Goal: Task Accomplishment & Management: Manage account settings

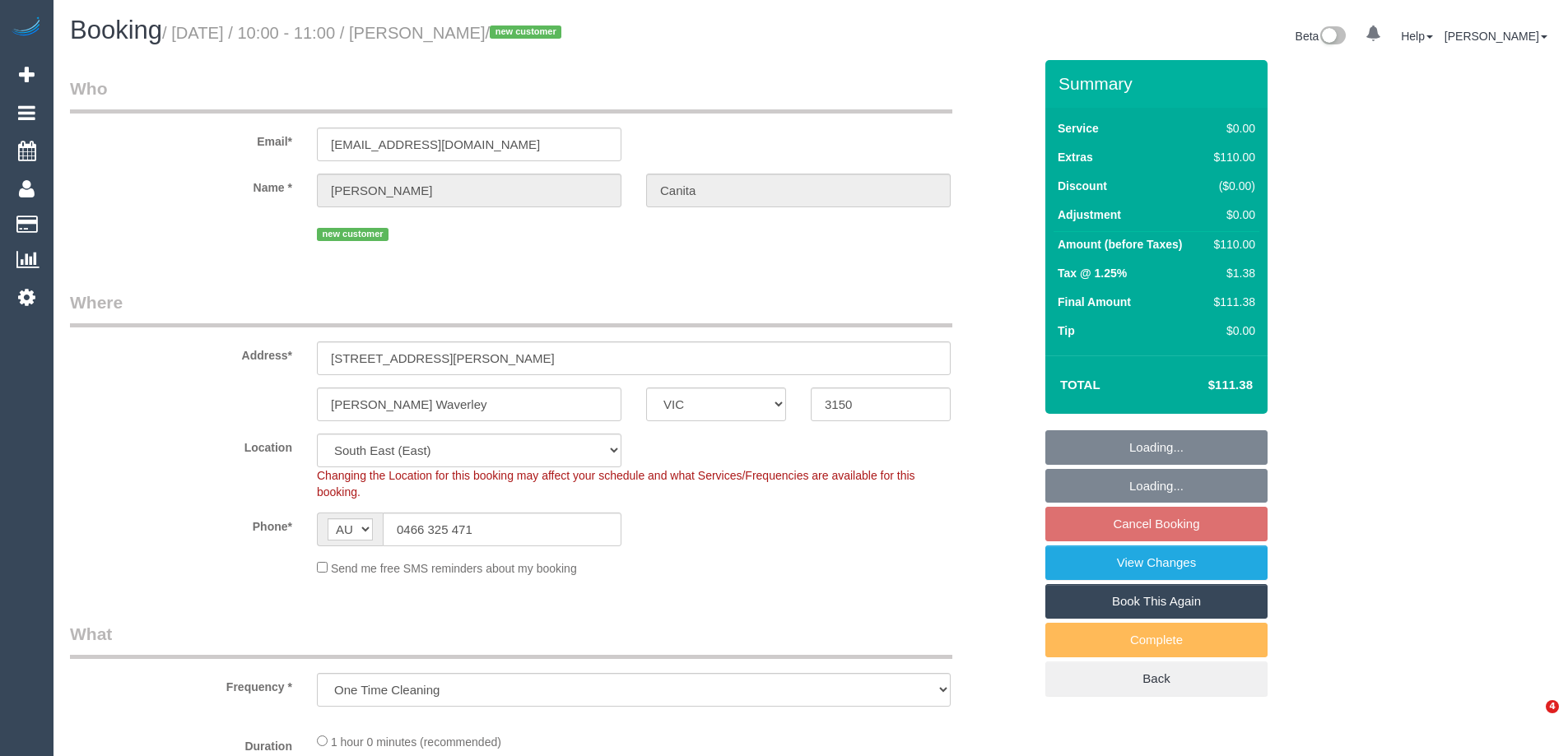
select select "VIC"
select select "number:28"
select select "number:14"
select select "number:19"
select select "number:25"
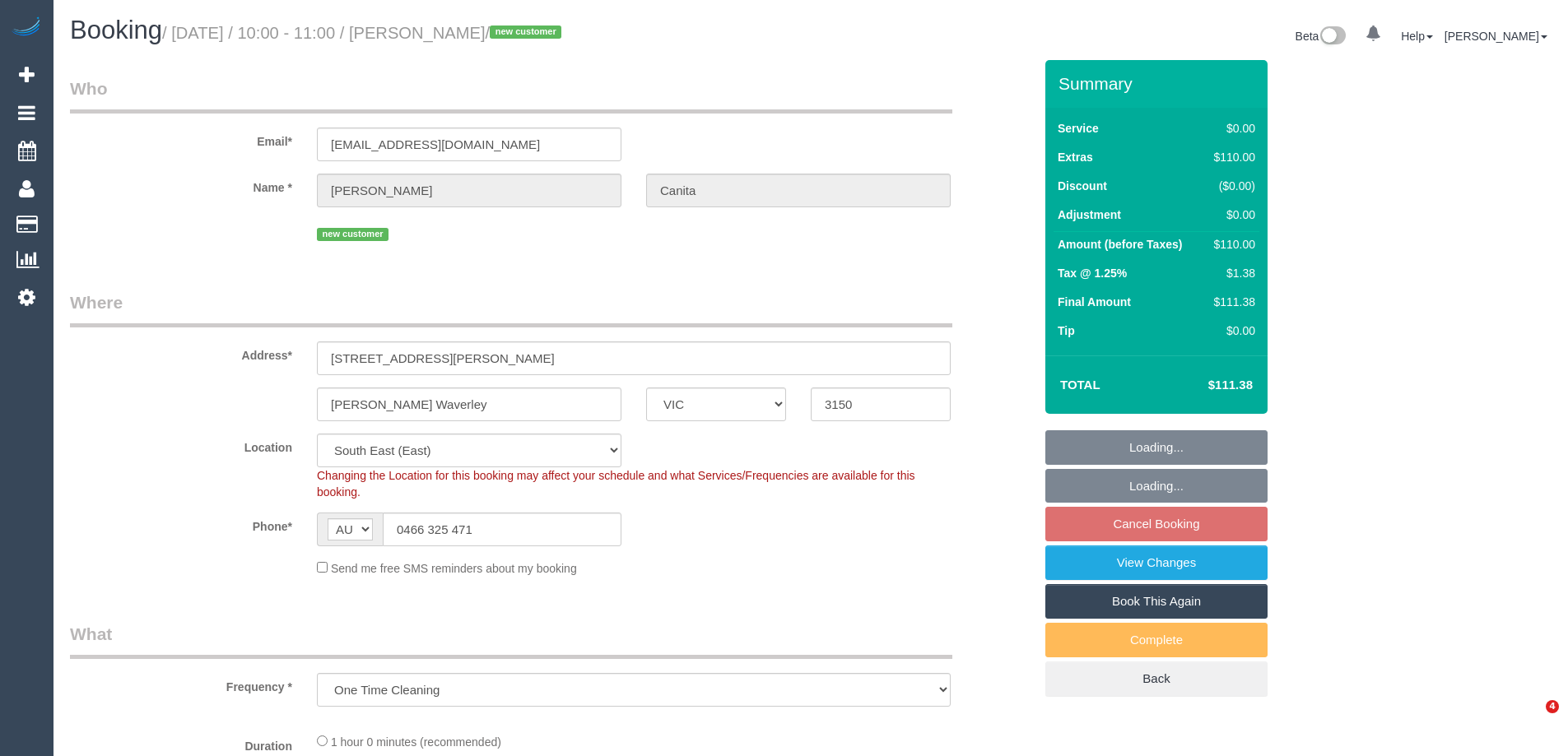
select select "object:1224"
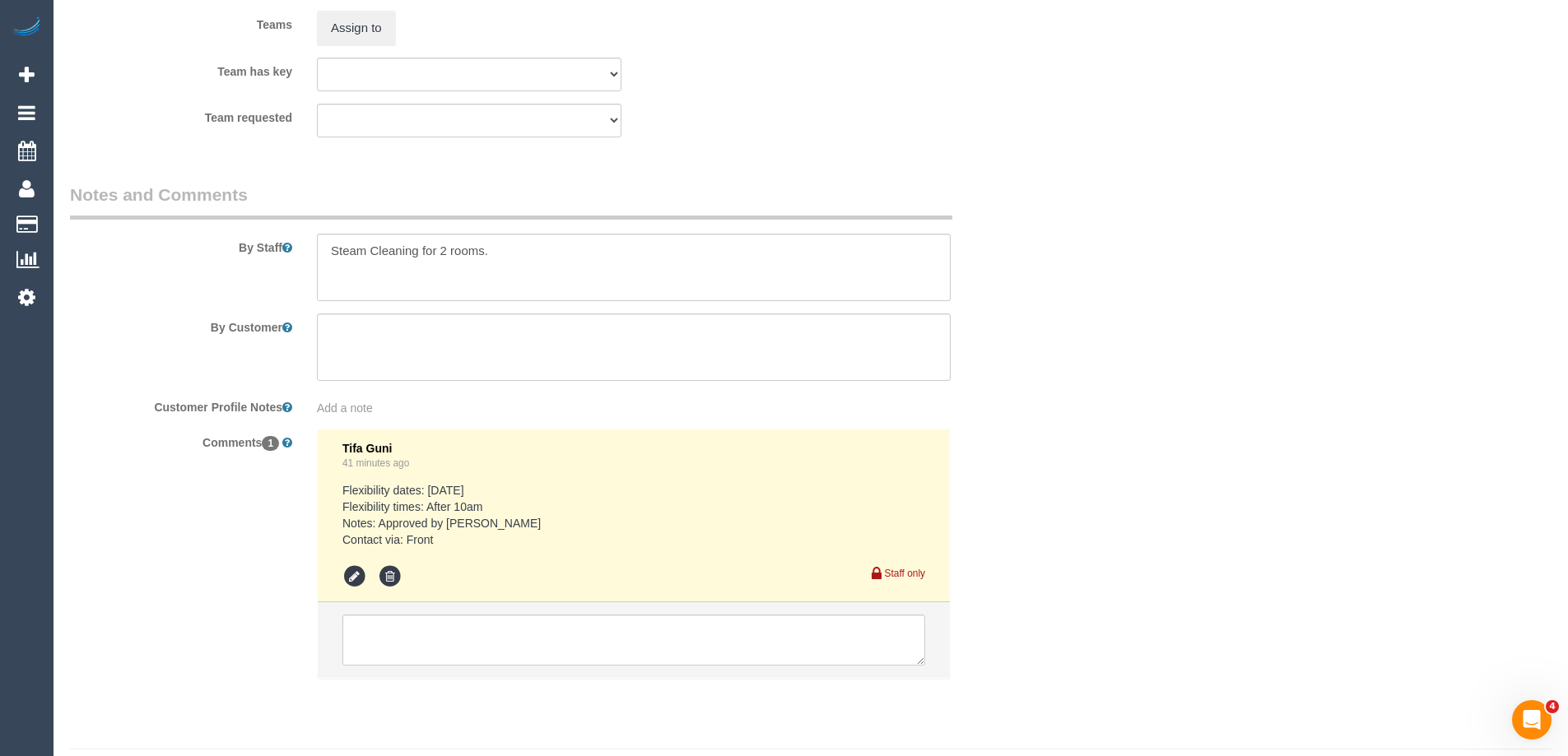
scroll to position [2140, 0]
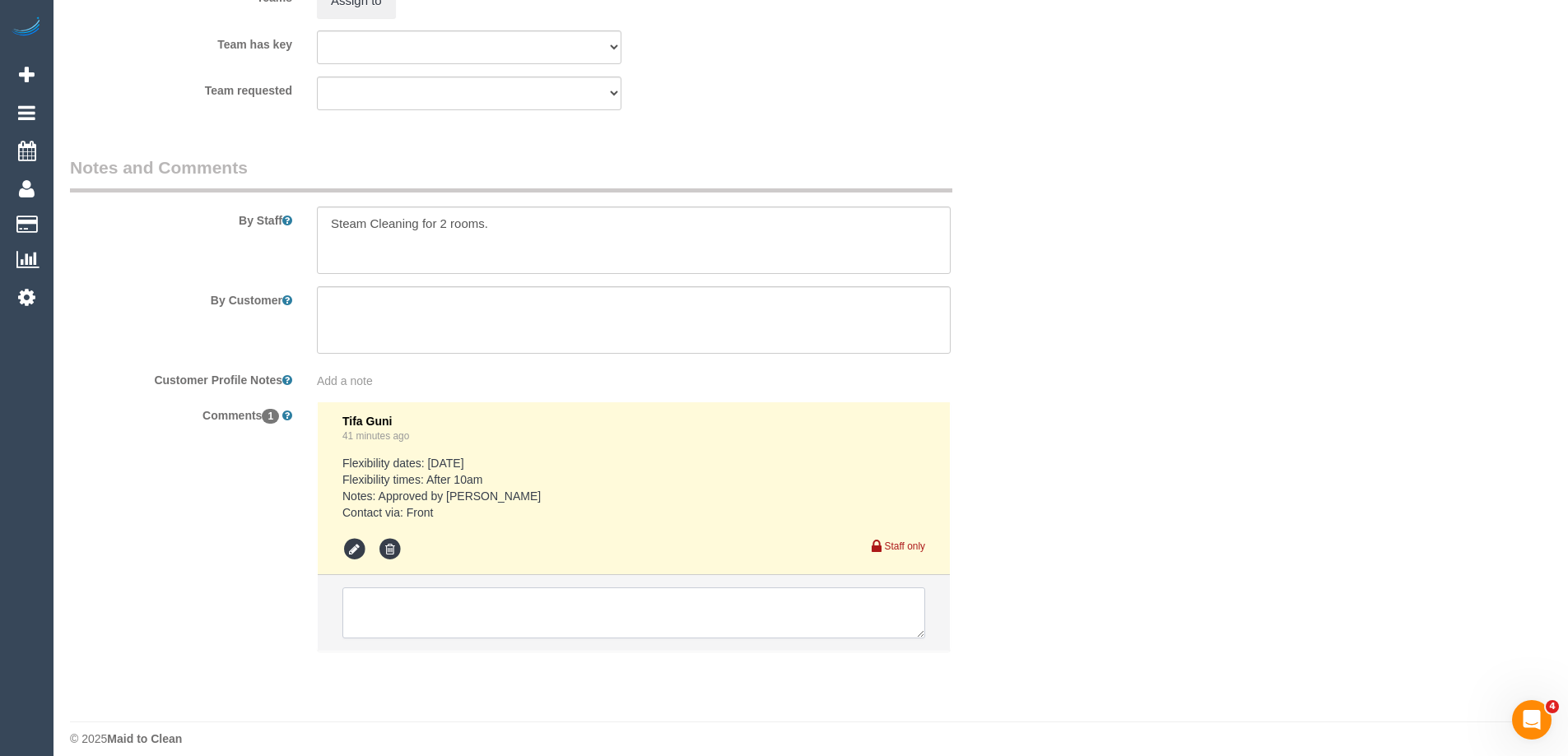
click at [482, 616] on textarea at bounding box center [633, 613] width 583 height 51
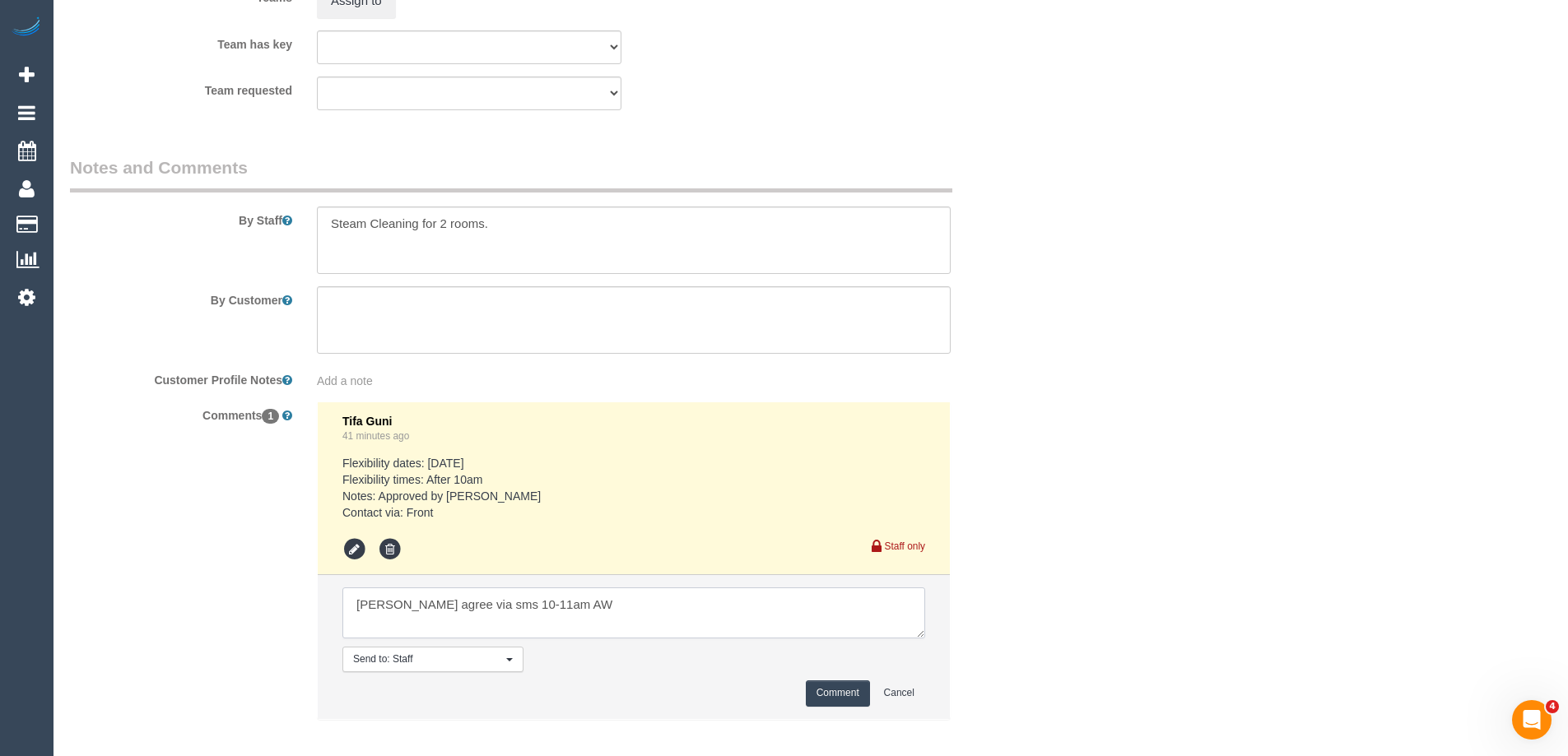
click at [425, 608] on textarea at bounding box center [633, 613] width 583 height 51
type textarea "Adnan agreed via sms 10-11am AW"
click at [825, 691] on button "Comment" at bounding box center [837, 694] width 64 height 25
drag, startPoint x: 1181, startPoint y: 527, endPoint x: 640, endPoint y: 373, distance: 562.5
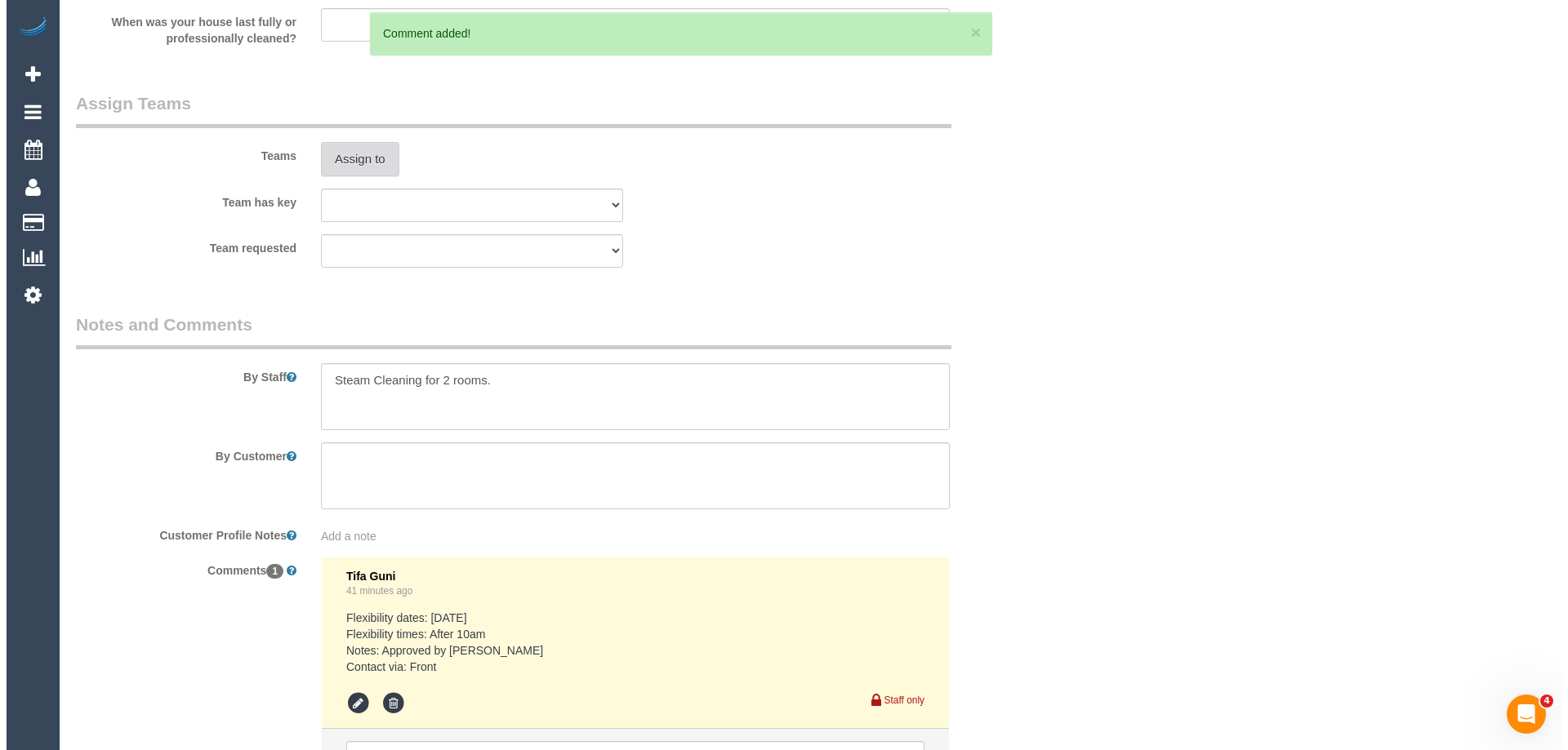
scroll to position [1960, 0]
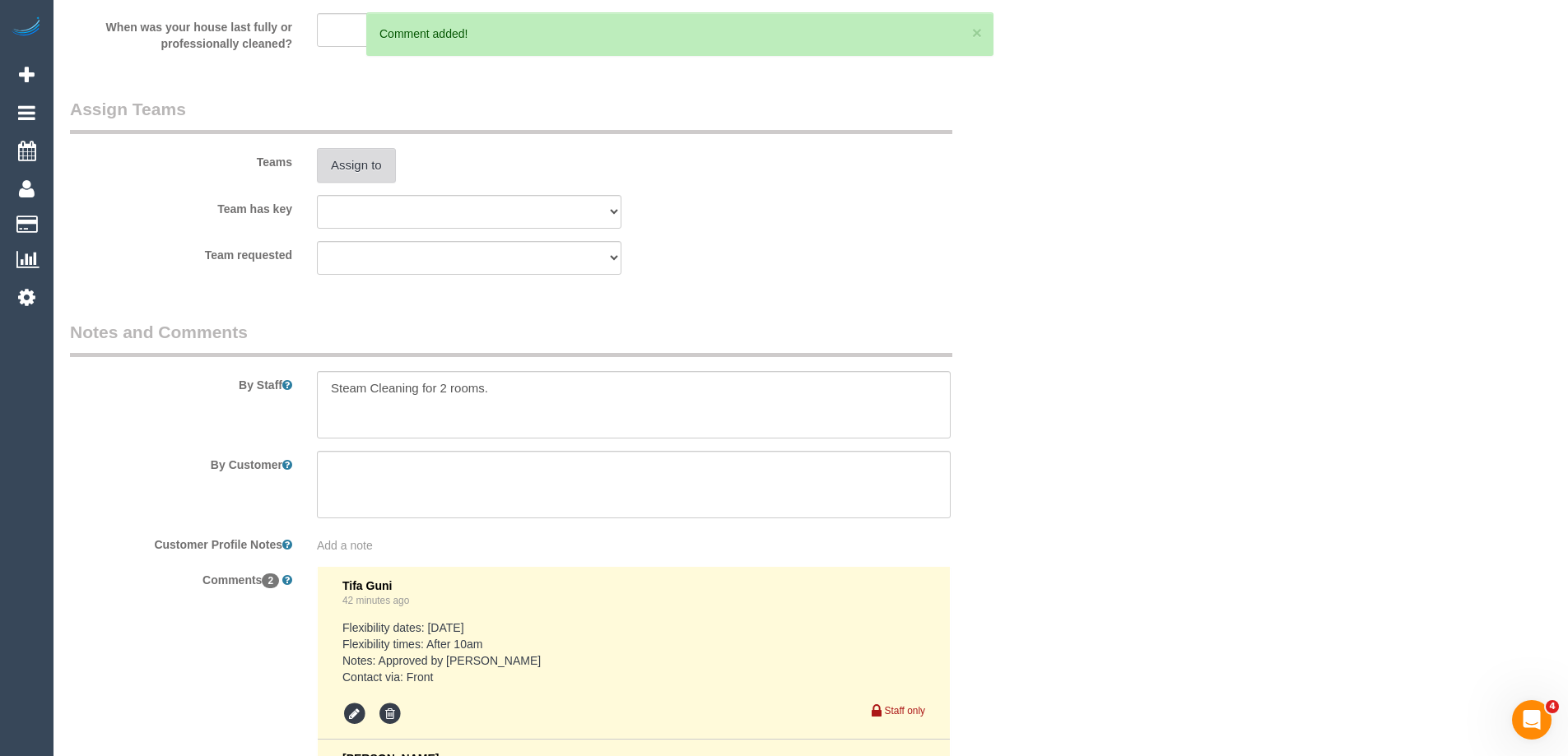
click at [364, 154] on button "Assign to" at bounding box center [356, 165] width 79 height 34
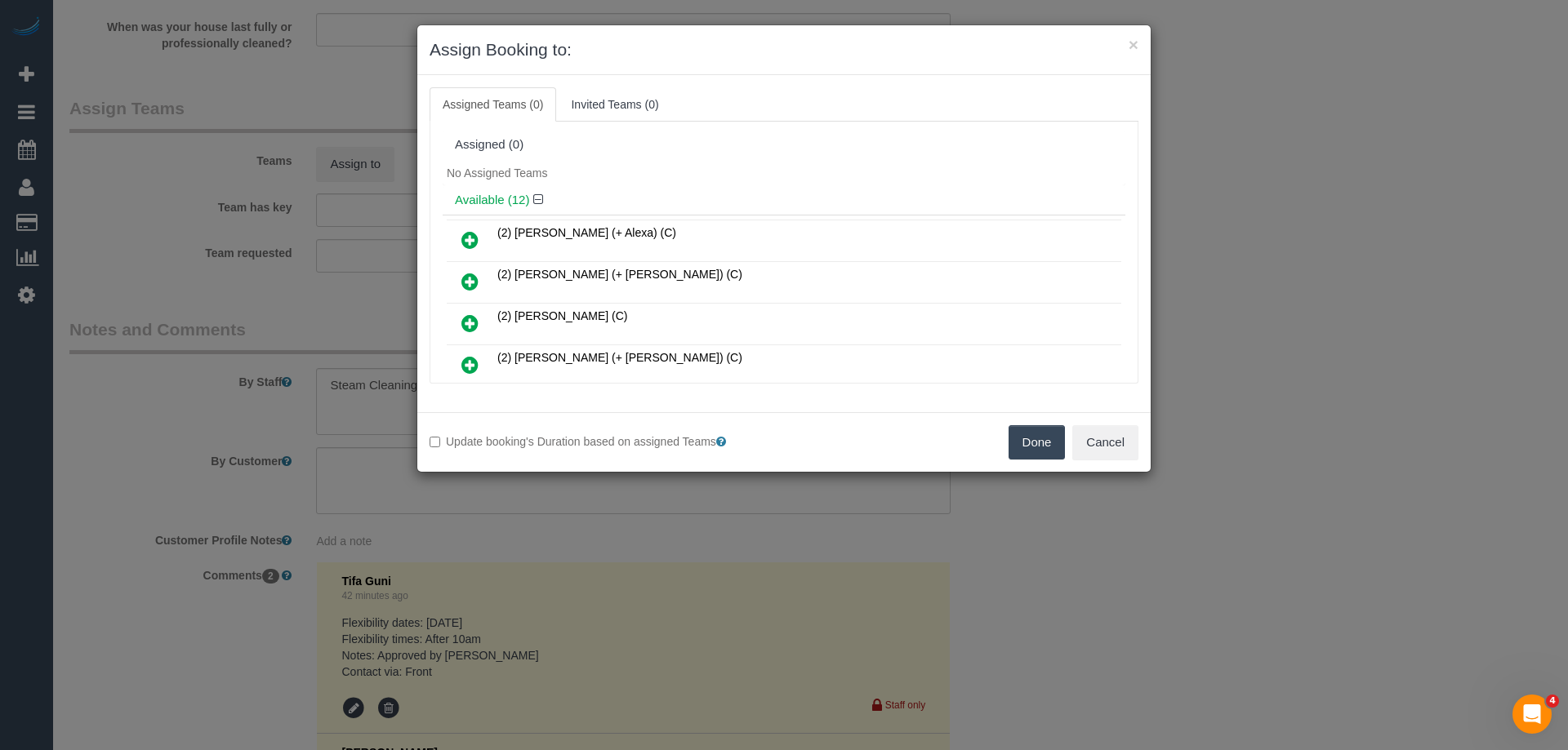
click at [731, 170] on div "No Assigned Teams" at bounding box center [784, 173] width 683 height 24
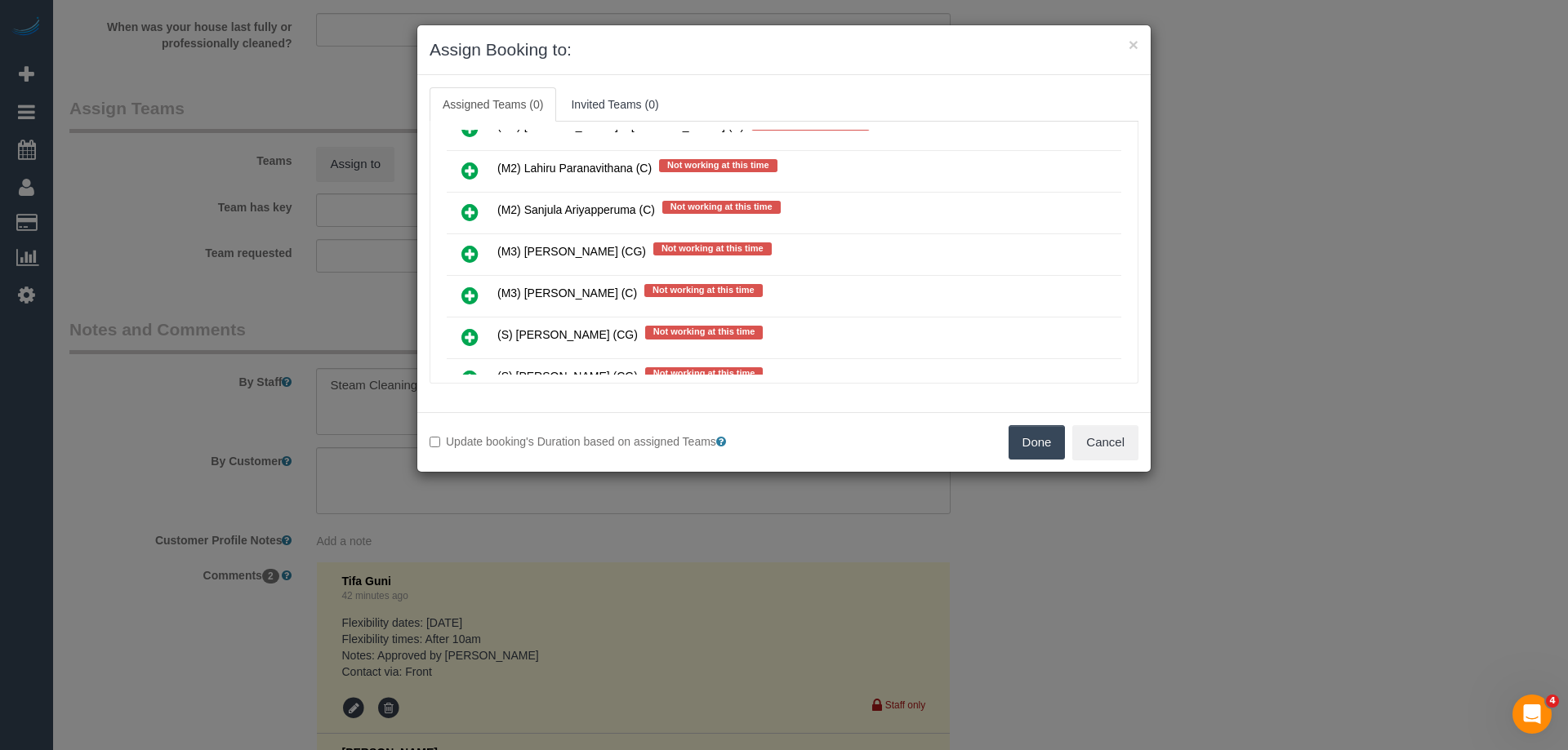
click at [461, 252] on link at bounding box center [470, 254] width 39 height 32
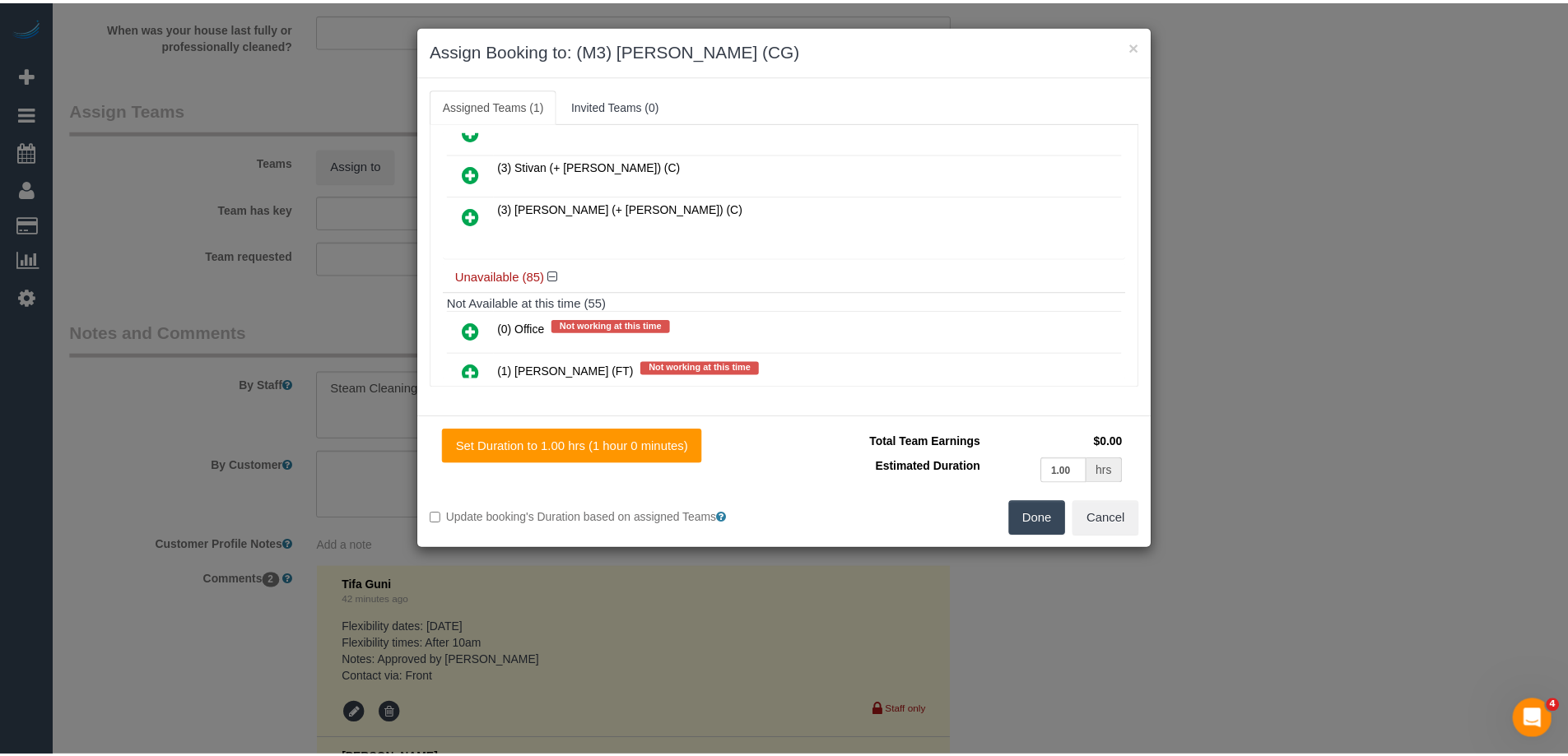
scroll to position [0, 0]
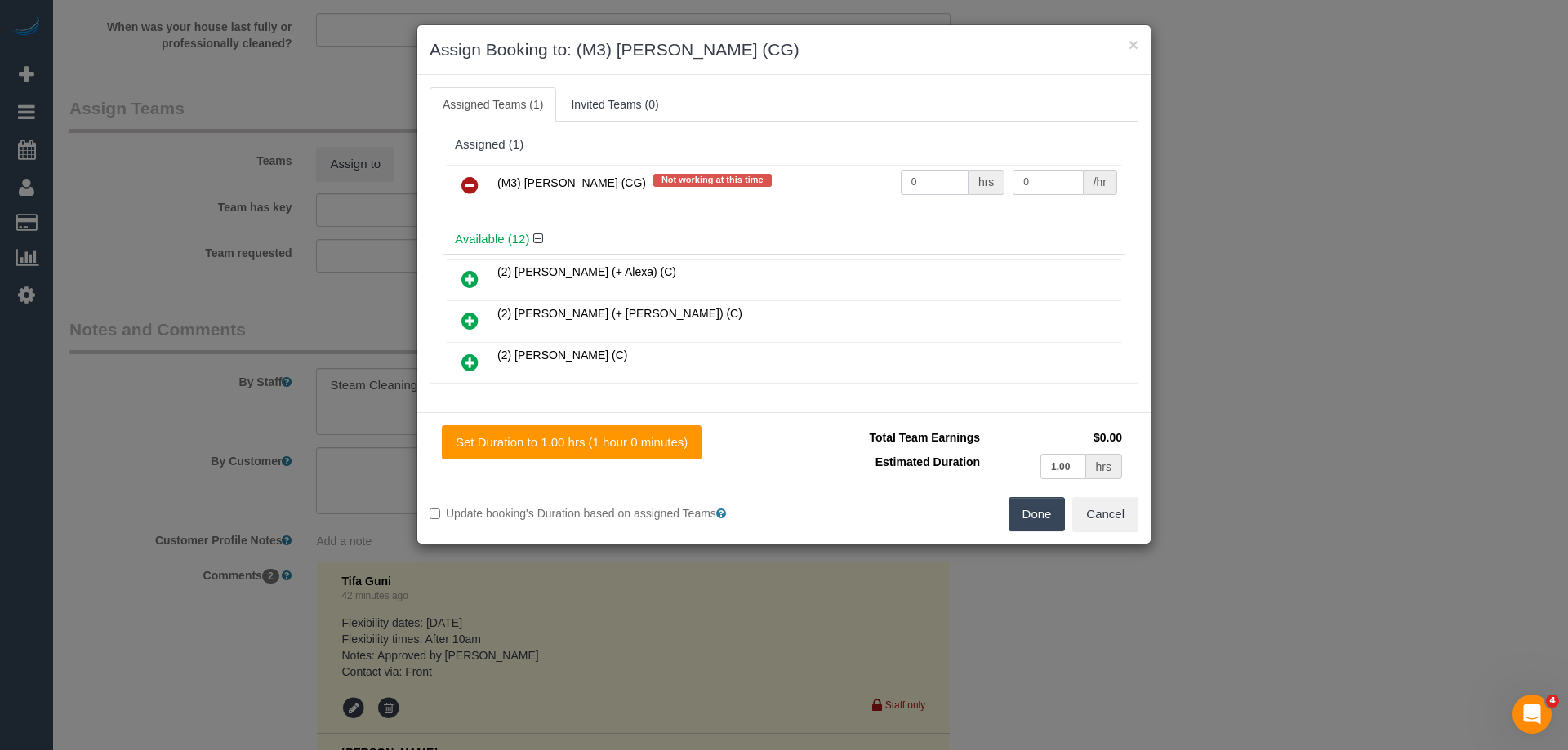
click at [915, 184] on input "0" at bounding box center [935, 183] width 68 height 25
type input "1"
click at [1037, 198] on td "0 /hr" at bounding box center [1064, 185] width 113 height 41
click at [1042, 174] on input "0" at bounding box center [1047, 183] width 70 height 25
type input "85"
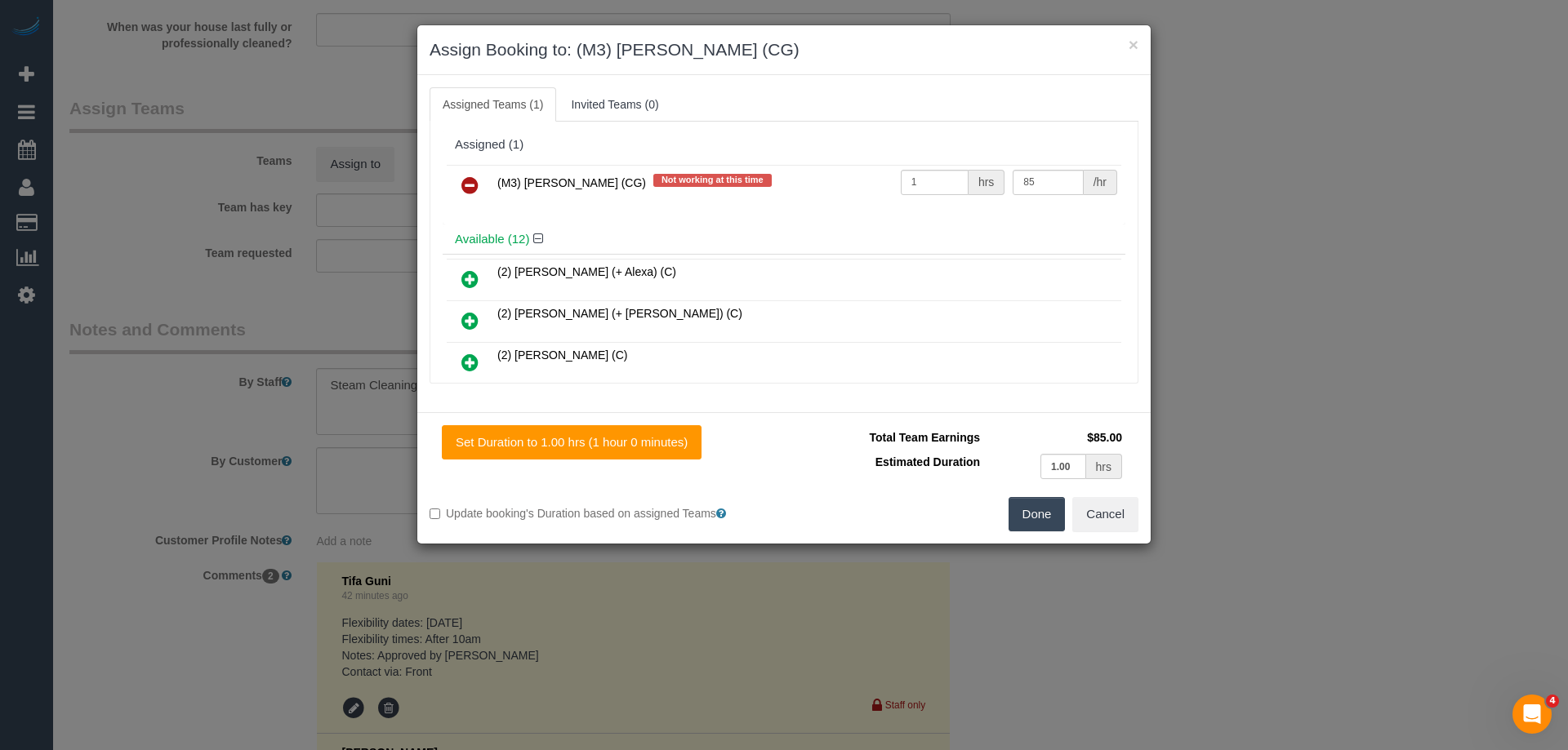
click at [1036, 509] on button "Done" at bounding box center [1037, 514] width 57 height 34
click at [1036, 509] on div "× Assign Booking to: (M3) Adnan (CG) Assigned Teams (1) Invited Teams (0) Assig…" at bounding box center [784, 375] width 1568 height 750
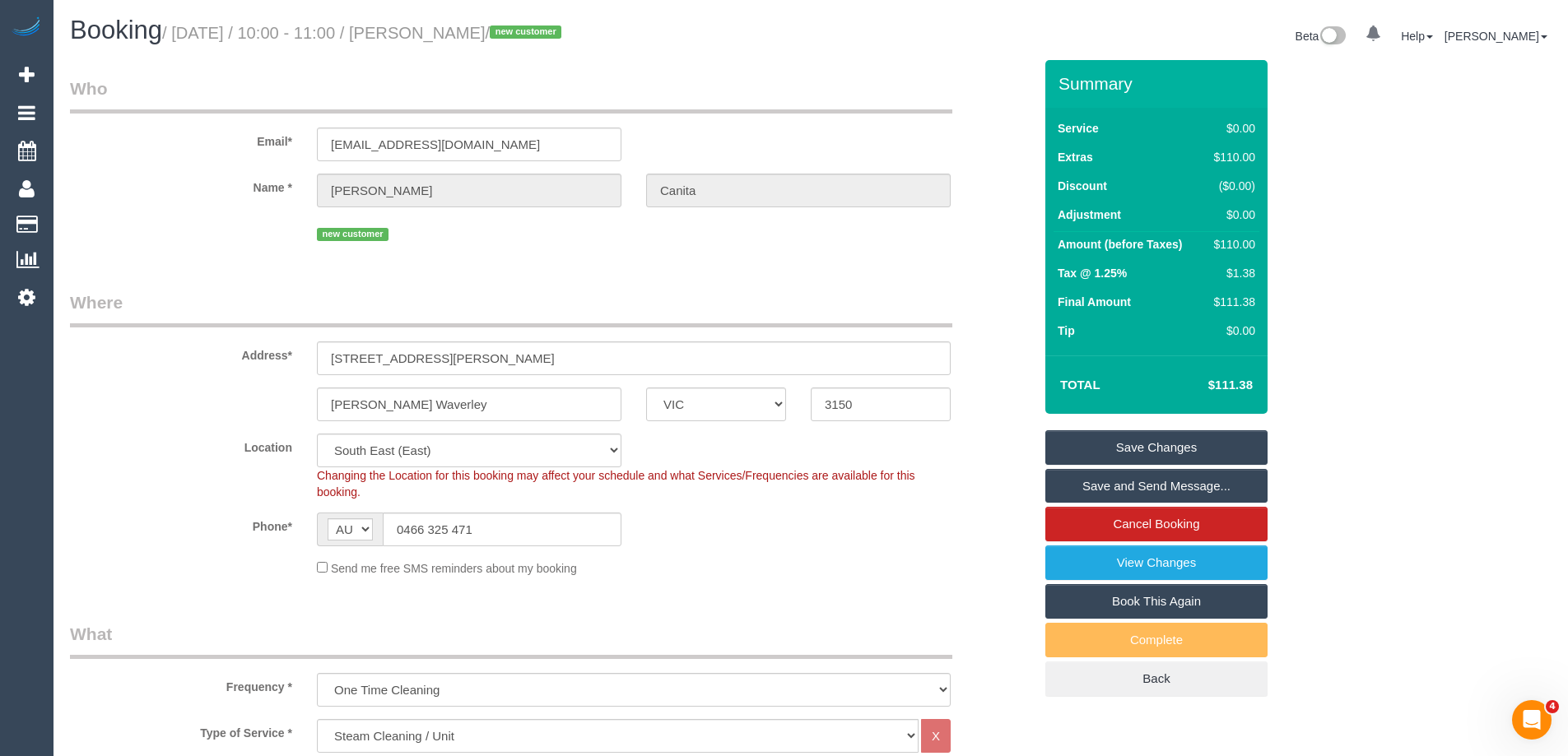
click at [1193, 480] on link "Save and Send Message..." at bounding box center [1156, 486] width 222 height 34
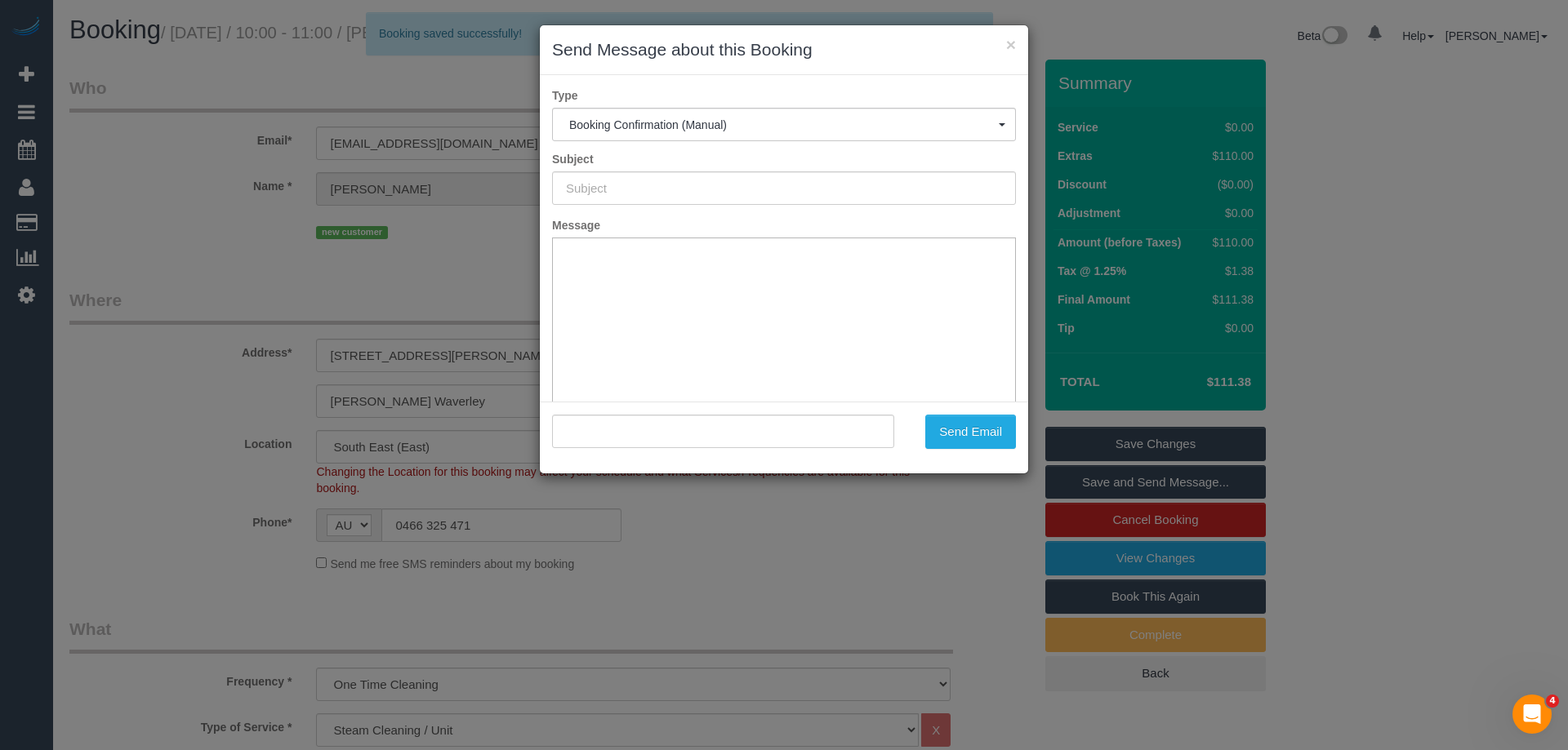
type input "Booking Confirmed"
type input ""Agnes Canita" <agnescanita@yahoo.com>"
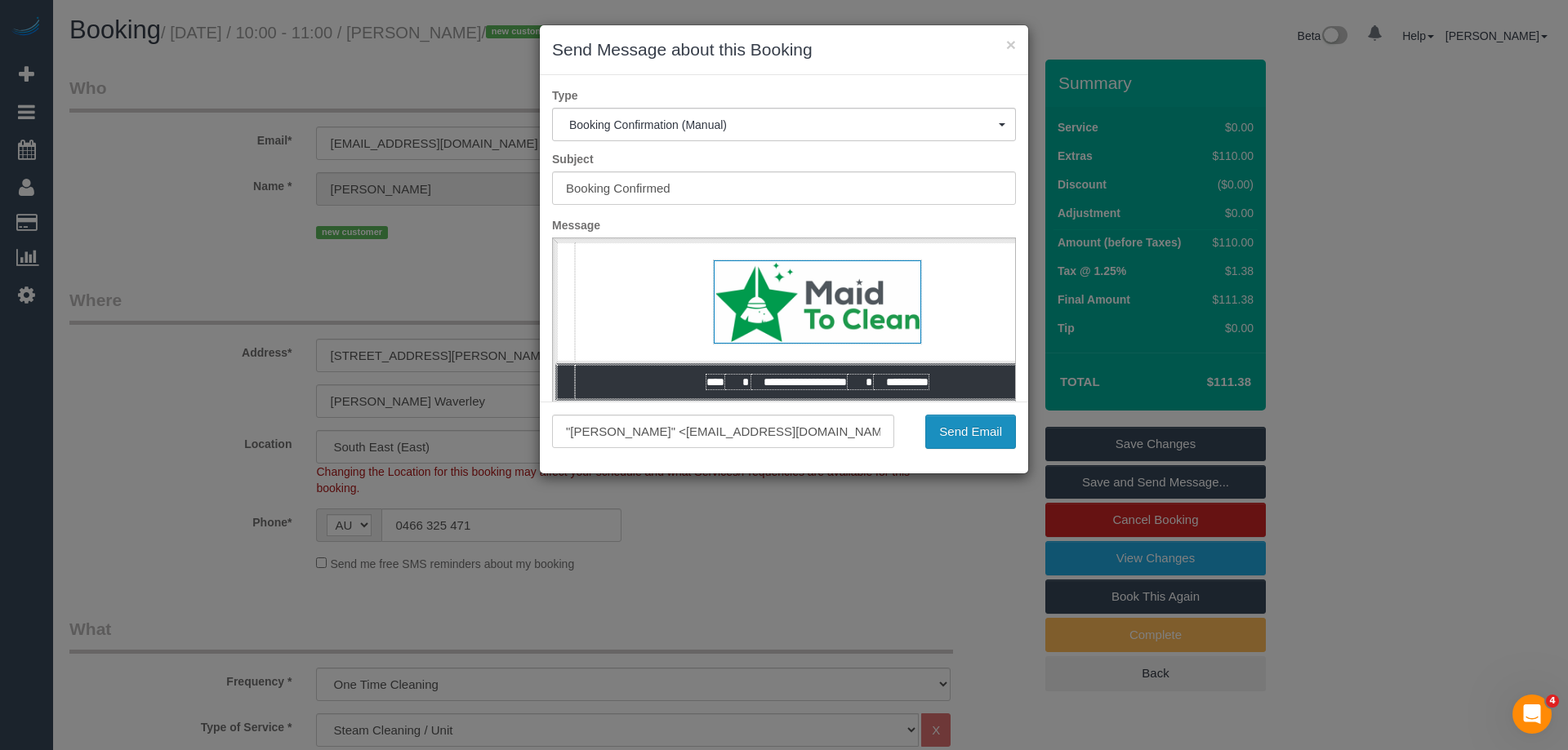
click at [976, 424] on button "Send Email" at bounding box center [969, 432] width 90 height 34
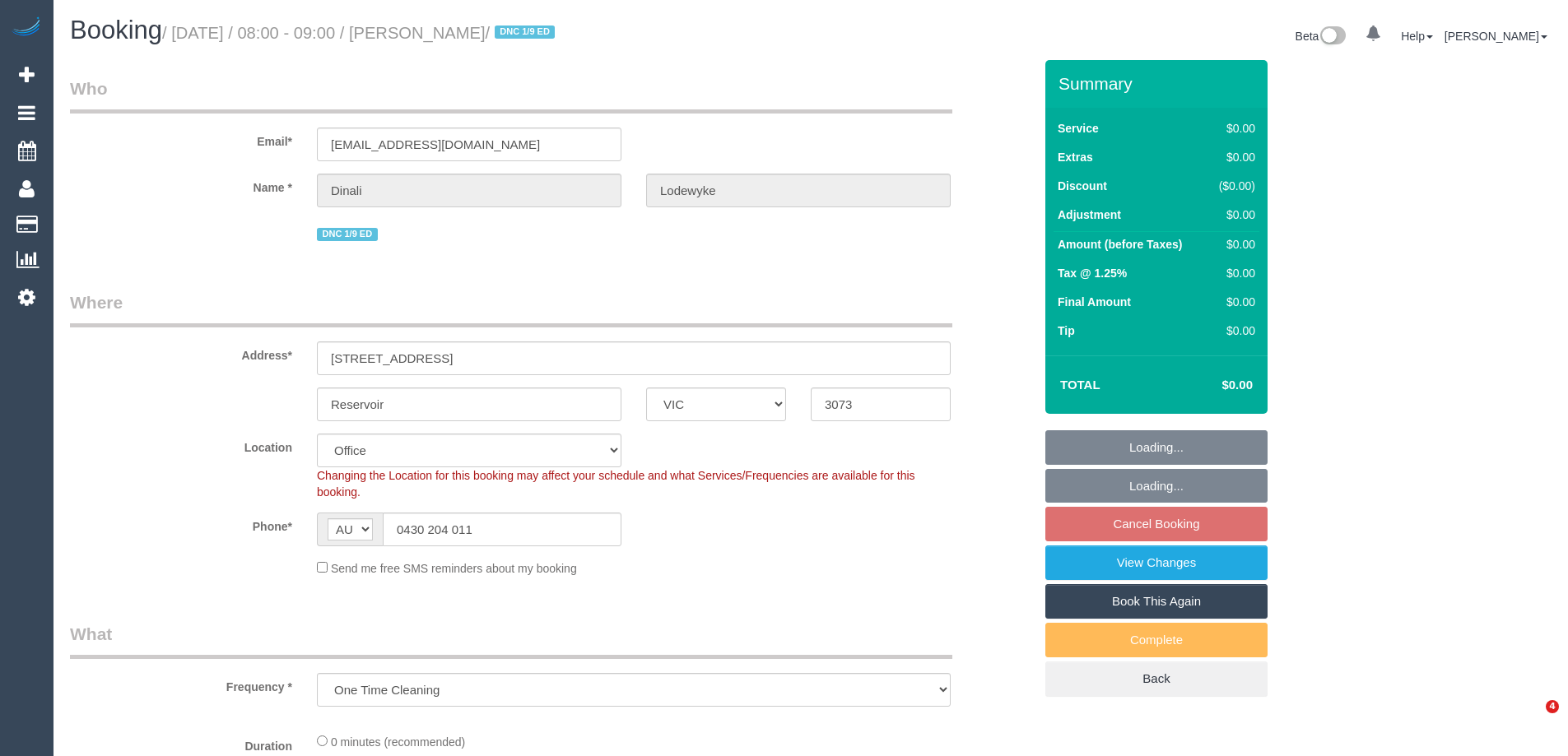
select select "VIC"
select select "object:723"
select select "string:stripe-pm_1S0Iqy2GScqysDRVwkf2Bs5T"
select select "number:27"
select select "number:14"
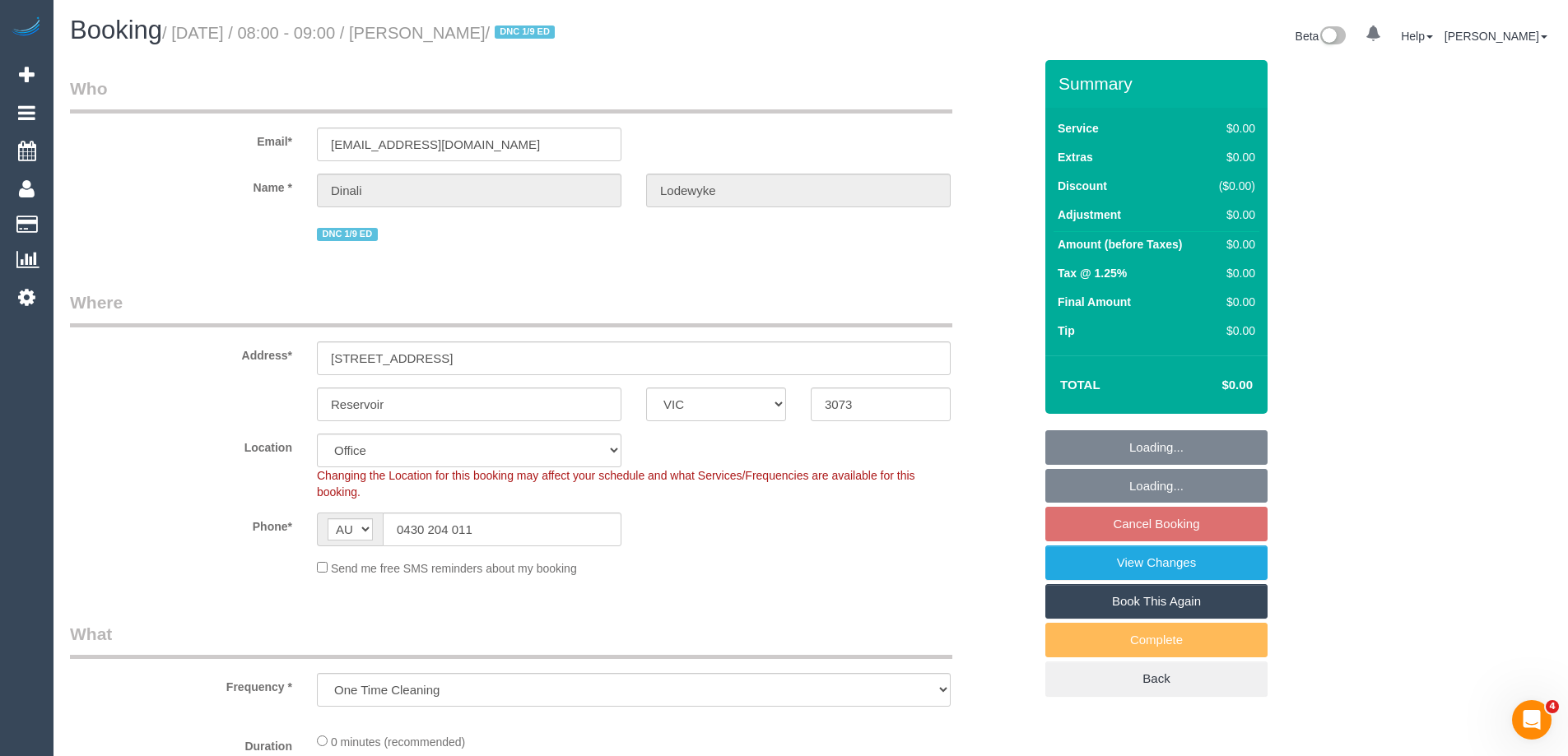
select select "number:19"
select select "number:22"
select select "number:13"
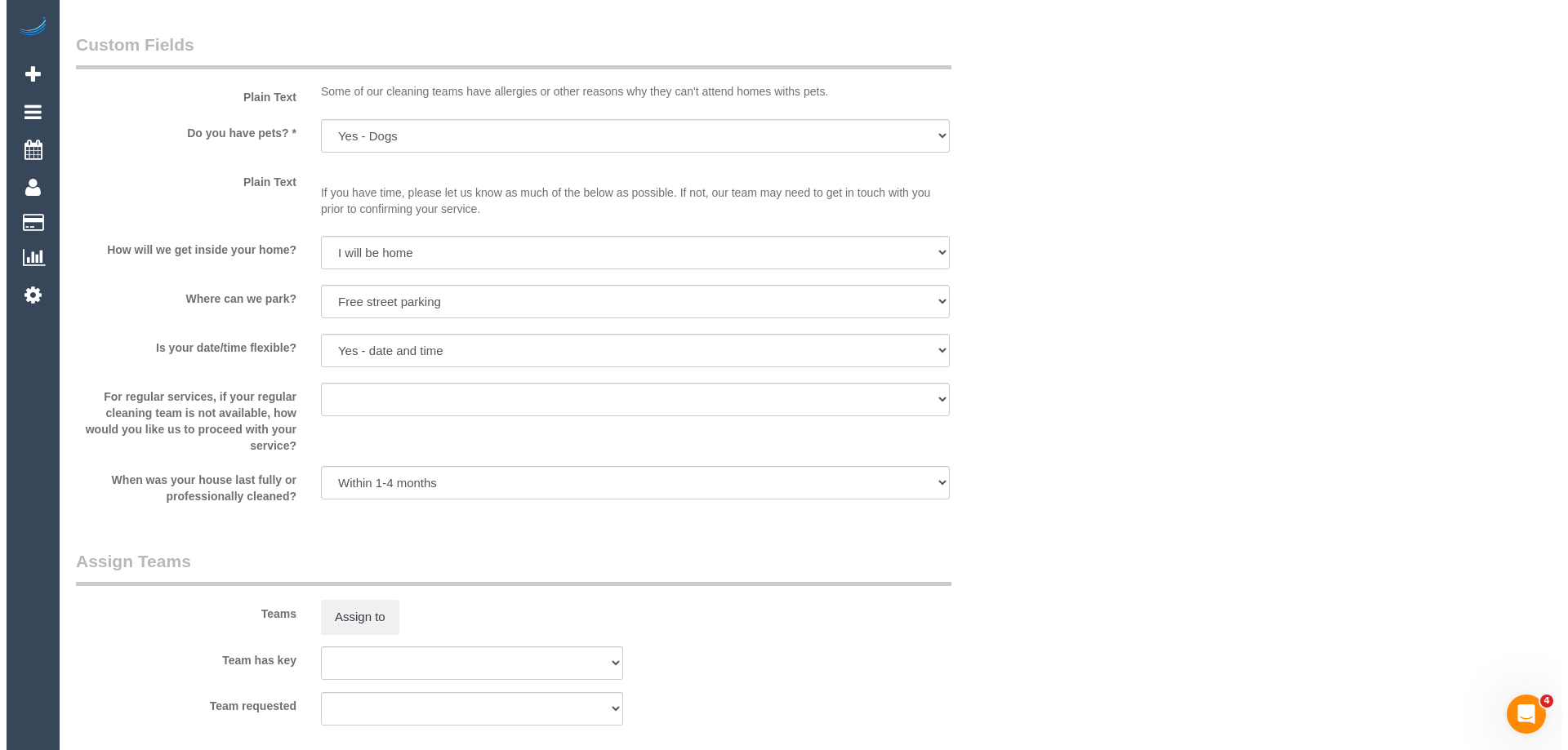
scroll to position [1797, 0]
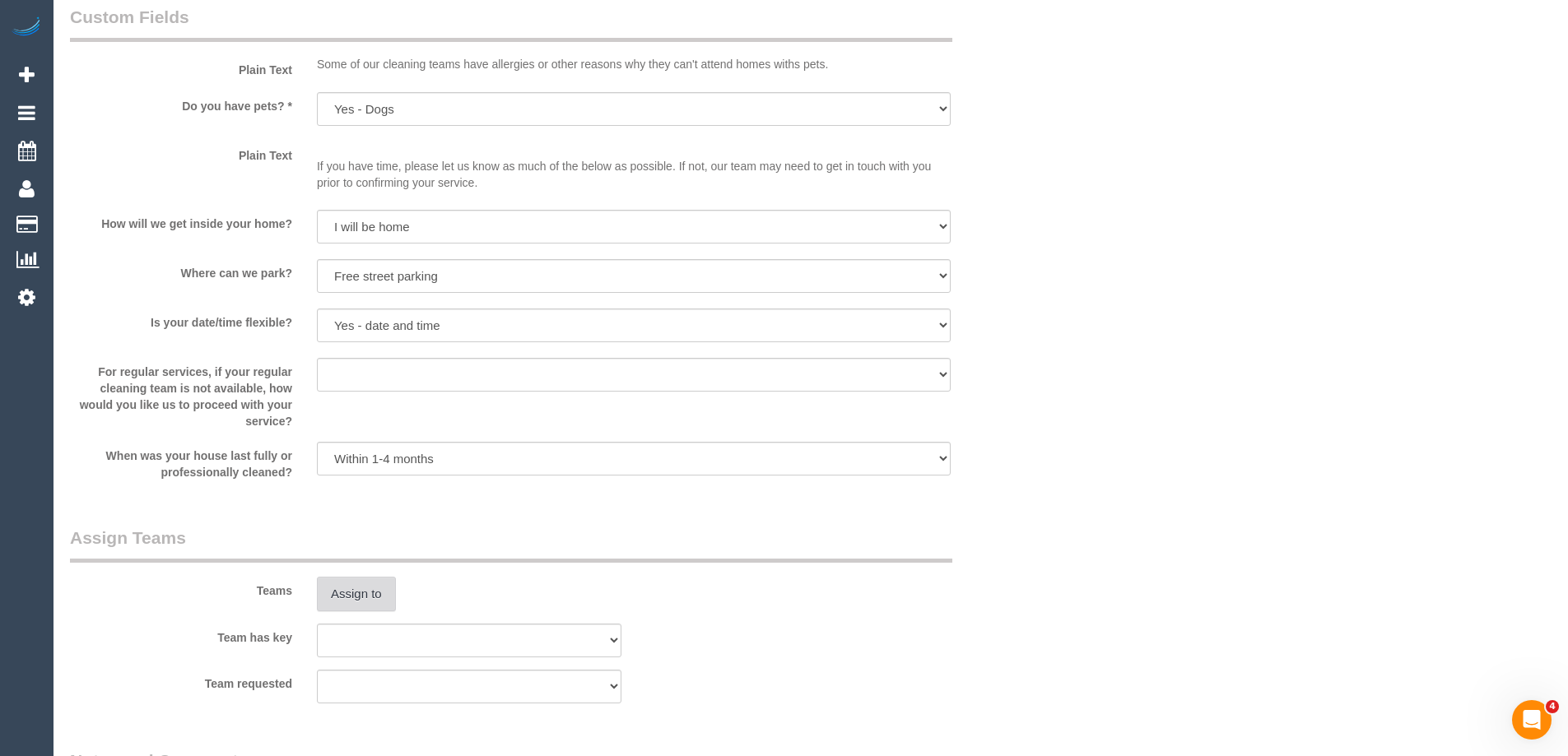
click at [368, 591] on button "Assign to" at bounding box center [356, 594] width 79 height 34
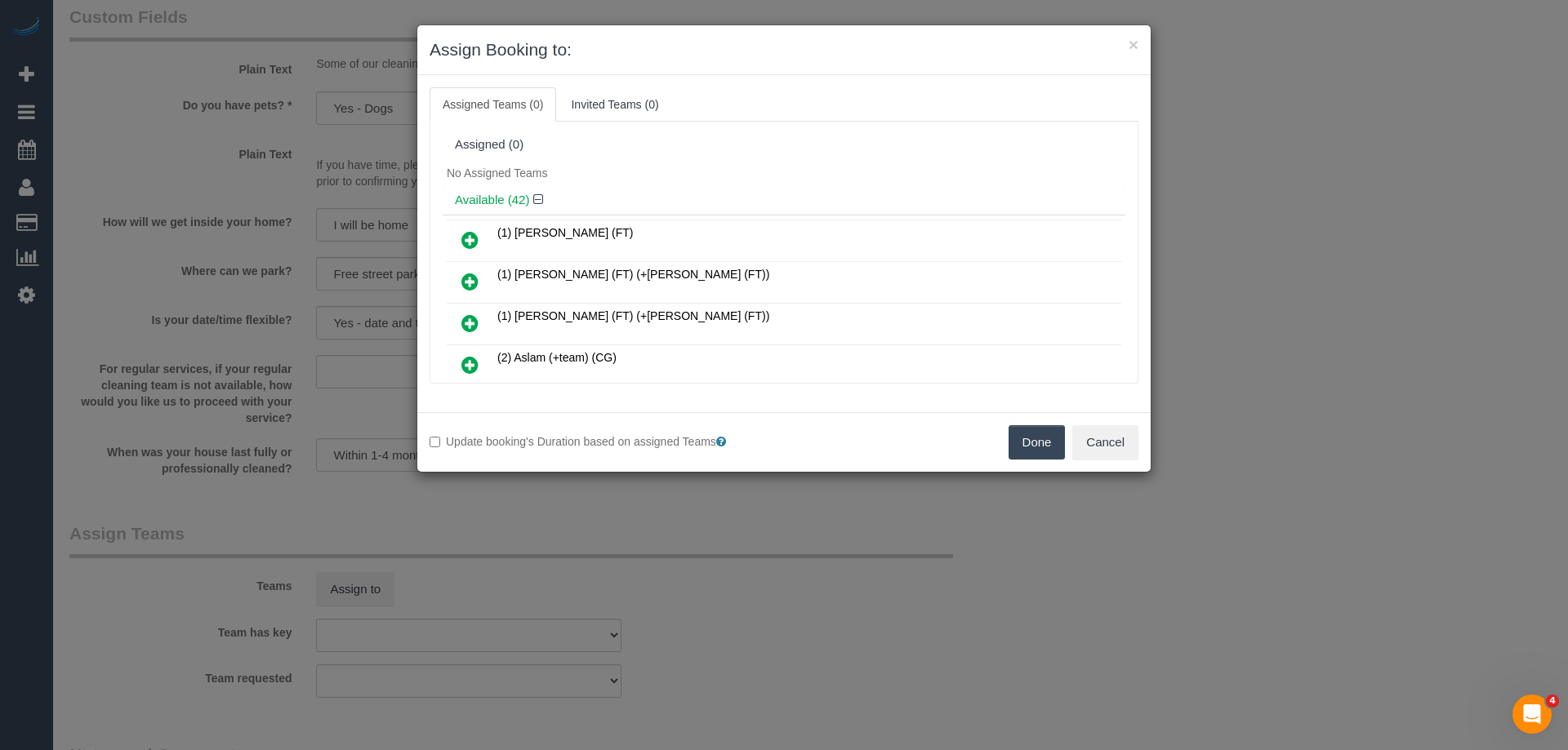
click at [652, 190] on div "Available (42)" at bounding box center [784, 201] width 683 height 30
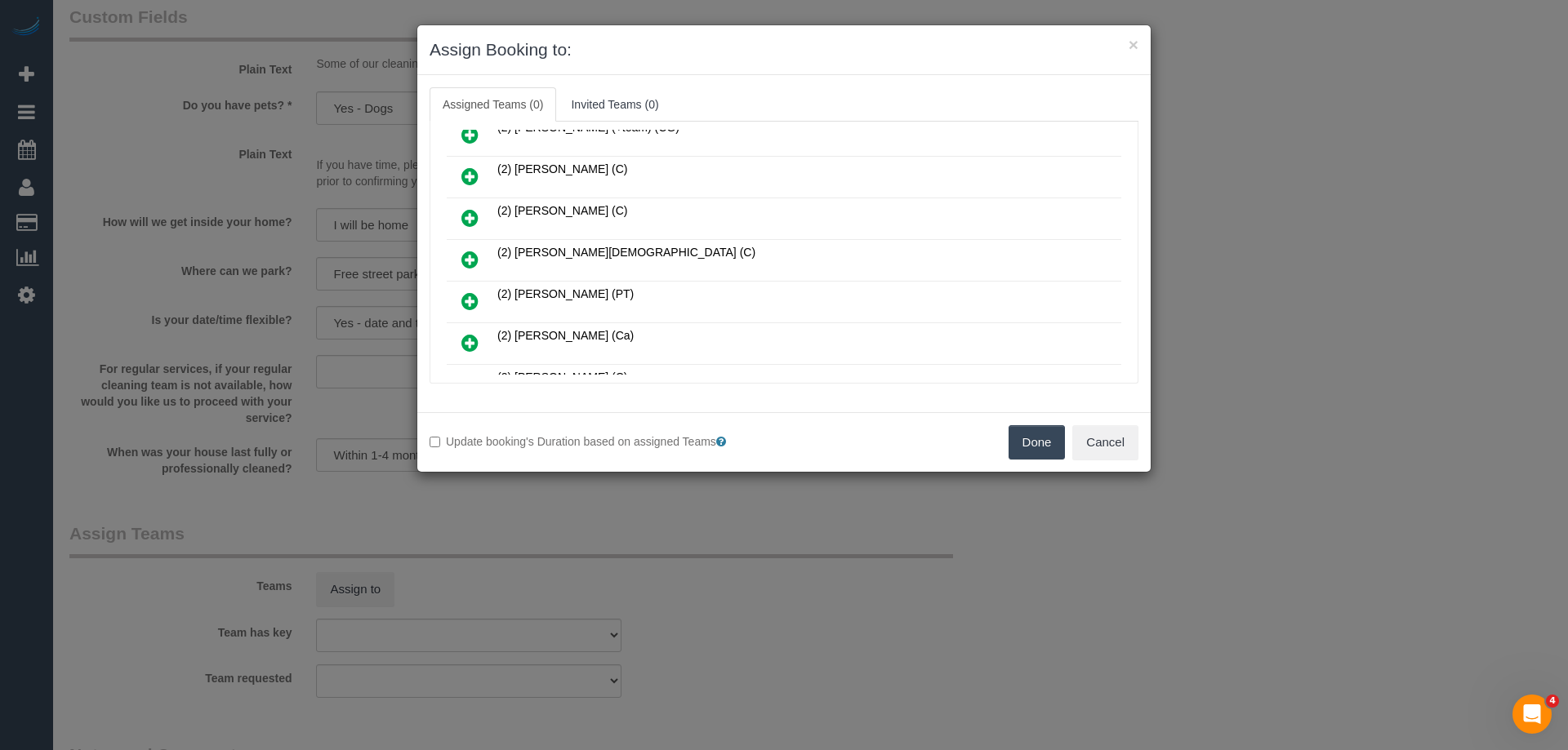
click at [465, 264] on icon at bounding box center [470, 260] width 17 height 20
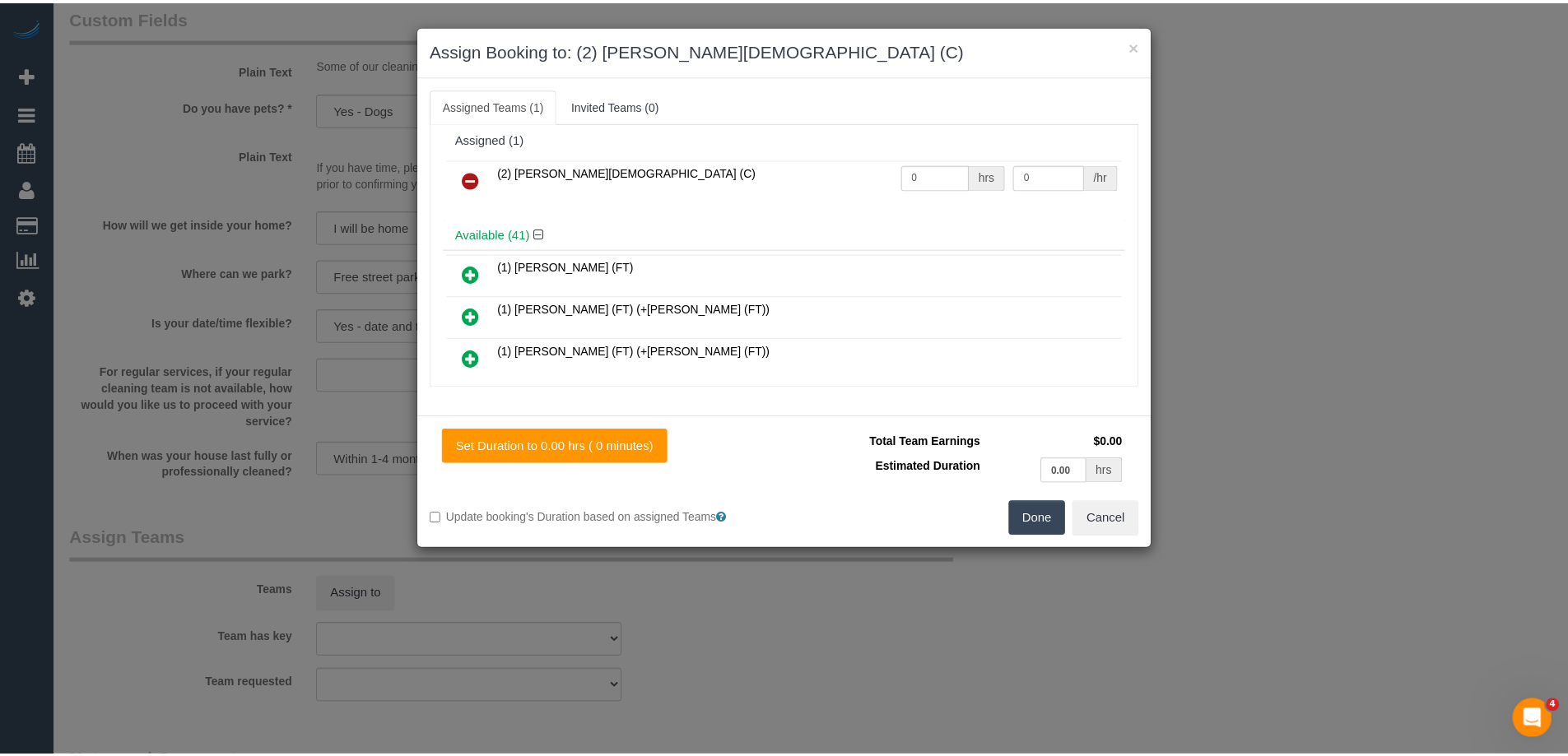
scroll to position [0, 0]
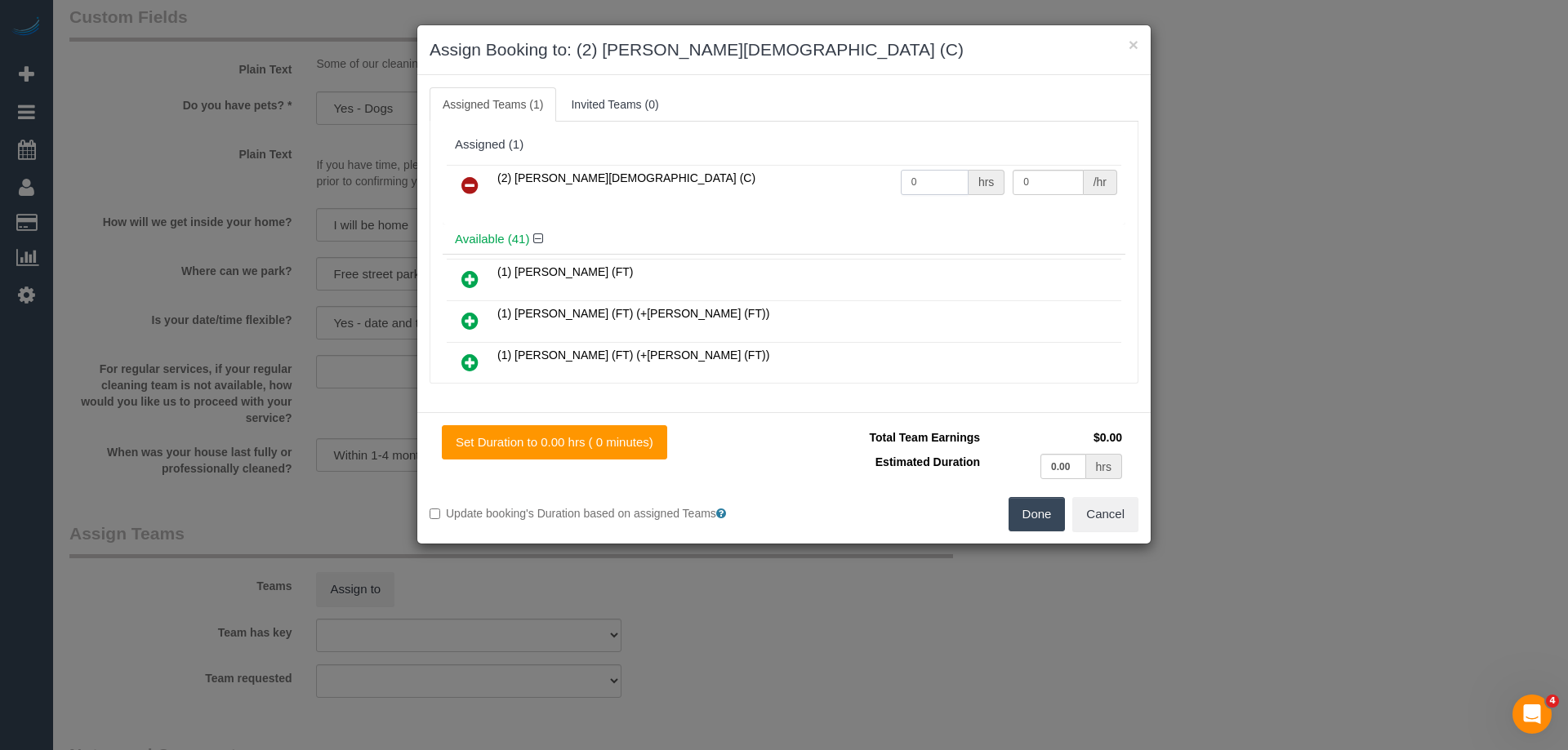
click at [920, 188] on input "0" at bounding box center [935, 183] width 68 height 25
type input "1.5"
click at [1025, 165] on table "(2) [PERSON_NAME][DEMOGRAPHIC_DATA] (C) 1.5 hrs 0 /hr" at bounding box center [783, 185] width 675 height 41
click at [1030, 177] on input "0" at bounding box center [1047, 183] width 70 height 25
type input "37.5"
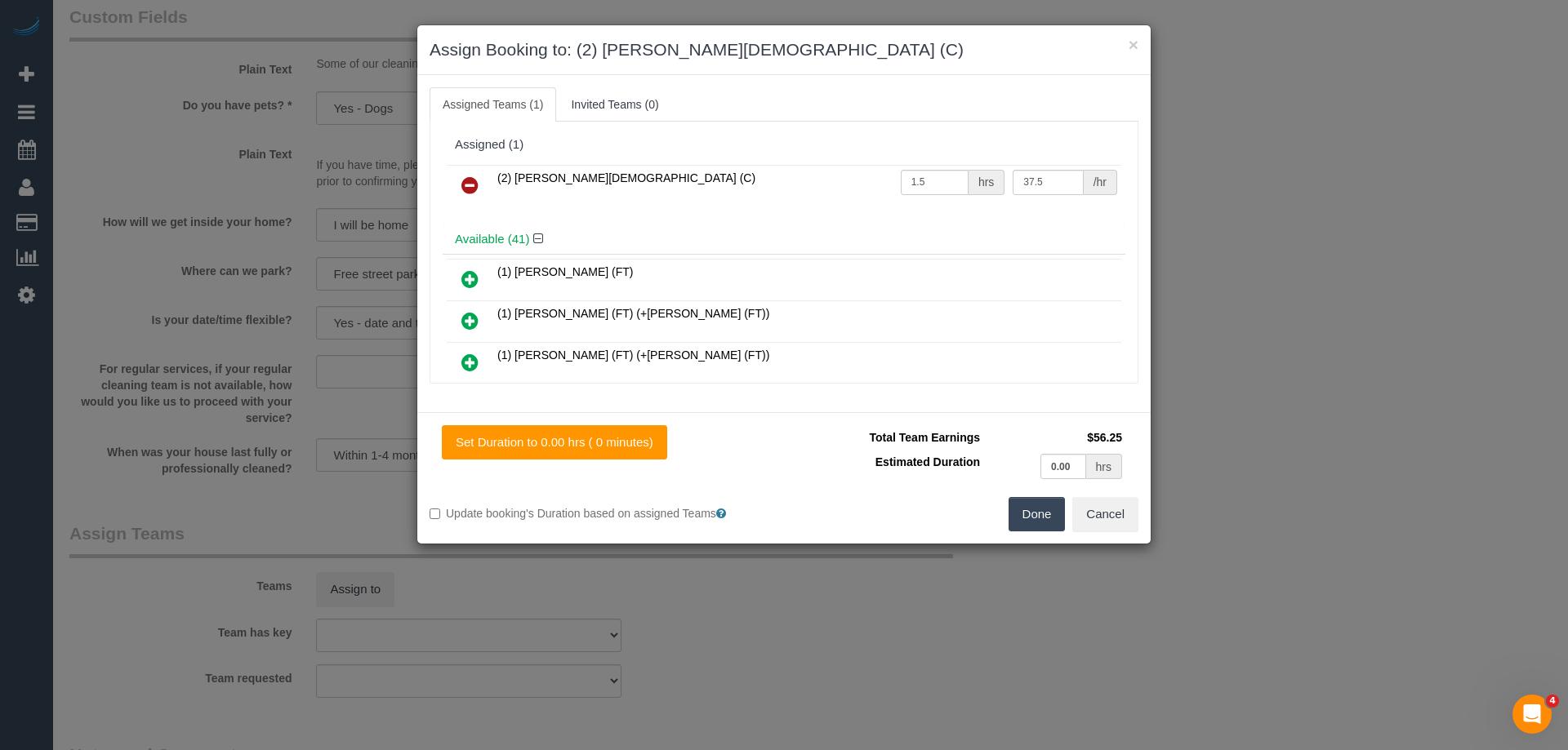
click at [1044, 532] on div "Set Duration to 0.00 hrs ( 0 minutes) Total Team Earnings $56.25 Estimated Dura…" at bounding box center [784, 478] width 733 height 132
click at [1035, 518] on button "Done" at bounding box center [1037, 514] width 57 height 34
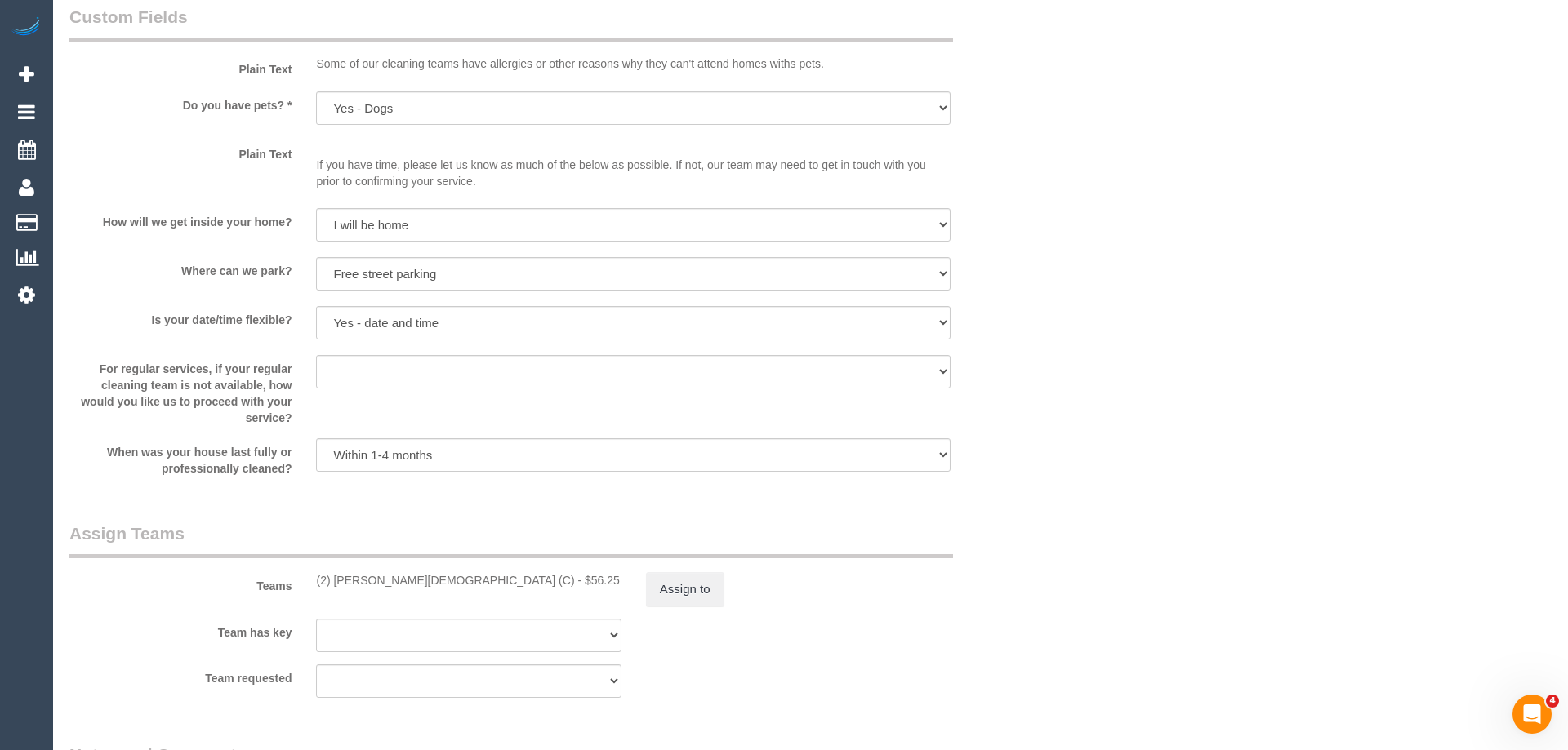
click at [1035, 518] on div "× Assign Booking to: (2) Raisul Islam (C) Assigned Teams (1) Invited Teams (0) …" at bounding box center [784, 375] width 1568 height 750
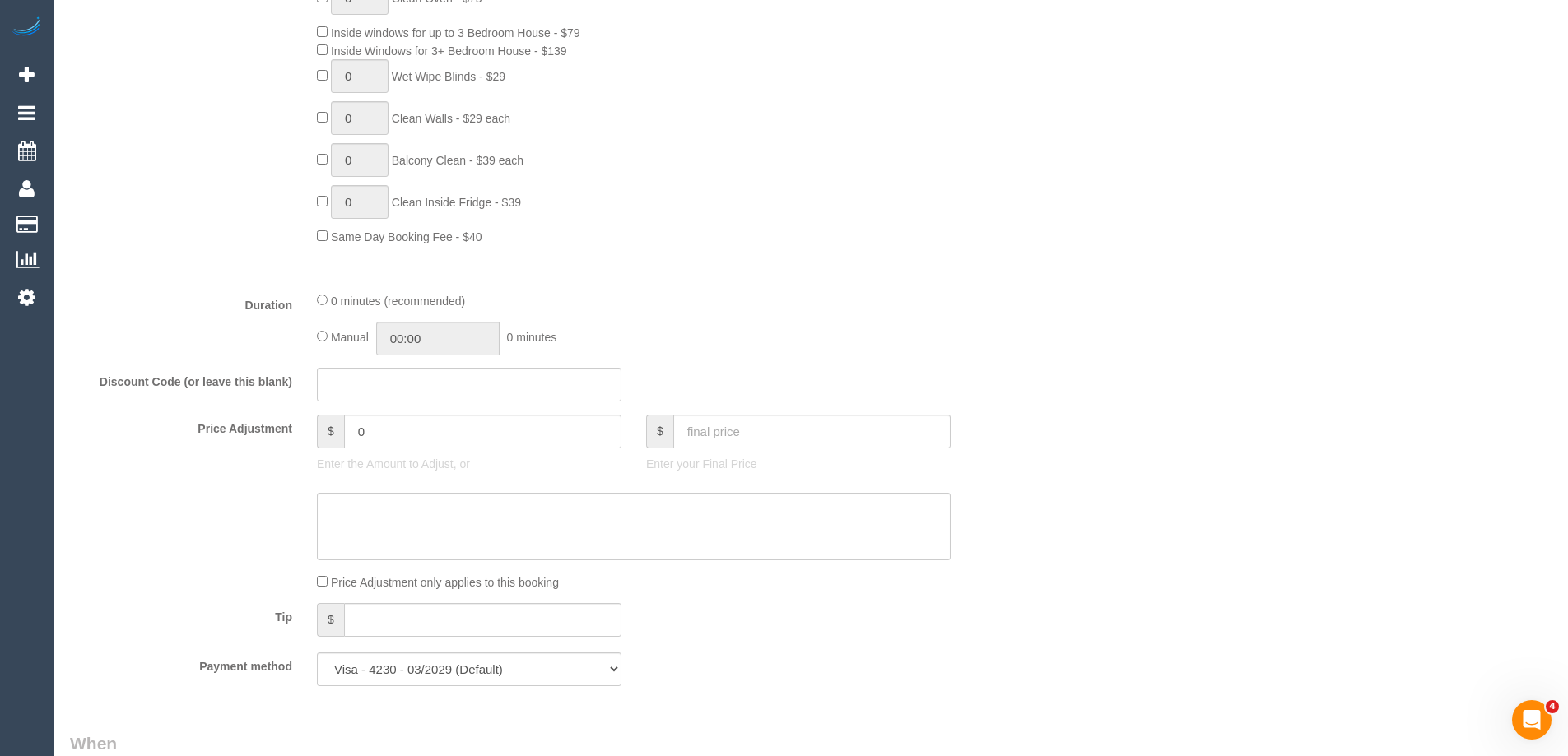
scroll to position [823, 0]
click at [438, 344] on input "00:00" at bounding box center [437, 341] width 124 height 33
type input "01:30"
click at [419, 425] on li "01:30" at bounding box center [419, 434] width 73 height 22
click at [870, 361] on fieldset "What Frequency * One Time Cleaning Weekly - 10% Off - 10.00% (0% for the First …" at bounding box center [551, 251] width 963 height 903
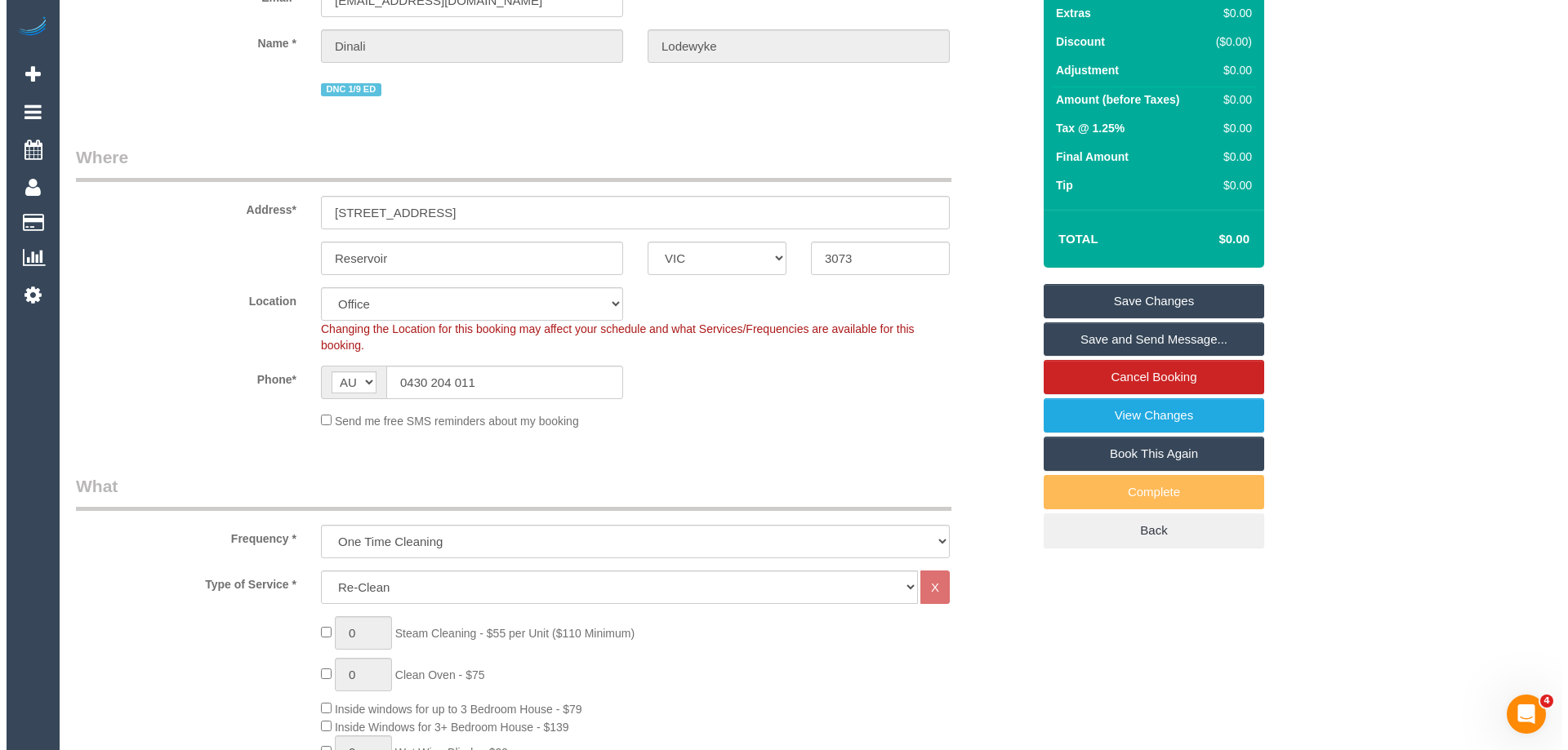
scroll to position [0, 0]
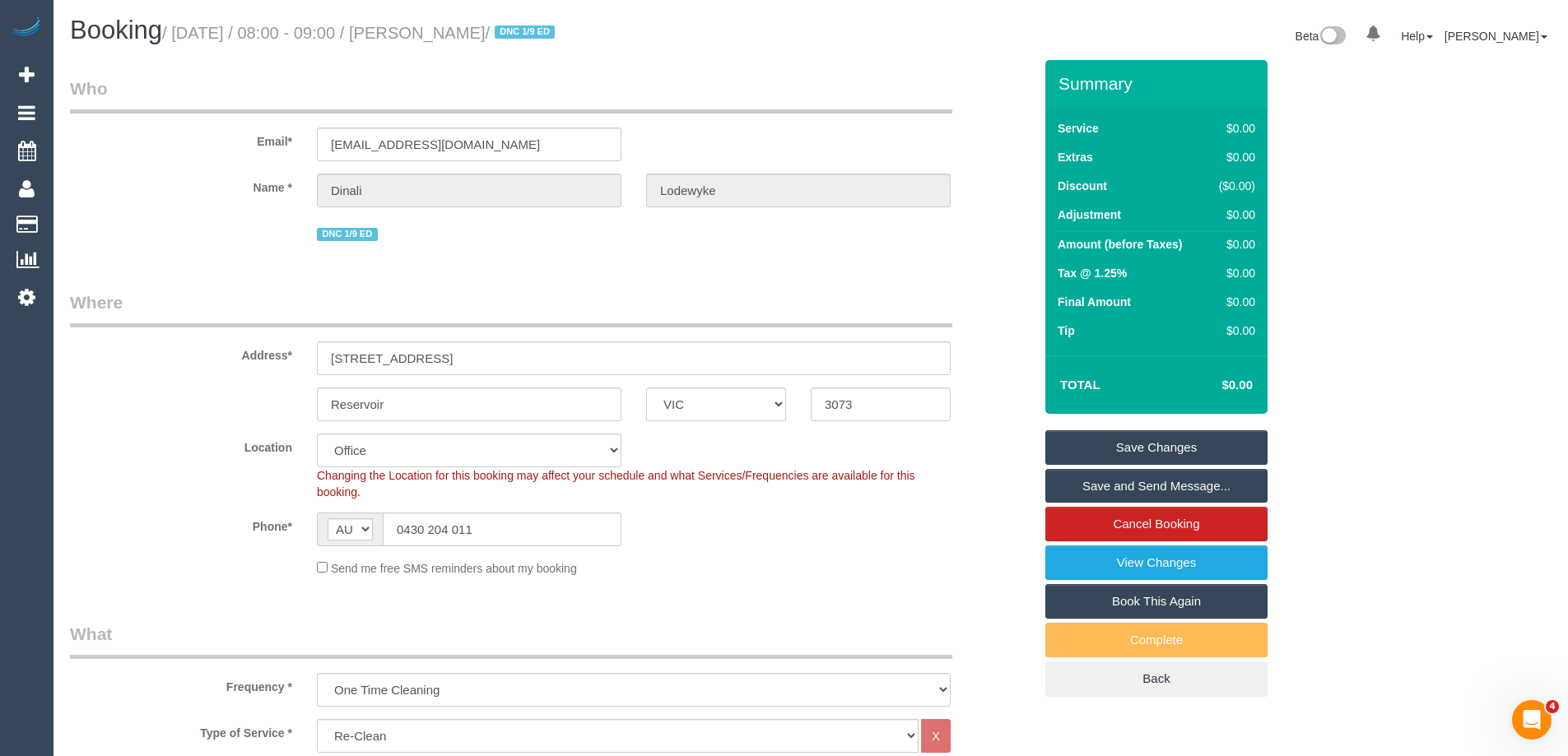
click at [1111, 485] on link "Save and Send Message..." at bounding box center [1156, 486] width 222 height 34
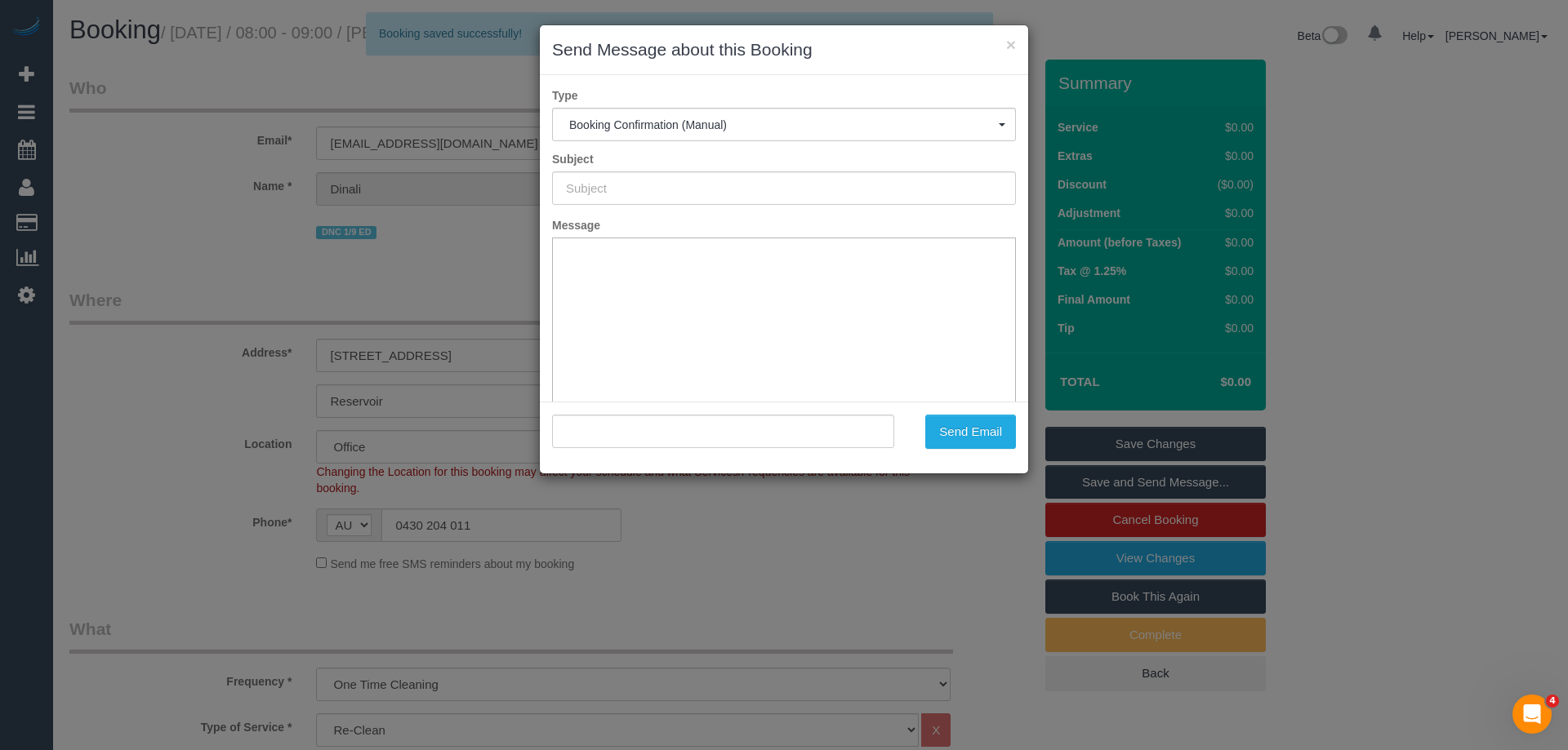
type input "Booking Confirmed"
type input ""Dinali Lodewyke" <dinali.lodewyke@gmail.com>"
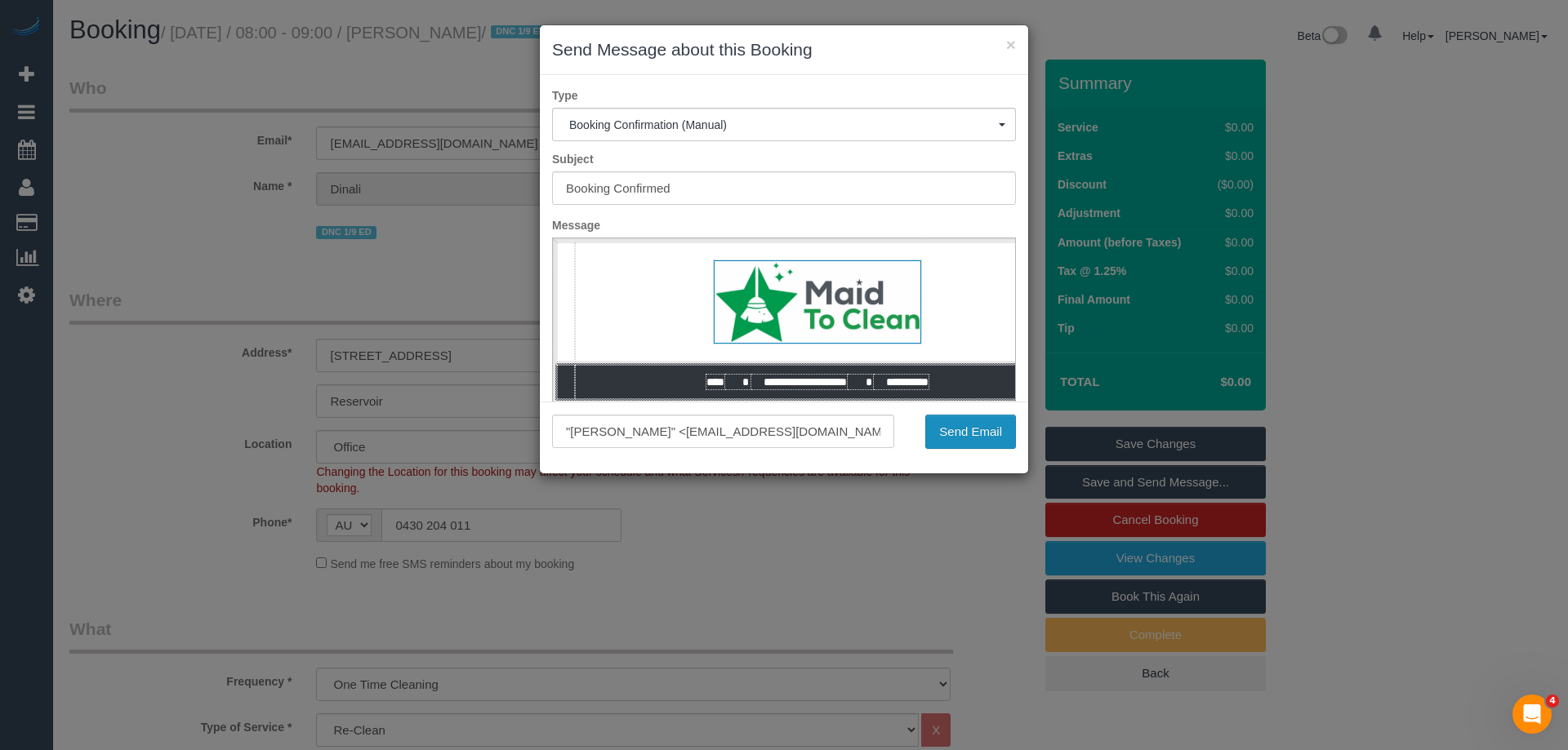
click at [981, 436] on button "Send Email" at bounding box center [969, 432] width 90 height 34
click at [481, 39] on div "× Send Message about this Booking Type Booking Confirmation (Manual) Booking Co…" at bounding box center [784, 375] width 1568 height 750
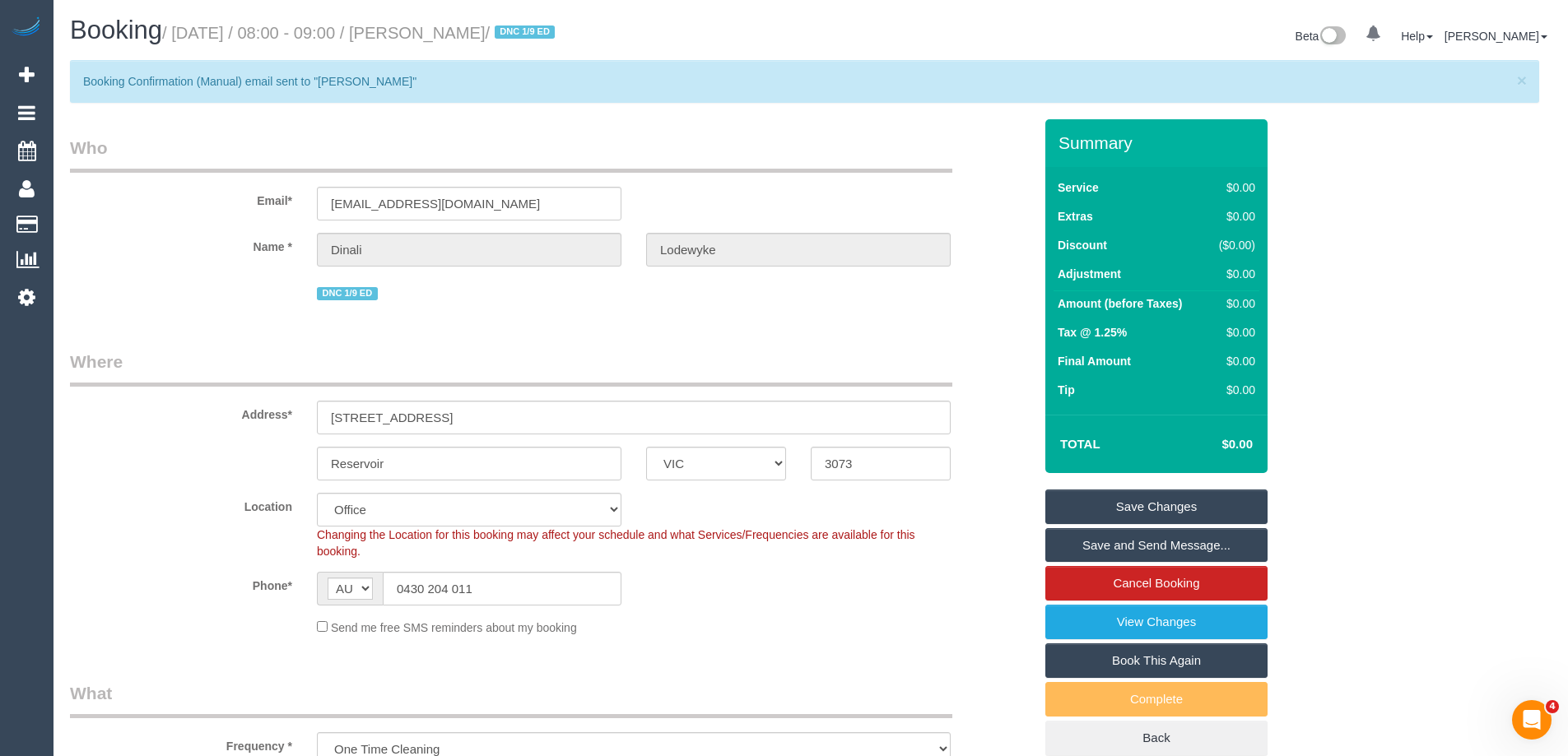
drag, startPoint x: 574, startPoint y: 33, endPoint x: 459, endPoint y: 33, distance: 115.0
click at [459, 33] on small "/ September 03, 2025 / 08:00 - 09:00 / Dinali Lodewyke / DNC 1/9 ED" at bounding box center [361, 33] width 397 height 18
copy small "Dinali Lodewyke"
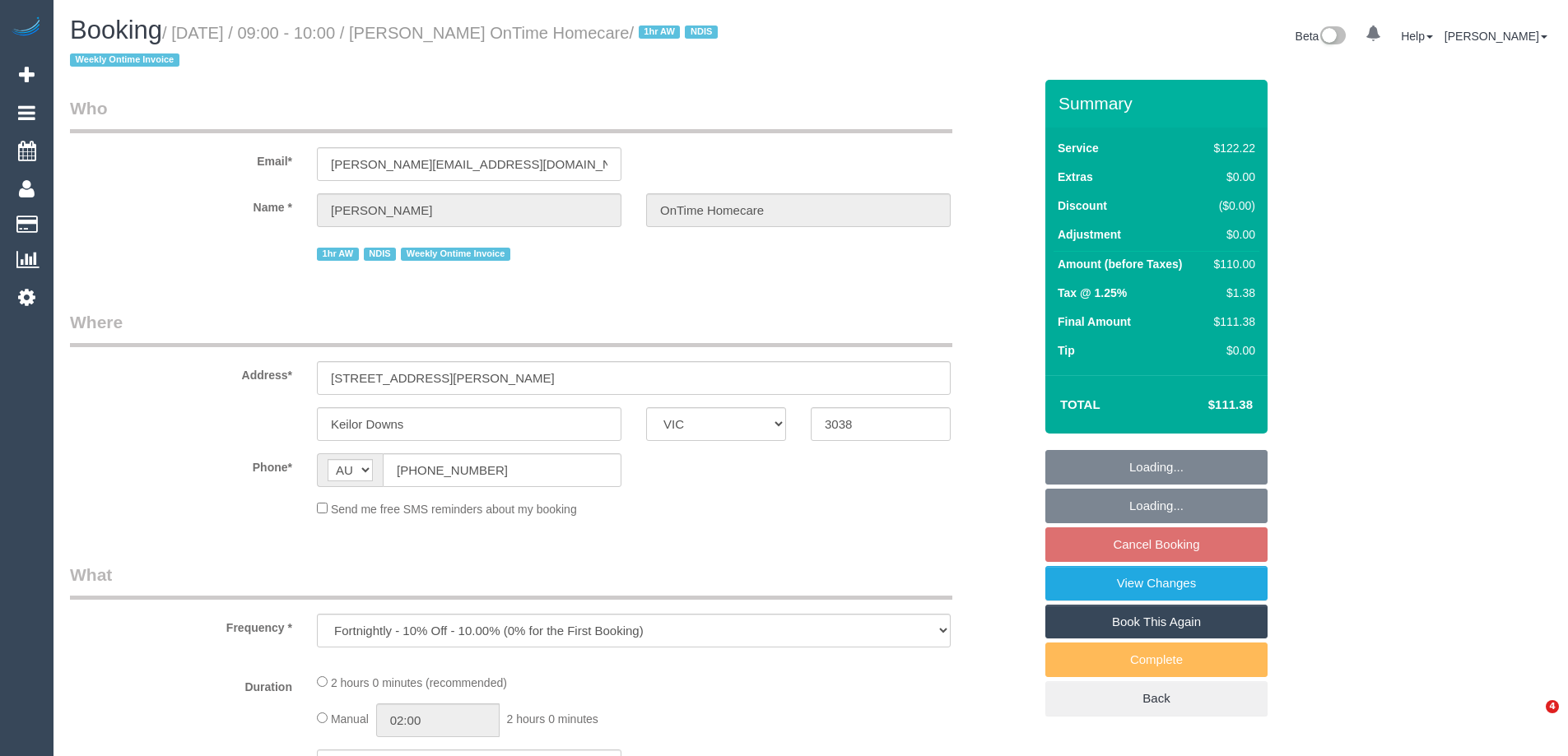
select select "VIC"
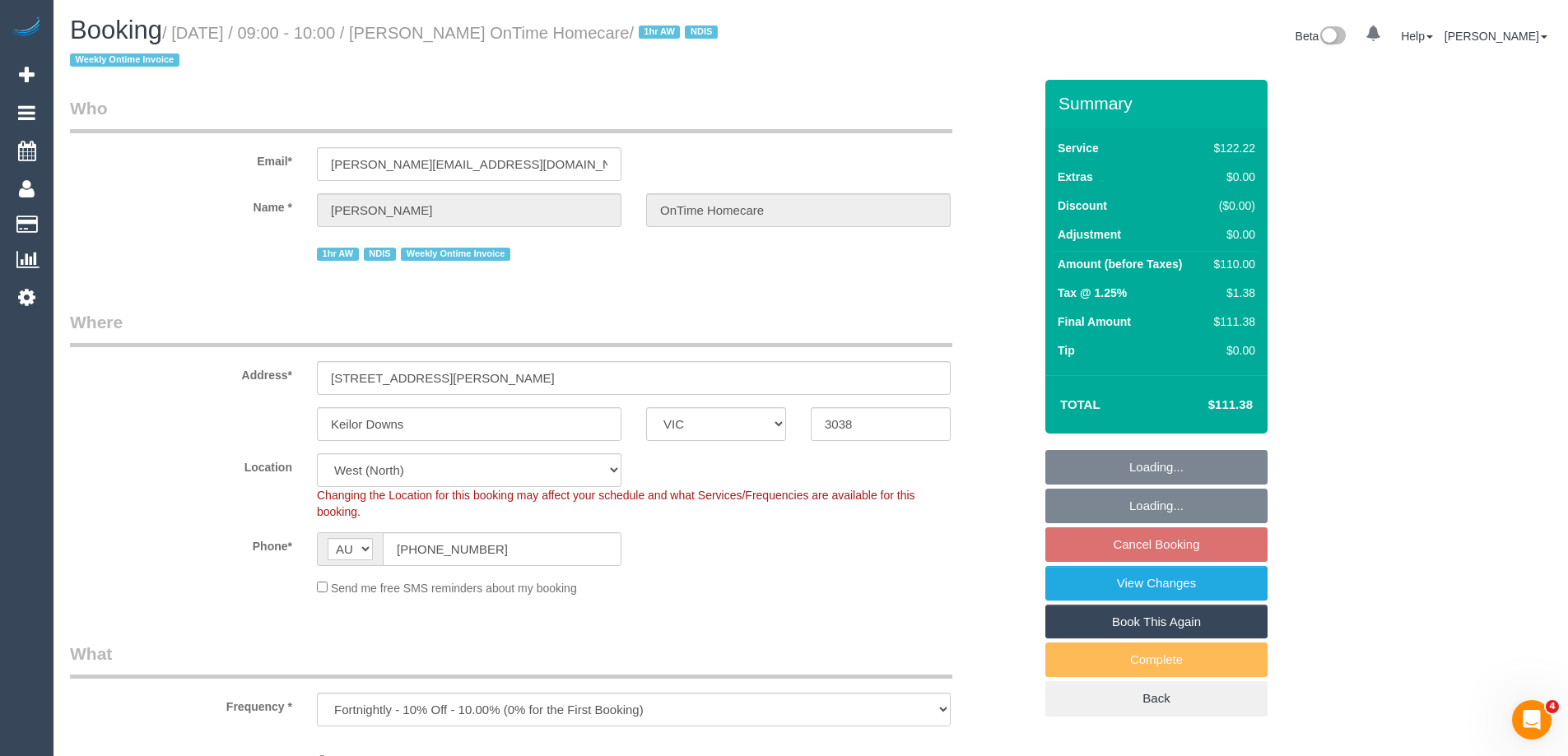
select select "object:551"
select select "number:28"
select select "number:14"
select select "number:19"
select select "number:36"
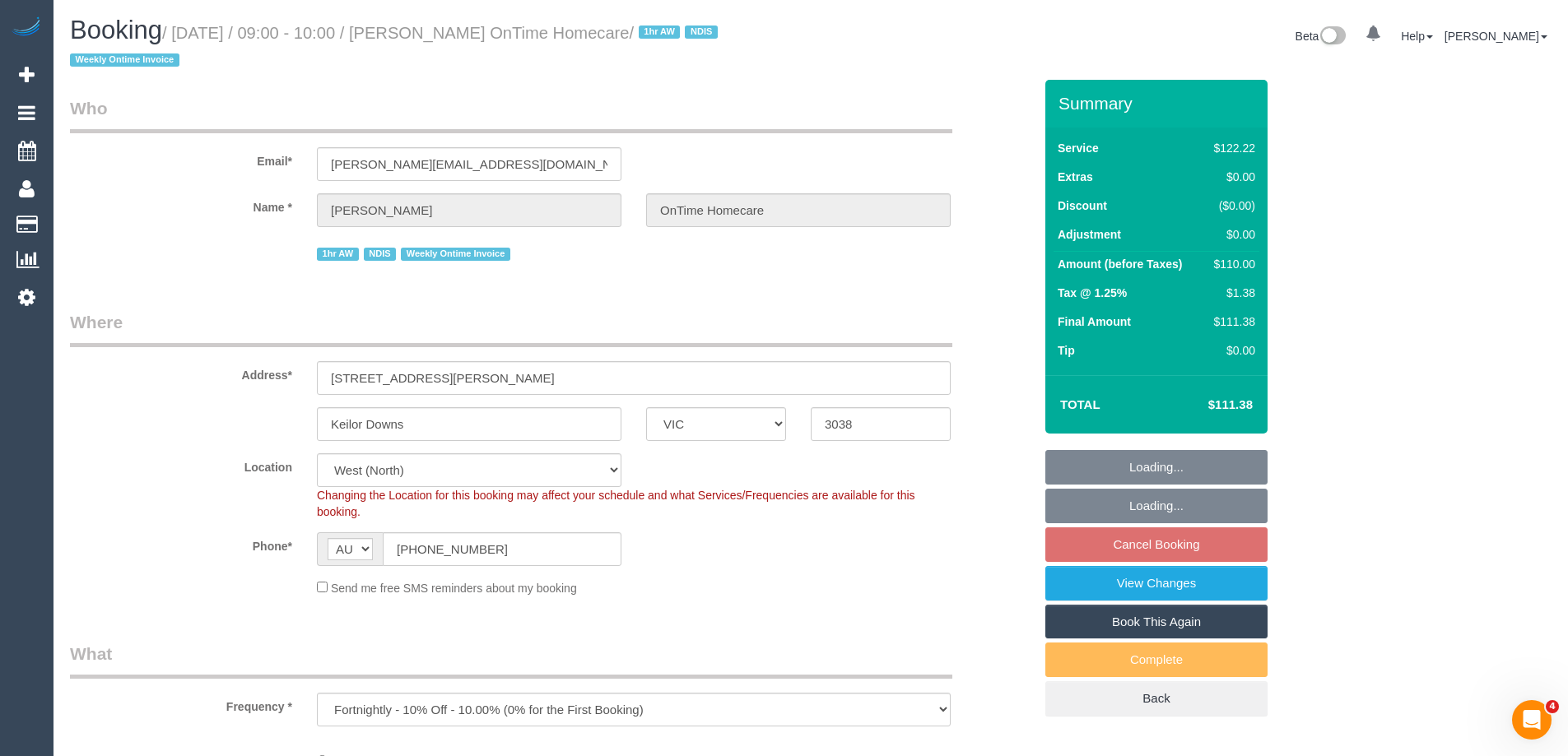
select select "number:35"
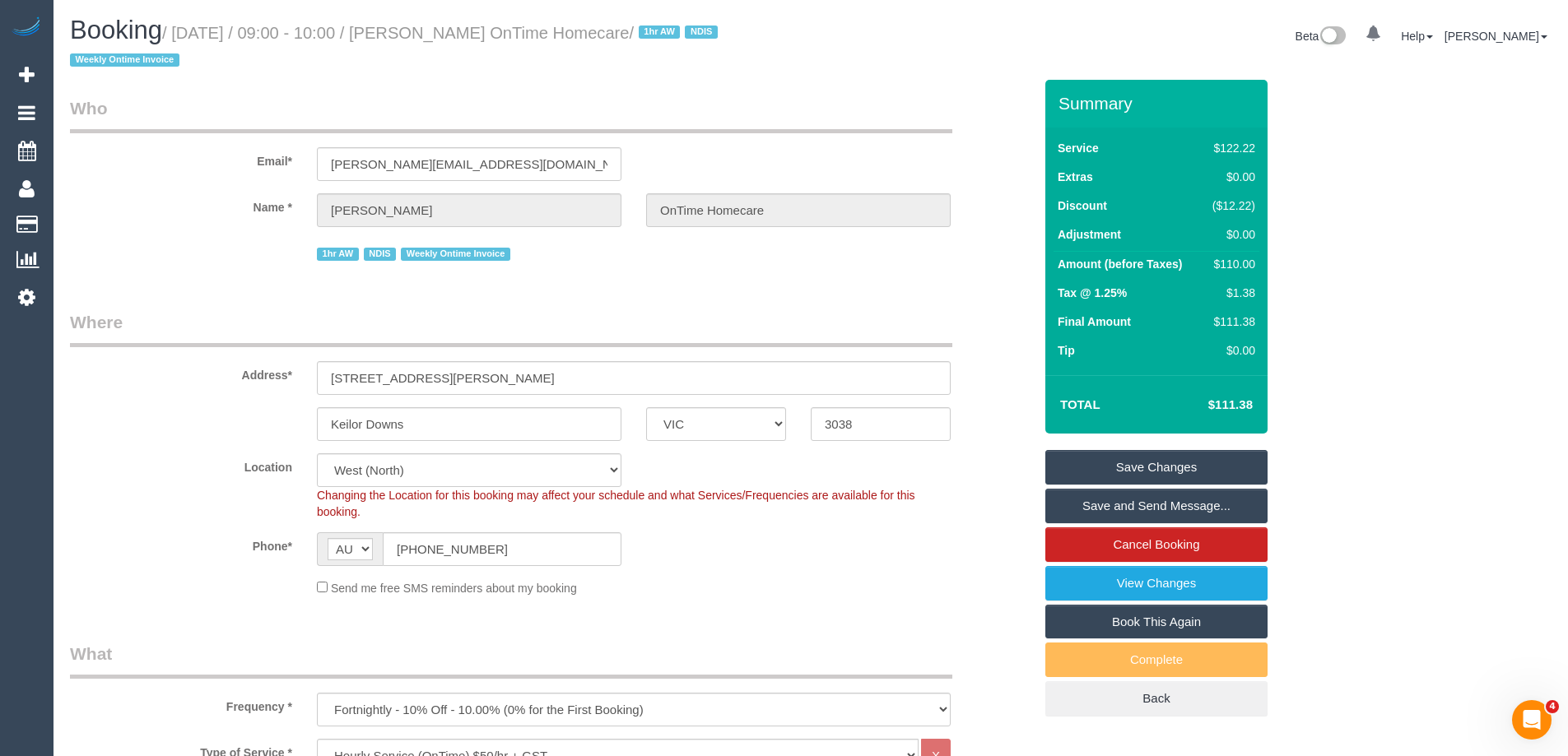
drag, startPoint x: 709, startPoint y: 36, endPoint x: 455, endPoint y: 40, distance: 254.0
click at [455, 40] on small "/ September 03, 2025 / 09:00 - 10:00 / Ahmed Yassine OnTime Homecare / 1hr AW N…" at bounding box center [396, 46] width 653 height 46
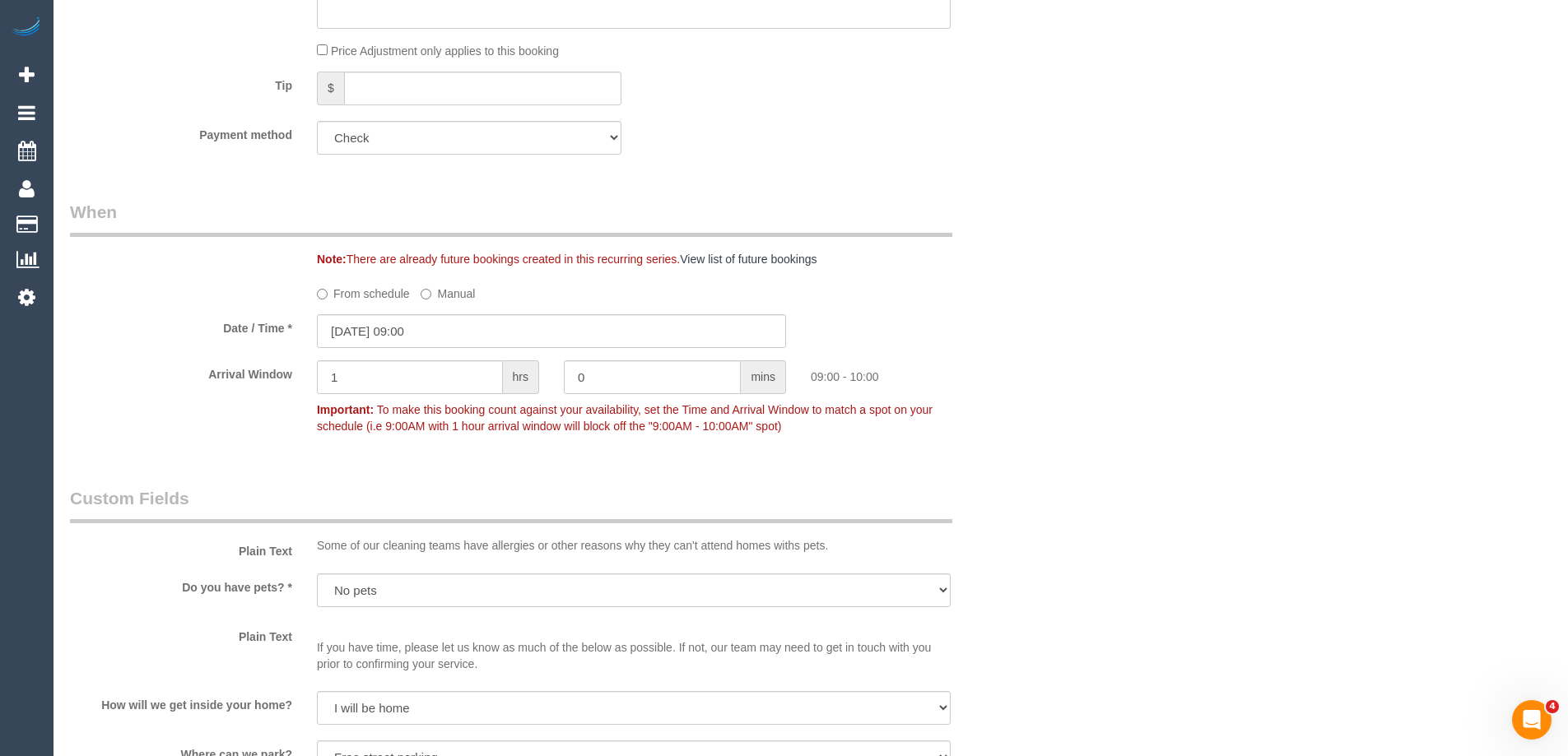
scroll to position [905, 0]
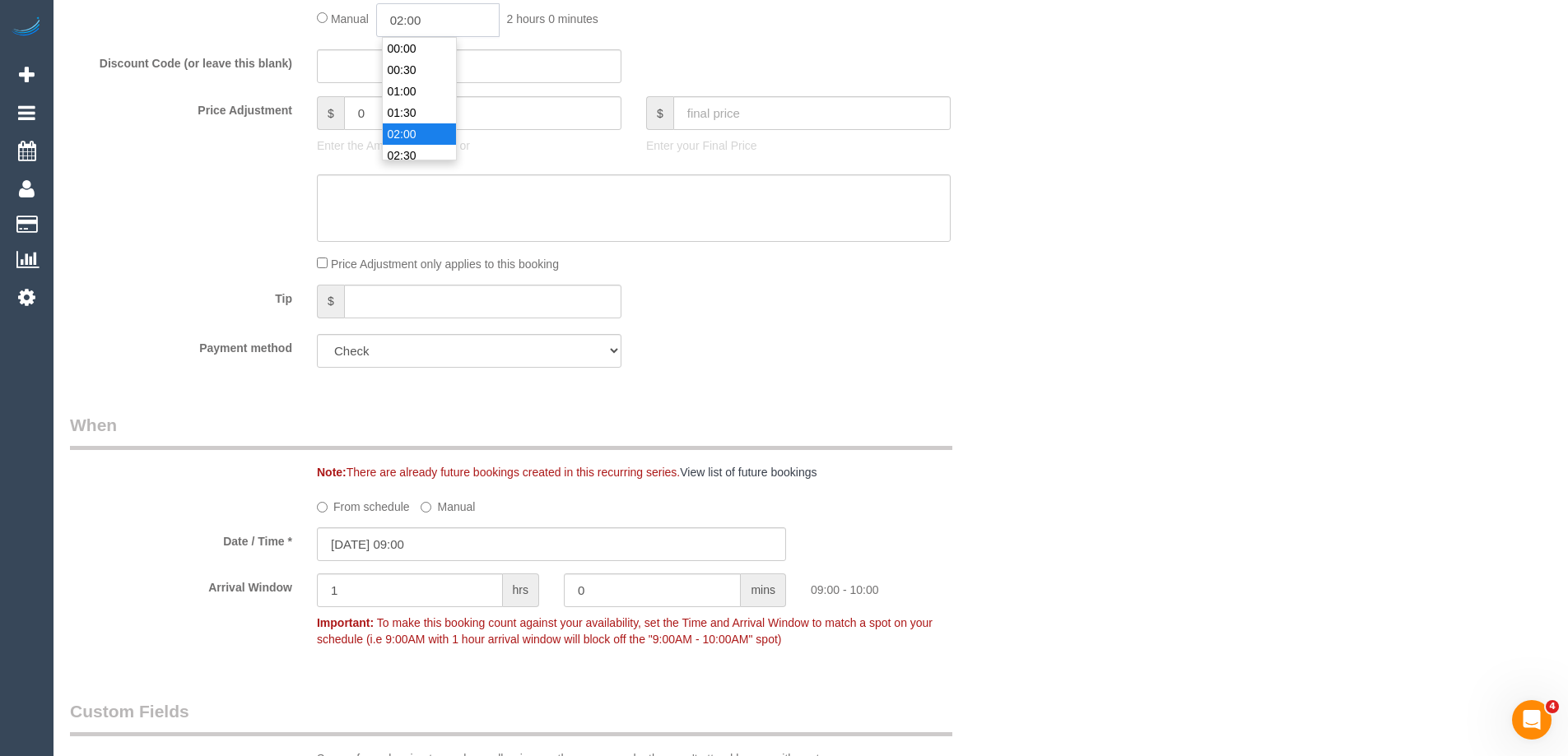
click at [415, 21] on input "02:00" at bounding box center [437, 20] width 124 height 33
type input "01:00"
click at [434, 61] on li "01:00" at bounding box center [419, 61] width 73 height 22
click at [898, 73] on div "Discount Code (or leave this blank)" at bounding box center [551, 67] width 987 height 34
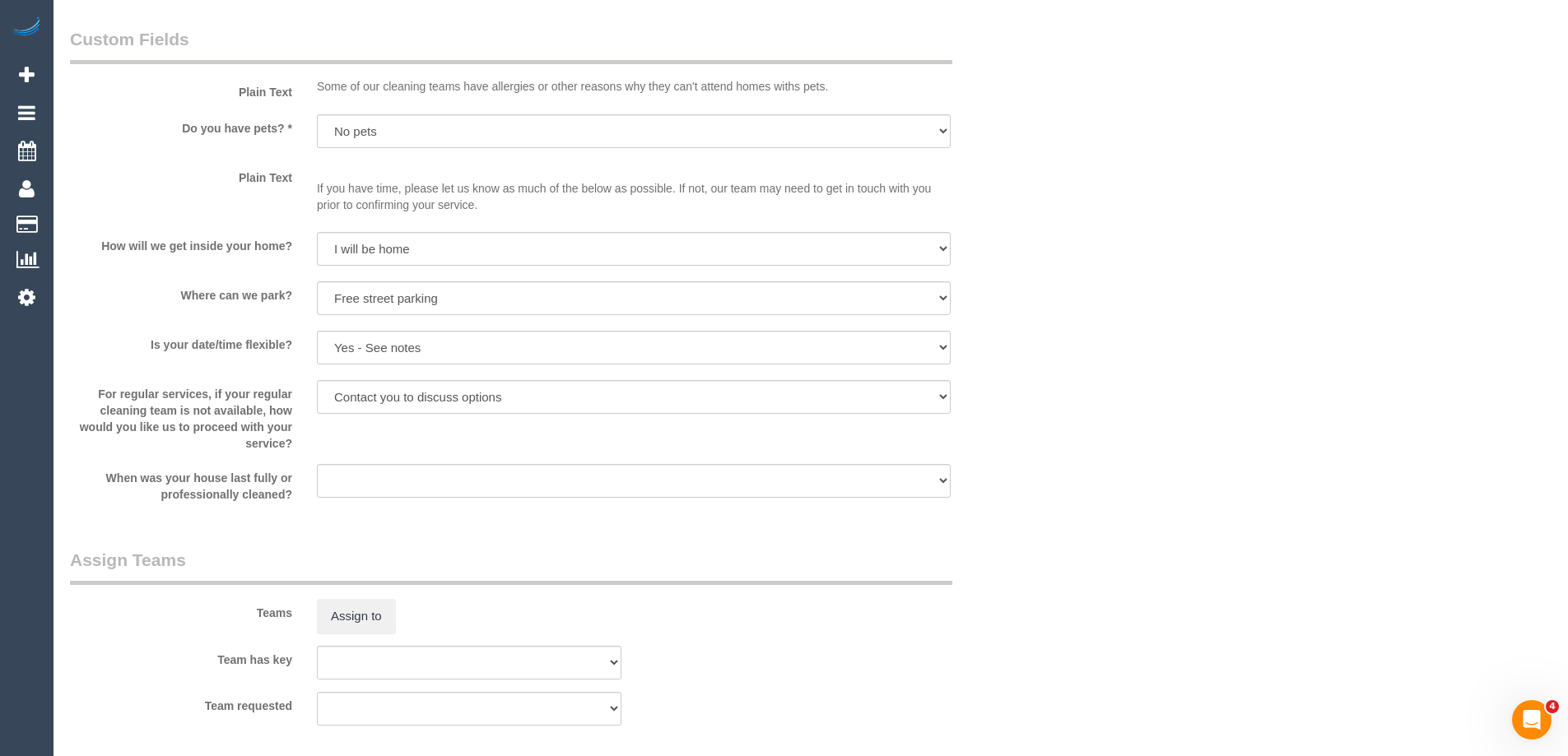
scroll to position [1729, 0]
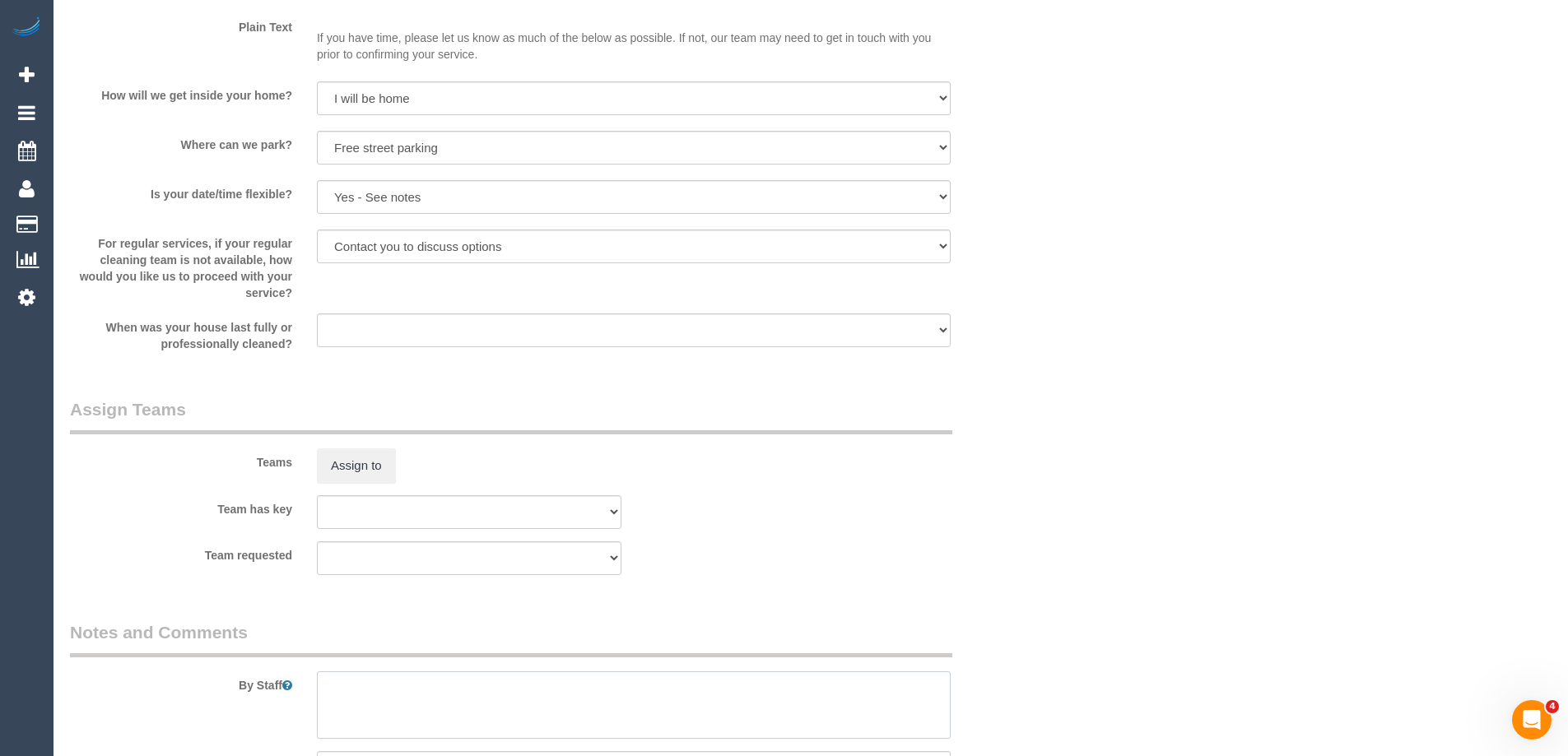
click at [430, 679] on textarea at bounding box center [634, 705] width 634 height 68
type textarea "*cover*"
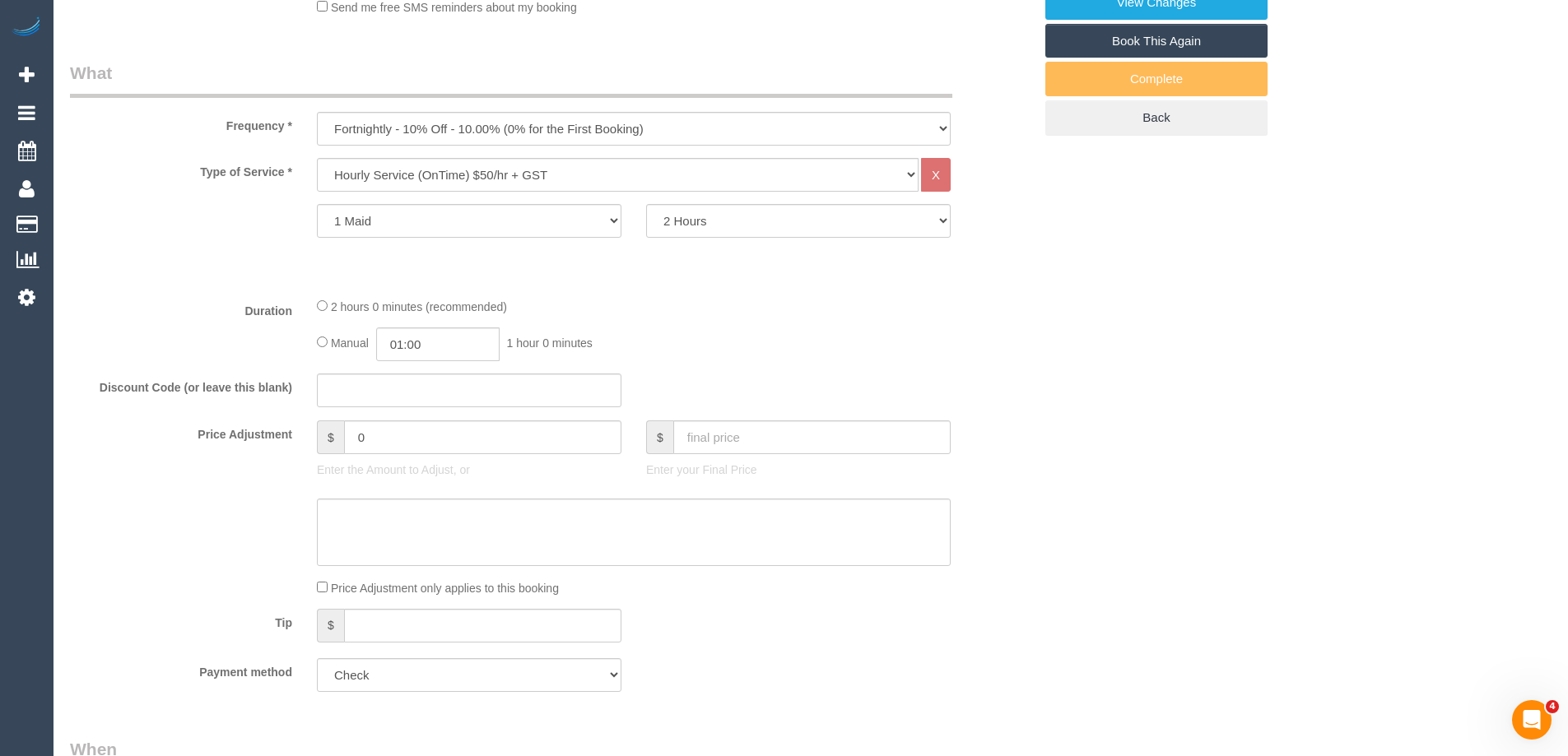
scroll to position [1070, 0]
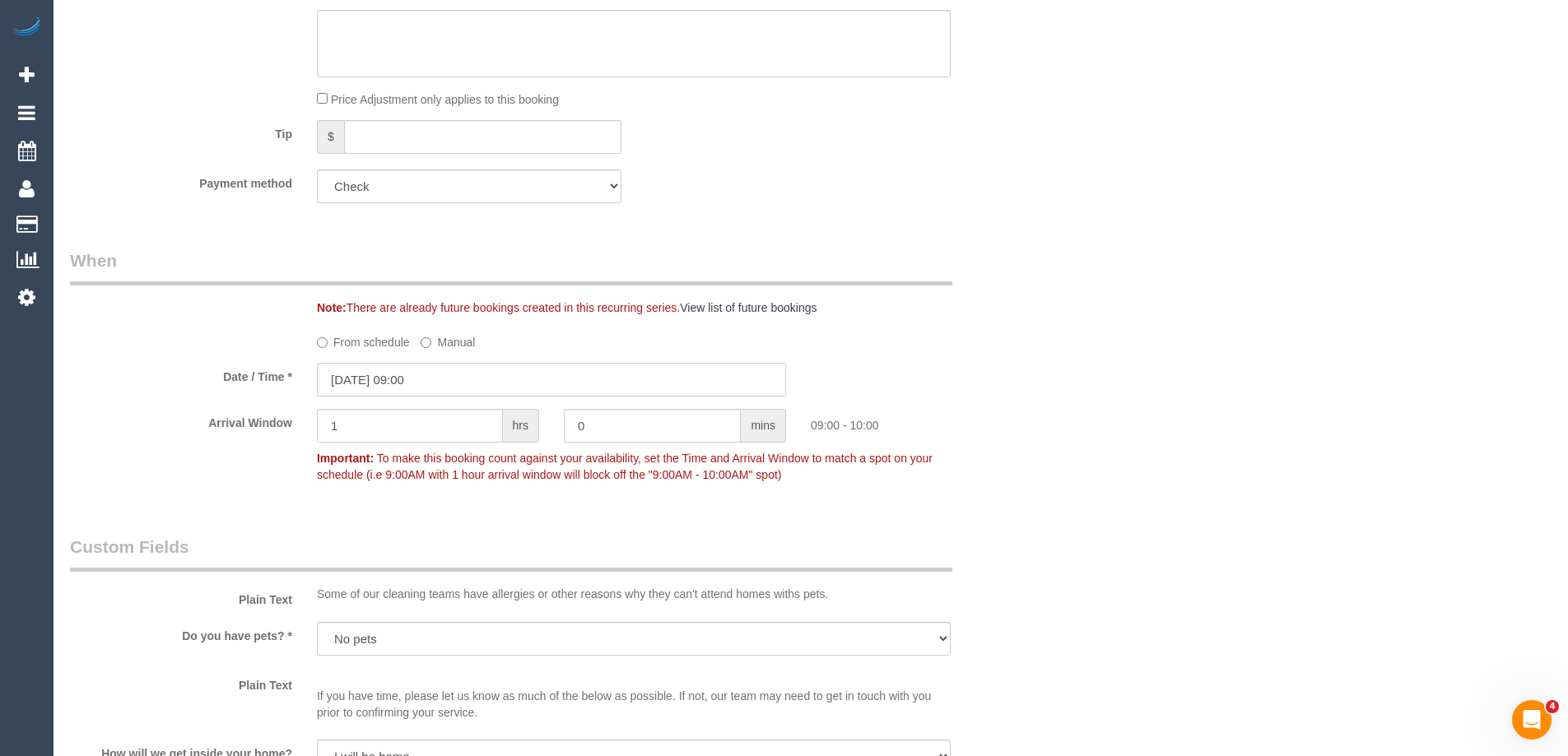
click at [437, 376] on input "03/09/2025 09:00" at bounding box center [551, 379] width 469 height 33
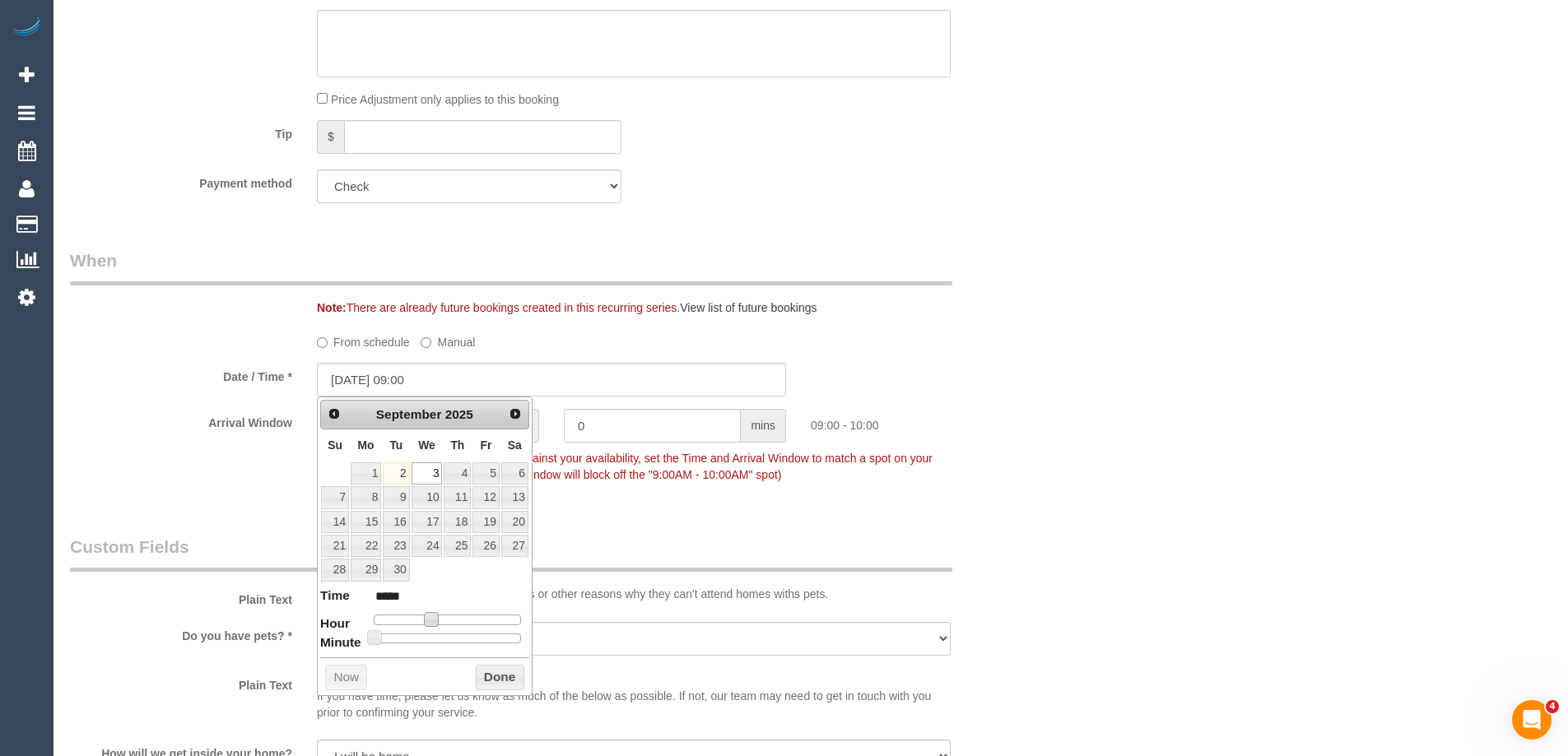
type input "03/09/2025 10:00"
type input "*****"
type input "03/09/2025 11:00"
type input "*****"
type input "03/09/2025 12:00"
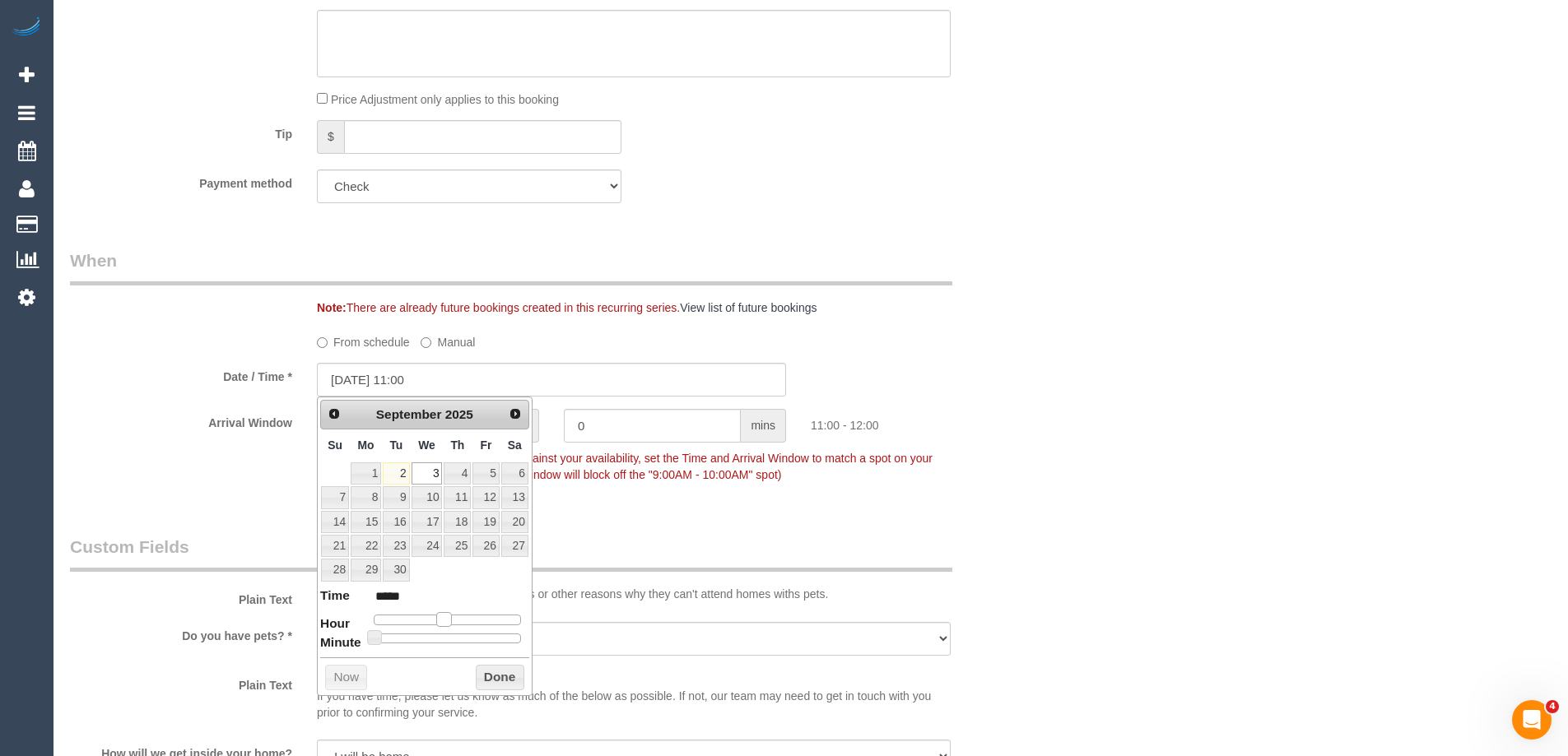
type input "*****"
drag, startPoint x: 431, startPoint y: 622, endPoint x: 451, endPoint y: 622, distance: 20.0
click at [451, 622] on span at bounding box center [450, 620] width 14 height 14
click at [496, 675] on button "Done" at bounding box center [500, 677] width 49 height 26
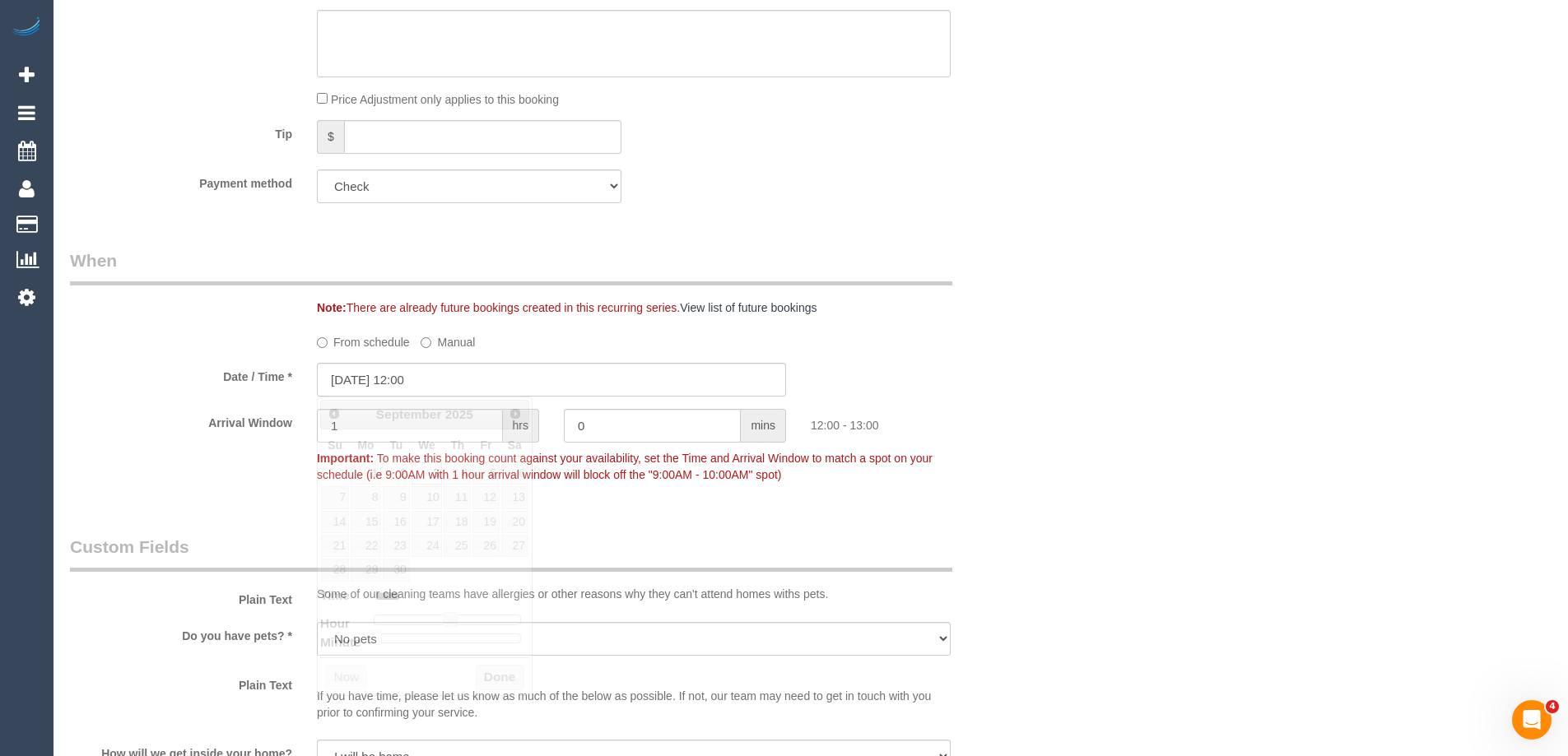
click at [1111, 417] on div "Who Email* ahmed.ontimehomecare@fake.com Name * Ahmed Yassine OnTime Homecare 1…" at bounding box center [810, 675] width 1481 height 3330
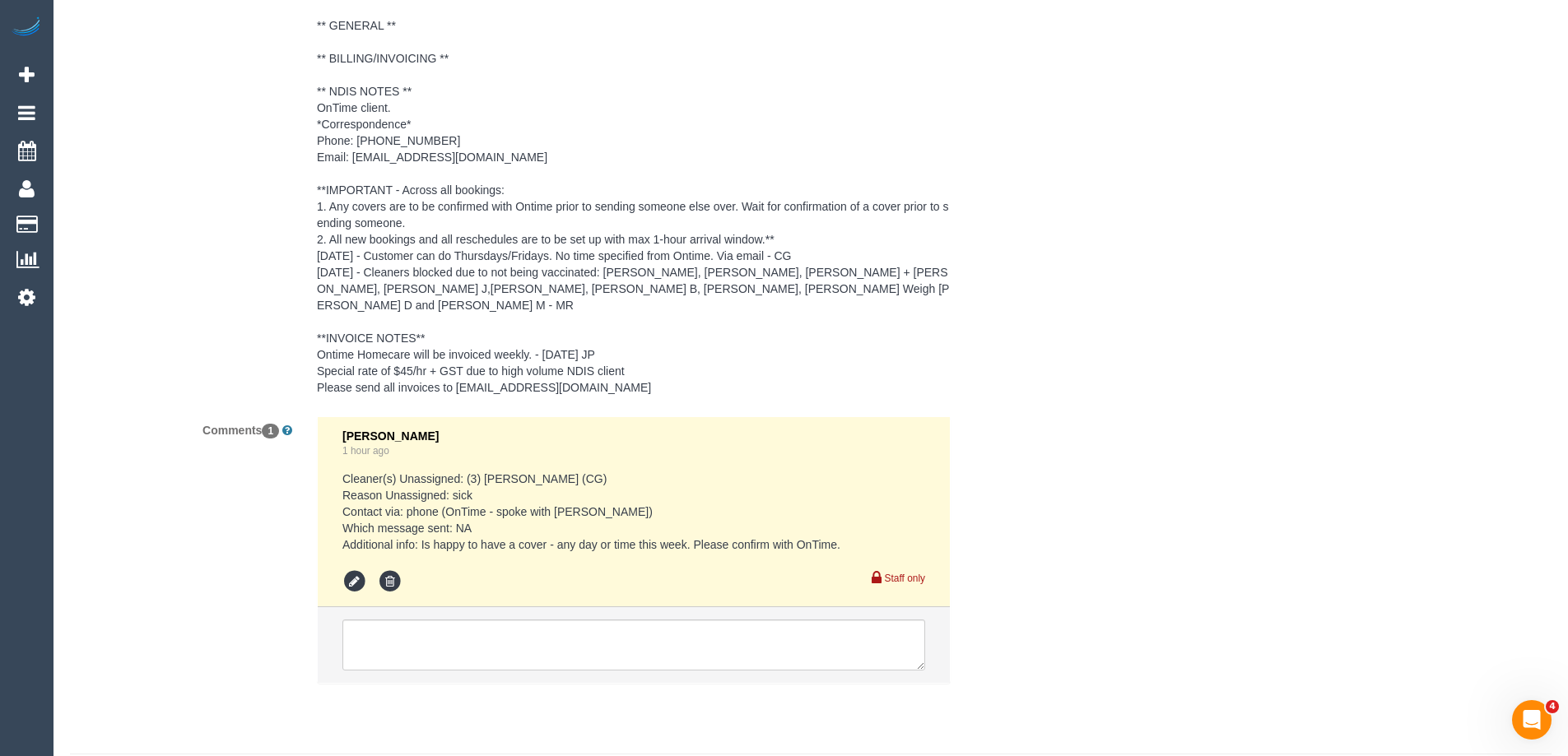
scroll to position [2694, 0]
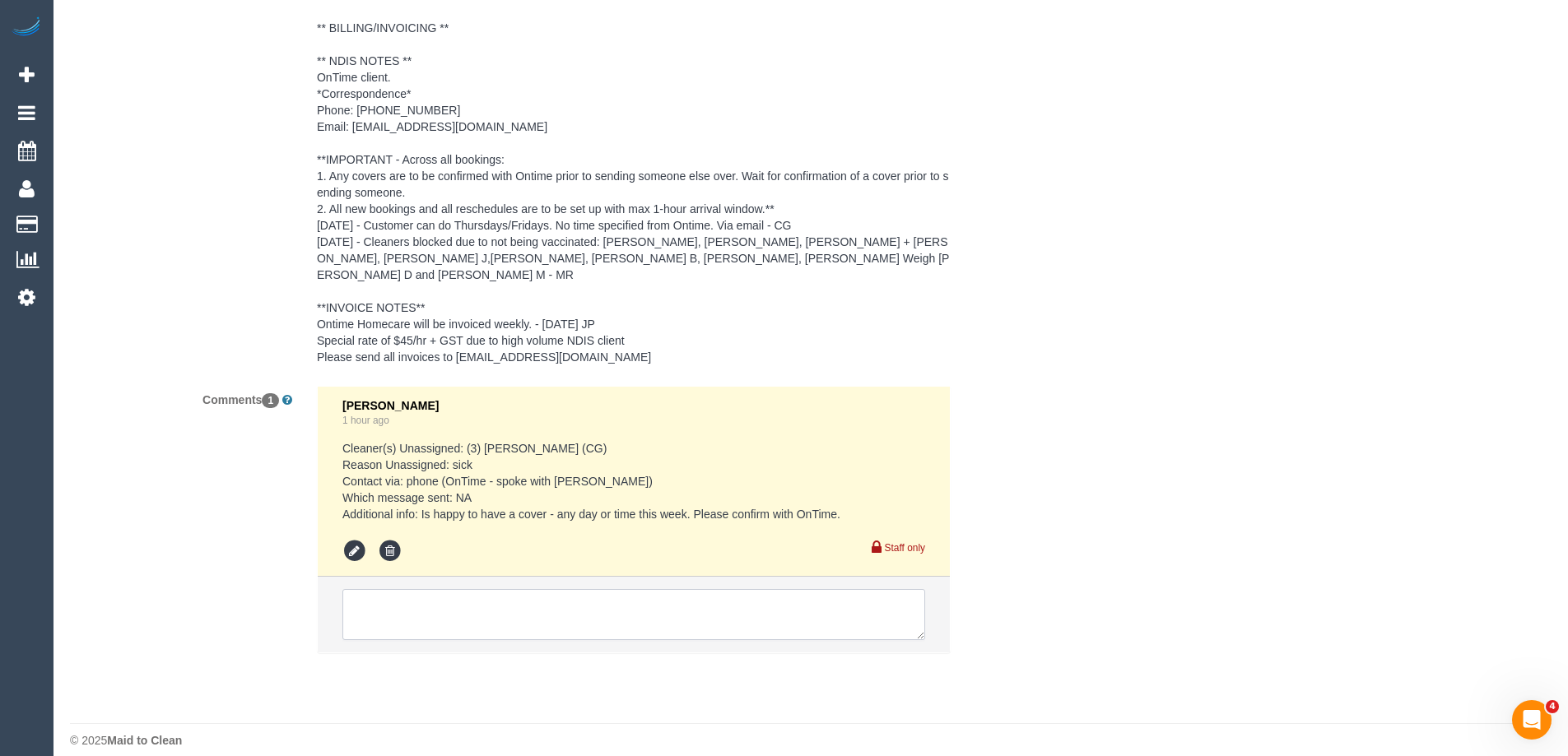
click at [457, 589] on textarea at bounding box center [633, 614] width 583 height 51
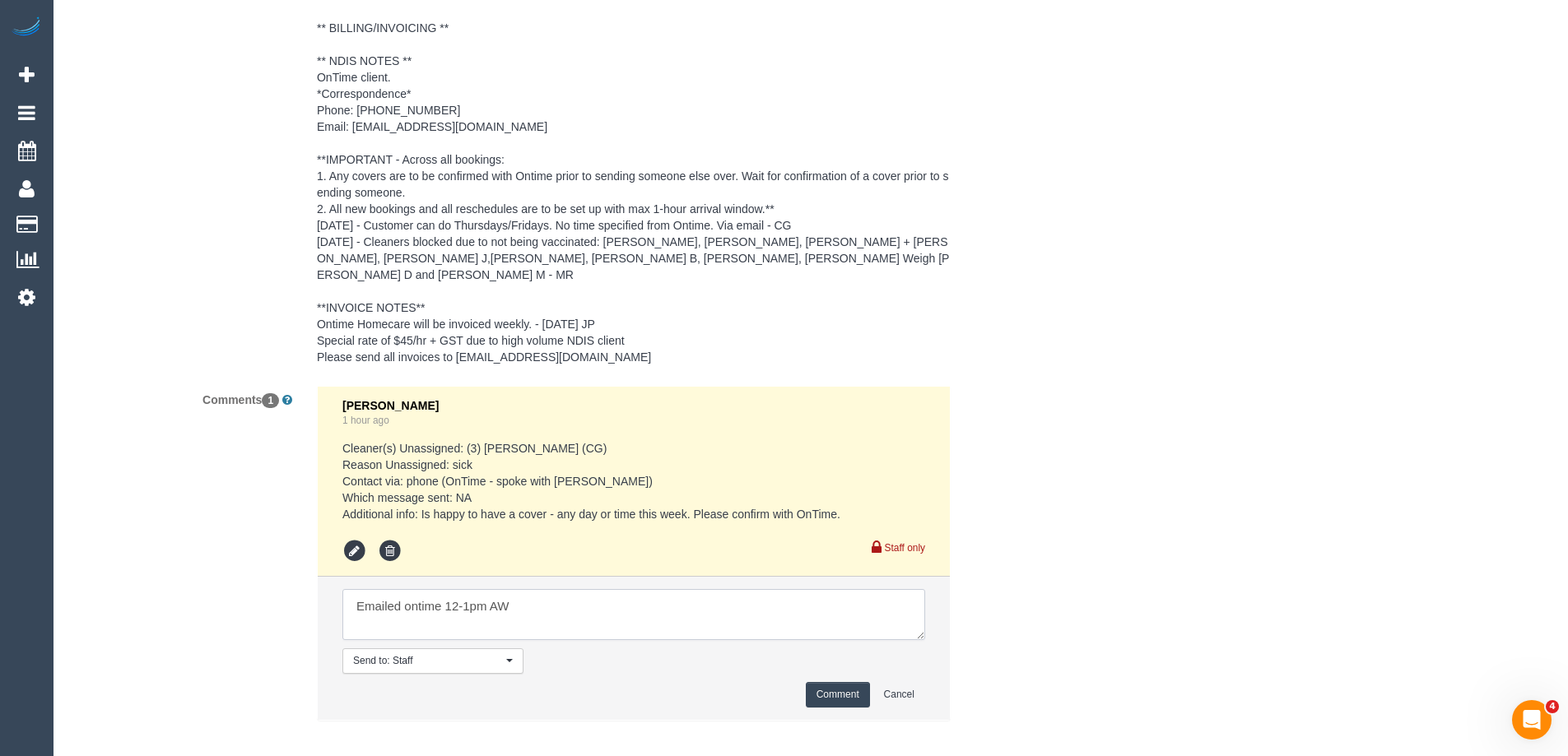
click at [554, 602] on textarea at bounding box center [633, 614] width 583 height 51
type textarea "Emailed ontime 12-1pm AW cover tomorrow"
click at [845, 682] on button "Comment" at bounding box center [837, 695] width 64 height 25
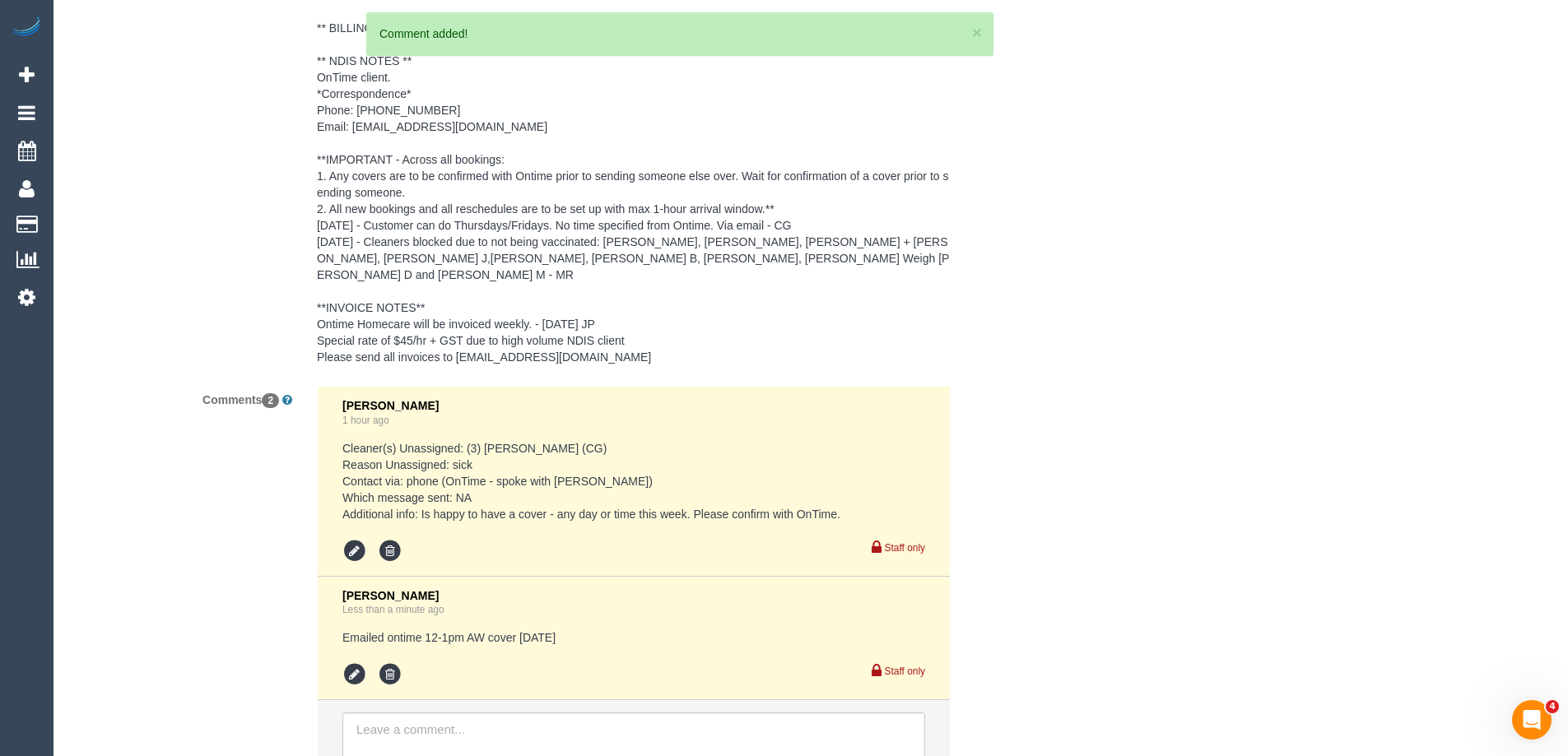
click at [582, 331] on pre "** ACCESS ** ** PREFERENCES ** 25/02/25 - Mon - Thurs from 9am with 1 hour AW. …" at bounding box center [634, 118] width 634 height 494
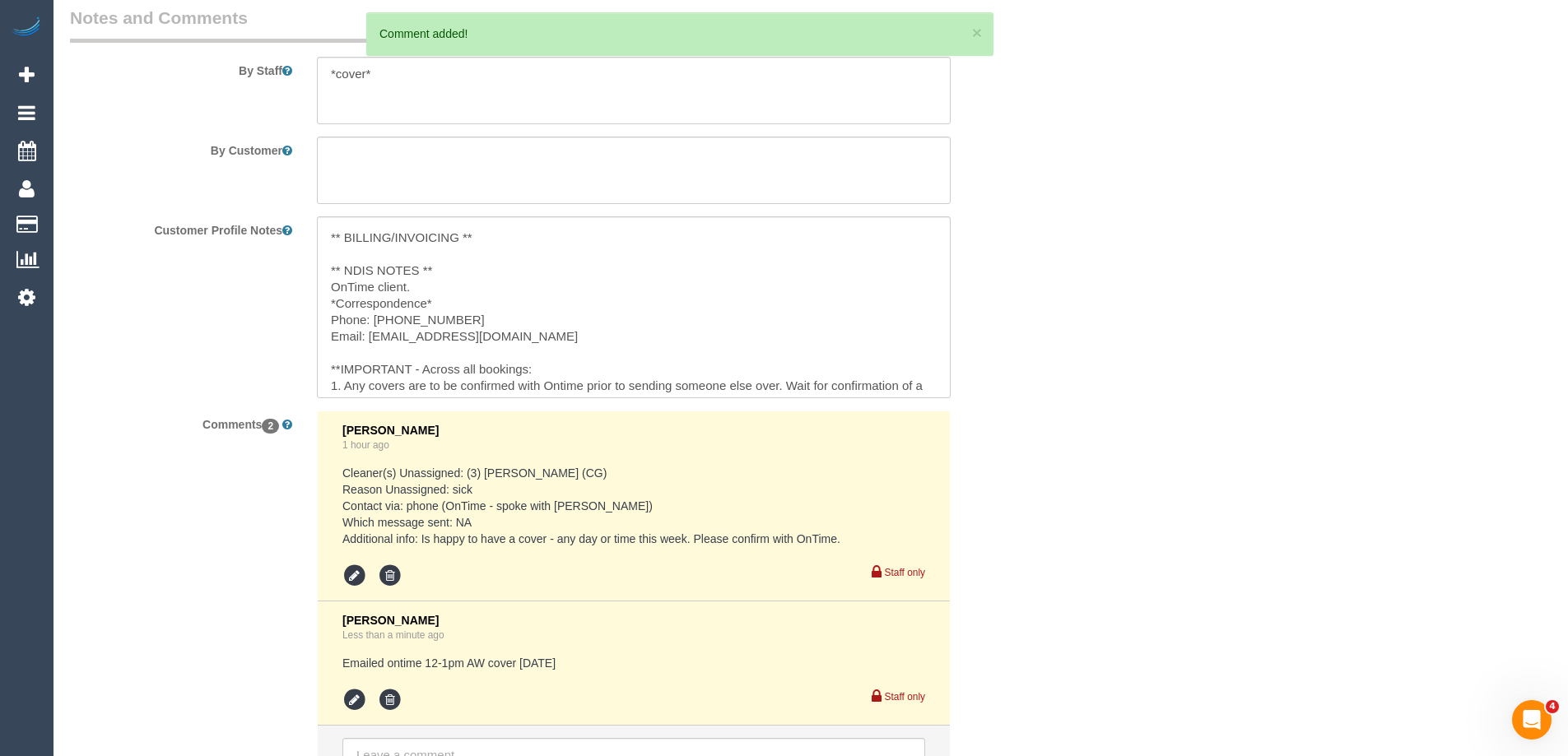
scroll to position [312, 0]
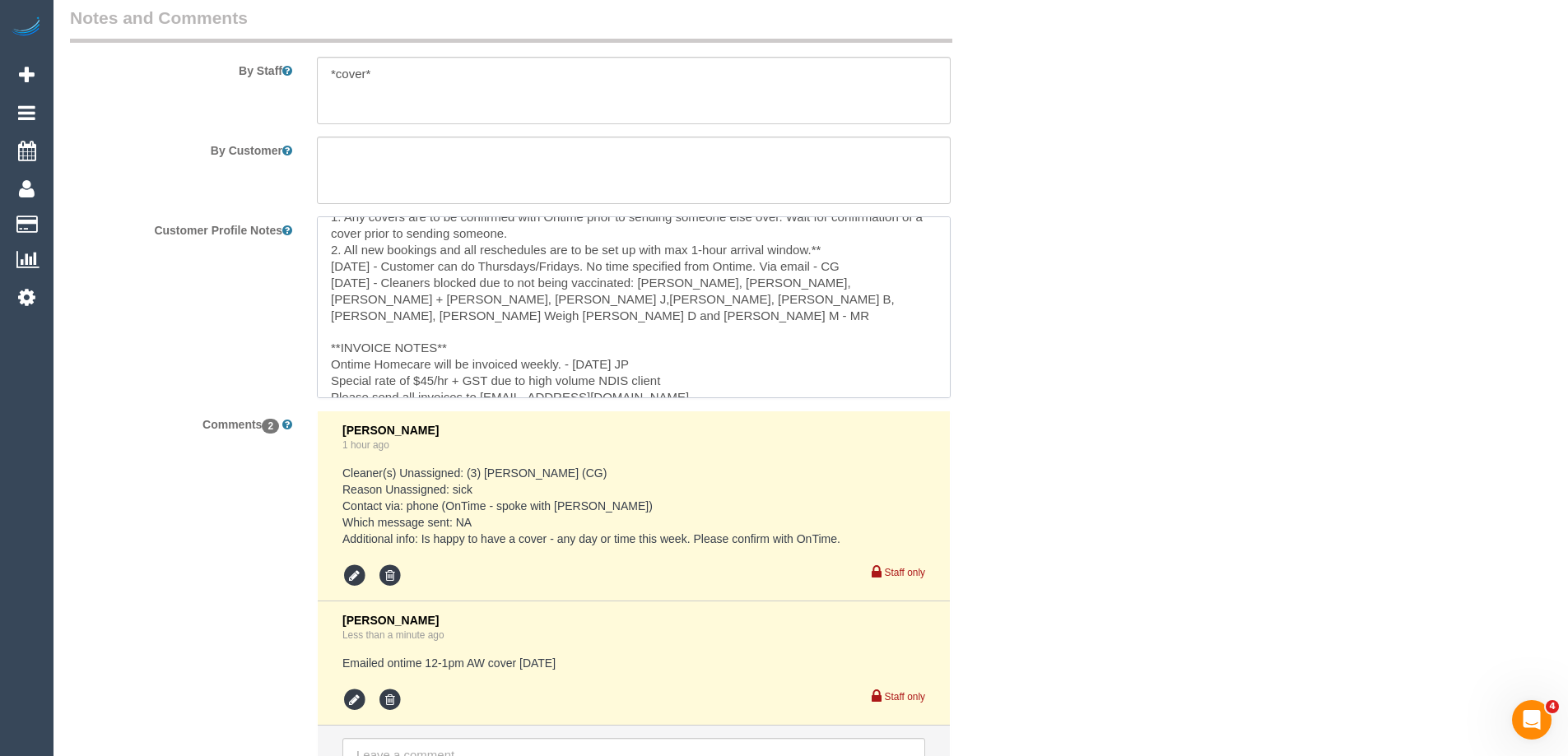
drag, startPoint x: 713, startPoint y: 383, endPoint x: 509, endPoint y: 377, distance: 204.1
click at [483, 380] on textarea "** ACCESS ** ** PREFERENCES ** 25/02/25 - Mon - Thurs from 9am with 1 hour AW. …" at bounding box center [634, 307] width 634 height 182
click at [767, 304] on textarea "** ACCESS ** ** PREFERENCES ** 25/02/25 - Mon - Thurs from 9am with 1 hour AW. …" at bounding box center [634, 307] width 634 height 182
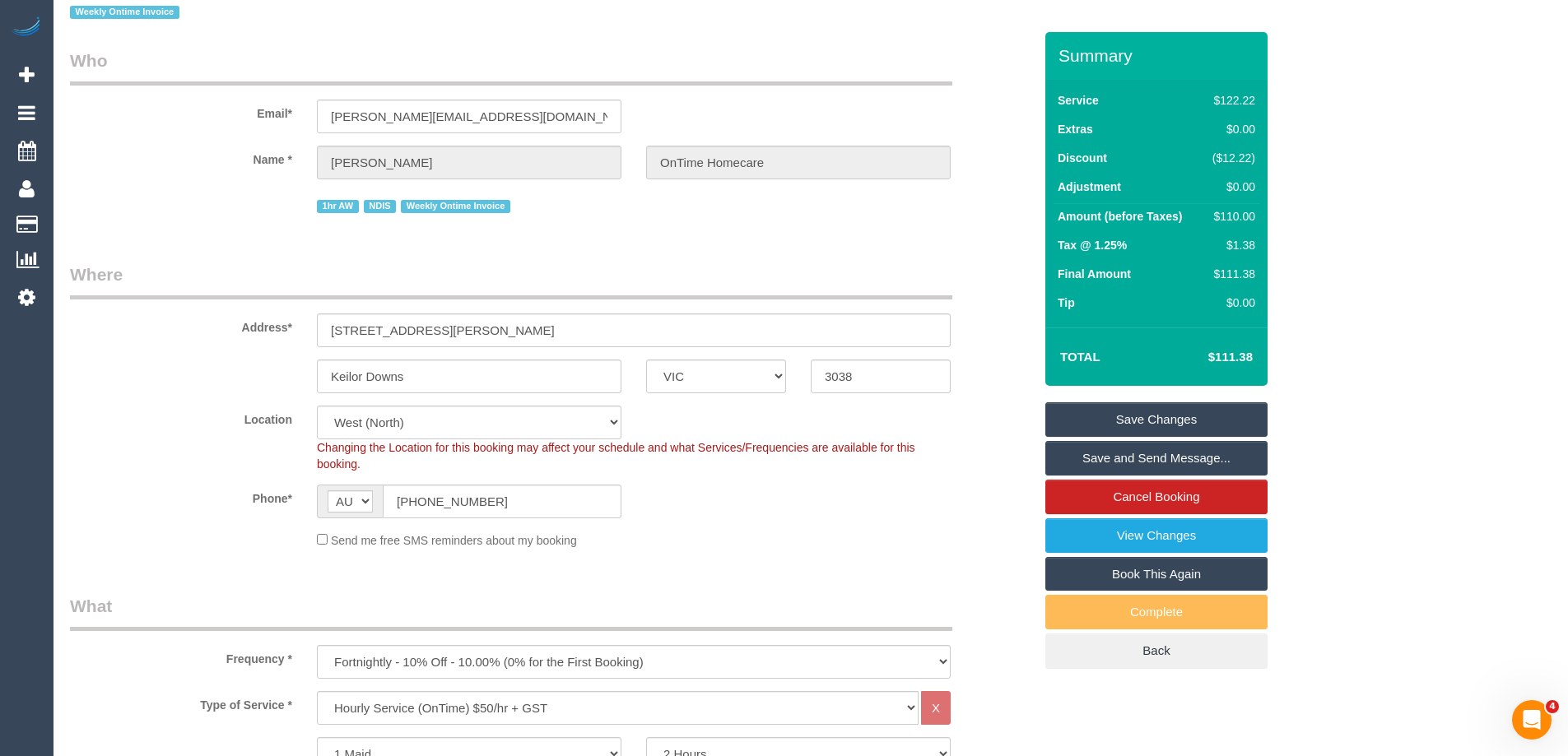
scroll to position [0, 0]
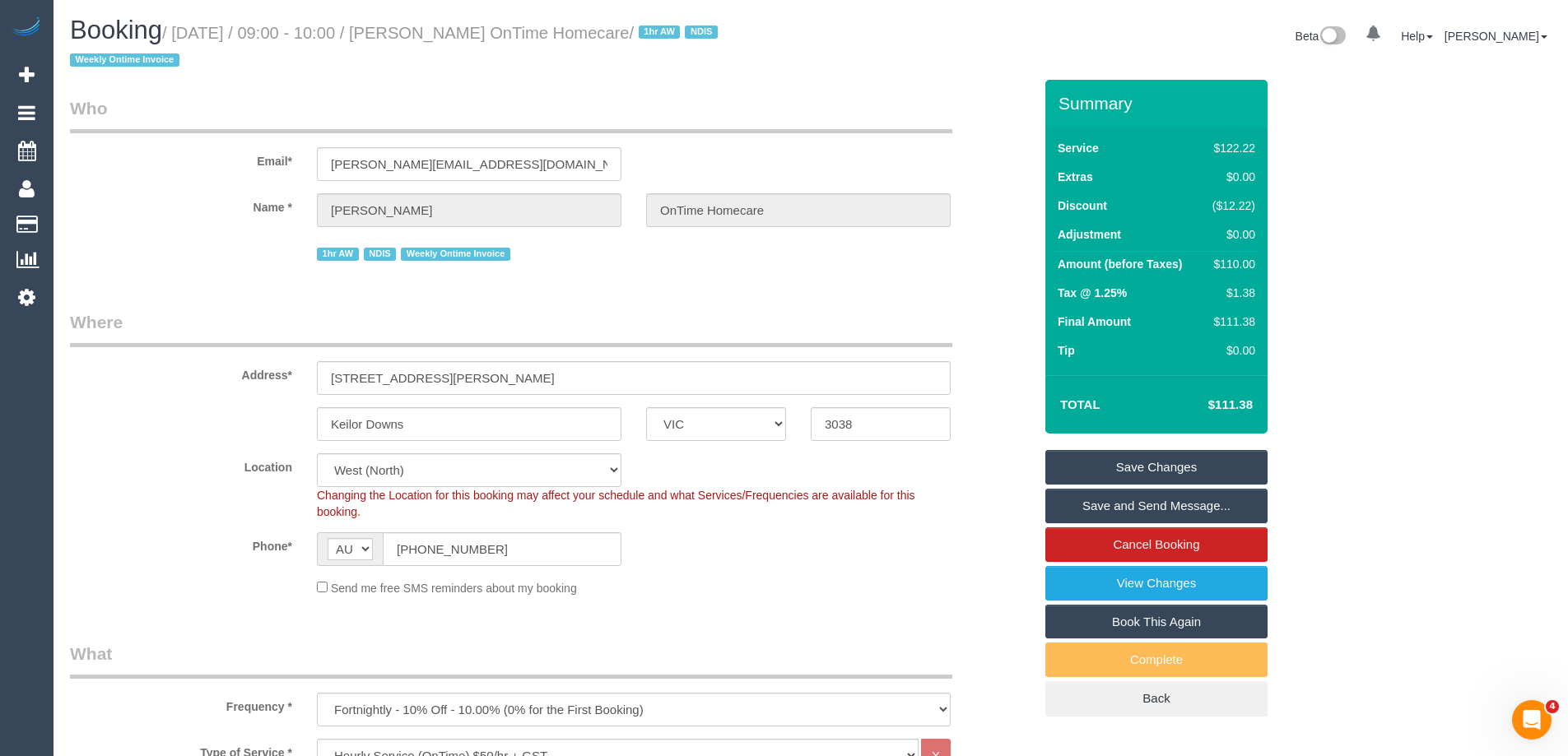
drag, startPoint x: 451, startPoint y: 31, endPoint x: 570, endPoint y: 38, distance: 119.2
click at [570, 38] on small "/ September 03, 2025 / 09:00 - 10:00 / Ahmed Yassine OnTime Homecare / 1hr AW N…" at bounding box center [396, 46] width 653 height 46
copy small "Ahmed Yassine"
click at [904, 646] on legend "What" at bounding box center [510, 660] width 882 height 37
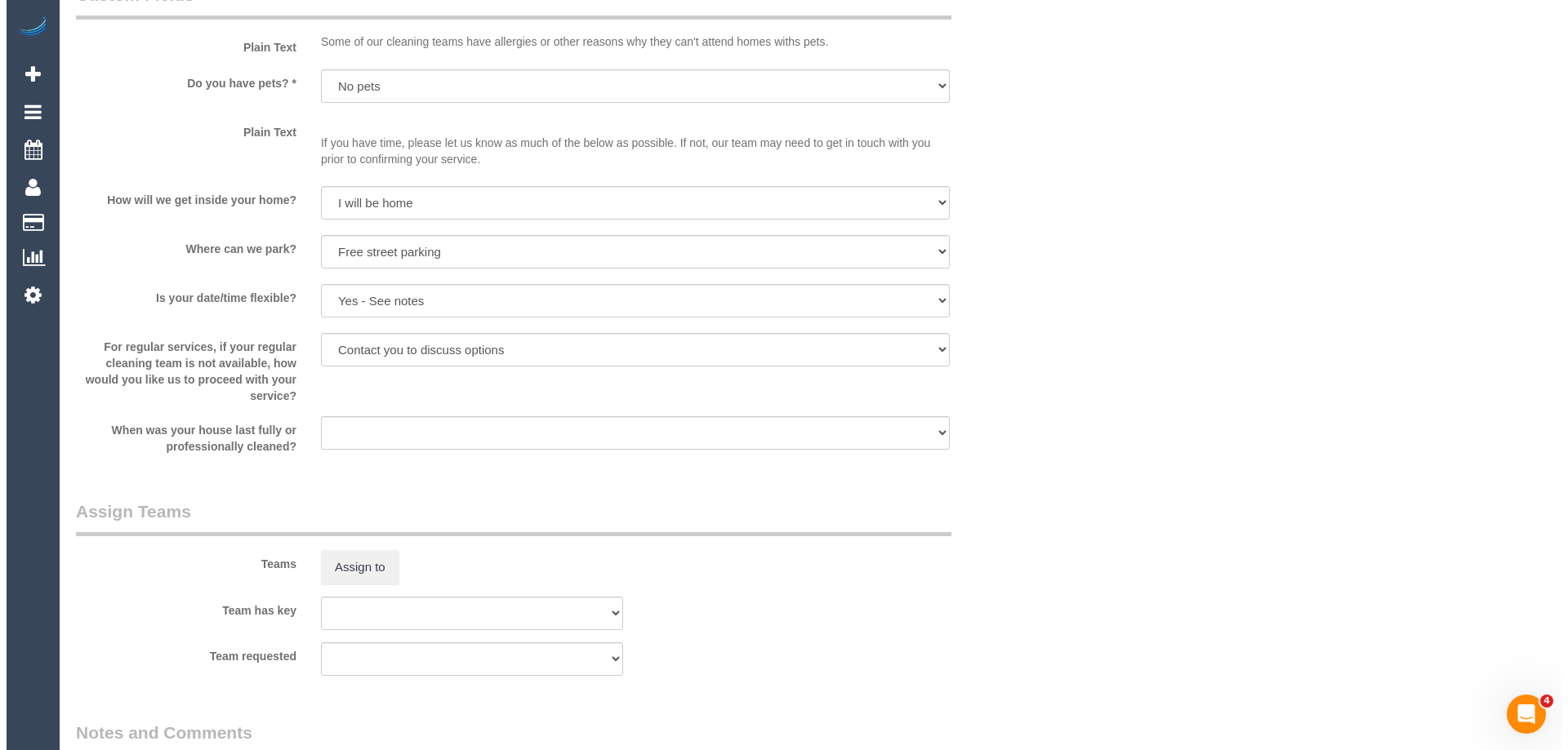
scroll to position [2123, 0]
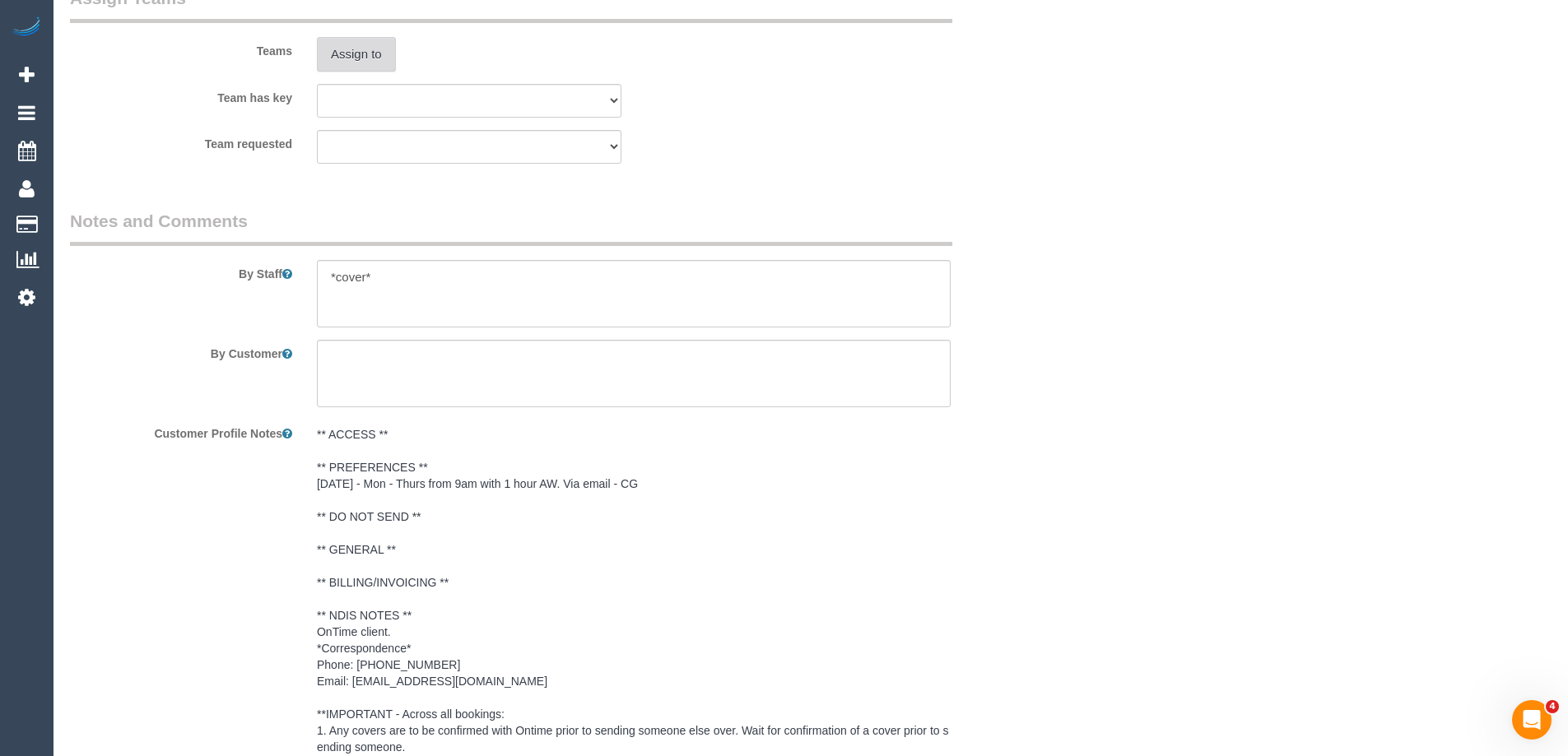
click at [366, 67] on button "Assign to" at bounding box center [356, 54] width 79 height 34
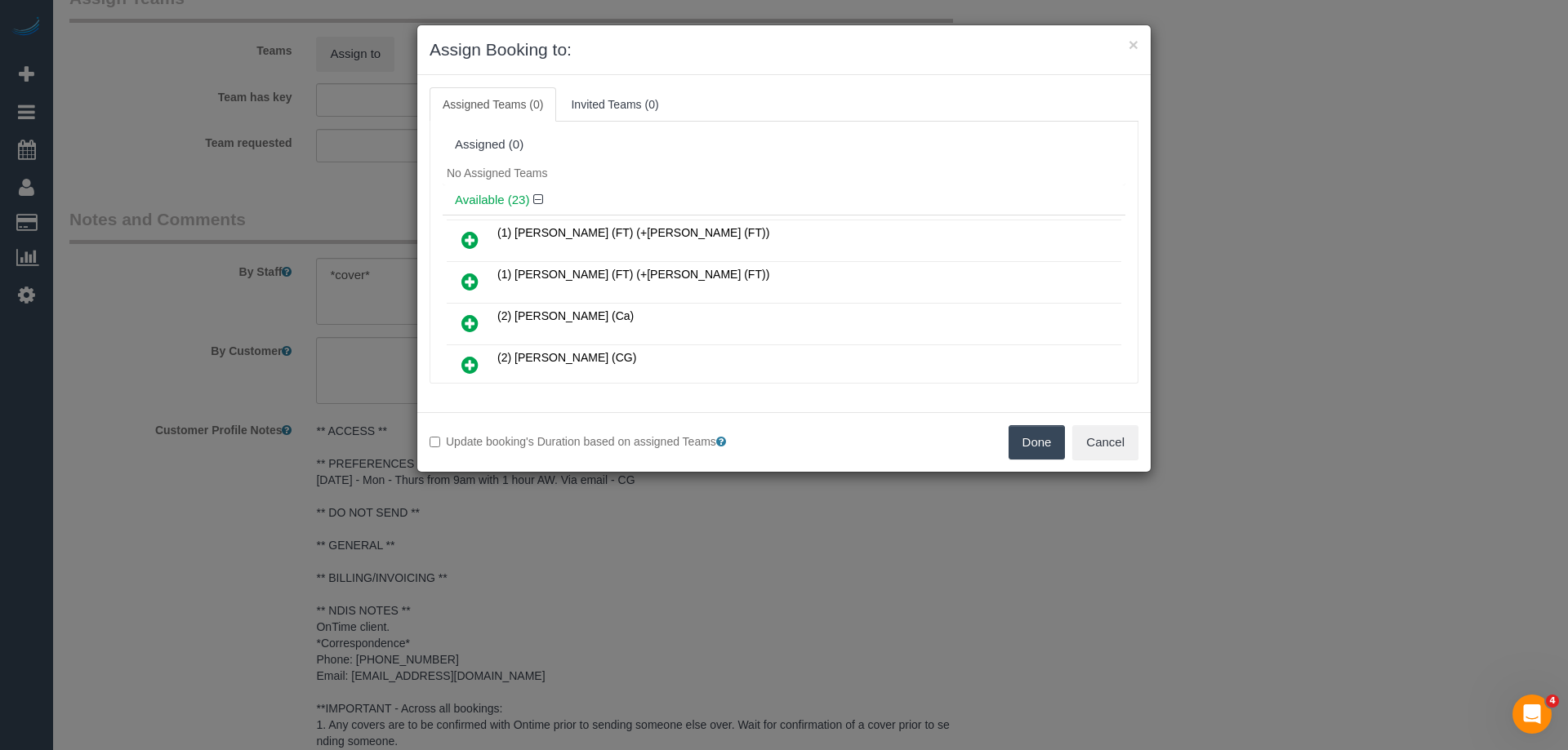
click at [734, 177] on div "No Assigned Teams" at bounding box center [784, 173] width 683 height 24
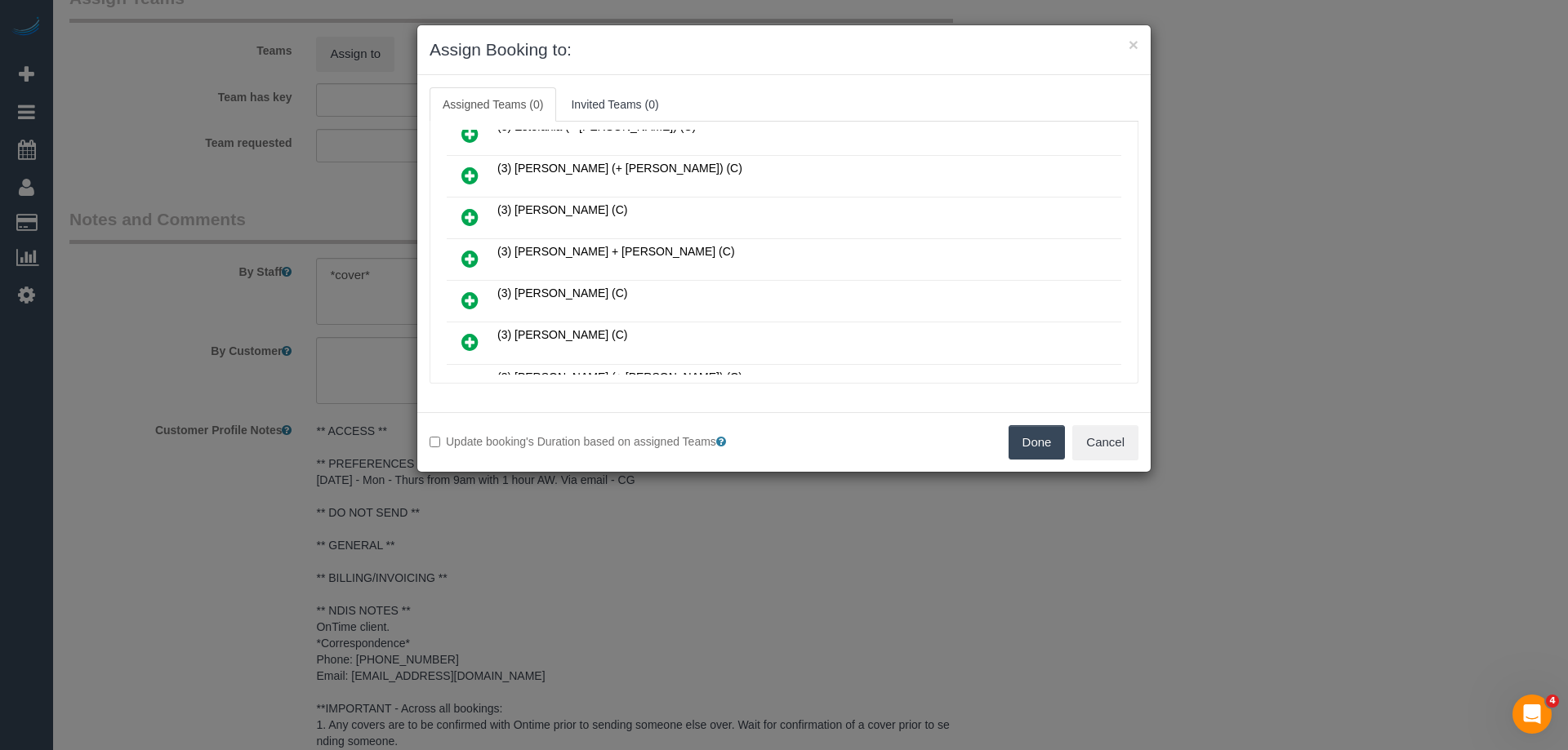
click at [469, 254] on icon at bounding box center [470, 259] width 17 height 20
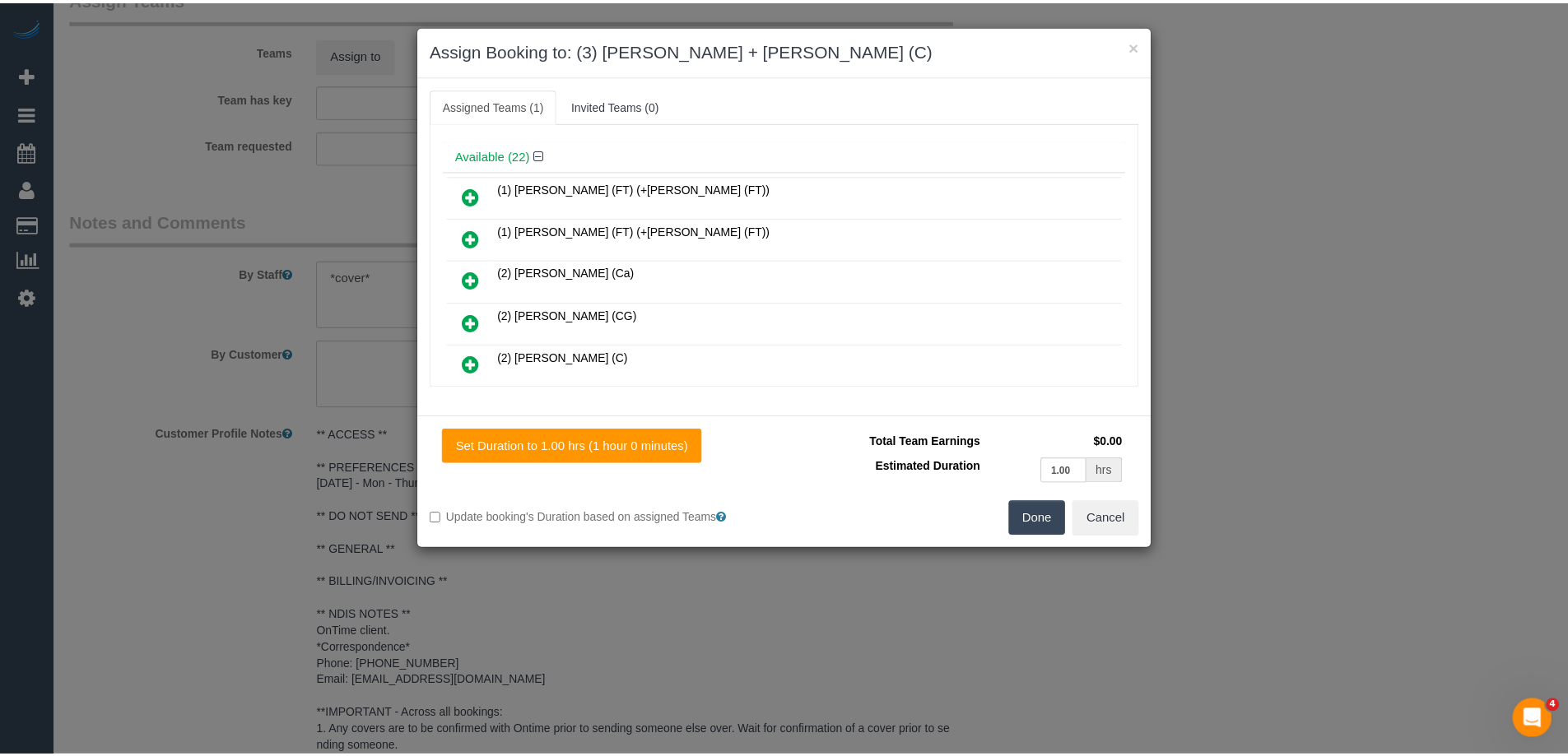
scroll to position [0, 0]
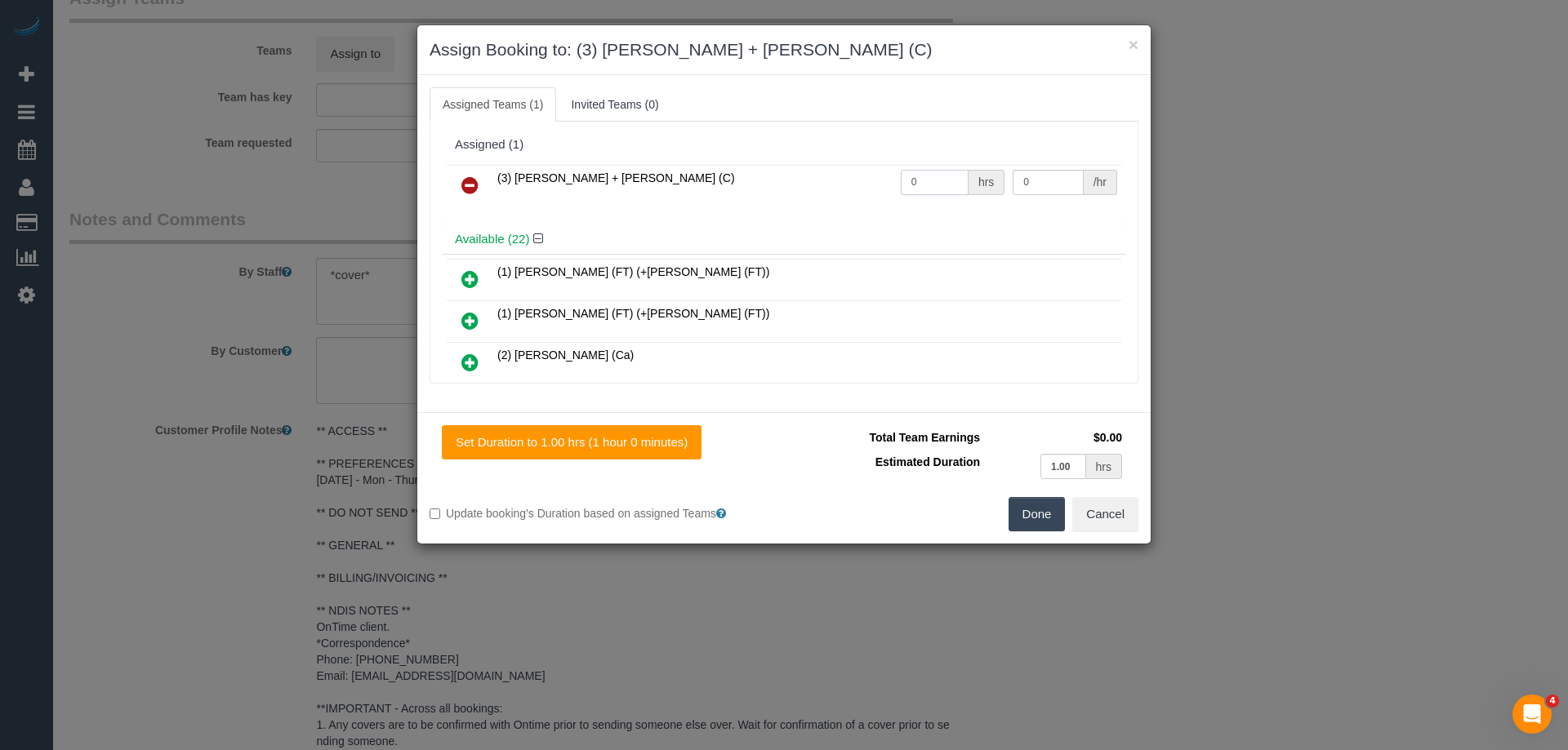
click at [953, 174] on input "0" at bounding box center [935, 183] width 68 height 25
type input "2"
click at [1052, 181] on input "0" at bounding box center [1047, 183] width 70 height 25
type input "35"
click at [1036, 529] on button "Done" at bounding box center [1037, 514] width 57 height 34
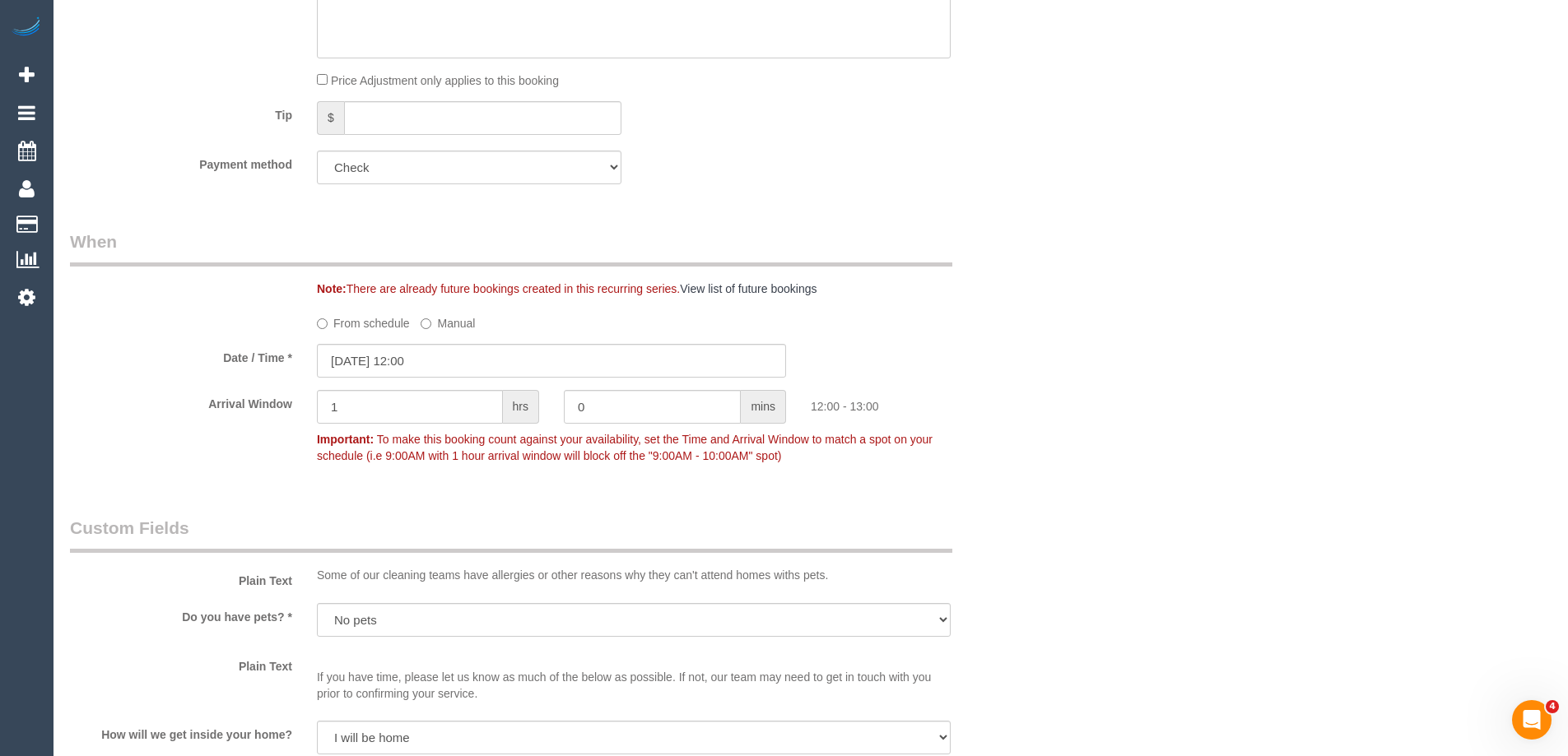
scroll to position [905, 0]
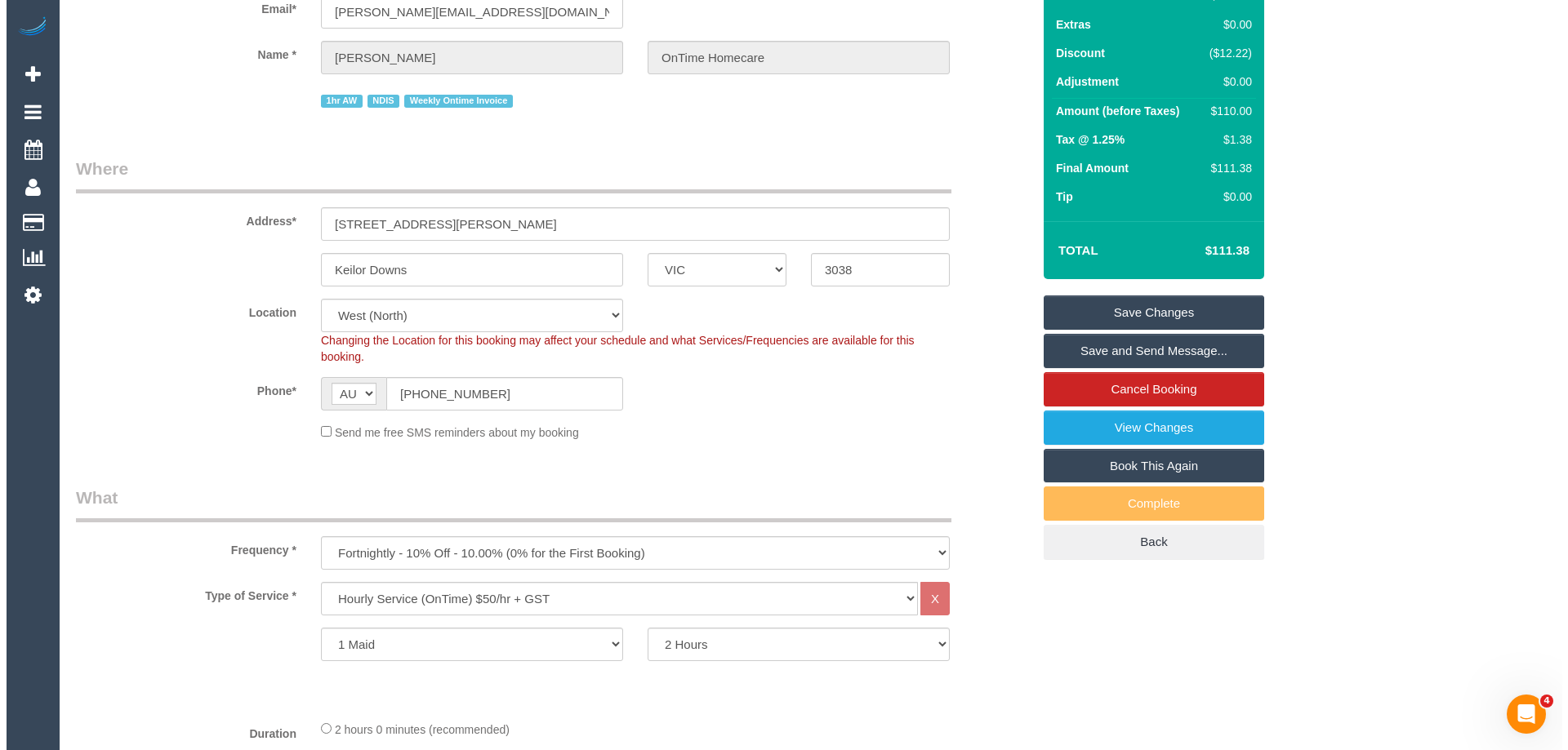
scroll to position [0, 0]
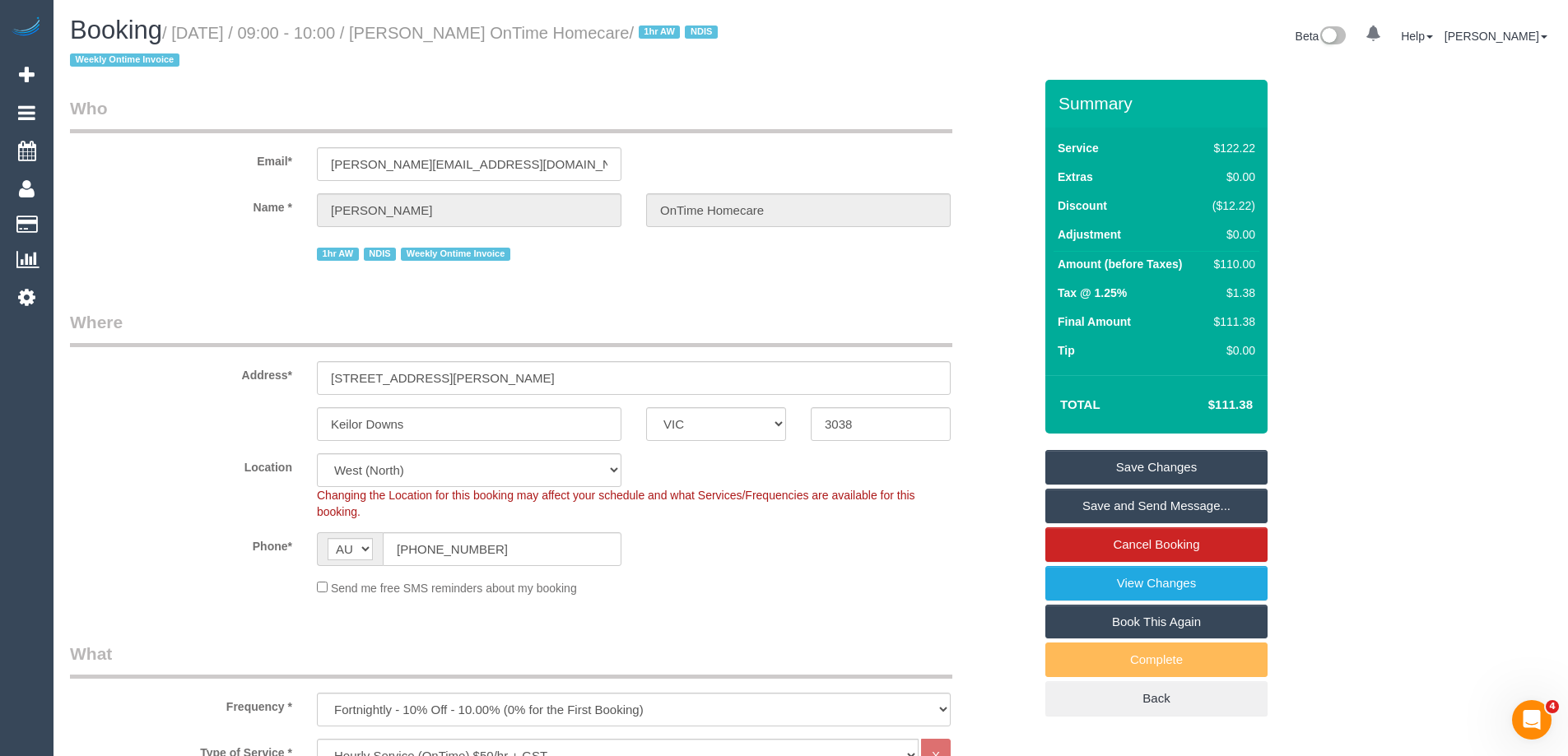
click at [1172, 500] on link "Save and Send Message..." at bounding box center [1156, 506] width 222 height 34
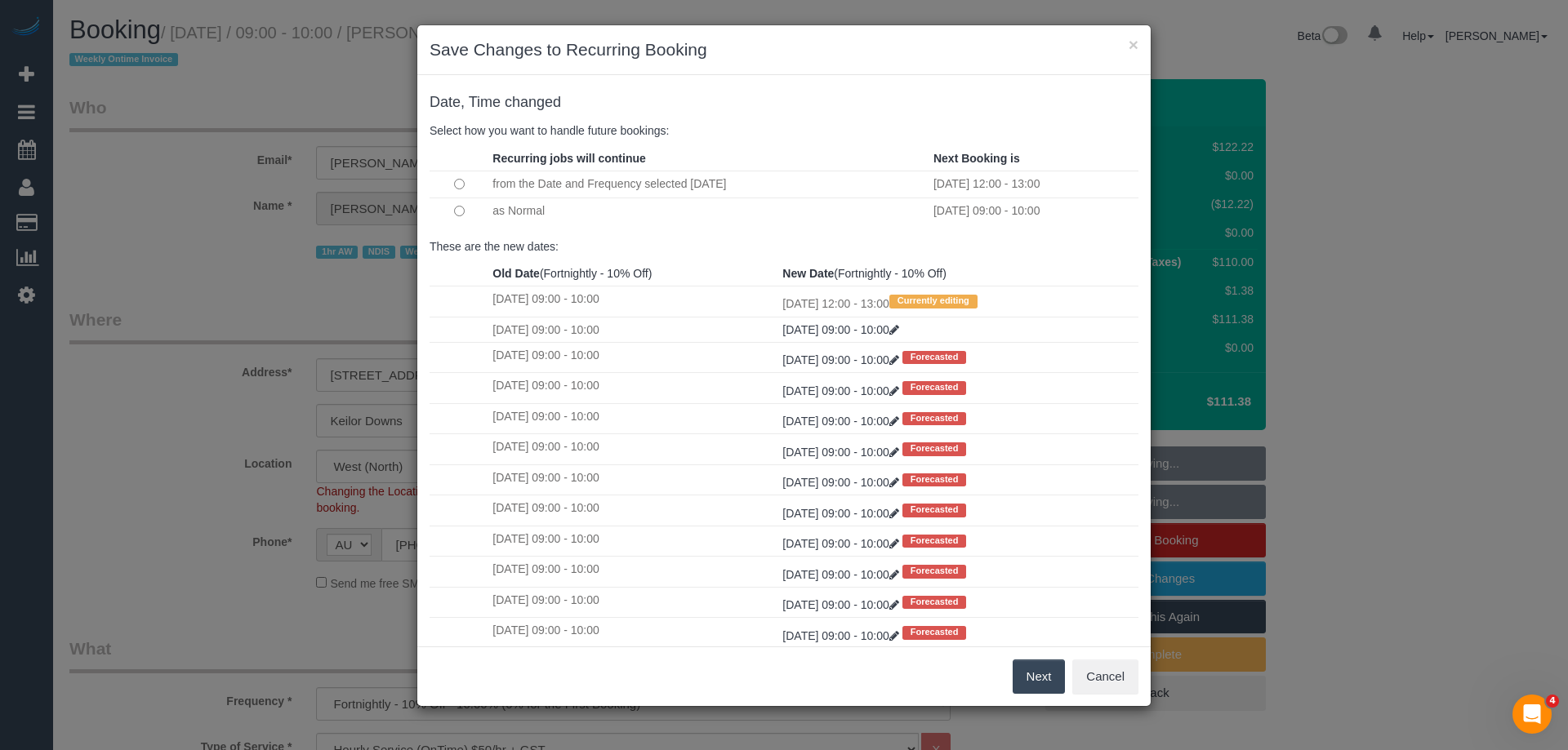
click at [1046, 682] on button "Next" at bounding box center [1038, 677] width 53 height 34
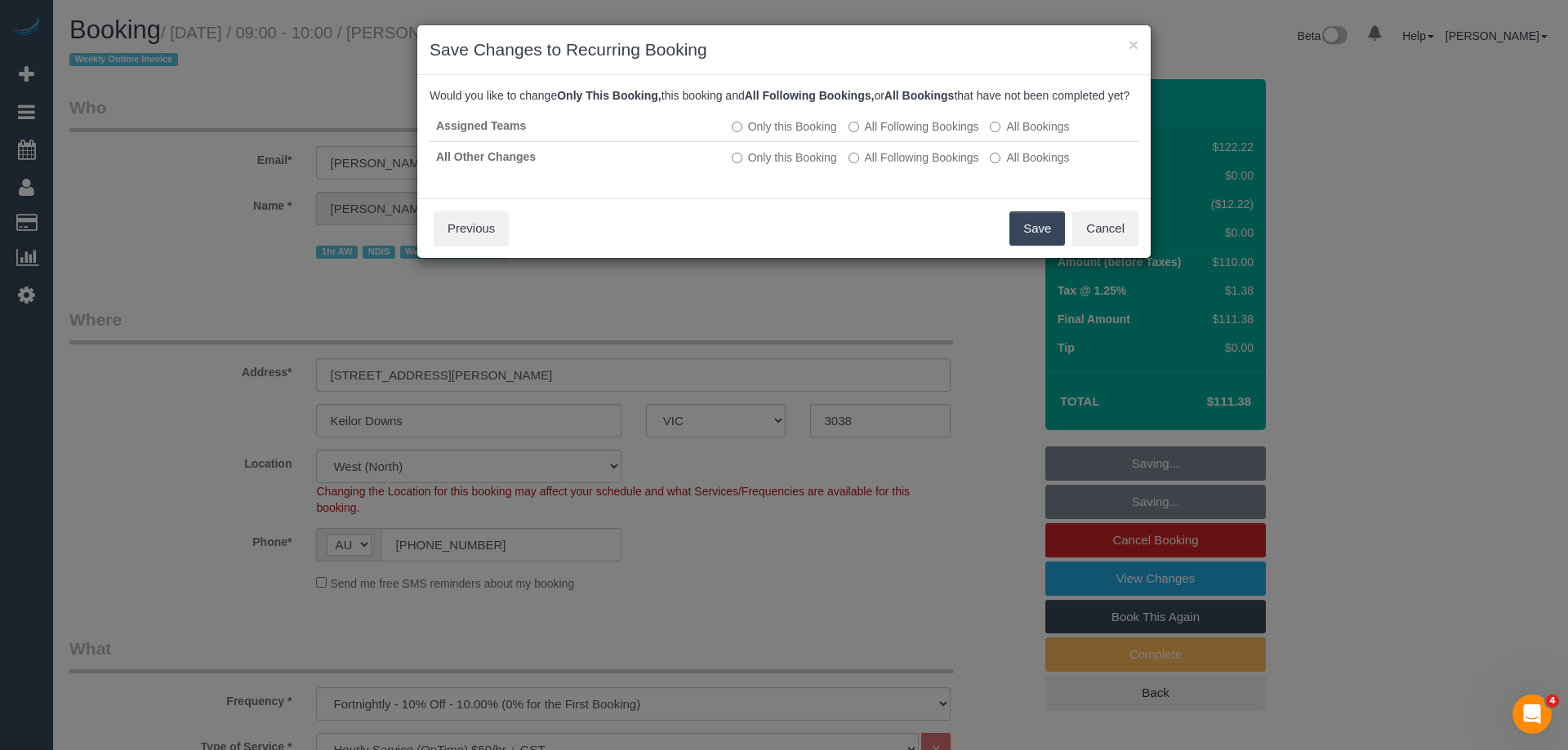
click at [1037, 243] on button "Save" at bounding box center [1037, 228] width 56 height 34
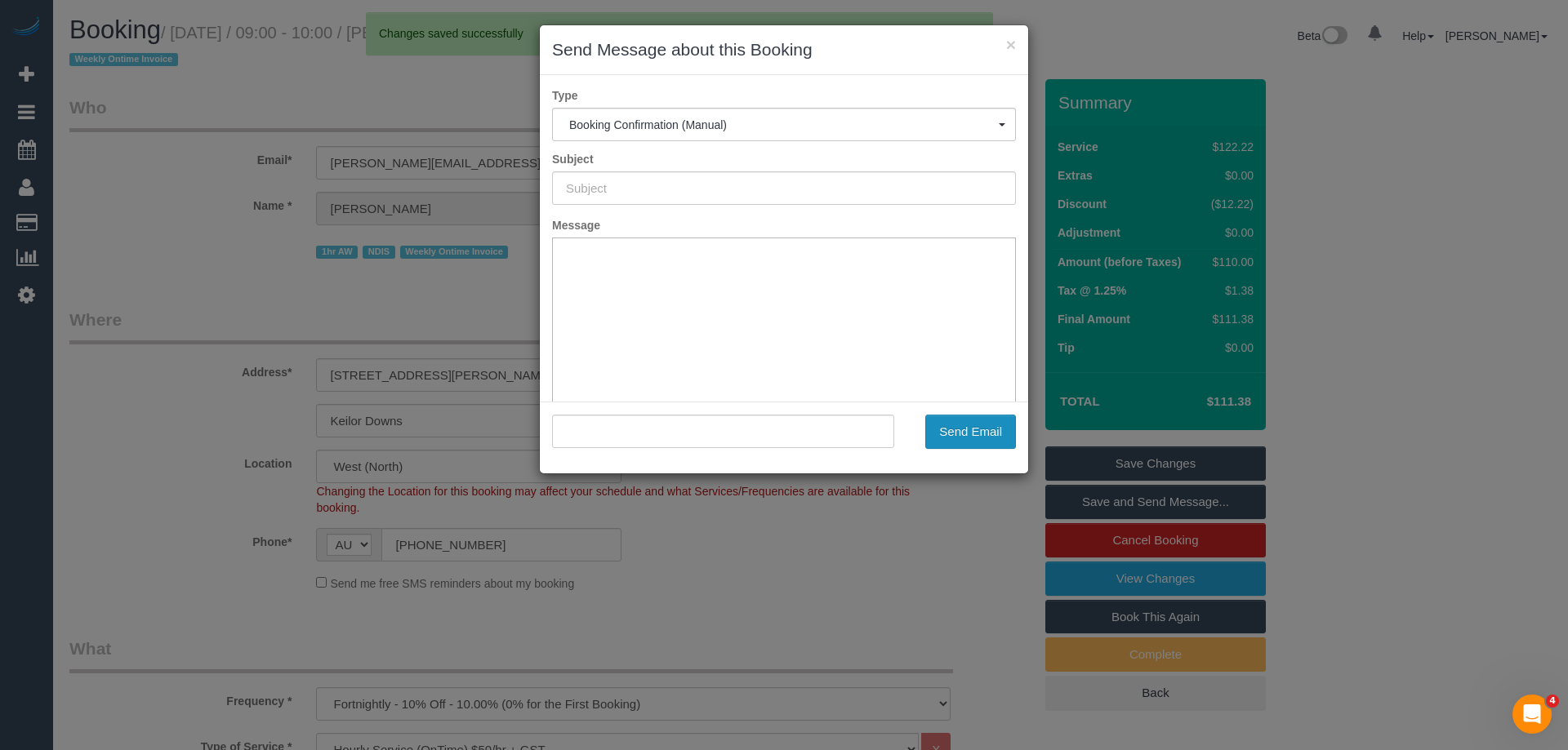
type input "Booking Confirmed"
type input ""Ahmed Yassine OnTime Homecare" <ahmed.ontimehomecare@fake.com>"
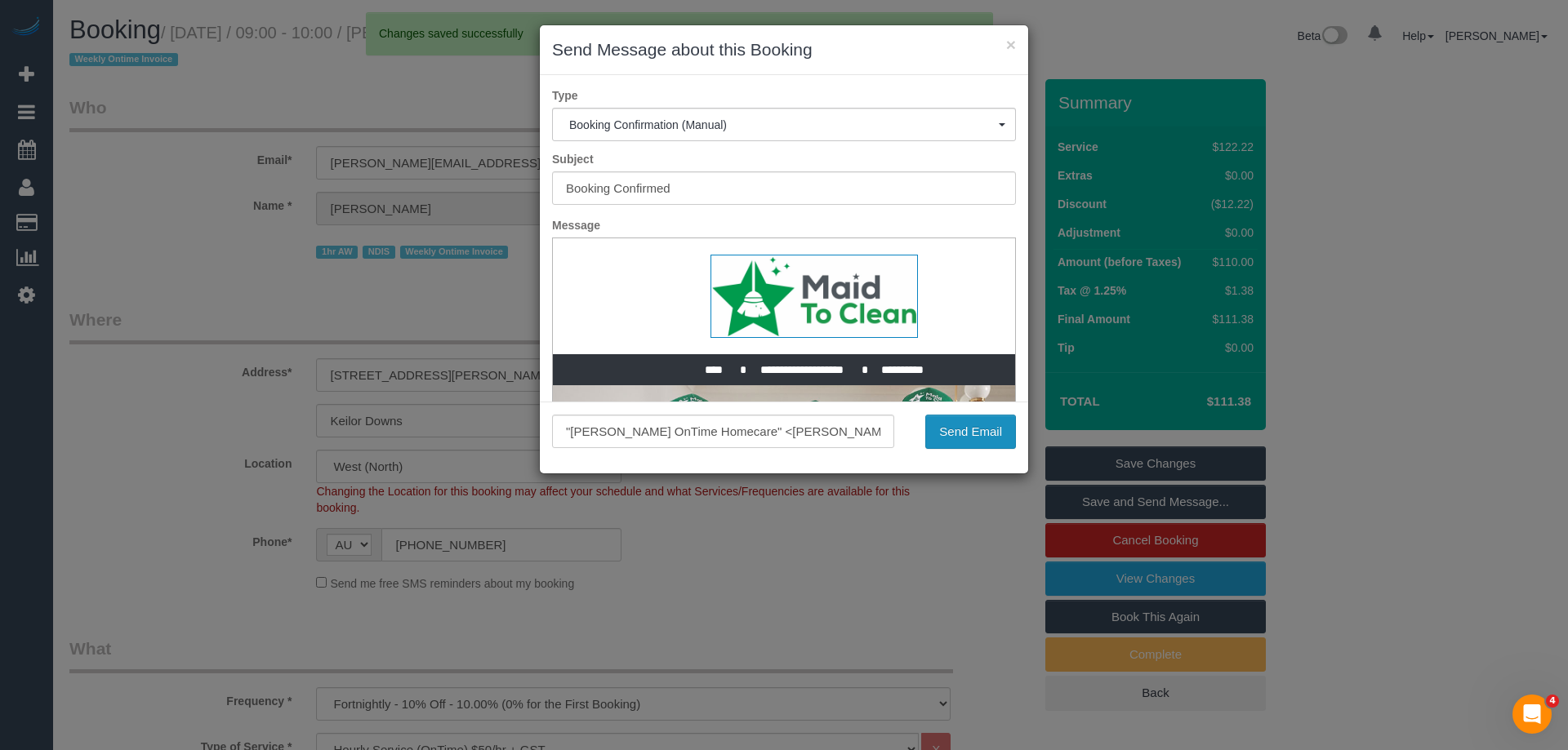
click at [938, 423] on button "Send Email" at bounding box center [969, 432] width 90 height 34
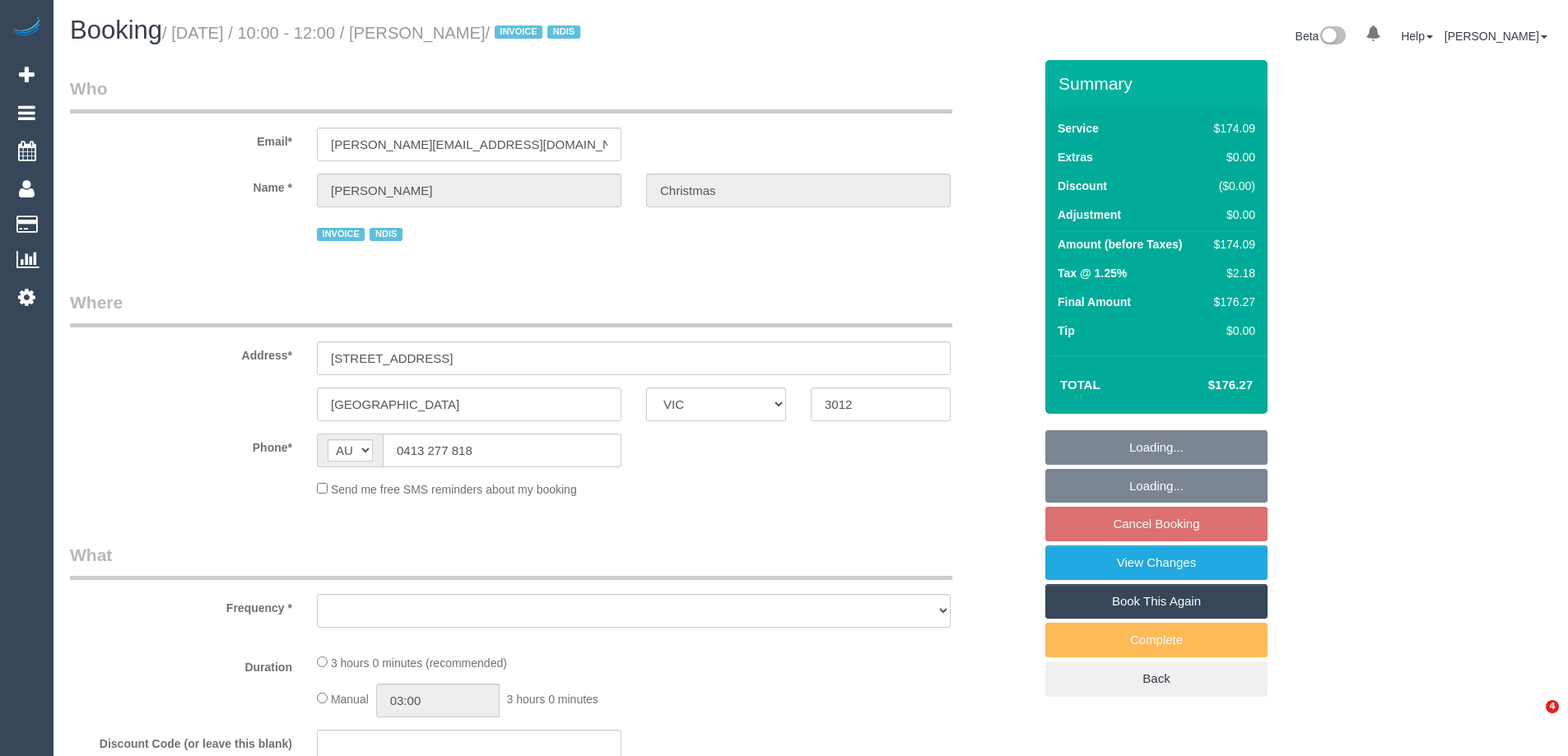
select select "VIC"
select select "number:27"
select select "number:14"
select select "number:19"
select select "number:36"
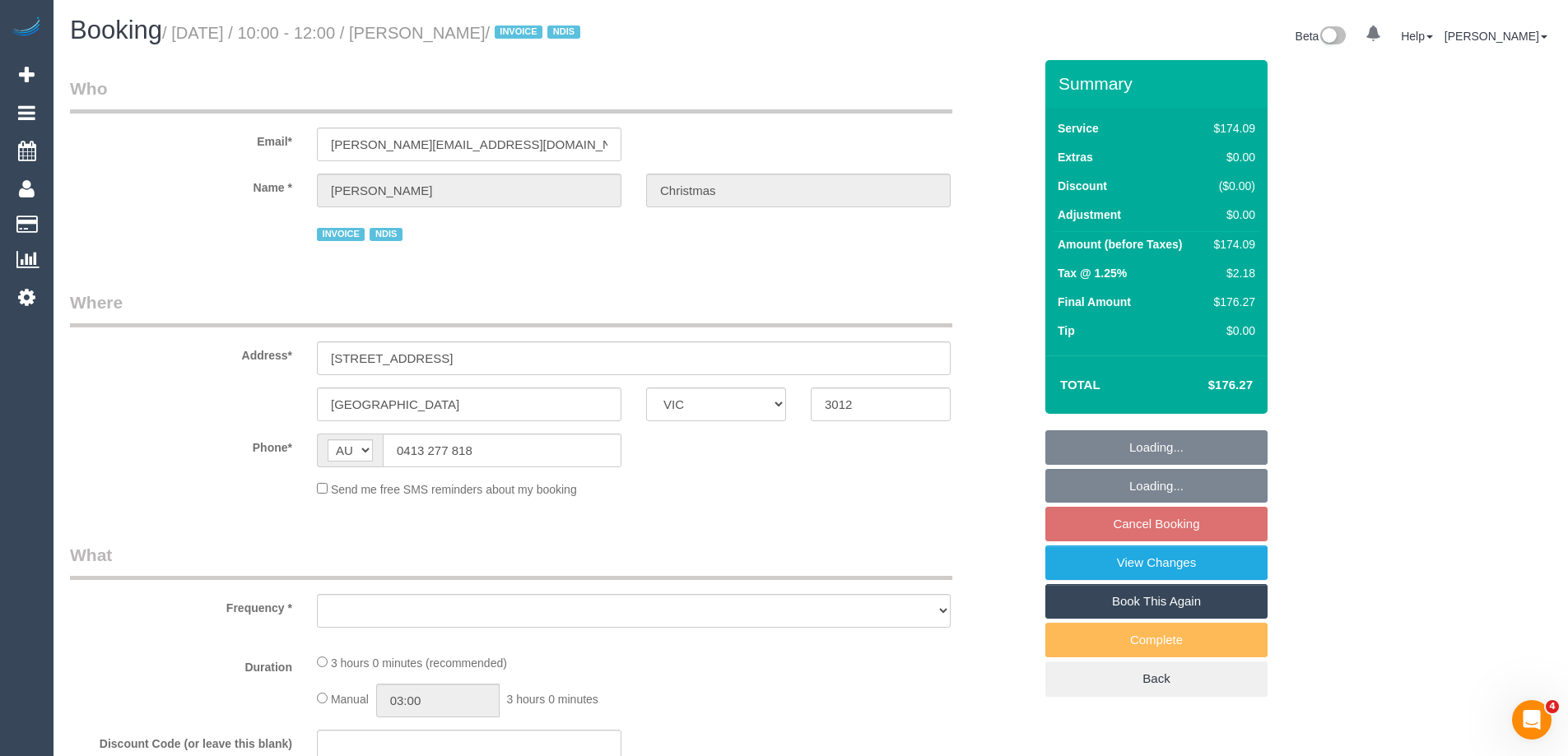
select select "number:34"
select select "object:686"
select select "180"
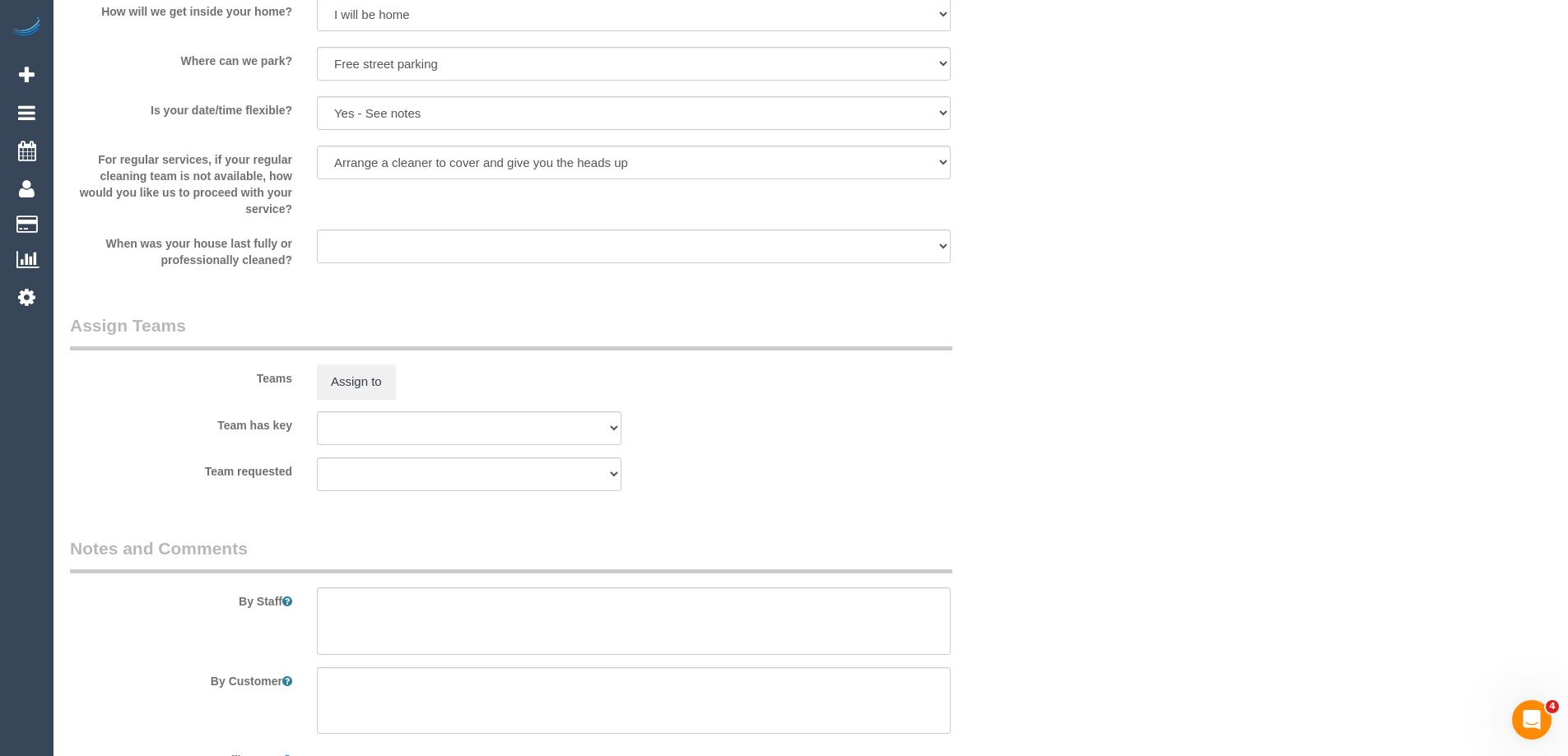
select select "spot1"
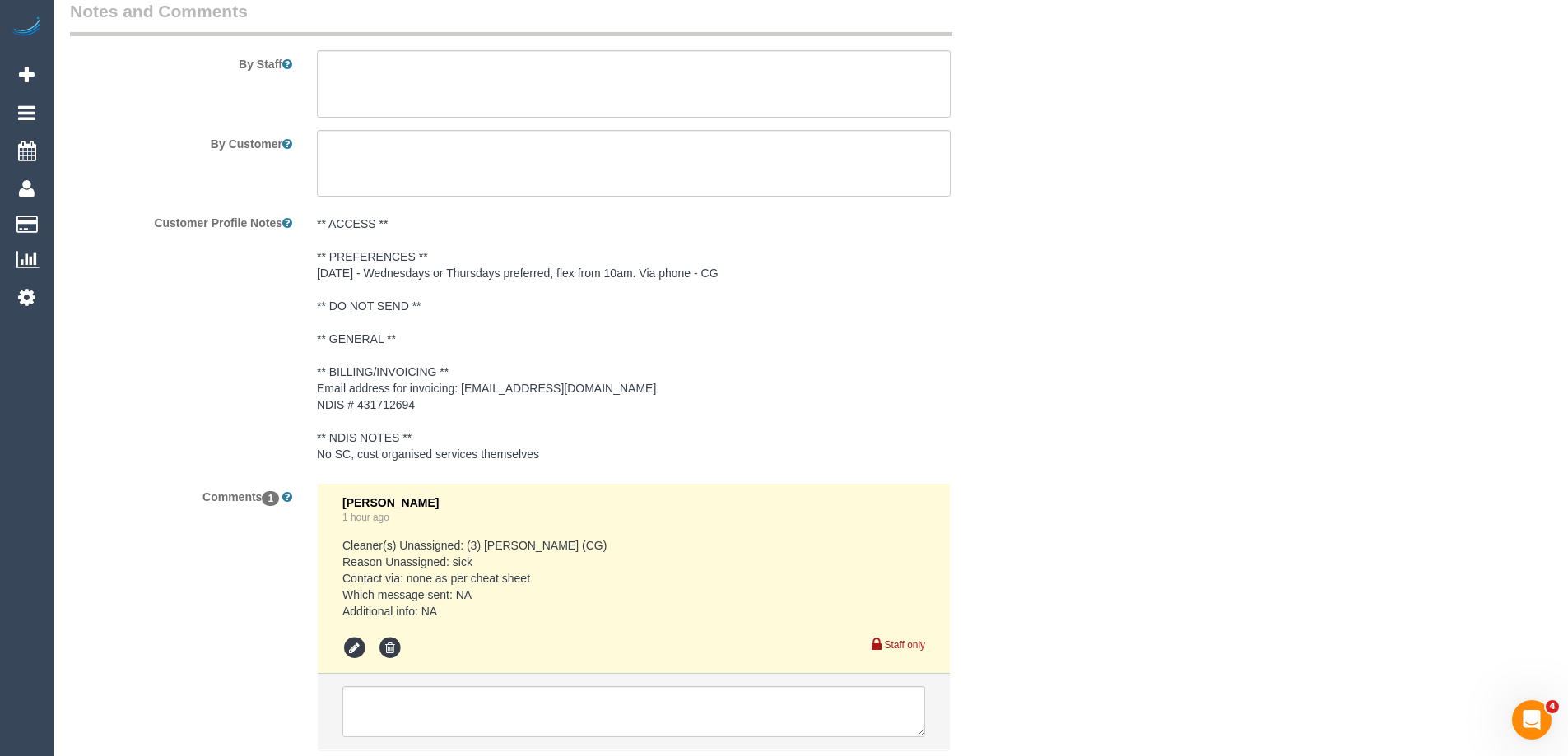
scroll to position [2259, 0]
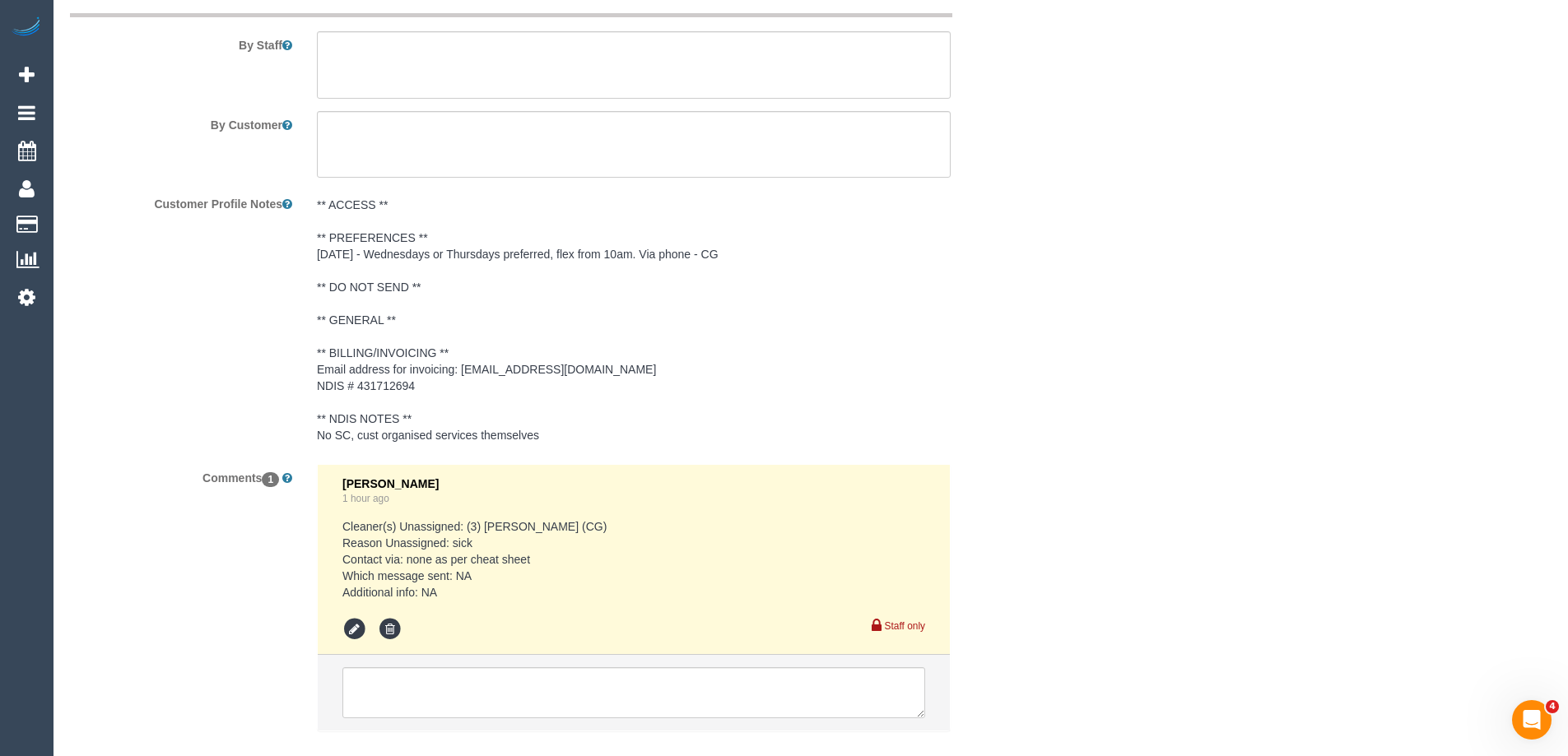
select select "object:1436"
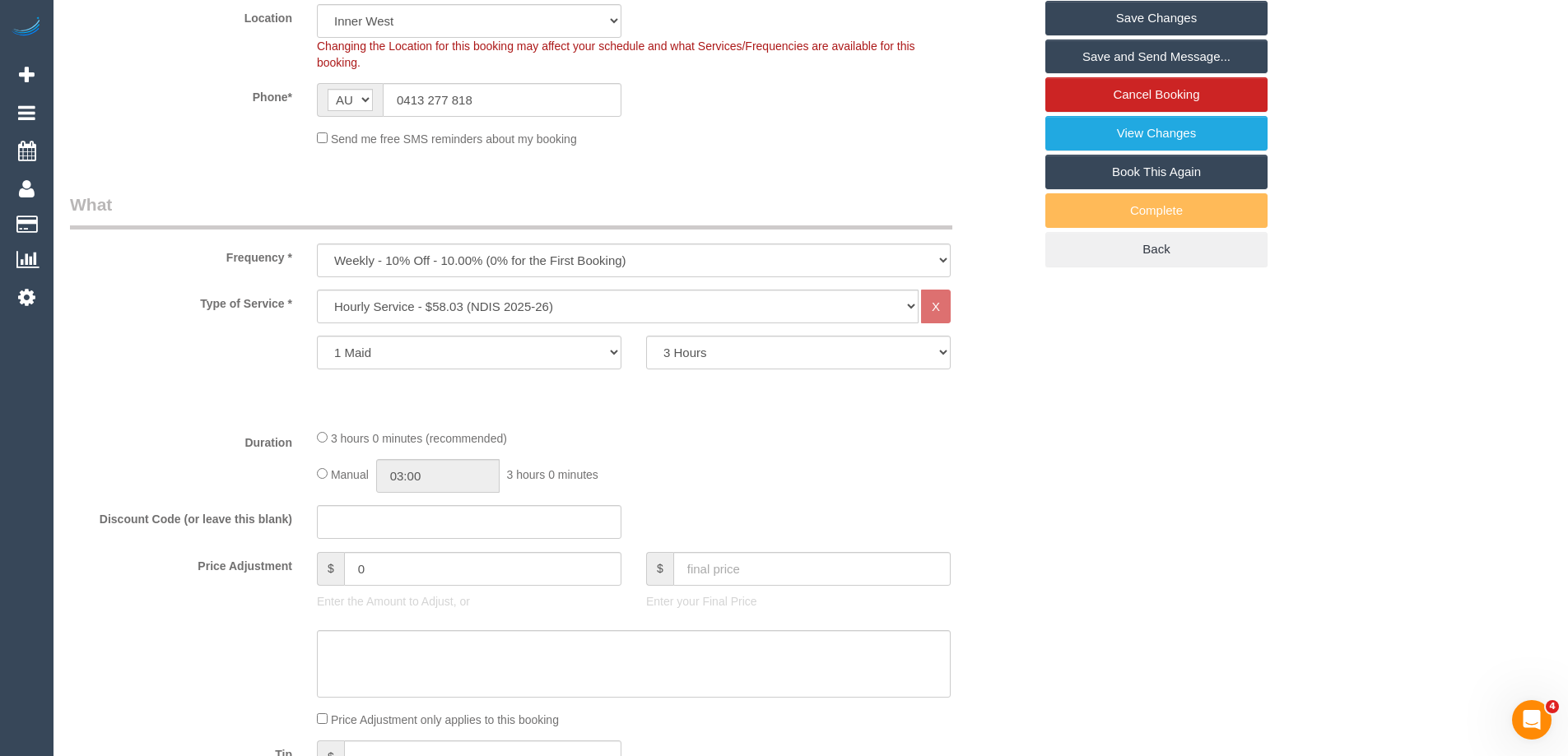
scroll to position [284, 0]
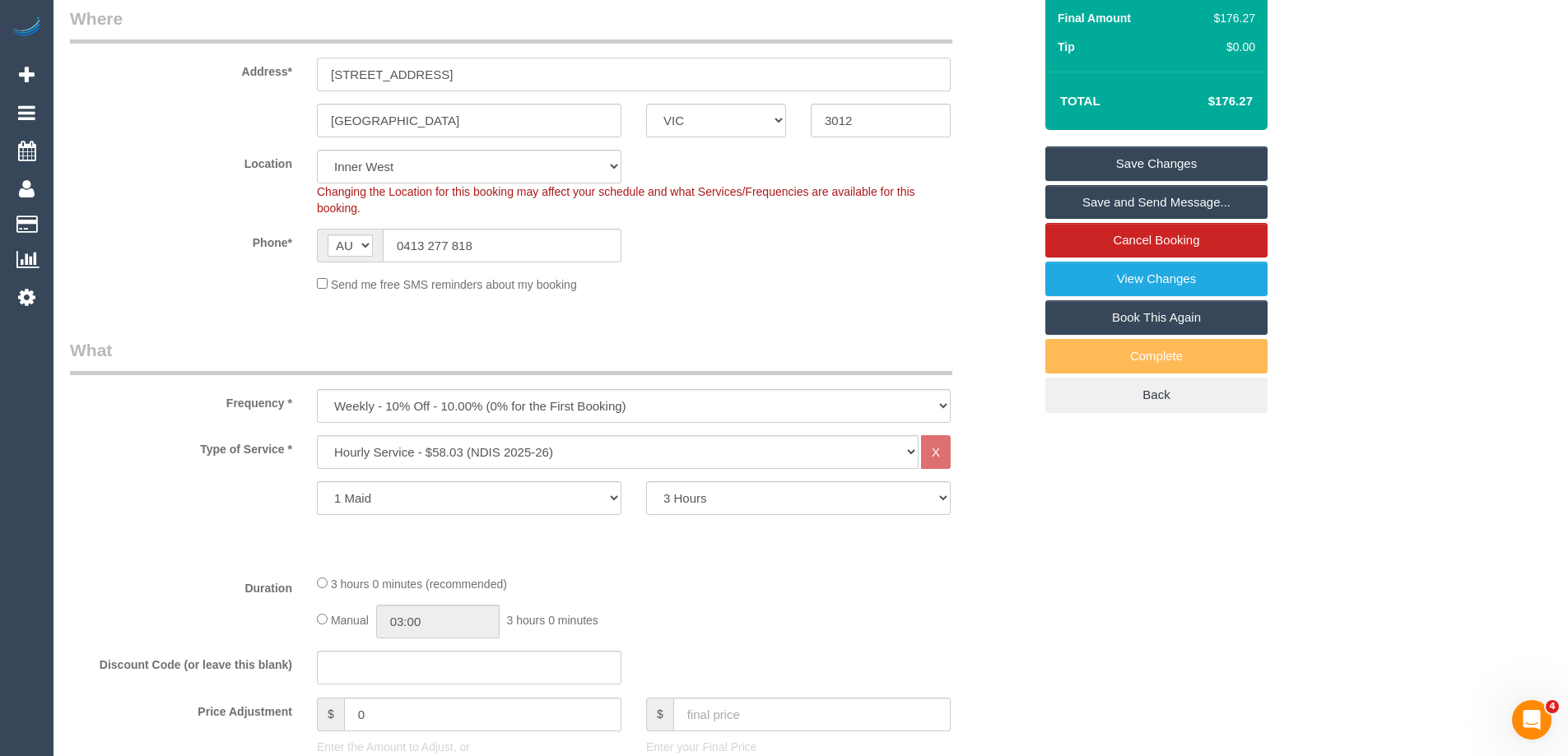
drag, startPoint x: 502, startPoint y: 76, endPoint x: 95, endPoint y: 73, distance: 407.0
click at [107, 69] on div "Address* 174 Williamstown Road" at bounding box center [551, 49] width 987 height 85
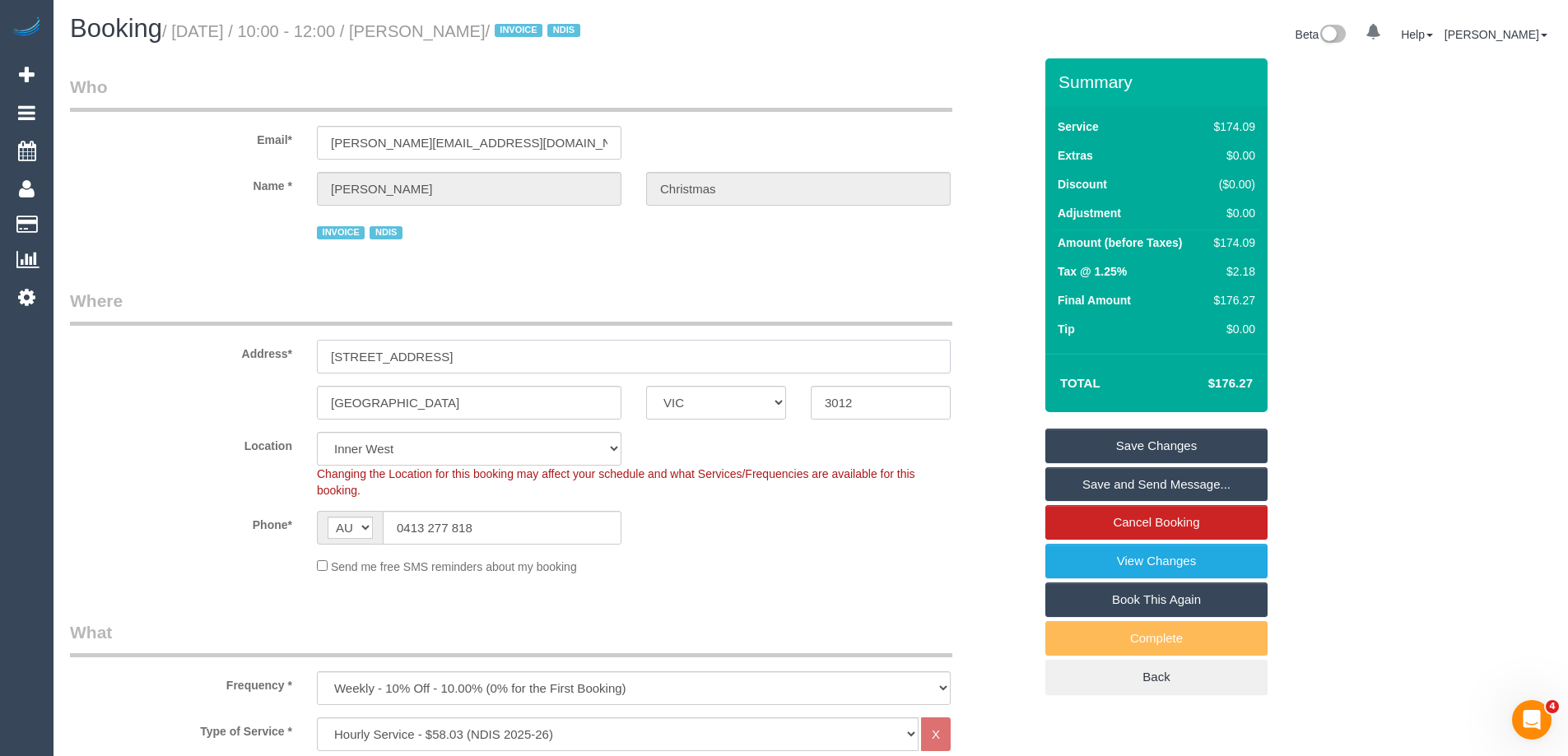
scroll to position [0, 0]
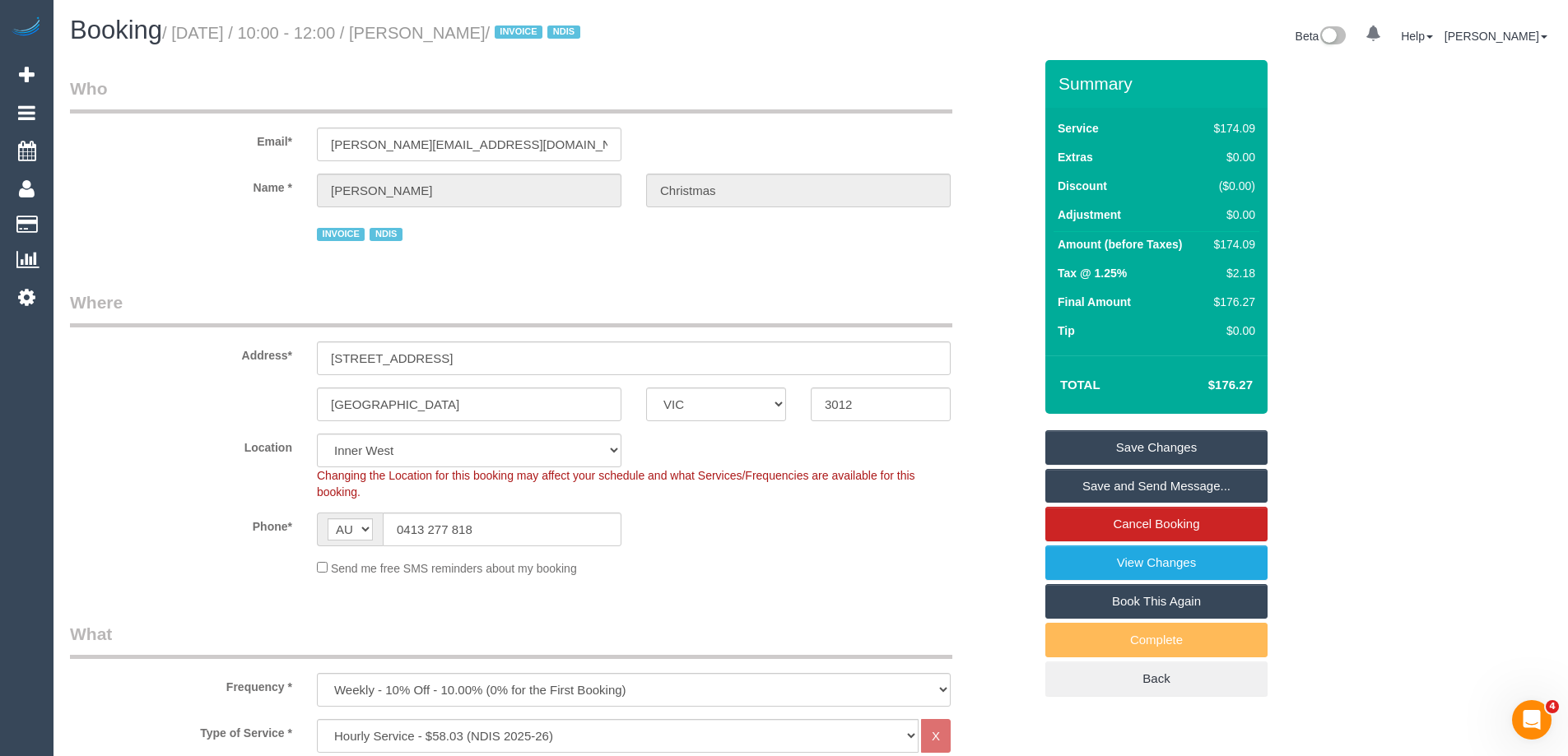
drag, startPoint x: 601, startPoint y: 37, endPoint x: 456, endPoint y: 34, distance: 145.0
click at [456, 34] on small "/ September 03, 2025 / 10:00 - 12:00 / Samantha Christmas / INVOICE NDIS" at bounding box center [374, 33] width 423 height 18
click at [792, 557] on sui-booking-location "Location Office City East (North) East (South) Inner East Inner North (East) In…" at bounding box center [551, 505] width 963 height 144
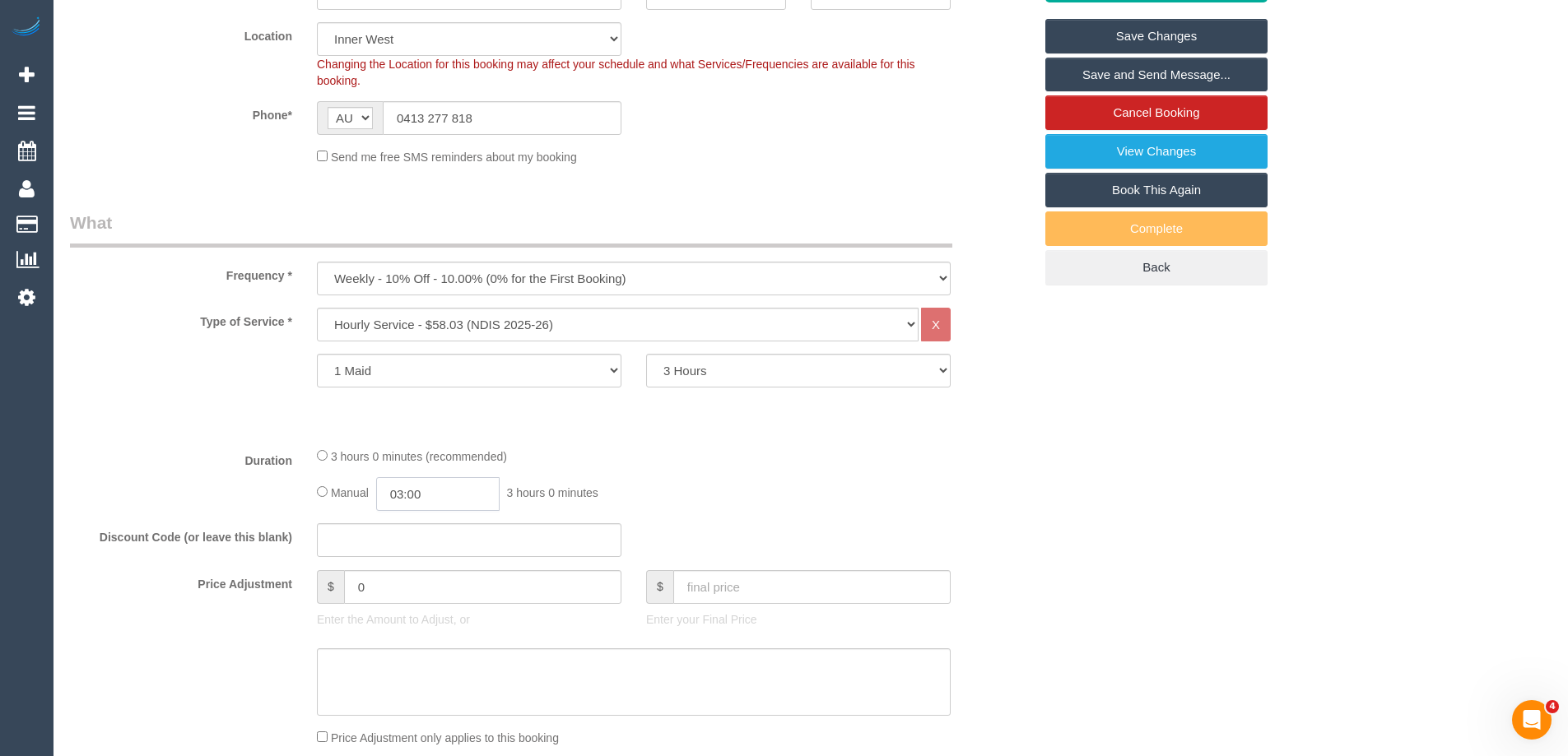
click at [456, 493] on input "03:00" at bounding box center [437, 494] width 124 height 33
type input "01:30"
click at [433, 518] on li "01:30" at bounding box center [419, 513] width 73 height 22
click at [739, 453] on div "3 hours 0 minutes (recommended)" at bounding box center [634, 456] width 634 height 18
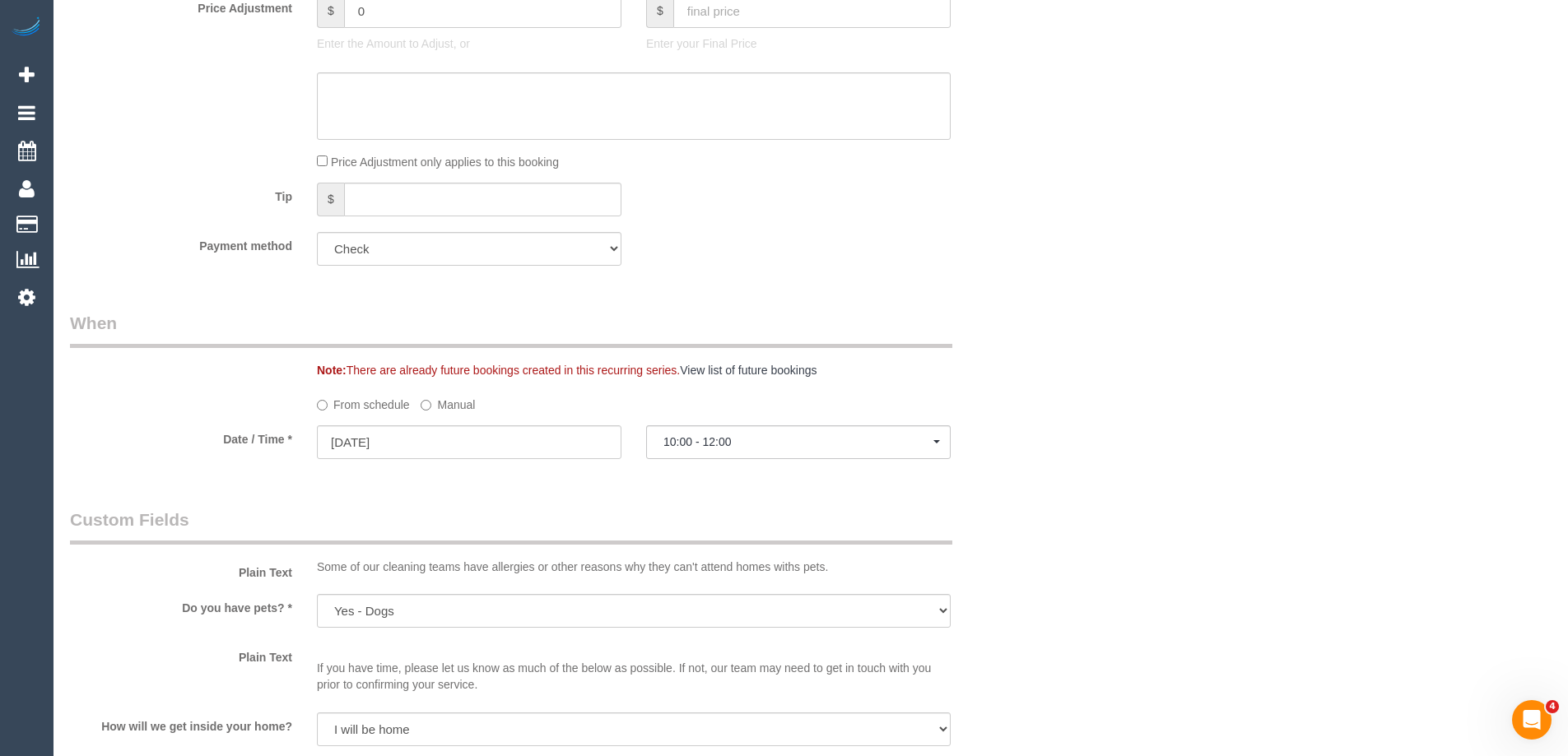
select select "spot10"
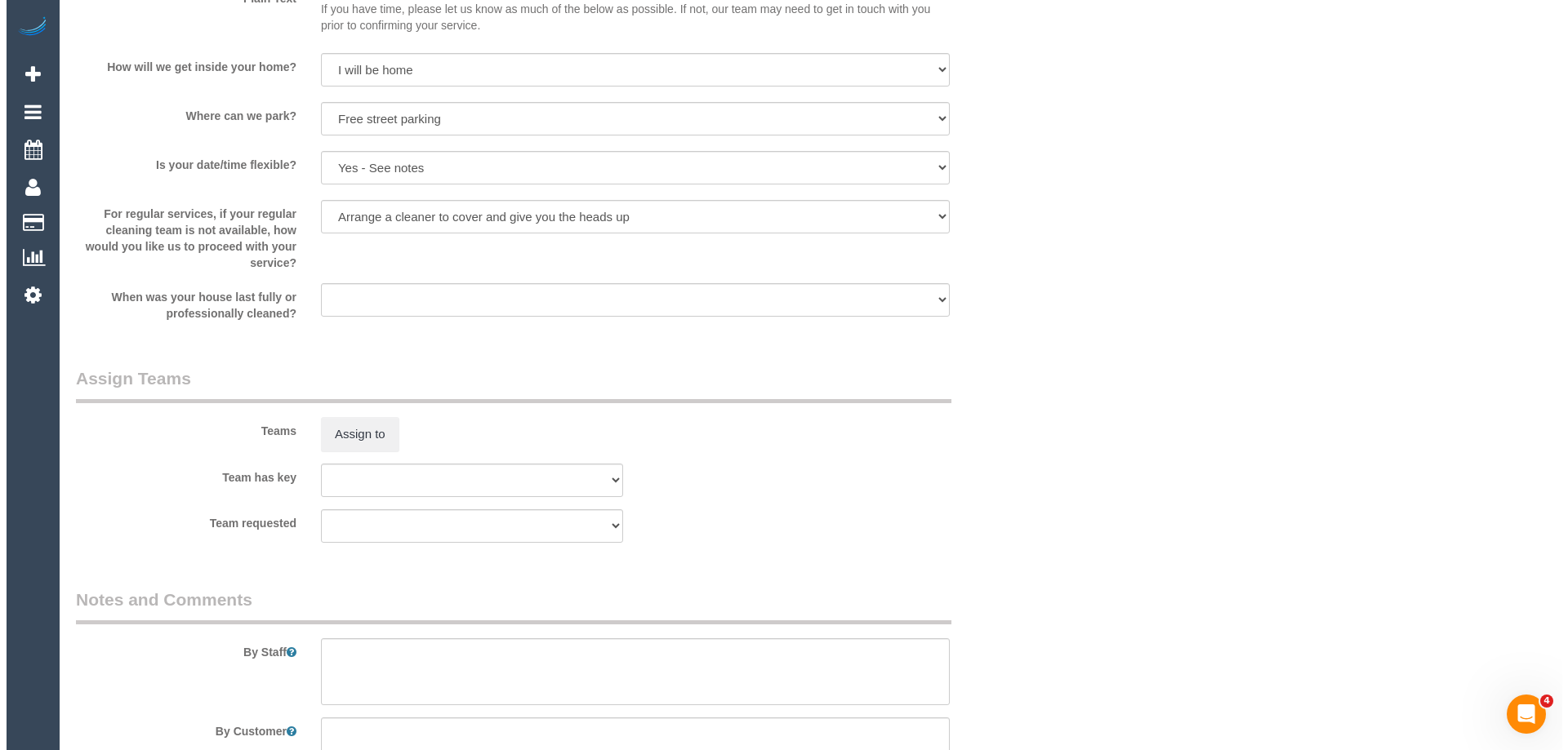
scroll to position [1633, 0]
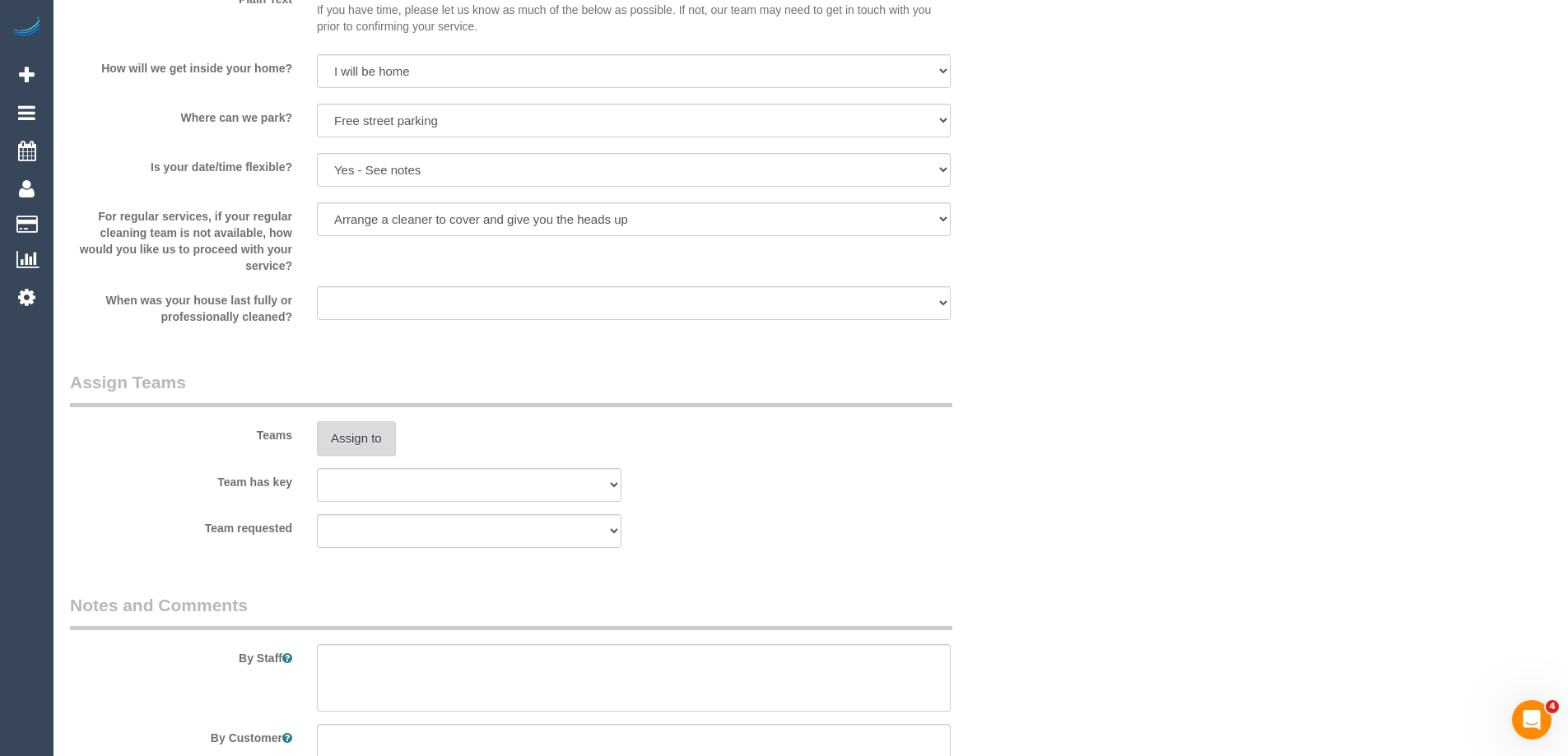
click at [341, 448] on button "Assign to" at bounding box center [356, 439] width 79 height 34
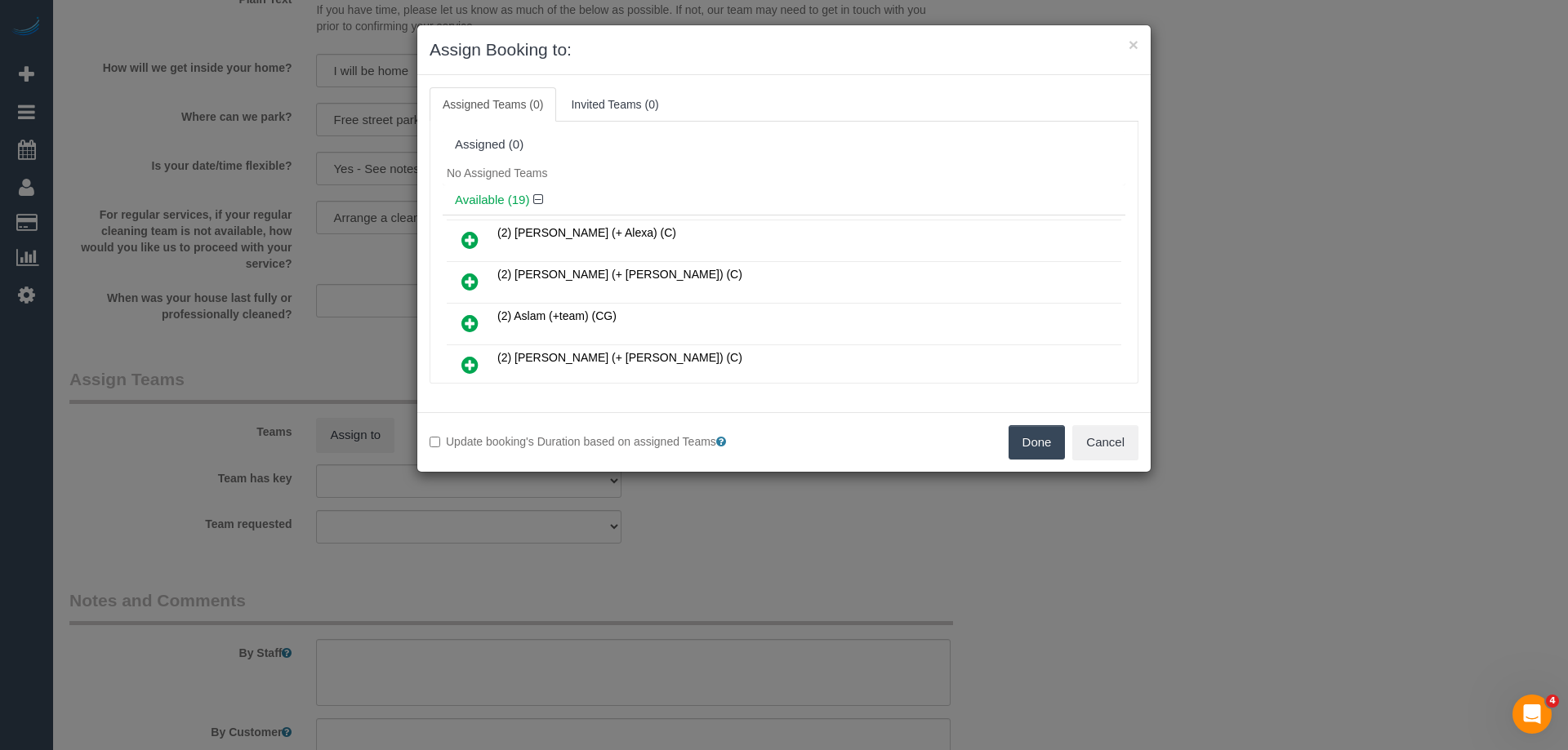
click at [773, 150] on div "Assigned (0)" at bounding box center [784, 144] width 658 height 13
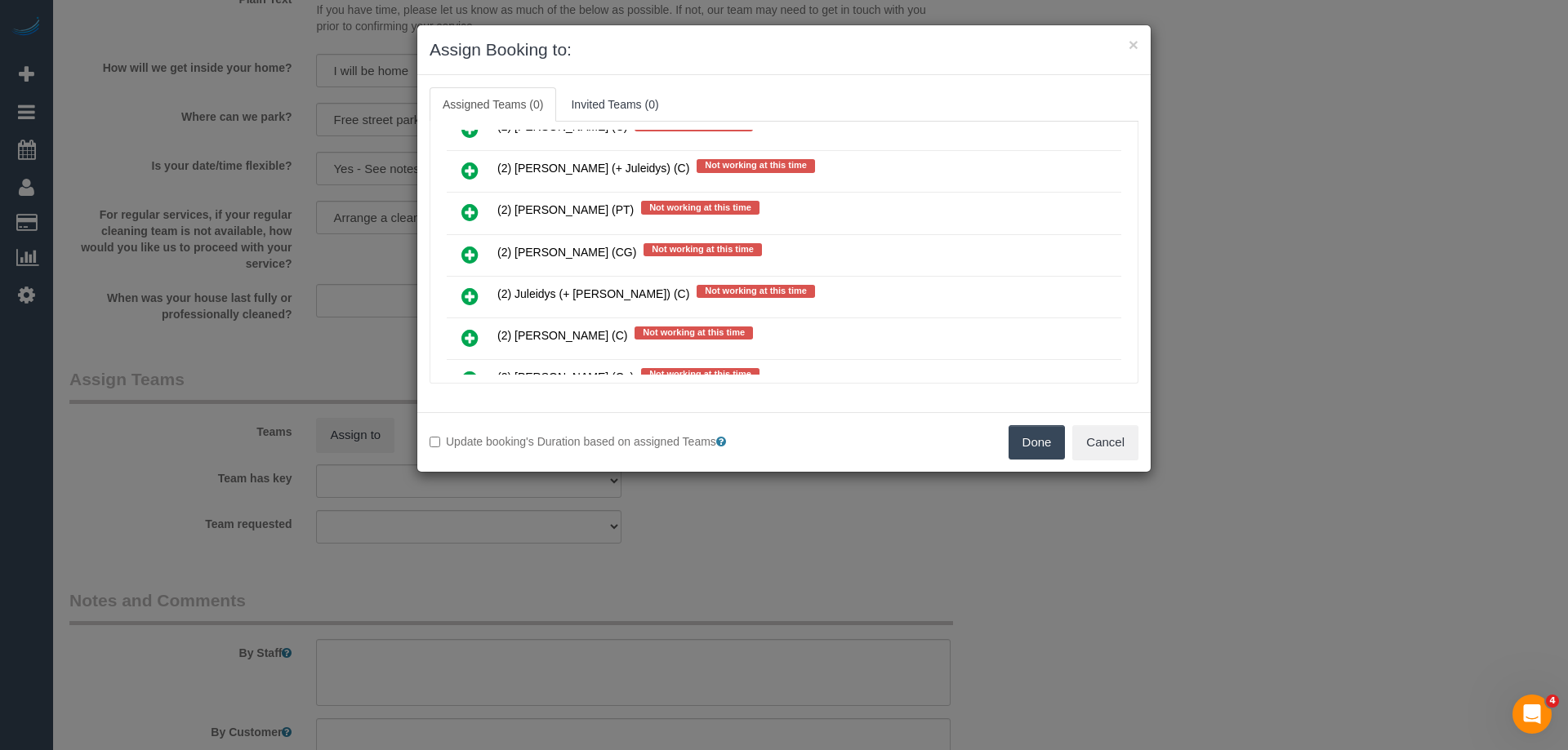
scroll to position [399, 0]
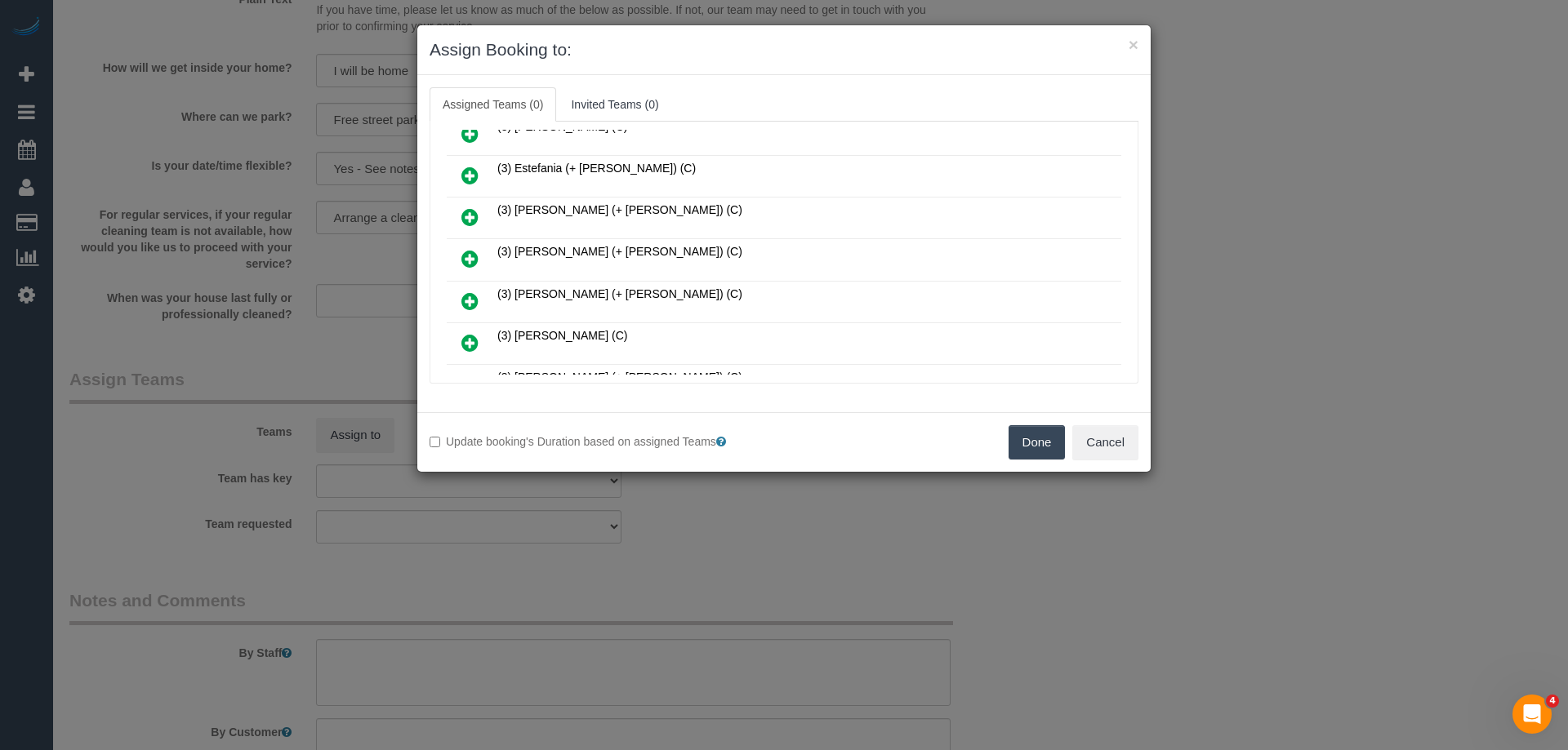
click at [456, 258] on link at bounding box center [470, 260] width 39 height 32
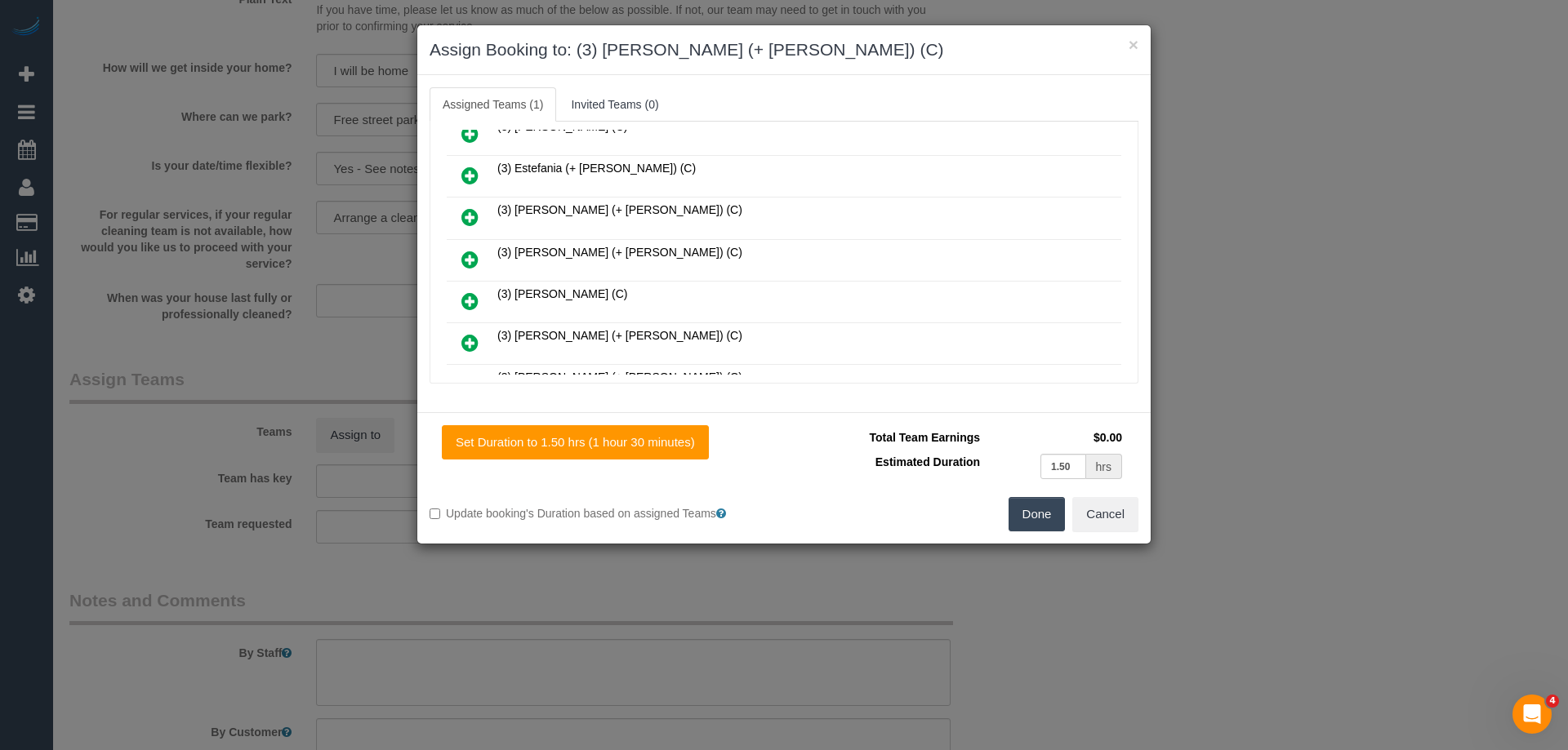
click at [473, 261] on icon at bounding box center [470, 260] width 17 height 20
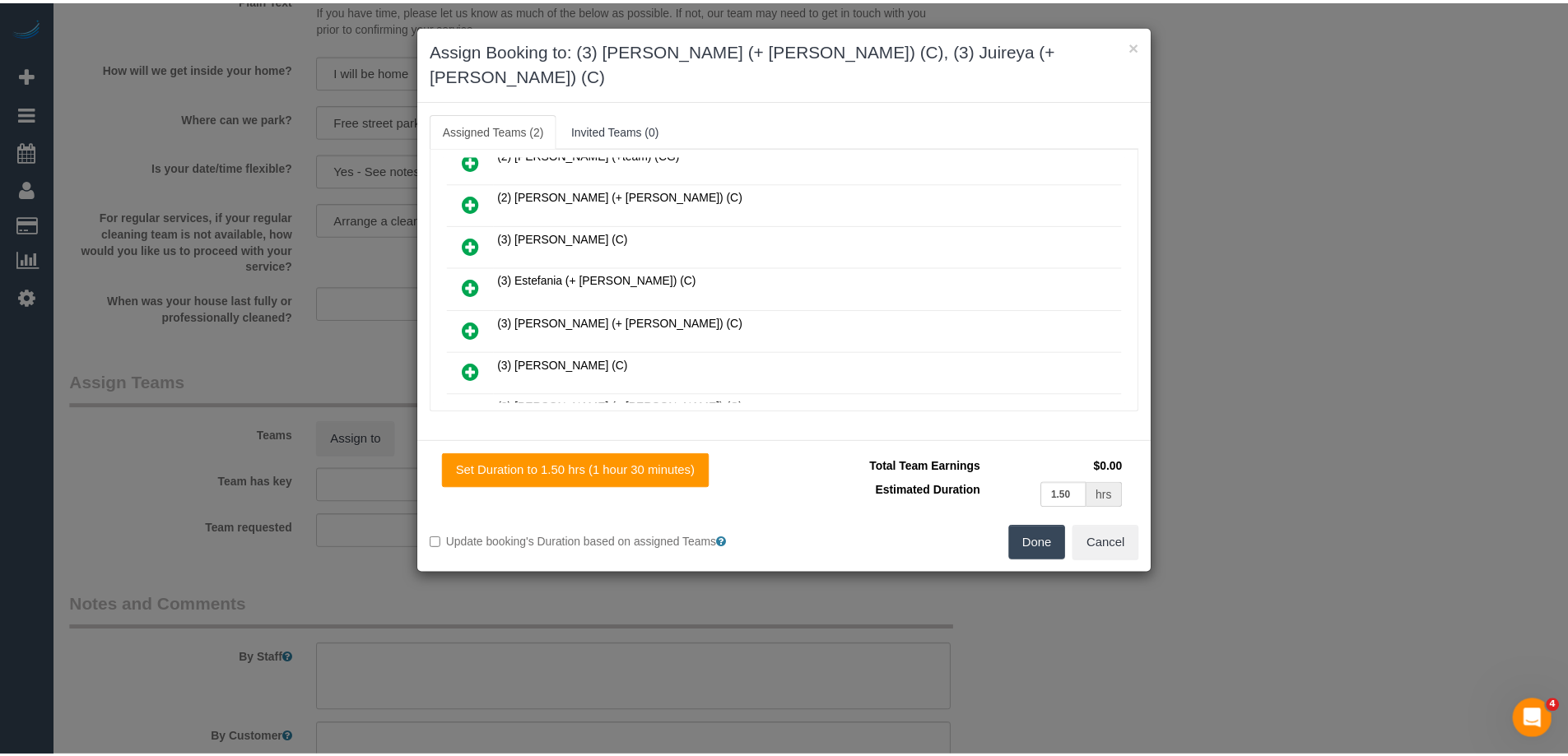
scroll to position [0, 0]
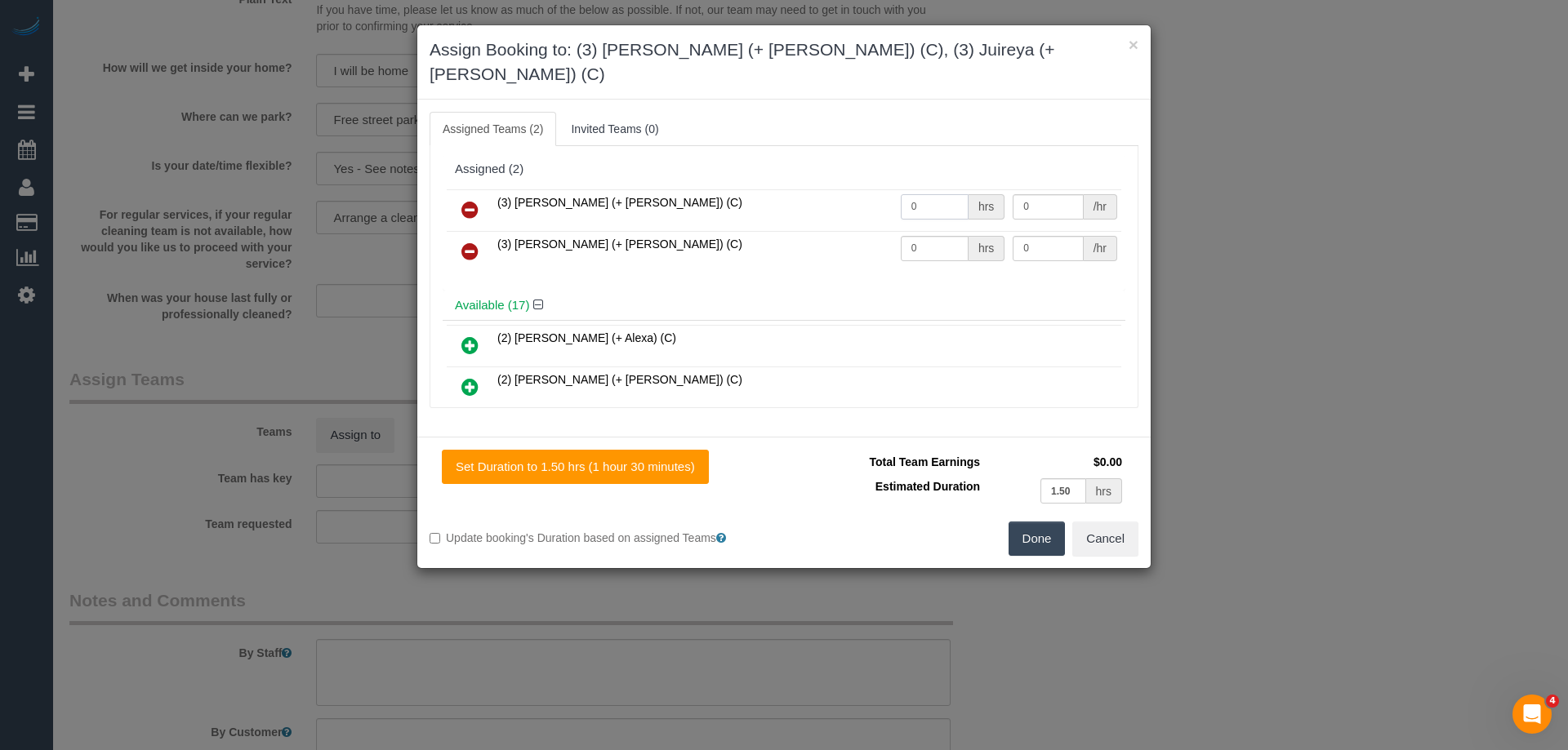
click at [926, 194] on input "0" at bounding box center [935, 207] width 68 height 25
type input "1.5"
click at [900, 236] on input "0" at bounding box center [935, 248] width 68 height 25
click at [924, 236] on input "0" at bounding box center [935, 248] width 68 height 25
type input "1.5"
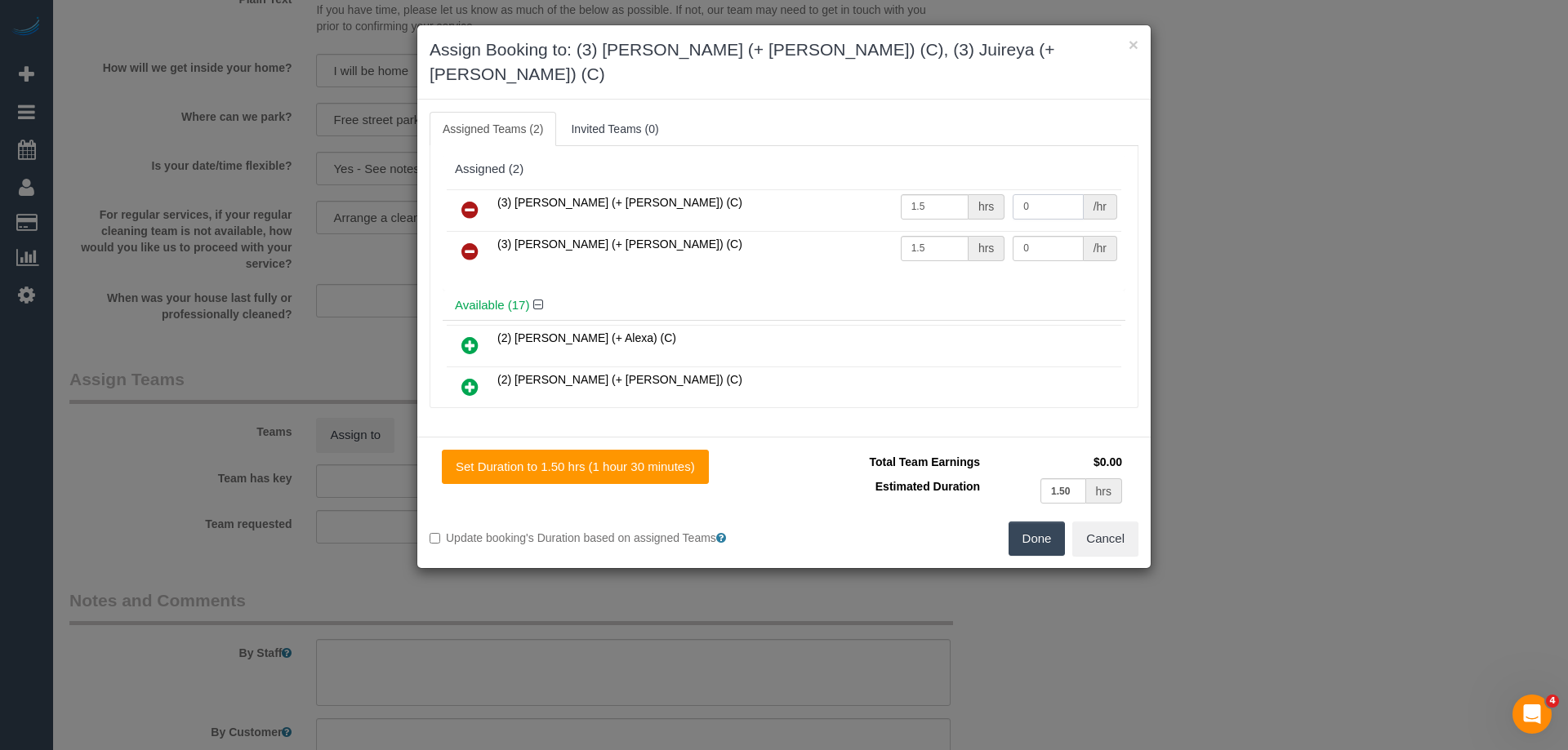
click at [1028, 194] on input "0" at bounding box center [1047, 207] width 70 height 25
type input "35"
click at [1021, 236] on input "0" at bounding box center [1047, 248] width 70 height 25
type input "35"
click at [1031, 522] on button "Done" at bounding box center [1037, 539] width 57 height 34
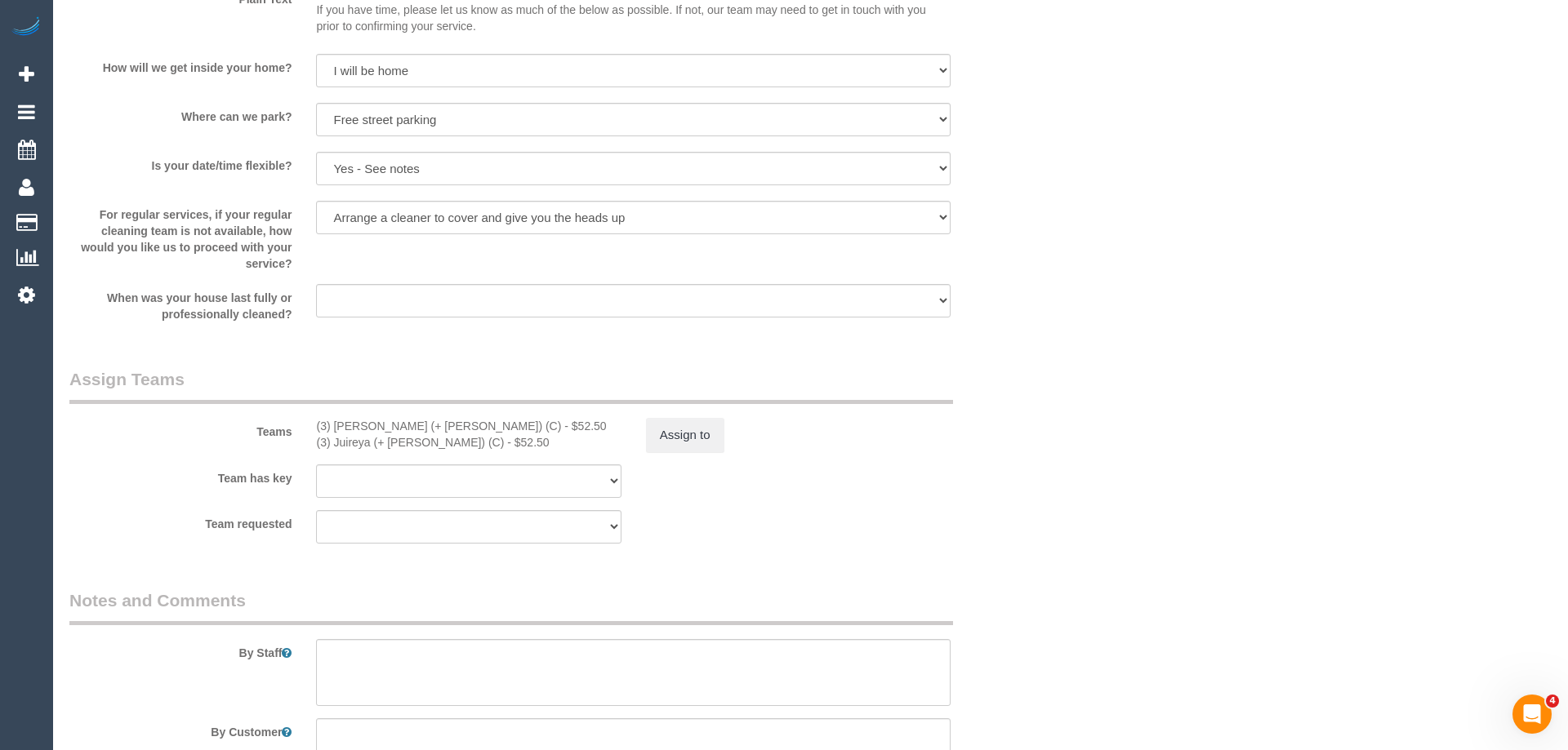
click at [1031, 511] on div "× Assign Booking to: (3) Gazi (+ Juireya) (C), (3) Juireya (+ Gazi) (C) Assigne…" at bounding box center [784, 375] width 1568 height 750
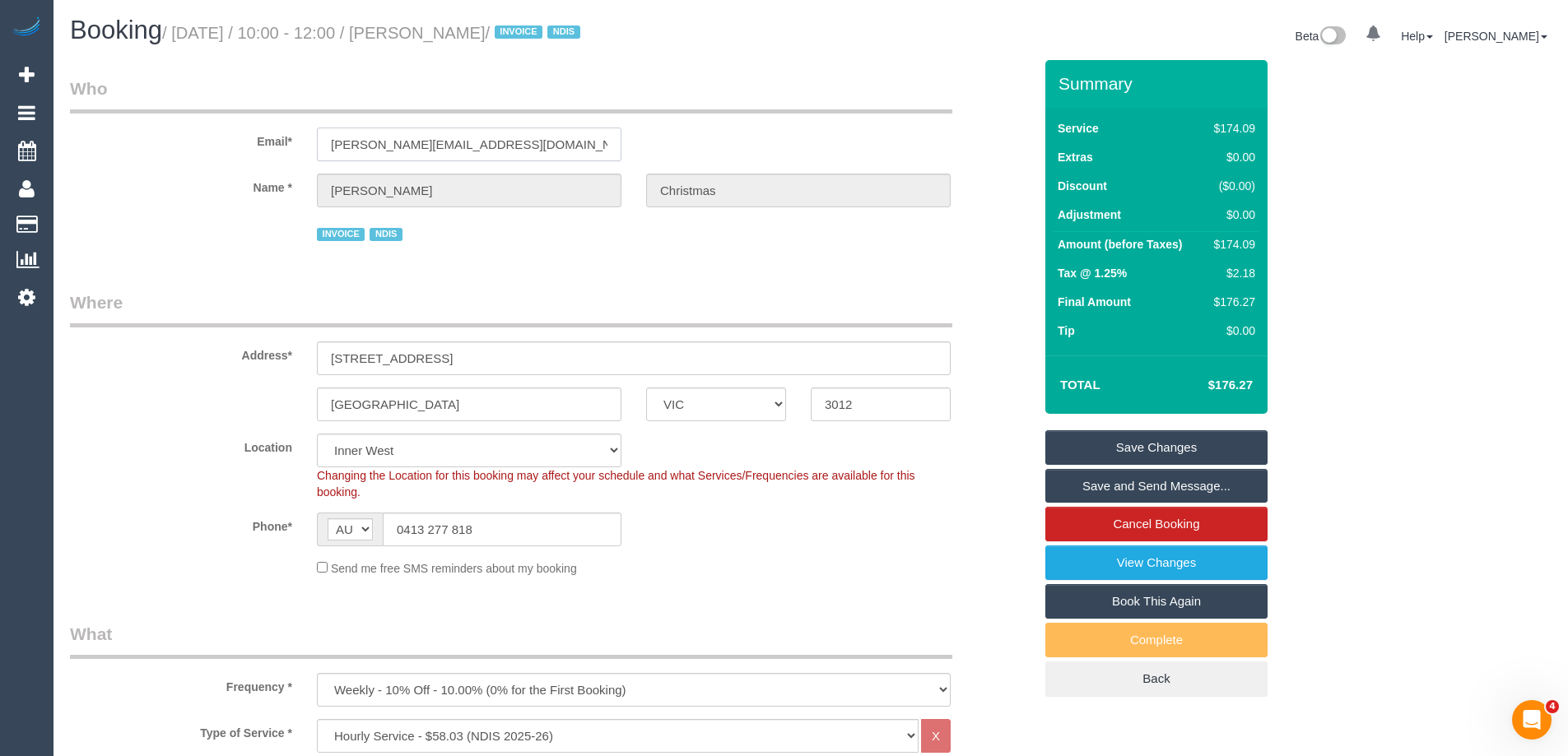
click at [461, 140] on input "samantha_christmas@hotmail.com" at bounding box center [469, 144] width 304 height 33
click at [815, 581] on fieldset "Where Address* 174 Williamstown Road Kingsville ACT NSW NT QLD SA TAS VIC WA 30…" at bounding box center [551, 440] width 963 height 299
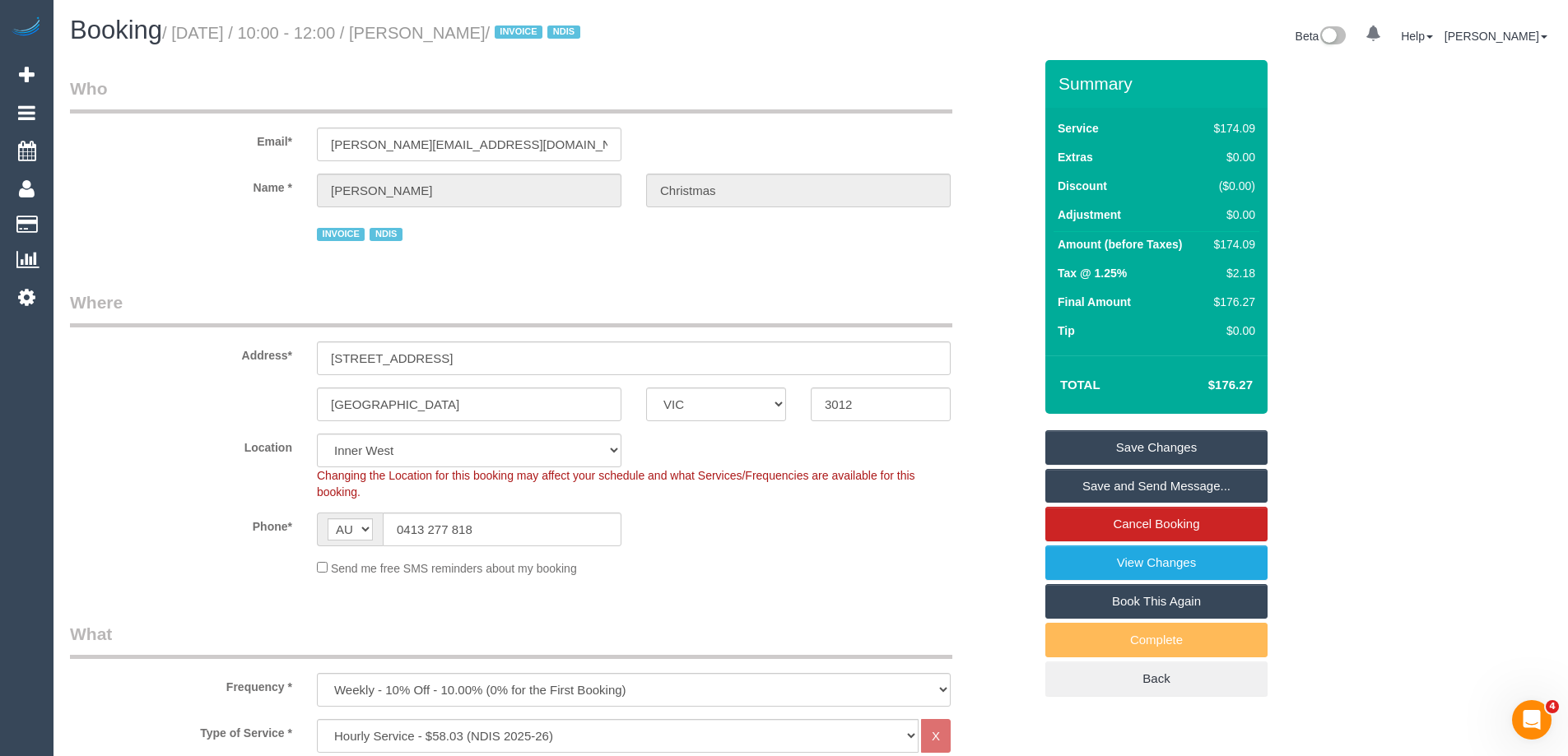
click at [1098, 490] on link "Save and Send Message..." at bounding box center [1156, 486] width 222 height 34
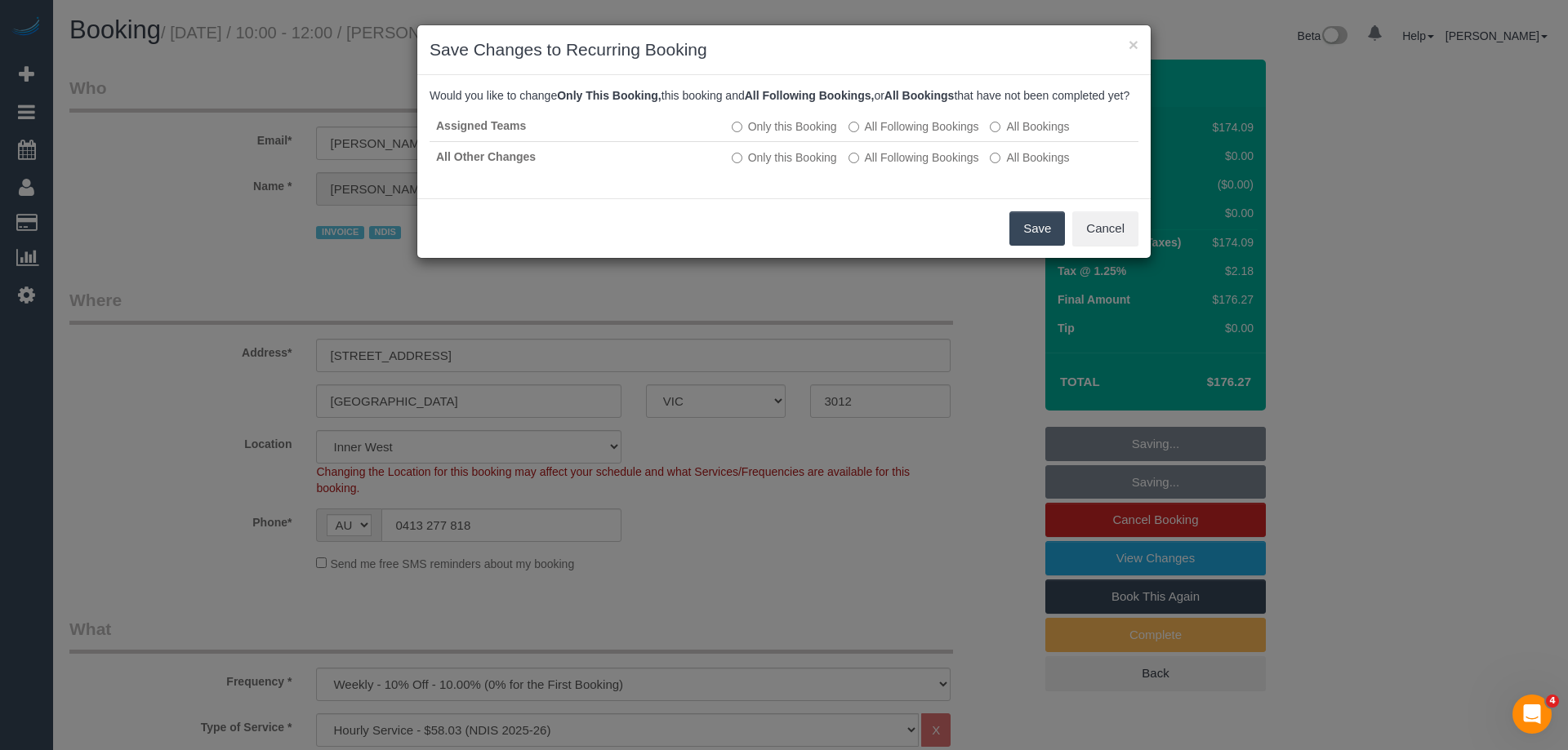
click at [1034, 242] on button "Save" at bounding box center [1037, 228] width 56 height 34
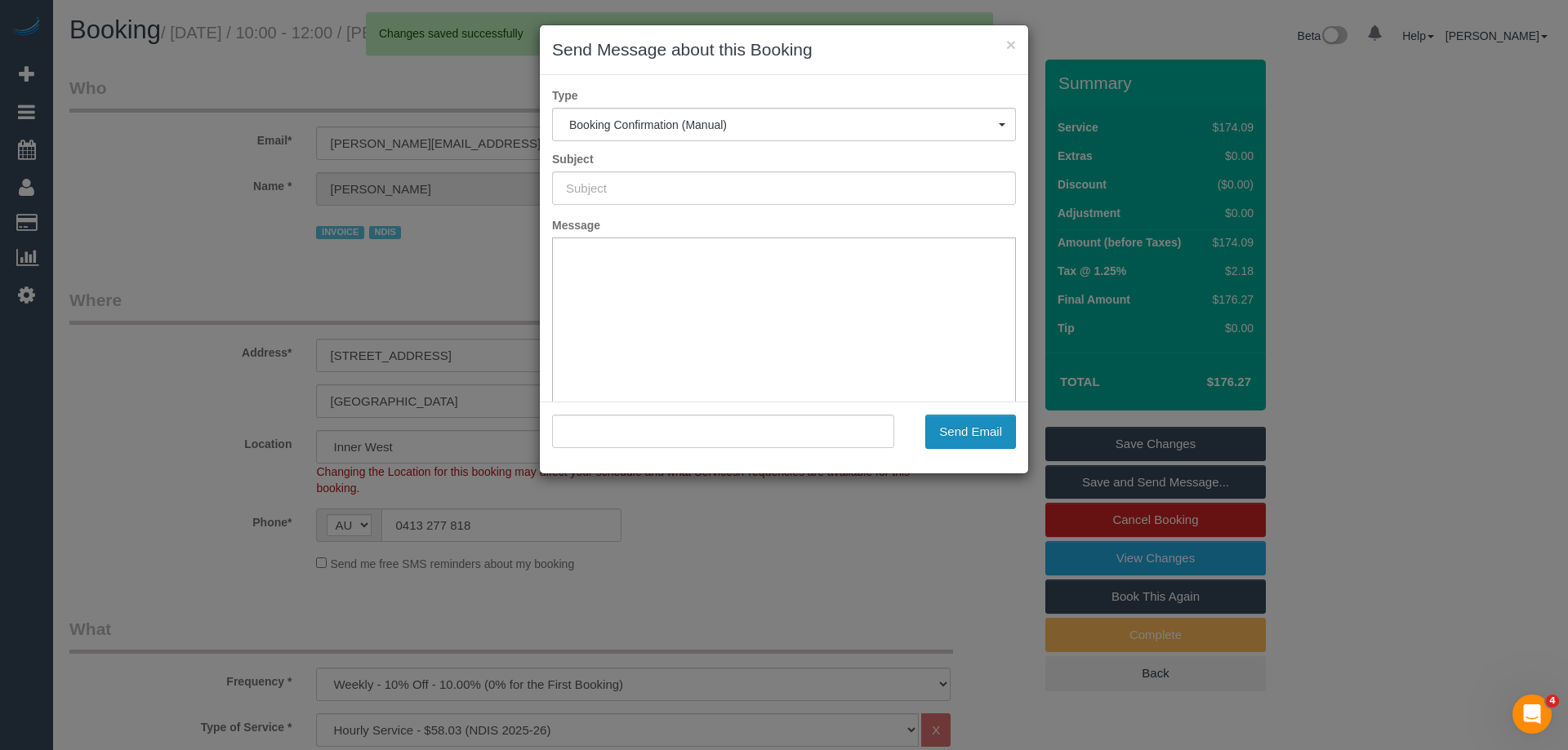
type input "Booking Confirmed"
type input ""Samantha Christmas" <samantha_christmas@hotmail.com>"
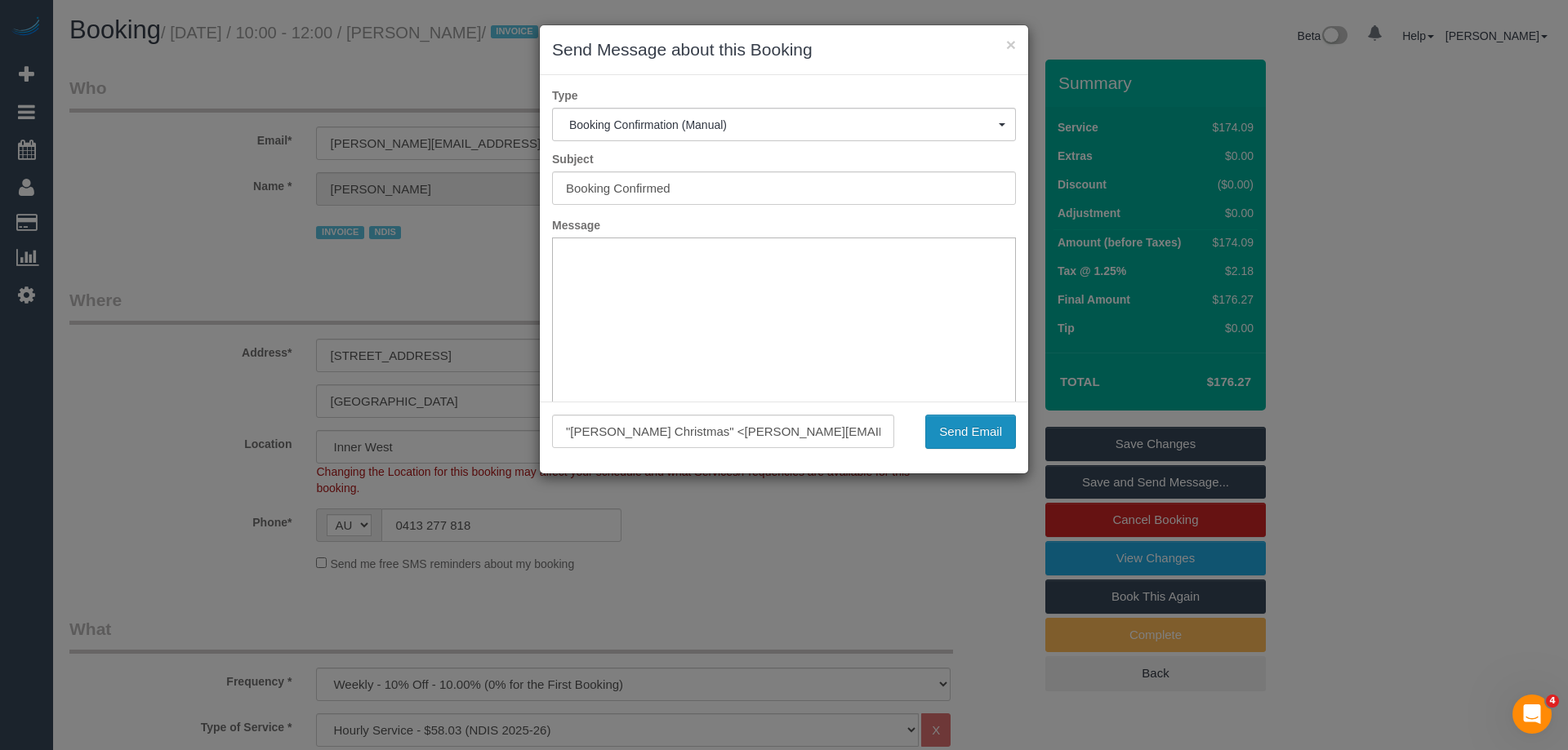
click at [958, 427] on button "Send Email" at bounding box center [969, 432] width 90 height 34
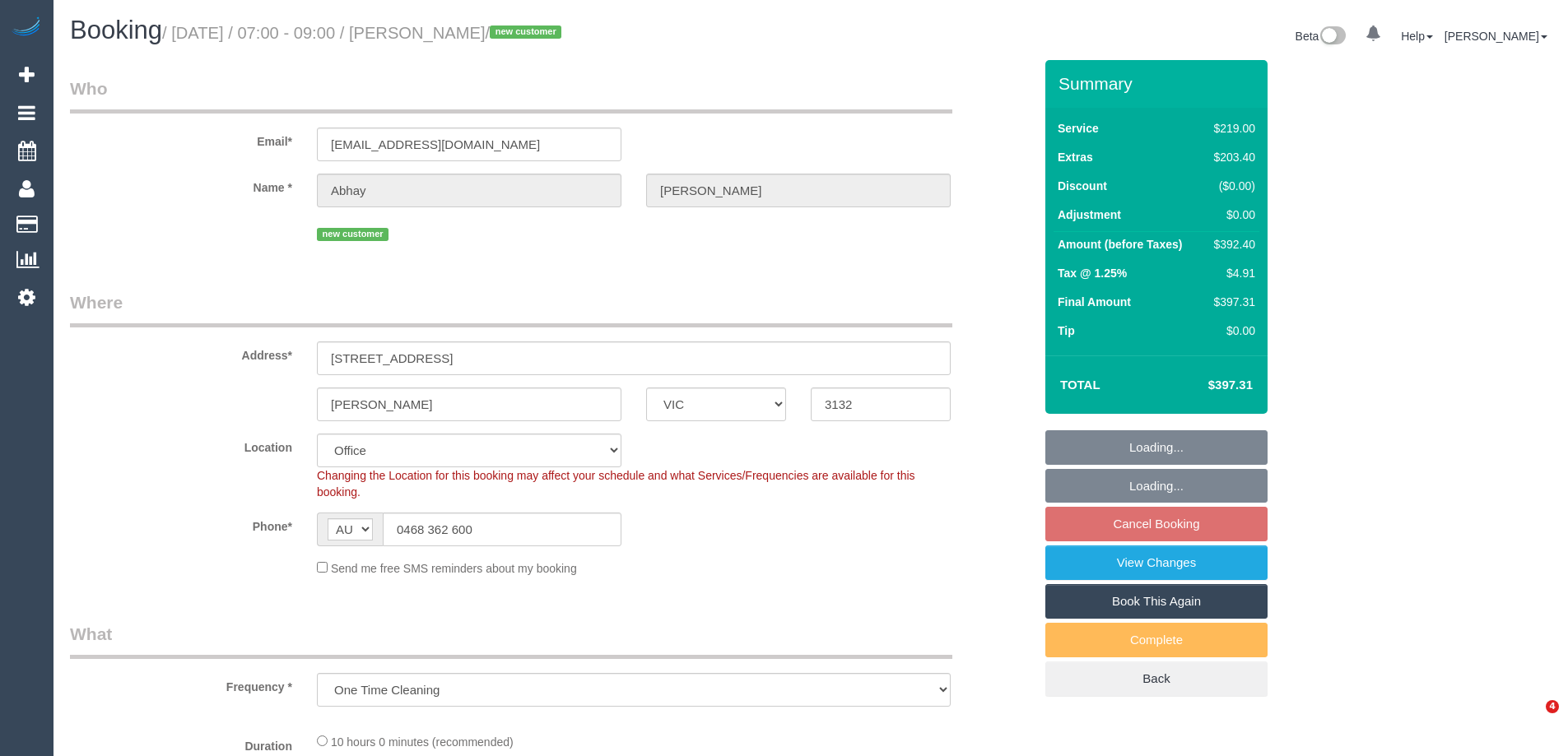
select select "VIC"
select select "number:28"
select select "number:16"
select select "number:19"
select select "number:24"
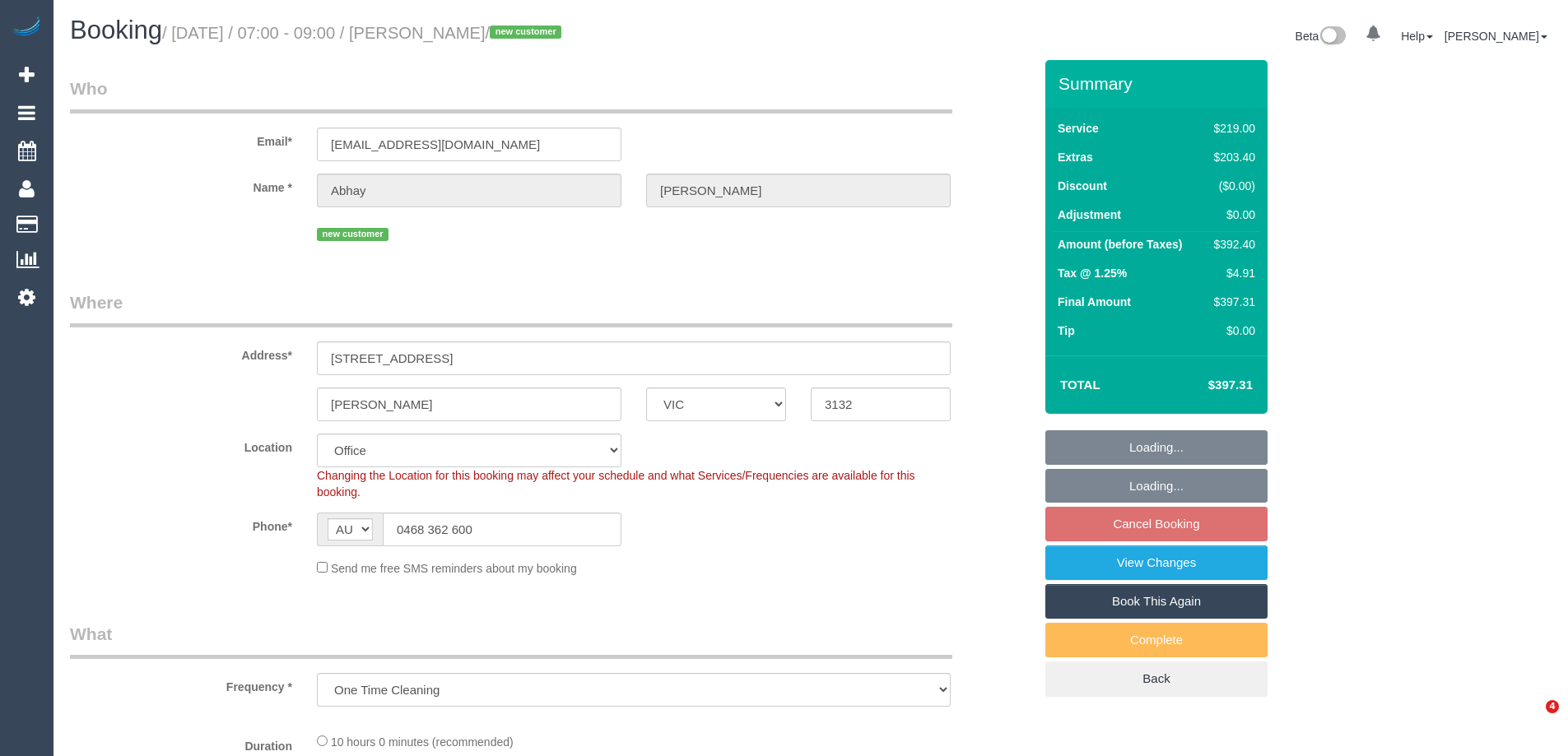
select select "number:35"
select select "object:747"
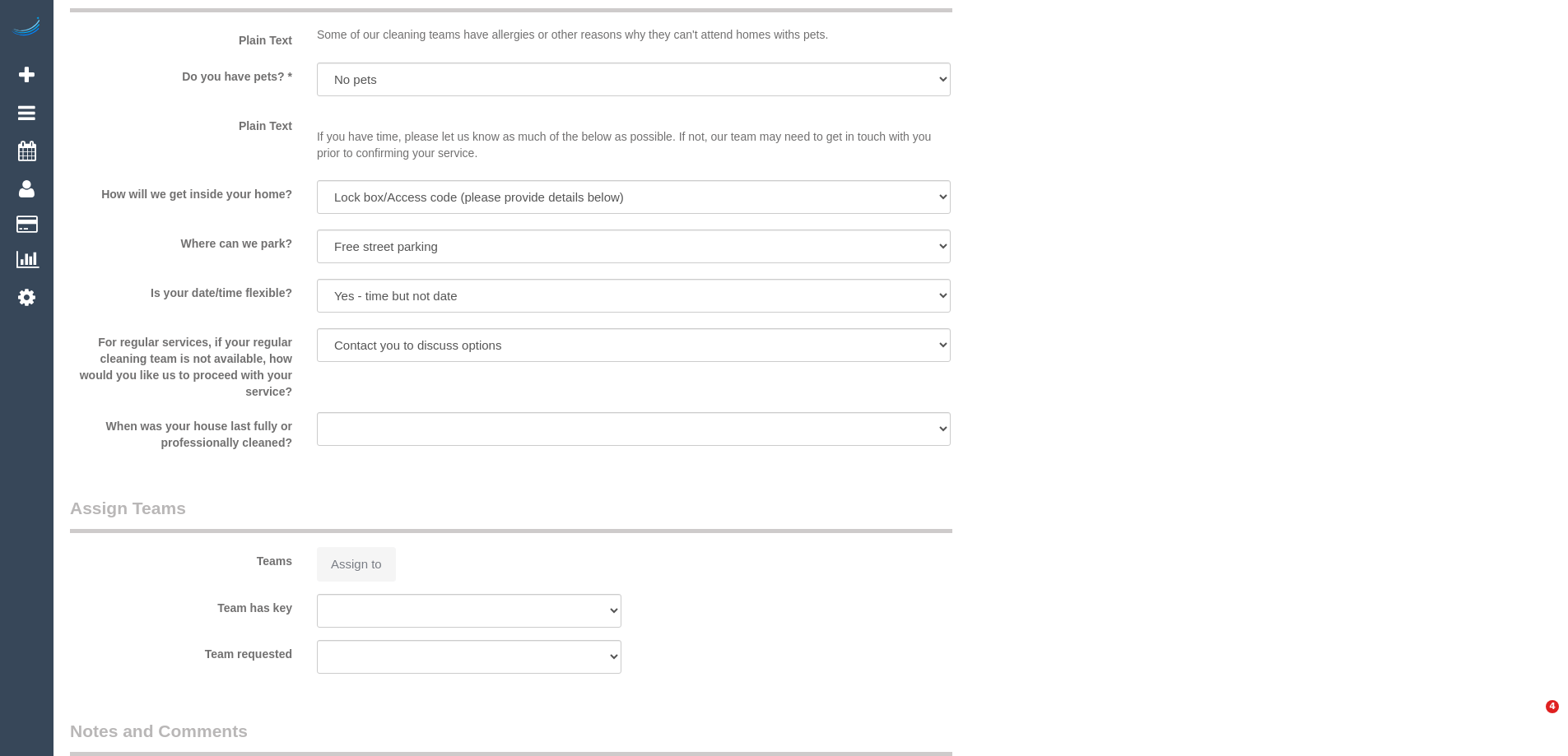
select select "string:stripe-pm_1Rzrem2GScqysDRVBNb4qXdH"
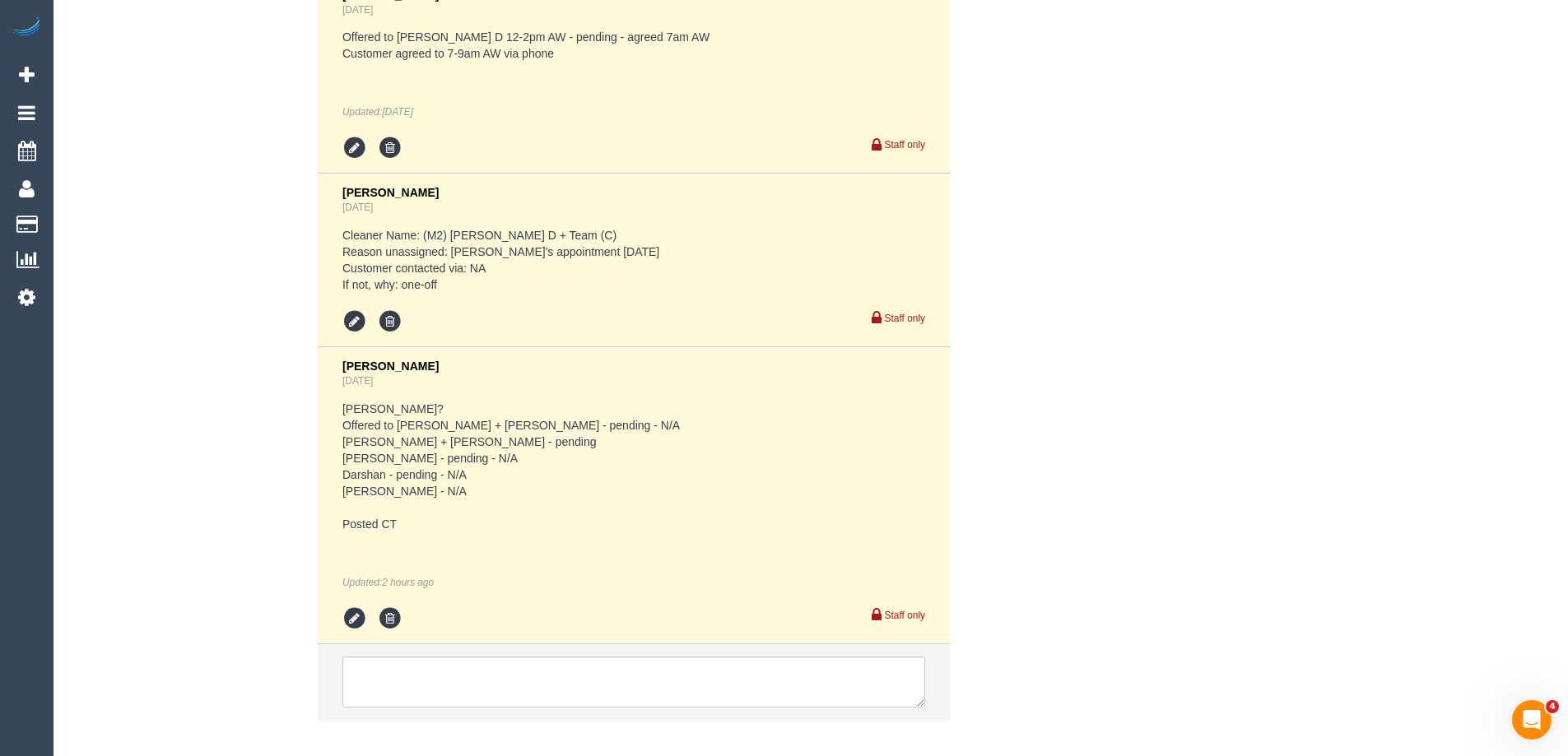
scroll to position [0, 0]
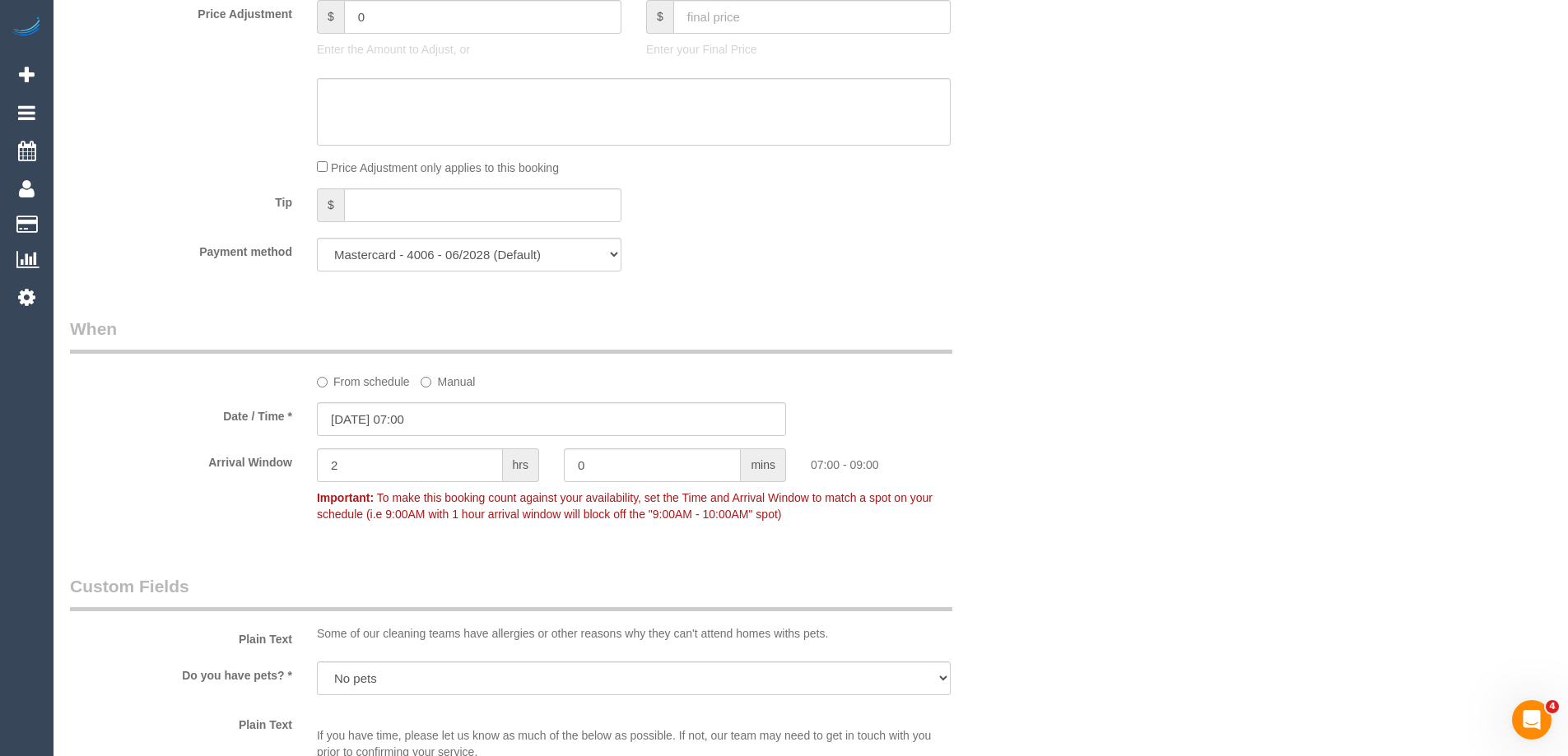
scroll to position [854, 0]
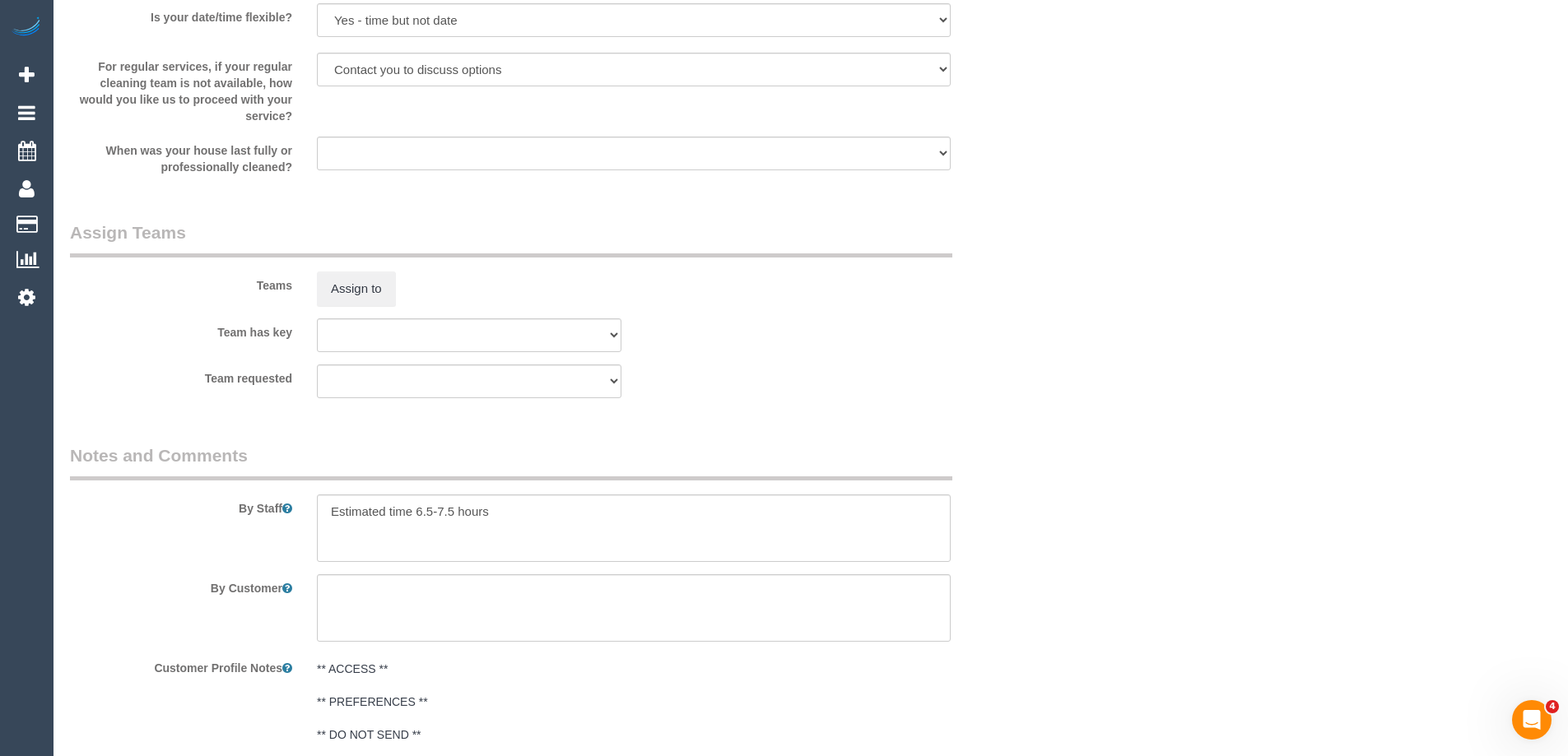
scroll to position [3128, 0]
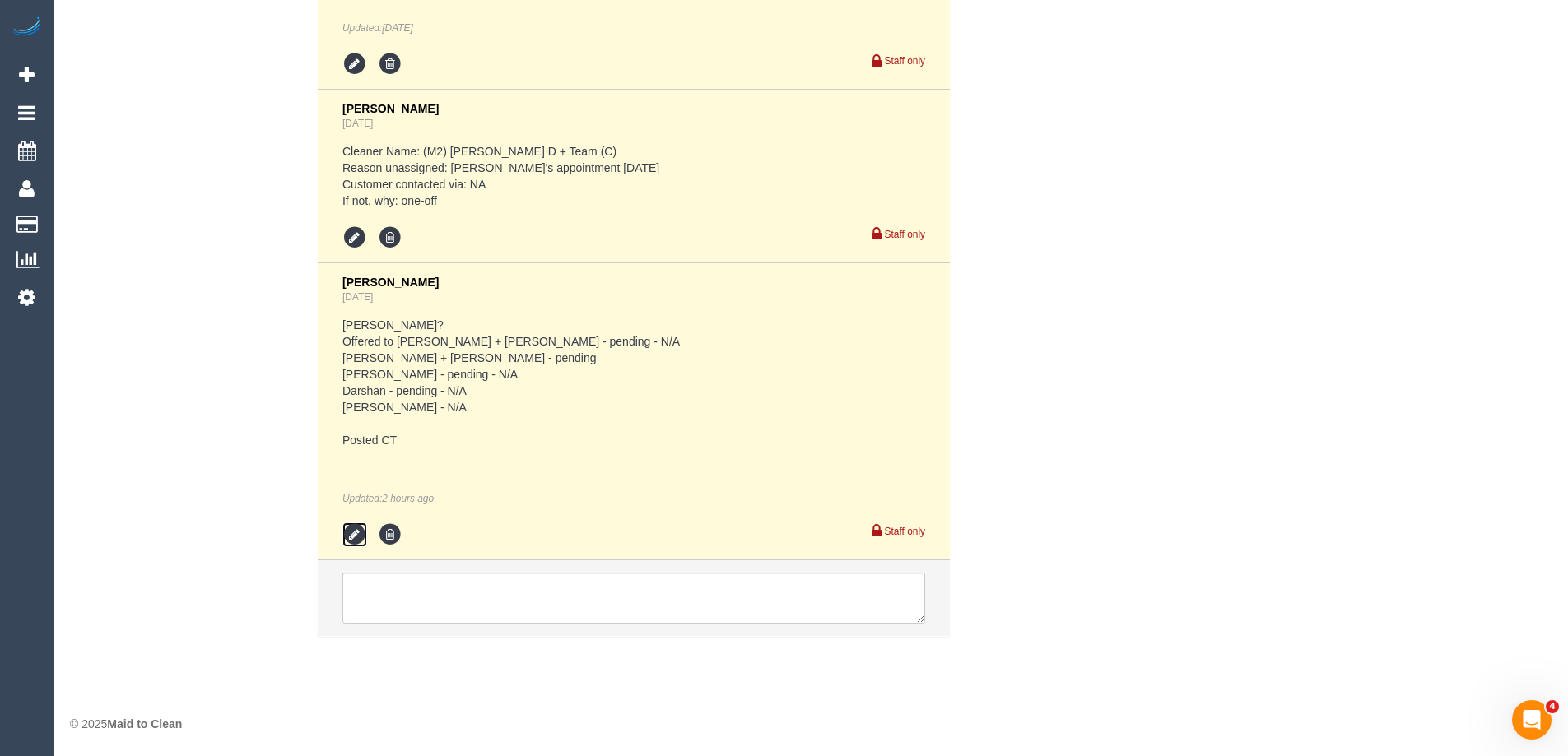
click at [357, 538] on icon at bounding box center [354, 535] width 24 height 24
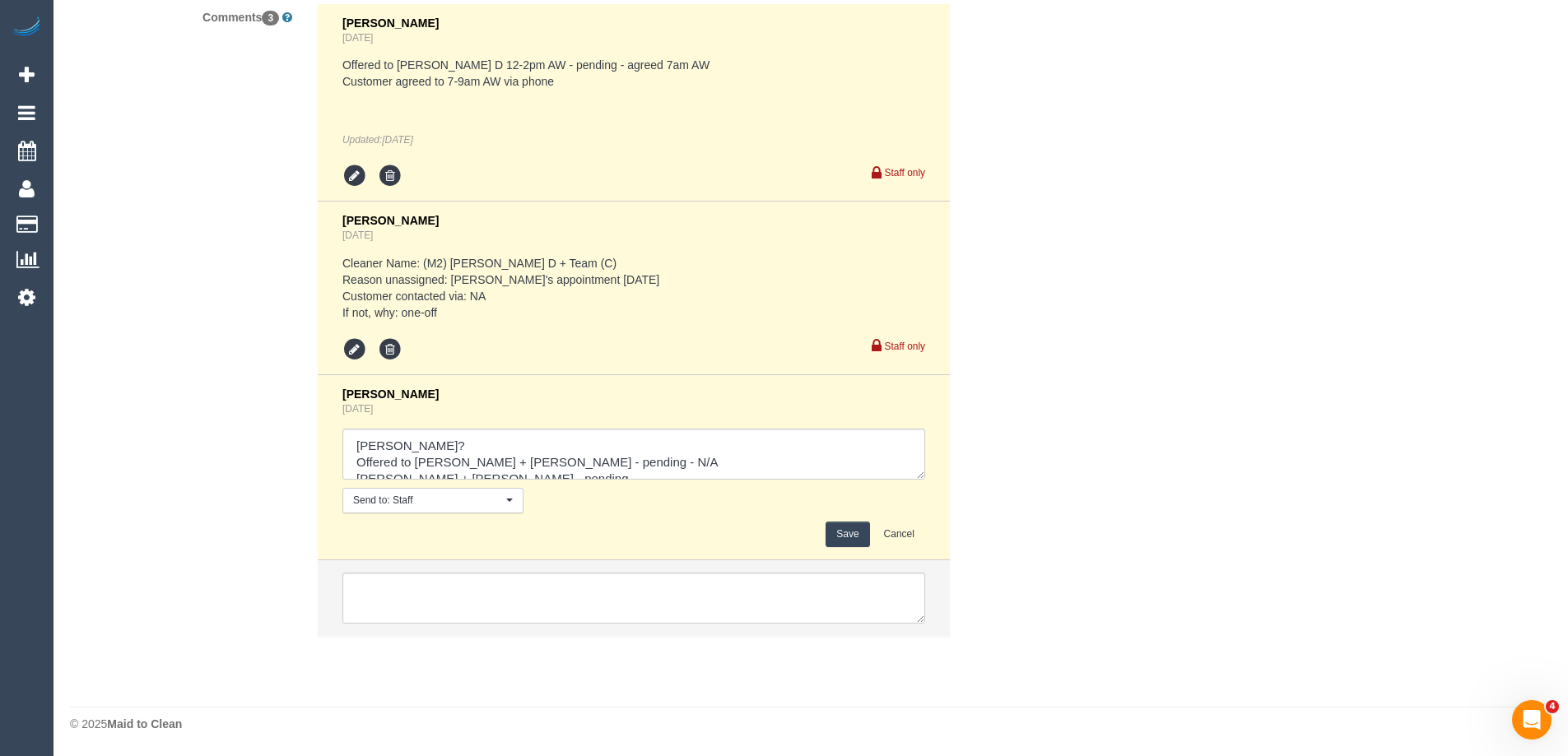
scroll to position [3213, 0]
drag, startPoint x: 427, startPoint y: 440, endPoint x: 122, endPoint y: 414, distance: 306.1
click at [161, 413] on div "Comments 3 [PERSON_NAME] [DATE] Offered to [PERSON_NAME] D 12-2pm AW - pending …" at bounding box center [551, 329] width 987 height 650
click at [352, 457] on textarea at bounding box center [633, 454] width 583 height 51
type textarea "Offered to Kalpesh + Dipika - pending - N/A Akila + Tehan - pending Lilian - pe…"
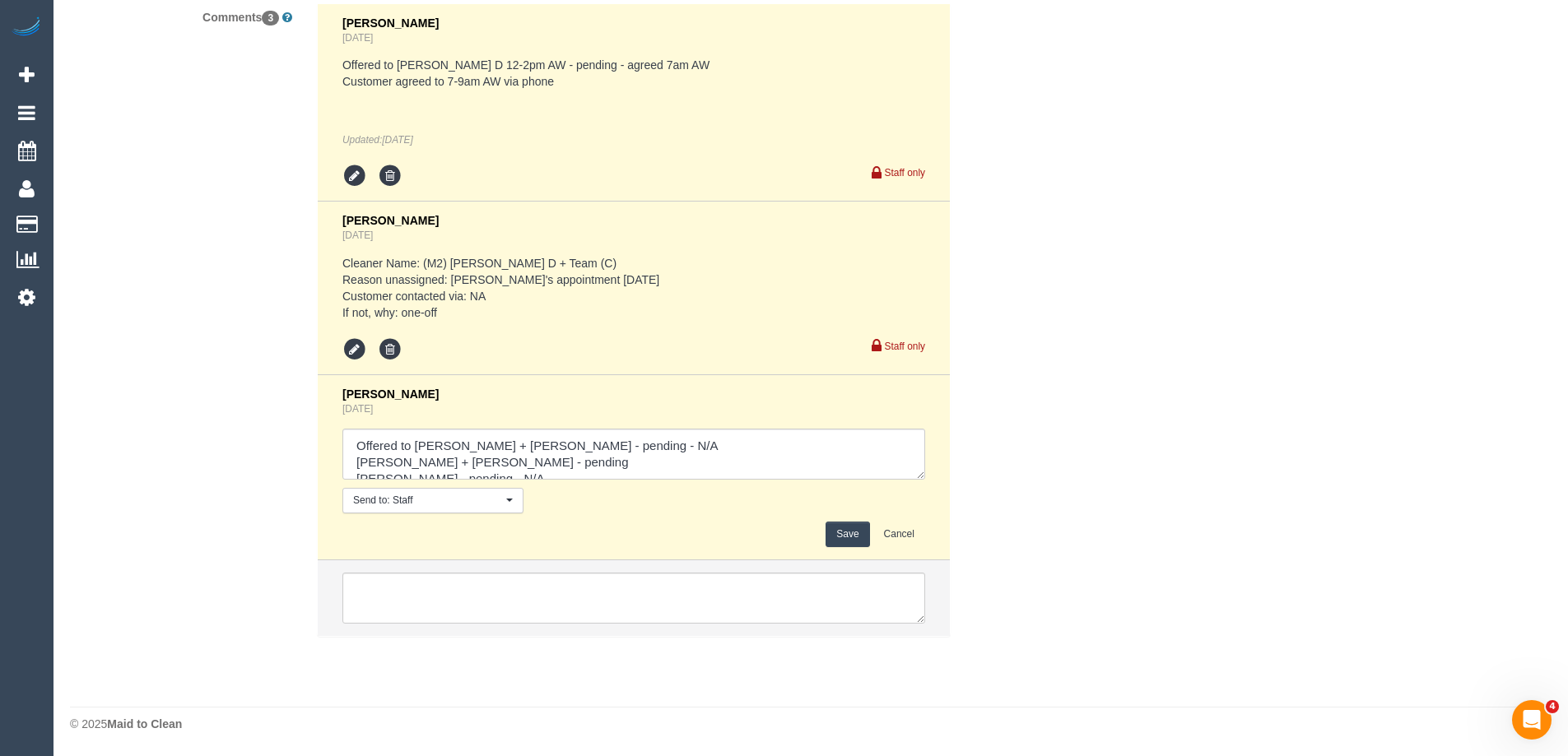
click at [851, 536] on button "Save" at bounding box center [847, 535] width 43 height 25
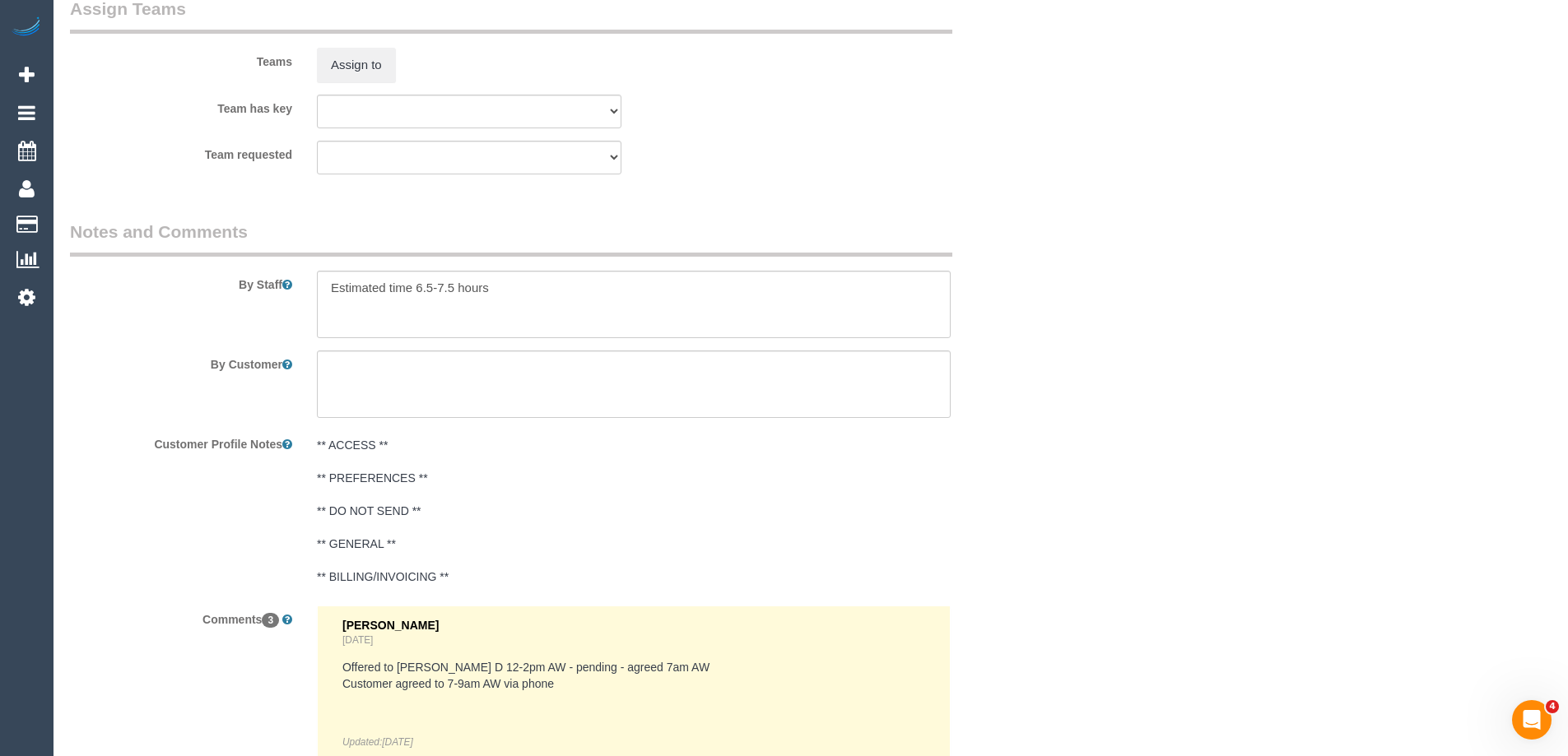
scroll to position [2226, 0]
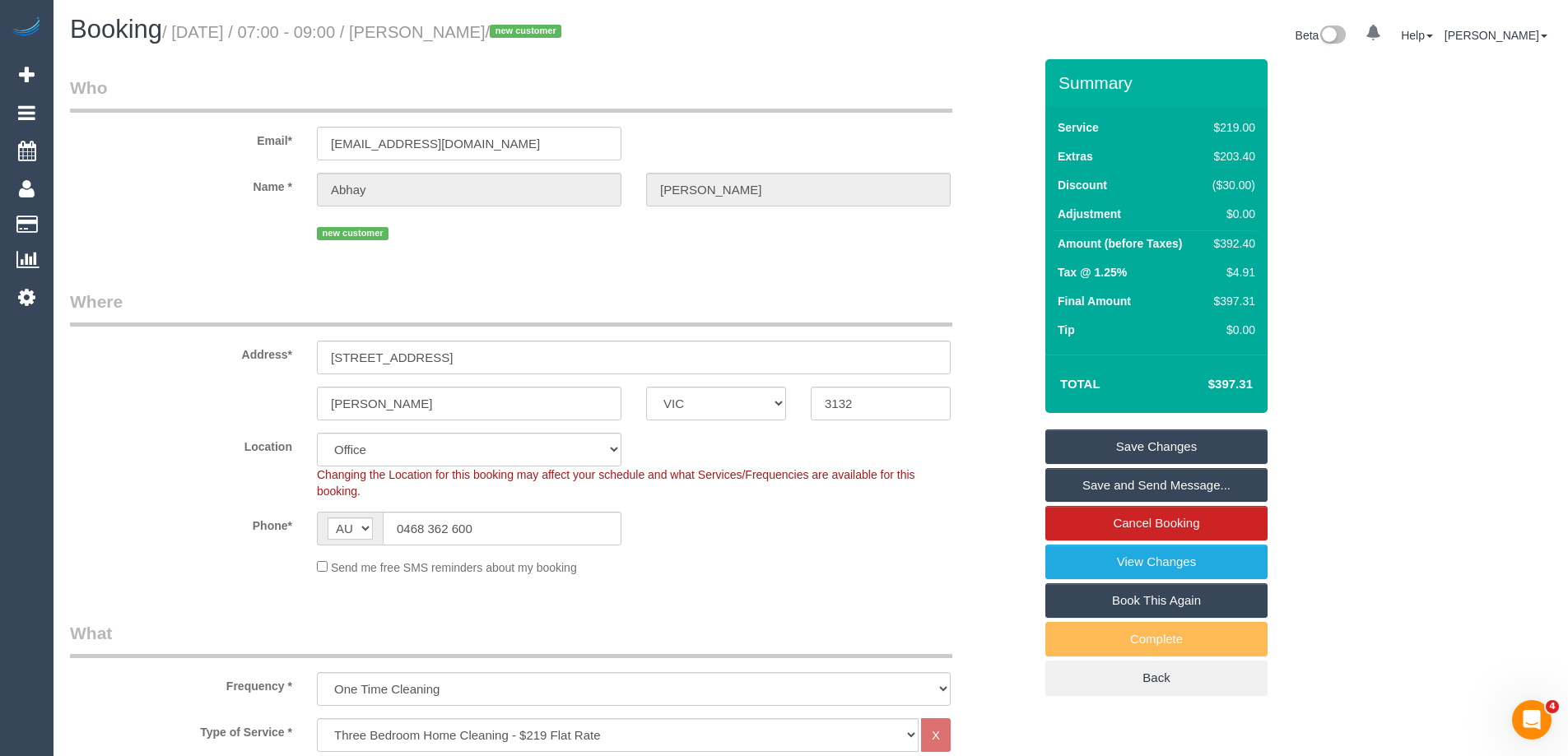
scroll to position [0, 0]
click at [469, 369] on input "65 Quarry Road, 2" at bounding box center [634, 358] width 634 height 33
drag, startPoint x: 419, startPoint y: 358, endPoint x: 248, endPoint y: 359, distance: 171.0
click at [250, 360] on div "Address* 65 Quarry Road, 2" at bounding box center [551, 333] width 987 height 85
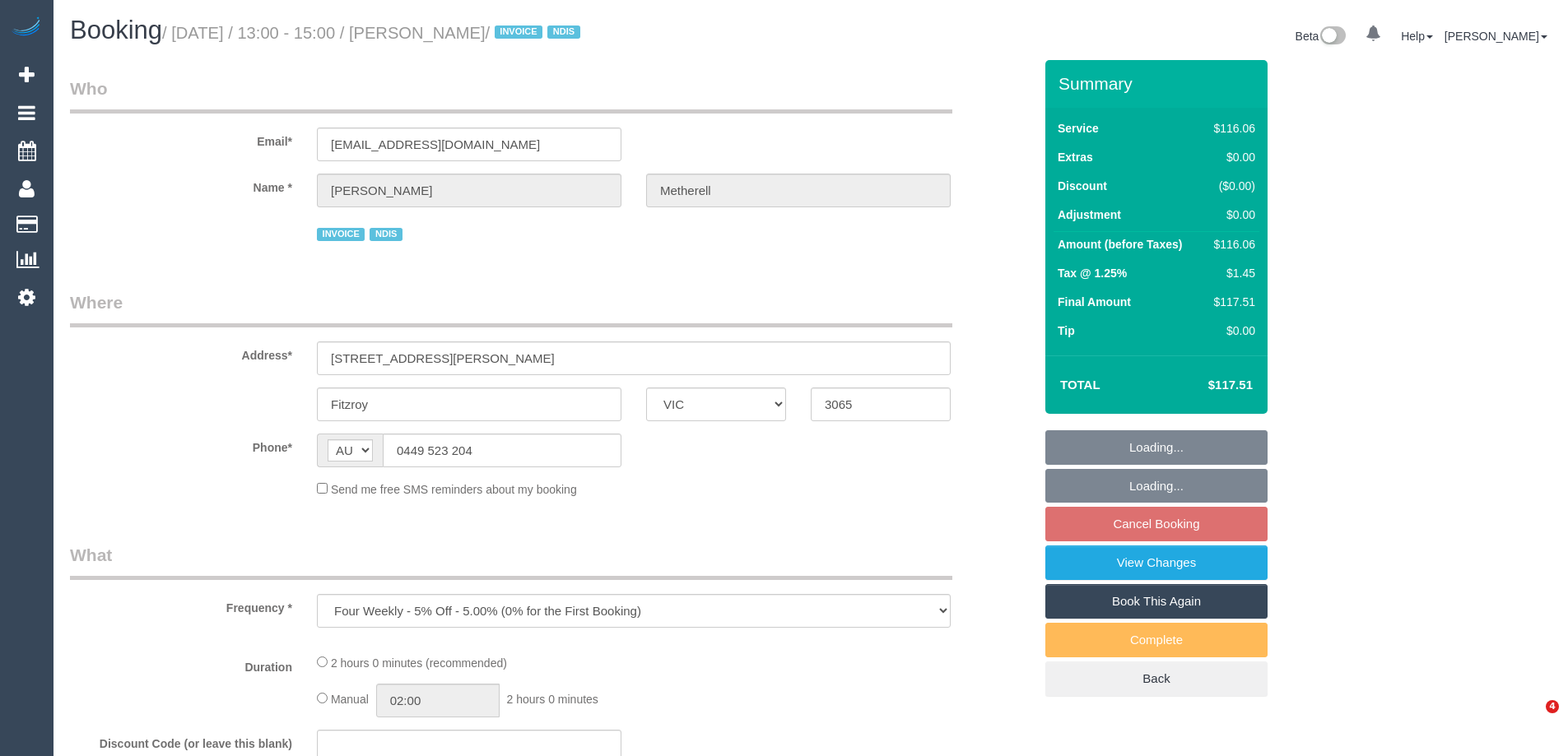
select select "VIC"
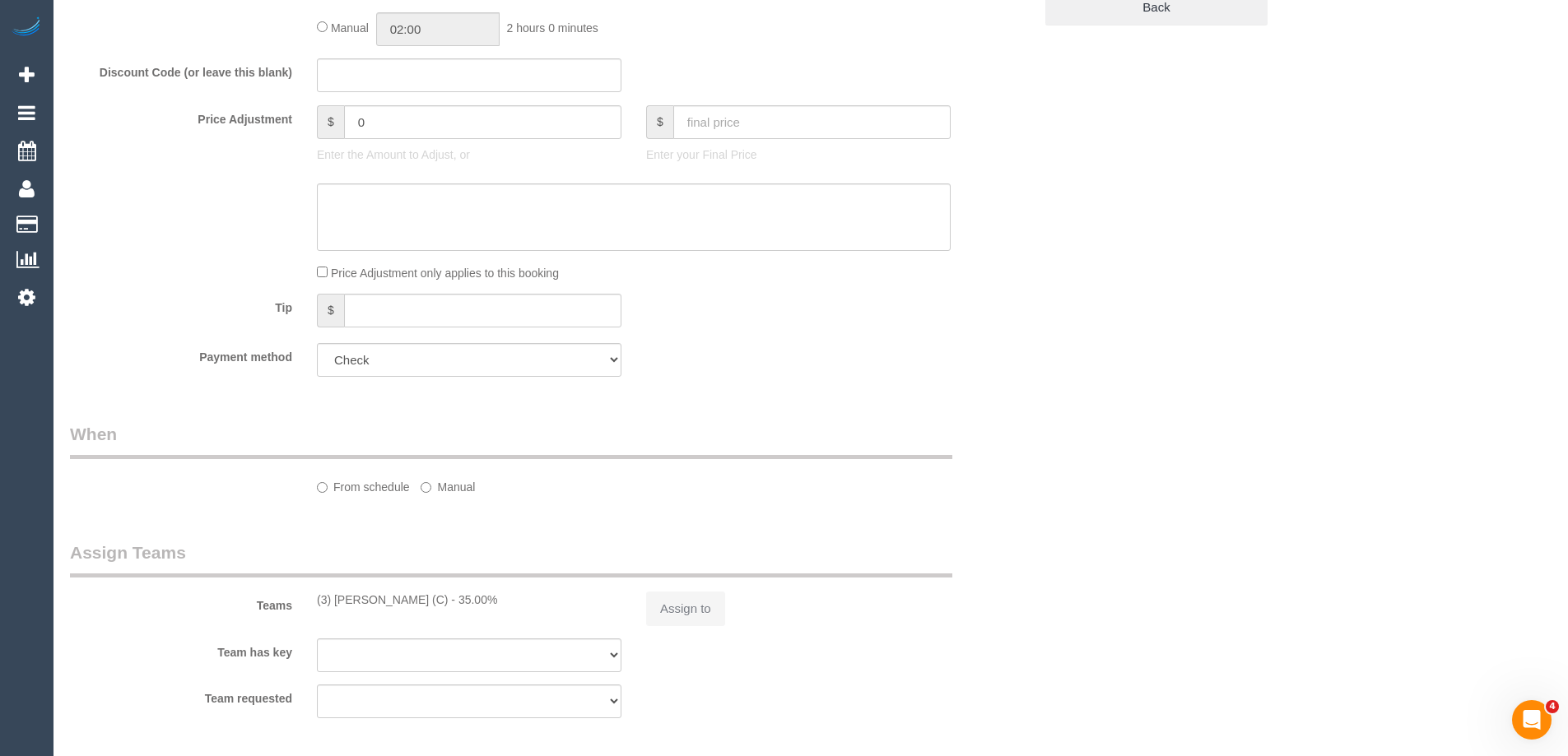
select select "number:29"
select select "number:14"
select select "number:20"
select select "number:36"
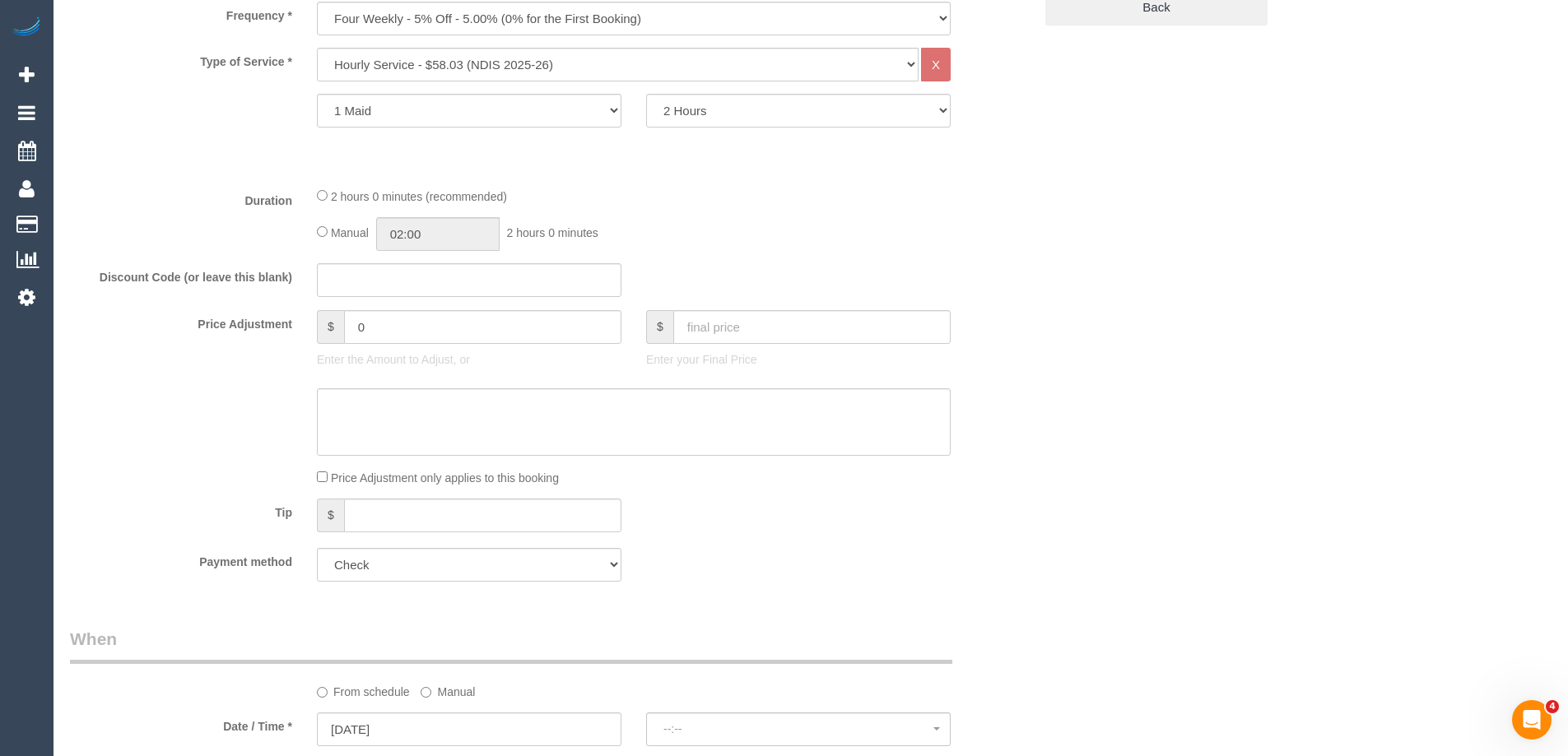
select select "object:1546"
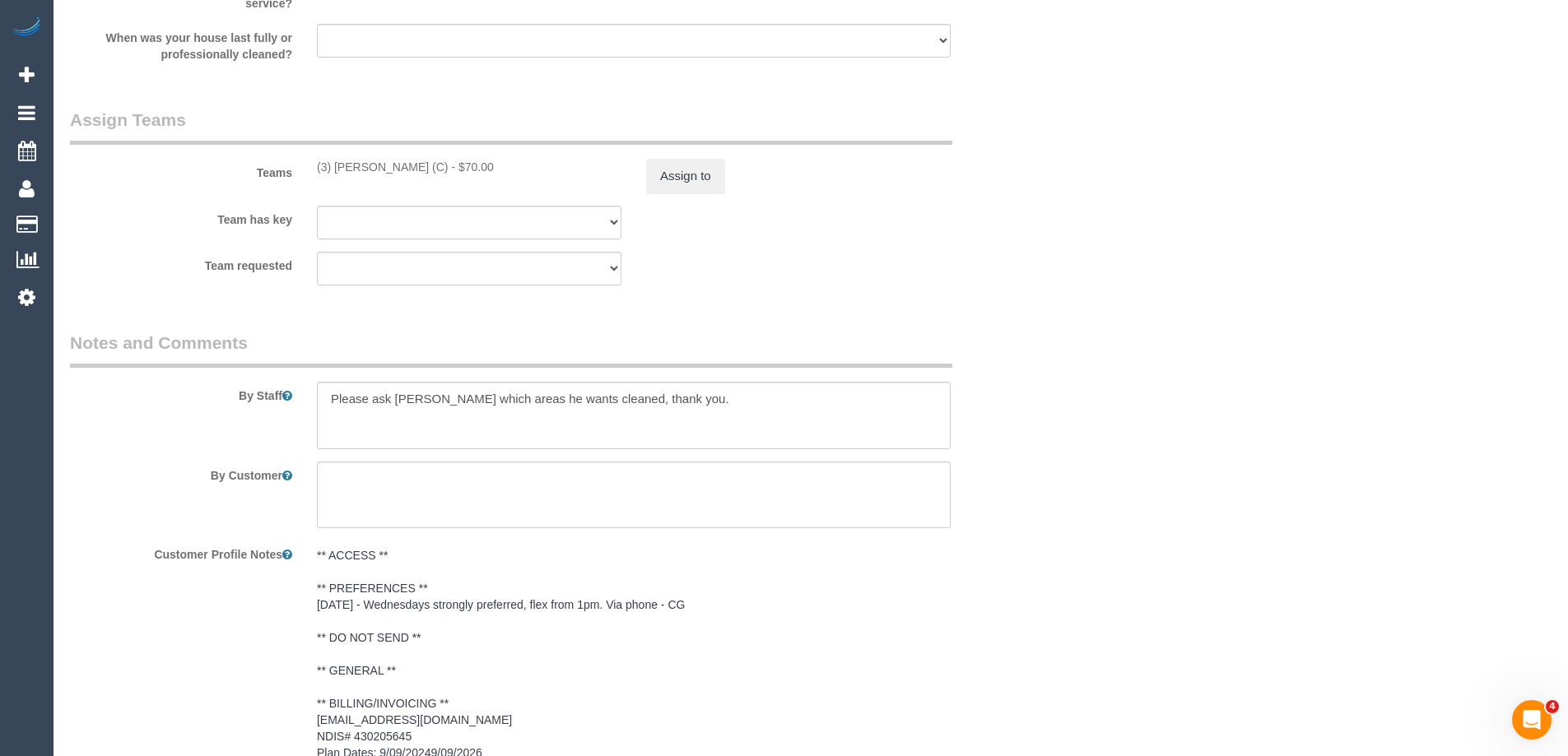
select select "spot1"
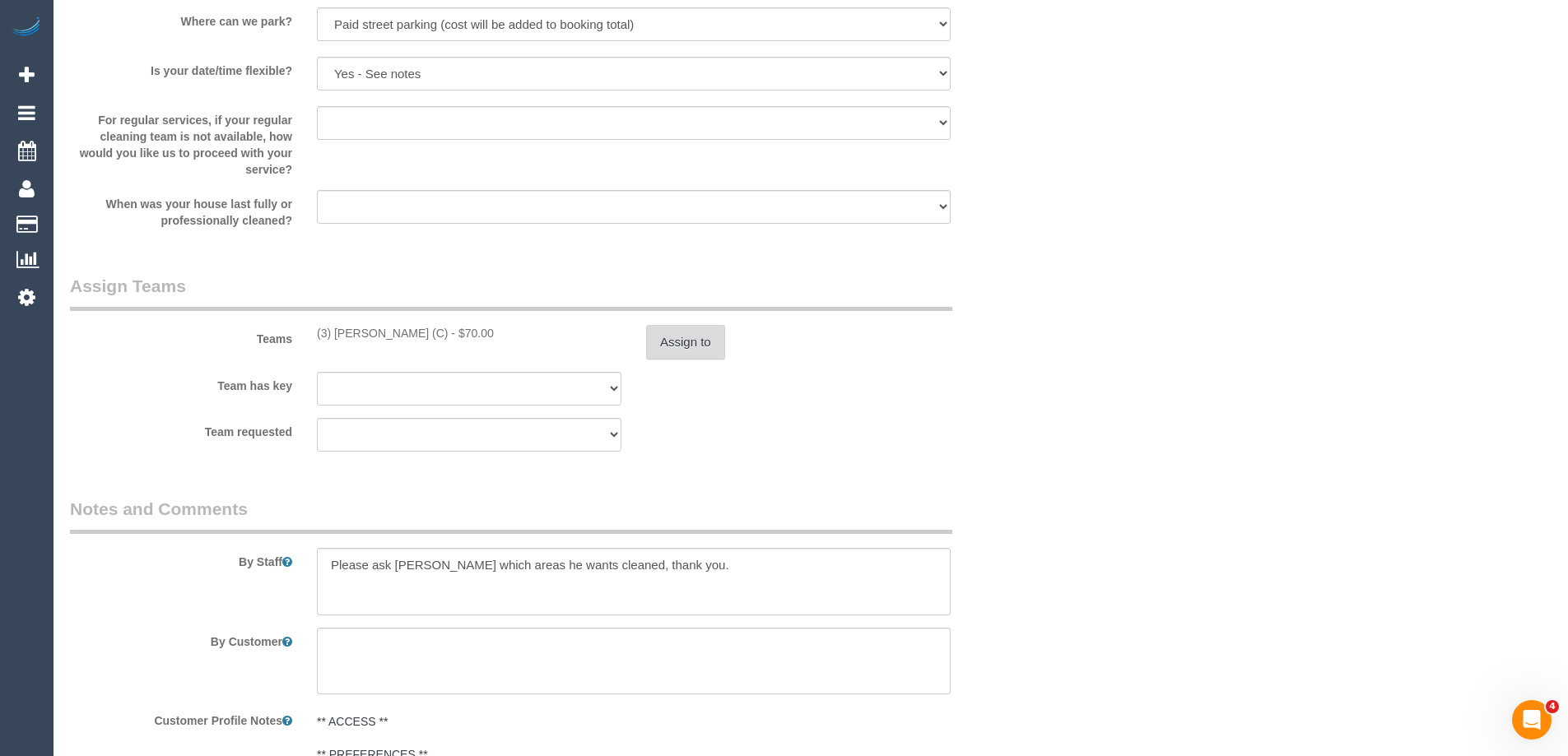
click at [677, 341] on button "Assign to" at bounding box center [685, 342] width 79 height 34
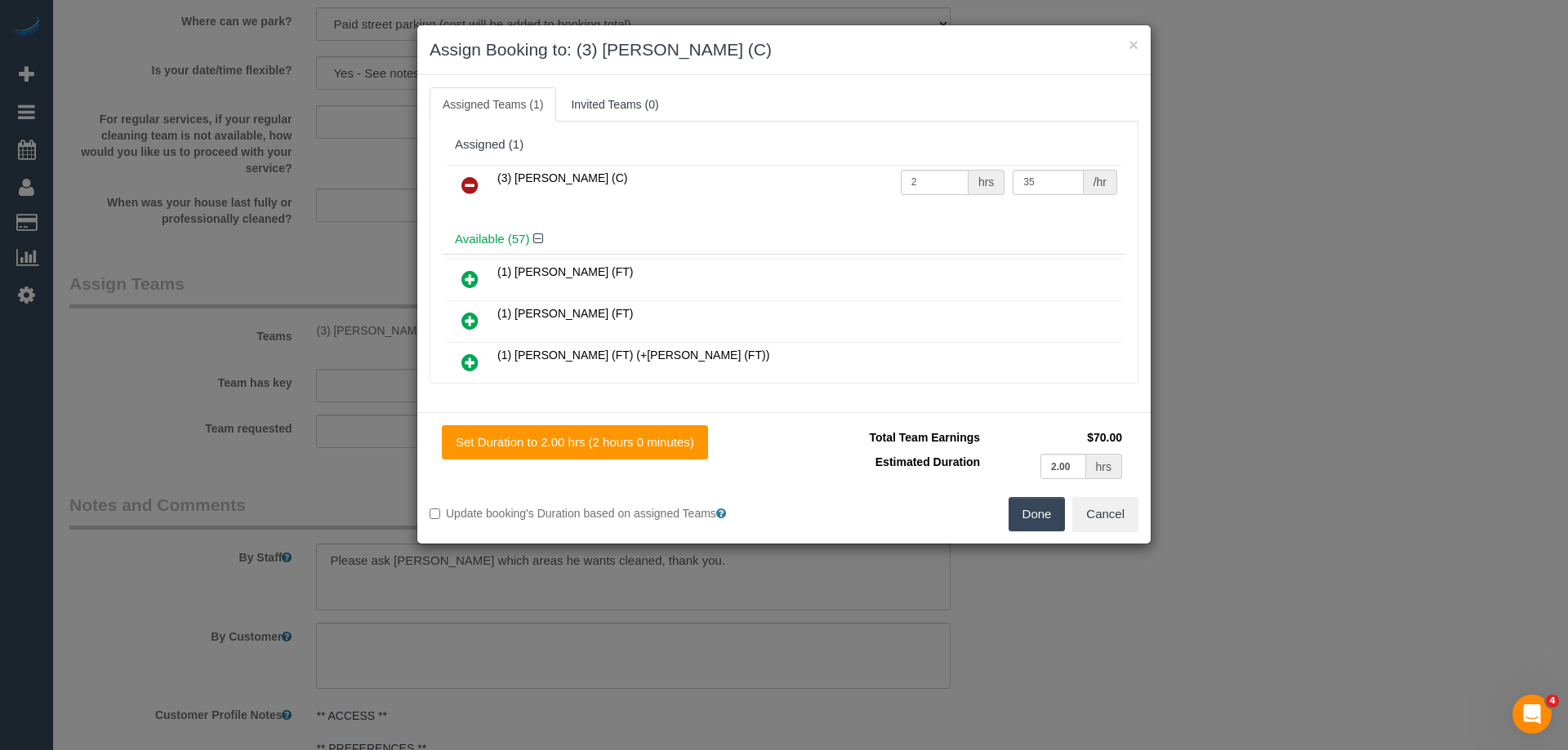
drag, startPoint x: 470, startPoint y: 181, endPoint x: 1000, endPoint y: 375, distance: 564.4
click at [470, 181] on icon at bounding box center [470, 185] width 17 height 20
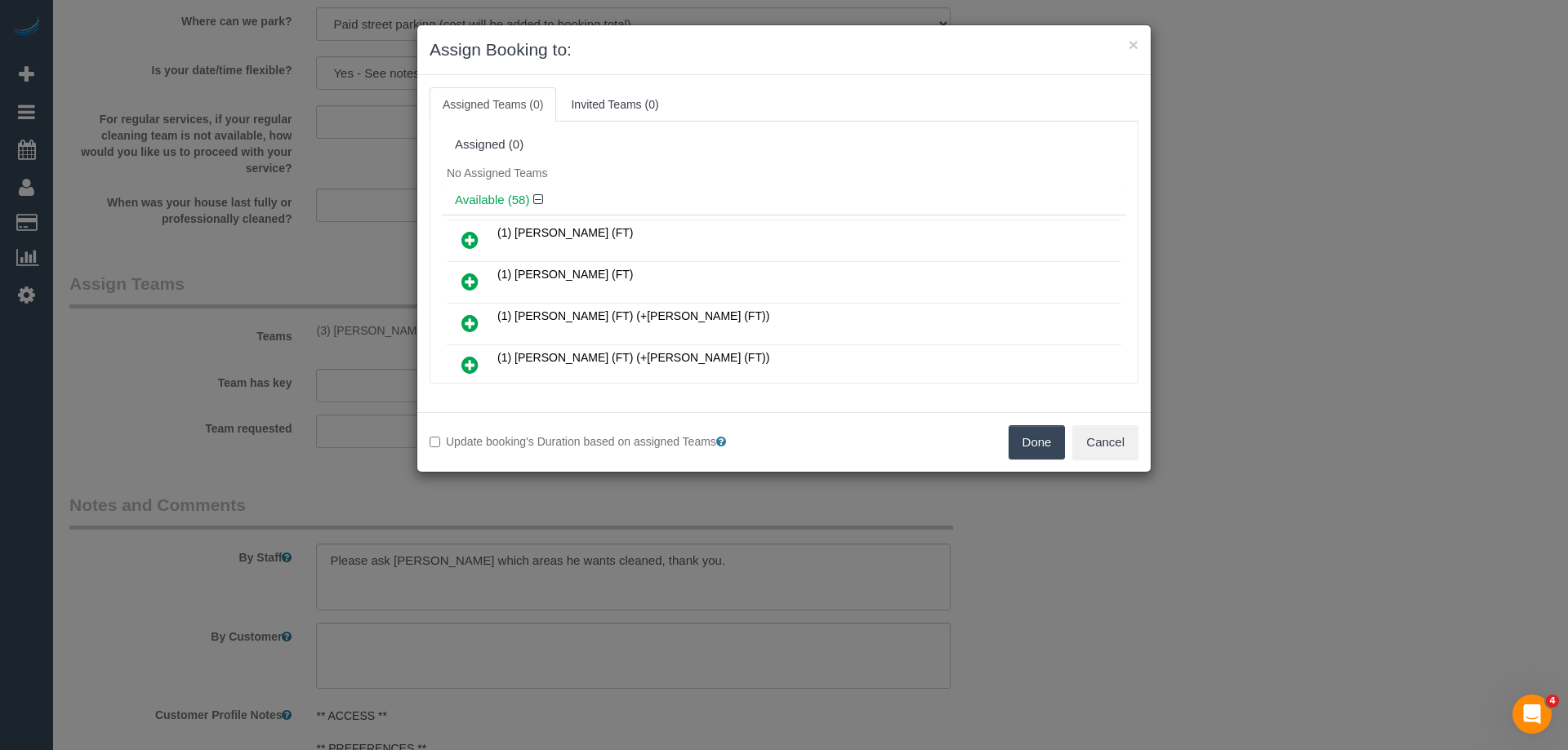
click at [1044, 455] on button "Done" at bounding box center [1037, 443] width 57 height 34
click at [1044, 455] on div "Done Cancel" at bounding box center [967, 443] width 366 height 34
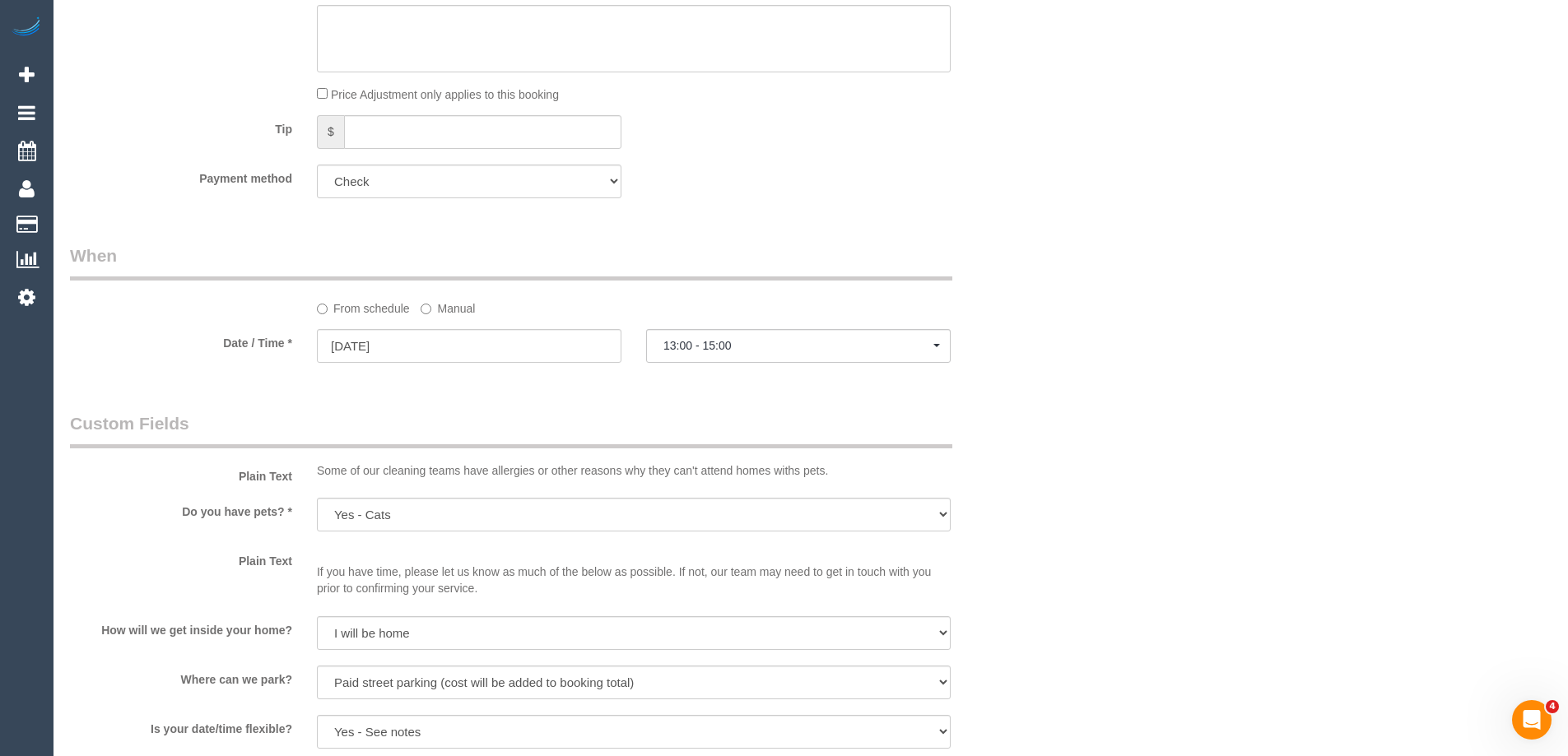
scroll to position [397, 0]
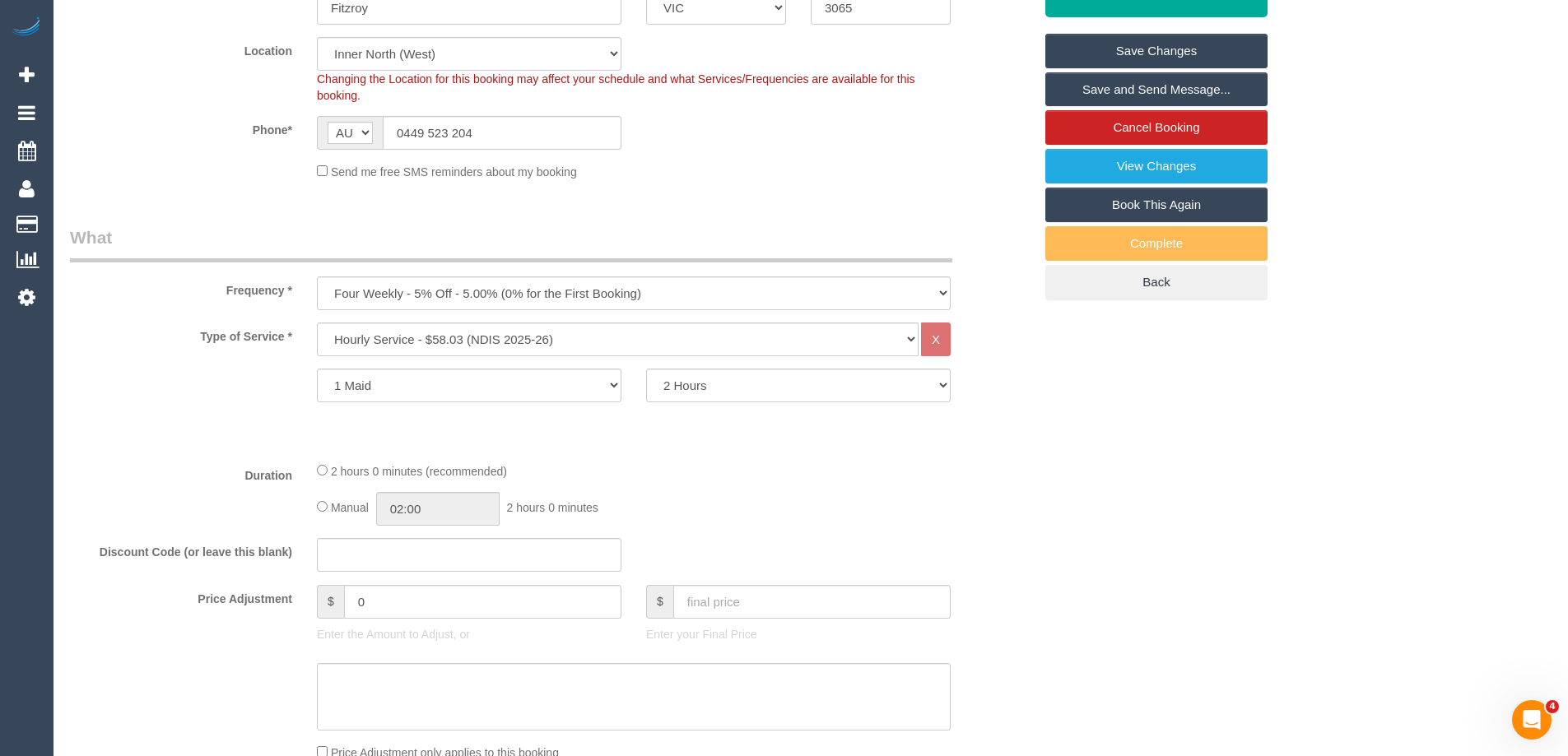
click at [1212, 44] on link "Save Changes" at bounding box center [1156, 51] width 222 height 34
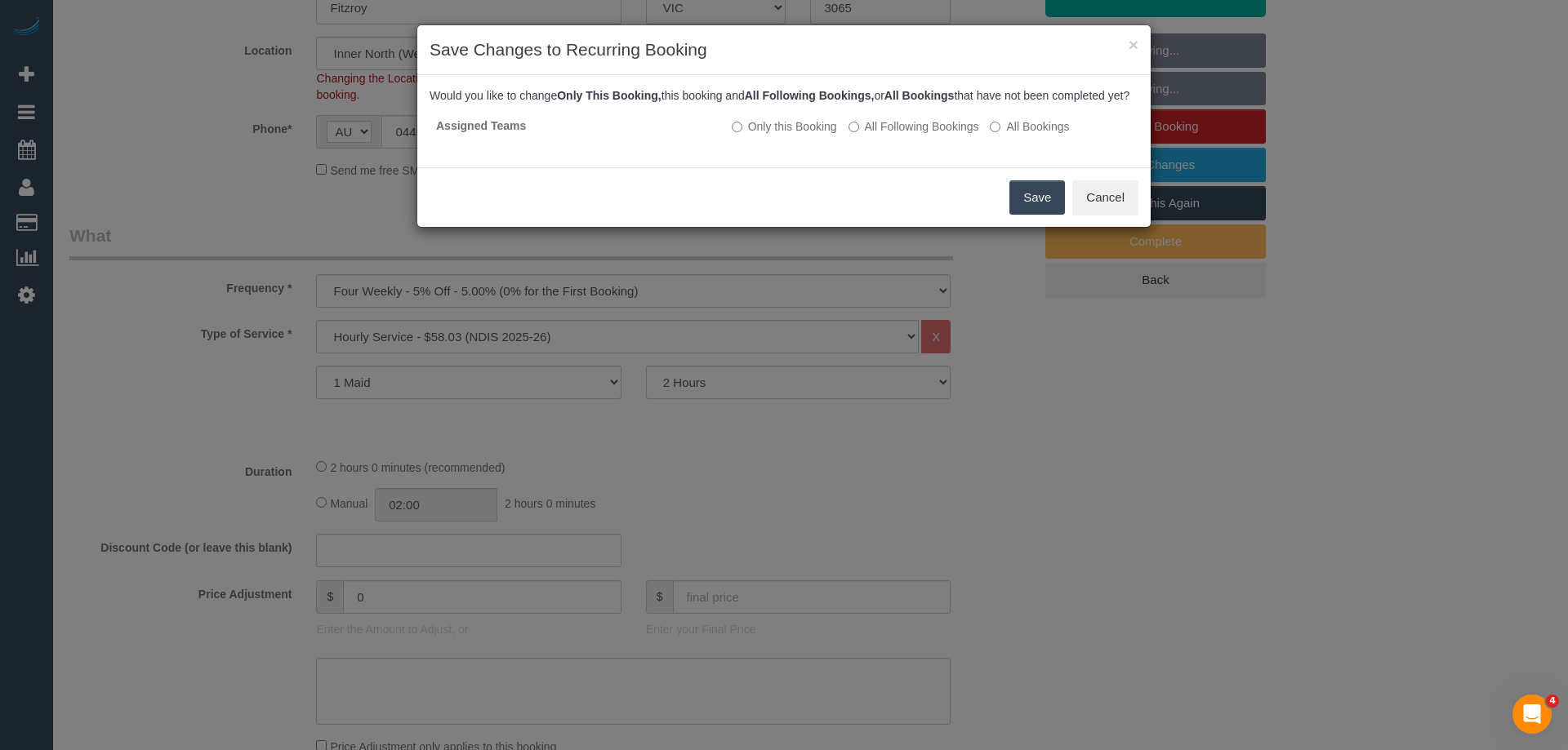
click at [1021, 215] on button "Save" at bounding box center [1037, 197] width 56 height 34
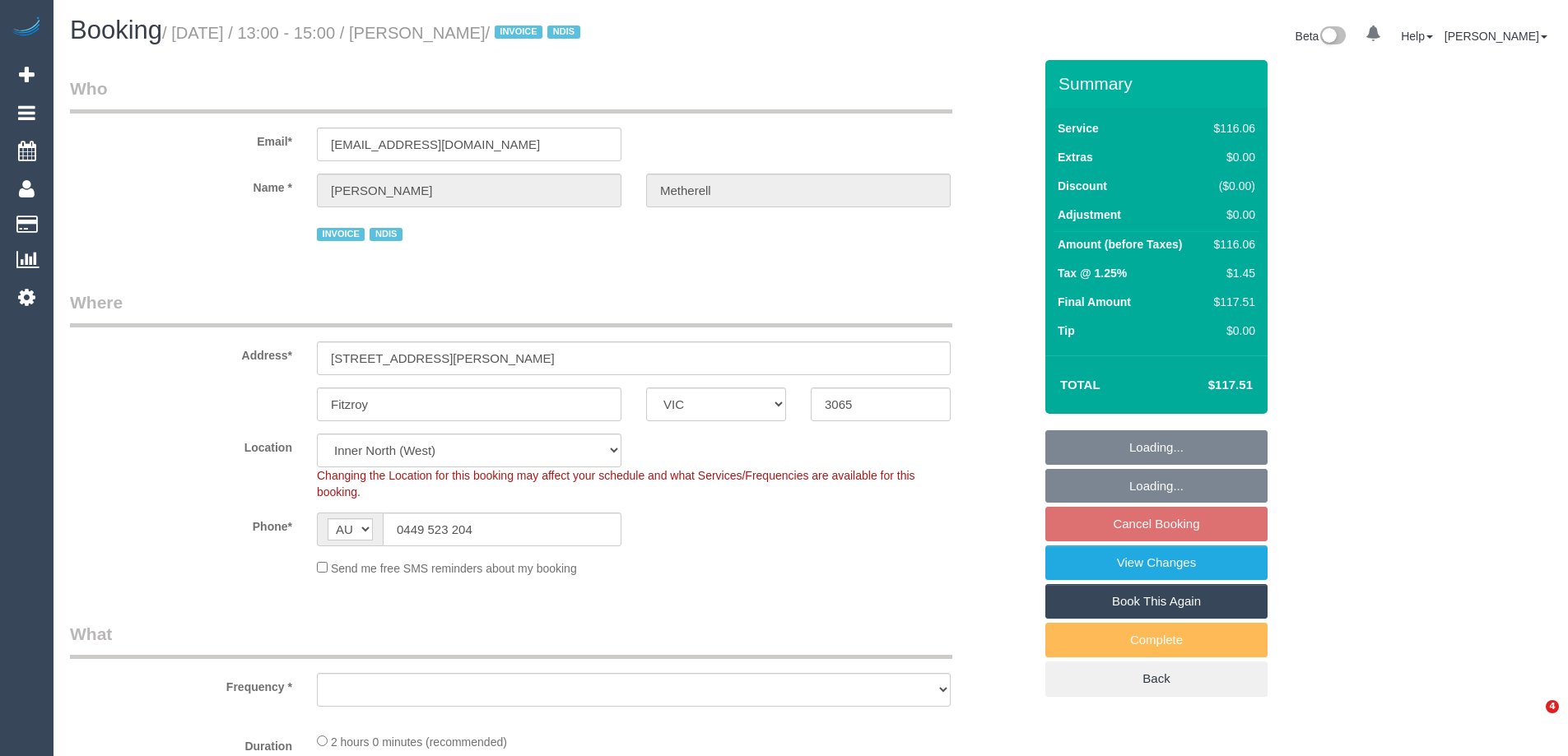
select select "VIC"
select select "number:29"
select select "number:14"
select select "number:20"
select select "number:36"
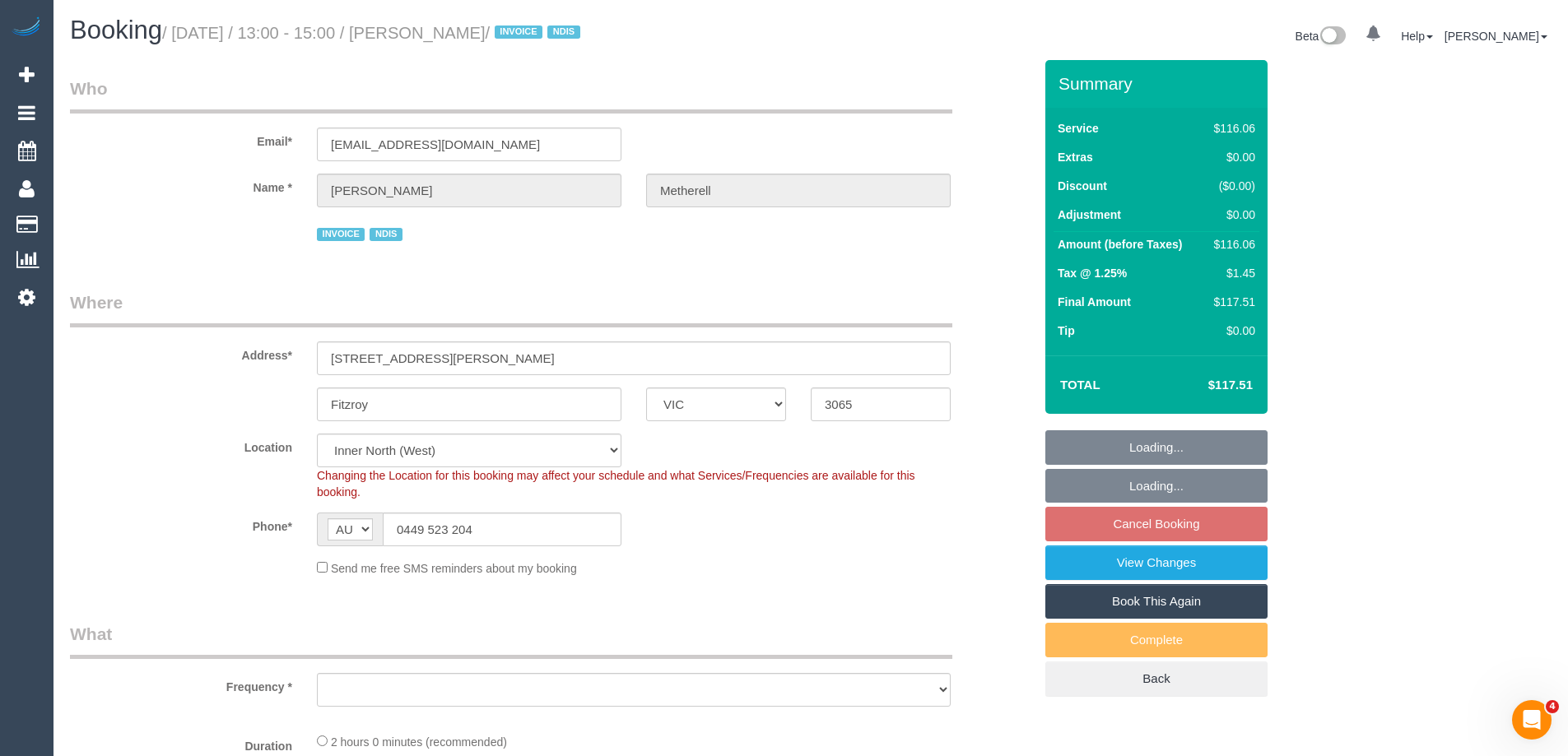
select select "object:1596"
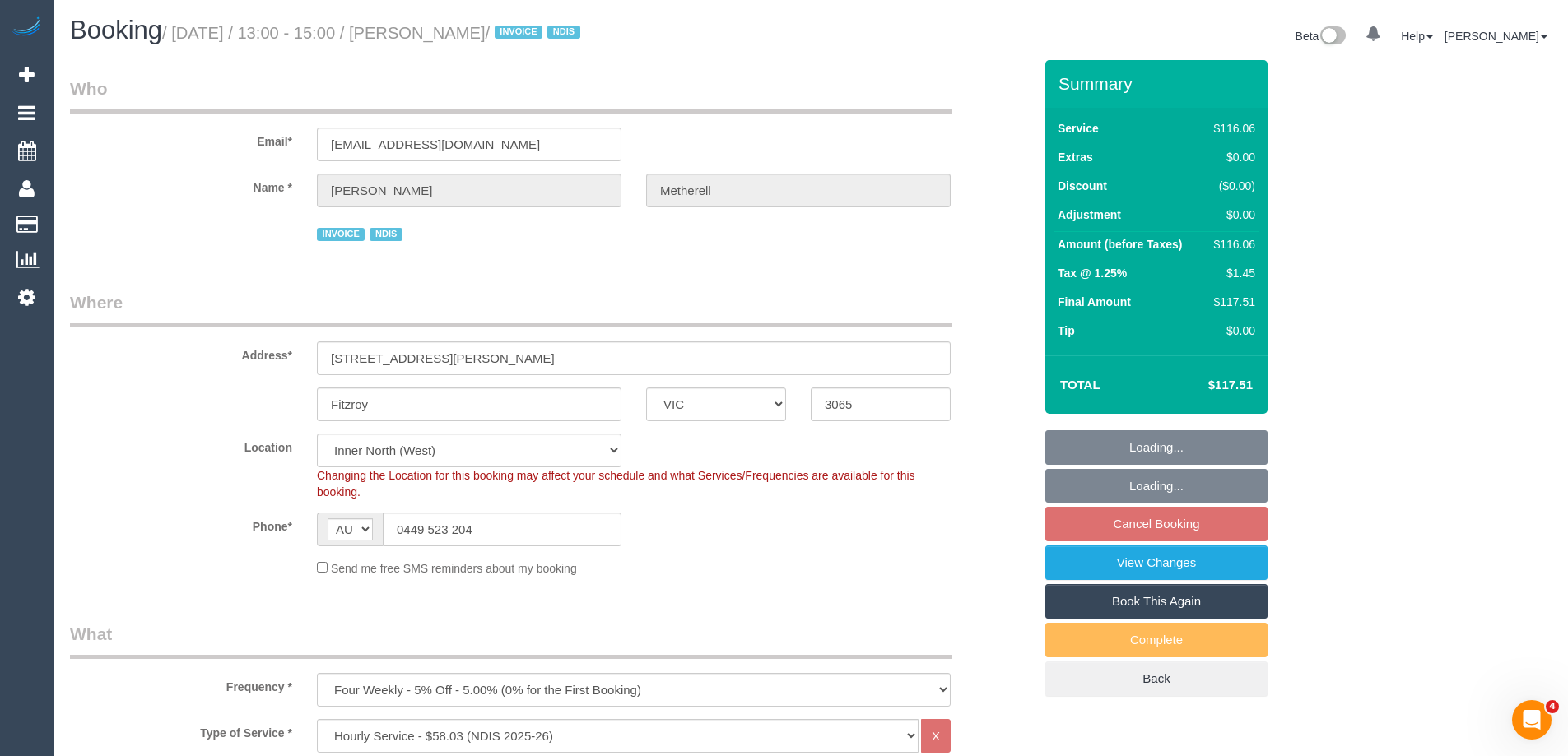
select select "spot1"
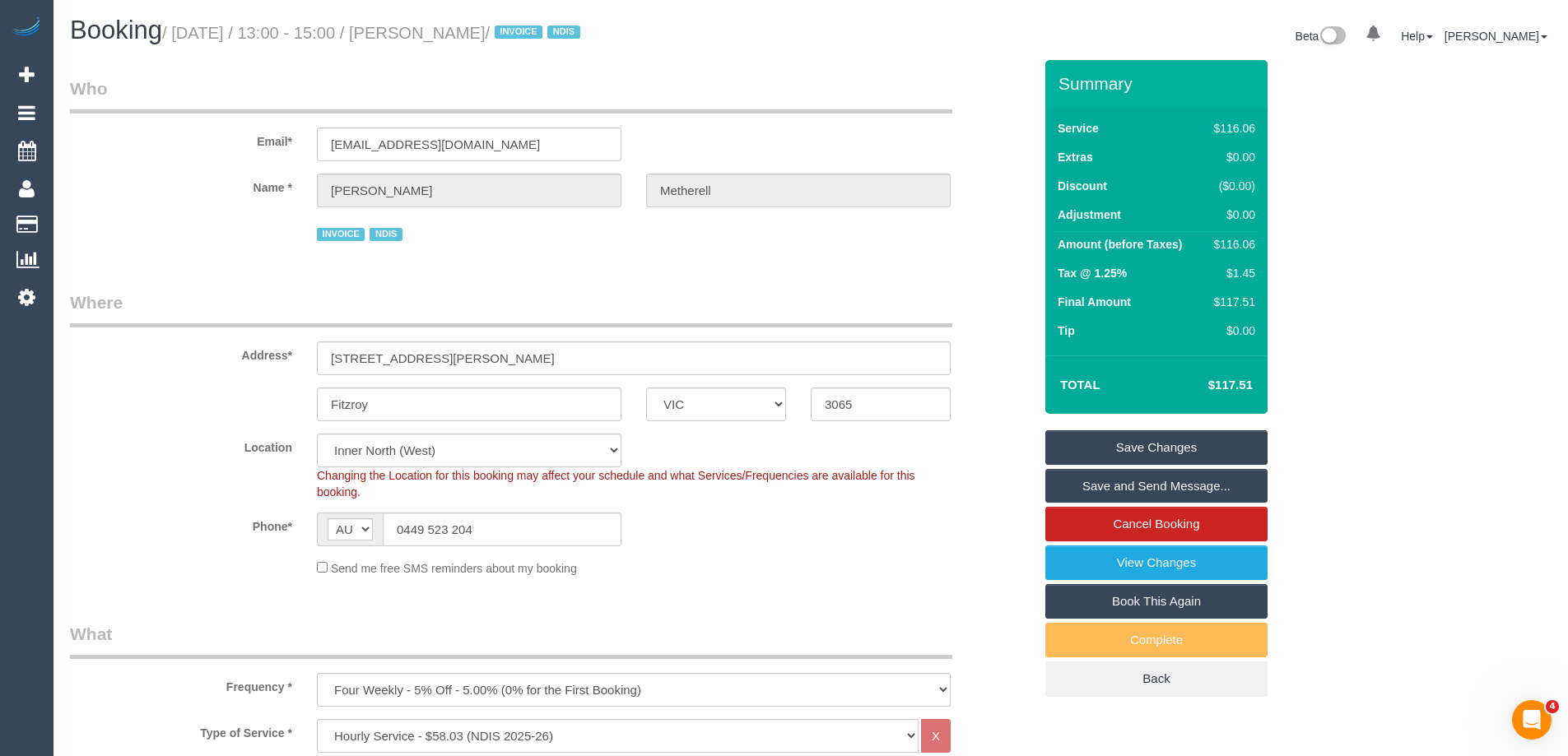
click at [525, 36] on small "/ September 03, 2025 / 13:00 - 15:00 / Justin Metherell / INVOICE NDIS" at bounding box center [374, 33] width 423 height 18
copy small "Metherell"
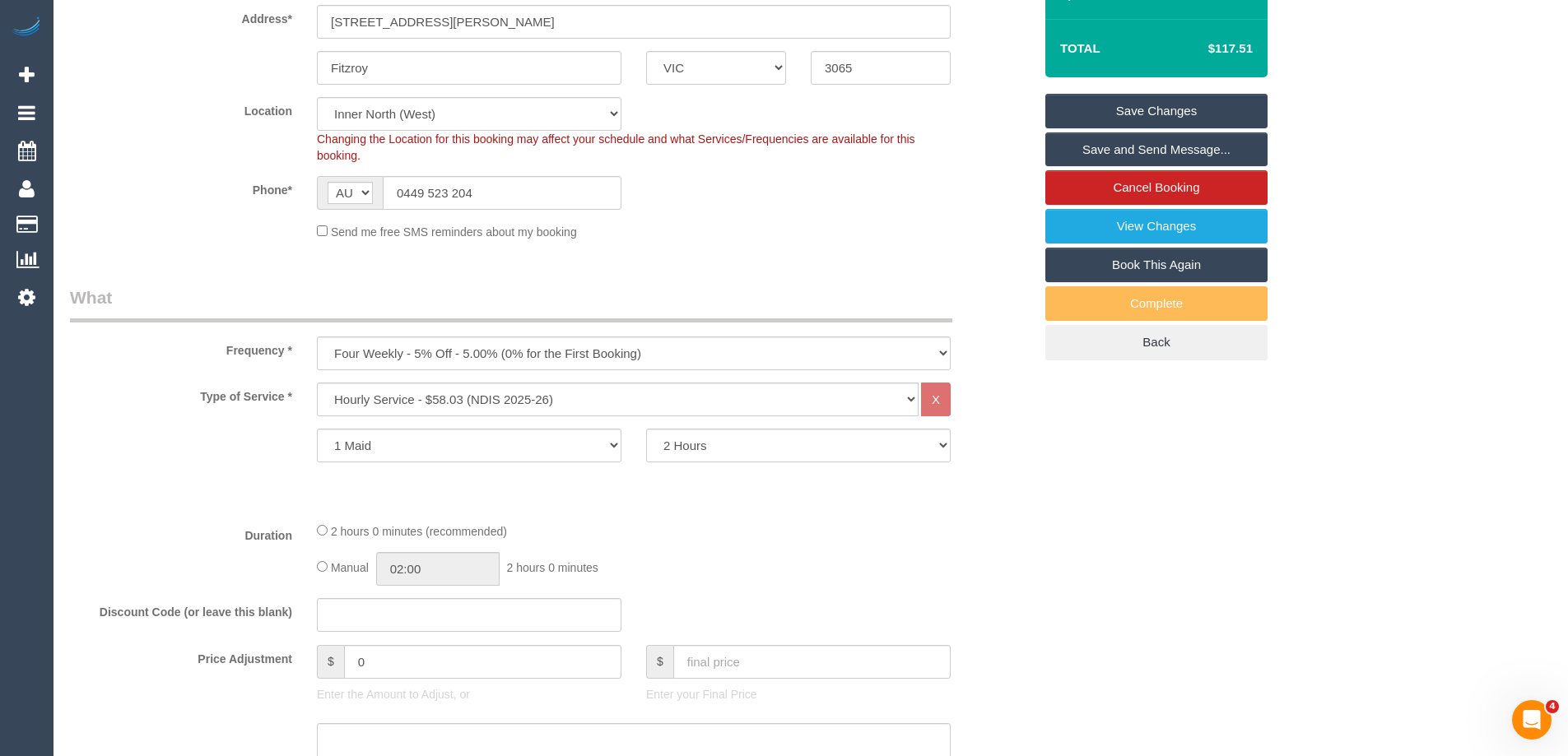
scroll to position [741, 0]
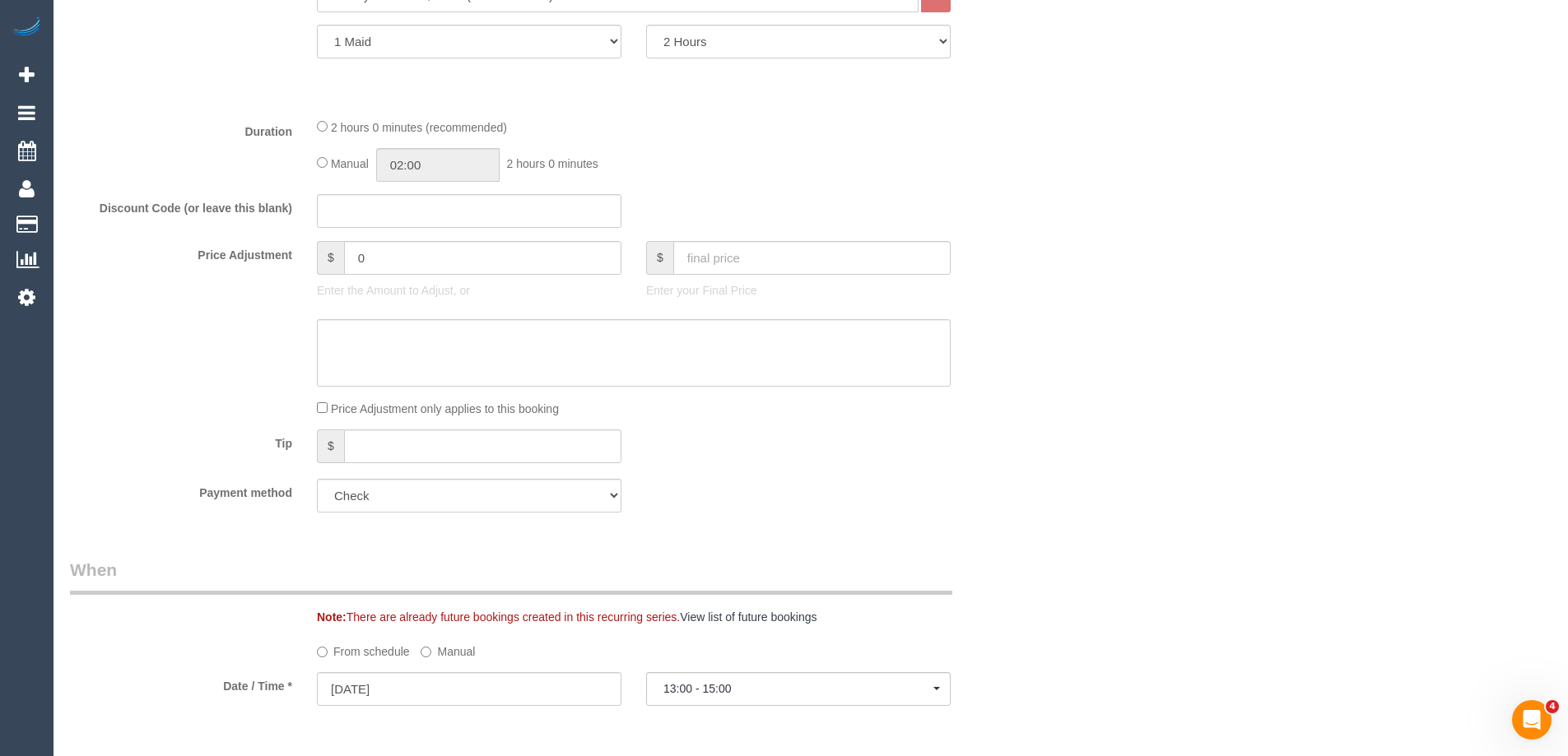
click at [322, 156] on div "Manual 02:00 2 hours 0 minutes" at bounding box center [634, 164] width 634 height 33
click at [443, 168] on input "02:00" at bounding box center [437, 164] width 124 height 33
type input "01:00"
click at [422, 201] on li "01:00" at bounding box center [419, 205] width 73 height 22
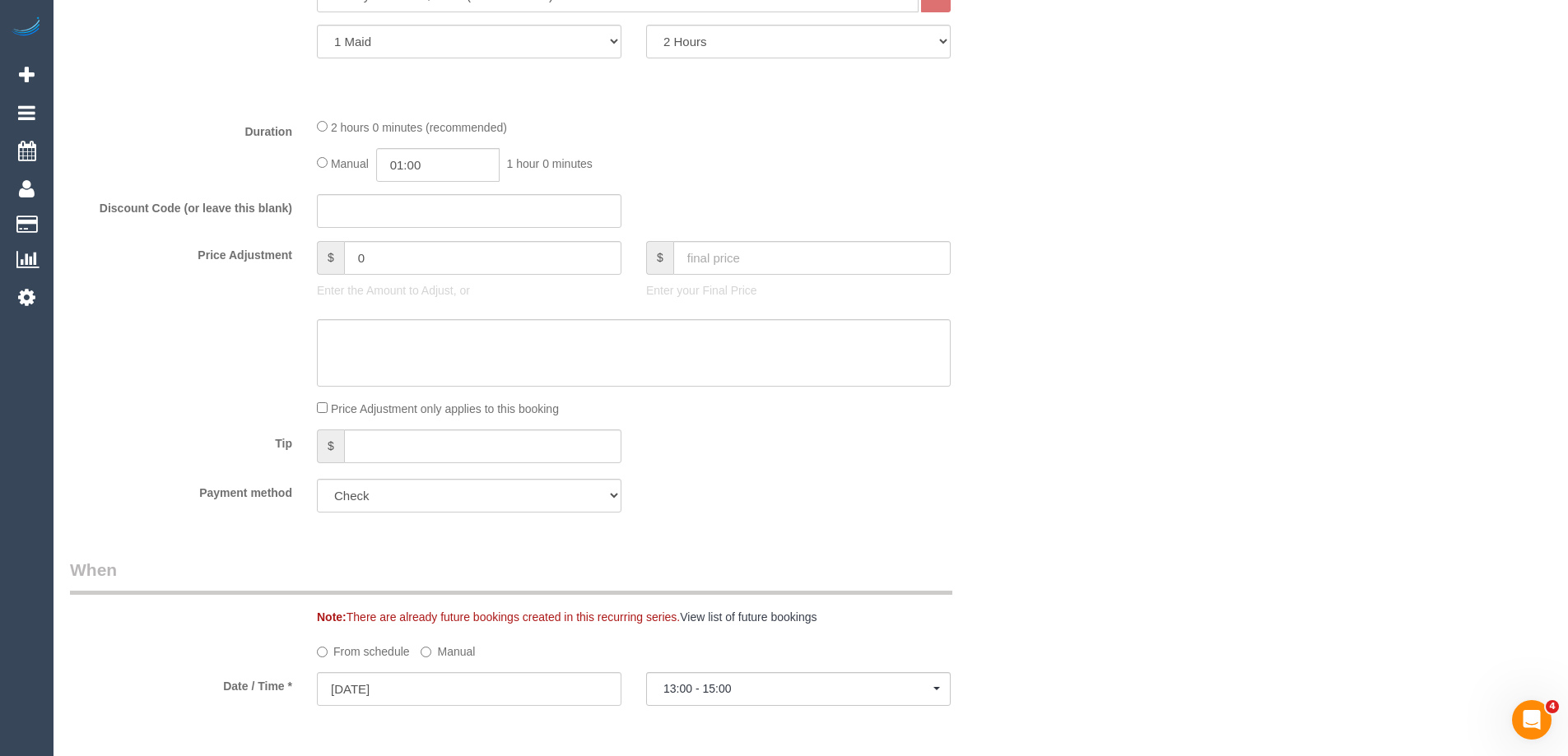
click at [823, 197] on div "Discount Code (or leave this blank)" at bounding box center [551, 211] width 987 height 34
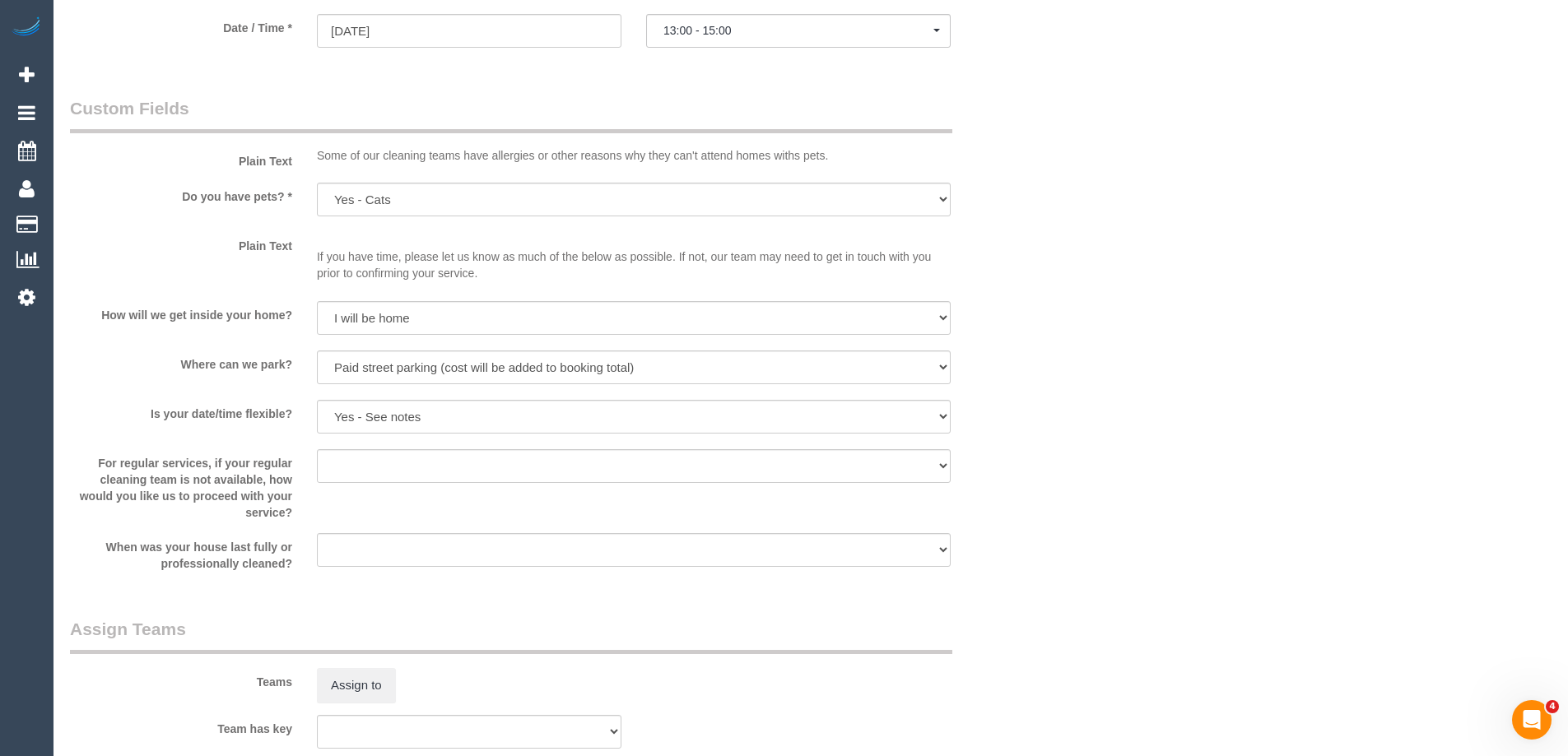
select select "spot13"
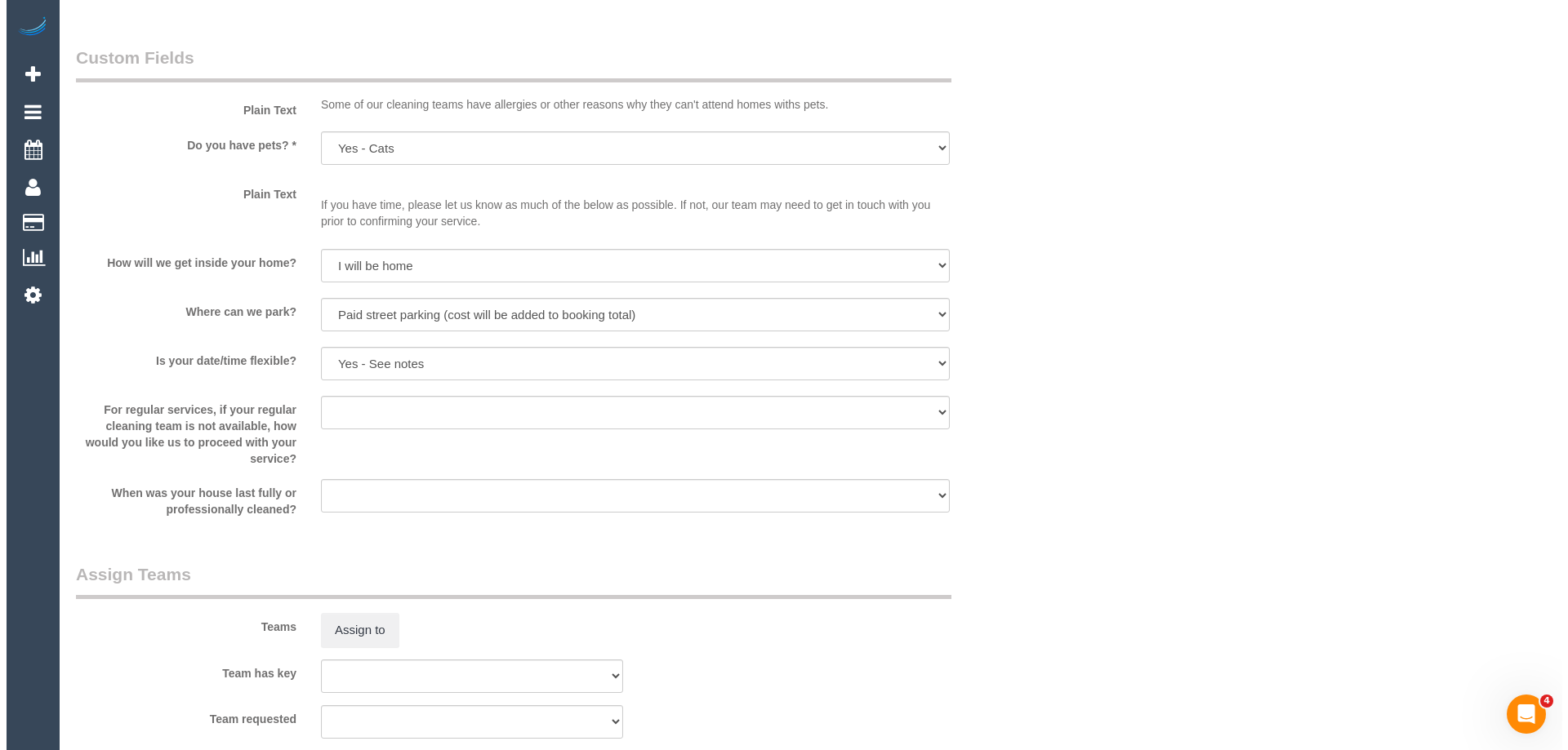
scroll to position [1633, 0]
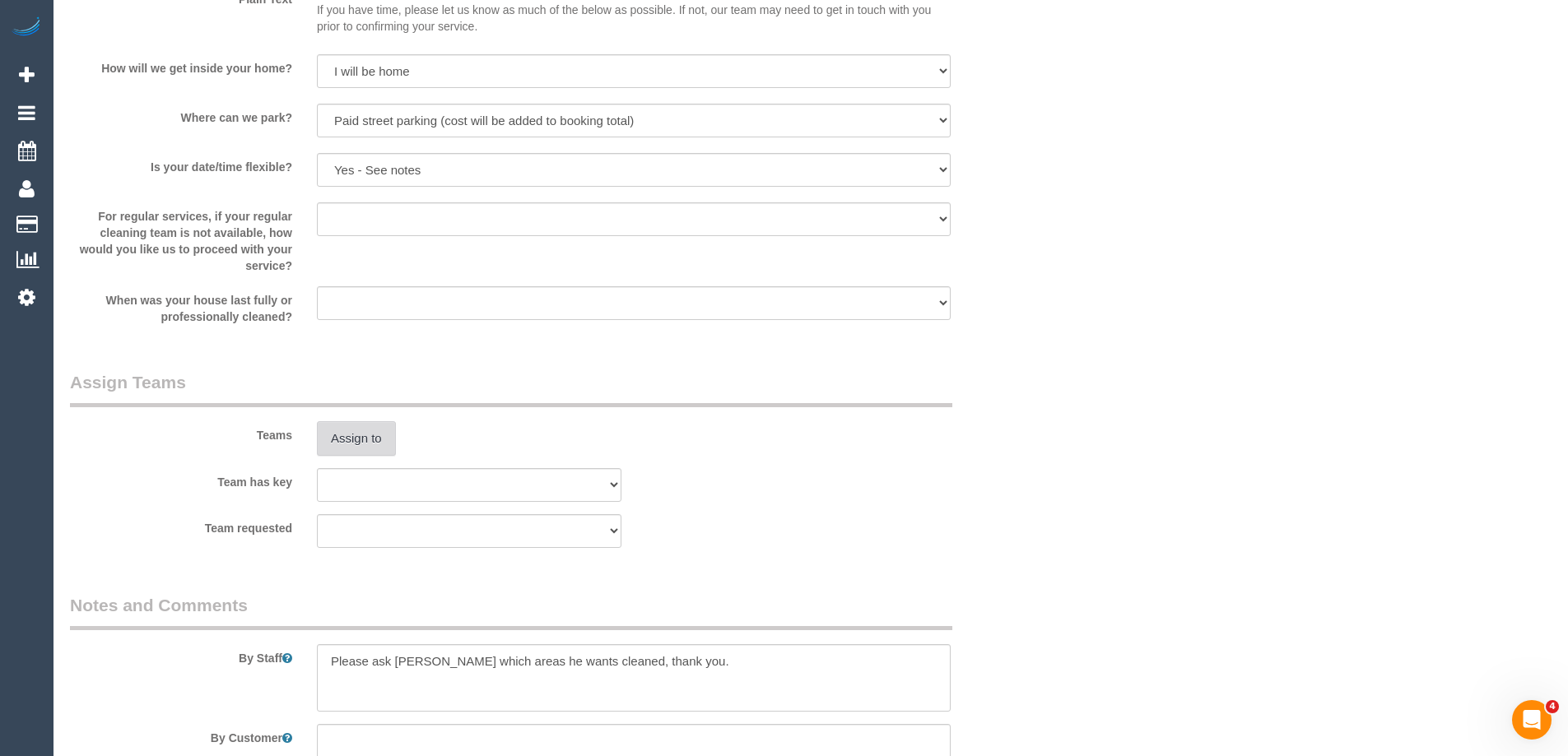
click at [342, 434] on button "Assign to" at bounding box center [356, 439] width 79 height 34
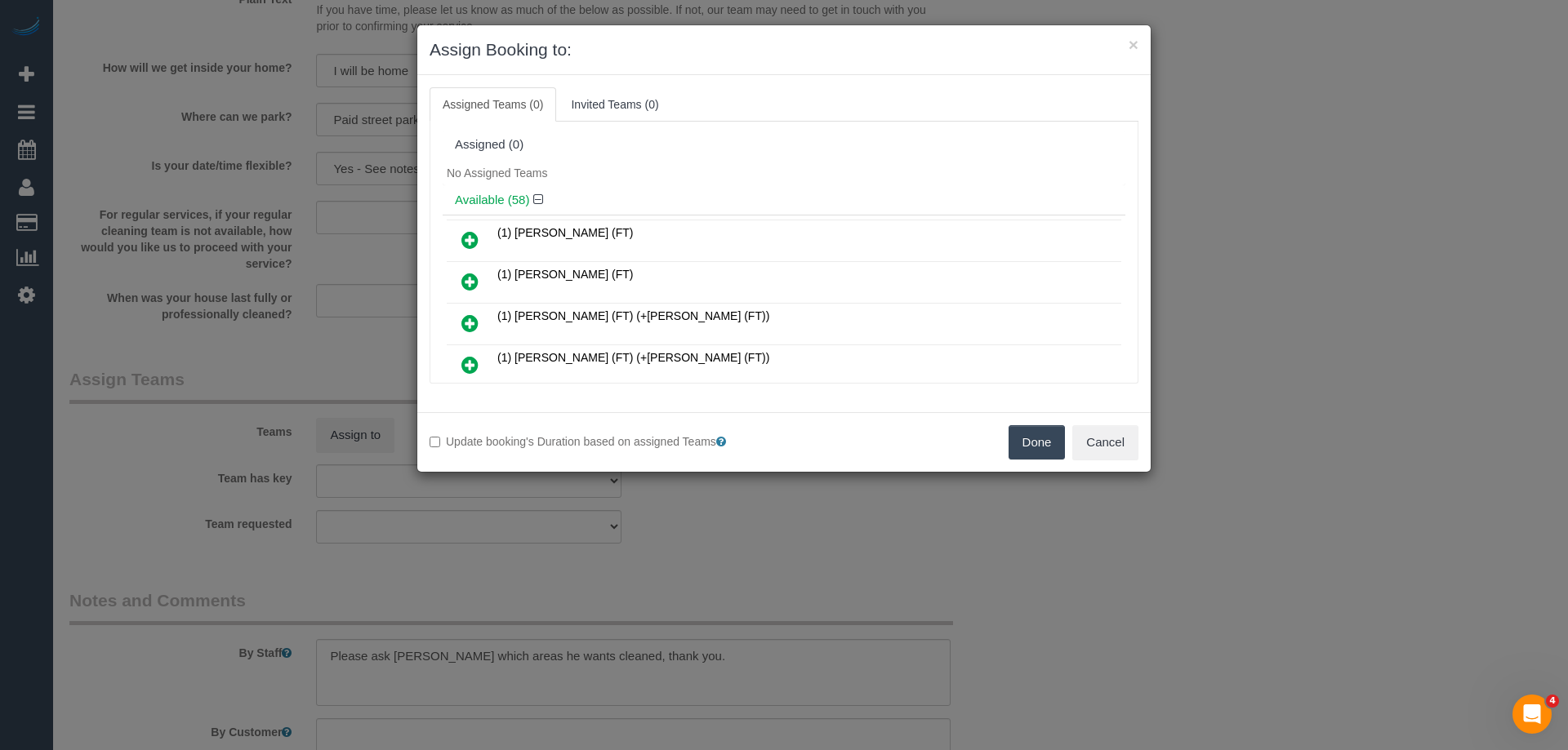
click at [748, 165] on div "No Assigned Teams" at bounding box center [784, 173] width 683 height 24
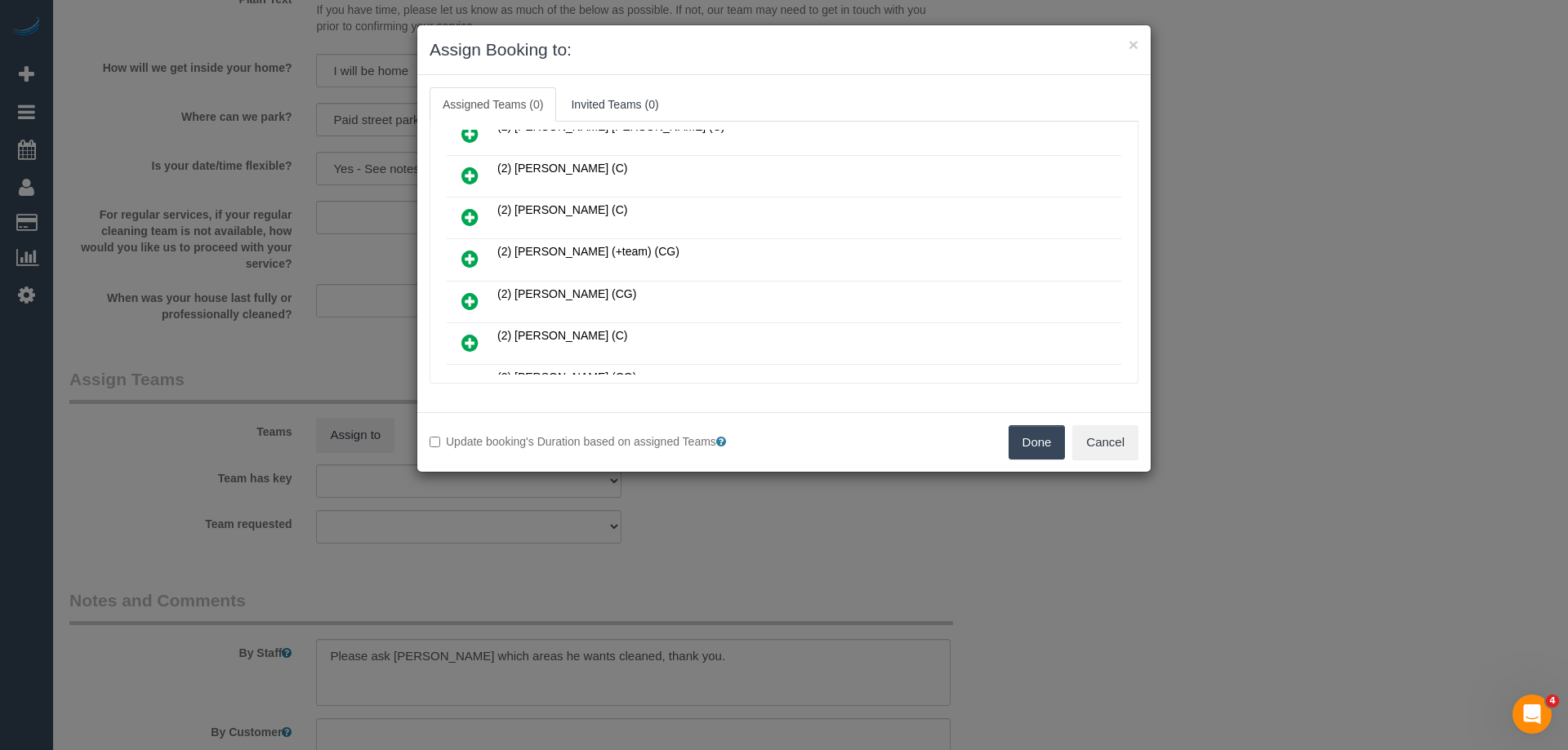
click at [456, 262] on link at bounding box center [470, 260] width 39 height 32
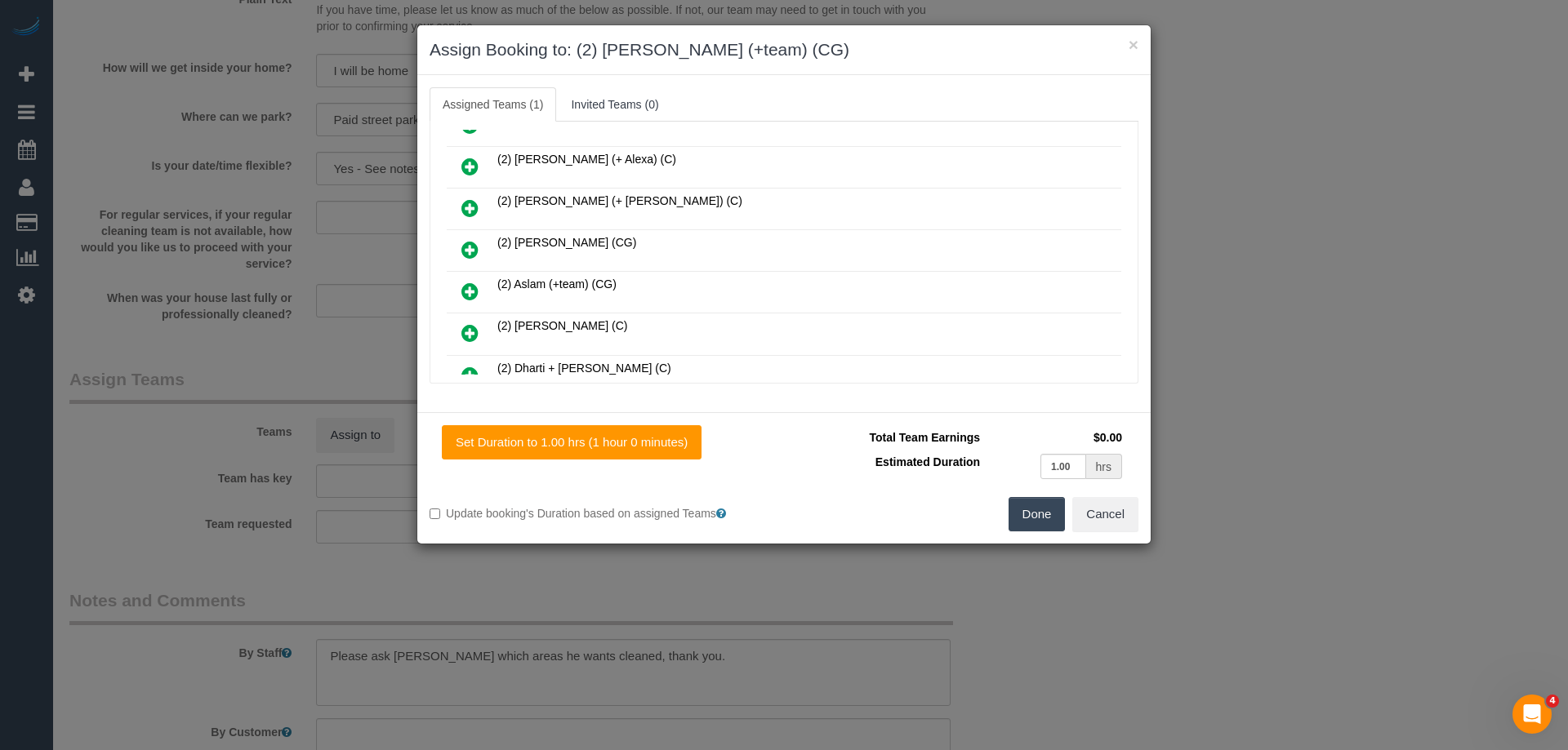
click at [470, 281] on icon at bounding box center [470, 291] width 17 height 20
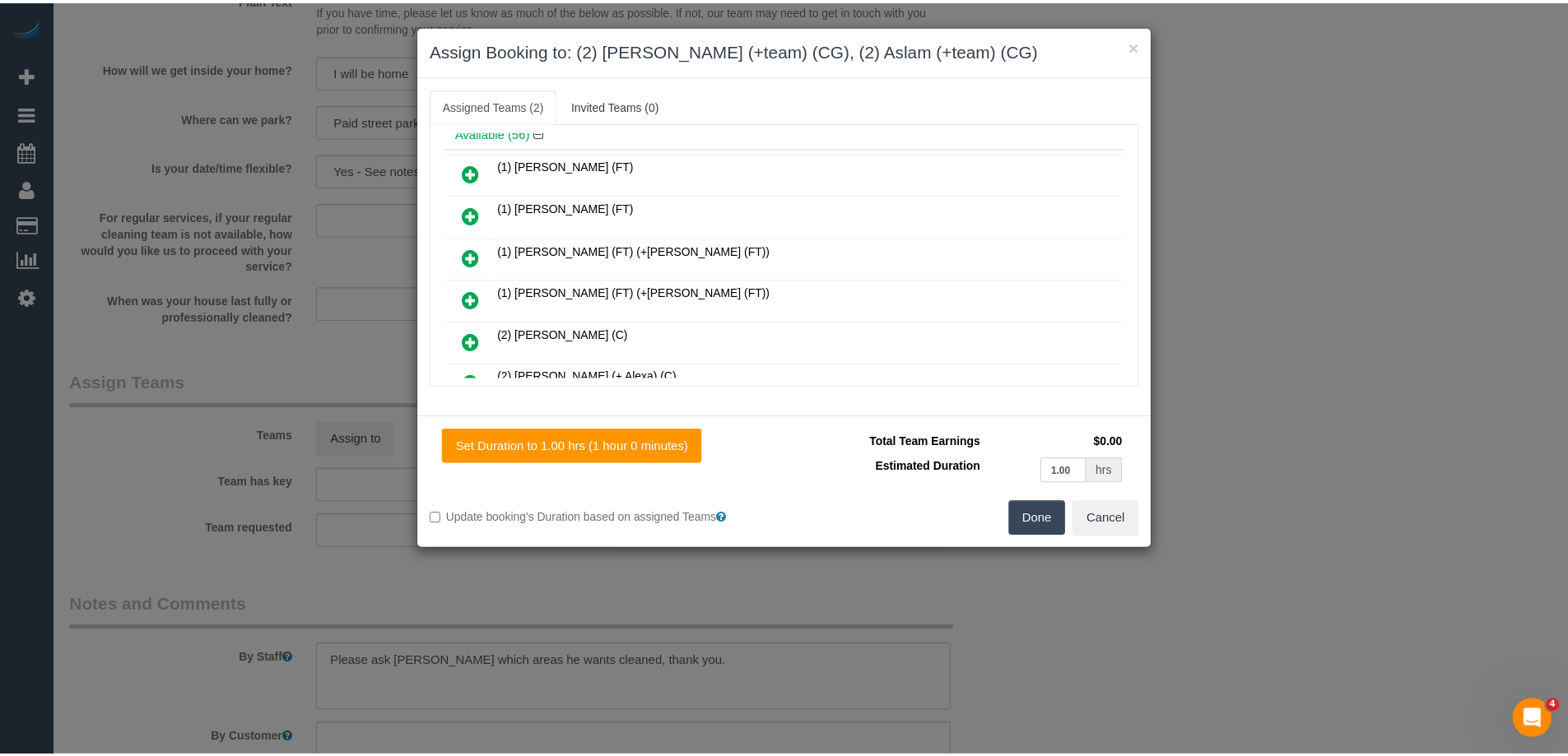
scroll to position [0, 0]
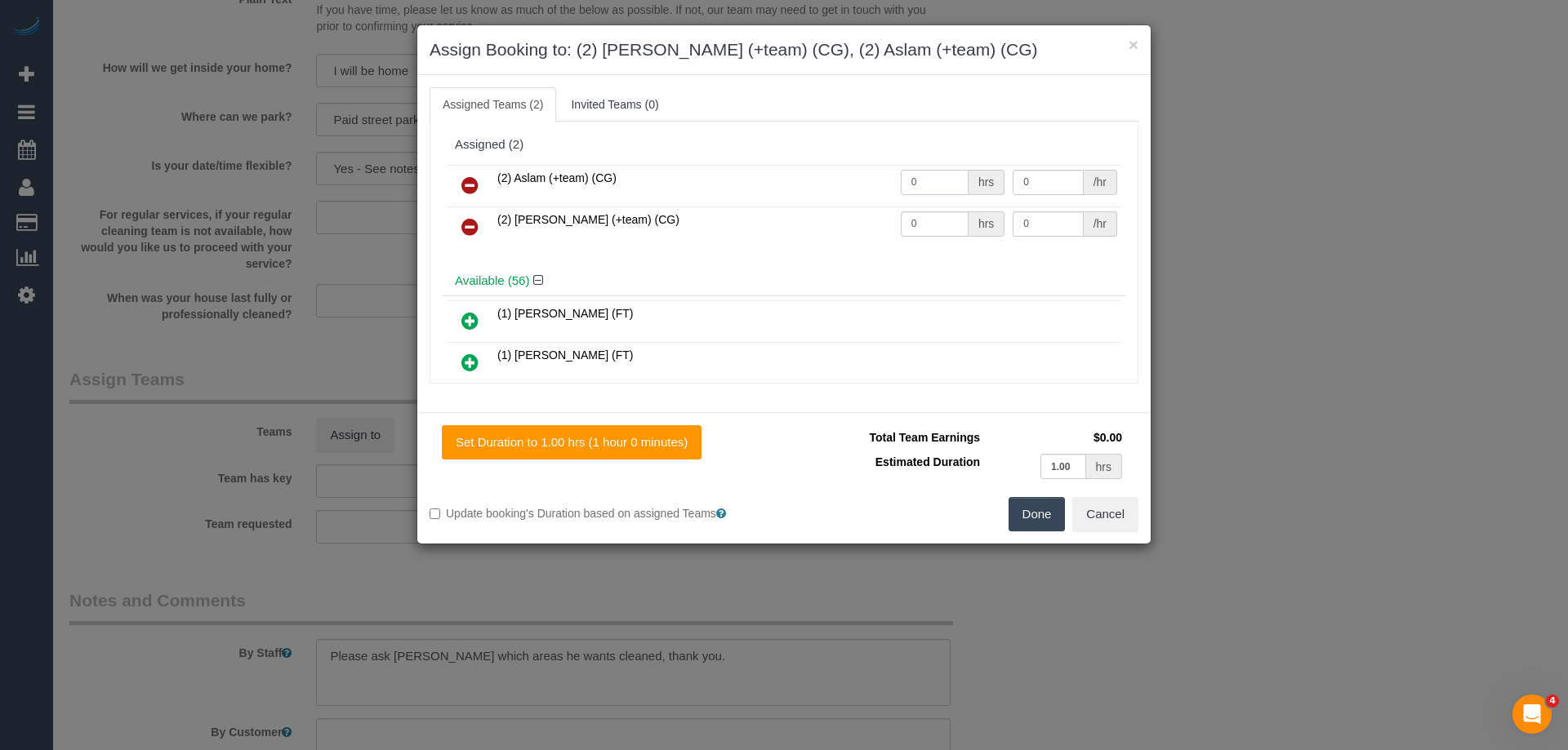
click at [926, 179] on input "0" at bounding box center [935, 183] width 68 height 25
type input "1"
click at [911, 231] on input "0" at bounding box center [935, 224] width 68 height 25
type input "1"
click at [1053, 190] on input "0" at bounding box center [1047, 183] width 70 height 25
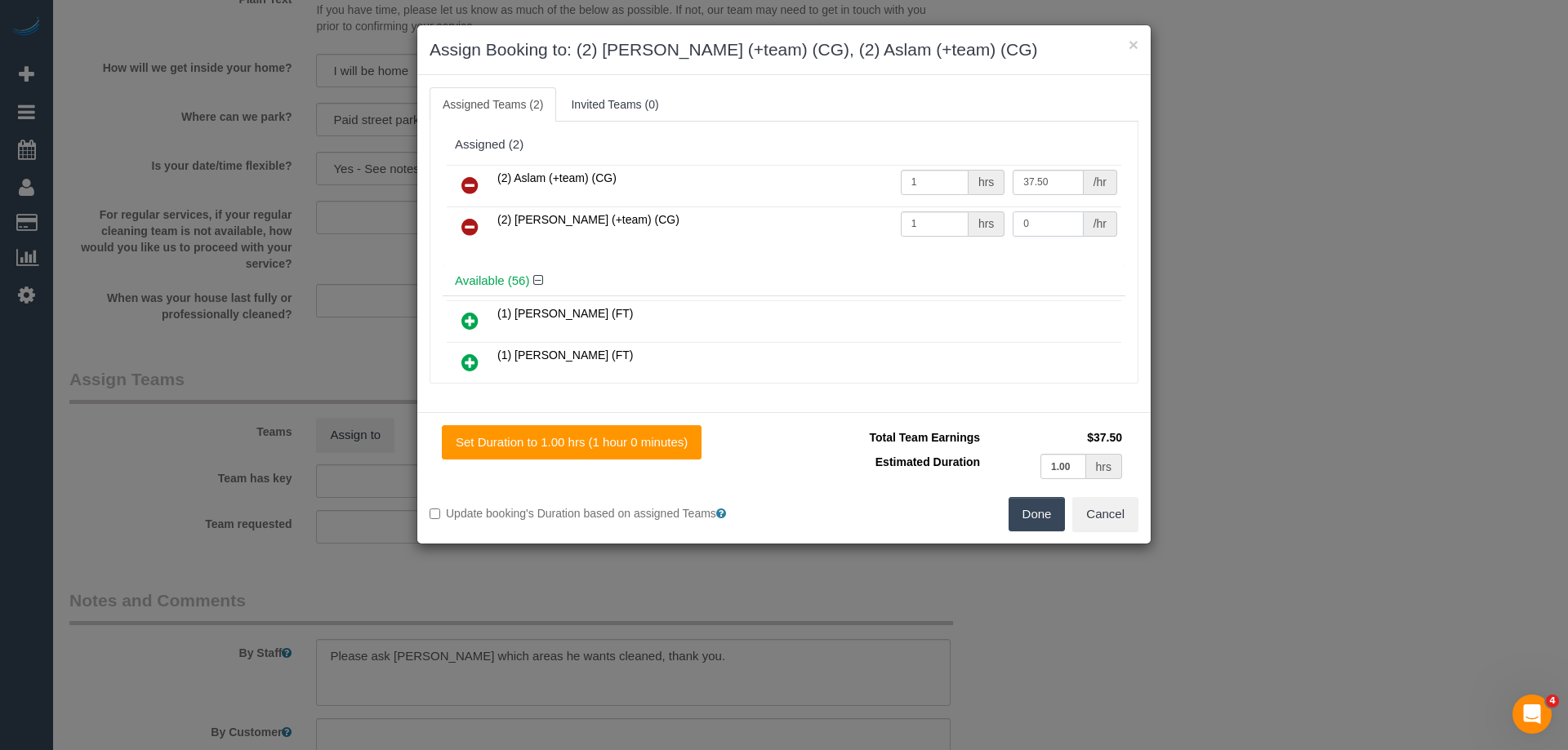
type input "37.5"
click at [1048, 225] on input "0" at bounding box center [1047, 224] width 70 height 25
type input "41.25"
click at [1056, 179] on input "37.5" at bounding box center [1047, 183] width 70 height 25
type input "3"
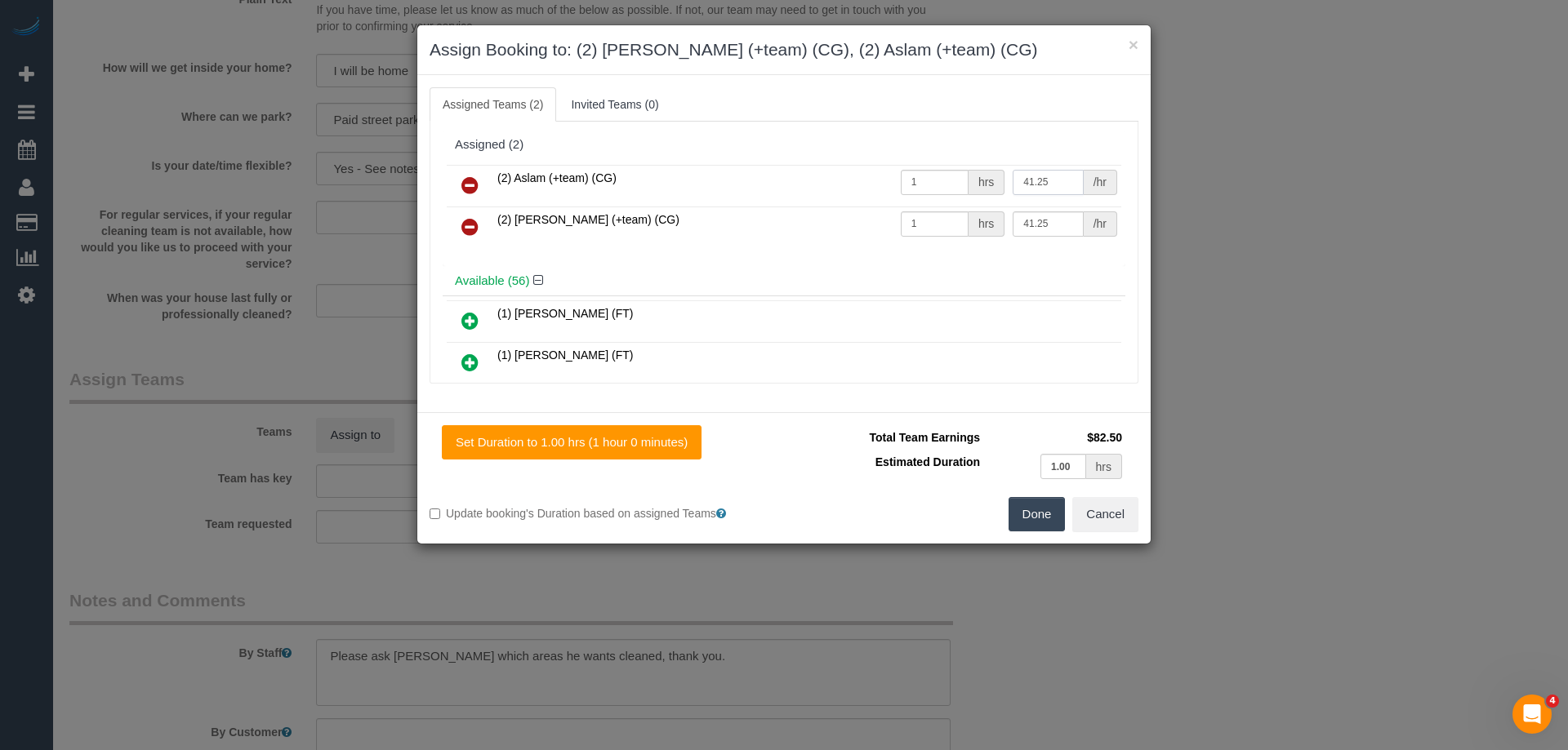
type input "41.25"
click at [1030, 519] on button "Done" at bounding box center [1037, 514] width 57 height 34
click at [1030, 519] on div "× Assign Booking to: (2) Maria (+team) (CG), (2) Aslam (+team) (CG) Assigned Te…" at bounding box center [784, 375] width 1568 height 750
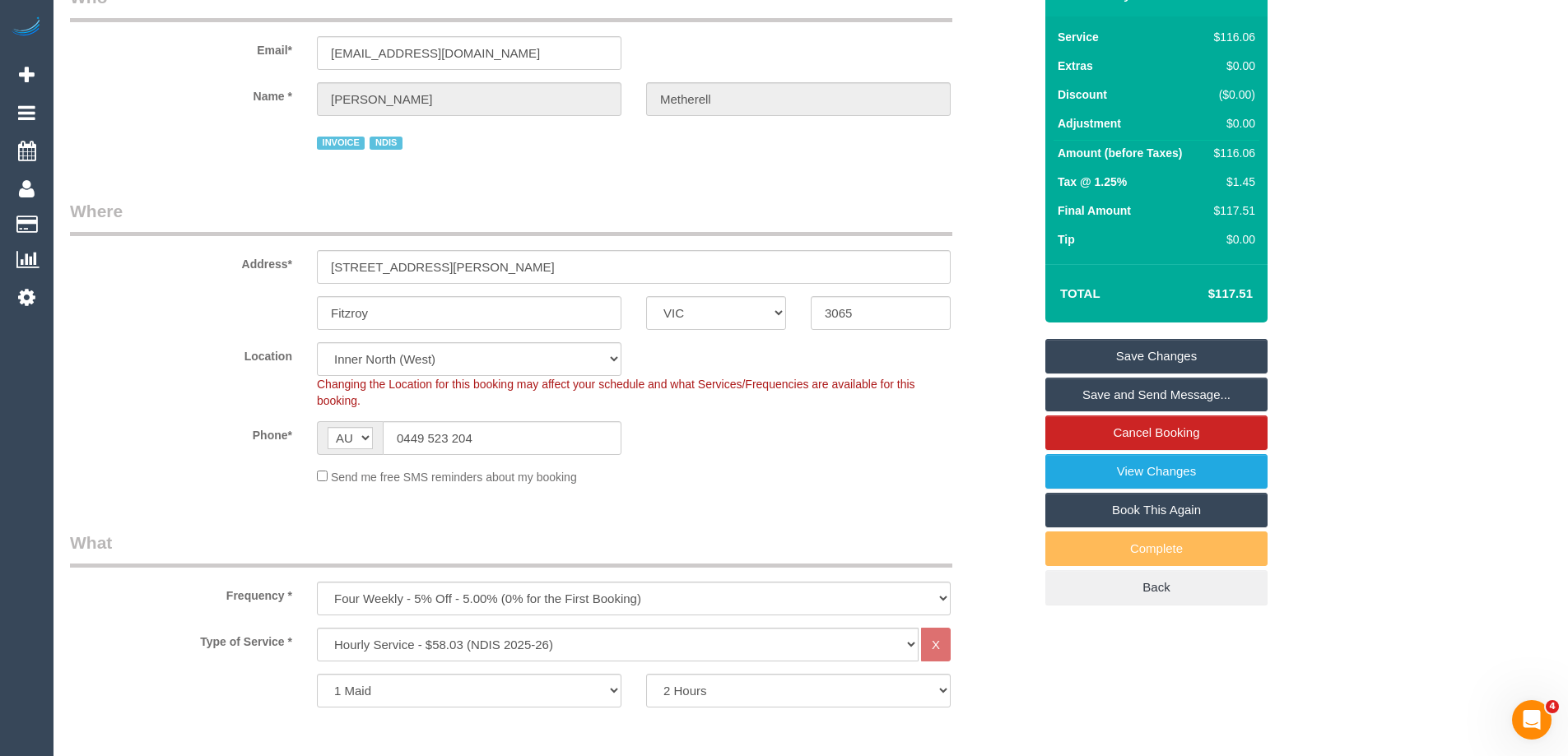
scroll to position [82, 0]
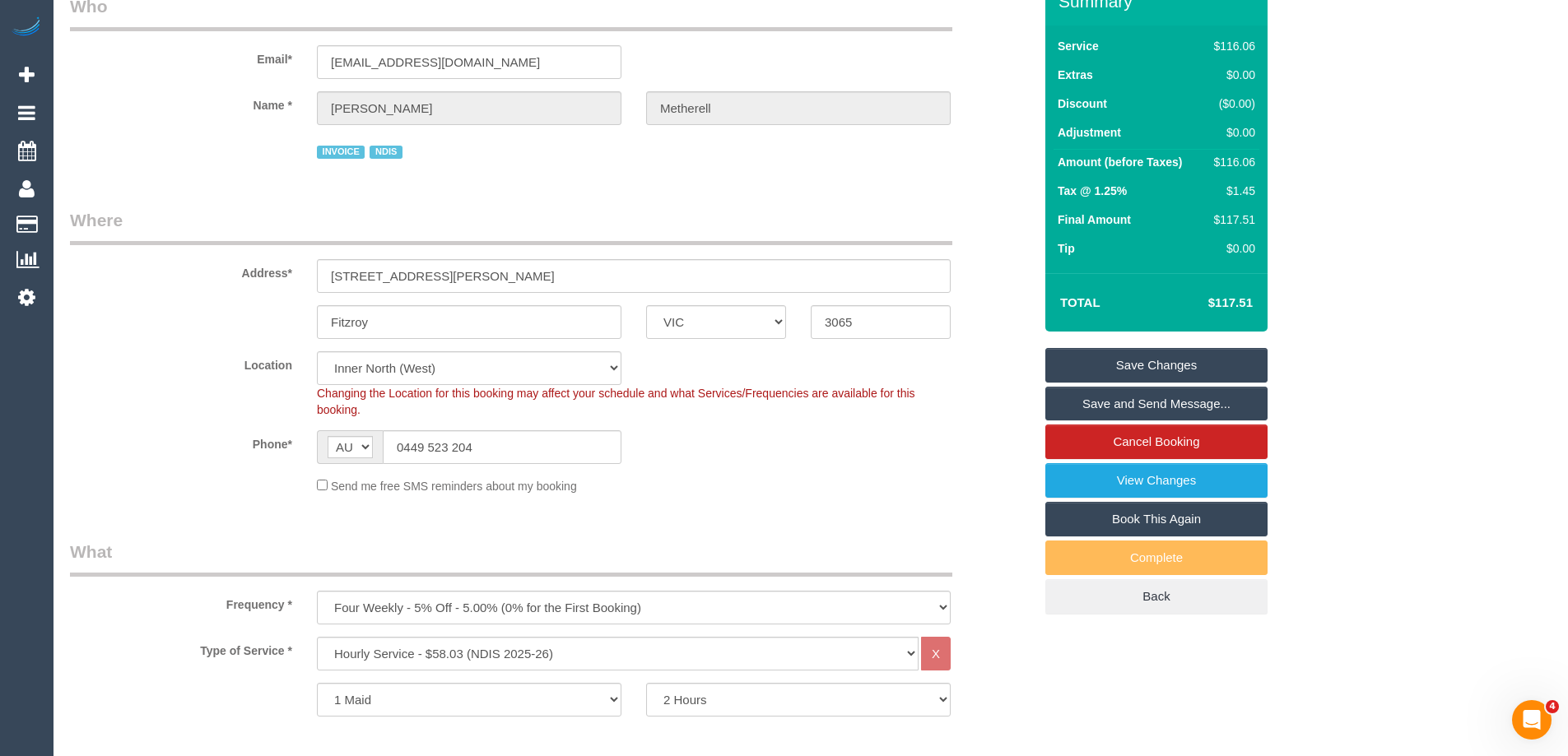
click at [1125, 366] on link "Save Changes" at bounding box center [1156, 365] width 222 height 34
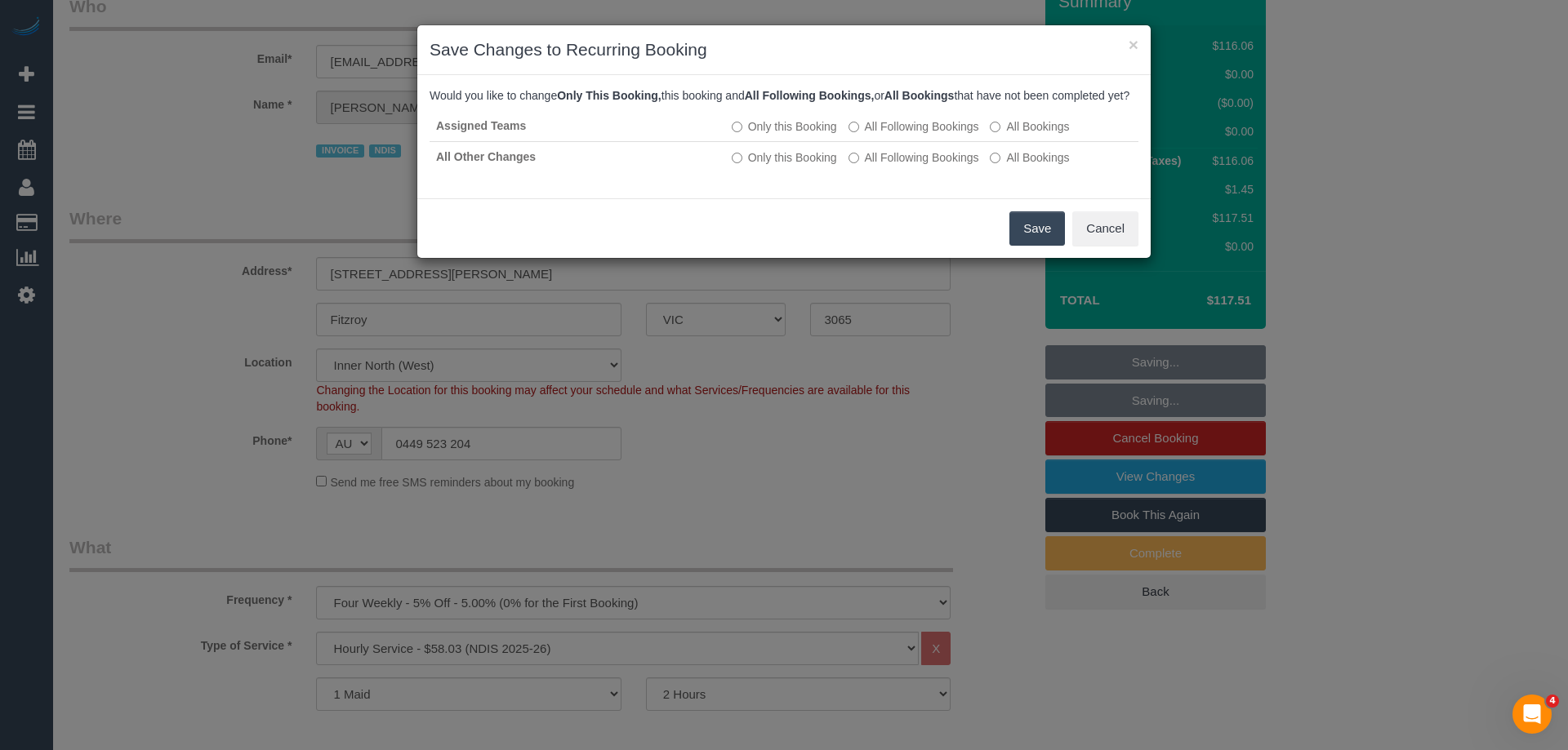
click at [1025, 246] on button "Save" at bounding box center [1037, 228] width 56 height 34
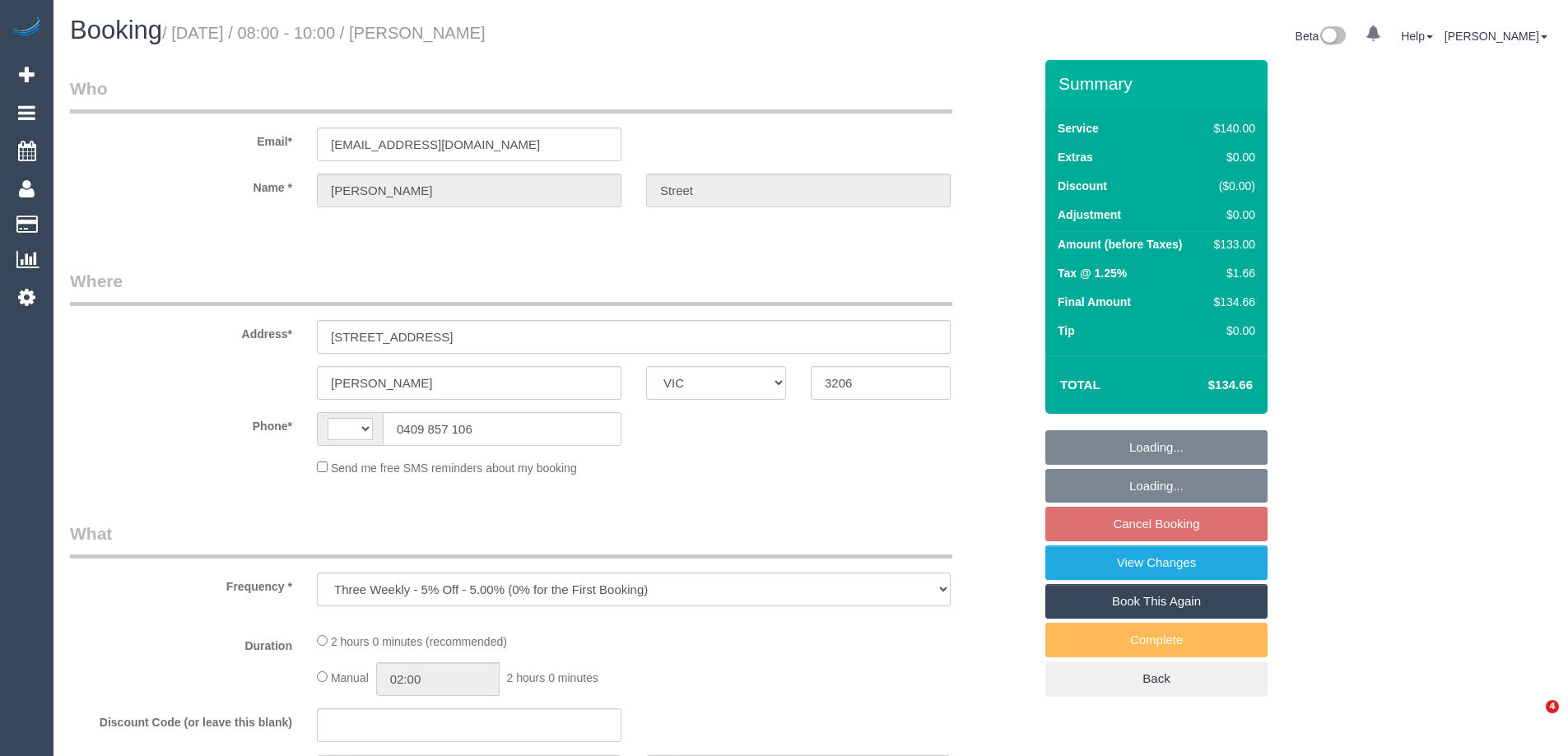
select select "VIC"
select select "string:AU"
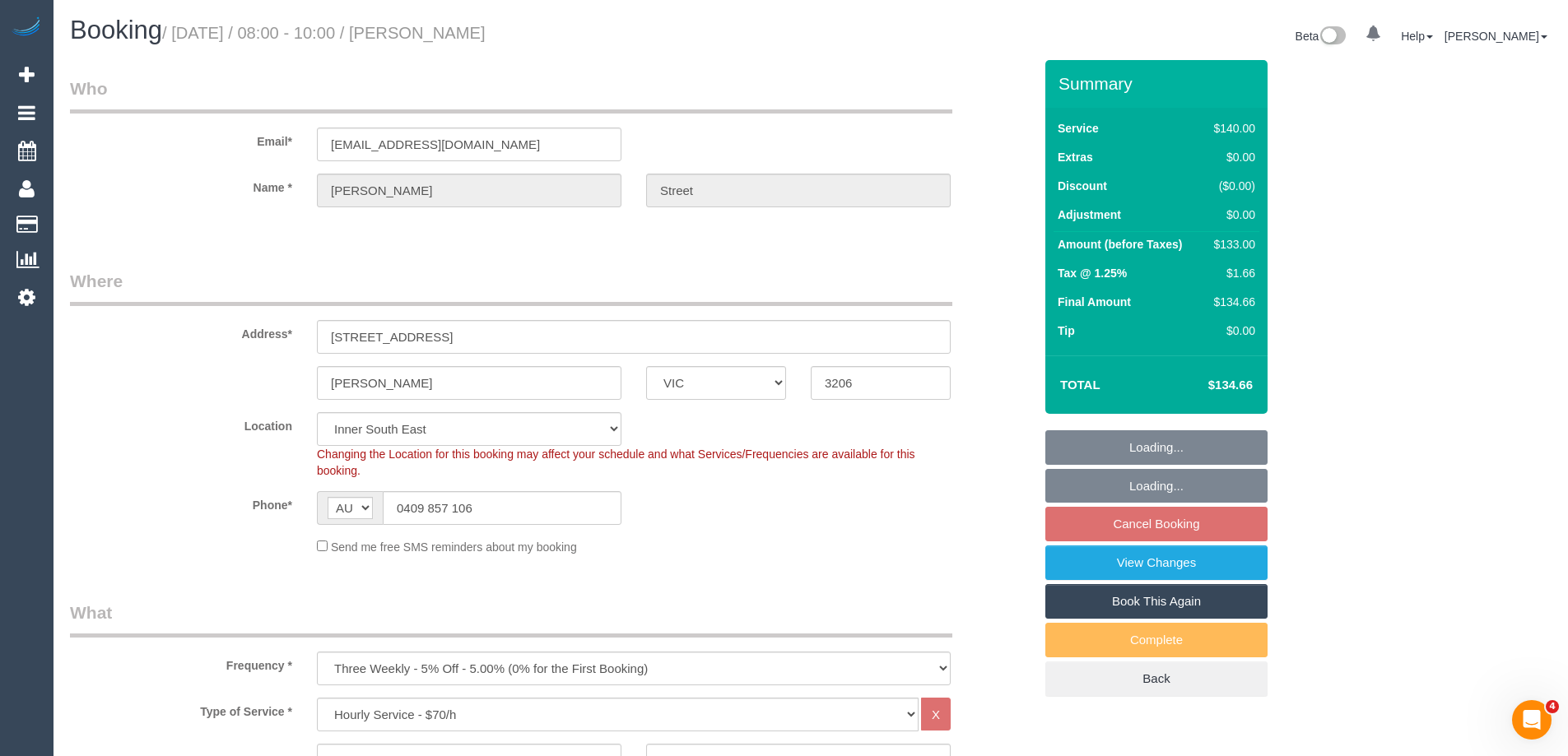
select select "number:28"
select select "number:14"
select select "number:19"
select select "number:22"
select select "number:34"
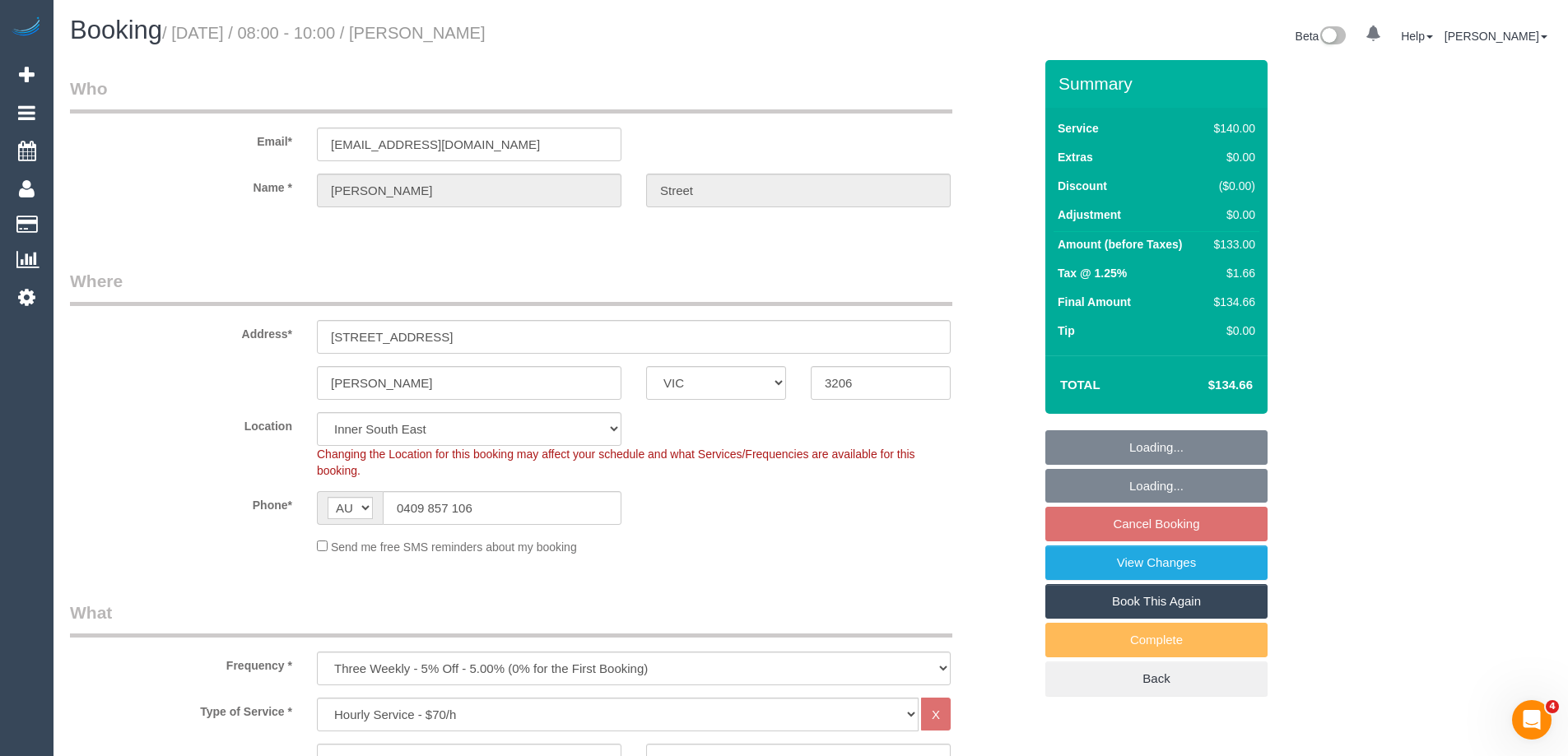
select select "object:1425"
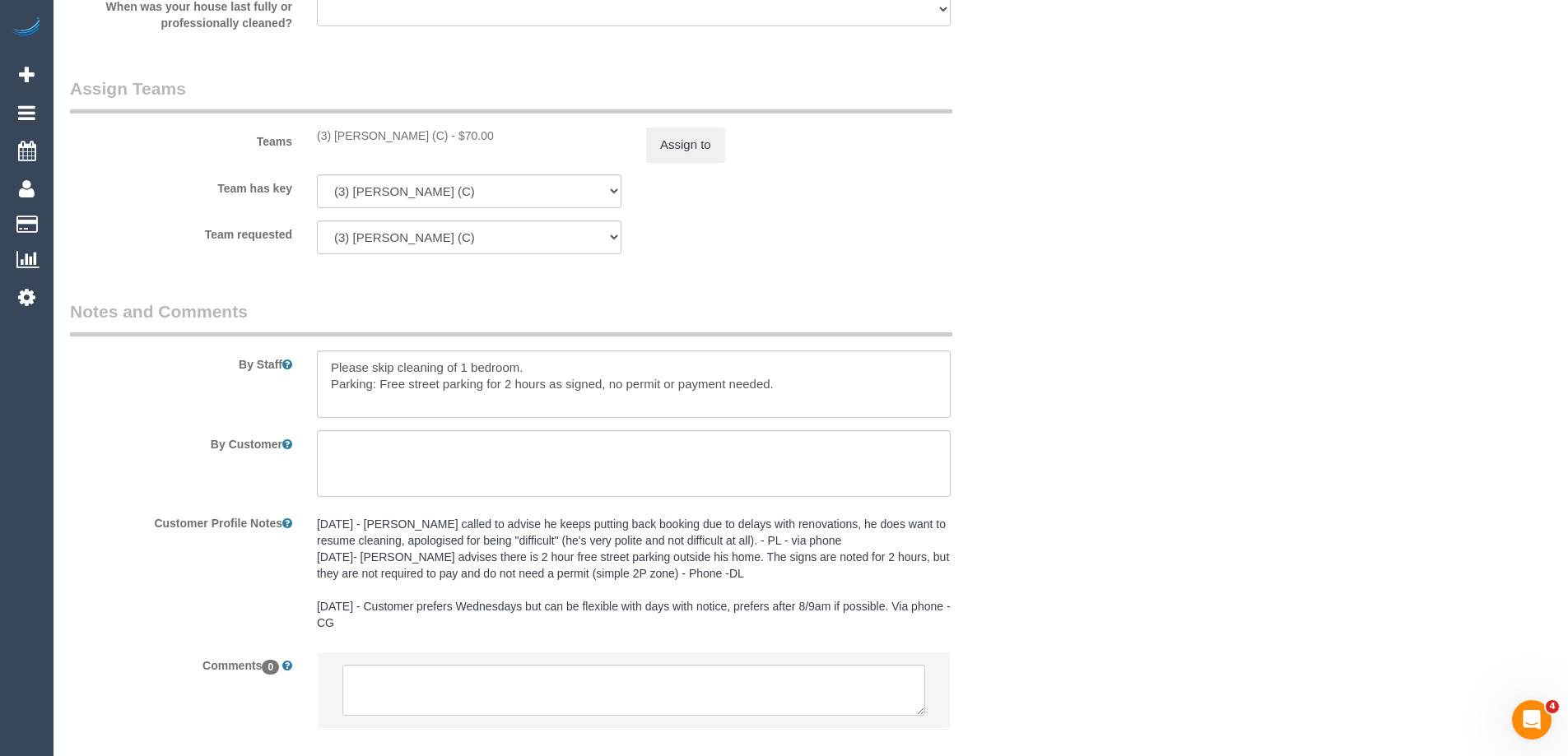
scroll to position [2586, 0]
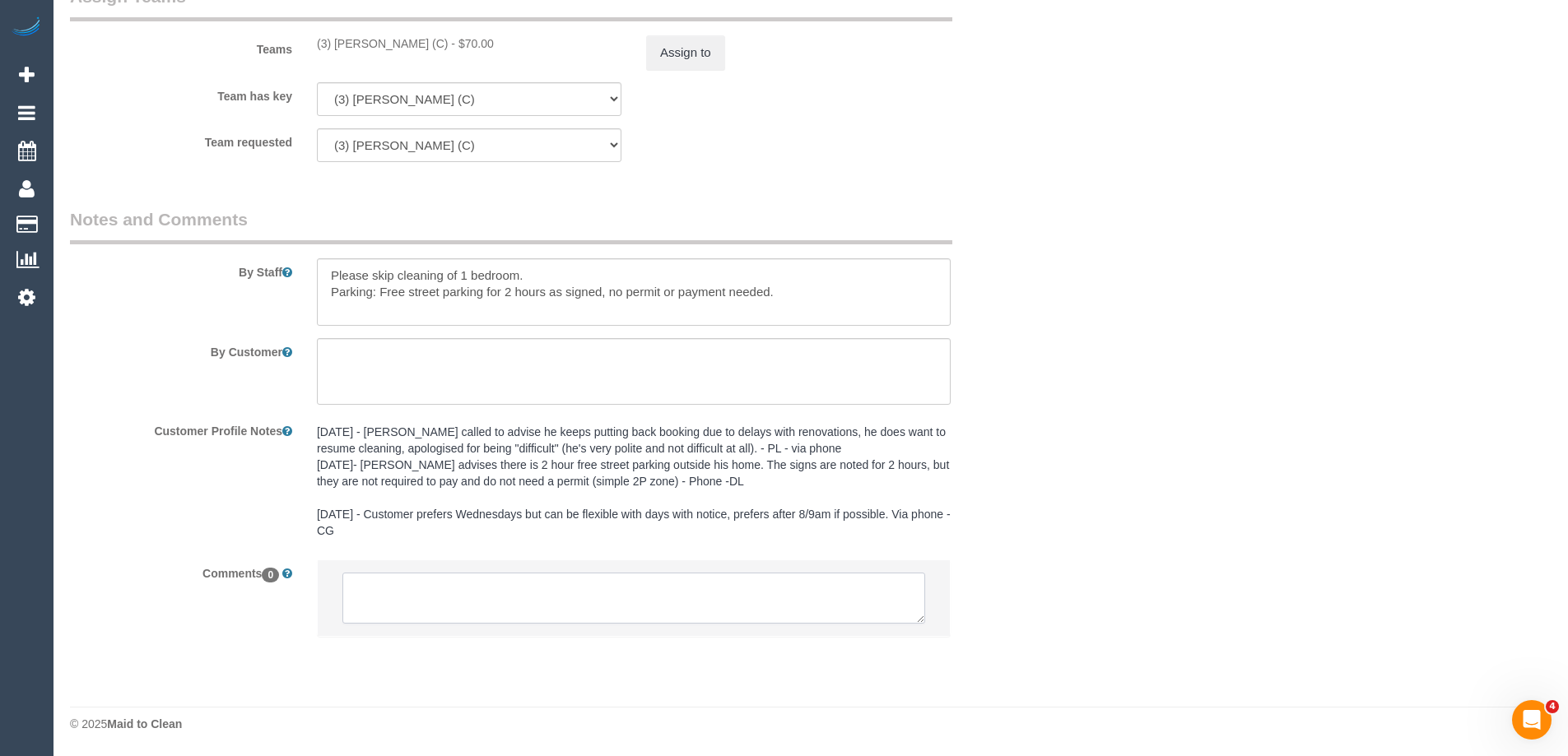
click at [406, 601] on textarea at bounding box center [633, 598] width 583 height 51
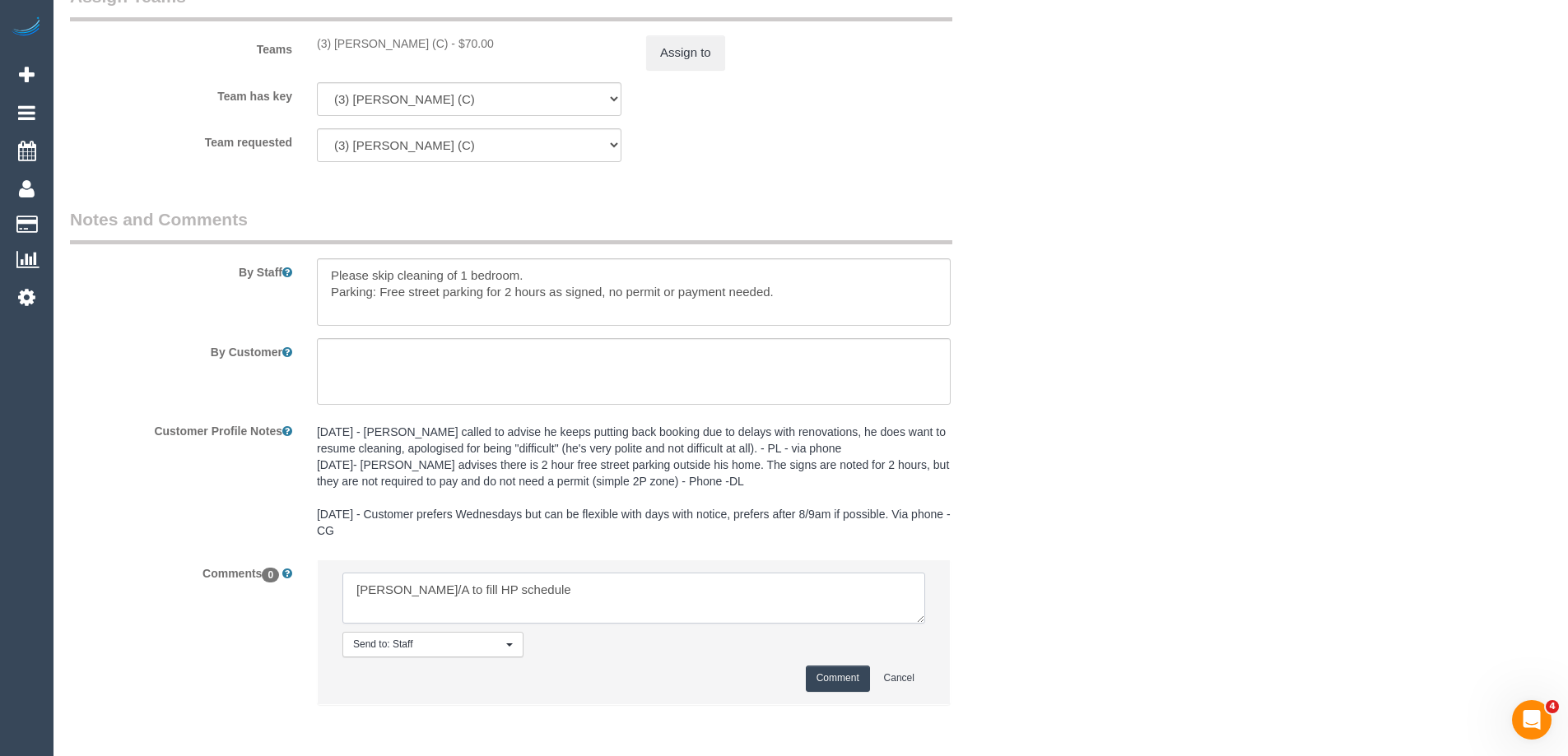
type textarea "Ken U/A to fill HP schedule"
click at [841, 673] on button "Comment" at bounding box center [837, 678] width 64 height 25
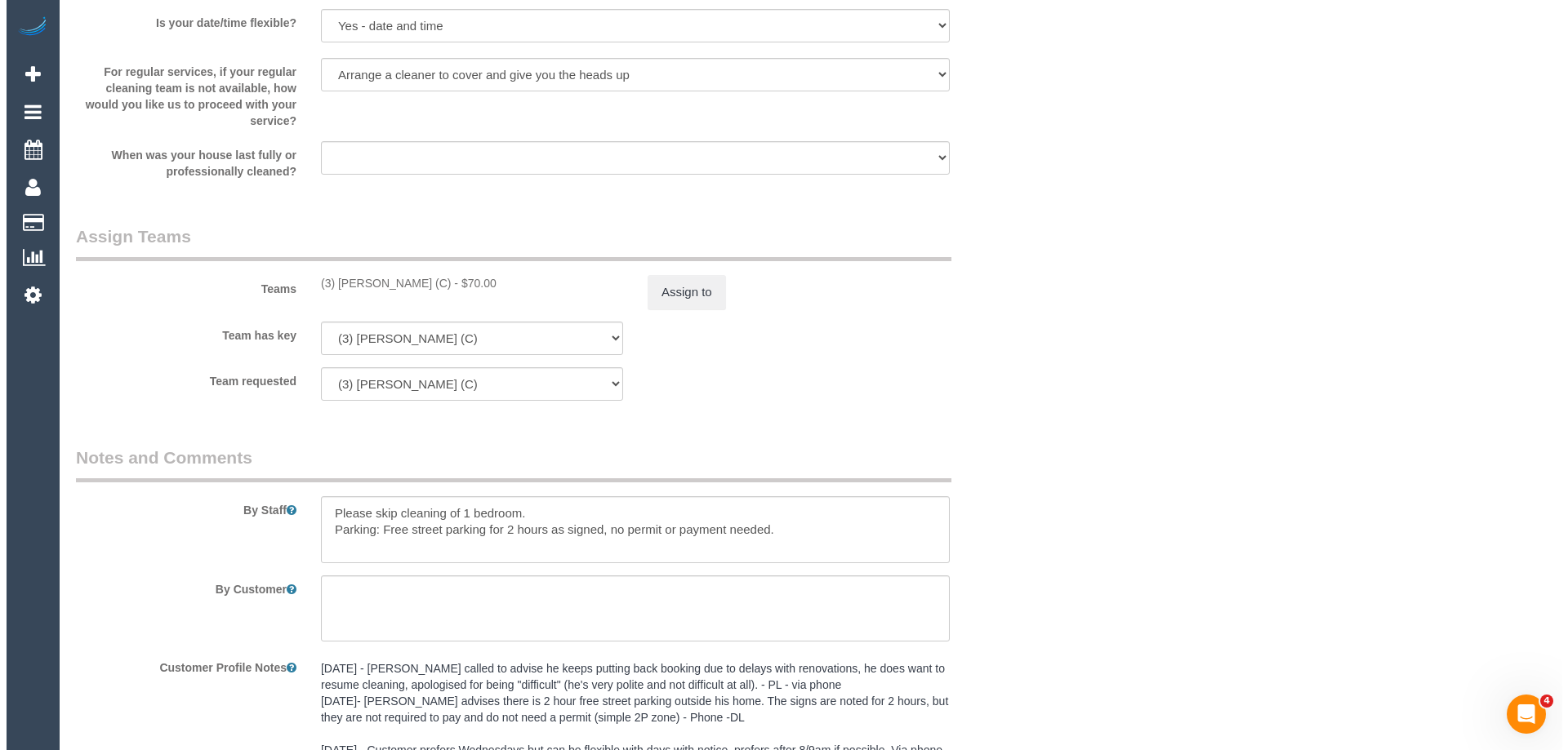
scroll to position [2321, 0]
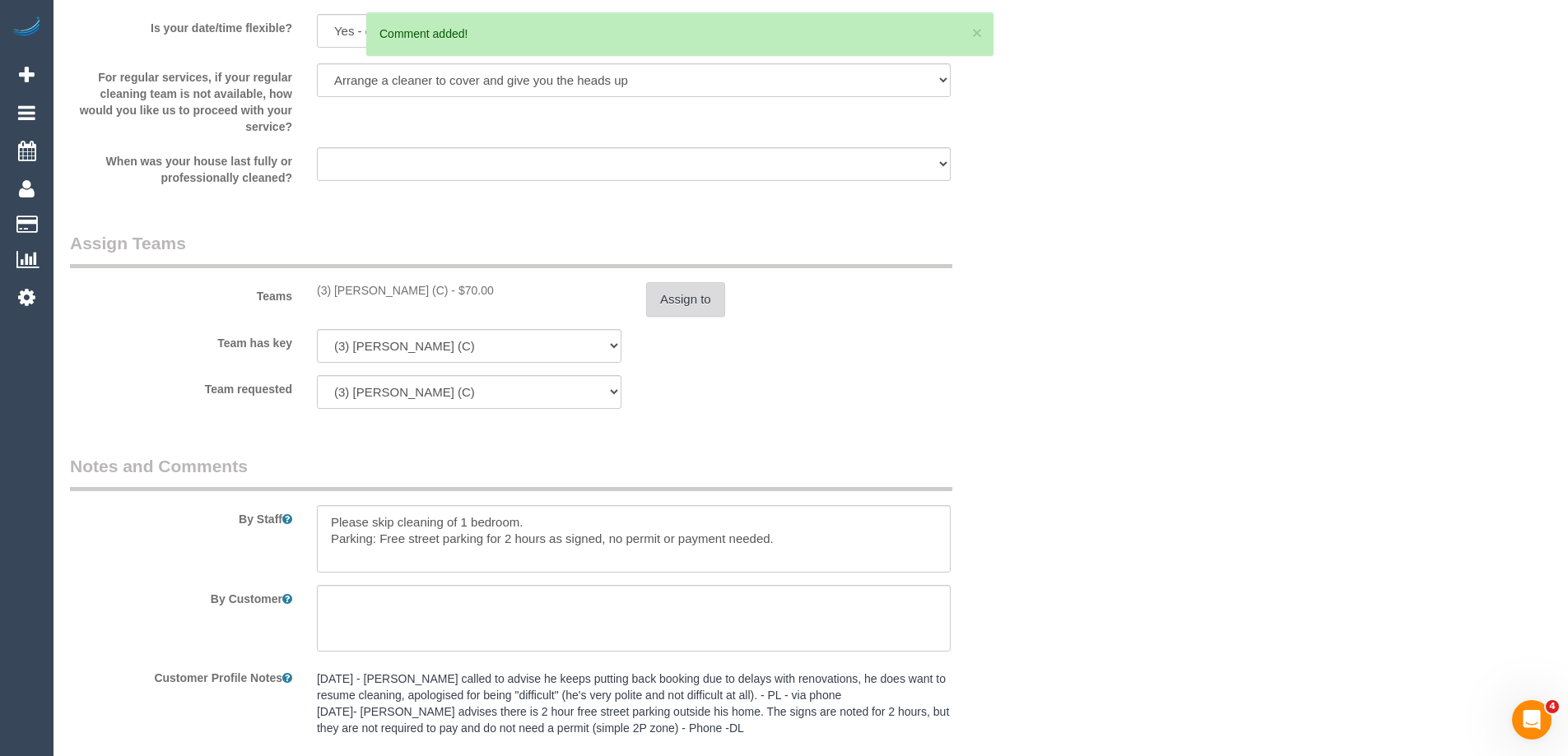
click at [690, 302] on button "Assign to" at bounding box center [685, 300] width 79 height 34
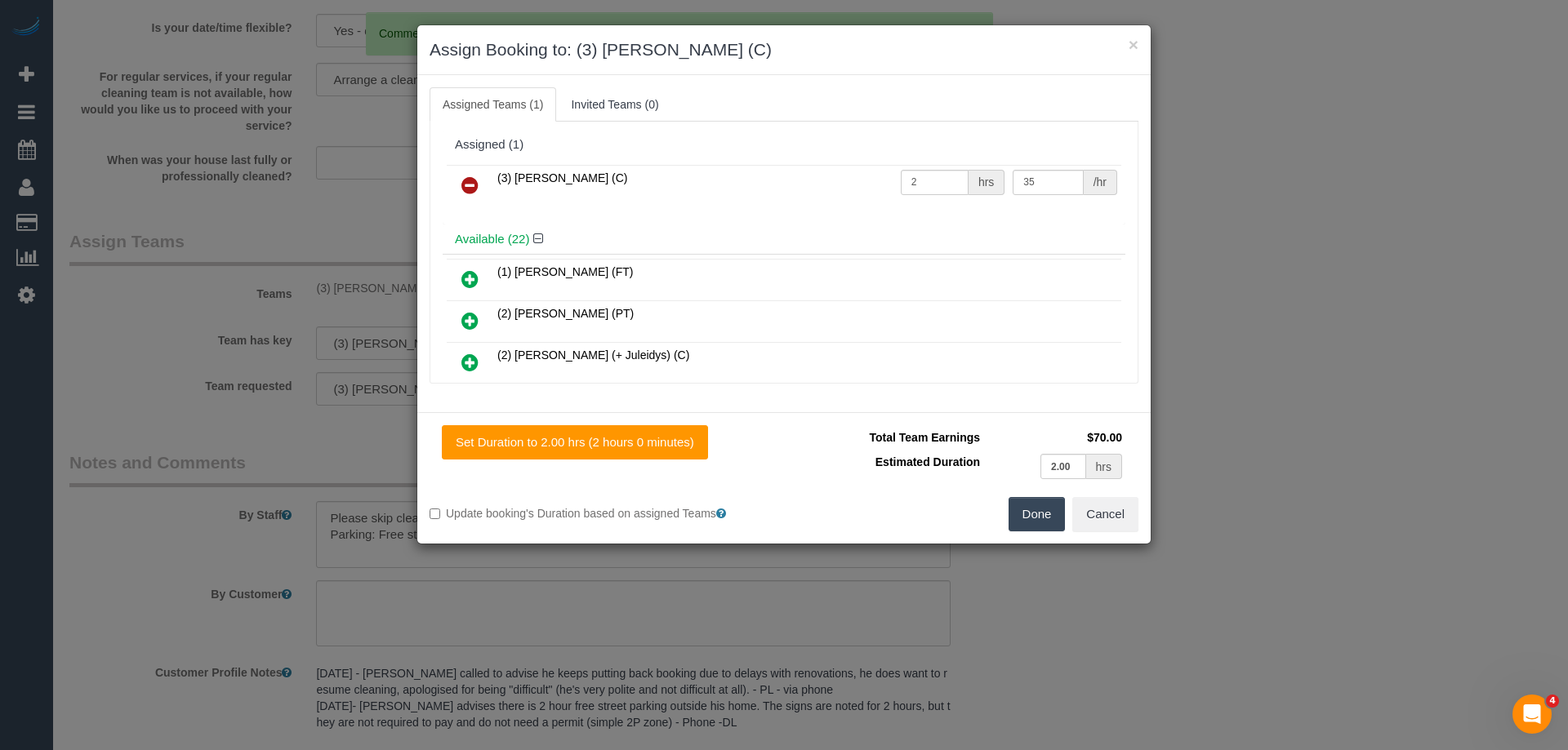
click at [466, 179] on icon at bounding box center [470, 185] width 17 height 20
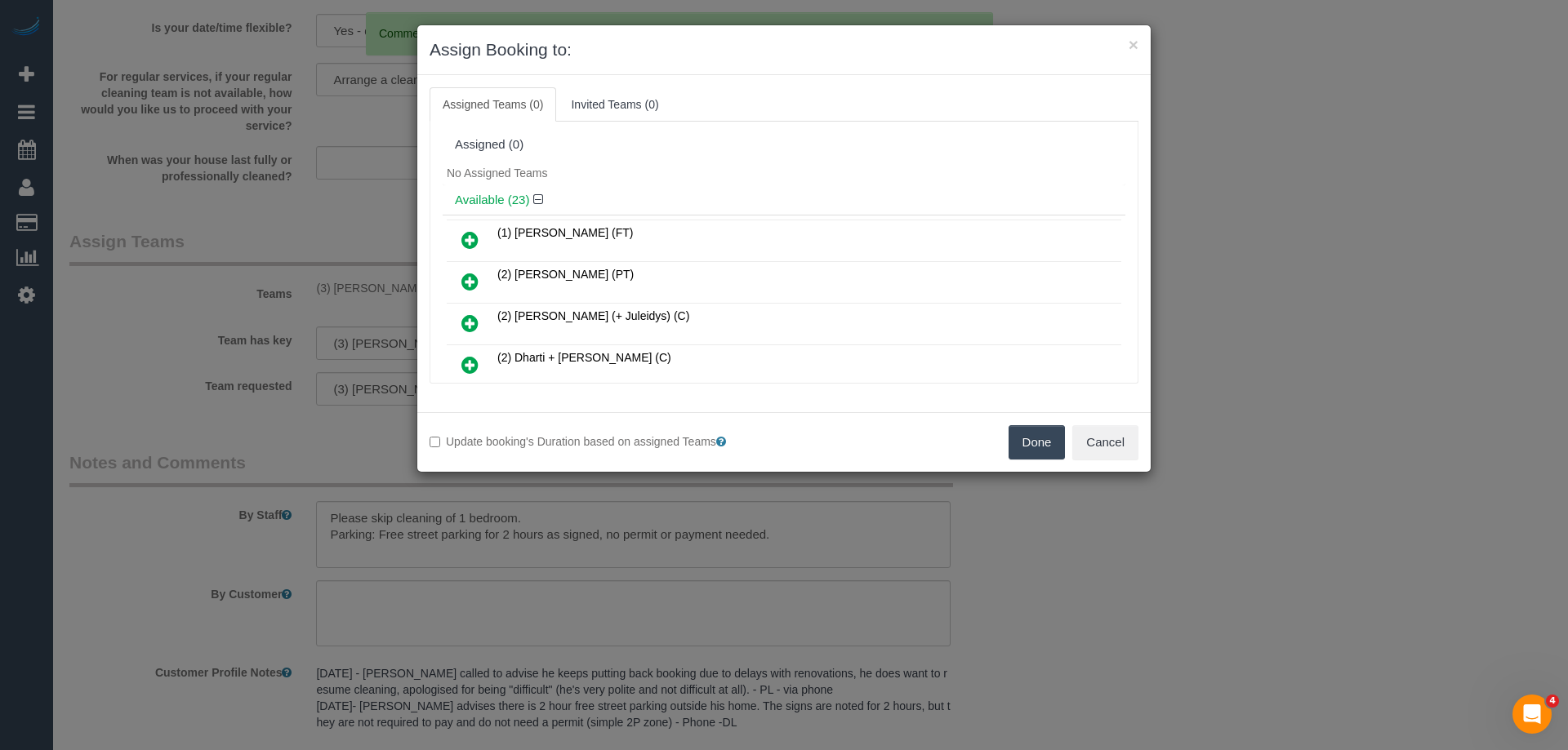
click at [714, 149] on div "Assigned (0)" at bounding box center [784, 144] width 658 height 13
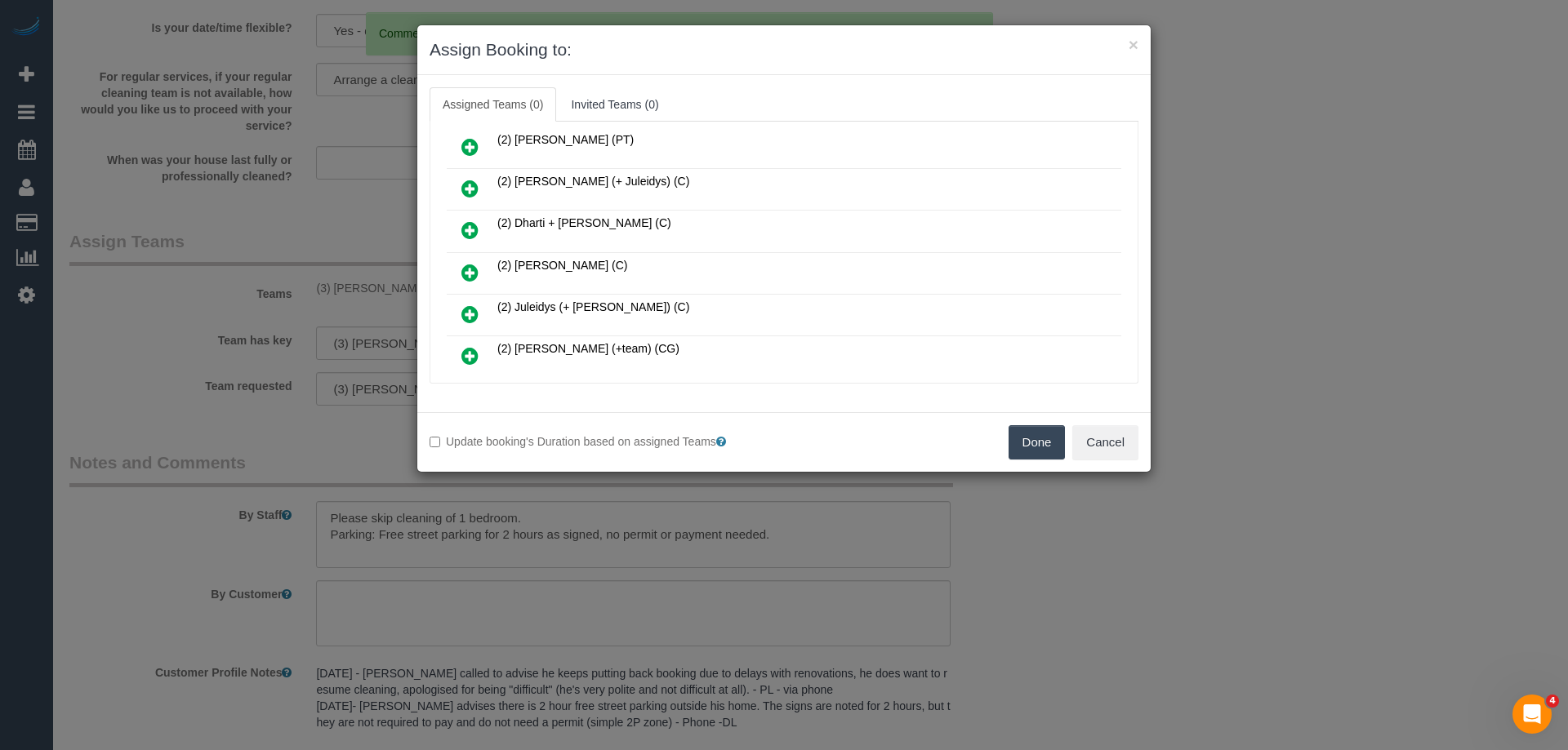
scroll to position [163, 0]
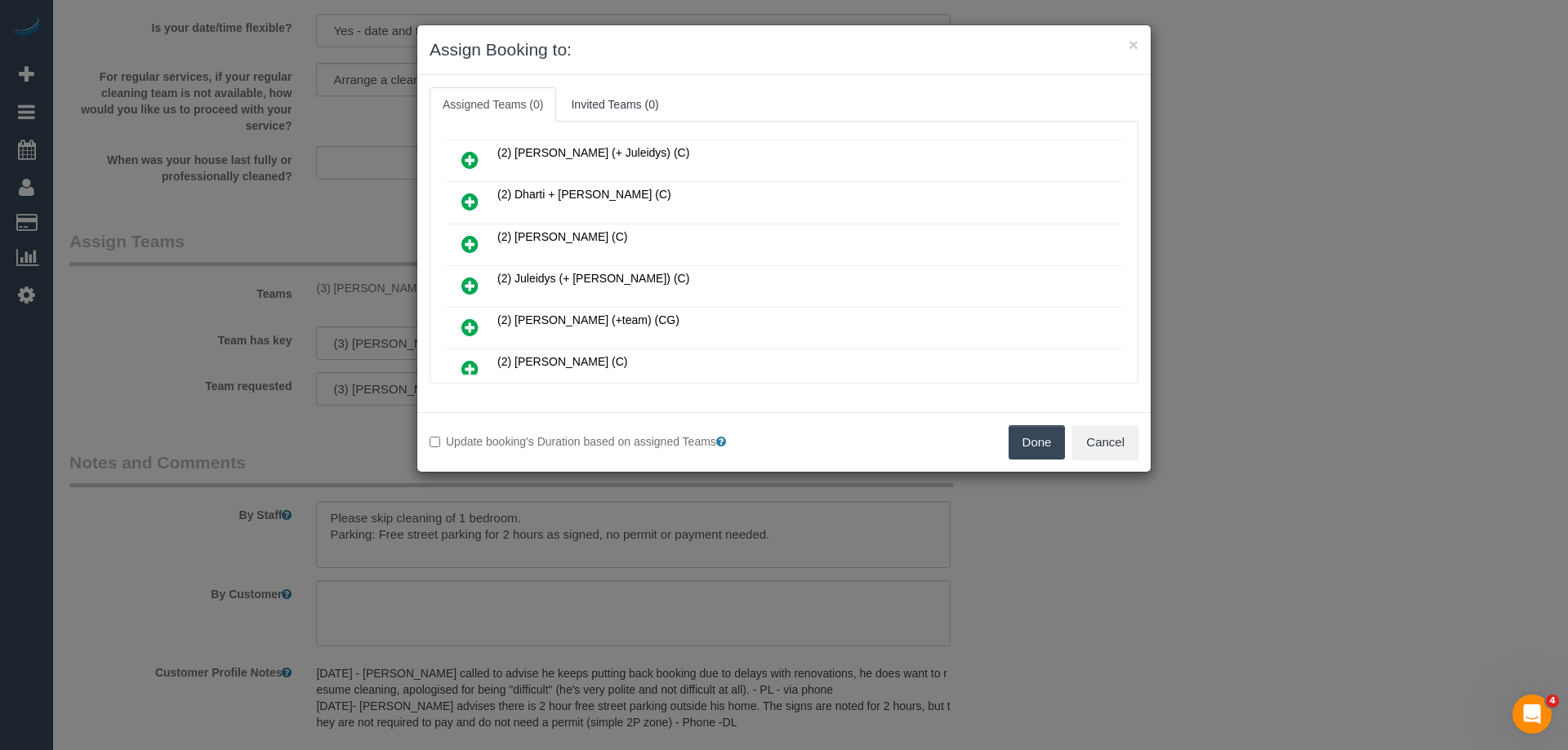
click at [464, 245] on icon at bounding box center [470, 245] width 17 height 20
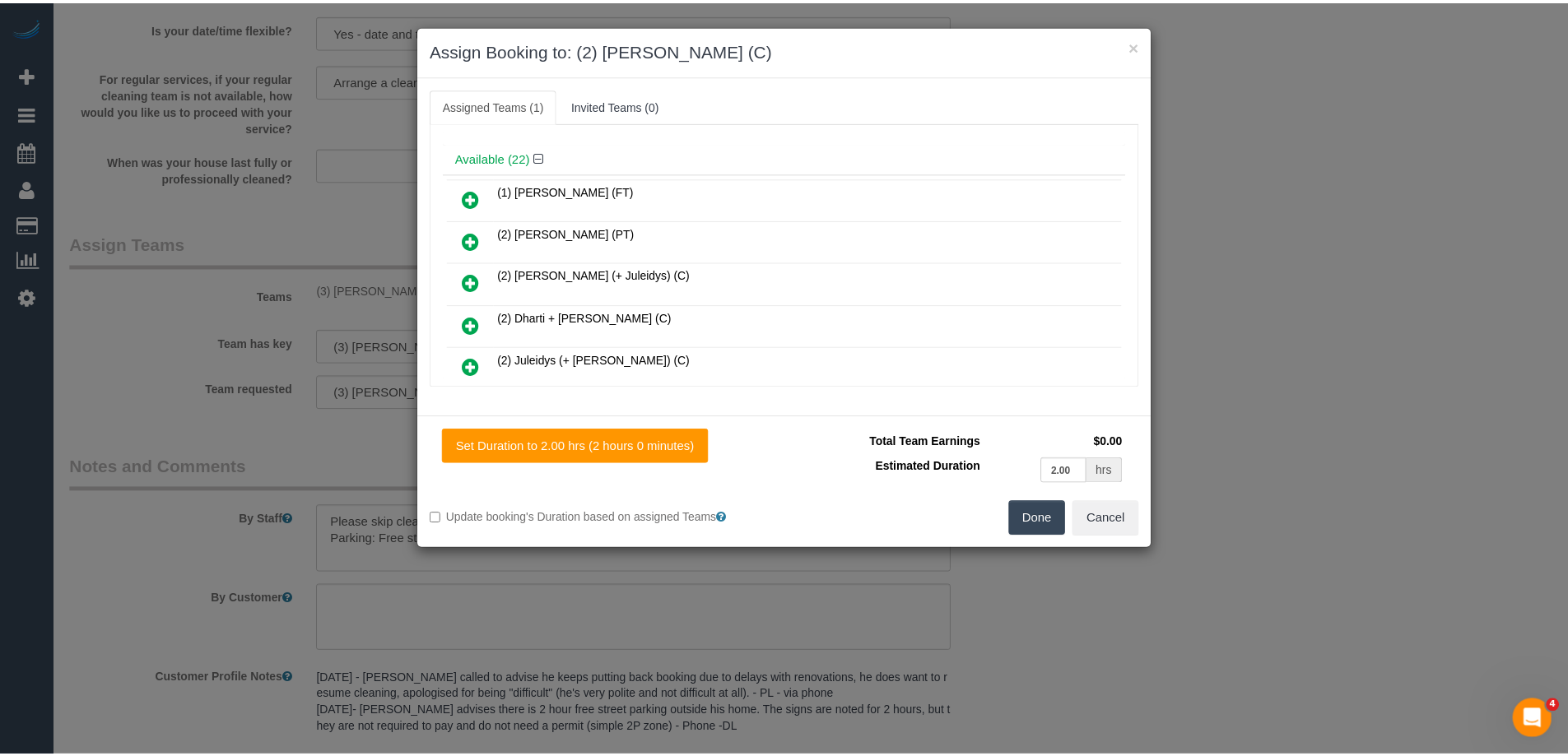
scroll to position [0, 0]
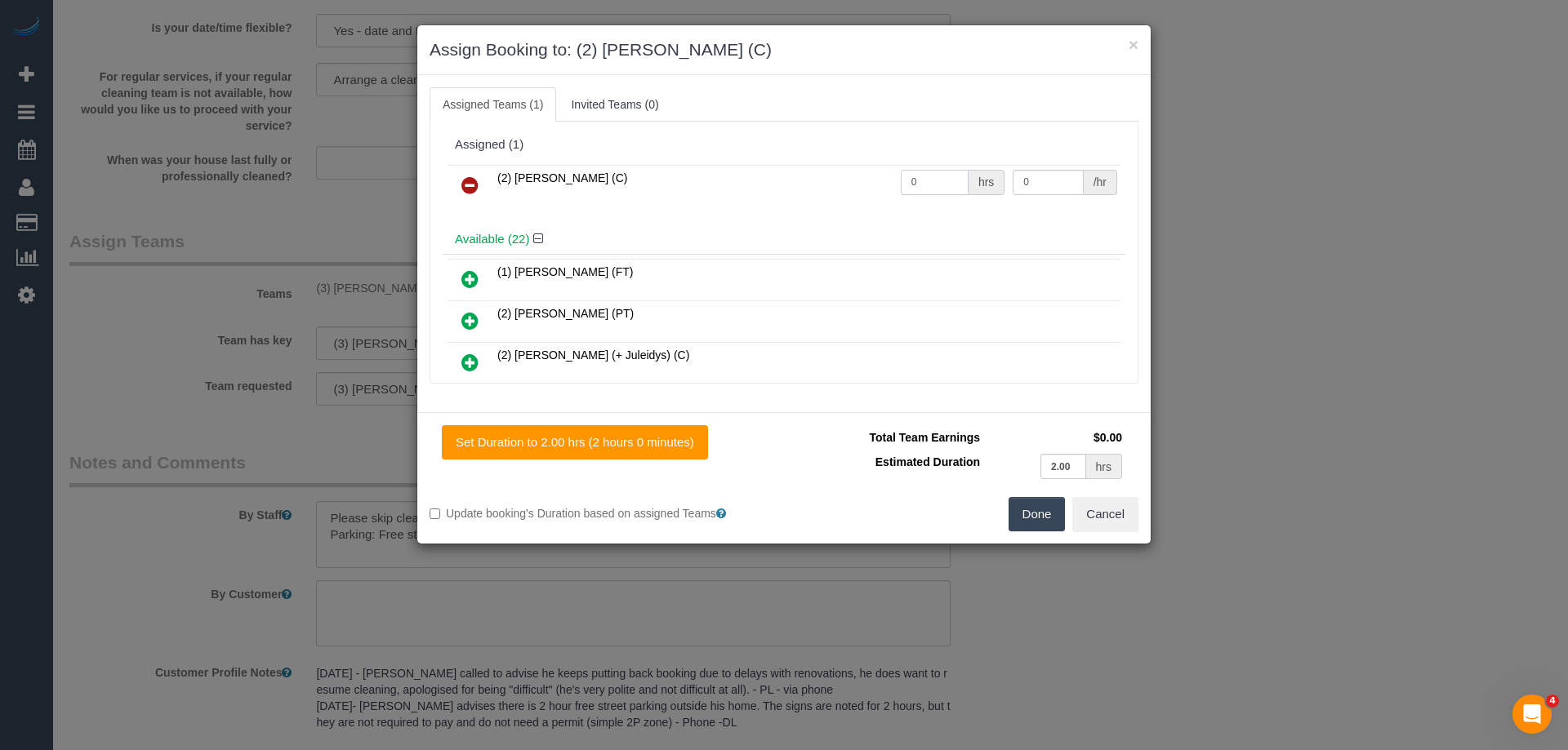
click at [943, 187] on input "0" at bounding box center [935, 183] width 68 height 25
type input "2"
click at [1033, 185] on input "0" at bounding box center [1047, 183] width 70 height 25
type input "37.5"
click at [1044, 518] on button "Done" at bounding box center [1037, 514] width 57 height 34
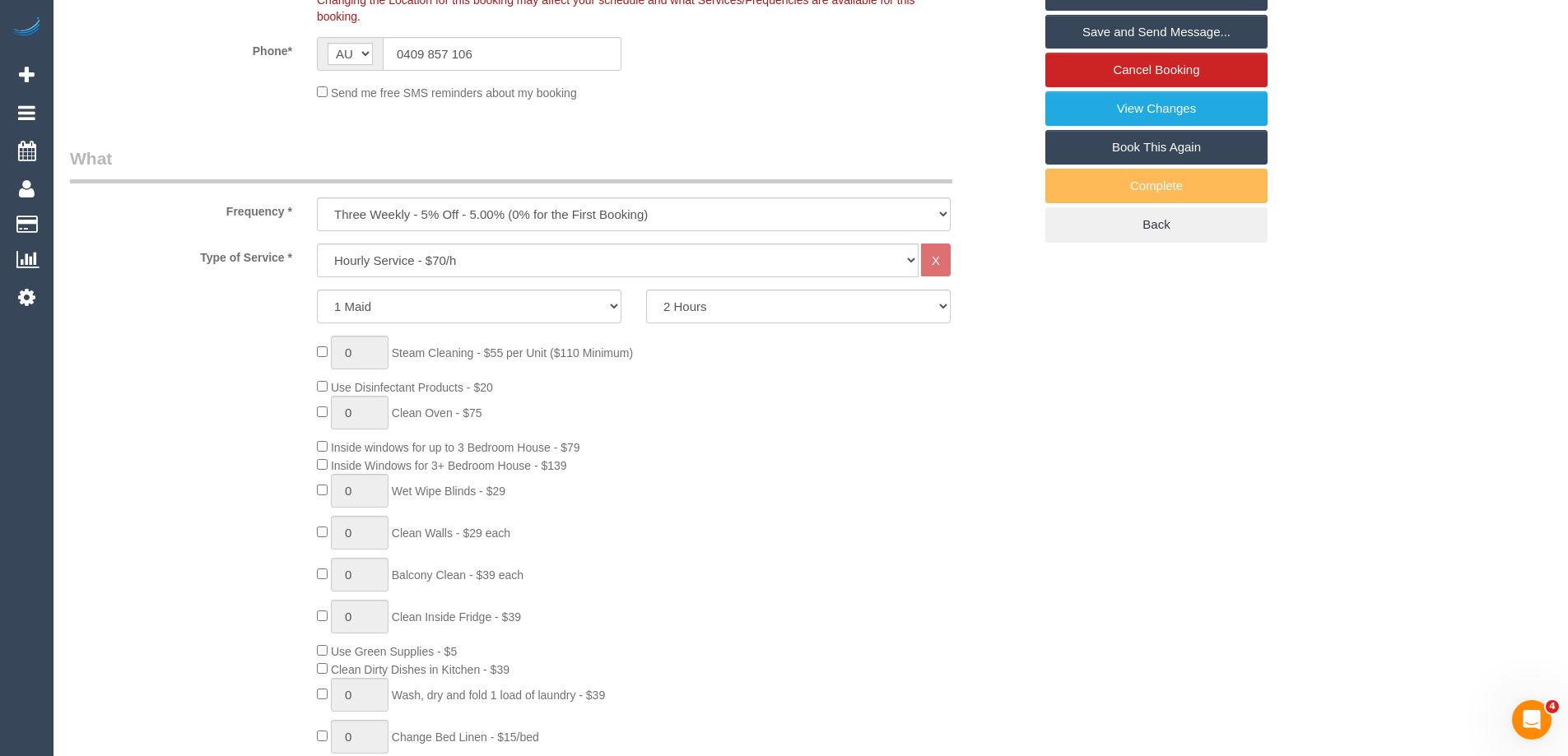
scroll to position [200, 0]
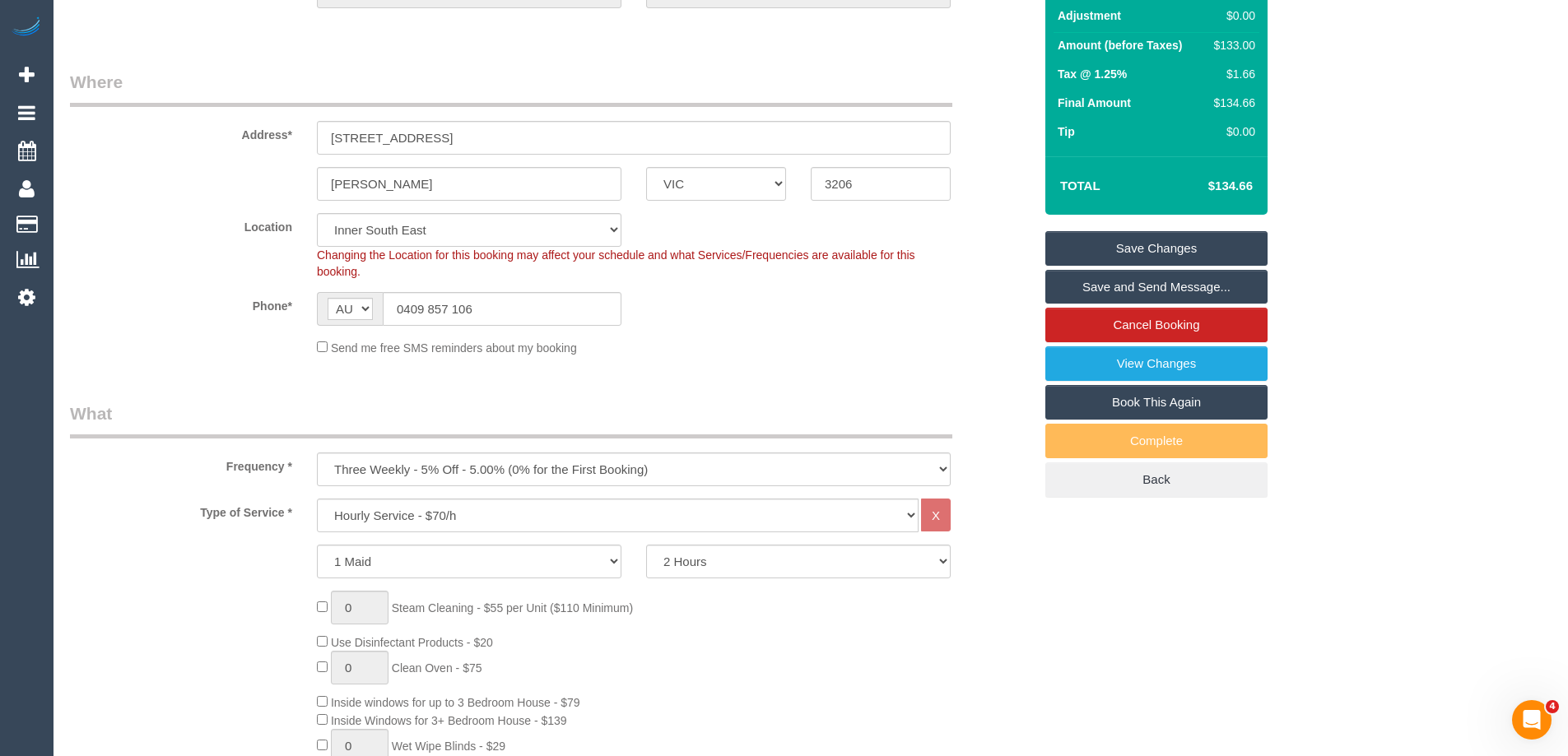
click at [1191, 248] on link "Save Changes" at bounding box center [1156, 248] width 222 height 34
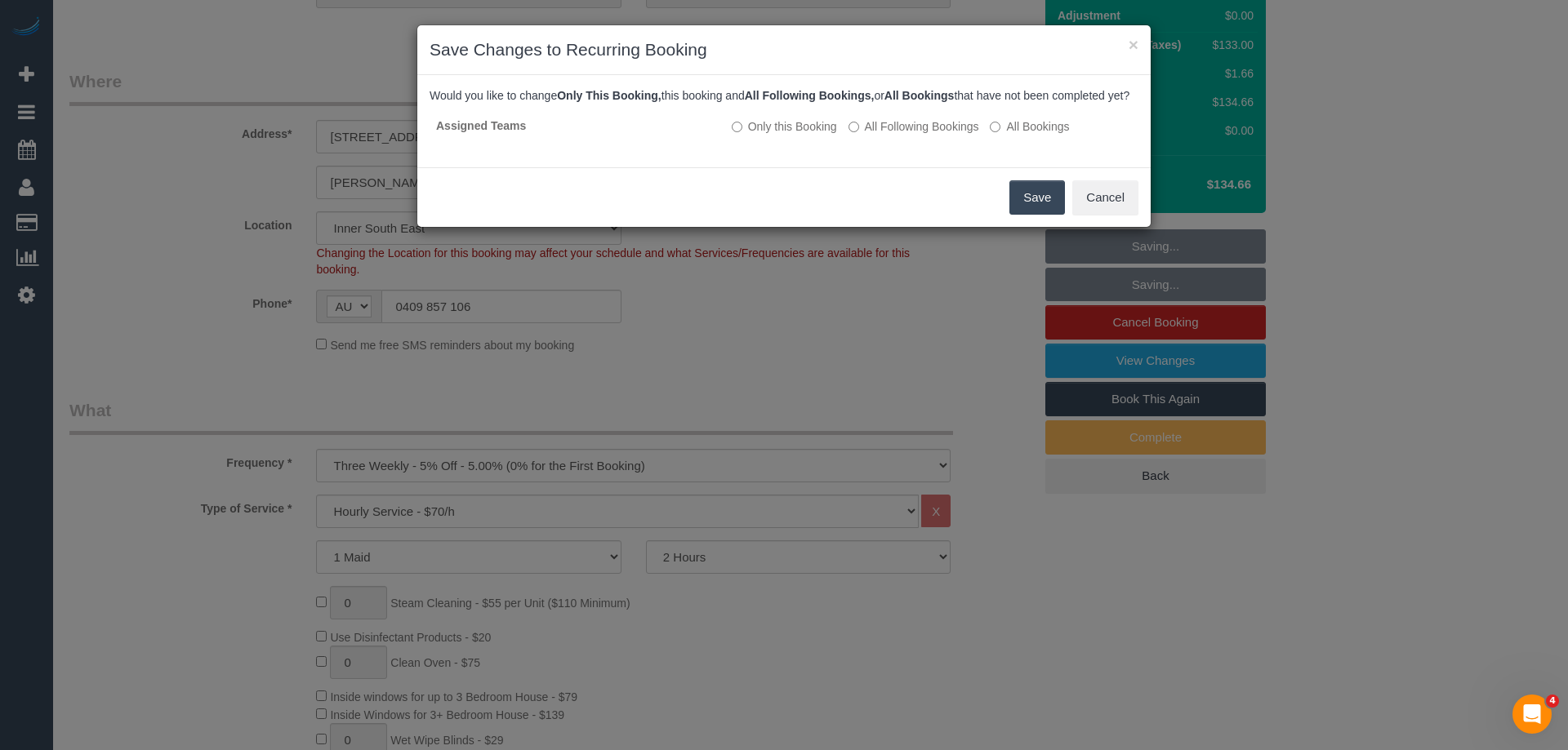
click at [1043, 215] on button "Save" at bounding box center [1037, 197] width 56 height 34
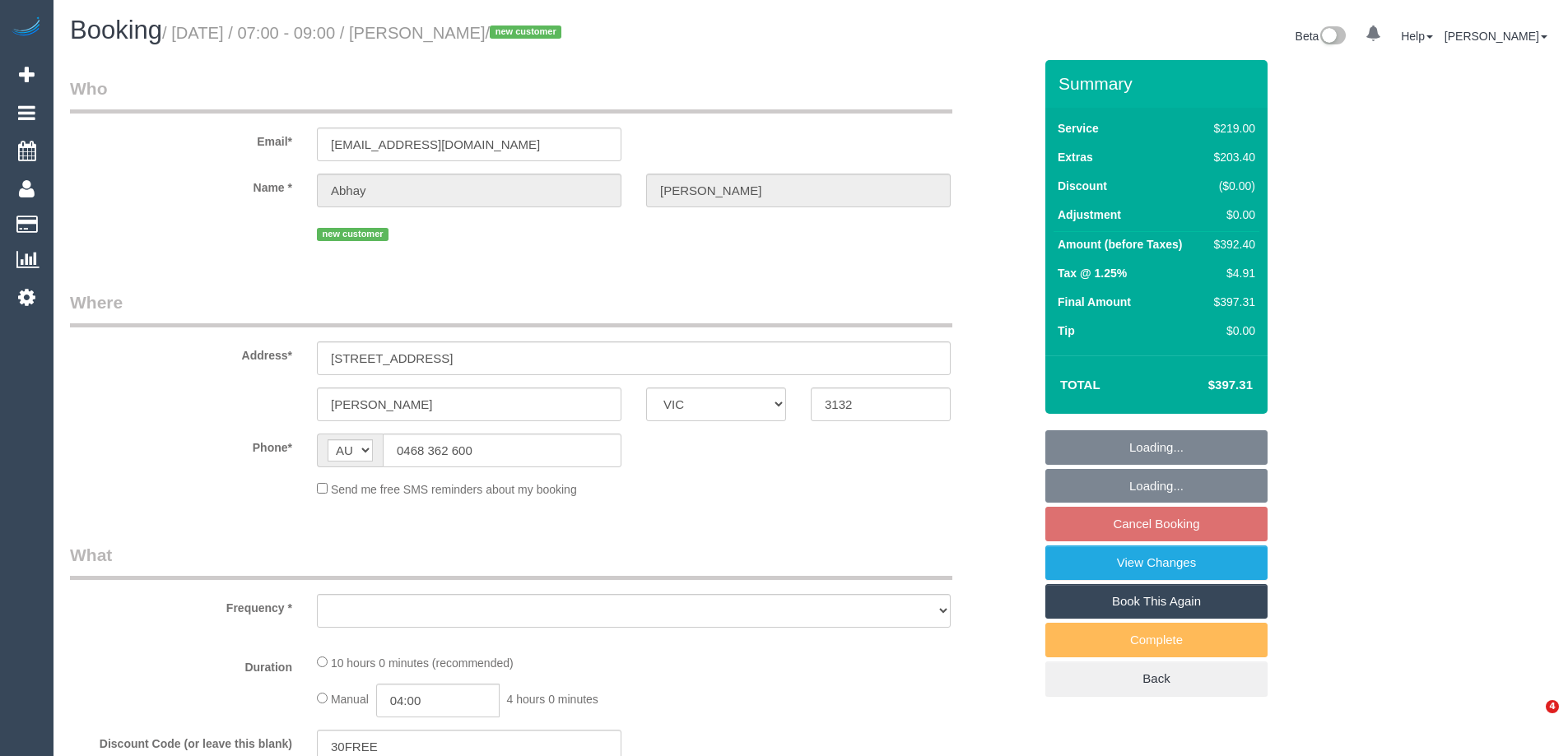
select select "VIC"
select select "string:stripe-pm_1Rzrem2GScqysDRVBNb4qXdH"
select select "number:28"
select select "number:16"
select select "number:19"
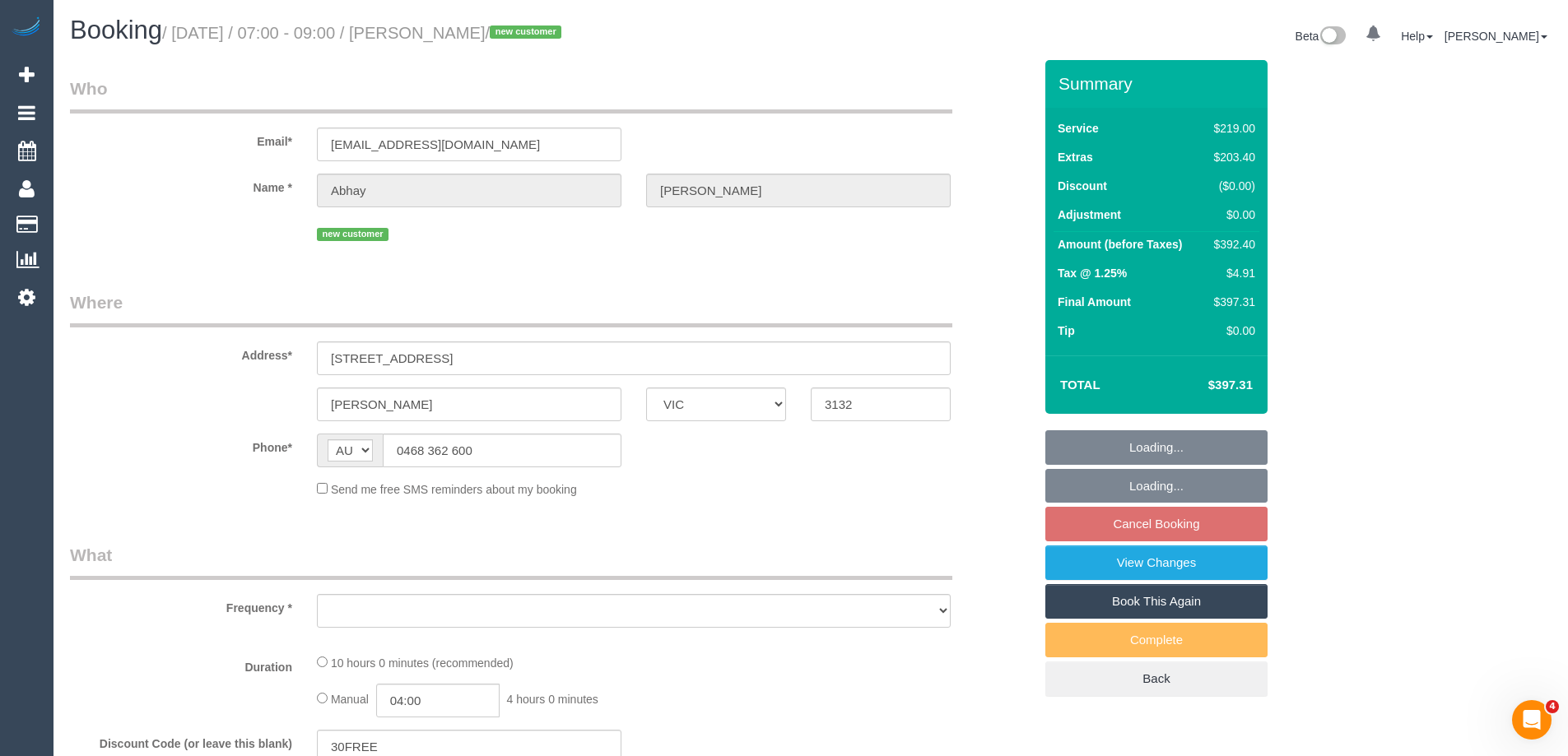
select select "number:24"
select select "number:35"
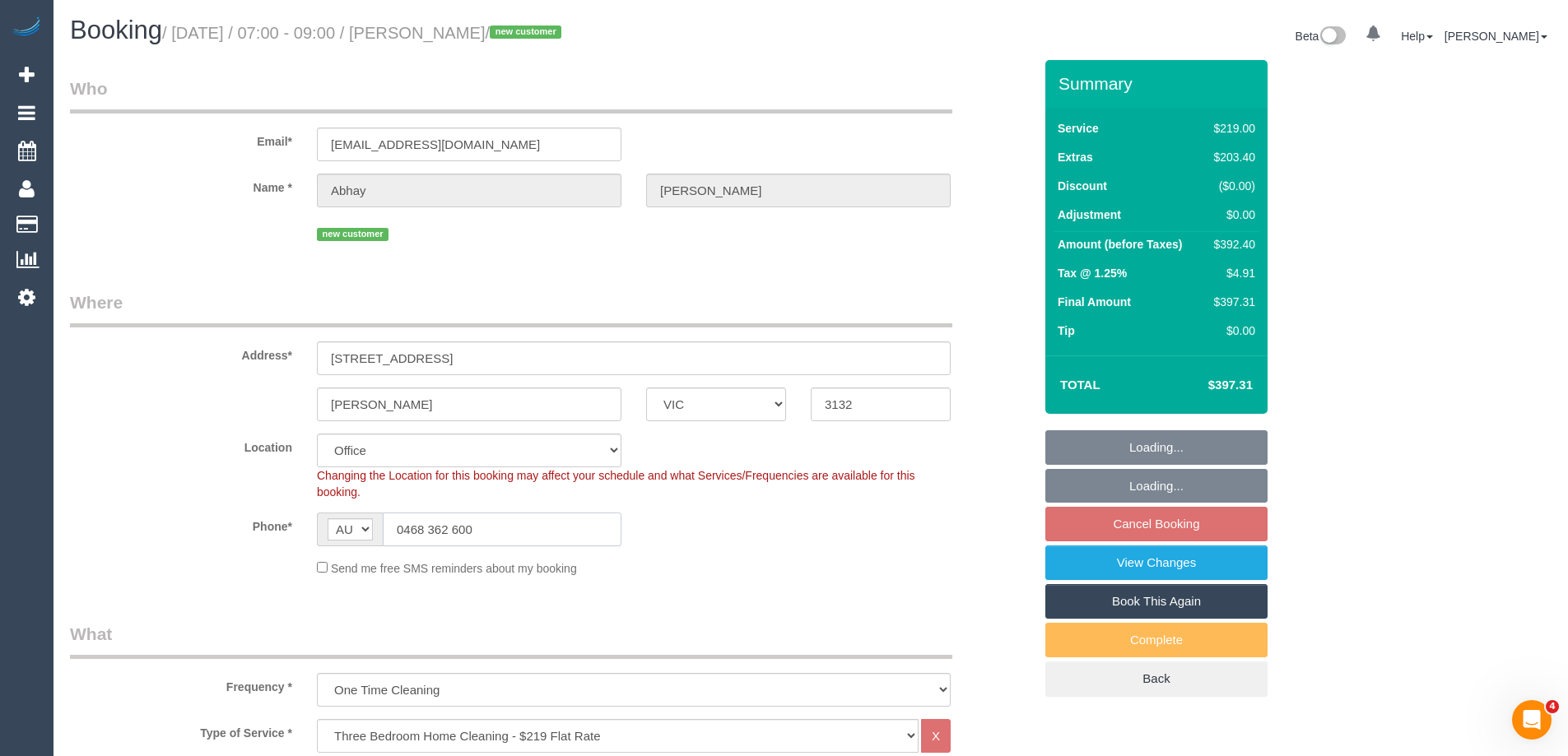
click at [496, 540] on input "0468 362 600" at bounding box center [502, 529] width 238 height 33
select select "object:2108"
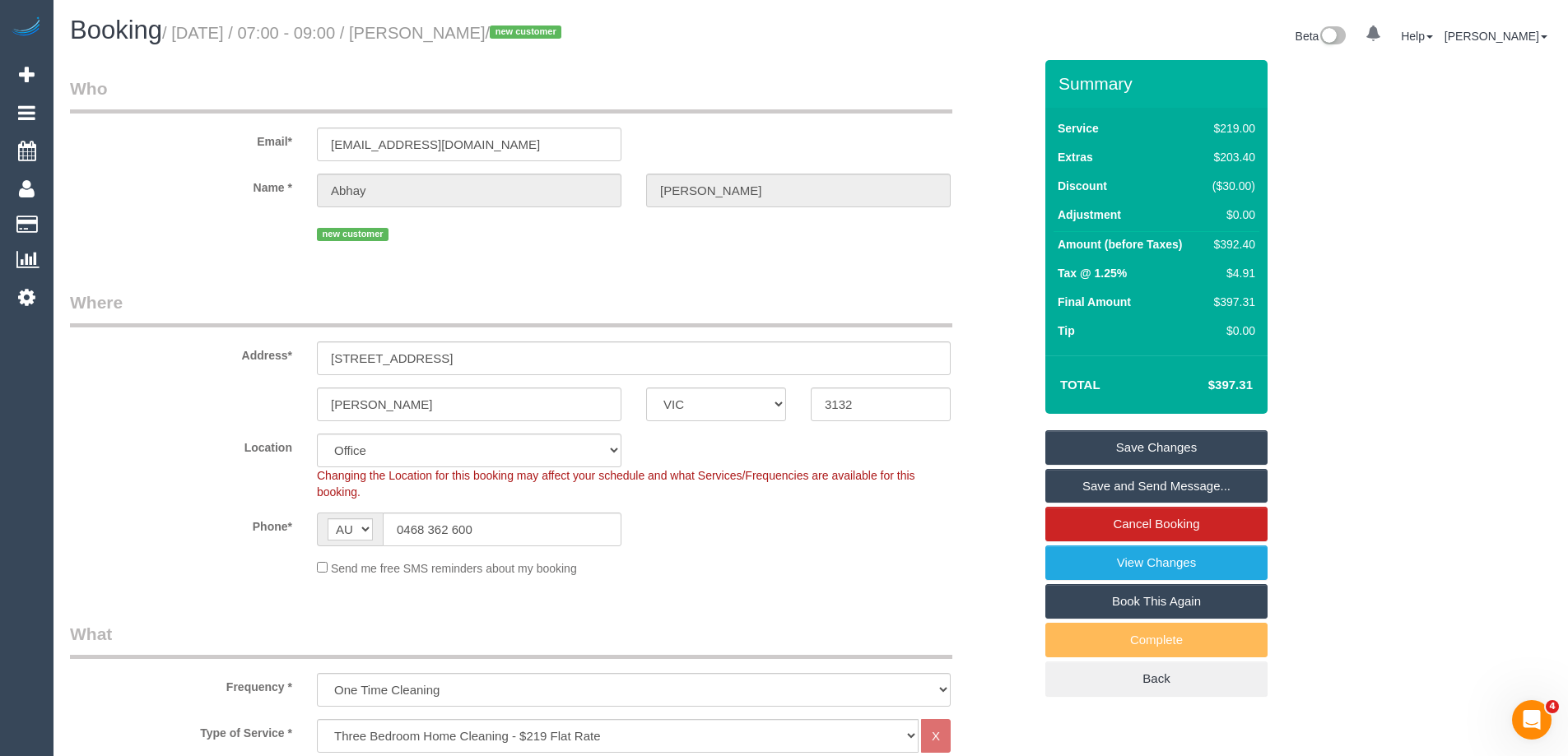
click at [765, 550] on sui-booking-location "Location [GEOGRAPHIC_DATA] (North) East (South) [GEOGRAPHIC_DATA] (East) [GEOGR…" at bounding box center [551, 505] width 963 height 144
click at [486, 540] on input "0468 362 600" at bounding box center [502, 529] width 238 height 33
click at [1130, 564] on link "View Changes" at bounding box center [1156, 563] width 222 height 34
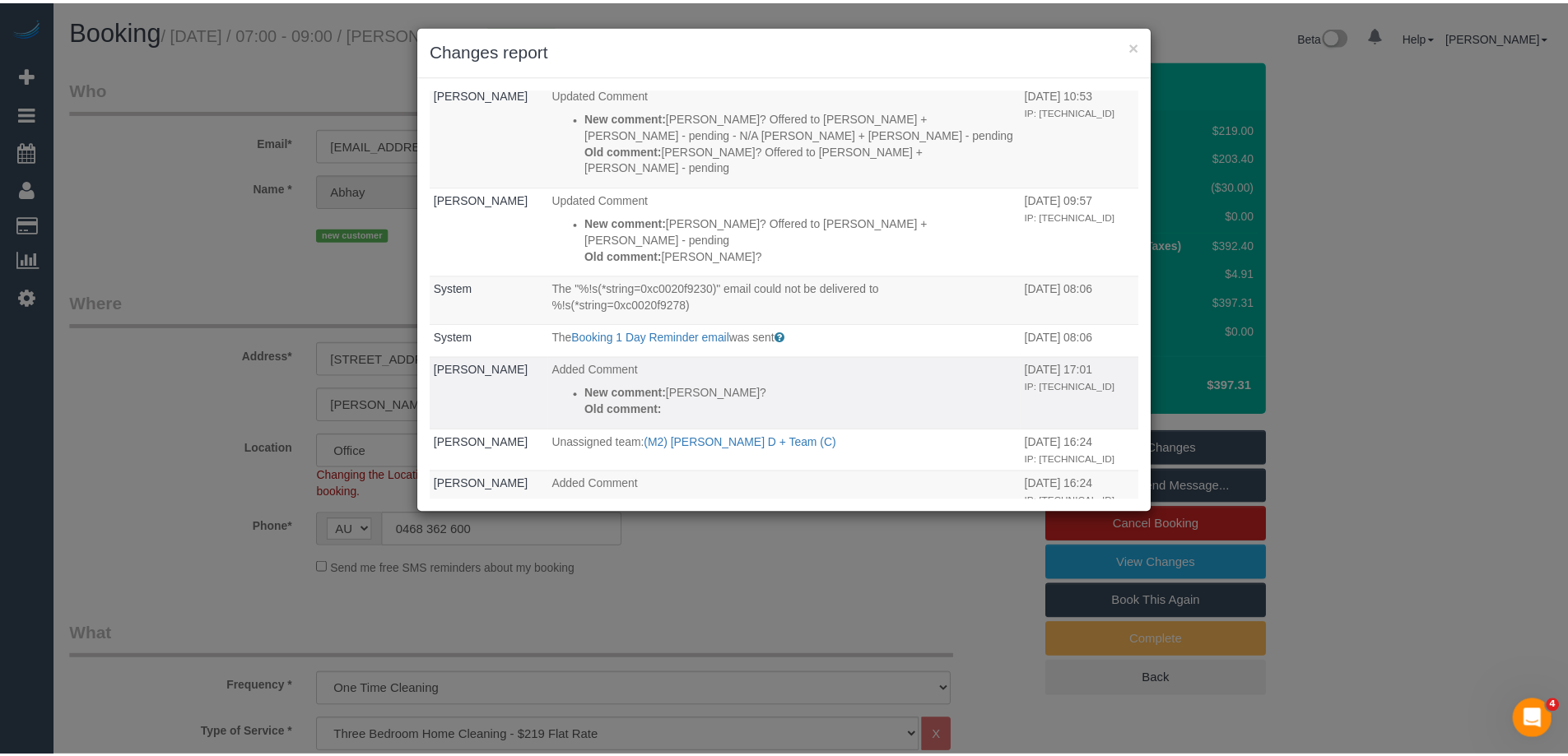
scroll to position [1399, 0]
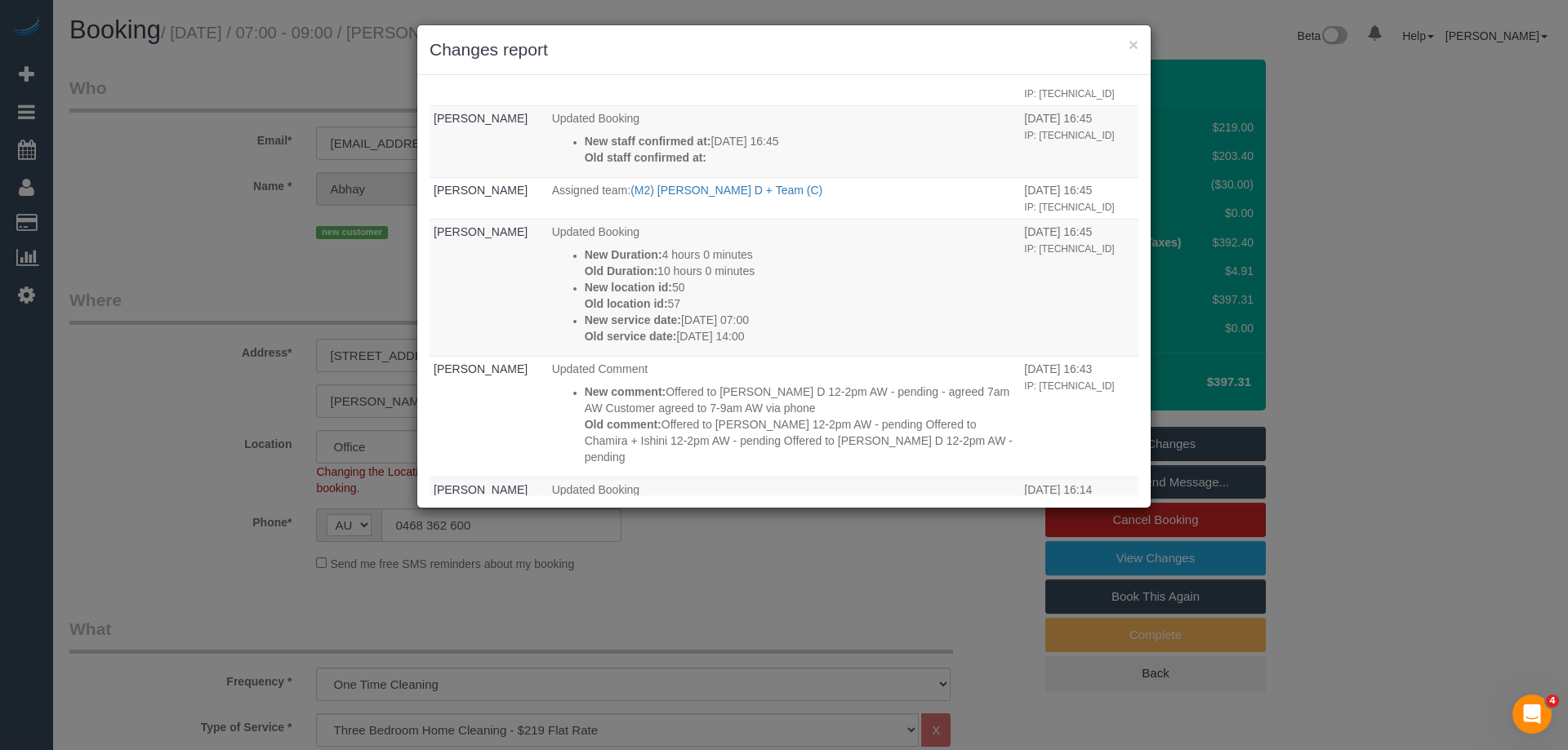
click at [842, 49] on h3 "Changes report" at bounding box center [783, 49] width 709 height 24
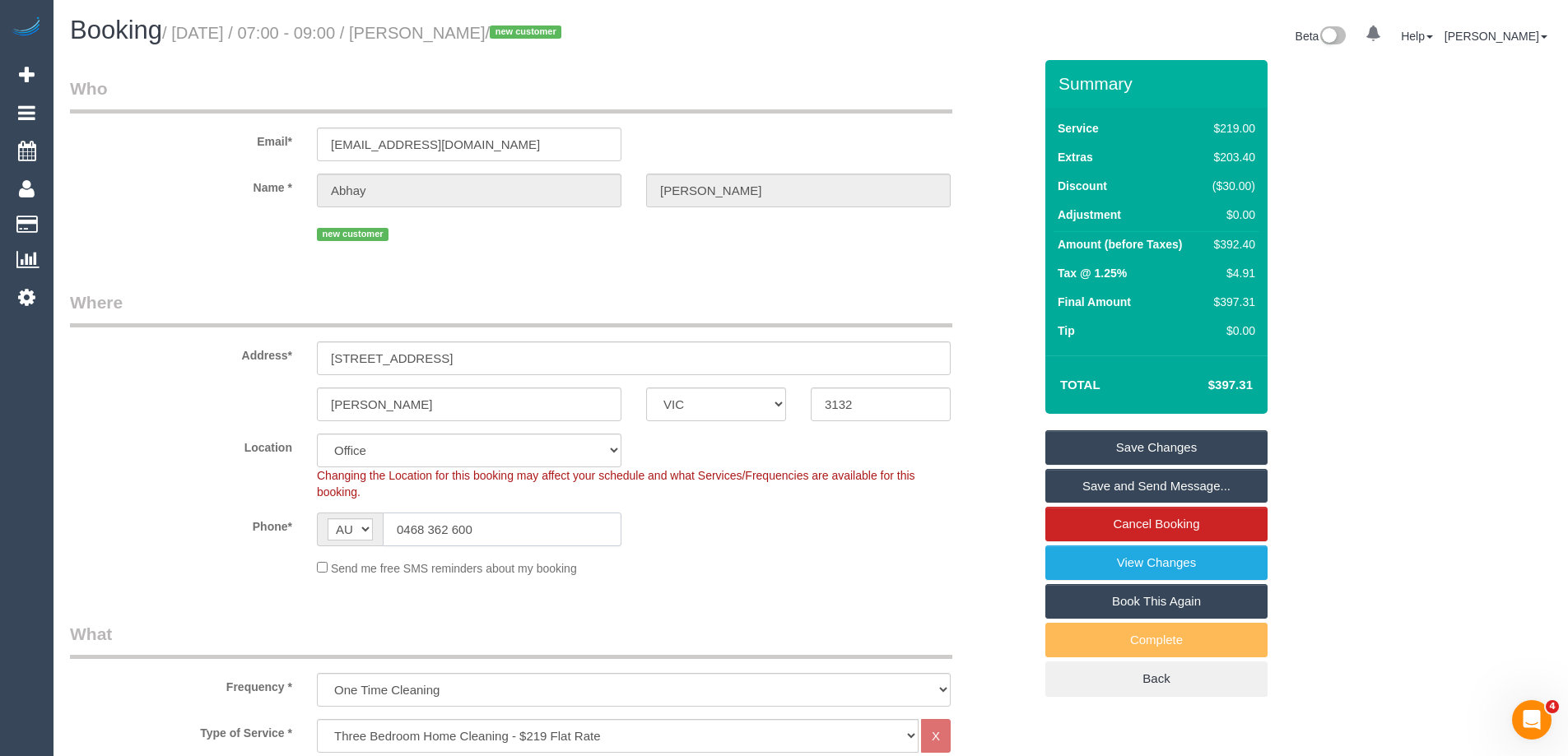
click at [427, 533] on input "0468 362 600" at bounding box center [502, 529] width 238 height 33
click at [487, 31] on small "/ [DATE] / 07:00 - 09:00 / [PERSON_NAME] / new customer" at bounding box center [364, 33] width 404 height 18
click at [487, 31] on small "/ September 03, 2025 / 07:00 - 09:00 / Abhay Kumar / new customer" at bounding box center [364, 33] width 404 height 18
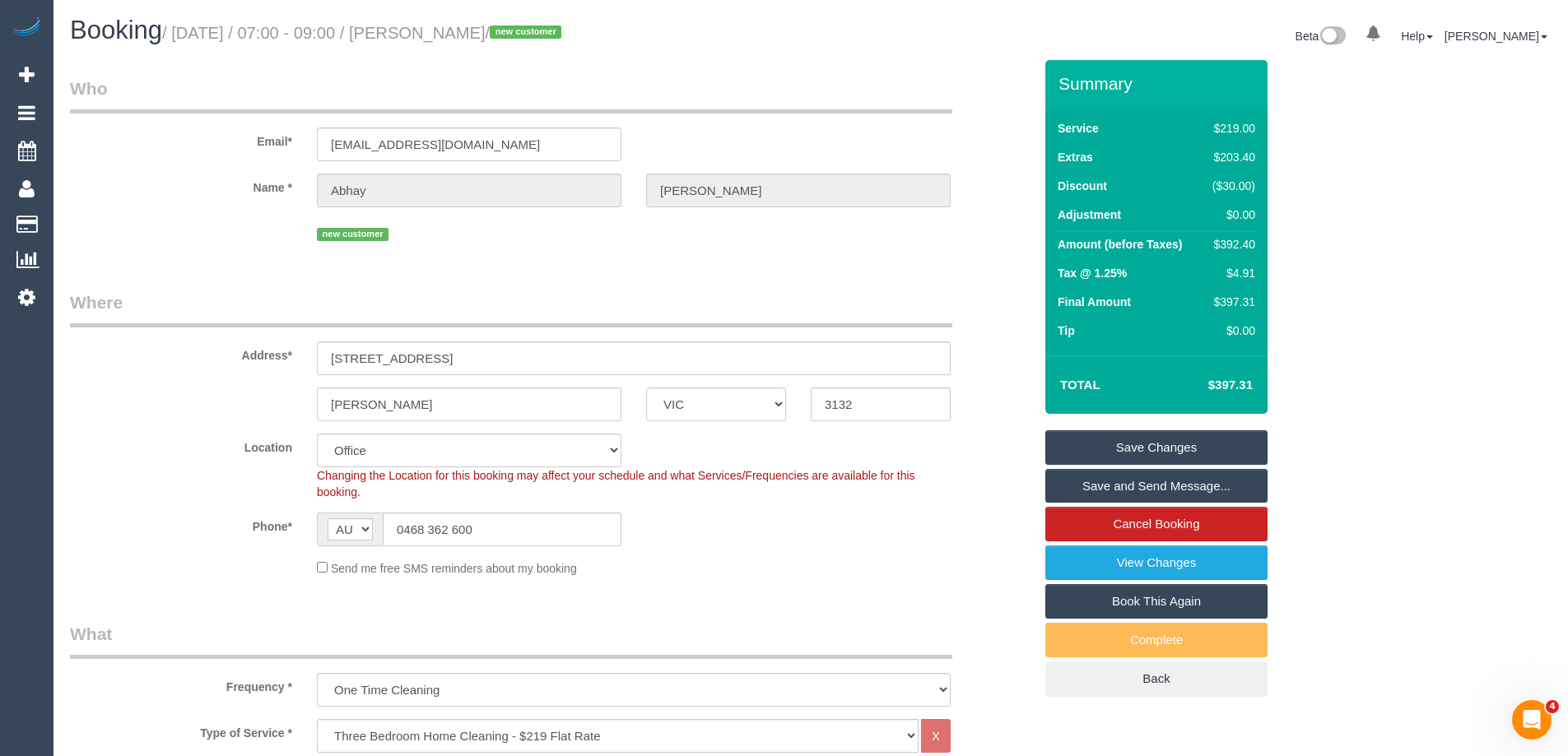
copy small "Abhay"
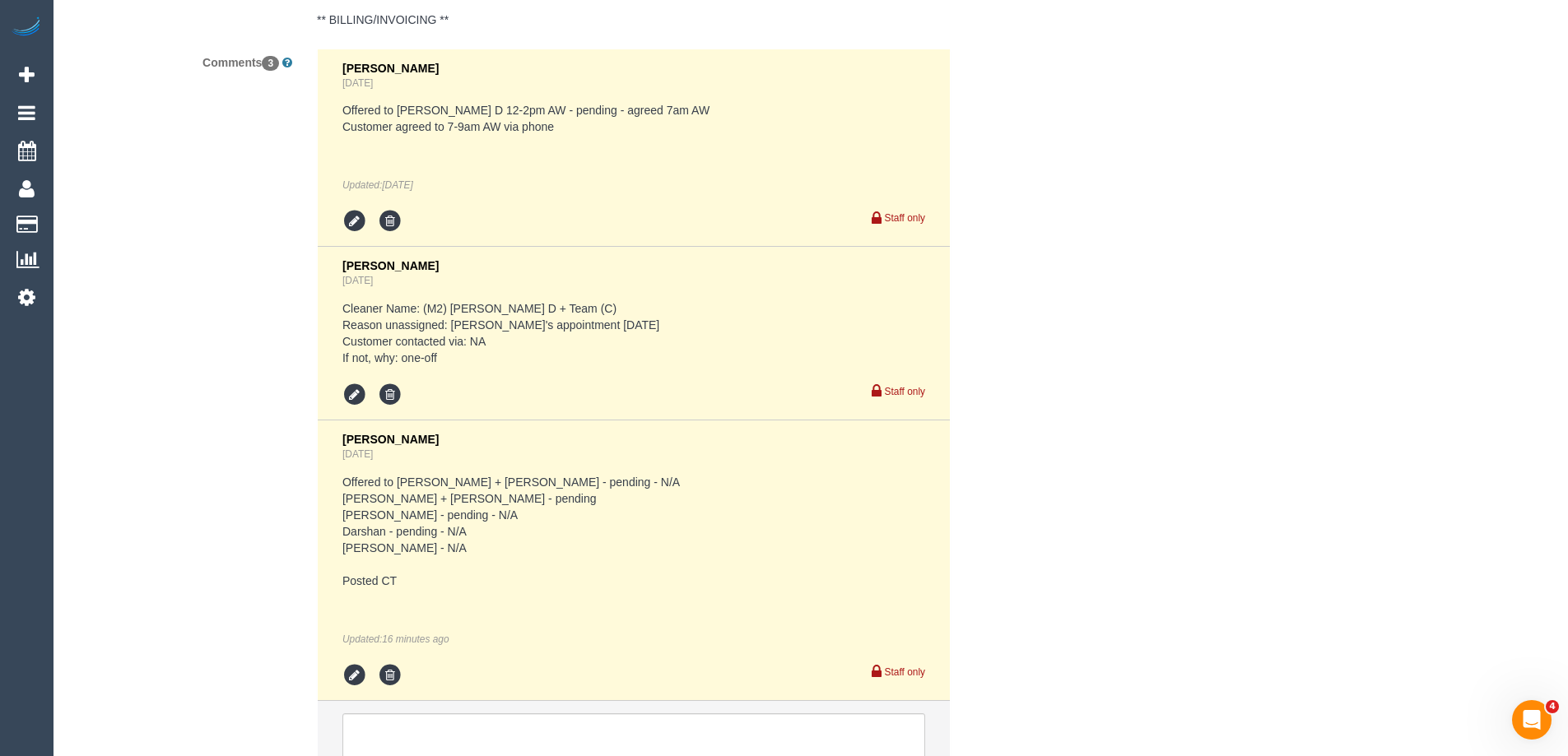
scroll to position [3292, 0]
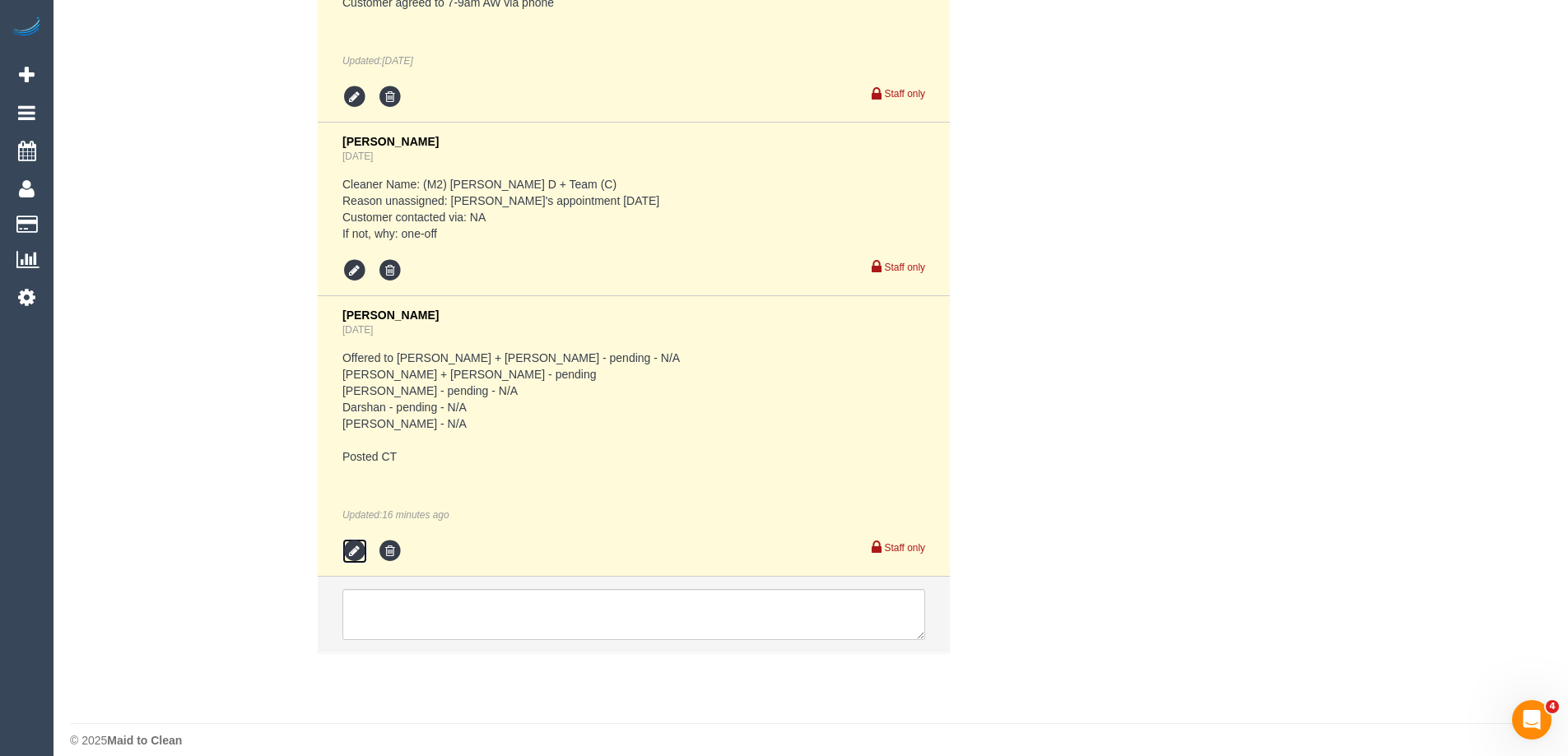
click at [352, 552] on icon at bounding box center [354, 551] width 24 height 24
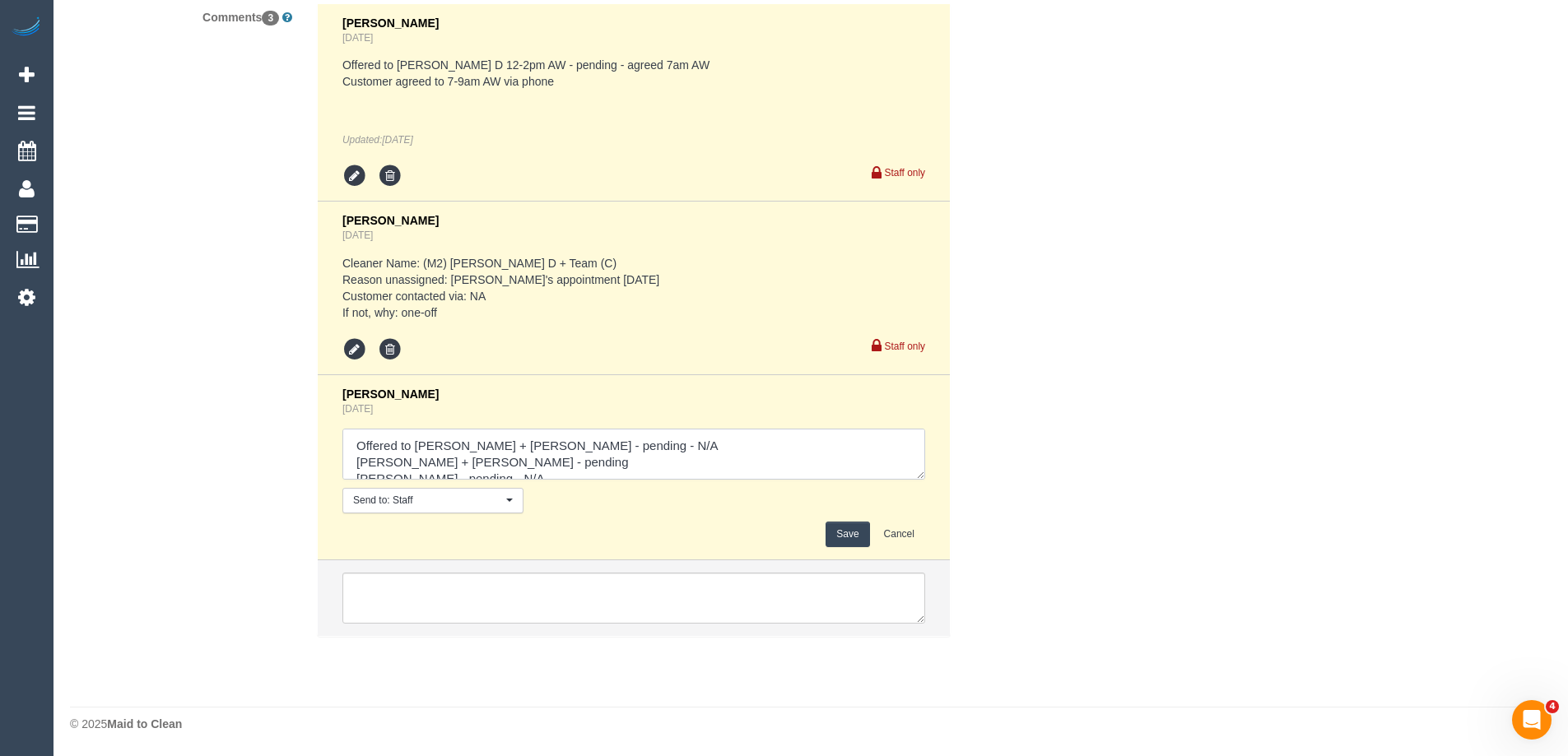
click at [505, 462] on textarea at bounding box center [633, 454] width 583 height 51
click at [605, 443] on textarea at bounding box center [633, 454] width 583 height 51
drag, startPoint x: 633, startPoint y: 441, endPoint x: 334, endPoint y: 446, distance: 299.0
click at [334, 446] on li "Laura Butera Yesterday Send to: Staff Nothing selected Send to: Staff Send to: …" at bounding box center [634, 468] width 632 height 185
click at [425, 443] on textarea at bounding box center [633, 454] width 583 height 51
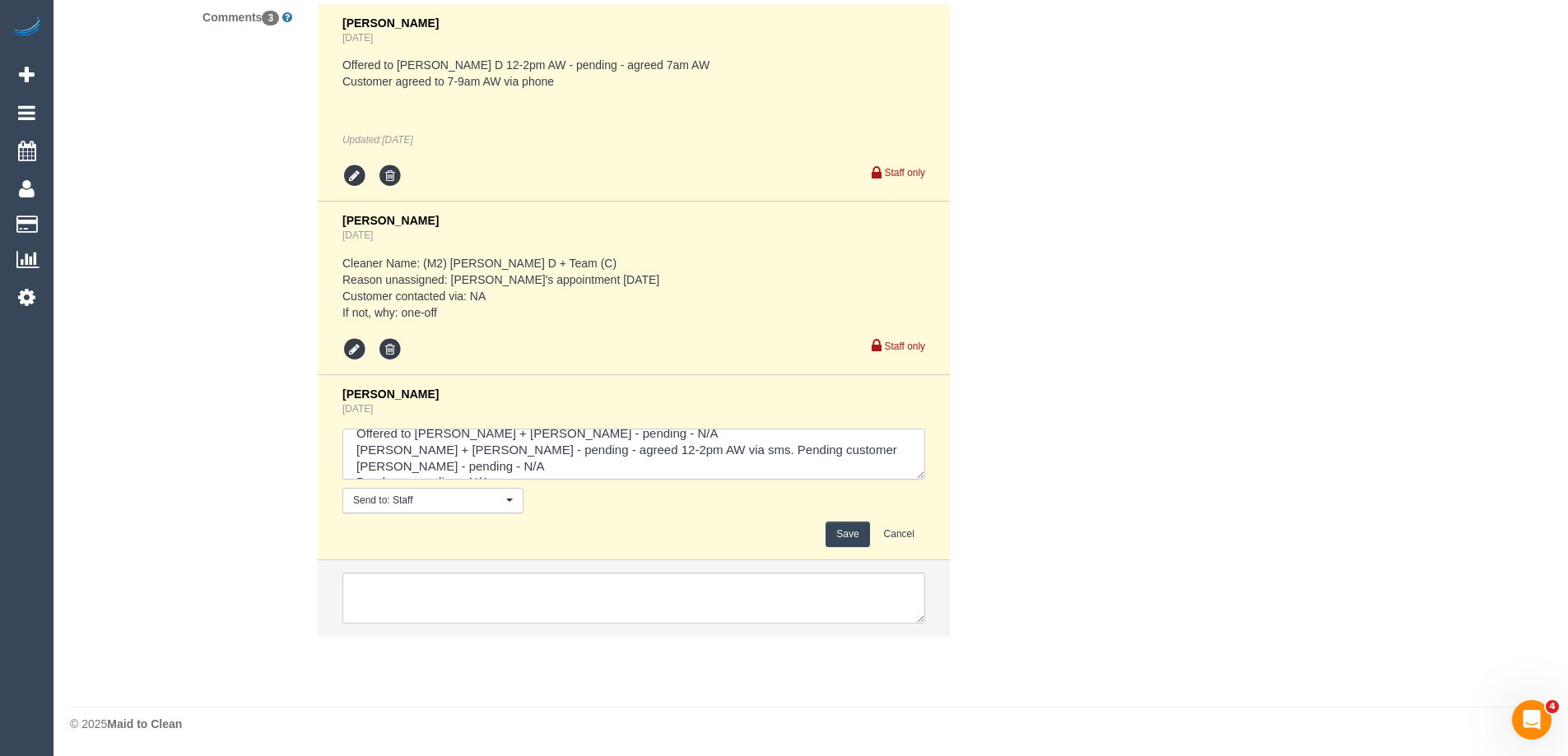
scroll to position [0, 0]
drag, startPoint x: 357, startPoint y: 459, endPoint x: 769, endPoint y: 462, distance: 412.0
click at [769, 462] on textarea at bounding box center [633, 454] width 583 height 51
click at [352, 474] on textarea at bounding box center [633, 454] width 583 height 51
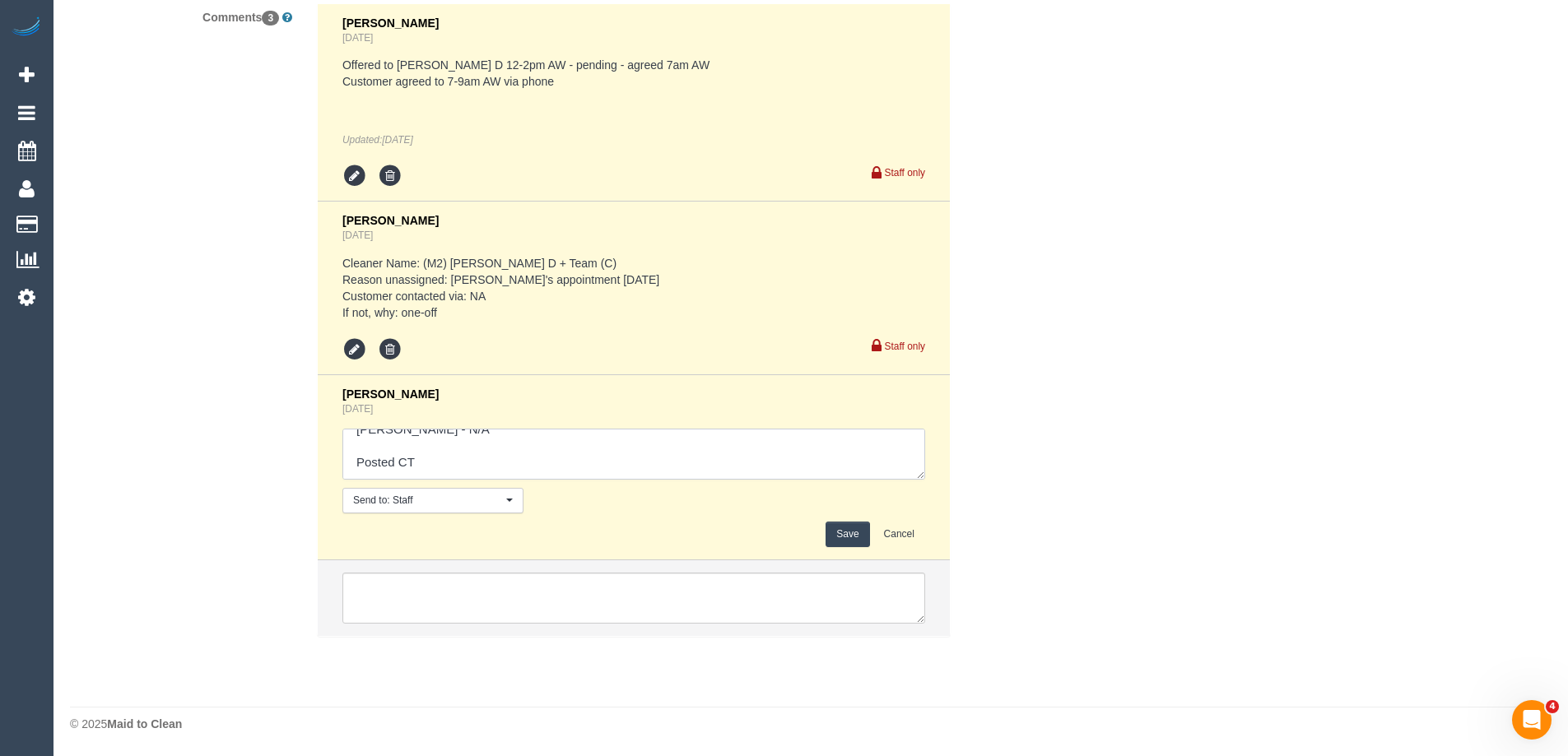
click at [481, 434] on textarea at bounding box center [633, 454] width 583 height 51
paste textarea "Akila + Tehan - pending - agreed 12-2pm AW via sms. Pending customer"
click at [791, 430] on textarea at bounding box center [633, 454] width 583 height 51
type textarea "Offered to Kalpesh + Dipika - pending - N/A Lilian - pending - N/A Darshan - pe…"
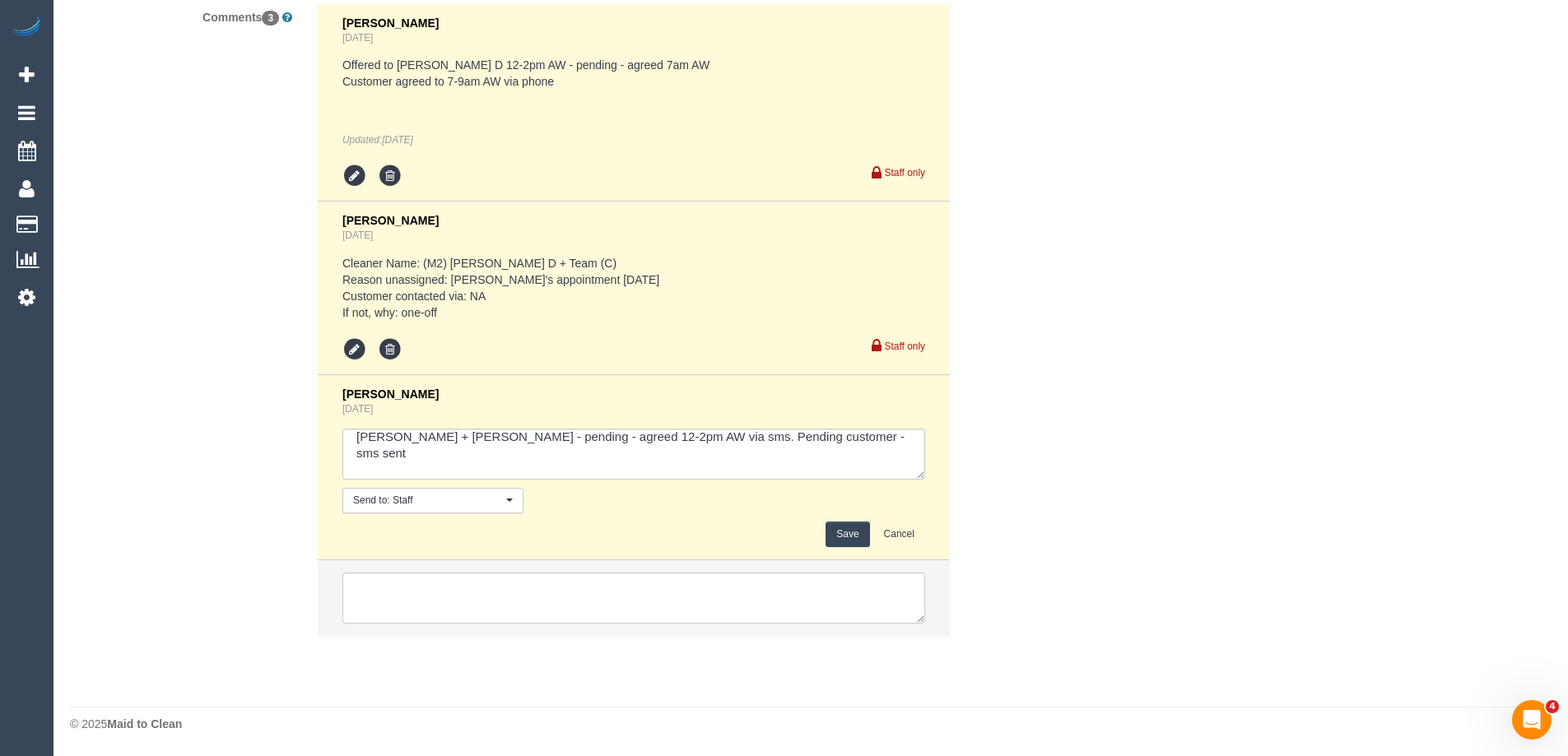
click at [847, 533] on button "Save" at bounding box center [847, 535] width 43 height 25
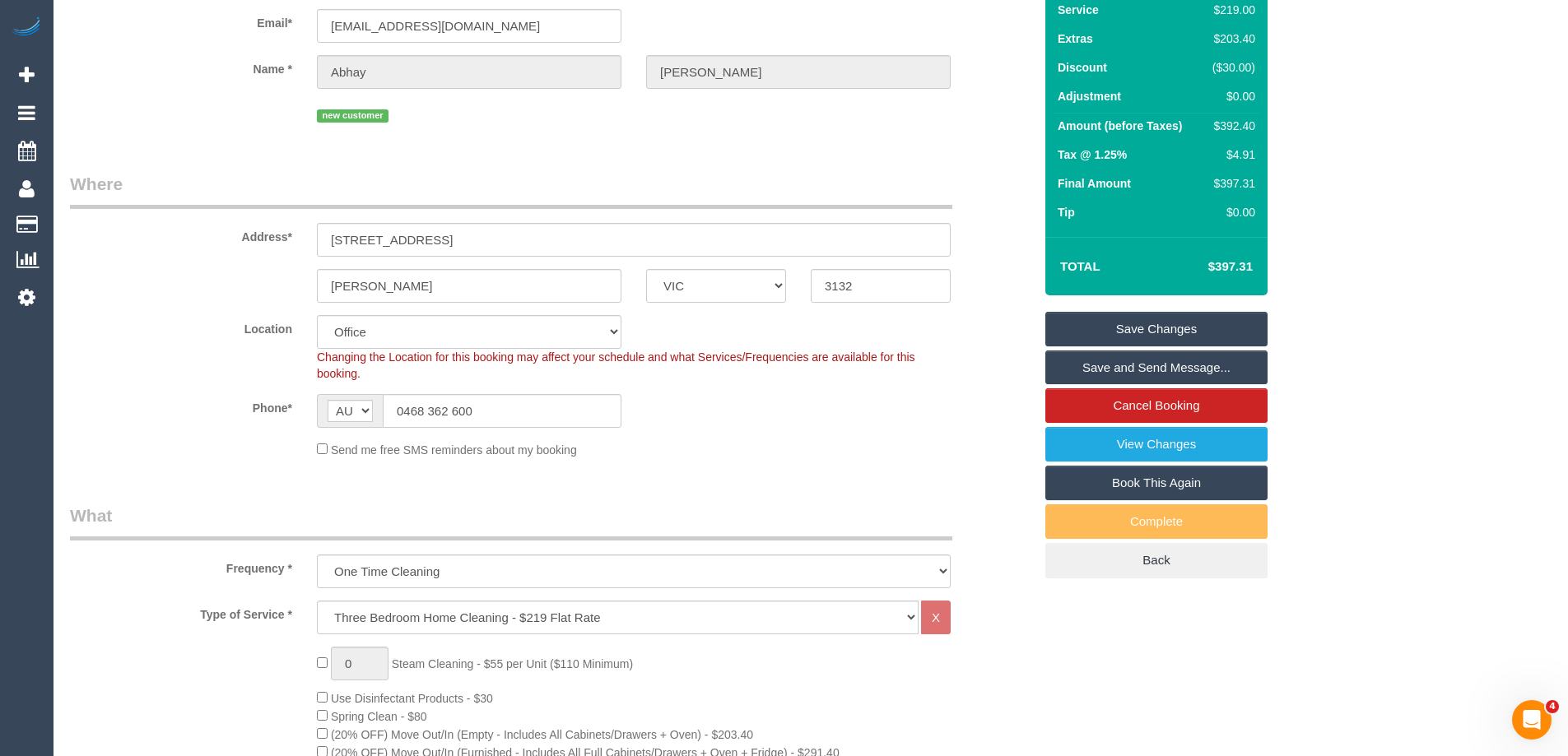
scroll to position [0, 0]
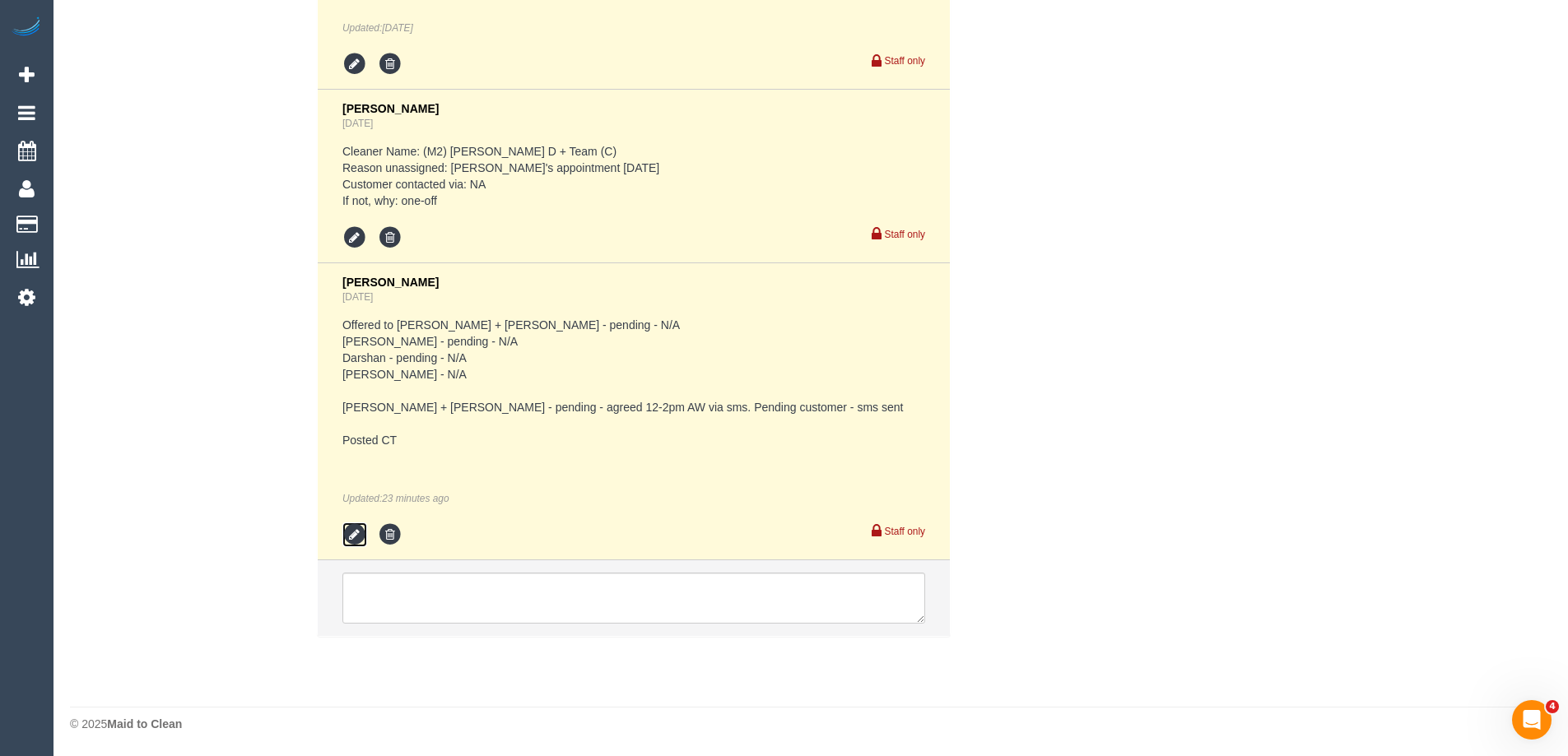
click at [354, 536] on icon at bounding box center [354, 535] width 24 height 24
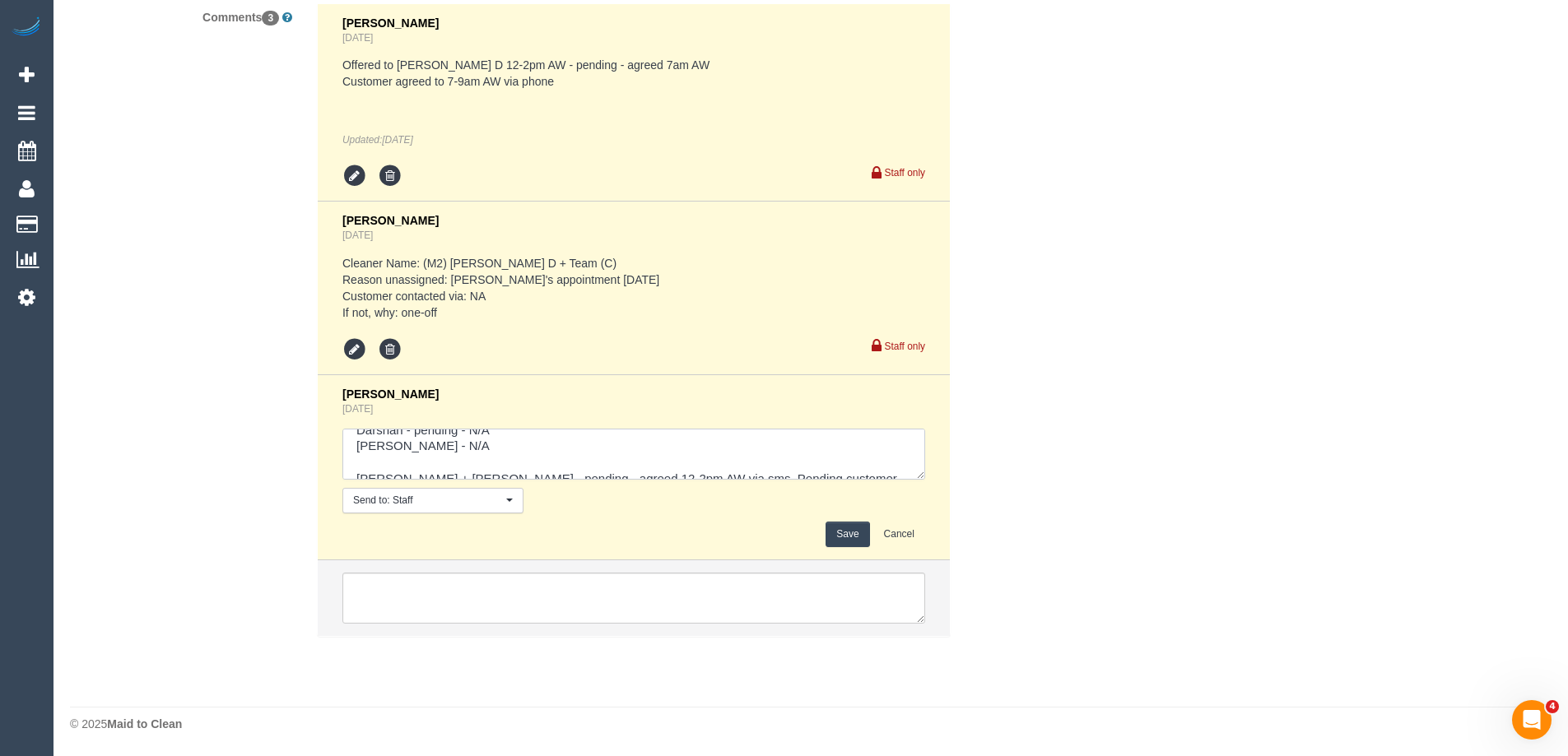
scroll to position [81, 0]
click at [876, 452] on textarea at bounding box center [633, 454] width 583 height 51
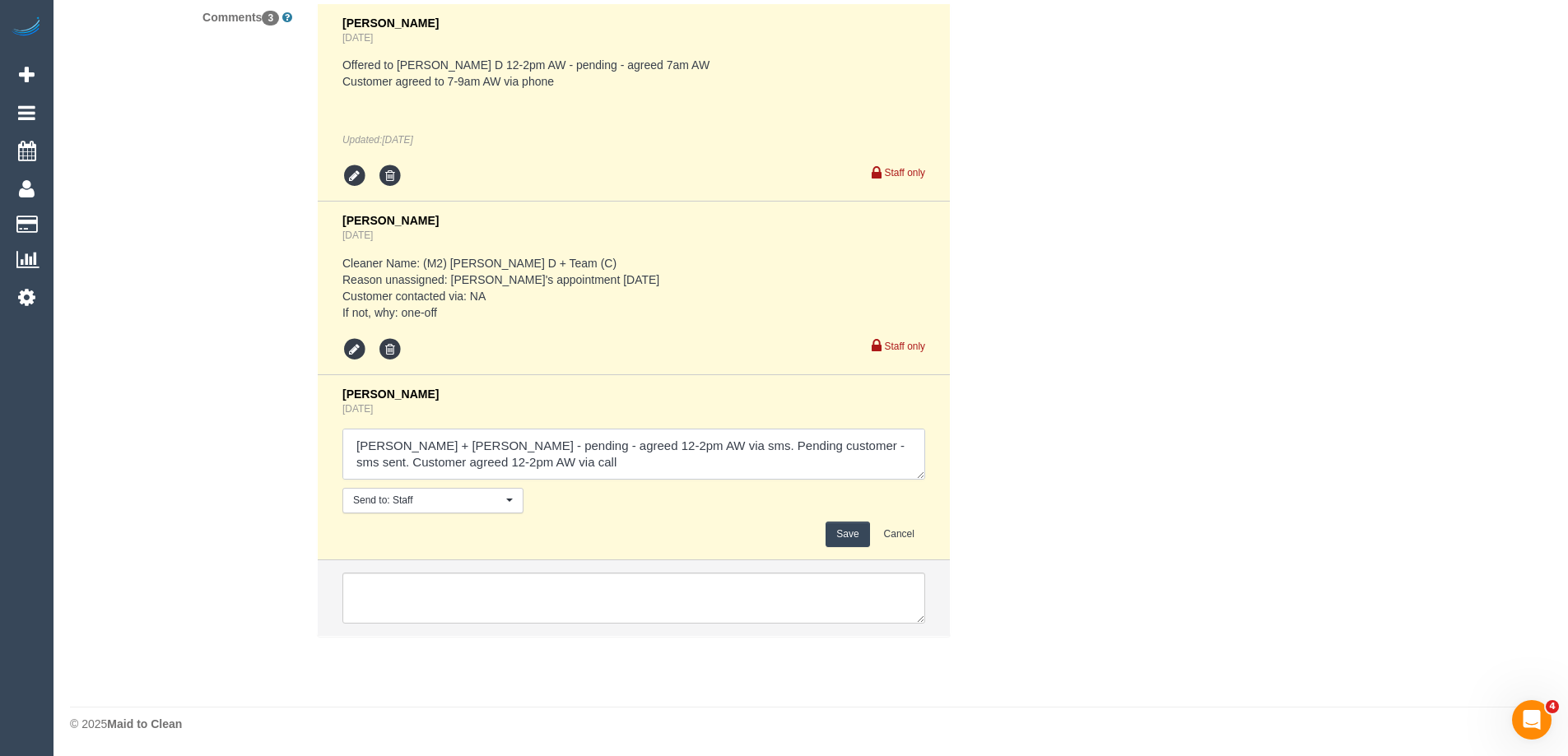
type textarea "Offered to Kalpesh + Dipika - pending - N/A Lilian - pending - N/A Darshan - pe…"
click at [851, 519] on div "Laura Butera Yesterday Send to: Staff Nothing selected Send to: Staff Send to: …" at bounding box center [633, 467] width 583 height 160
click at [840, 528] on button "Save" at bounding box center [847, 535] width 43 height 25
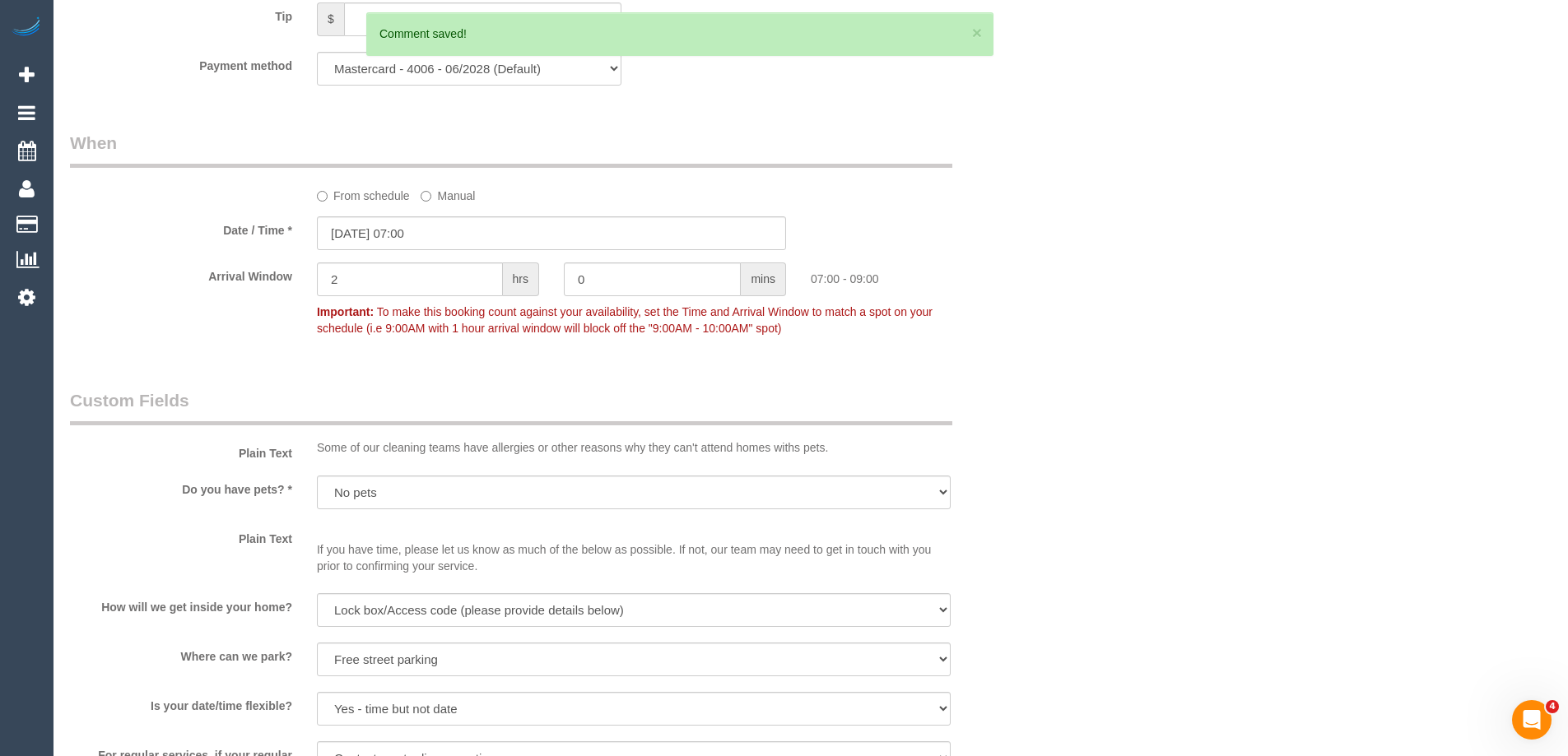
scroll to position [1649, 0]
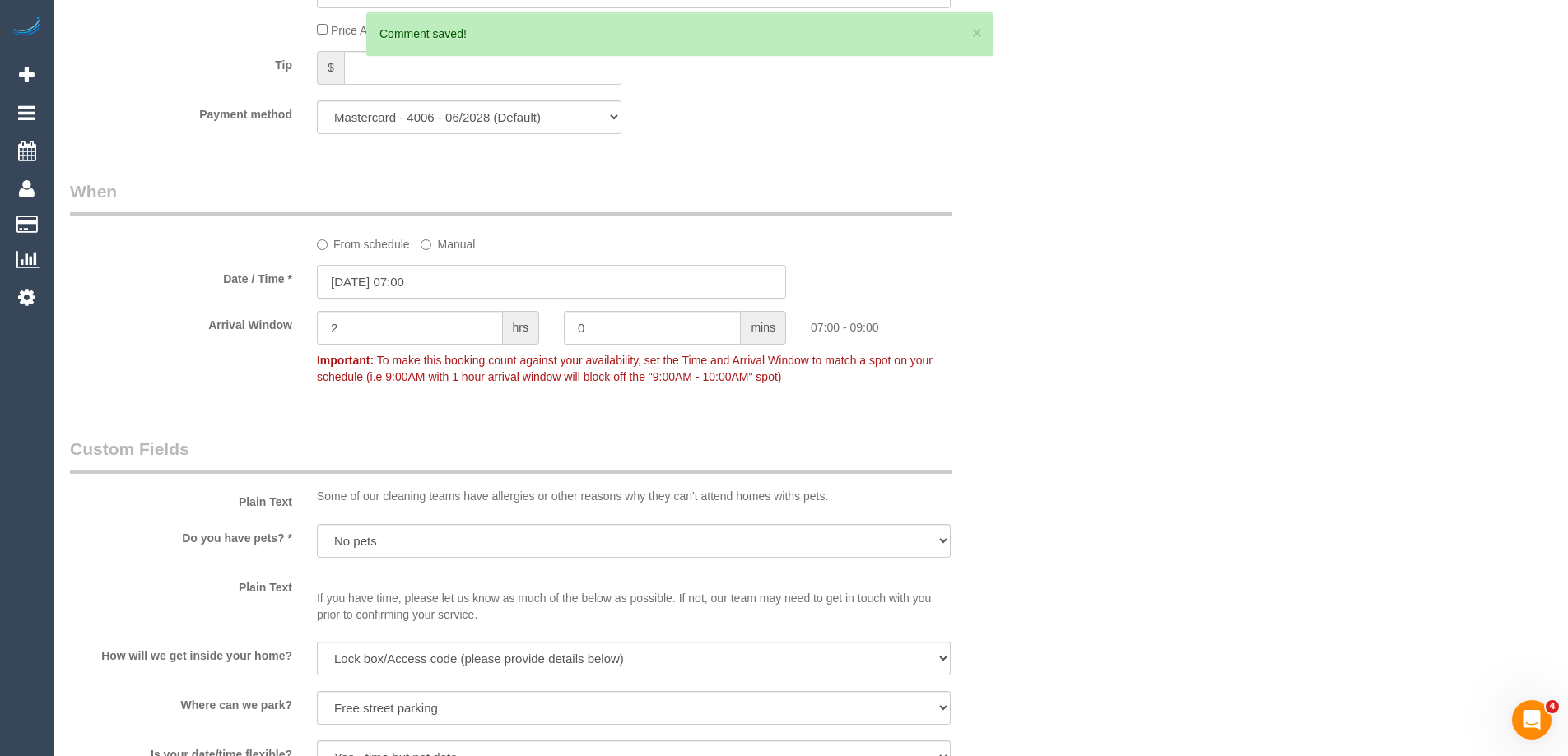
click at [480, 279] on input "03/09/2025 07:00" at bounding box center [551, 281] width 469 height 33
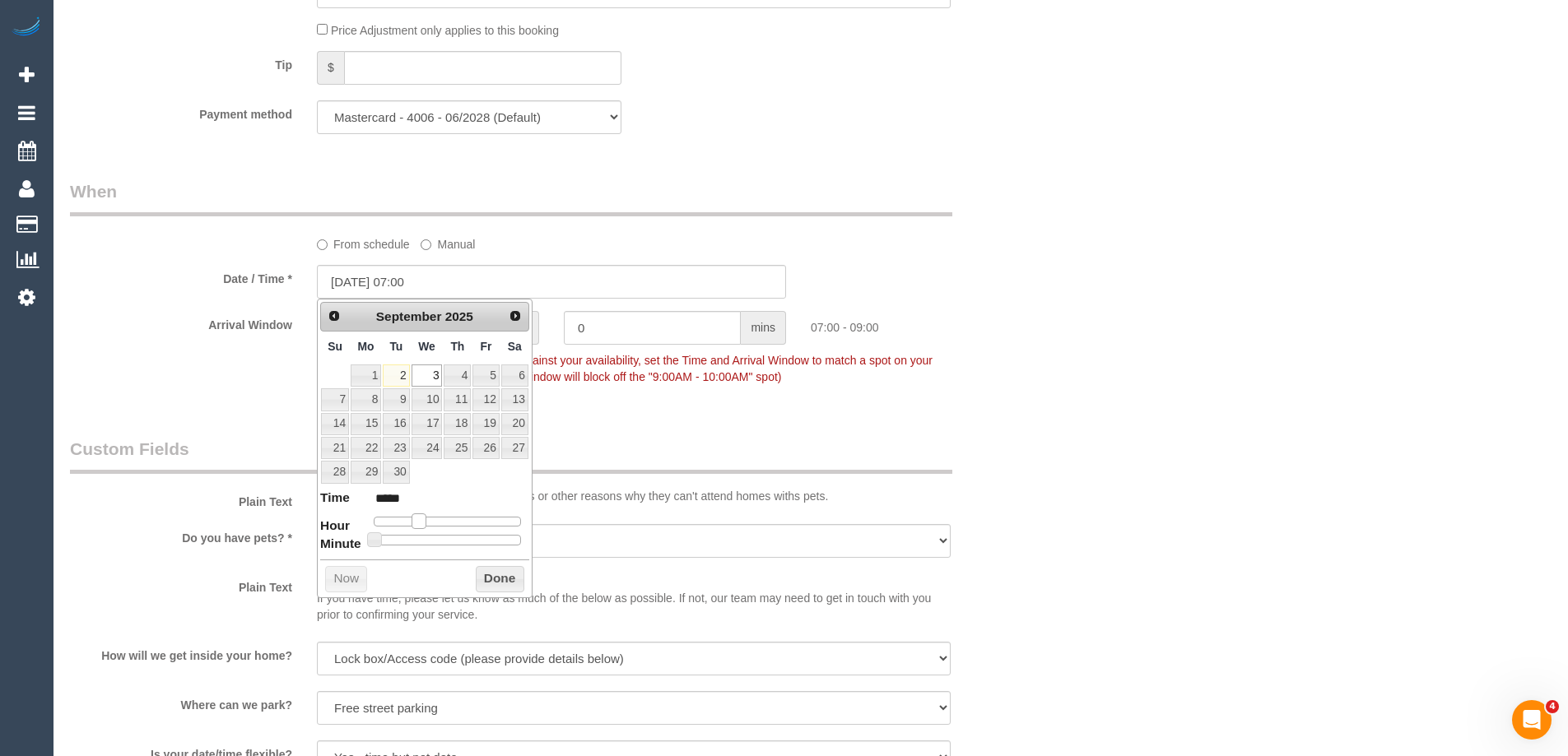
type input "03/09/2025 08:00"
type input "*****"
type input "03/09/2025 09:00"
type input "*****"
type input "03/09/2025 10:00"
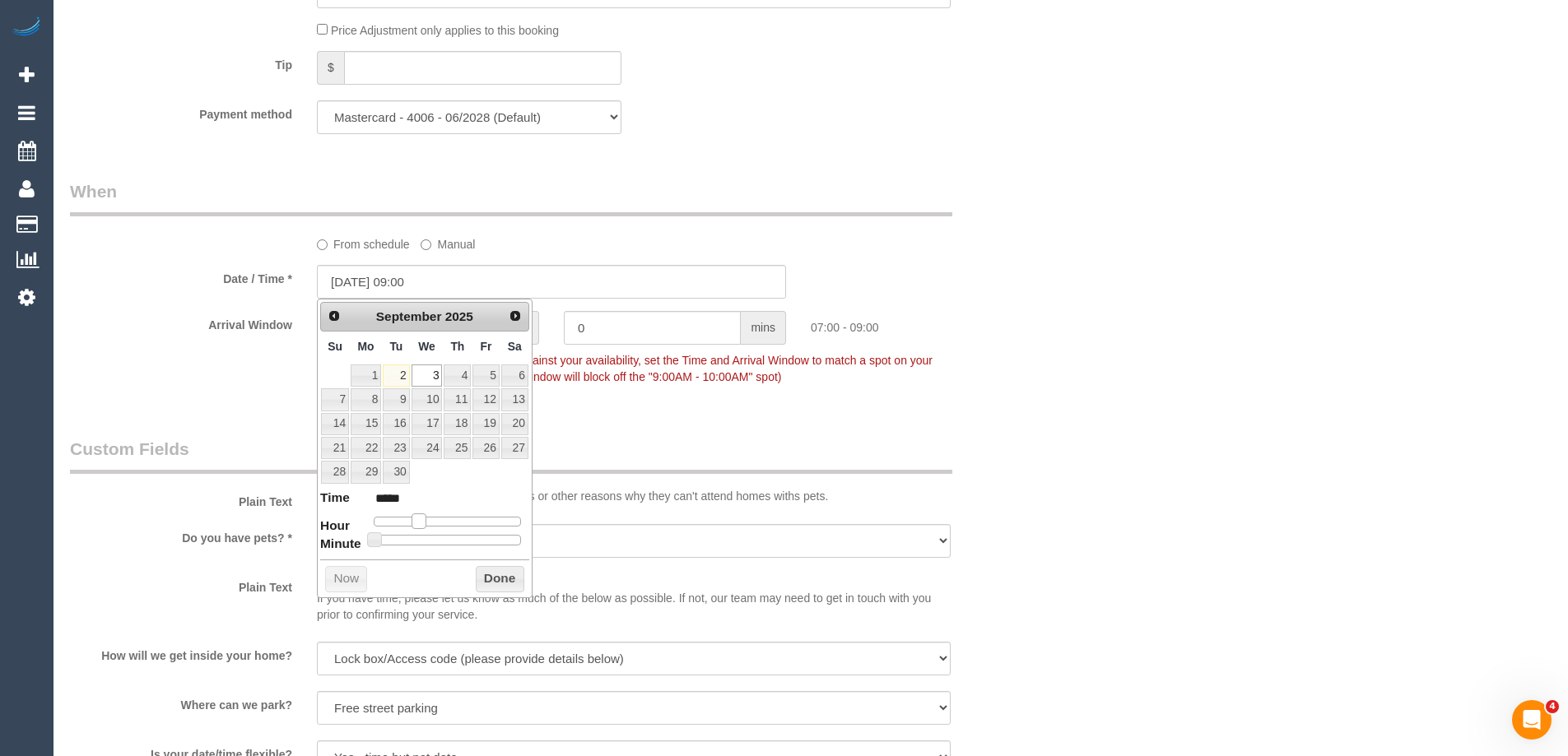
type input "*****"
type input "03/09/2025 11:00"
type input "*****"
type input "03/09/2025 12:00"
type input "*****"
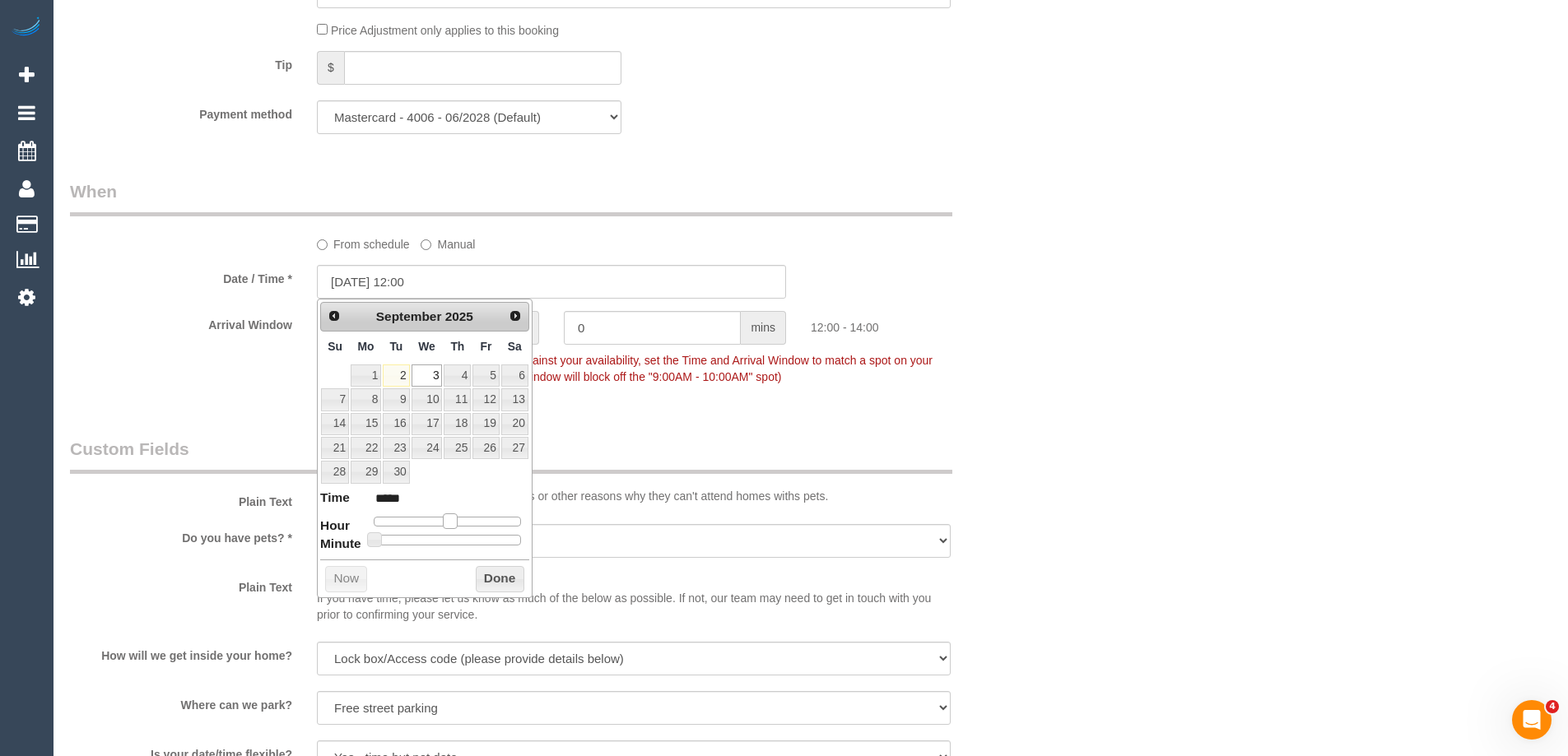
type input "03/09/2025 13:00"
type input "*****"
drag, startPoint x: 414, startPoint y: 524, endPoint x: 451, endPoint y: 526, distance: 37.1
click at [451, 526] on span at bounding box center [457, 521] width 14 height 14
type input "03/09/2025 12:00"
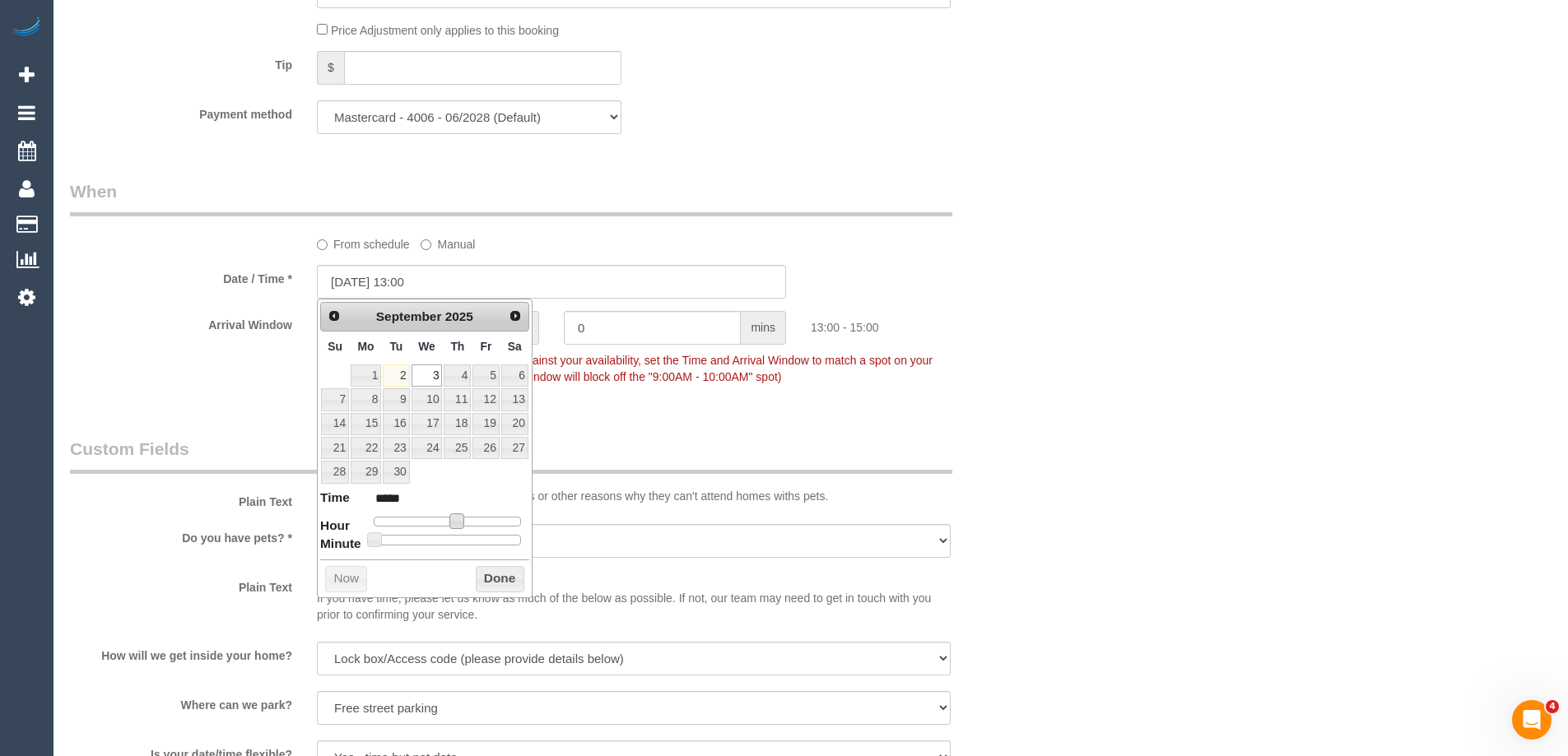
type input "*****"
click at [445, 519] on span at bounding box center [450, 521] width 14 height 14
click at [492, 573] on button "Done" at bounding box center [500, 579] width 49 height 26
click at [1228, 379] on div "Who Email* abhay.kumar527@gmail.om Name * Abhay Kumar new customer Where Addres…" at bounding box center [810, 400] width 1481 height 3981
click at [489, 578] on button "Done" at bounding box center [500, 579] width 49 height 26
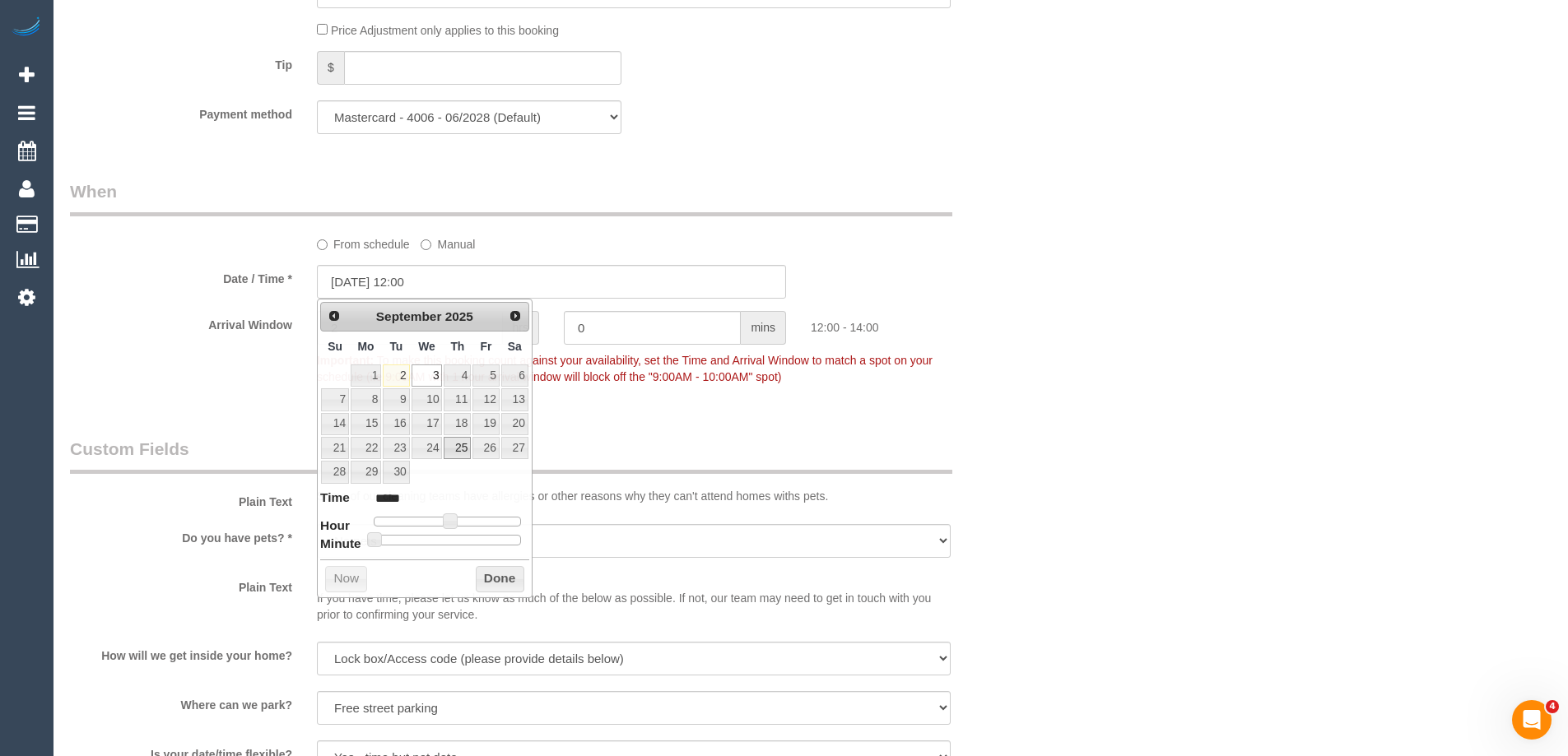
click at [496, 581] on button "Done" at bounding box center [500, 579] width 49 height 26
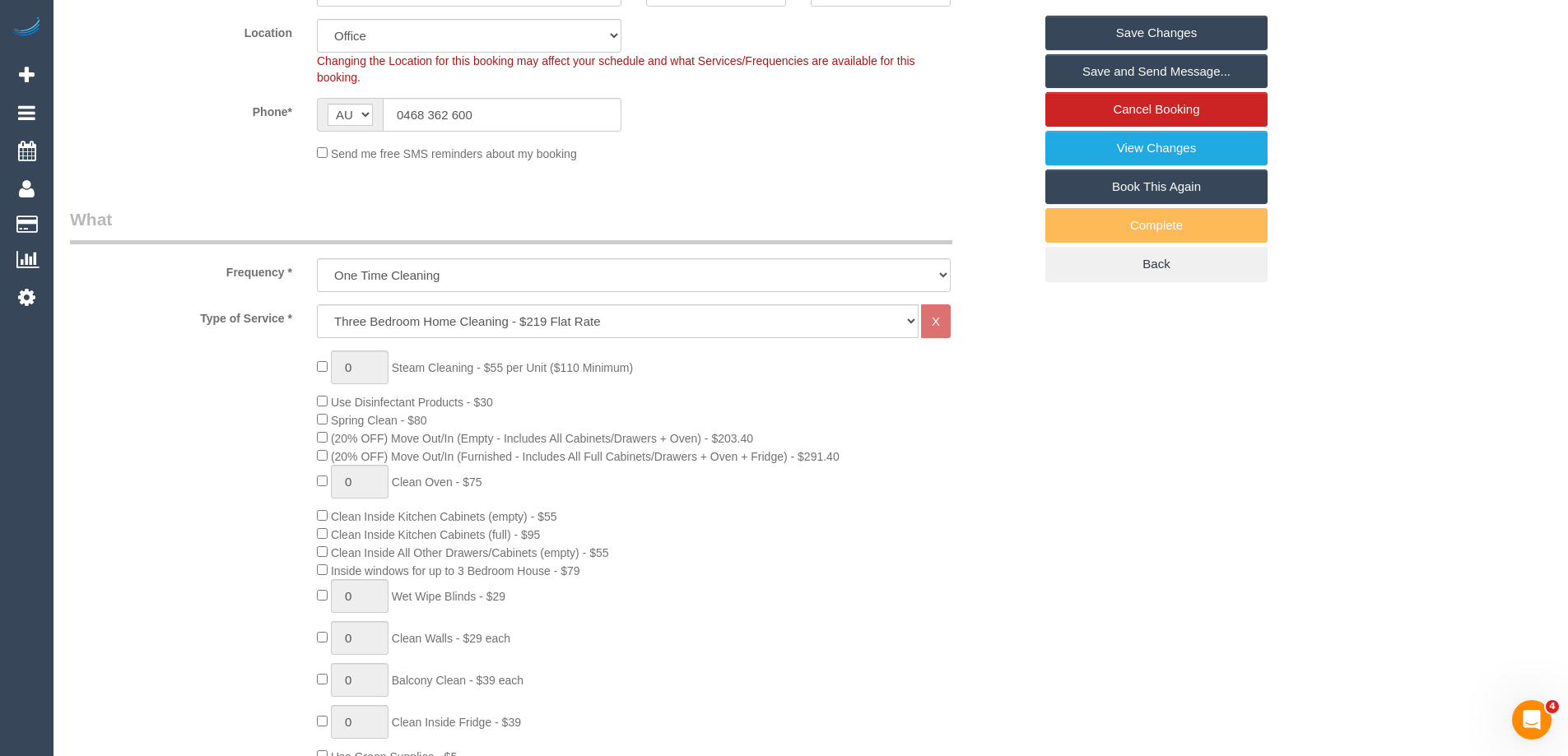
scroll to position [0, 0]
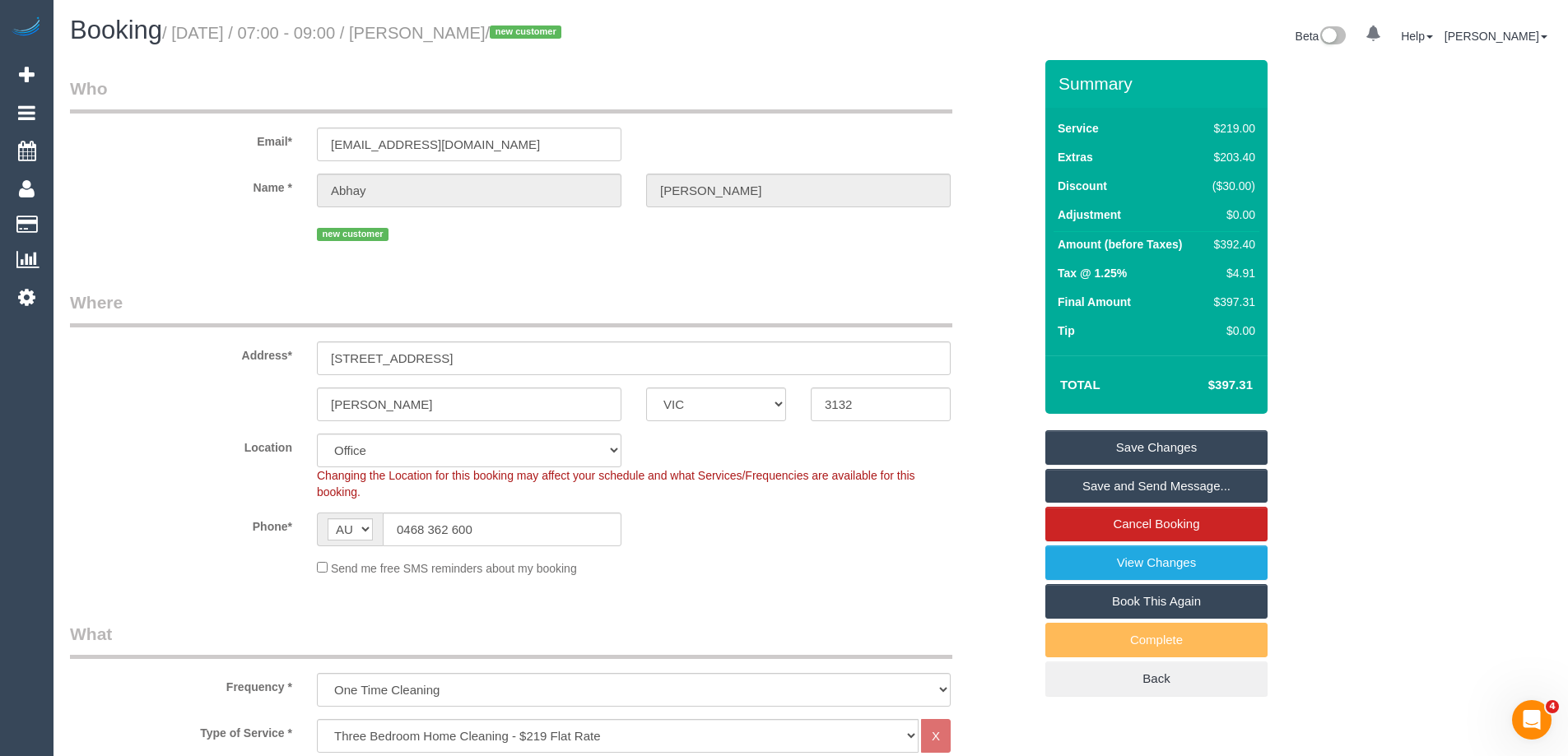
drag, startPoint x: 553, startPoint y: 33, endPoint x: 455, endPoint y: 33, distance: 98.0
click at [455, 33] on small "/ September 03, 2025 / 07:00 - 09:00 / Abhay Kumar / new customer" at bounding box center [364, 33] width 404 height 18
copy small "Abhay Kumar"
click at [823, 570] on div "Send me free SMS reminders about my booking" at bounding box center [633, 568] width 658 height 18
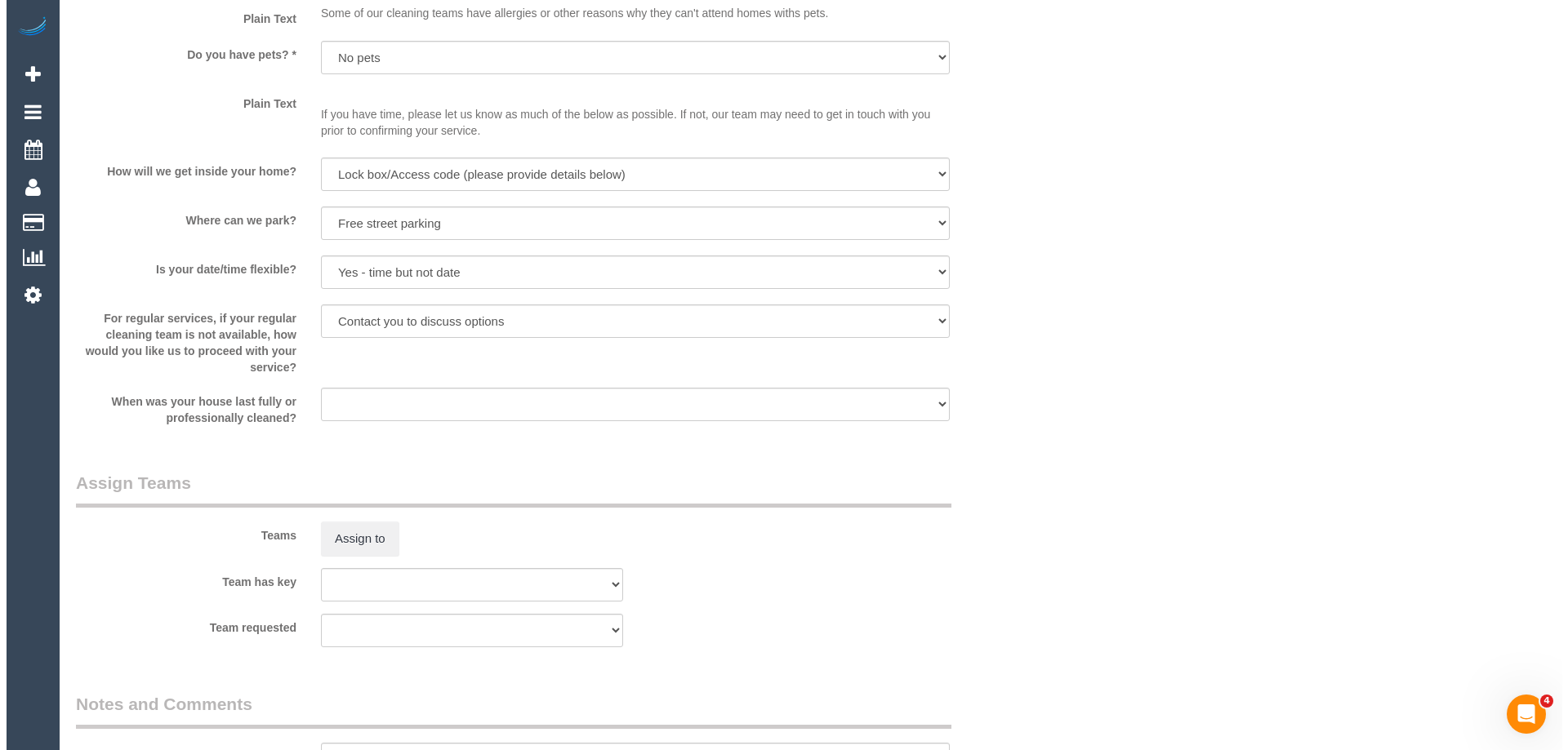
scroll to position [2123, 0]
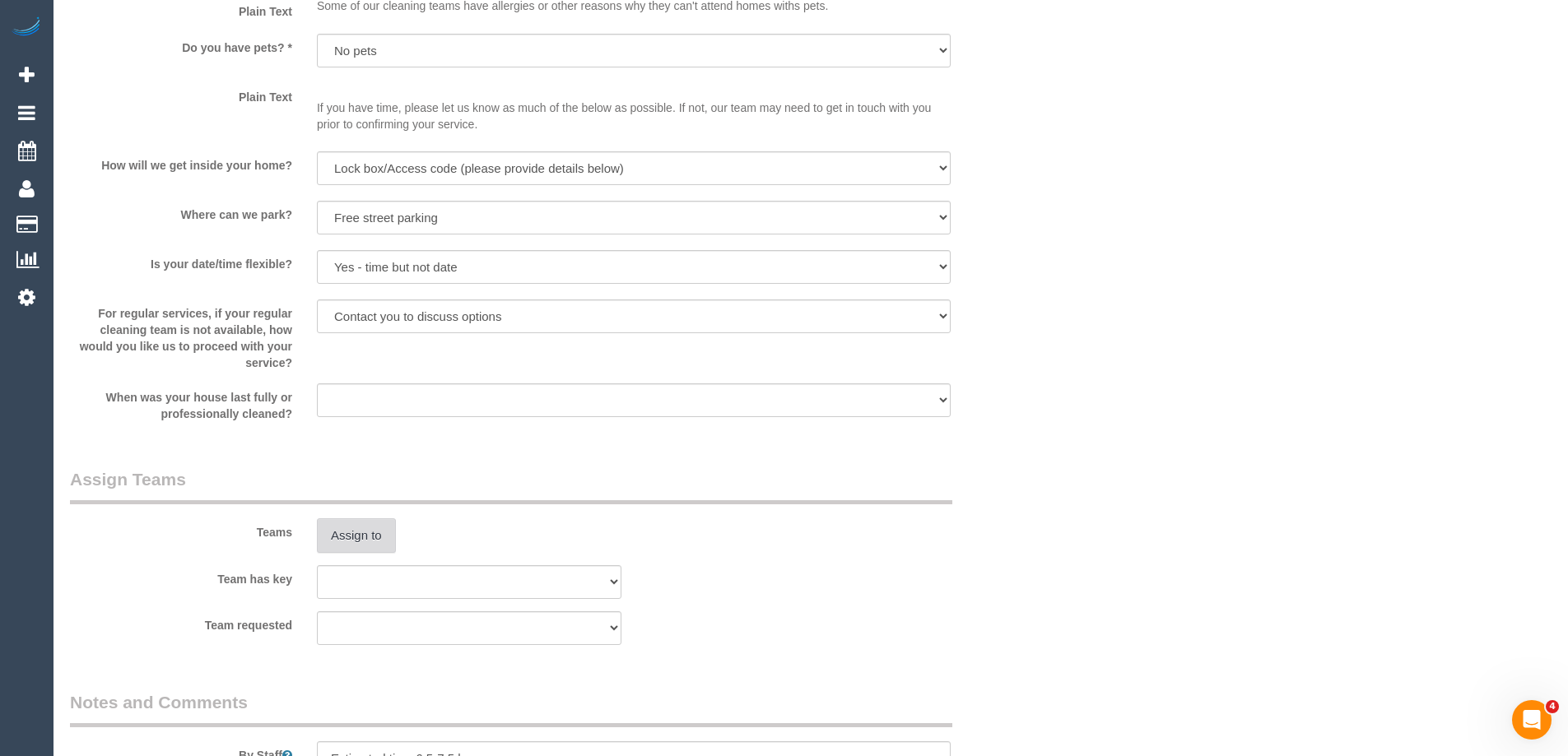
click at [378, 530] on button "Assign to" at bounding box center [356, 536] width 79 height 34
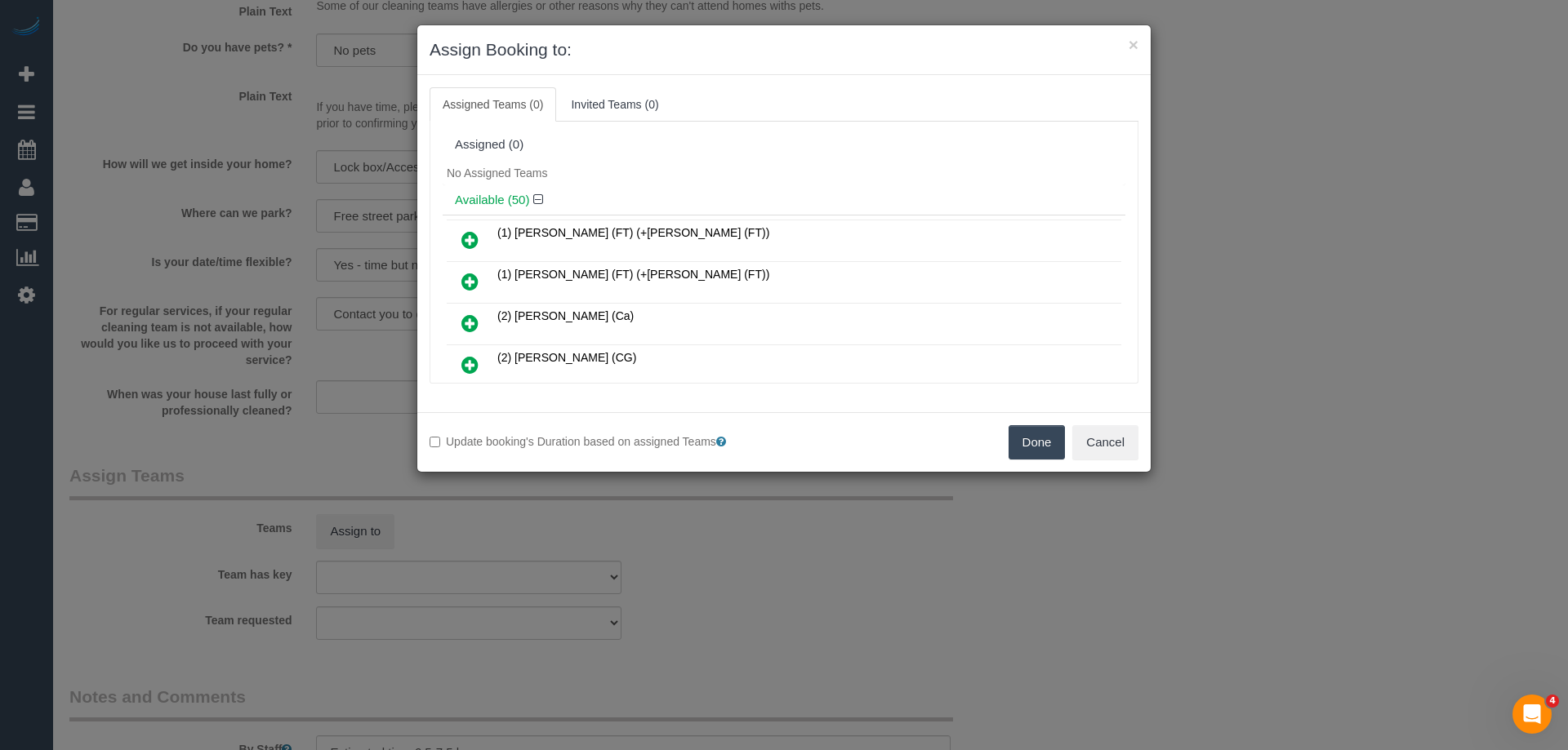
click at [622, 185] on div "Available (50)" at bounding box center [784, 201] width 683 height 30
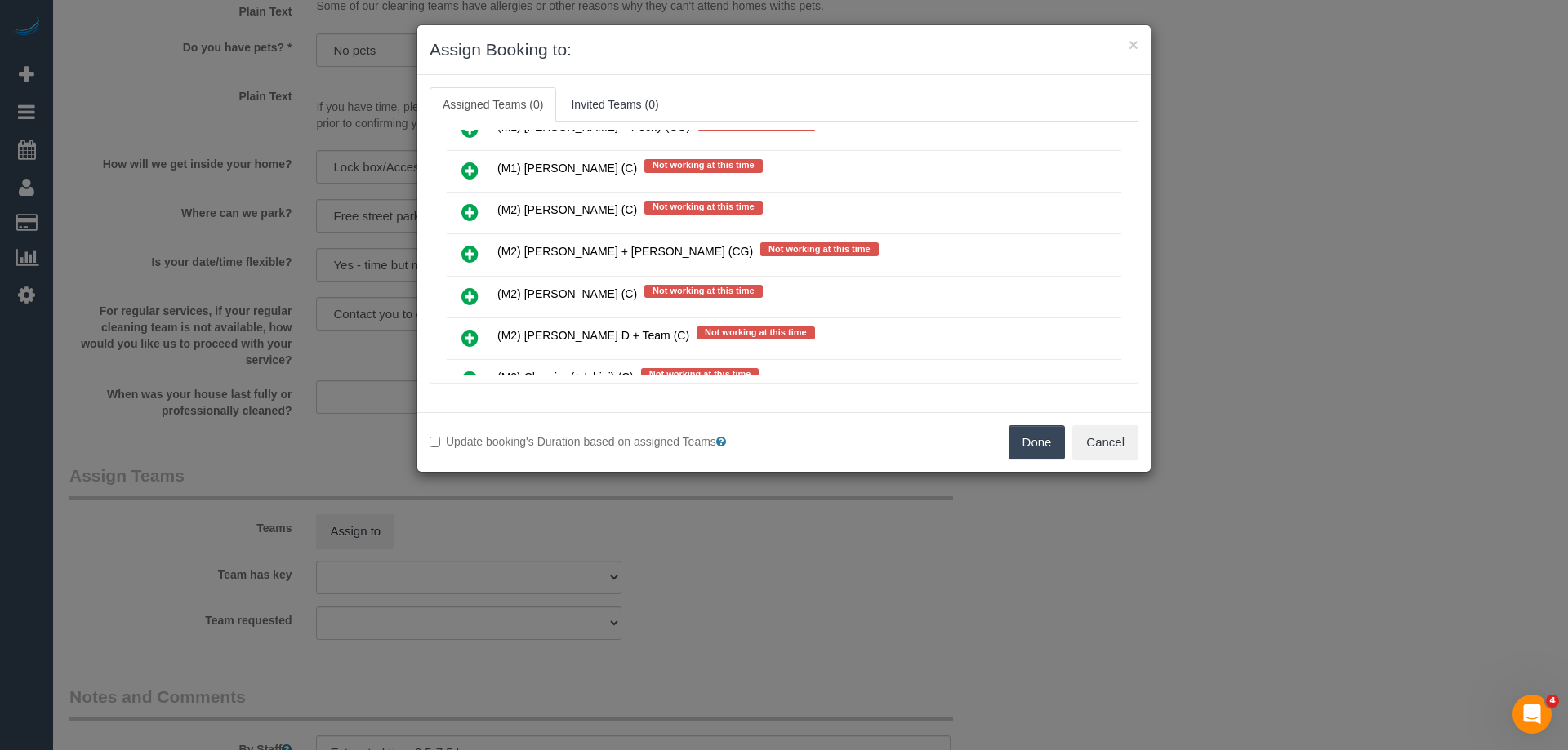
click at [464, 251] on icon at bounding box center [470, 254] width 17 height 20
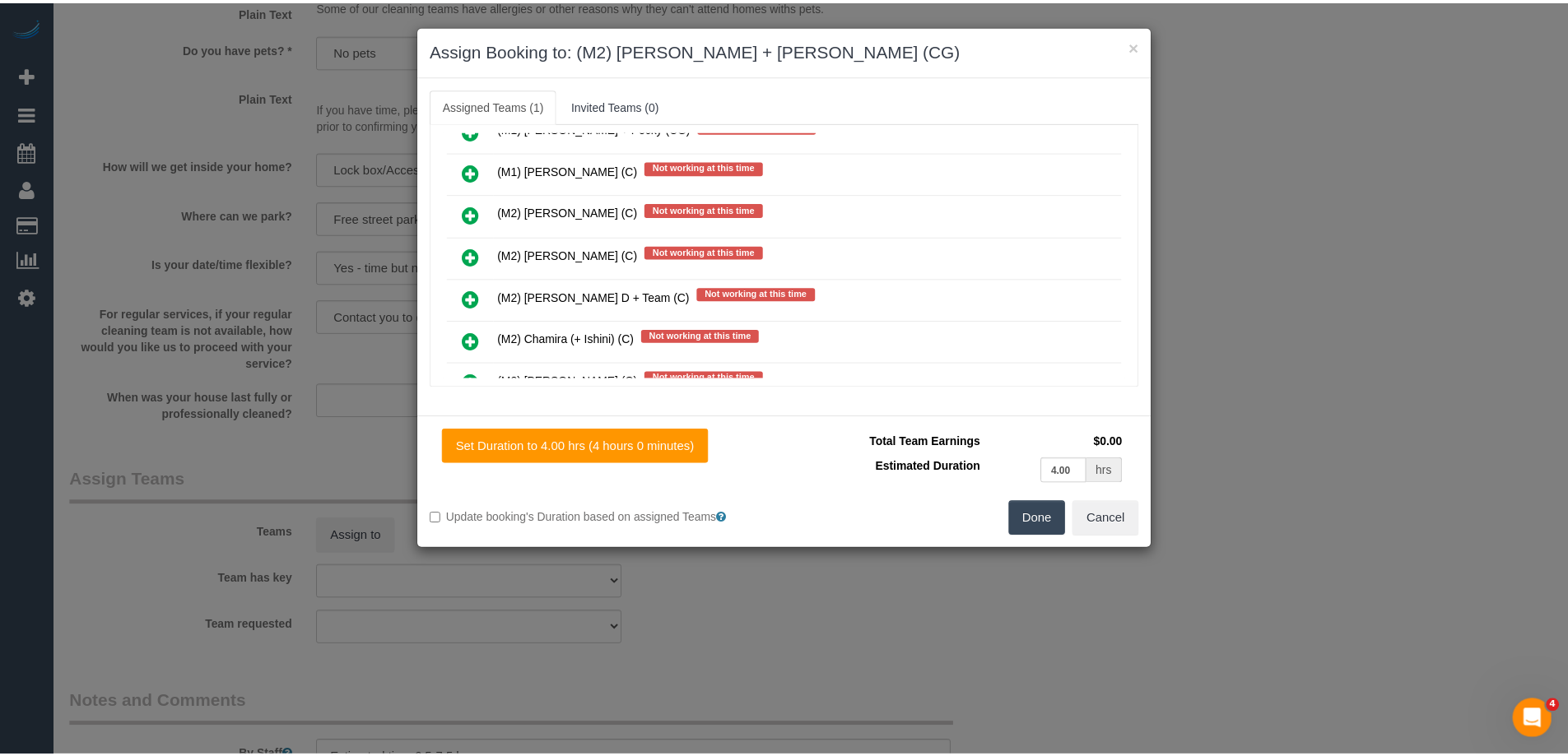
scroll to position [0, 0]
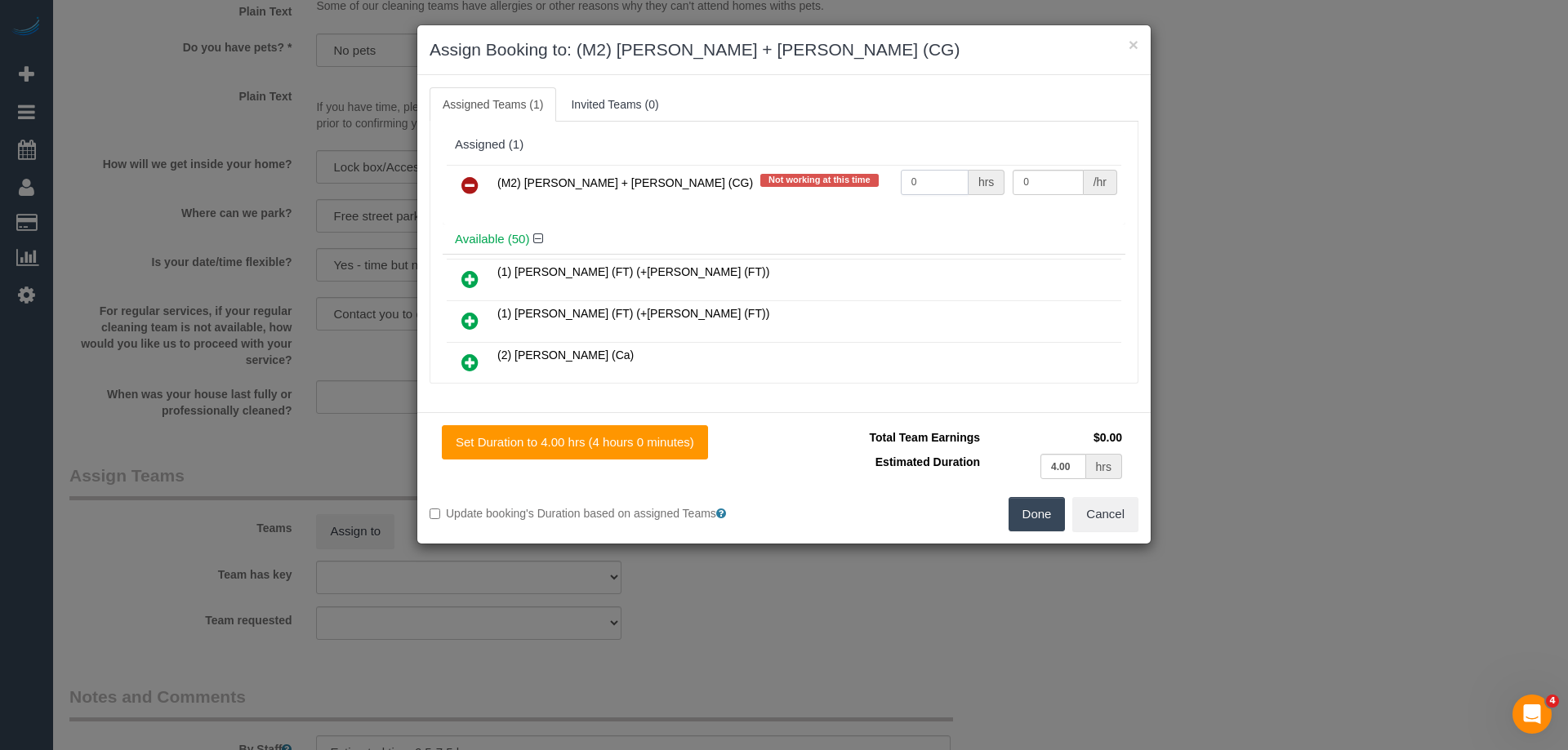
click at [928, 183] on input "0" at bounding box center [935, 183] width 68 height 25
type input "1"
click at [1027, 184] on input "0" at bounding box center [1047, 183] width 70 height 25
click at [1035, 179] on input "0" at bounding box center [1047, 183] width 70 height 25
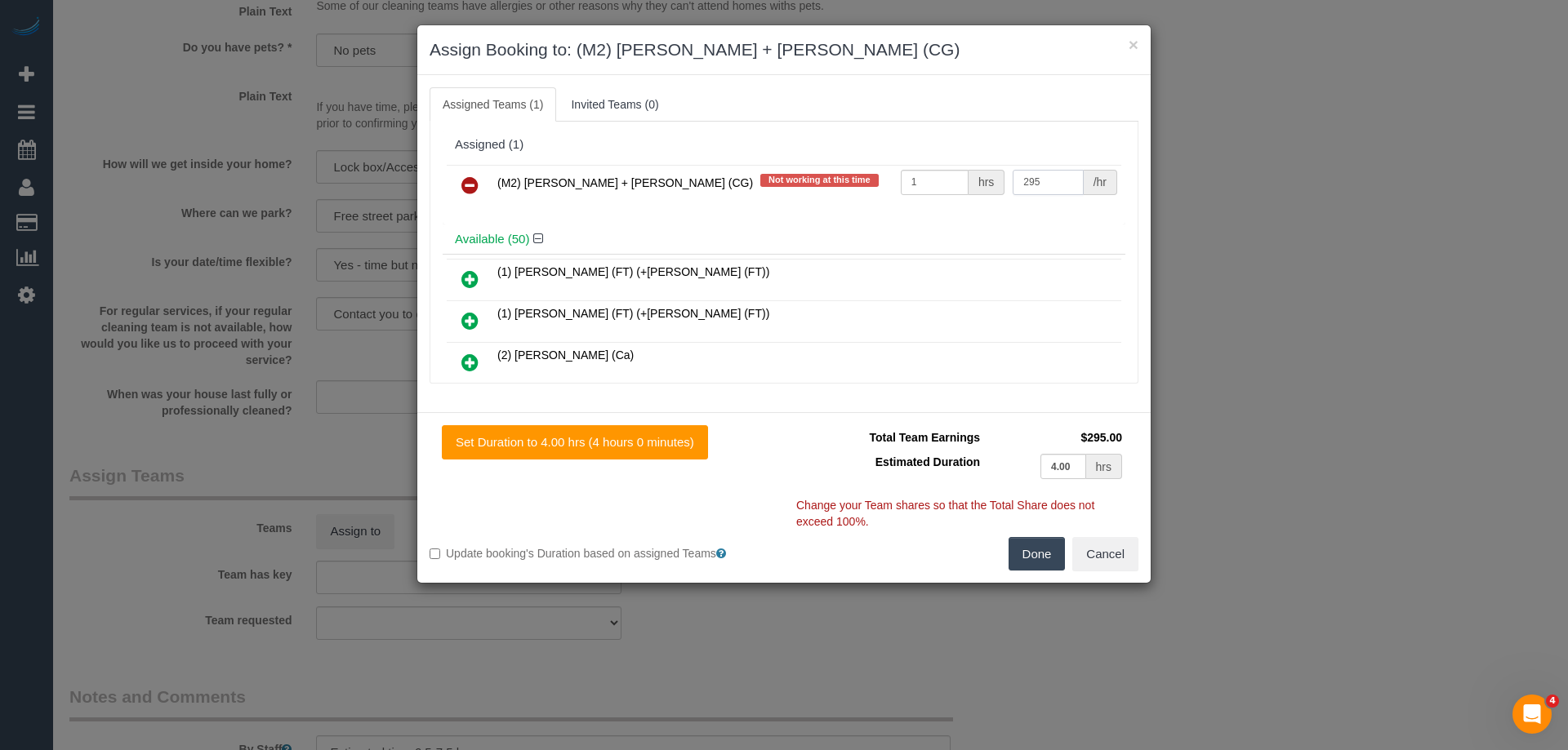
type input "295"
click at [1027, 558] on button "Done" at bounding box center [1037, 555] width 57 height 34
click at [1027, 558] on div "× Assign Booking to: (M2) Akila + Tehan (CG) Assigned Teams (1) Invited Teams (…" at bounding box center [784, 375] width 1568 height 750
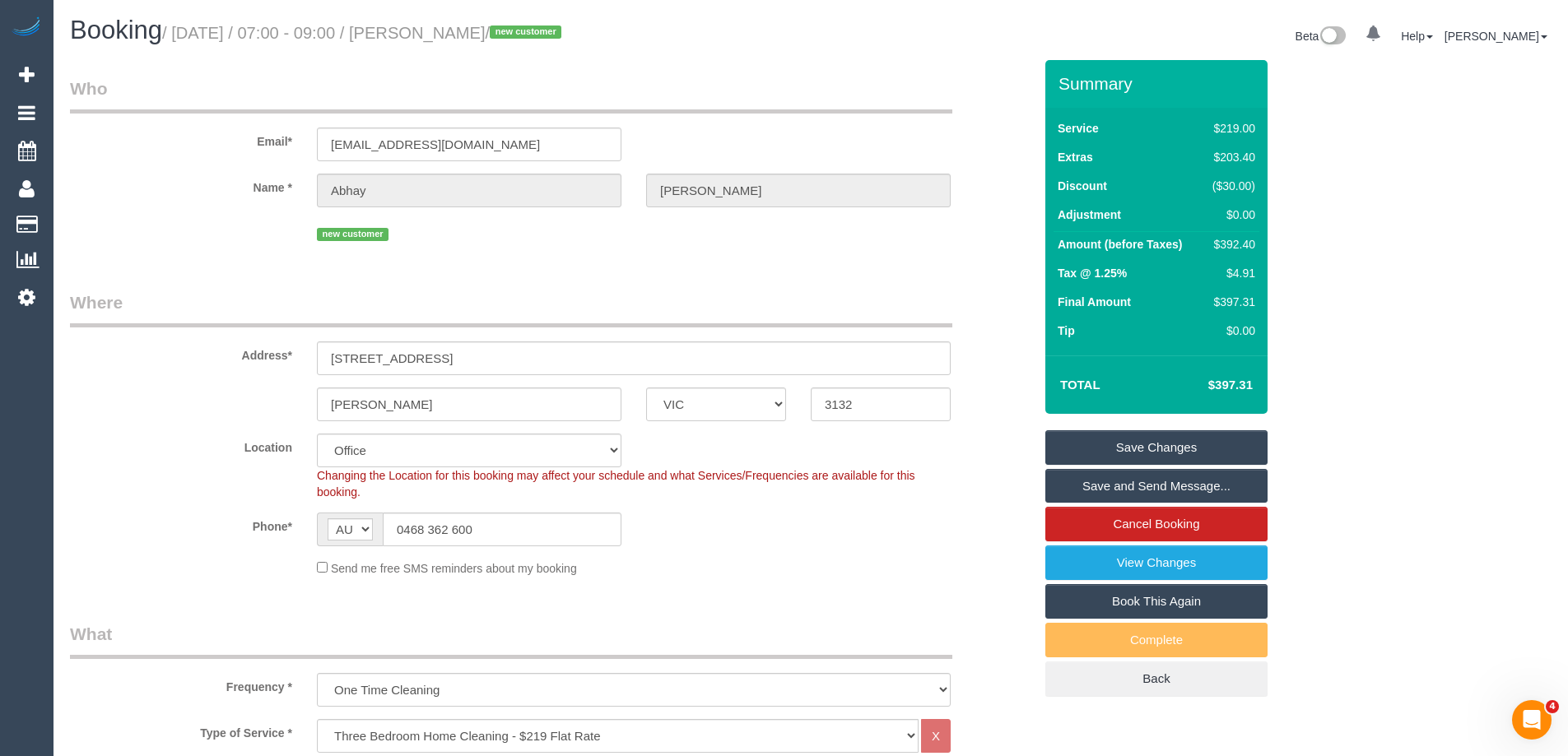
click at [1169, 481] on link "Save and Send Message..." at bounding box center [1156, 486] width 222 height 34
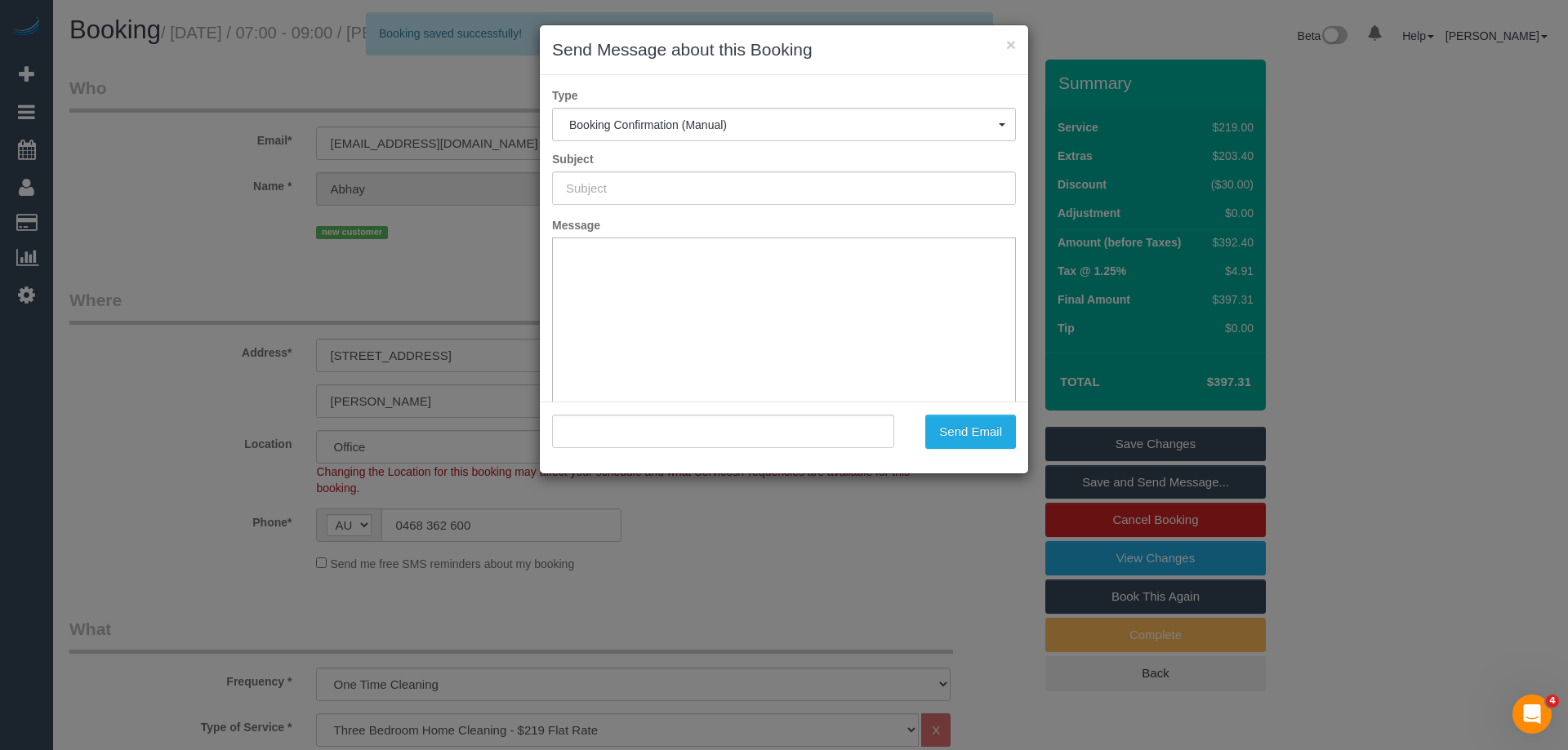
type input "Booking Confirmed"
type input ""Abhay Kumar" <abhay.kumar527@gmail.om>"
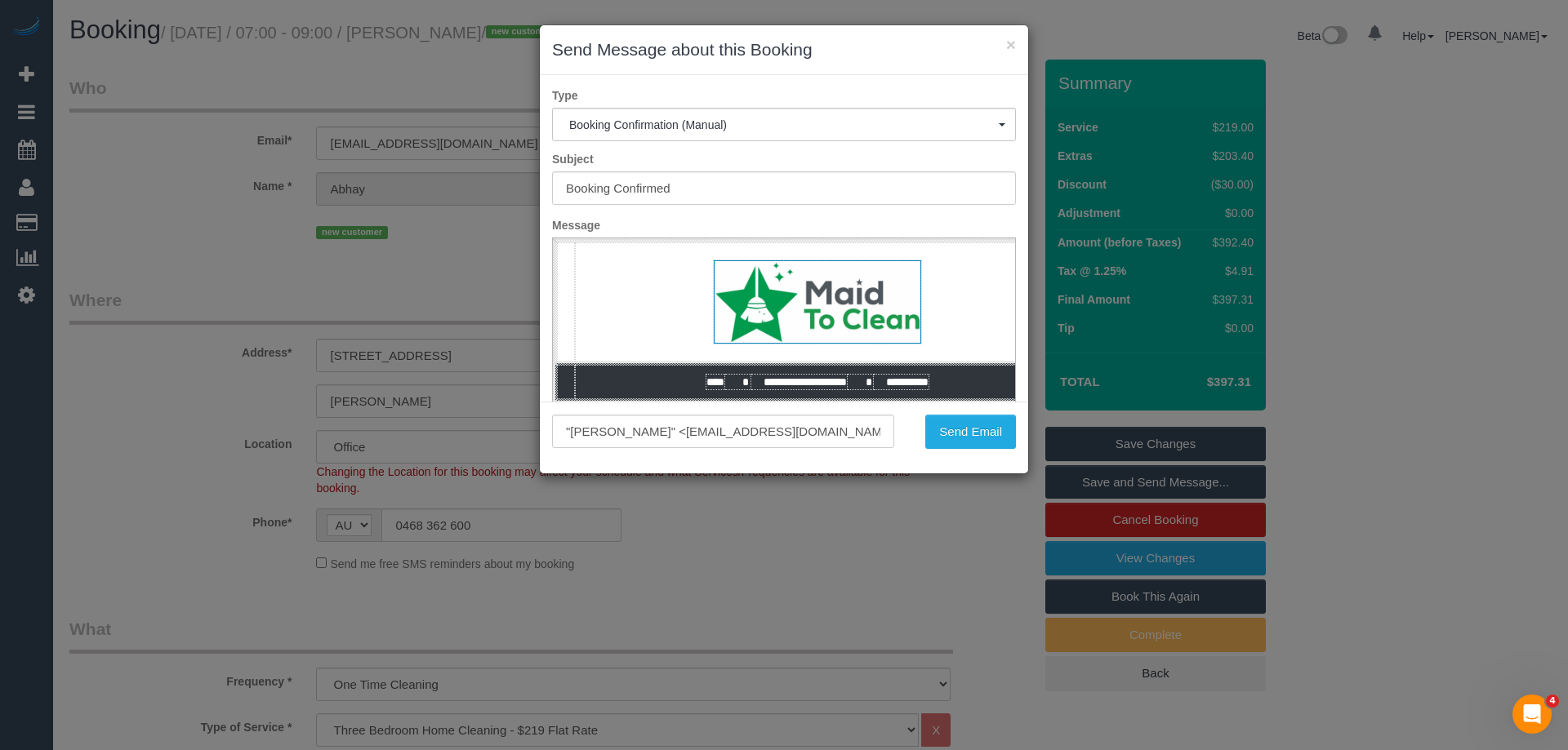
click at [965, 451] on div ""Abhay Kumar" <abhay.kumar527@gmail.om> Send Email" at bounding box center [783, 437] width 488 height 72
click at [970, 439] on button "Send Email" at bounding box center [969, 432] width 90 height 34
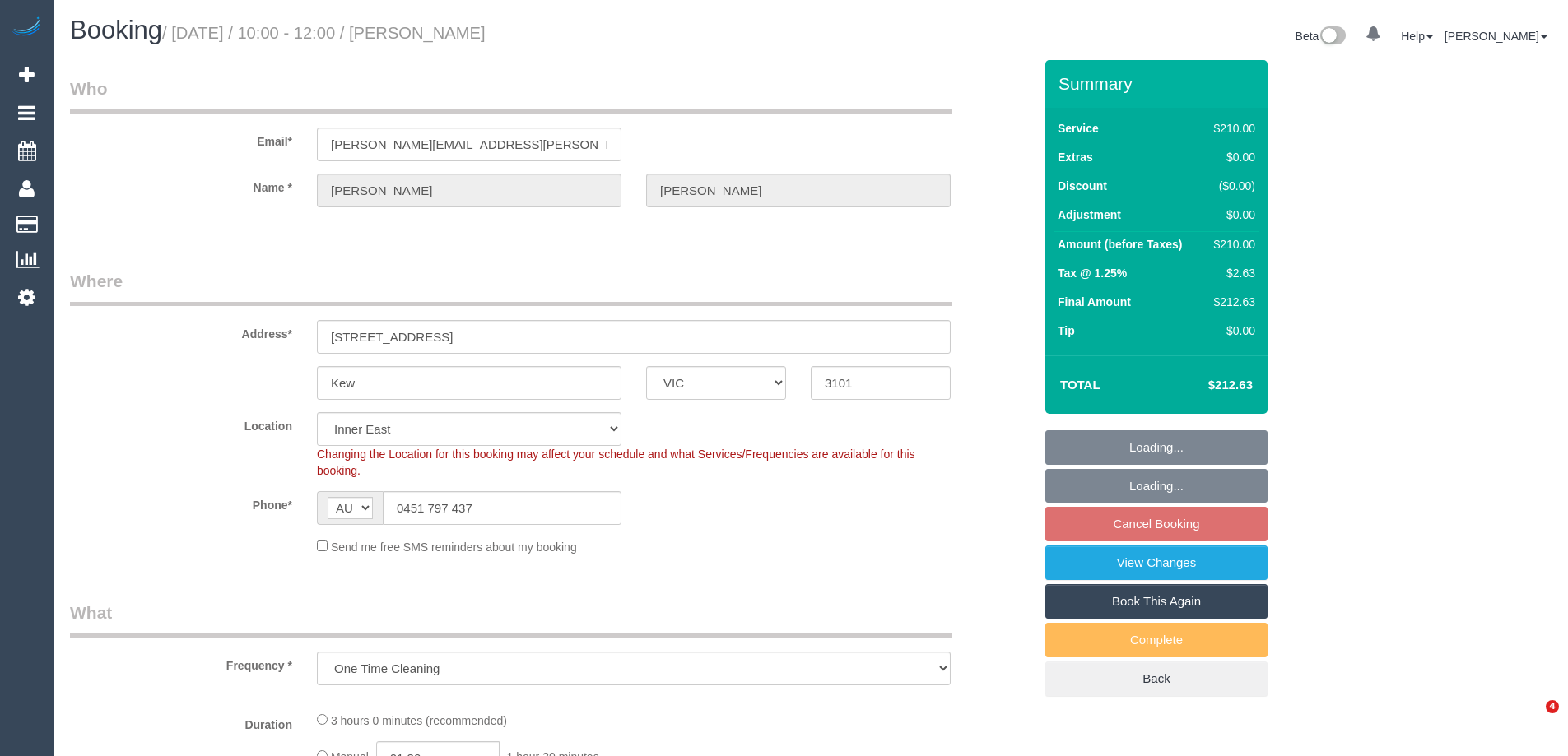
select select "VIC"
select select "string:stripe-pm_1RtgNE2GScqysDRVUirl8EZJ"
select select "number:30"
select select "number:14"
select select "number:19"
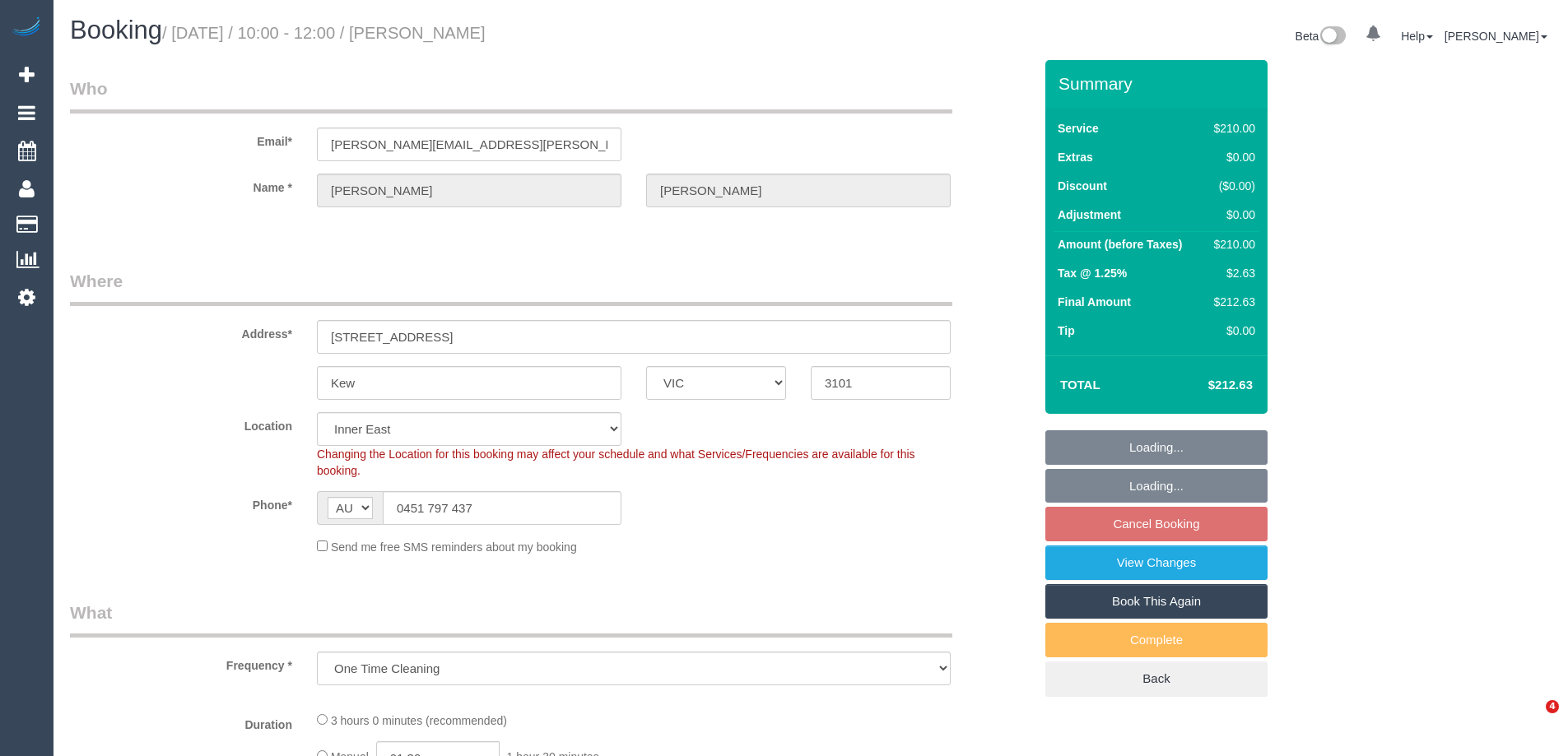
select select "number:25"
select select "number:35"
select select "object:1529"
select select "180"
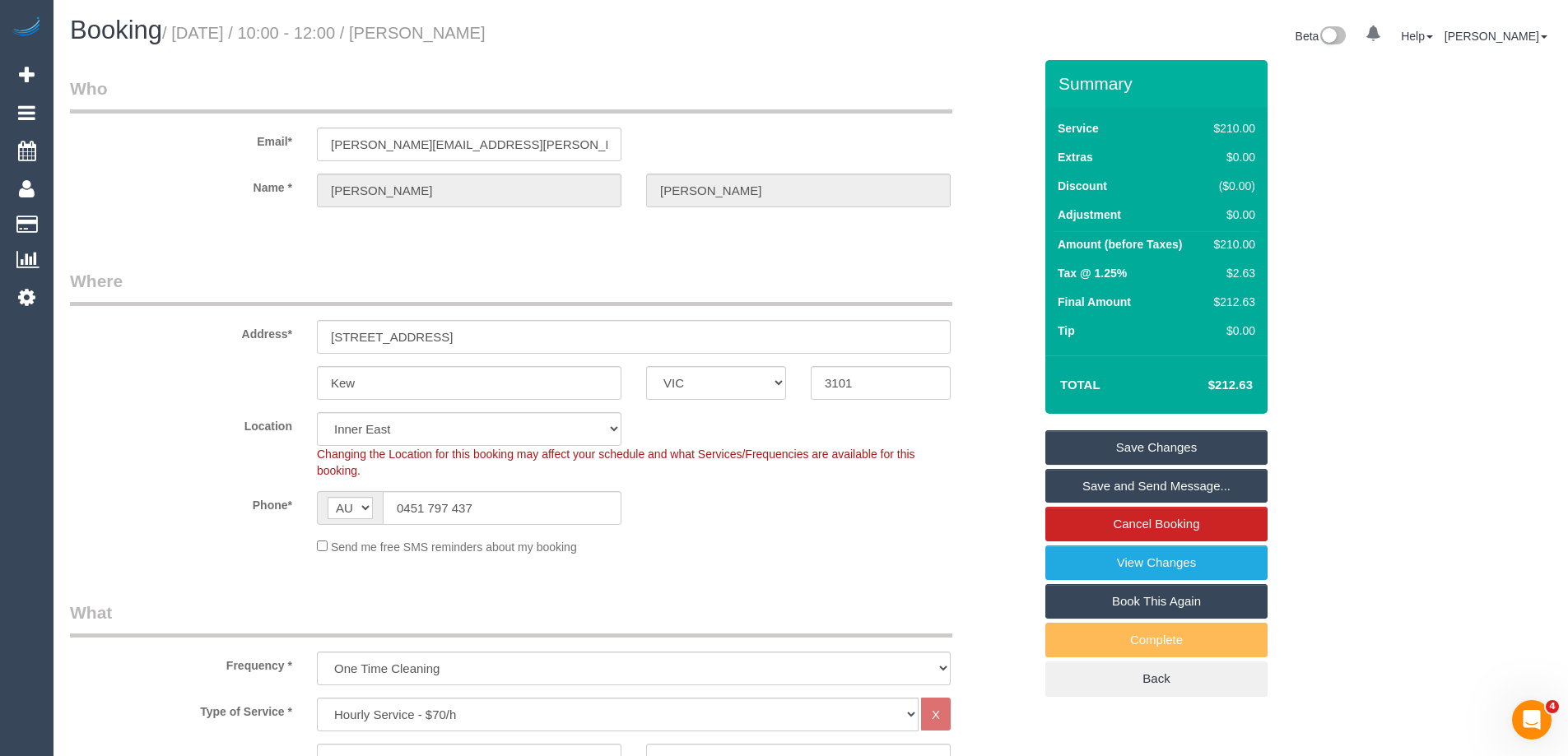
drag, startPoint x: 595, startPoint y: 42, endPoint x: 455, endPoint y: 30, distance: 140.5
click at [455, 30] on h1 "Booking / [DATE] / 10:00 - 12:00 / [PERSON_NAME]" at bounding box center [434, 30] width 728 height 28
copy small "[PERSON_NAME]"
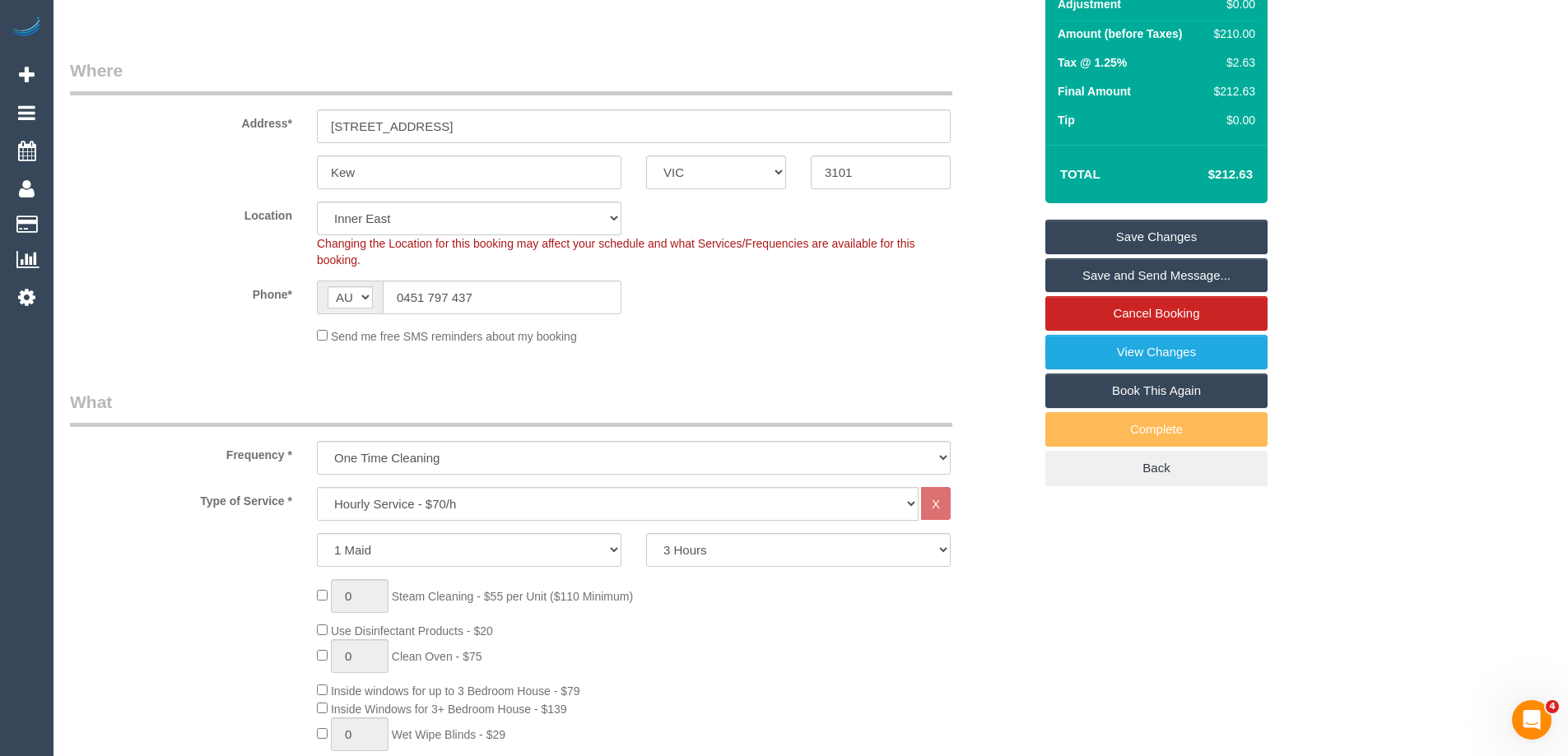
scroll to position [329, 0]
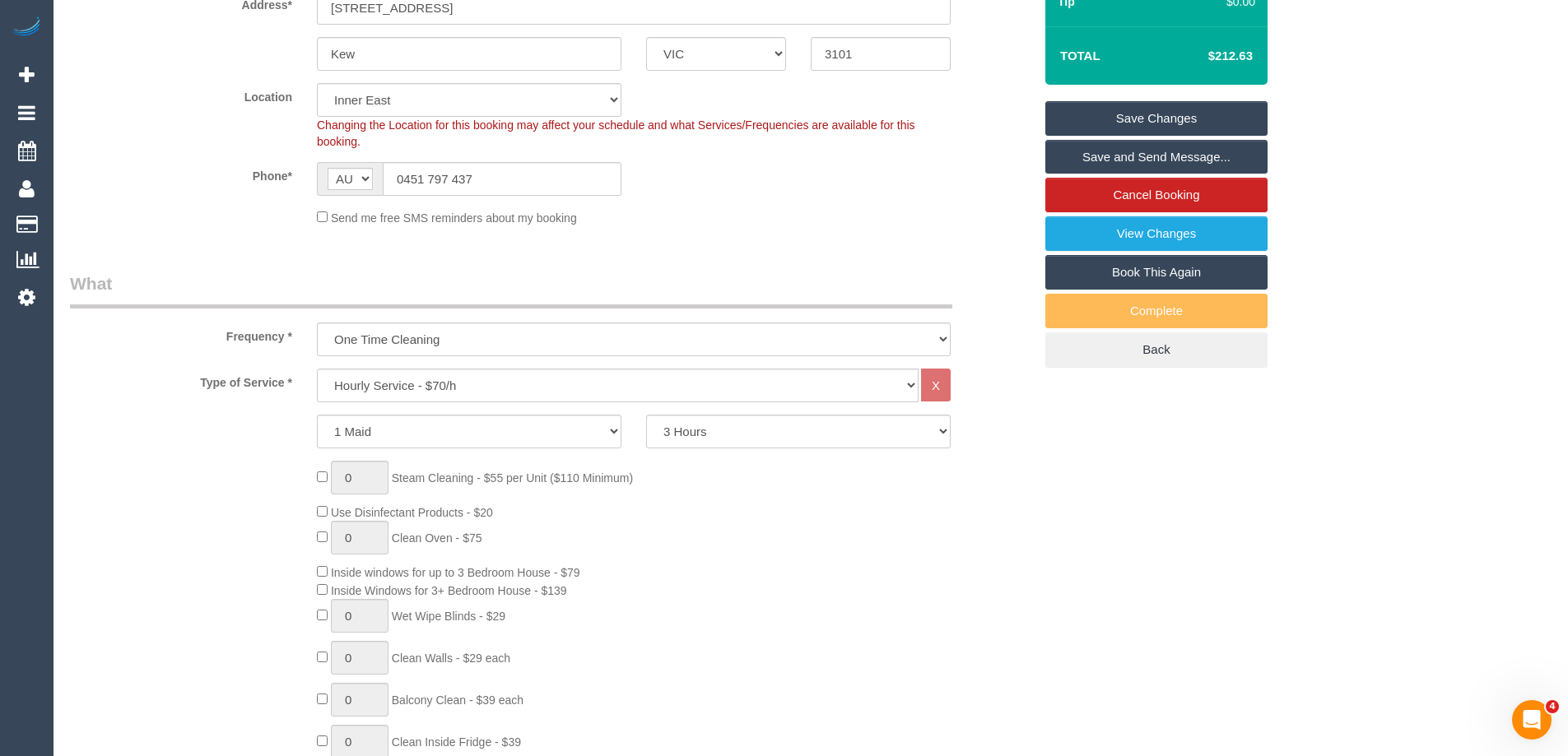
click at [820, 537] on div "0 Steam Cleaning - $55 per Unit ($110 Minimum) Use Disinfectant Products - $20 …" at bounding box center [675, 704] width 741 height 487
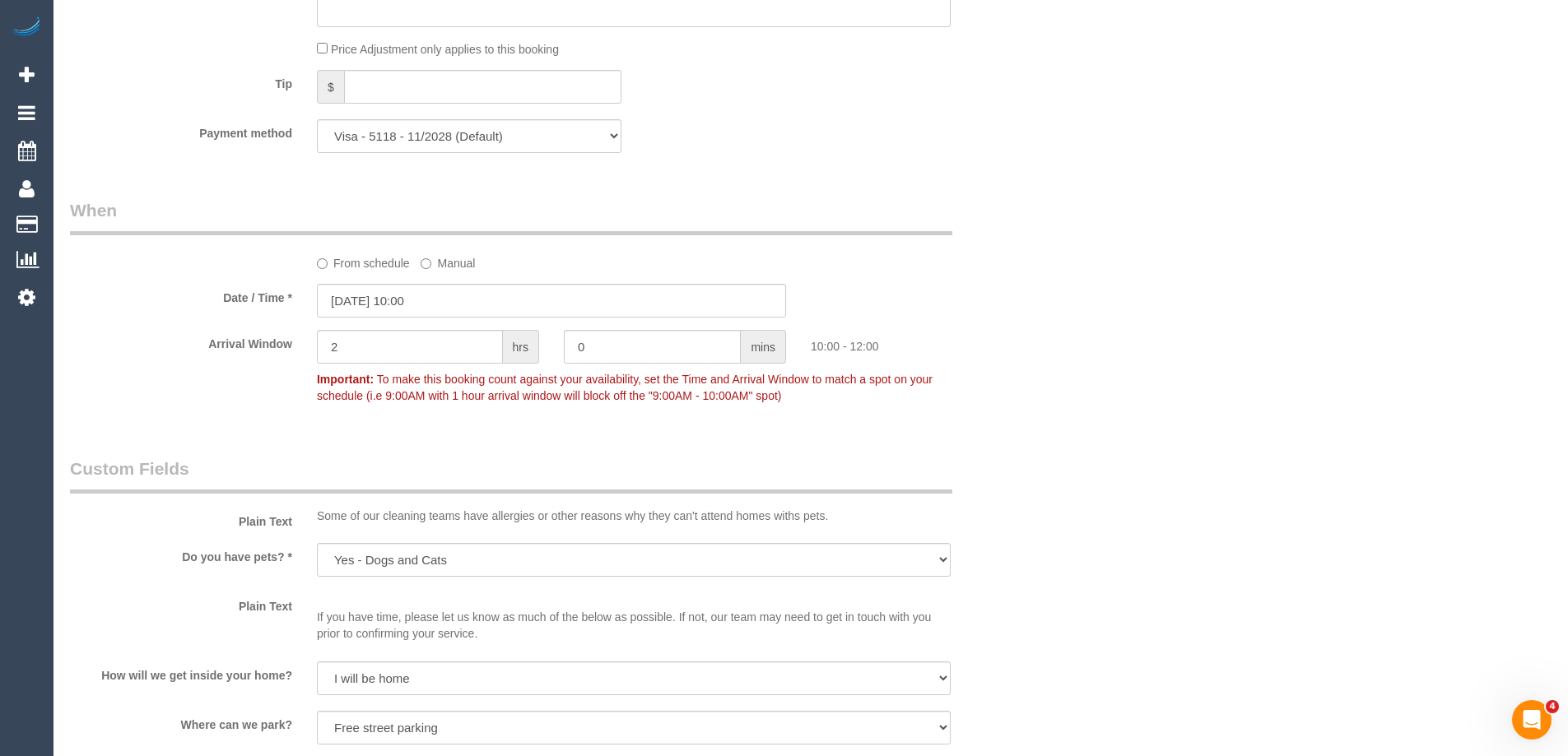
scroll to position [1070, 0]
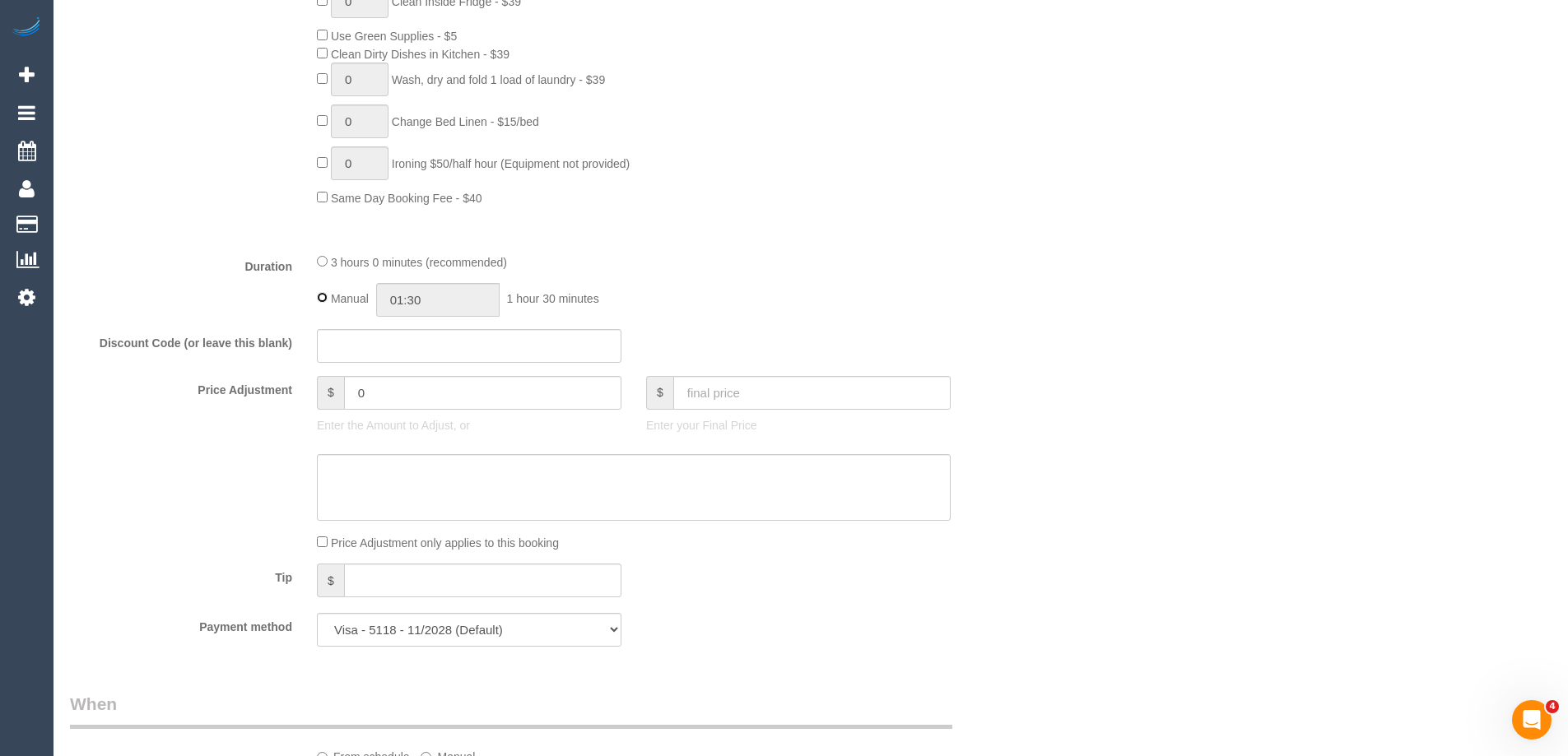
type input "03:00"
click at [917, 265] on div "3 hours 0 minutes (recommended)" at bounding box center [634, 262] width 634 height 18
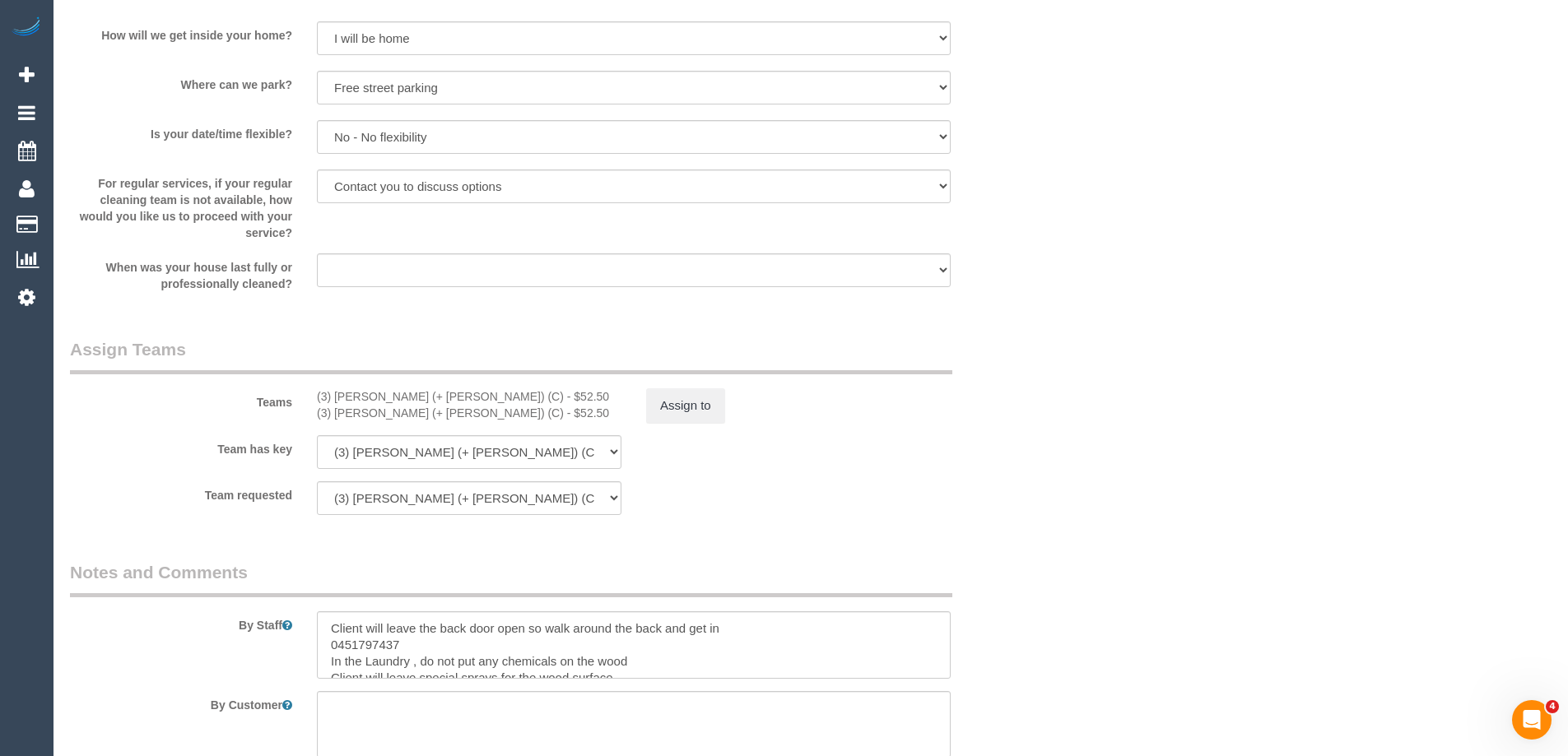
scroll to position [2469, 0]
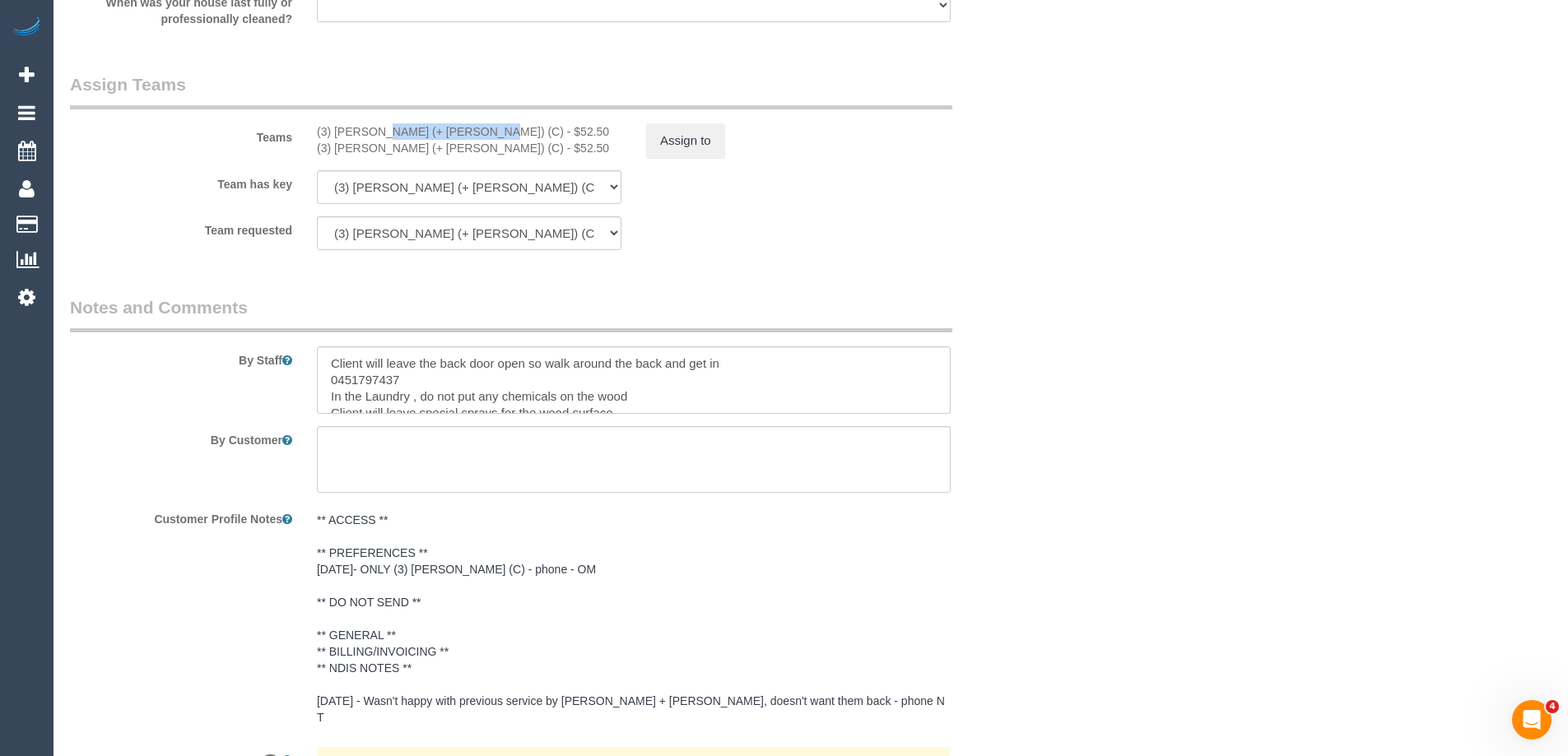
drag, startPoint x: 441, startPoint y: 131, endPoint x: 332, endPoint y: 130, distance: 109.0
click at [332, 130] on div "(3) Kaveen (+ Sangeeth) (C) - $52.50" at bounding box center [469, 132] width 304 height 16
copy div "Kaveen (+ Sangeeth"
drag, startPoint x: 1033, startPoint y: 200, endPoint x: 1034, endPoint y: 213, distance: 13.0
click at [1029, 200] on div "Team has key (3) Kaveen (+ Sangeeth) (C) (3) Sangeeth (+ Kaveen) (C) (0) Office…" at bounding box center [551, 187] width 987 height 33
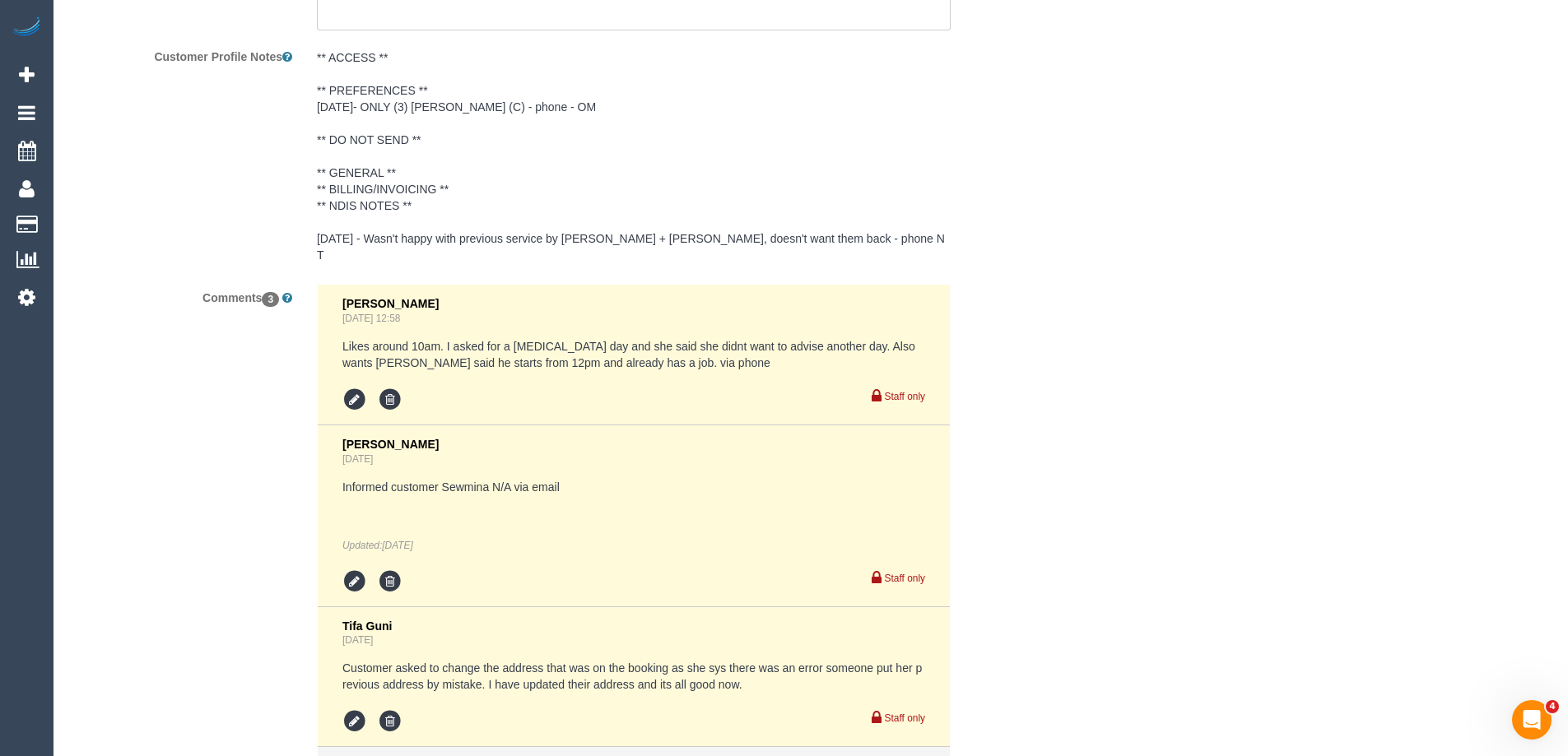
scroll to position [3102, 0]
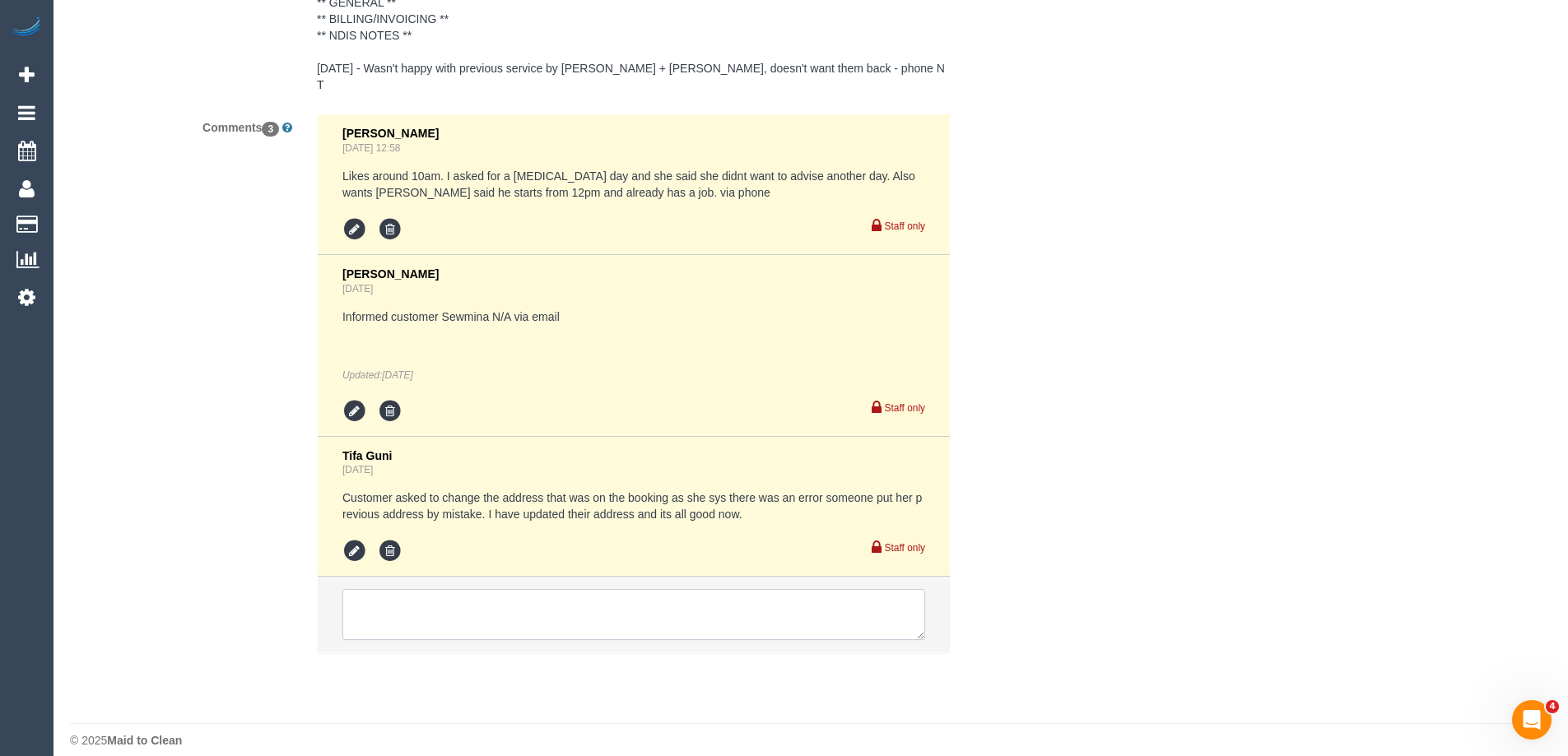
click at [425, 589] on textarea at bounding box center [633, 614] width 583 height 51
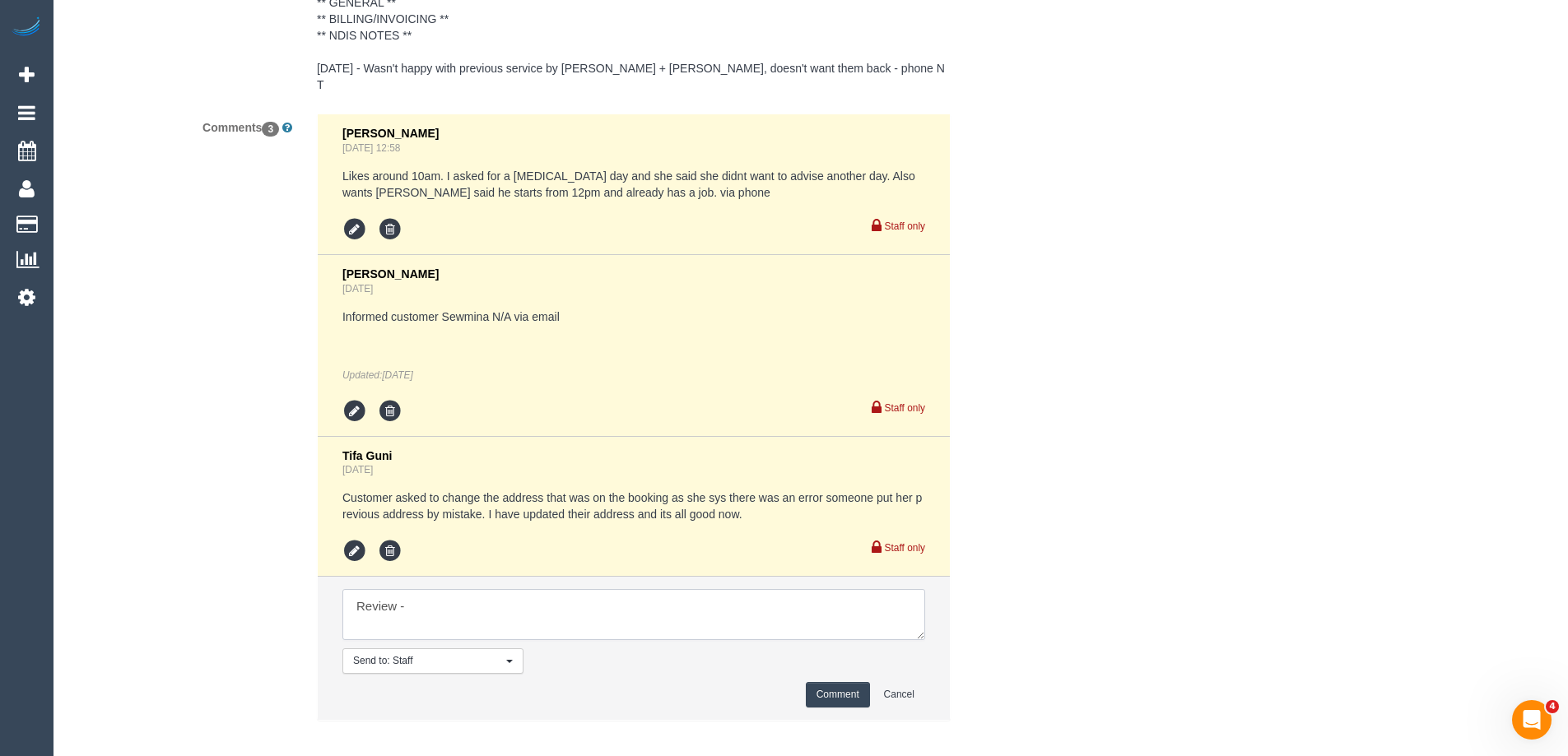
paste textarea "Kaveen (+ Sangeeth"
click at [459, 591] on textarea at bounding box center [633, 614] width 583 height 51
click at [630, 598] on textarea at bounding box center [633, 614] width 583 height 51
type textarea "Review - Kaveen + Sangeeth U/A to fill HP cleaners schedule"
click at [827, 682] on button "Comment" at bounding box center [837, 695] width 64 height 25
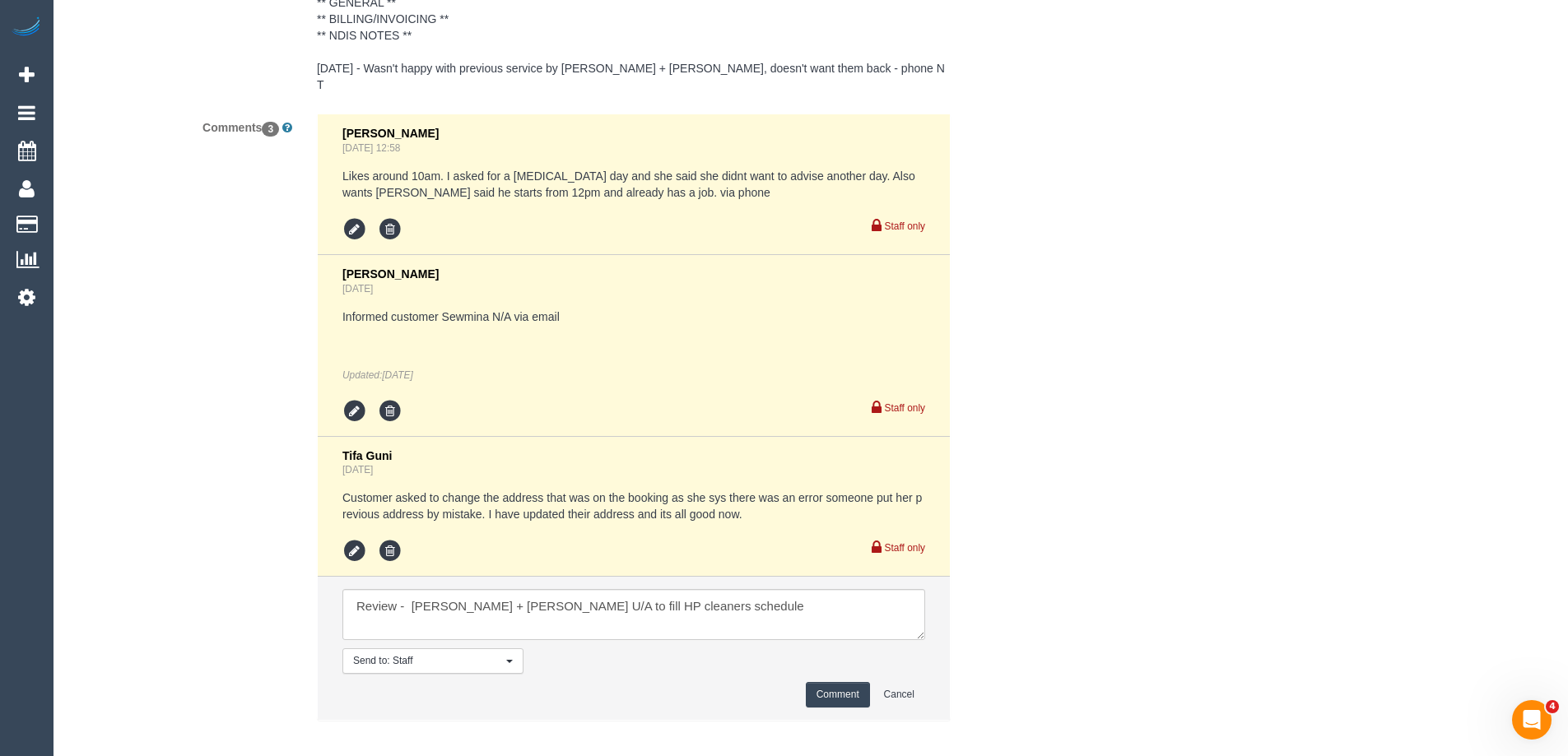
drag, startPoint x: 1206, startPoint y: 539, endPoint x: 1252, endPoint y: 515, distance: 51.9
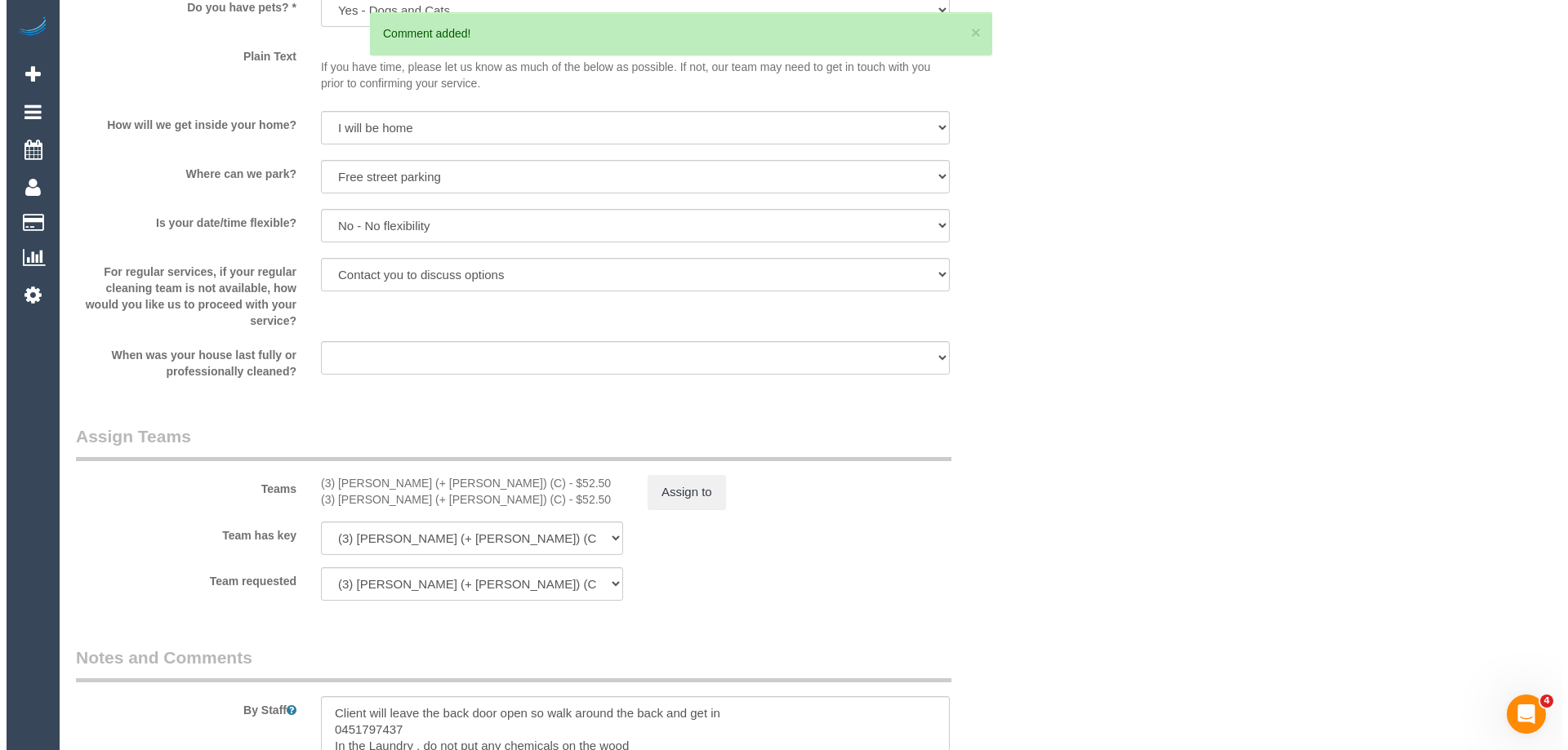
scroll to position [2098, 0]
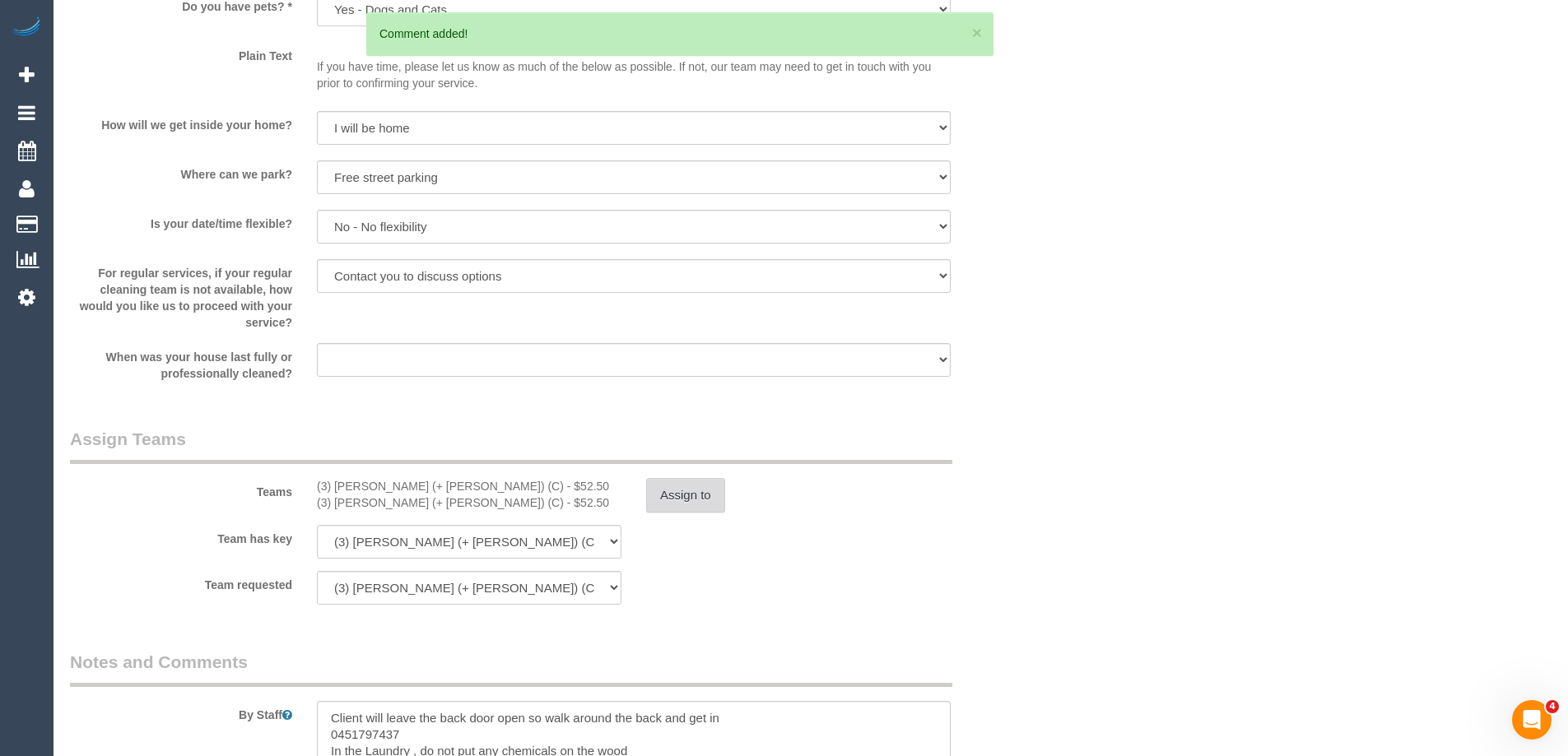
click at [667, 496] on button "Assign to" at bounding box center [685, 495] width 79 height 34
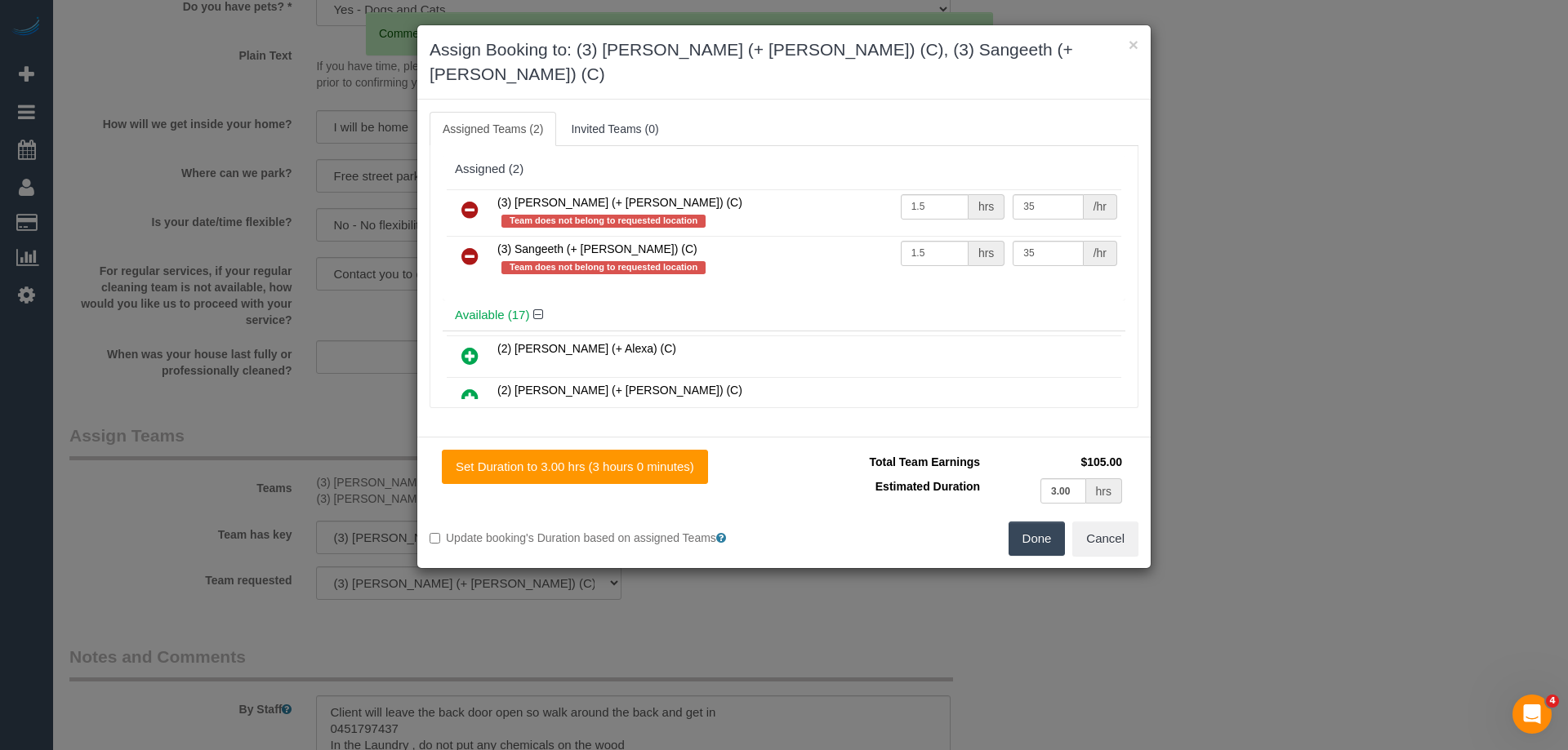
click at [466, 200] on icon at bounding box center [470, 210] width 17 height 20
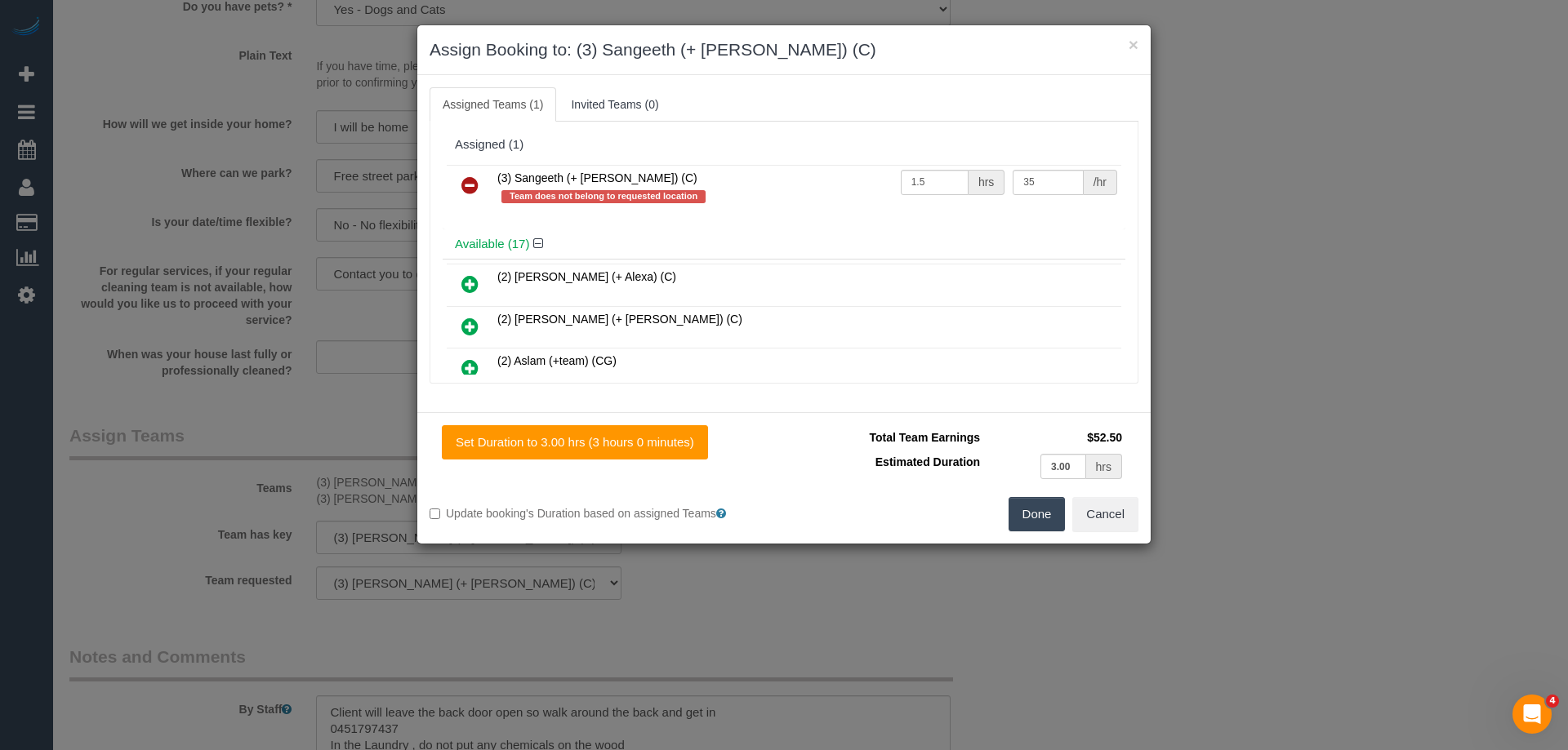
click at [468, 190] on icon at bounding box center [470, 185] width 17 height 20
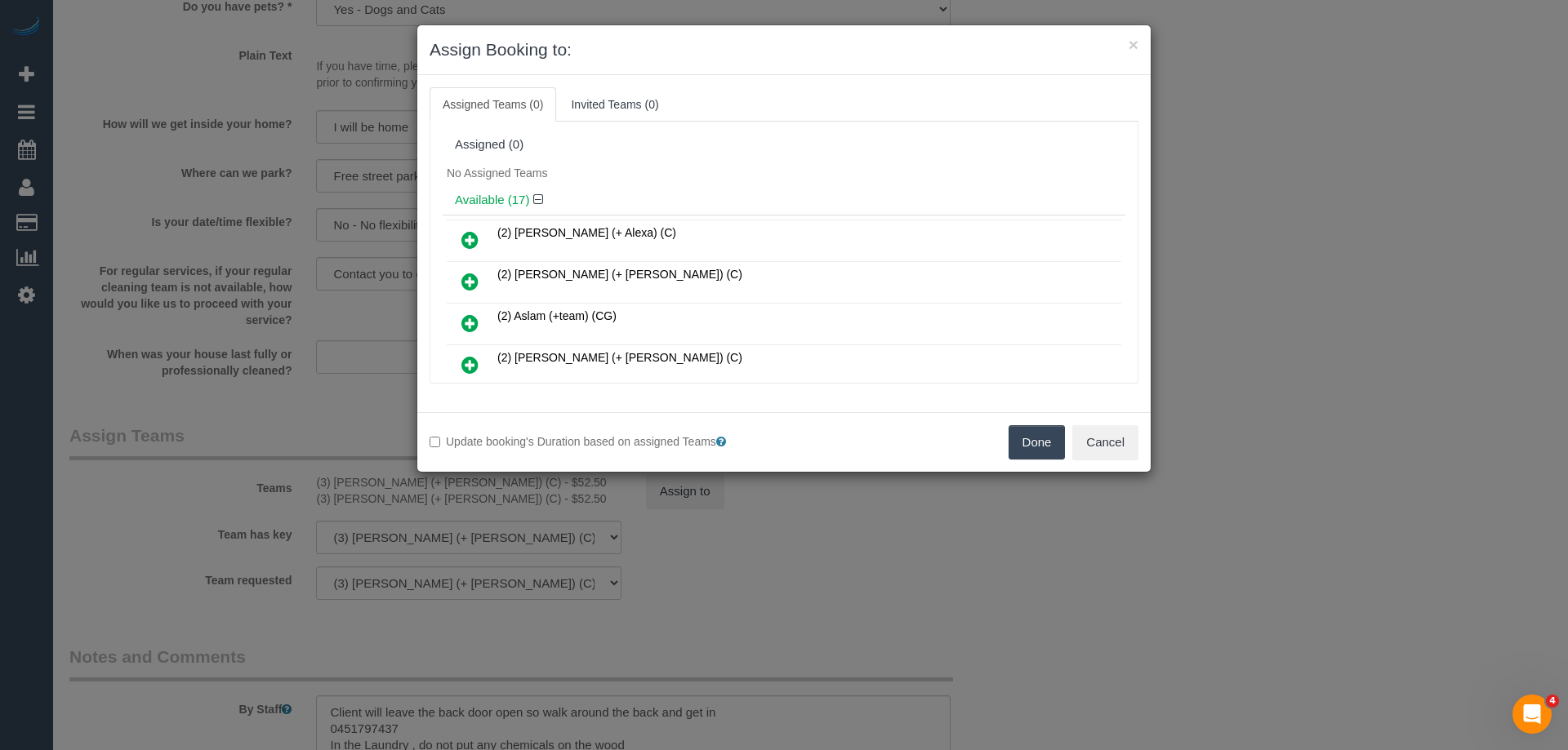
click at [780, 188] on div "Available (17)" at bounding box center [784, 201] width 683 height 30
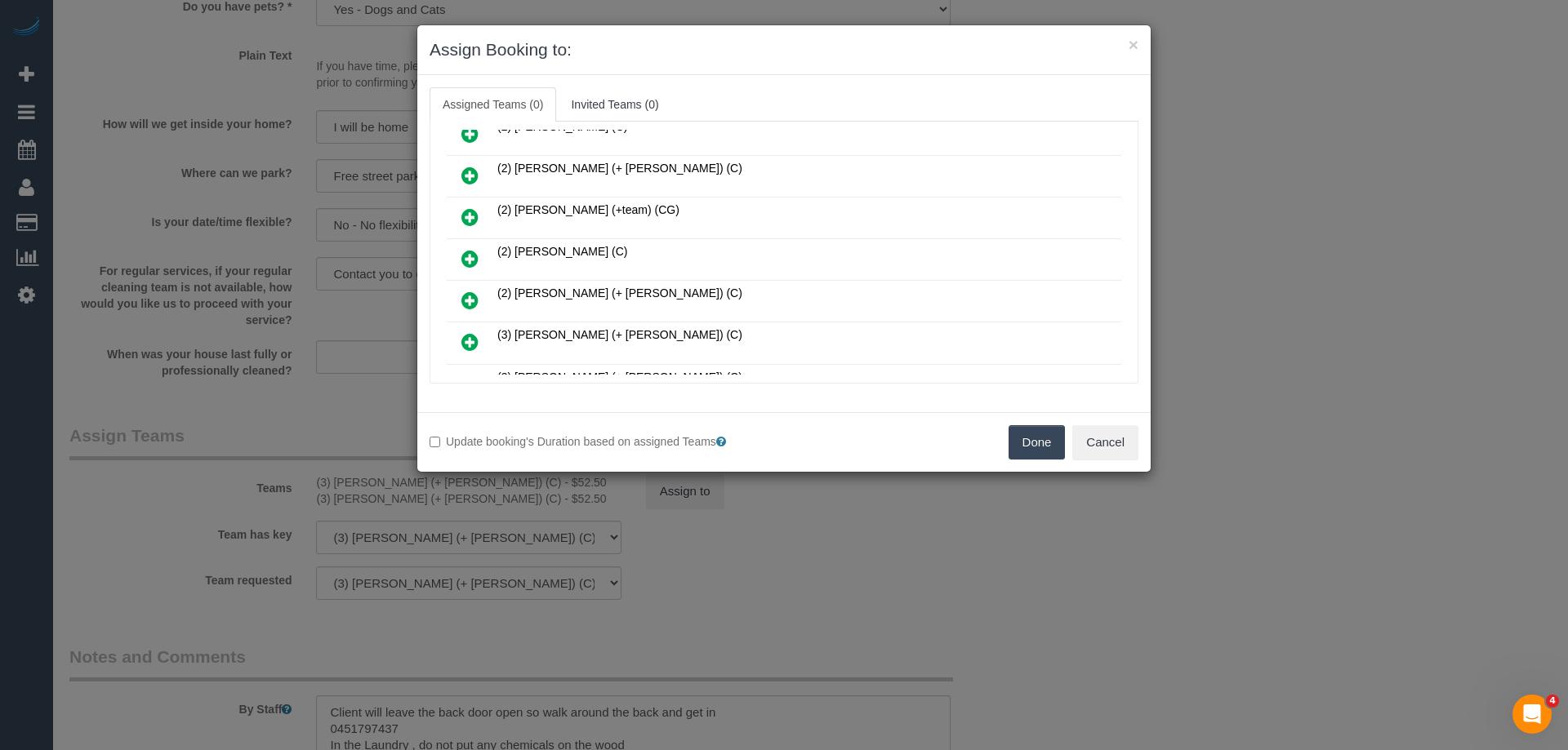
click at [464, 263] on icon at bounding box center [470, 259] width 17 height 20
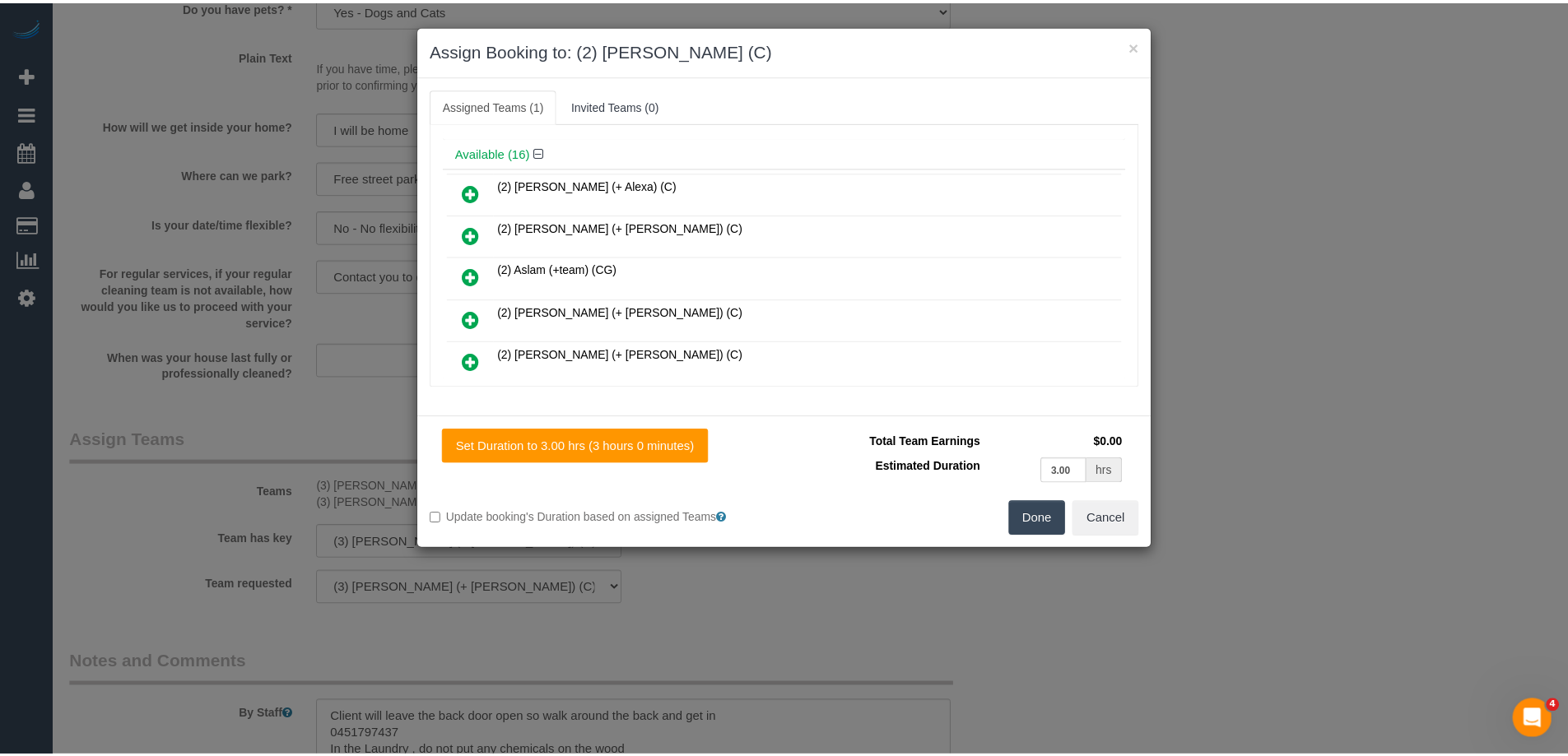
scroll to position [0, 0]
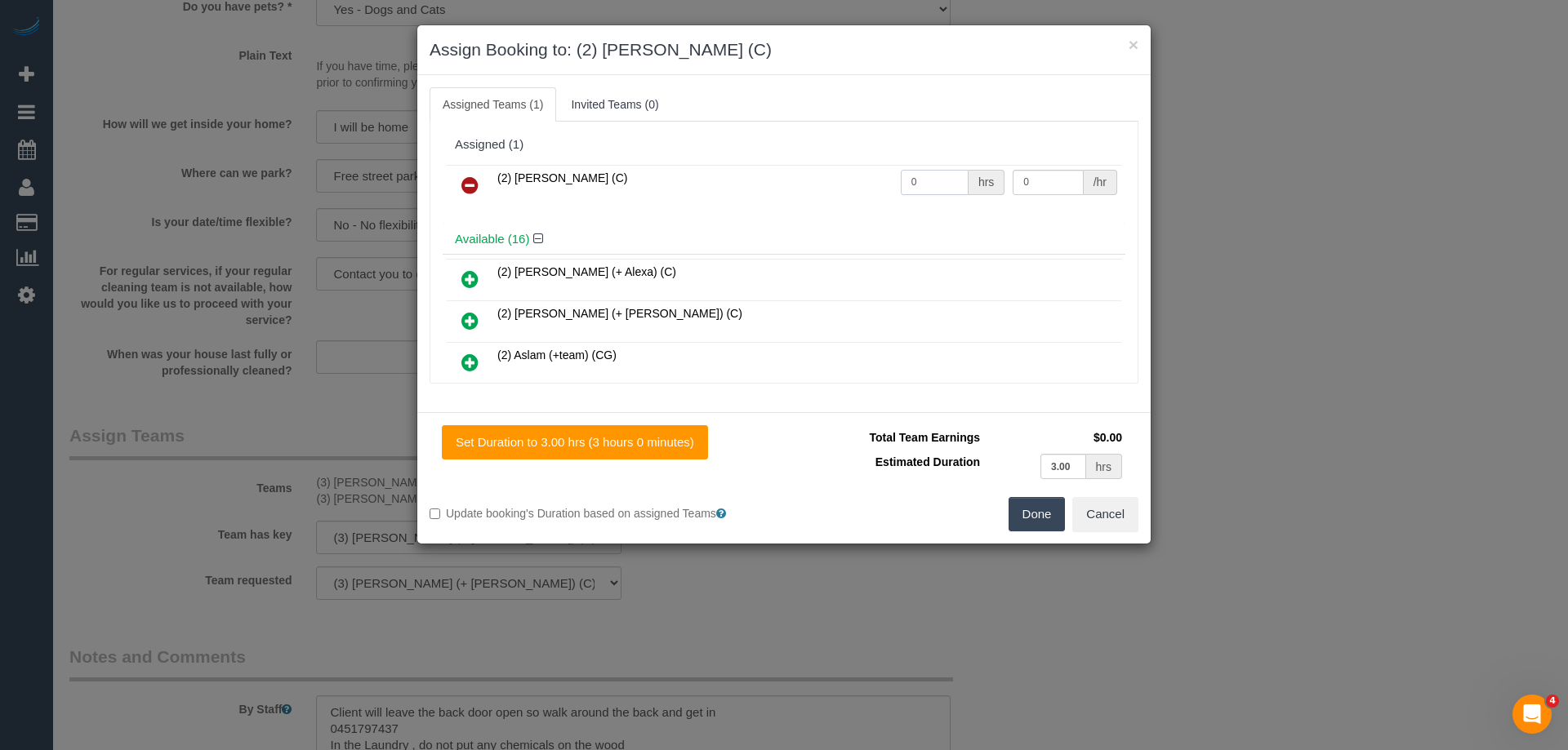
click at [934, 183] on input "0" at bounding box center [935, 183] width 68 height 25
type input "3"
click at [1035, 183] on input "0" at bounding box center [1047, 183] width 70 height 25
type input "37.5"
click at [1036, 527] on button "Done" at bounding box center [1037, 514] width 57 height 34
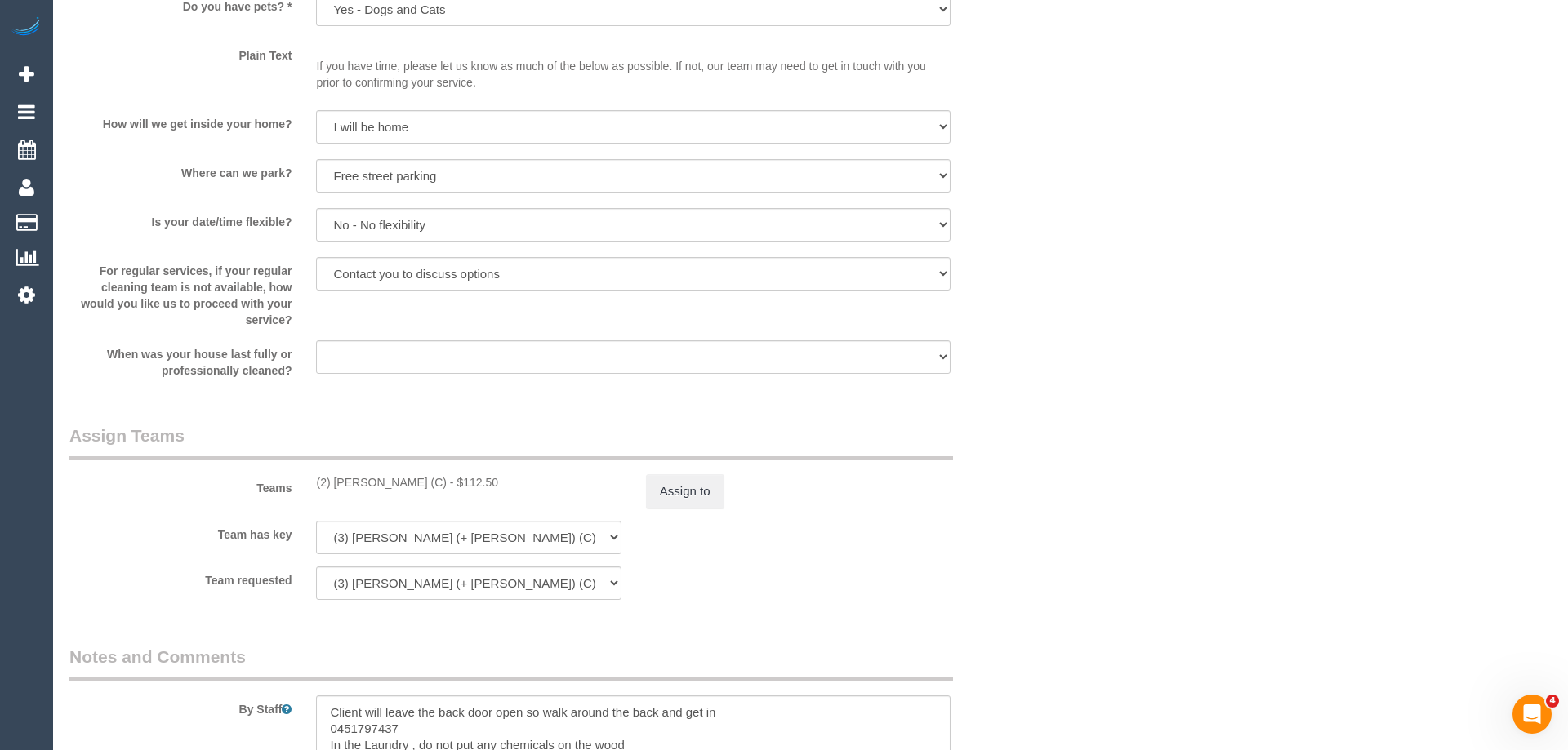
click at [1036, 527] on div "× Assign Booking to: (2) Nadine Young (C) Assigned Teams (1) Invited Teams (0) …" at bounding box center [784, 375] width 1568 height 750
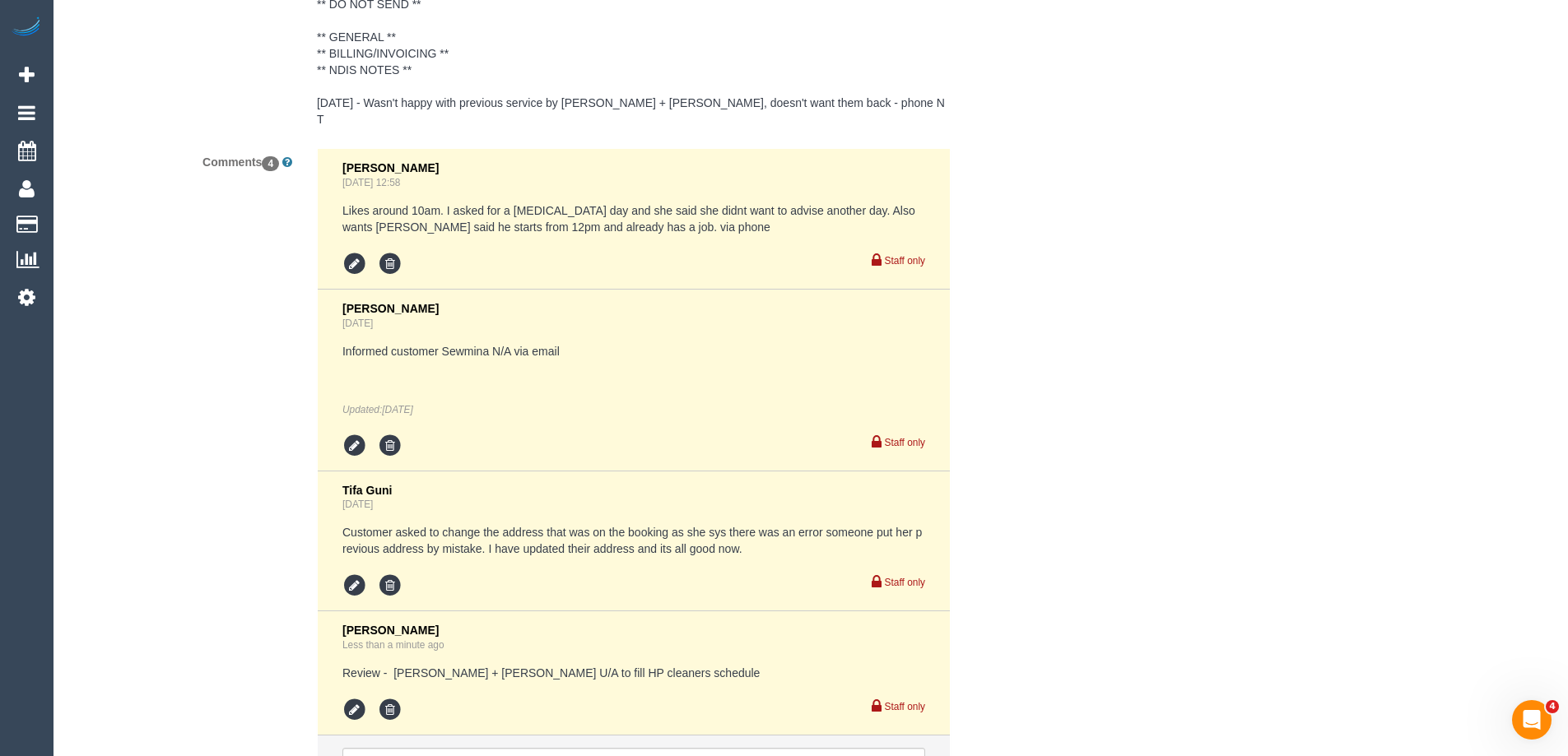
scroll to position [3226, 0]
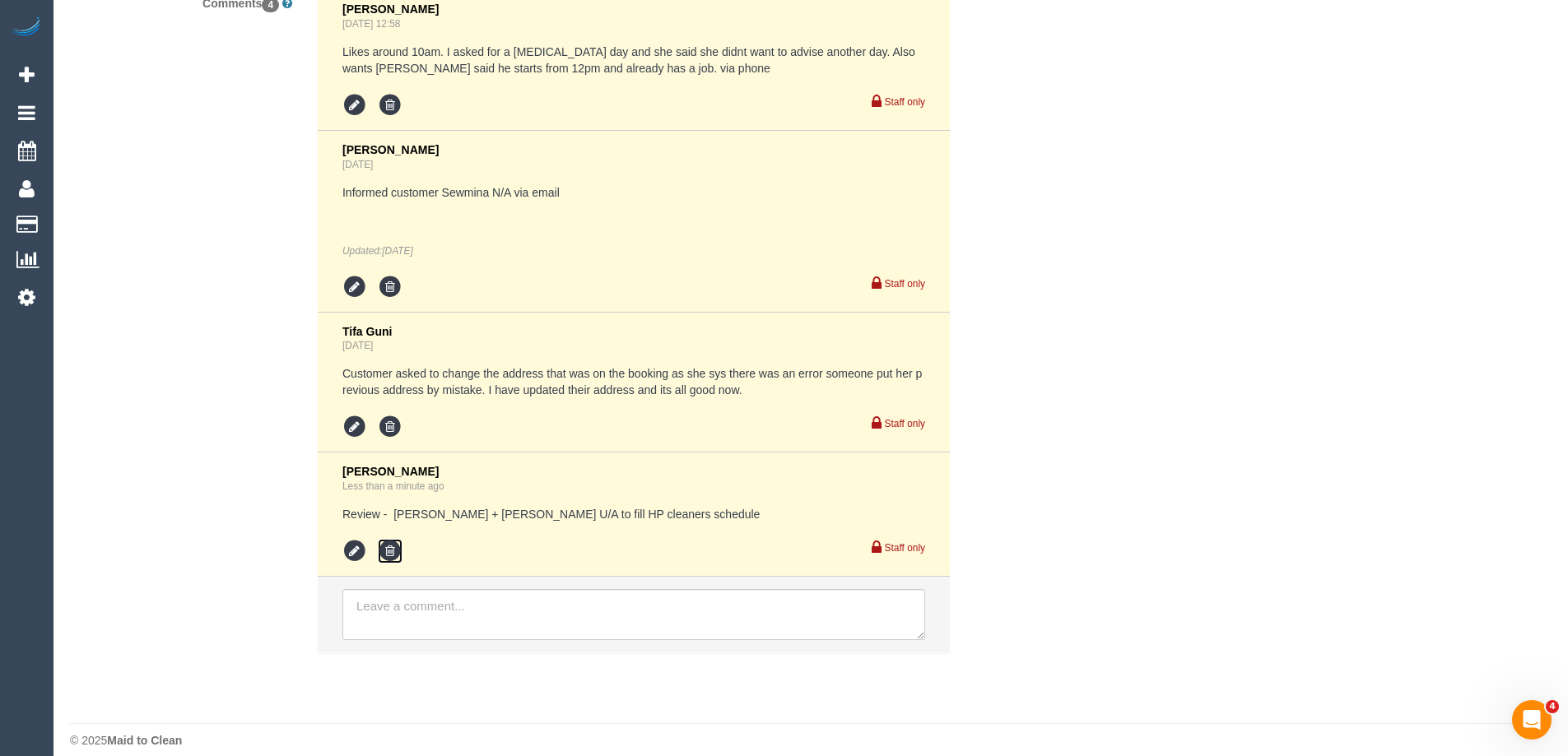
click at [385, 540] on icon at bounding box center [389, 551] width 24 height 24
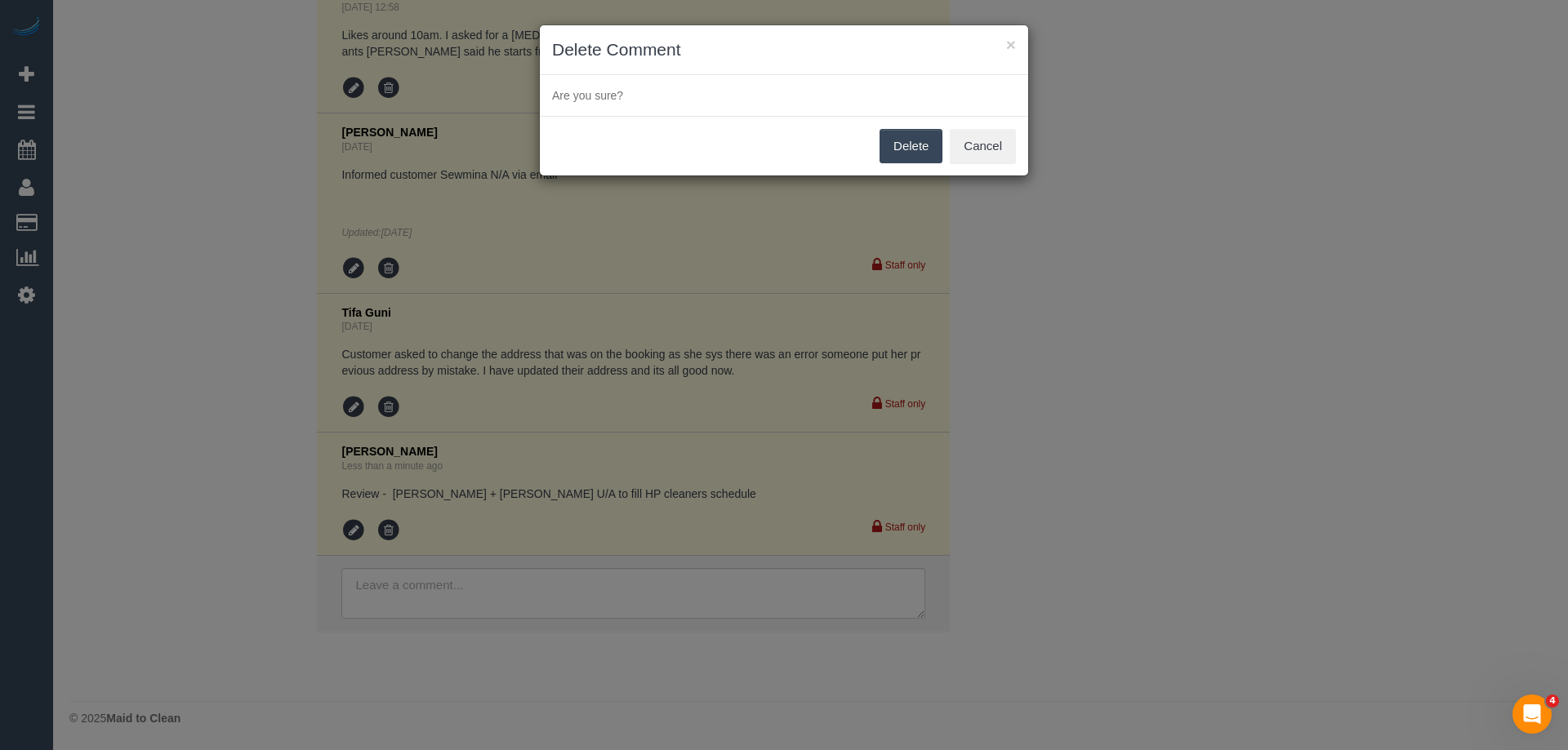
click at [902, 149] on button "Delete" at bounding box center [910, 146] width 63 height 34
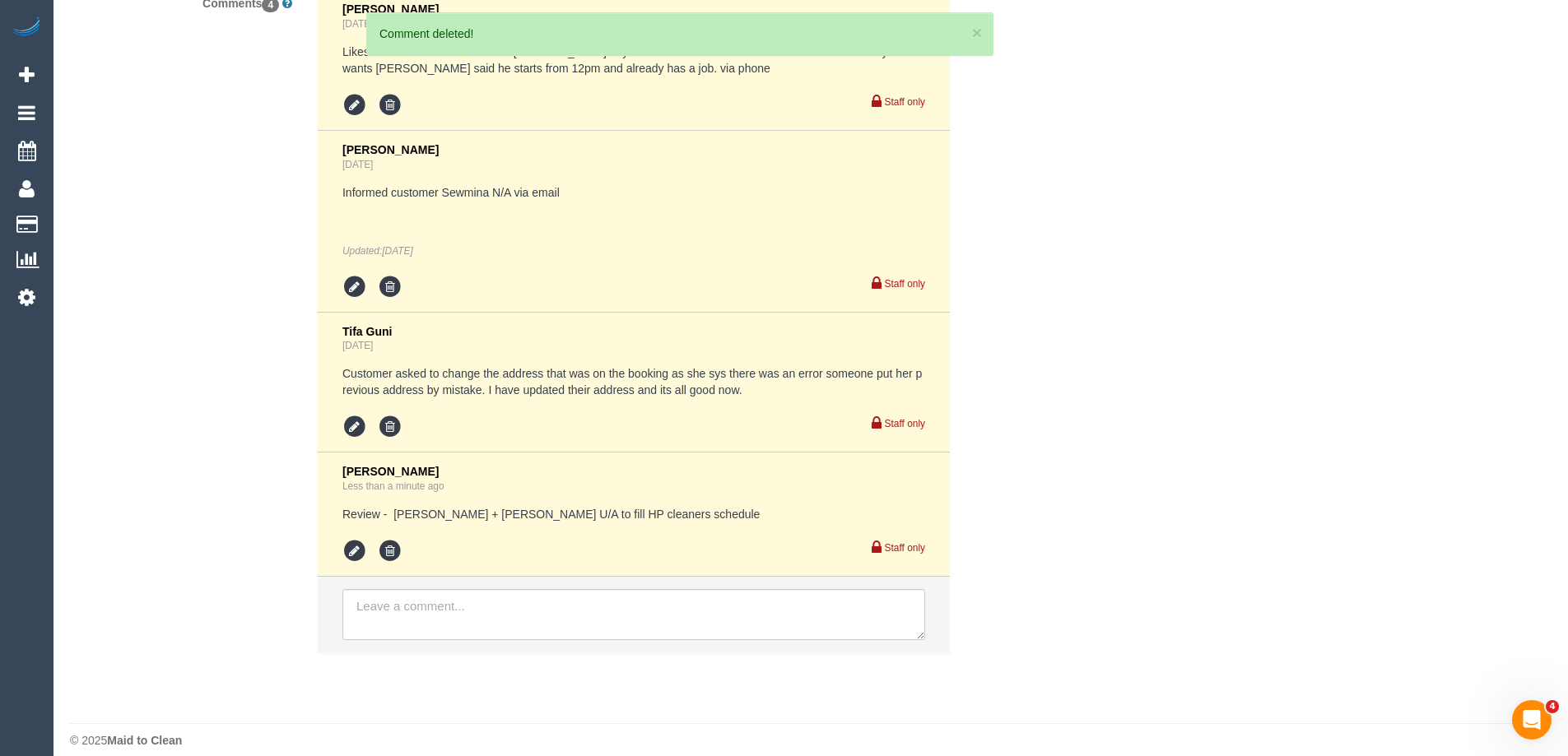
click at [1144, 255] on div "× Delete Comment Are you sure? Delete Cancel" at bounding box center [784, 378] width 1568 height 756
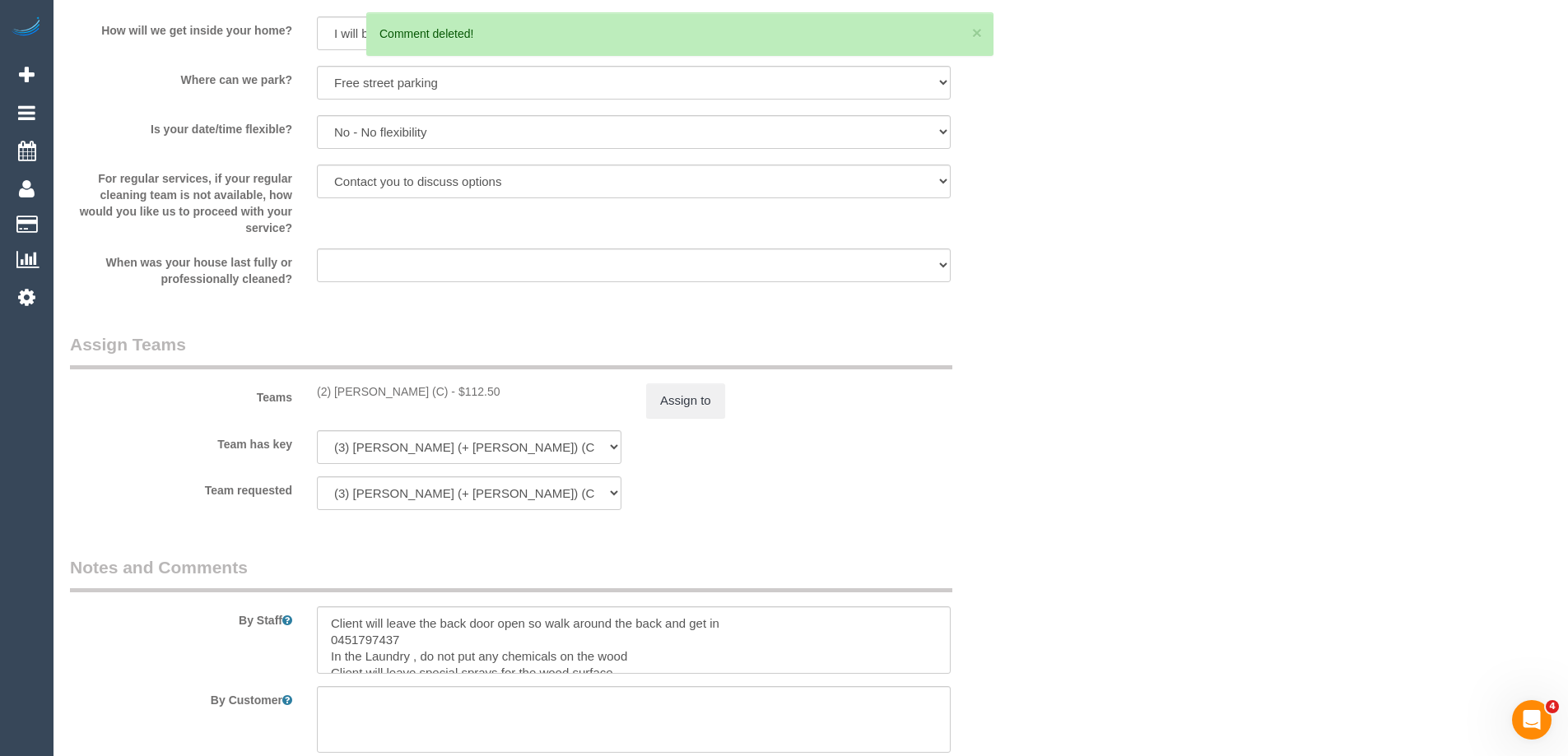
scroll to position [1992, 0]
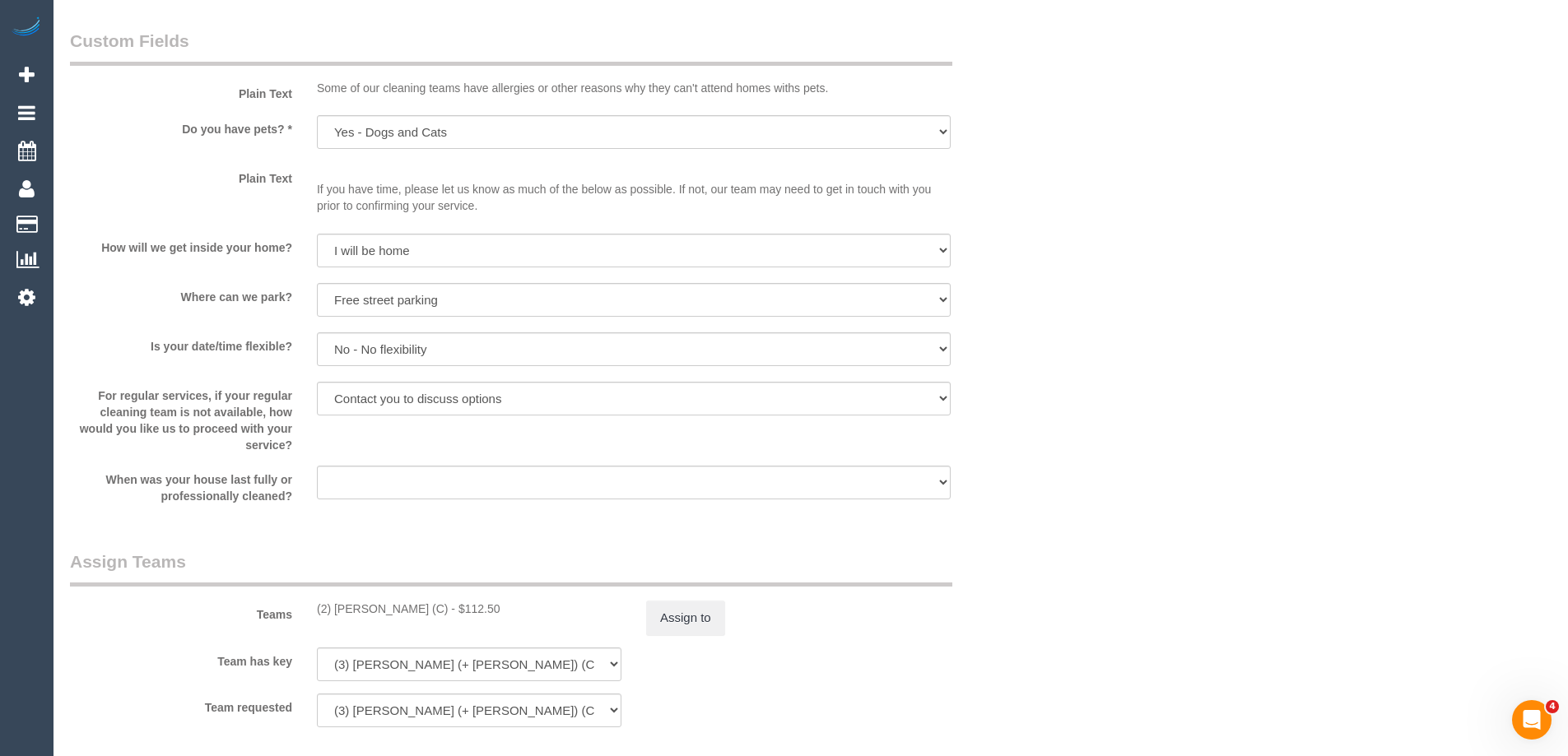
click at [728, 616] on div "Assign to" at bounding box center [798, 618] width 329 height 34
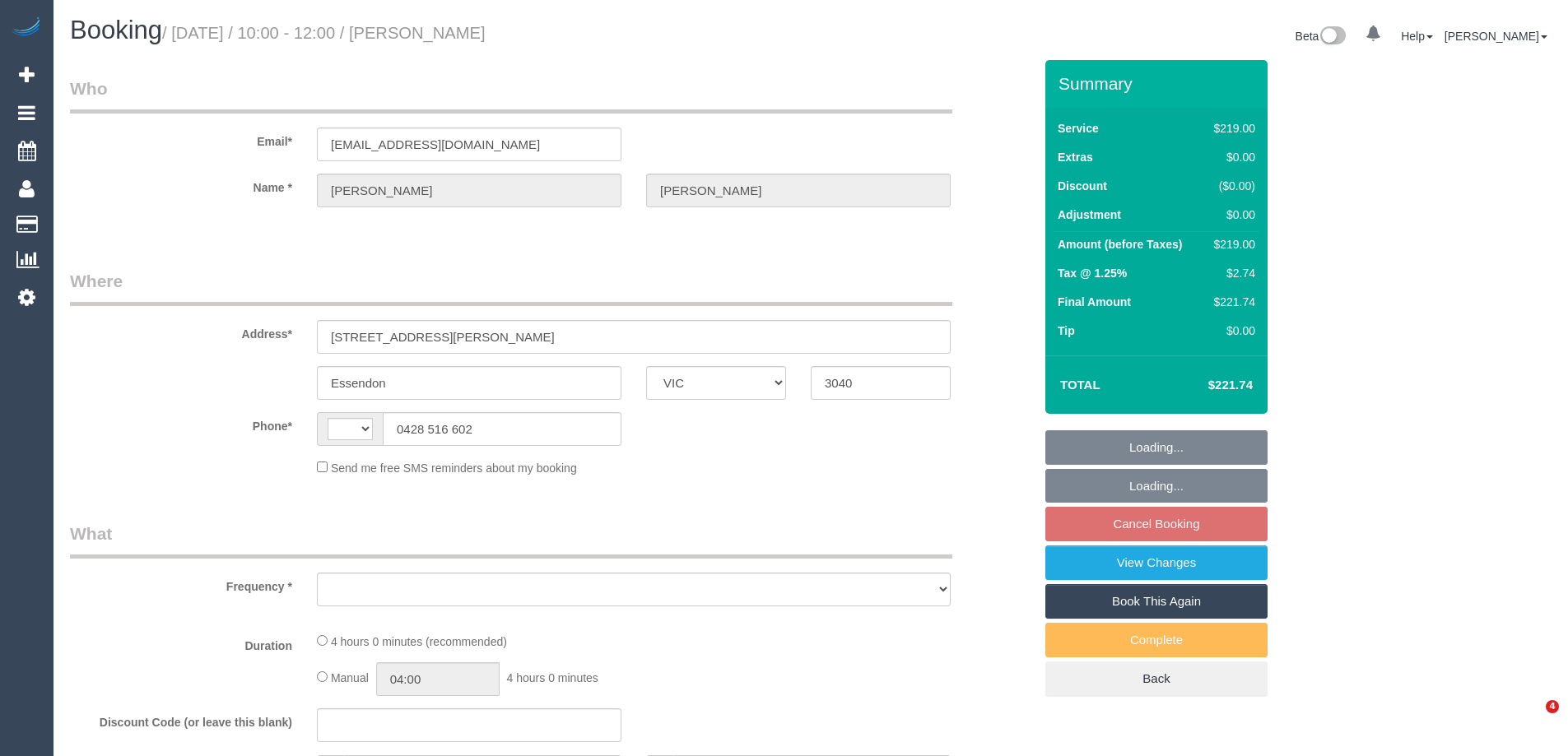
select select "VIC"
select select "string:AU"
select select "string:stripe-pm_1NKv4u2GScqysDRVfz6gOe8I"
select select "number:28"
select select "number:14"
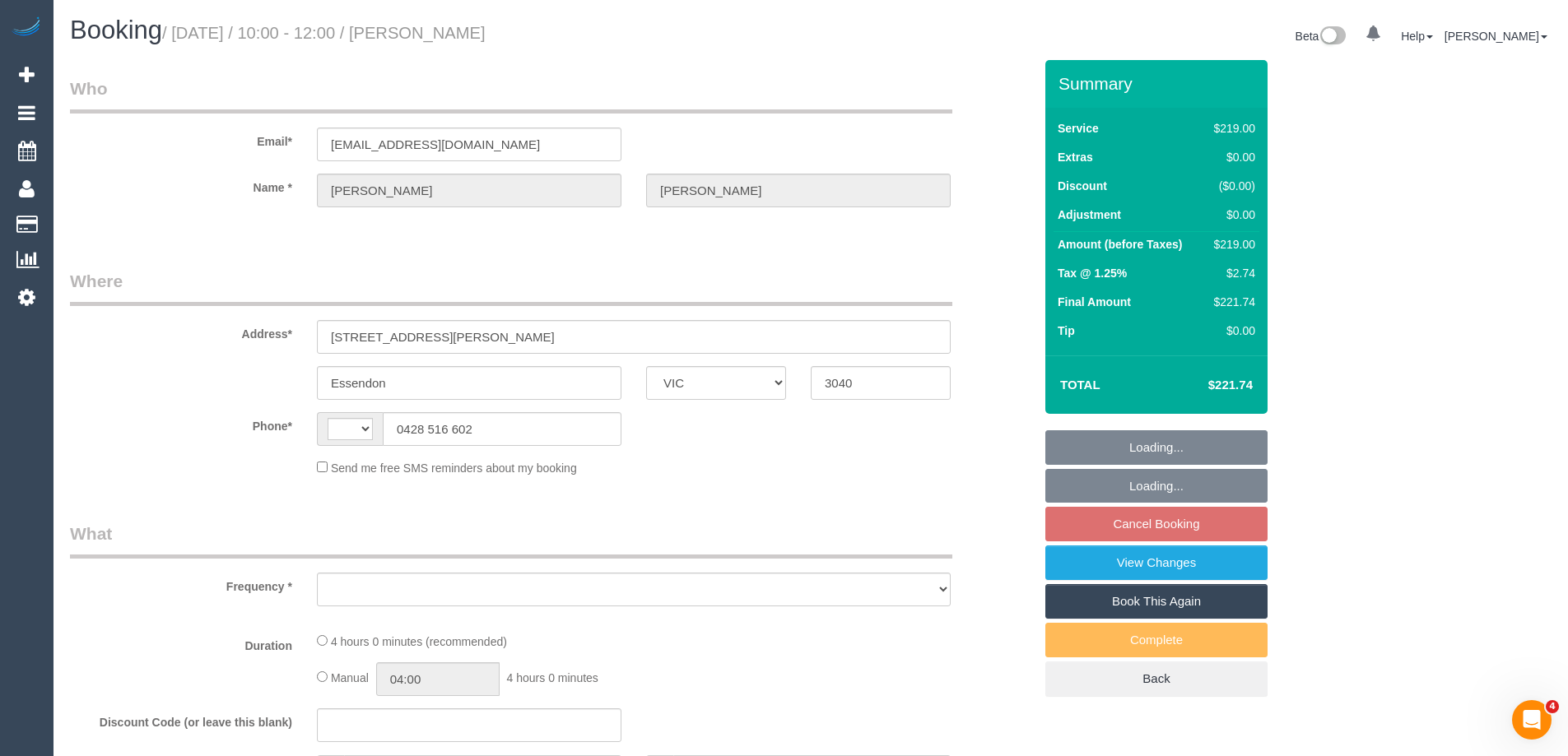
select select "number:19"
select select "number:22"
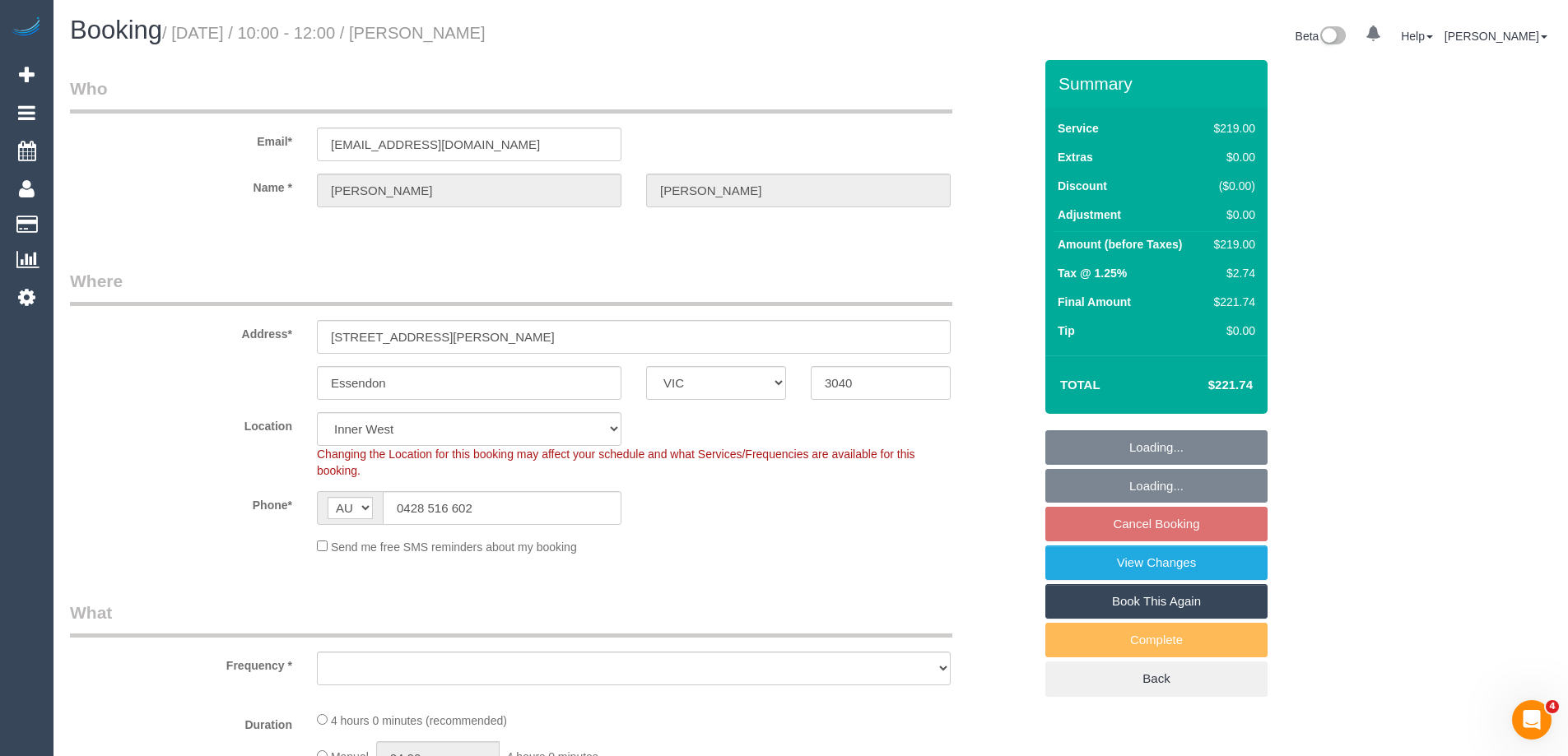
select select "object:1543"
select select "spot1"
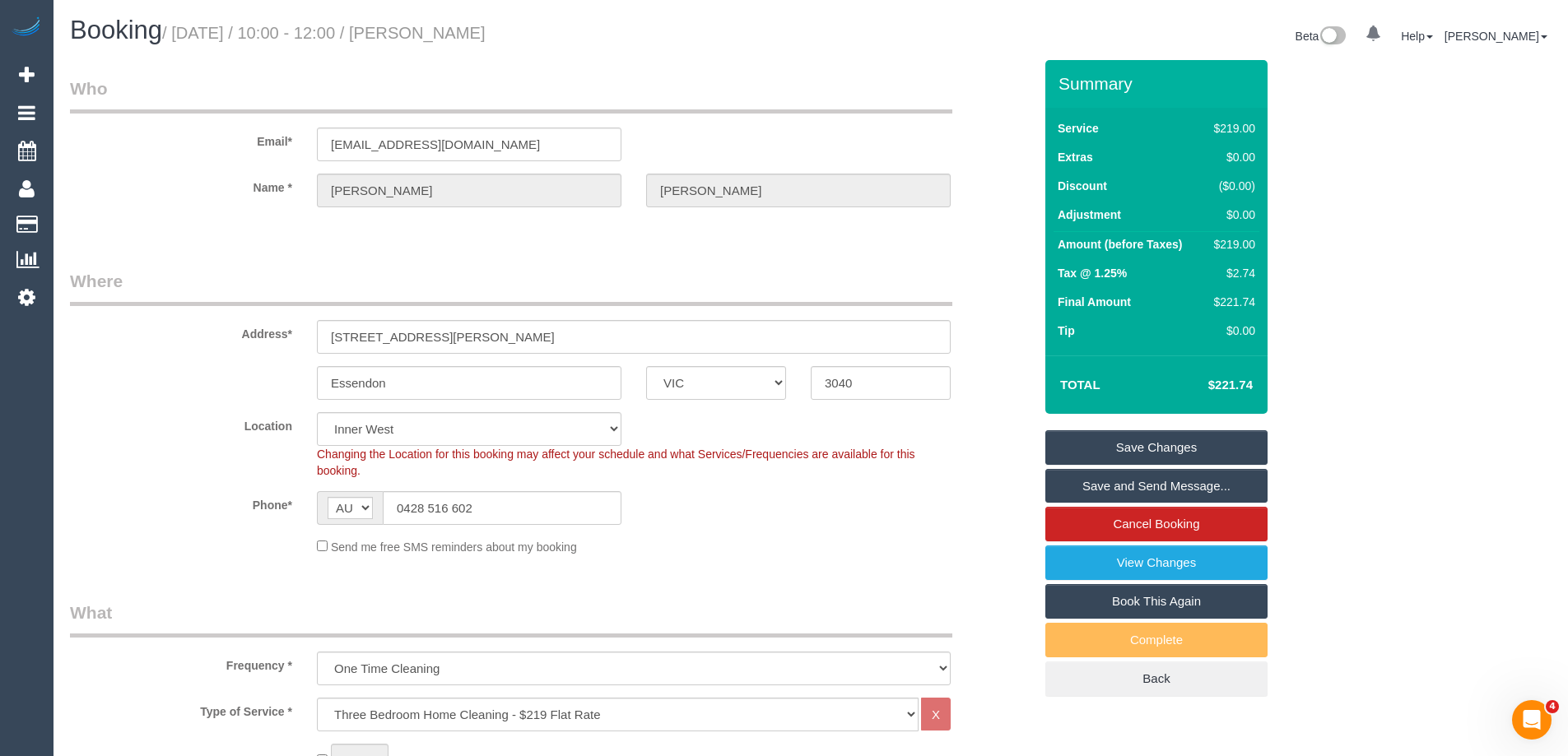
drag, startPoint x: 585, startPoint y: 31, endPoint x: 508, endPoint y: 27, distance: 77.1
click at [457, 40] on h1 "Booking / [DATE] / 10:00 - 12:00 / [PERSON_NAME]" at bounding box center [434, 30] width 728 height 28
copy small "[PERSON_NAME]"
click at [1236, 246] on div "$219.00" at bounding box center [1231, 245] width 48 height 16
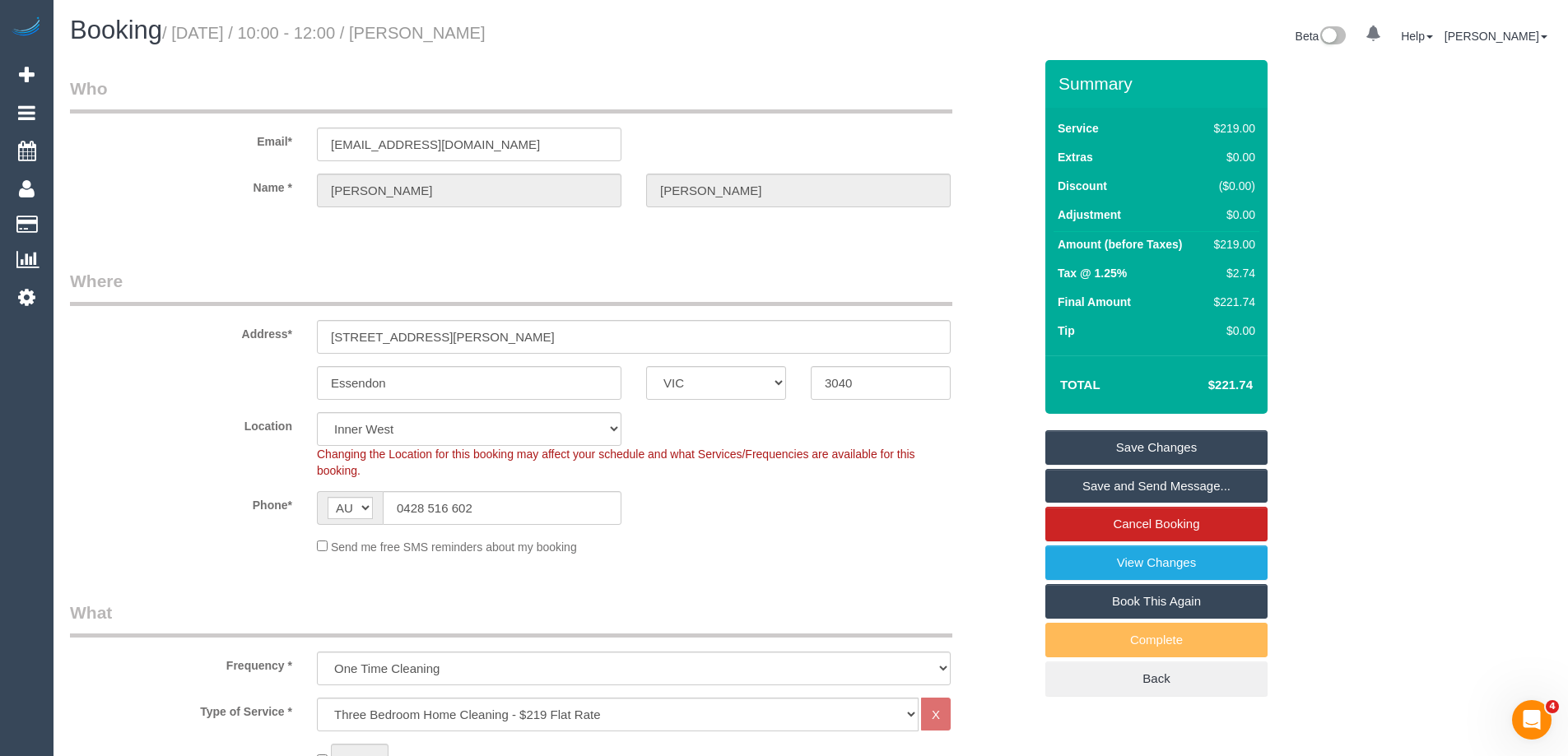
click at [1236, 246] on div "$219.00" at bounding box center [1231, 245] width 48 height 16
copy tbody "$219.00"
click at [1341, 249] on div "Summary Service $219.00 Extras $0.00 Discount ($0.00) Adjustment $0.00 Amount (…" at bounding box center [1218, 396] width 370 height 670
click at [250, 518] on div "Phone* AF AL DZ AD AO AI AQ AG AR AM AW AU AT AZ BS BH BD BB BY BE BZ BJ BM BT …" at bounding box center [551, 508] width 987 height 33
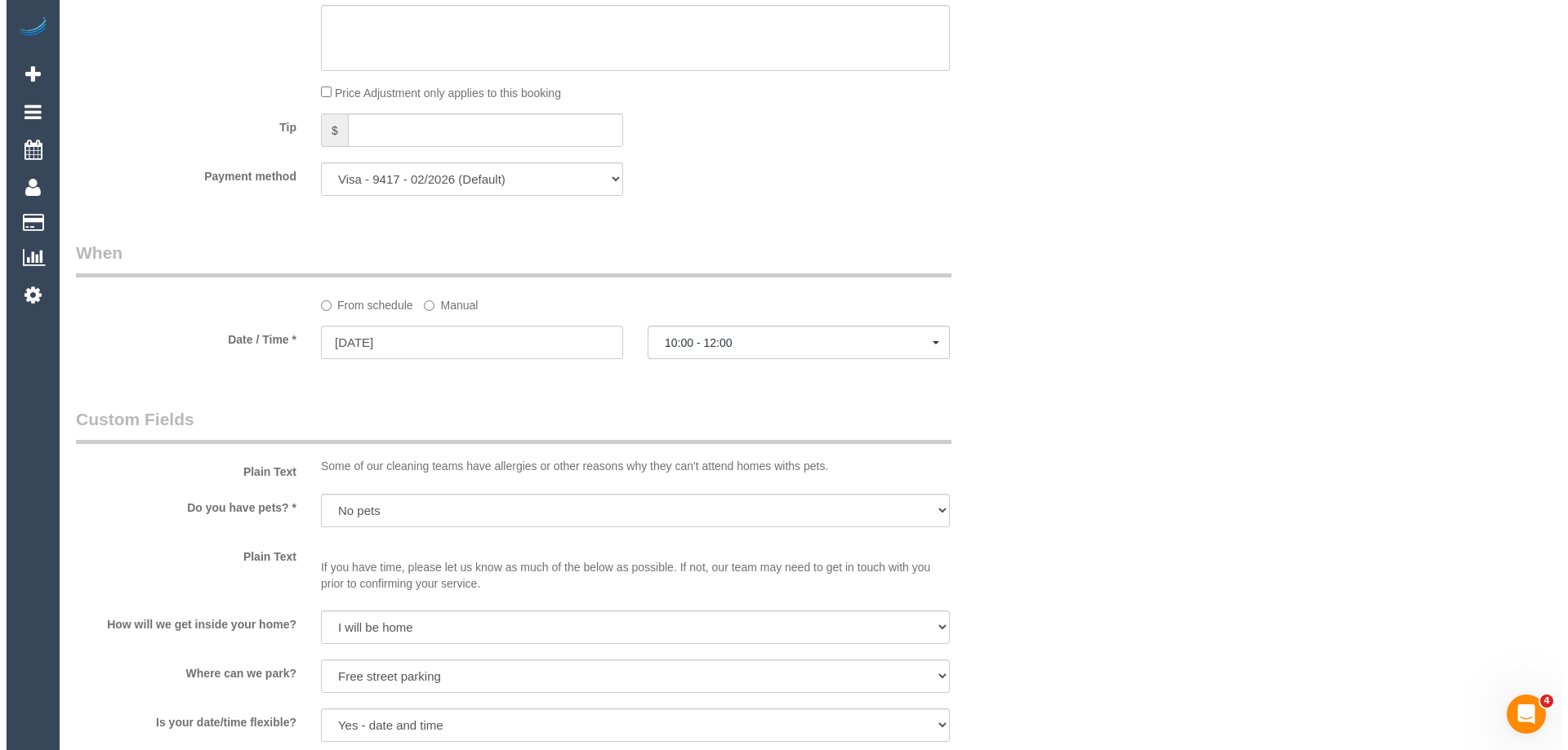
scroll to position [2286, 0]
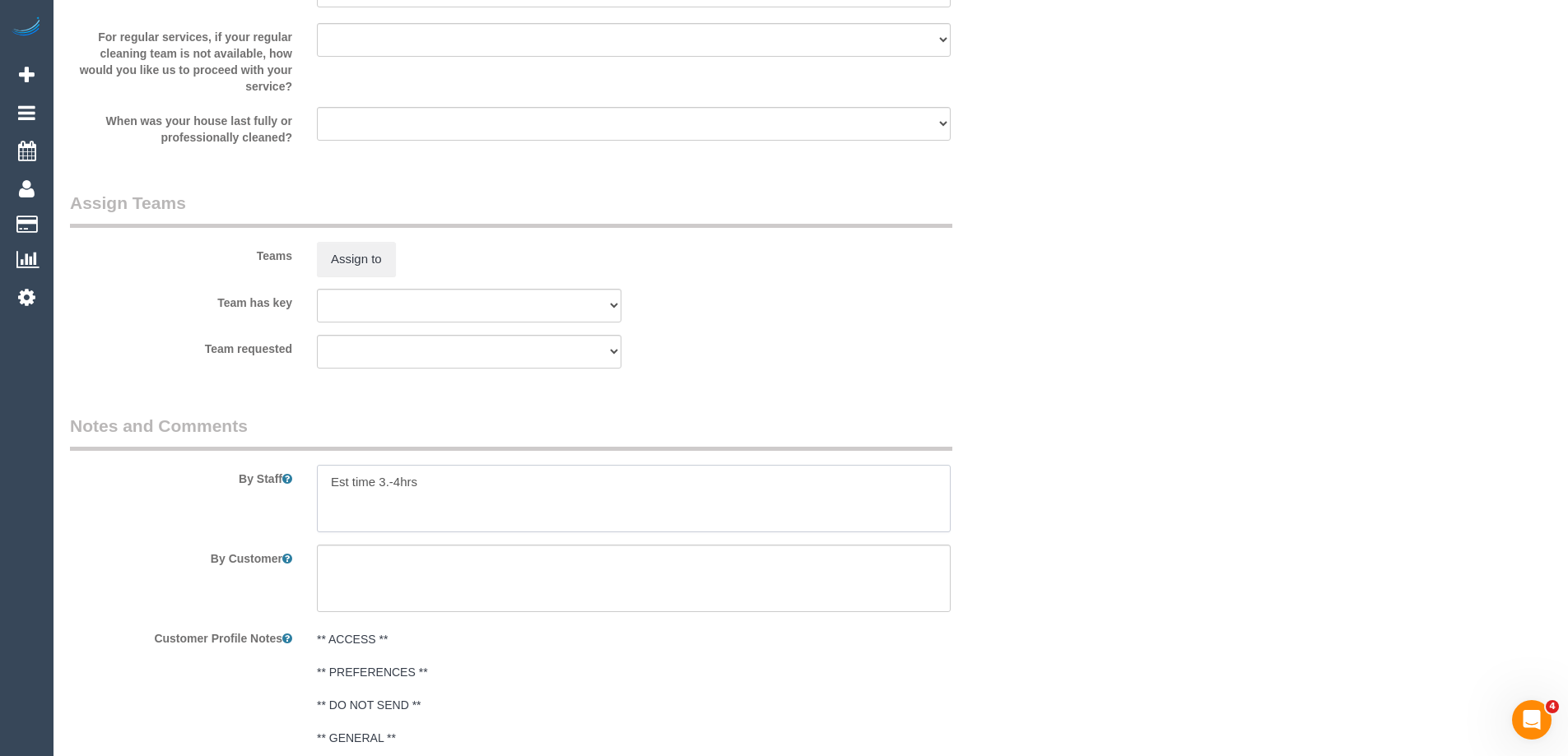
click at [499, 489] on textarea at bounding box center [634, 499] width 634 height 68
click at [378, 261] on button "Assign to" at bounding box center [356, 259] width 79 height 34
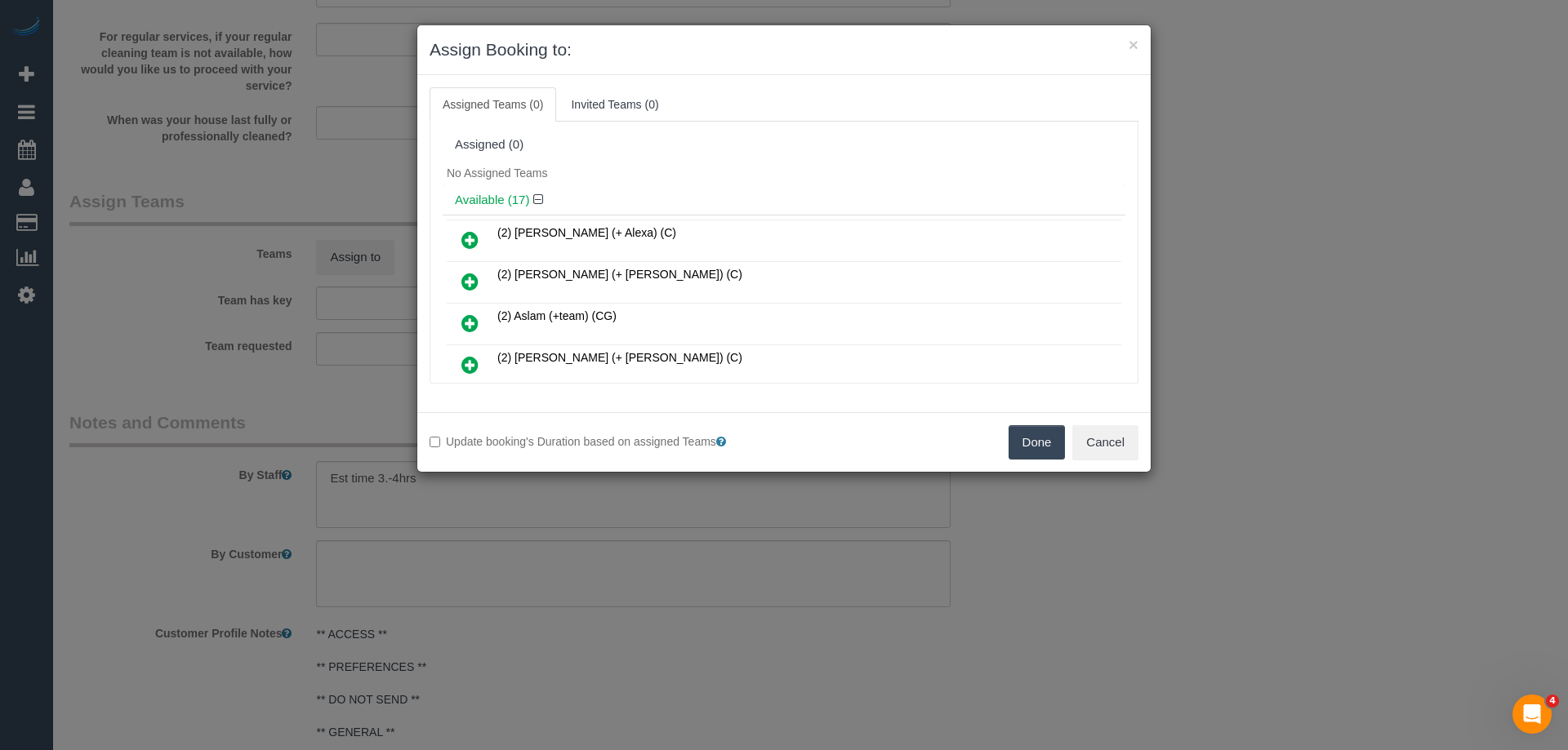
click at [703, 170] on div "No Assigned Teams" at bounding box center [784, 173] width 683 height 24
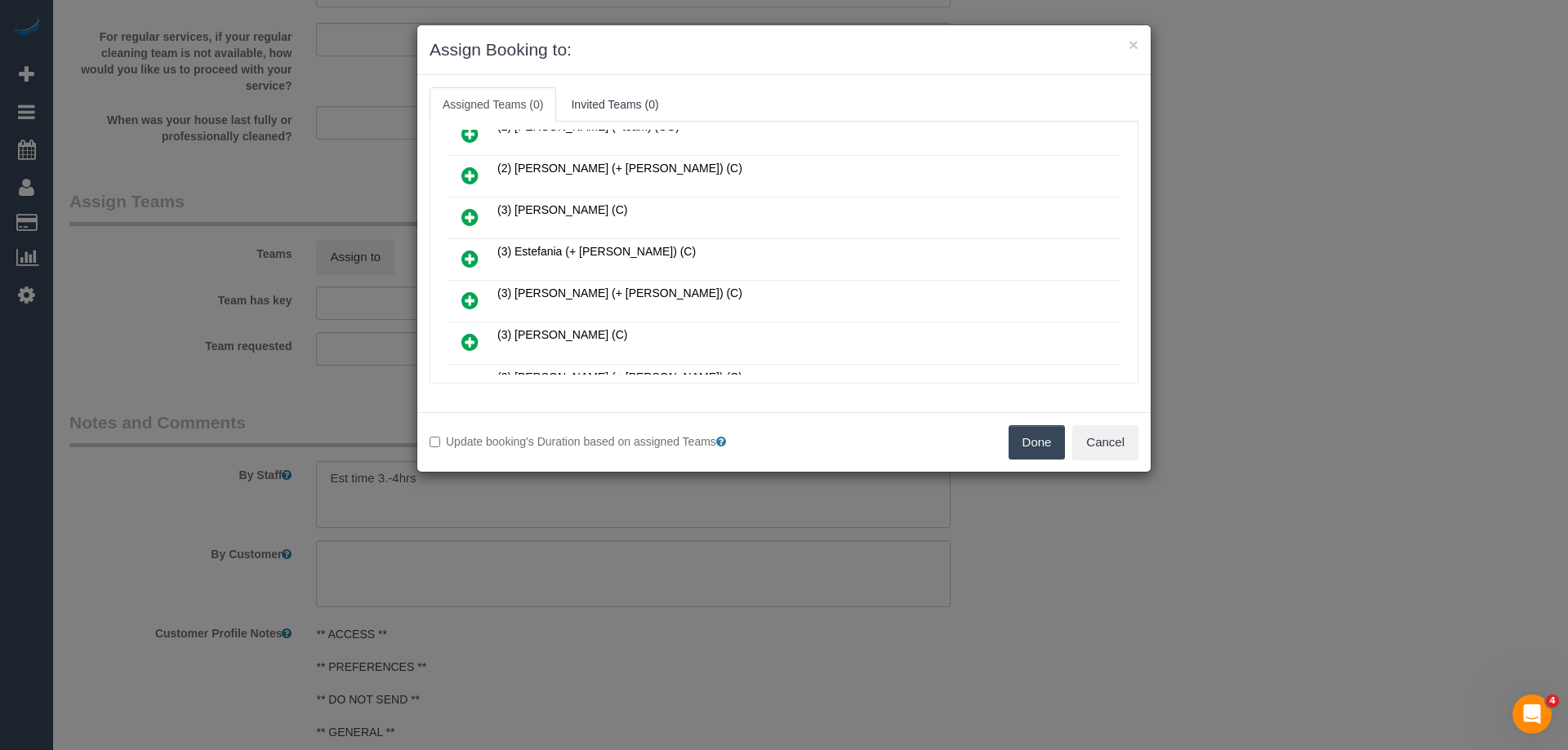
click at [465, 261] on icon at bounding box center [470, 259] width 17 height 20
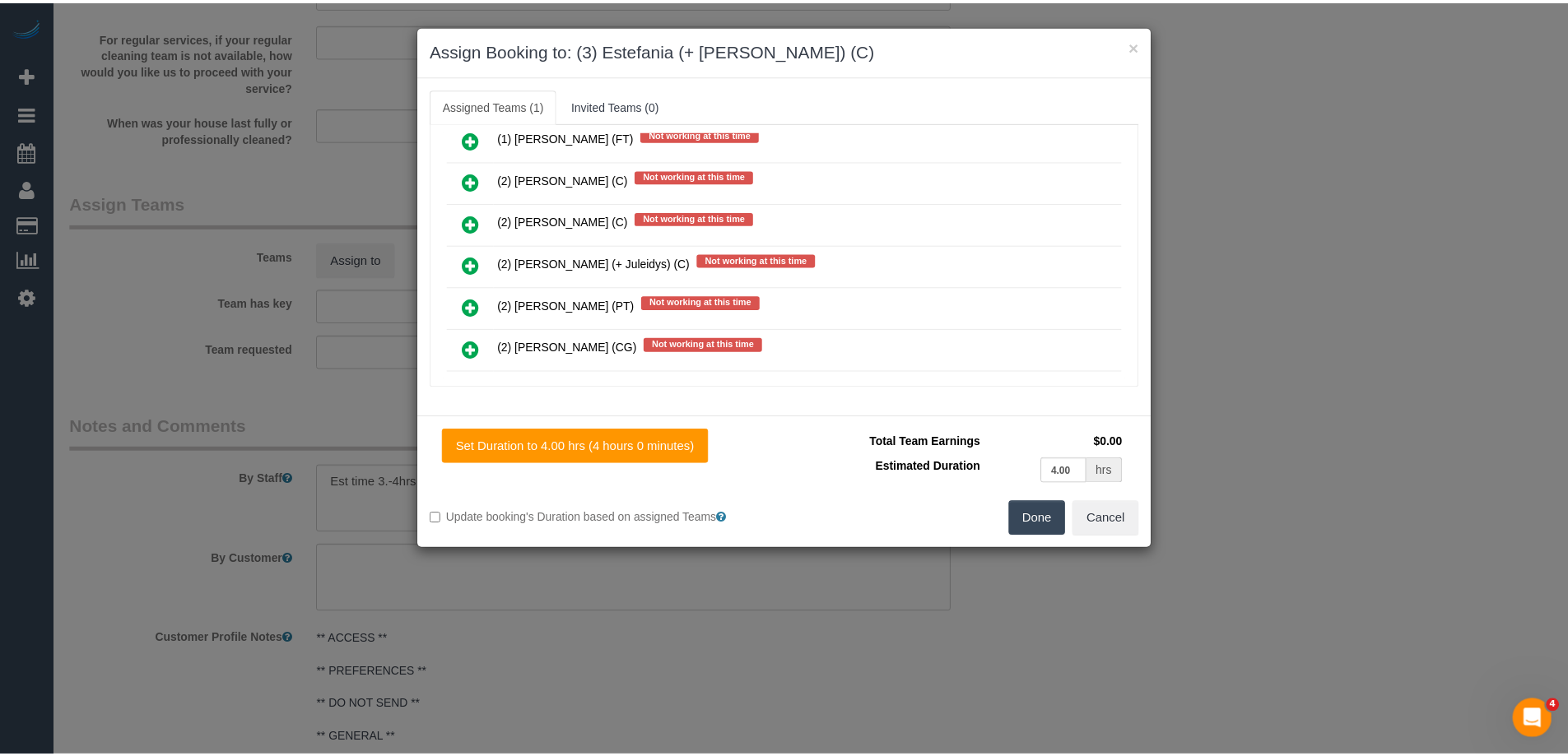
scroll to position [987, 0]
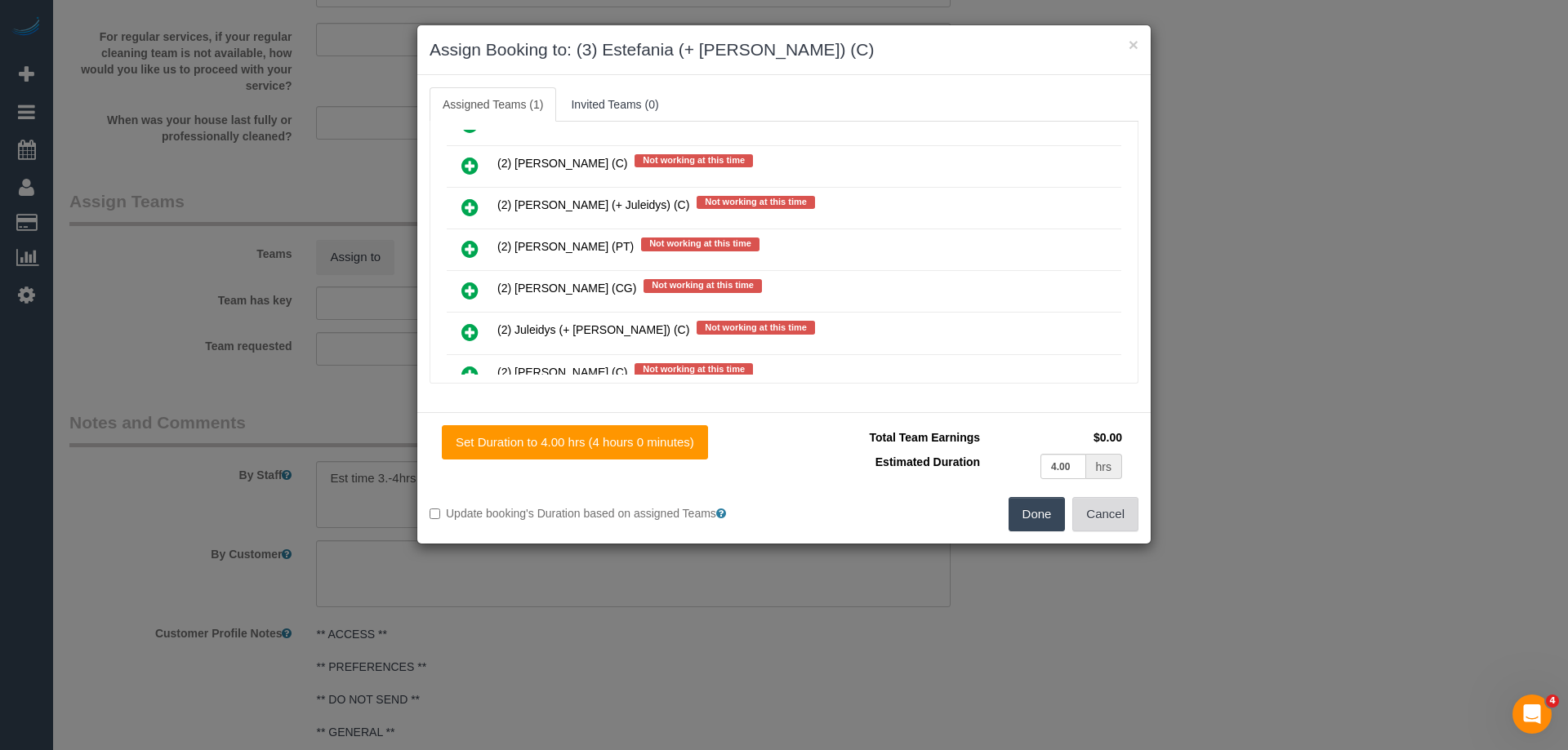
click at [1117, 520] on button "Cancel" at bounding box center [1105, 514] width 66 height 34
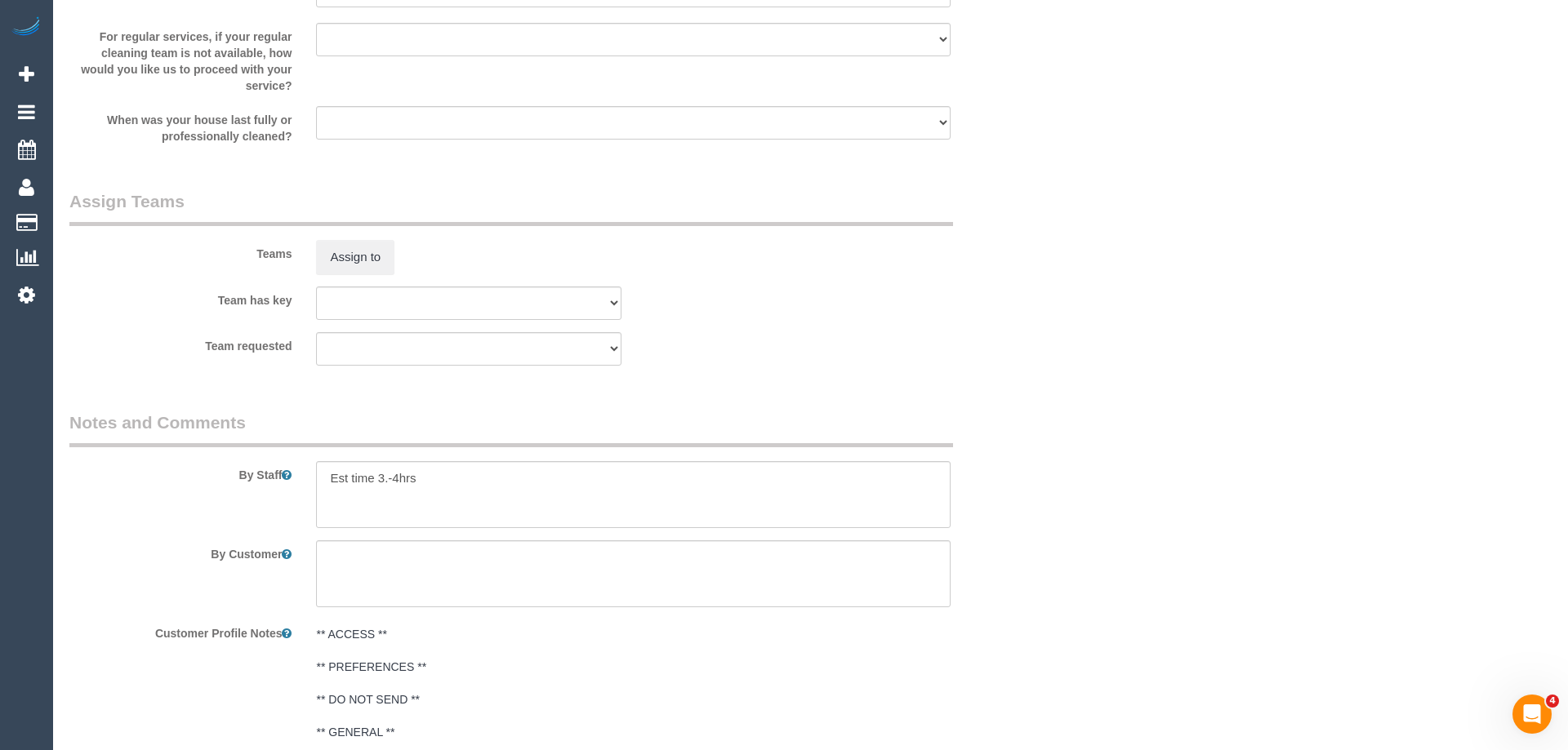
click at [1117, 520] on div "× Assign Booking to: (3) Estefania (+ Juliana) (C) Assigned Teams (1) Invited T…" at bounding box center [784, 375] width 1568 height 750
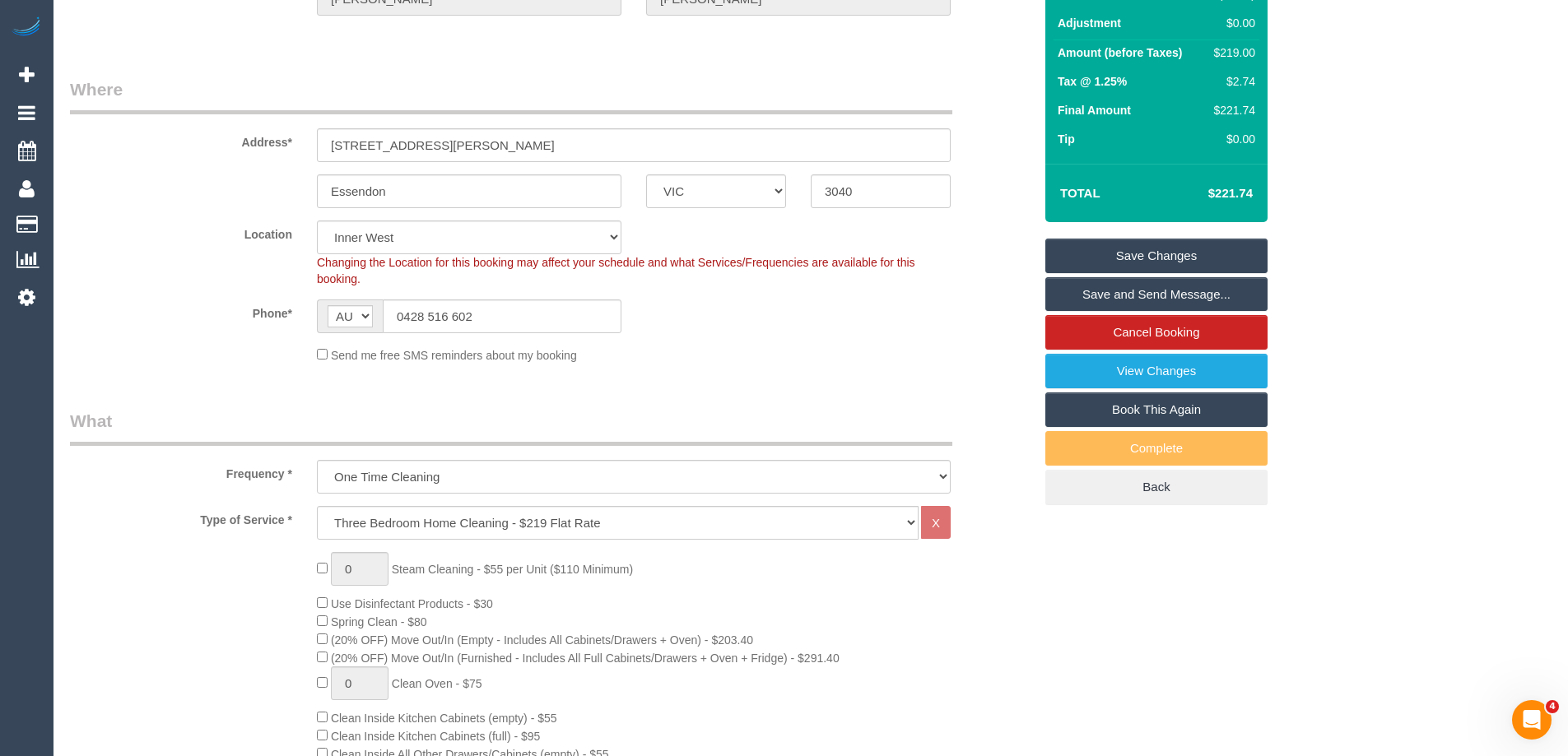
scroll to position [82, 0]
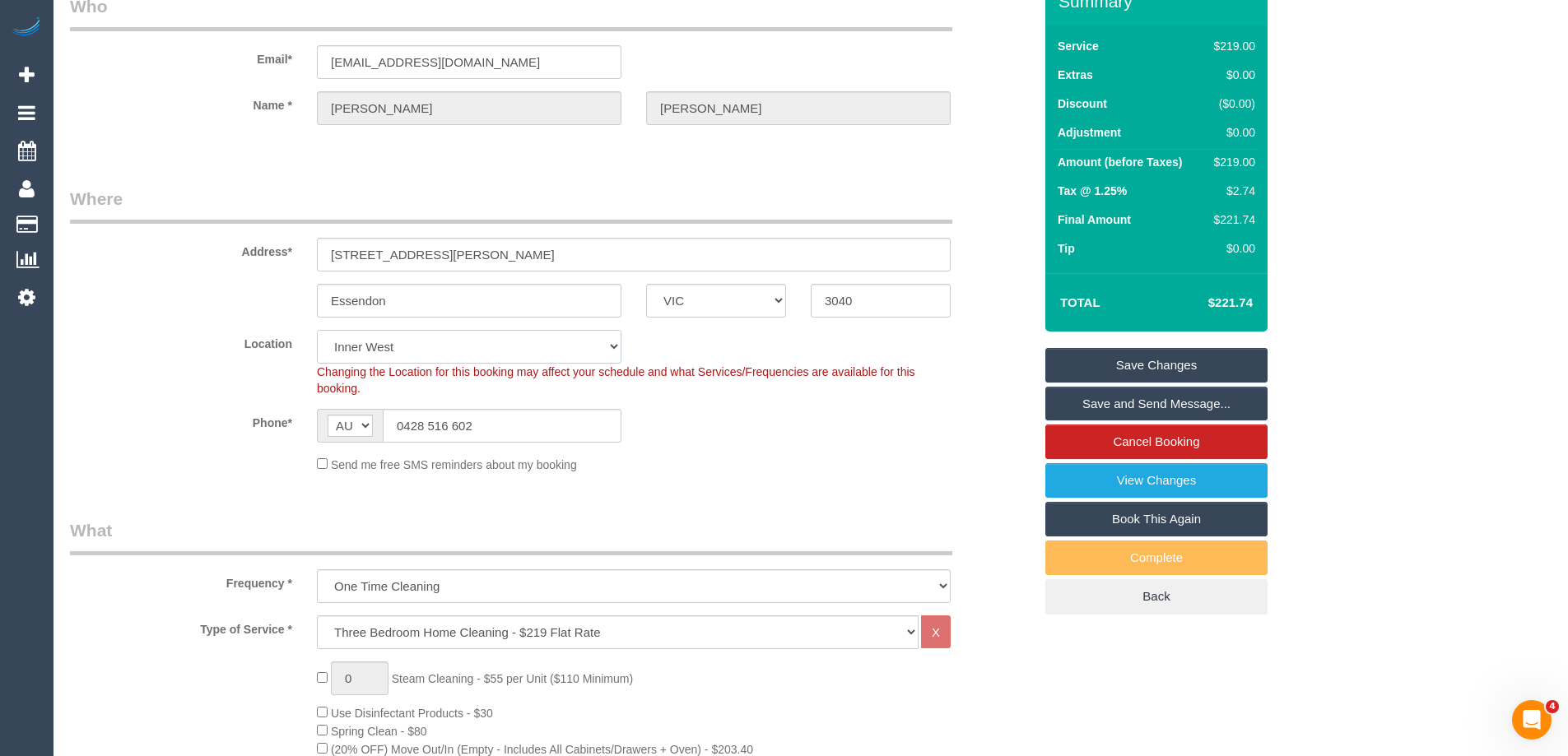
click at [397, 348] on select "Office City East (North) East (South) Inner East Inner North (East) Inner North…" at bounding box center [469, 346] width 304 height 33
select select "50"
click at [317, 330] on select "Office City East (North) East (South) Inner East Inner North (East) Inner North…" at bounding box center [469, 346] width 304 height 33
select select "object:4663"
click at [199, 250] on label "Address*" at bounding box center [181, 248] width 247 height 23
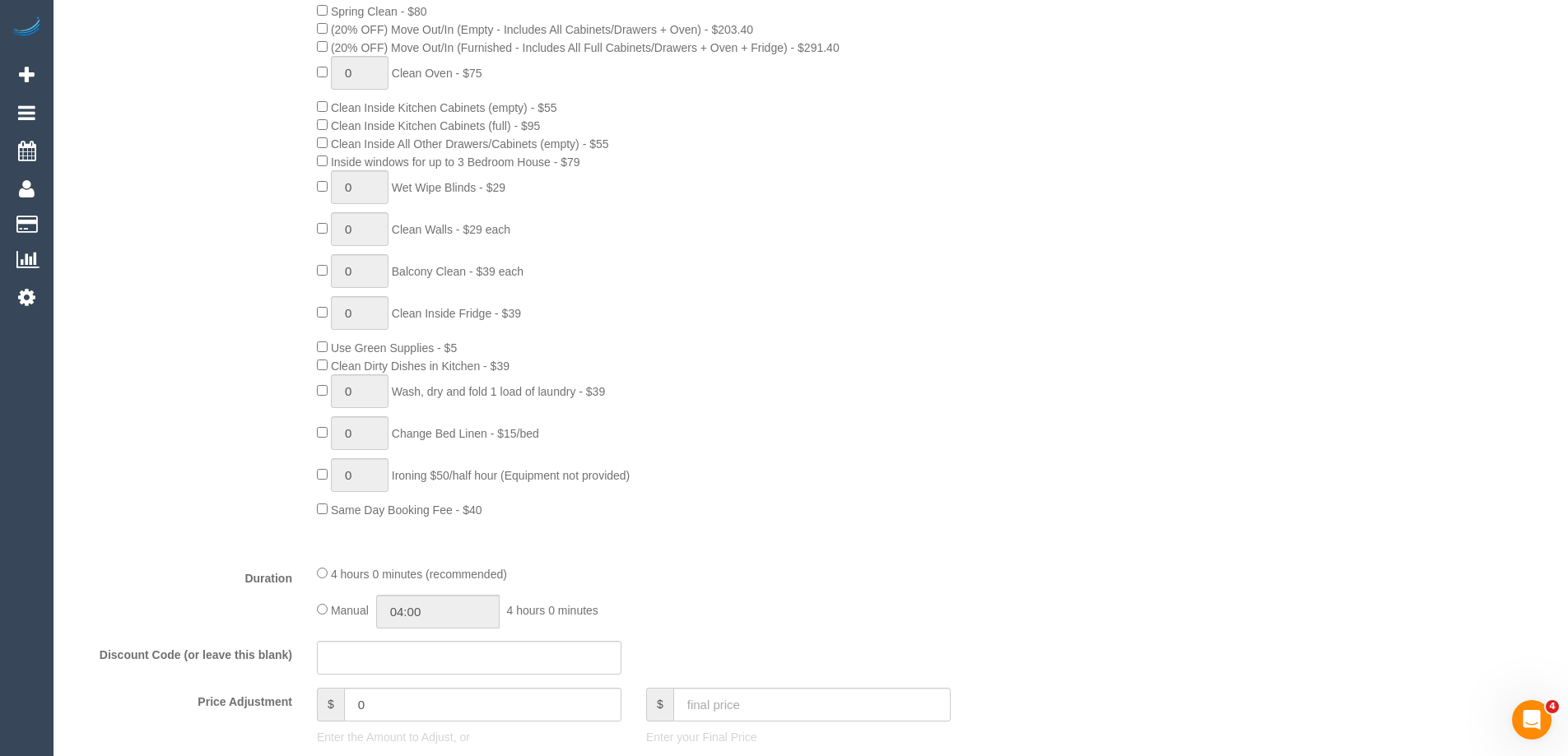
scroll to position [1235, 0]
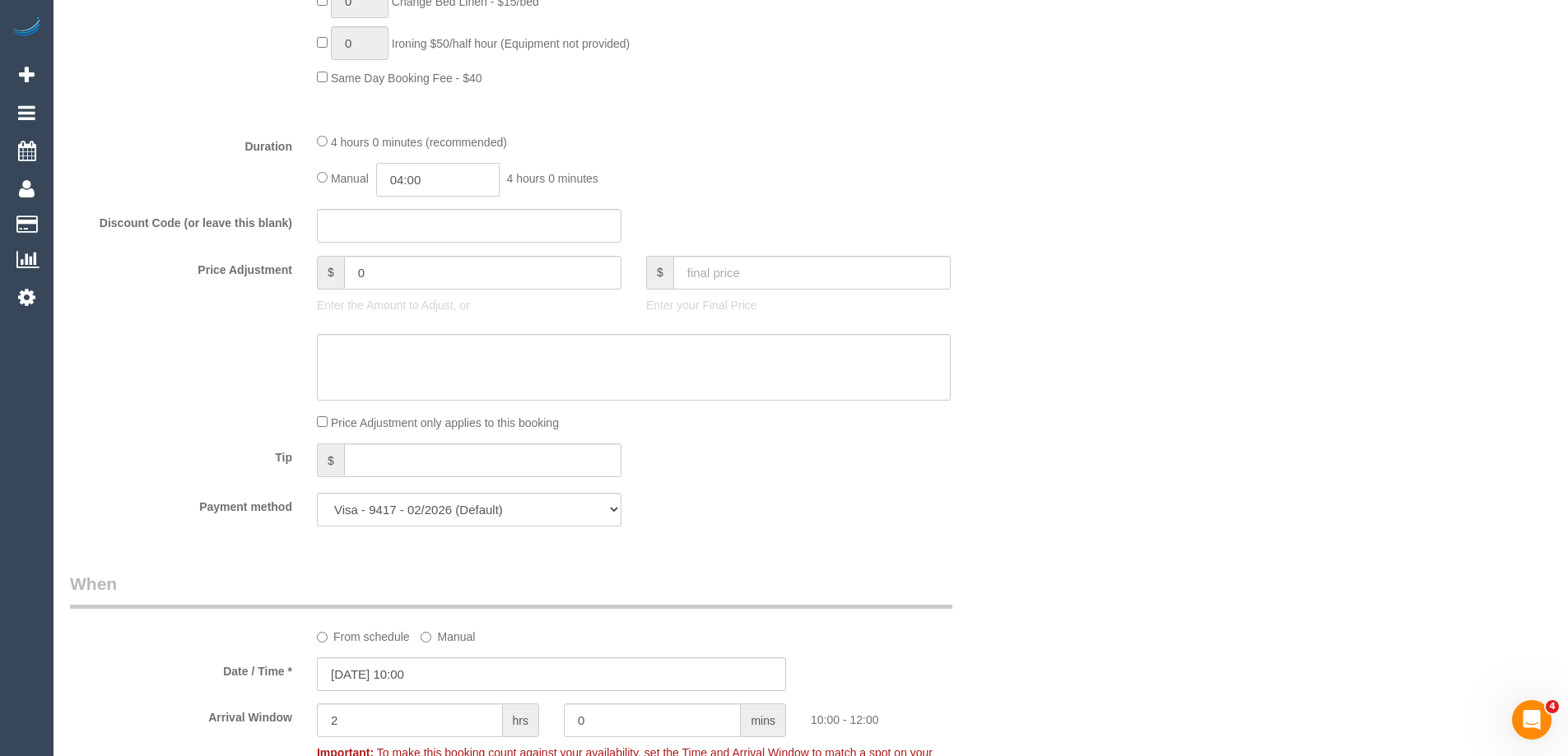
click at [420, 182] on input "04:00" at bounding box center [437, 179] width 124 height 33
type input "02:00"
click at [430, 218] on li "02:00" at bounding box center [419, 210] width 73 height 22
click at [775, 158] on div "4 hours 0 minutes (recommended) Manual 02:00 2 hours 0 minutes" at bounding box center [633, 164] width 658 height 64
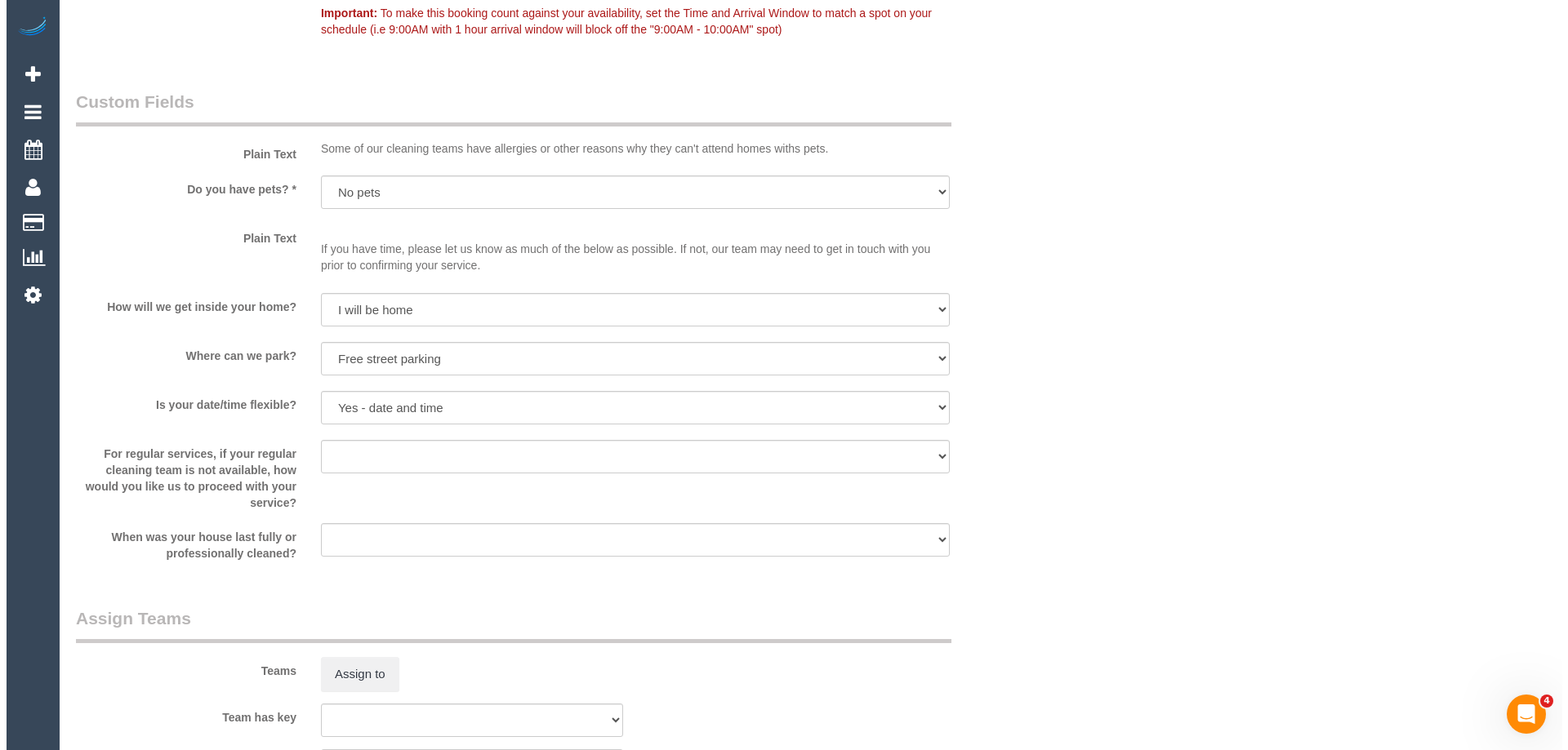
scroll to position [1960, 0]
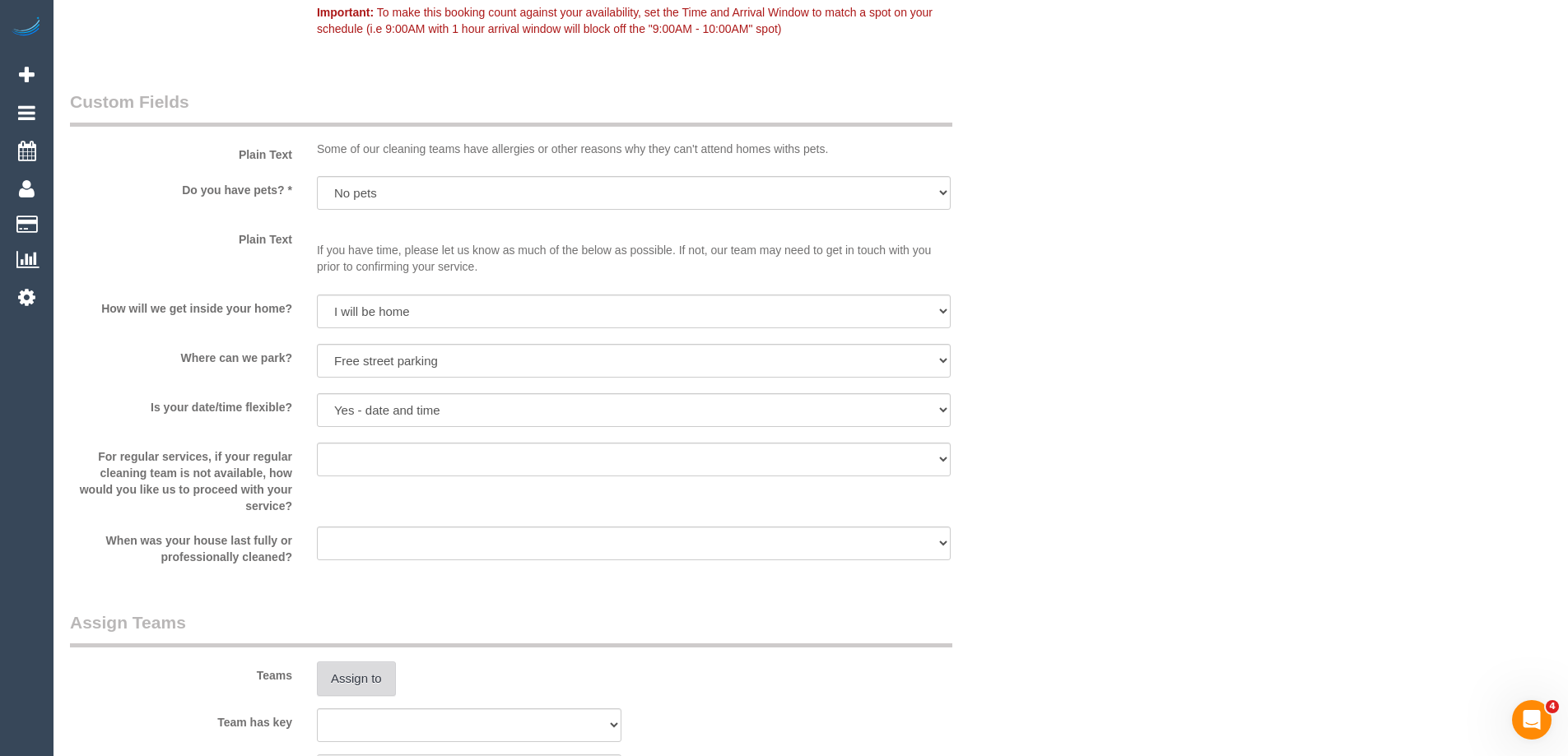
click at [369, 692] on button "Assign to" at bounding box center [356, 679] width 79 height 34
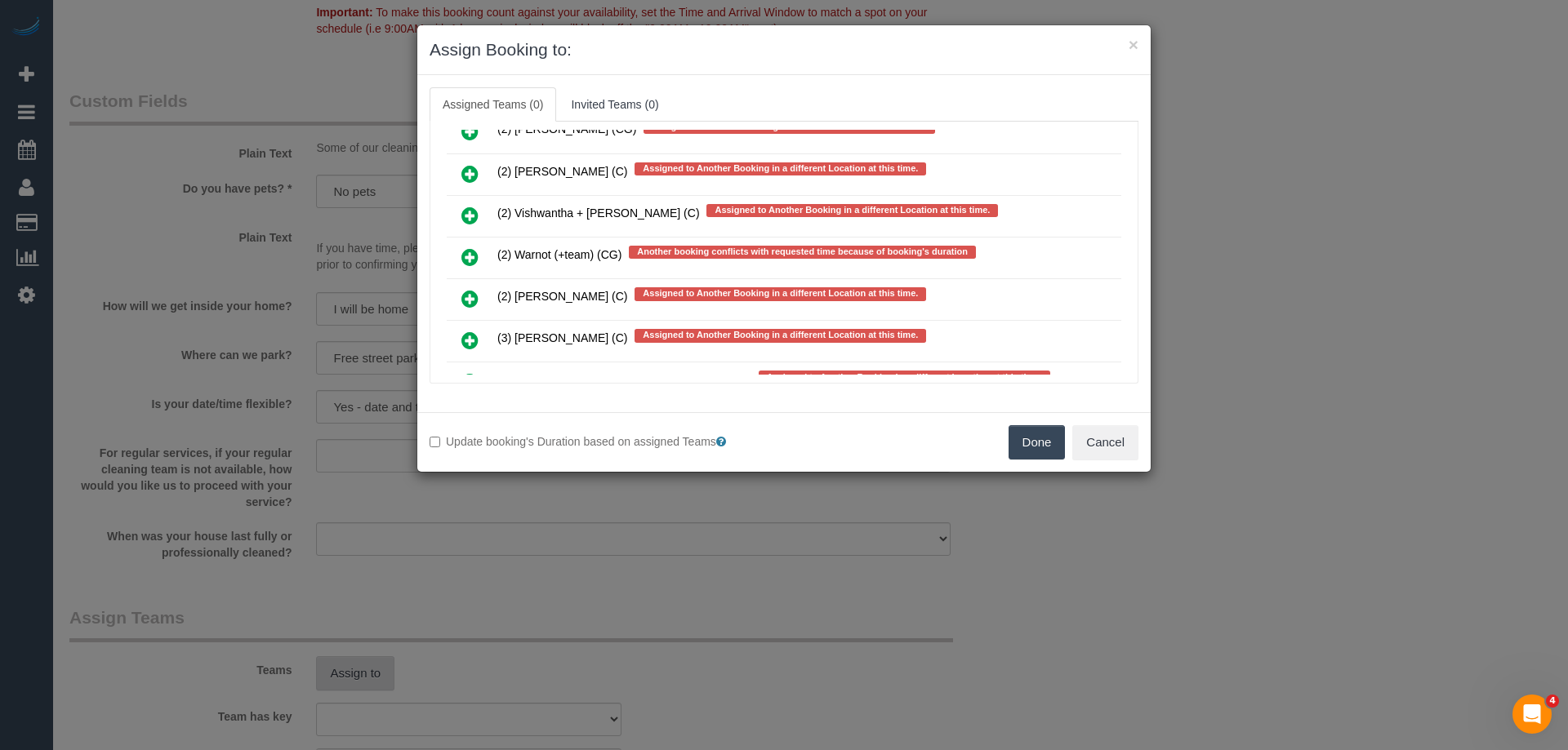
scroll to position [9357, 0]
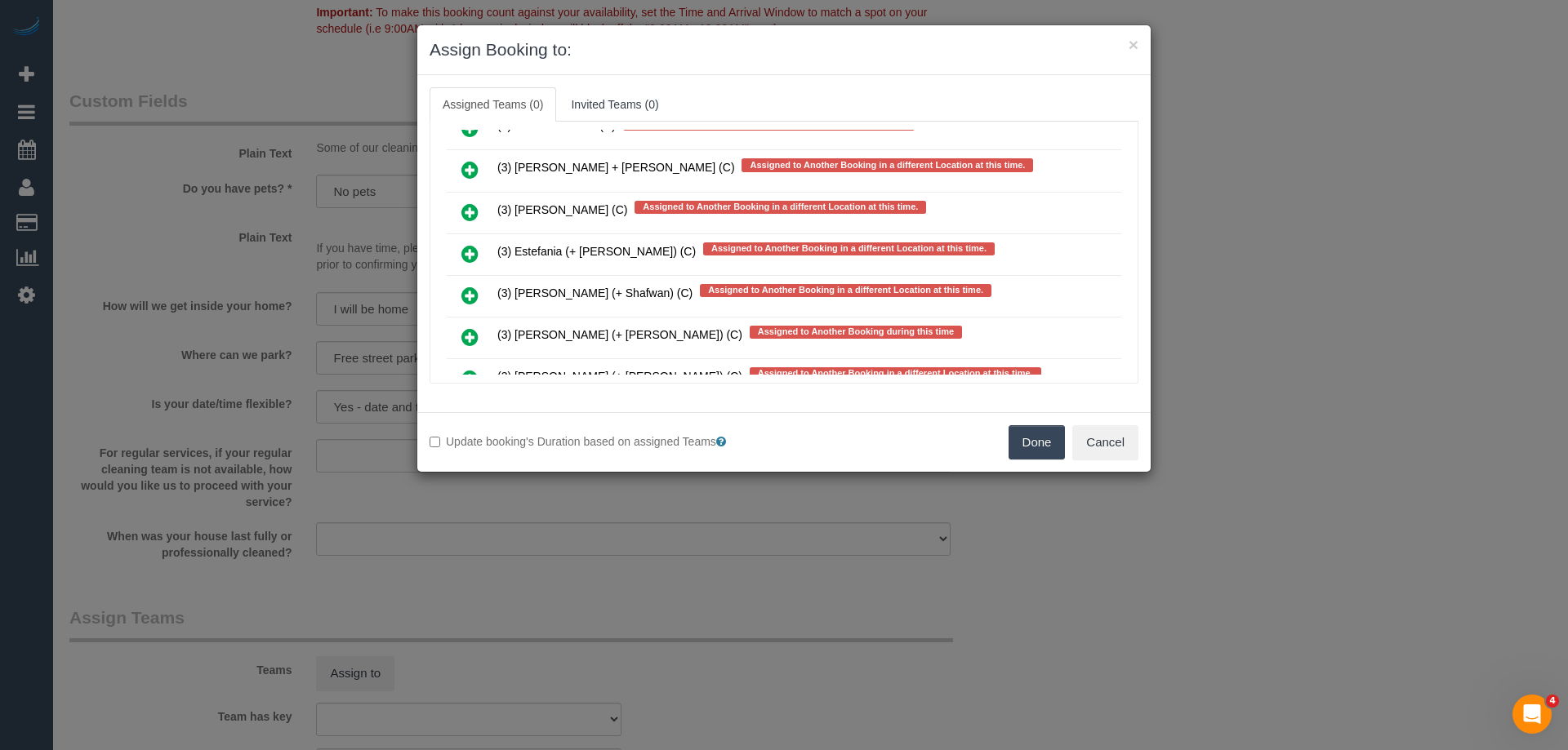
click at [473, 249] on icon at bounding box center [470, 254] width 17 height 20
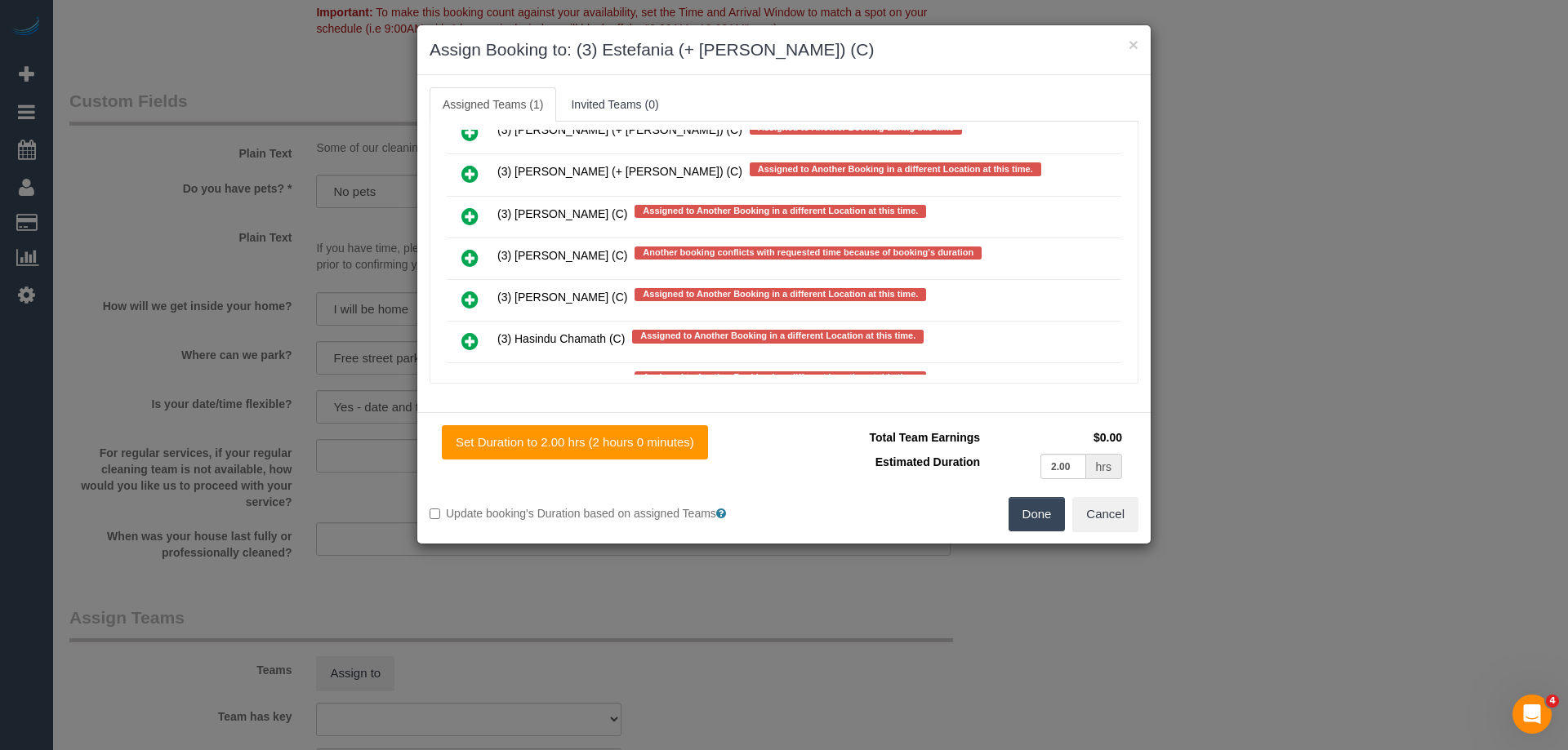
scroll to position [9860, 0]
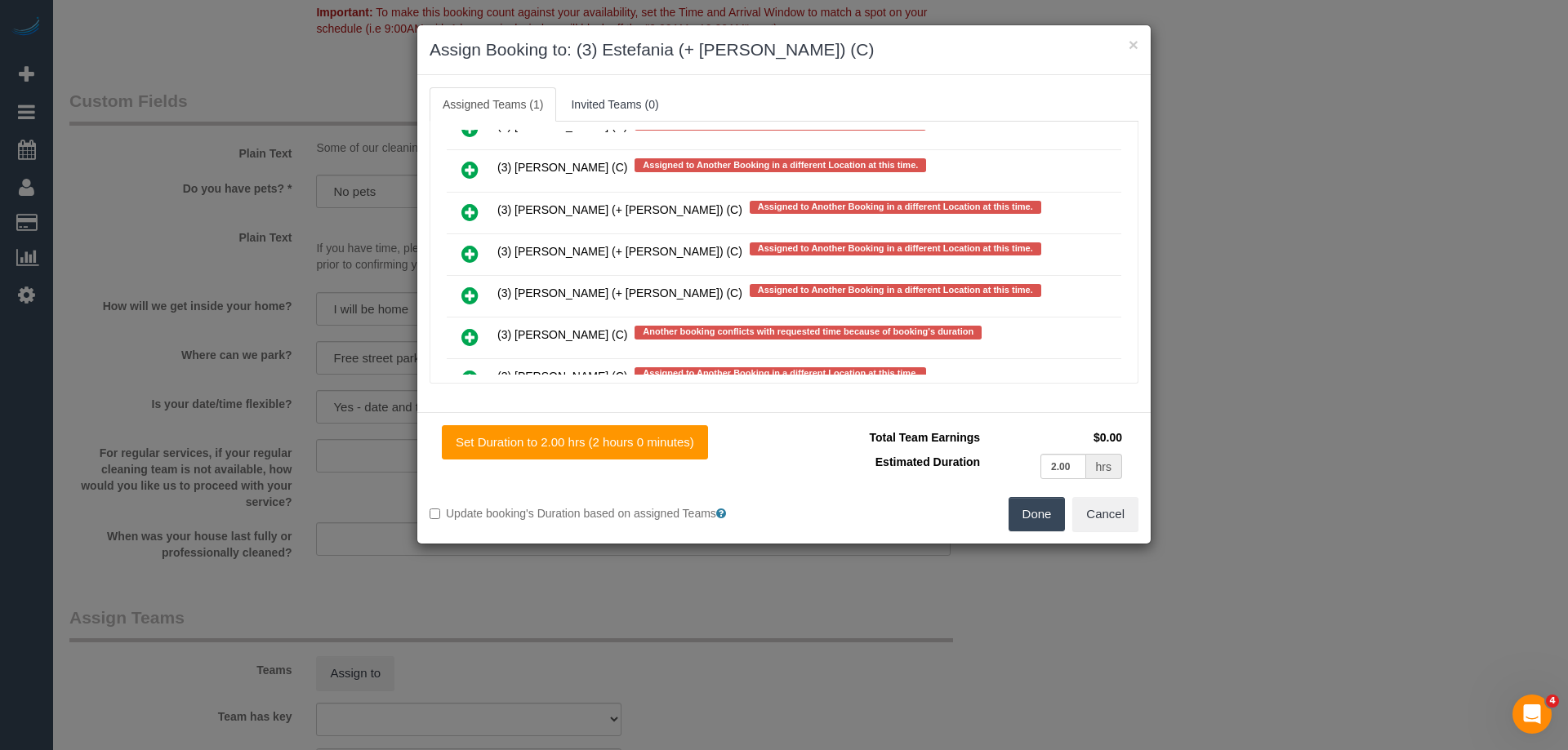
click at [461, 261] on link at bounding box center [470, 254] width 39 height 32
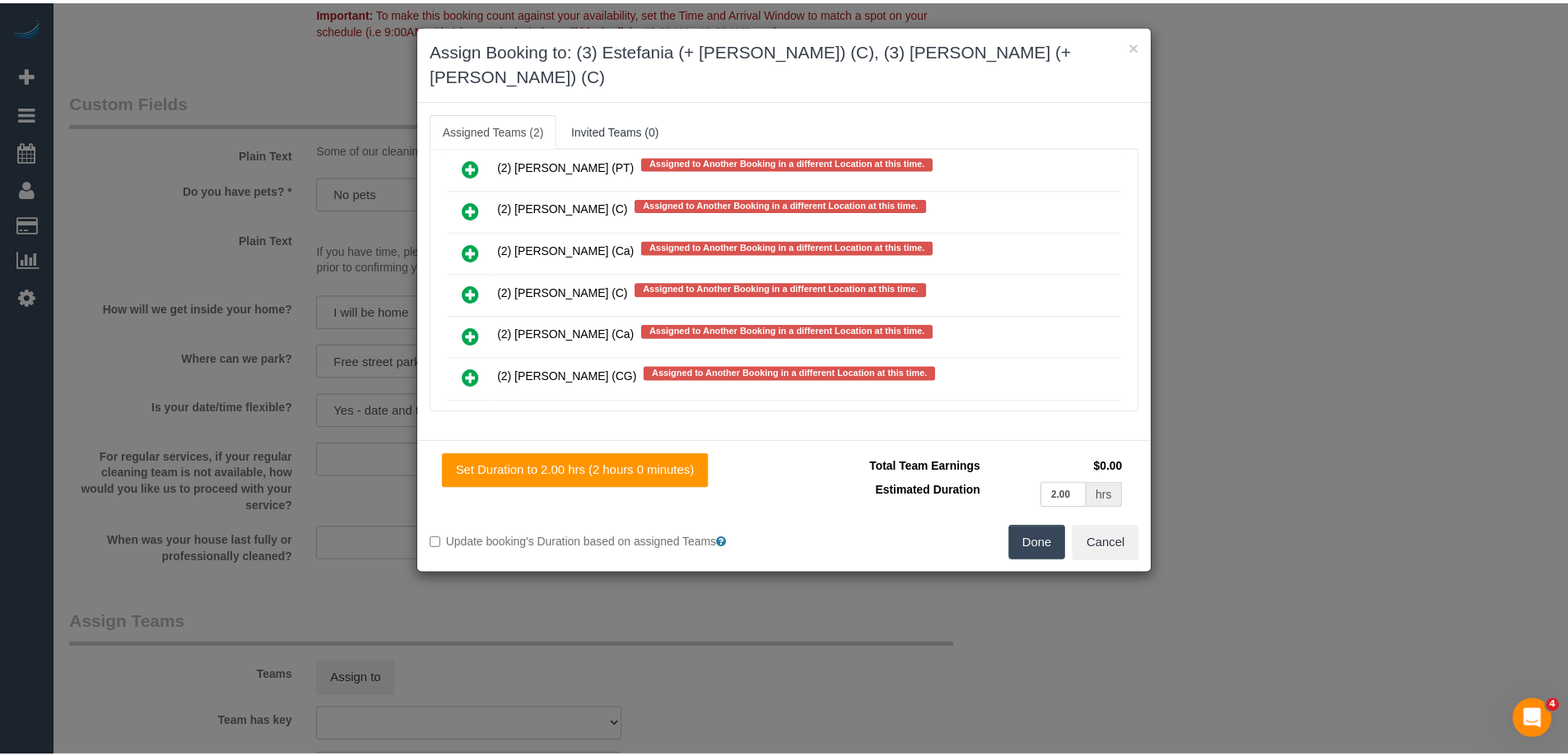
scroll to position [0, 0]
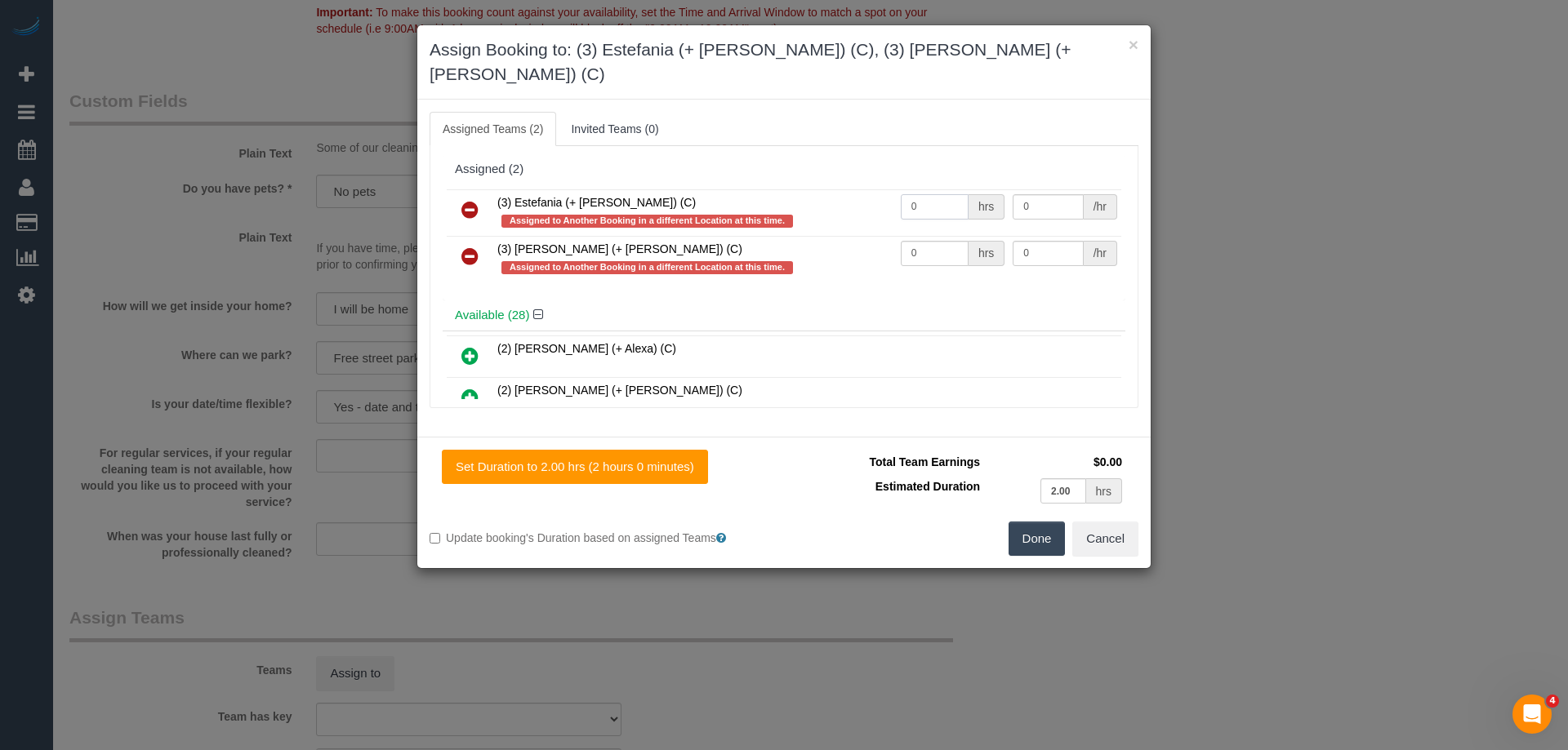
click at [945, 194] on input "0" at bounding box center [935, 207] width 68 height 25
type input "1"
click at [933, 241] on input "0" at bounding box center [935, 254] width 68 height 25
type input "1"
click at [1036, 522] on button "Done" at bounding box center [1037, 539] width 57 height 34
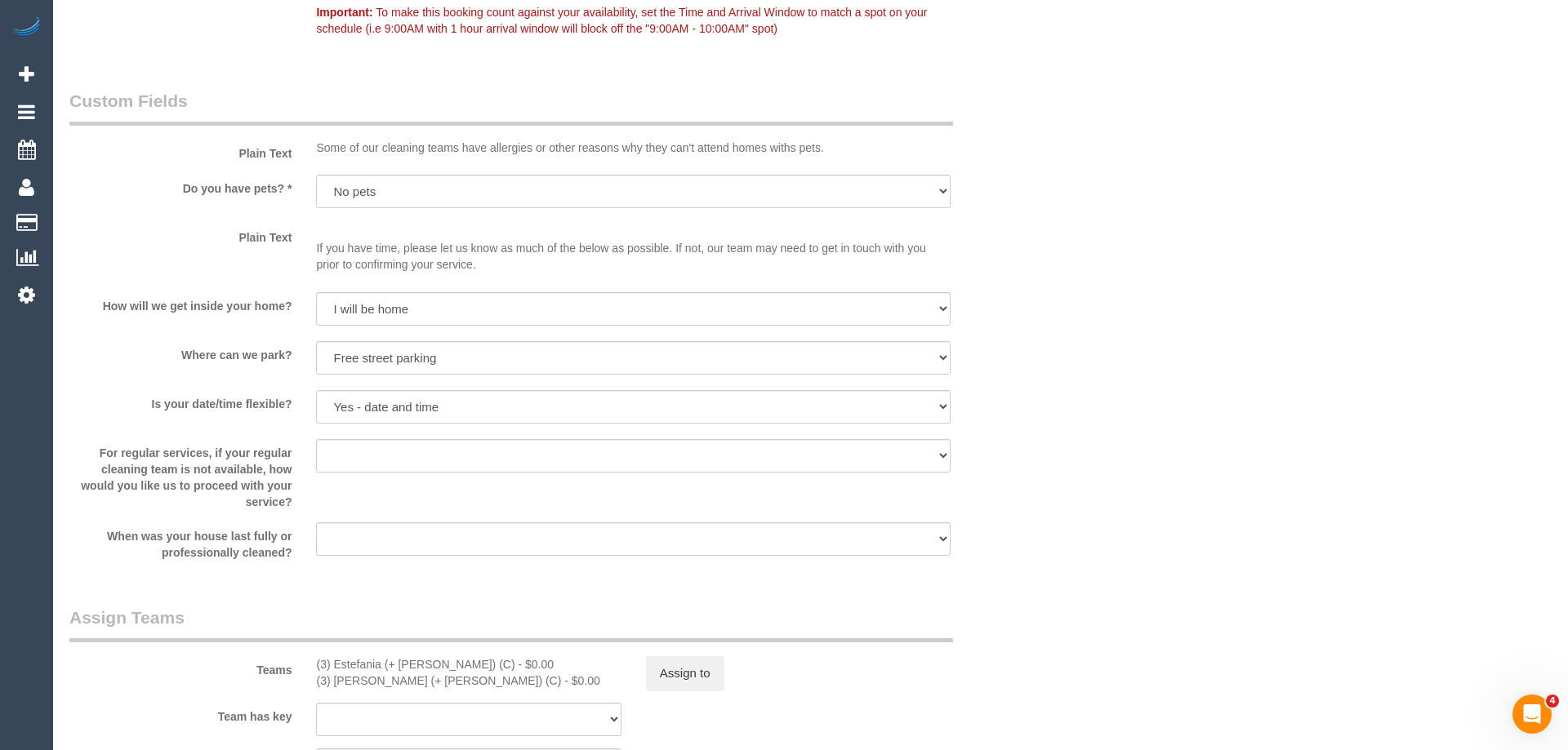
click at [1038, 517] on div "× Assign Booking to: (3) Estefania (+ Juliana) (C), (3) Juliana (+ Estefania) (…" at bounding box center [784, 375] width 1568 height 750
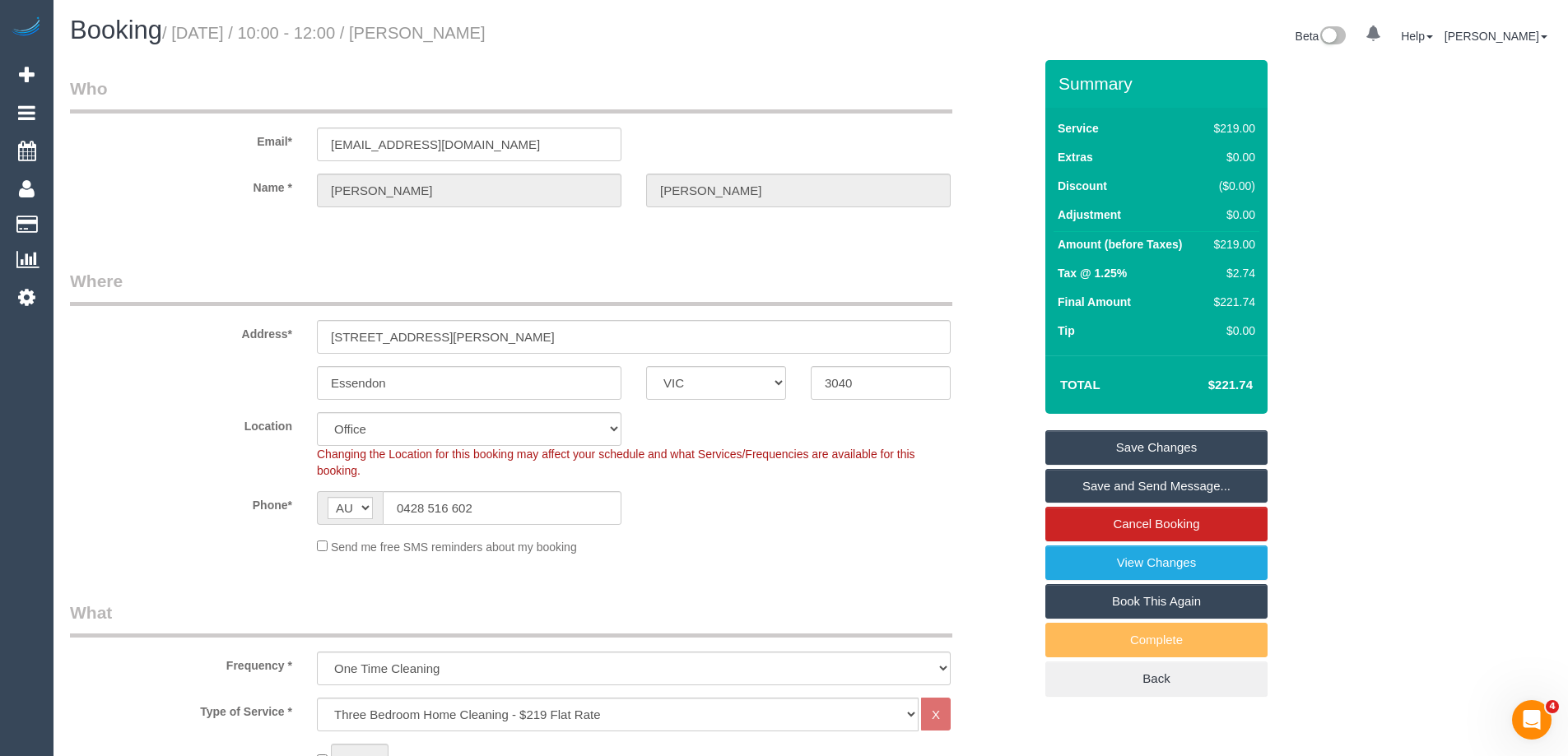
click at [1234, 244] on div "$219.00" at bounding box center [1231, 245] width 48 height 16
copy div "219.00"
click at [1323, 233] on div "Summary Service $219.00 Extras $0.00 Discount ($0.00) Adjustment $0.00 Amount (…" at bounding box center [1218, 396] width 370 height 670
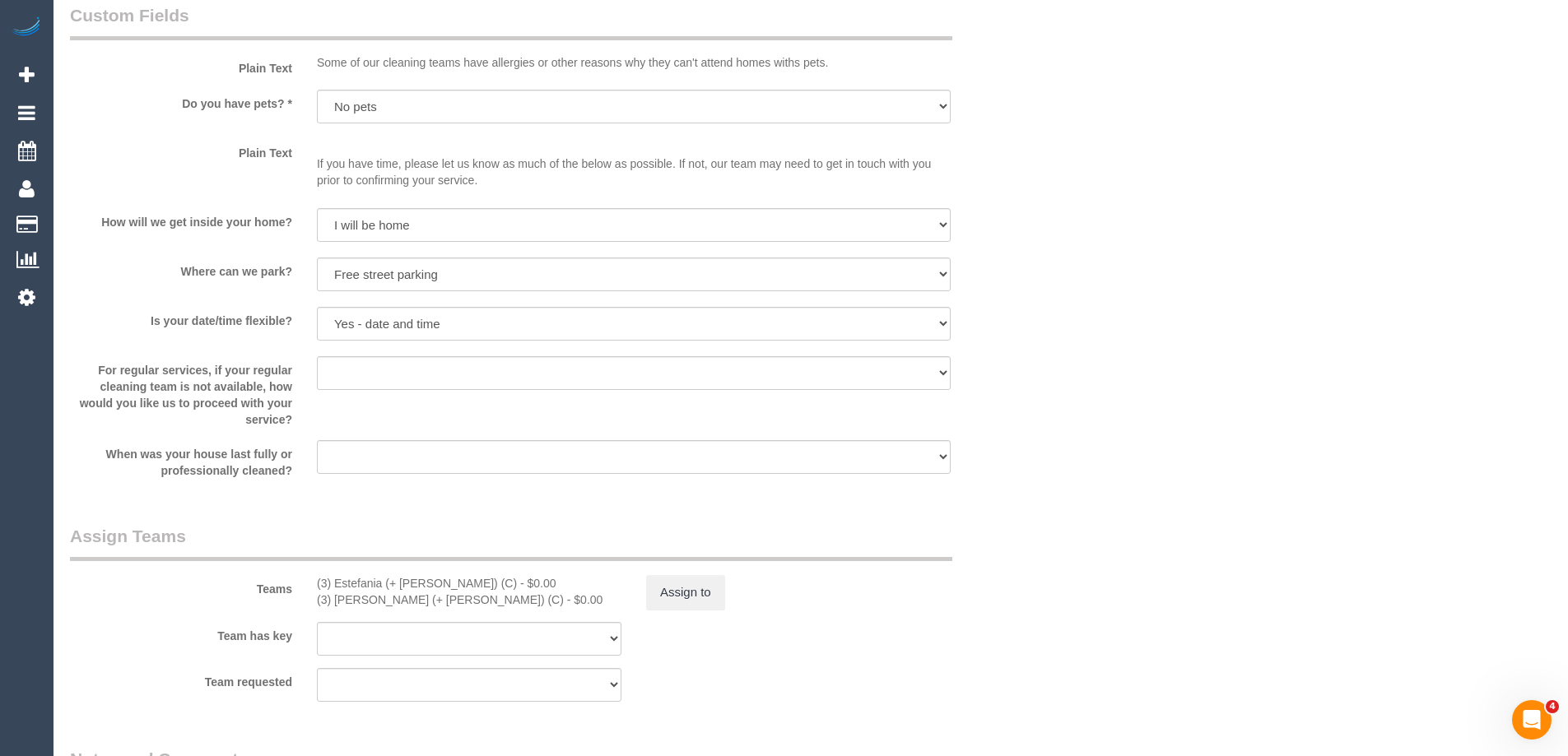
scroll to position [2140, 0]
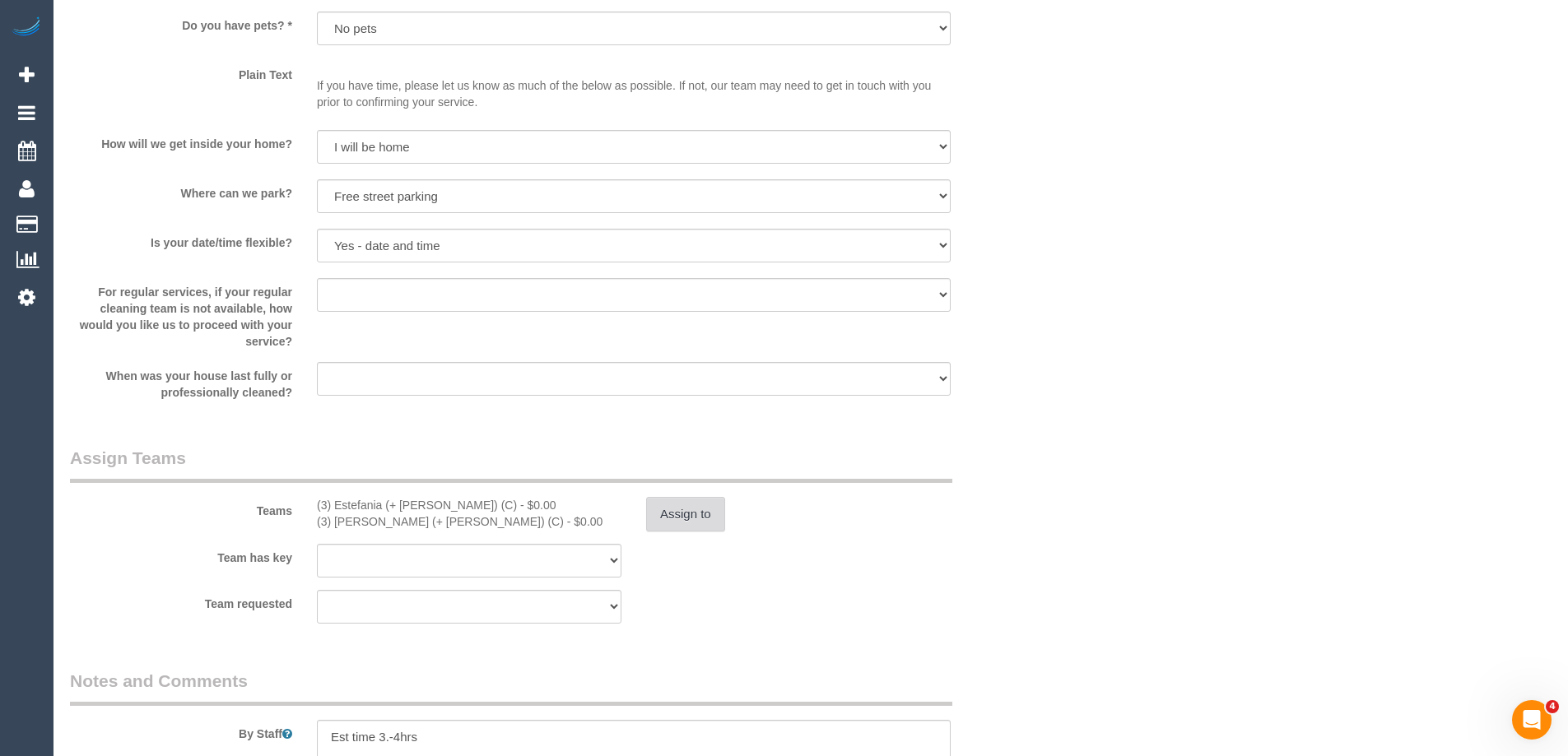
click at [709, 498] on button "Assign to" at bounding box center [685, 514] width 79 height 34
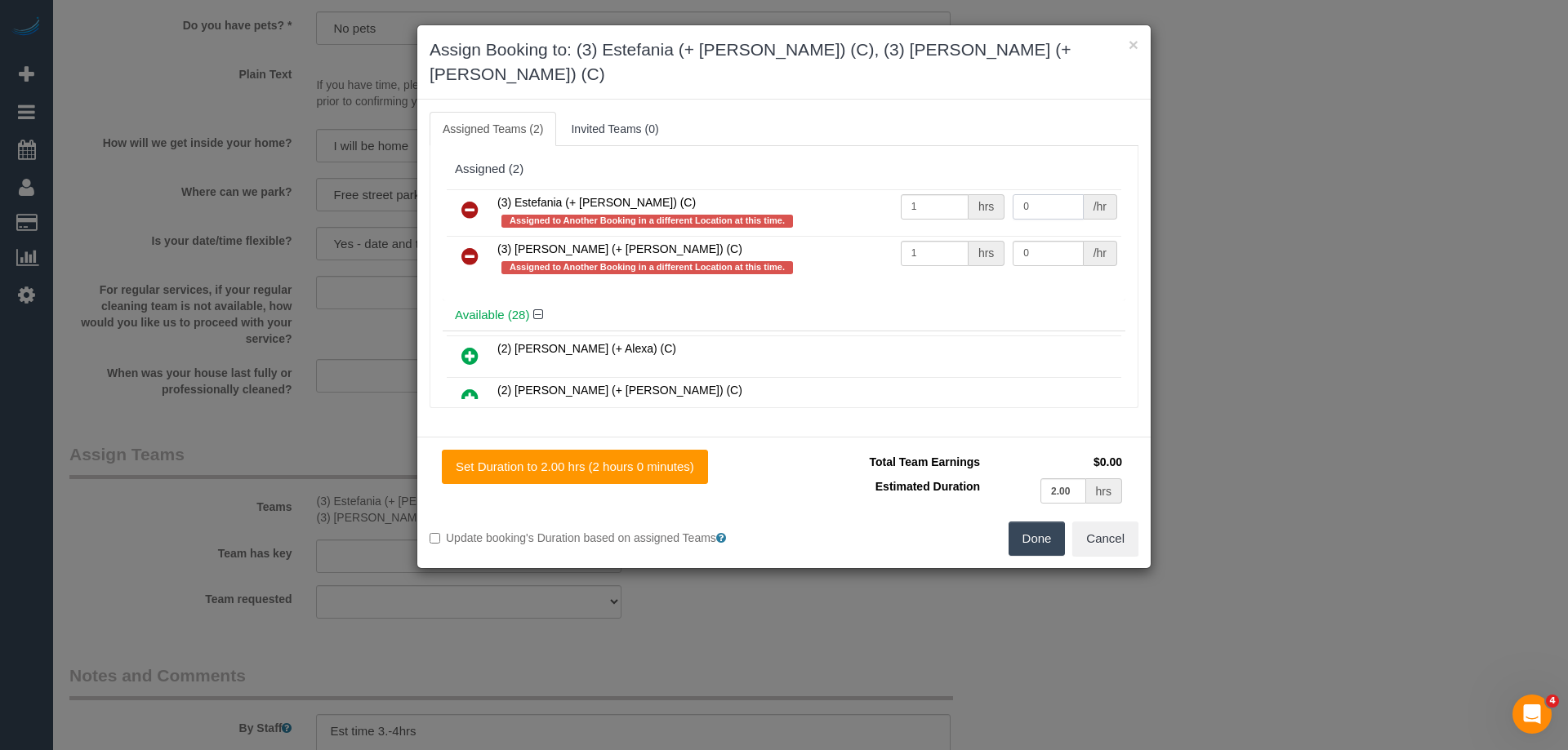
click at [1056, 194] on input "0" at bounding box center [1047, 207] width 70 height 25
click at [1053, 194] on input "0" at bounding box center [1047, 207] width 70 height 25
type input "70"
click at [1044, 241] on input "0" at bounding box center [1047, 254] width 70 height 25
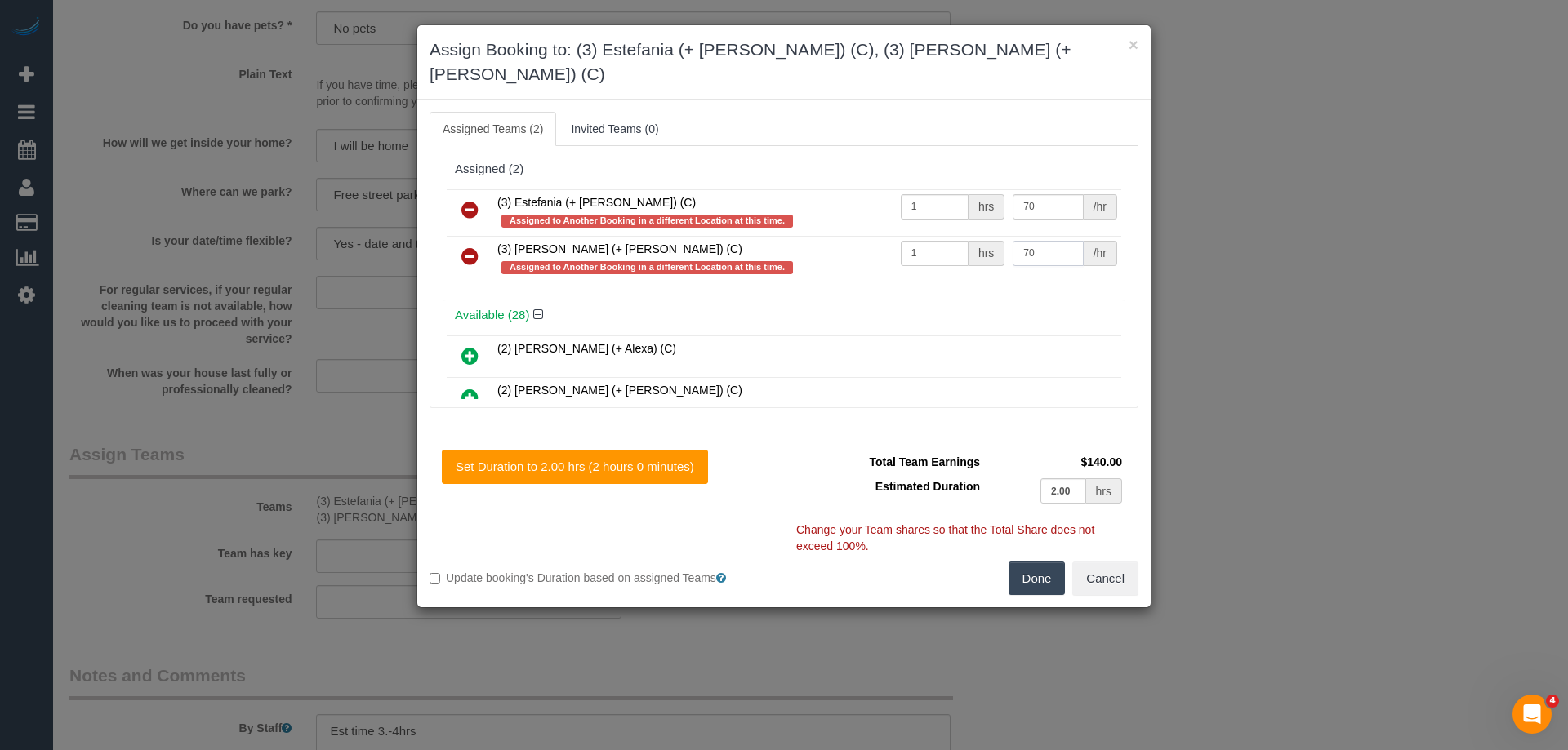
type input "70"
click at [1066, 562] on div "Done Cancel" at bounding box center [967, 579] width 366 height 34
click at [1045, 562] on button "Done" at bounding box center [1037, 579] width 57 height 34
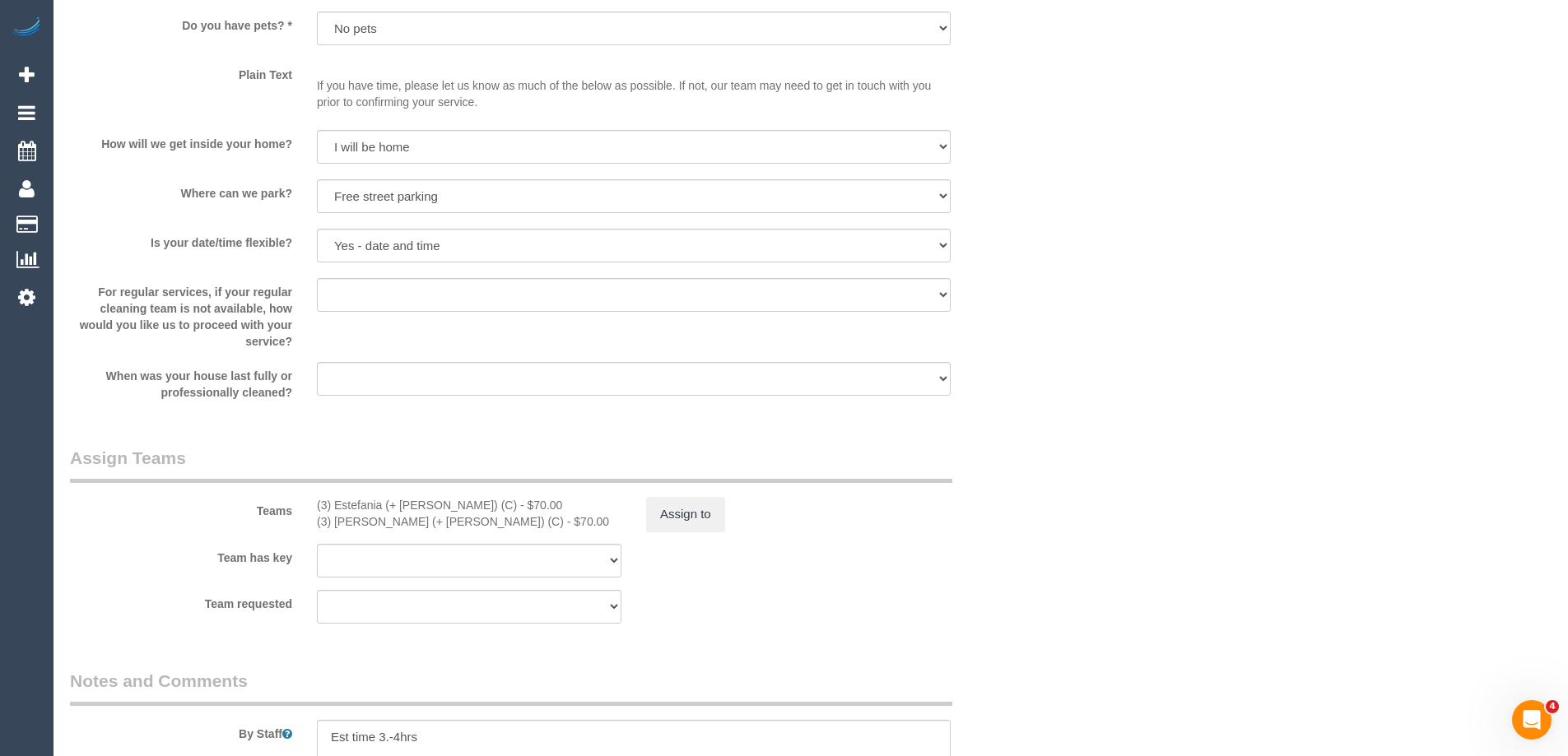
click at [1125, 500] on div "× Assign Booking to: (3) Estefania (+ Juliana) (C), (3) Juliana (+ Estefania) (…" at bounding box center [784, 378] width 1568 height 756
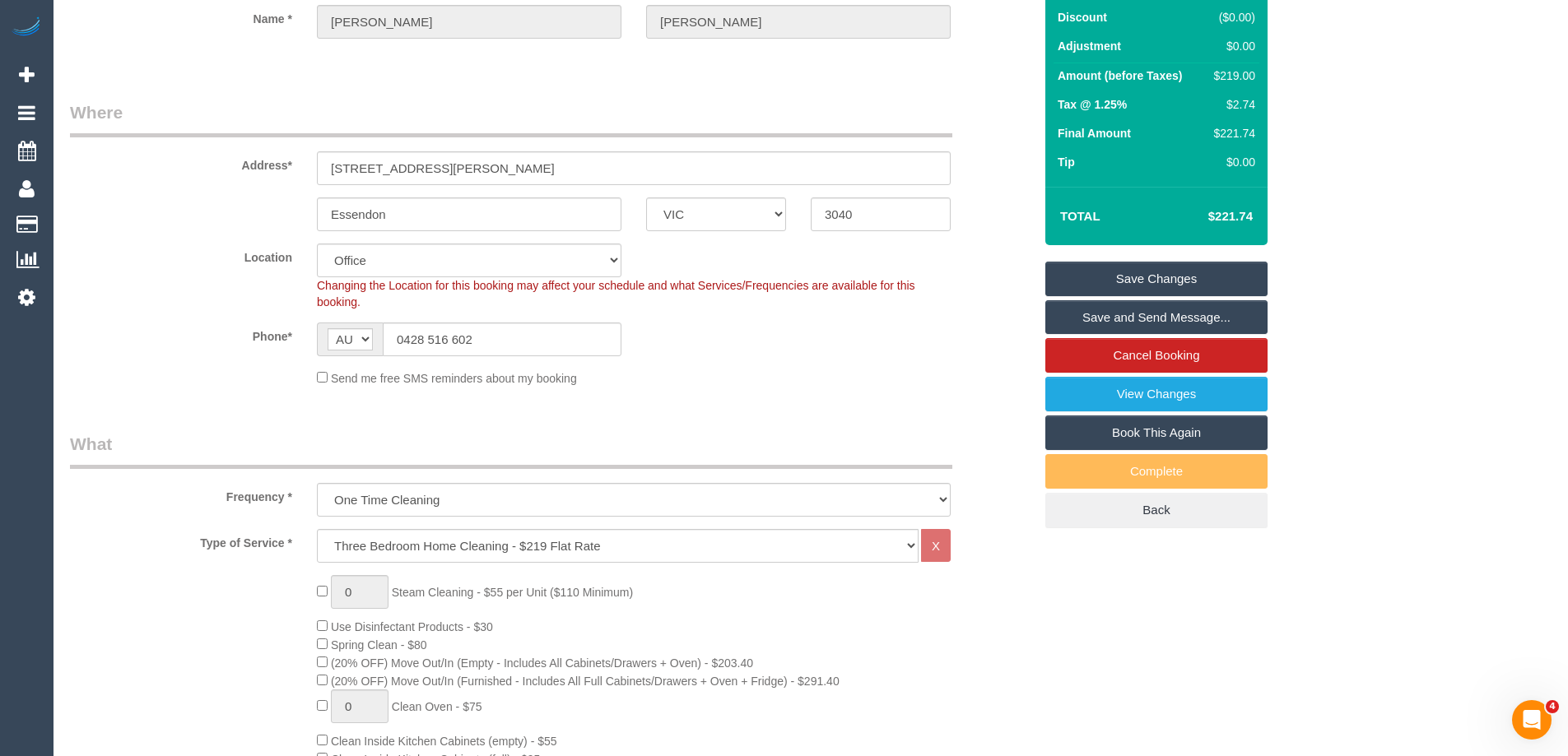
scroll to position [164, 0]
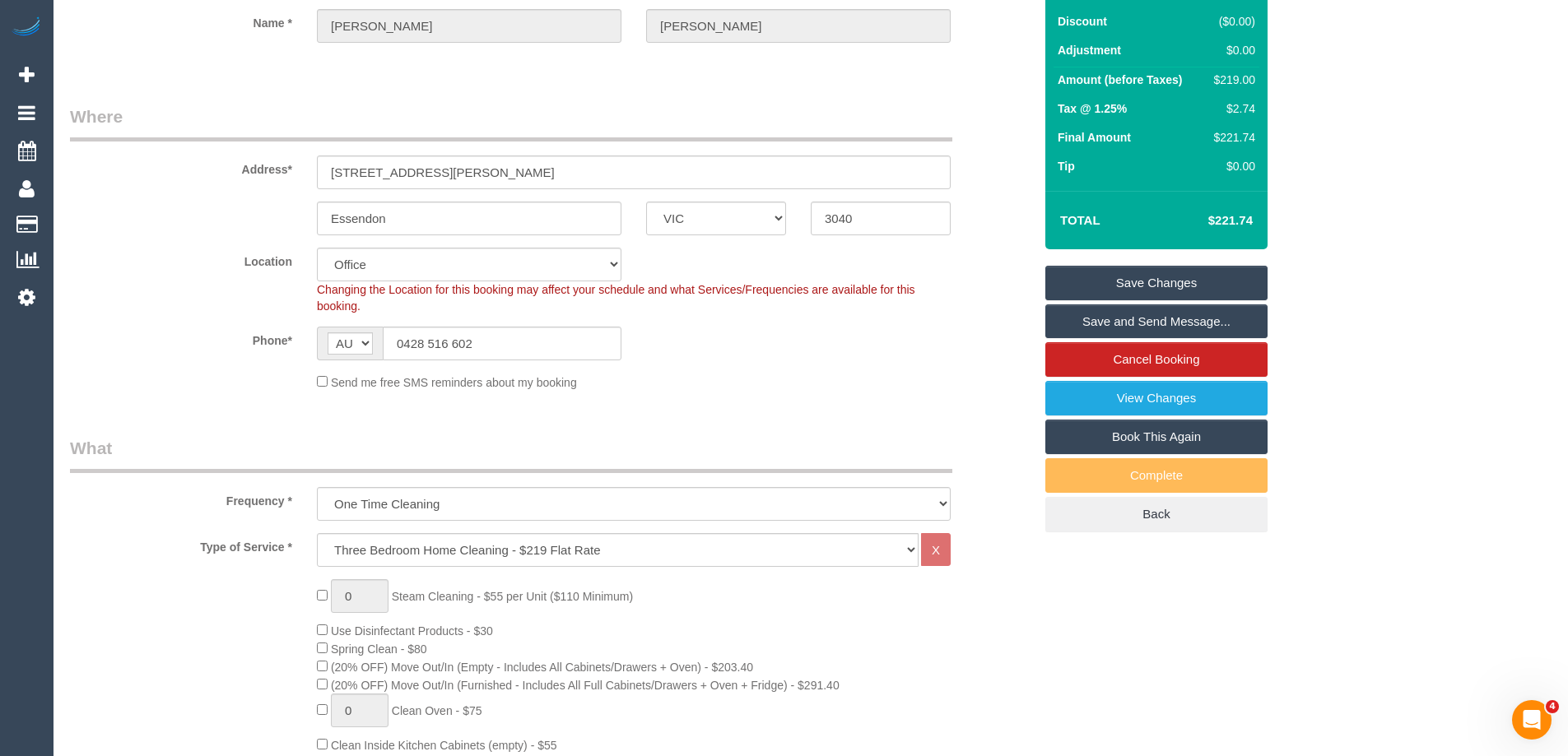
click at [1115, 282] on link "Save Changes" at bounding box center [1156, 283] width 222 height 34
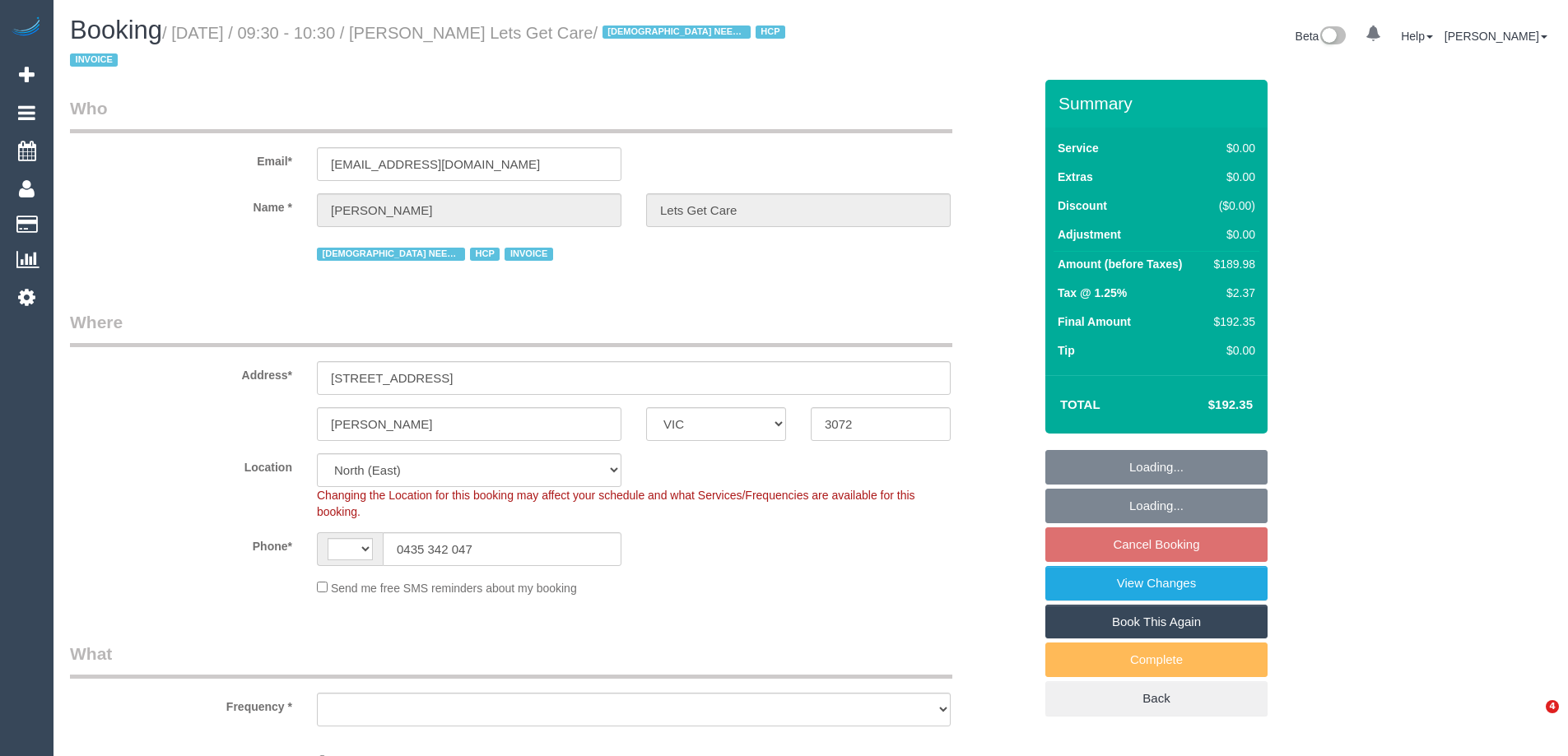
select select "VIC"
select select "string:AU"
select select "object:1438"
select select "180"
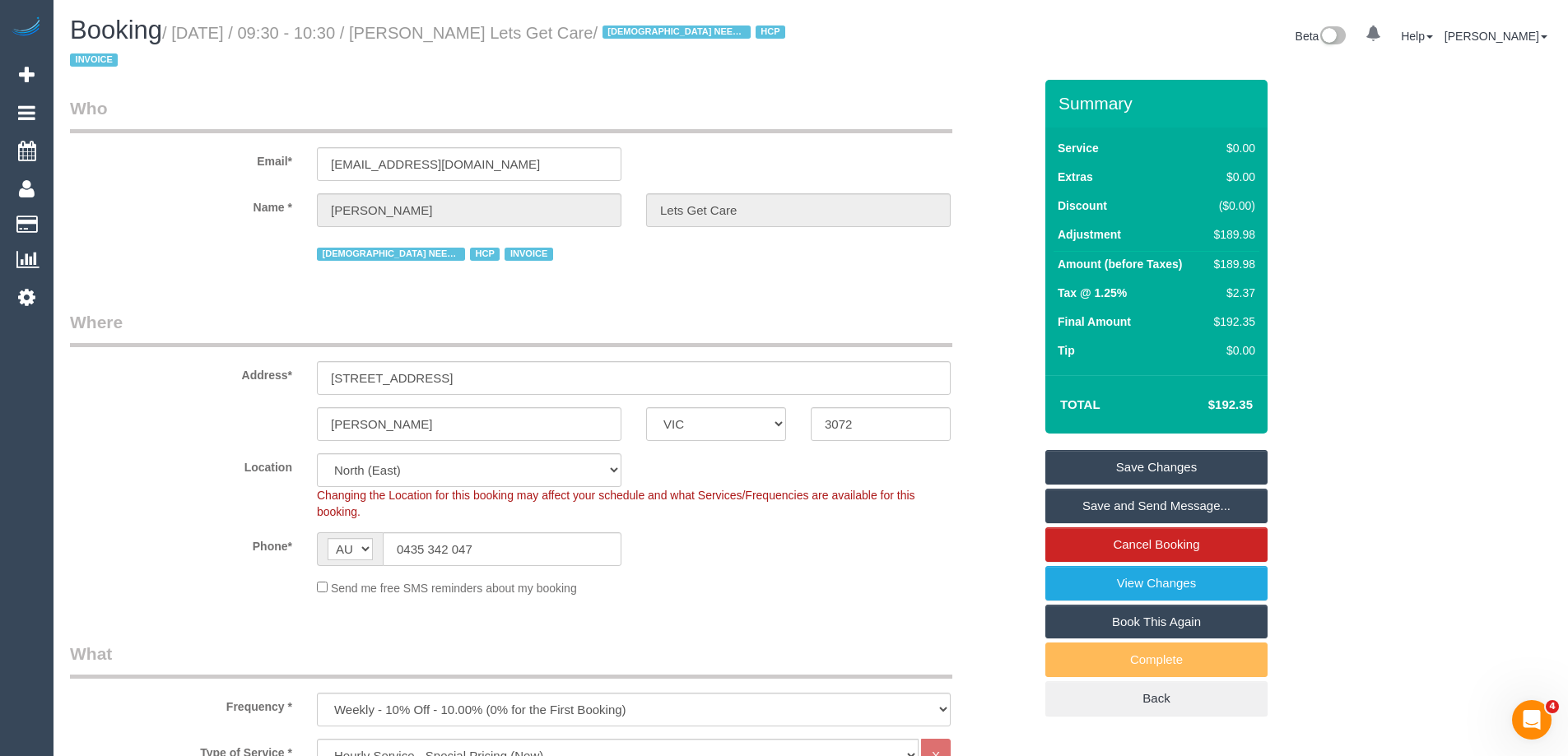
drag, startPoint x: 457, startPoint y: 30, endPoint x: 657, endPoint y: 33, distance: 200.0
click at [657, 33] on small "/ [DATE] / 09:30 - 10:30 / [PERSON_NAME] Lets Get Care / [DEMOGRAPHIC_DATA] NEE…" at bounding box center [429, 46] width 720 height 46
copy small "[PERSON_NAME] Lets Get Care"
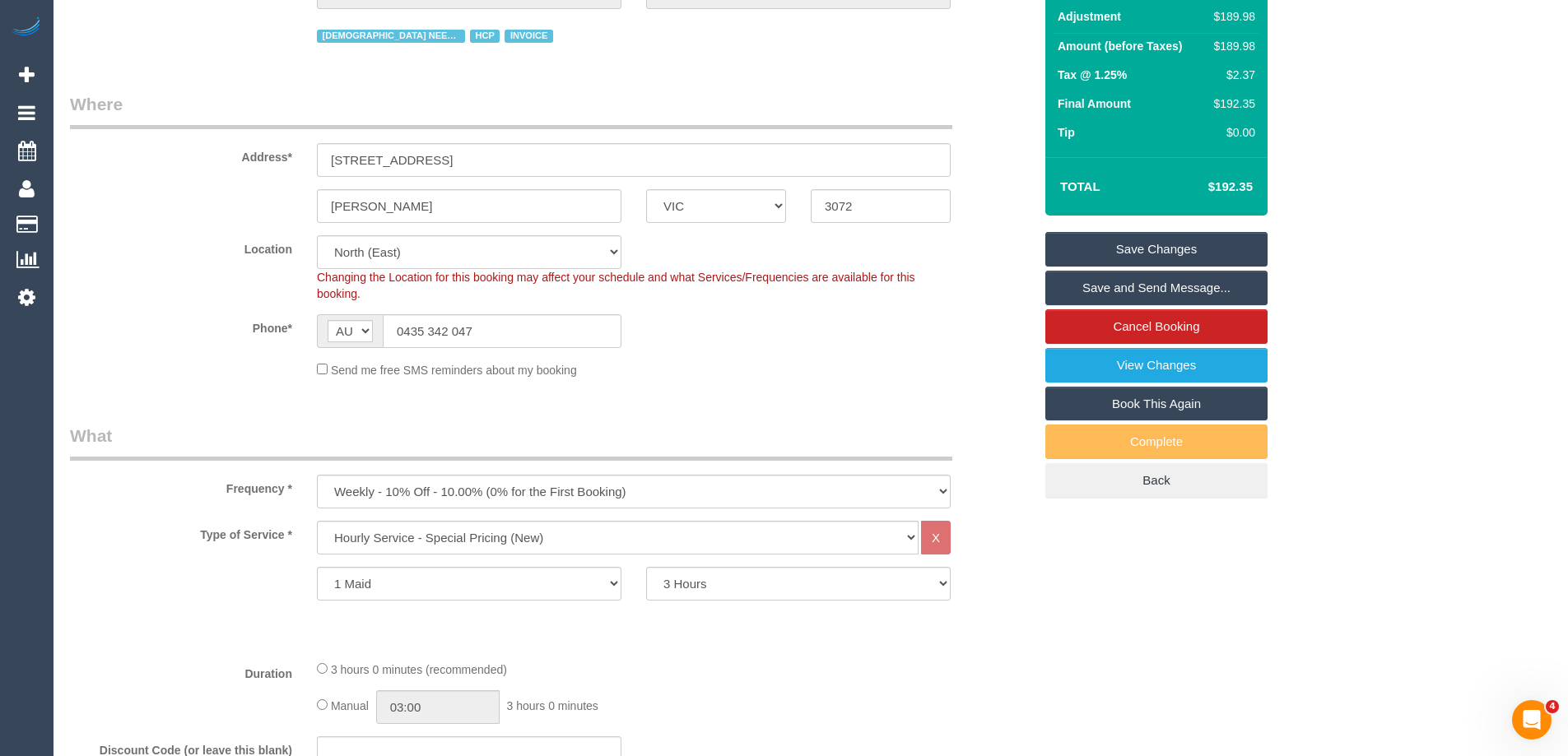
scroll to position [576, 0]
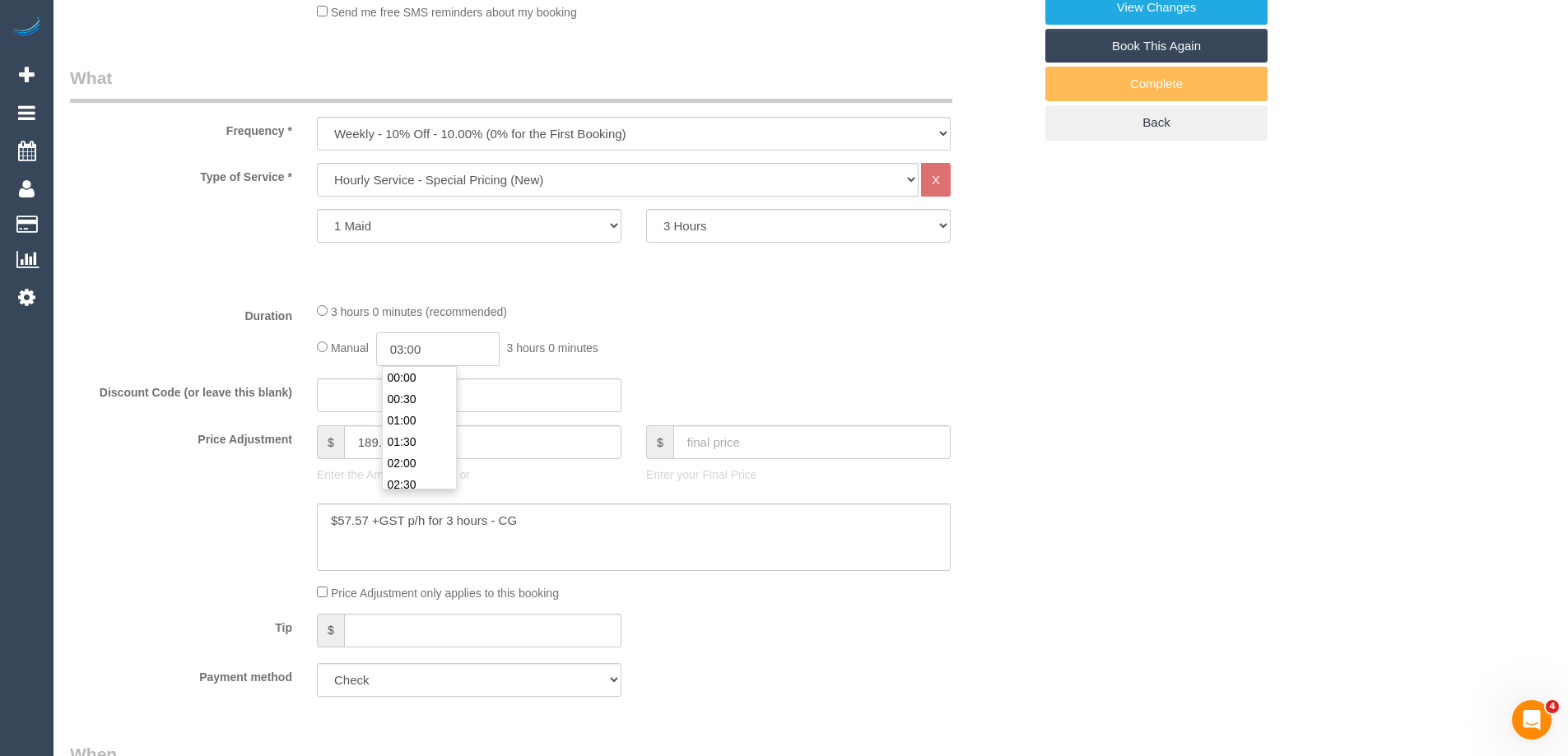
click at [407, 348] on input "03:00" at bounding box center [437, 349] width 124 height 33
type input "01:30"
click at [418, 400] on li "01:30" at bounding box center [419, 401] width 73 height 22
click at [626, 355] on div "Manual 01:30 1 hour 30 minutes" at bounding box center [634, 349] width 634 height 33
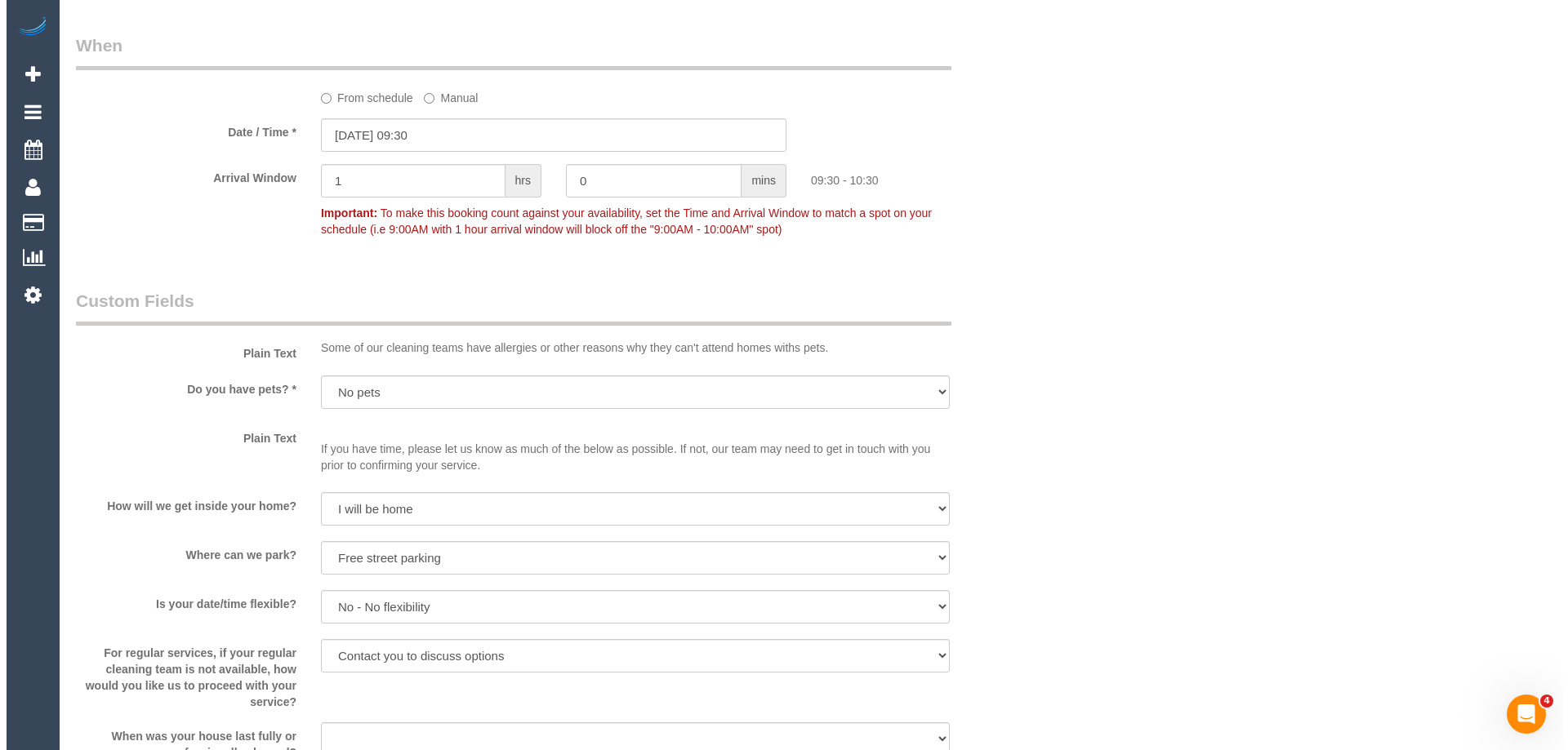
scroll to position [1715, 0]
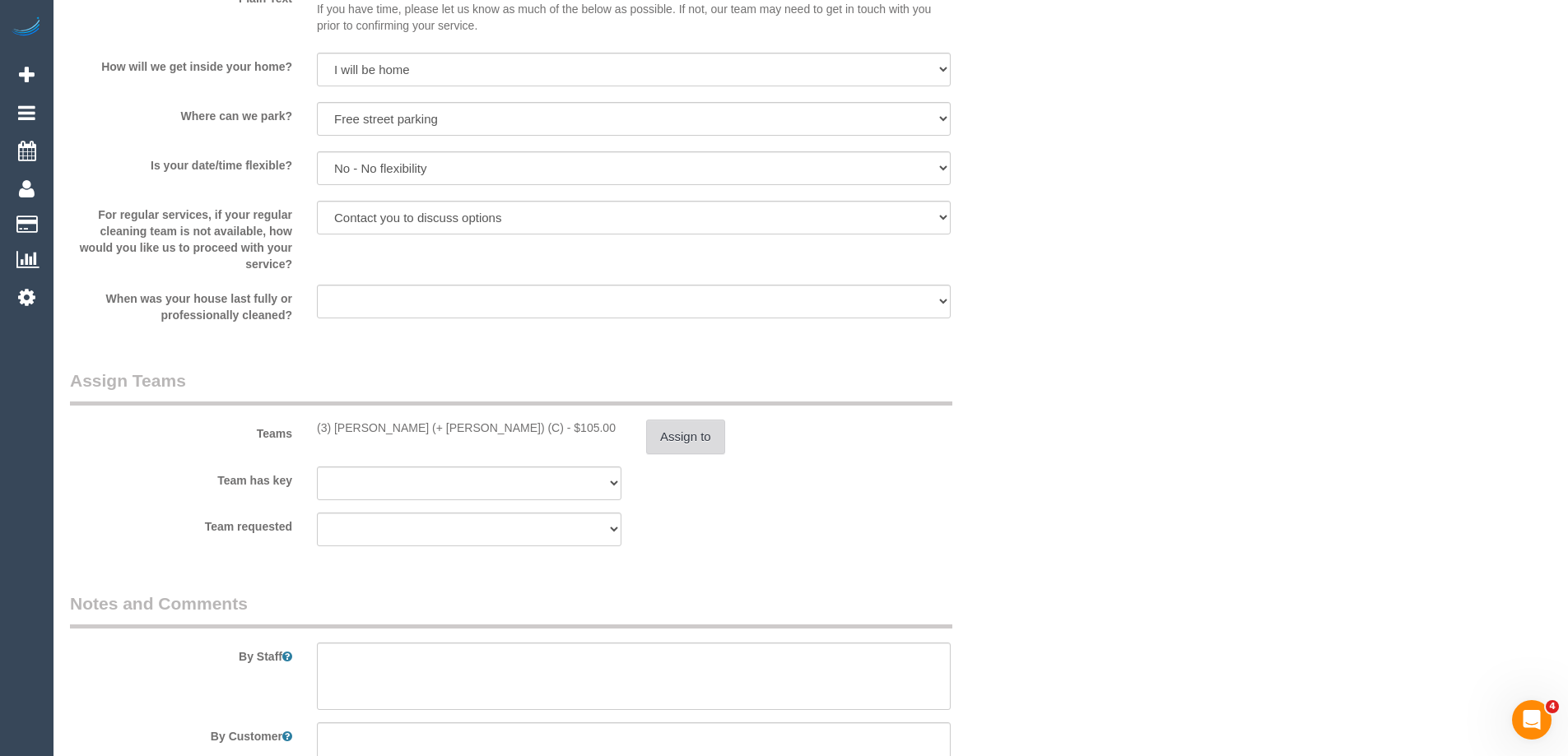
click at [665, 440] on button "Assign to" at bounding box center [685, 437] width 79 height 34
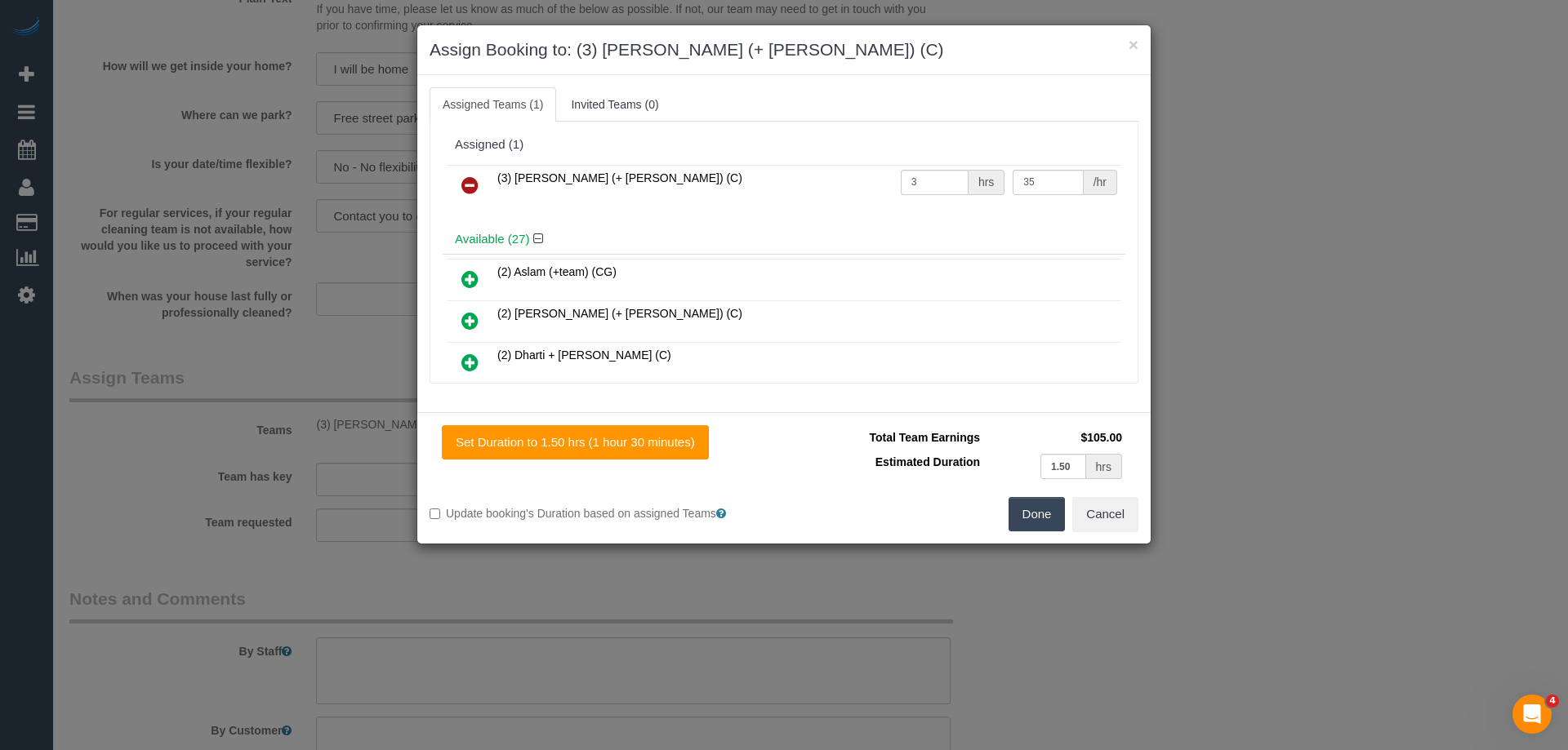
click at [629, 220] on div "(3) Juliana (+ Estefania) (C) 3 hrs 35 /hr" at bounding box center [784, 193] width 683 height 64
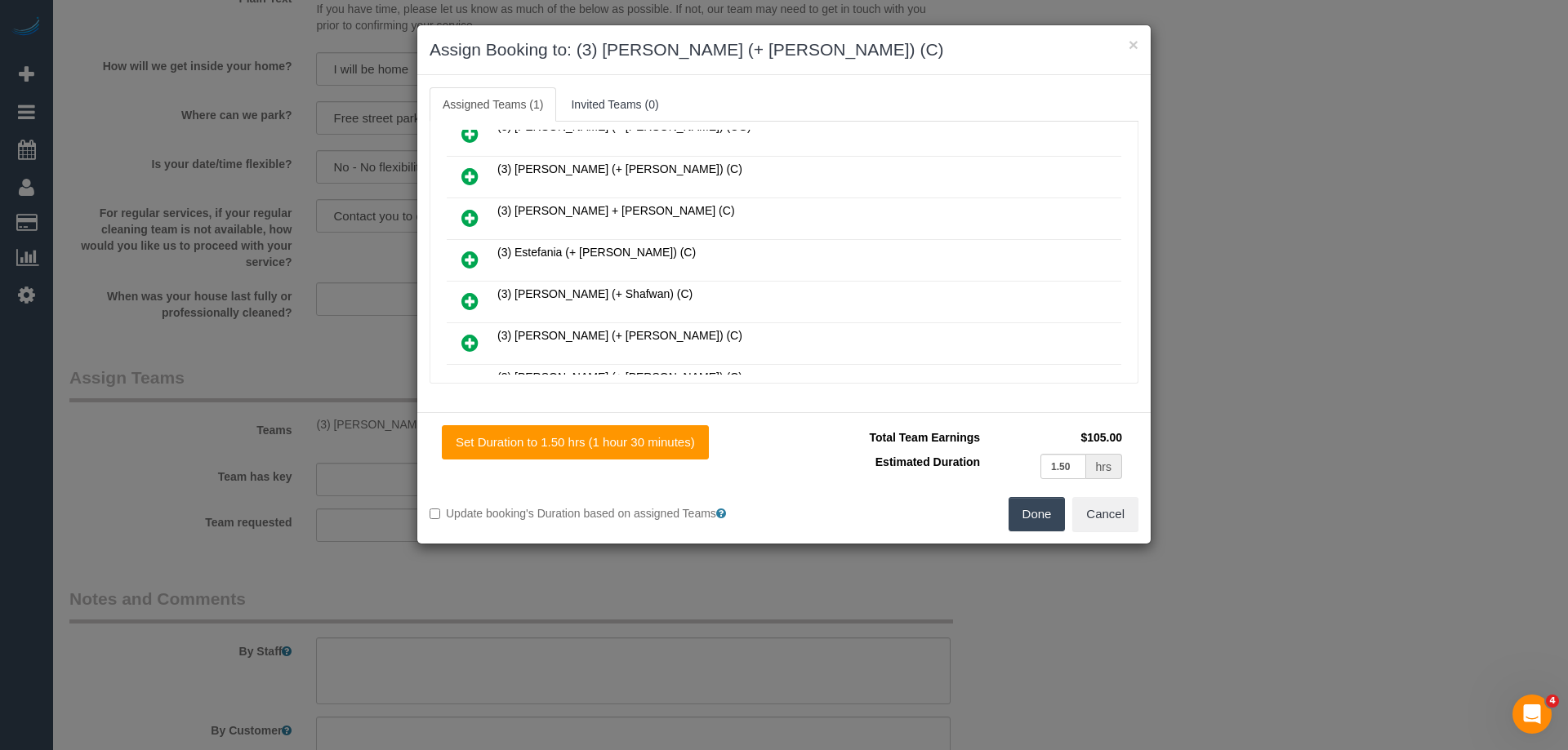
click at [465, 264] on icon at bounding box center [470, 260] width 17 height 20
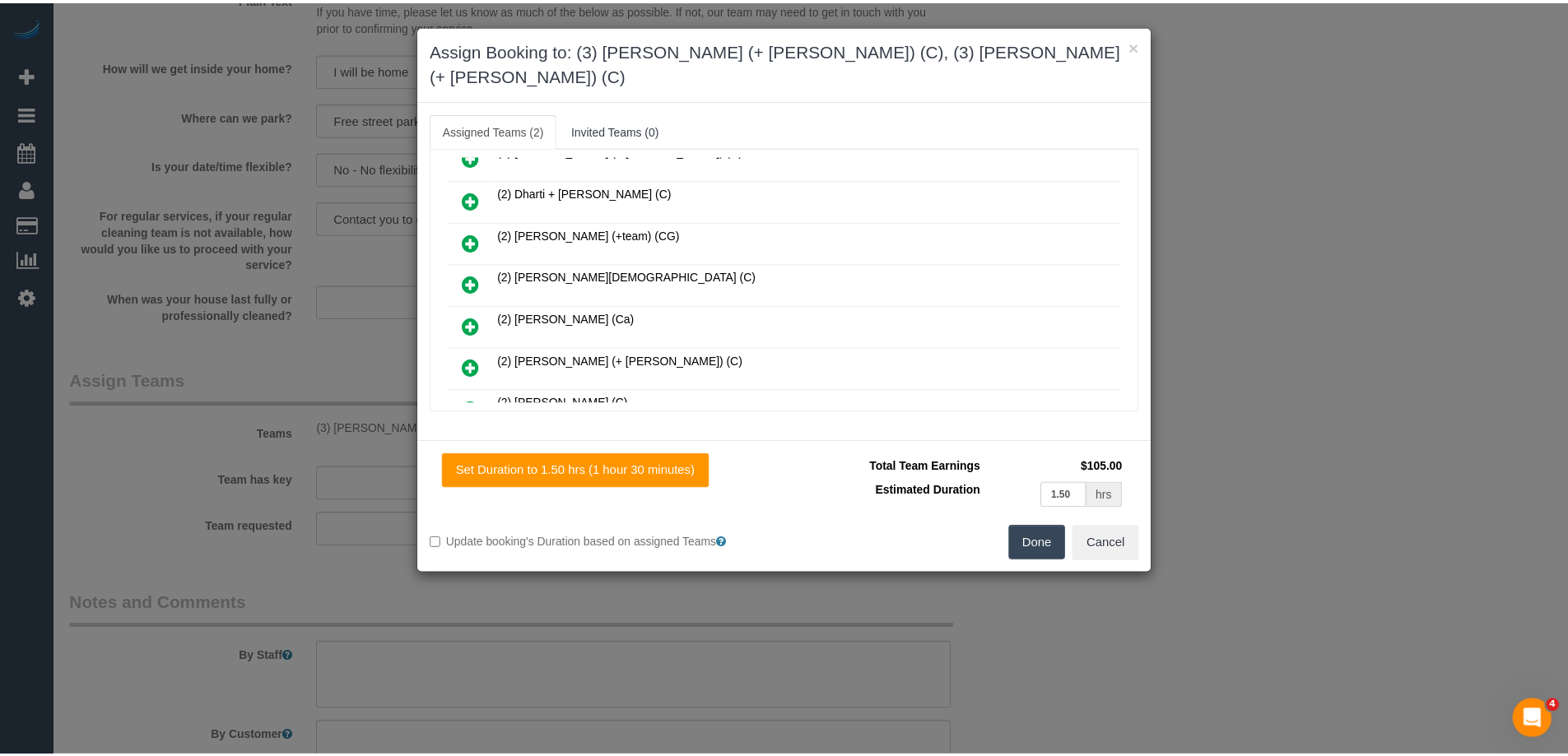
scroll to position [0, 0]
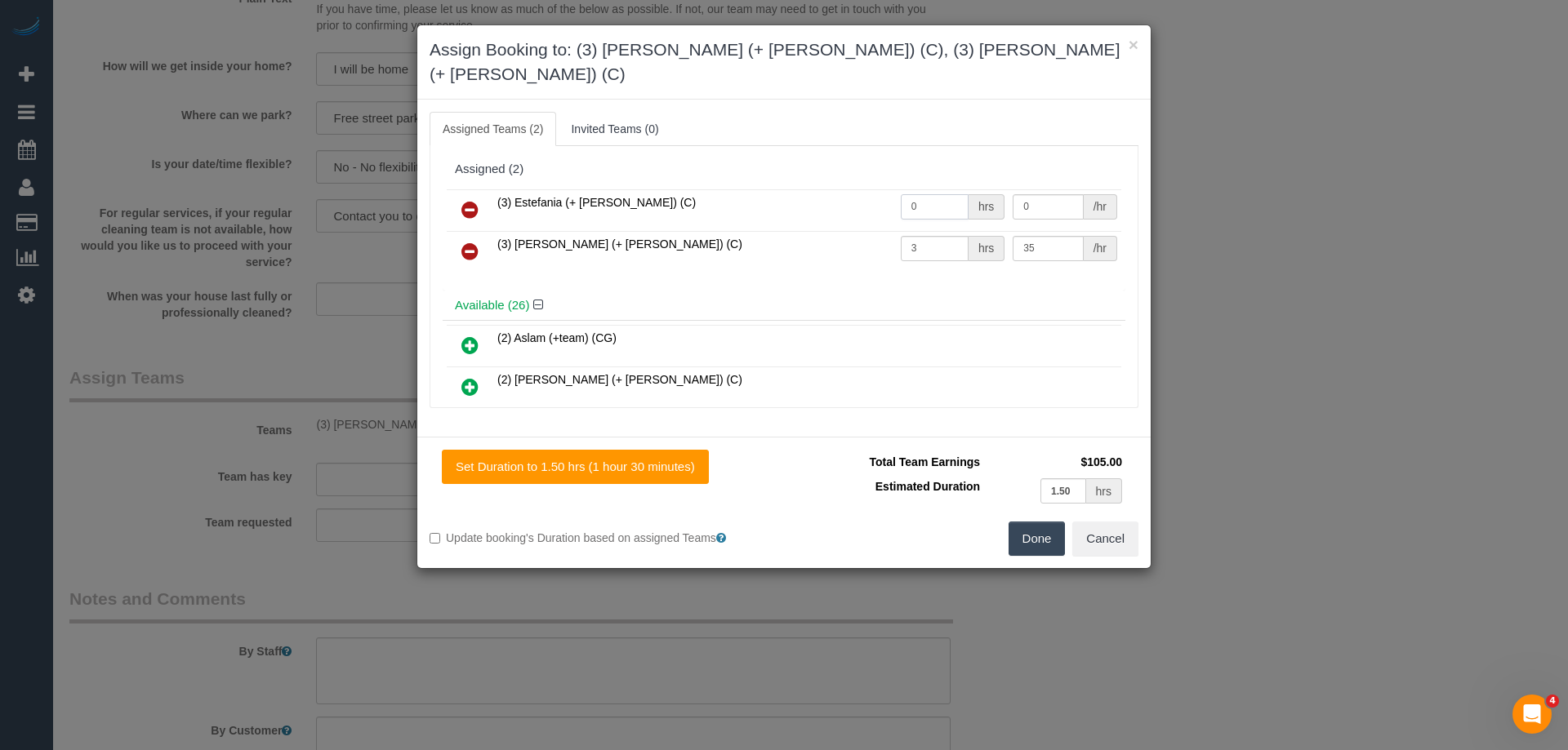
click at [935, 194] on input "0" at bounding box center [935, 207] width 68 height 25
type input "1.5"
click at [952, 236] on input "3" at bounding box center [935, 248] width 68 height 25
type input "1.5"
click at [1063, 189] on td "0 /hr" at bounding box center [1064, 210] width 113 height 41
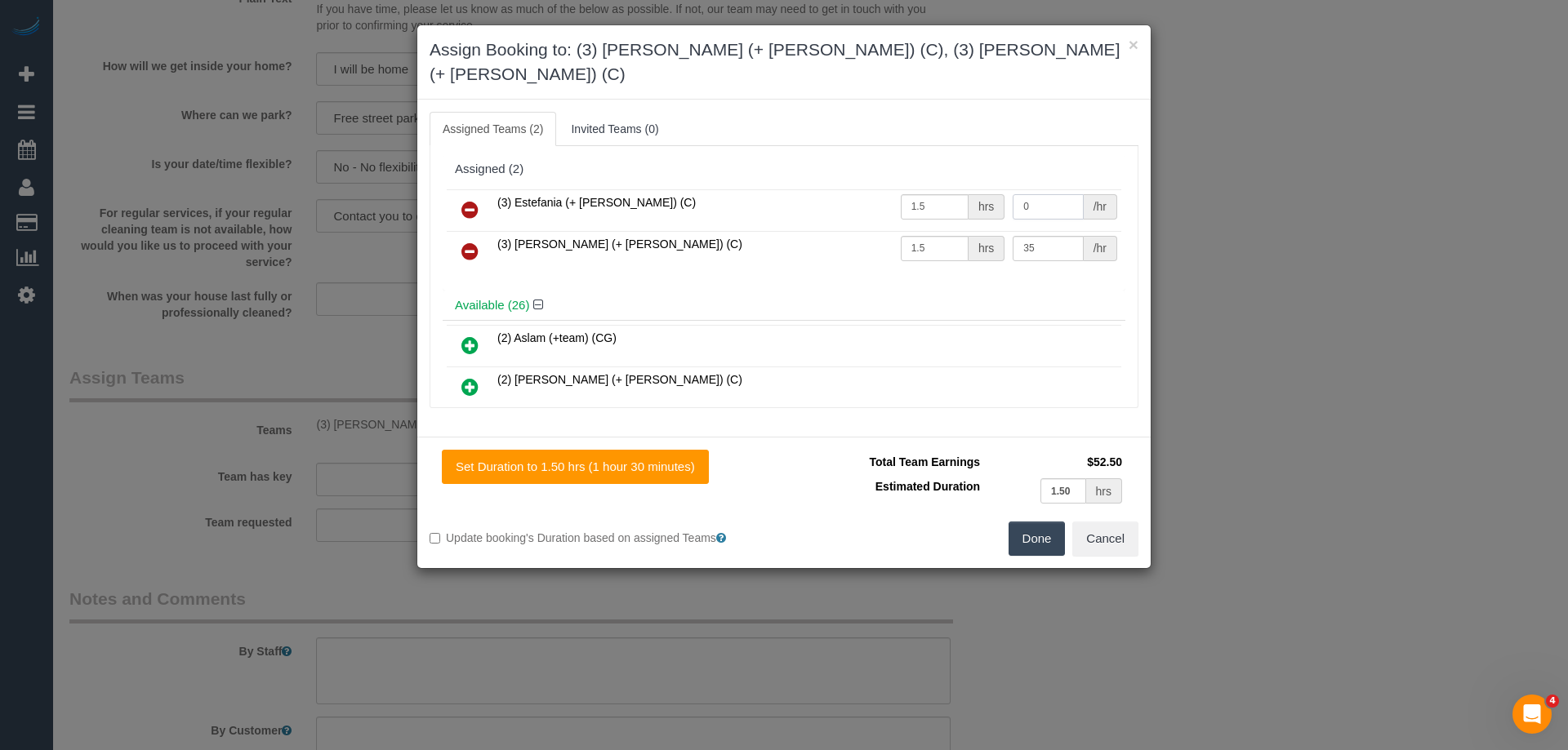
click at [1053, 194] on input "0" at bounding box center [1047, 207] width 70 height 25
type input "35"
click at [1041, 523] on button "Done" at bounding box center [1037, 539] width 57 height 34
click at [1041, 523] on div "× Assign Booking to: (3) Juliana (+ Estefania) (C), (3) Estefania (+ Juliana) (…" at bounding box center [784, 375] width 1568 height 750
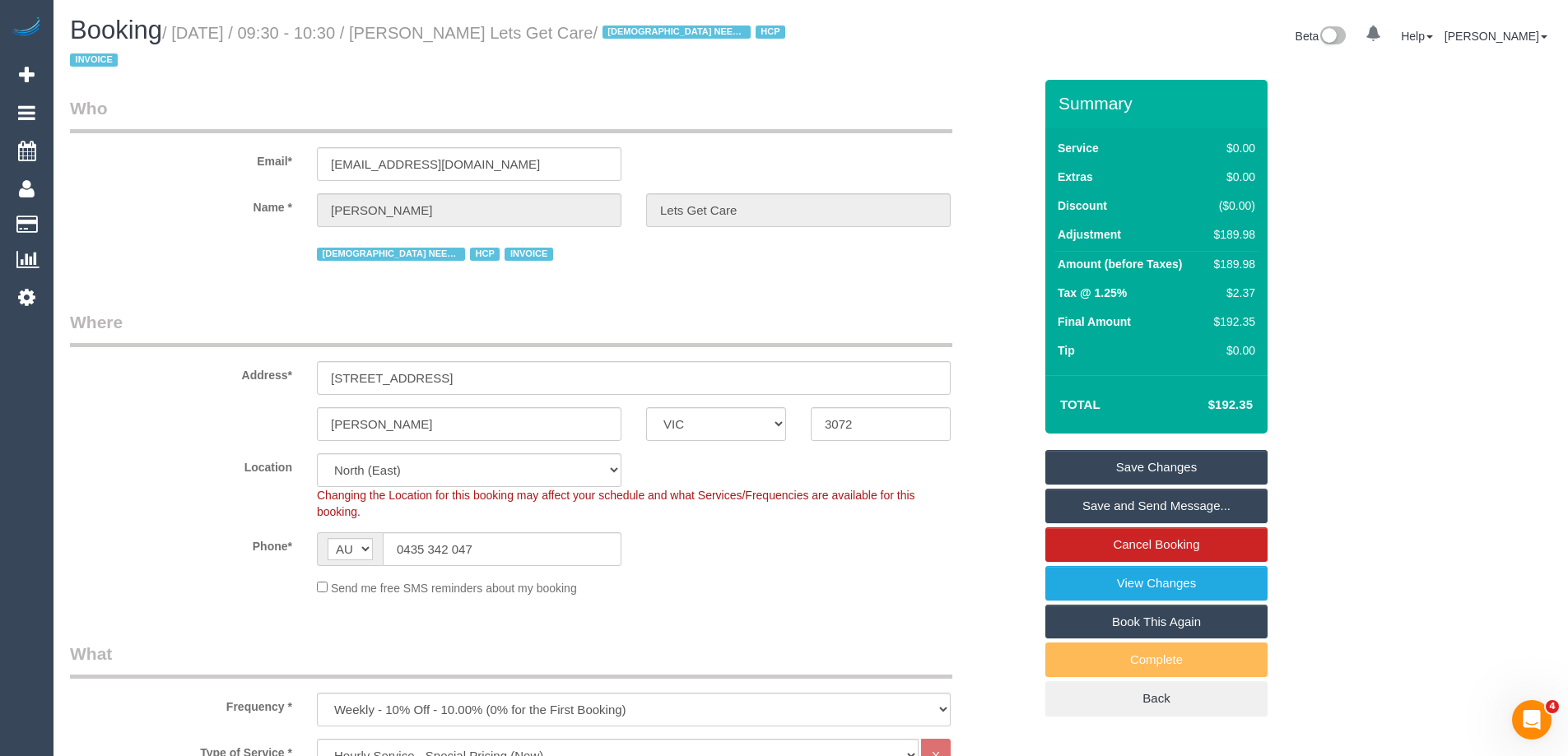
click at [882, 558] on div "Phone* AF AL DZ AD AO AI AQ AG AR AM AW AU AT AZ BS BH BD BB BY BE BZ BJ BM BT …" at bounding box center [551, 549] width 987 height 33
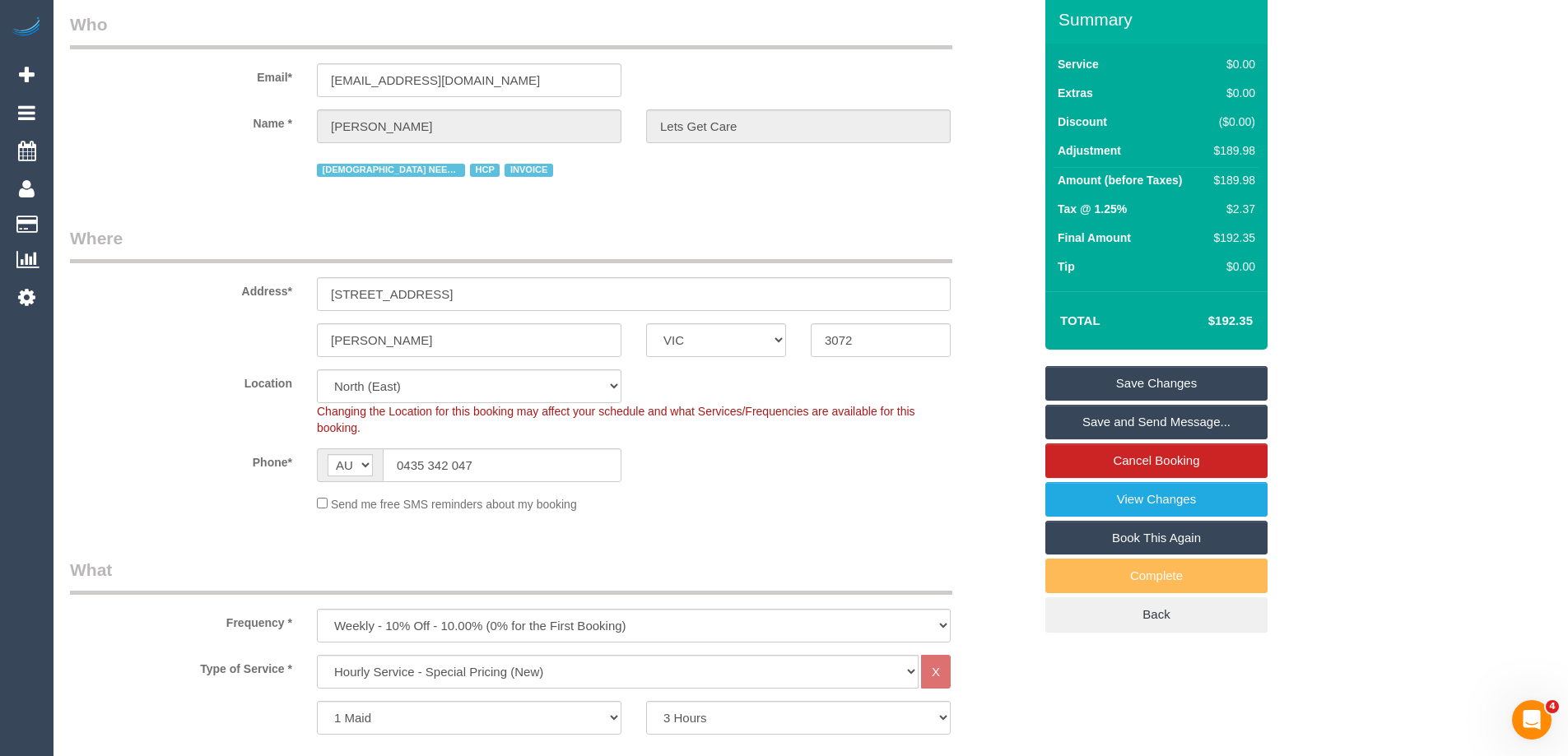
scroll to position [164, 0]
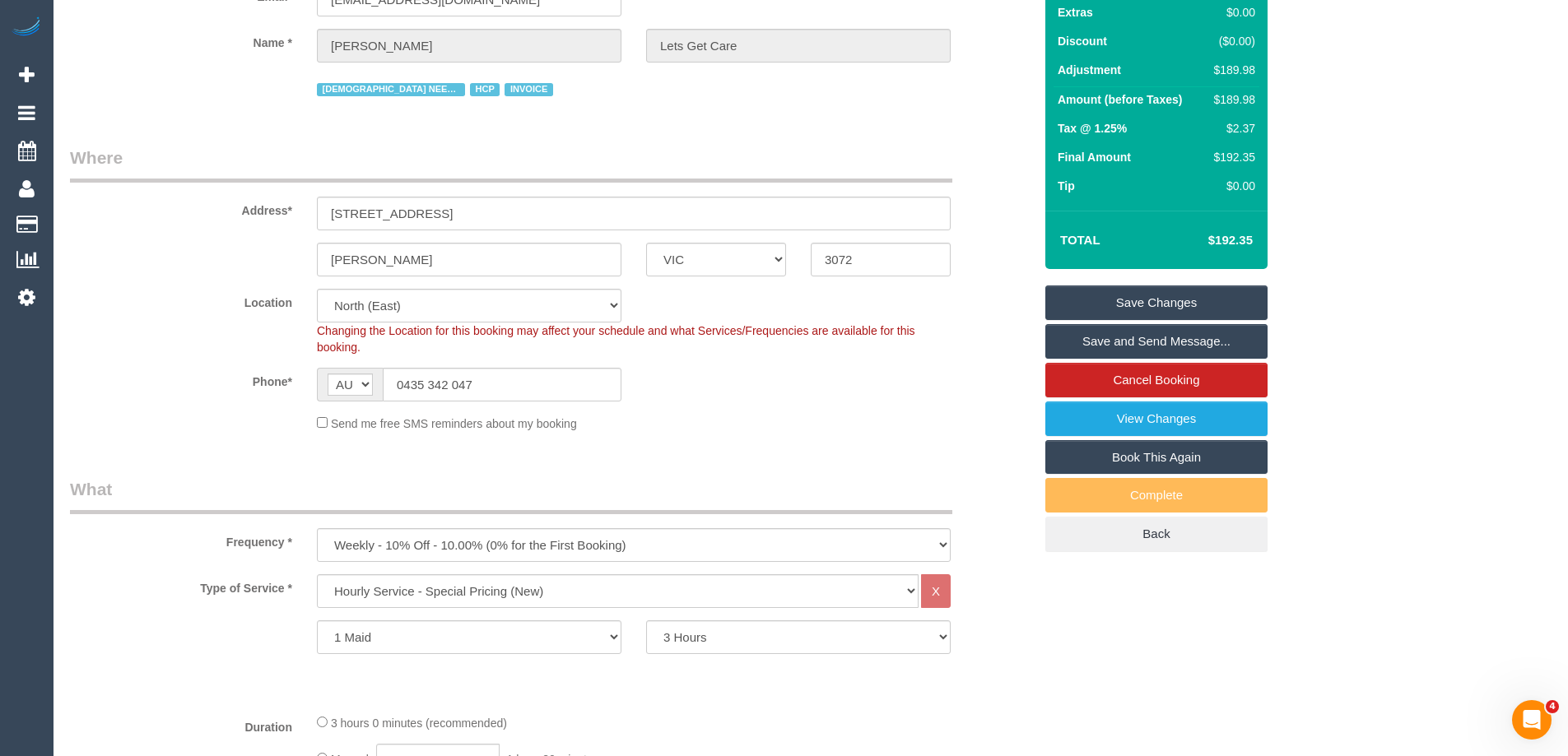
click at [1189, 304] on link "Save Changes" at bounding box center [1156, 303] width 222 height 34
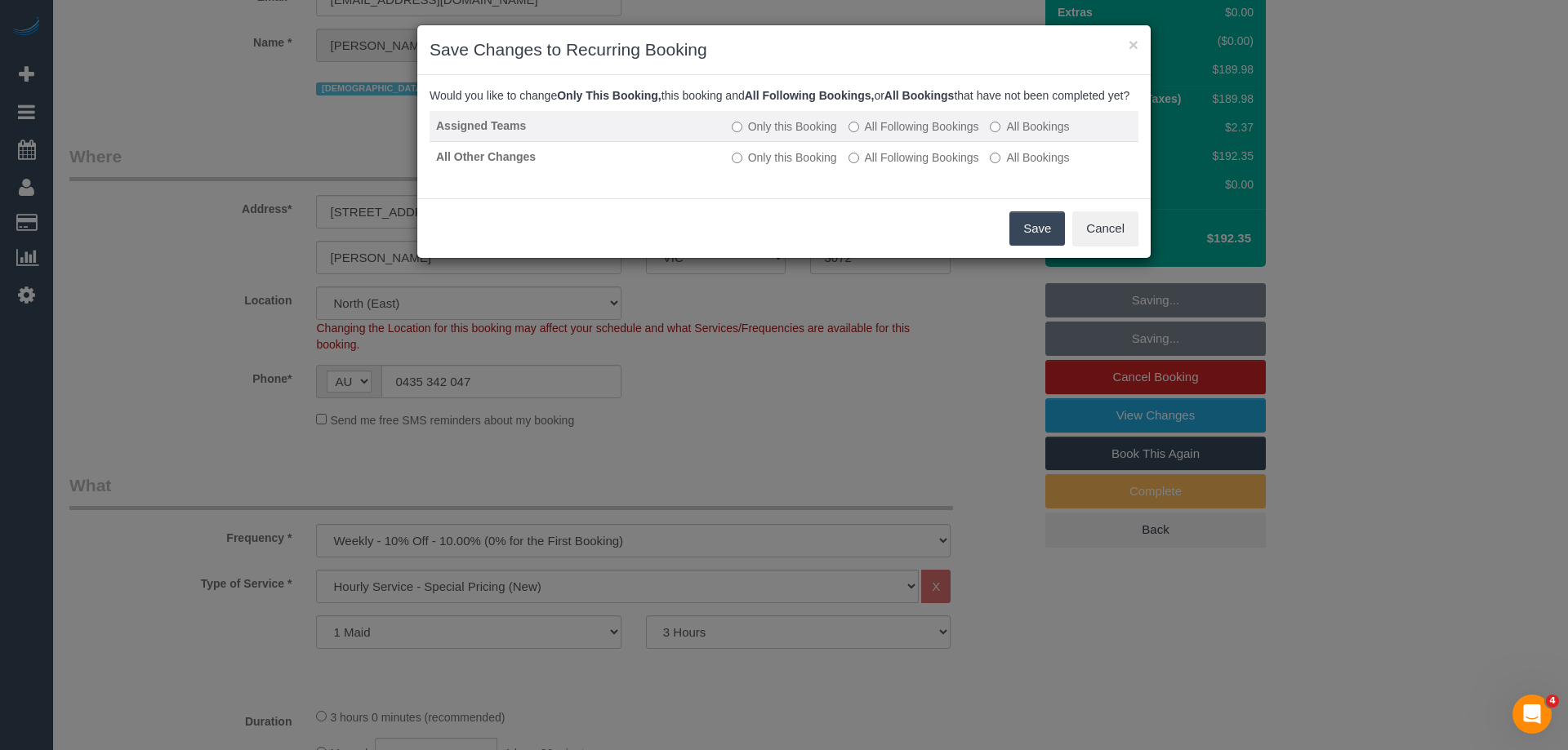
click at [947, 134] on label "All Following Bookings" at bounding box center [914, 126] width 131 height 16
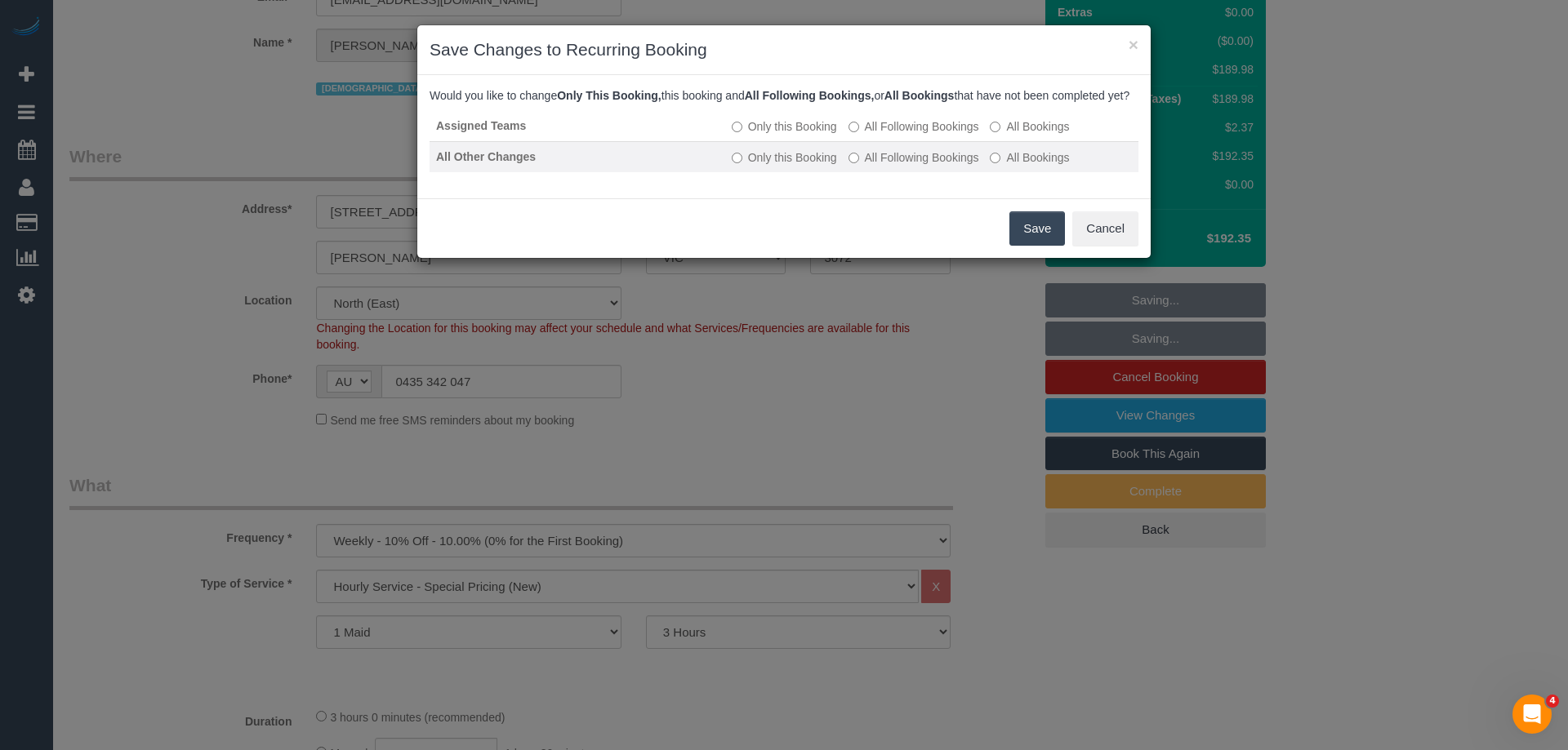
click at [944, 166] on label "All Following Bookings" at bounding box center [914, 158] width 131 height 16
click at [1024, 242] on button "Save" at bounding box center [1037, 228] width 56 height 34
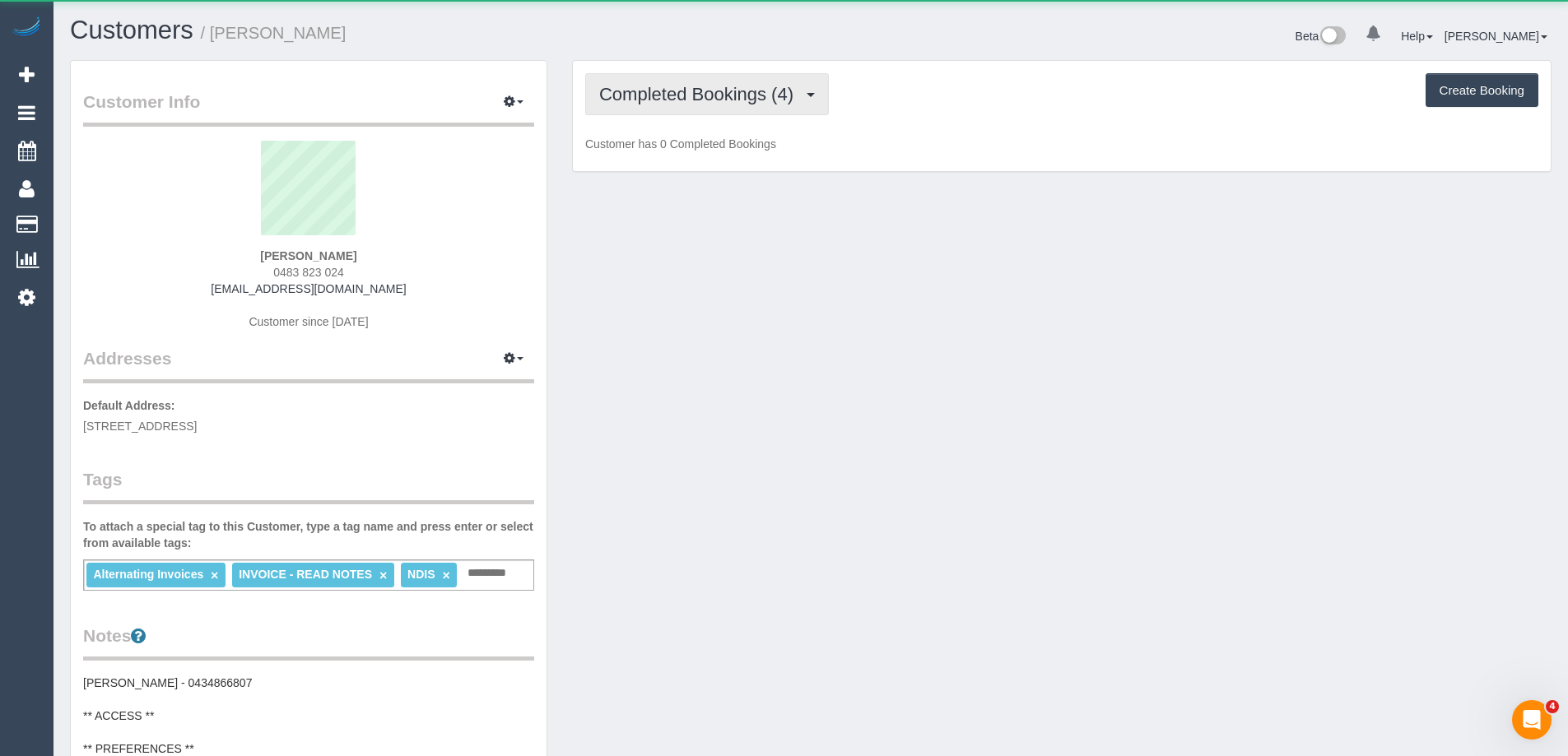
click at [779, 100] on span "Completed Bookings (4)" at bounding box center [700, 94] width 202 height 21
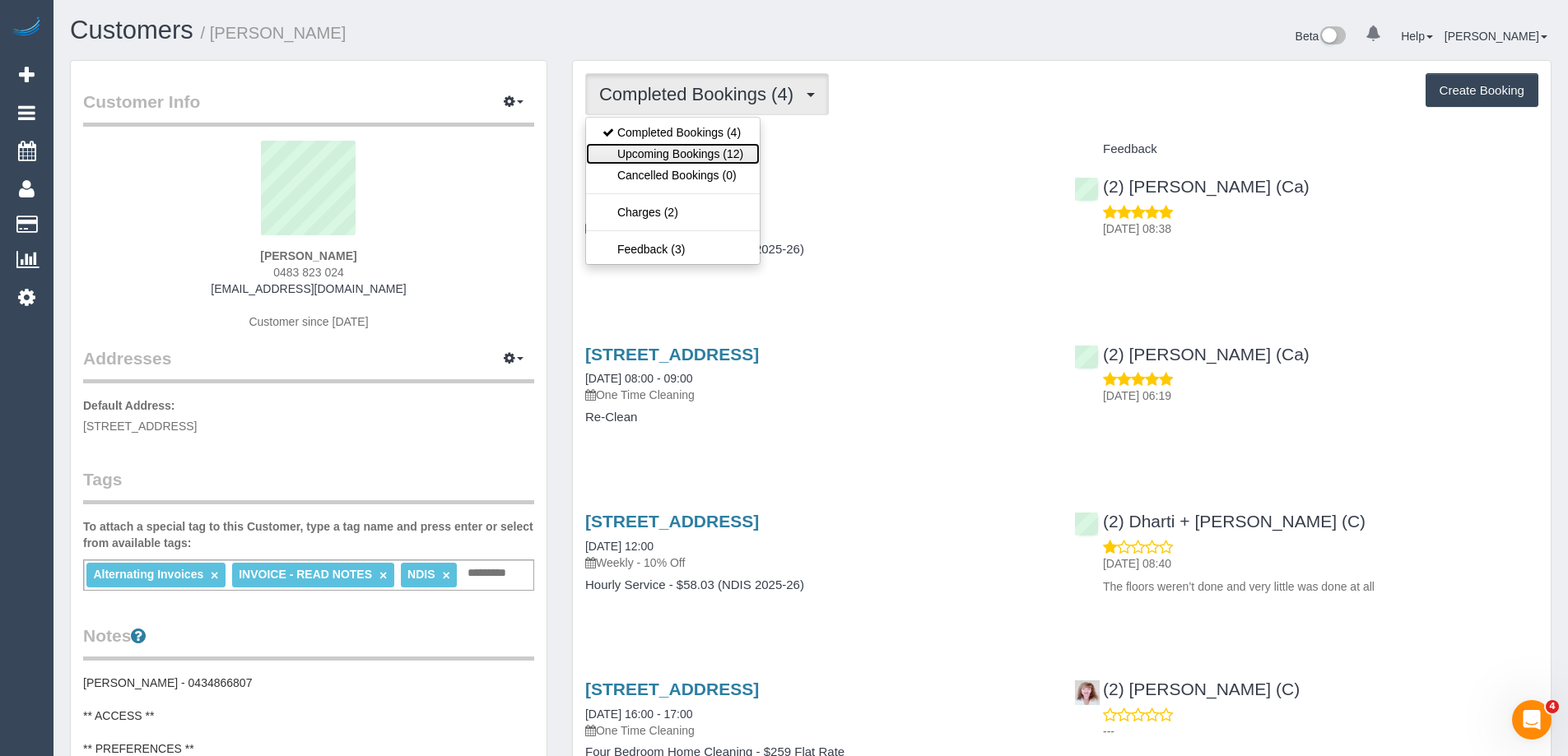
click at [718, 150] on link "Upcoming Bookings (12)" at bounding box center [673, 154] width 173 height 22
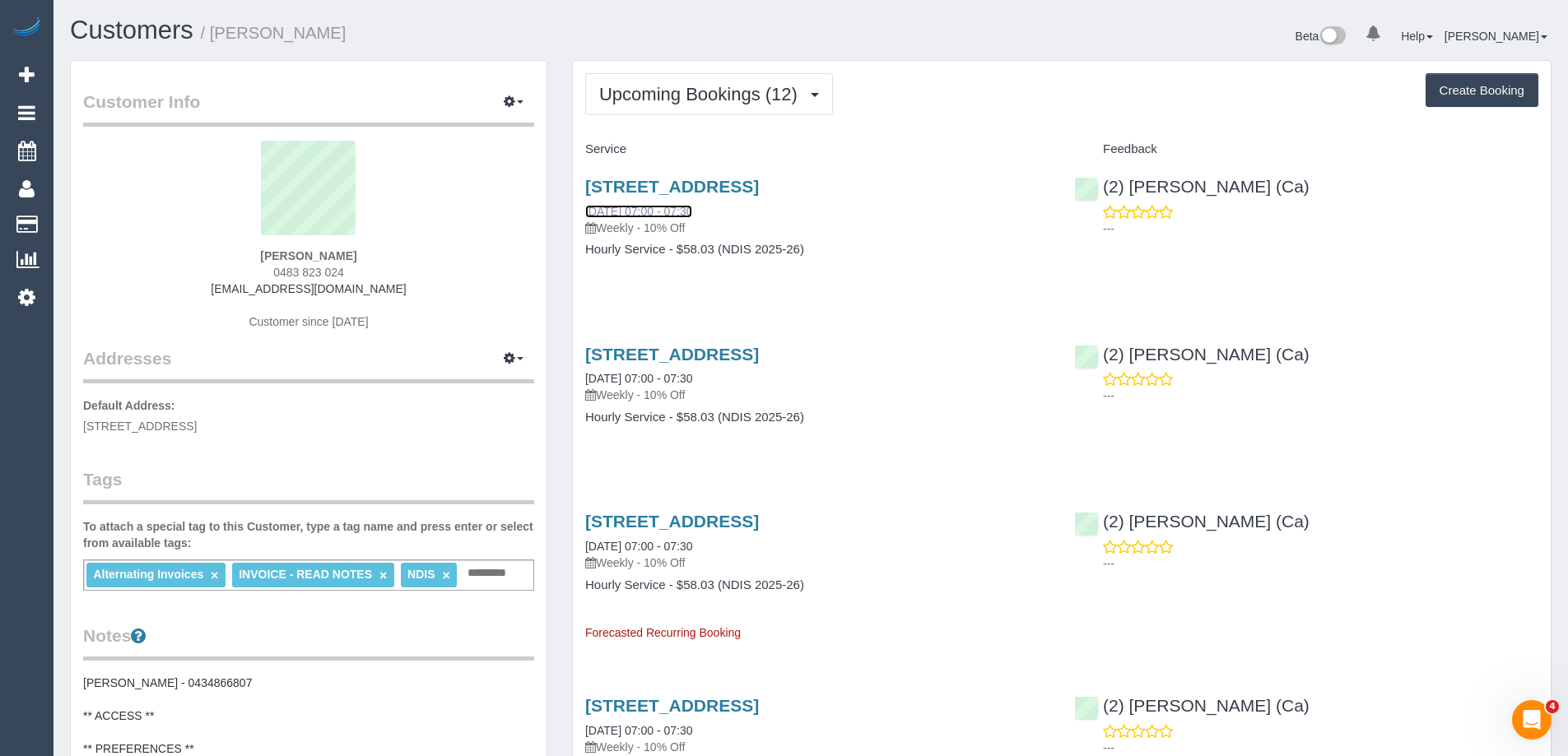
click at [692, 210] on link "[DATE] 07:00 - 07:30" at bounding box center [639, 211] width 107 height 14
click at [721, 90] on span "Upcoming Bookings (12)" at bounding box center [702, 94] width 207 height 21
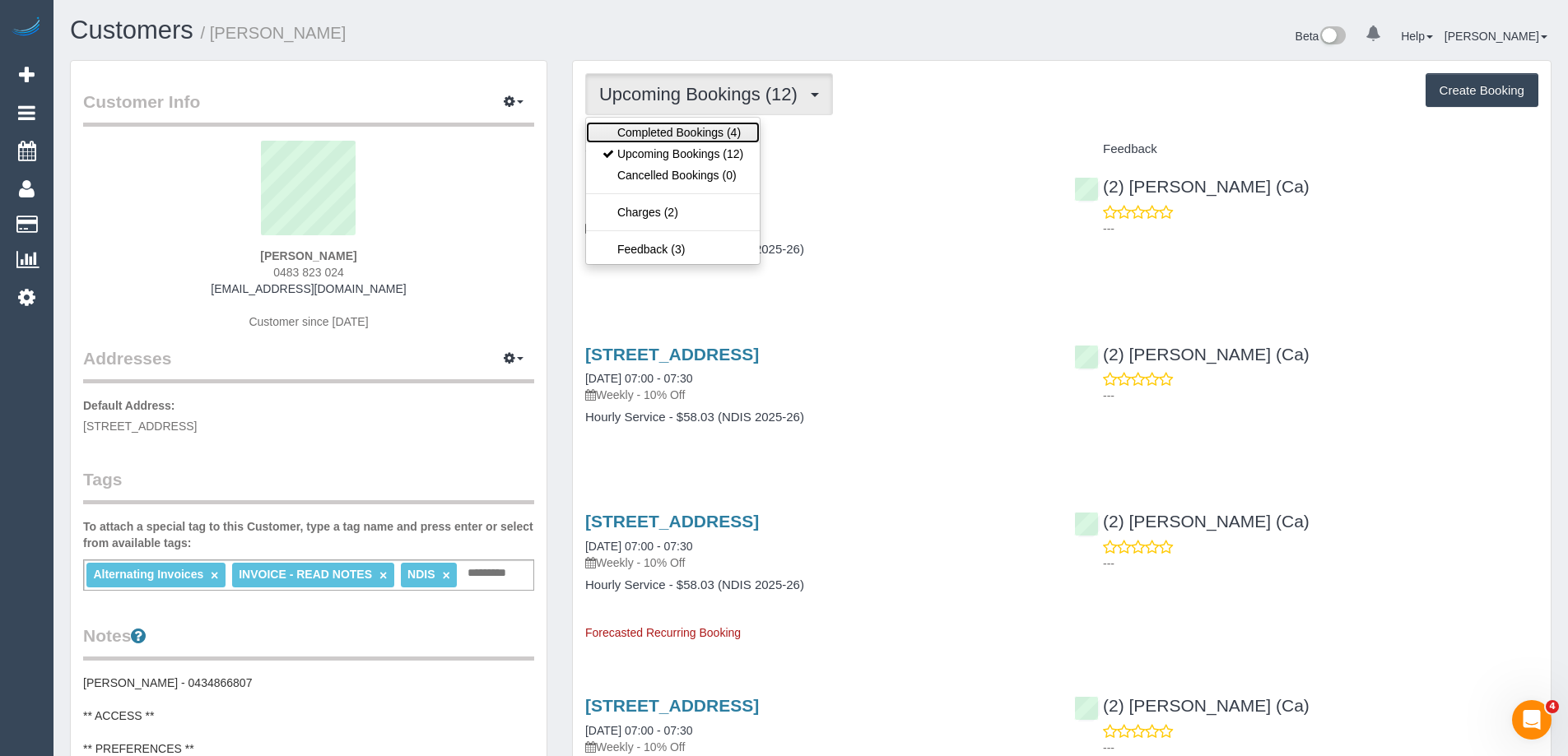
click at [685, 134] on link "Completed Bookings (4)" at bounding box center [673, 133] width 173 height 22
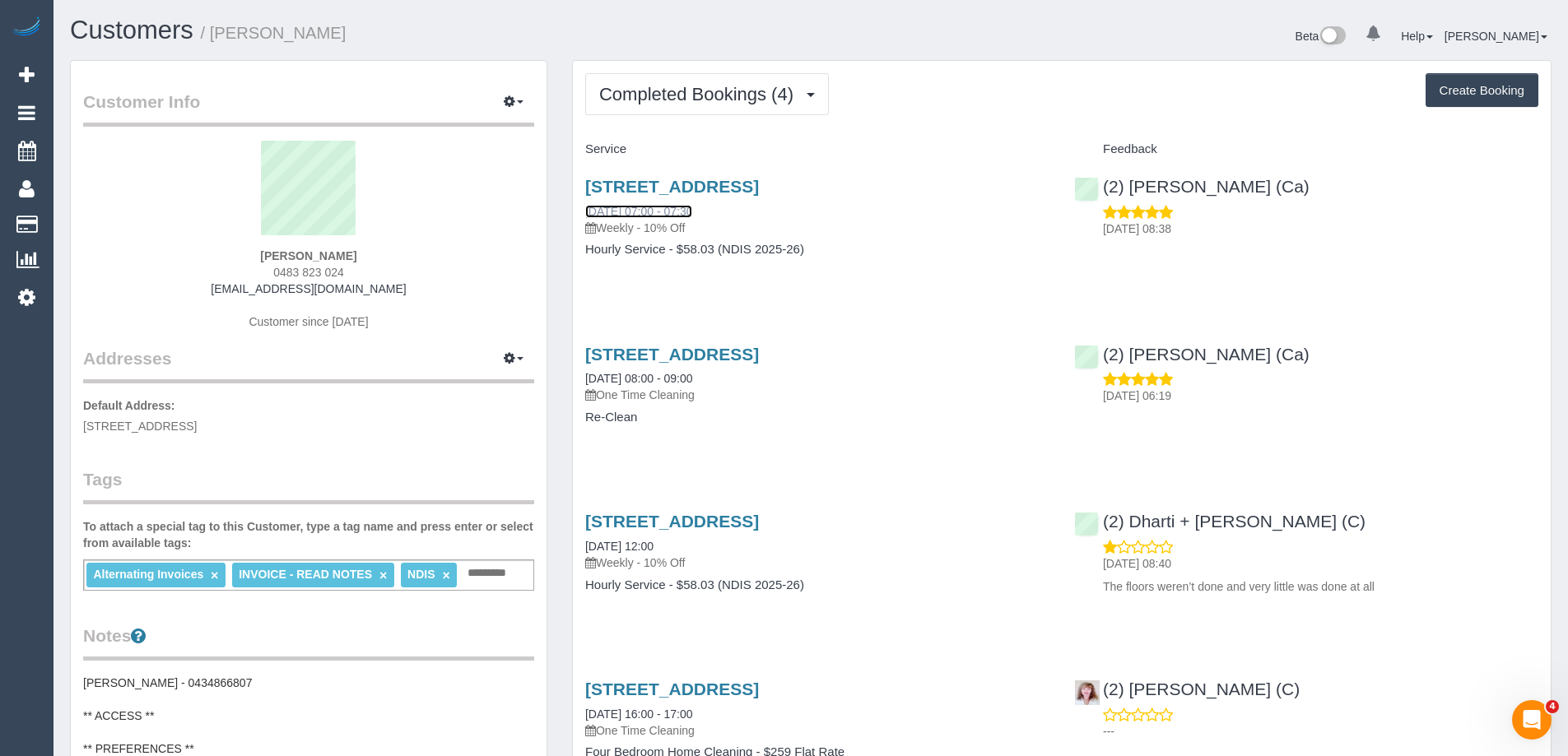
click at [677, 210] on link "[DATE] 07:00 - 07:30" at bounding box center [639, 211] width 107 height 14
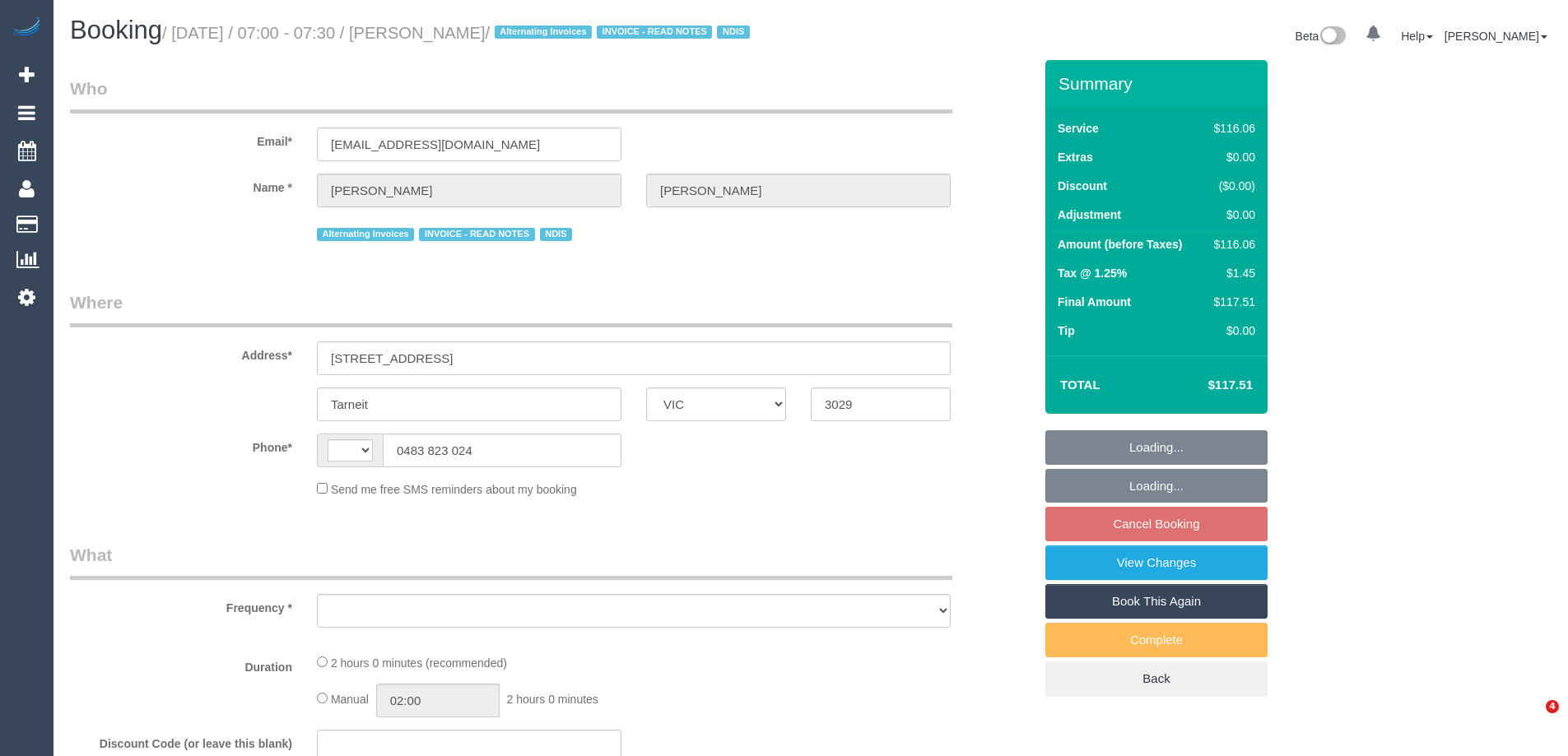
select select "VIC"
select select "number:27"
select select "number:14"
select select "number:19"
select select "number:24"
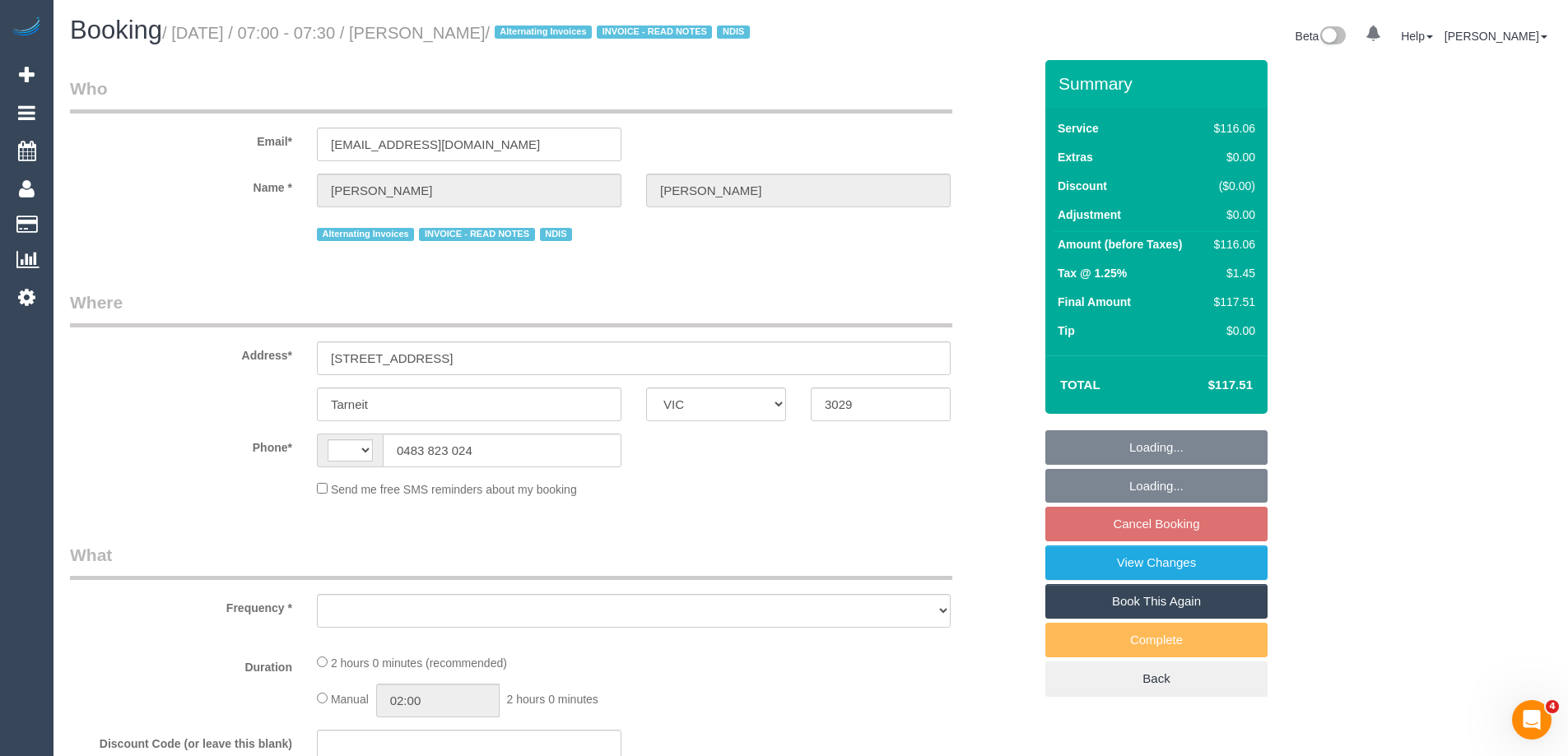
select select "number:34"
select select "number:11"
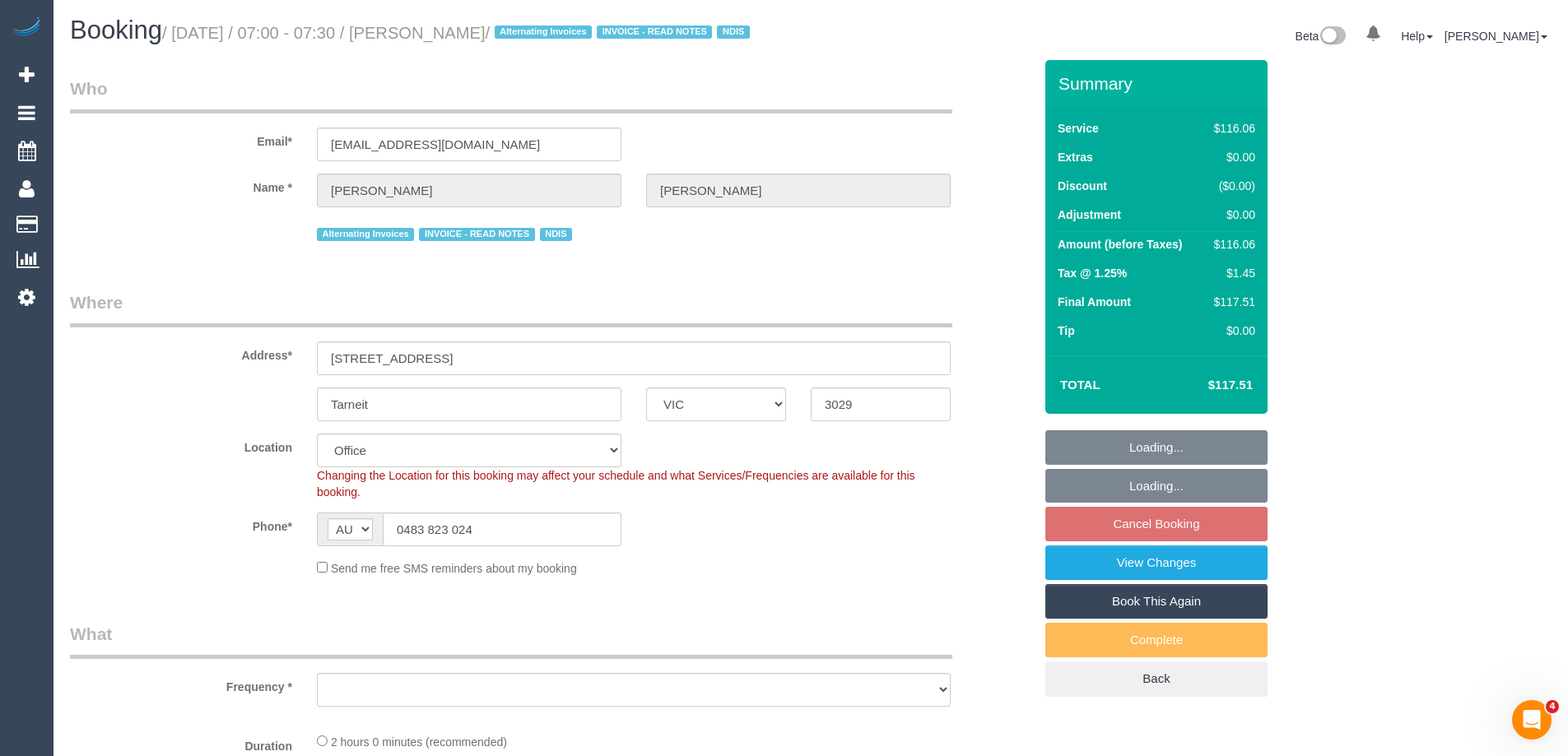
select select "string:AU"
select select "object:766"
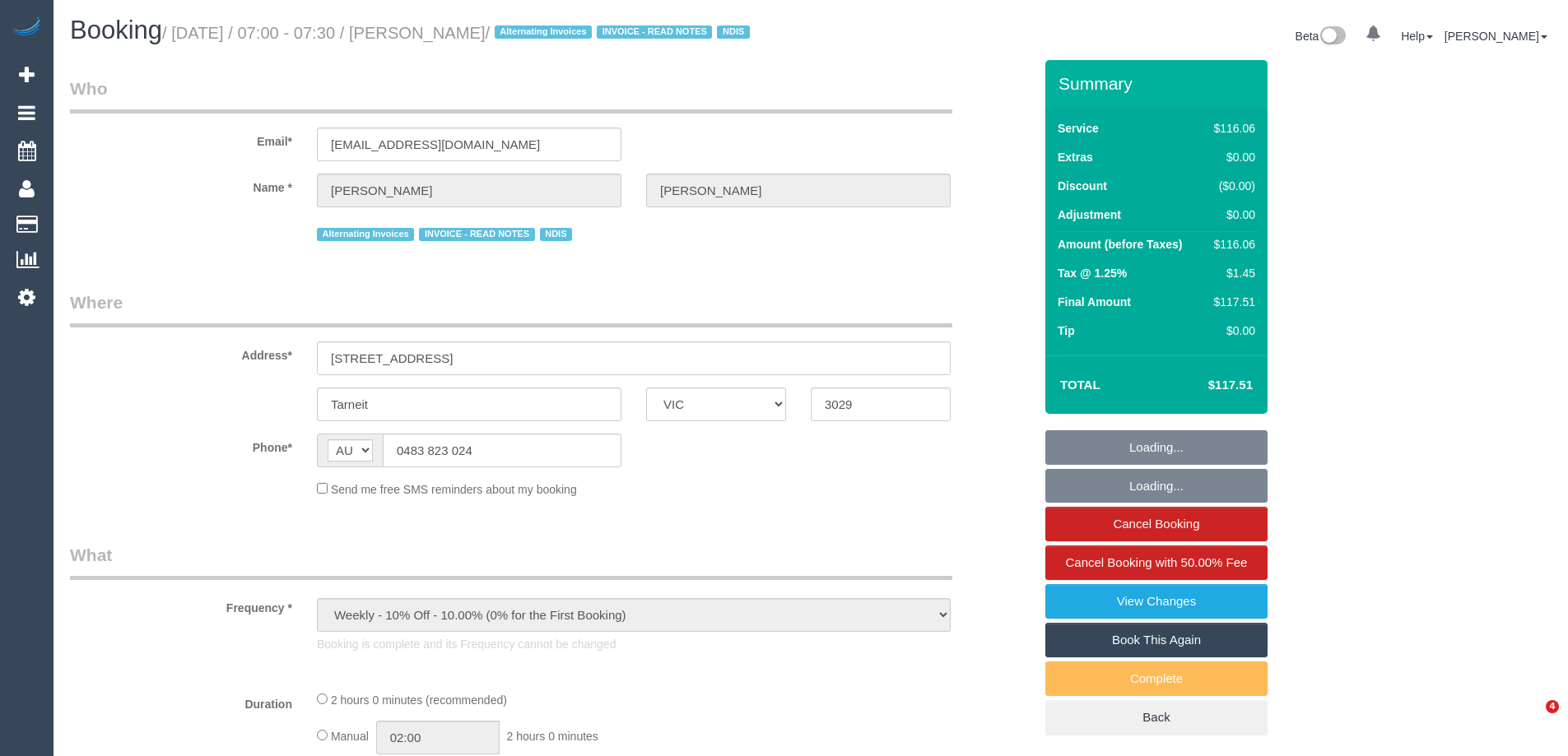
select select "VIC"
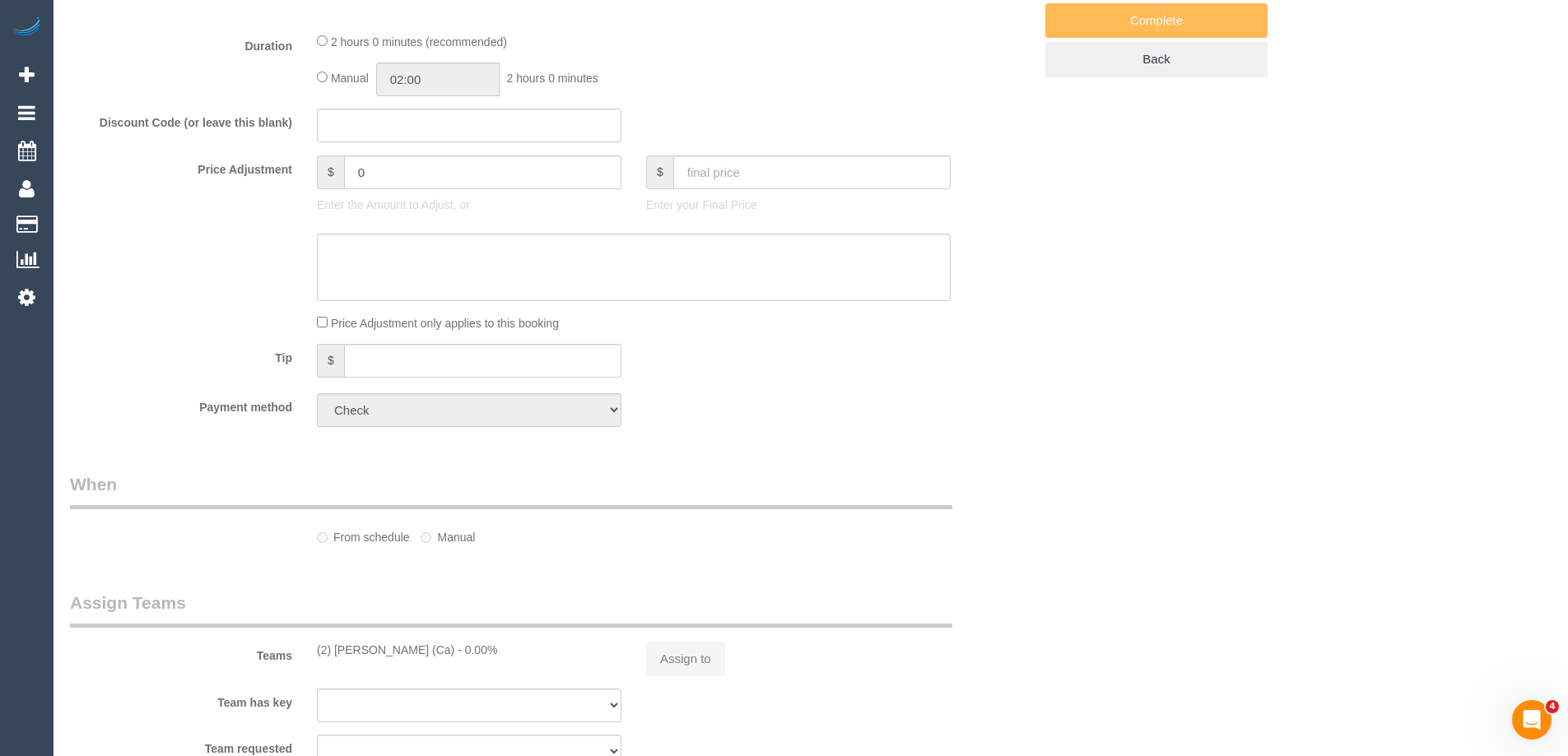
select select "number:27"
select select "number:14"
select select "number:19"
select select "number:24"
select select "number:34"
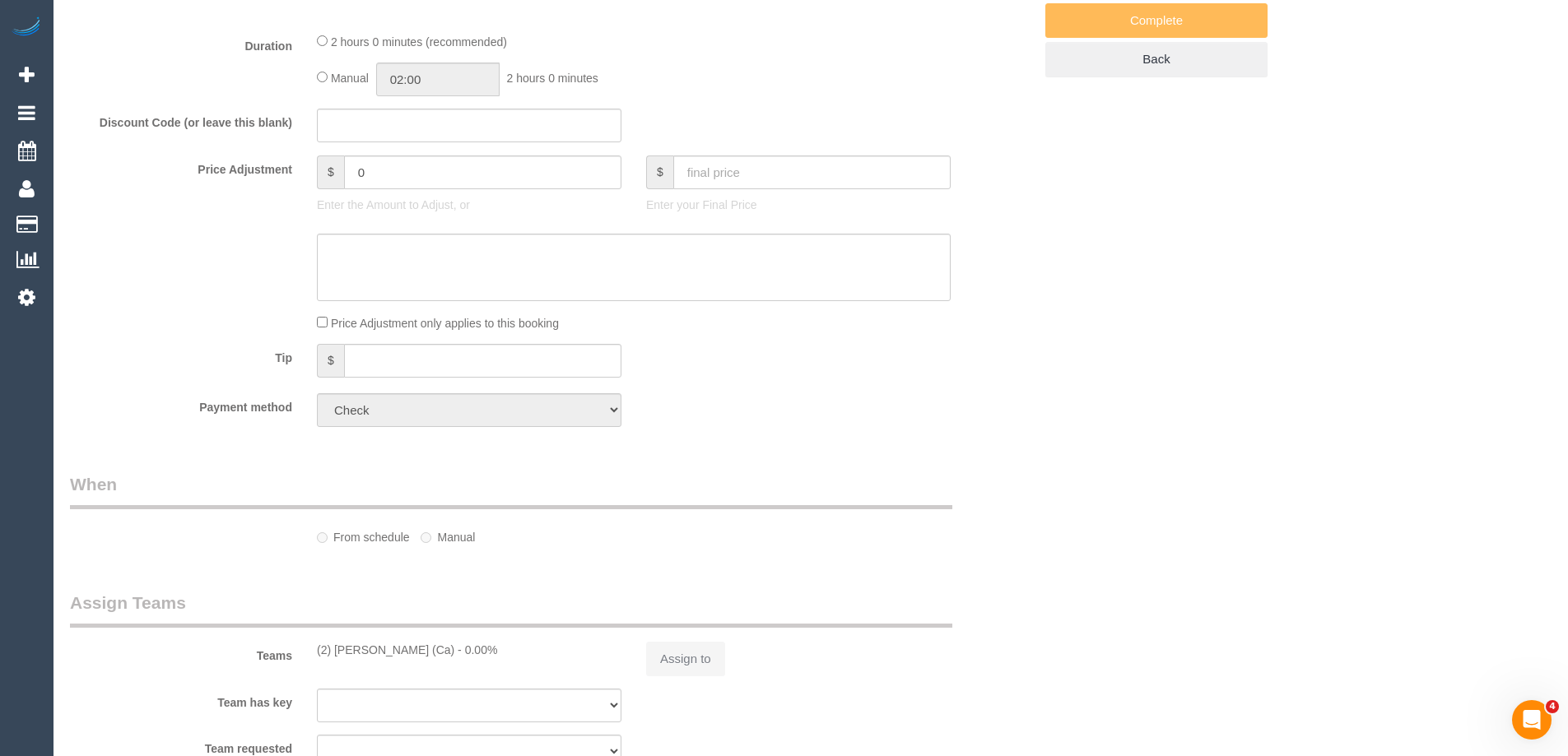
select select "number:11"
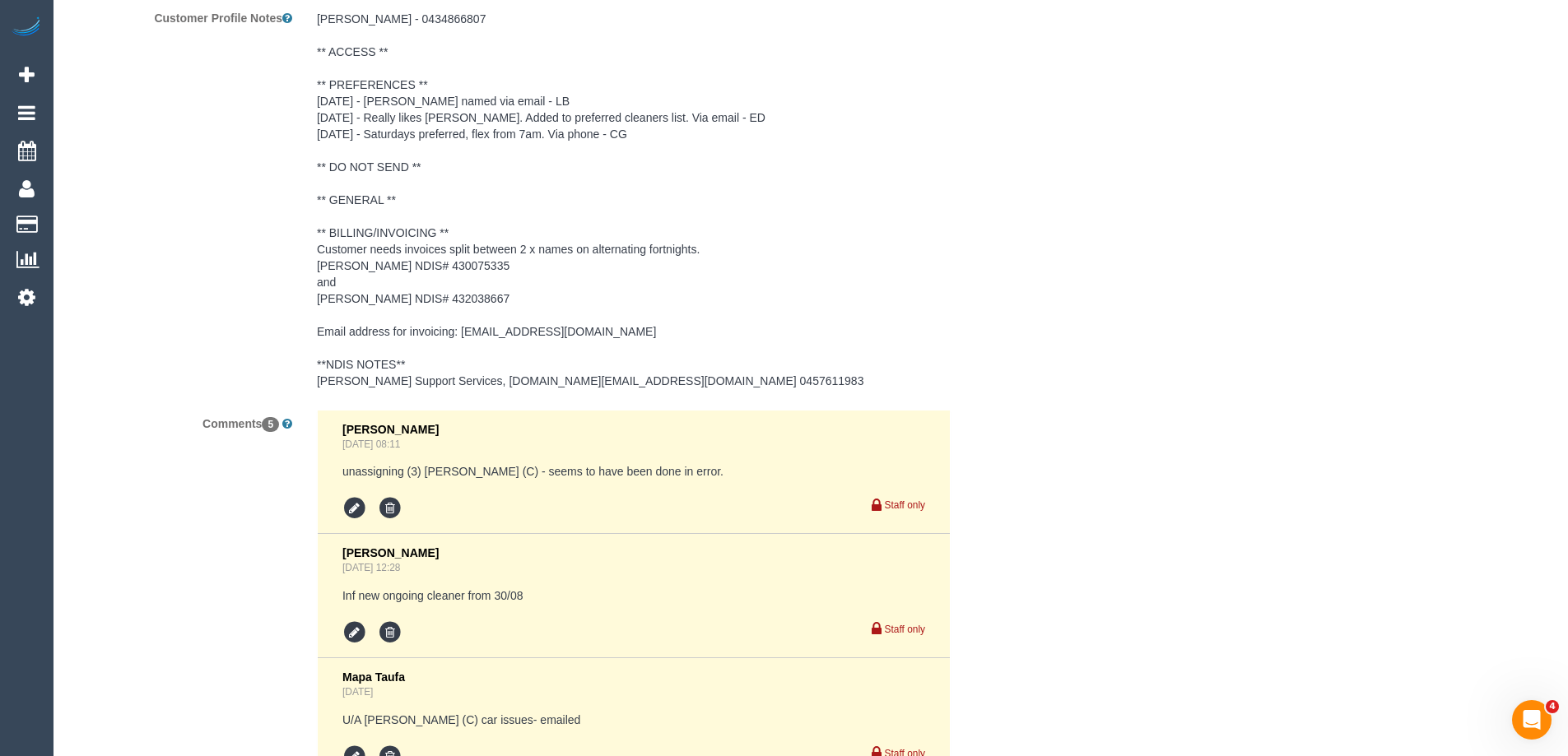
select select "object:2103"
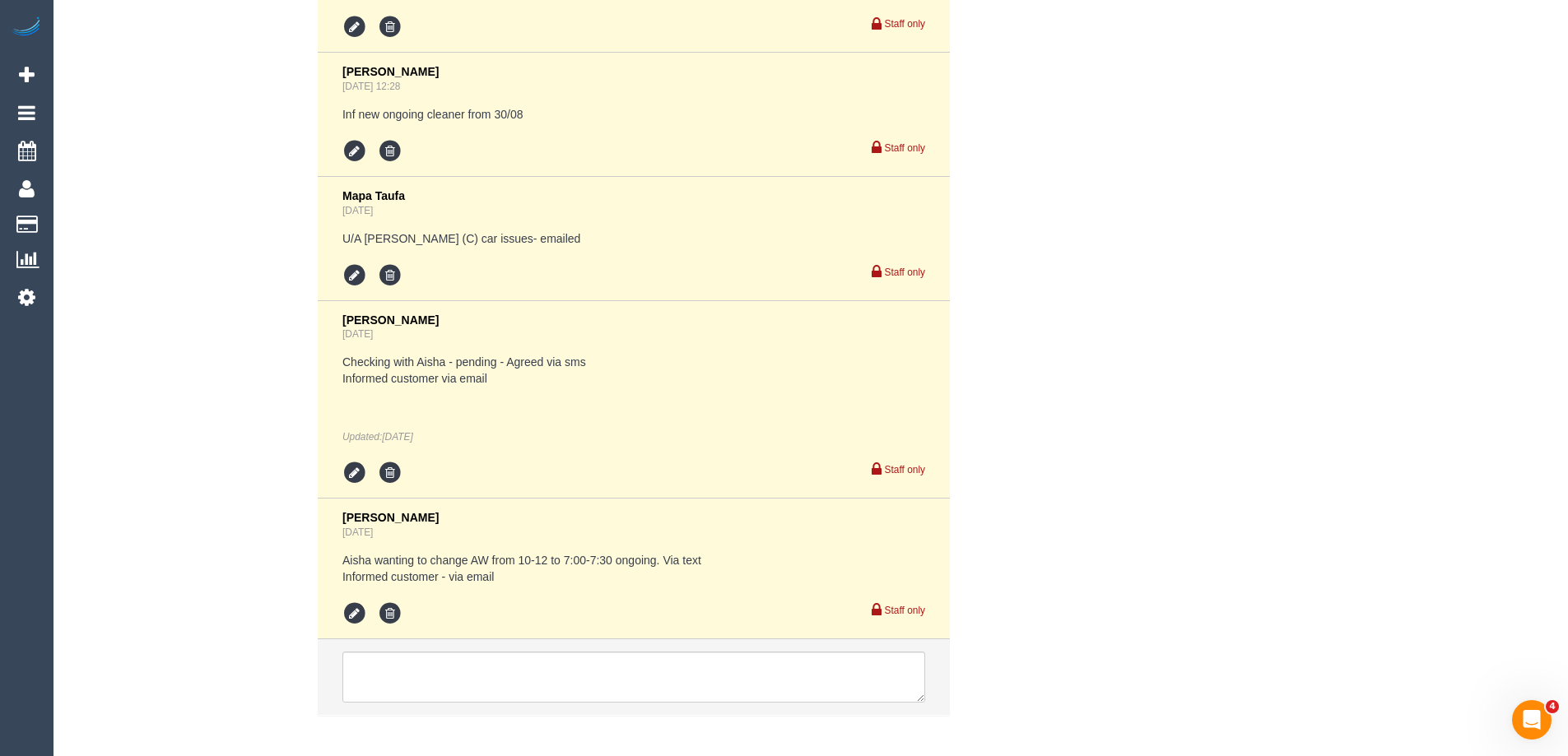
scroll to position [3182, 0]
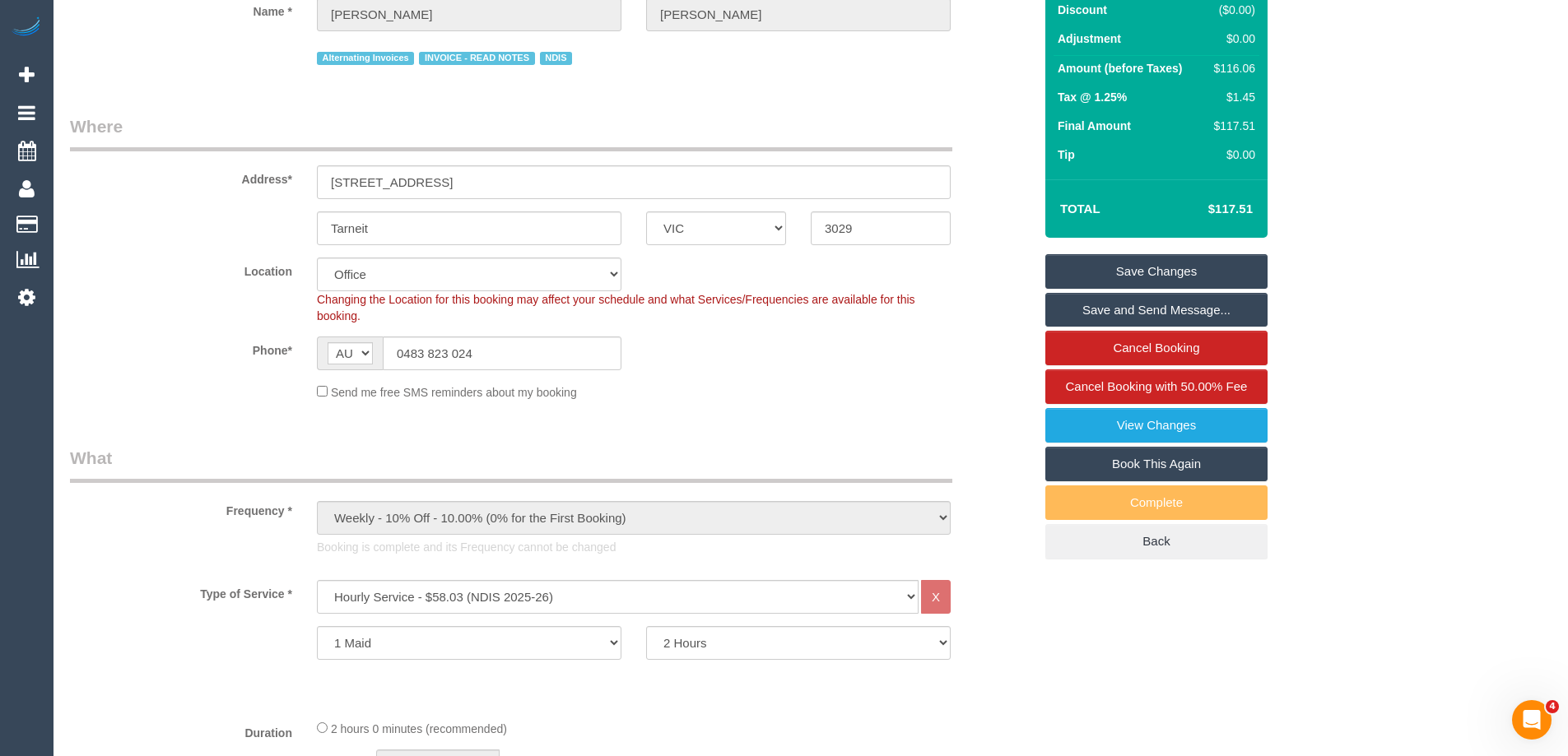
scroll to position [0, 0]
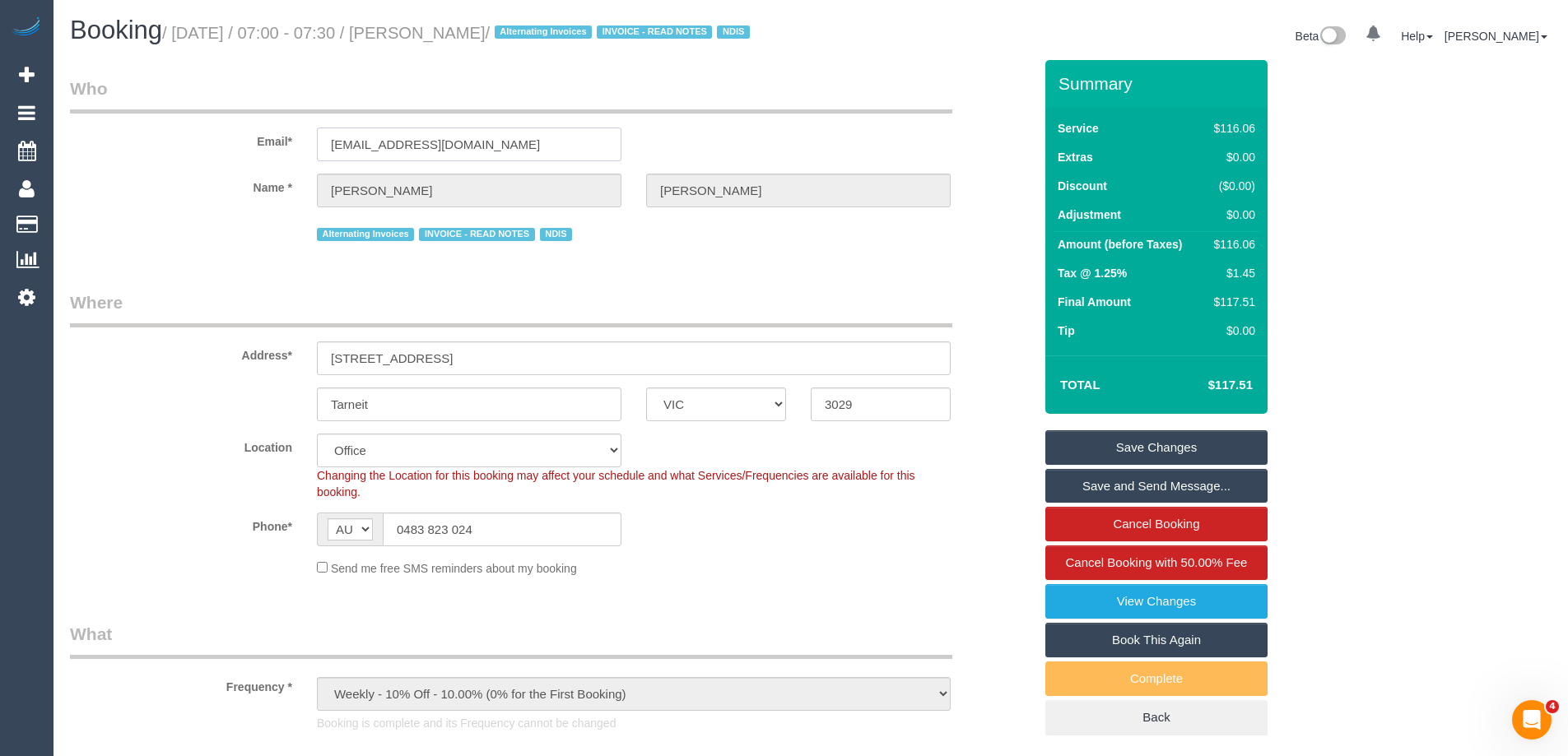
drag, startPoint x: 525, startPoint y: 168, endPoint x: 213, endPoint y: 168, distance: 312.0
click at [214, 162] on div "Email* [EMAIL_ADDRESS][DOMAIN_NAME]" at bounding box center [551, 119] width 987 height 85
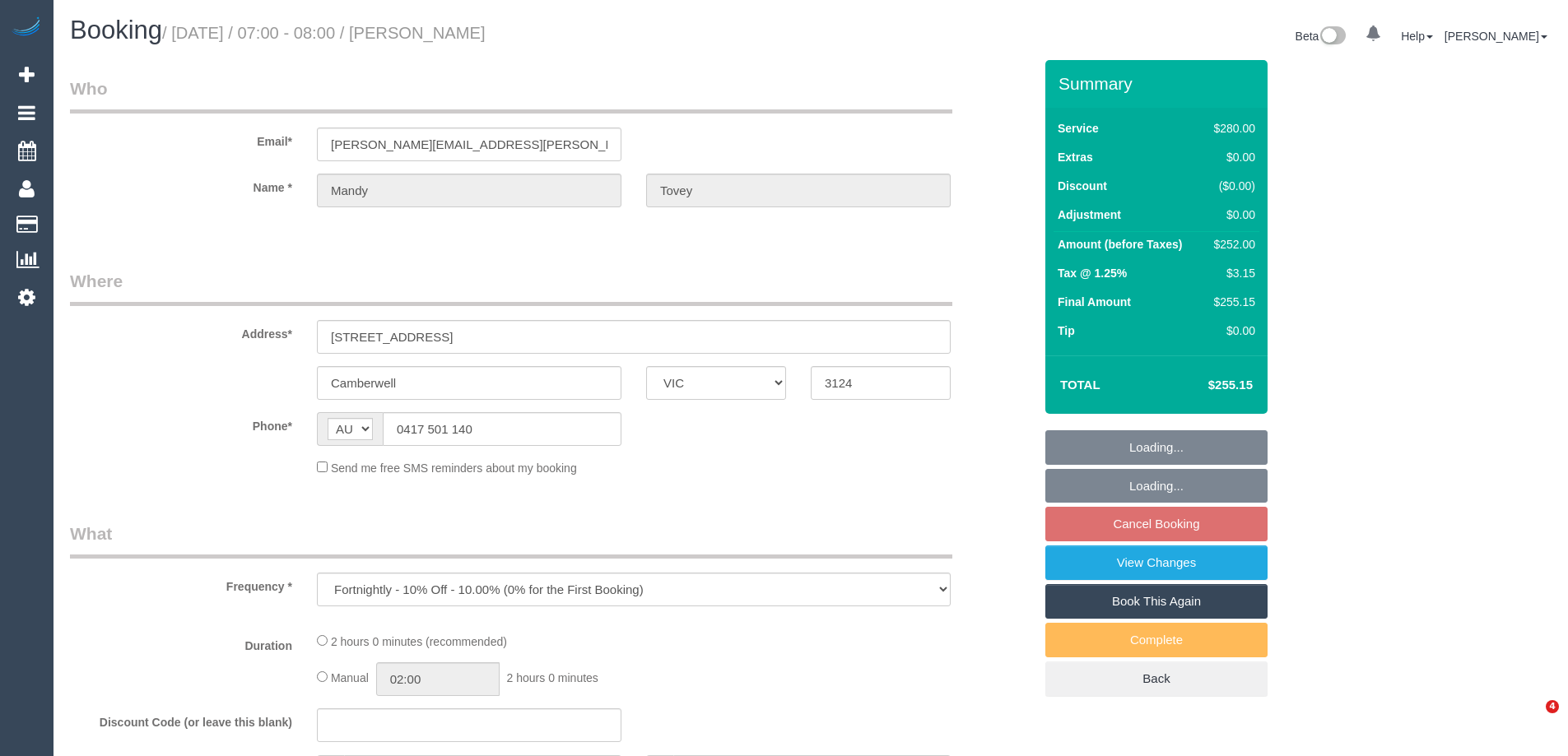
select select "VIC"
select select "string:stripe-pm_1QELK82GScqysDRVBaop8tF5"
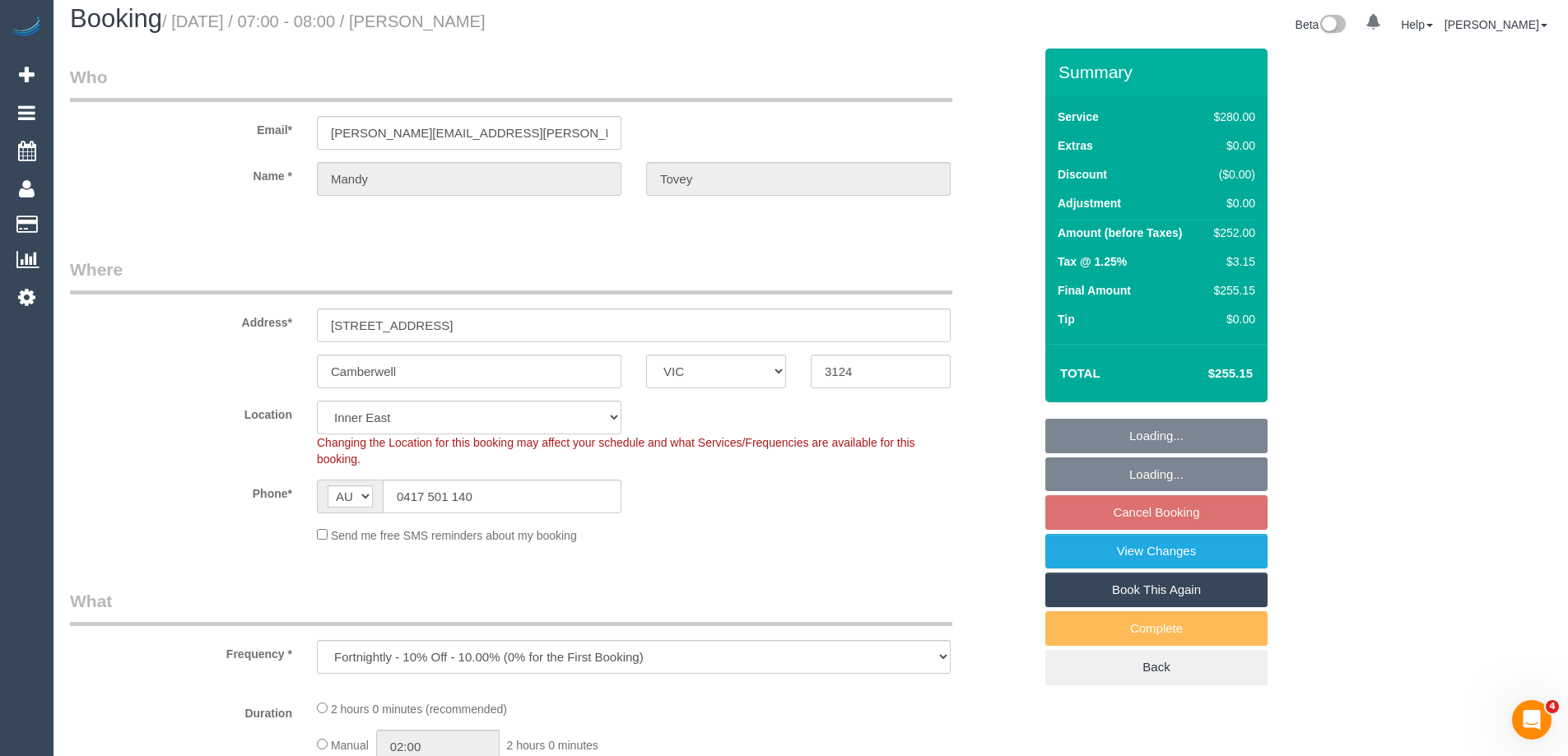
select select "2"
select select "number:28"
select select "number:15"
select select "number:18"
select select "number:22"
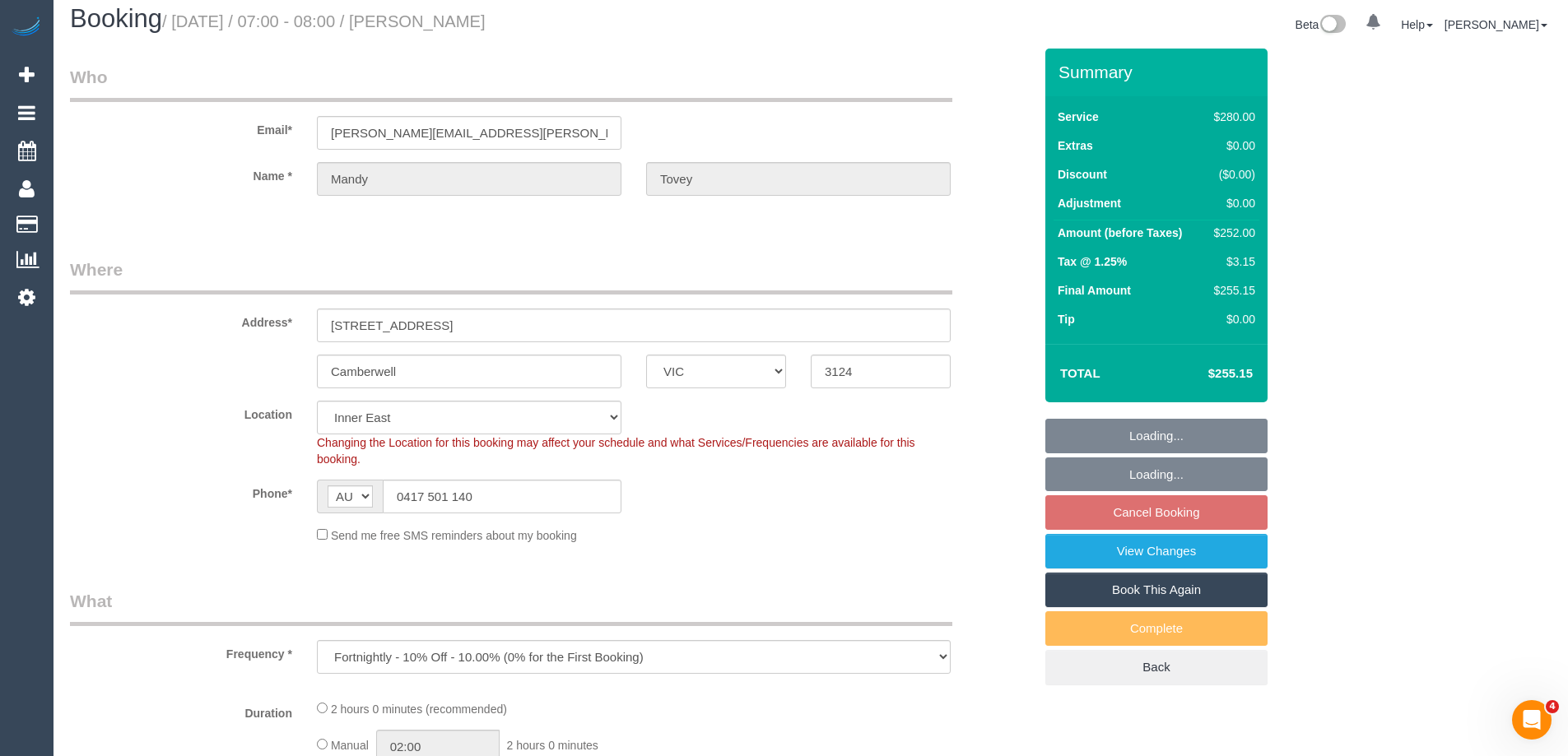
select select "number:35"
select select "number:13"
select select "object:1459"
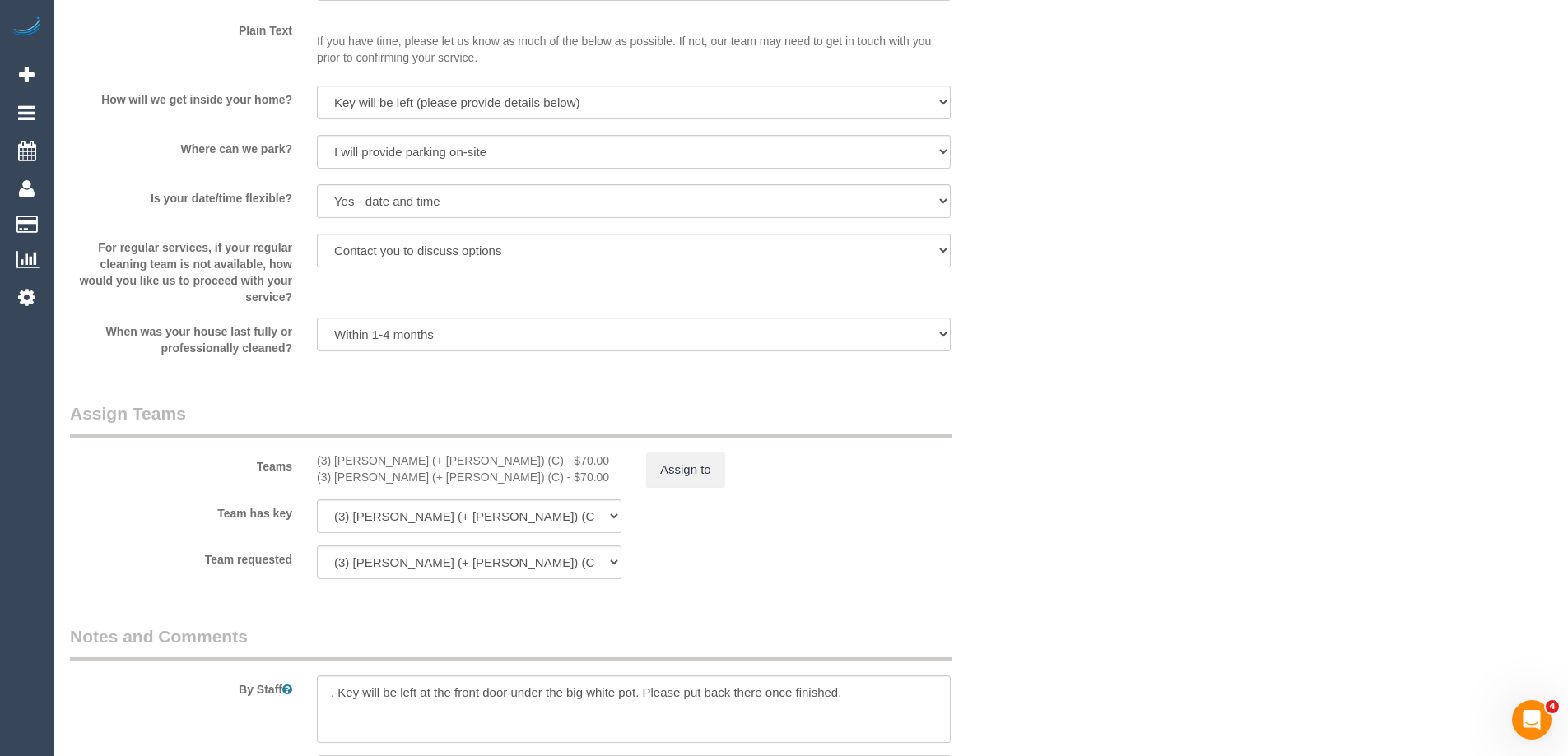
scroll to position [2590, 0]
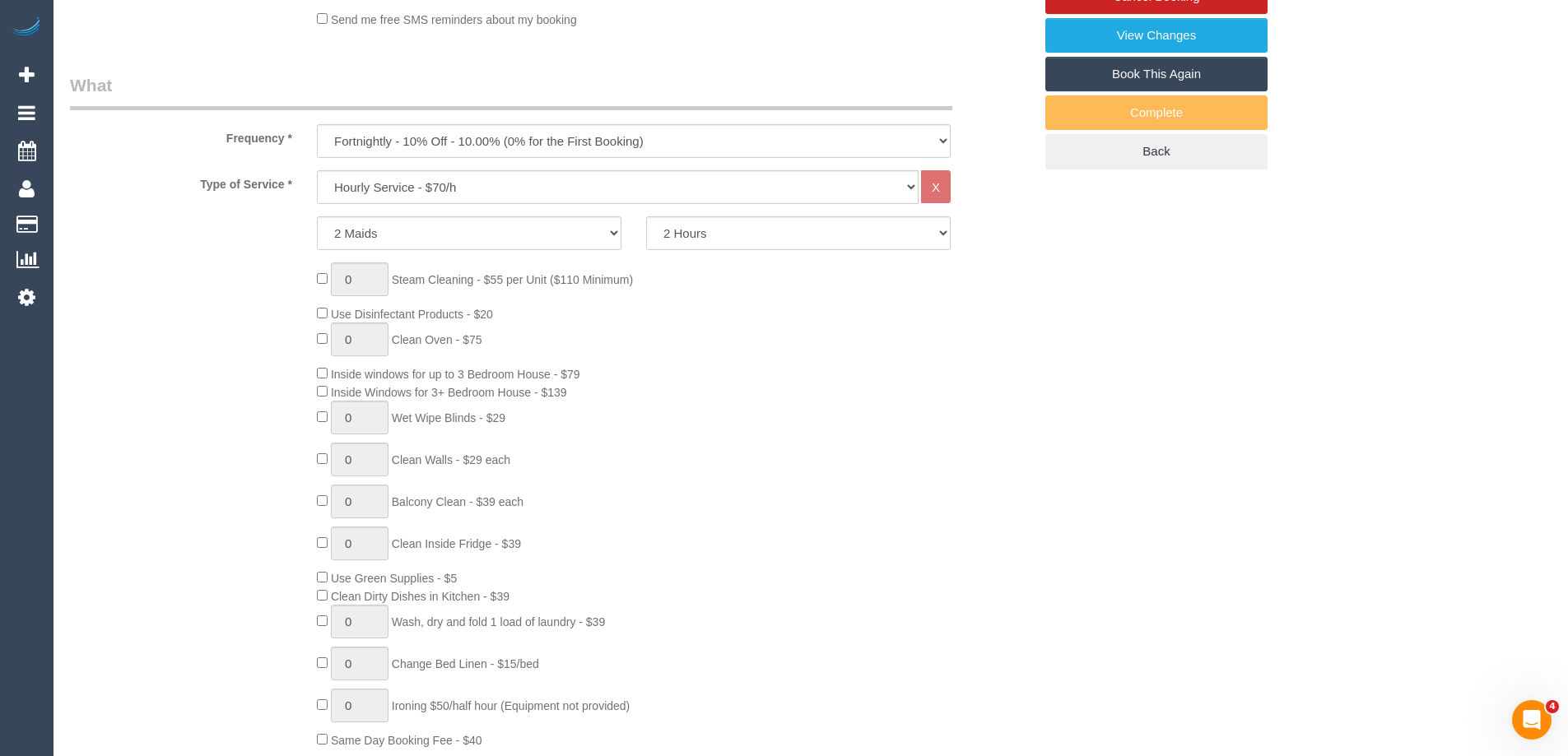
scroll to position [368, 0]
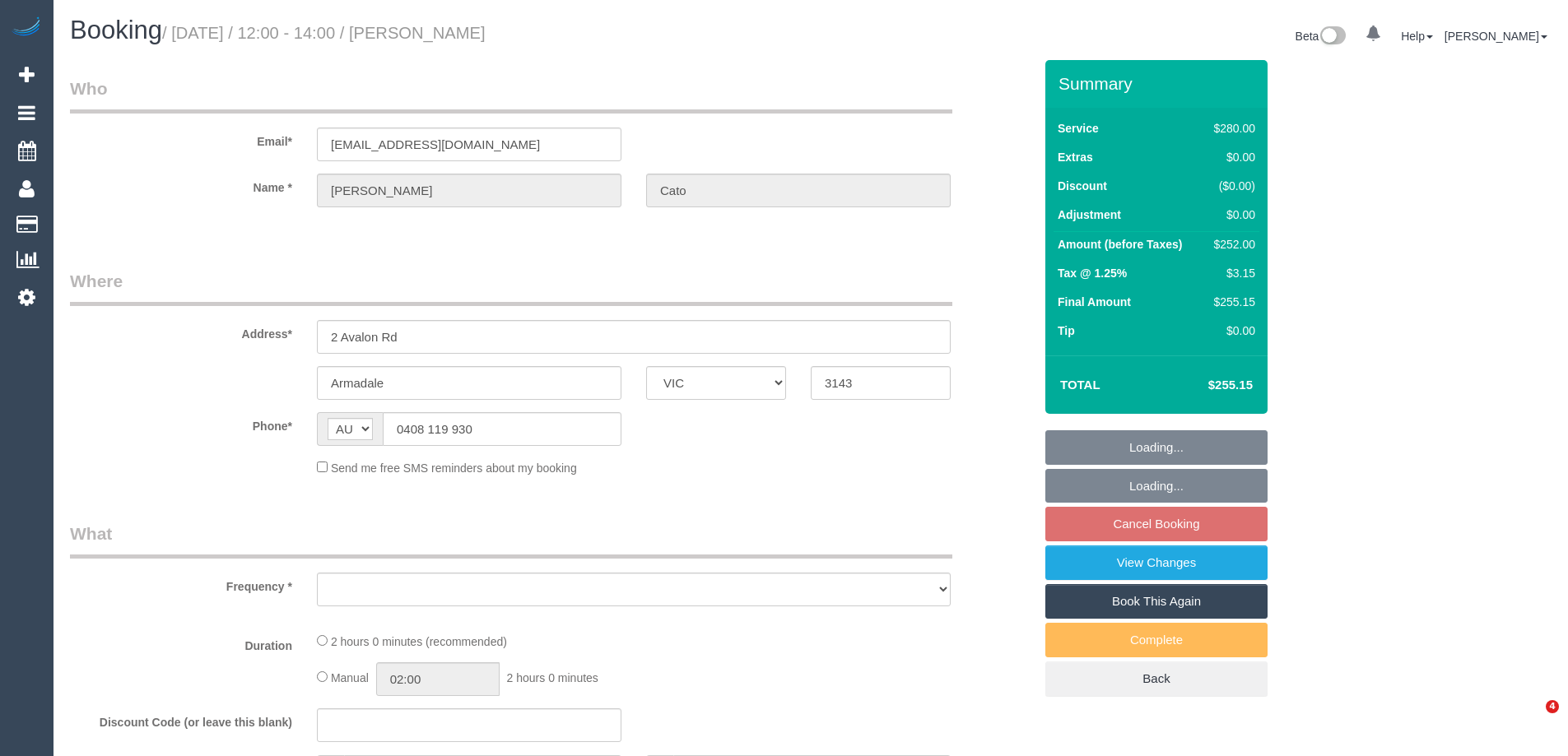
select select "VIC"
select select "object:532"
select select "string:stripe-pm_1ObtiV2GScqysDRVbqLKHIR0"
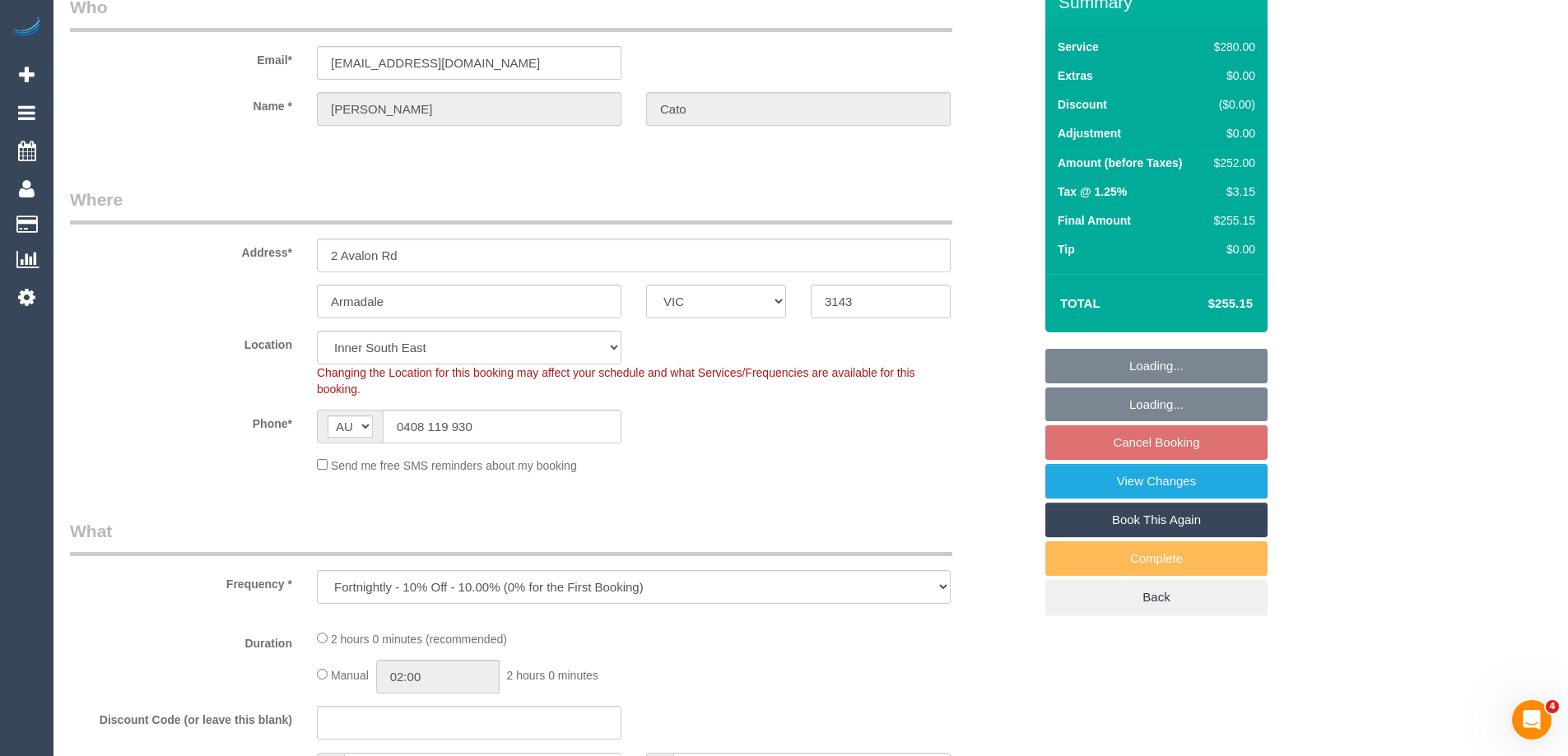
select select "object:849"
select select "2"
select select "number:27"
select select "number:14"
select select "number:18"
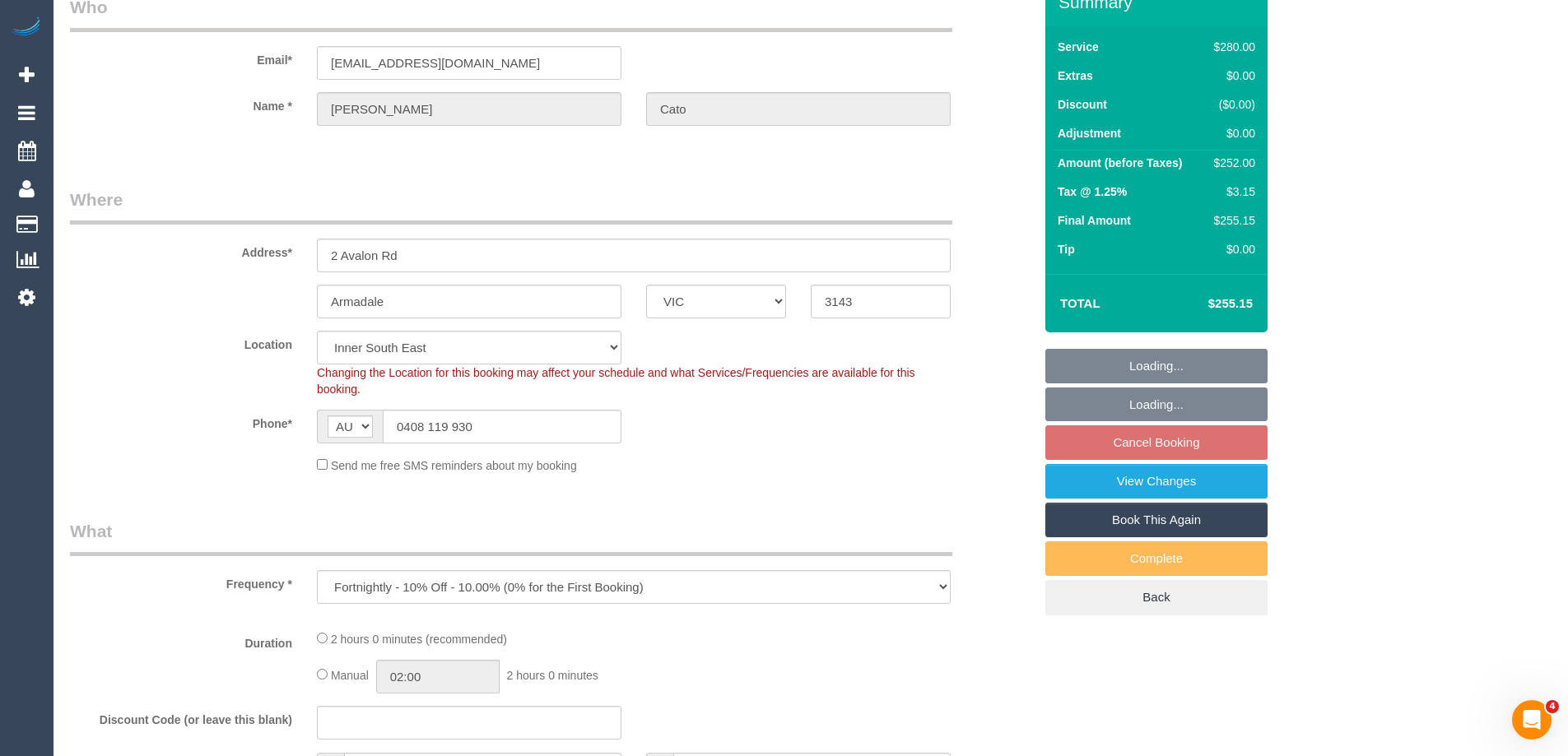
select select "number:36"
select select "number:34"
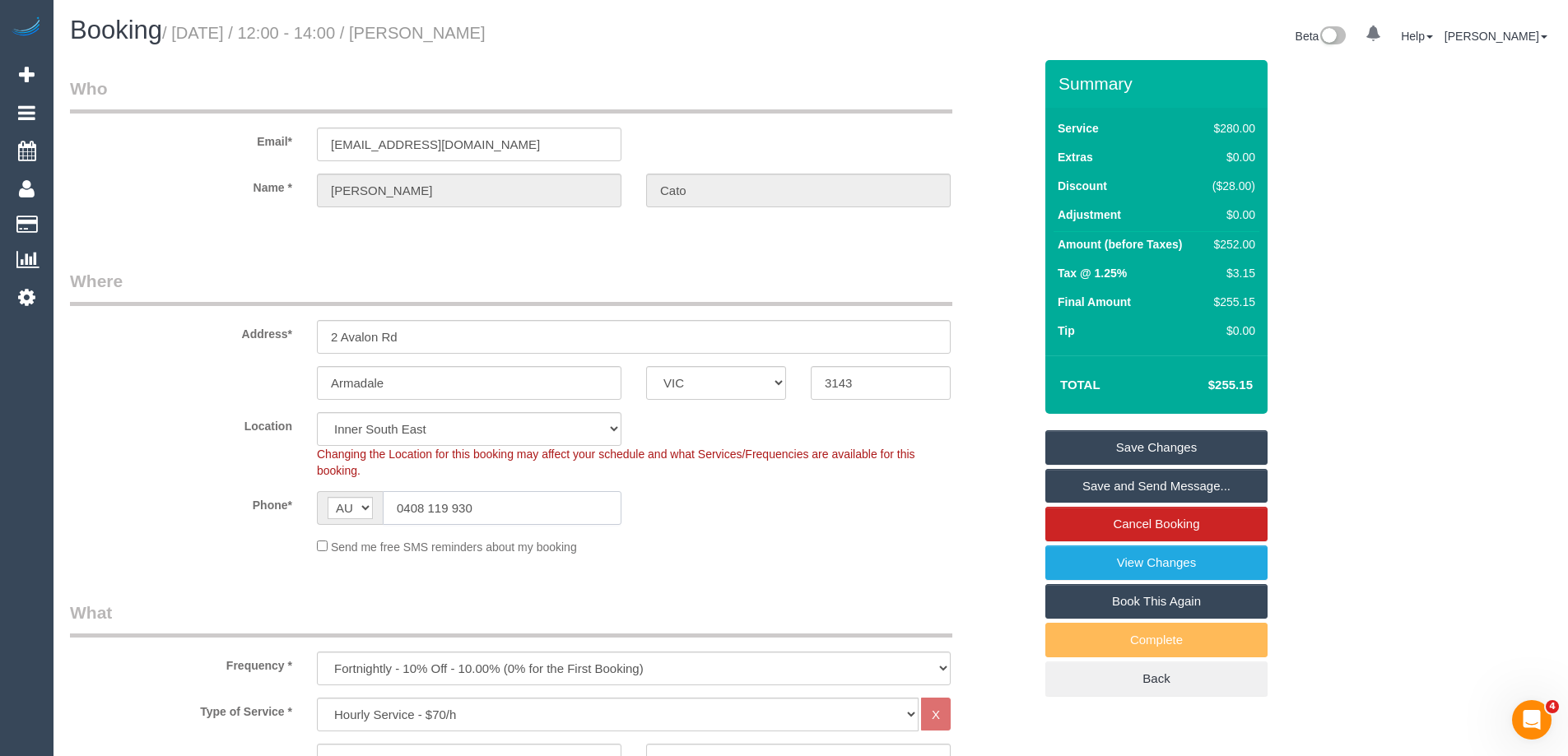
click at [445, 503] on input "0408 119 930" at bounding box center [502, 508] width 238 height 33
click at [736, 518] on div "Phone* AF AL DZ AD AO AI AQ AG AR AM AW AU AT AZ BS BH BD BB BY BE BZ BJ BM BT …" at bounding box center [551, 508] width 987 height 33
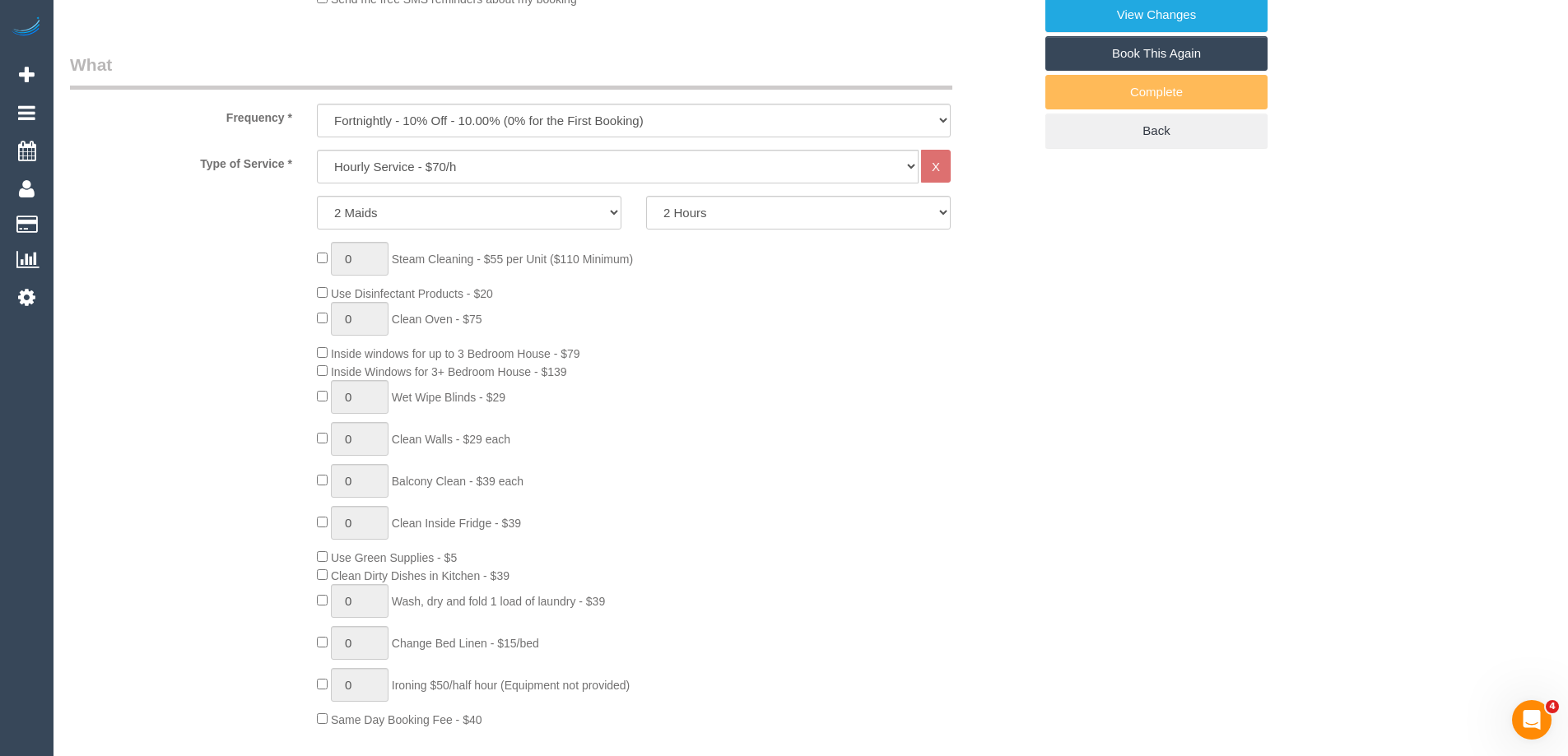
scroll to position [576, 0]
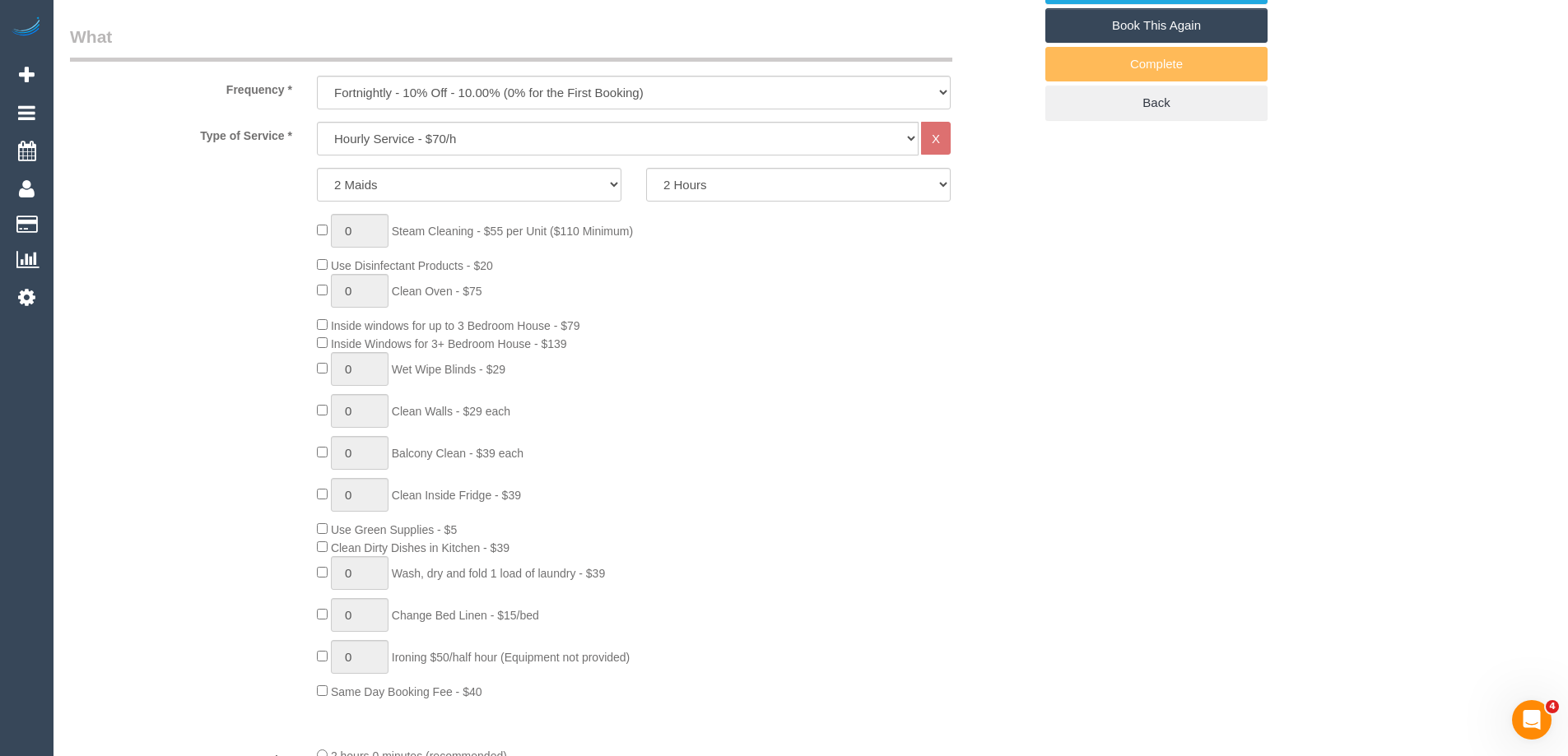
click at [874, 443] on div "0 Steam Cleaning - $55 per Unit ($110 Minimum) Use Disinfectant Products - $20 …" at bounding box center [675, 457] width 741 height 487
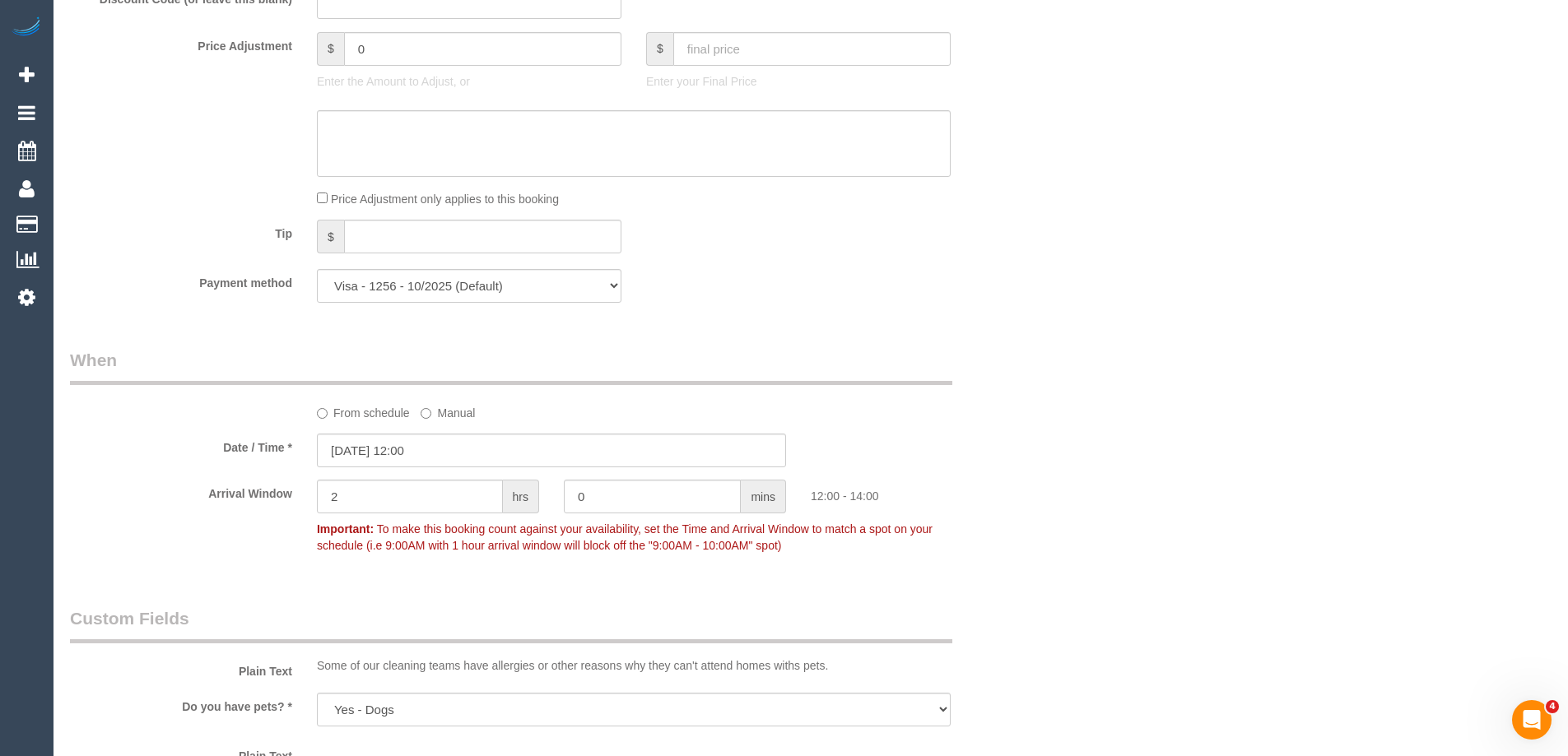
scroll to position [1646, 0]
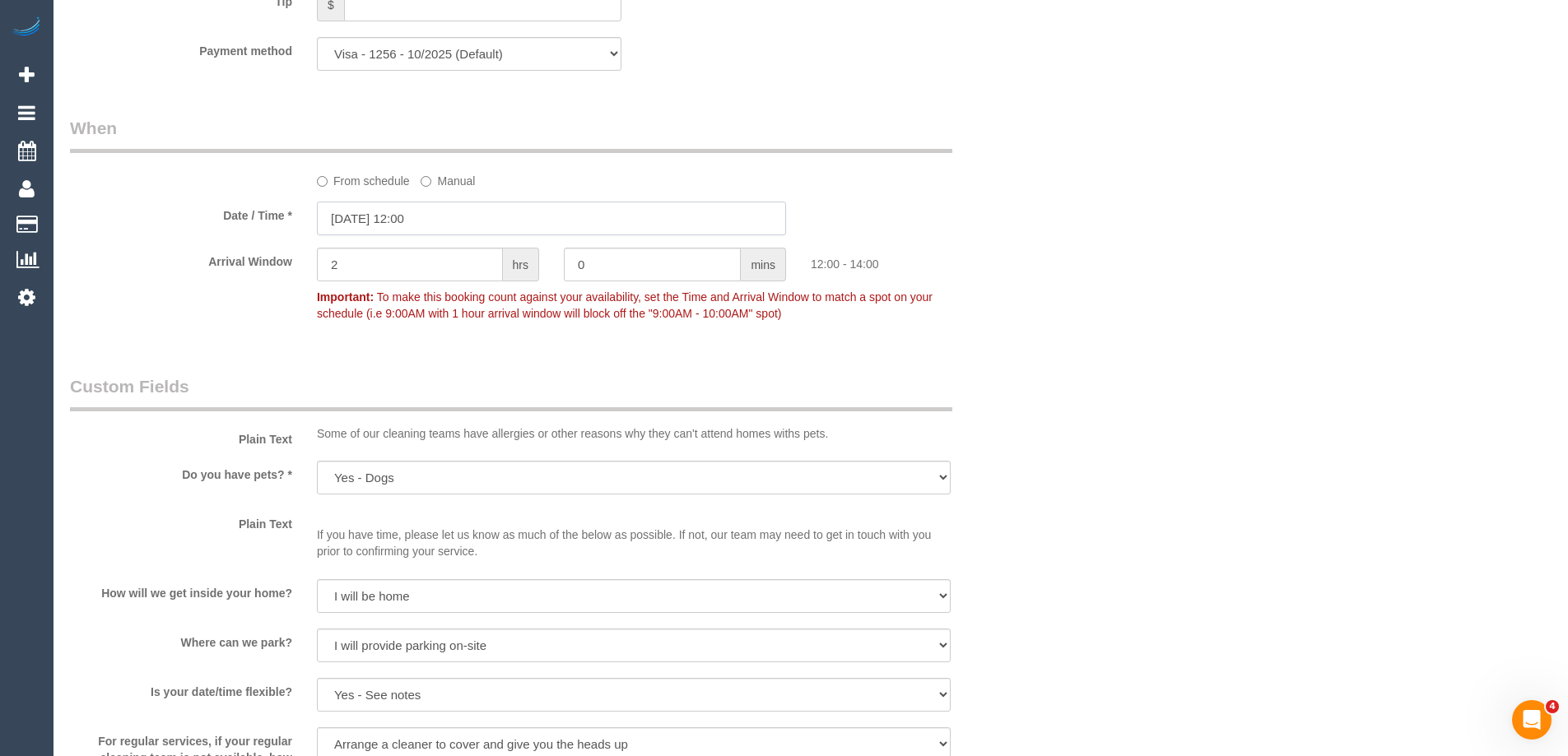
click at [412, 223] on input "[DATE] 12:00" at bounding box center [551, 218] width 469 height 33
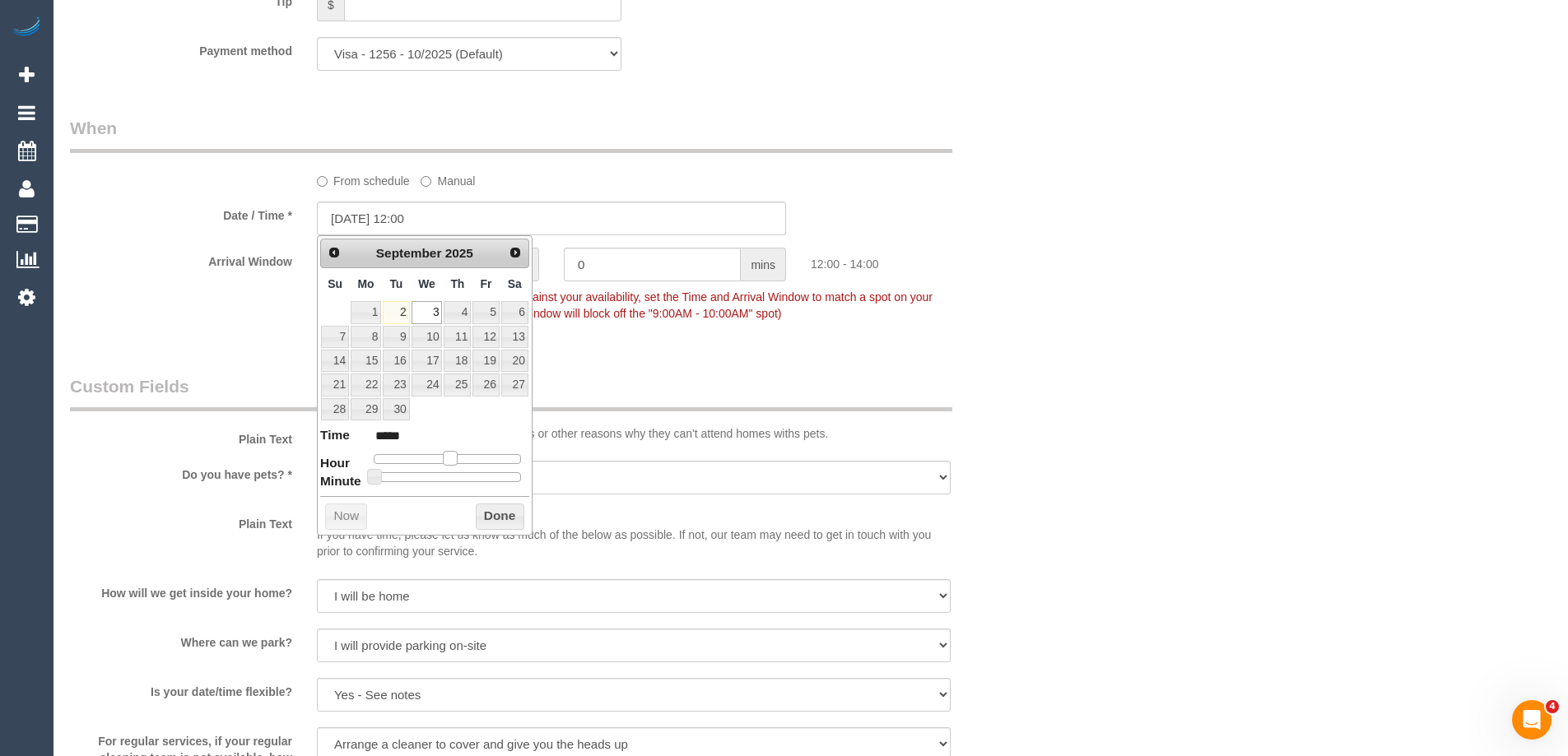
type input "03/09/2025 11:00"
type input "*****"
type input "03/09/2025 10:00"
type input "*****"
drag, startPoint x: 453, startPoint y: 455, endPoint x: 443, endPoint y: 455, distance: 10.0
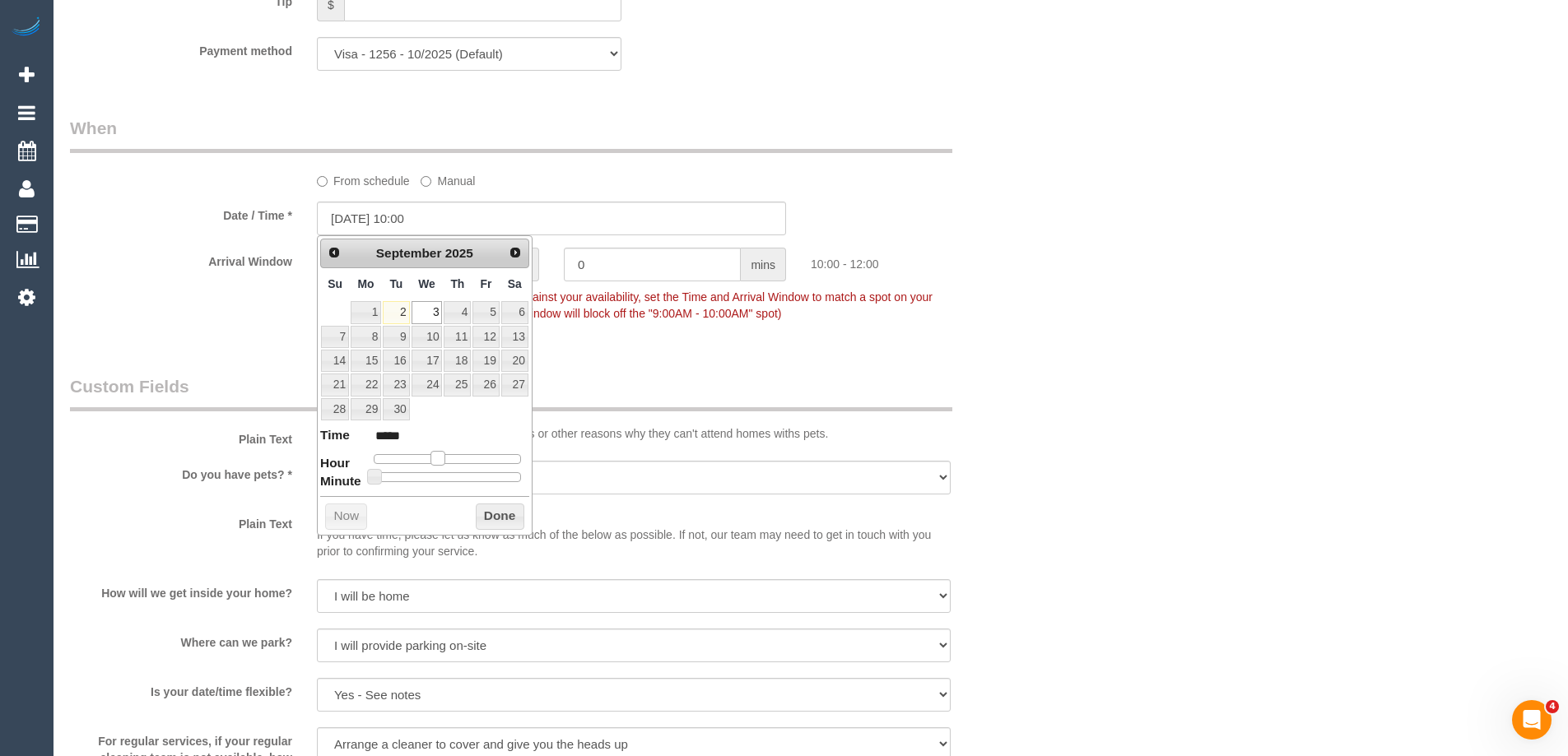
click at [443, 455] on span at bounding box center [438, 458] width 14 height 14
click at [496, 512] on button "Done" at bounding box center [500, 517] width 49 height 26
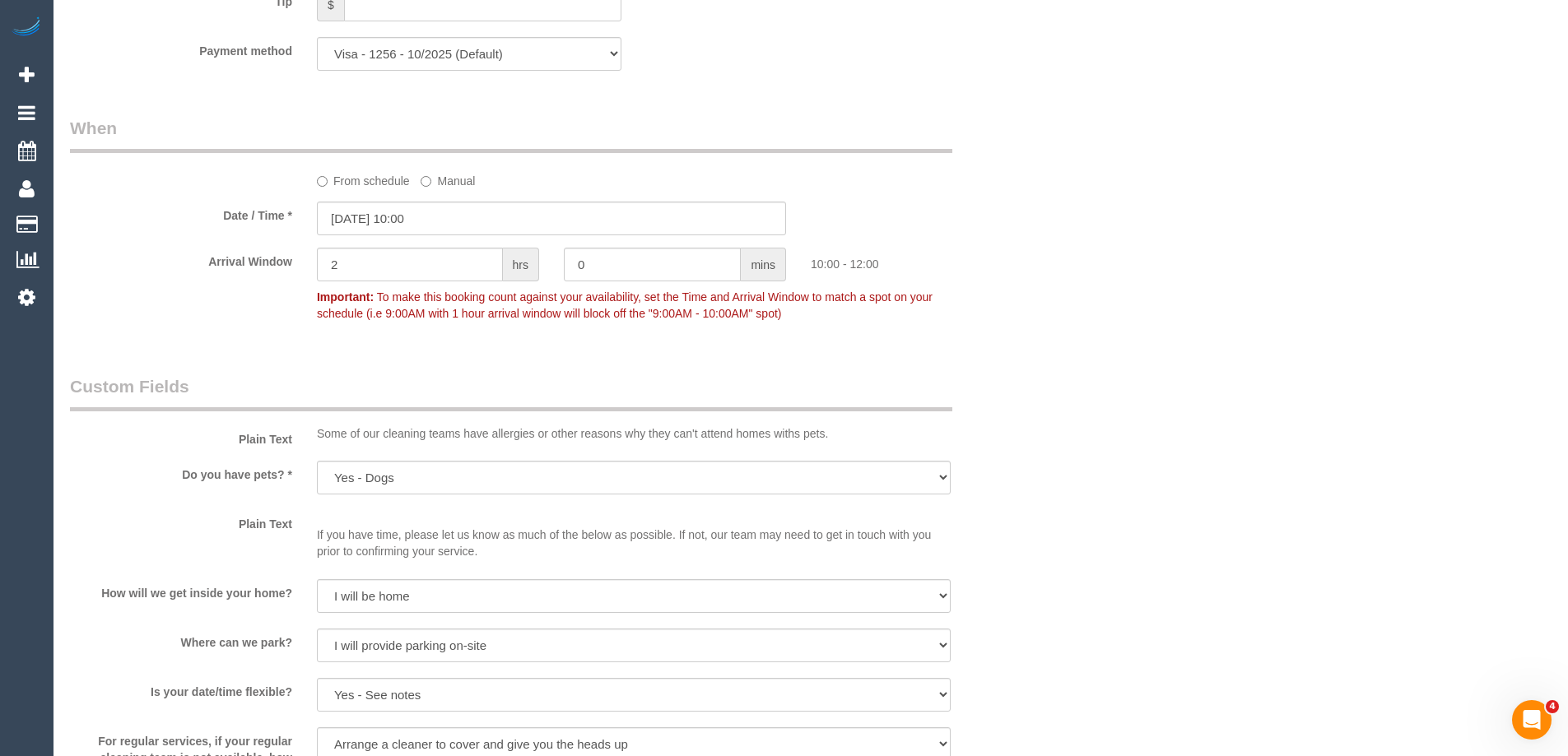
click at [1116, 369] on div "Who Email* sgcato@hotmail.com Name * Sarah Cato Where Address* 2 Avalon Rd Arma…" at bounding box center [810, 135] width 1481 height 3443
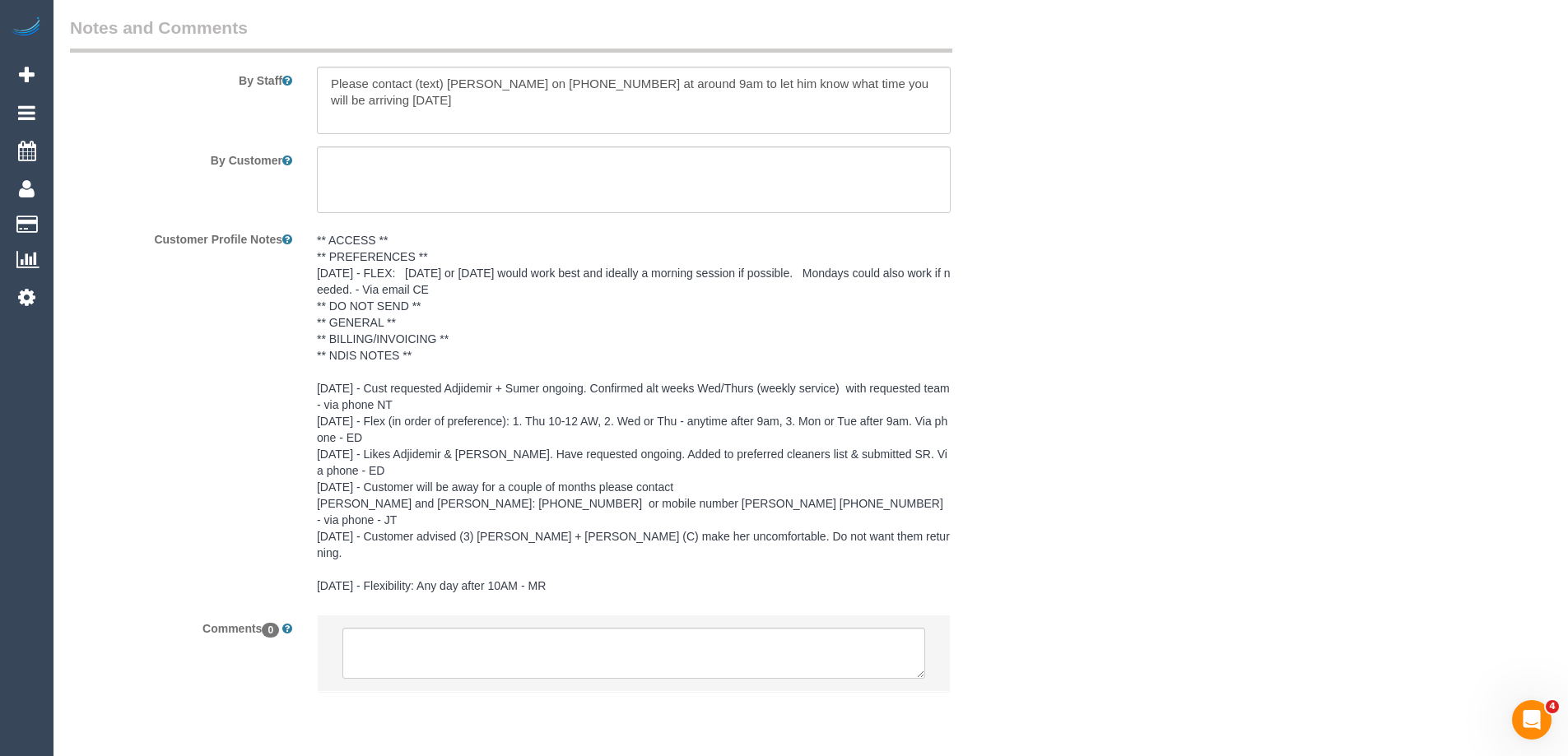
scroll to position [2755, 0]
click at [417, 622] on textarea at bounding box center [633, 648] width 583 height 51
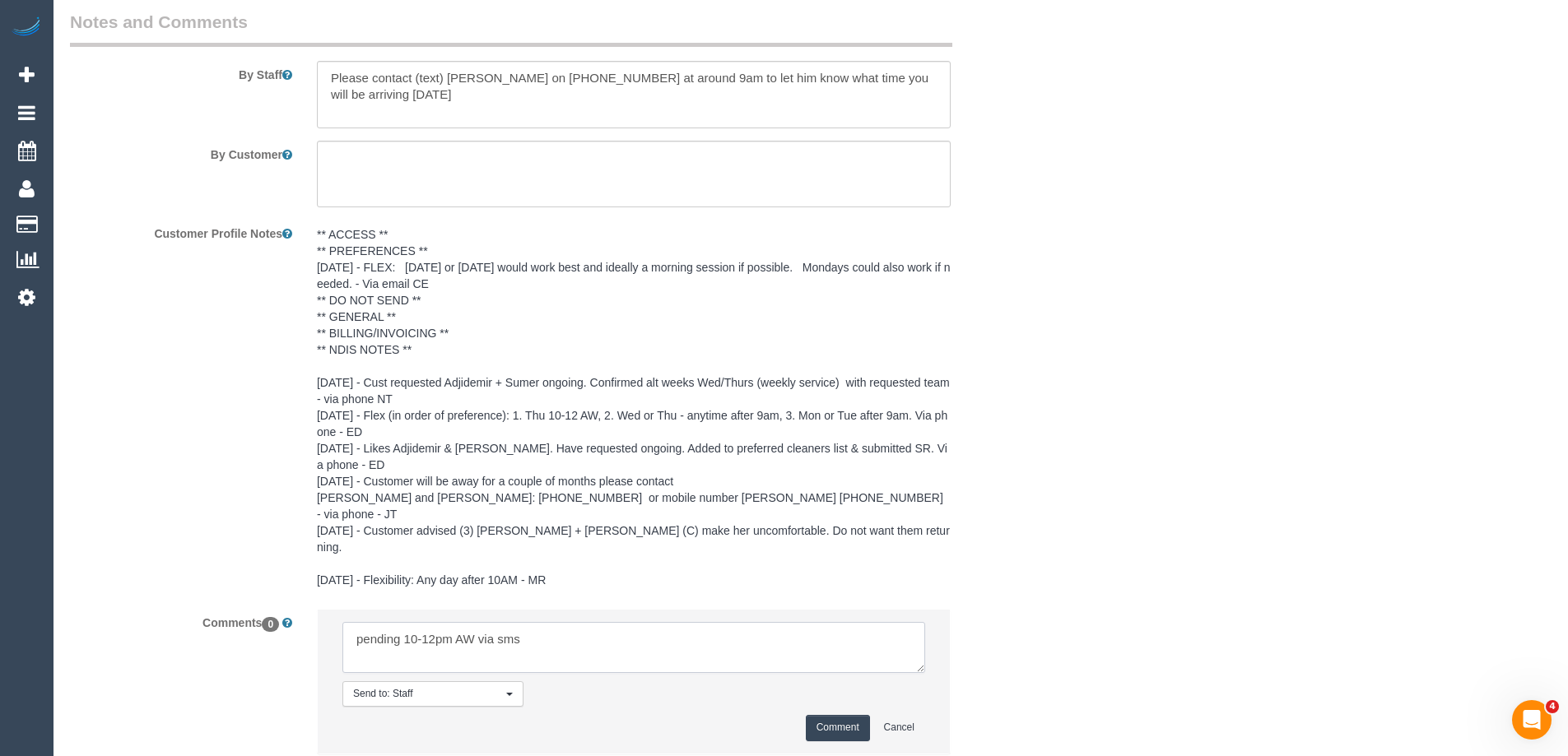
drag, startPoint x: 407, startPoint y: 589, endPoint x: 67, endPoint y: 593, distance: 340.0
click at [111, 609] on div "Comments 0 Send to: Staff Nothing selected Send to: Staff Send to: Customer Sen…" at bounding box center [551, 689] width 987 height 162
type textarea "Confirmed 10-12pm AW via sms"
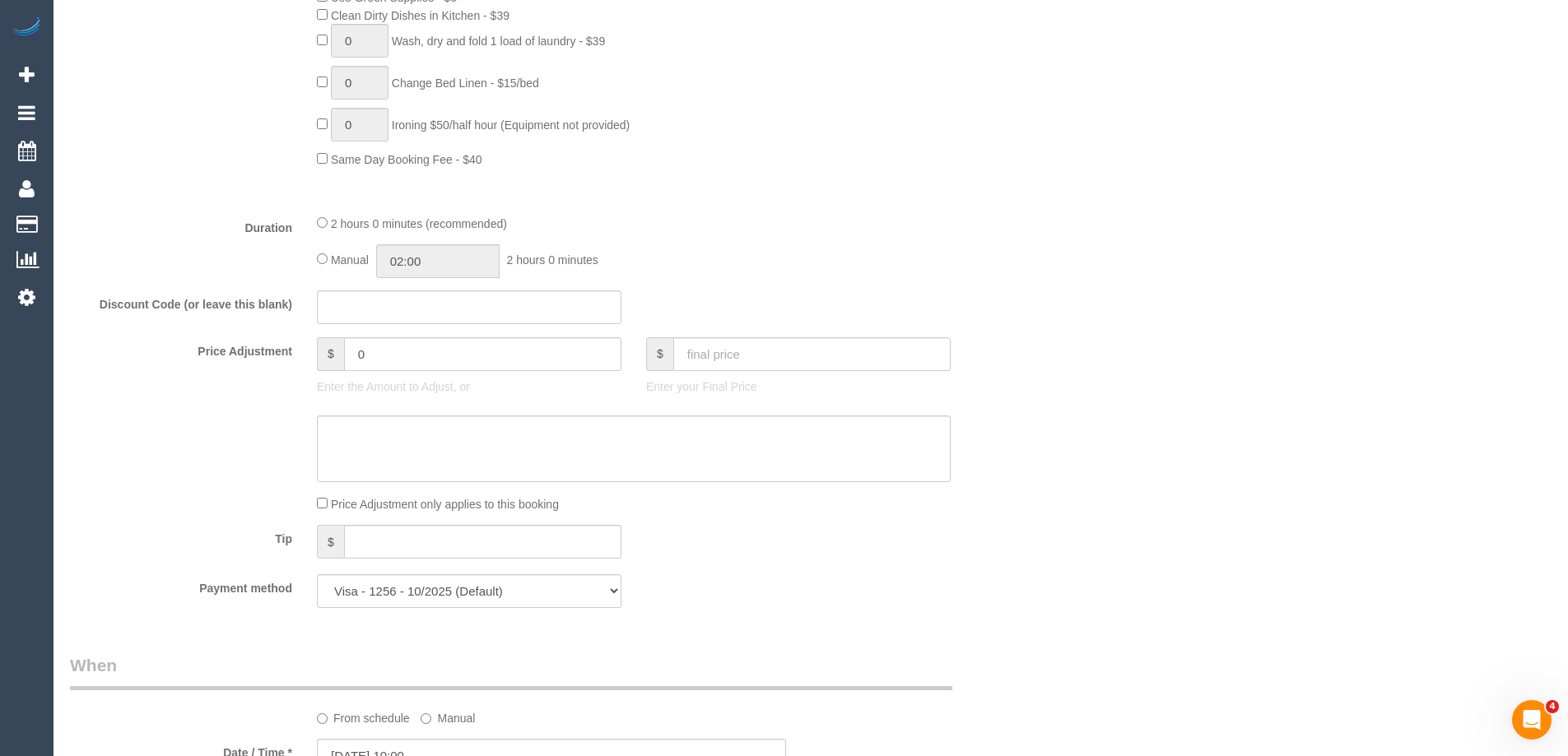
scroll to position [615, 0]
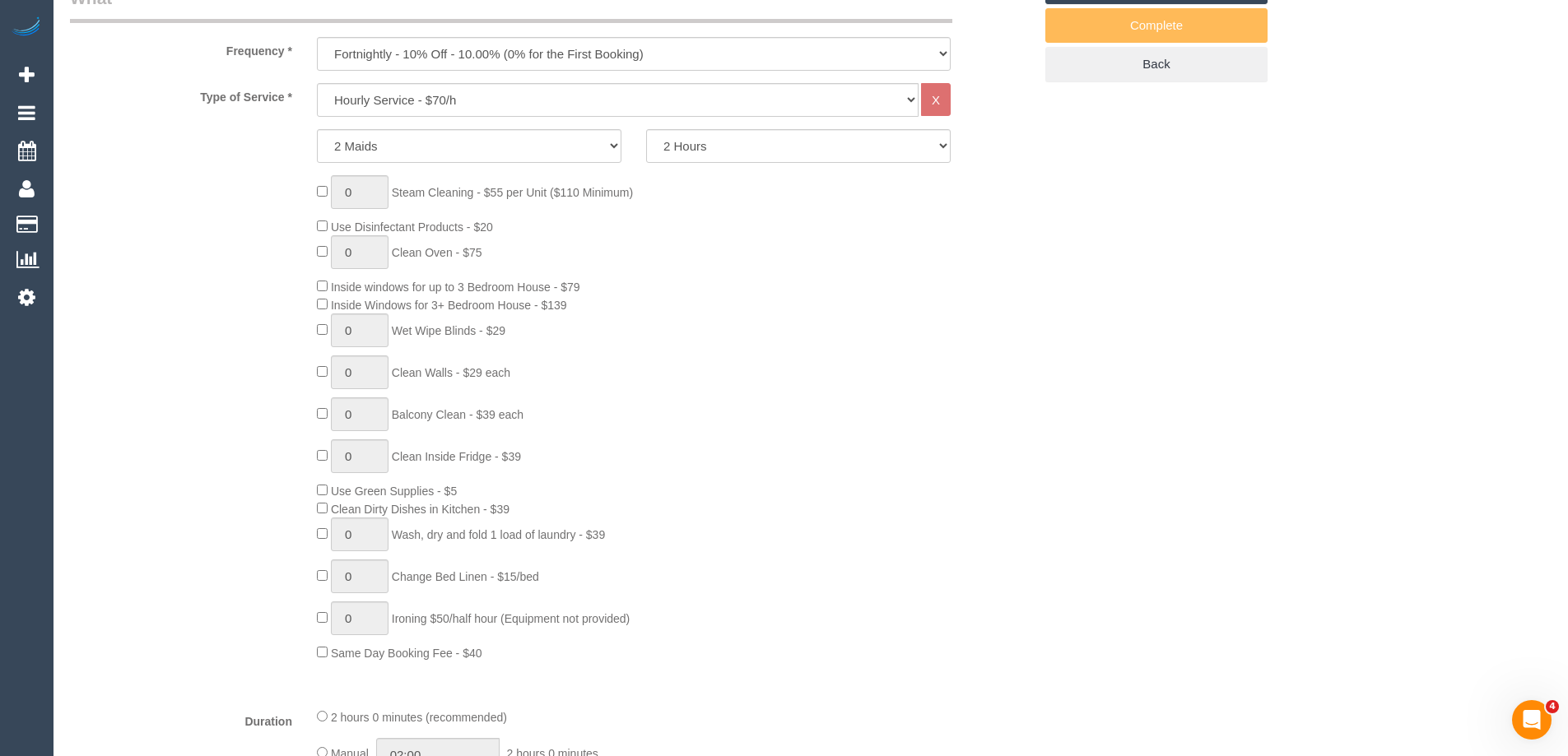
click at [950, 486] on div "0 Steam Cleaning - $55 per Unit ($110 Minimum) Use Disinfectant Products - $20 …" at bounding box center [675, 418] width 741 height 487
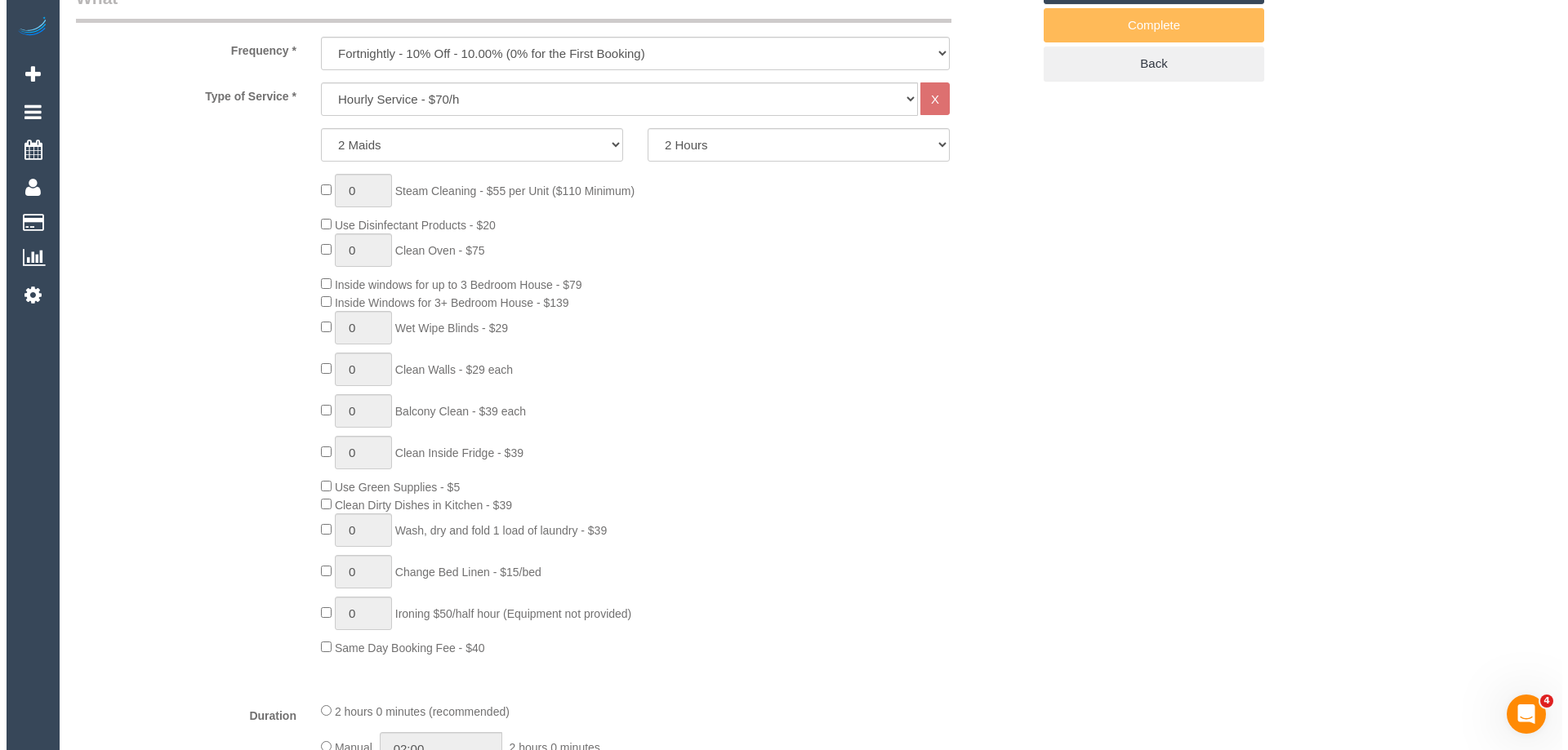
scroll to position [120, 0]
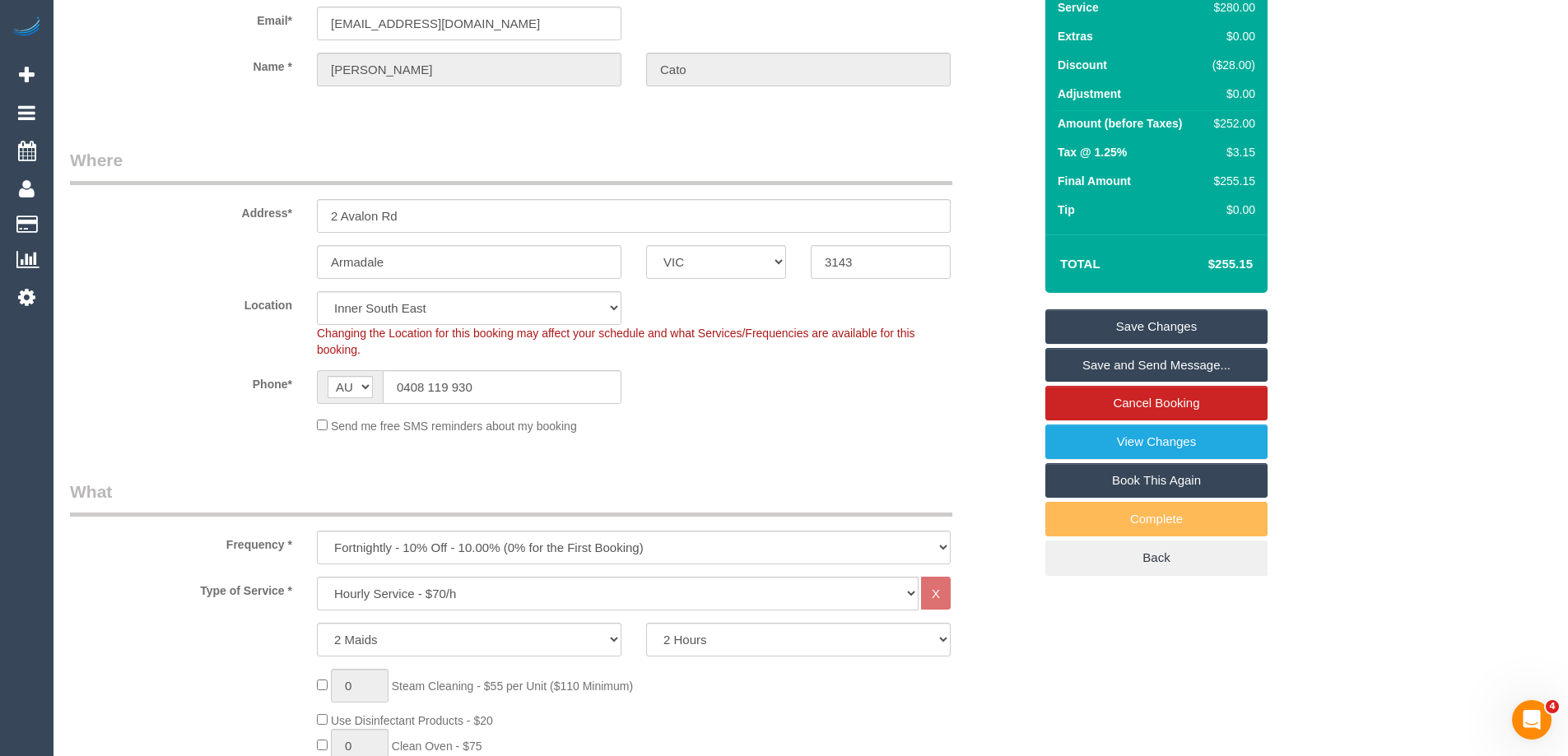
click at [1112, 369] on link "Save and Send Message..." at bounding box center [1156, 365] width 222 height 34
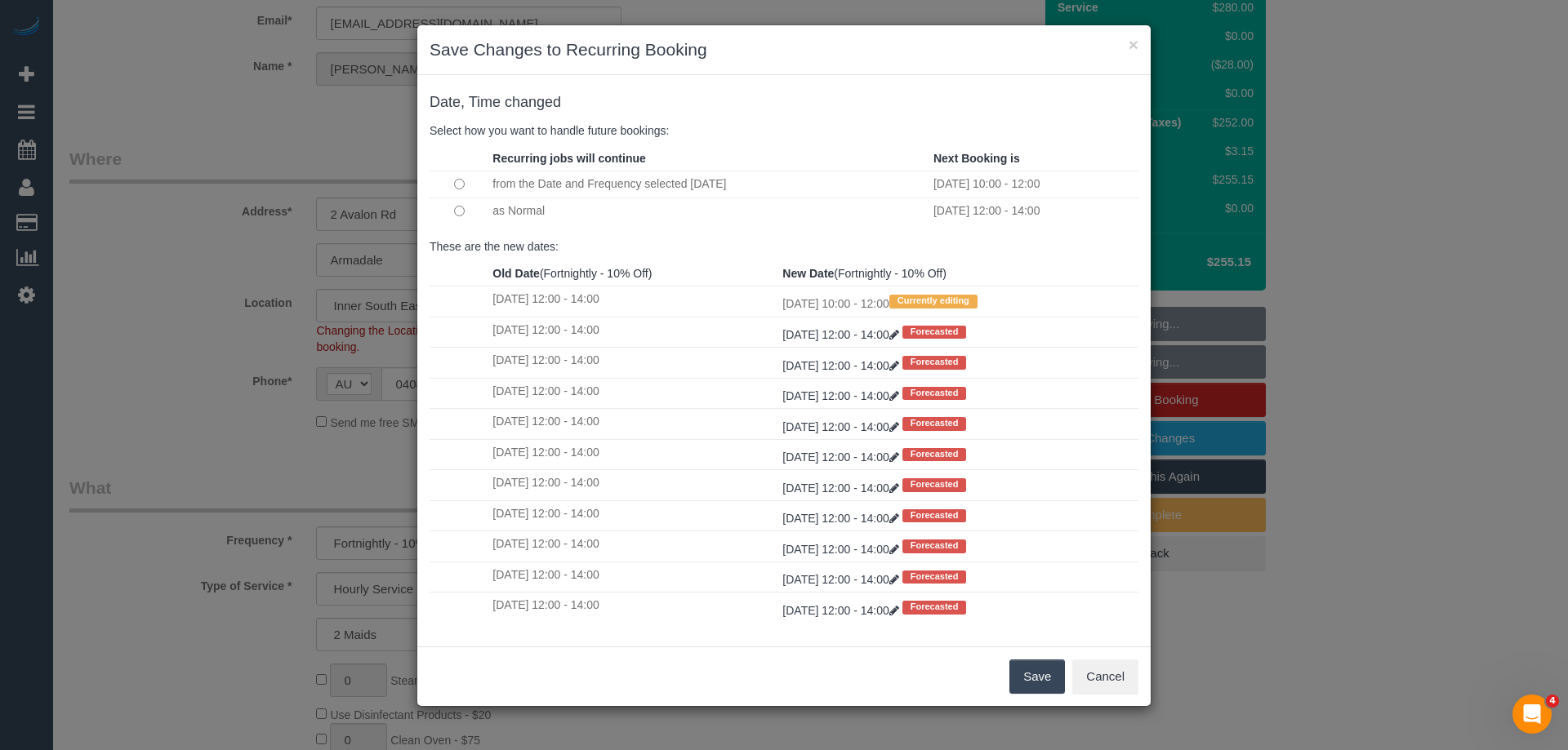
click at [1035, 665] on button "Save" at bounding box center [1037, 677] width 56 height 34
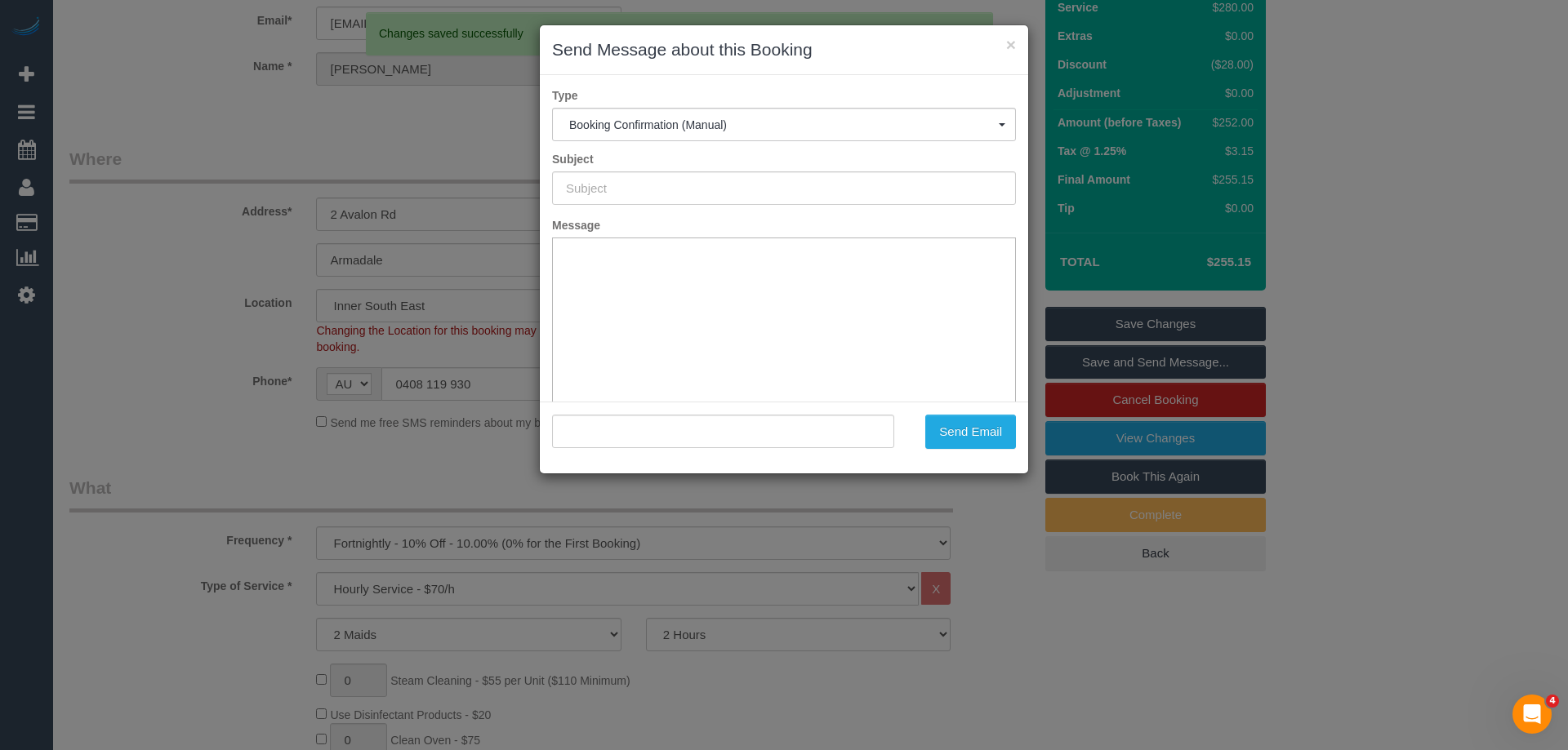
type input "Booking Confirmed"
type input ""Sarah Cato" <sgcato@hotmail.com>"
click at [975, 427] on button "Send Email" at bounding box center [969, 432] width 90 height 34
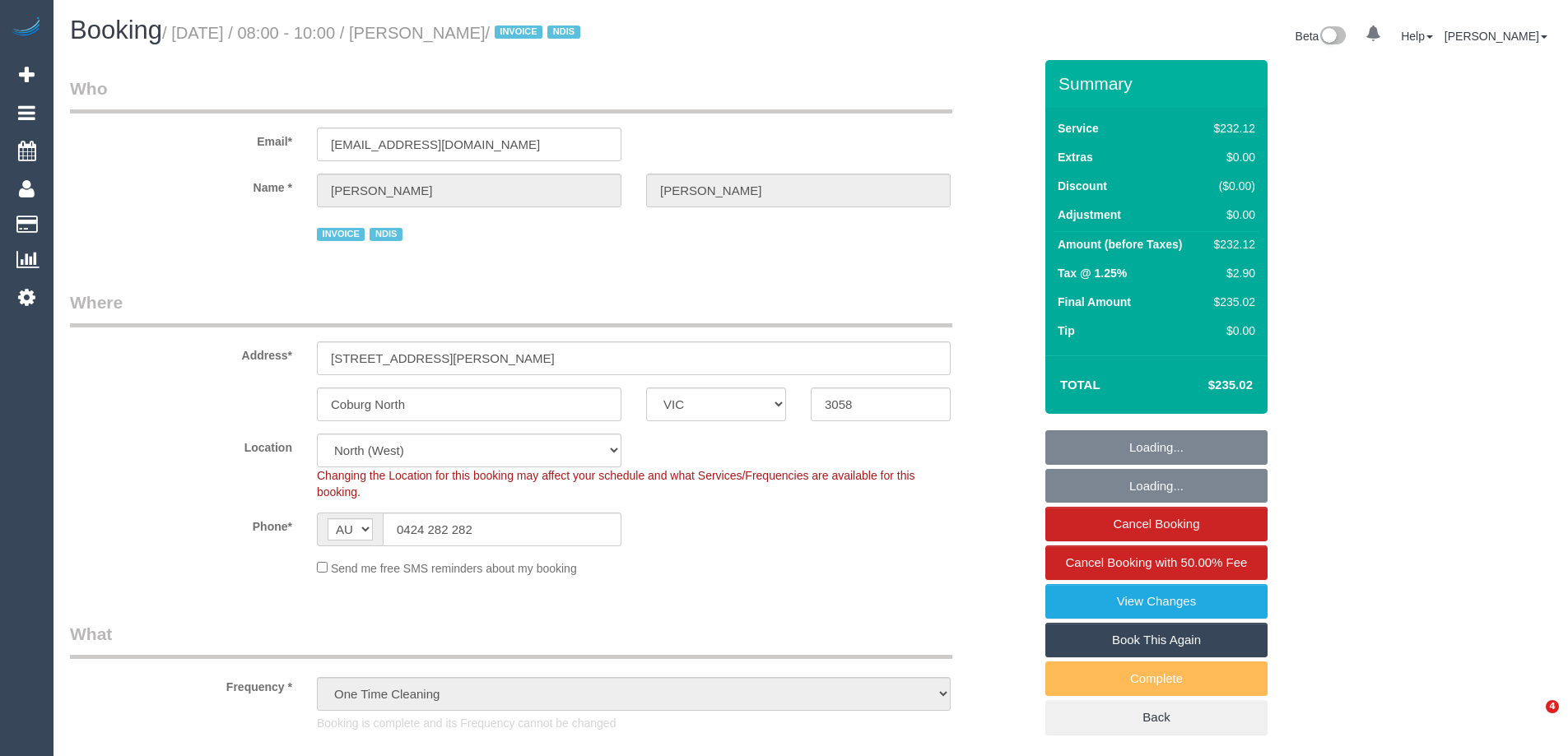
select select "VIC"
select select "240"
select select "number:28"
select select "number:14"
select select "number:19"
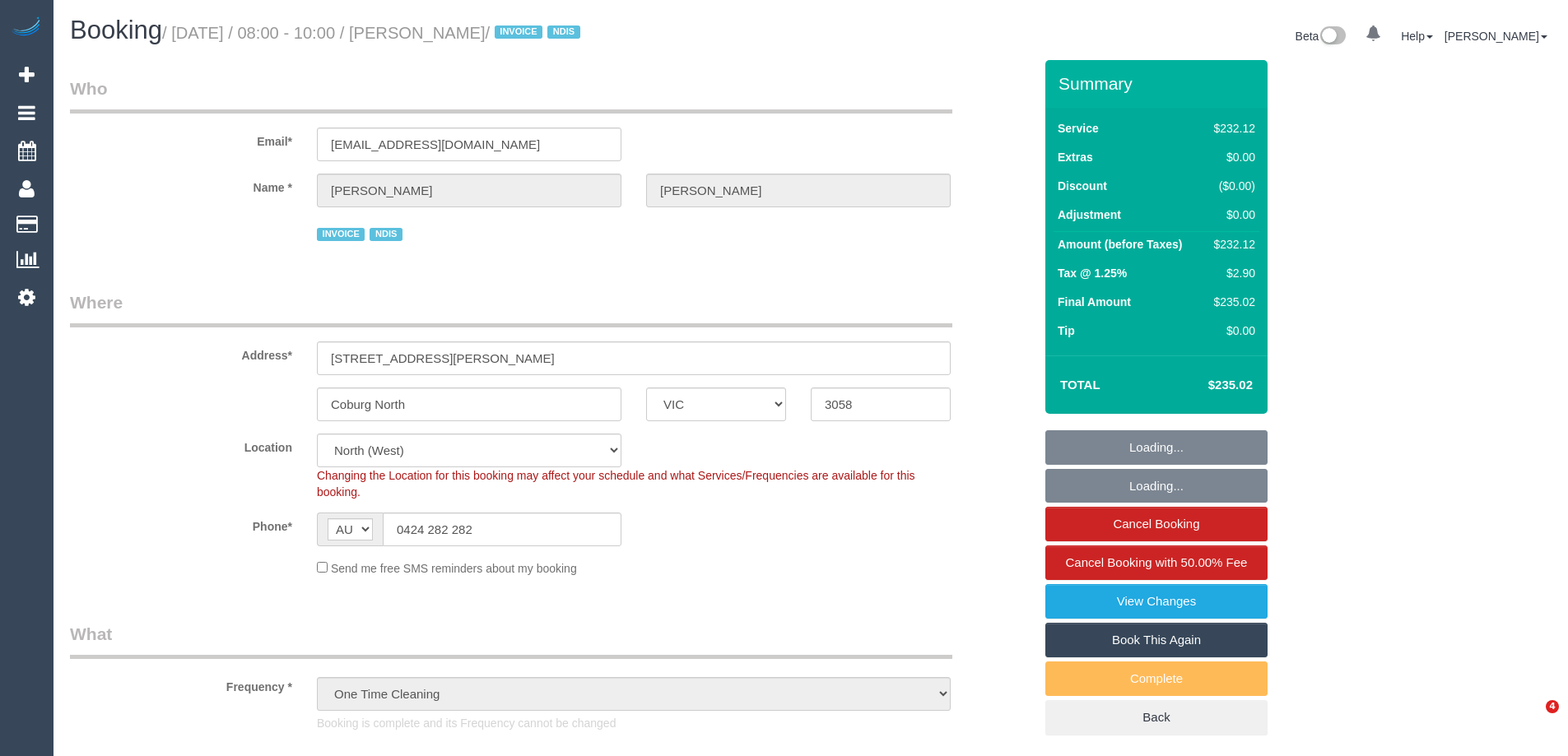
select select "number:36"
select select "object:1492"
select select "spot6"
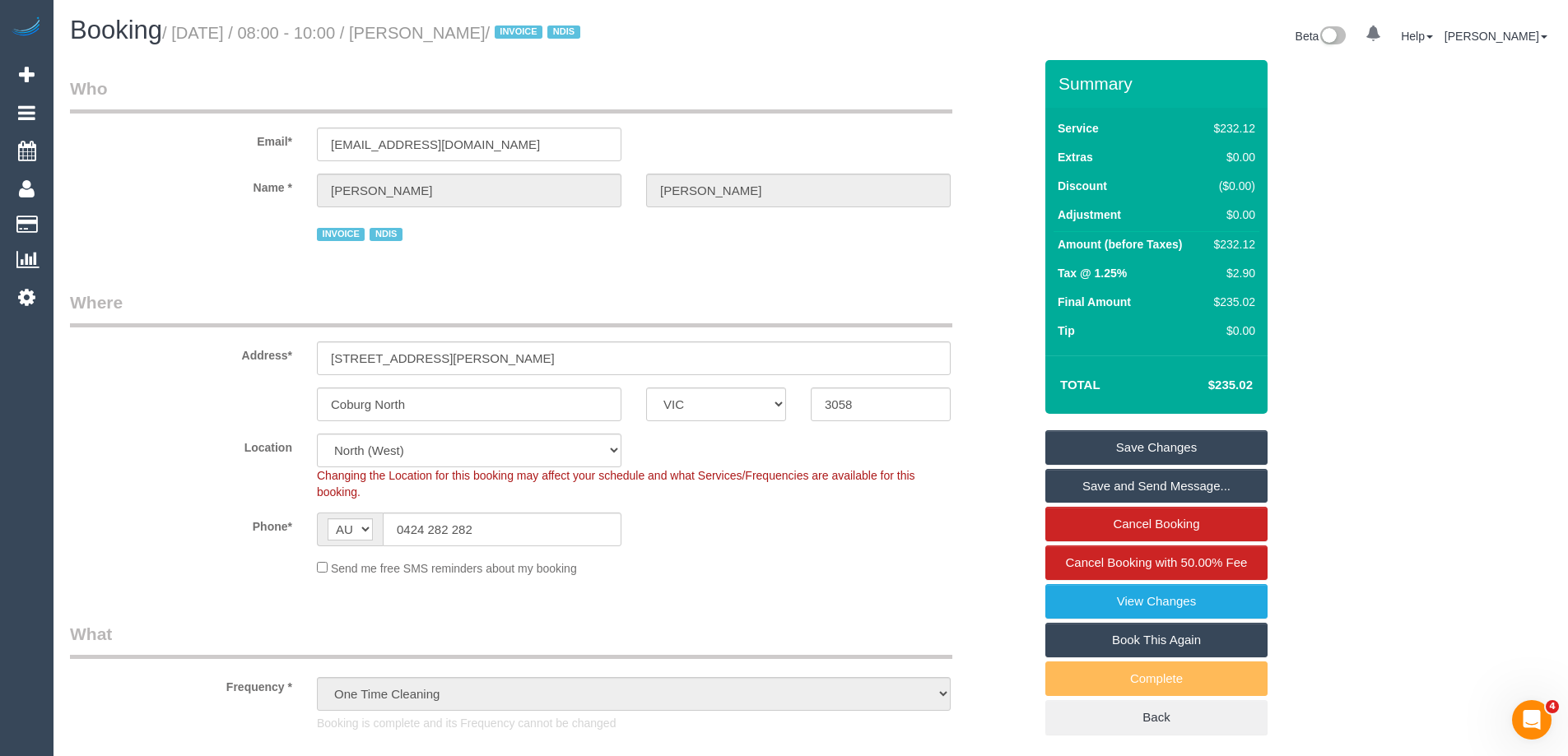
drag, startPoint x: 542, startPoint y: 36, endPoint x: 427, endPoint y: 31, distance: 115.1
click at [427, 31] on small "/ August 30, 2025 / 08:00 - 10:00 / Tristan Sinclair / INVOICE NDIS" at bounding box center [374, 33] width 423 height 18
copy small "Tristan Sinclair /"
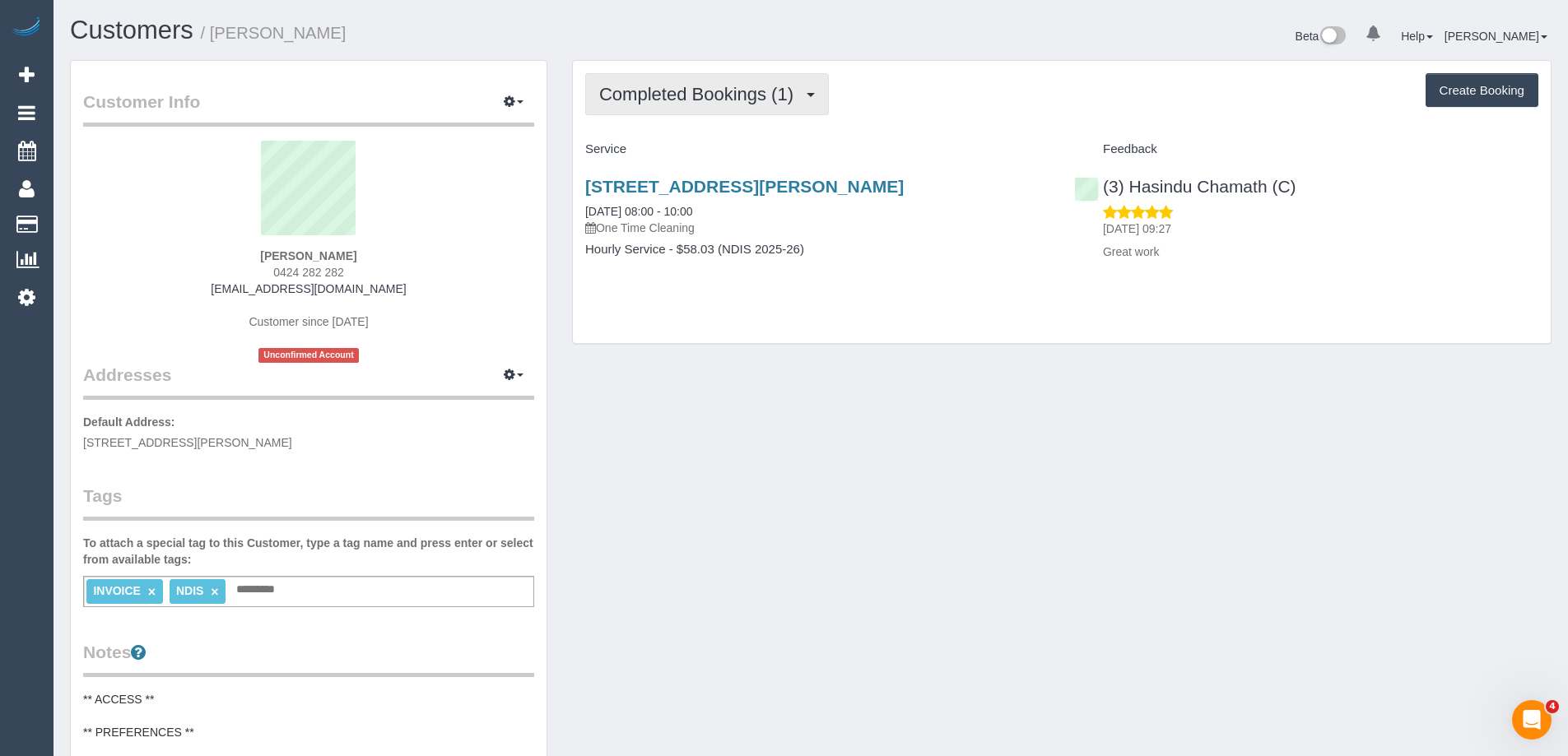
click at [751, 89] on span "Completed Bookings (1)" at bounding box center [700, 94] width 202 height 21
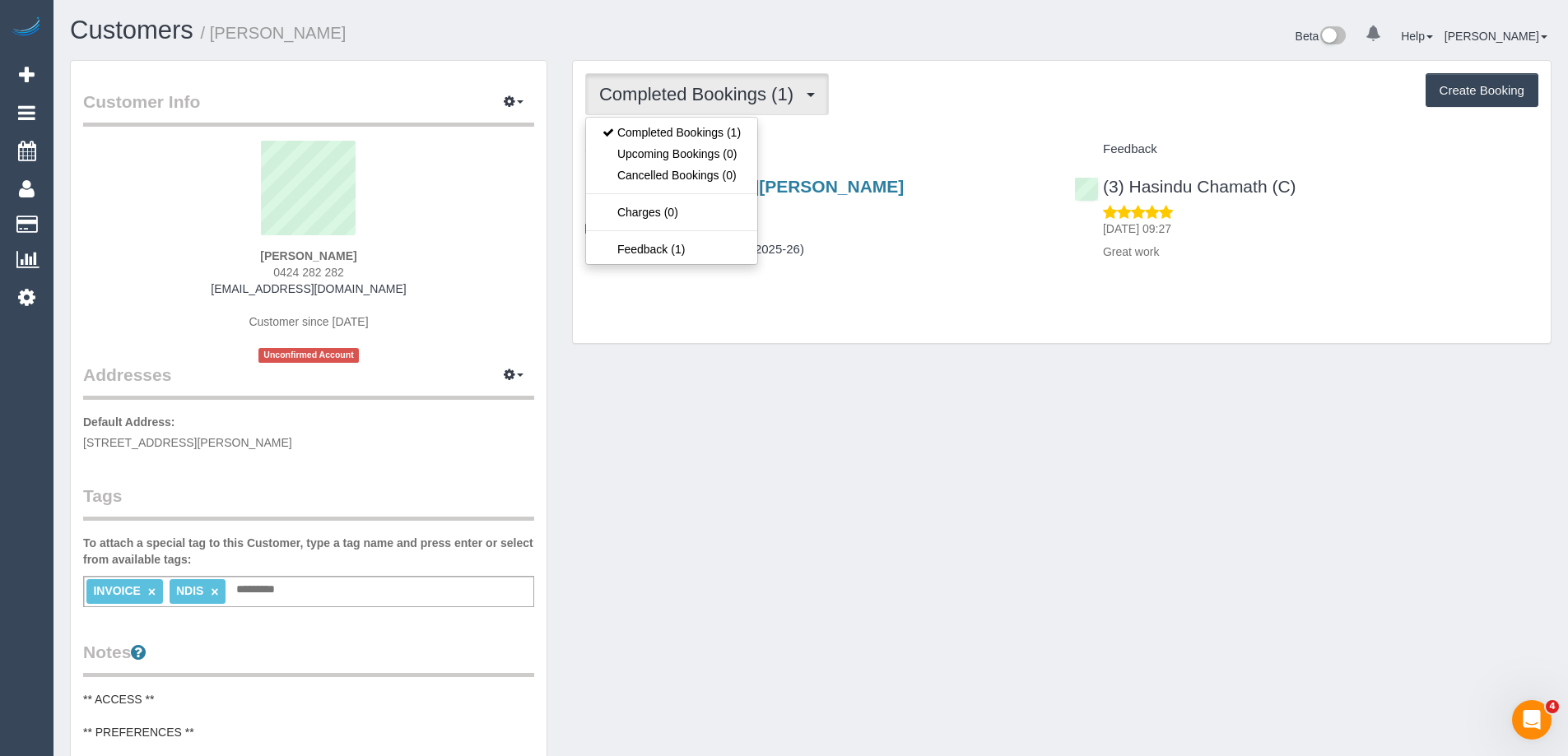
click at [703, 42] on h1 "Customers / [PERSON_NAME]" at bounding box center [434, 30] width 728 height 28
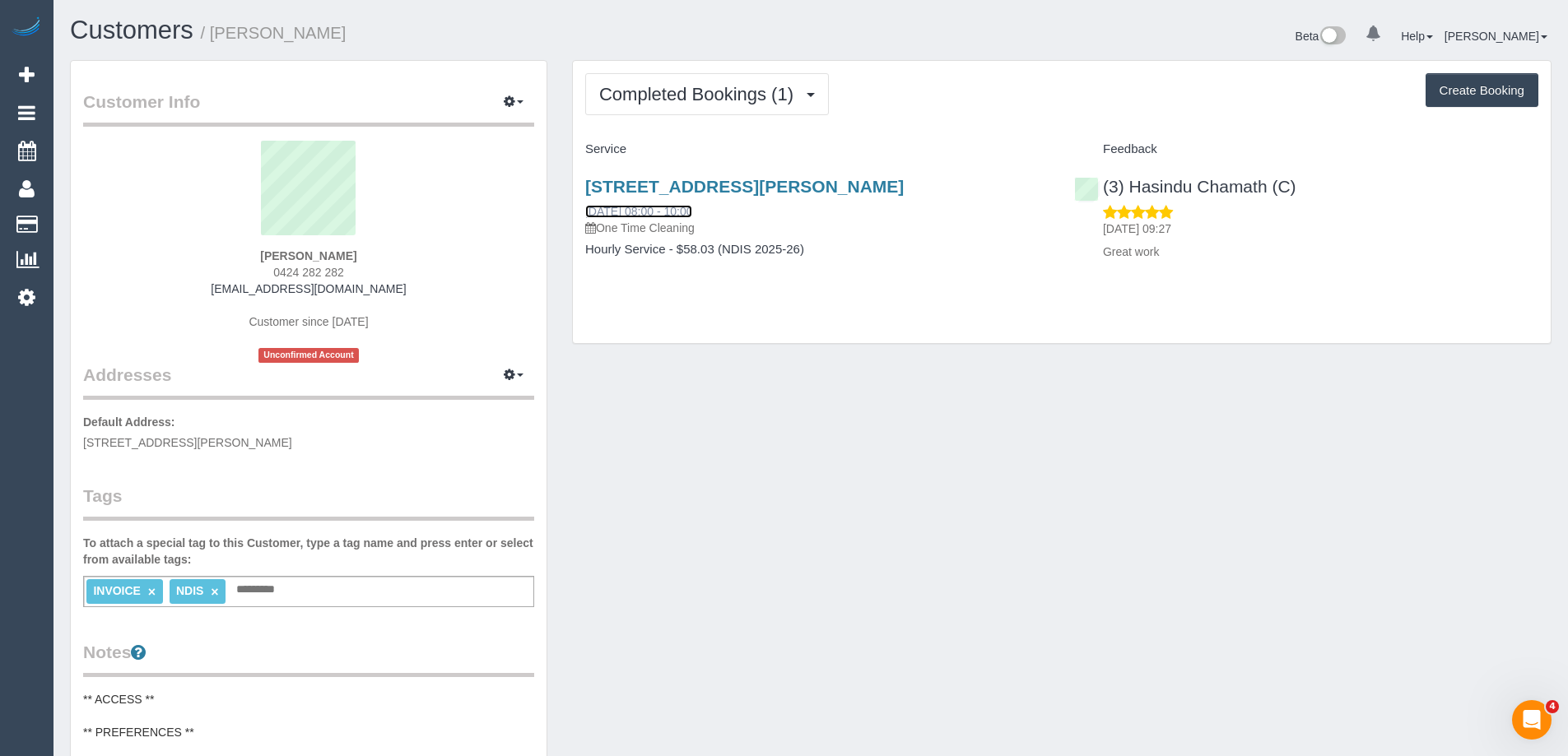
click at [636, 212] on link "[DATE] 08:00 - 10:00" at bounding box center [639, 211] width 107 height 14
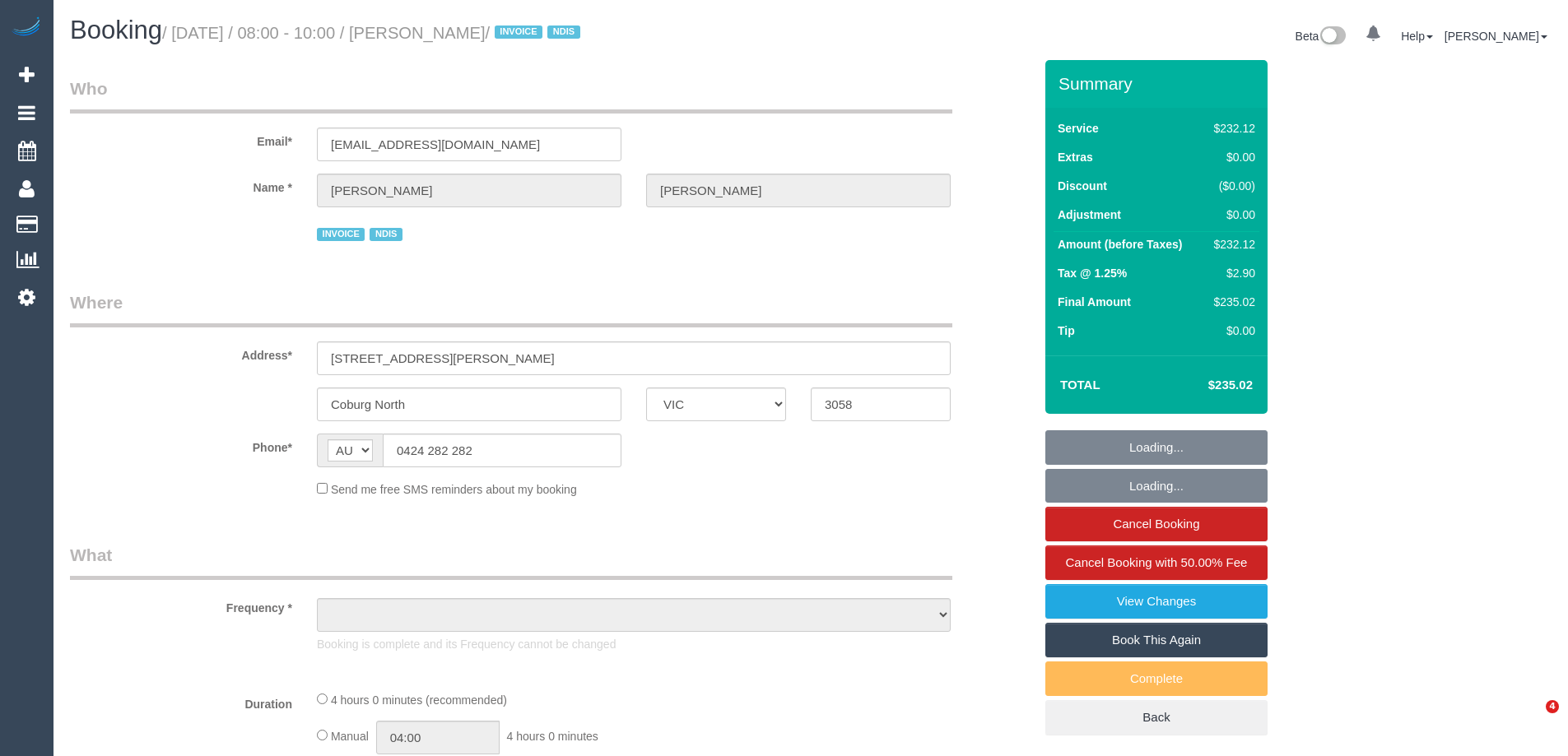
select select "VIC"
select select "object:534"
select select "number:28"
select select "number:14"
select select "number:19"
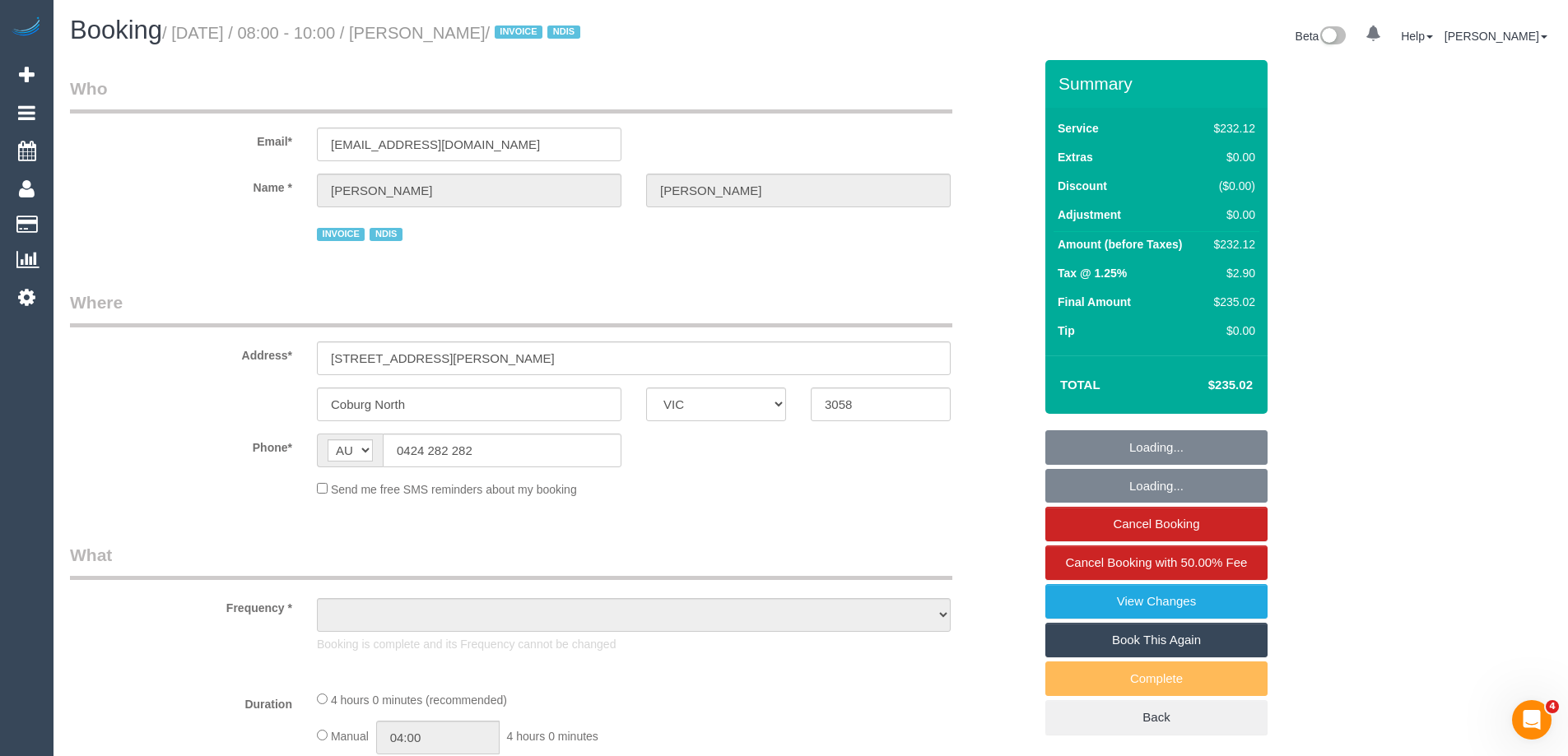
select select "number:36"
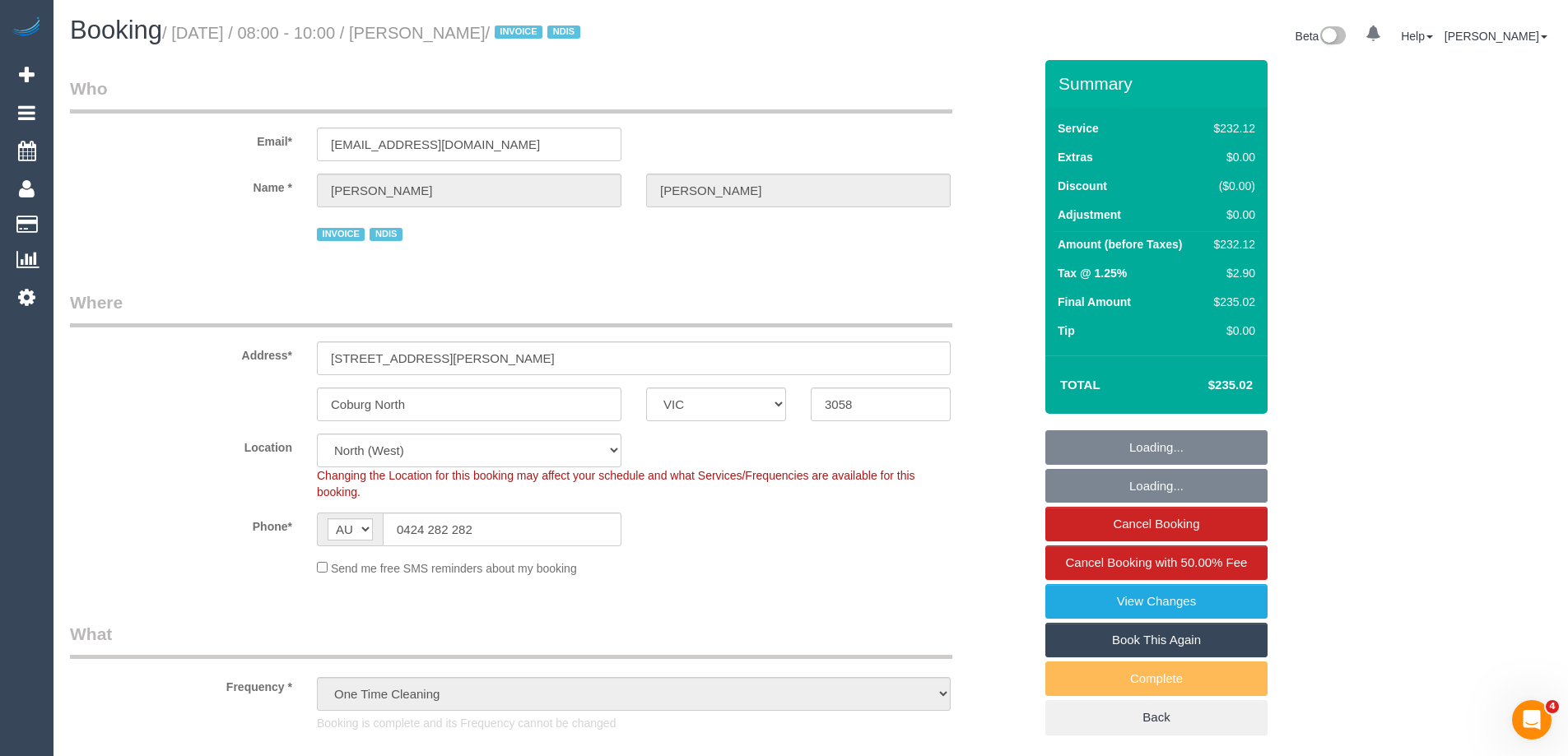
select select "object:767"
select select "240"
select select "spot1"
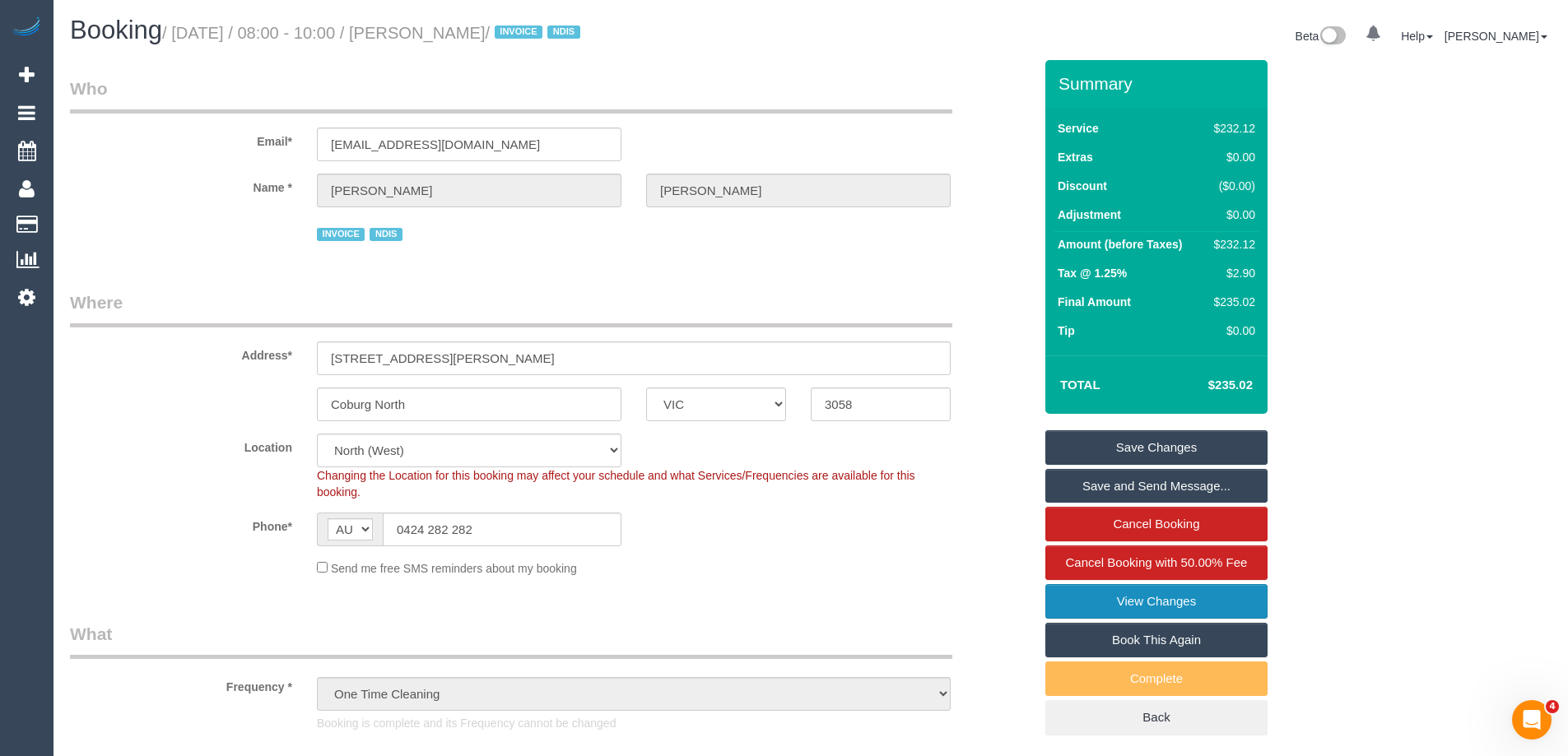
click at [1161, 602] on link "View Changes" at bounding box center [1156, 602] width 222 height 34
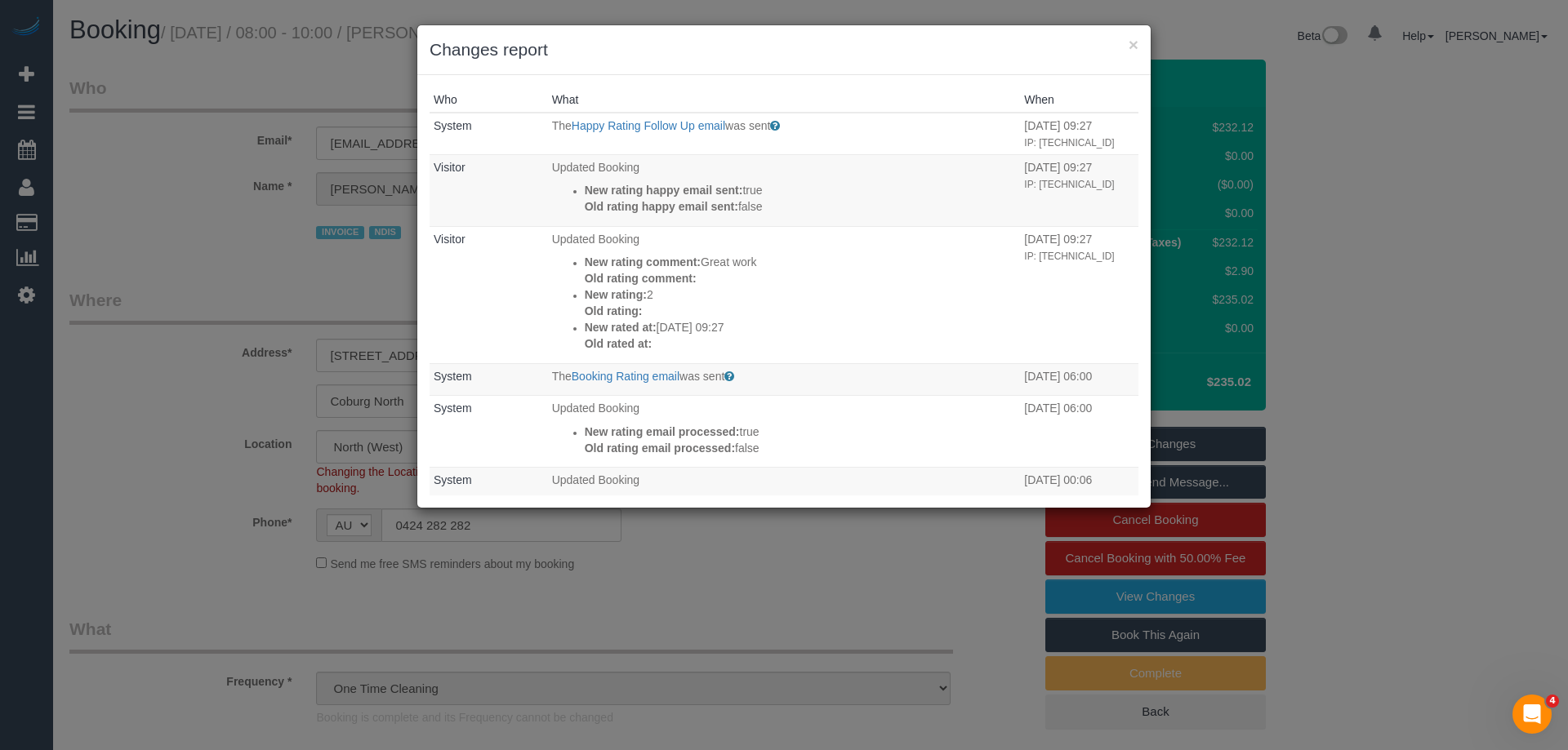
click at [945, 38] on h3 "Changes report" at bounding box center [783, 49] width 709 height 24
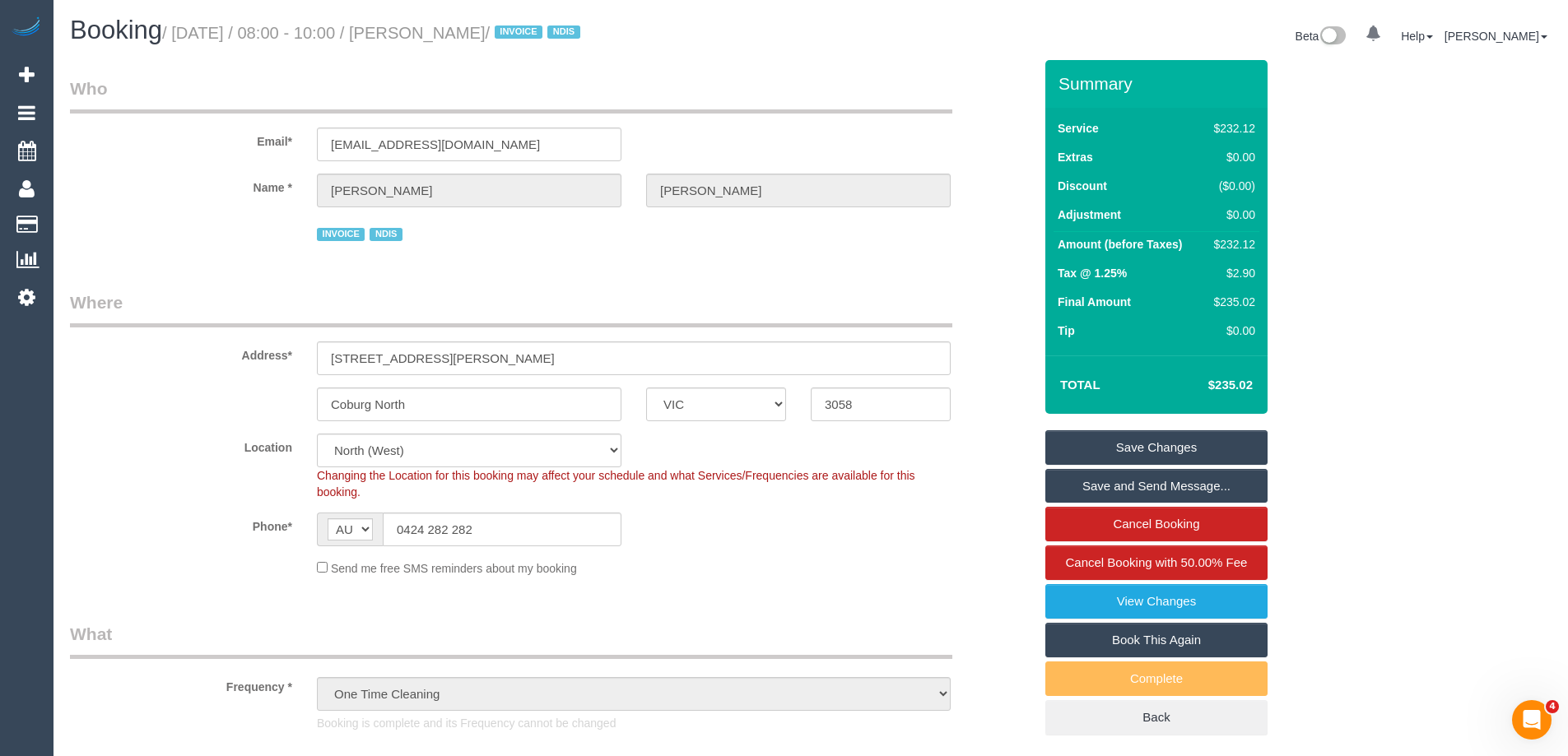
click at [909, 317] on legend "Where" at bounding box center [510, 309] width 882 height 37
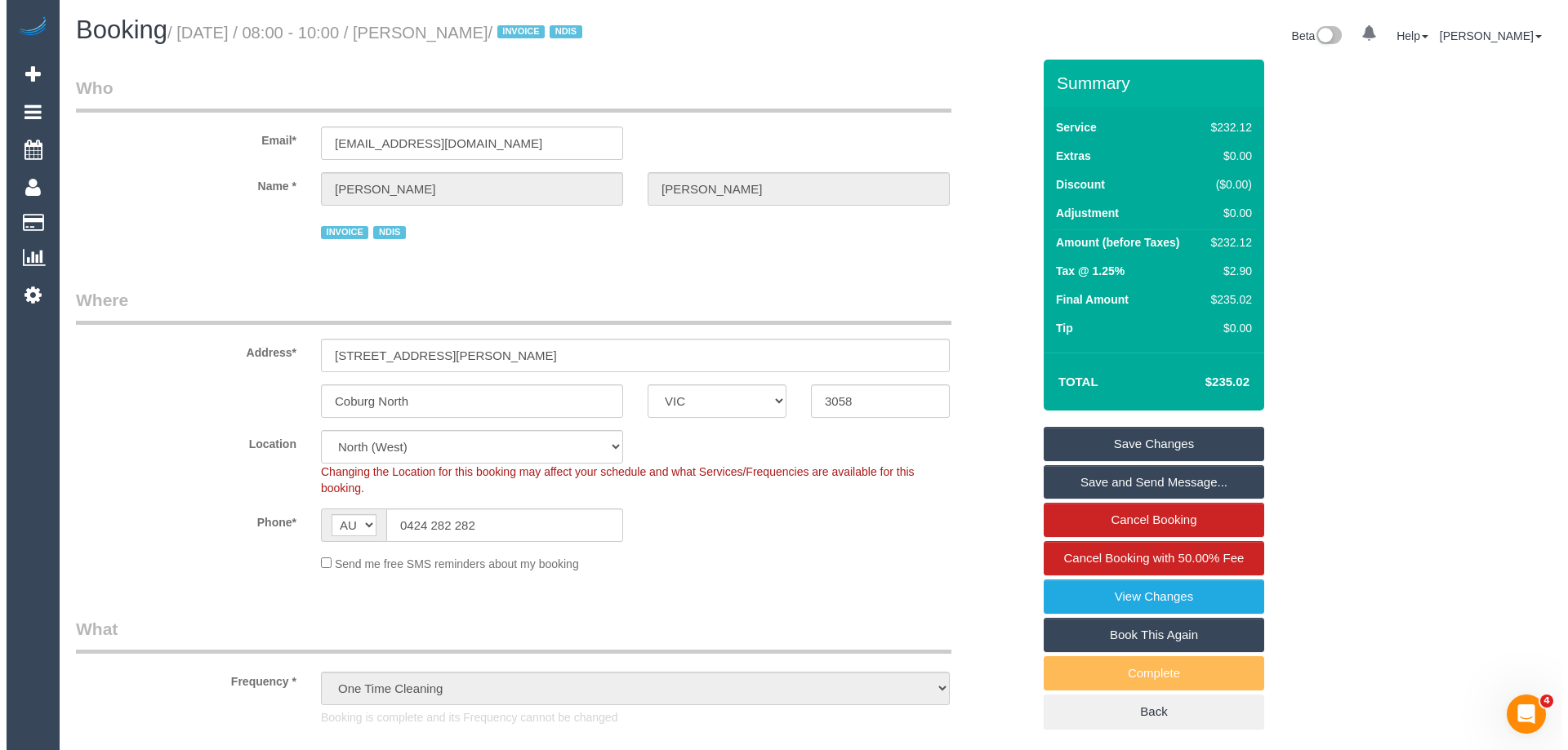
scroll to position [490, 0]
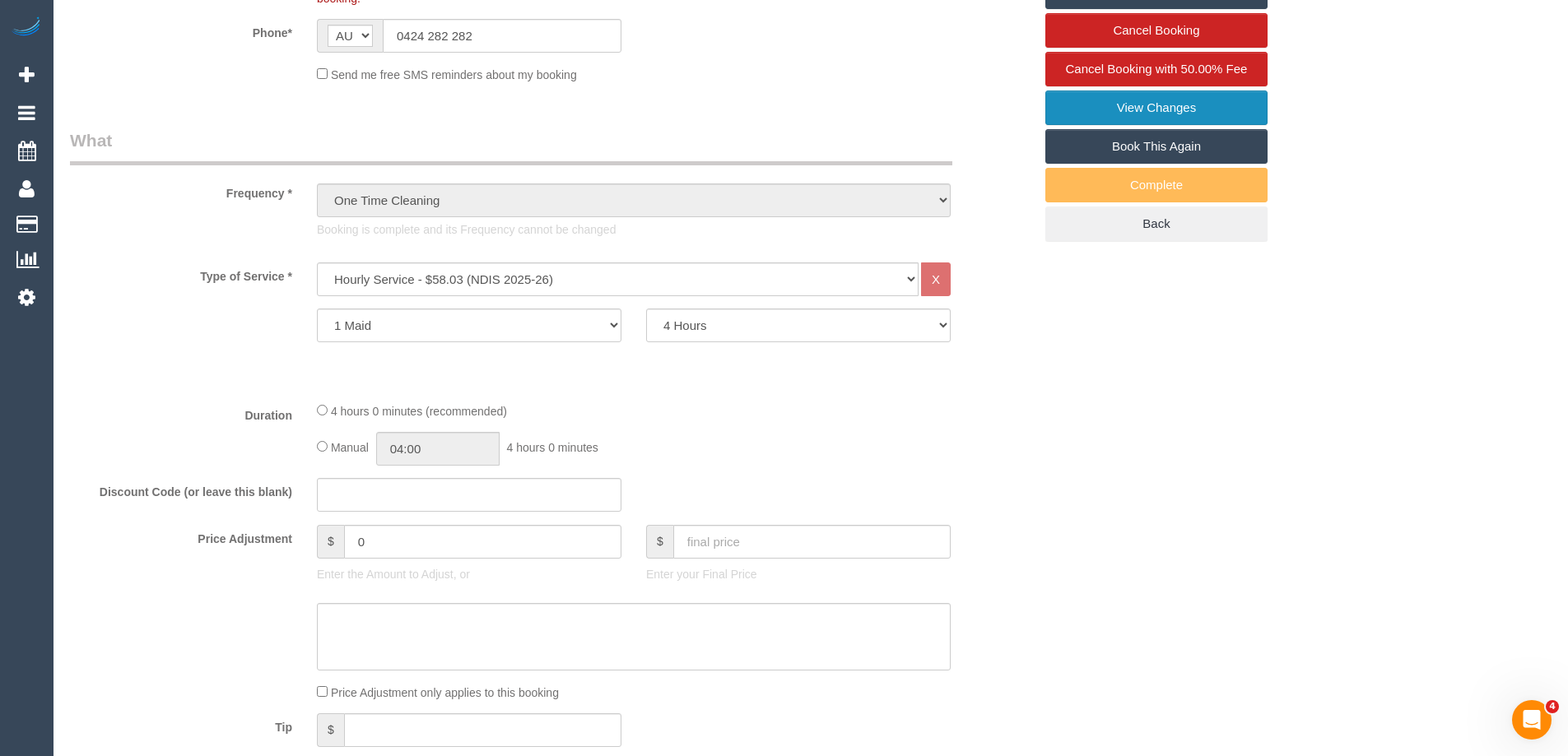
click at [1153, 104] on link "View Changes" at bounding box center [1156, 107] width 222 height 34
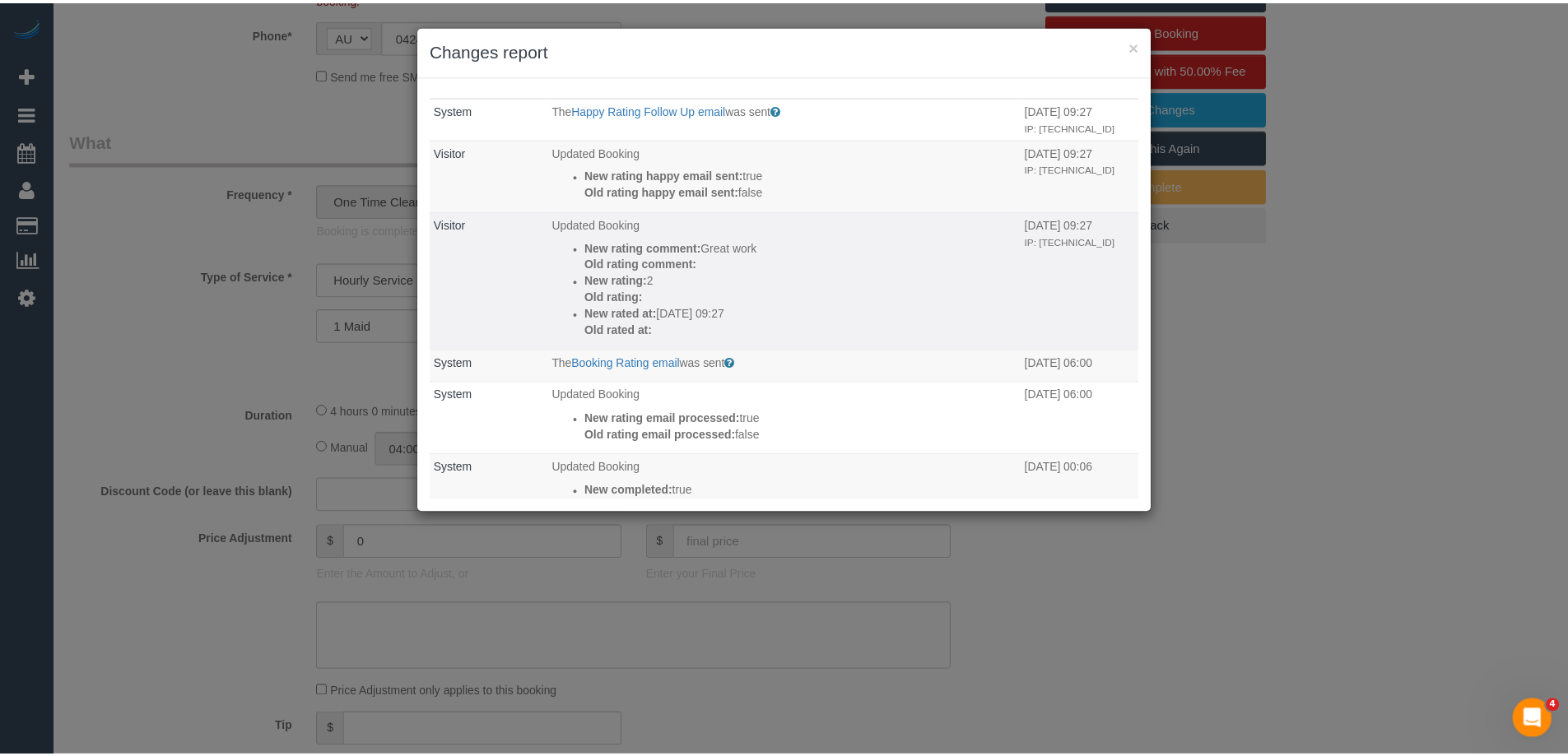
scroll to position [0, 0]
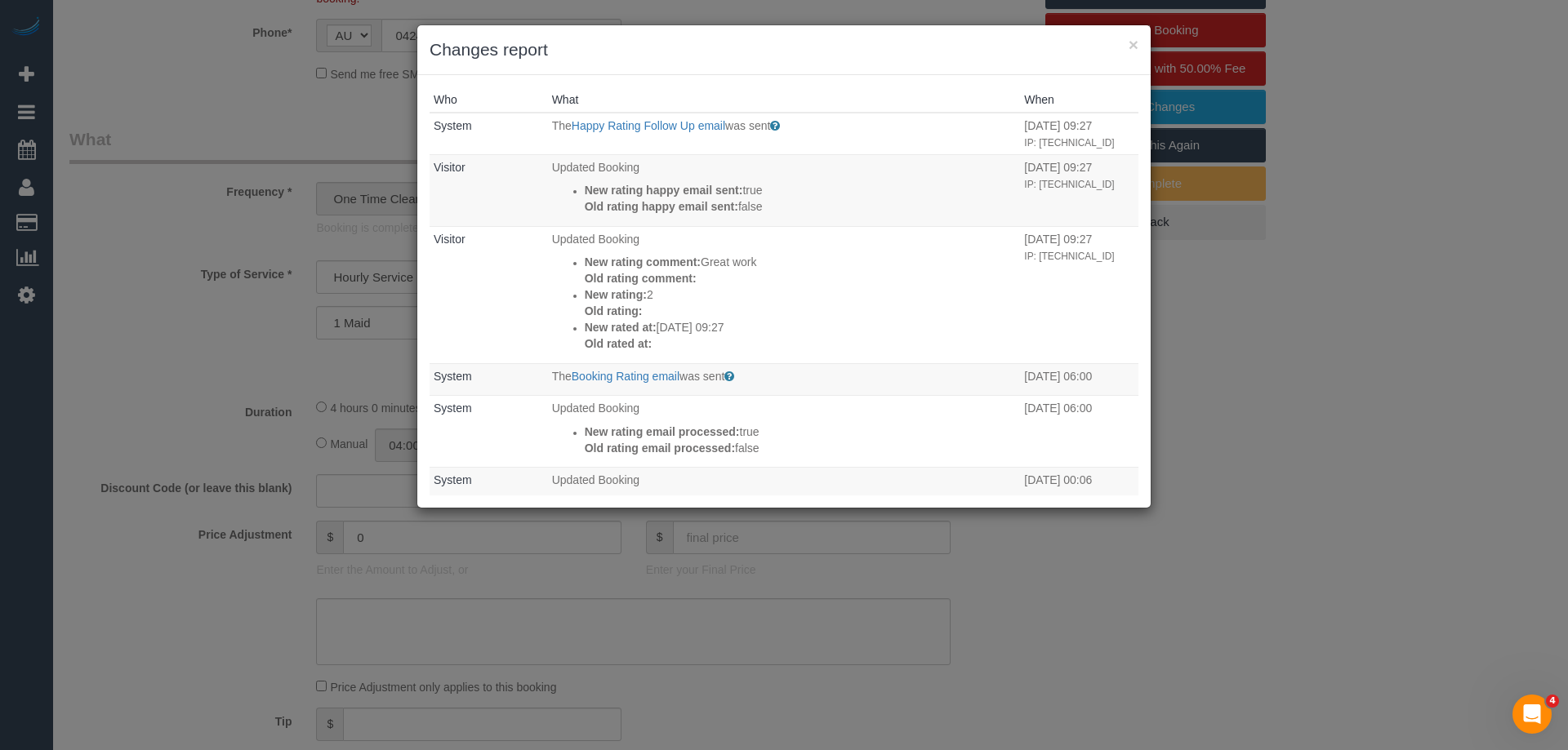
click at [846, 61] on h3 "Changes report" at bounding box center [783, 49] width 709 height 24
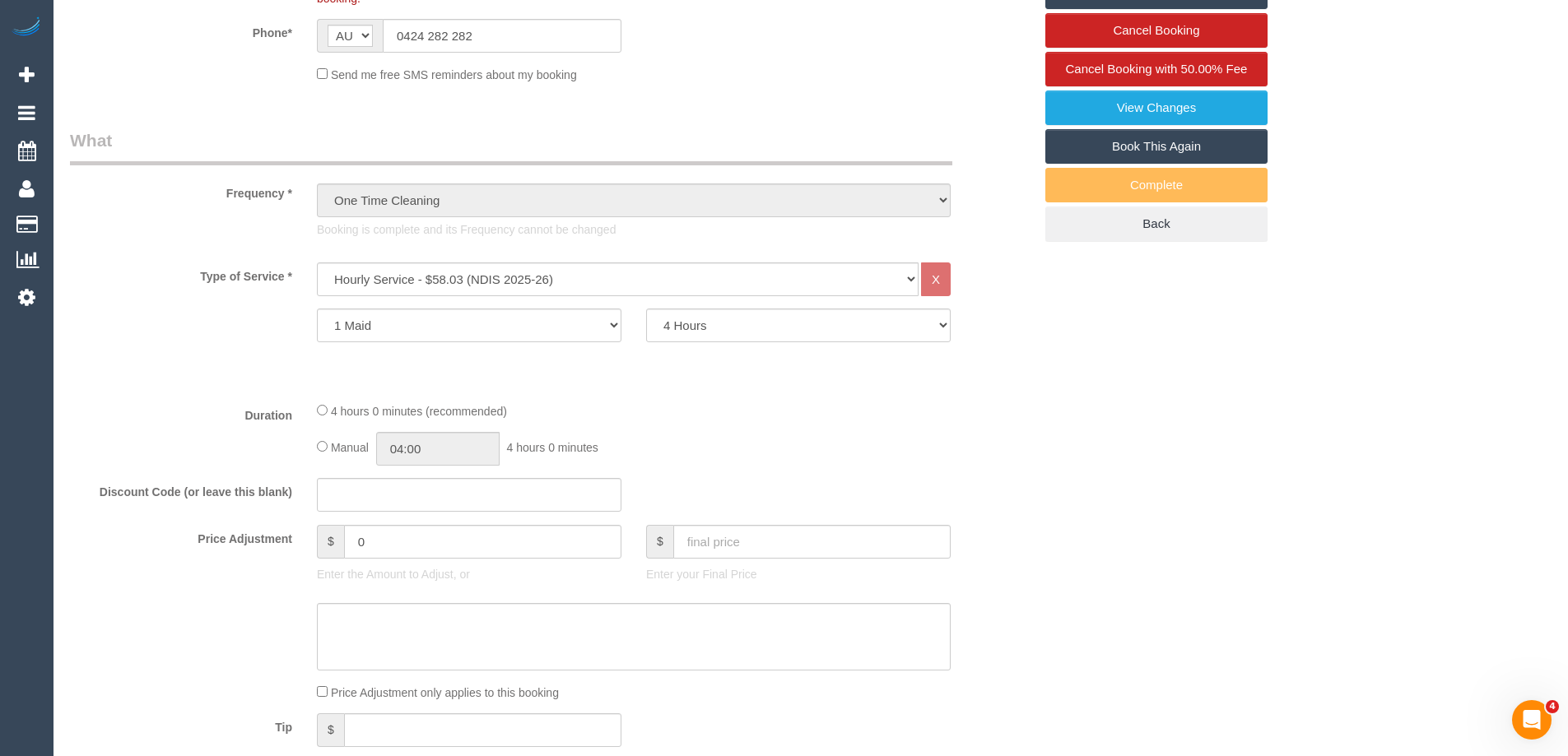
drag, startPoint x: 1024, startPoint y: 371, endPoint x: 938, endPoint y: 380, distance: 86.5
click at [1024, 370] on div "Type of Service * Hourly Service - $70/h Hourly Service - $65/h Hourly Service …" at bounding box center [551, 325] width 963 height 126
click at [670, 82] on div "Send me free SMS reminders about my booking" at bounding box center [633, 74] width 658 height 18
click at [750, 324] on select "2 Hours 2.5 Hours 3 Hours 3.5 Hours 4 Hours 4.5 Hours 5 Hours 5.5 Hours 6 Hours…" at bounding box center [798, 325] width 304 height 33
select select "300"
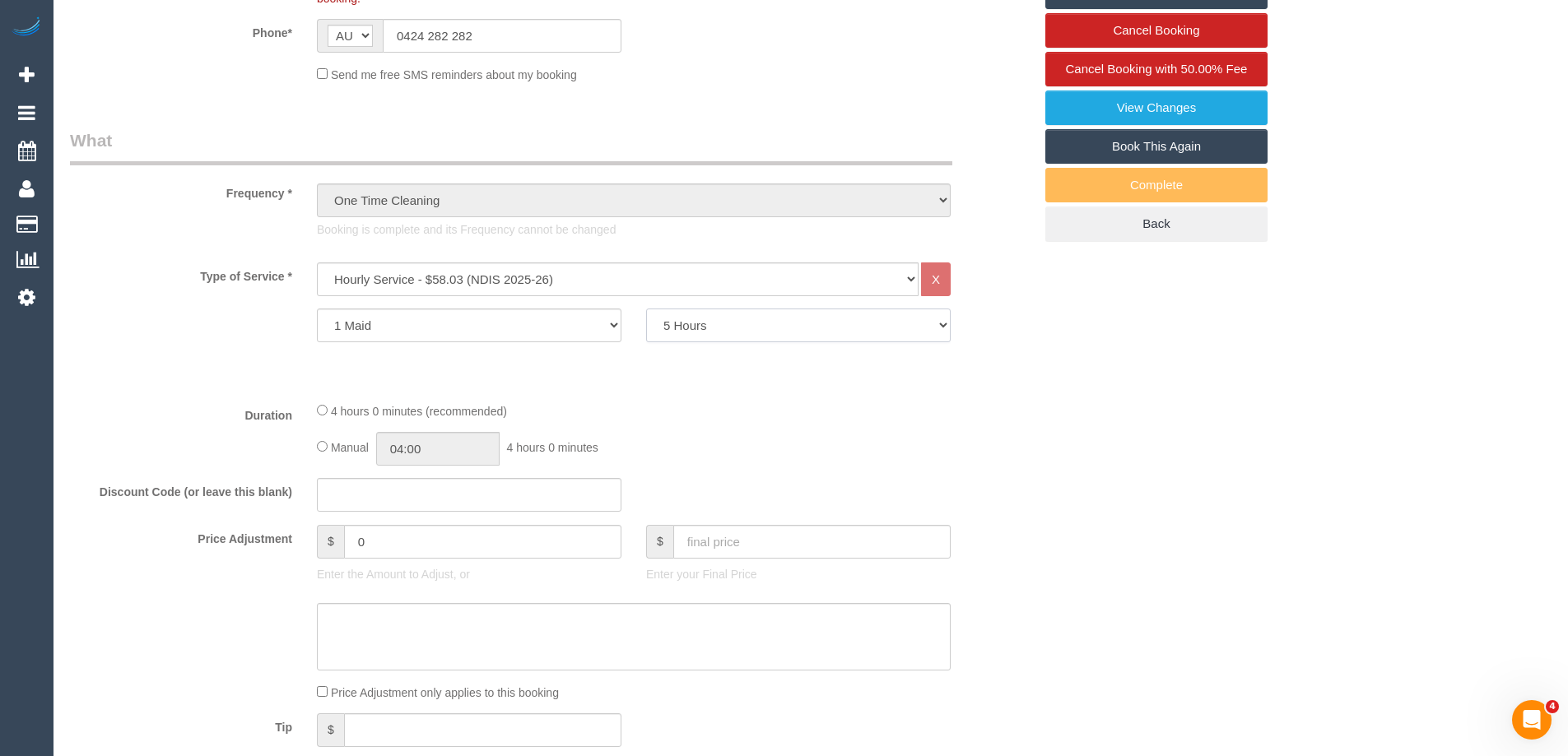
click at [646, 309] on select "2 Hours 2.5 Hours 3 Hours 3.5 Hours 4 Hours 4.5 Hours 5 Hours 5.5 Hours 6 Hours…" at bounding box center [798, 325] width 304 height 33
click at [182, 459] on div "Duration 5 hours 0 minutes (recommended) Manual 04:00 4 hours 0 minutes" at bounding box center [551, 434] width 987 height 64
select select "spot6"
click at [328, 443] on div "Manual 04:00 4 hours 0 minutes" at bounding box center [634, 448] width 634 height 33
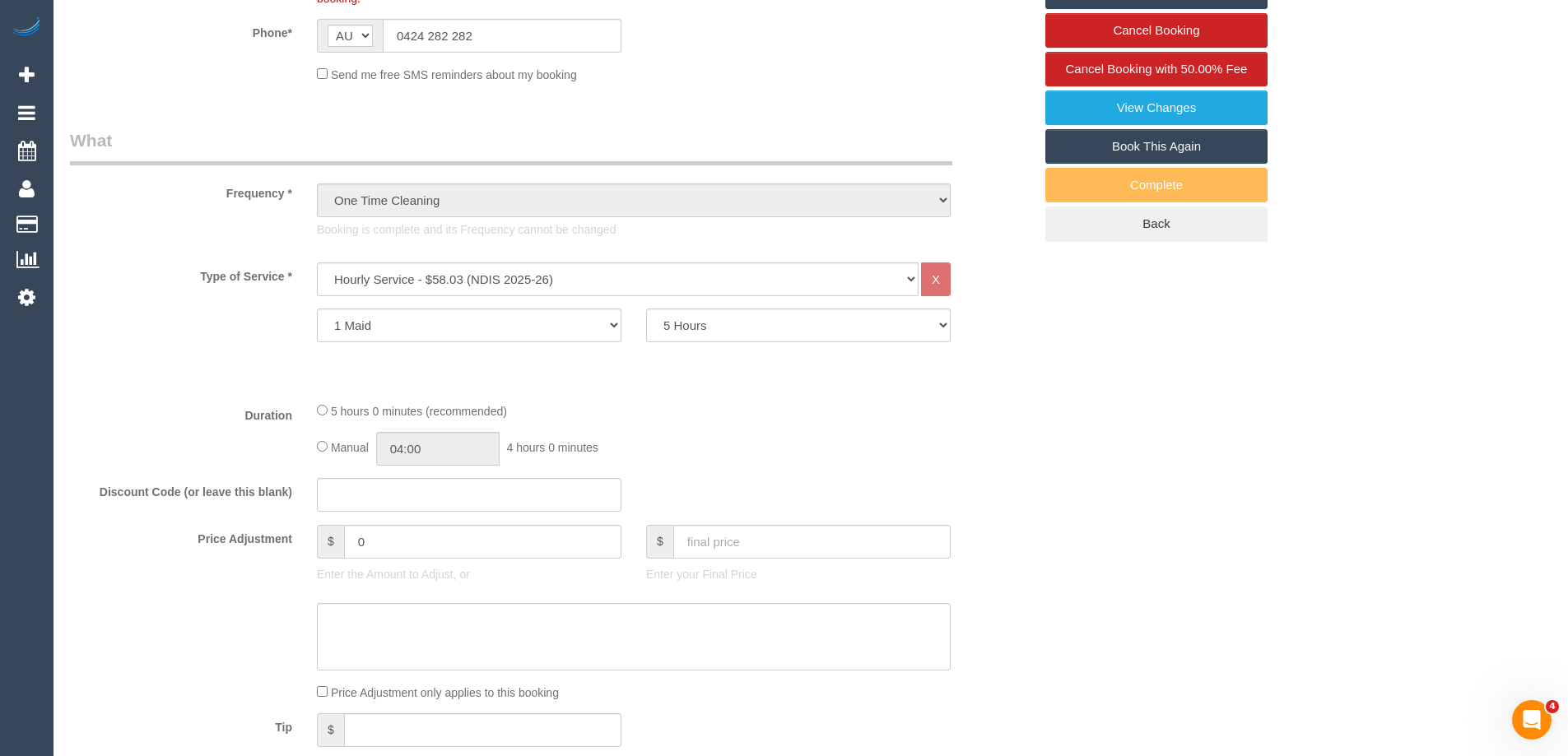
click at [317, 453] on div "Manual 04:00 4 hours 0 minutes" at bounding box center [634, 448] width 634 height 33
type input "05:00"
click at [426, 444] on input "05:00" at bounding box center [437, 448] width 124 height 33
click at [767, 434] on div "Manual 05:00 5 hours 0 minutes" at bounding box center [634, 448] width 634 height 33
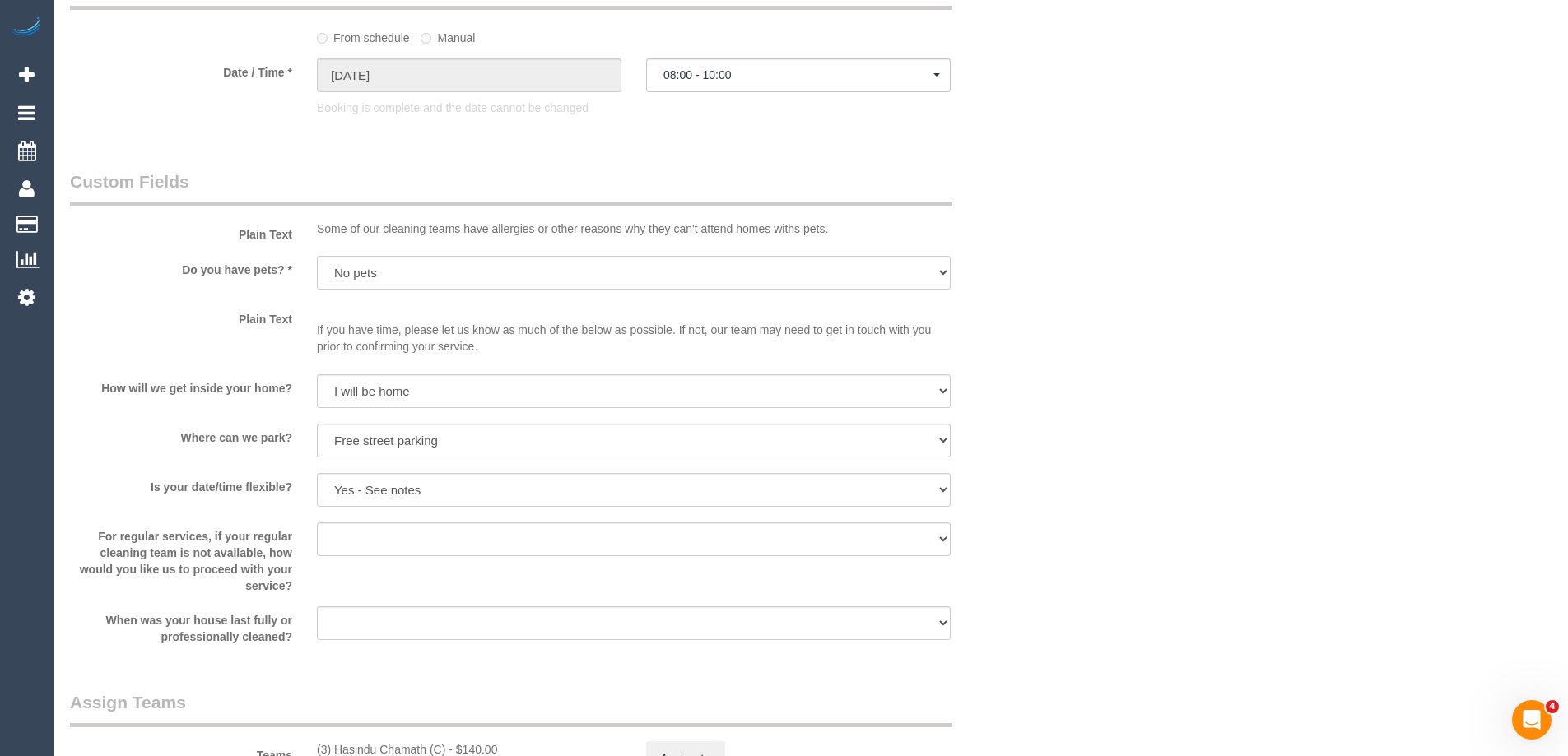
scroll to position [1729, 0]
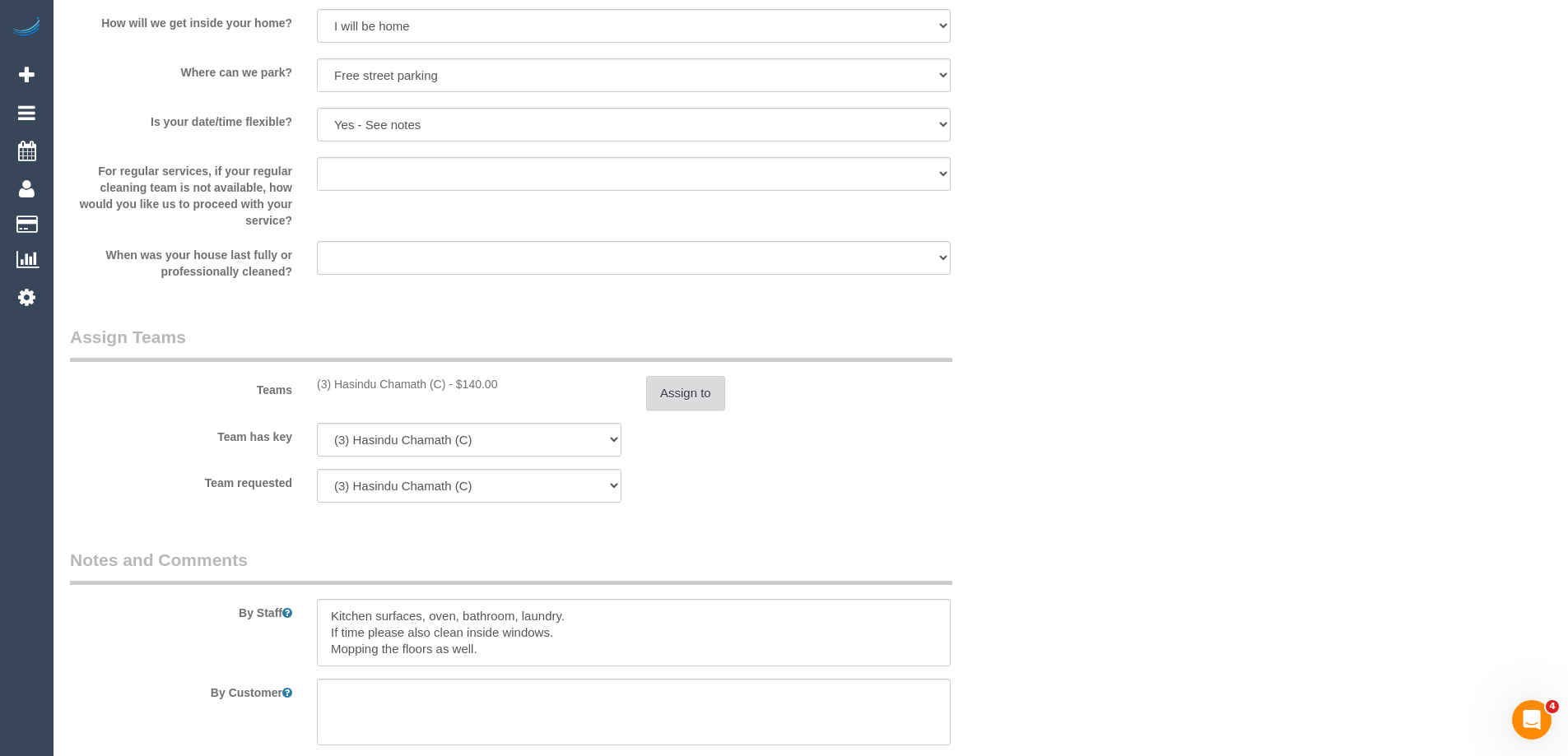
click at [688, 404] on button "Assign to" at bounding box center [685, 393] width 79 height 34
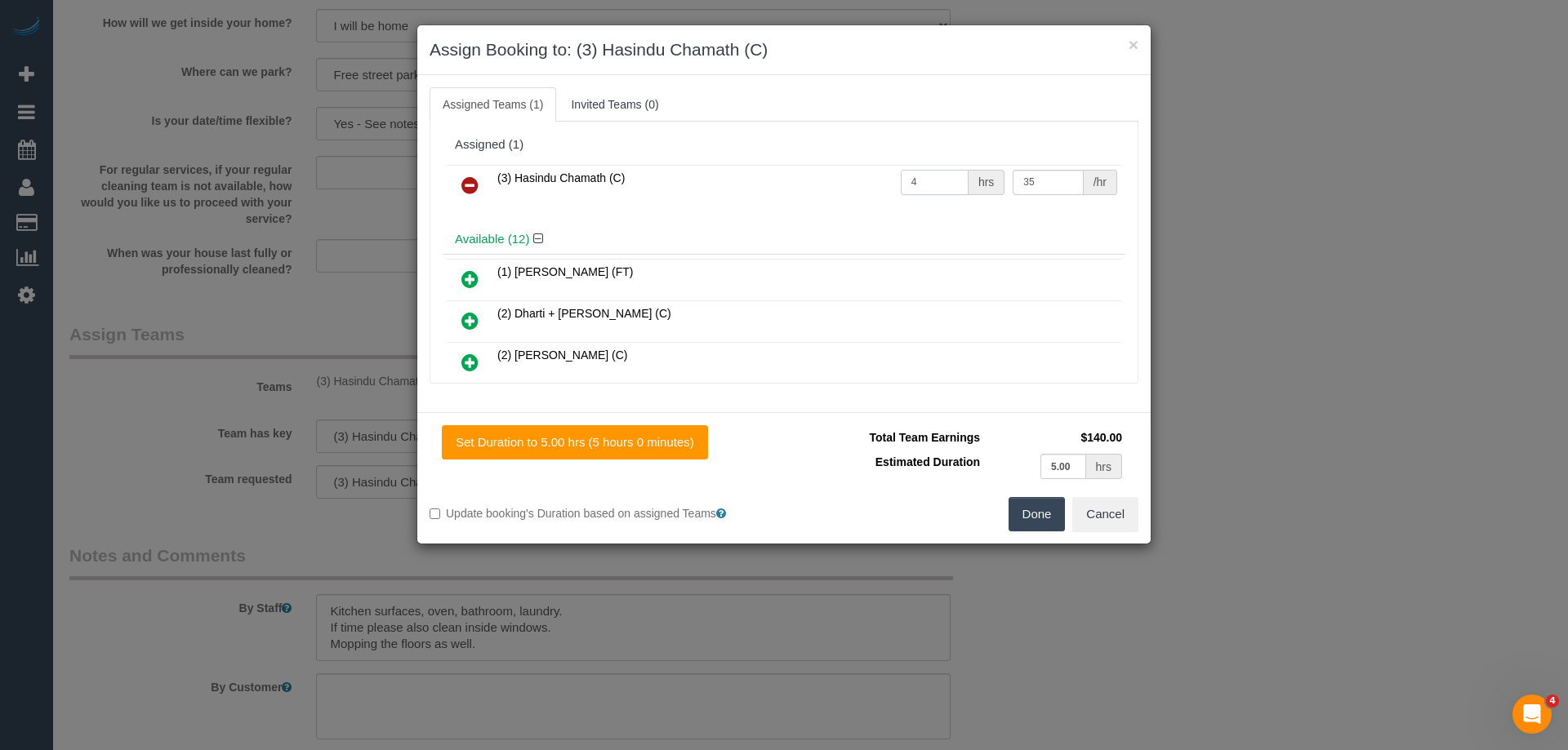
click at [936, 184] on input "4" at bounding box center [935, 183] width 68 height 25
type input "5"
click at [1047, 522] on button "Done" at bounding box center [1037, 514] width 57 height 34
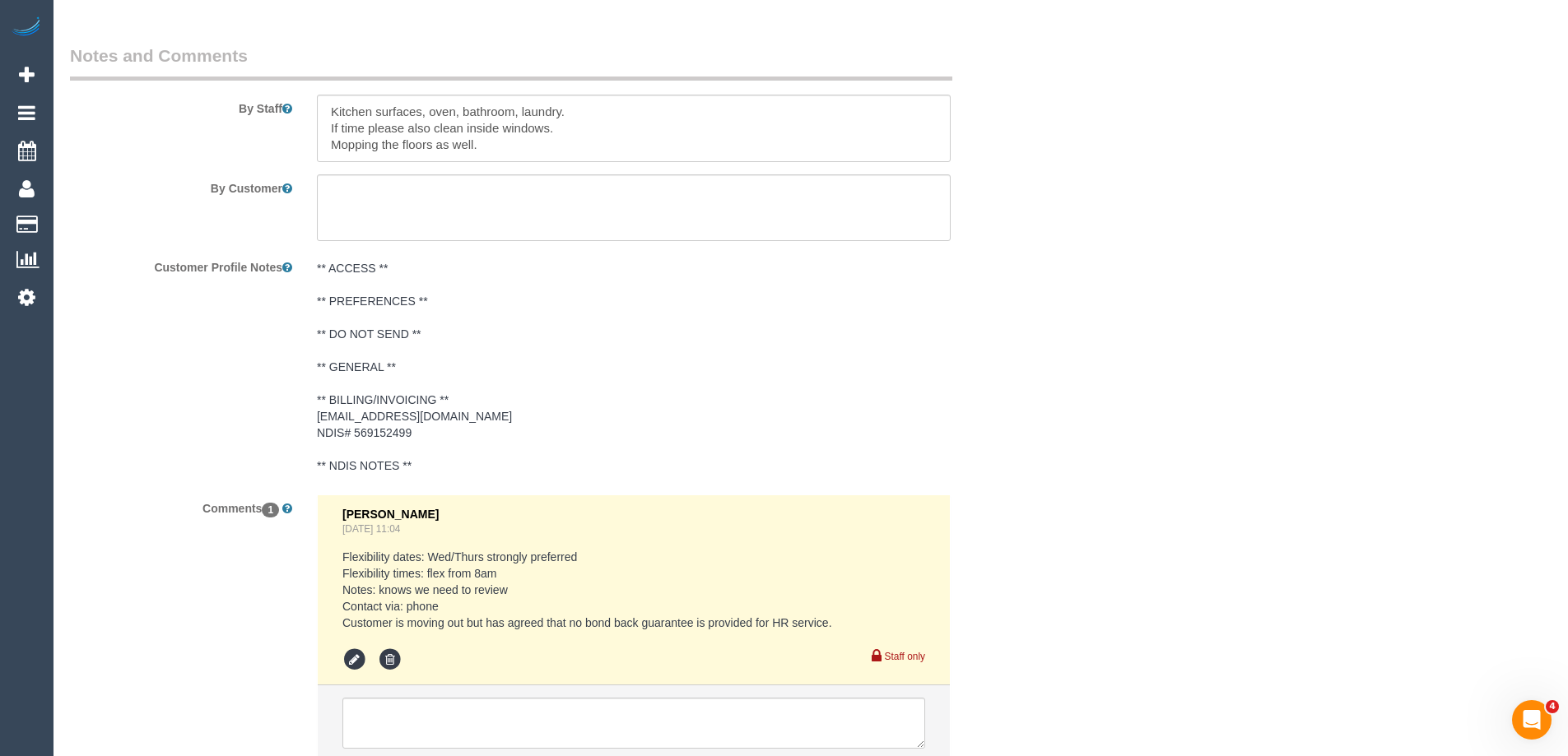
scroll to position [1811, 0]
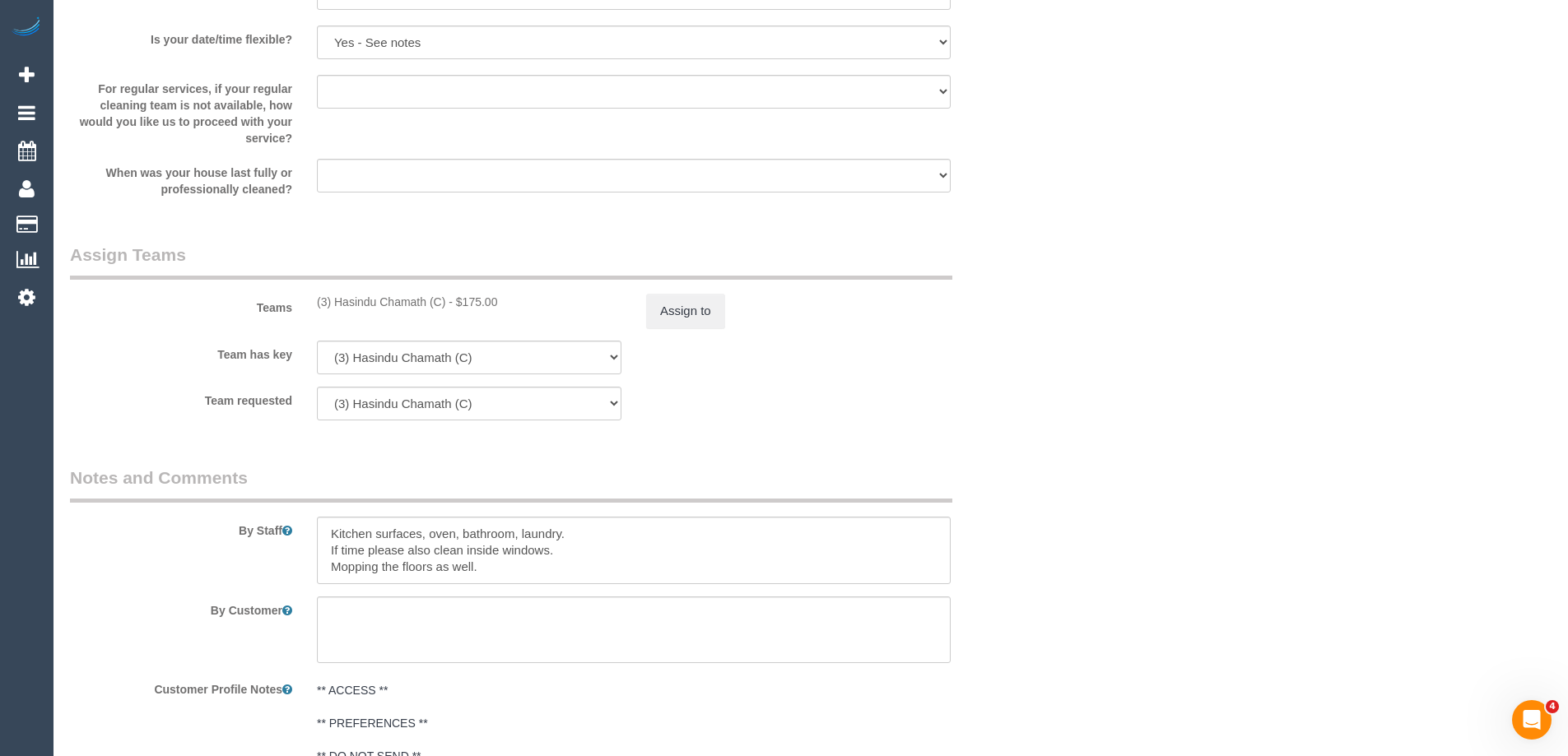
click at [347, 304] on div "(3) Hasindu Chamath (C) - $175.00" at bounding box center [469, 302] width 304 height 16
copy div "Hasindu"
click at [994, 323] on div "Teams (3) Hasindu Chamath (C) - $175.00 Assign to" at bounding box center [551, 285] width 987 height 86
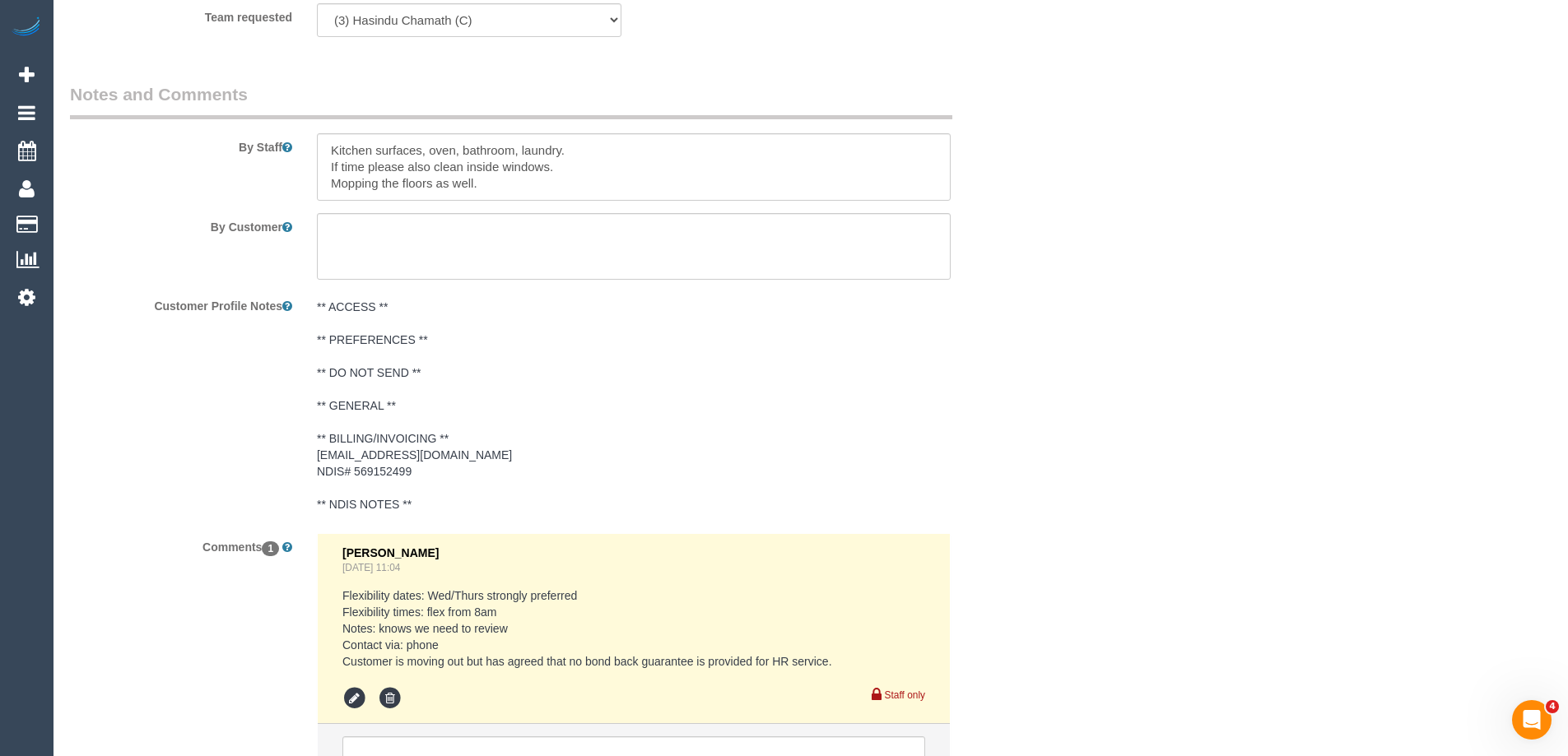
scroll to position [2358, 0]
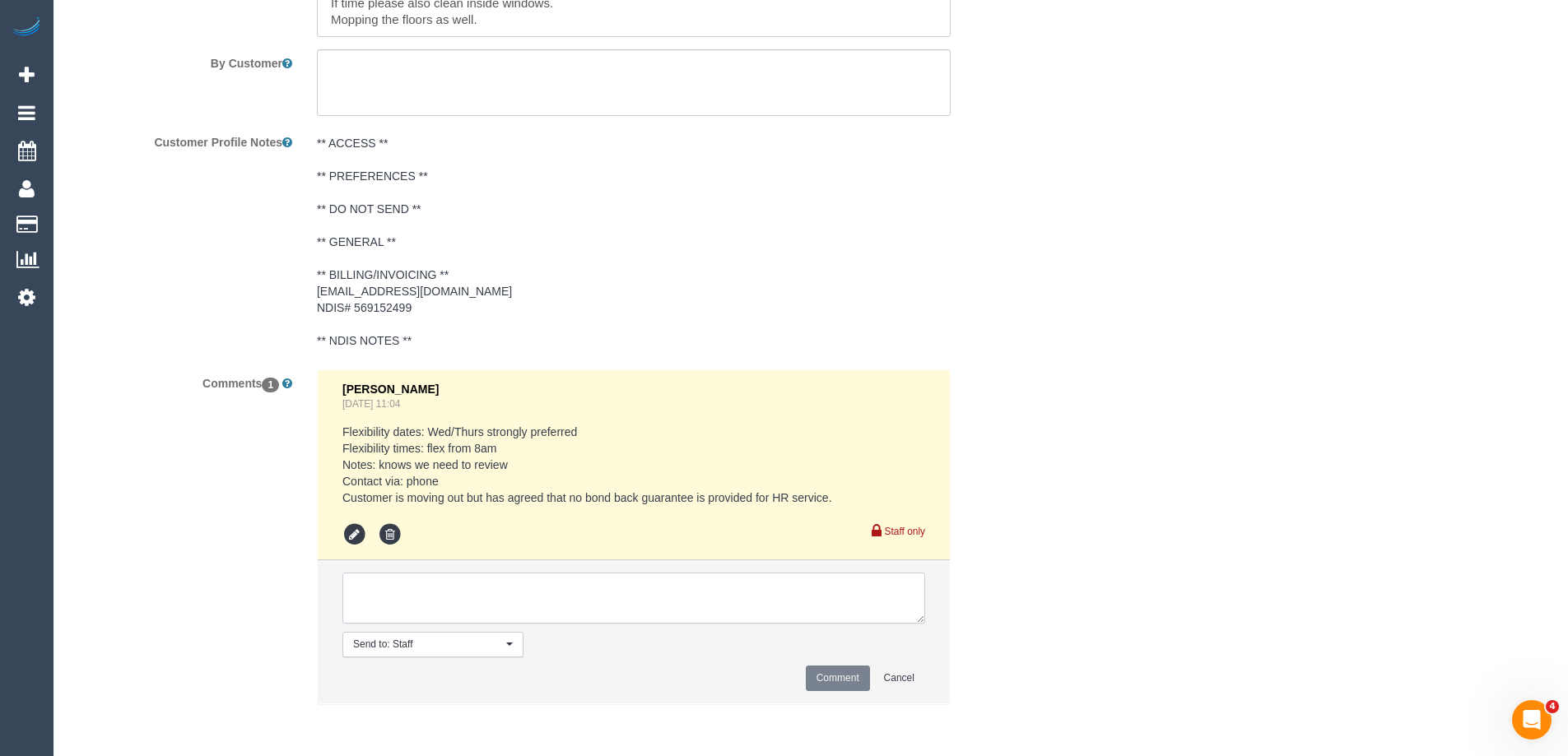
click at [448, 588] on textarea at bounding box center [633, 598] width 583 height 51
paste textarea "Hasindu"
type textarea "Hasindu stayed an extra hour. Confirmed by customer via email"
click at [845, 681] on button "Comment" at bounding box center [837, 678] width 64 height 25
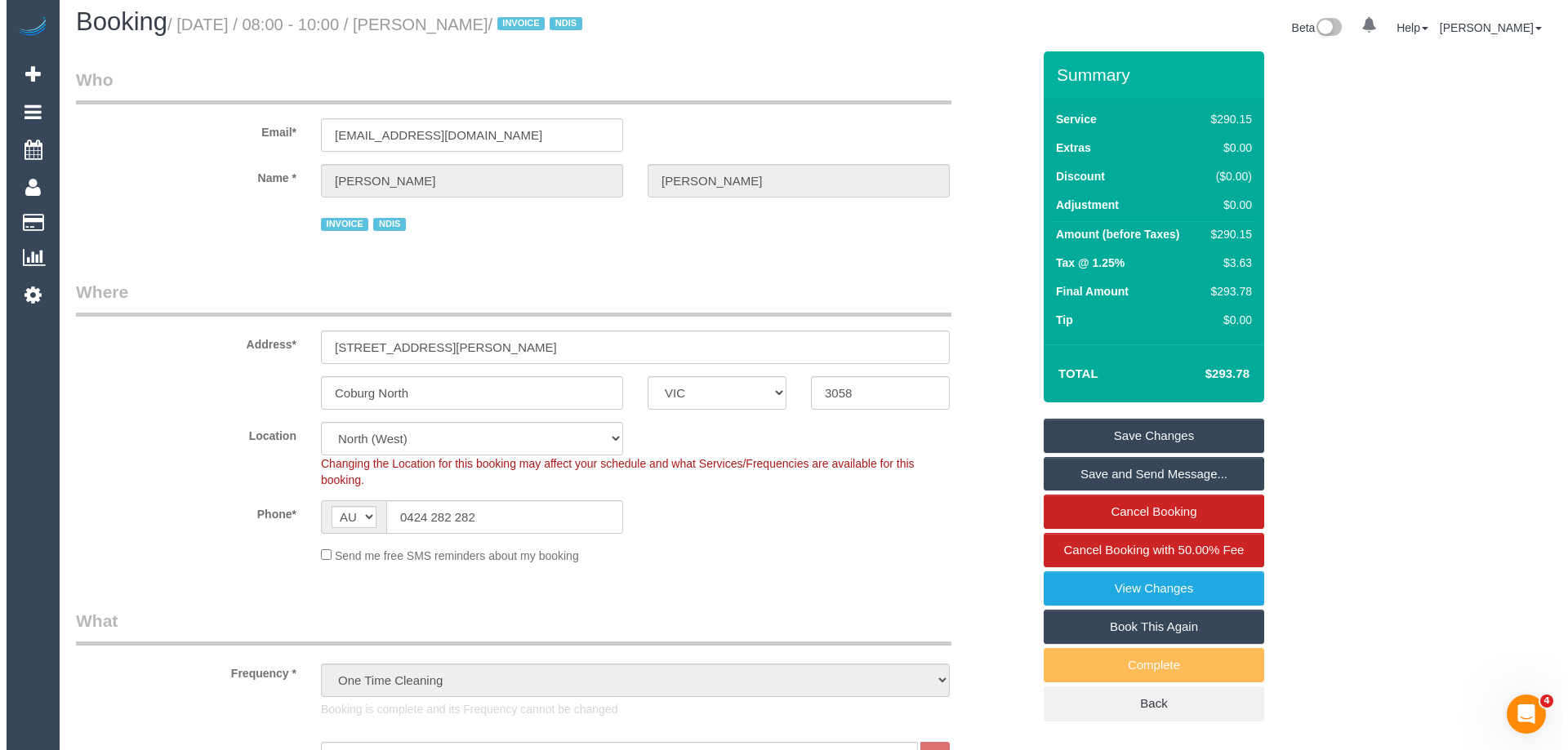
scroll to position [0, 0]
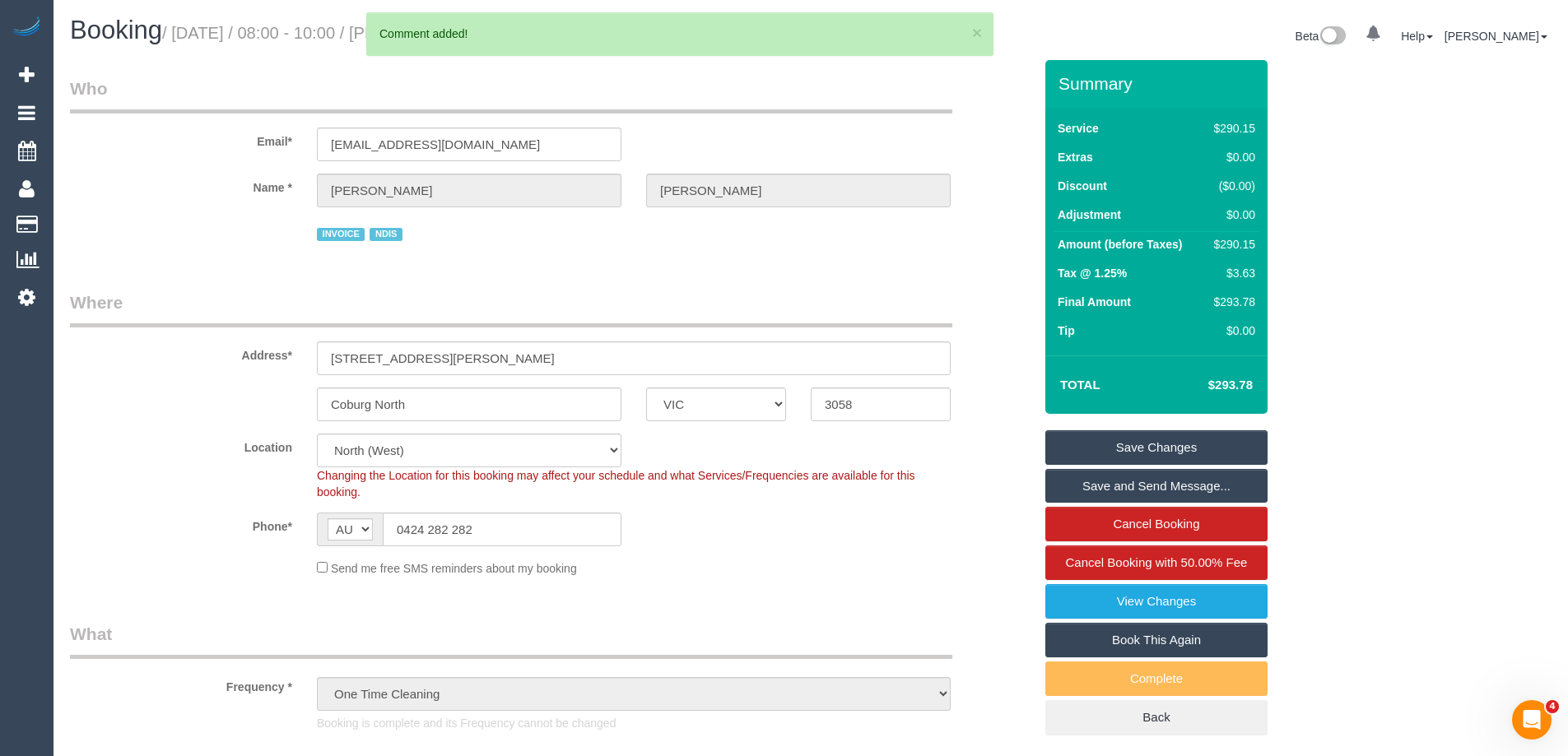
click at [1134, 446] on link "Save Changes" at bounding box center [1156, 448] width 222 height 34
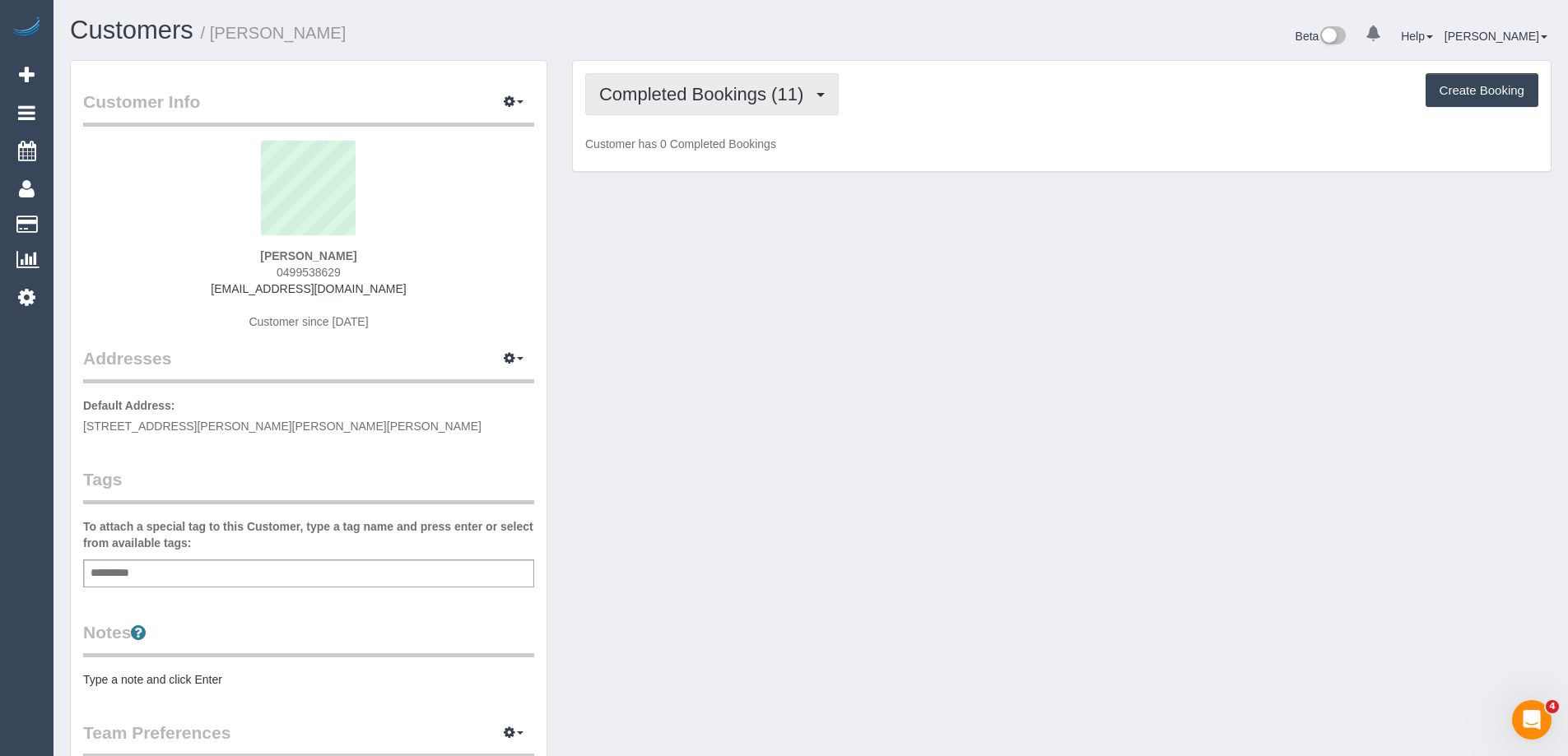
click at [730, 87] on span "Completed Bookings (11)" at bounding box center [705, 94] width 212 height 21
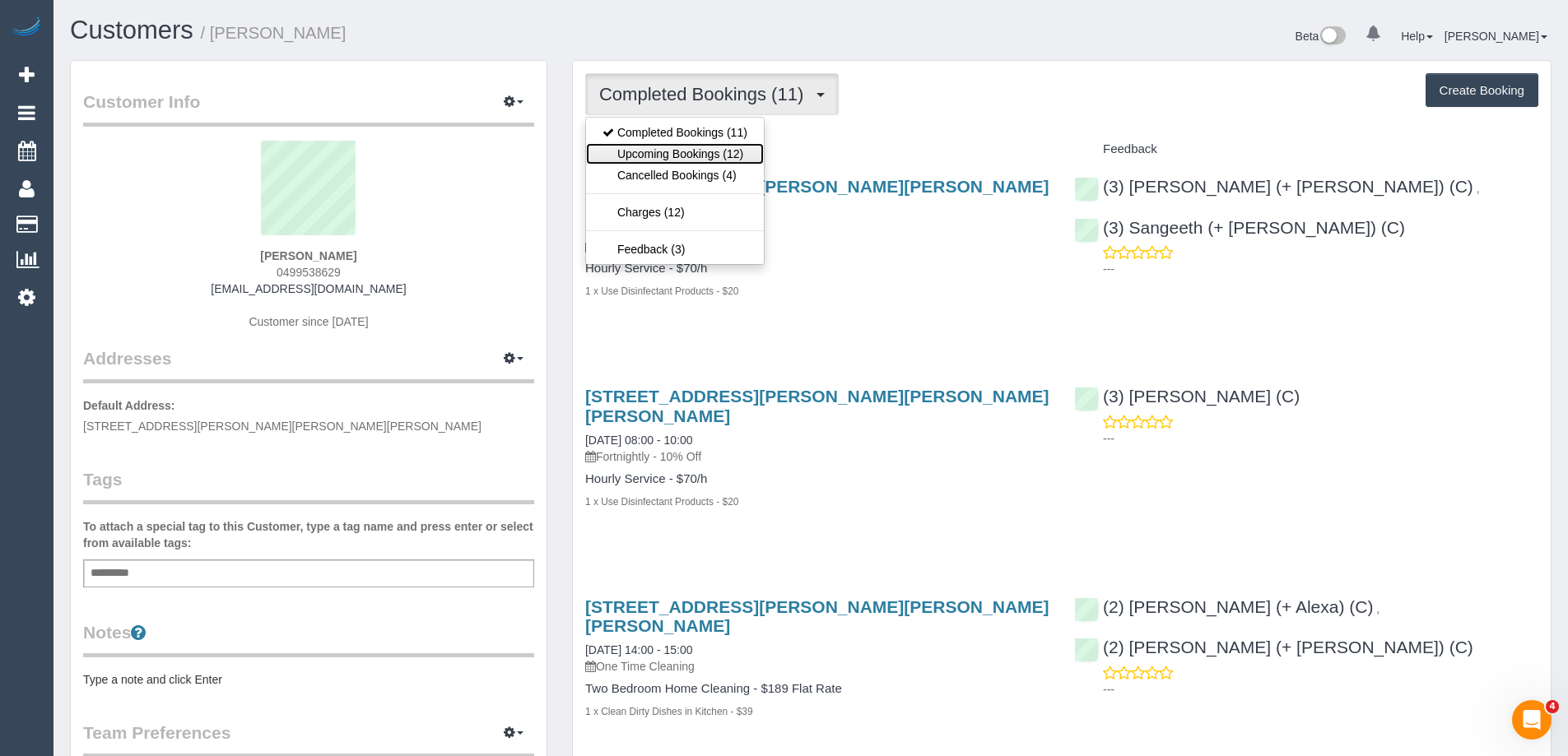
click at [717, 149] on link "Upcoming Bookings (12)" at bounding box center [675, 154] width 178 height 22
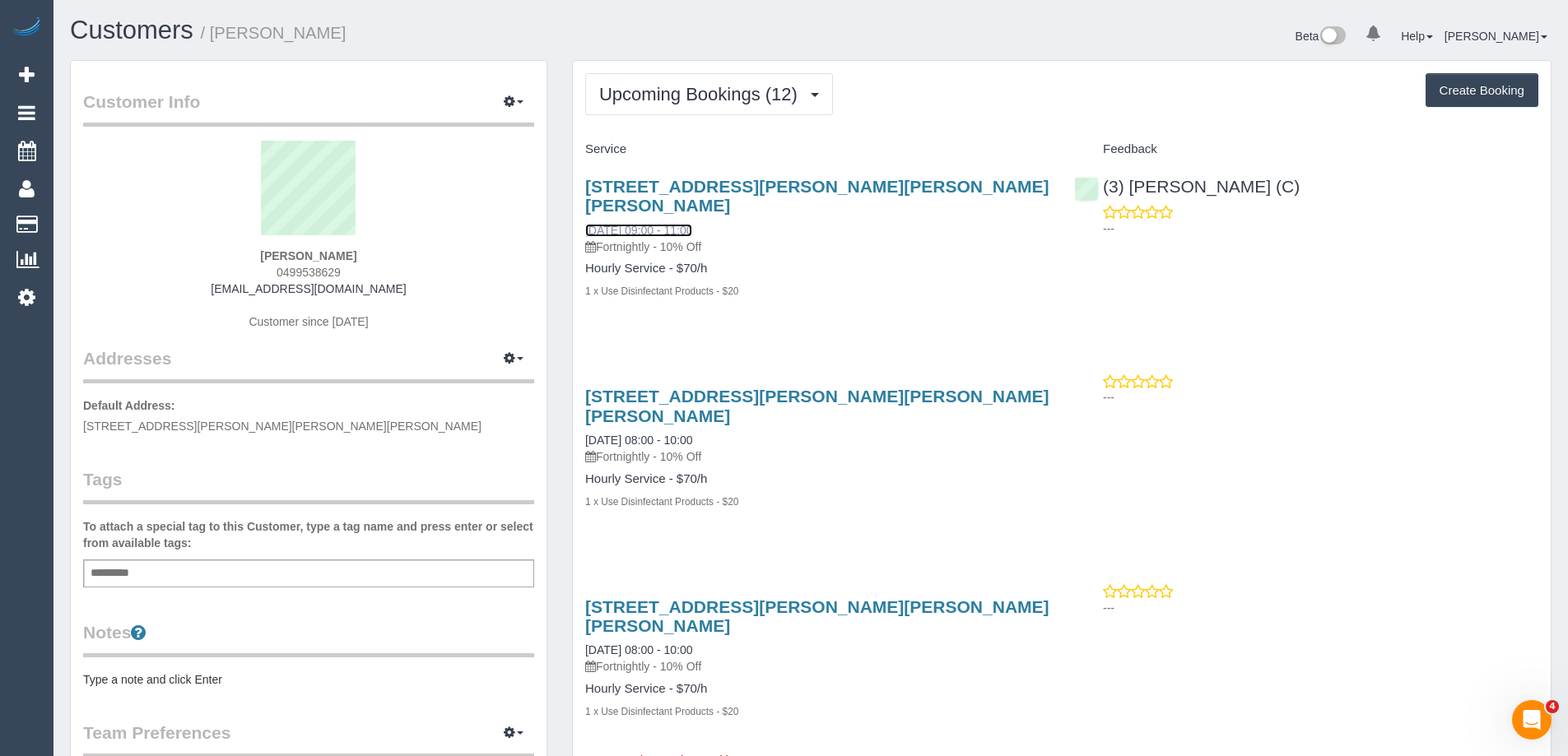
click at [689, 224] on link "03/09/2025 09:00 - 11:00" at bounding box center [639, 230] width 107 height 14
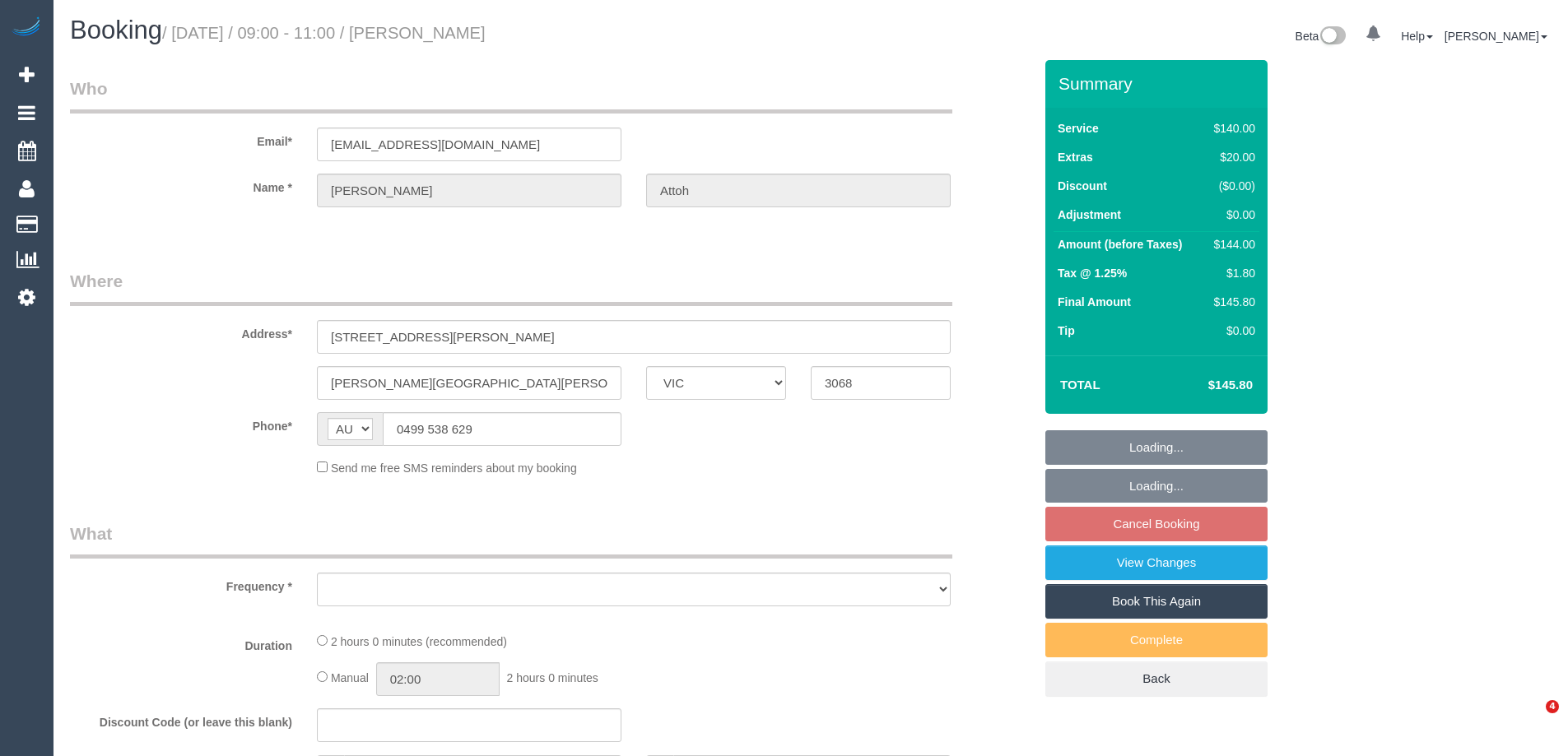
select select "VIC"
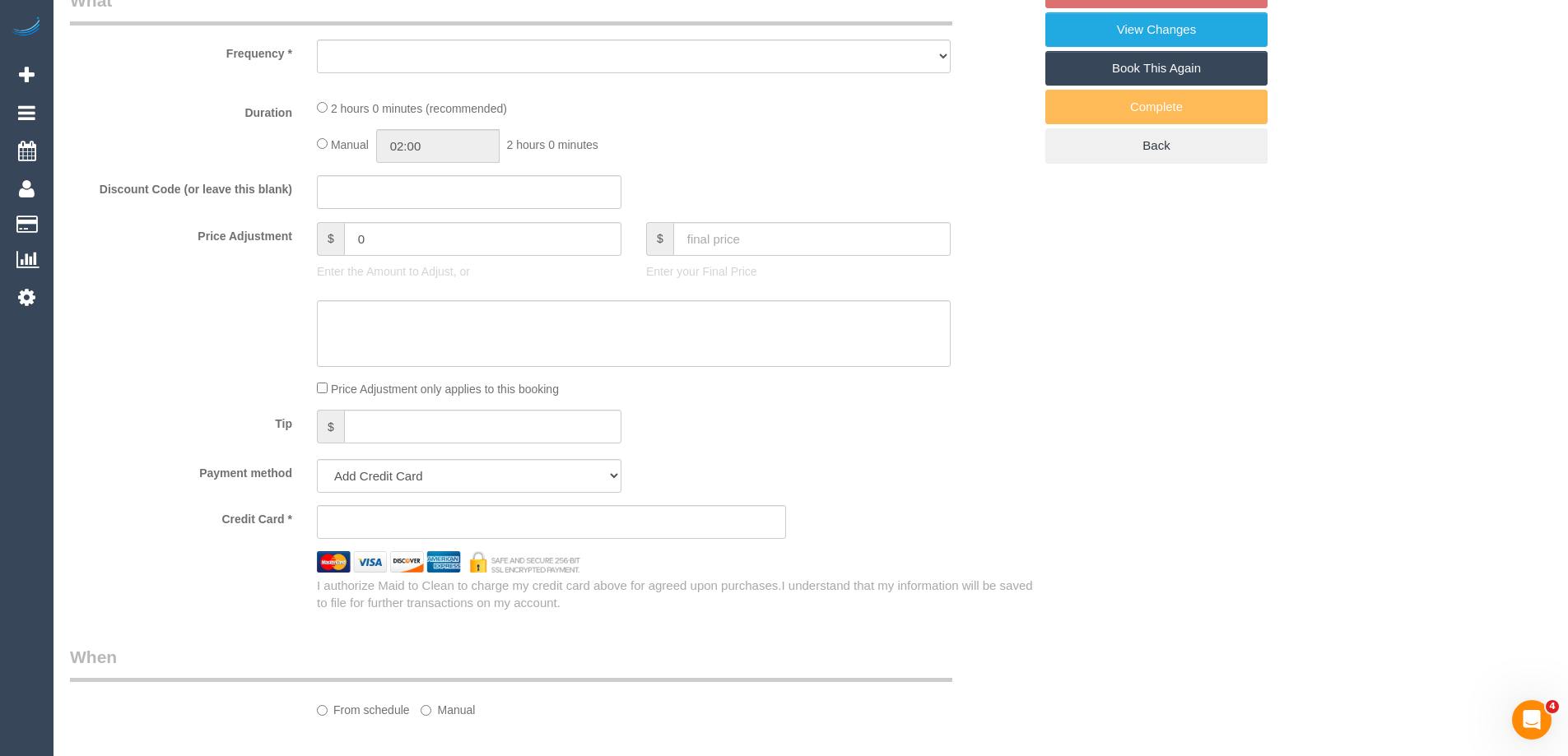
scroll to position [1534, 0]
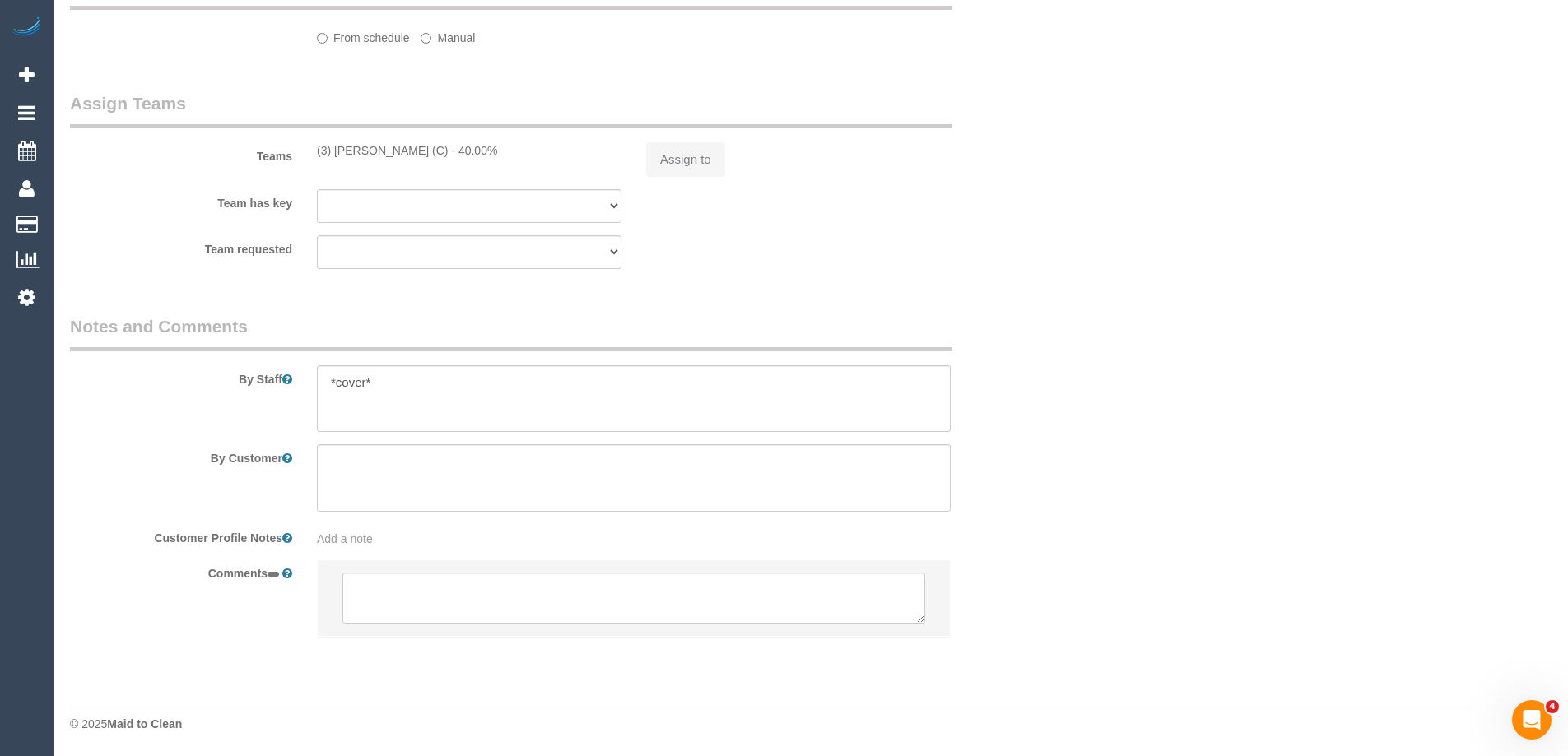
select select "string:stripe-pm_1RAJQp2GScqysDRVRkHqHRuT"
select select "number:27"
select select "number:14"
select select "number:19"
select select "number:22"
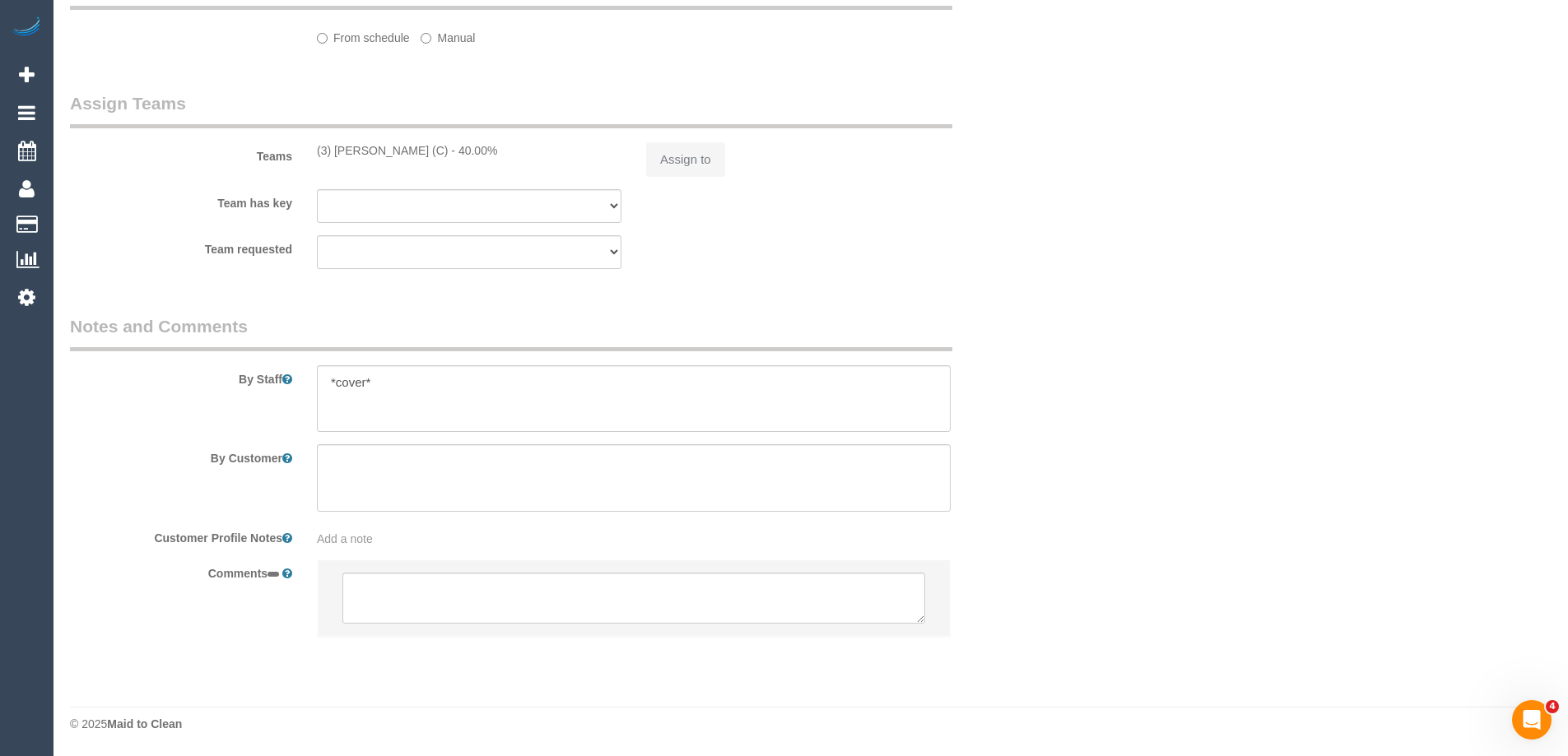
select select "number:33"
select select "number:12"
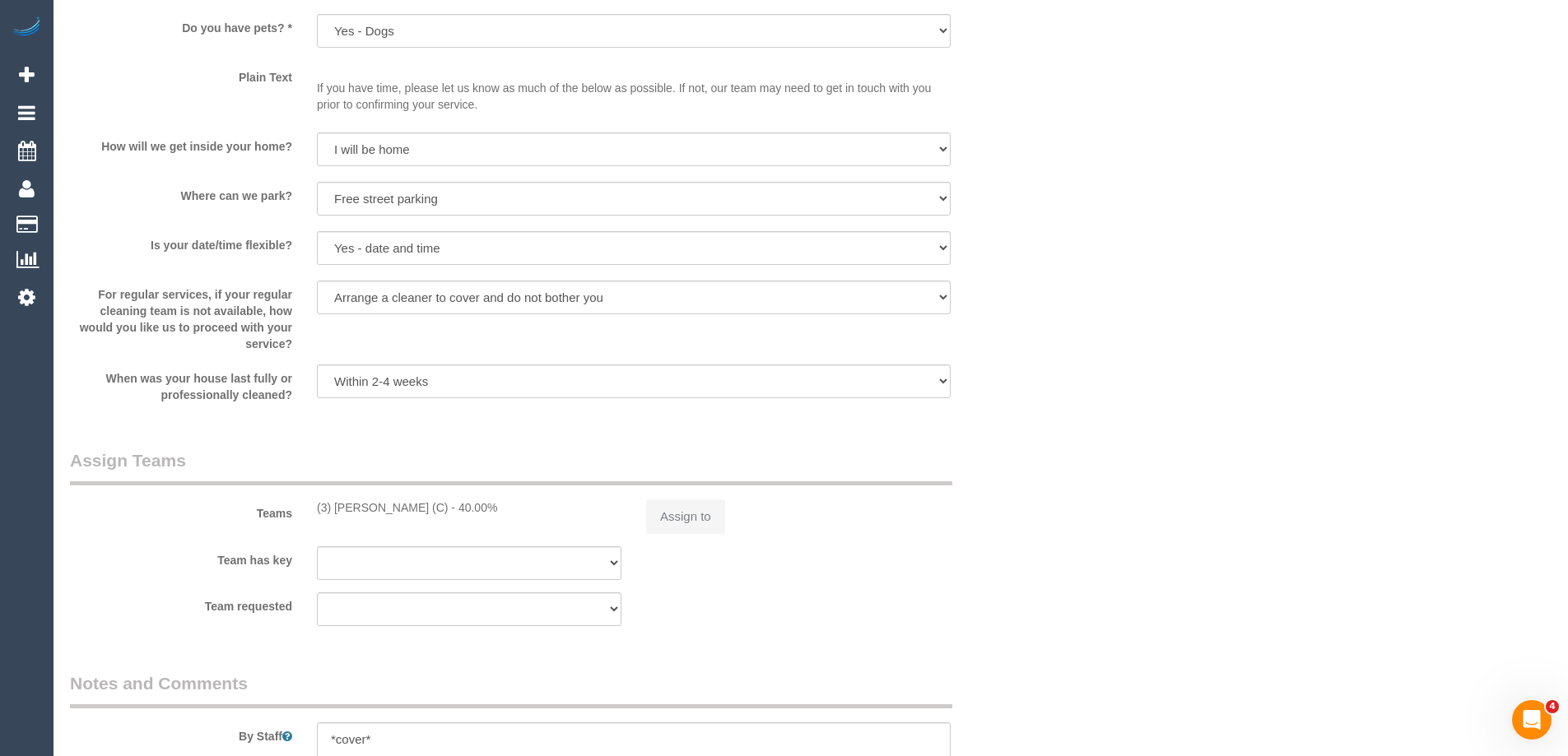
select select "object:903"
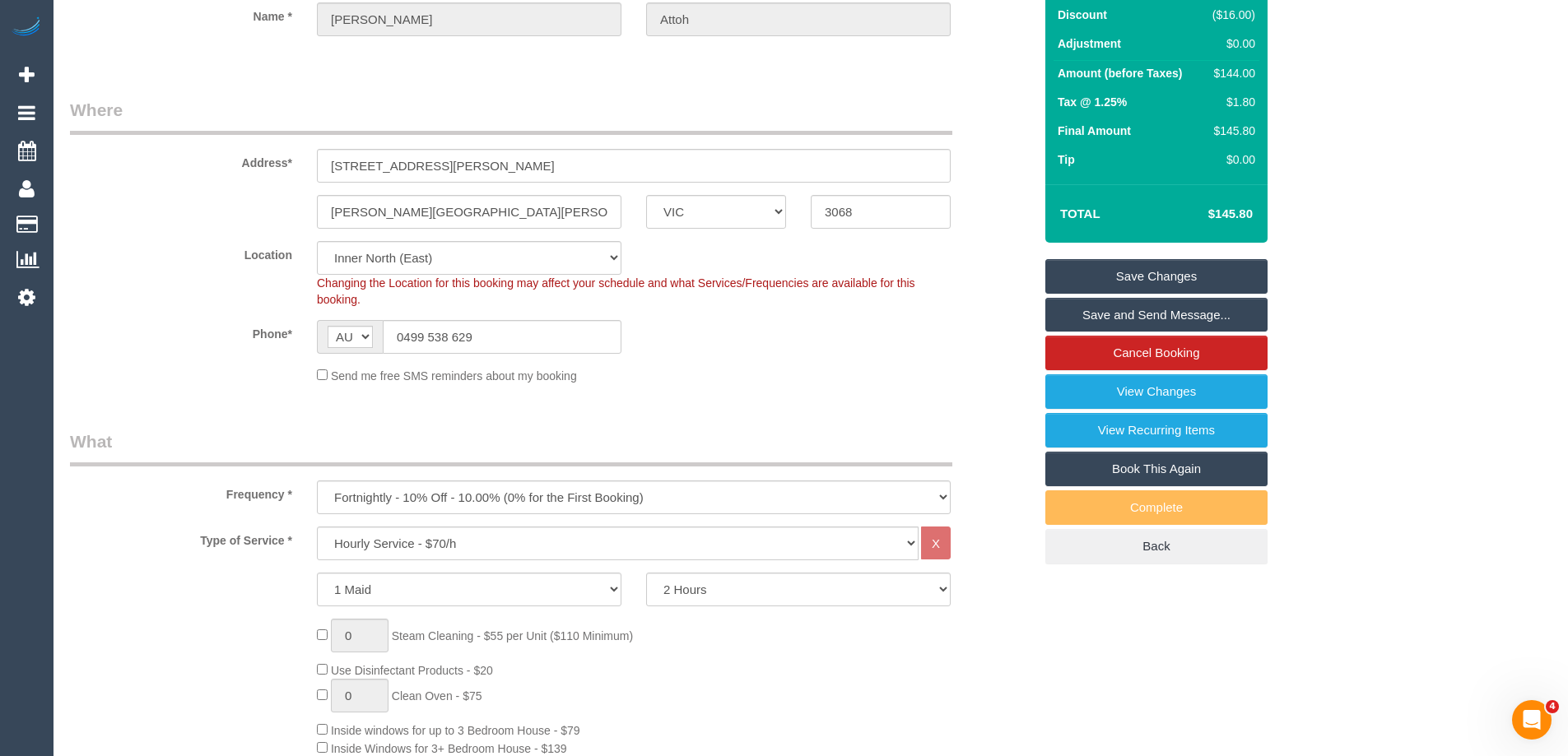
scroll to position [109, 0]
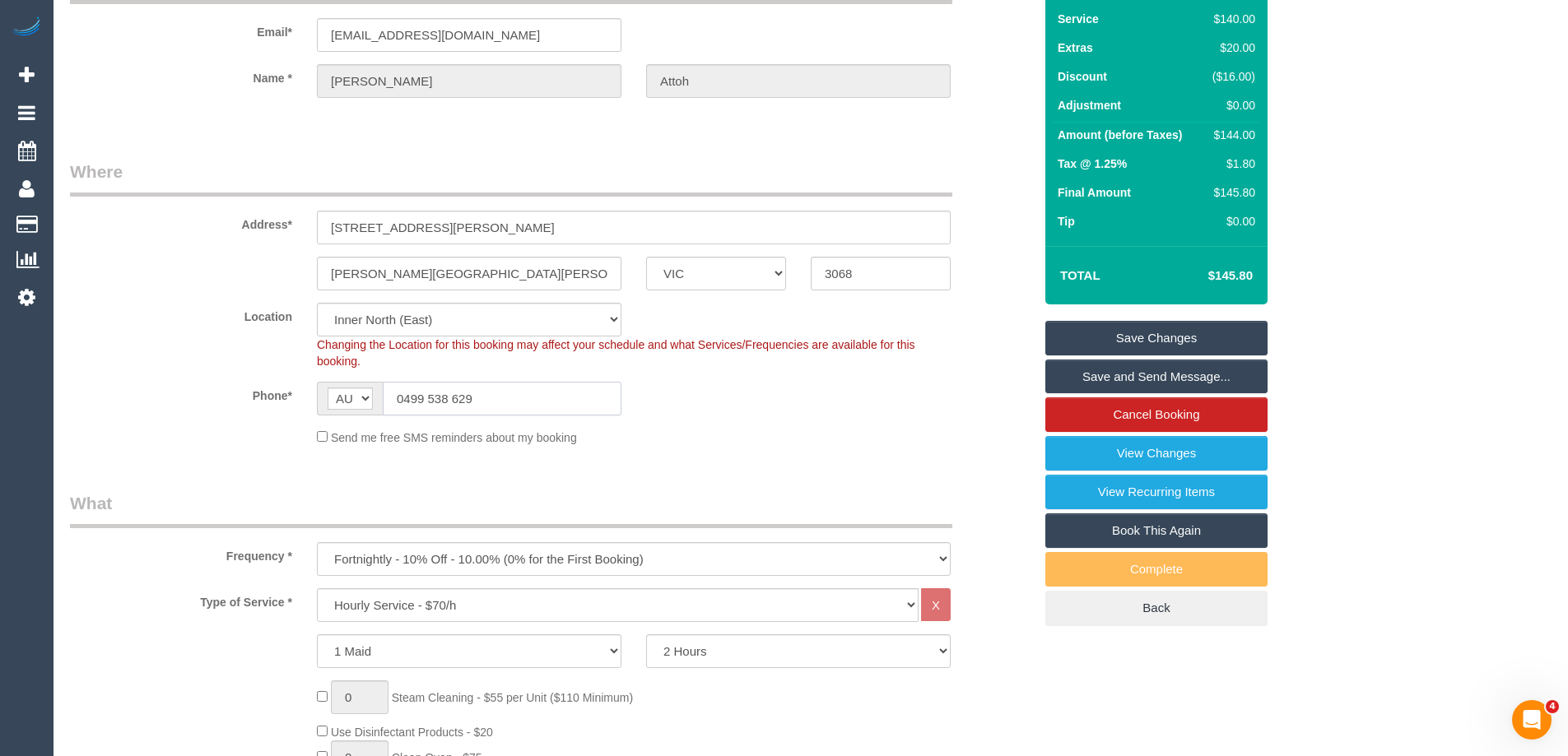
click at [444, 400] on input "0499 538 629" at bounding box center [502, 398] width 238 height 33
drag, startPoint x: 444, startPoint y: 400, endPoint x: 416, endPoint y: 397, distance: 28.2
click at [416, 397] on input "0499 538 629" at bounding box center [502, 398] width 238 height 33
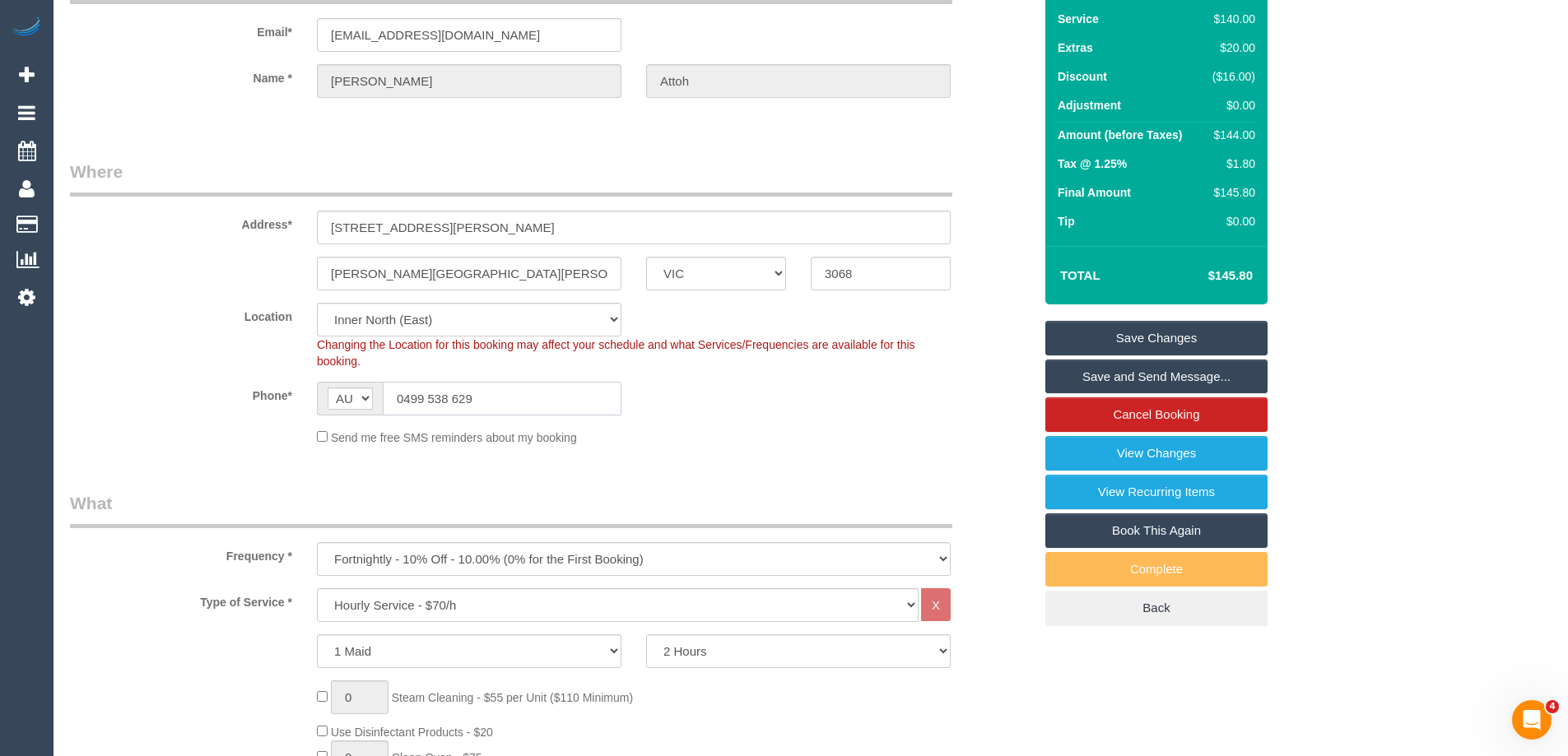
click at [416, 397] on input "0499 538 629" at bounding box center [502, 398] width 238 height 33
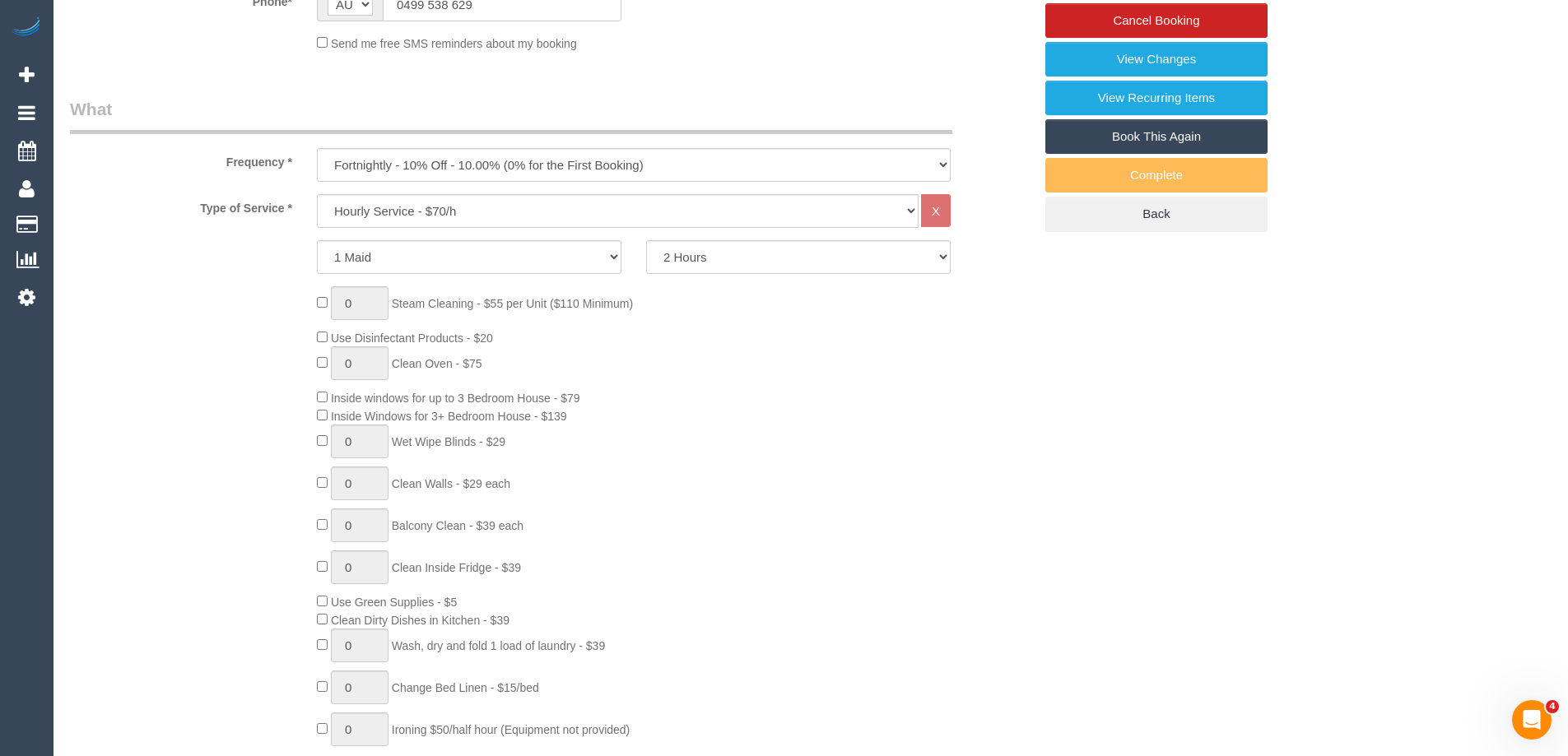
scroll to position [439, 0]
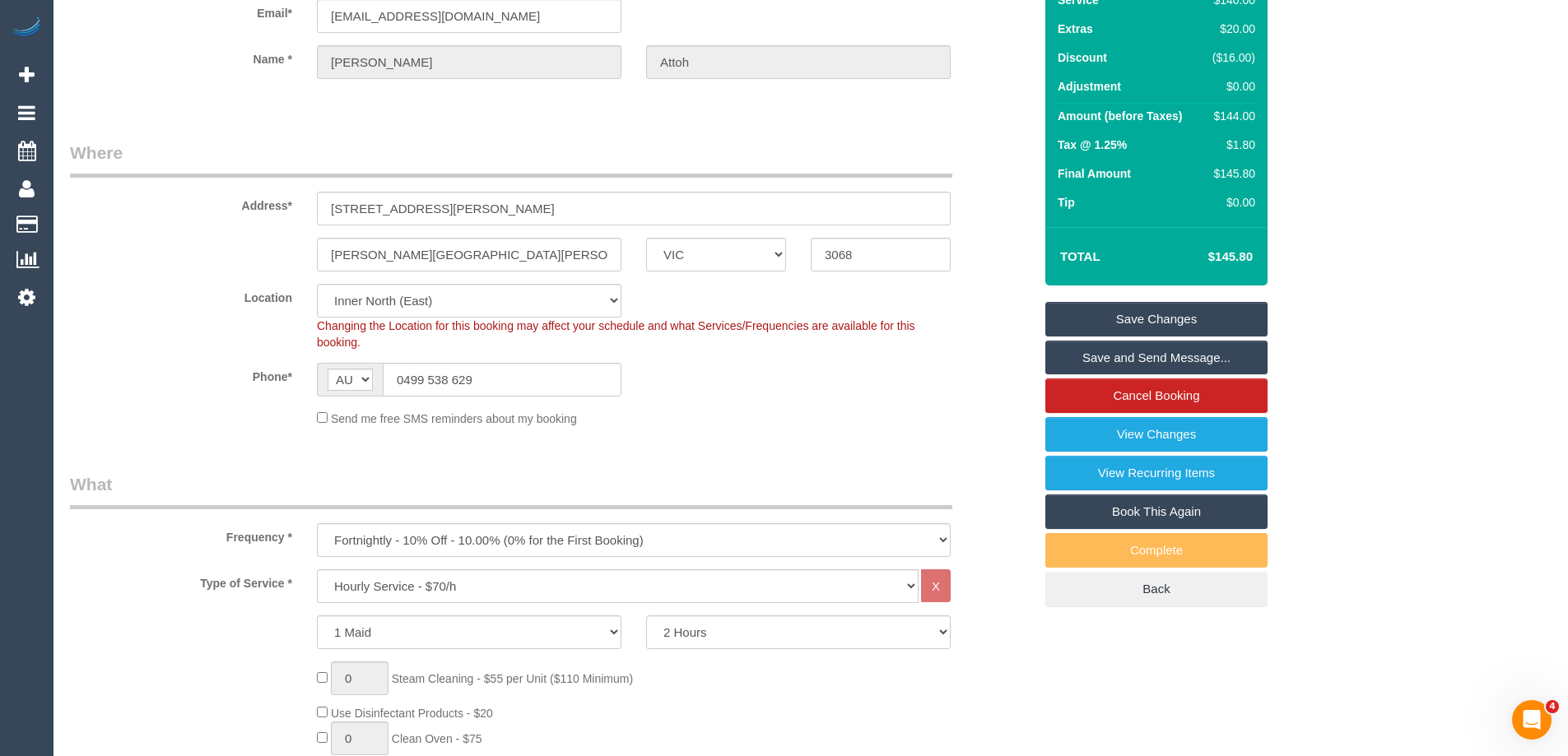
scroll to position [0, 0]
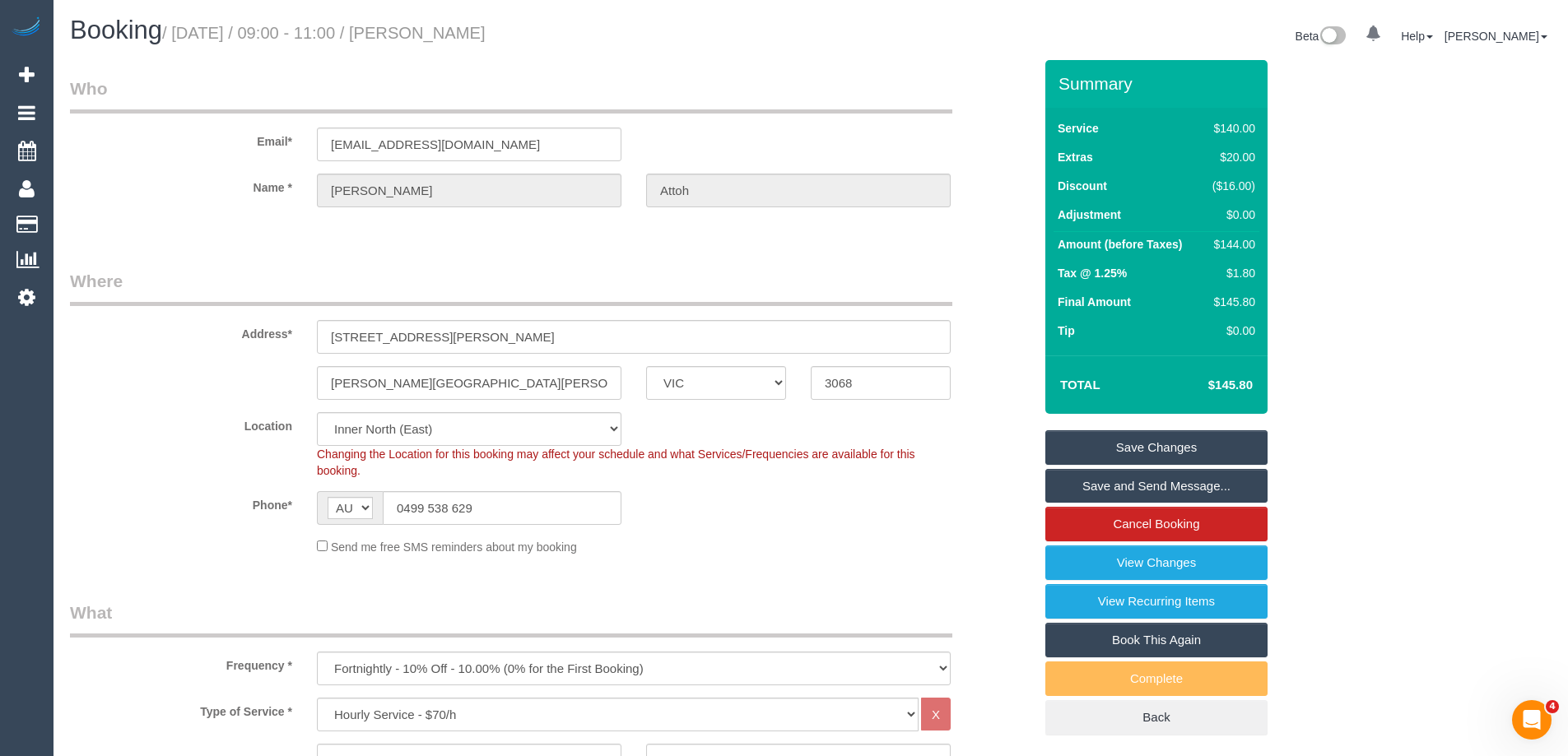
click at [802, 90] on legend "Who" at bounding box center [510, 95] width 882 height 37
click at [783, 523] on div "Phone* AF AL DZ AD AO AI AQ AG AR AM AW AU AT AZ BS BH BD BB BY BE BZ BJ BM BT …" at bounding box center [551, 508] width 987 height 33
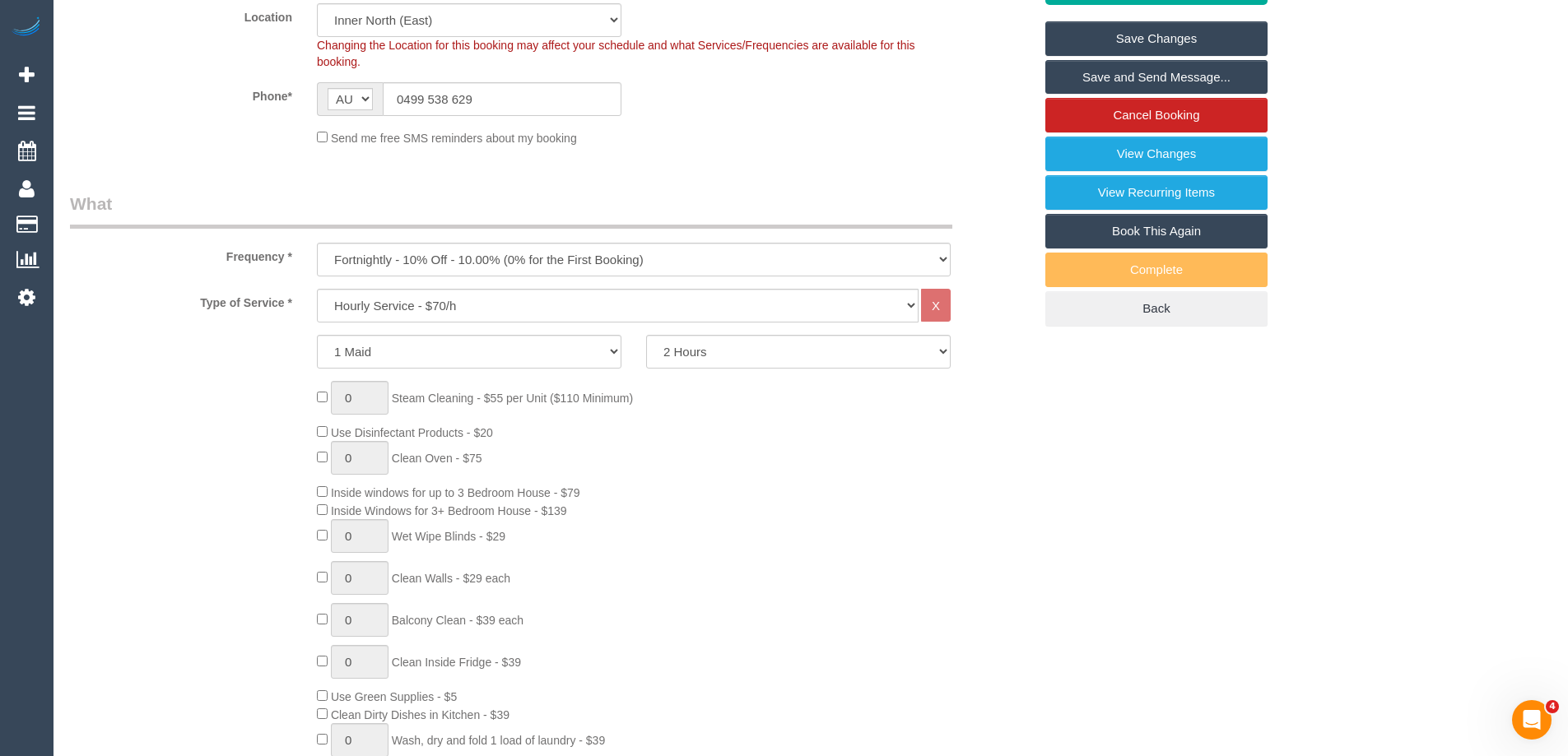
scroll to position [412, 0]
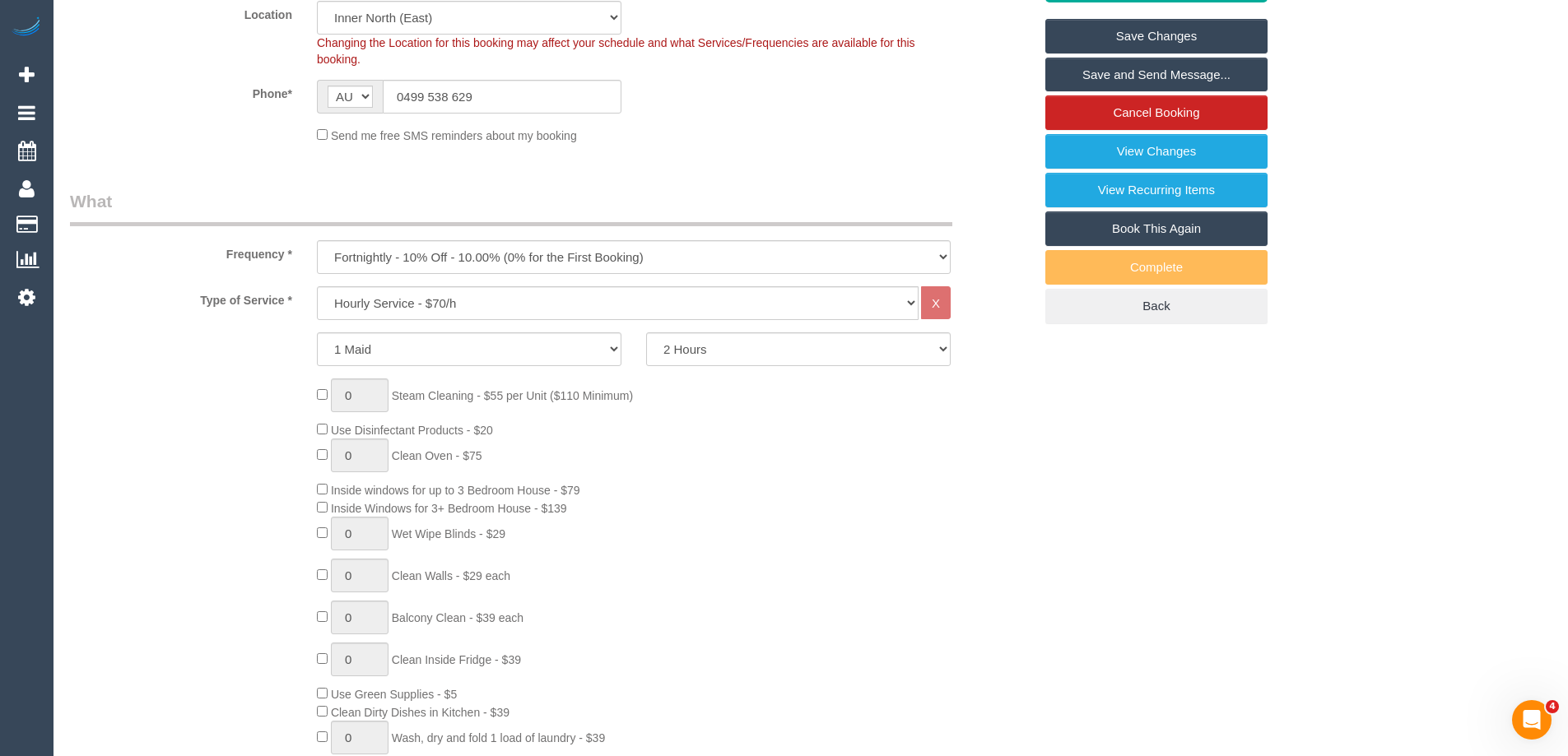
click at [809, 505] on div "0 Steam Cleaning - $55 per Unit ($110 Minimum) Use Disinfectant Products - $20 …" at bounding box center [675, 621] width 741 height 487
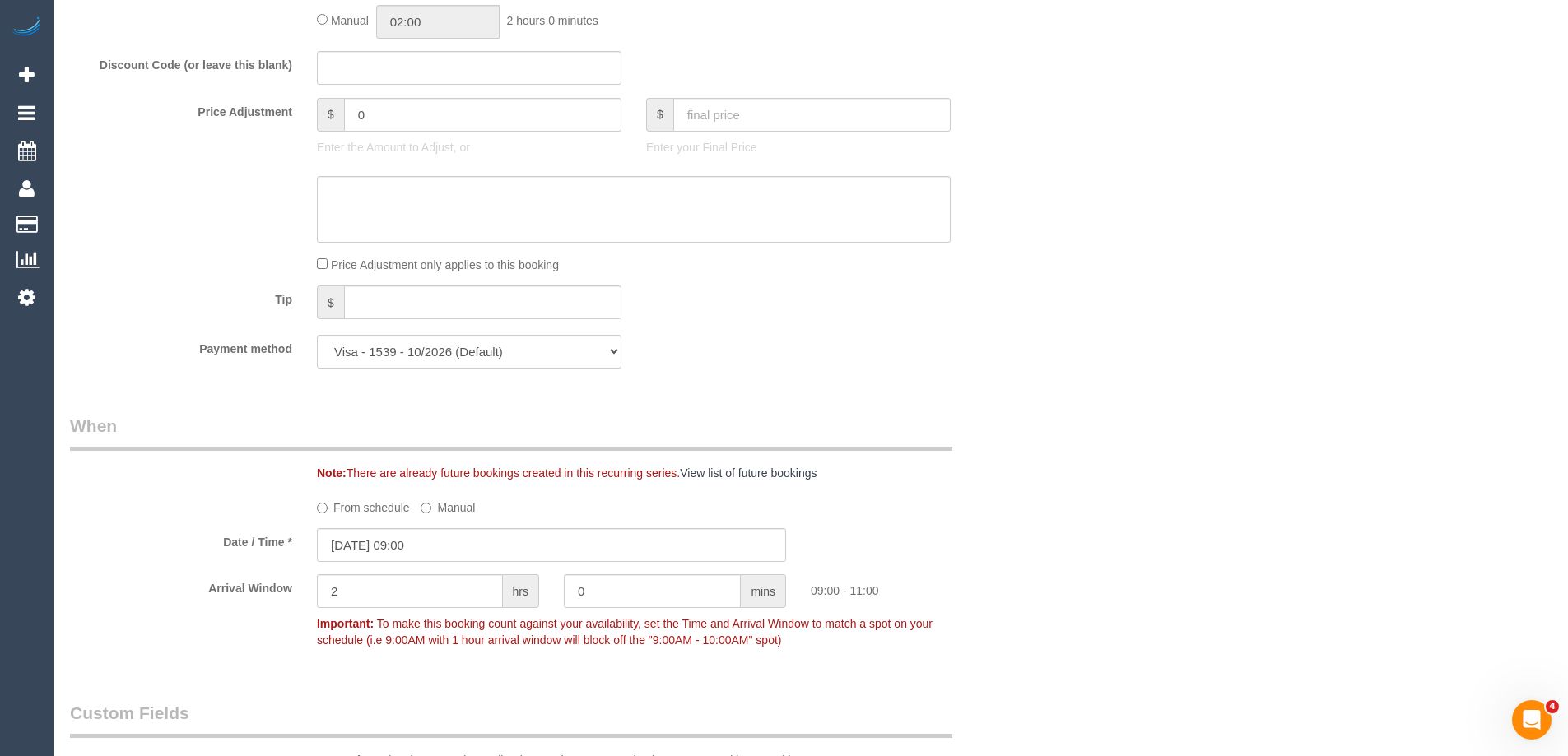
scroll to position [1399, 0]
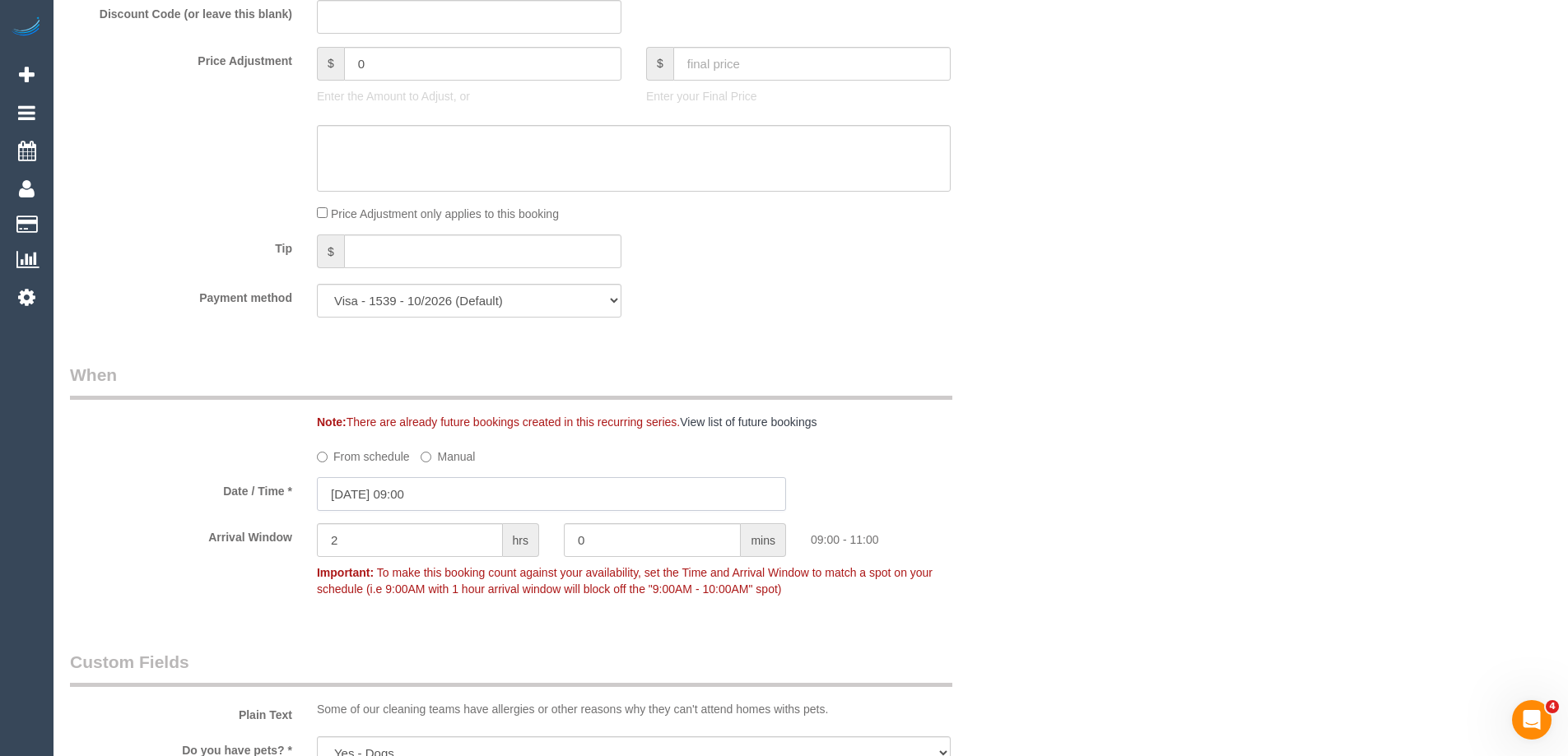
click at [433, 505] on input "03/09/2025 09:00" at bounding box center [551, 494] width 469 height 33
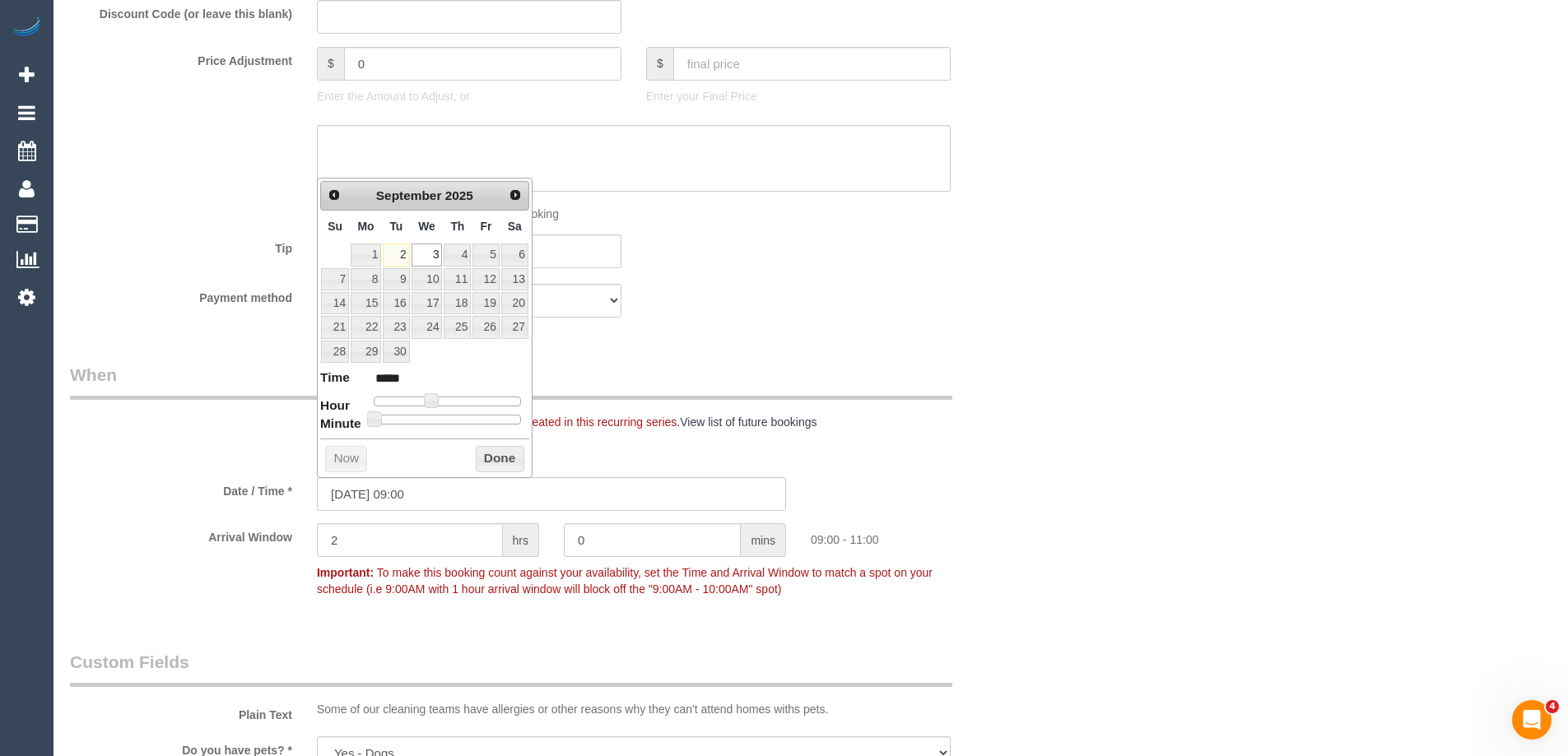
click at [1112, 424] on div "Who Email* nancyattoh@gmail.com Name * Nancy Attoh Where Address* 8A Gordon Str…" at bounding box center [810, 351] width 1481 height 3383
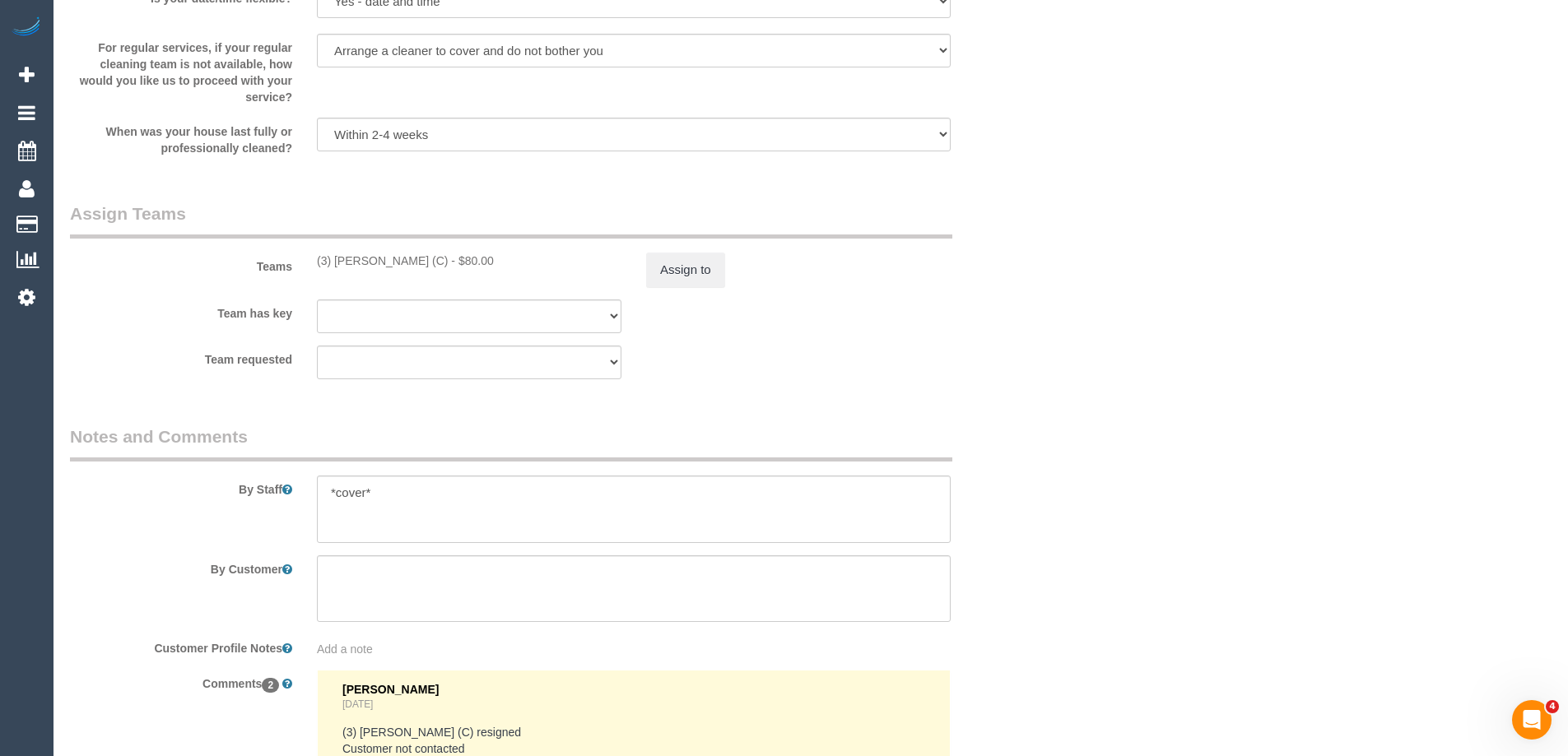
scroll to position [2743, 0]
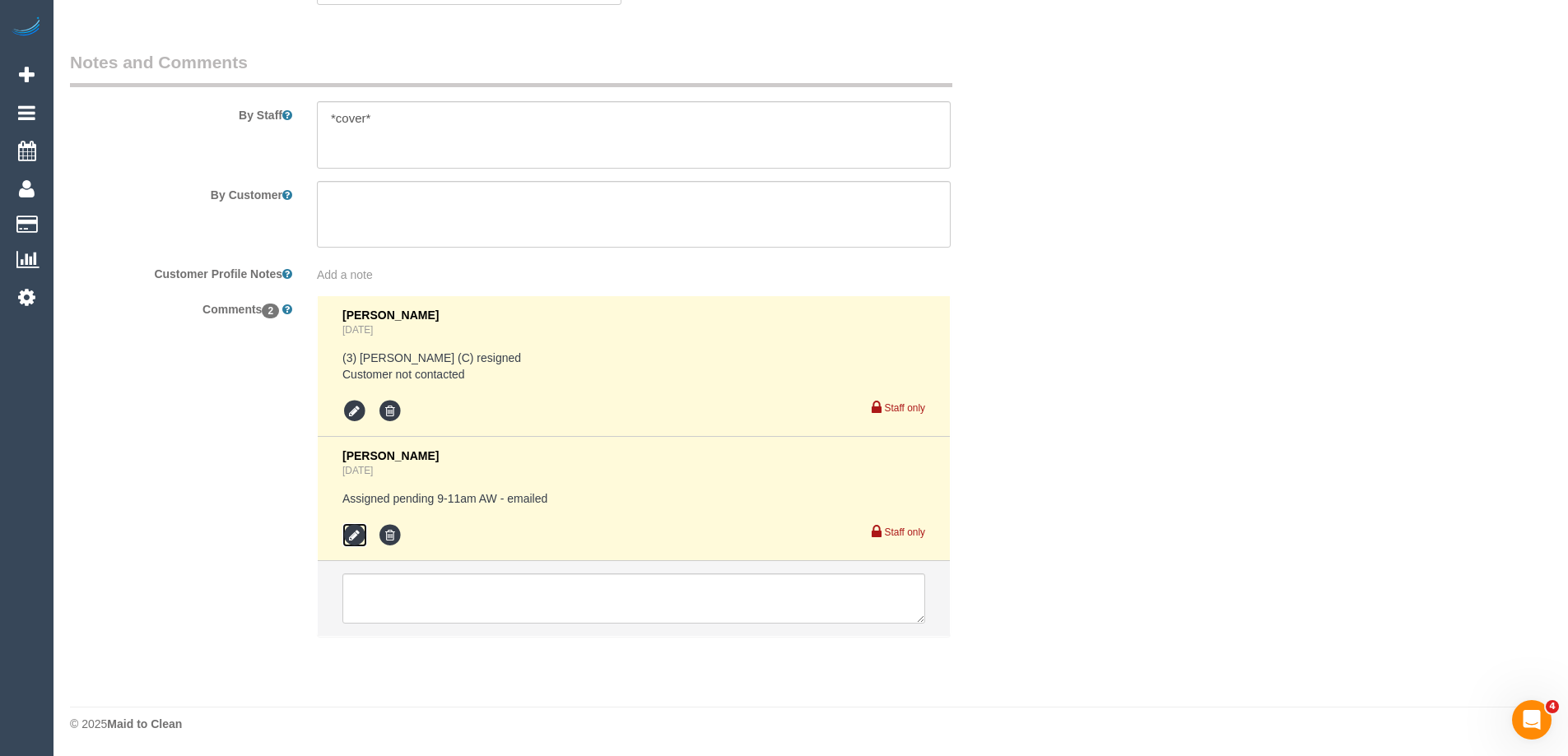
click at [350, 542] on icon at bounding box center [354, 536] width 24 height 24
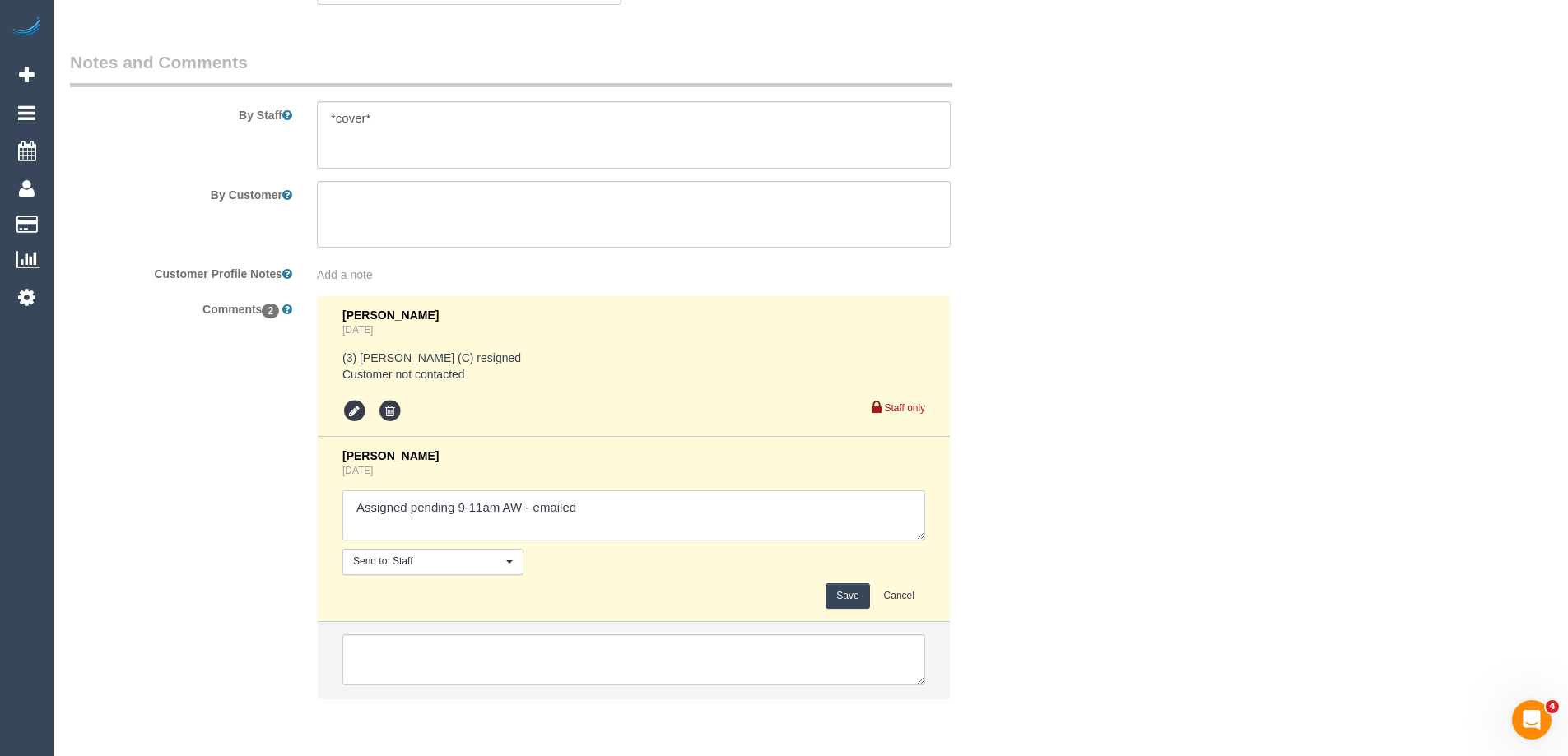
click at [627, 509] on textarea at bounding box center [633, 516] width 583 height 51
click at [900, 594] on button "Cancel" at bounding box center [899, 596] width 51 height 25
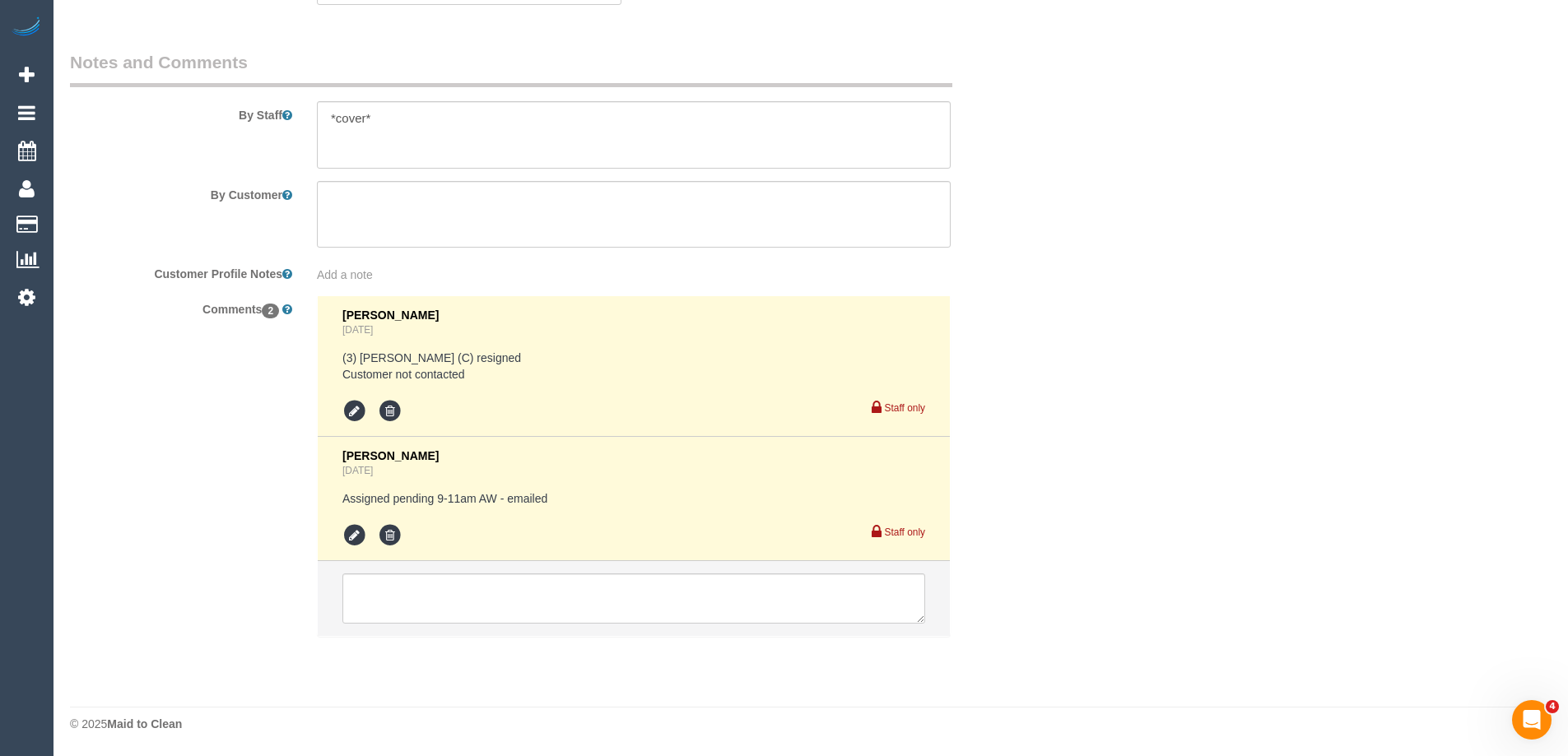
click at [802, 607] on textarea at bounding box center [633, 599] width 583 height 51
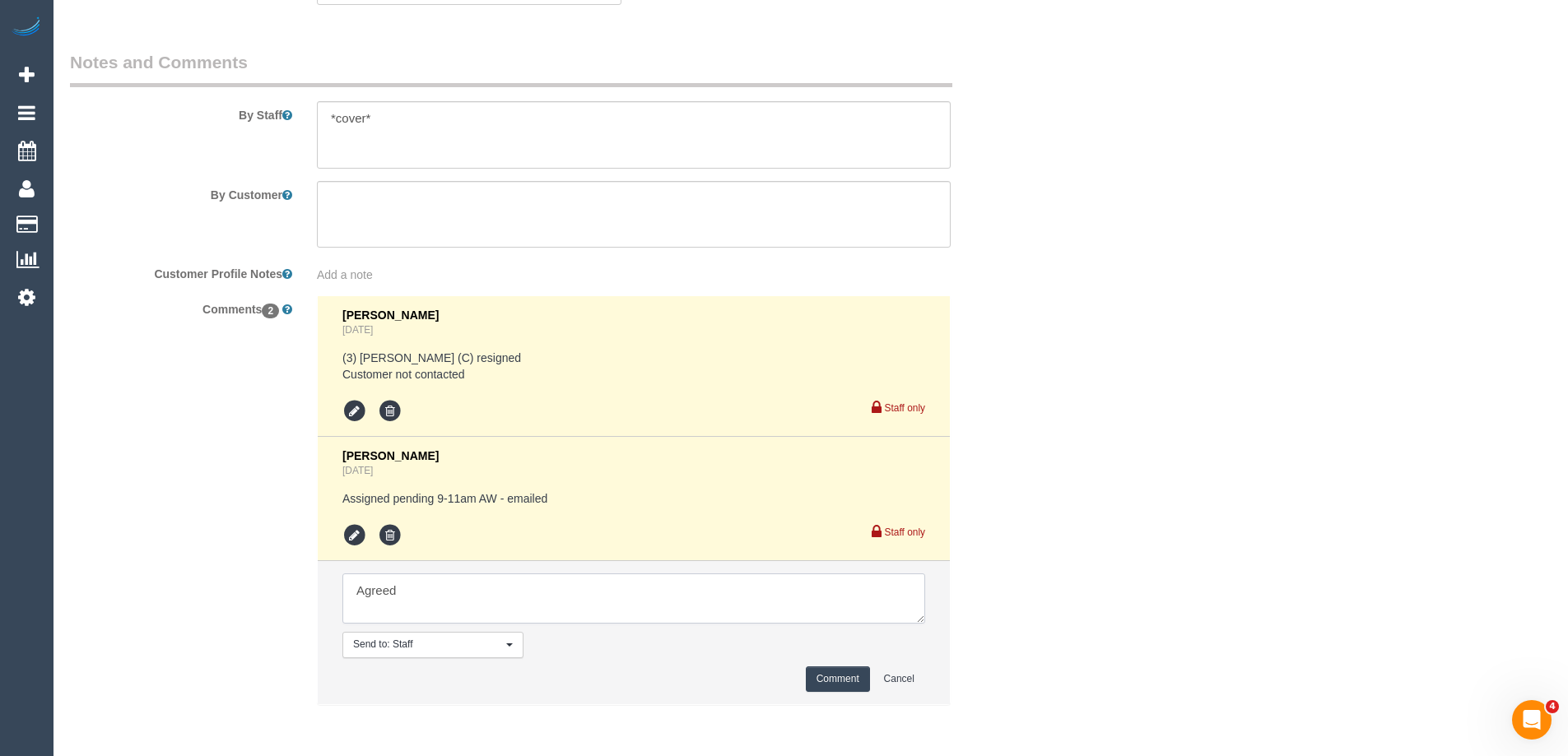
click at [348, 596] on textarea at bounding box center [633, 599] width 583 height 51
click at [667, 580] on textarea at bounding box center [633, 599] width 583 height 51
type textarea "^^ Agreed via sms"
click at [818, 677] on button "Comment" at bounding box center [837, 679] width 64 height 25
drag, startPoint x: 1154, startPoint y: 587, endPoint x: 59, endPoint y: 629, distance: 1095.8
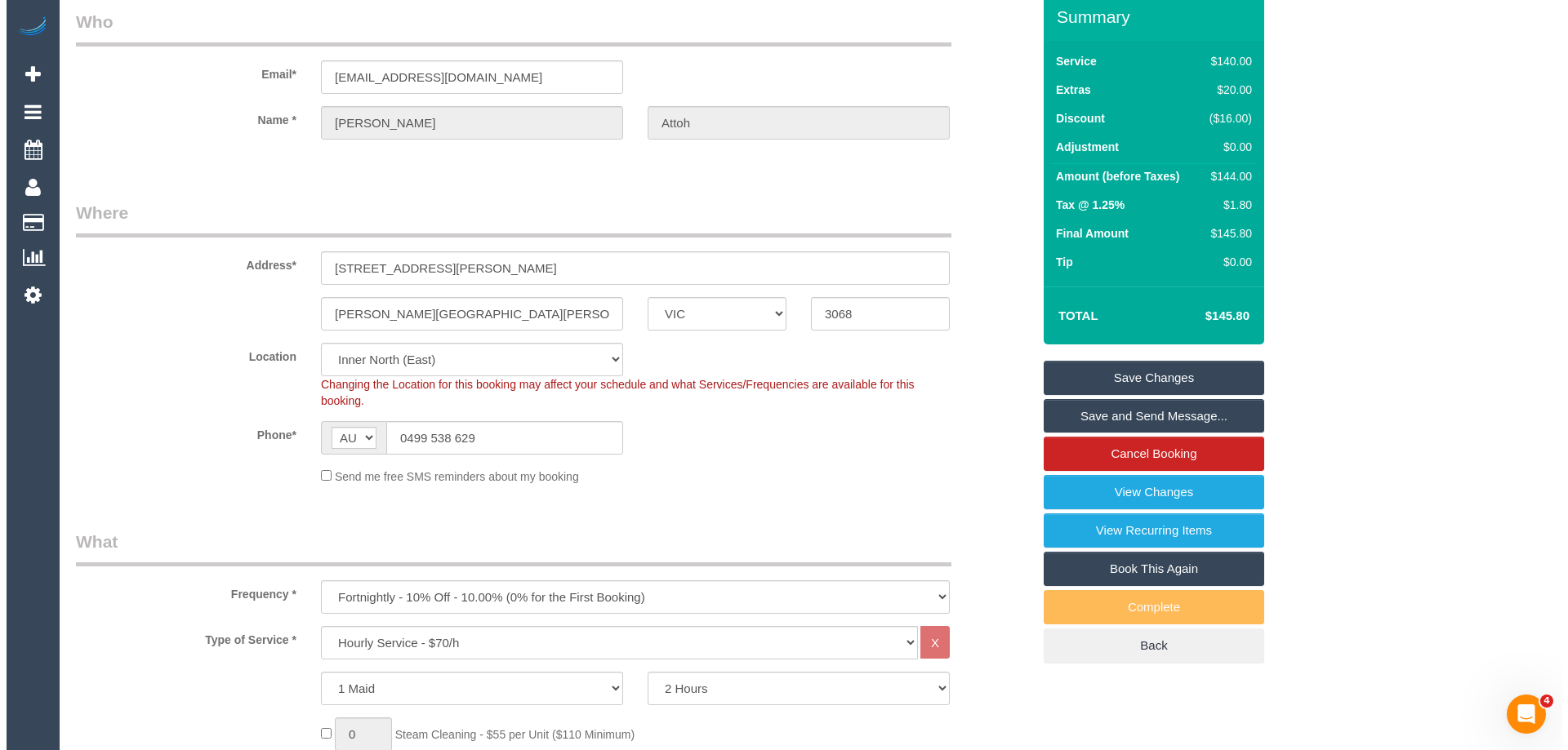
scroll to position [0, 0]
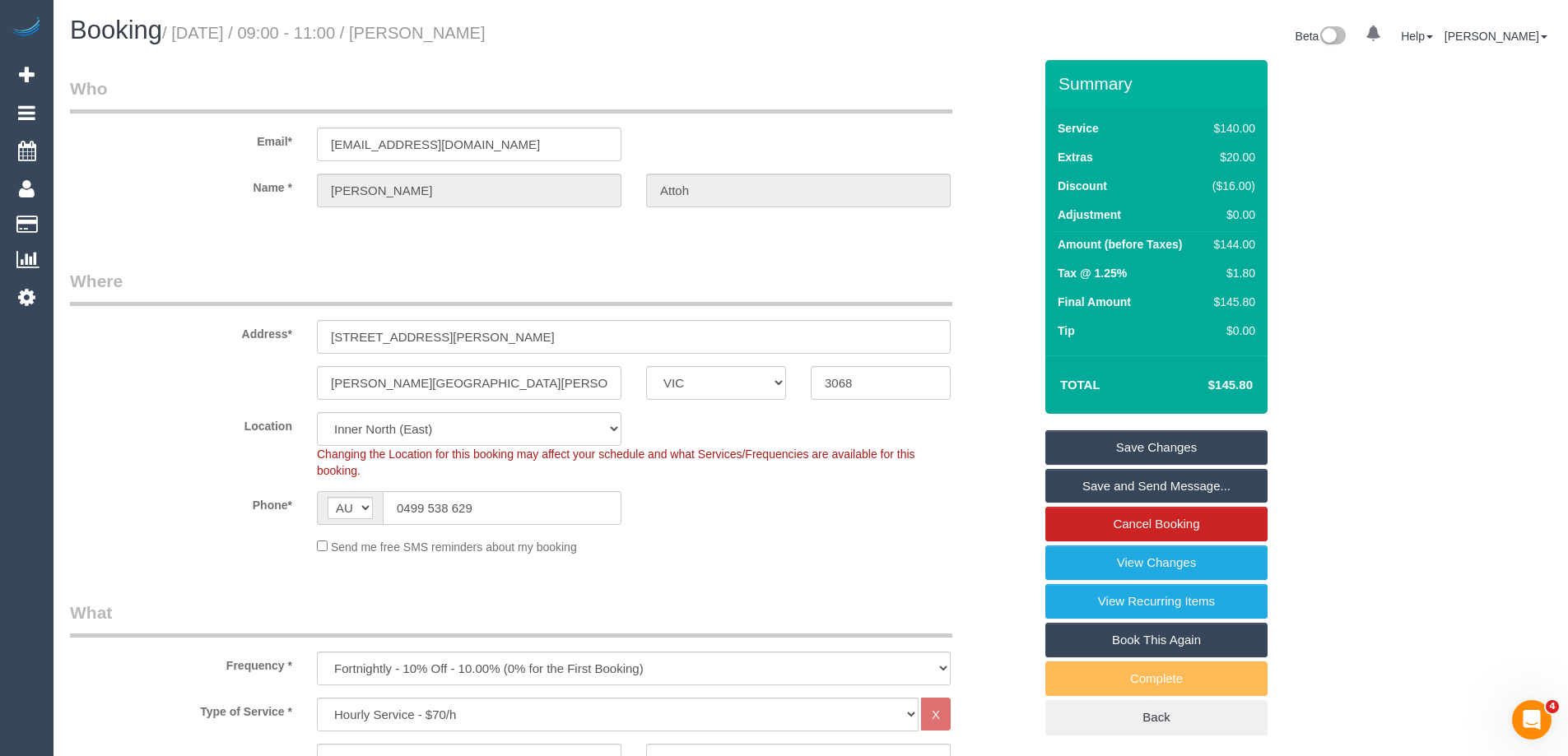
click at [1169, 435] on link "Save Changes" at bounding box center [1156, 448] width 222 height 34
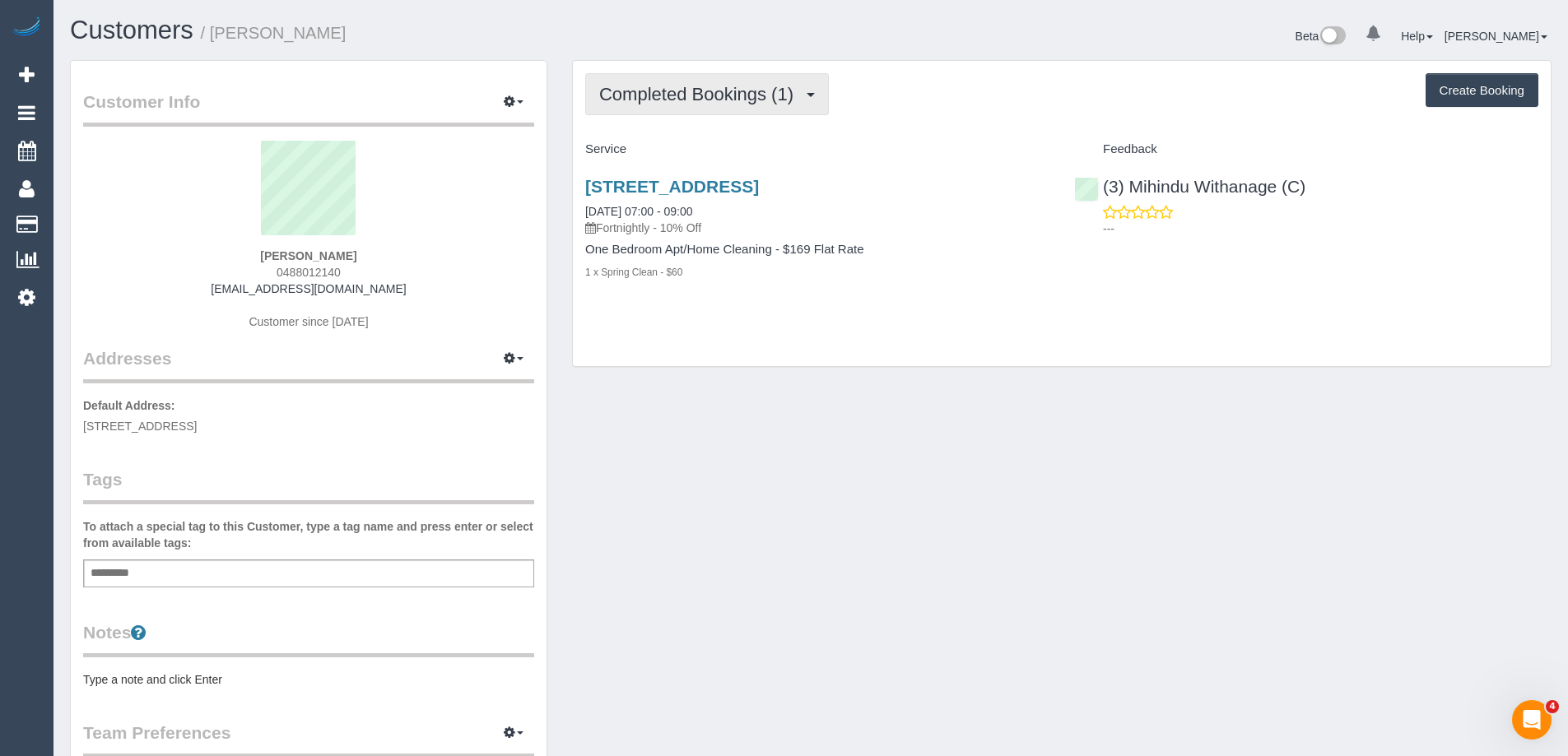
click at [705, 97] on span "Completed Bookings (1)" at bounding box center [700, 94] width 202 height 21
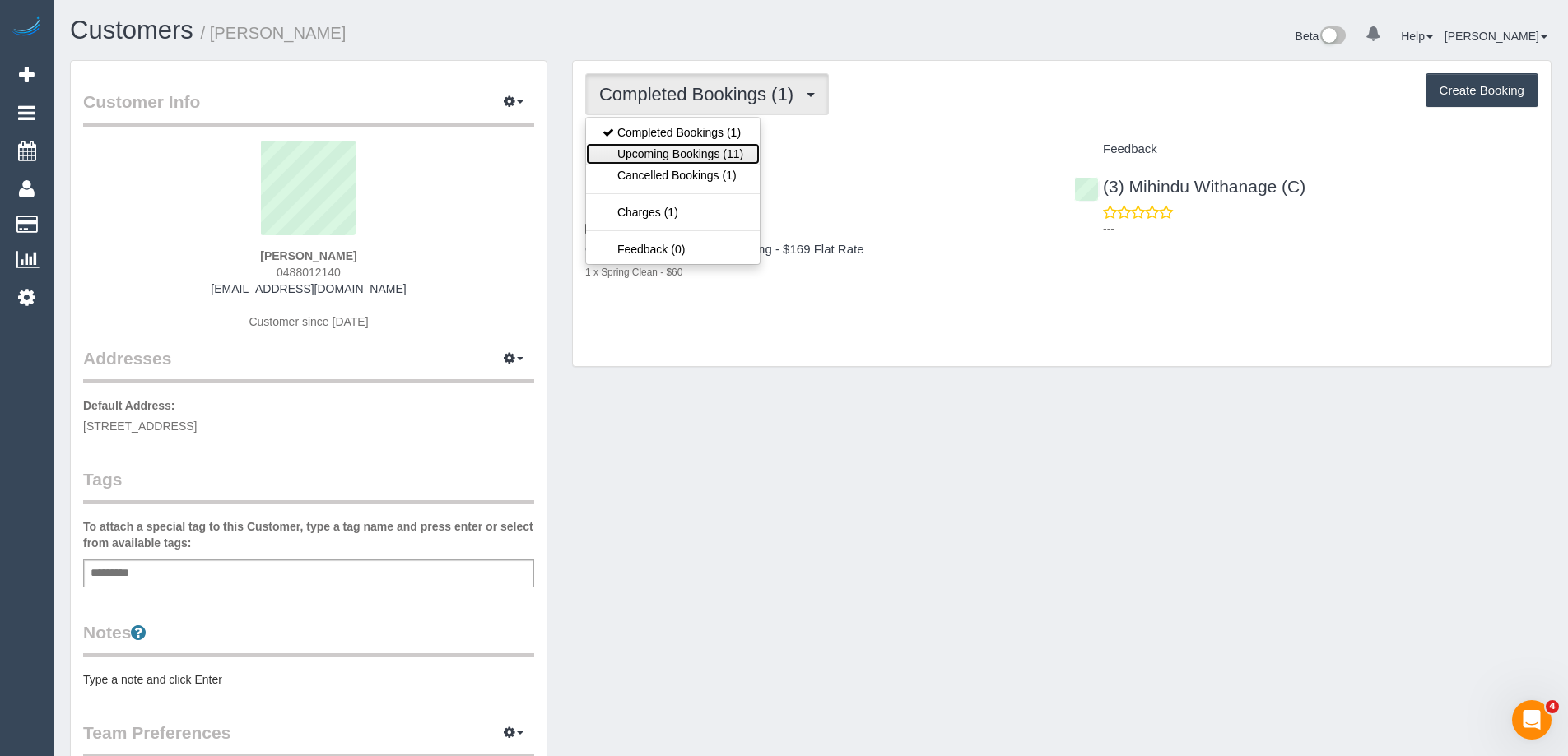
click at [699, 148] on link "Upcoming Bookings (11)" at bounding box center [673, 154] width 173 height 22
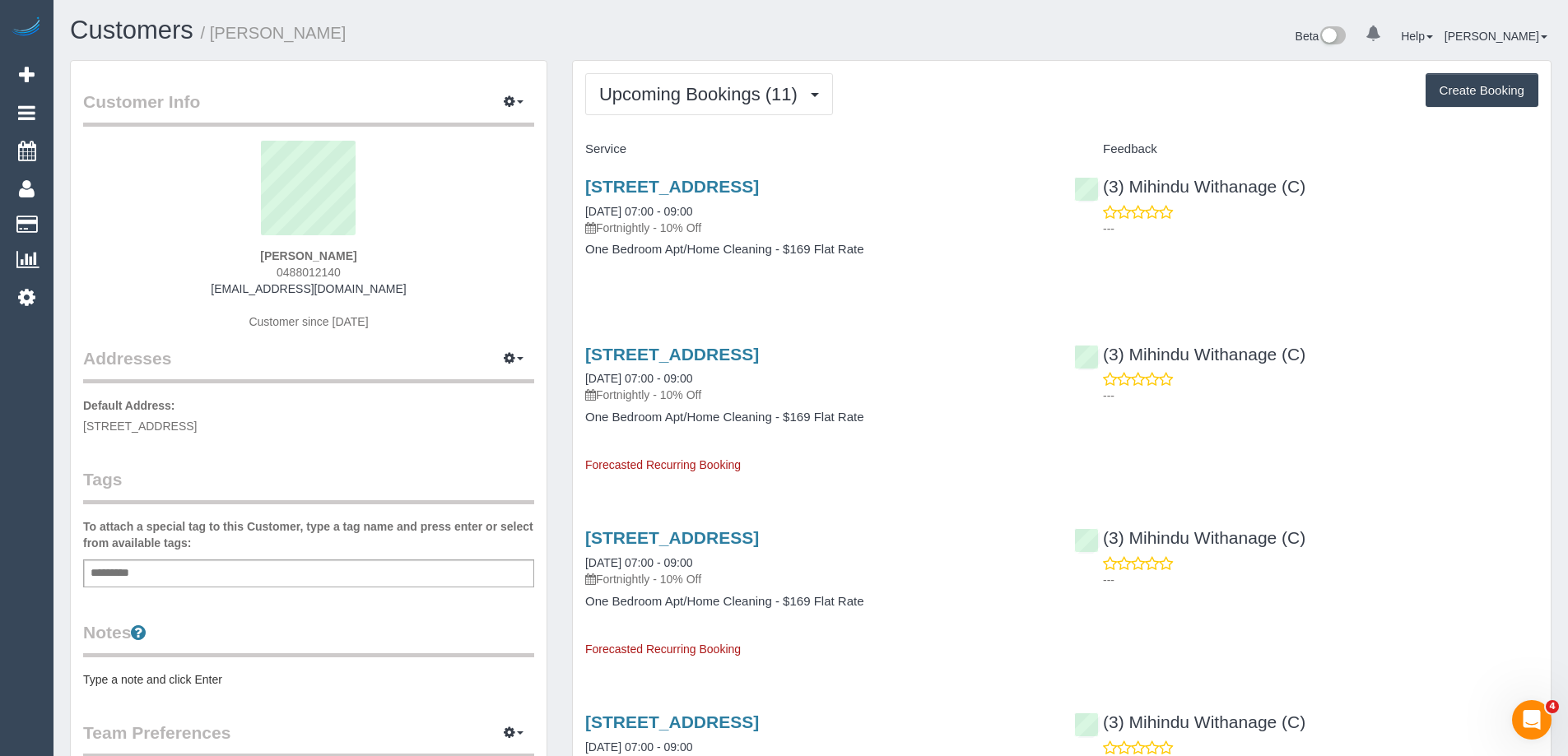
drag, startPoint x: 613, startPoint y: 175, endPoint x: 1033, endPoint y: 364, distance: 460.6
click at [938, 285] on div "12 Village Avenue, 521f, Brunswick East, VIC 3057 13/09/2025 07:00 - 09:00 Fort…" at bounding box center [817, 226] width 489 height 126
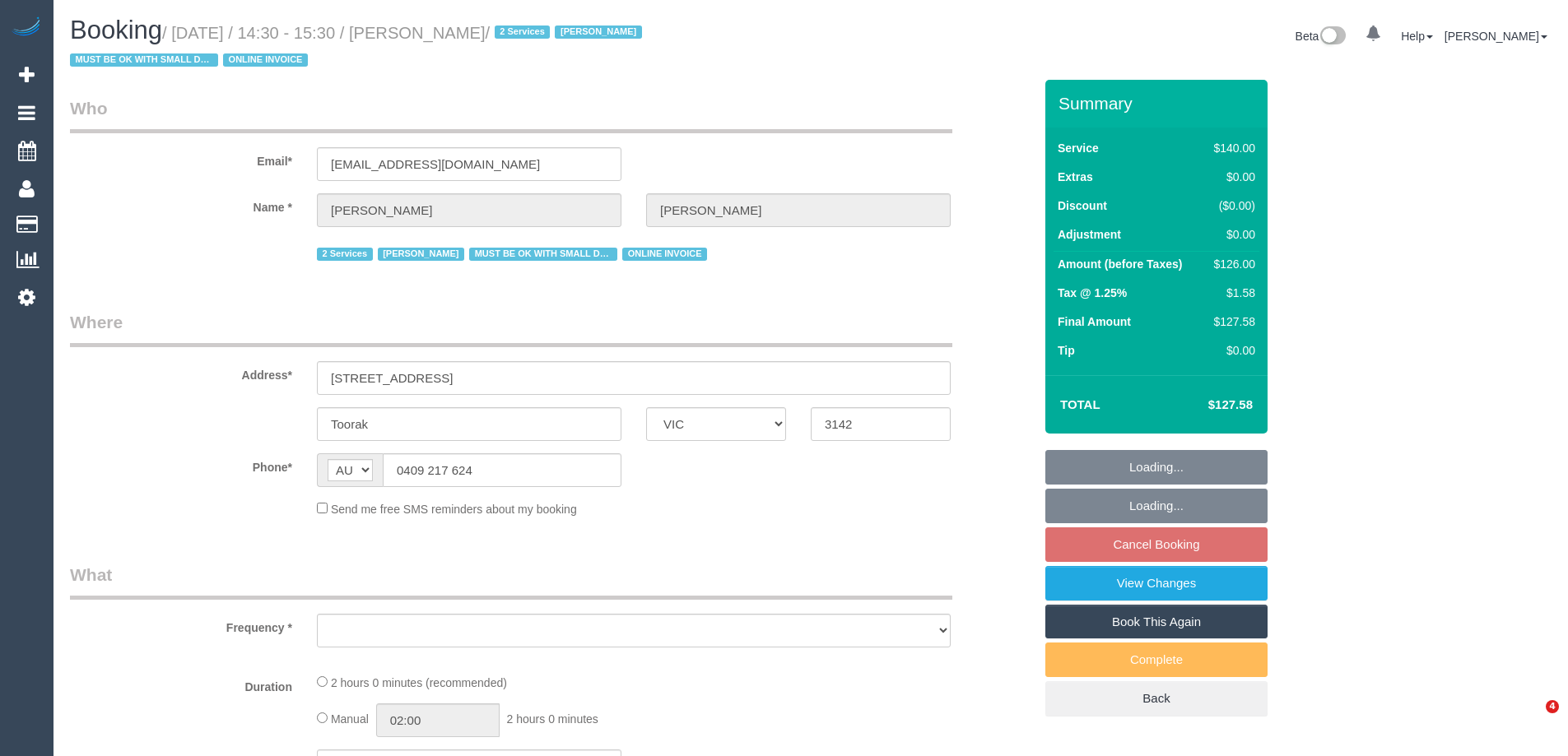
select select "VIC"
click at [973, 319] on div "Address* [STREET_ADDRESS]" at bounding box center [551, 353] width 987 height 85
select select "string:stripe-pm_1GlBW02GScqysDRVAEPax4fb"
select select "number:28"
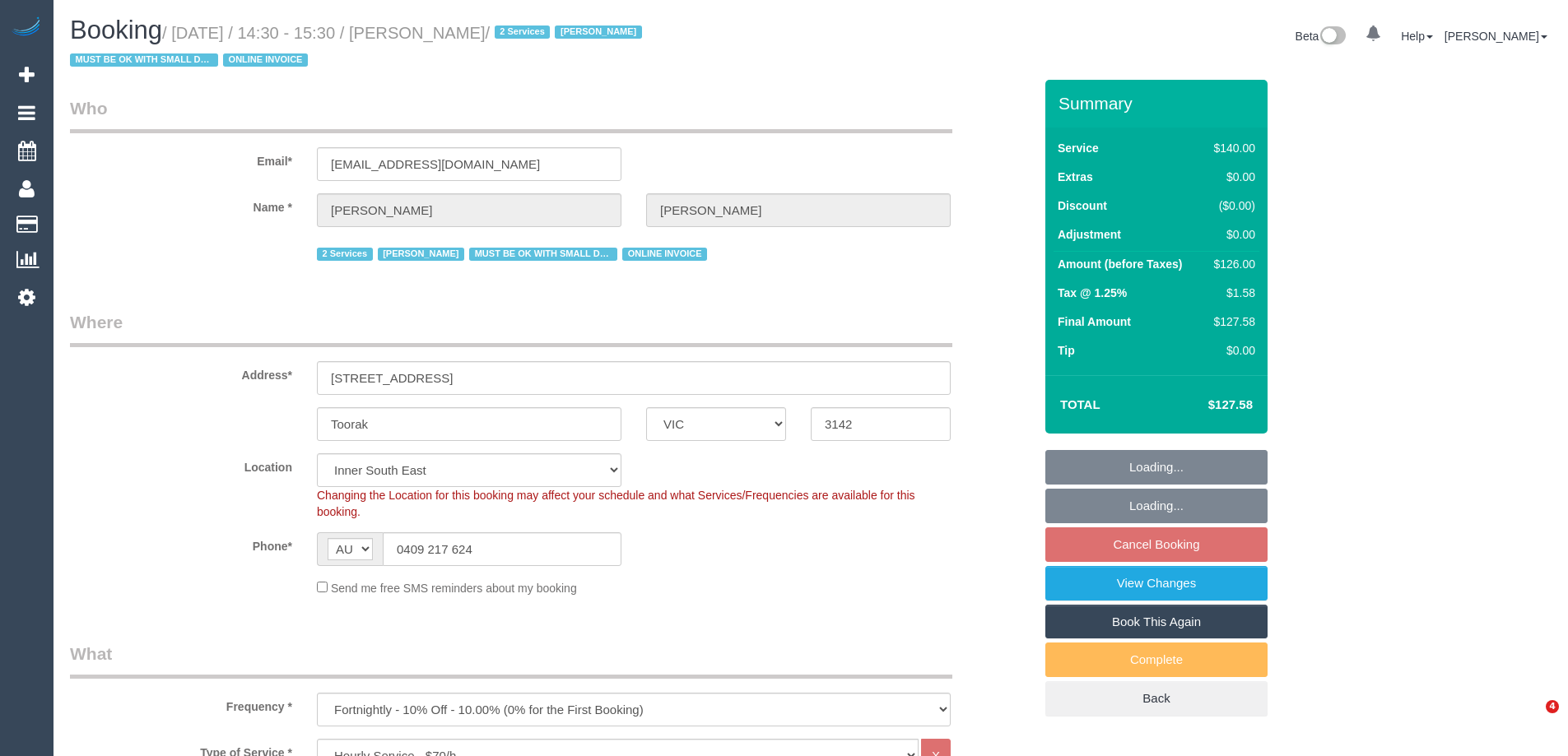
select select "object:1443"
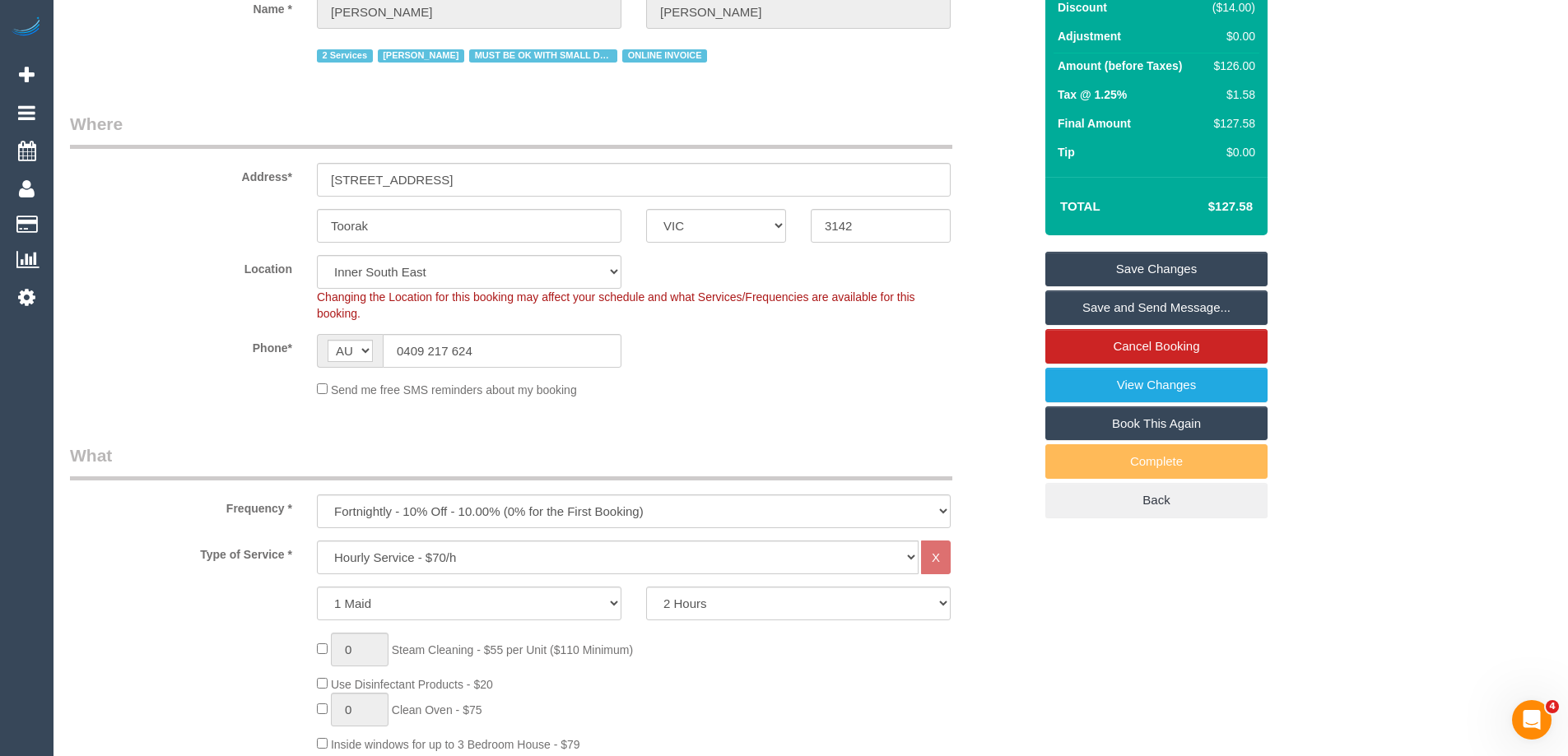
scroll to position [247, 0]
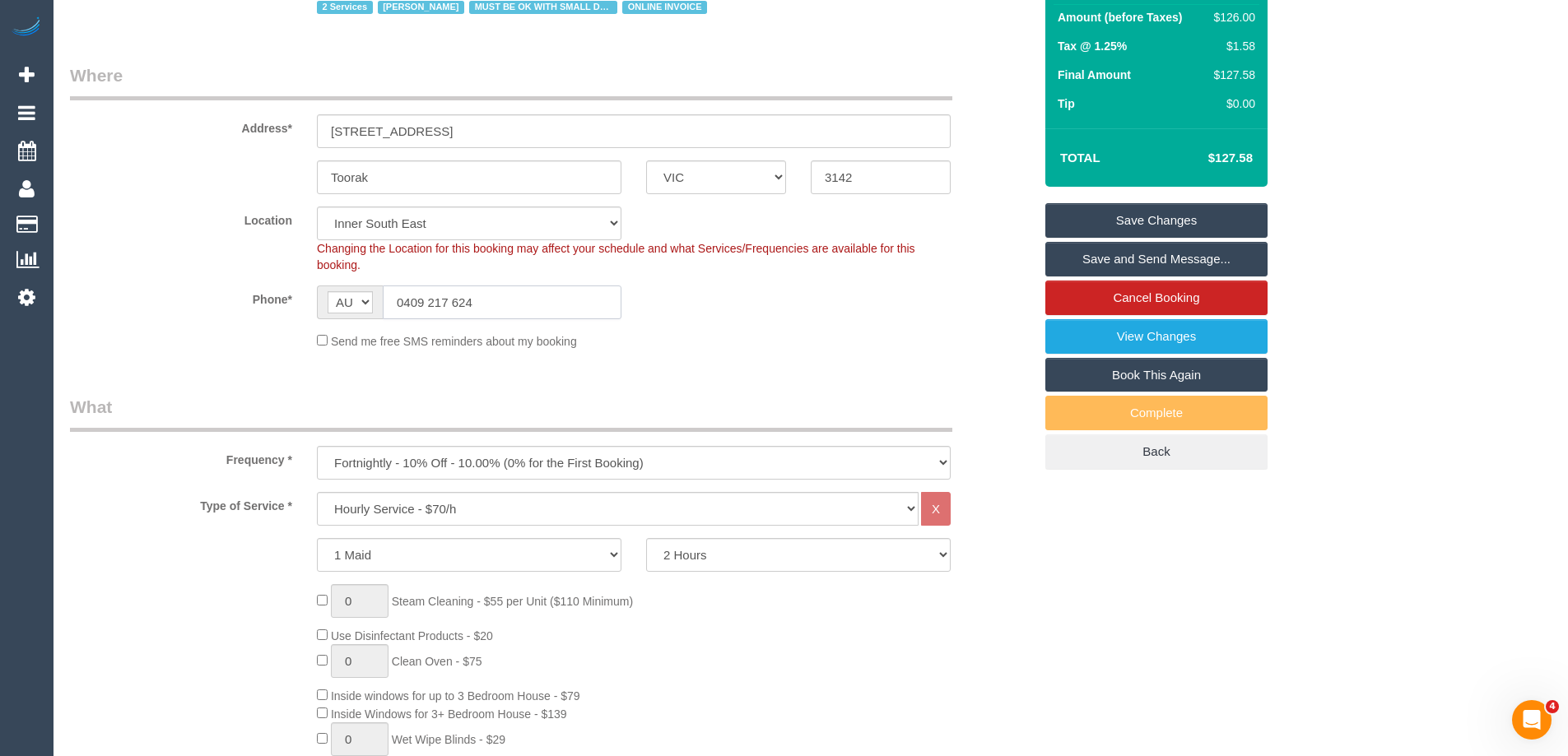
click at [448, 302] on input "0409 217 624" at bounding box center [502, 302] width 238 height 33
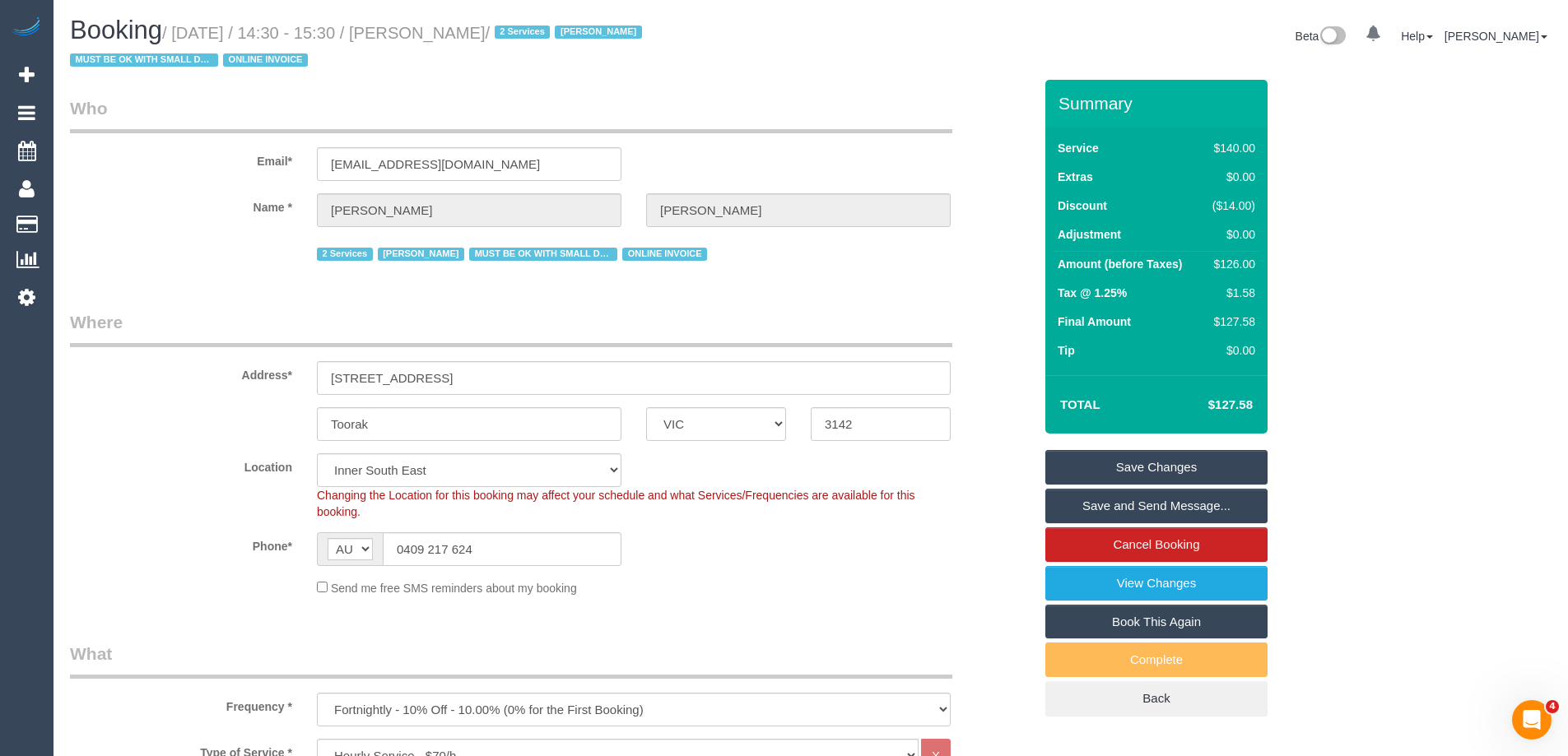
click at [461, 35] on small "/ September 03, 2025 / 14:30 - 15:30 / Ian Watts / 2 Services Ian Watts MUST BE…" at bounding box center [358, 46] width 577 height 46
copy small "Ian"
click at [742, 112] on legend "Who" at bounding box center [510, 115] width 882 height 37
drag, startPoint x: 412, startPoint y: 85, endPoint x: 338, endPoint y: 10, distance: 105.4
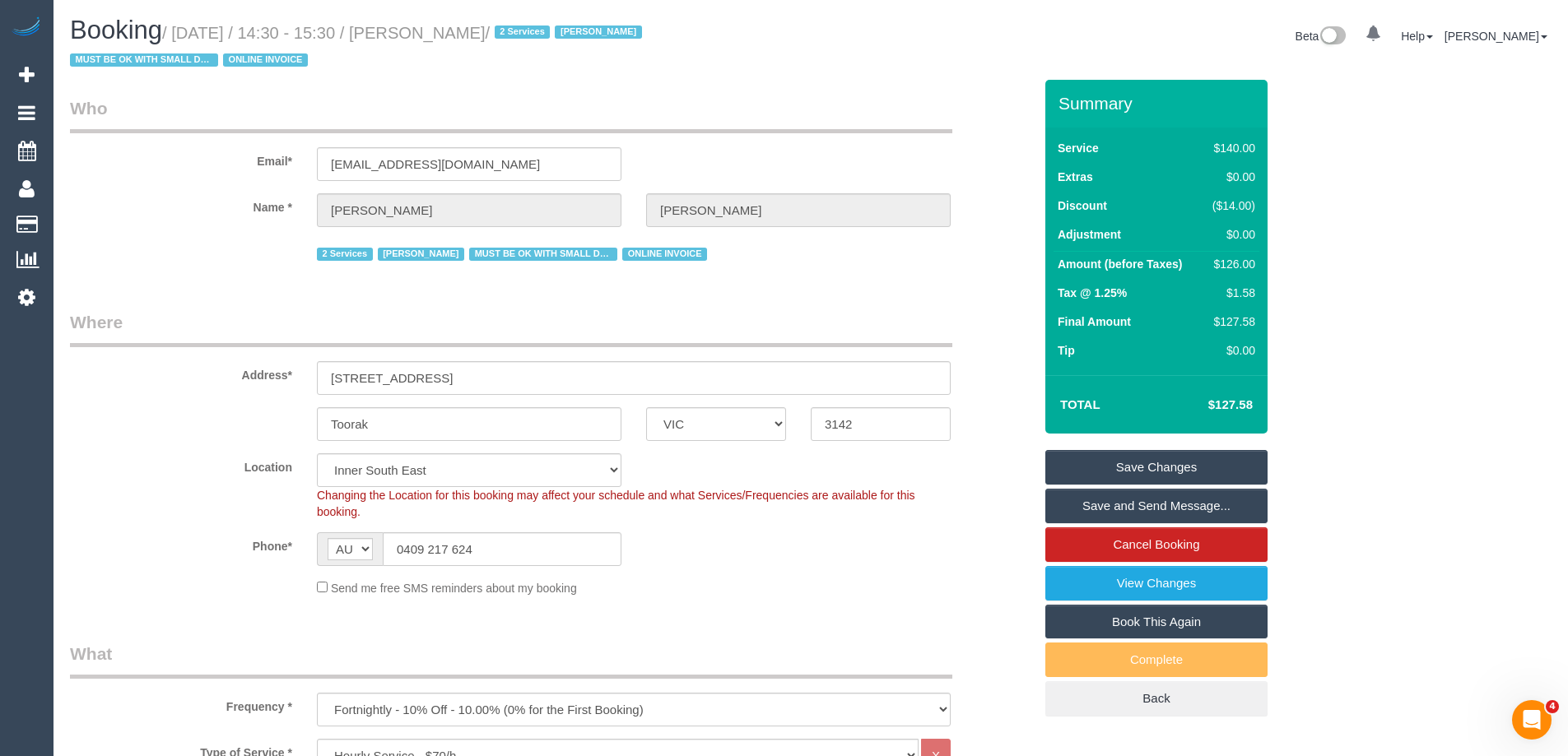
click at [233, 509] on div "Location Office City East (North) East (South) Inner East Inner North (East) In…" at bounding box center [551, 487] width 987 height 67
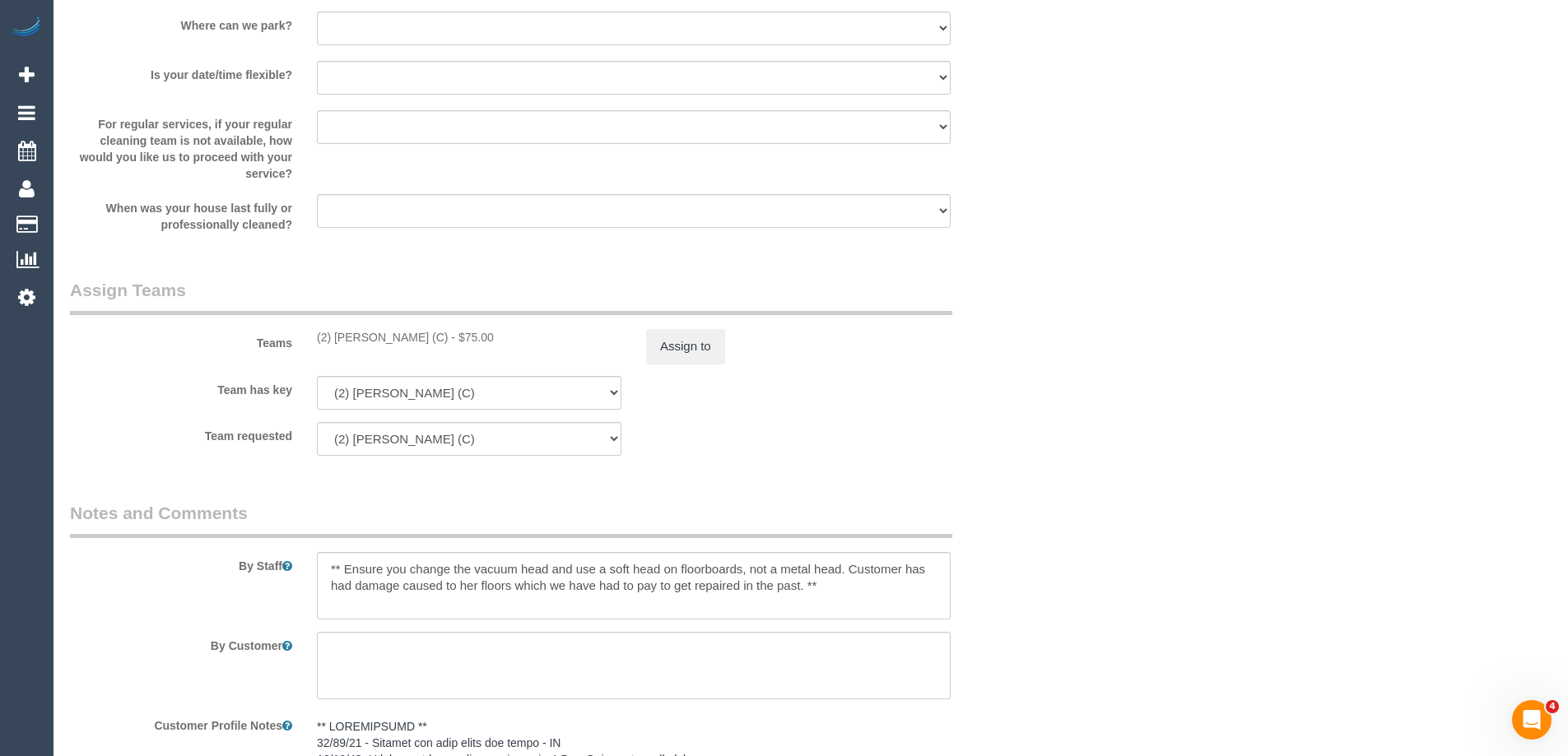
scroll to position [2962, 0]
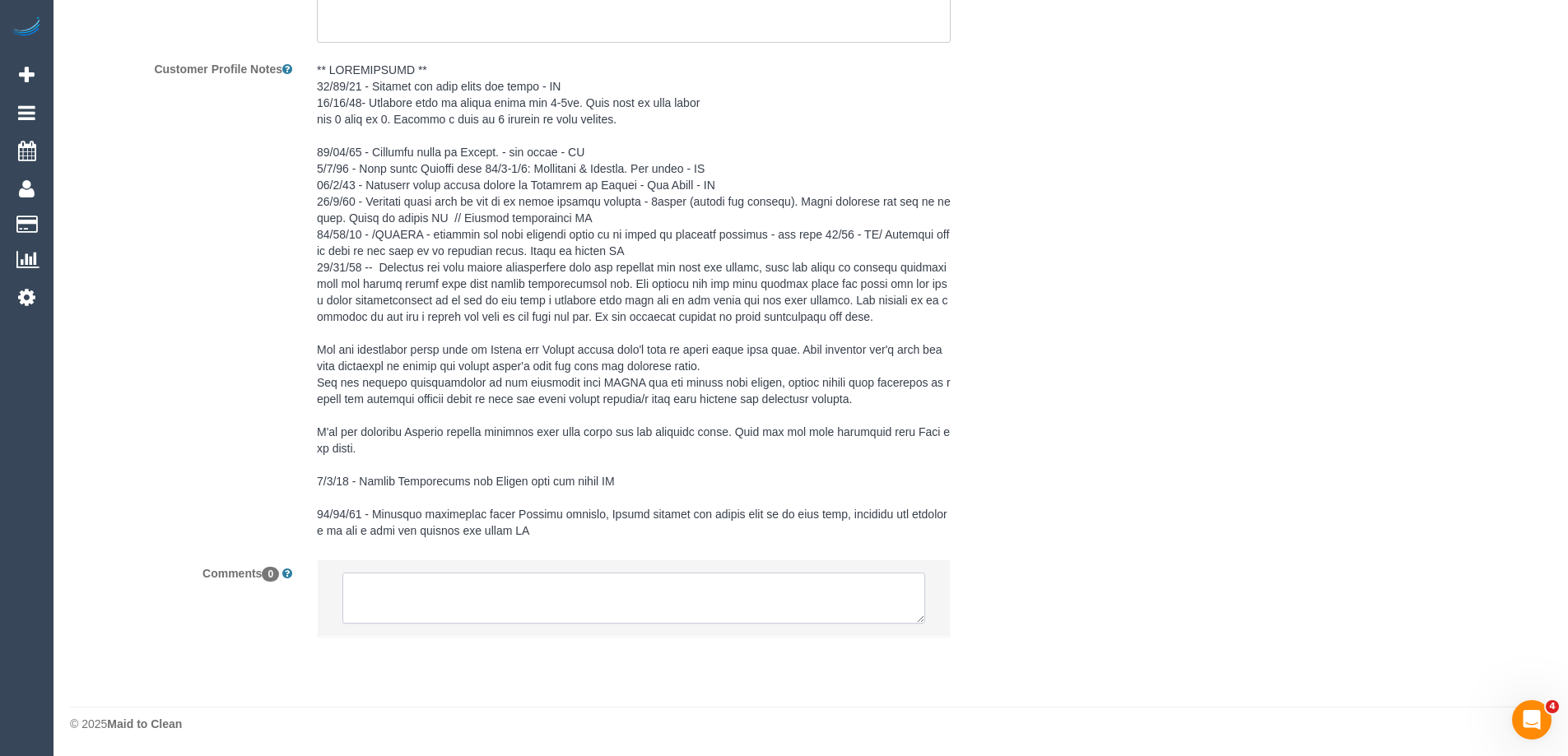
click at [413, 604] on textarea at bounding box center [633, 598] width 583 height 51
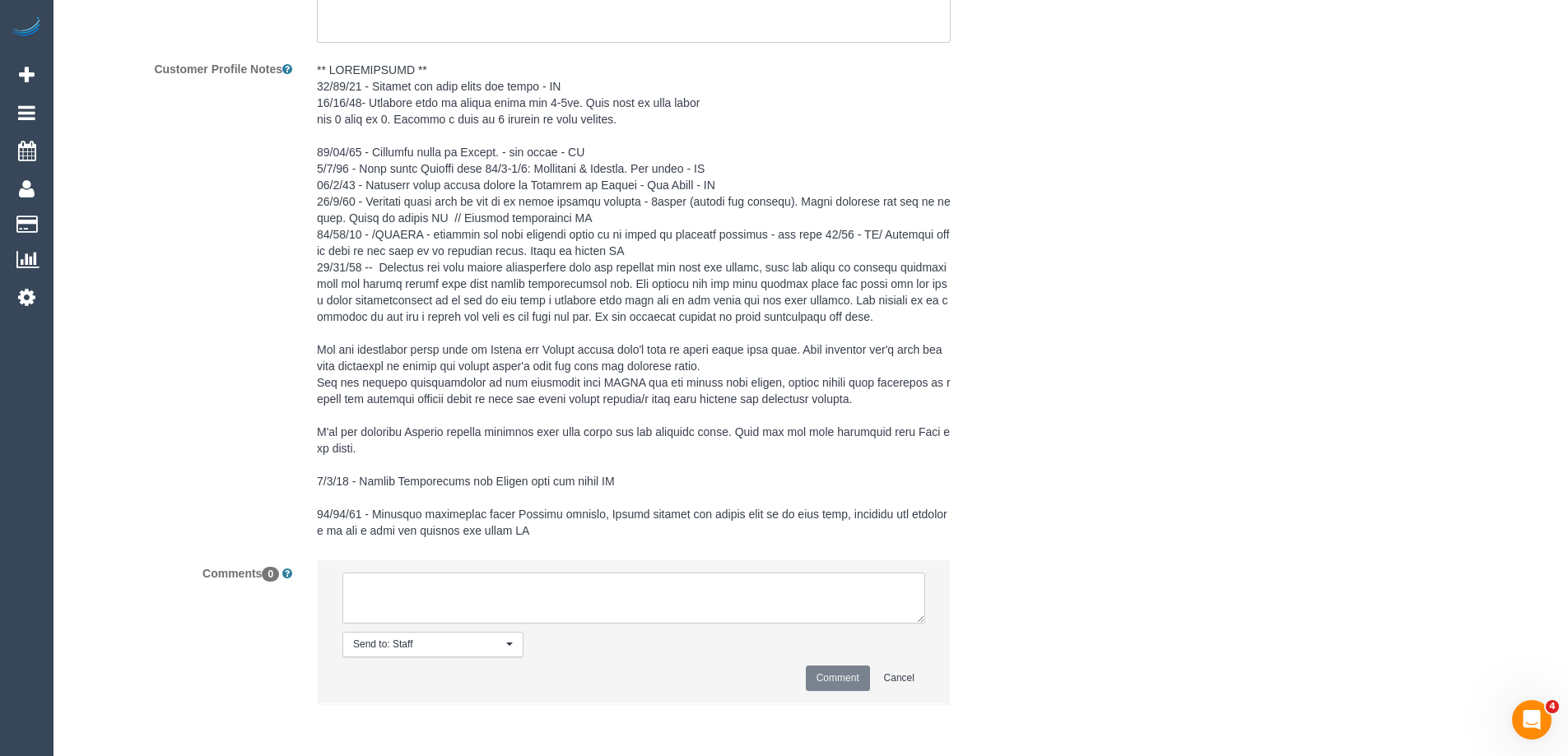
type textarea "1"
type textarea "Customer agreed 12-2pm AW via sms one off to fill gap."
click at [838, 681] on button "Comment" at bounding box center [837, 678] width 64 height 25
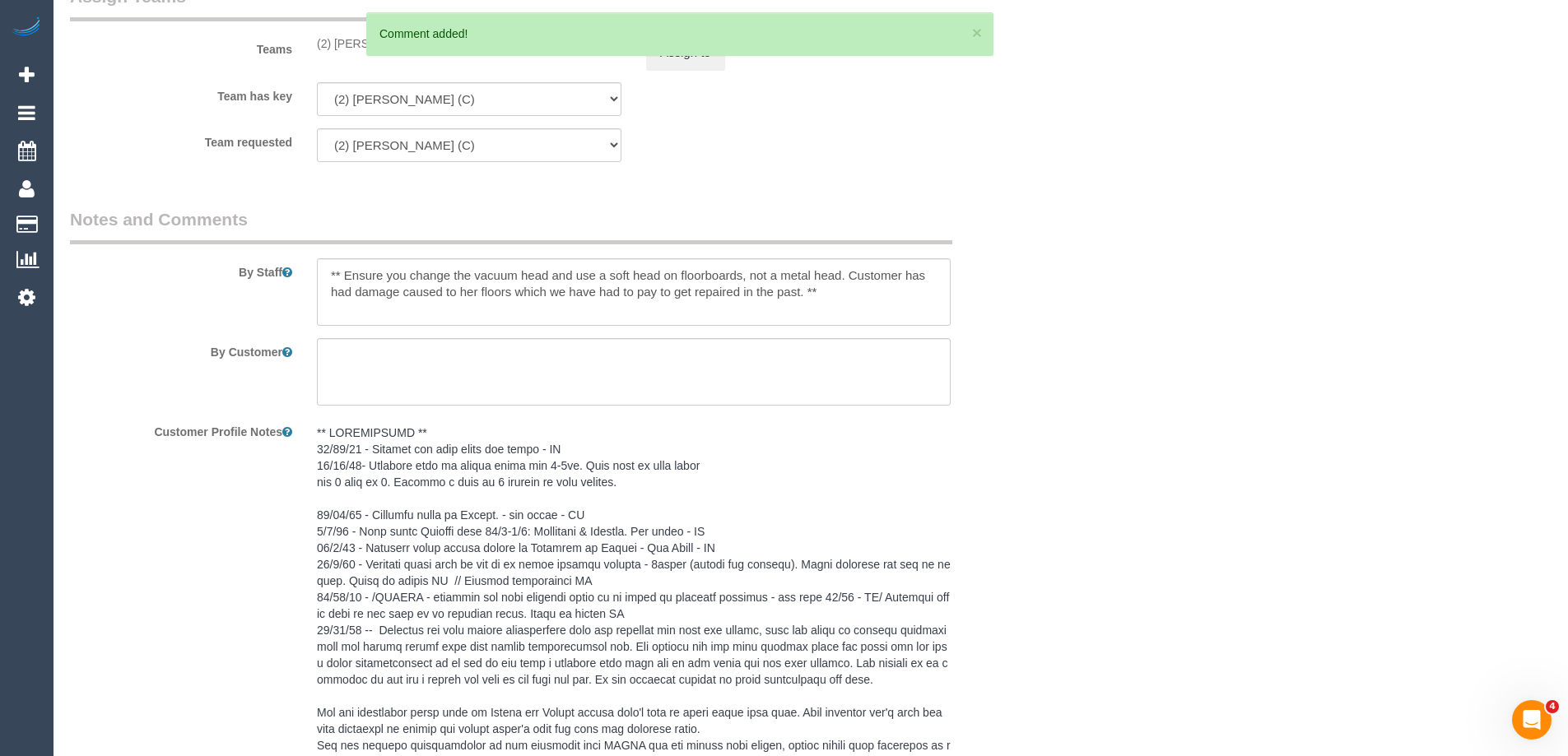
scroll to position [2303, 0]
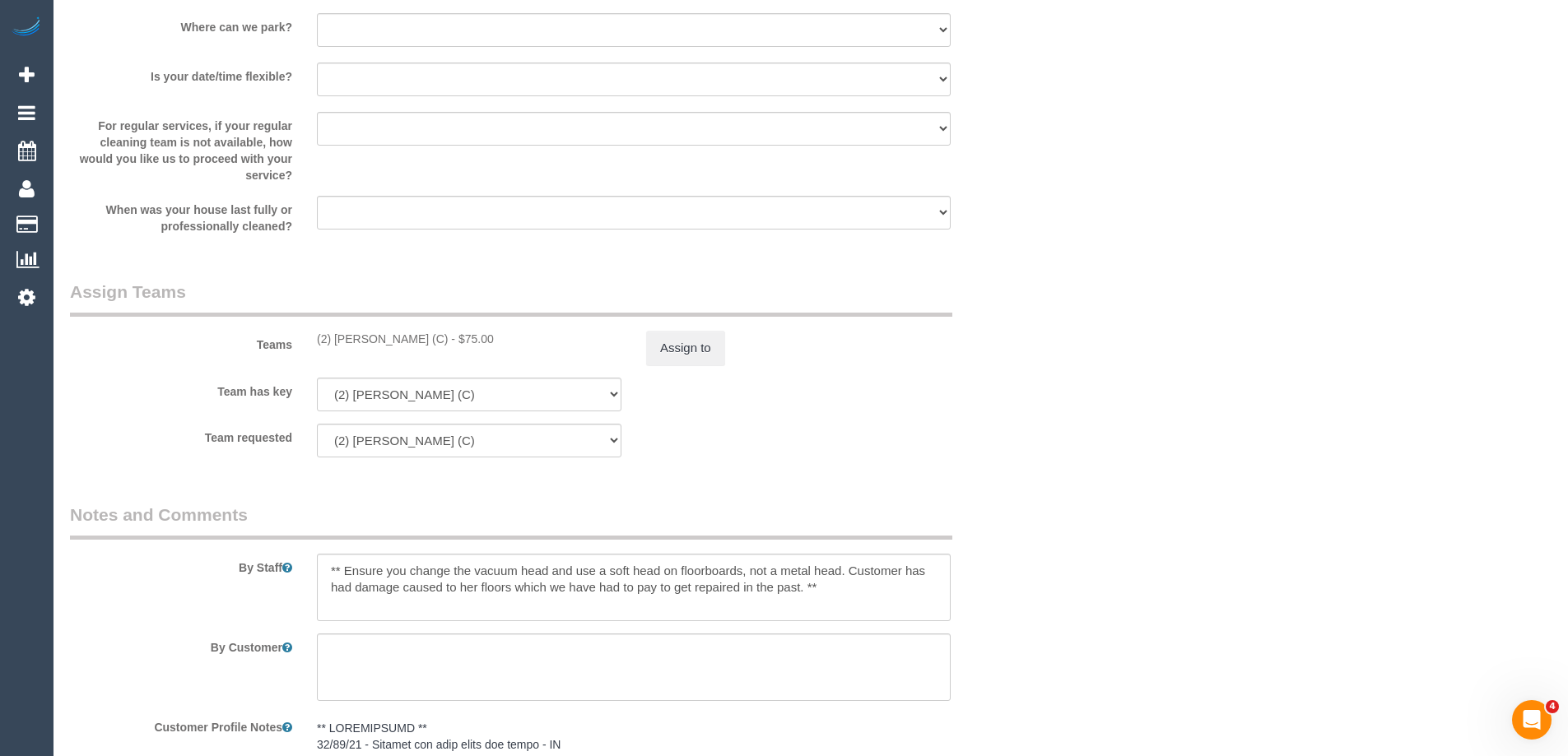
click at [993, 459] on fieldset "Assign Teams Teams (2) Dasni Kalupahana (C) - $75.00 Assign to Team has key (2)…" at bounding box center [551, 375] width 963 height 190
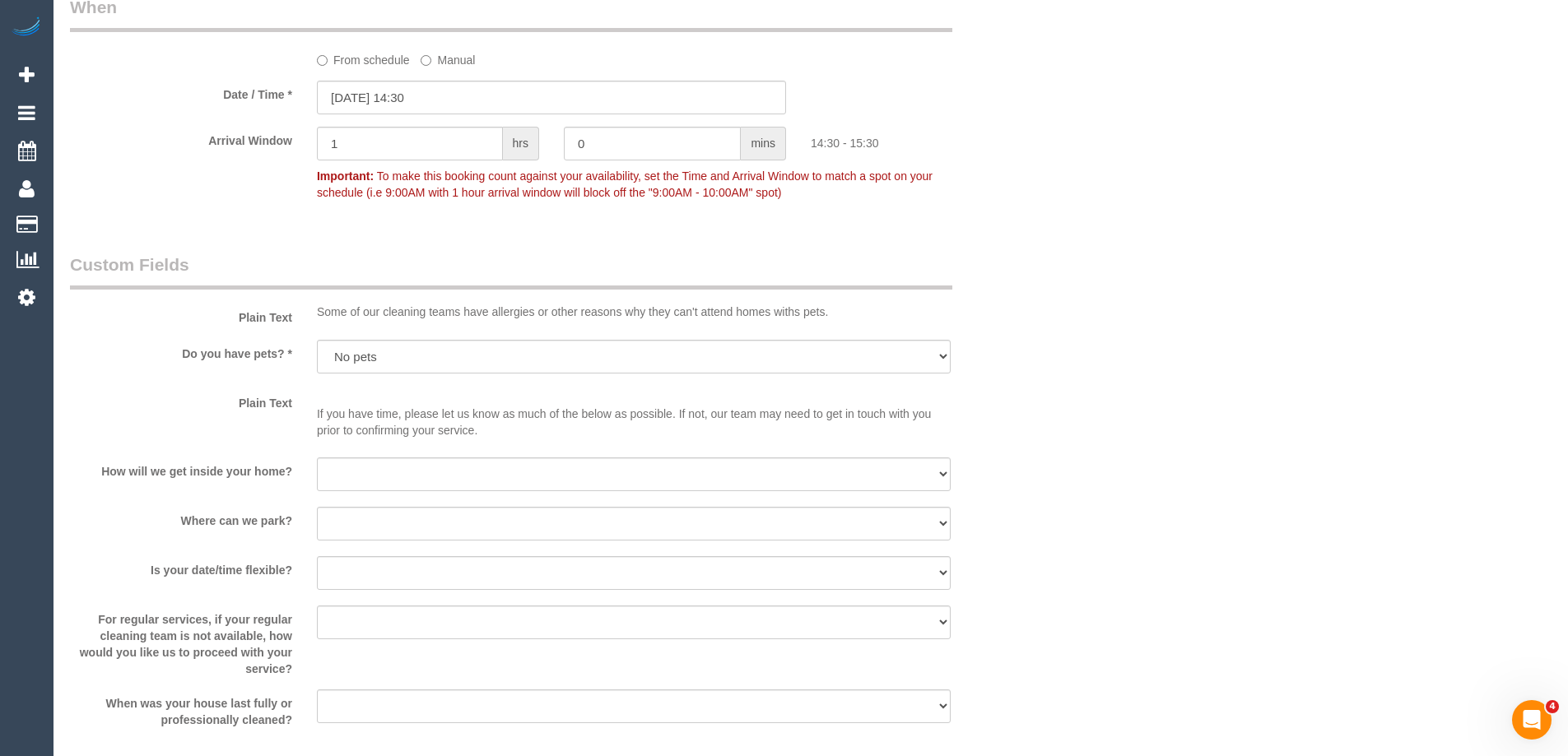
click at [1267, 298] on div "Who Email* jj@jkjmedia.com.au Name * Ian Watts 2 Services Ian Watts MUST BE OK …" at bounding box center [810, 123] width 1481 height 3704
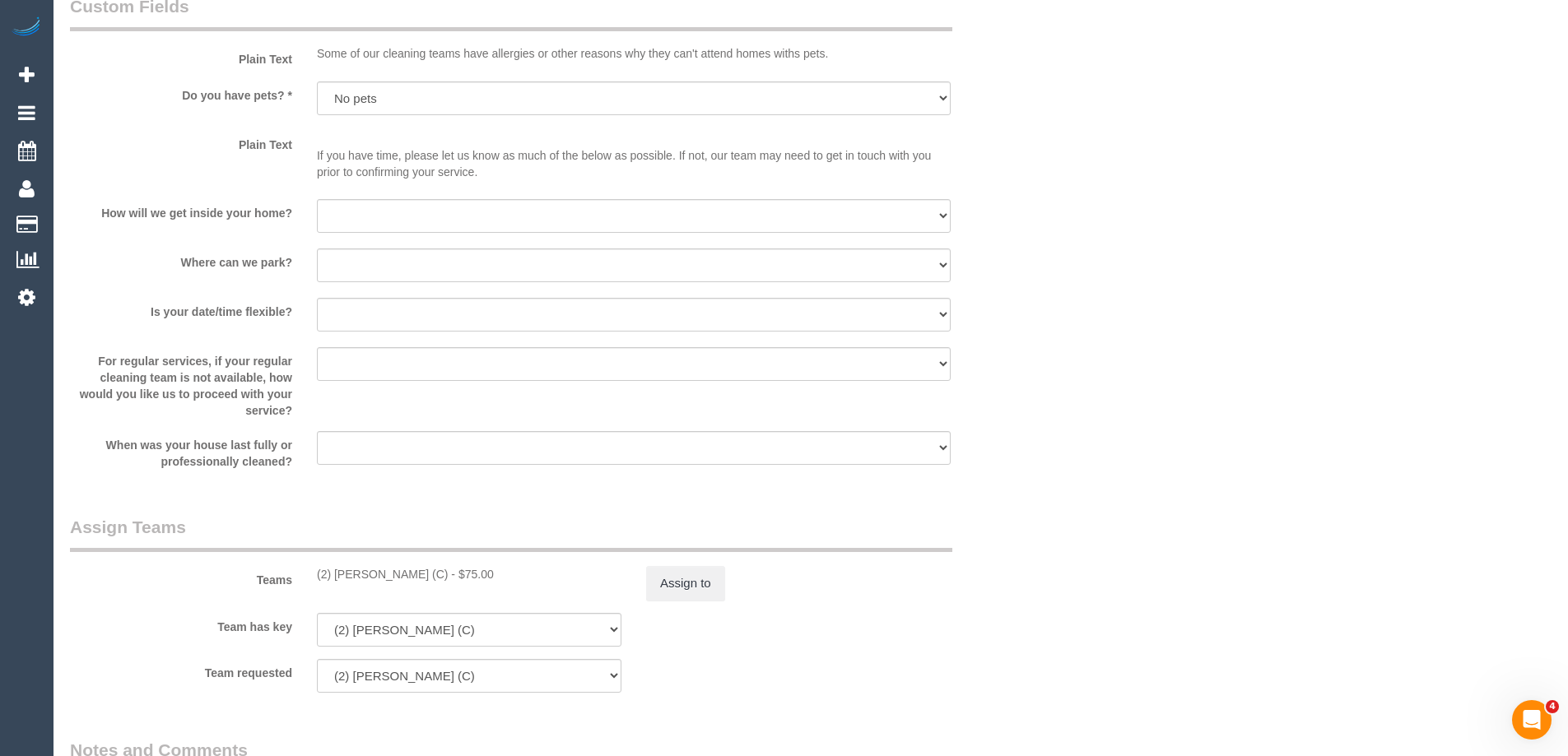
scroll to position [2222, 0]
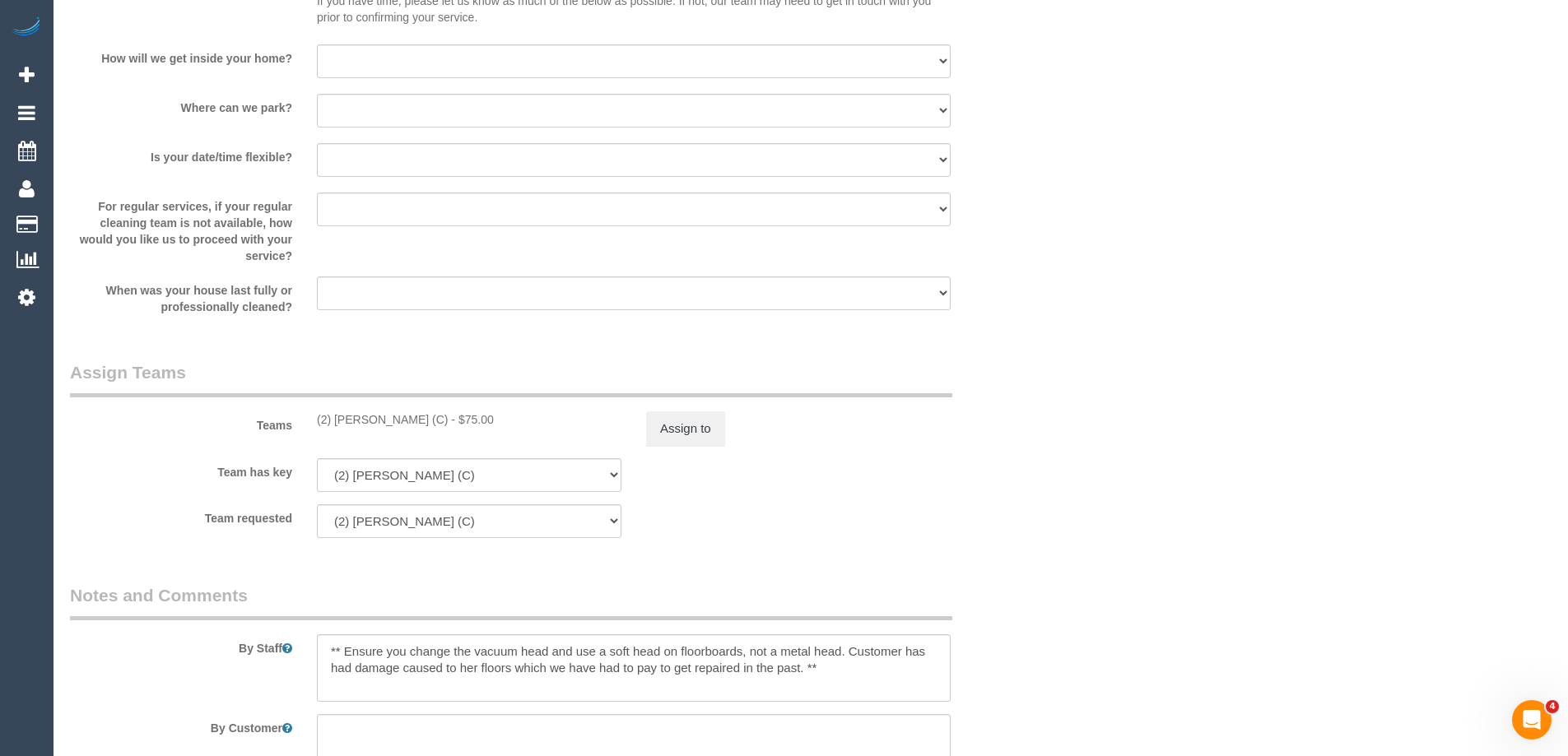
click at [1001, 372] on div "Teams (2) Dasni Kalupahana (C) - $75.00 Assign to" at bounding box center [551, 403] width 987 height 86
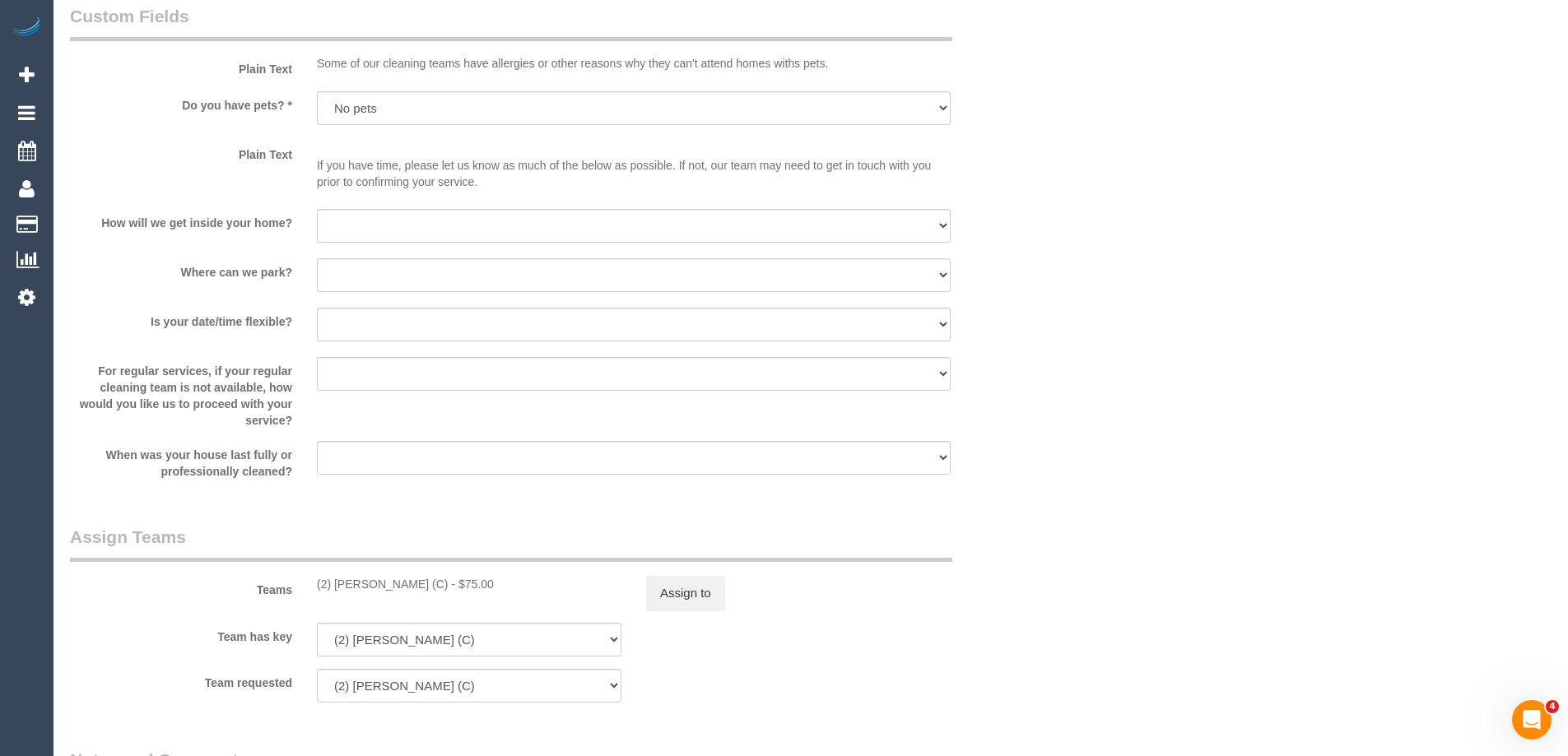
scroll to position [1851, 0]
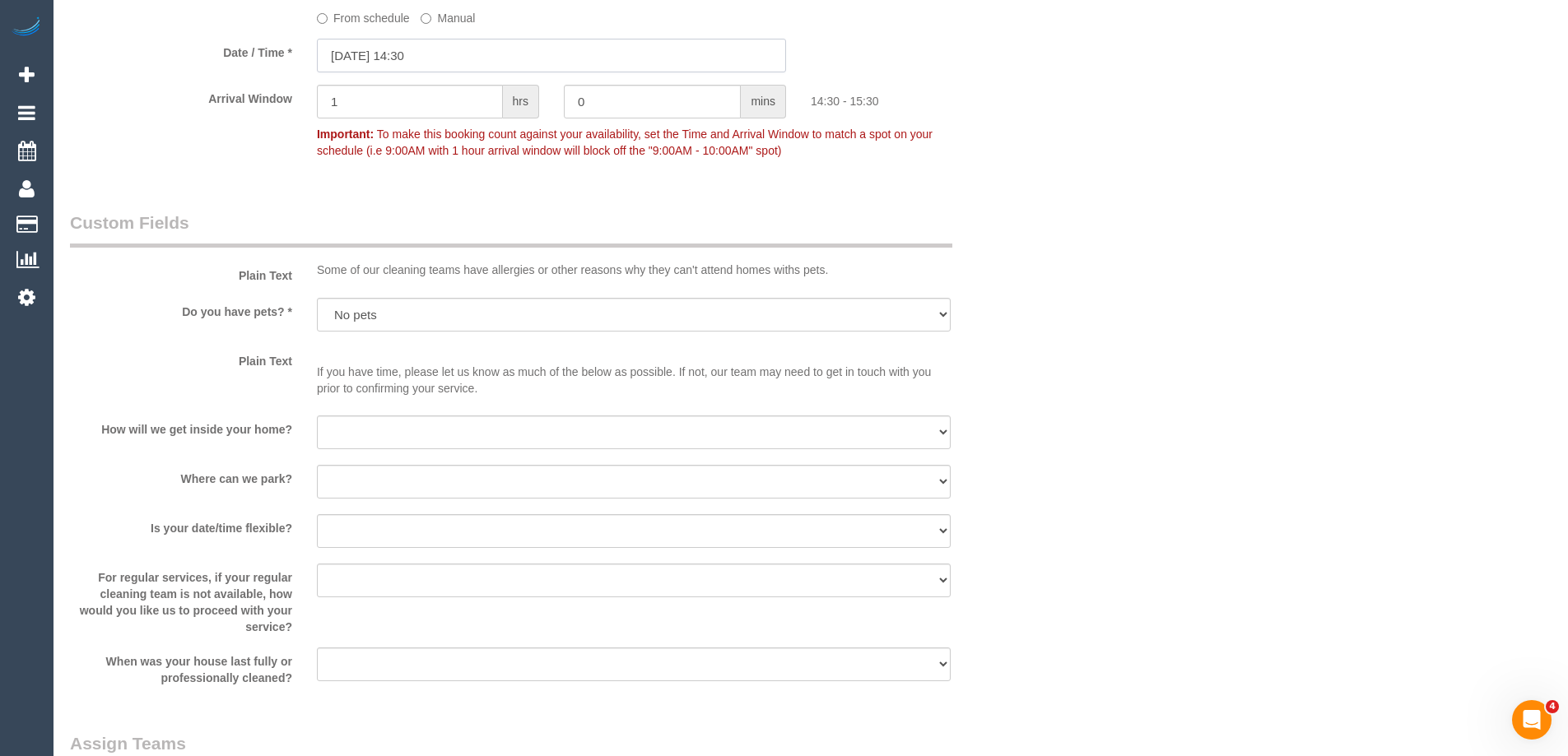
click at [405, 60] on input "03/09/2025 14:30" at bounding box center [551, 55] width 469 height 33
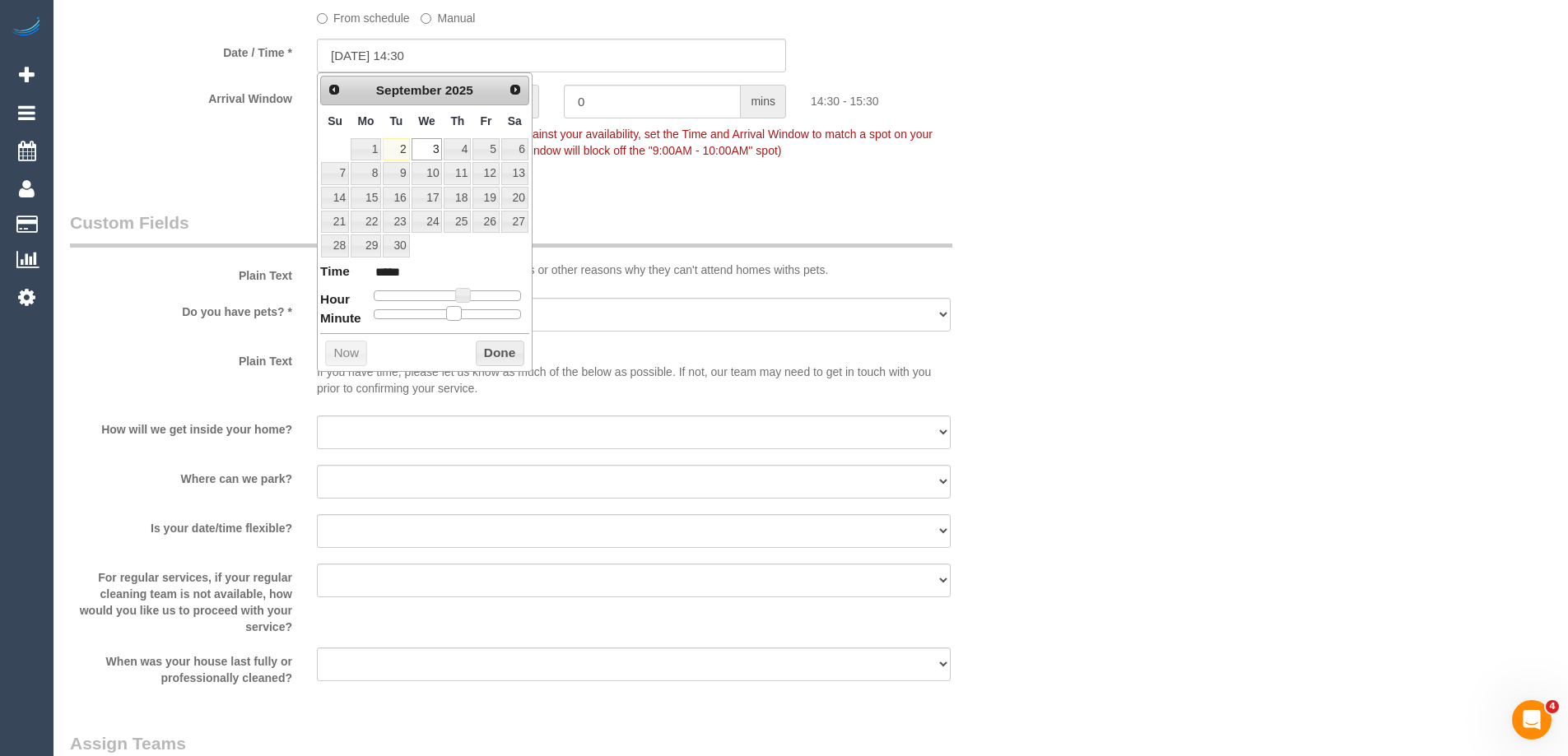
type input "03/09/2025 14:25"
type input "*****"
type input "03/09/2025 14:15"
type input "*****"
type input "03/09/2025 14:00"
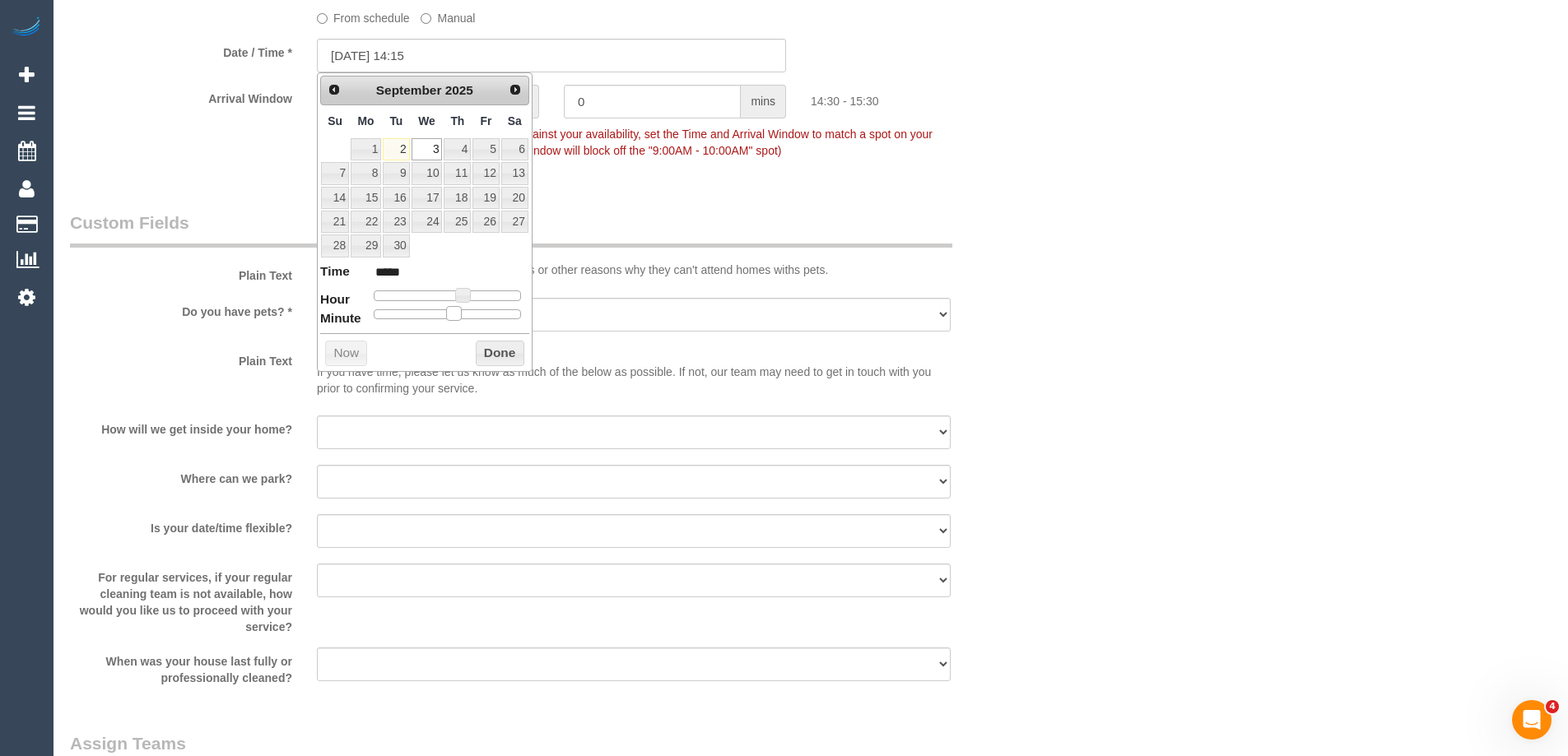
type input "*****"
drag, startPoint x: 448, startPoint y: 313, endPoint x: 277, endPoint y: 293, distance: 172.2
type input "03/09/2025 13:00"
type input "*****"
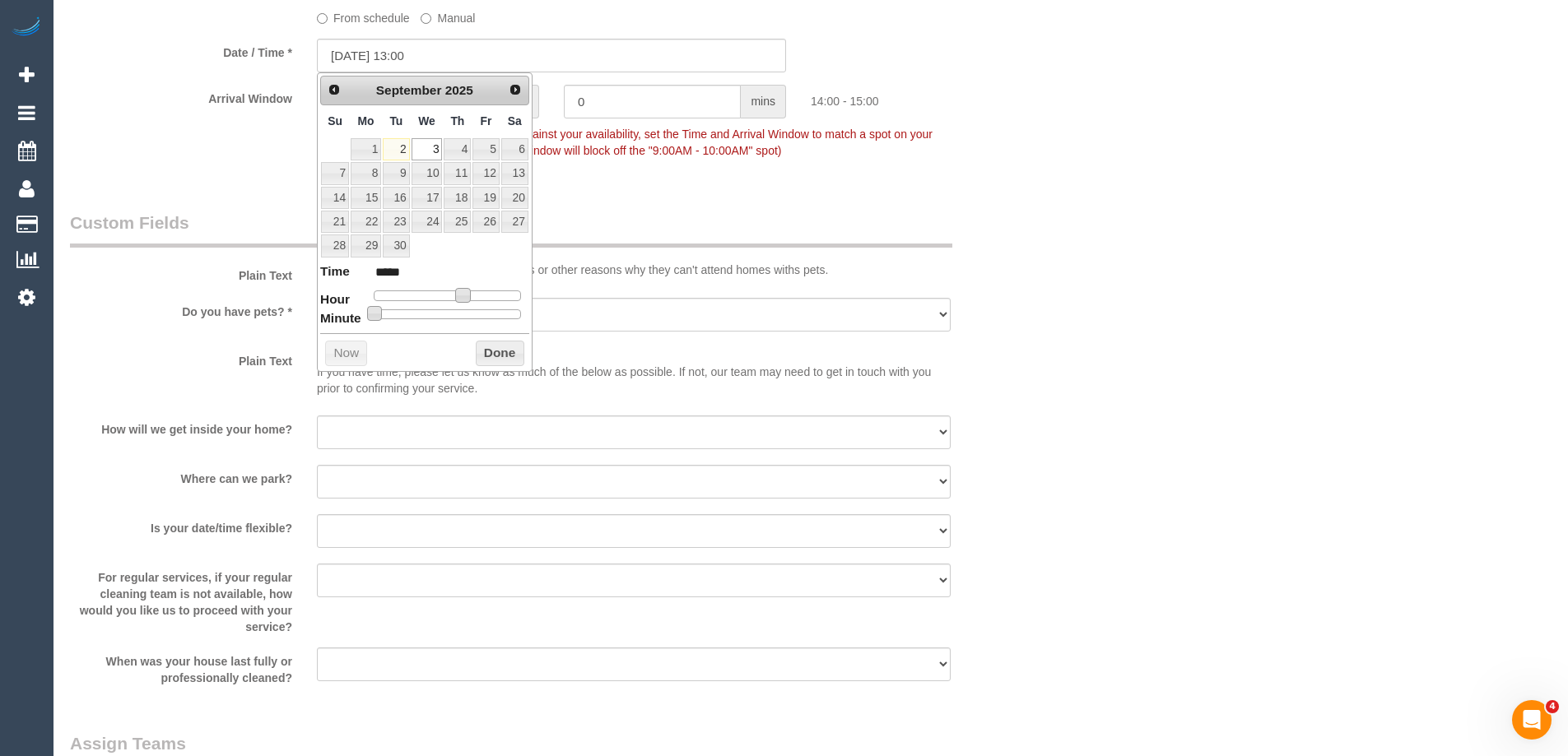
type input "03/09/2025 12:00"
type input "*****"
type input "03/09/2025 11:00"
type input "*****"
type input "03/09/2025 12:00"
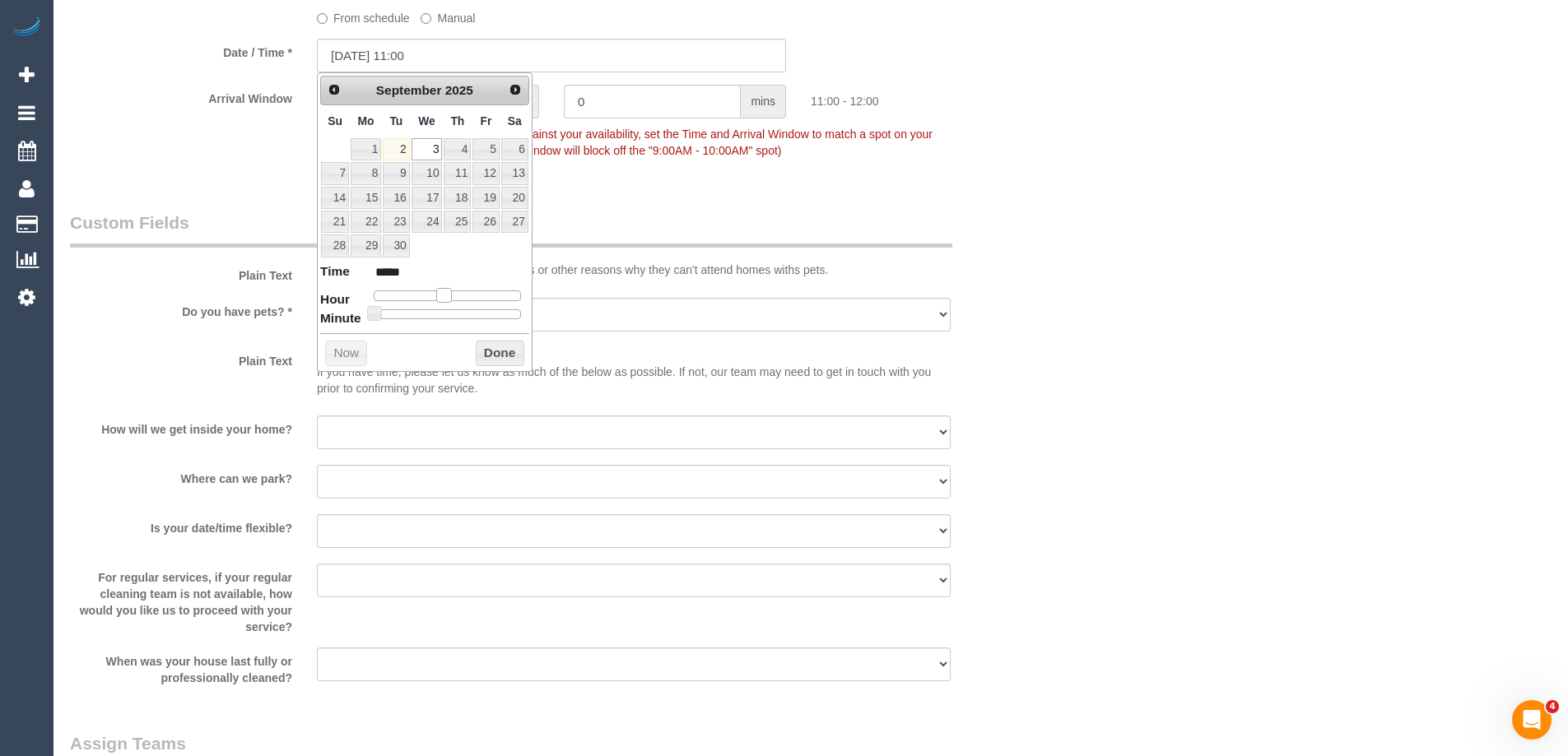
type input "*****"
drag, startPoint x: 462, startPoint y: 296, endPoint x: 452, endPoint y: 299, distance: 10.4
click at [452, 299] on span at bounding box center [450, 295] width 14 height 14
click at [499, 353] on button "Done" at bounding box center [500, 353] width 49 height 26
click at [1285, 242] on div "Who Email* jj@jkjmedia.com.au Name * Ian Watts 2 Services Ian Watts MUST BE OK …" at bounding box center [810, 80] width 1481 height 3704
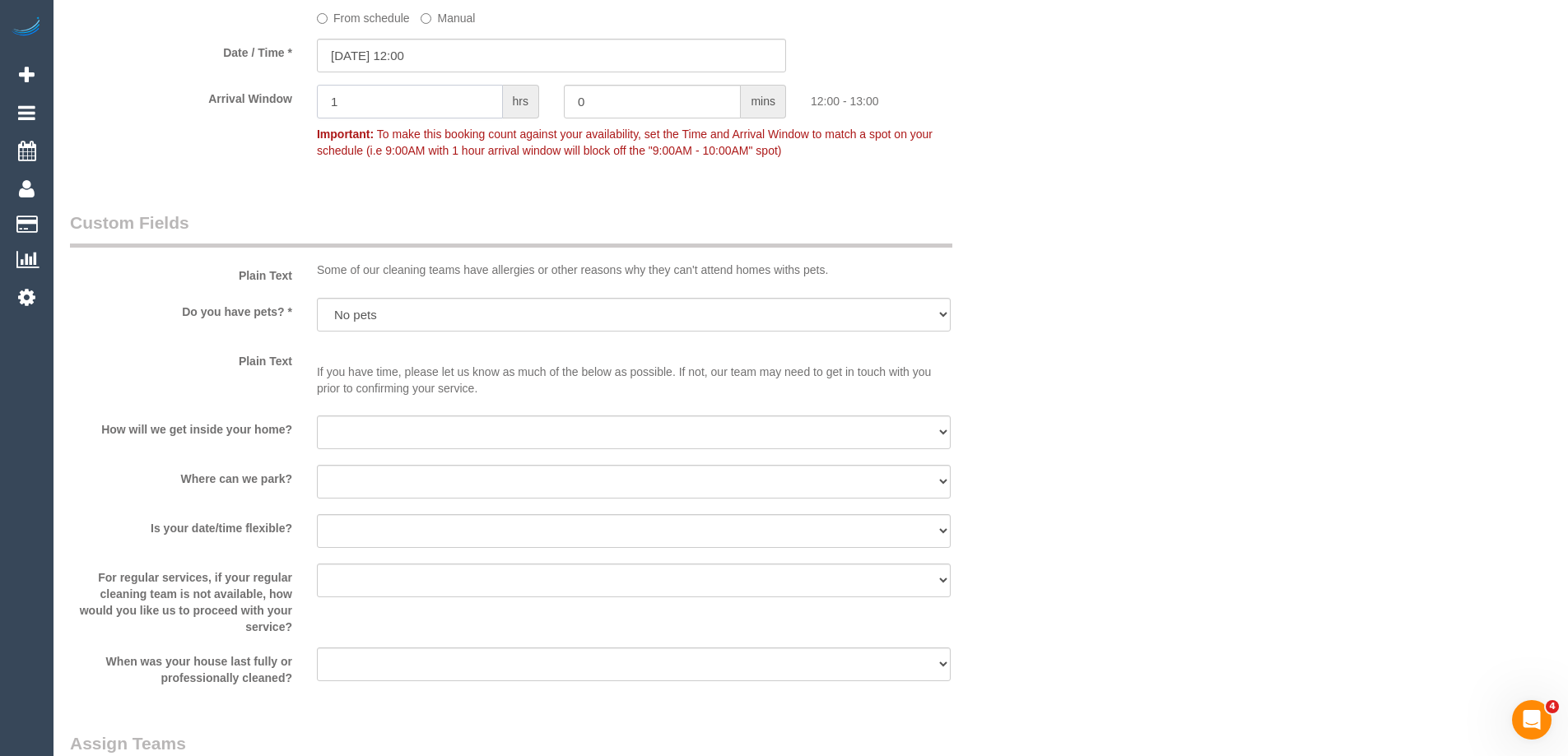
click at [469, 104] on input "1" at bounding box center [410, 101] width 186 height 33
type input "2"
click at [1228, 156] on div "Who Email* jj@jkjmedia.com.au Name * Ian Watts 2 Services Ian Watts MUST BE OK …" at bounding box center [810, 80] width 1481 height 3704
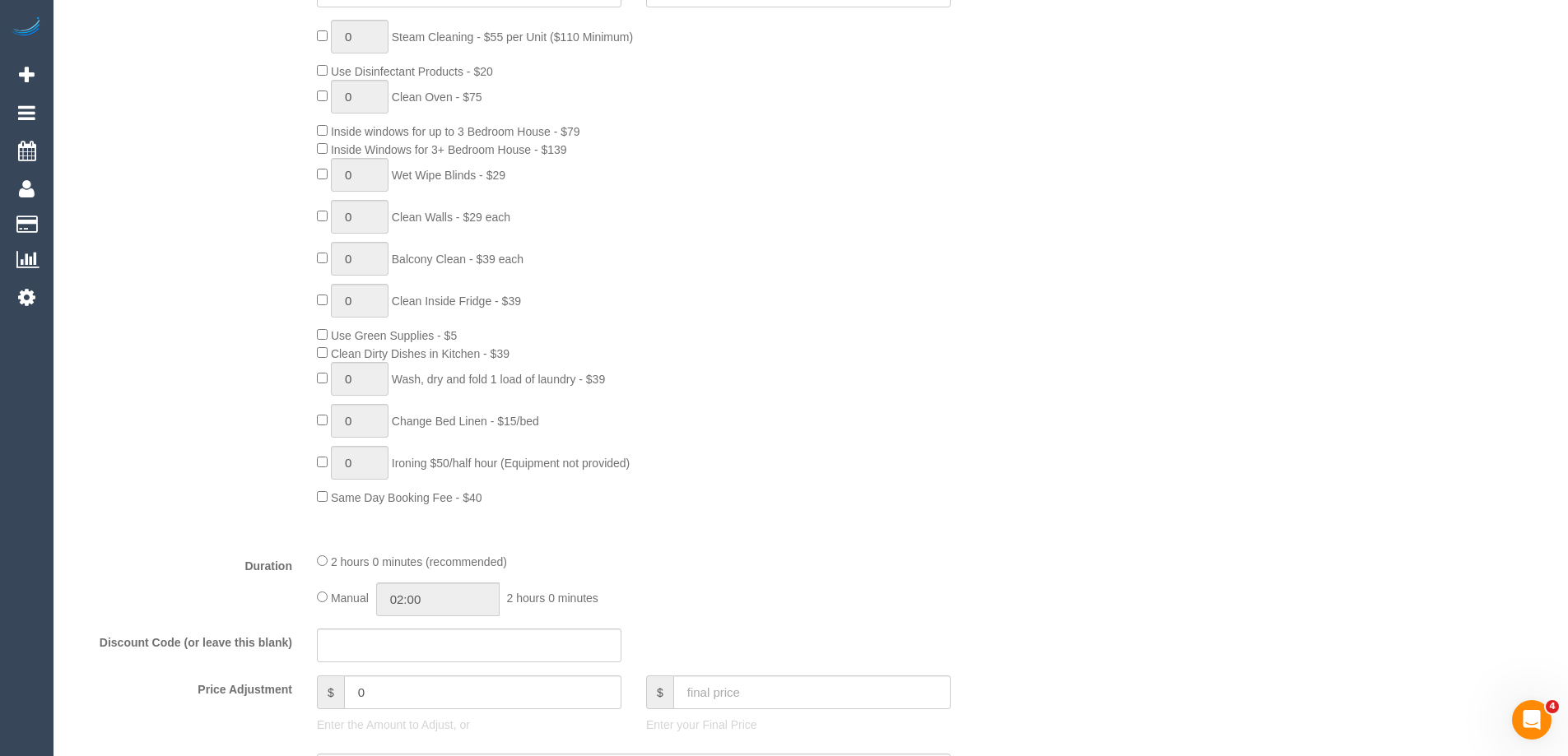
scroll to position [205, 0]
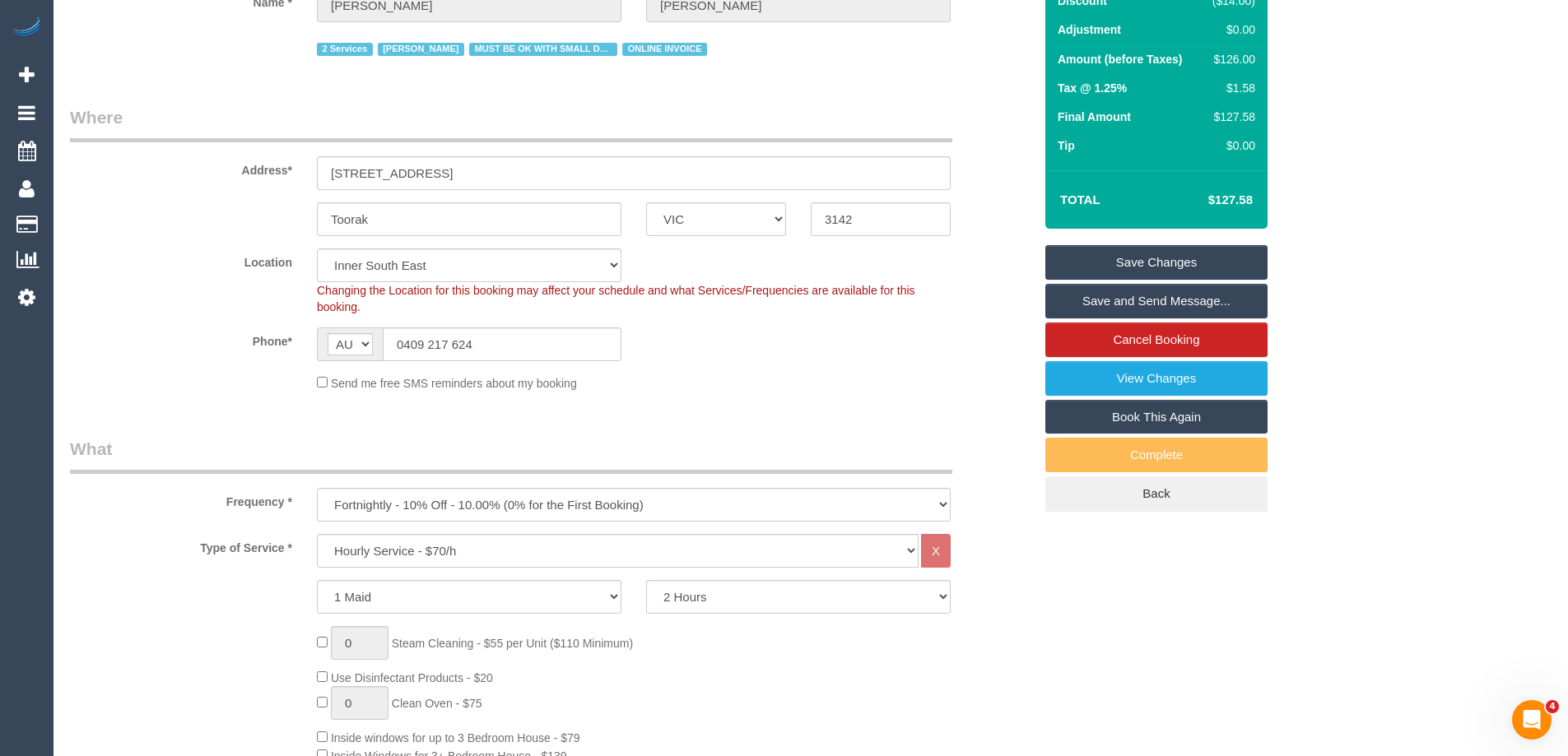
click at [1176, 264] on link "Save Changes" at bounding box center [1156, 263] width 222 height 34
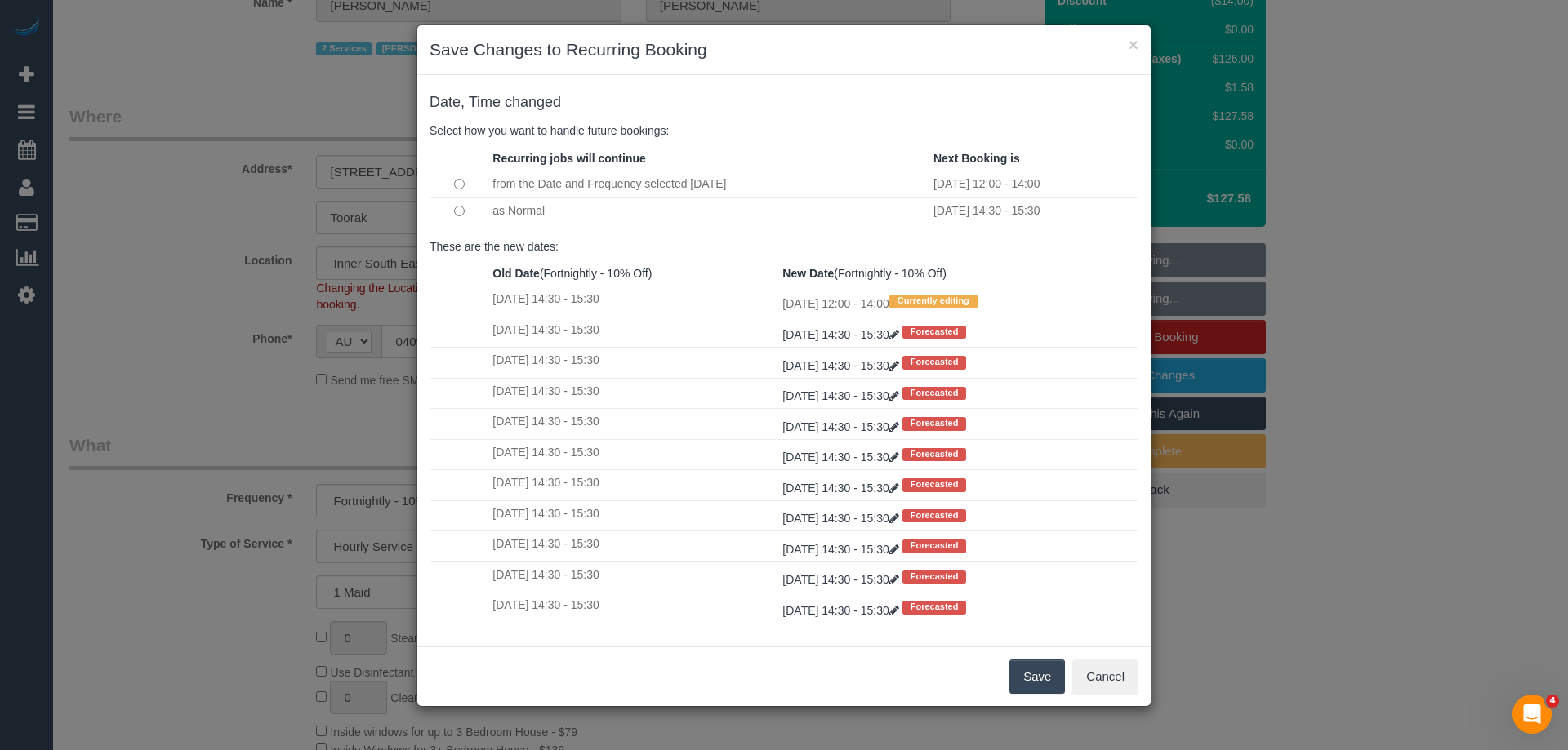
click at [1021, 677] on button "Save" at bounding box center [1037, 677] width 56 height 34
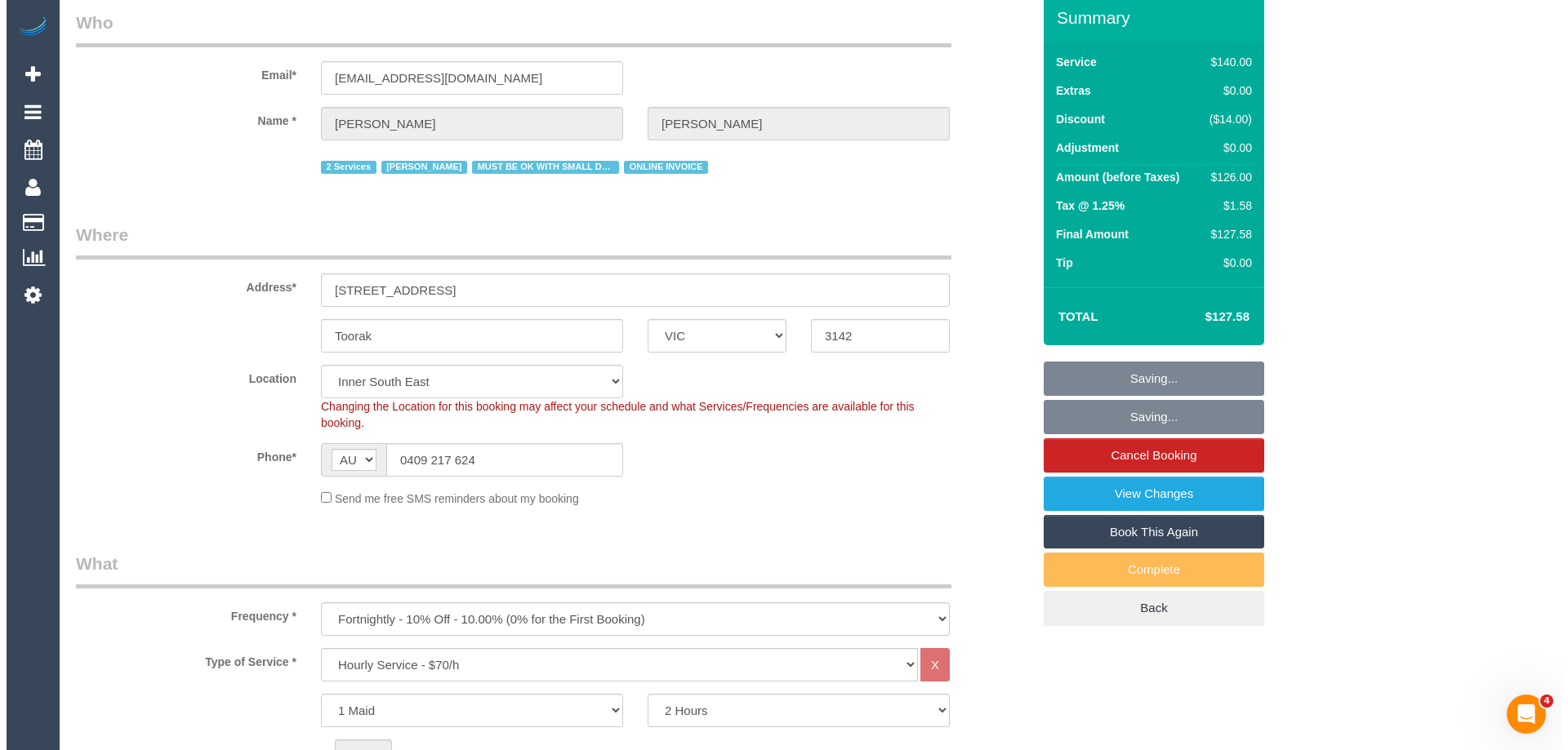
scroll to position [0, 0]
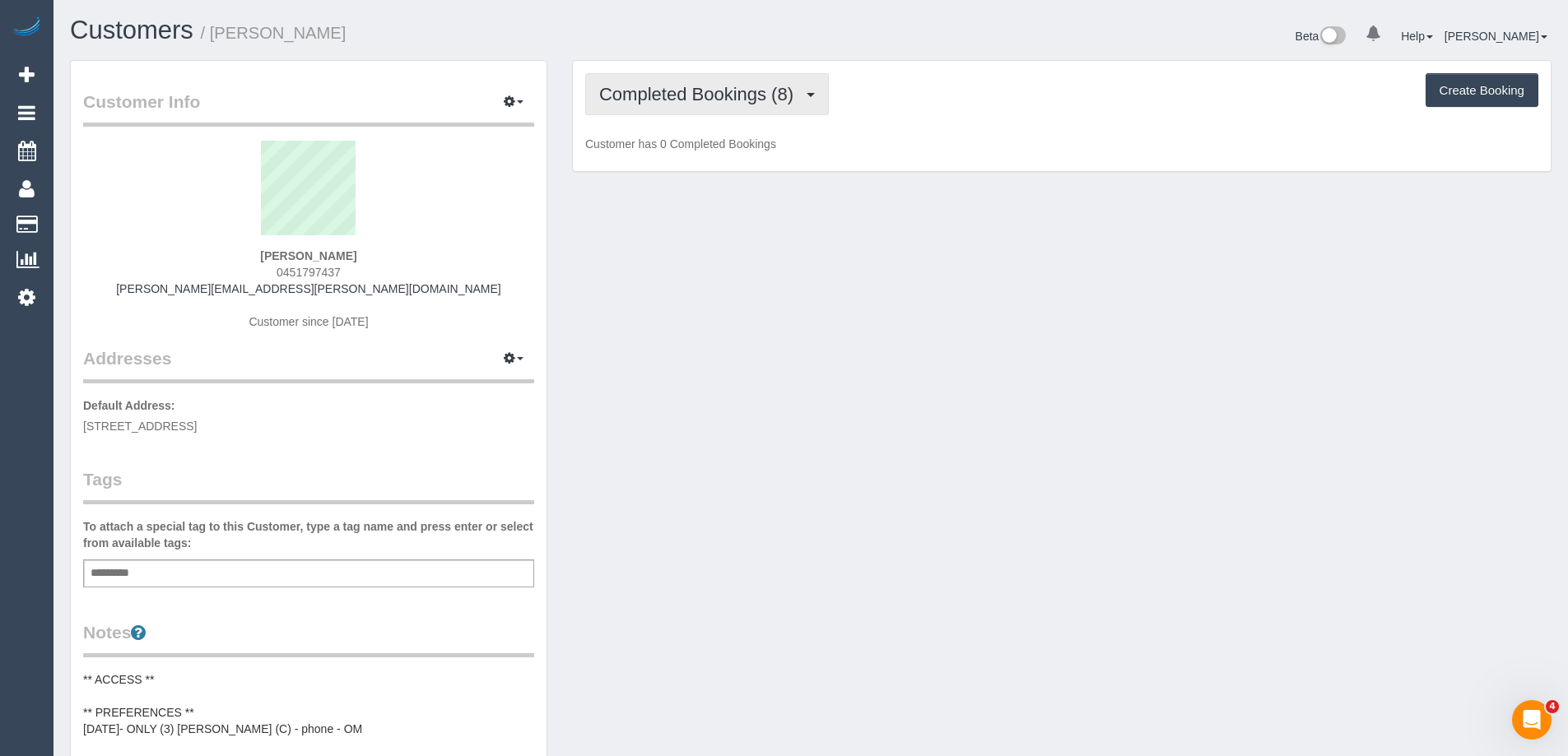
click at [674, 90] on span "Completed Bookings (8)" at bounding box center [700, 94] width 202 height 21
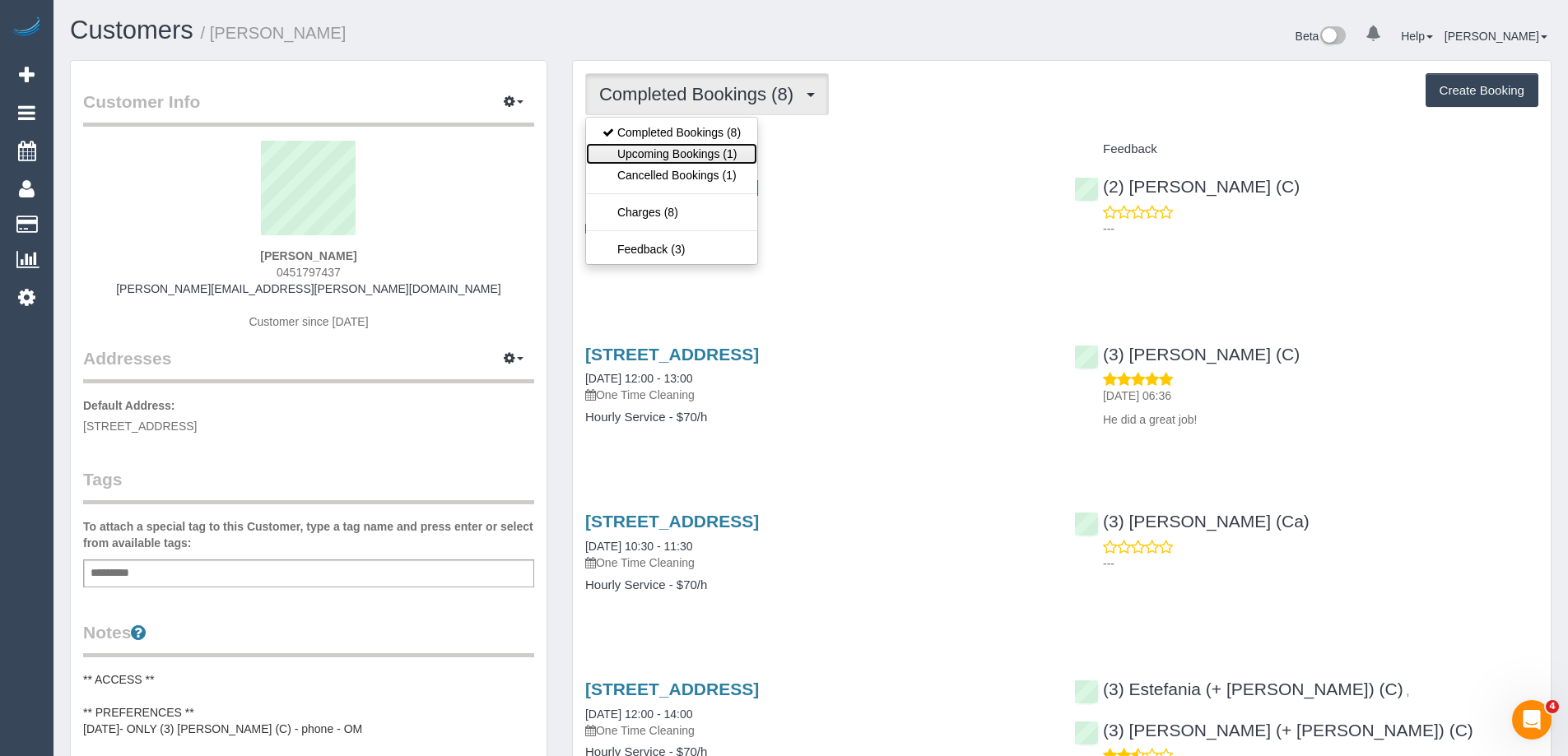
click at [656, 144] on link "Upcoming Bookings (1)" at bounding box center [672, 154] width 172 height 22
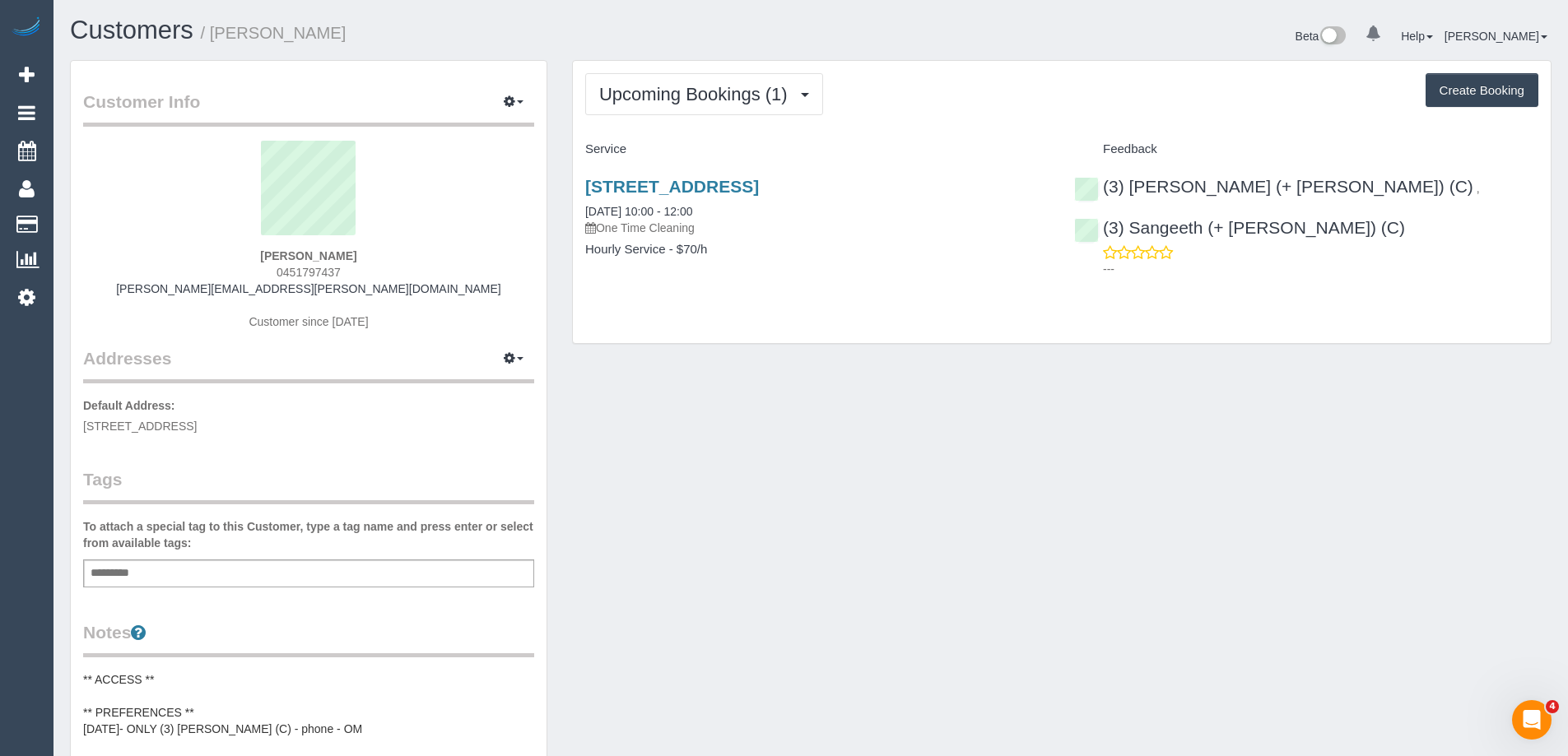
click at [677, 201] on div "[STREET_ADDRESS] [DATE] 10:00 - 12:00 One Time Cleaning" at bounding box center [817, 207] width 464 height 60
click at [677, 202] on div "[STREET_ADDRESS] [DATE] 10:00 - 12:00 One Time Cleaning" at bounding box center [817, 207] width 464 height 60
click at [679, 209] on link "[DATE] 10:00 - 12:00" at bounding box center [639, 211] width 107 height 14
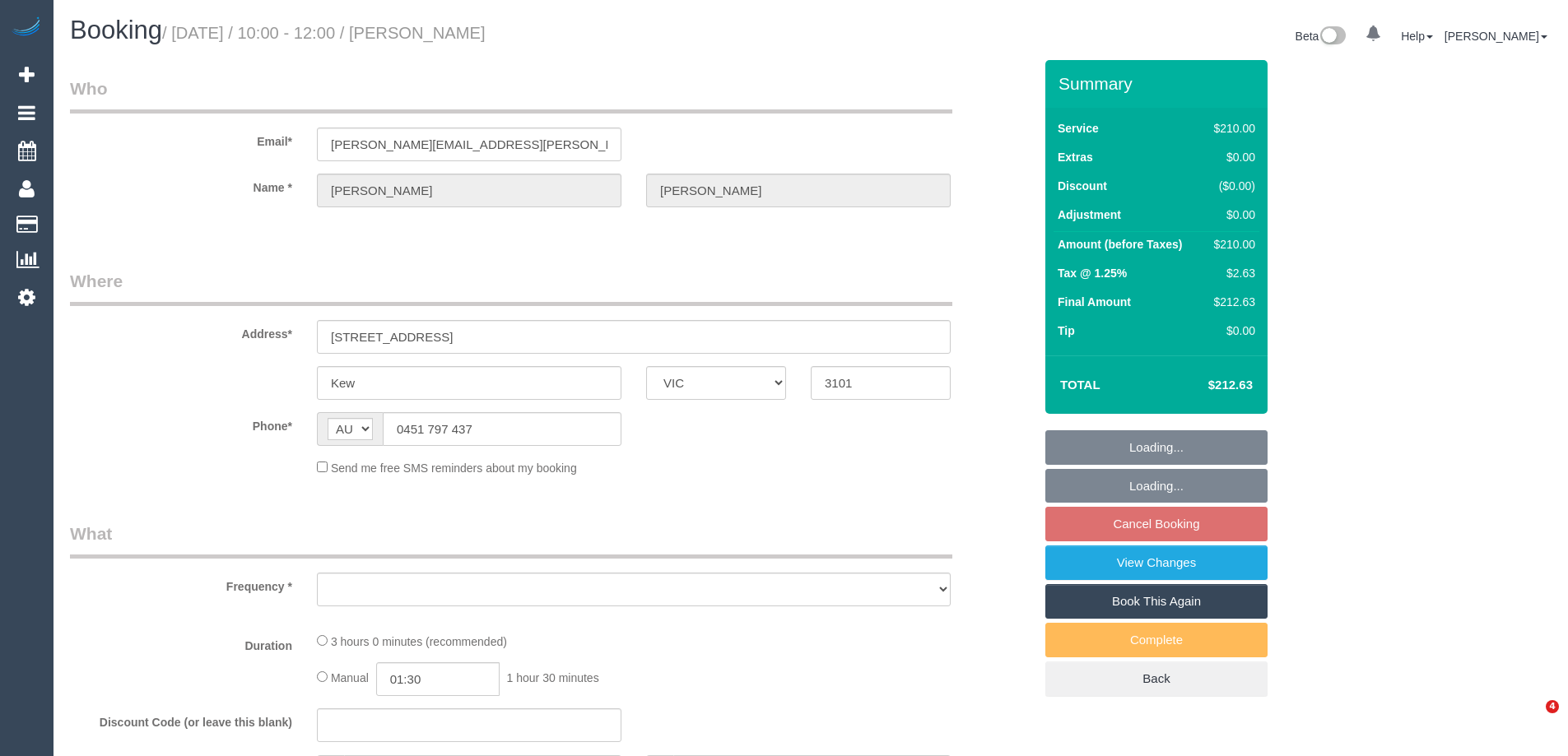
select select "VIC"
select select "string:stripe-pm_1RtgNE2GScqysDRVUirl8EZJ"
select select "180"
select select "number:30"
select select "number:14"
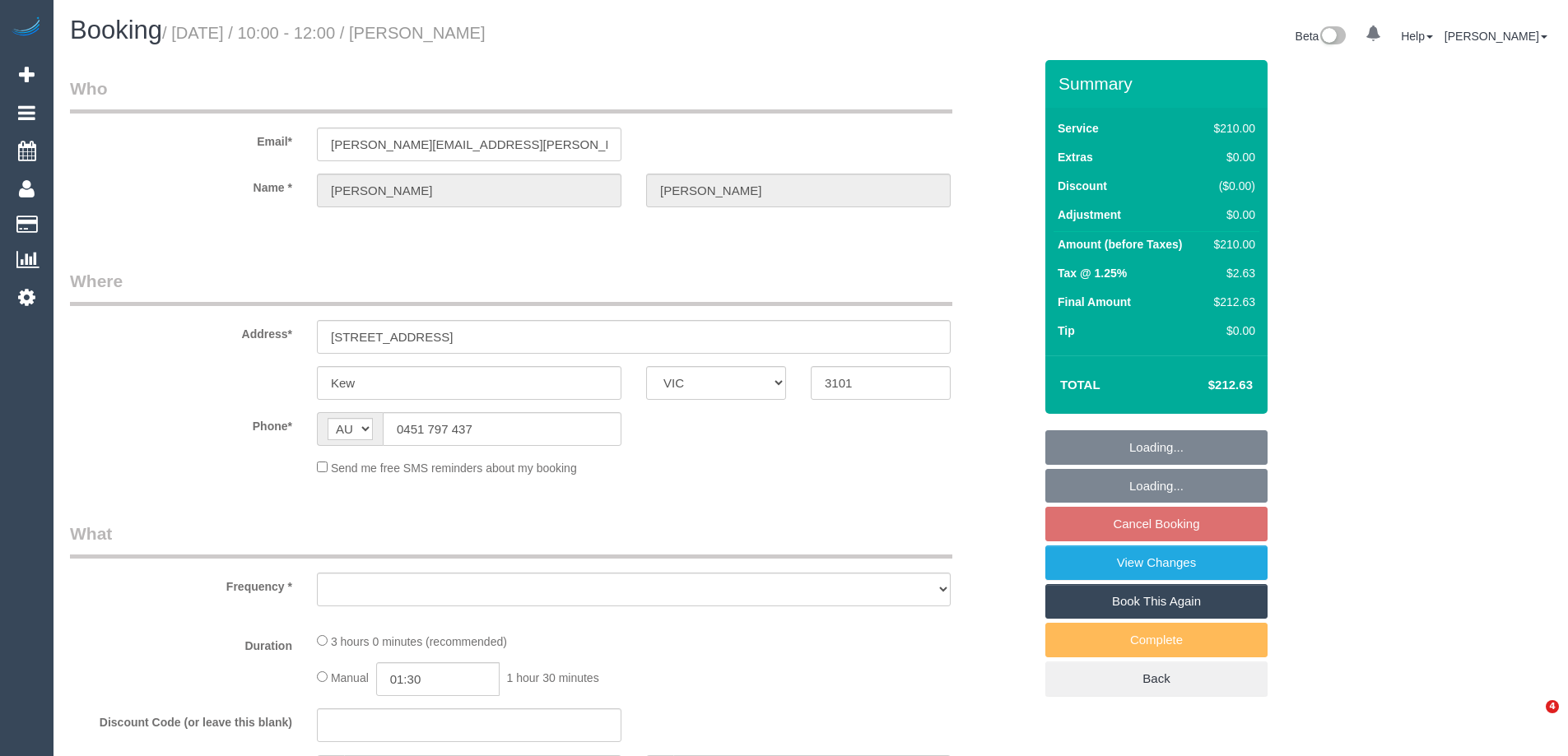
select select "number:19"
select select "number:25"
select select "number:35"
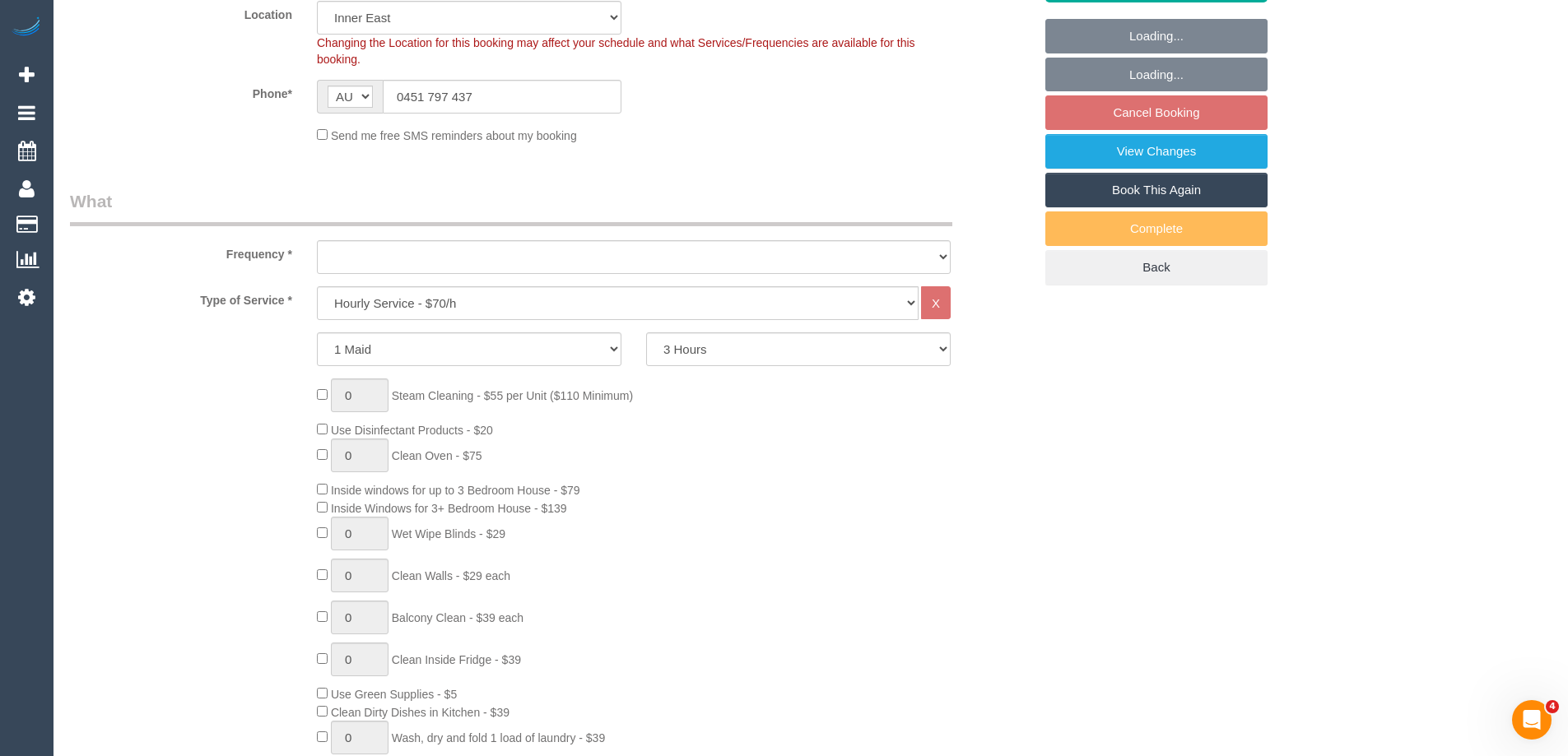
select select "object:1529"
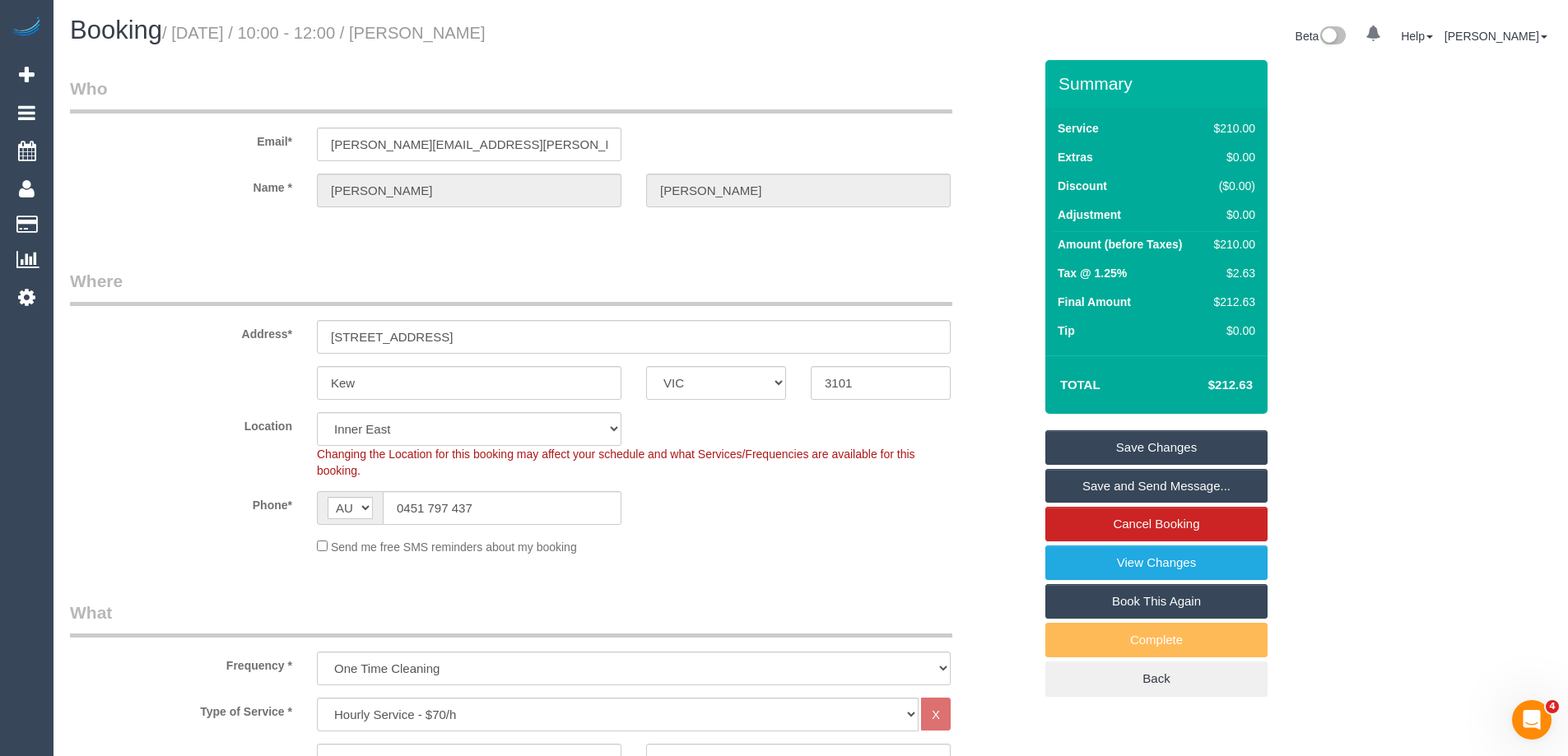
scroll to position [329, 0]
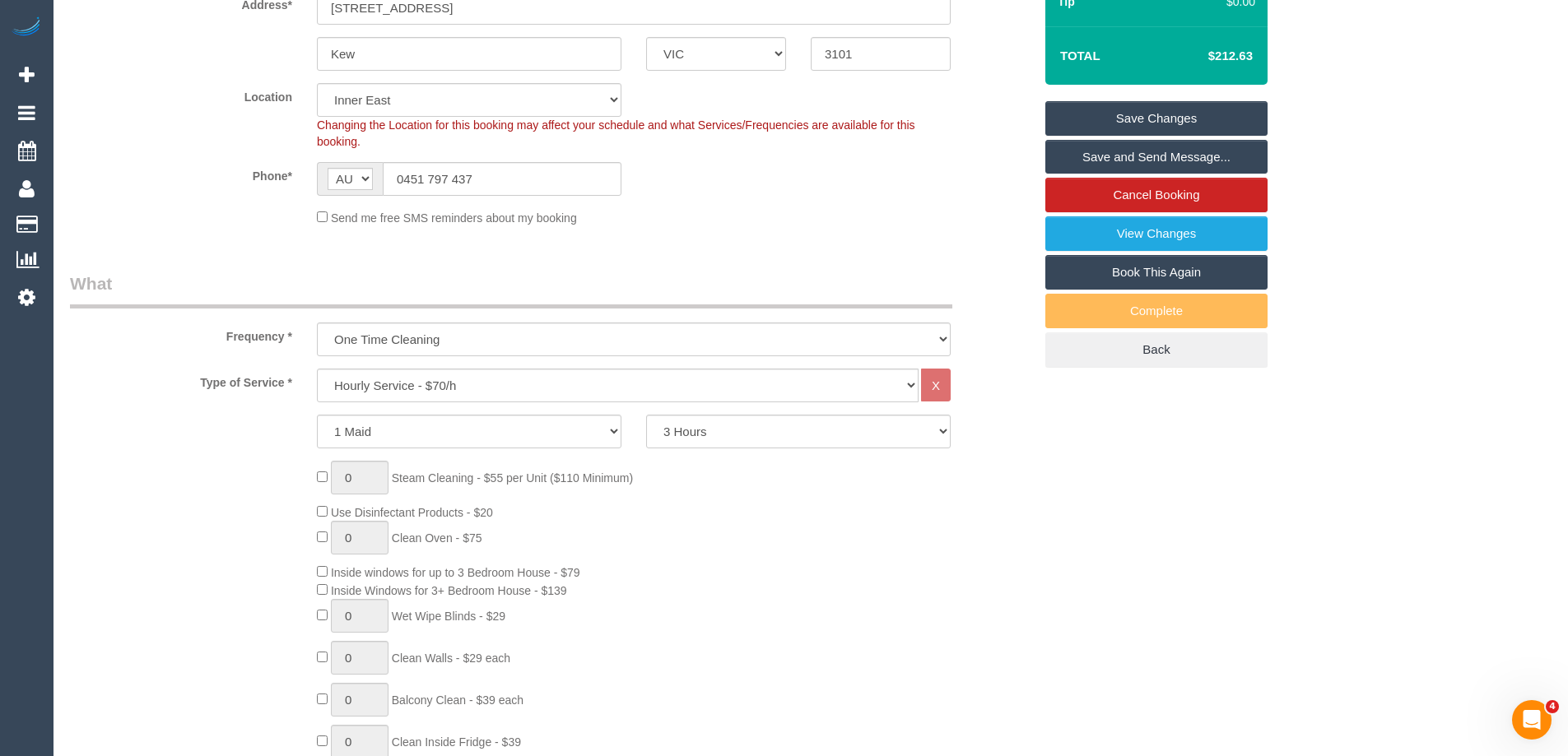
click at [980, 192] on div "Phone* AF AL DZ AD AO AI AQ AG AR AM AW AU AT AZ BS BH BD BB BY BE BZ BJ BM BT …" at bounding box center [551, 179] width 987 height 33
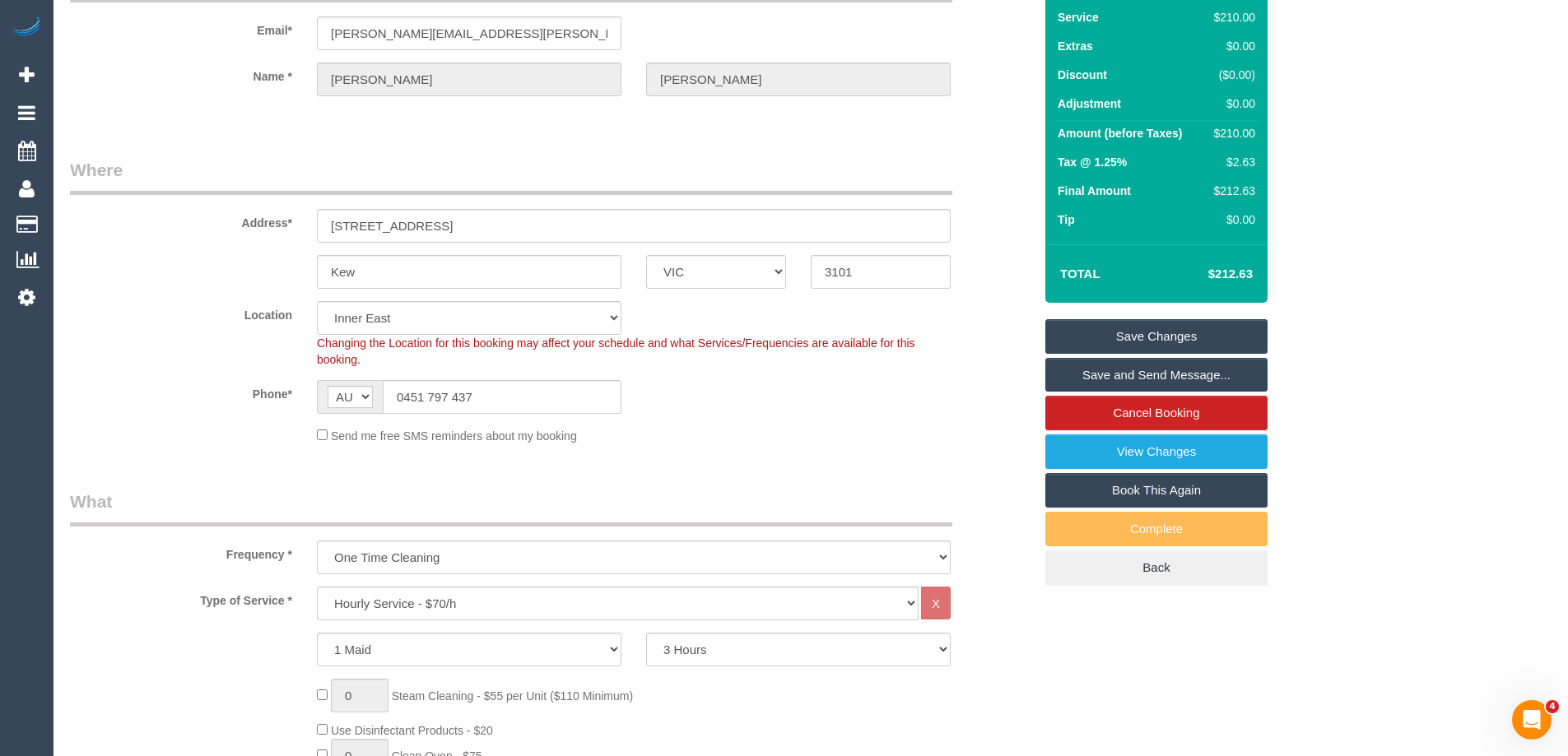
scroll to position [0, 0]
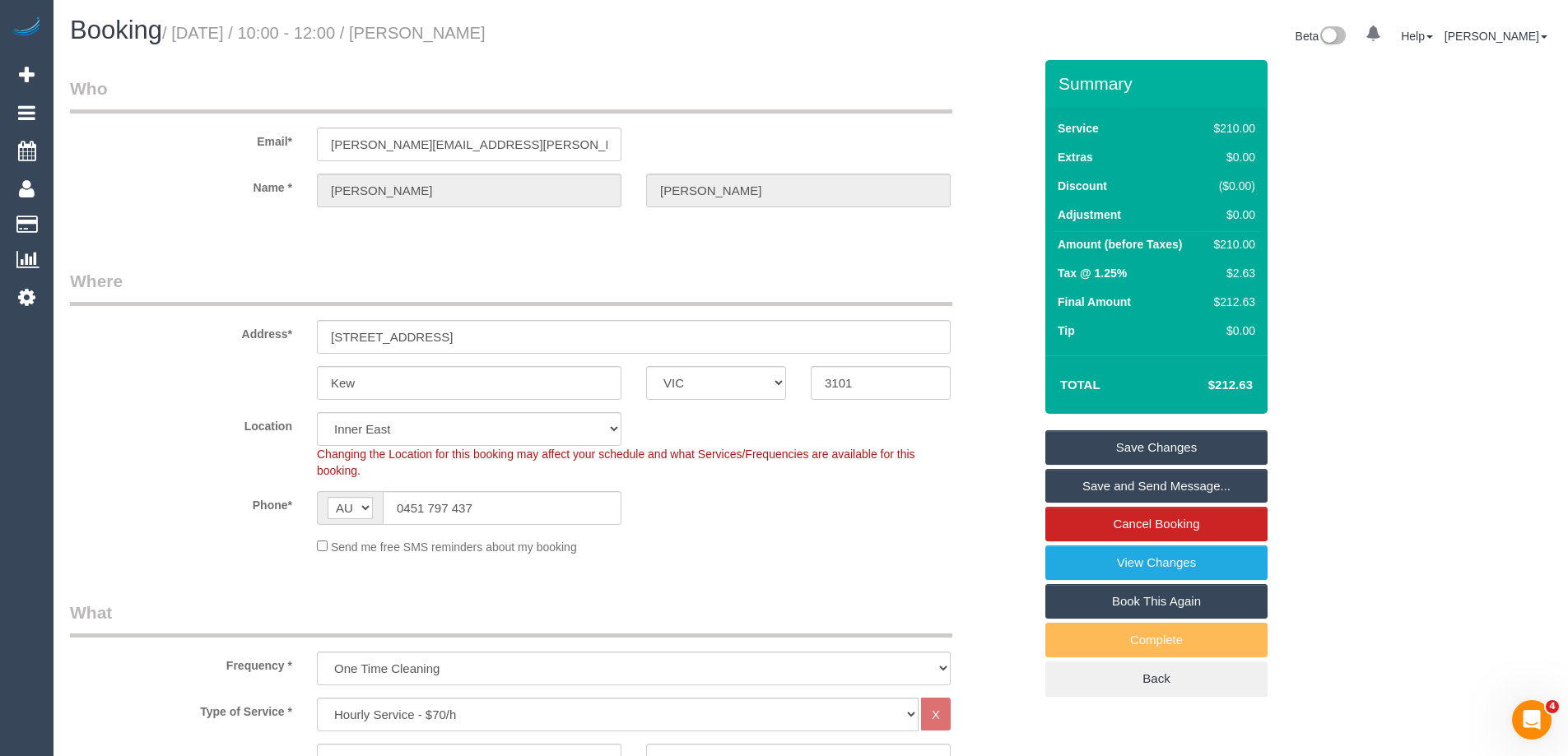
drag, startPoint x: 982, startPoint y: 119, endPoint x: 295, endPoint y: 102, distance: 687.2
click at [295, 102] on fieldset "Who Email* [PERSON_NAME][EMAIL_ADDRESS][PERSON_NAME][DOMAIN_NAME] Name * [PERSO…" at bounding box center [551, 156] width 963 height 160
drag, startPoint x: 181, startPoint y: 30, endPoint x: 638, endPoint y: 33, distance: 457.0
click at [638, 33] on h1 "Booking / September 03, 2025 / 10:00 - 12:00 / Sandy Iyngkaran" at bounding box center [434, 30] width 728 height 28
click at [654, 42] on h1 "Booking / September 03, 2025 / 10:00 - 12:00 / Sandy Iyngkaran" at bounding box center [434, 30] width 728 height 28
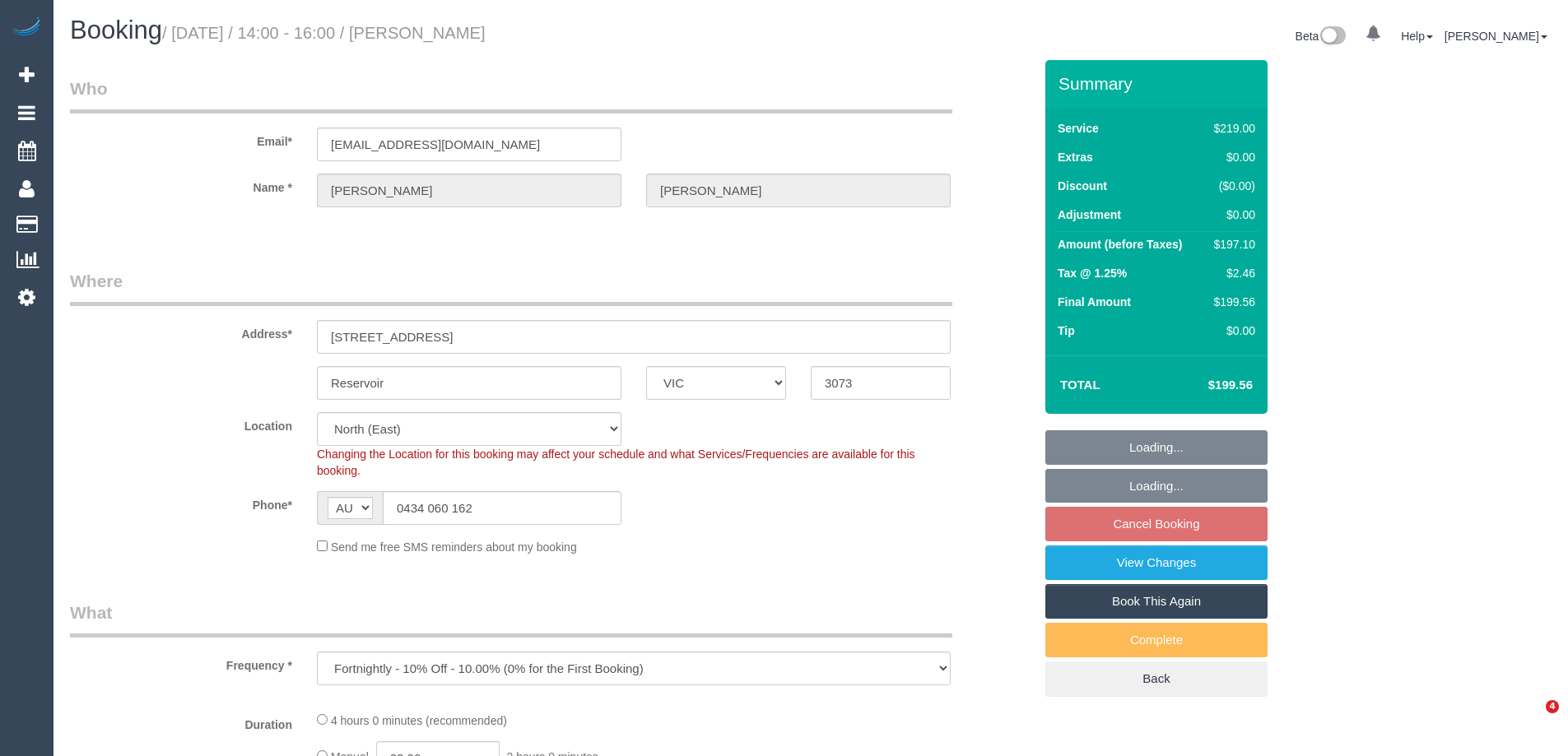
select select "VIC"
select select "number:29"
select select "number:14"
select select "number:18"
select select "number:24"
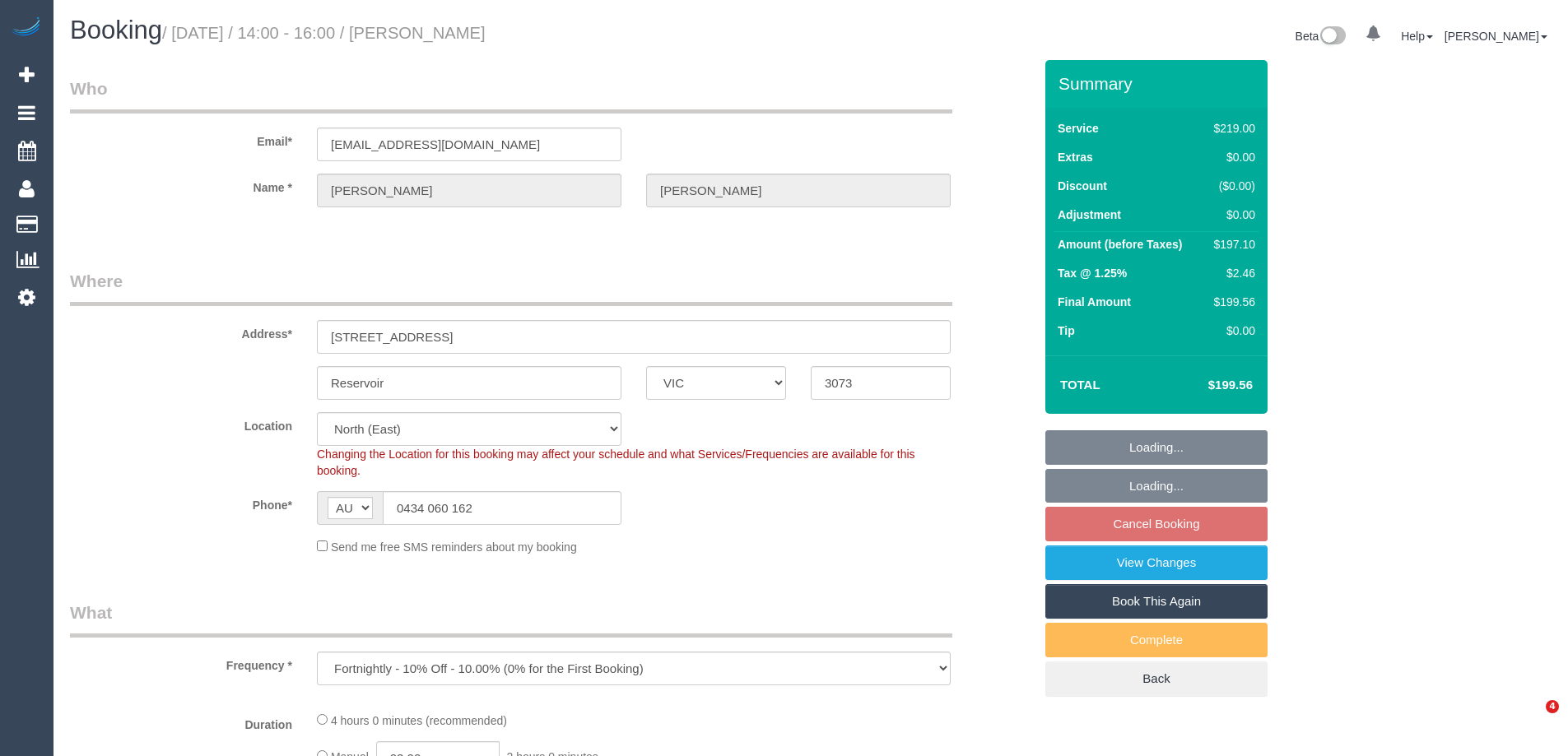
select select "number:33"
select select "number:12"
select select "object:1435"
select select "spot1"
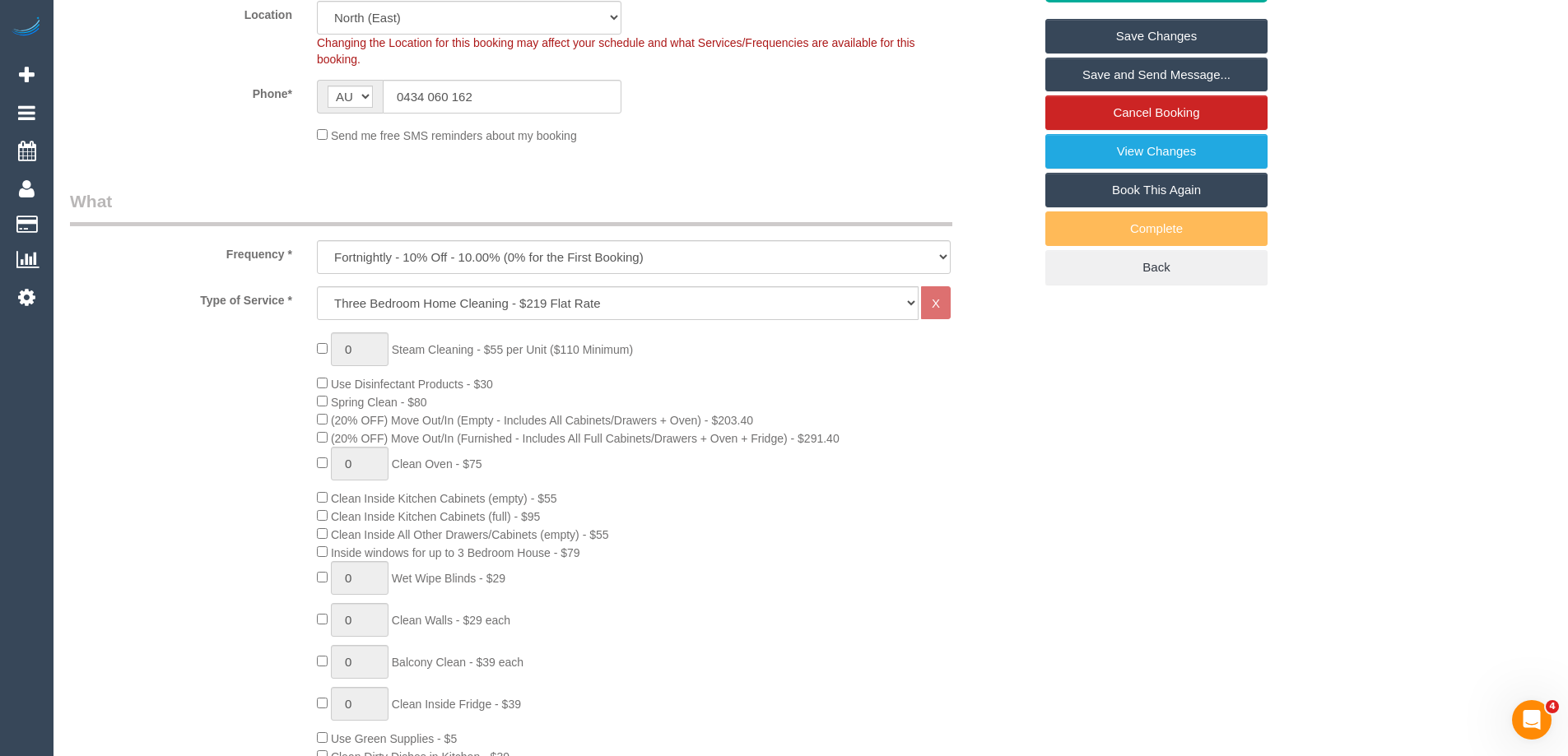
scroll to position [905, 0]
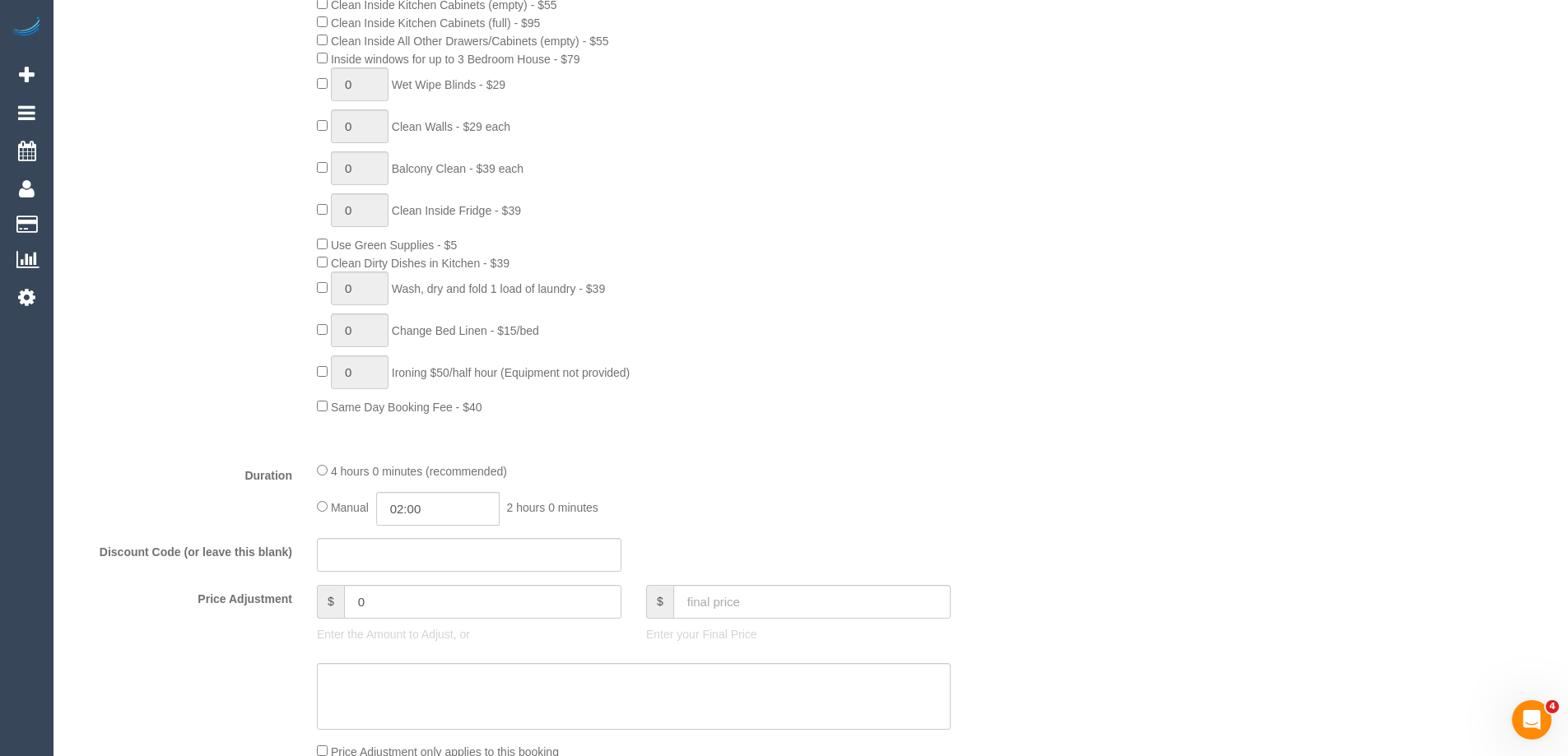
click at [865, 390] on div "0 Steam Cleaning - $55 per Unit ($110 Minimum) Use Disinfectant Products - $30 …" at bounding box center [675, 126] width 741 height 577
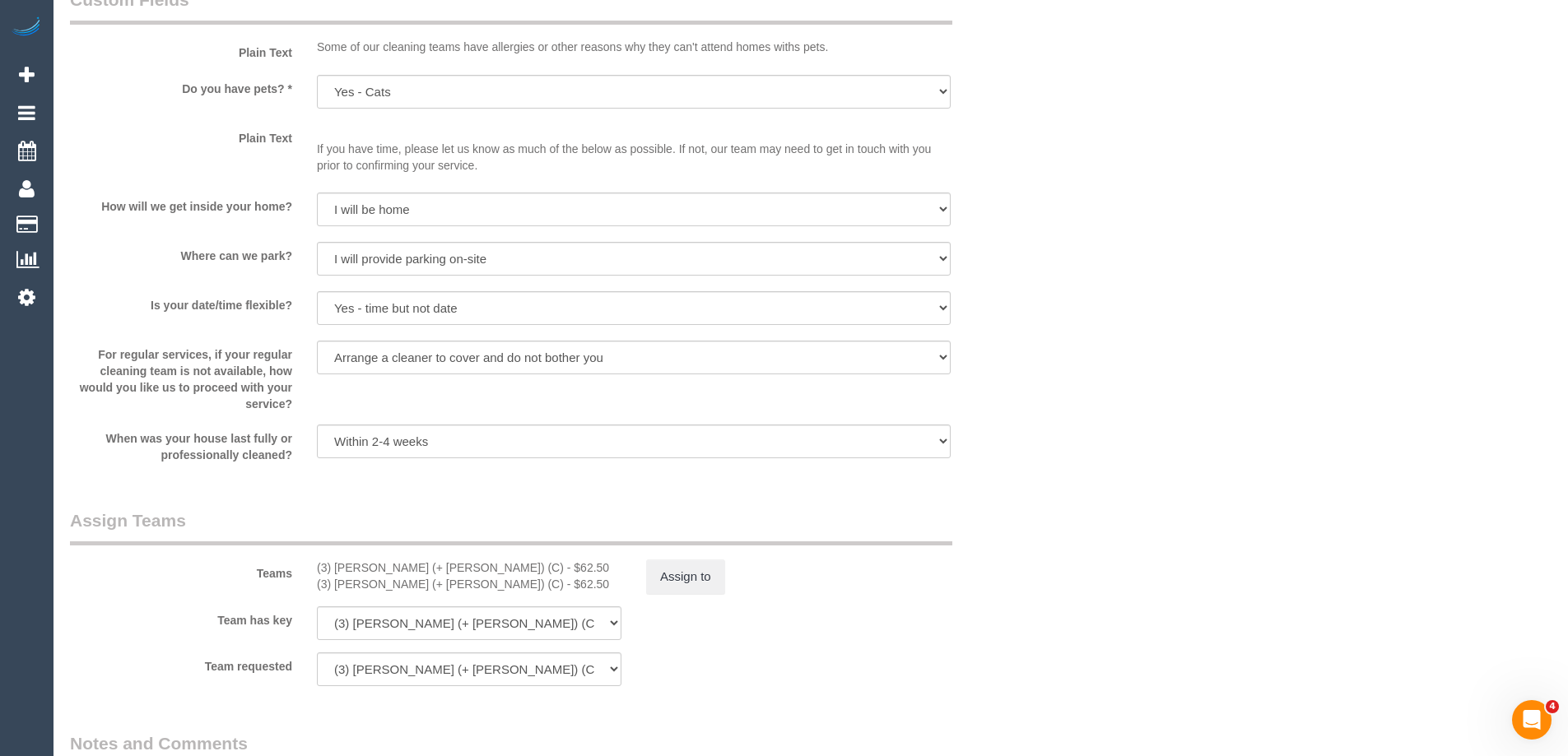
scroll to position [2140, 0]
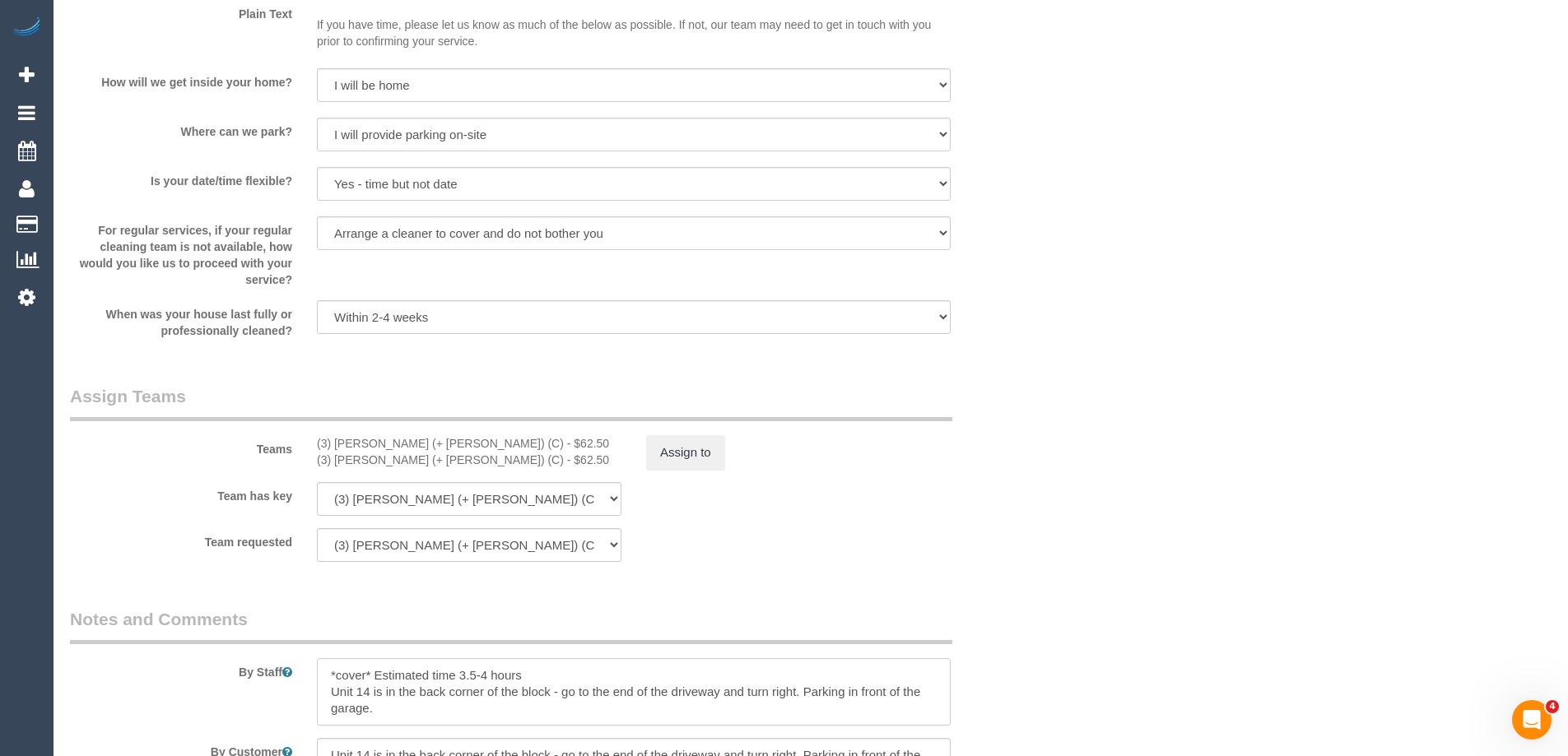
drag, startPoint x: 371, startPoint y: 675, endPoint x: 313, endPoint y: 676, distance: 58.0
click at [313, 676] on div at bounding box center [633, 692] width 658 height 68
click at [799, 621] on legend "Notes and Comments" at bounding box center [510, 625] width 882 height 37
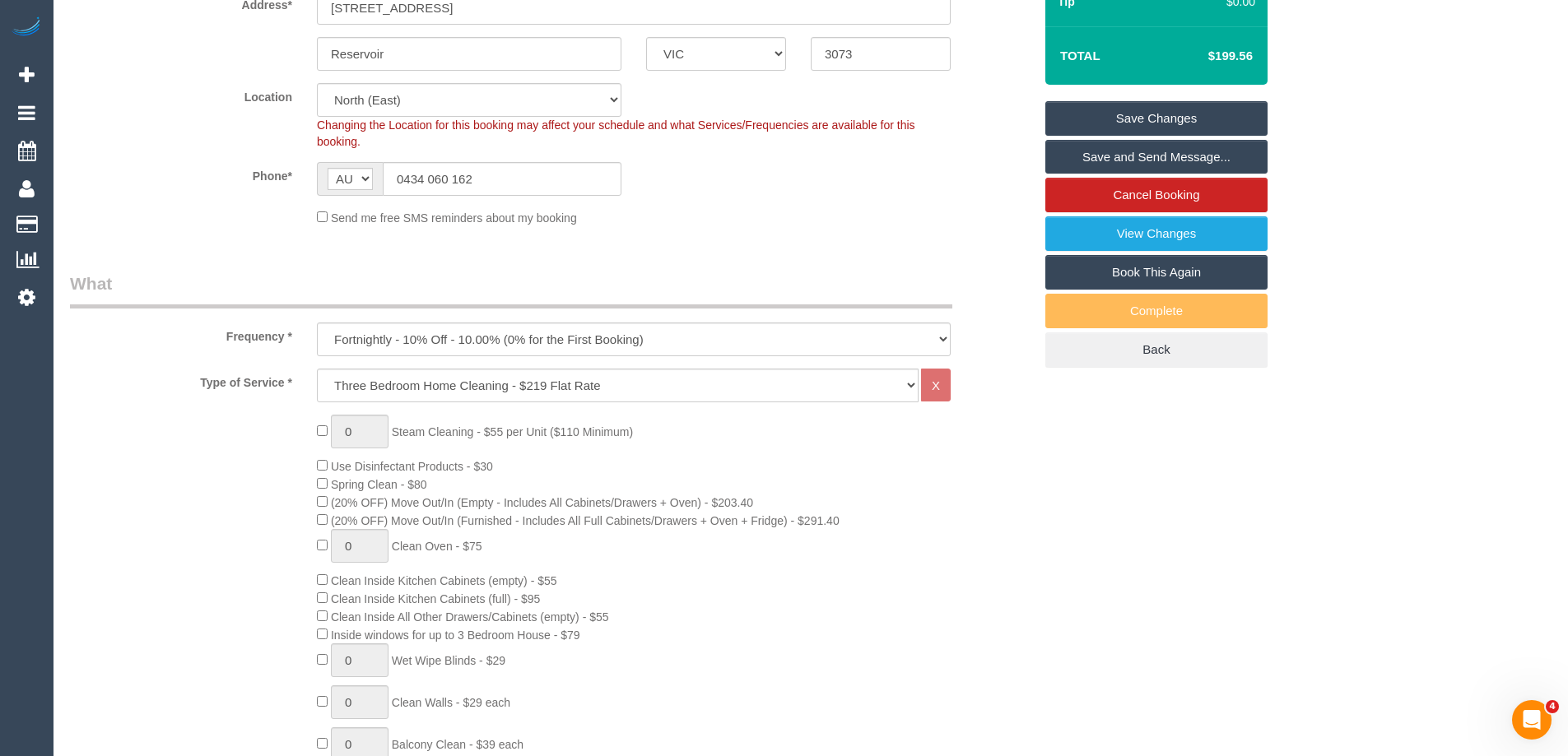
scroll to position [0, 0]
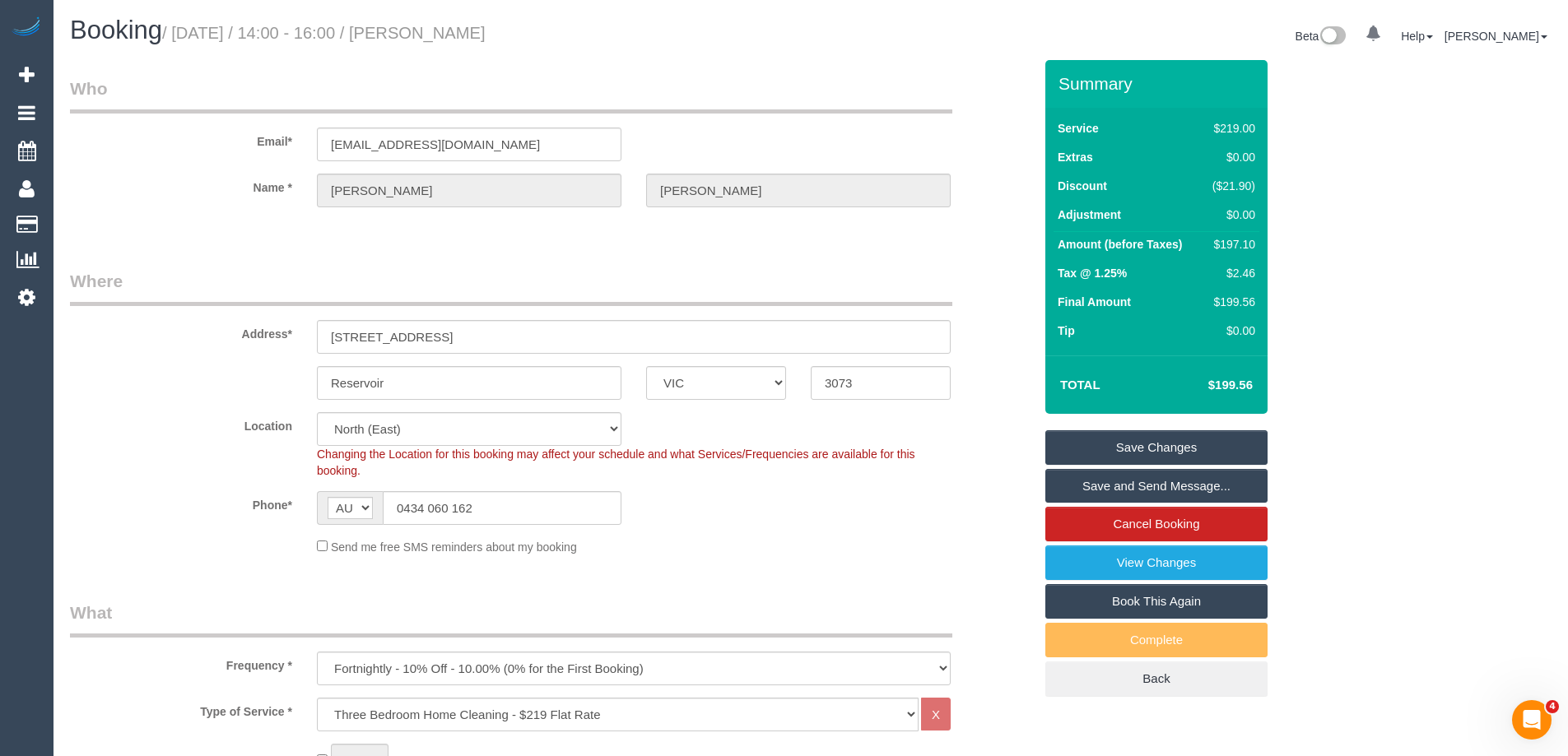
click at [182, 36] on small "/ September 03, 2025 / 14:00 - 16:00 / Dylan Magor-Hampel" at bounding box center [324, 33] width 323 height 18
drag, startPoint x: 301, startPoint y: 424, endPoint x: 229, endPoint y: 415, distance: 72.6
click at [229, 415] on label "Location" at bounding box center [181, 424] width 247 height 23
click at [285, 328] on label "Address*" at bounding box center [181, 331] width 247 height 23
drag, startPoint x: 303, startPoint y: 328, endPoint x: 216, endPoint y: 339, distance: 87.7
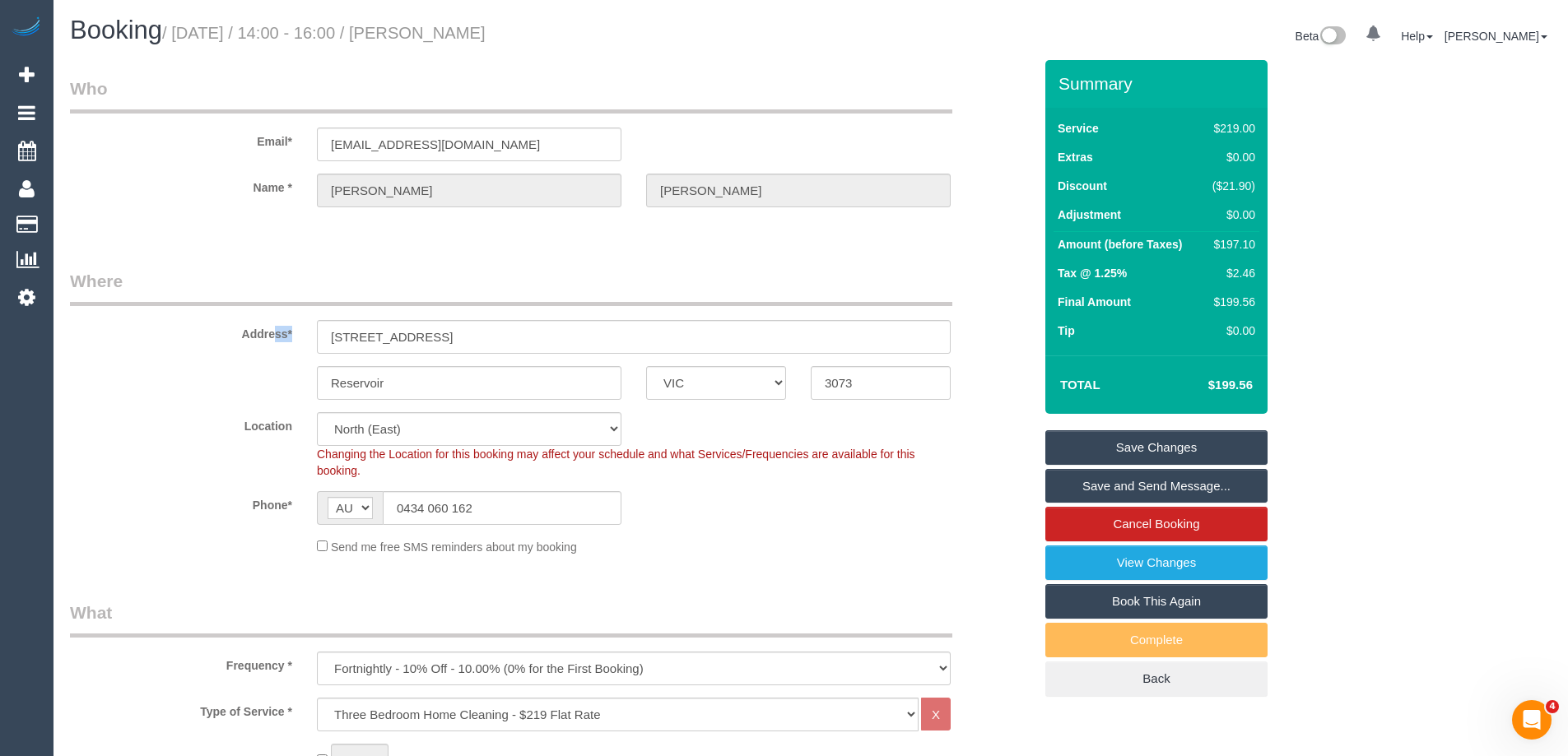
click at [216, 339] on div "Address* 11-13 Olive Street, 14" at bounding box center [551, 312] width 987 height 85
drag, startPoint x: 300, startPoint y: 185, endPoint x: 247, endPoint y: 188, distance: 53.1
click at [247, 188] on label "Name *" at bounding box center [181, 184] width 247 height 23
click at [283, 150] on div "Email* magordyl@gmail.com" at bounding box center [551, 119] width 987 height 85
drag, startPoint x: 455, startPoint y: 27, endPoint x: 639, endPoint y: 36, distance: 184.2
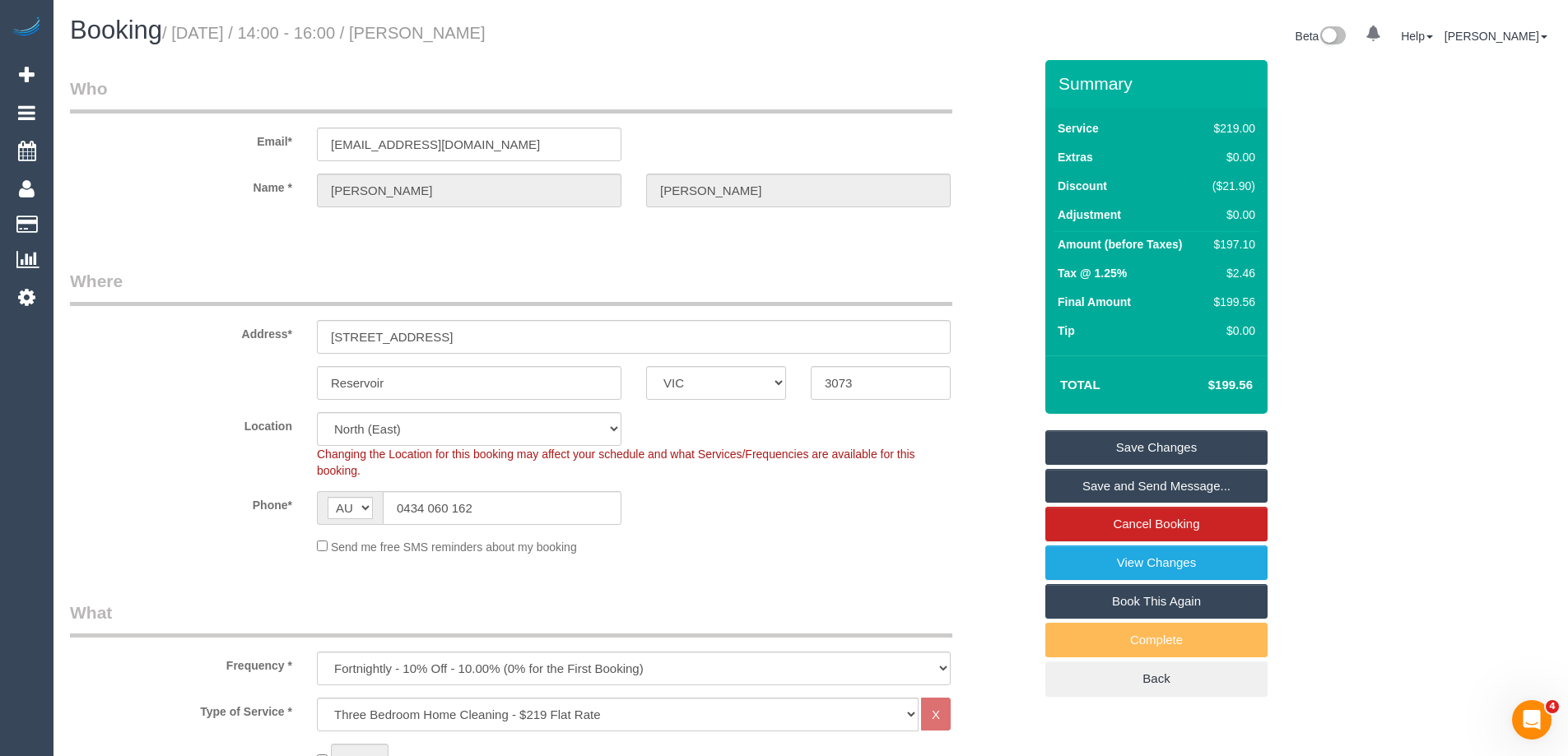
click at [639, 36] on h1 "Booking / September 03, 2025 / 14:00 - 16:00 / Dylan Magor-Hampel" at bounding box center [434, 30] width 728 height 28
copy small "Dylan Magor-Hampel"
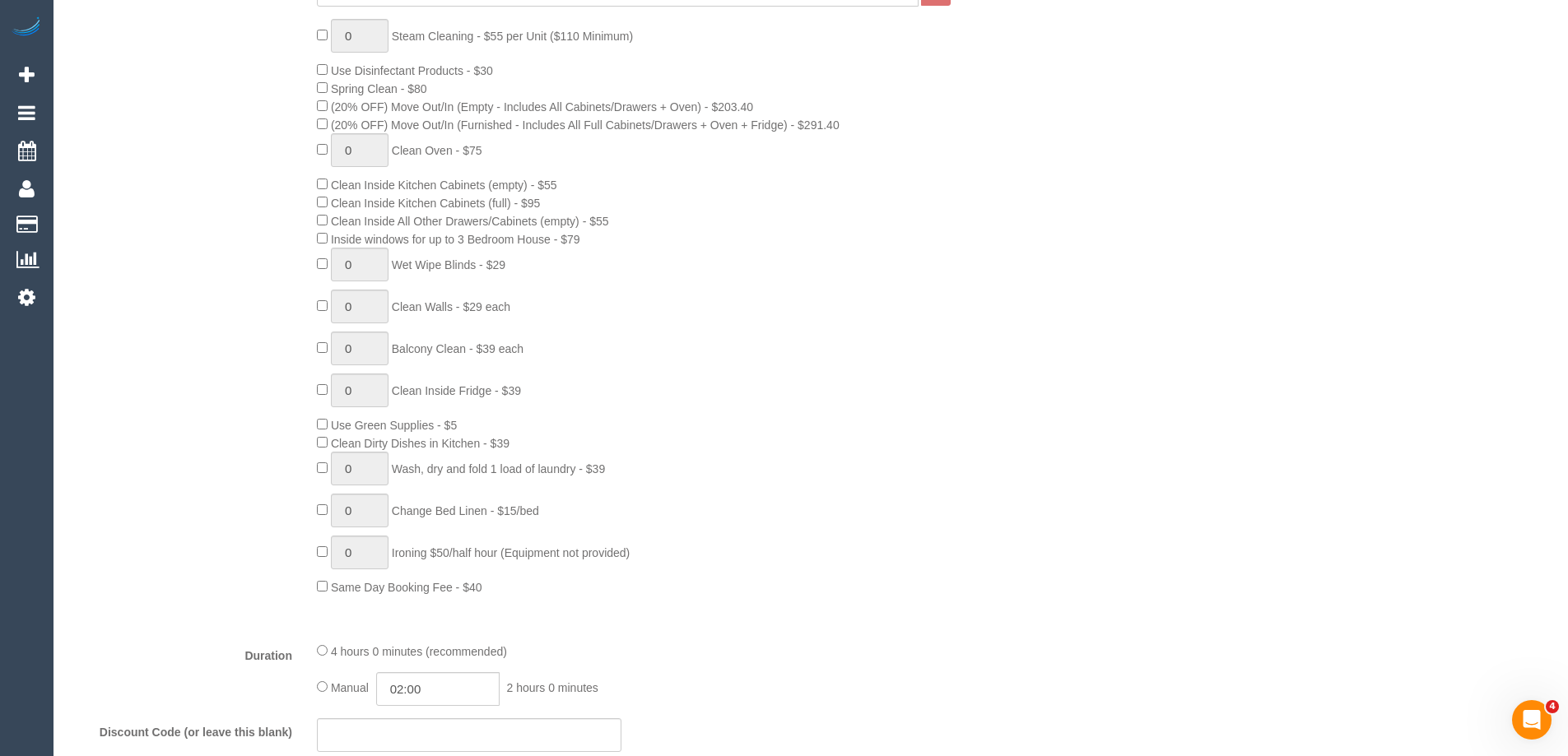
scroll to position [1070, 0]
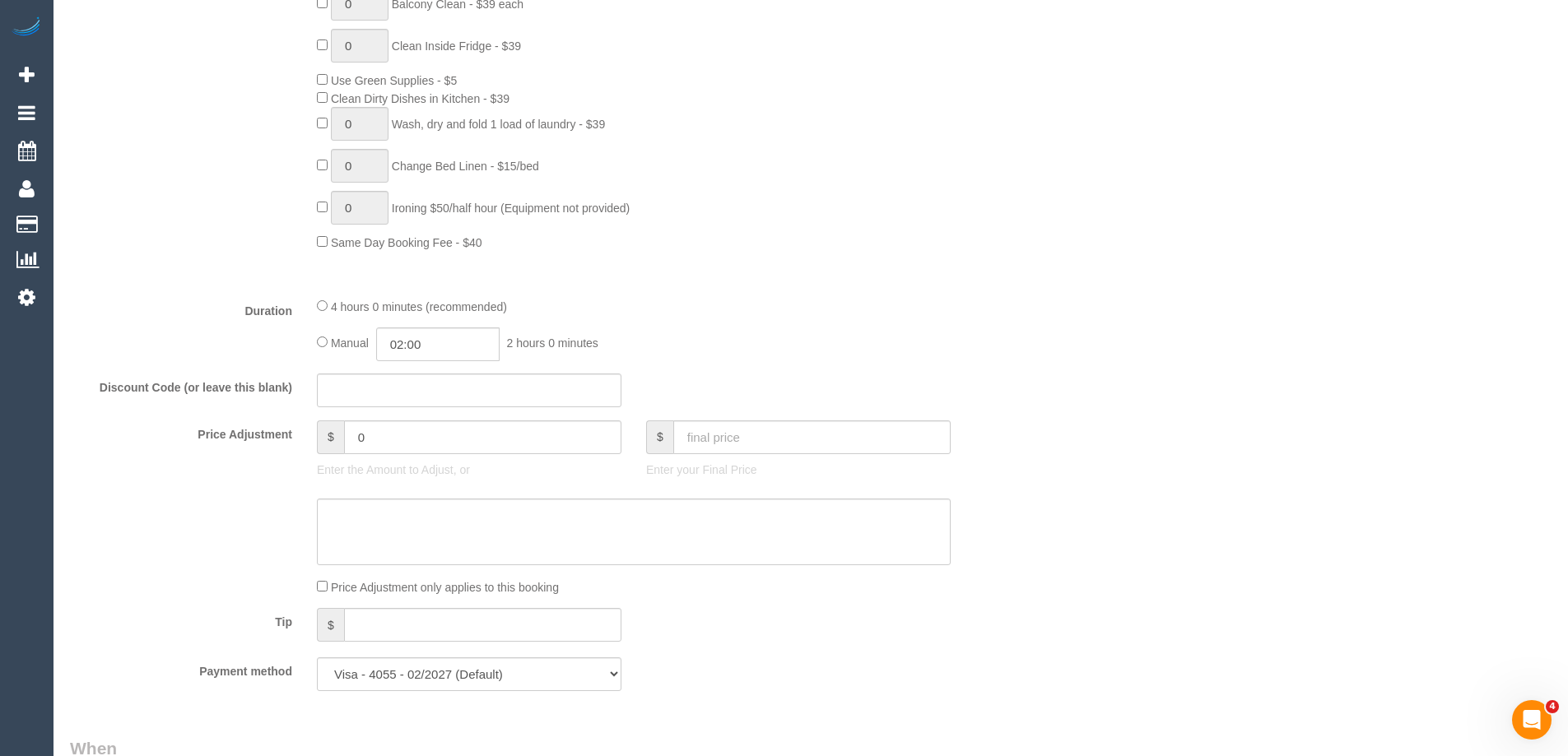
click at [829, 292] on fieldset "What Frequency * One Time Cleaning Weekly - 10% Off - 10.00% (0% for the First …" at bounding box center [551, 117] width 963 height 1173
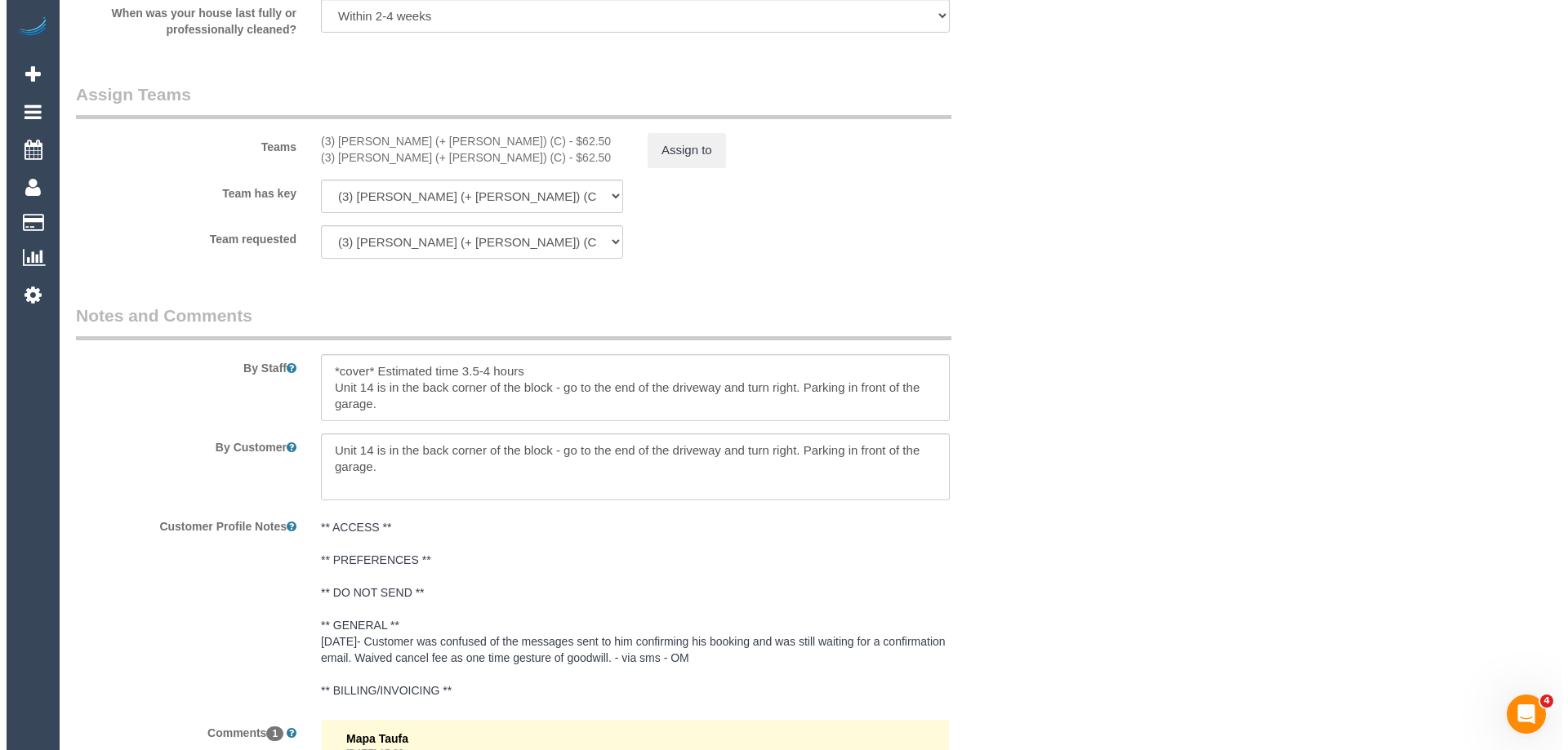
scroll to position [2204, 0]
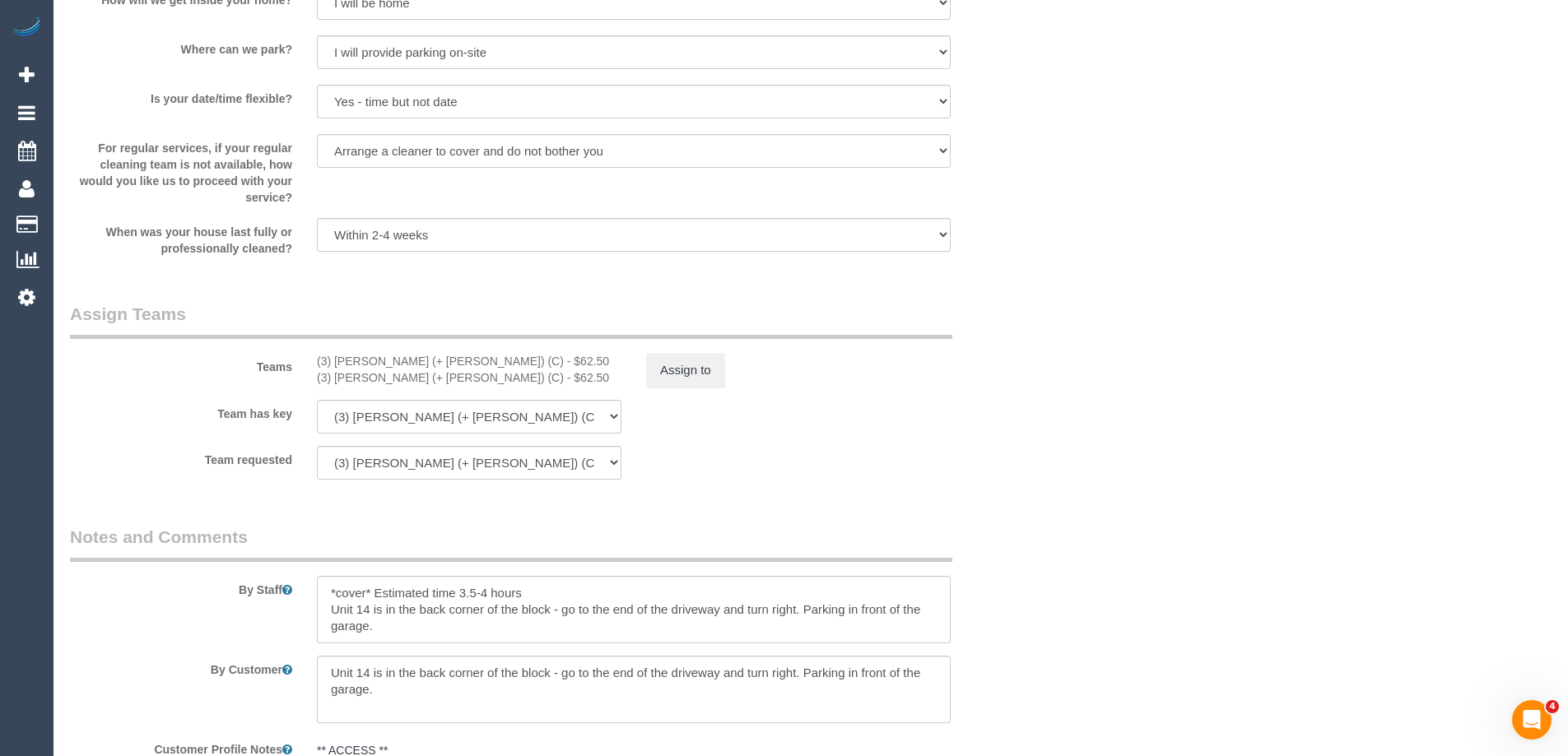
click at [678, 393] on sui-booking-teams "Teams (3) Kaveen (+ Sangeeth) (C) - $62.50 (3) Sangeeth (+ Kaveen) (C) - $62.50…" at bounding box center [551, 390] width 963 height 178
click at [694, 374] on button "Assign to" at bounding box center [685, 370] width 79 height 34
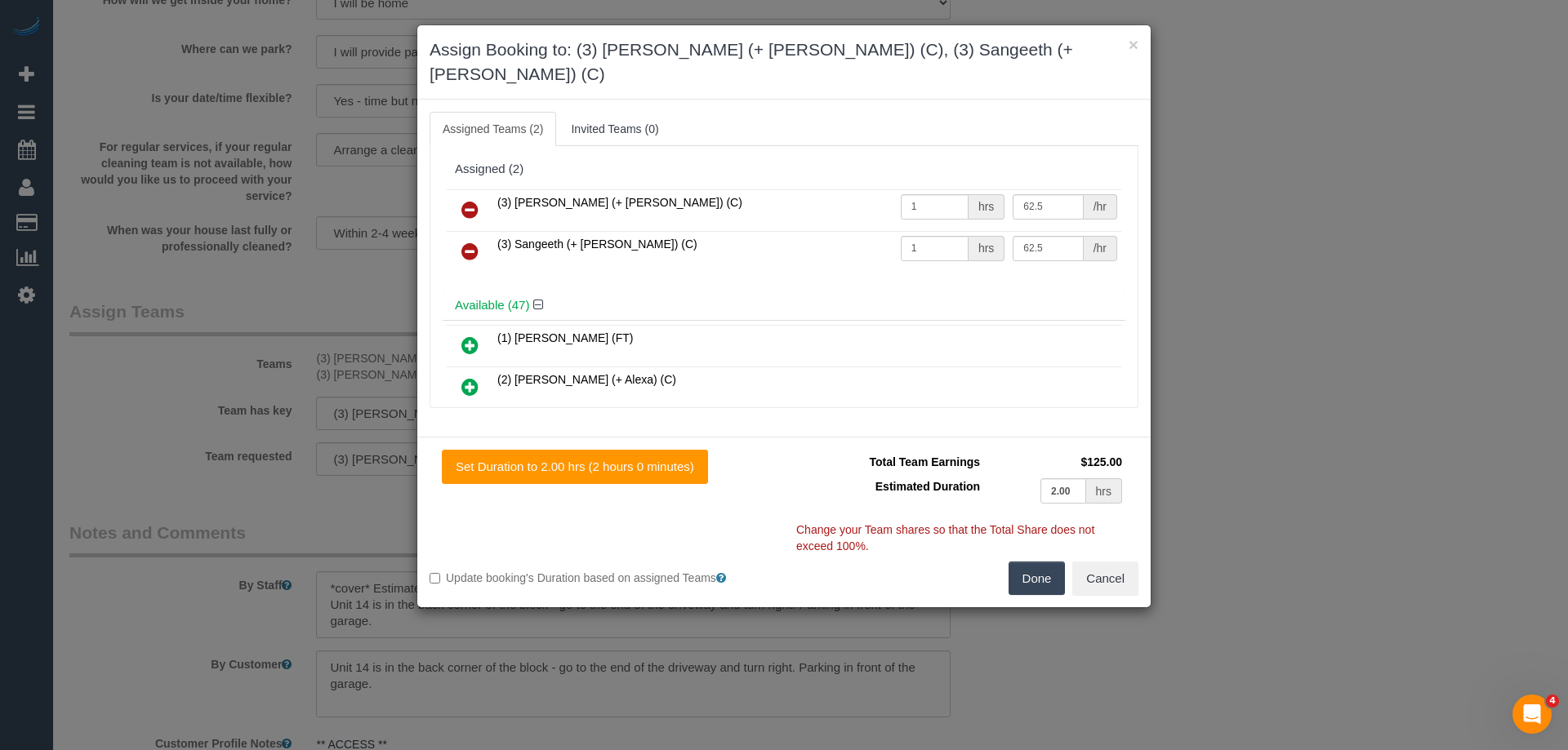
click at [464, 200] on icon at bounding box center [470, 210] width 17 height 20
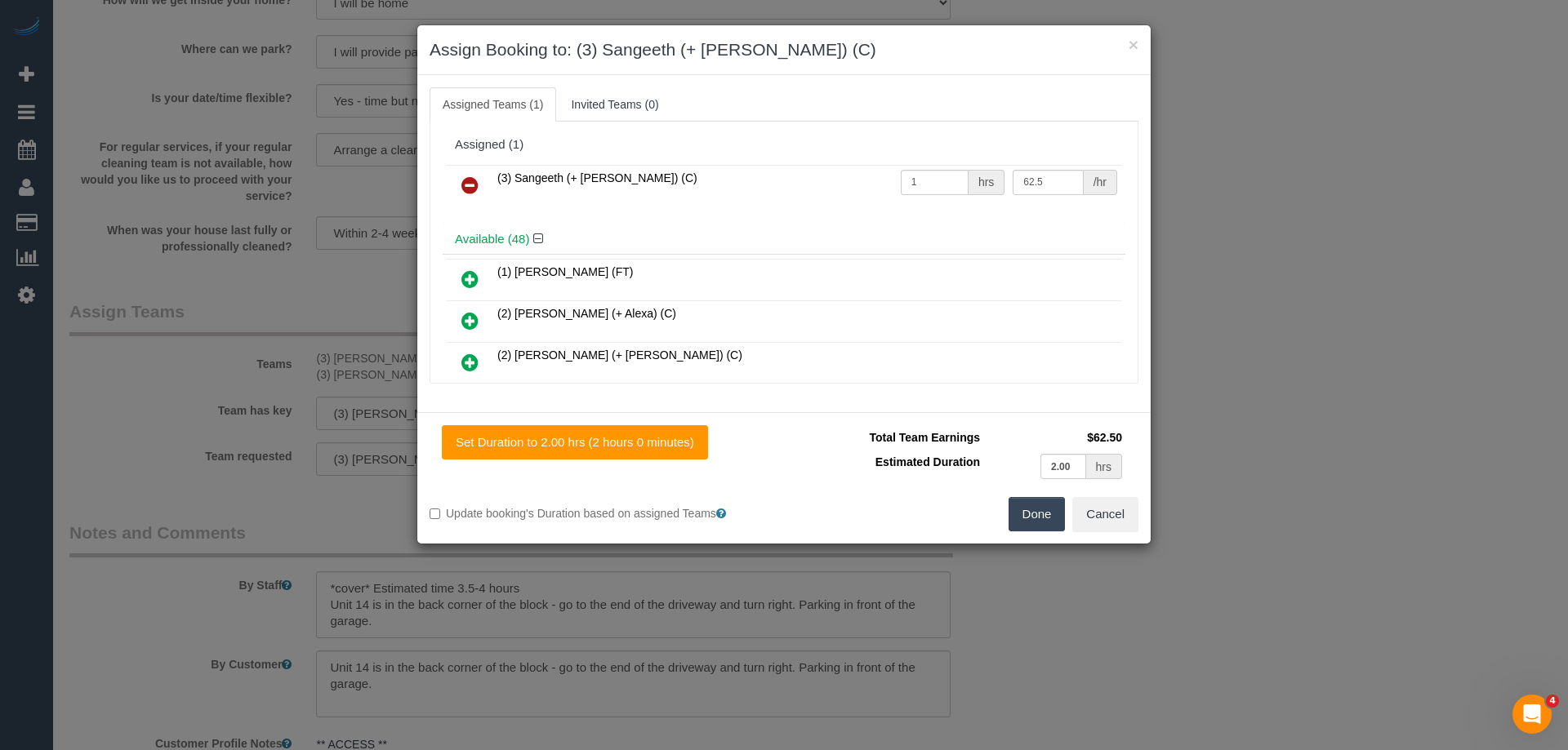
click at [464, 183] on icon at bounding box center [470, 185] width 17 height 20
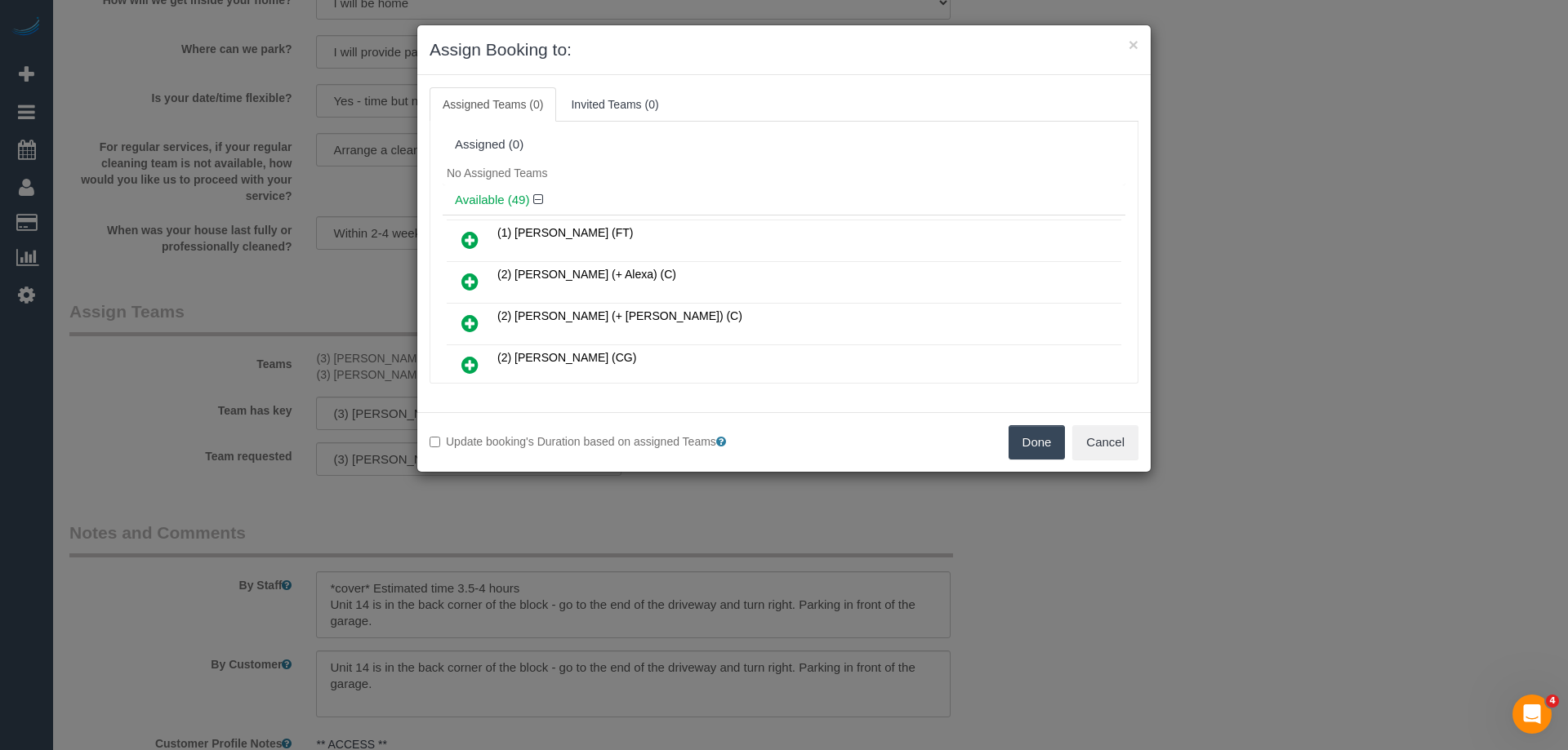
click at [711, 154] on div "Assigned (0)" at bounding box center [784, 145] width 683 height 31
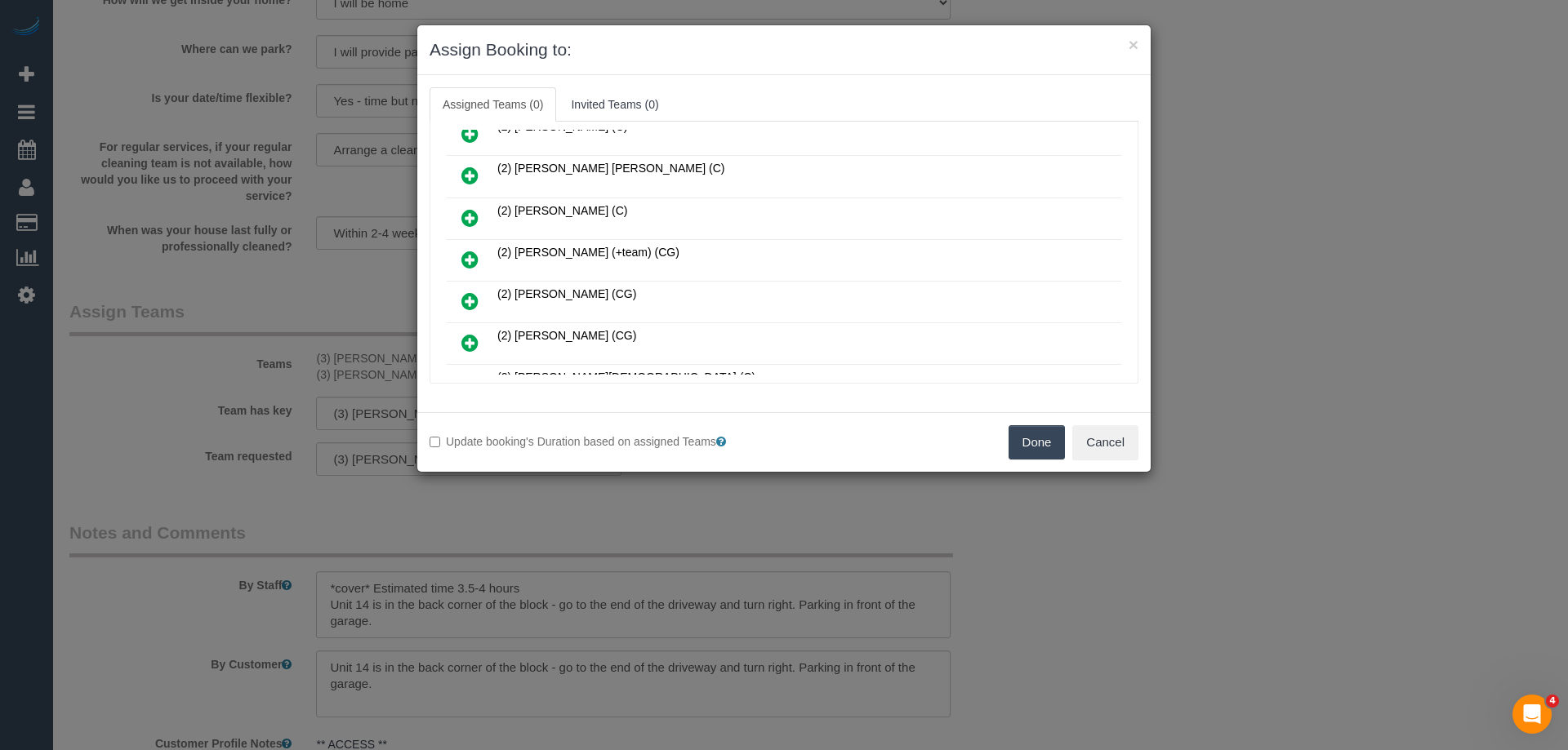
click at [470, 262] on icon at bounding box center [470, 260] width 17 height 20
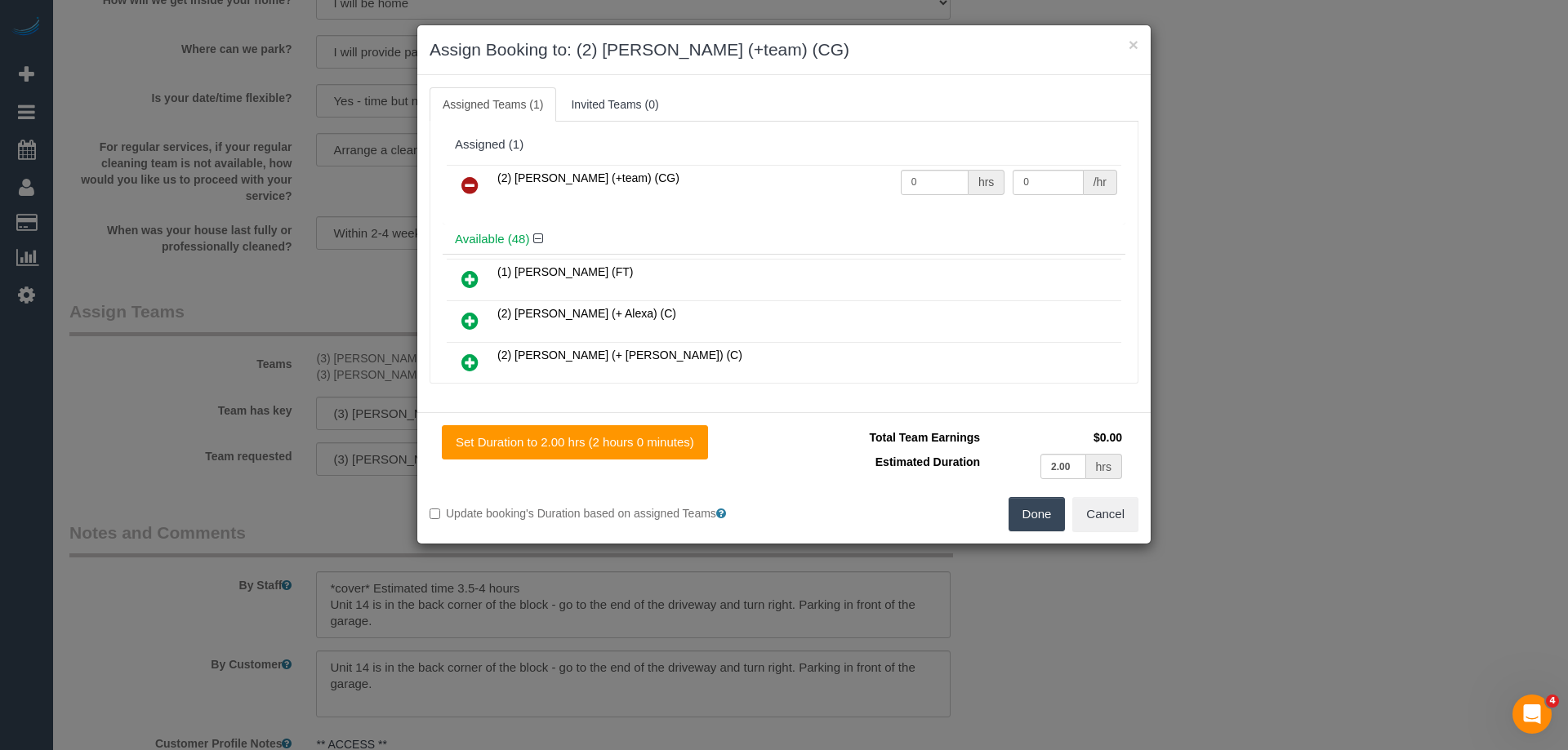
scroll to position [187, 0]
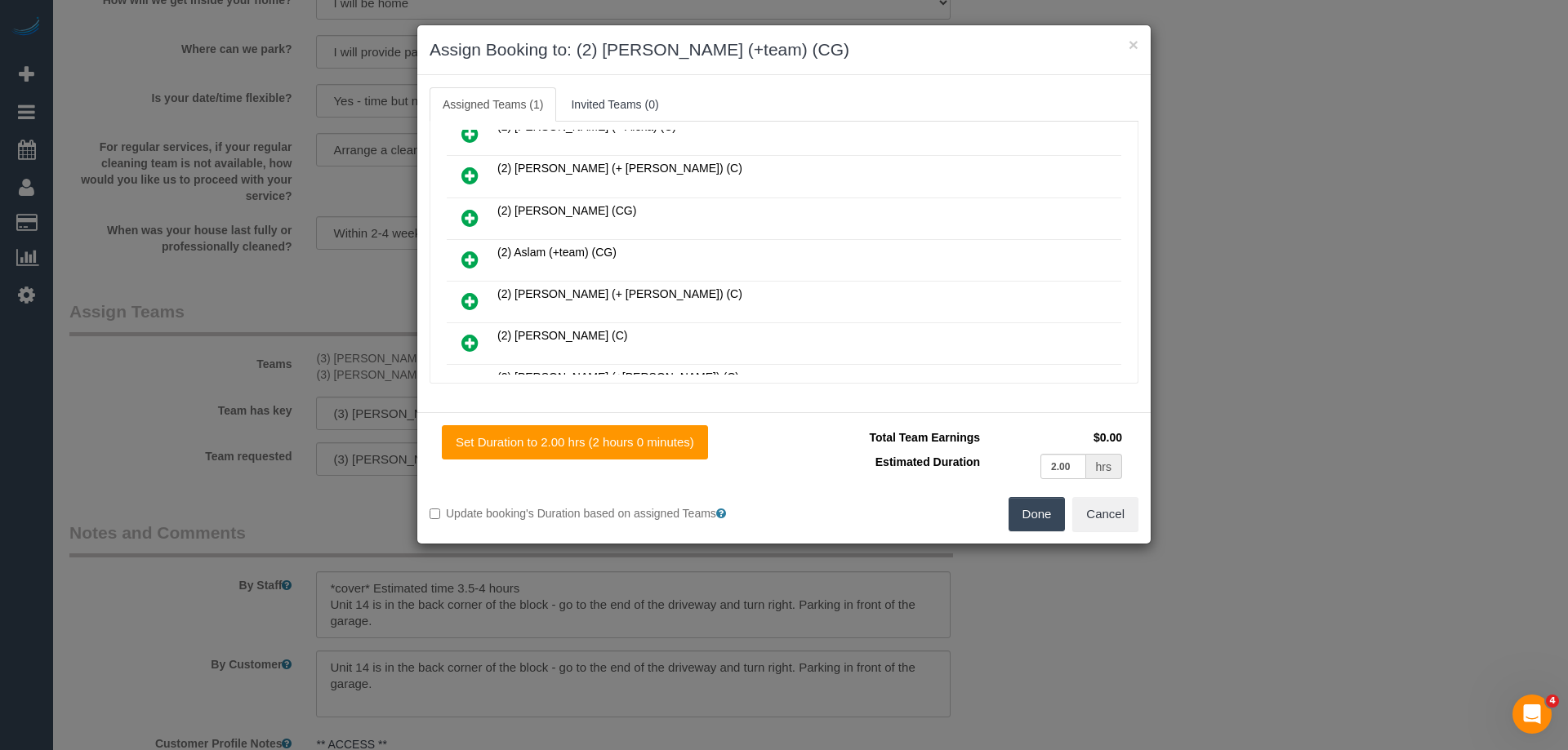
click at [478, 258] on link at bounding box center [470, 260] width 39 height 32
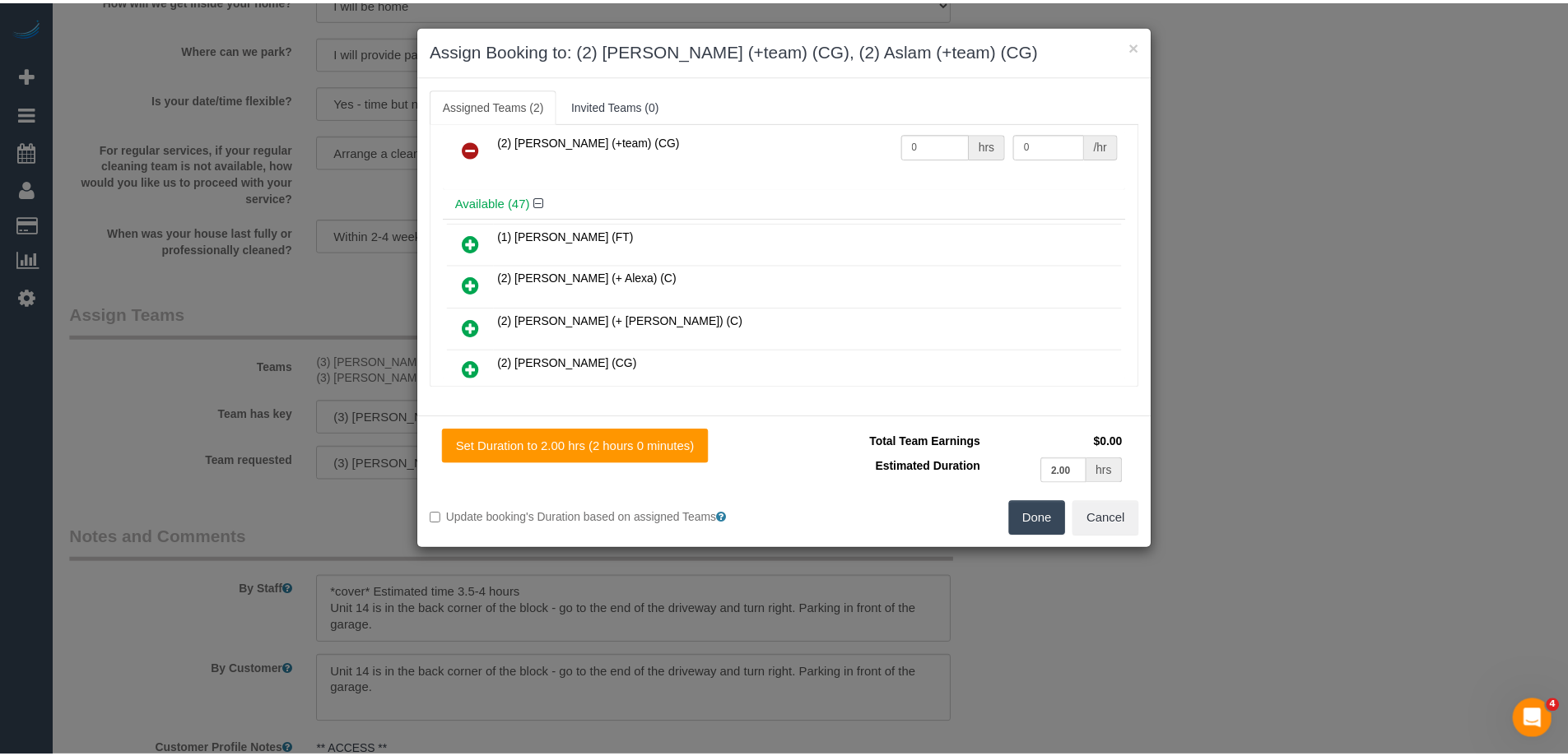
scroll to position [0, 0]
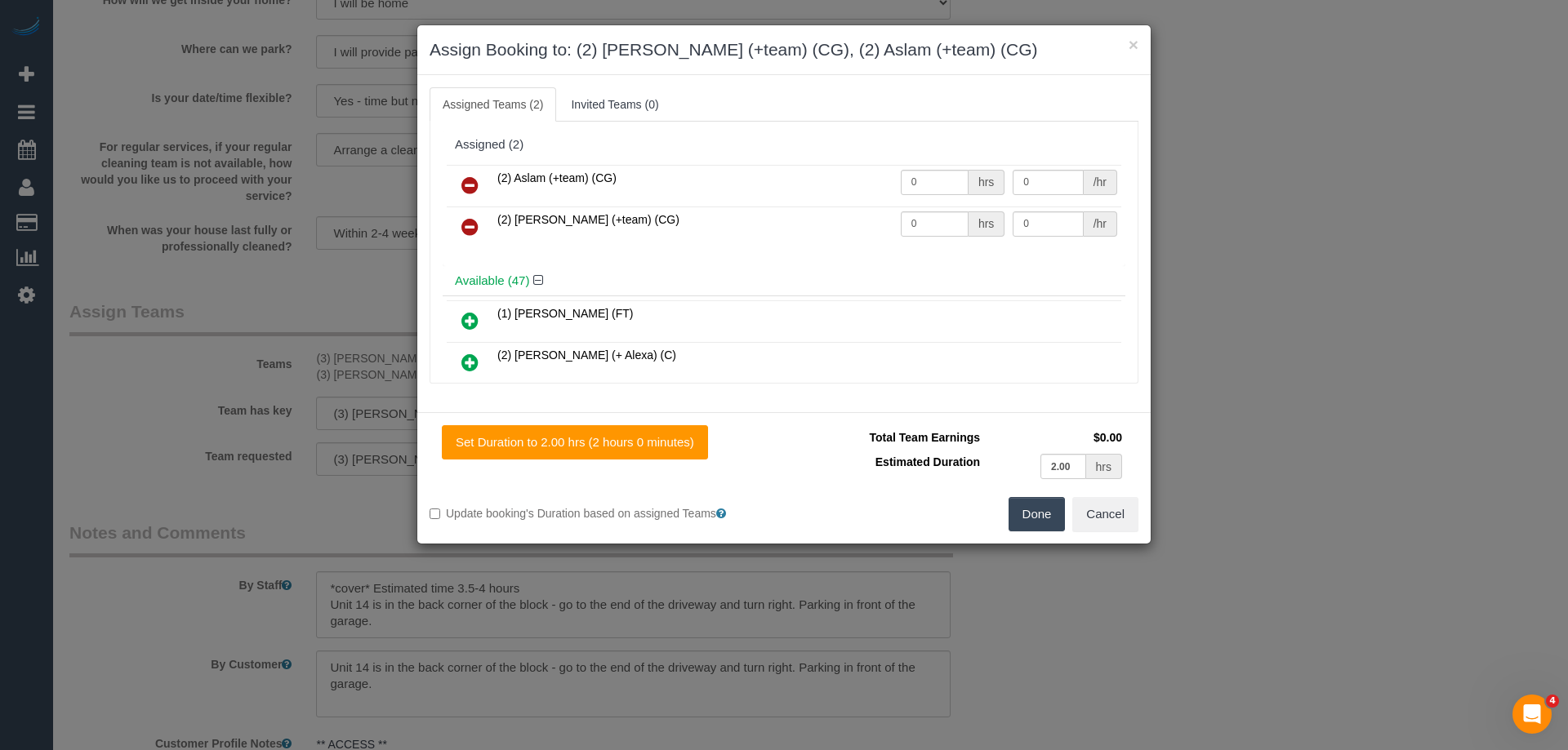
click at [1043, 519] on button "Done" at bounding box center [1037, 514] width 57 height 34
click at [1043, 519] on div "× Assign Booking to: (2) Maria (+team) (CG), (2) Aslam (+team) (CG) Assigned Te…" at bounding box center [784, 375] width 1568 height 750
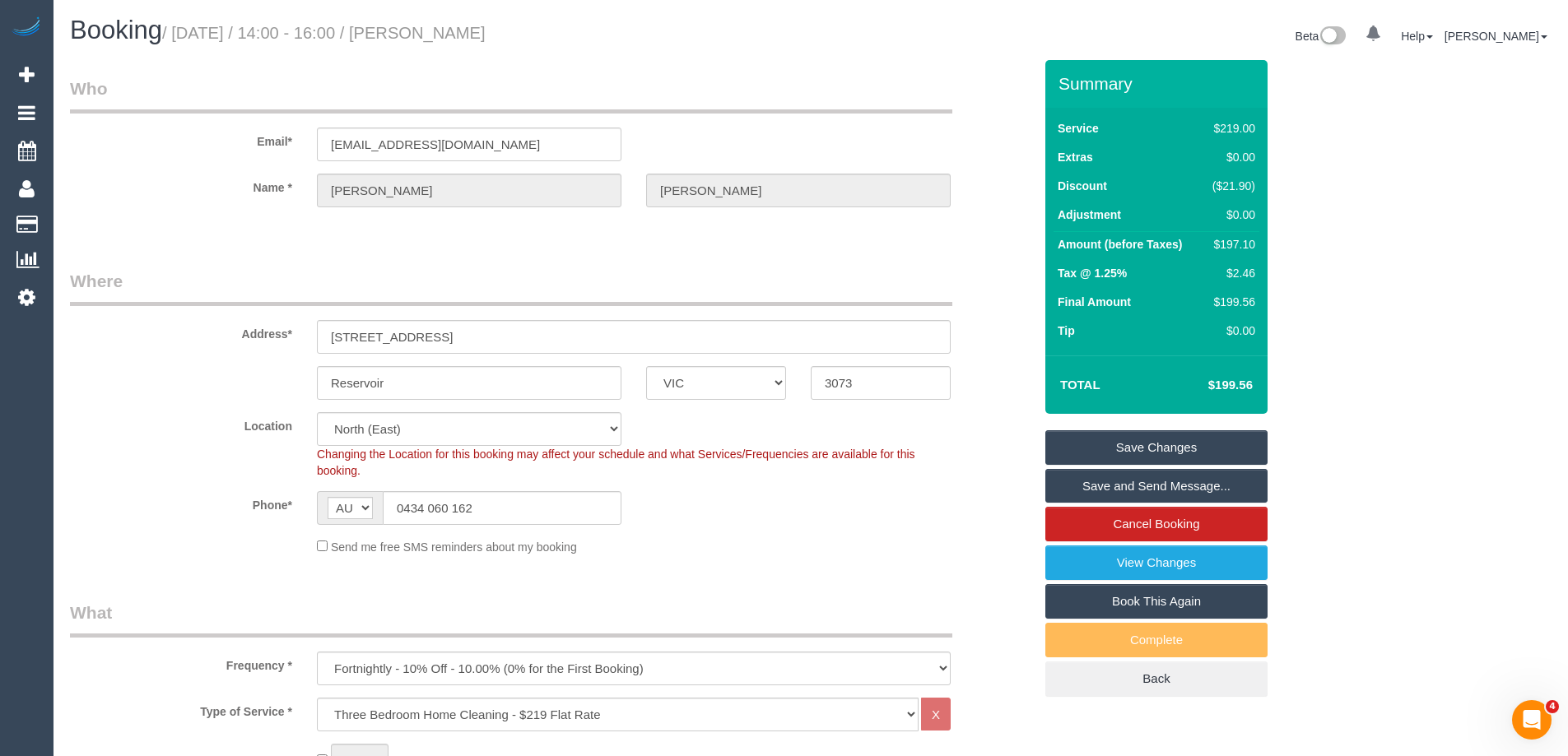
click at [1249, 250] on div "$197.10" at bounding box center [1230, 245] width 50 height 16
copy div "197.10"
click at [1353, 239] on div "Summary Service $219.00 Extras $0.00 Discount ($21.90) Adjustment $0.00 Amount …" at bounding box center [1218, 396] width 370 height 670
click at [990, 309] on div "Address* 11-13 Olive Street, 14" at bounding box center [551, 312] width 987 height 85
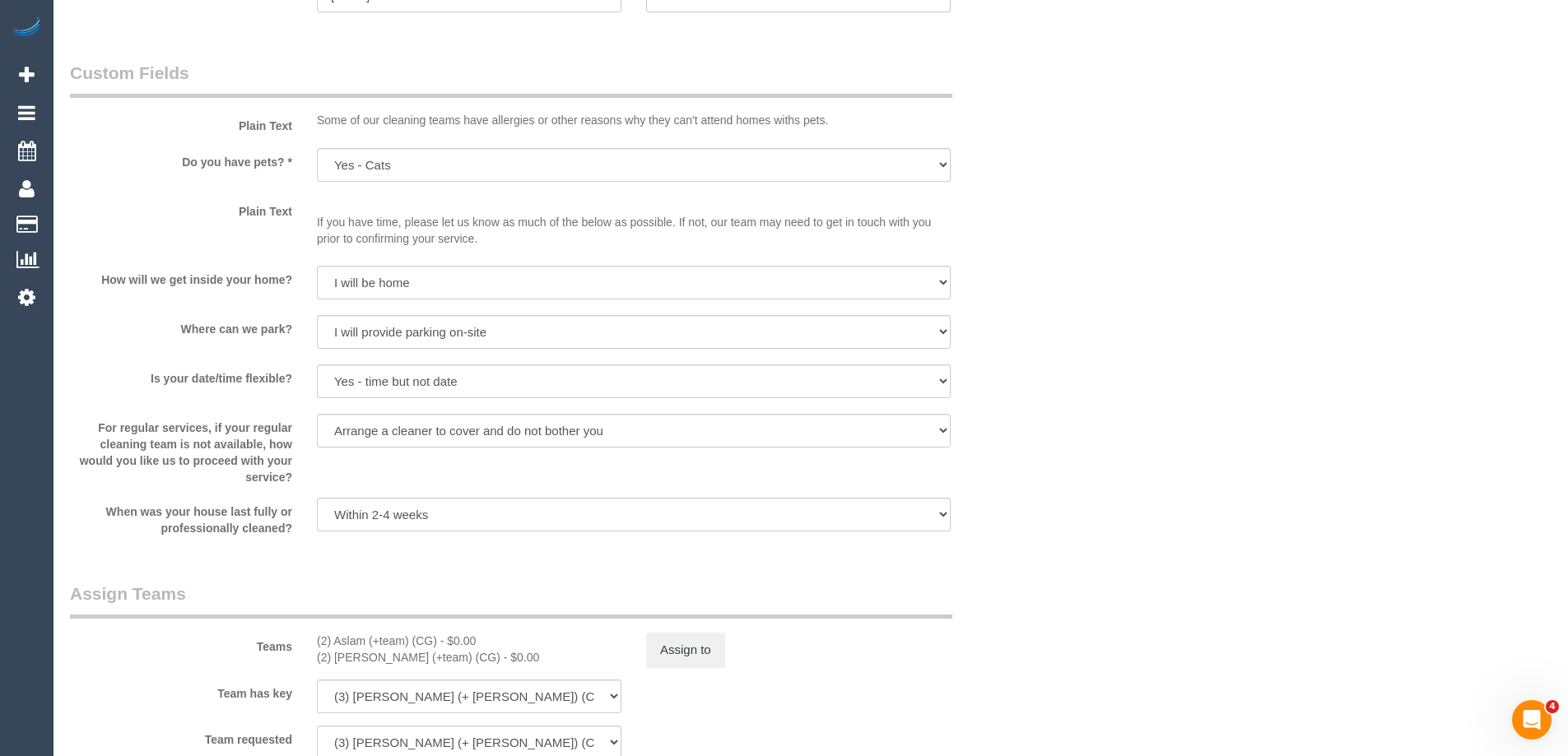
scroll to position [2140, 0]
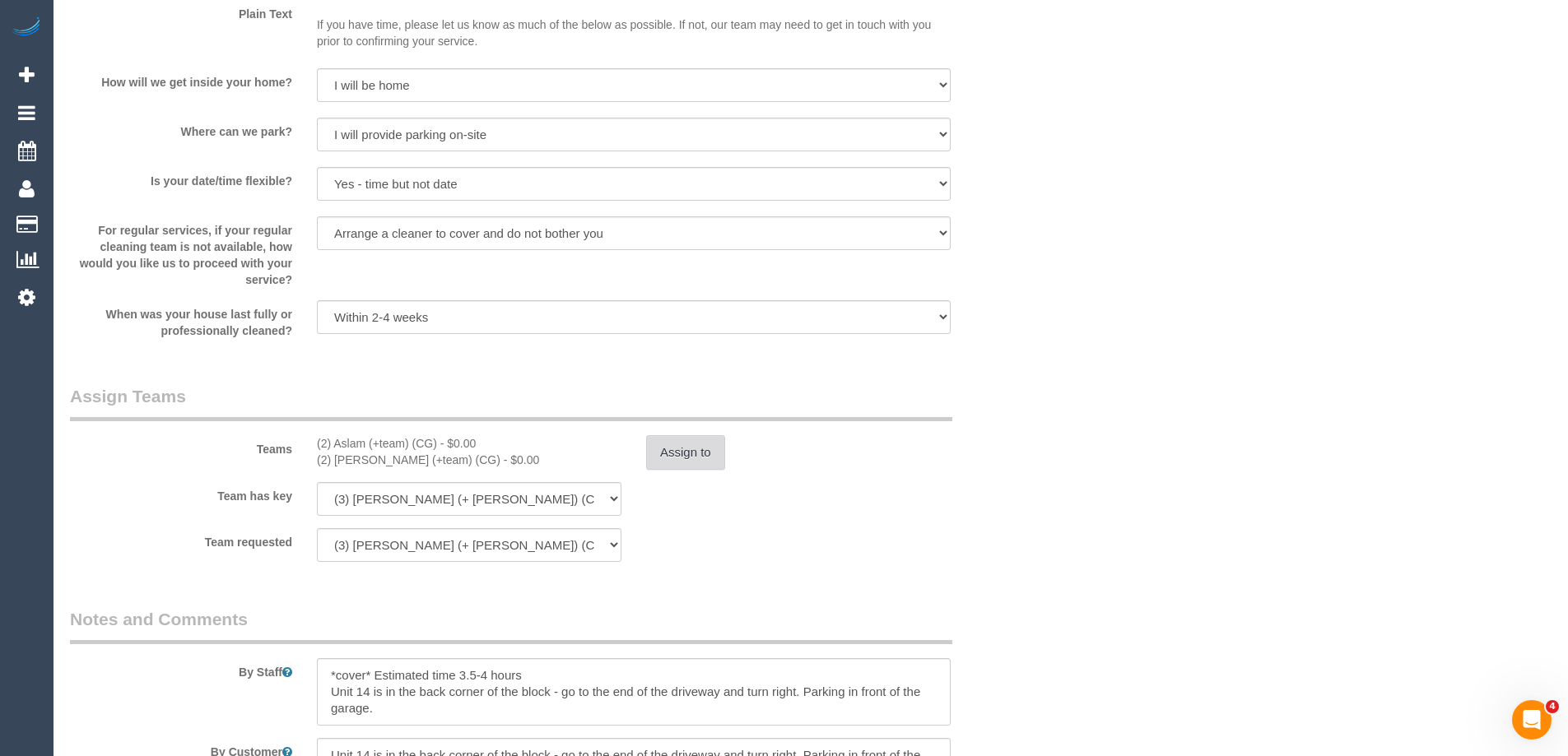
click at [682, 456] on button "Assign to" at bounding box center [685, 453] width 79 height 34
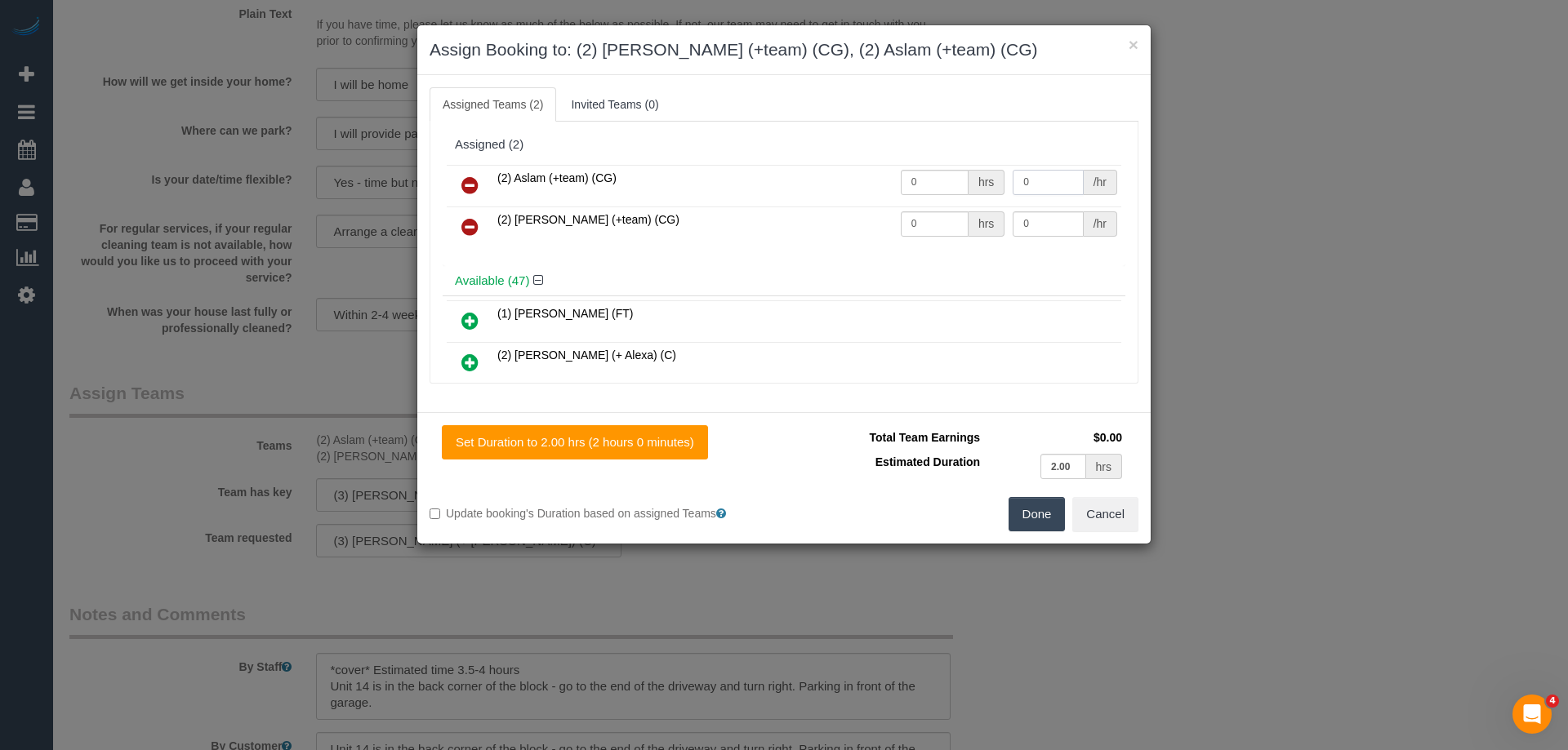
click at [1054, 185] on input "0" at bounding box center [1047, 183] width 70 height 25
type input "62.5"
click at [1055, 227] on input "0" at bounding box center [1047, 224] width 70 height 25
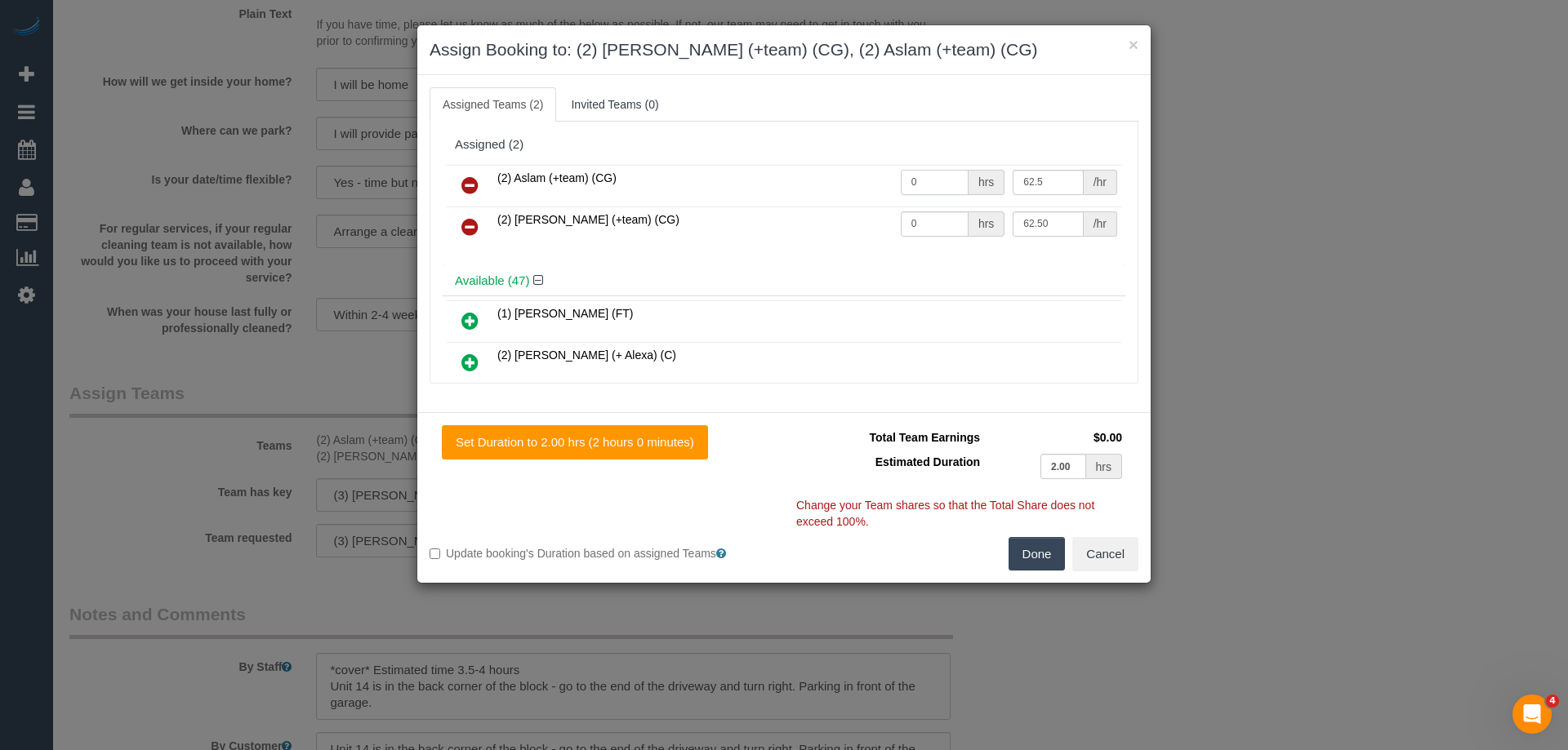
type input "62.5"
click at [945, 178] on input "0" at bounding box center [935, 183] width 68 height 25
type input "1"
click at [930, 228] on input "0" at bounding box center [935, 224] width 68 height 25
type input "1"
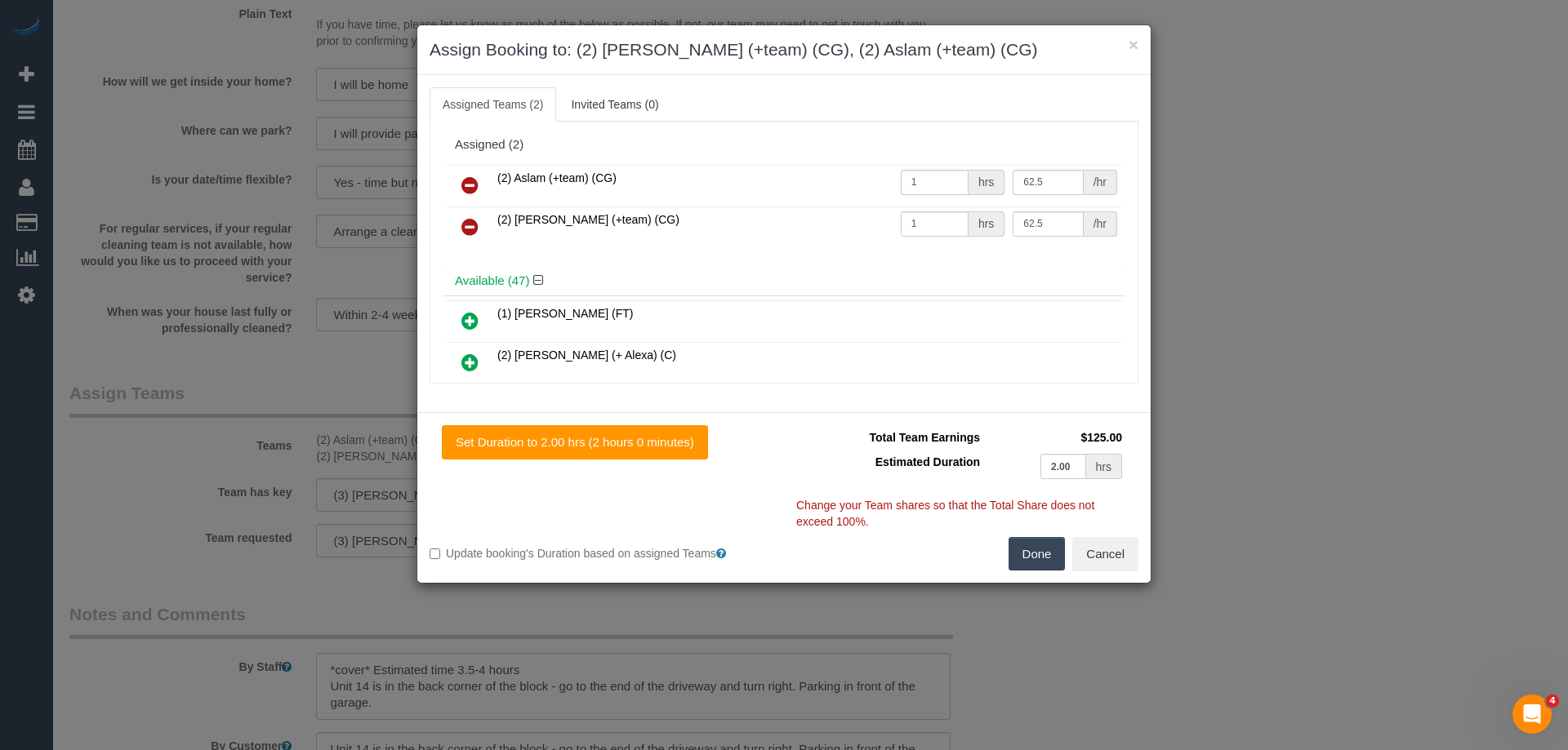
click at [1017, 558] on button "Done" at bounding box center [1037, 555] width 57 height 34
click at [1017, 558] on div "× Assign Booking to: (2) Maria (+team) (CG), (2) Aslam (+team) (CG) Assigned Te…" at bounding box center [784, 375] width 1568 height 750
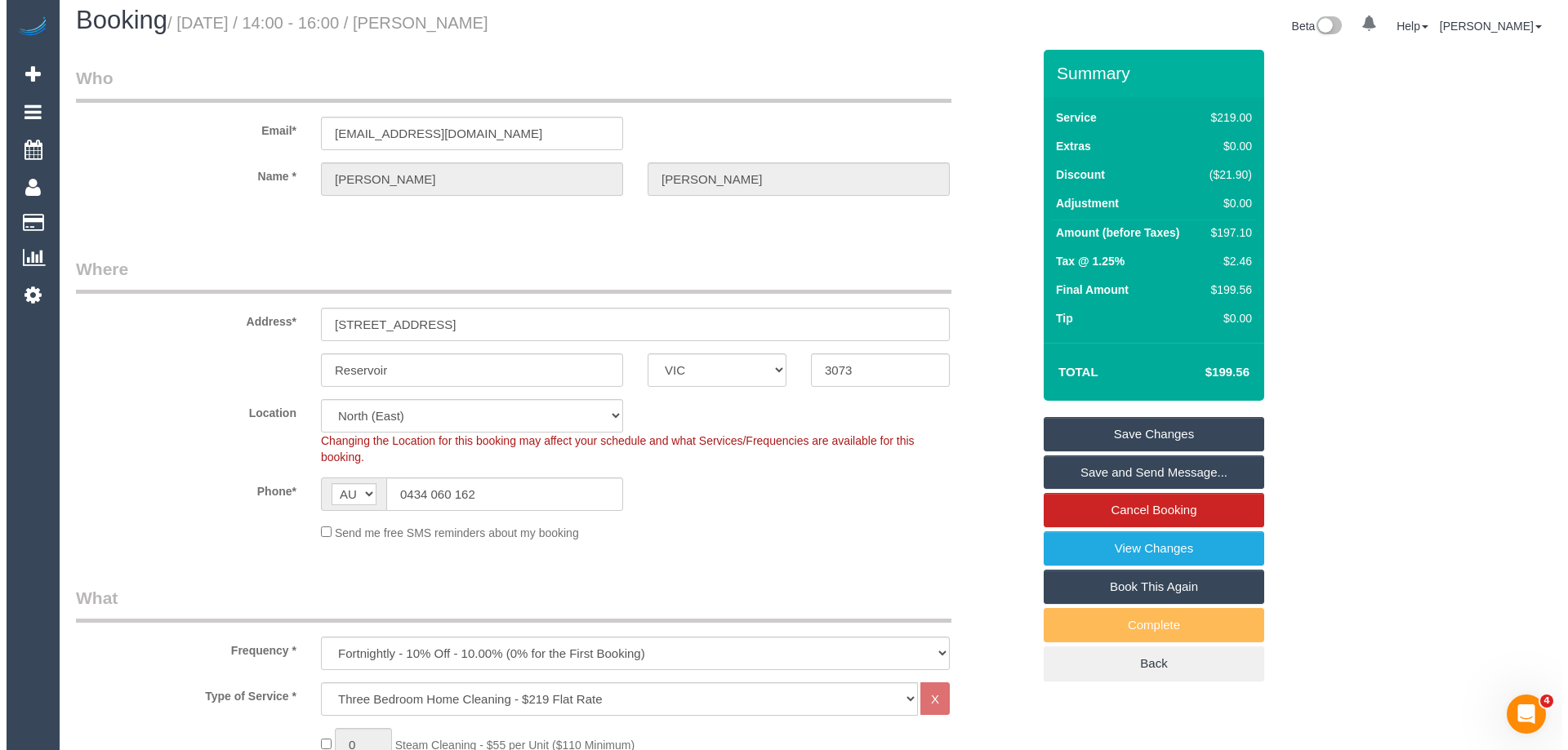
scroll to position [0, 0]
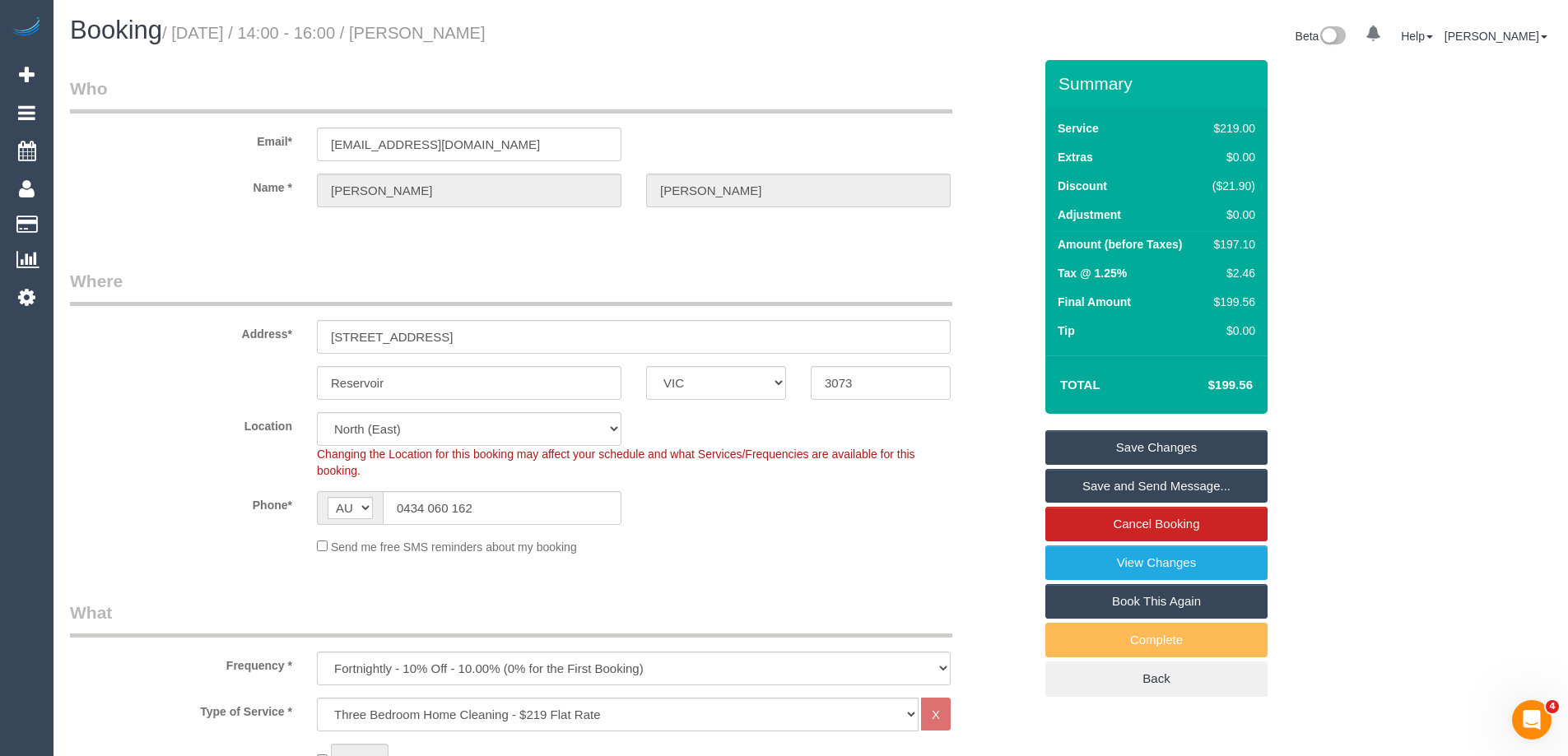
click at [933, 107] on legend "Who" at bounding box center [510, 95] width 882 height 37
click at [1061, 446] on link "Save Changes" at bounding box center [1156, 448] width 222 height 34
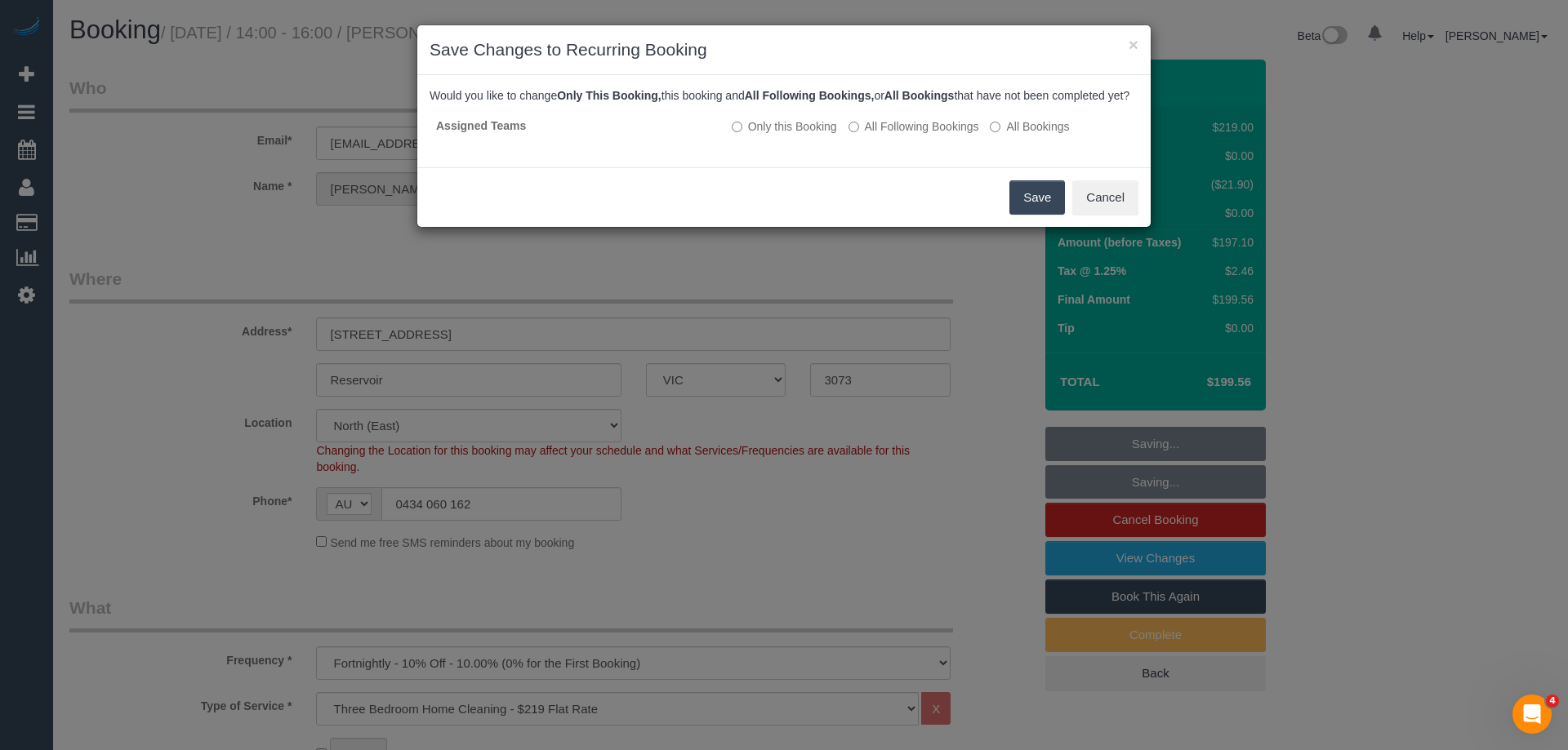
click at [1050, 215] on button "Save" at bounding box center [1037, 197] width 56 height 34
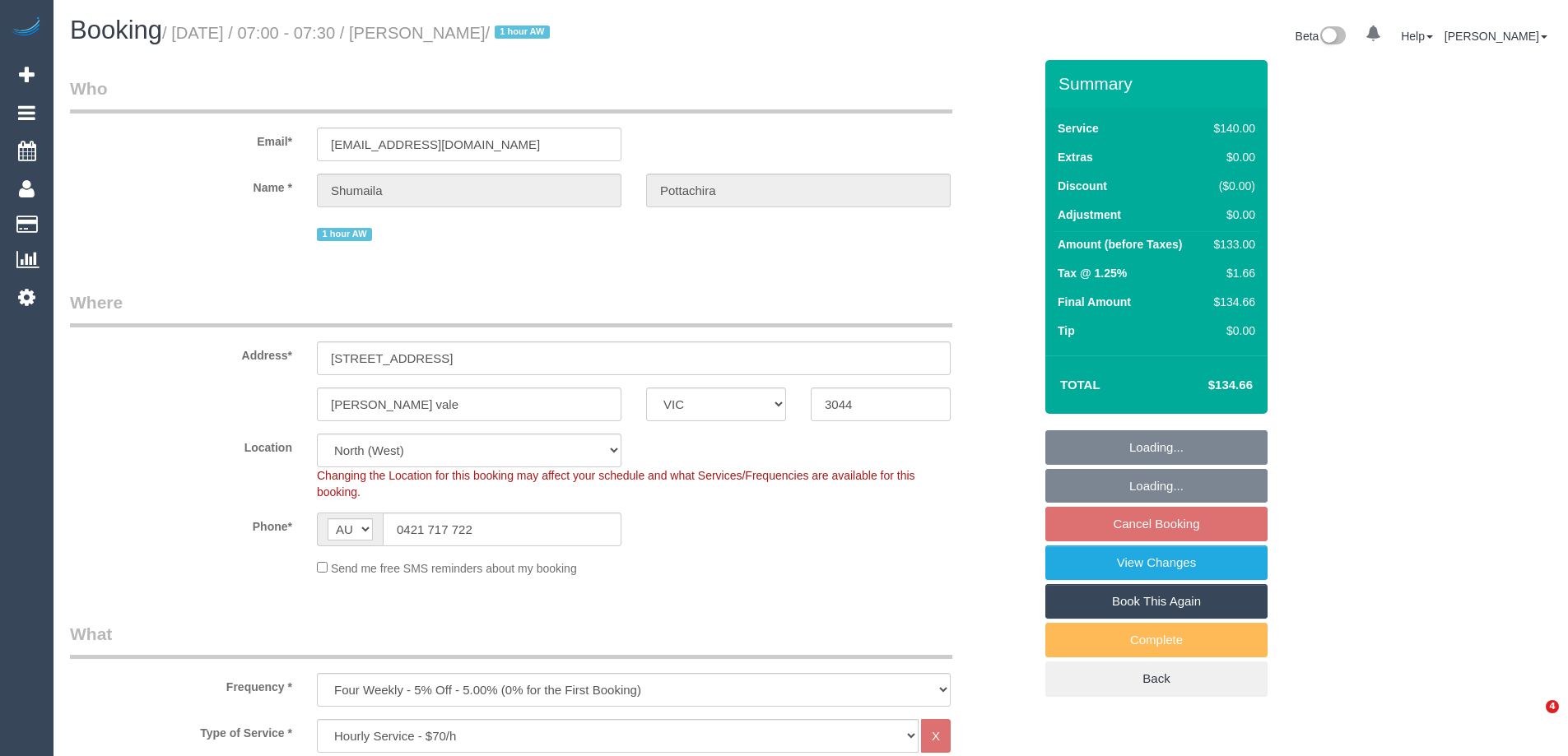
select select "VIC"
select select "number:28"
select select "number:14"
select select "number:19"
select select "number:23"
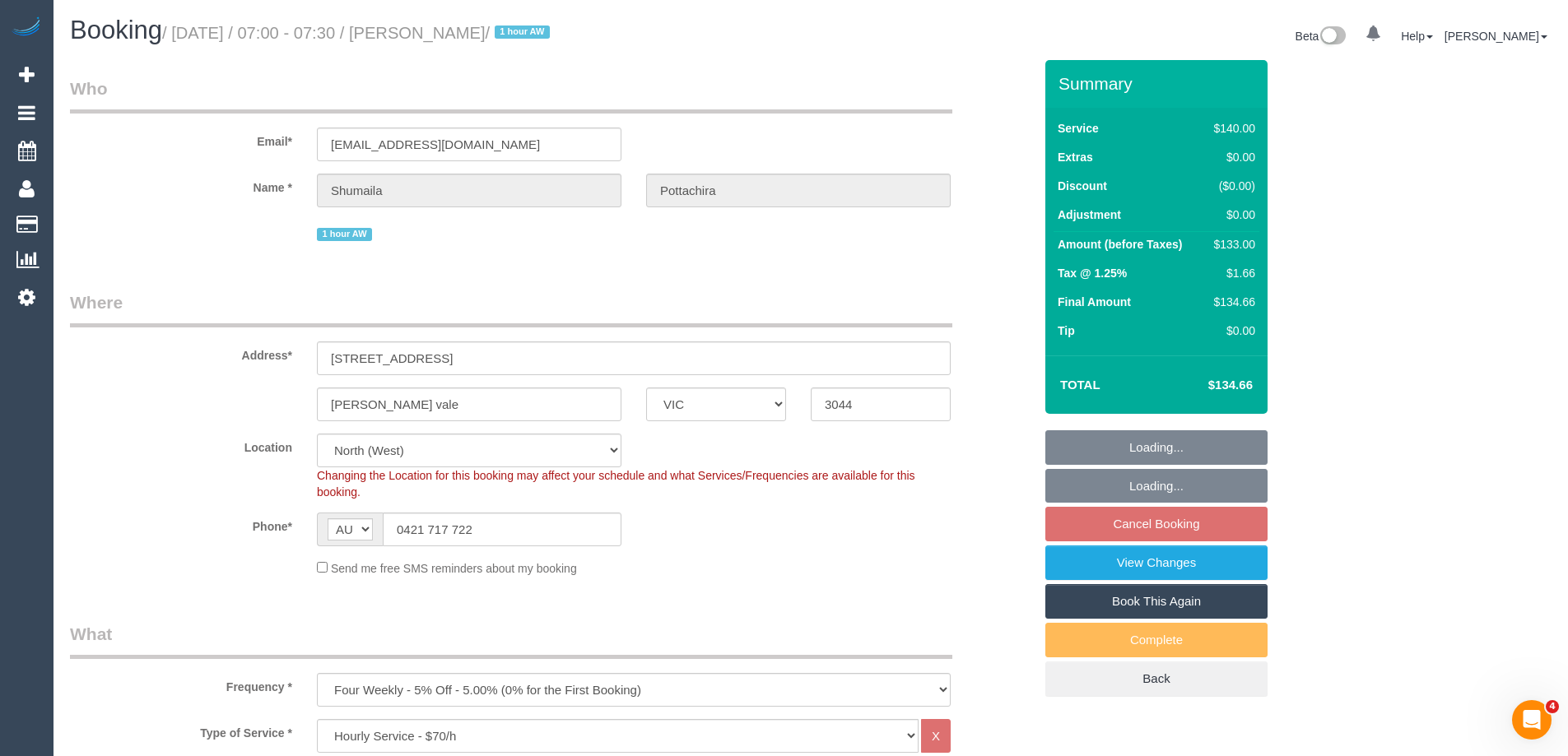
select select "number:13"
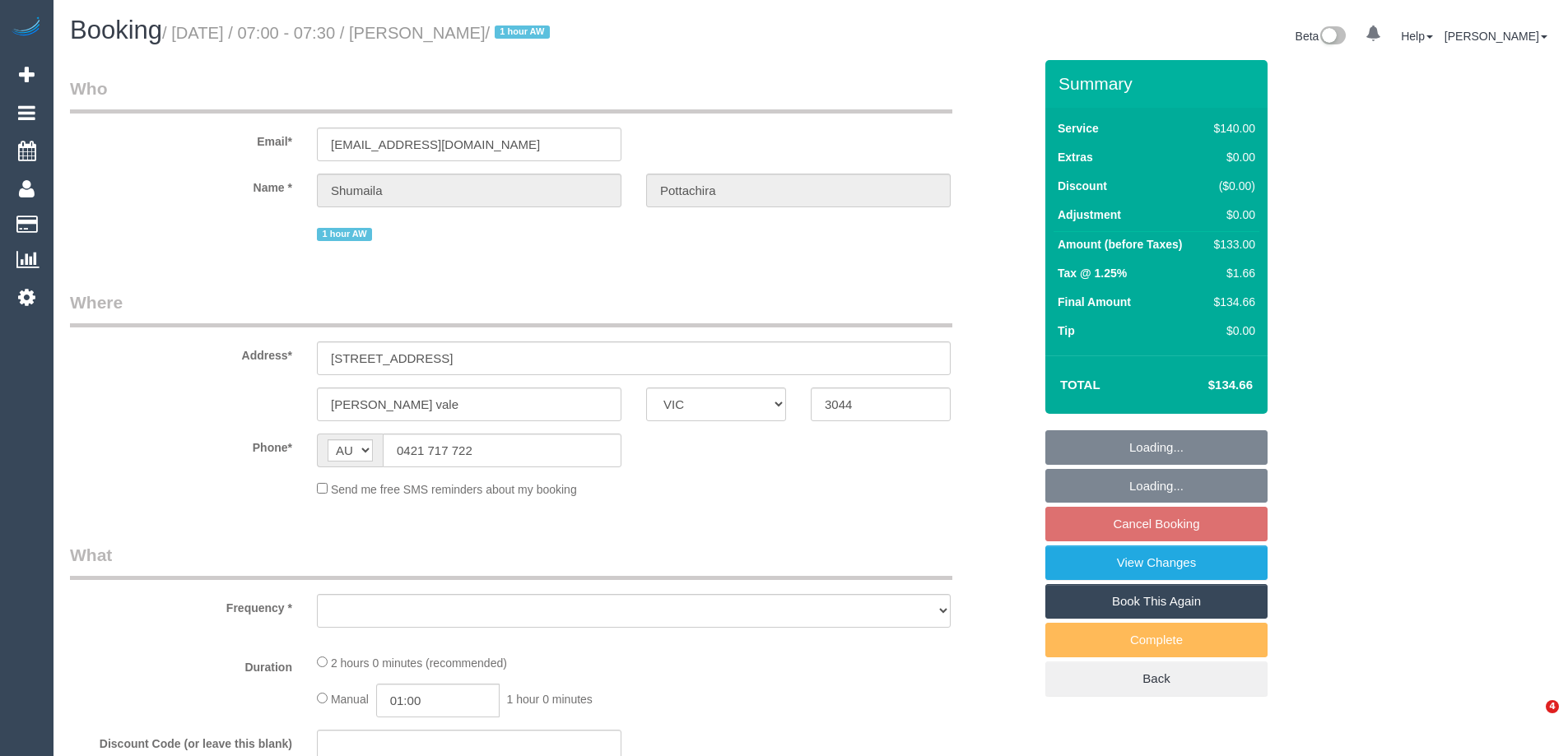
select select "VIC"
select select "object:1470"
select select "string:stripe-pm_1KNDlQ2GScqysDRVAVrDyg3V"
select select "number:28"
select select "number:14"
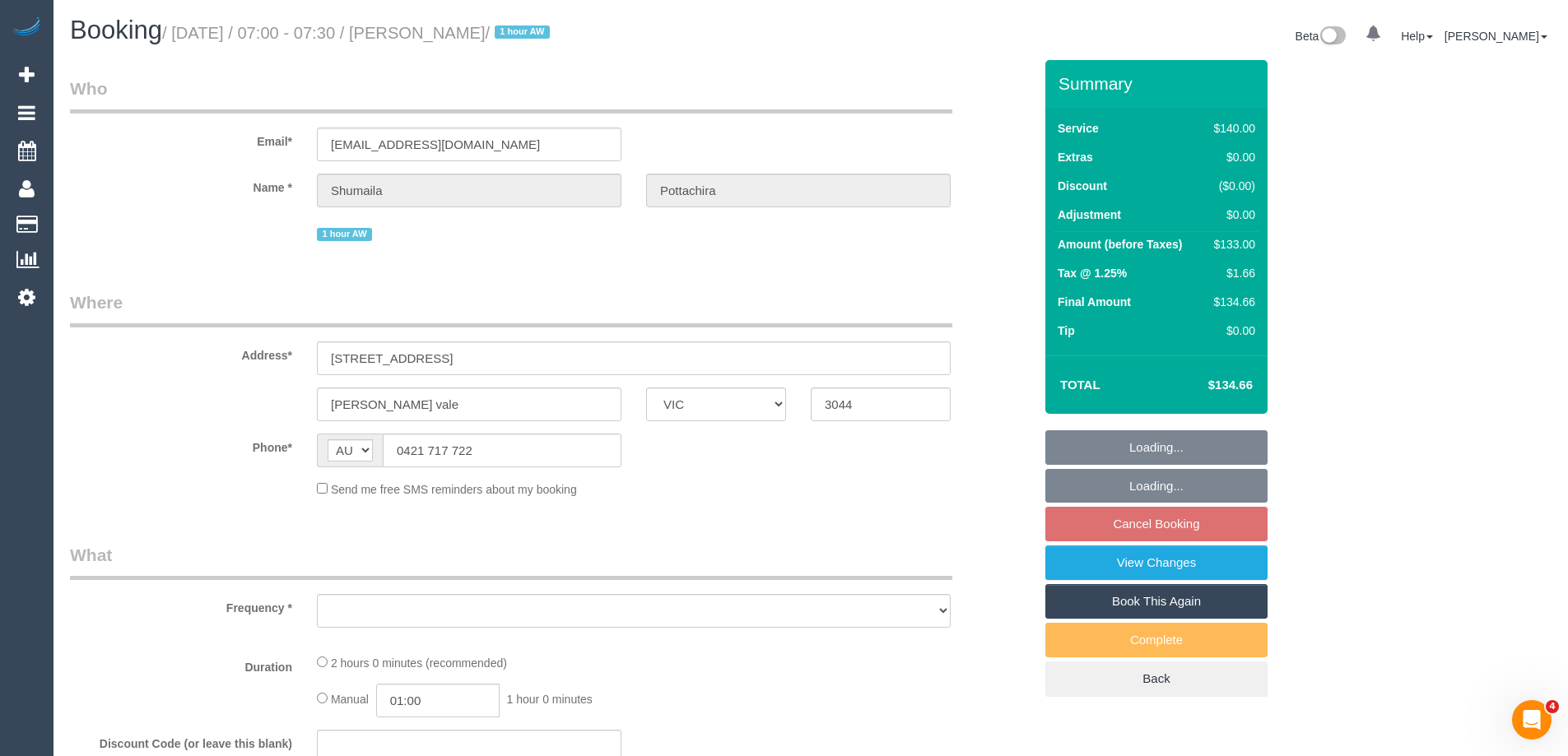
select select "number:19"
select select "number:23"
select select "number:13"
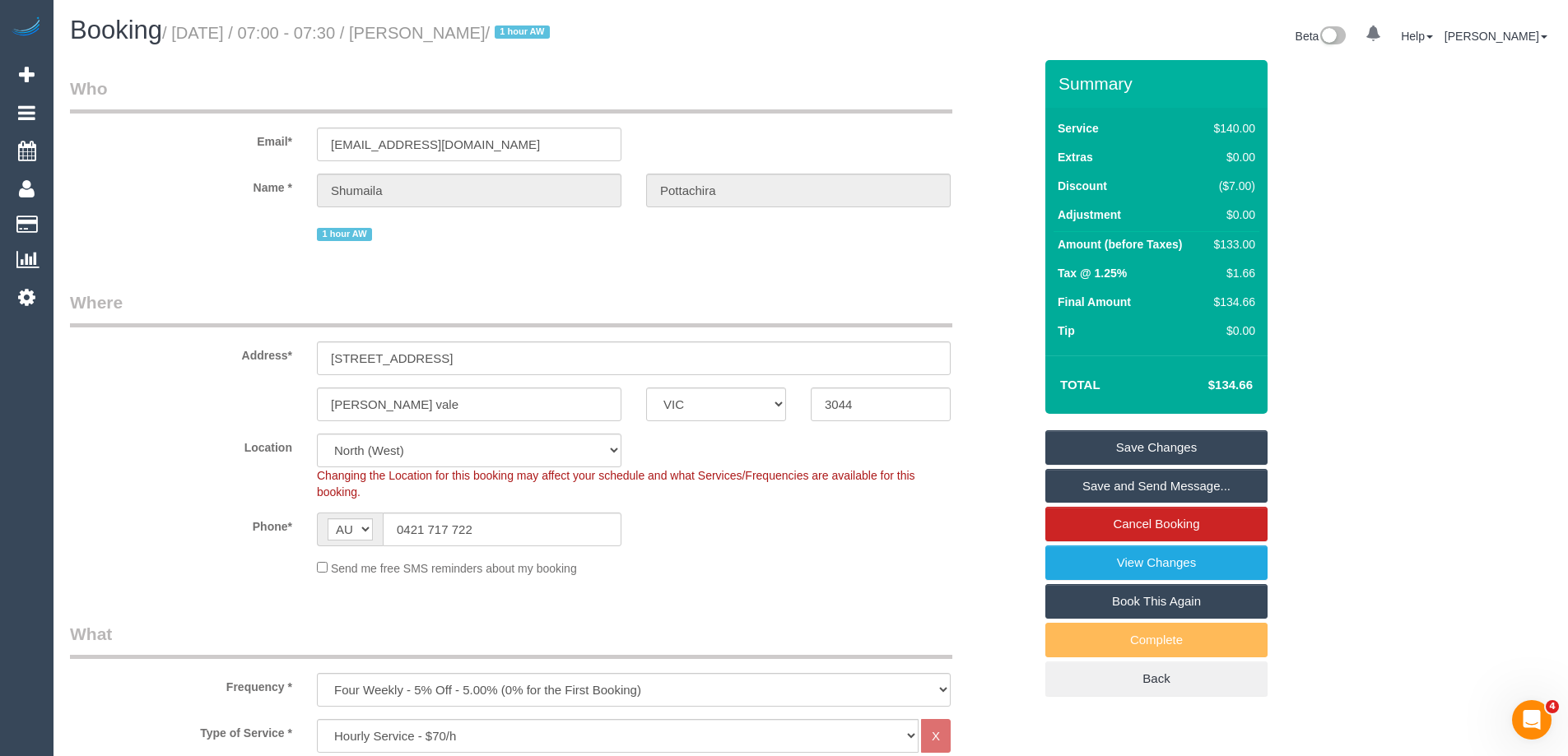
drag, startPoint x: 606, startPoint y: 29, endPoint x: 458, endPoint y: 36, distance: 148.2
click at [458, 36] on small "/ September 03, 2025 / 07:00 - 07:30 / Shumaila Pottachira / 1 hour AW" at bounding box center [359, 33] width 393 height 18
copy small "Shumaila Pottachira"
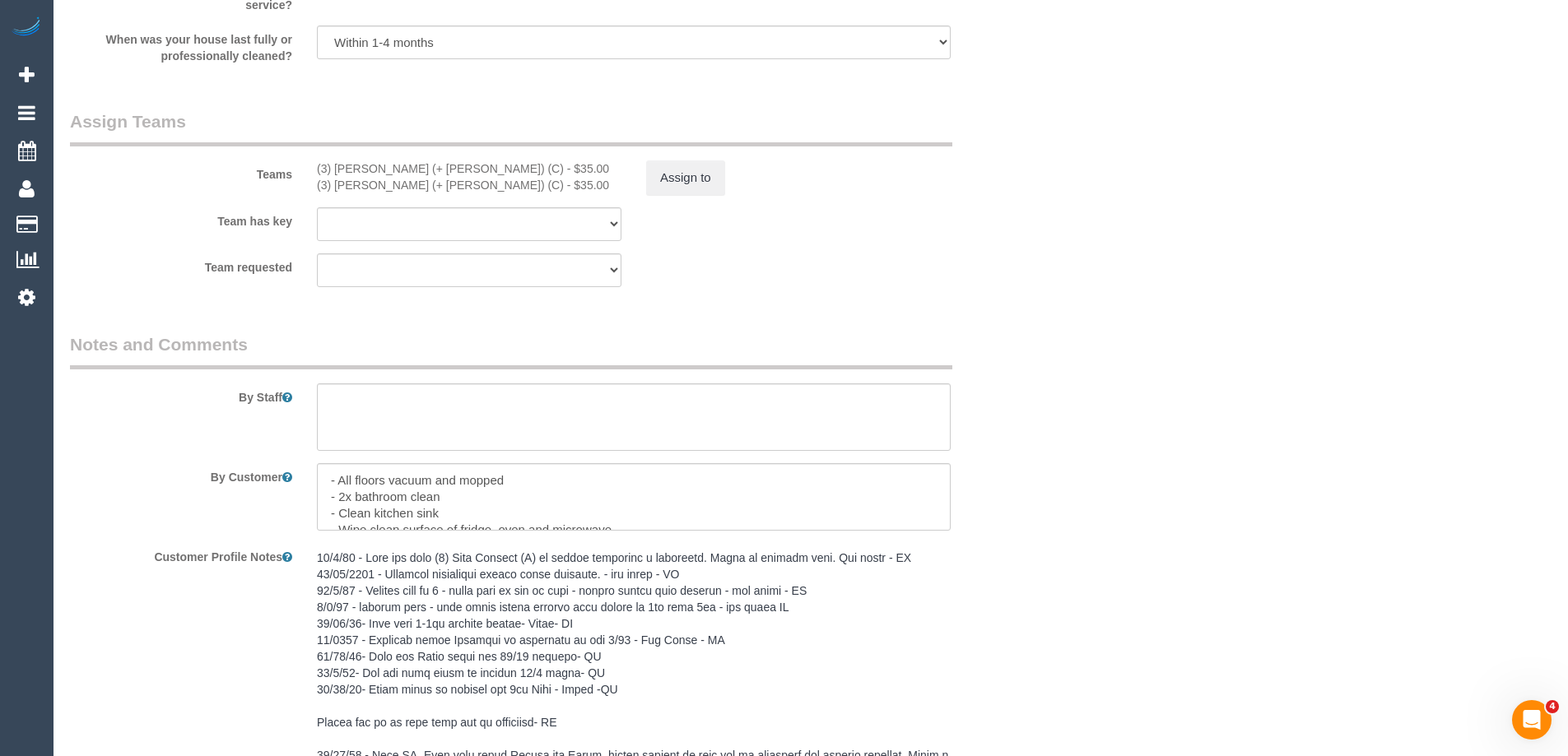
scroll to position [2469, 0]
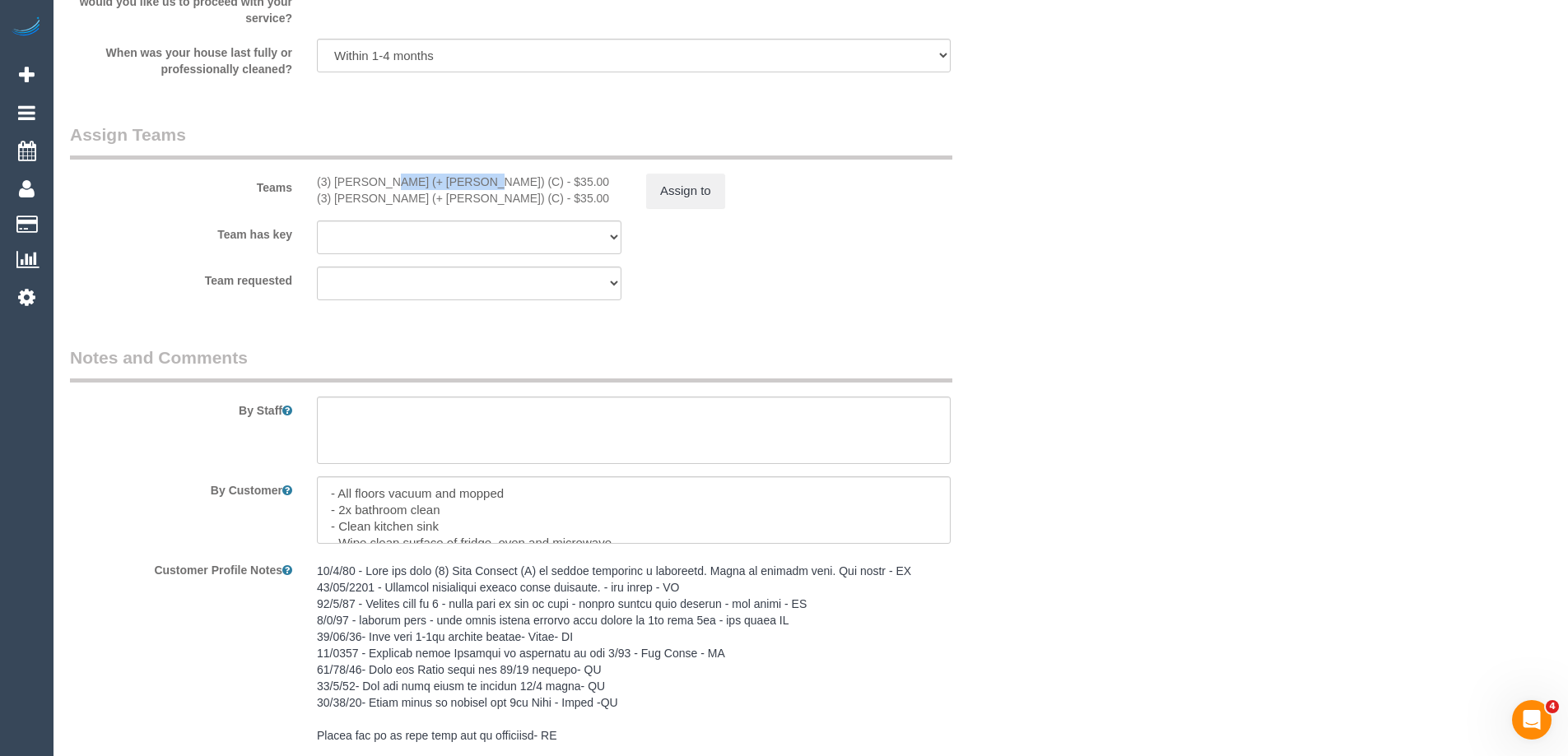
drag, startPoint x: 417, startPoint y: 180, endPoint x: 335, endPoint y: 173, distance: 82.3
click at [335, 173] on div "(3) Arifin (+ Fatema) (C) - $35.00" at bounding box center [469, 182] width 304 height 16
copy div "Arifin (+ Fatema"
click at [919, 160] on legend "Assign Teams" at bounding box center [510, 141] width 882 height 37
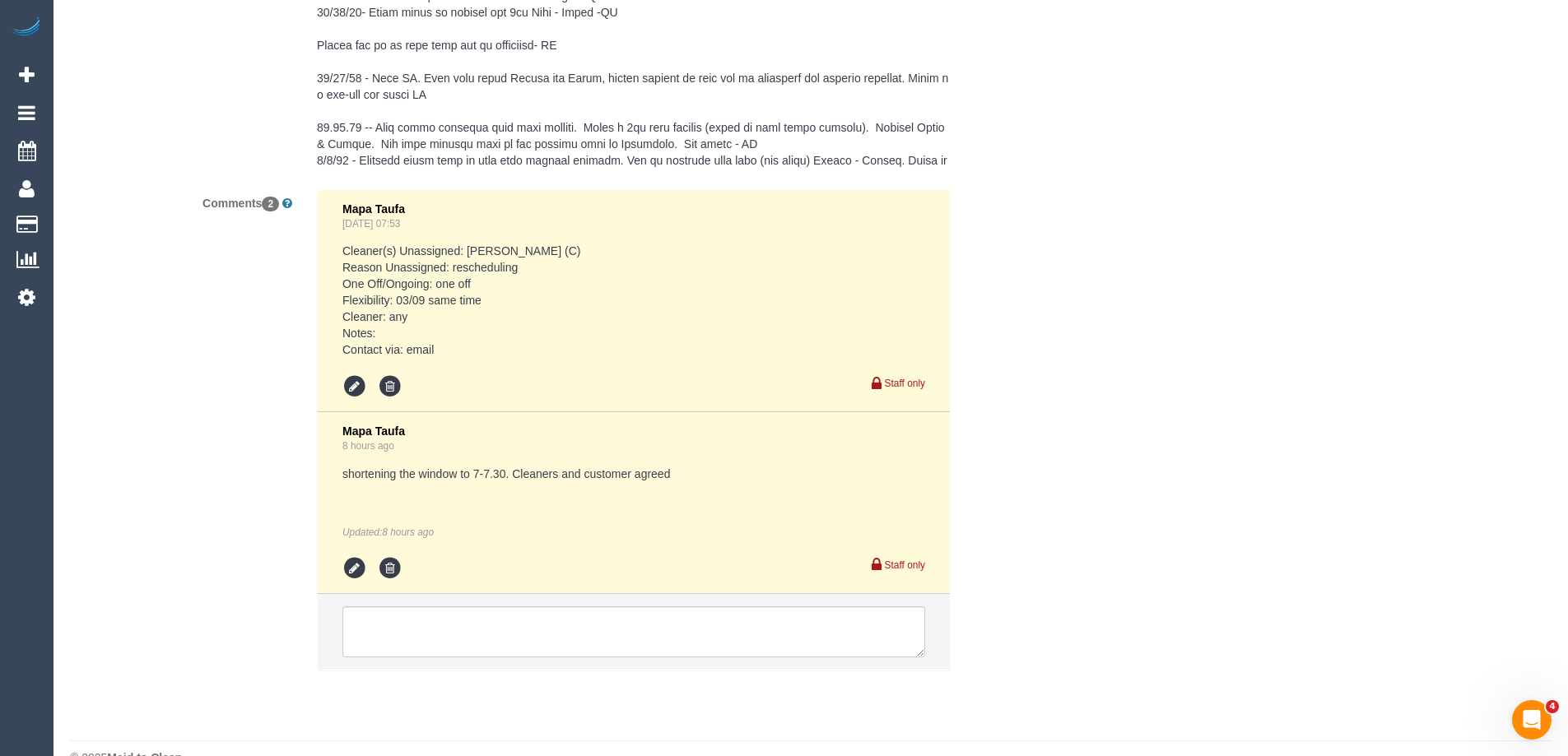
scroll to position [3210, 0]
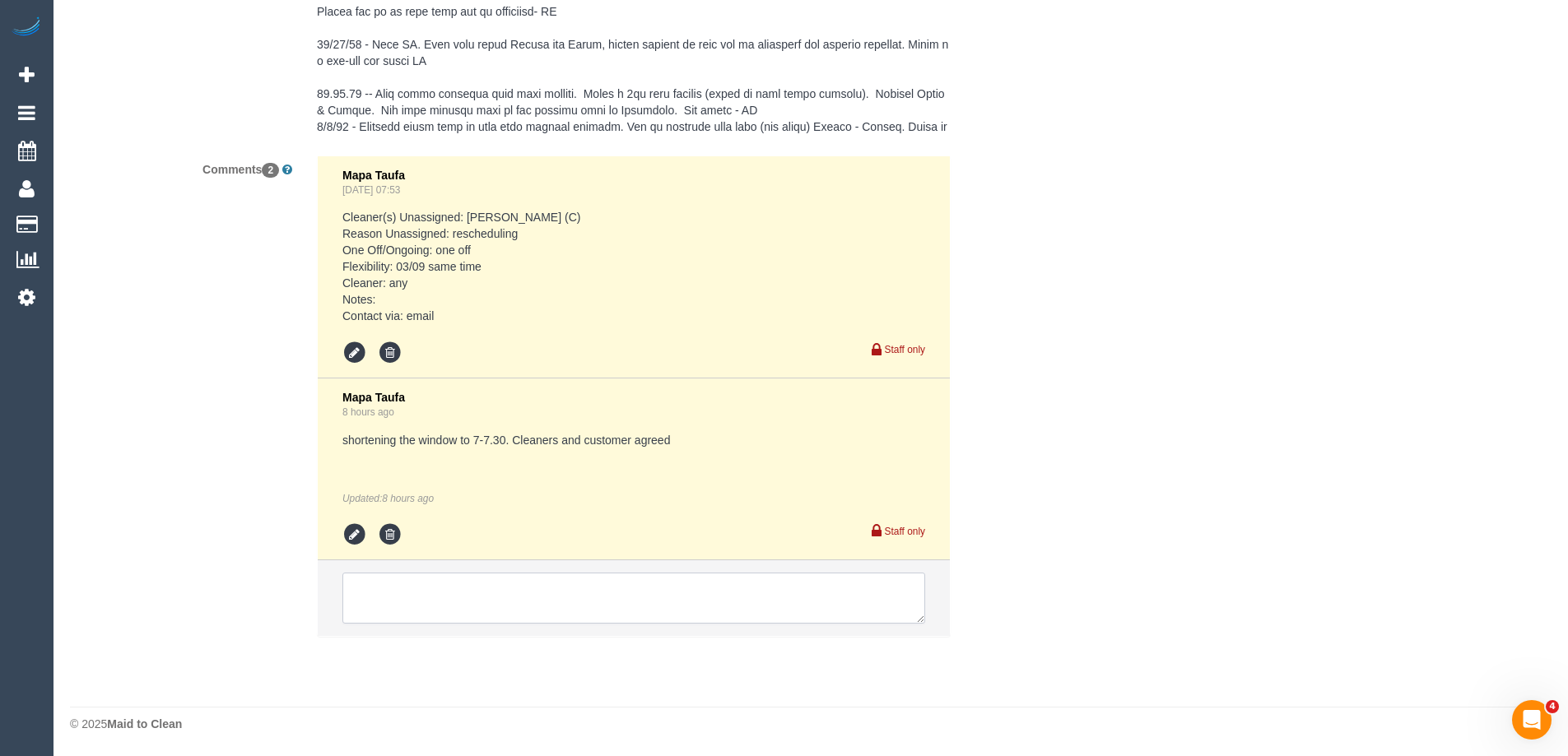
click at [511, 598] on textarea at bounding box center [633, 598] width 583 height 51
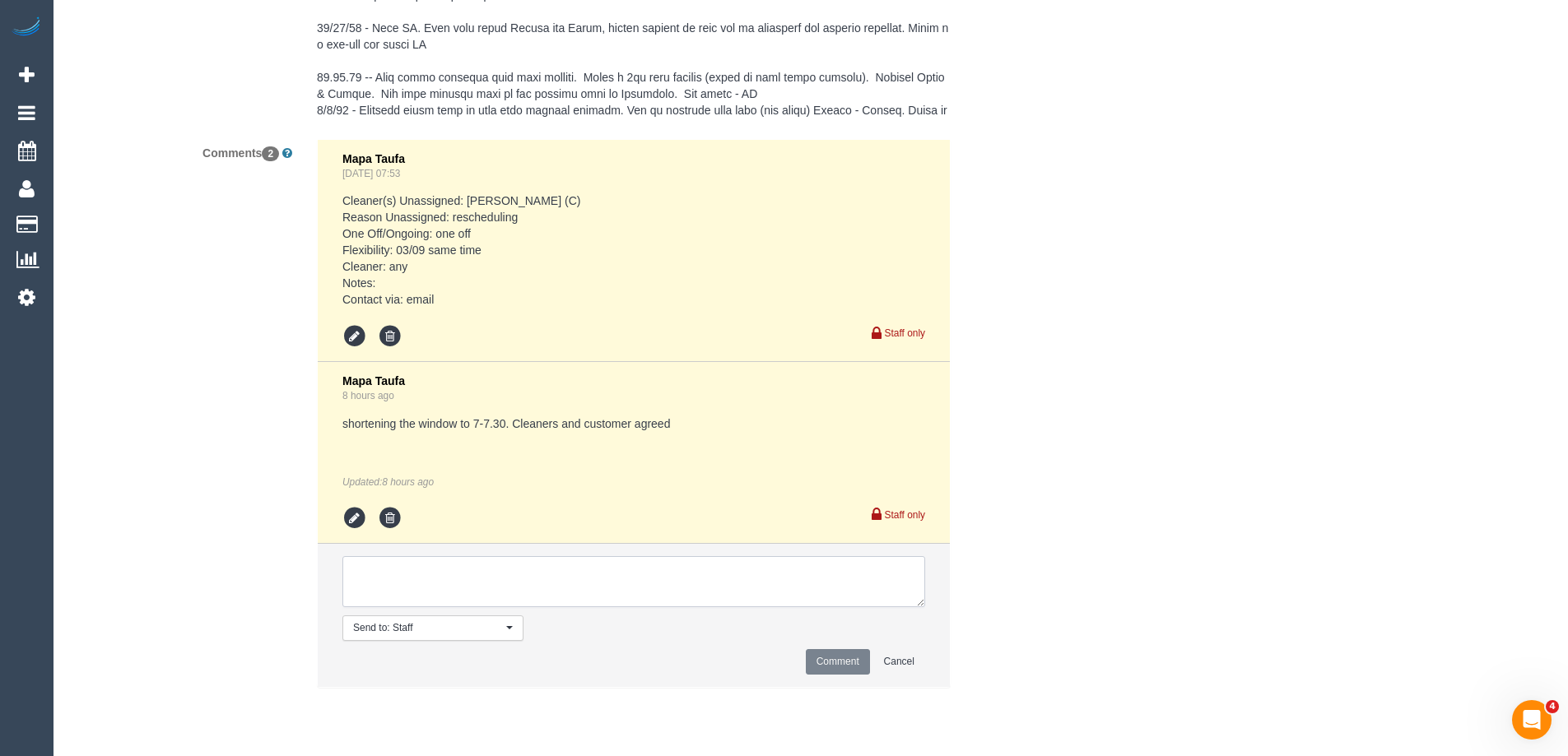
paste textarea "Arifin (+ Fatema"
click at [390, 596] on textarea at bounding box center [633, 582] width 583 height 51
click at [550, 592] on textarea at bounding box center [633, 582] width 583 height 51
click at [356, 597] on textarea at bounding box center [633, 582] width 583 height 51
type textarea "Review - Arifin + Fatema U/A to fill HP team schedule"
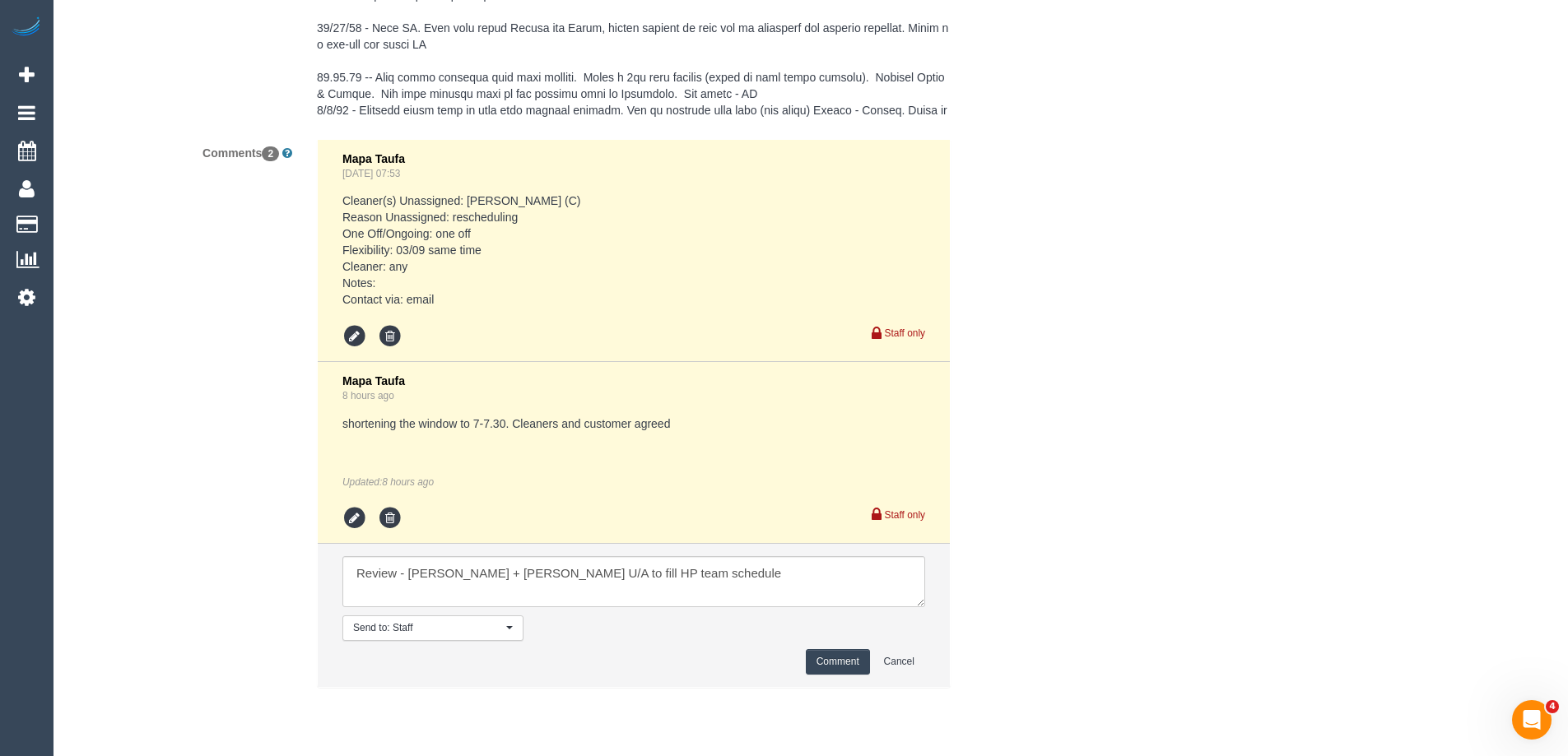
click at [857, 675] on button "Comment" at bounding box center [837, 662] width 64 height 25
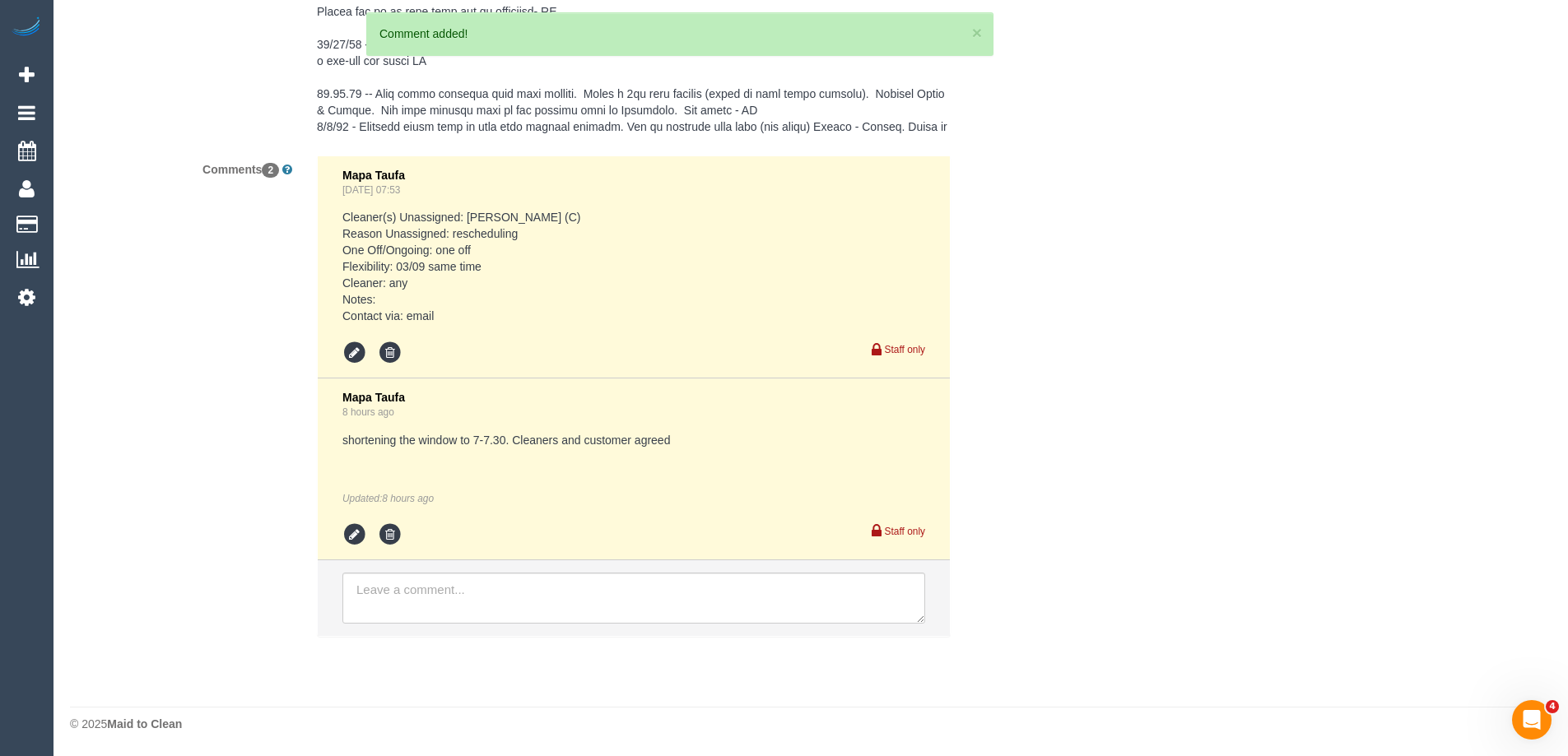
drag, startPoint x: 1203, startPoint y: 463, endPoint x: 1224, endPoint y: 484, distance: 29.7
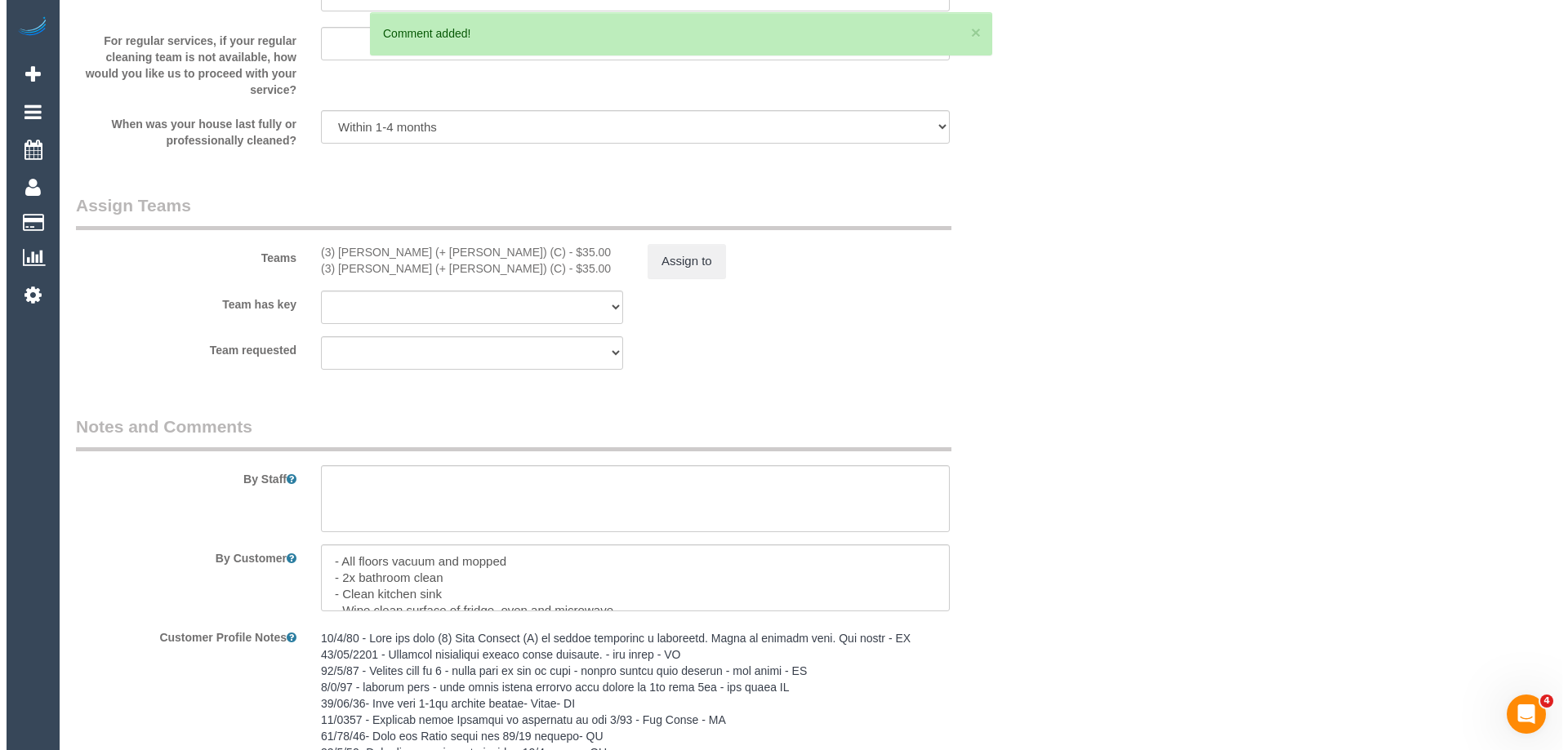
scroll to position [2204, 0]
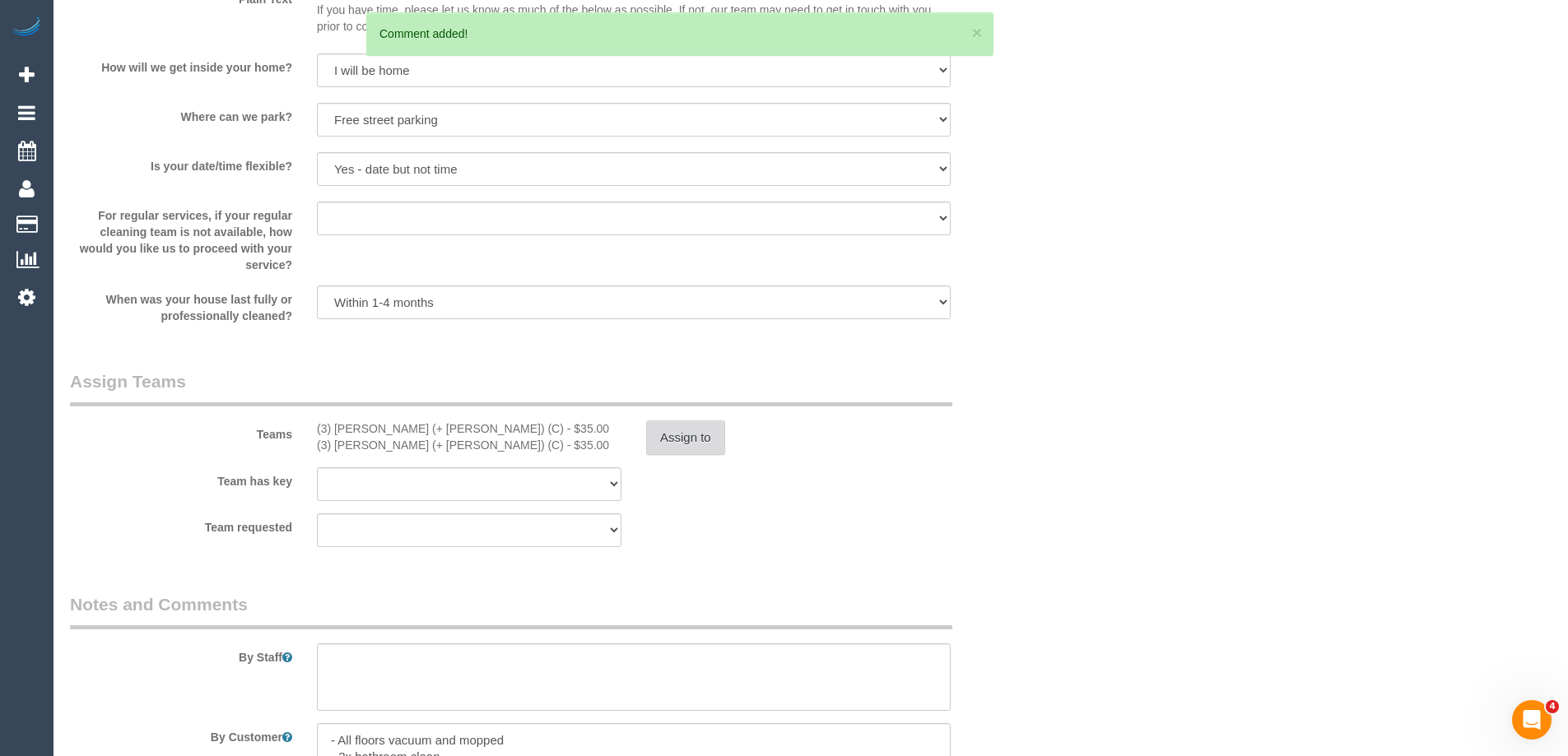
click at [686, 442] on button "Assign to" at bounding box center [685, 438] width 79 height 34
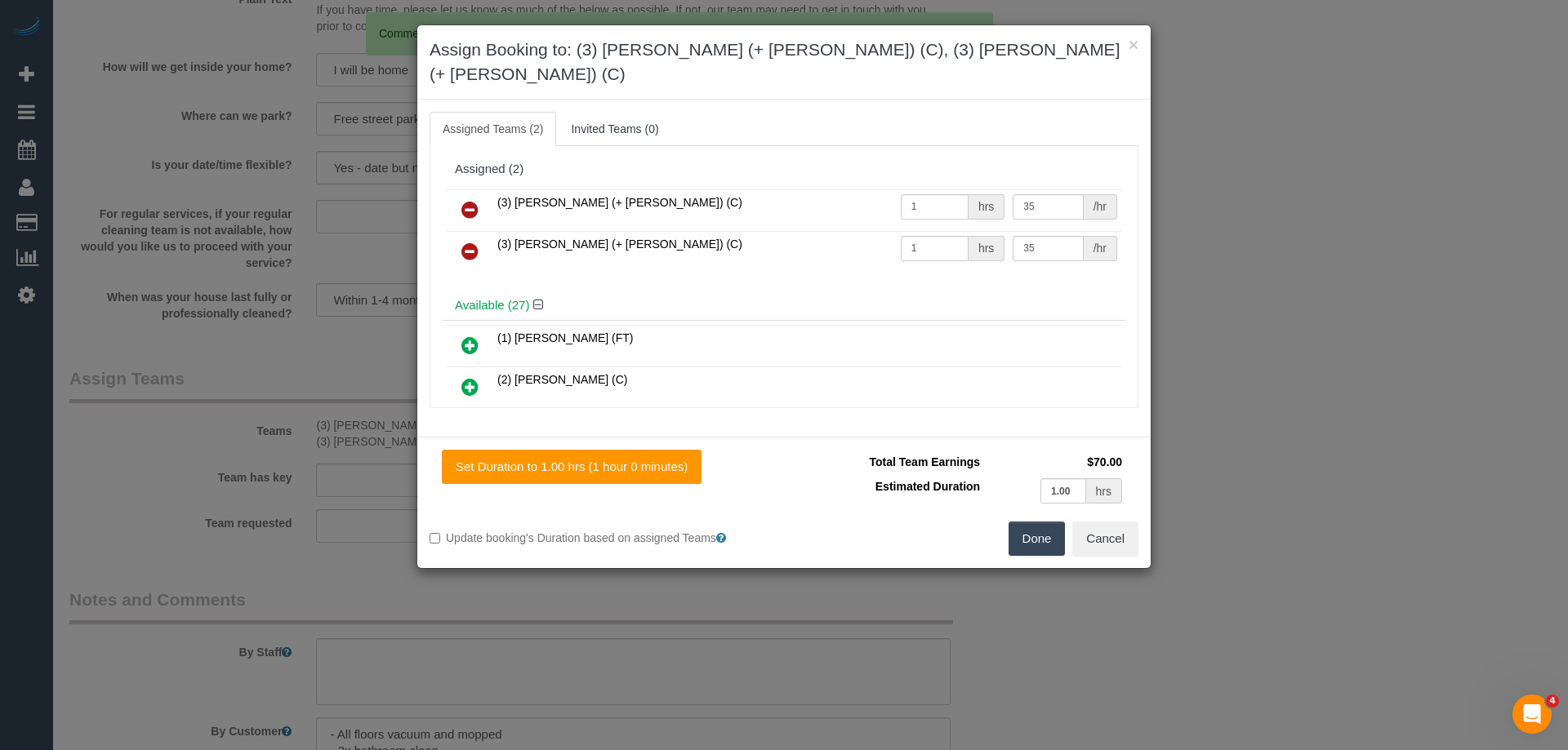
click at [464, 200] on icon at bounding box center [470, 210] width 17 height 20
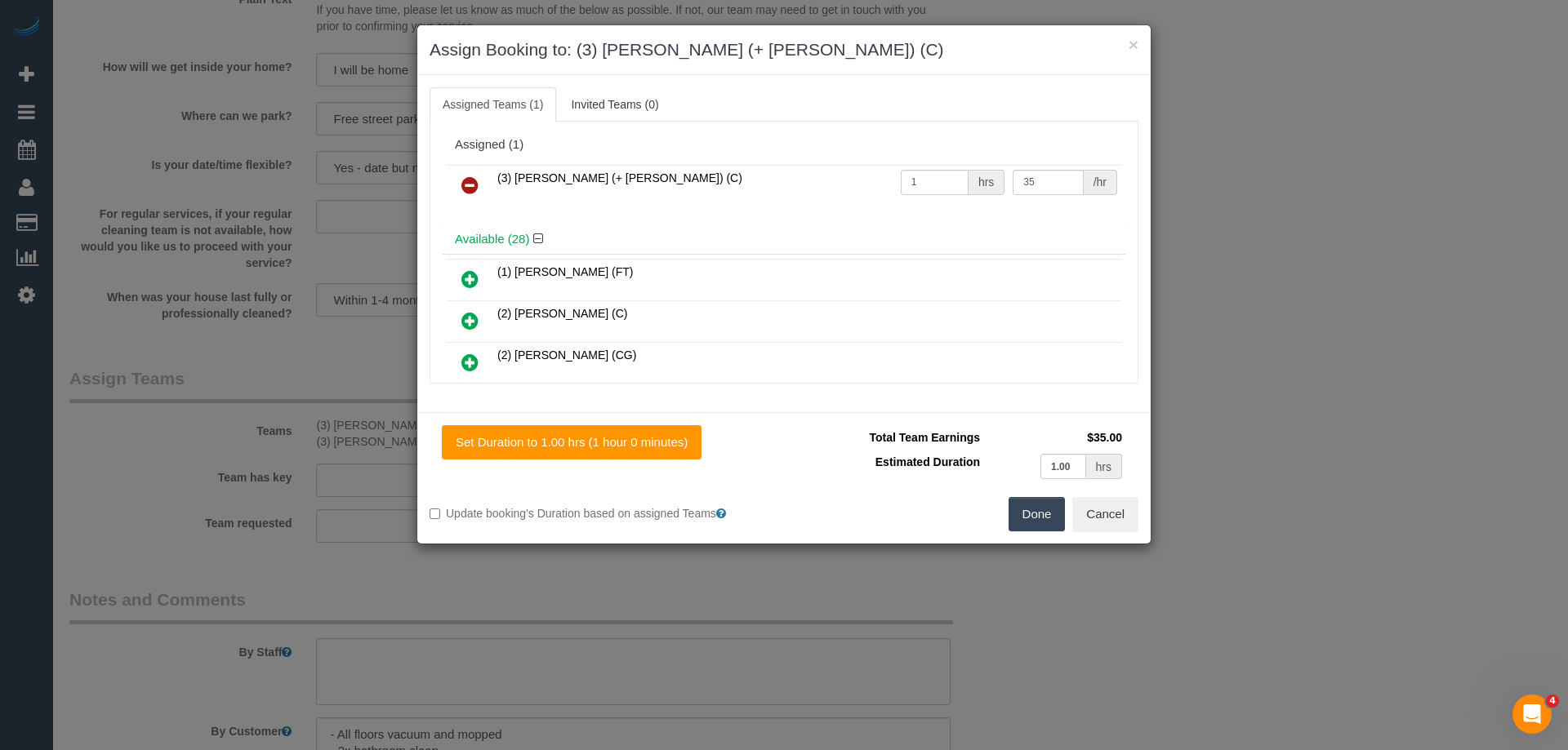
click at [461, 194] on link at bounding box center [470, 186] width 39 height 32
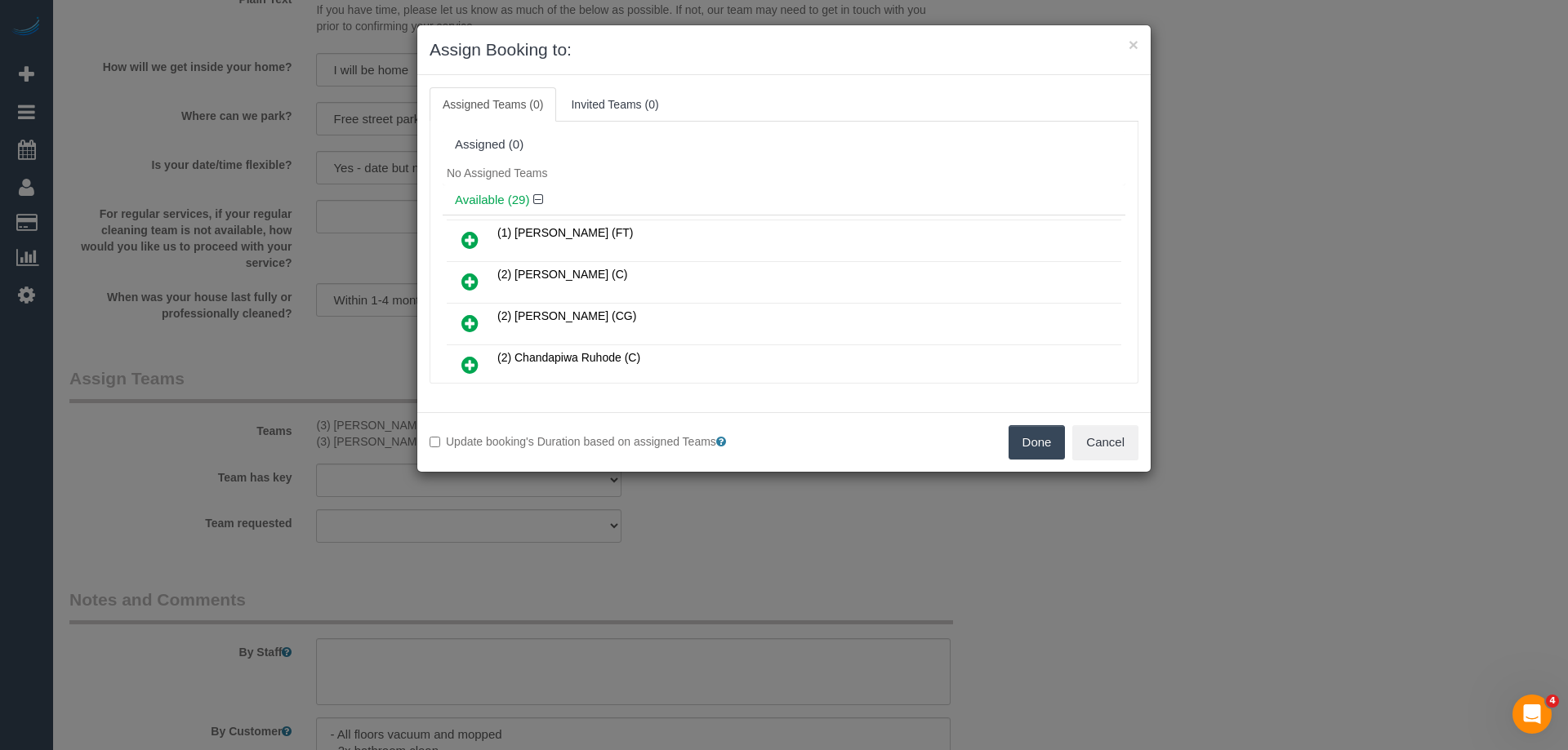
click at [712, 161] on div "No Assigned Teams" at bounding box center [784, 173] width 683 height 24
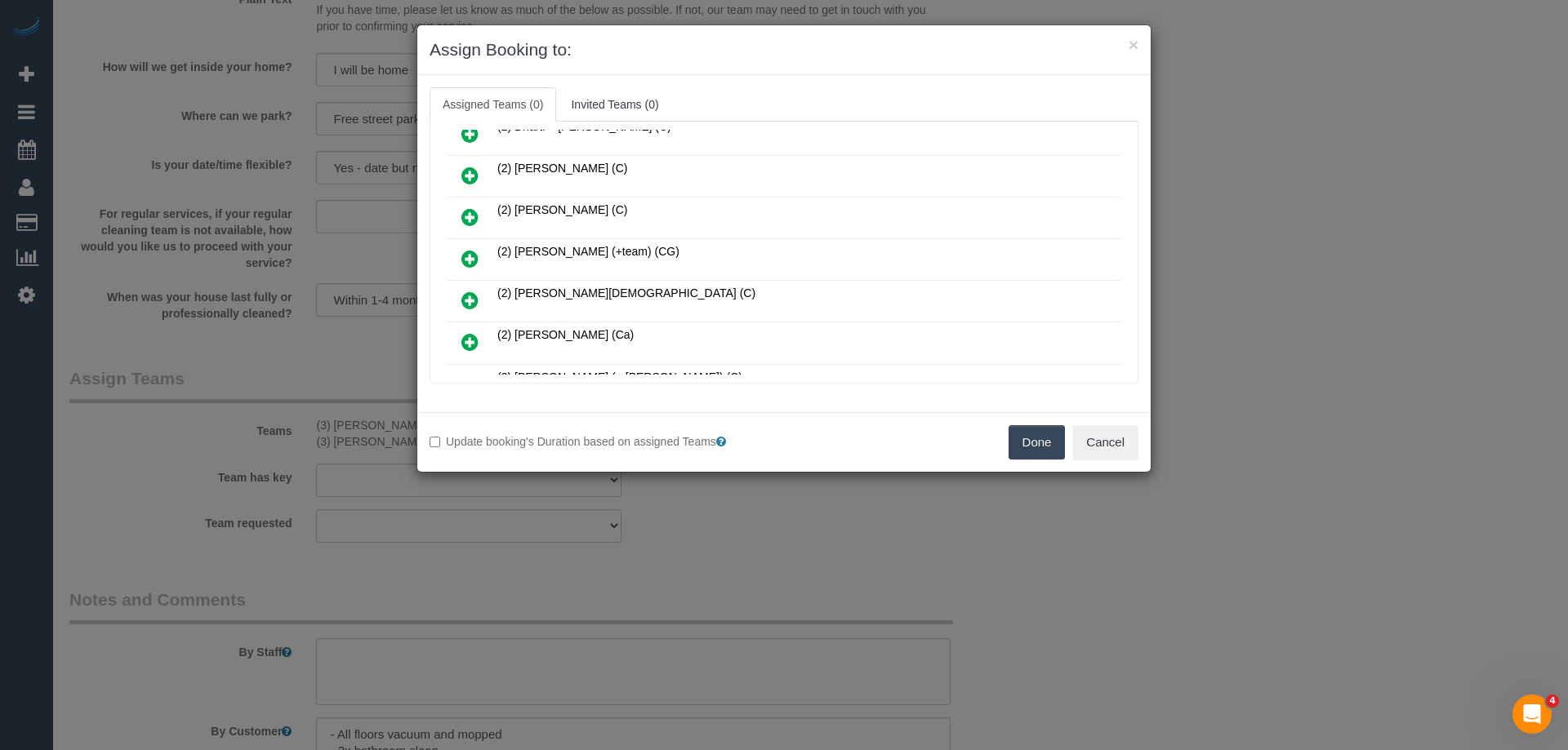
click at [470, 261] on icon at bounding box center [470, 259] width 17 height 20
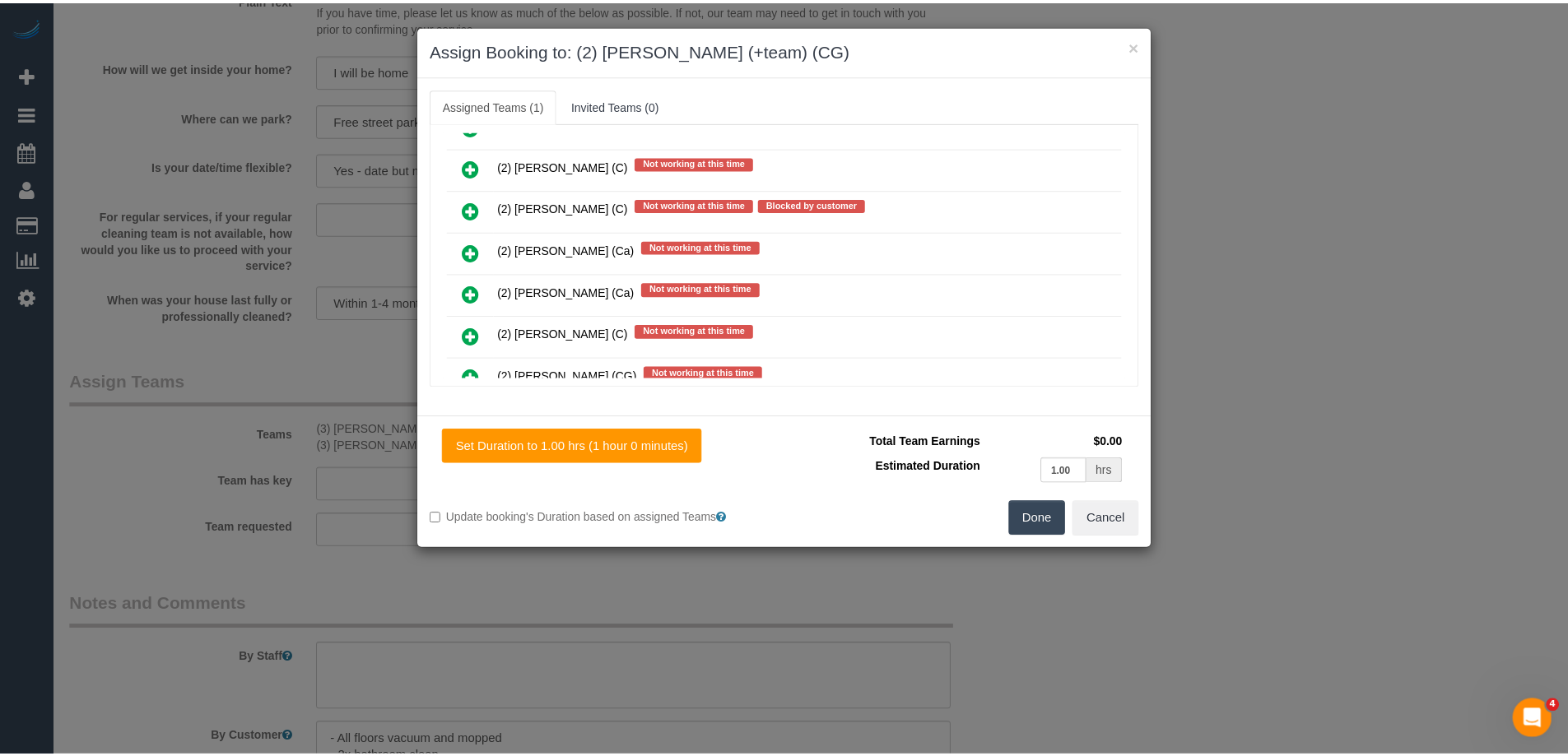
scroll to position [1549, 0]
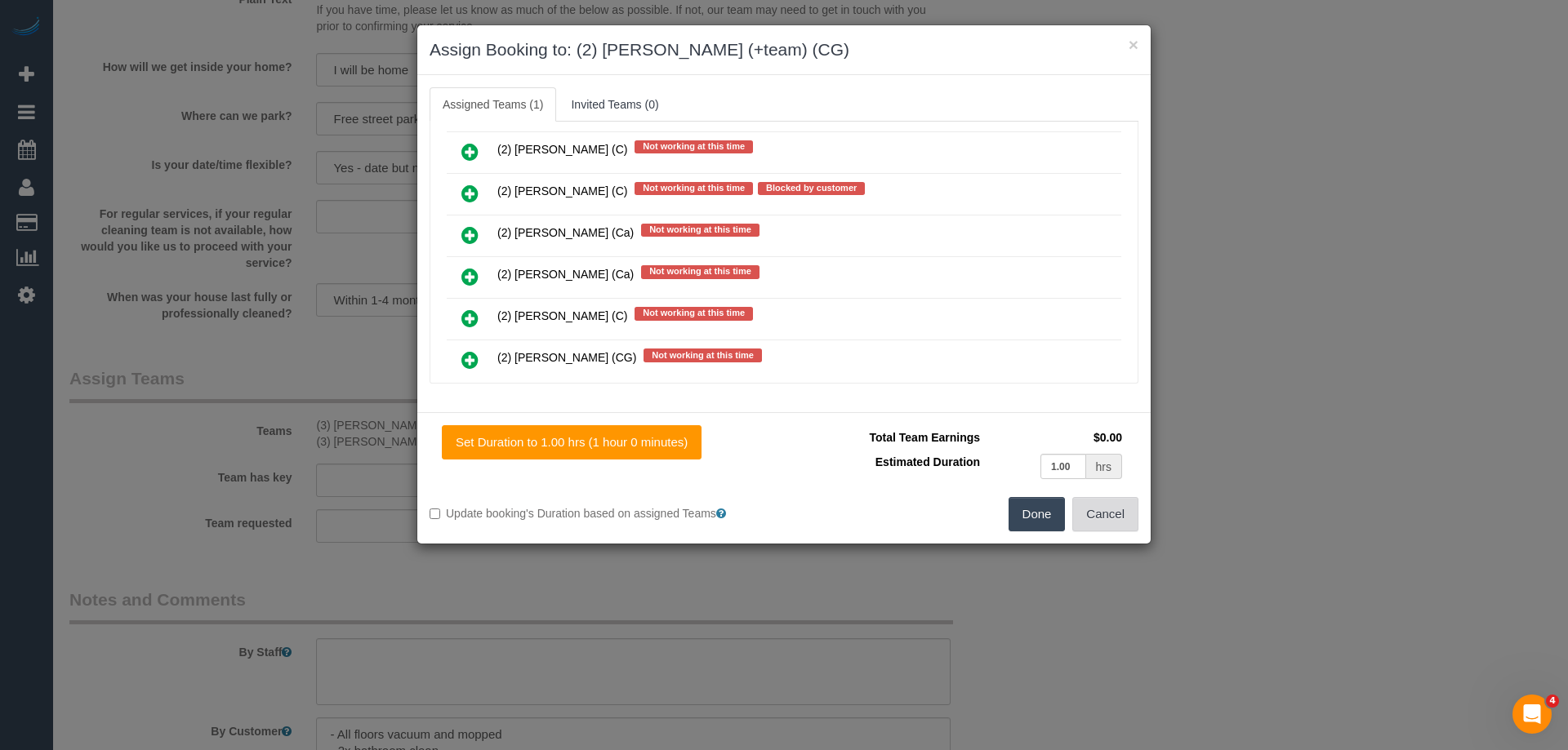
click at [1108, 514] on button "Cancel" at bounding box center [1105, 514] width 66 height 34
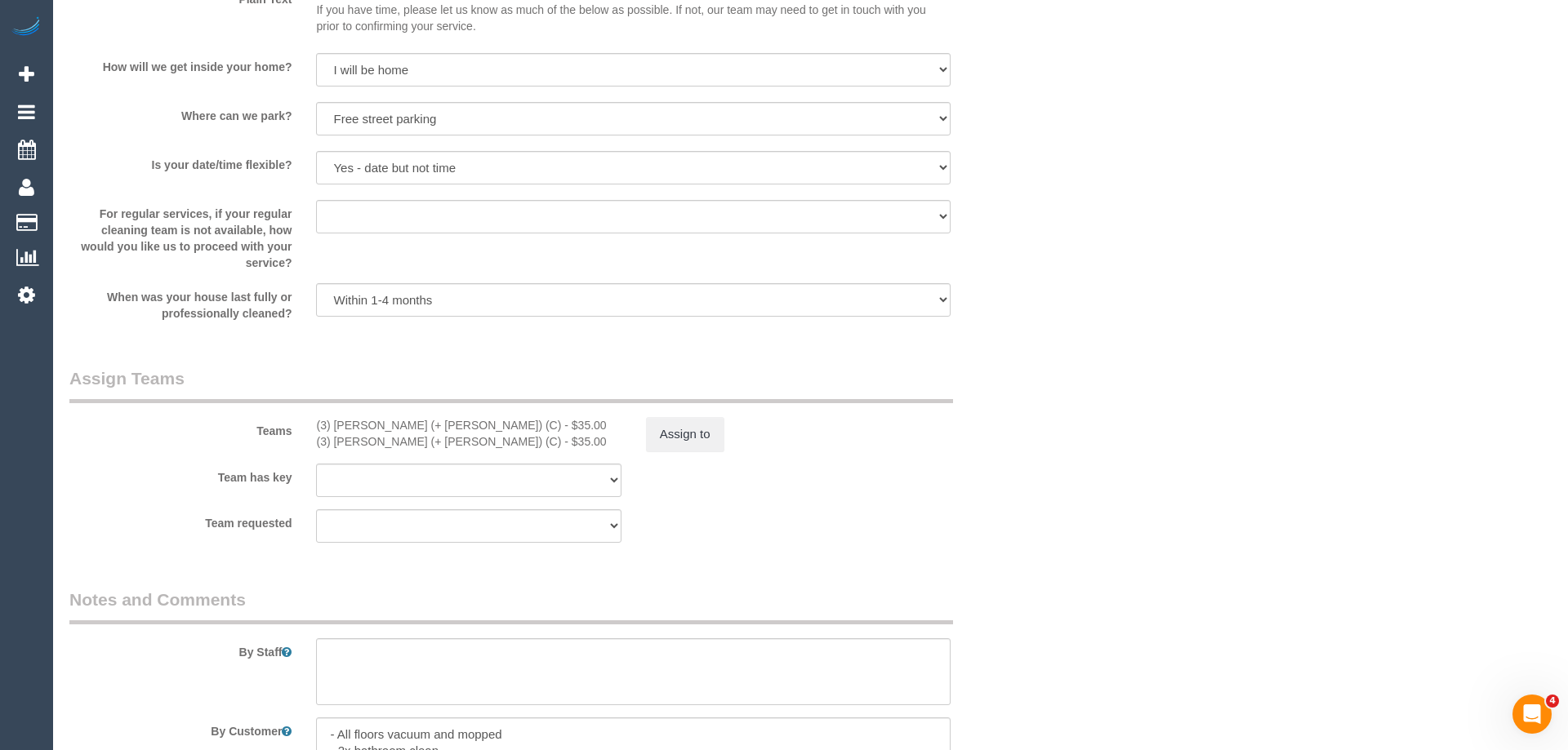
click at [1108, 514] on div "× Assign Booking to: (2) Maria (+team) (CG) Assigned Teams (1) Invited Teams (0…" at bounding box center [784, 375] width 1568 height 750
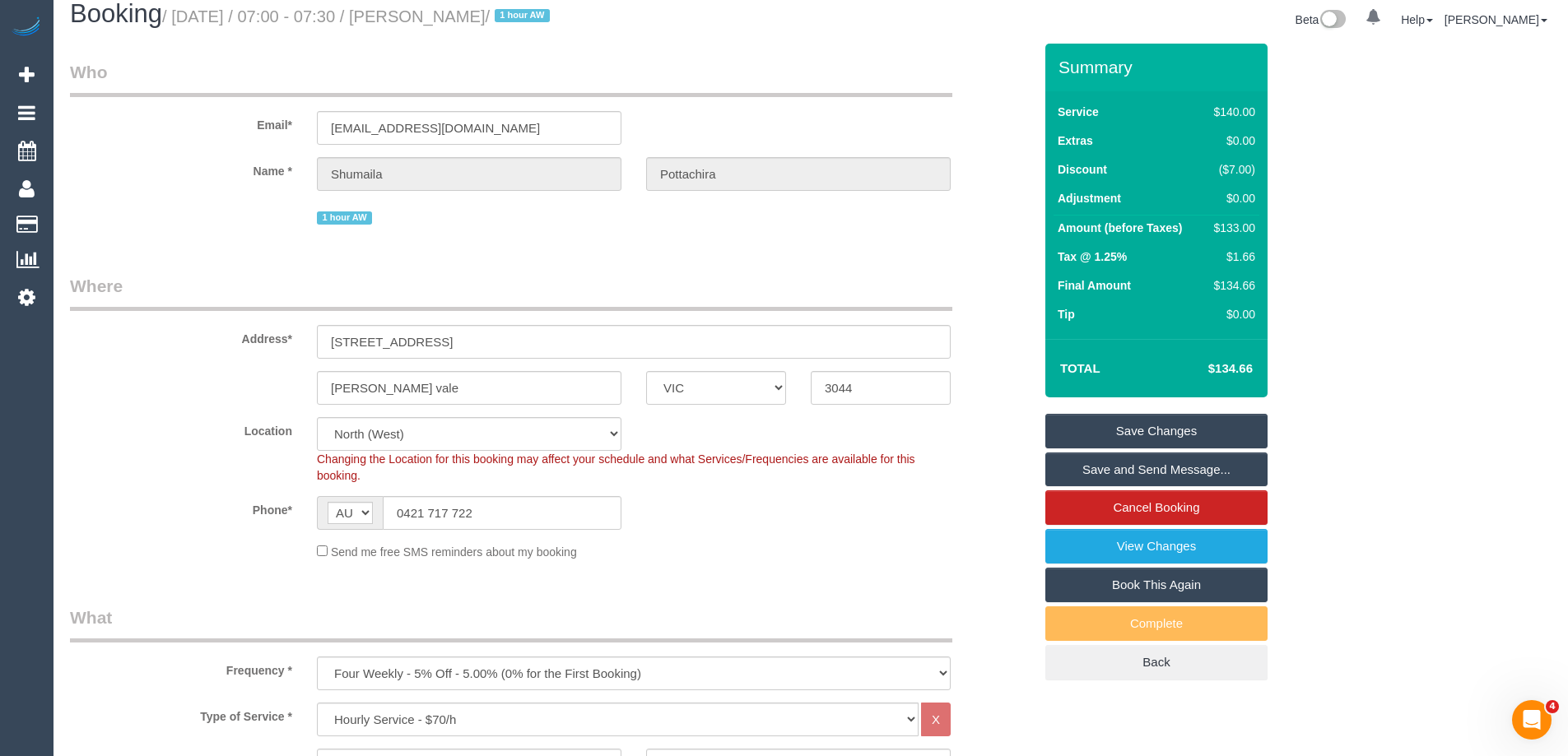
scroll to position [0, 0]
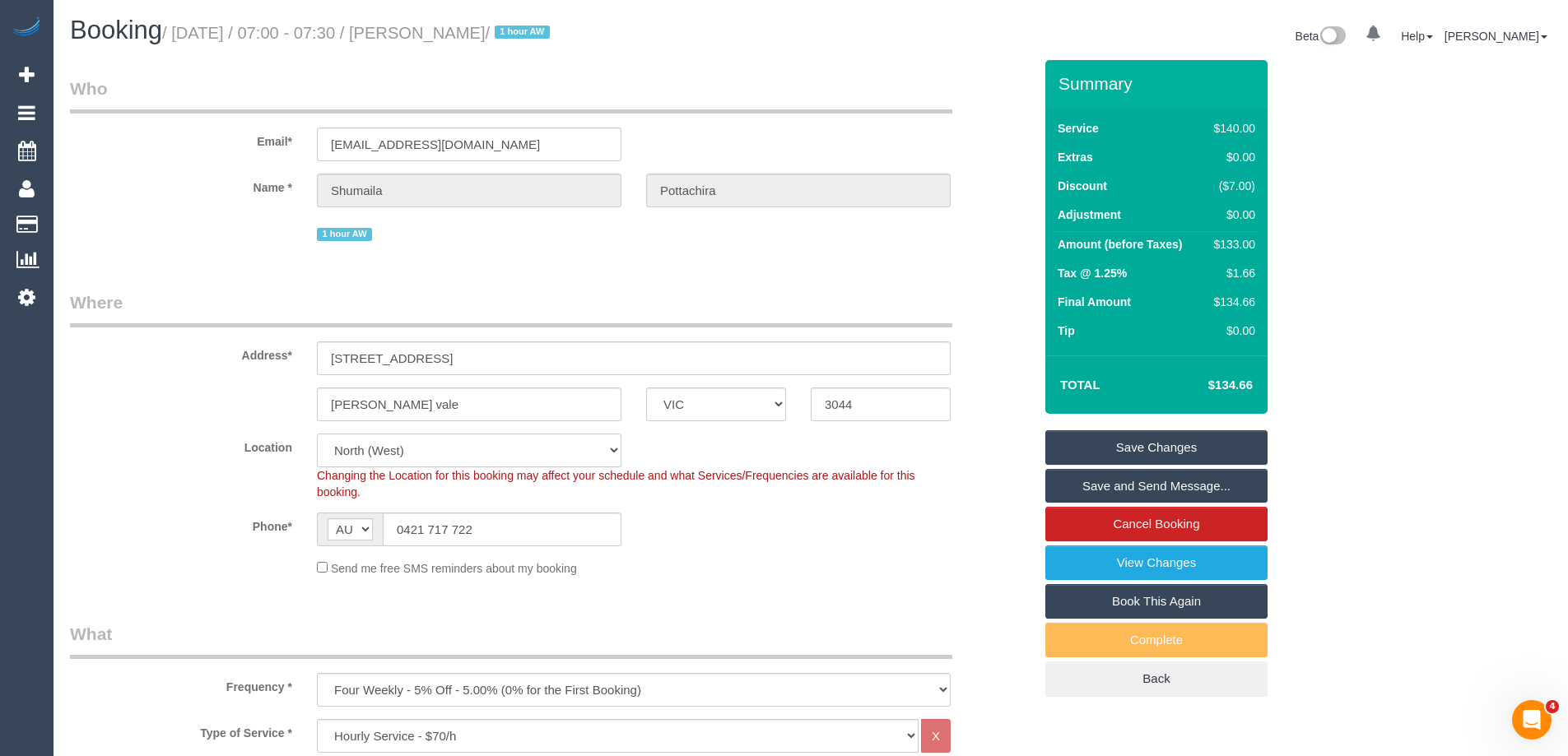
drag, startPoint x: 348, startPoint y: 450, endPoint x: 348, endPoint y: 441, distance: 9.0
click at [348, 450] on select "Office City East (North) East (South) Inner East Inner North (East) Inner North…" at bounding box center [469, 450] width 304 height 33
select select "50"
click at [317, 434] on select "Office City East (North) East (South) Inner East Inner North (East) Inner North…" at bounding box center [469, 450] width 304 height 33
click at [214, 158] on div "Email* s.pottachira@gmail.com" at bounding box center [551, 119] width 987 height 85
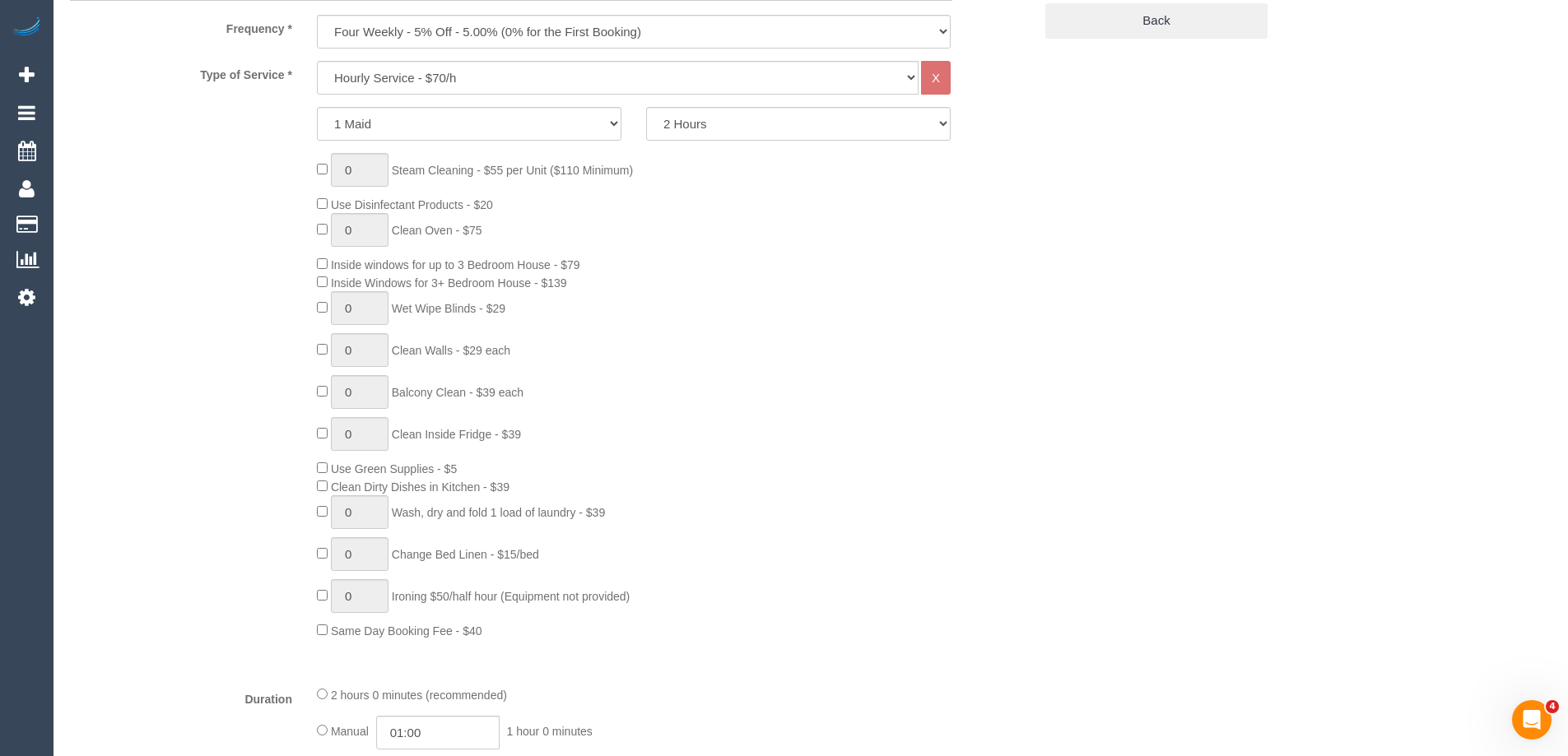
select select "object:5024"
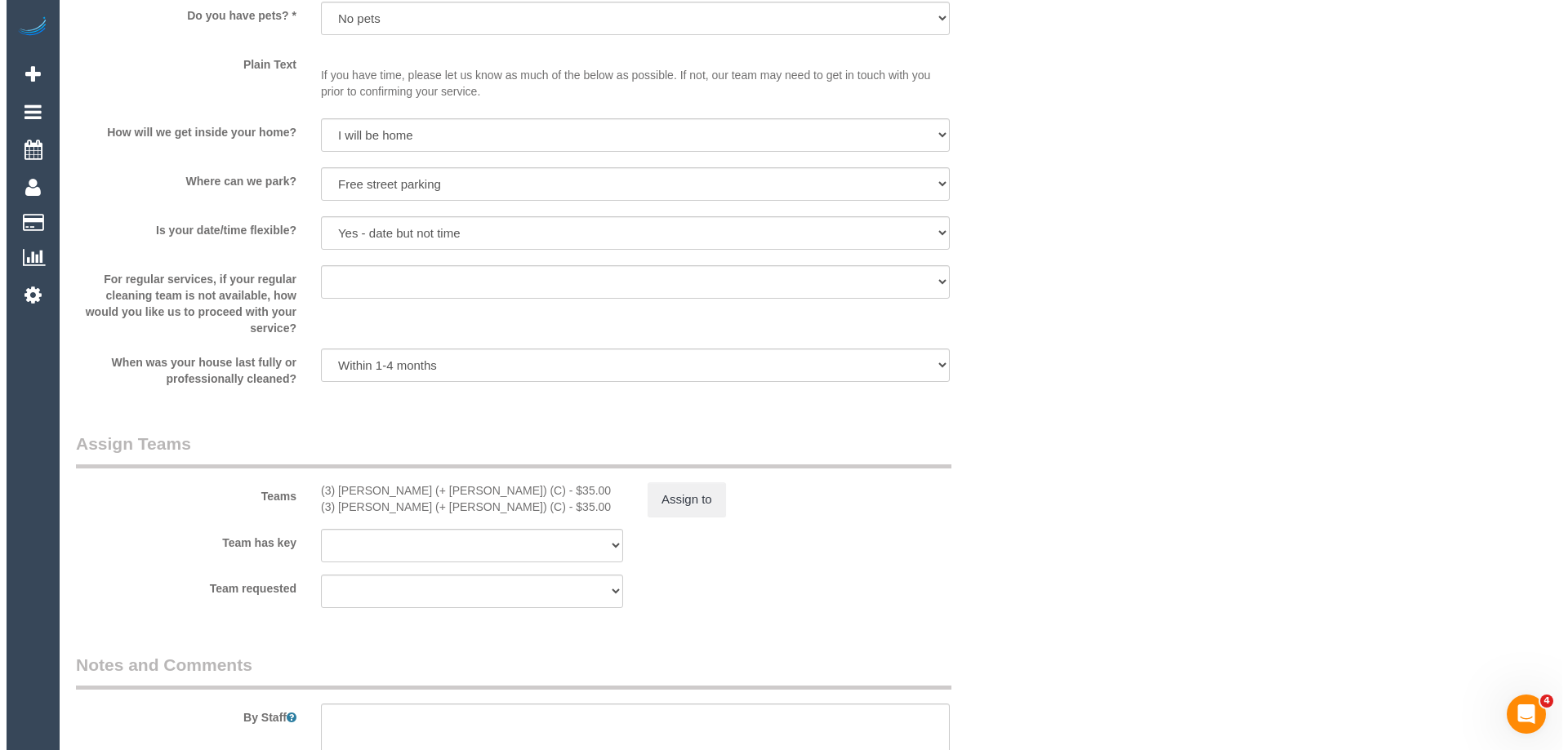
scroll to position [2531, 0]
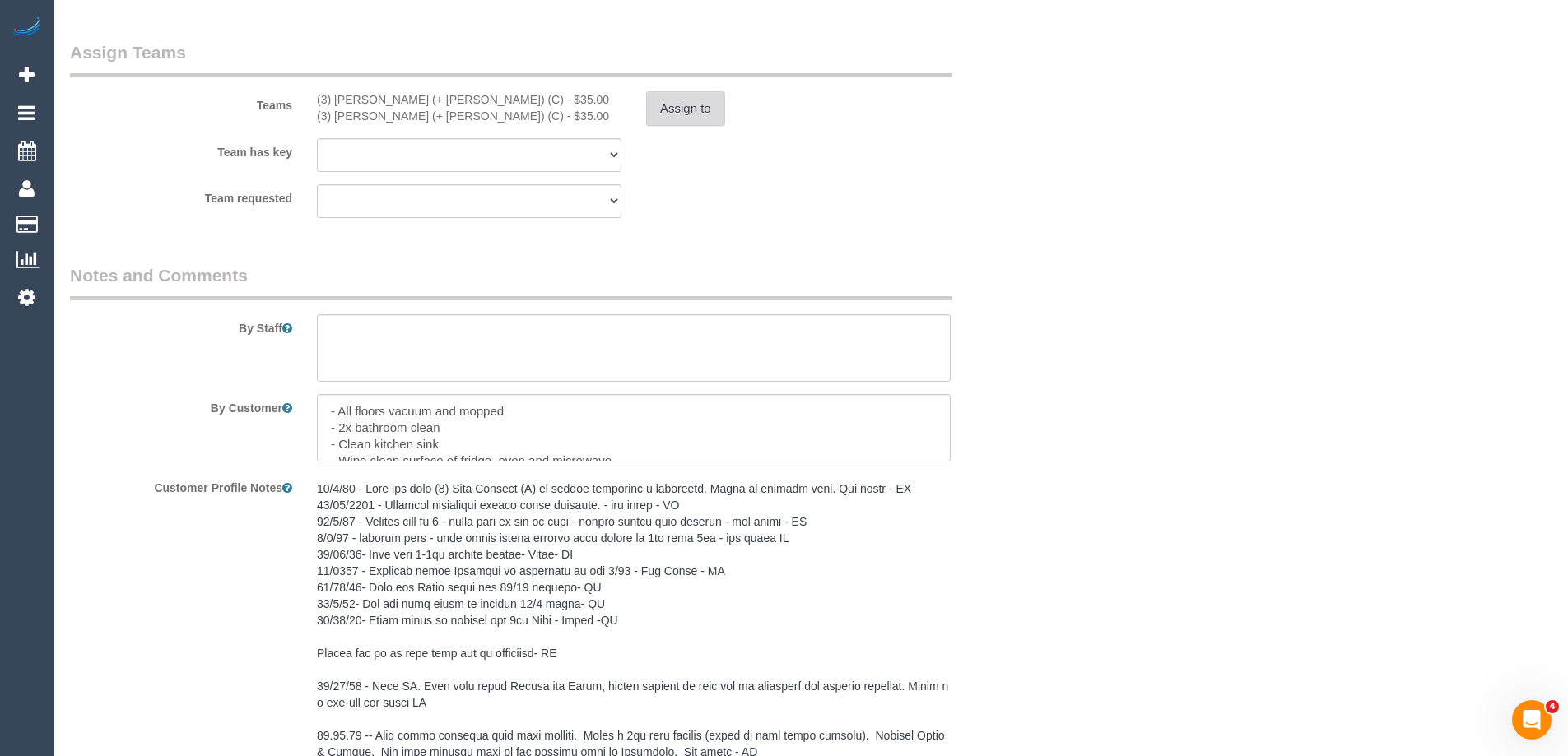
click at [699, 106] on button "Assign to" at bounding box center [685, 108] width 79 height 34
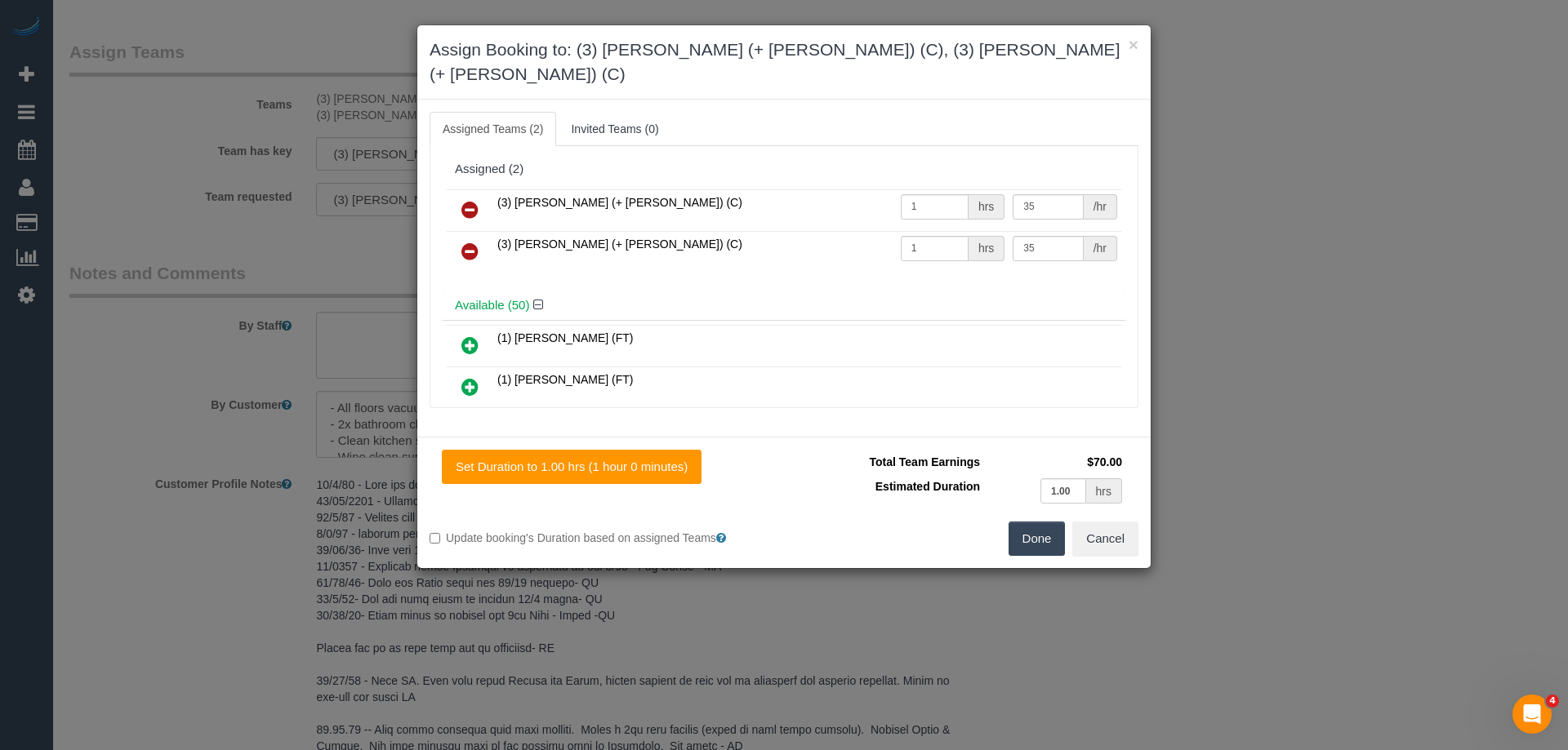
click at [465, 200] on icon at bounding box center [470, 210] width 17 height 20
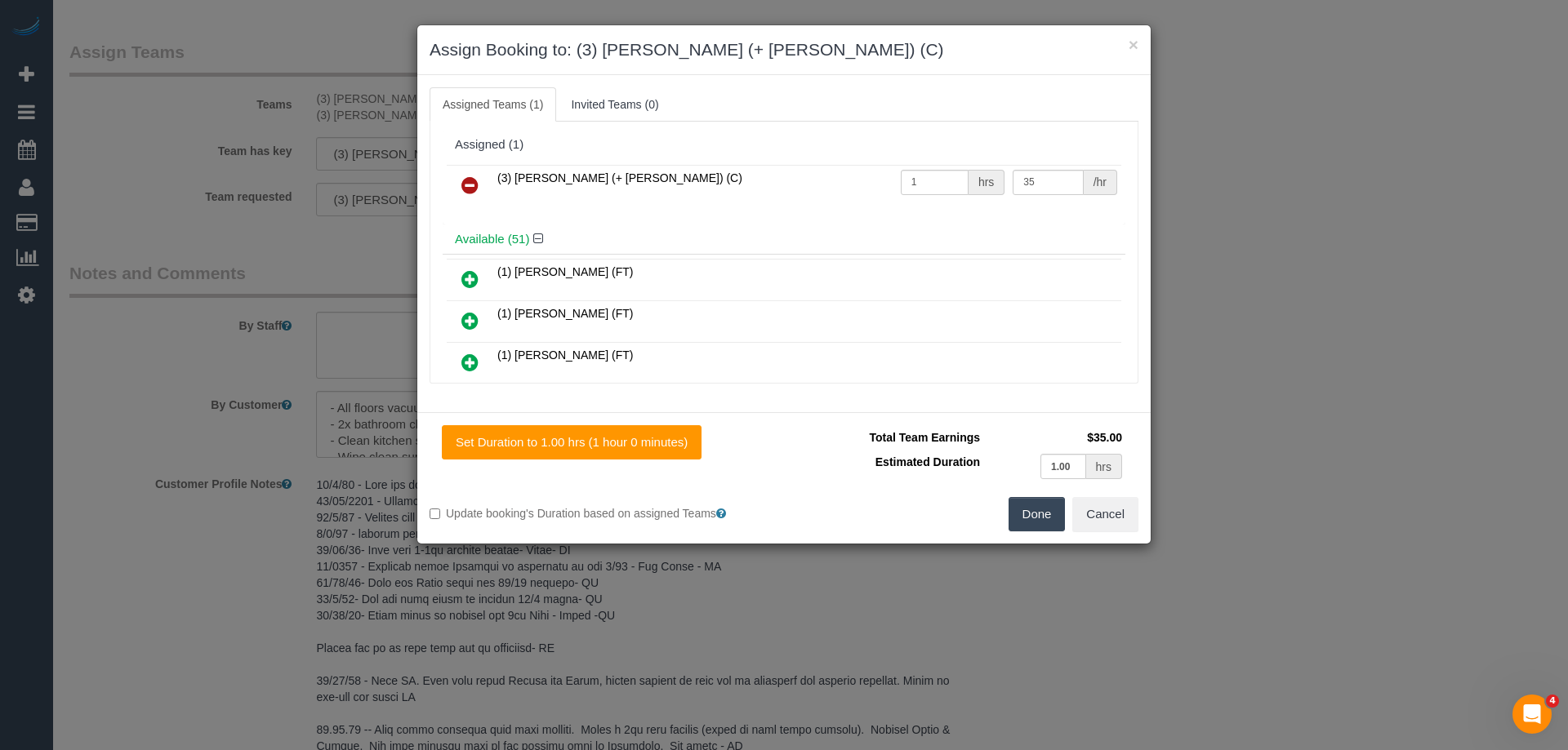
click at [465, 186] on icon at bounding box center [470, 185] width 17 height 20
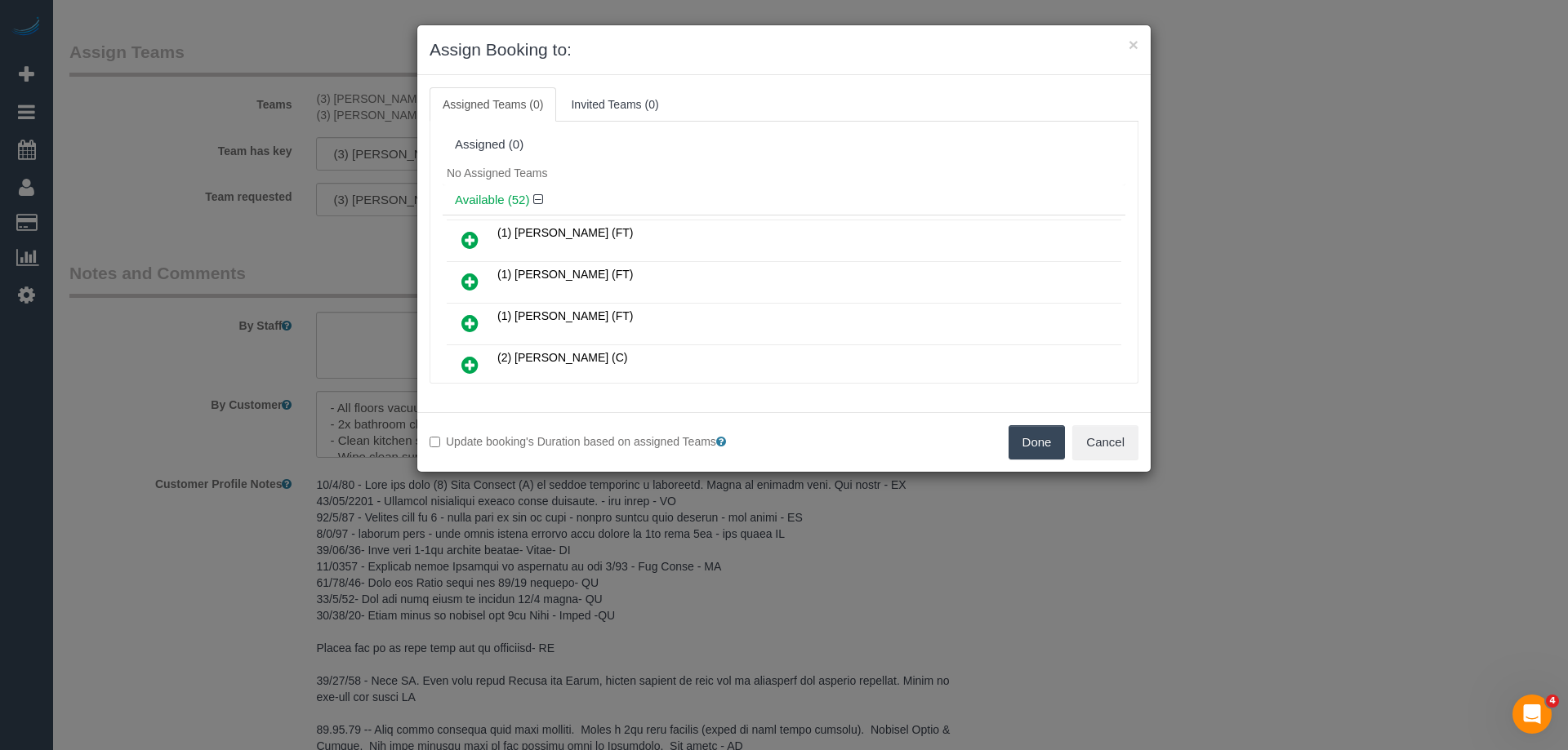
scroll to position [732, 0]
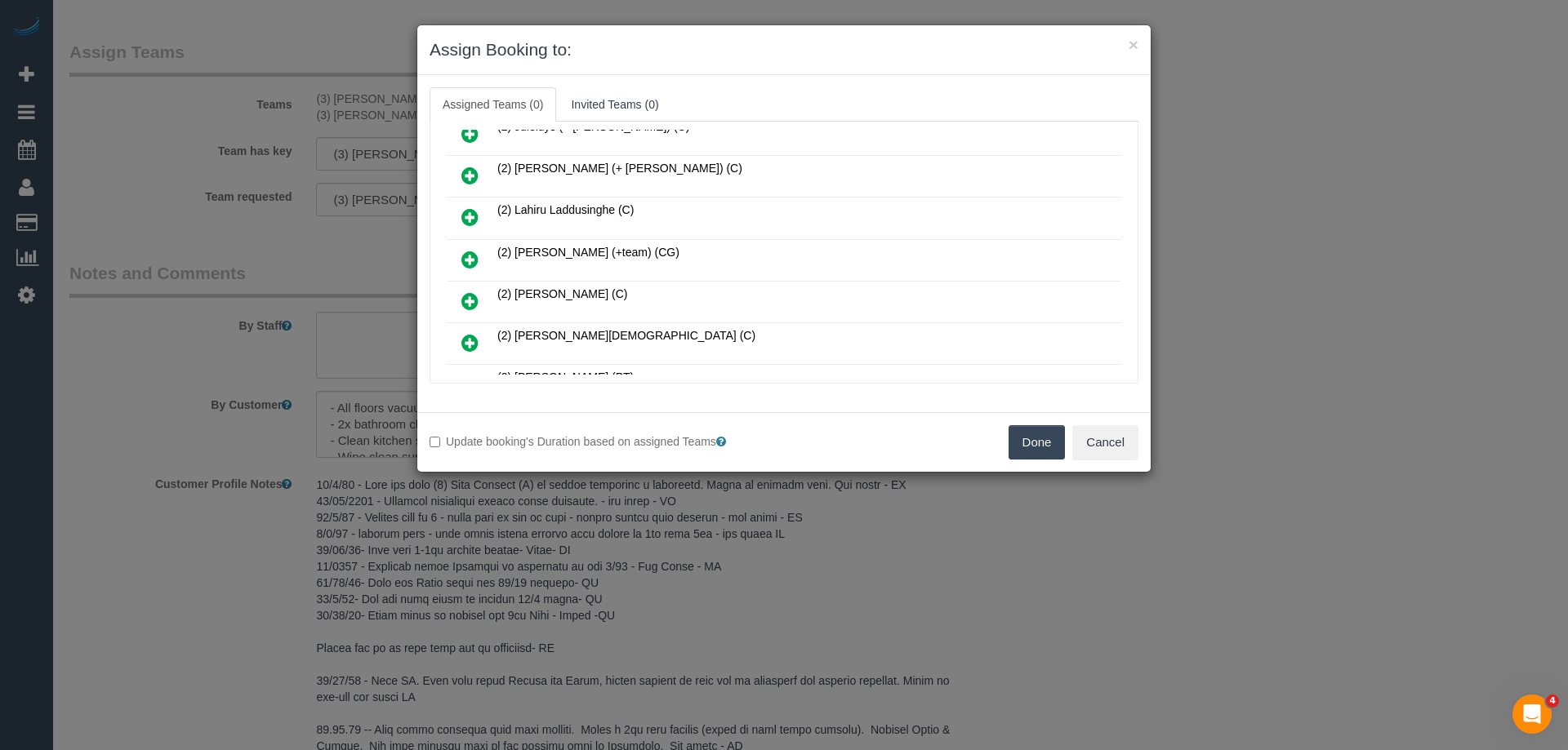
click at [472, 259] on icon at bounding box center [470, 260] width 17 height 20
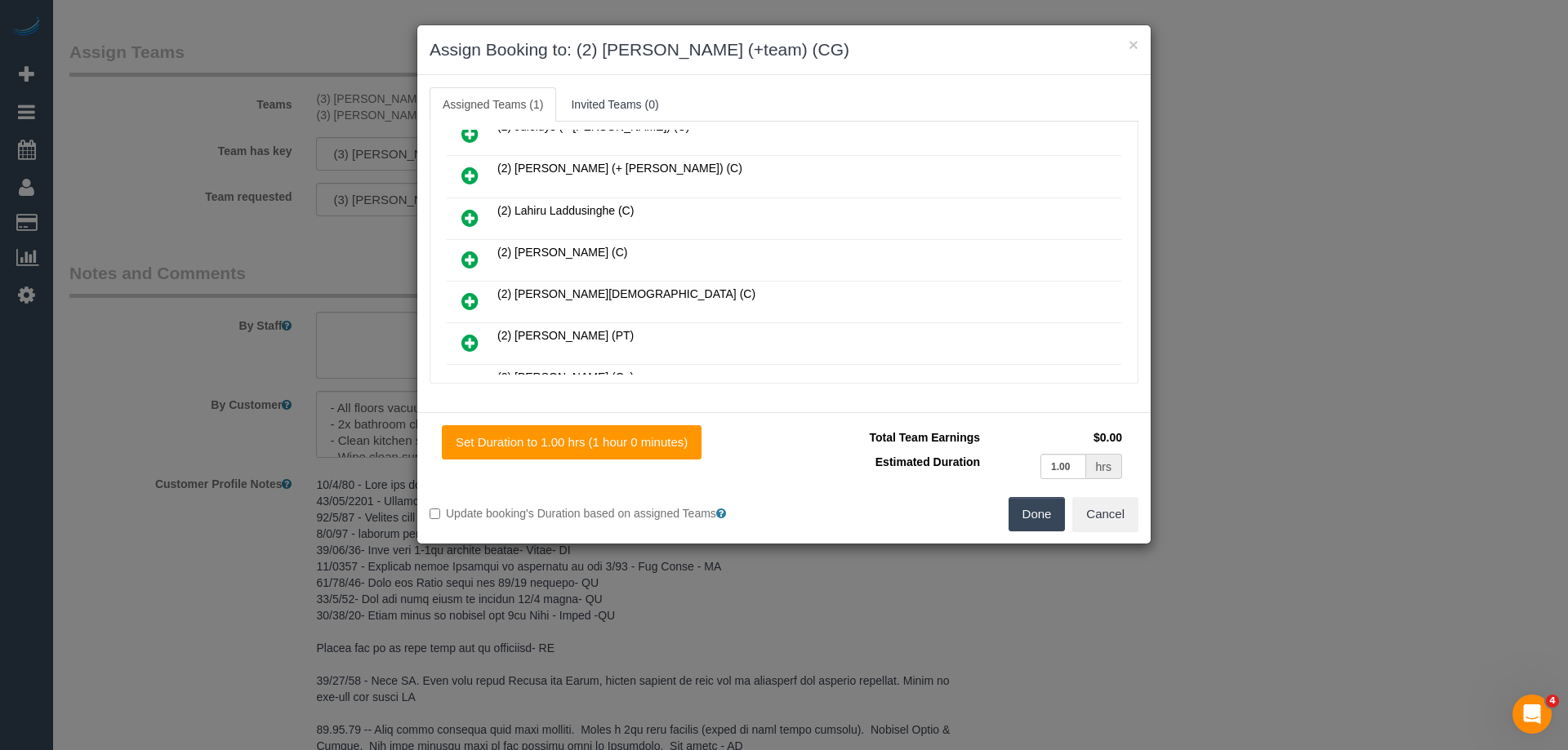
scroll to position [187, 0]
click at [470, 254] on icon at bounding box center [470, 260] width 17 height 20
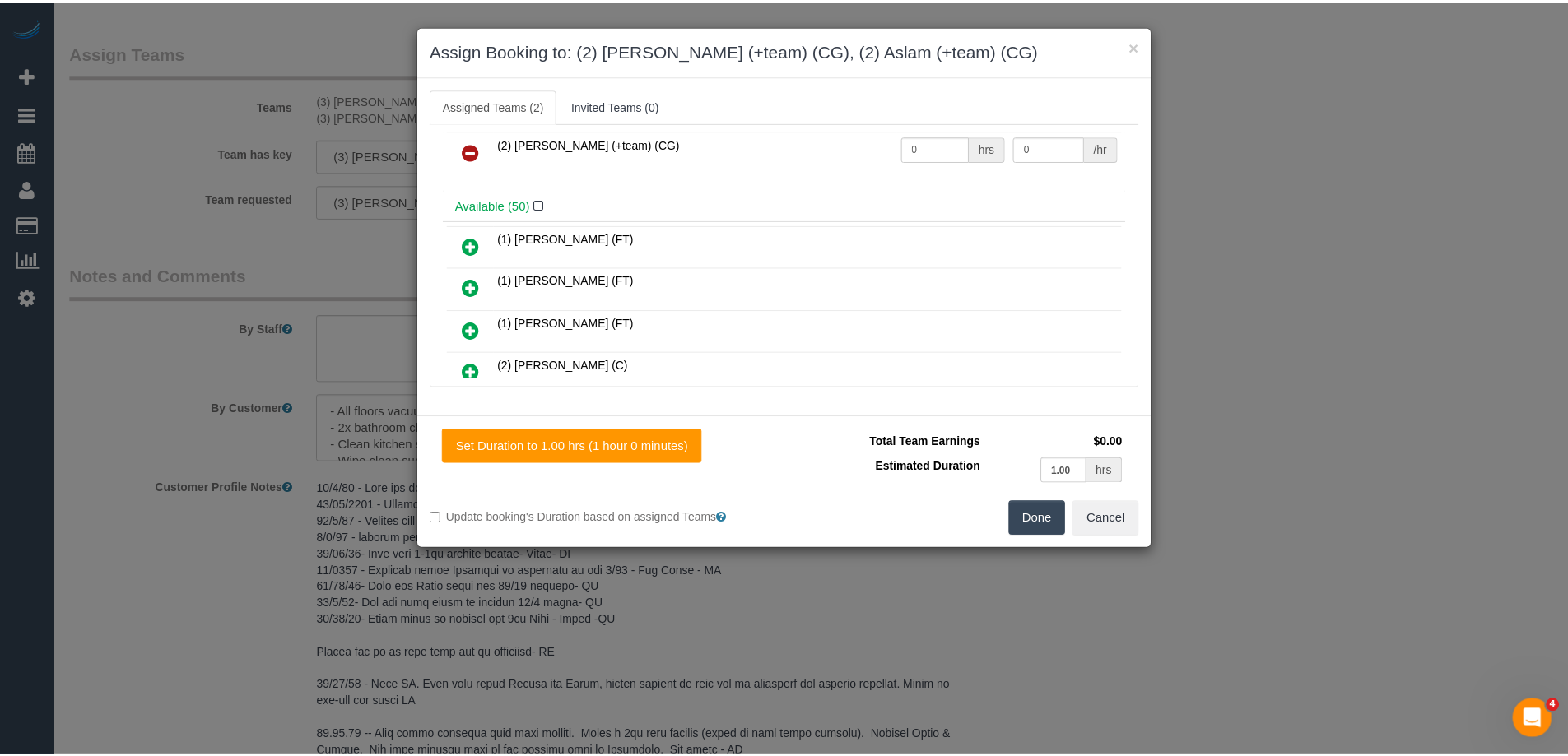
scroll to position [0, 0]
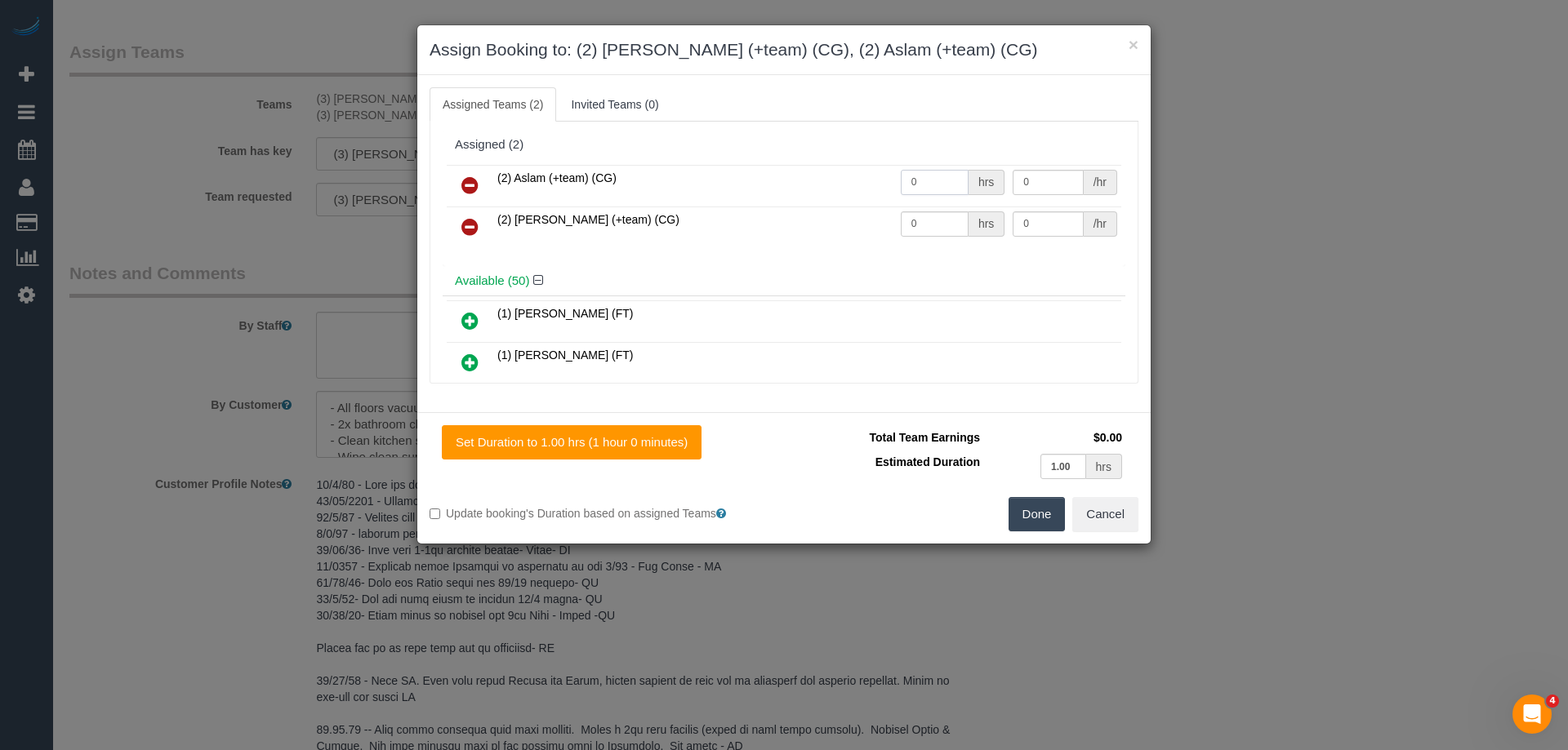
click at [925, 183] on input "0" at bounding box center [935, 183] width 68 height 25
type input "1"
click at [935, 220] on input "0" at bounding box center [935, 224] width 68 height 25
type input "1"
click at [1031, 186] on input "0" at bounding box center [1047, 183] width 70 height 25
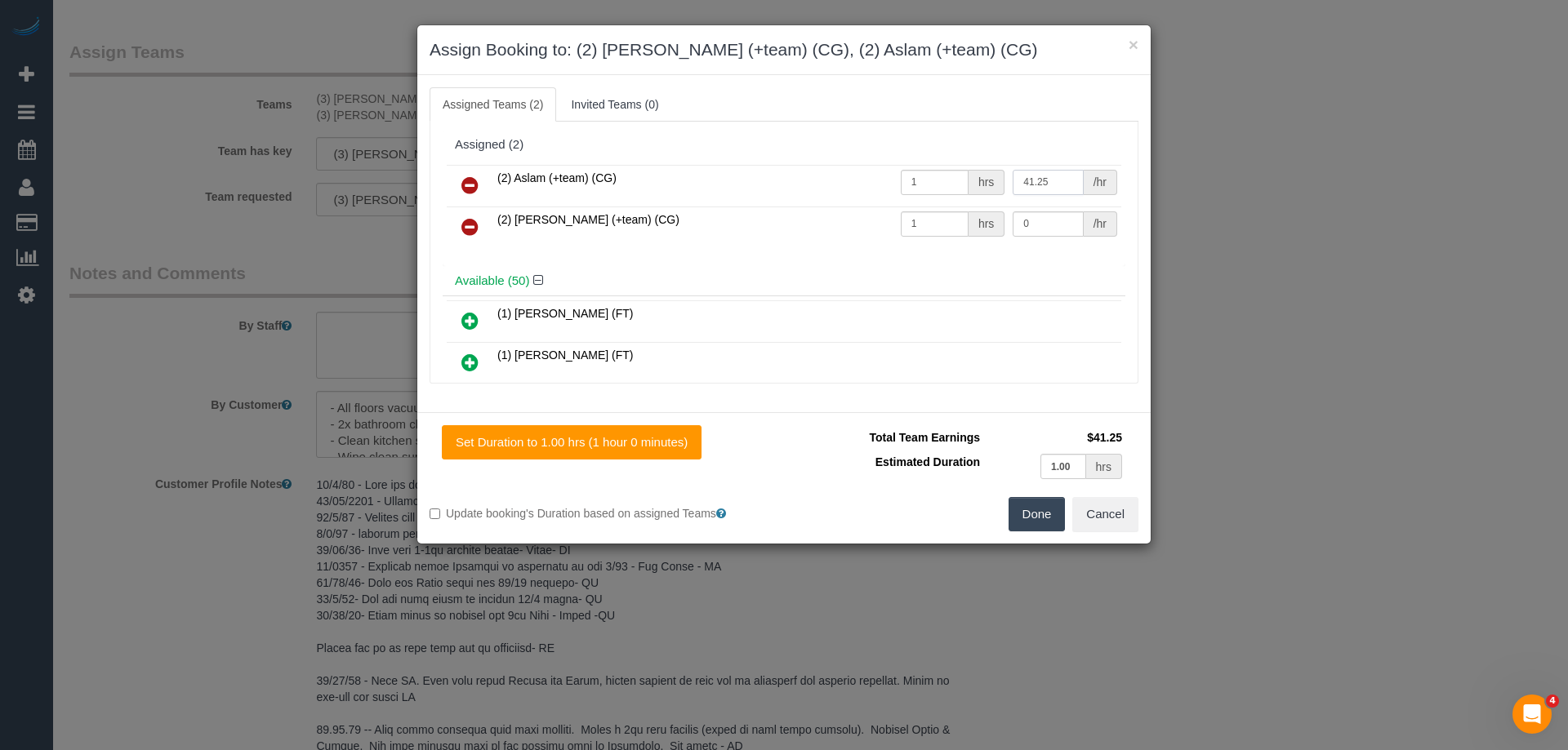
type input "41.25"
click at [1029, 229] on input "0" at bounding box center [1047, 224] width 70 height 25
type input "41.25"
click at [1038, 511] on button "Done" at bounding box center [1037, 514] width 57 height 34
click at [1038, 511] on div "× Assign Booking to: (2) Maria (+team) (CG), (2) Aslam (+team) (CG) Assigned Te…" at bounding box center [784, 375] width 1568 height 750
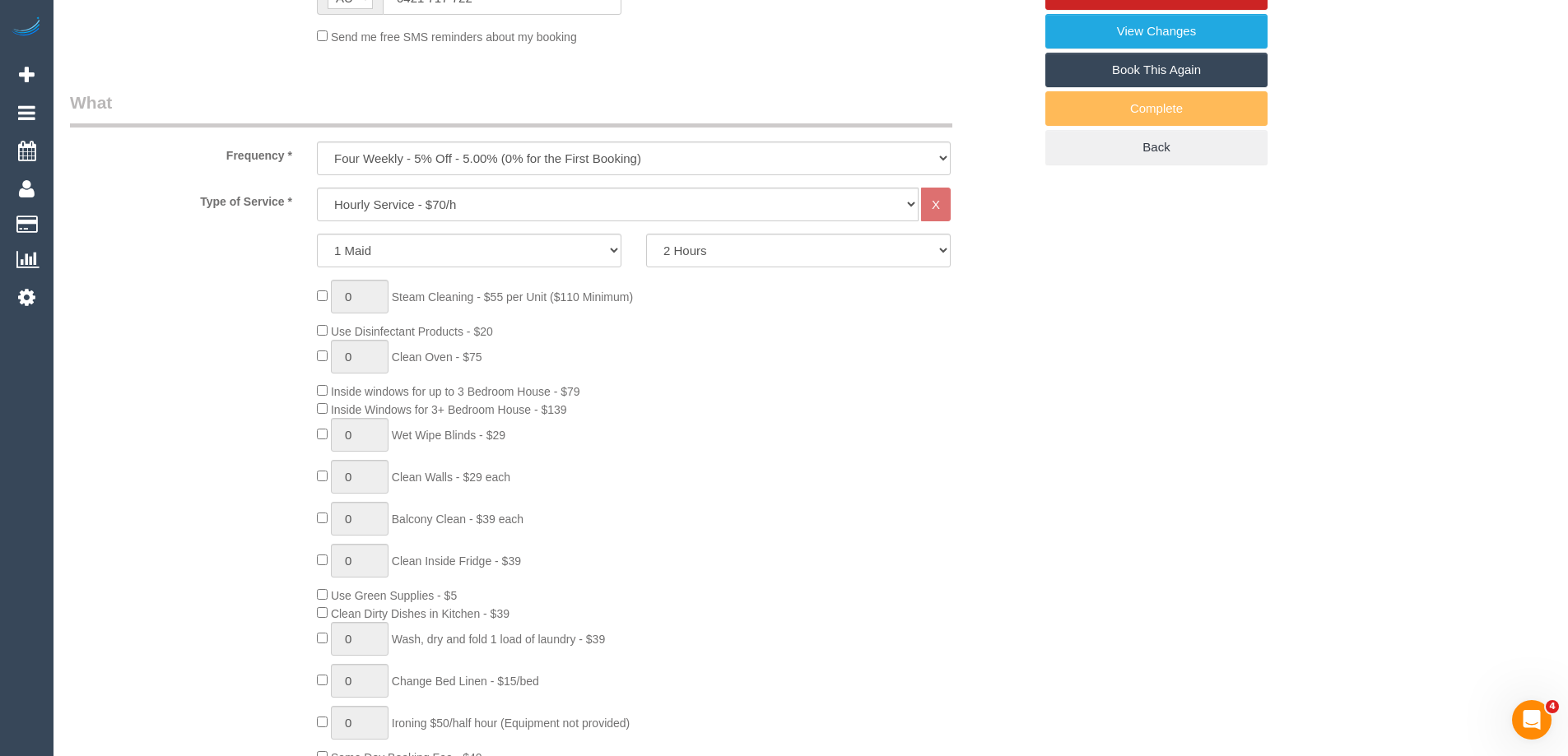
scroll to position [329, 0]
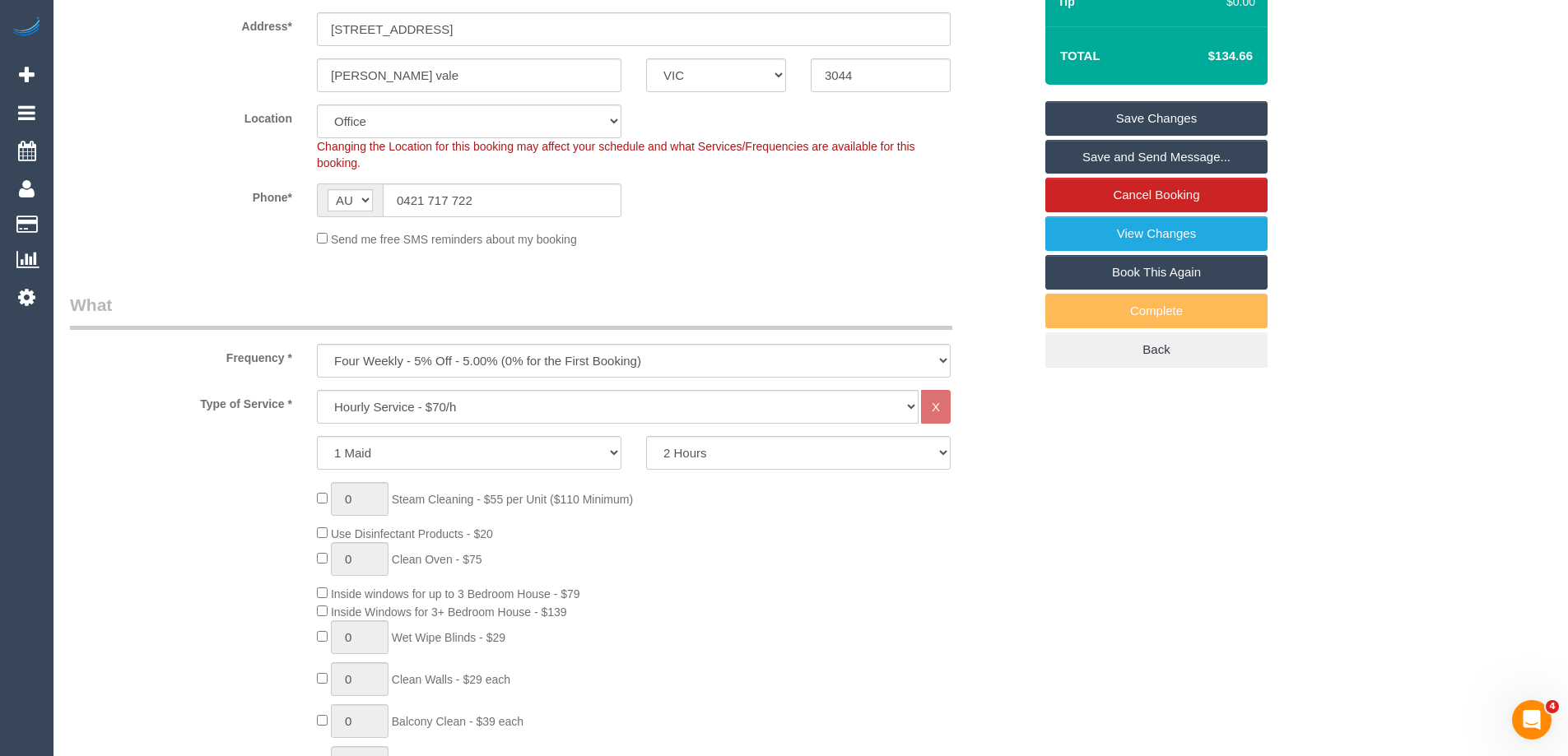
click at [1038, 514] on div "0 Steam Cleaning - $55 per Unit ($110 Minimum) Use Disinfectant Products - $20 …" at bounding box center [675, 725] width 741 height 487
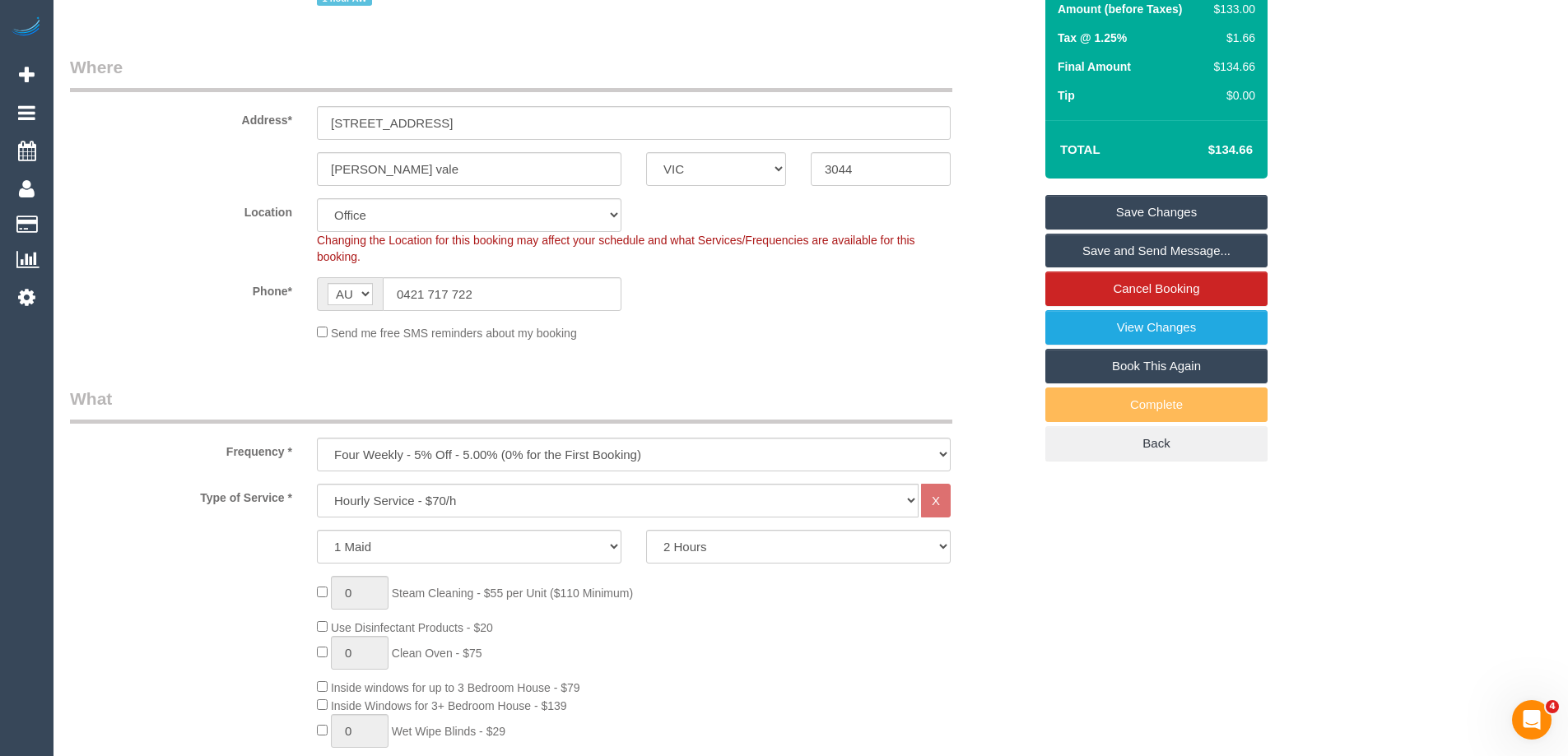
scroll to position [82, 0]
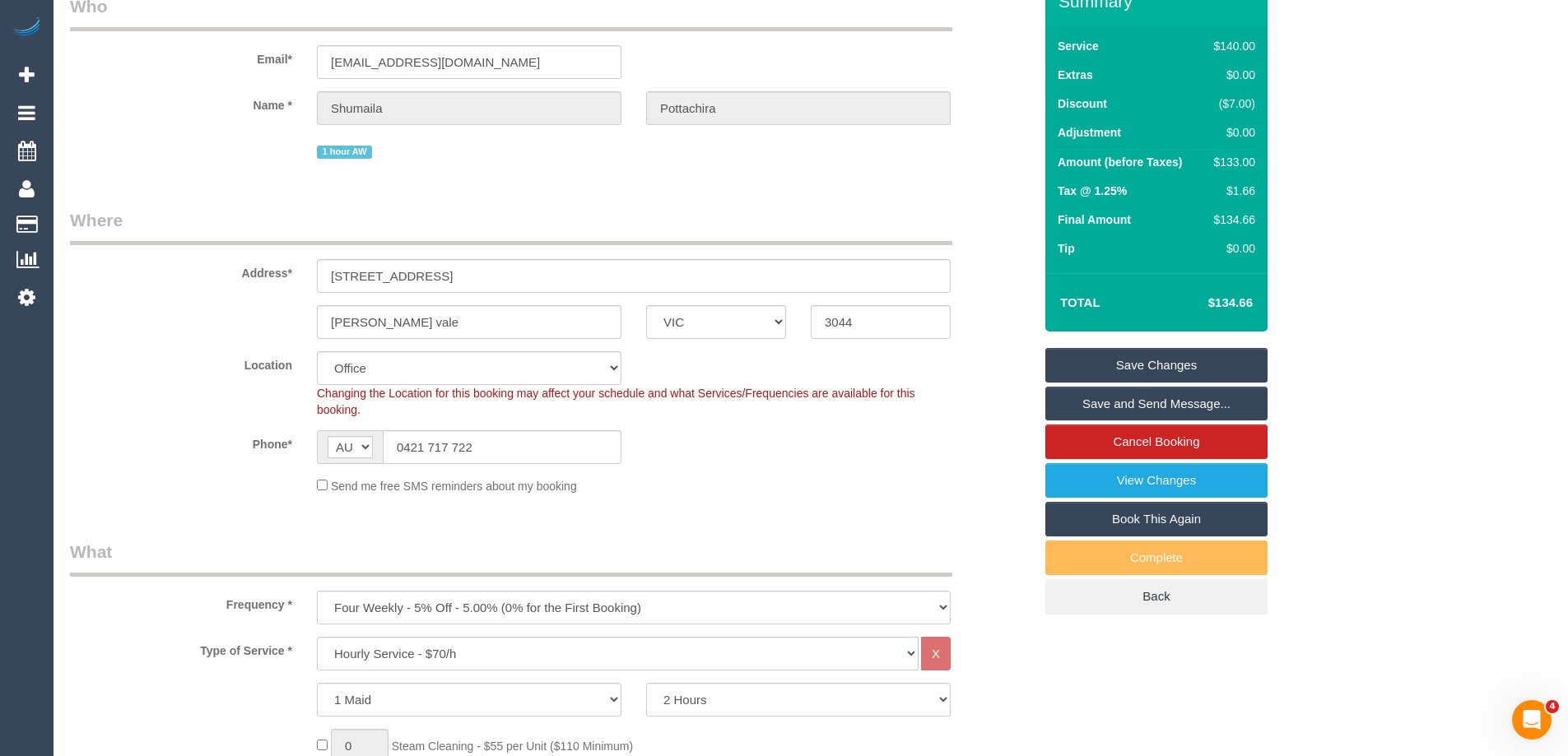
click at [1007, 481] on div "Send me free SMS reminders about my booking" at bounding box center [551, 486] width 987 height 18
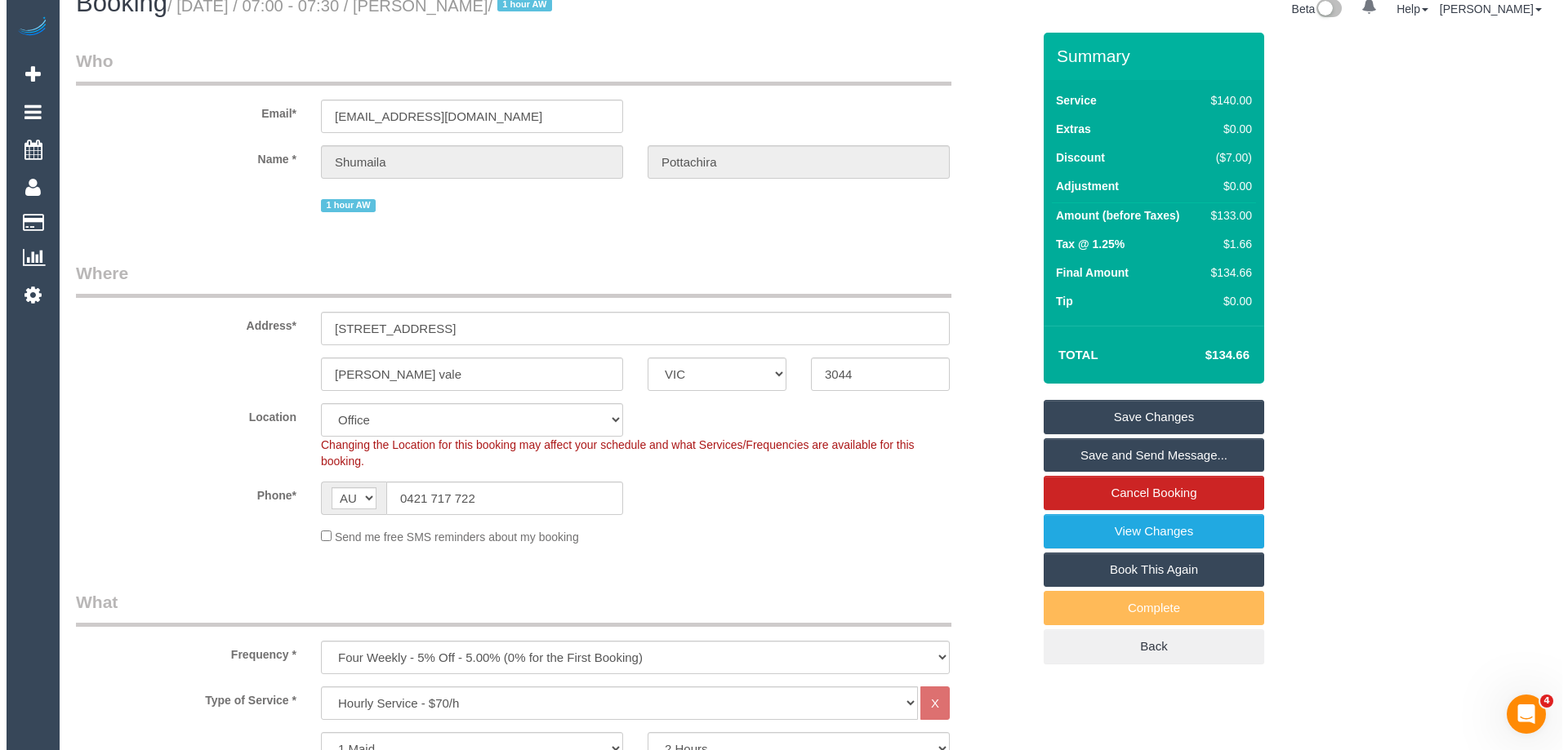
scroll to position [0, 0]
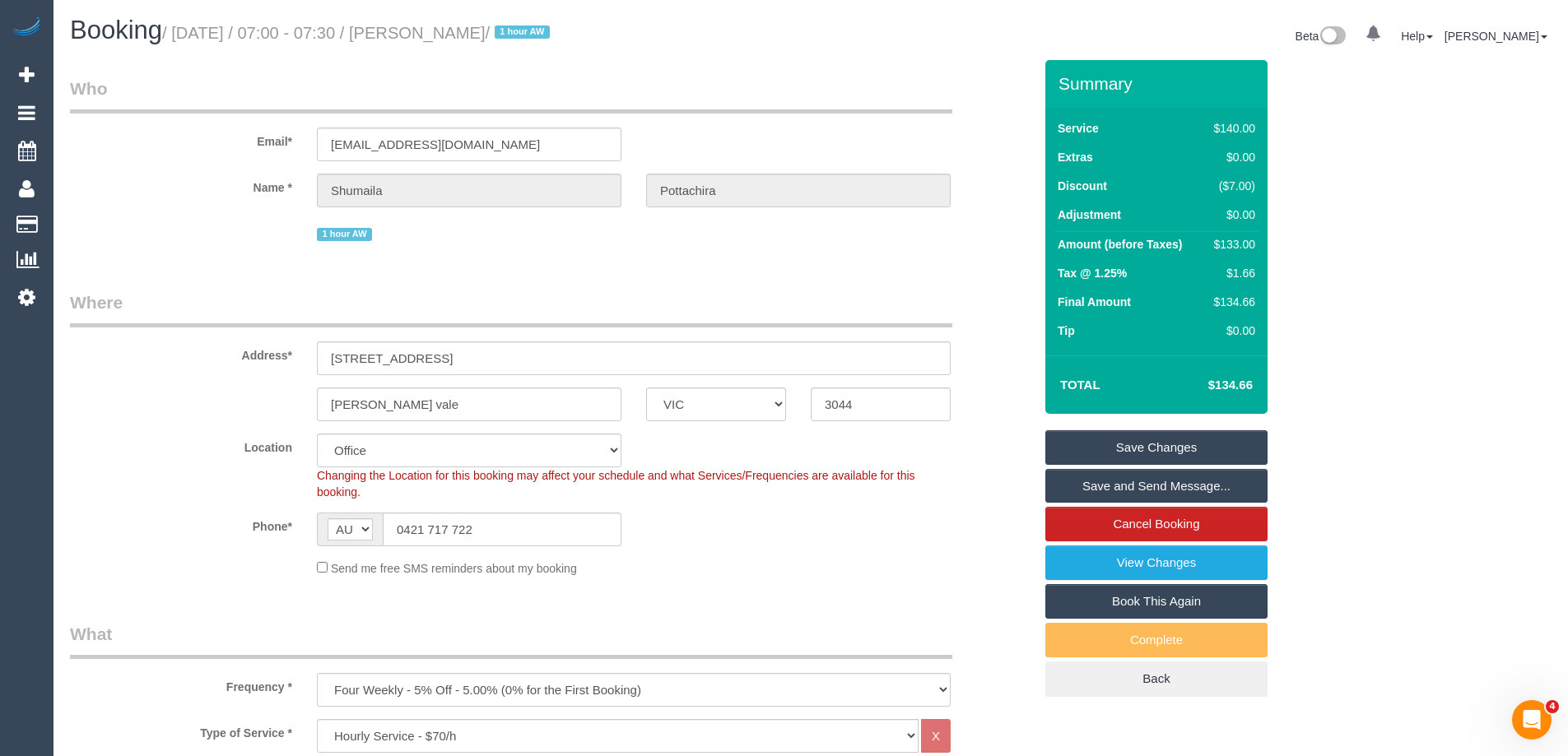
click at [1180, 437] on link "Save Changes" at bounding box center [1156, 448] width 222 height 34
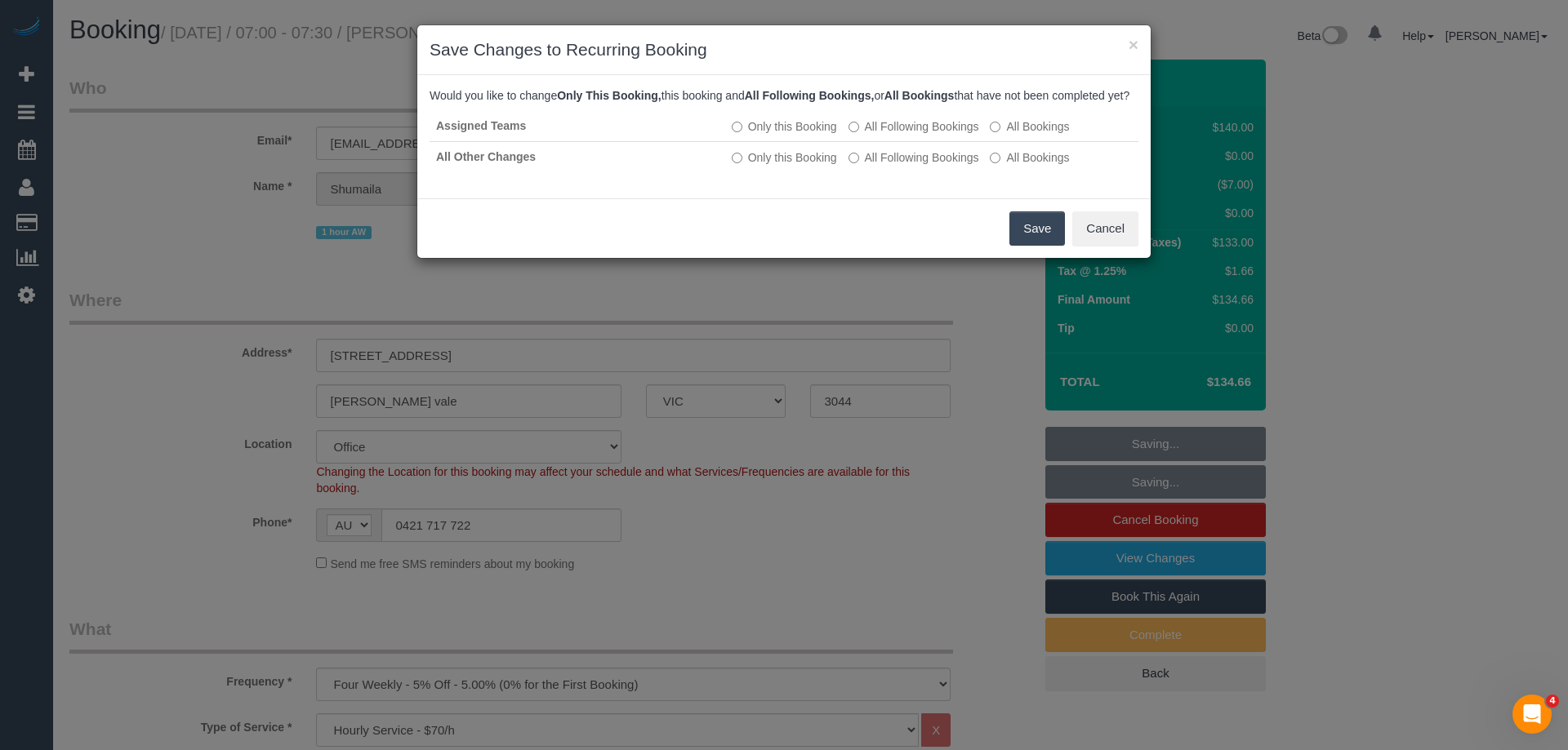
click at [1019, 238] on button "Save" at bounding box center [1037, 228] width 56 height 34
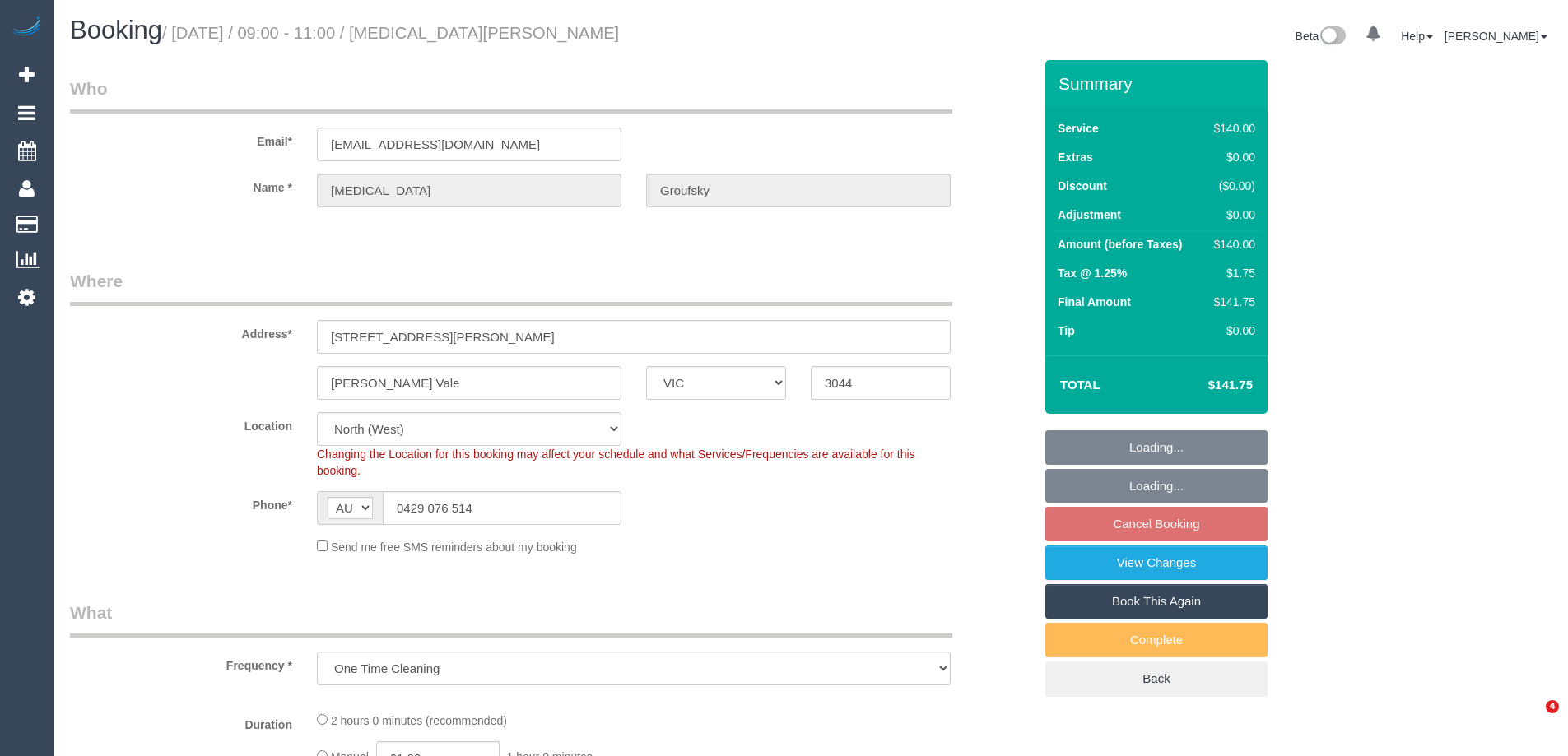
select select "VIC"
select select "number:27"
select select "number:14"
select select "number:18"
select select "number:22"
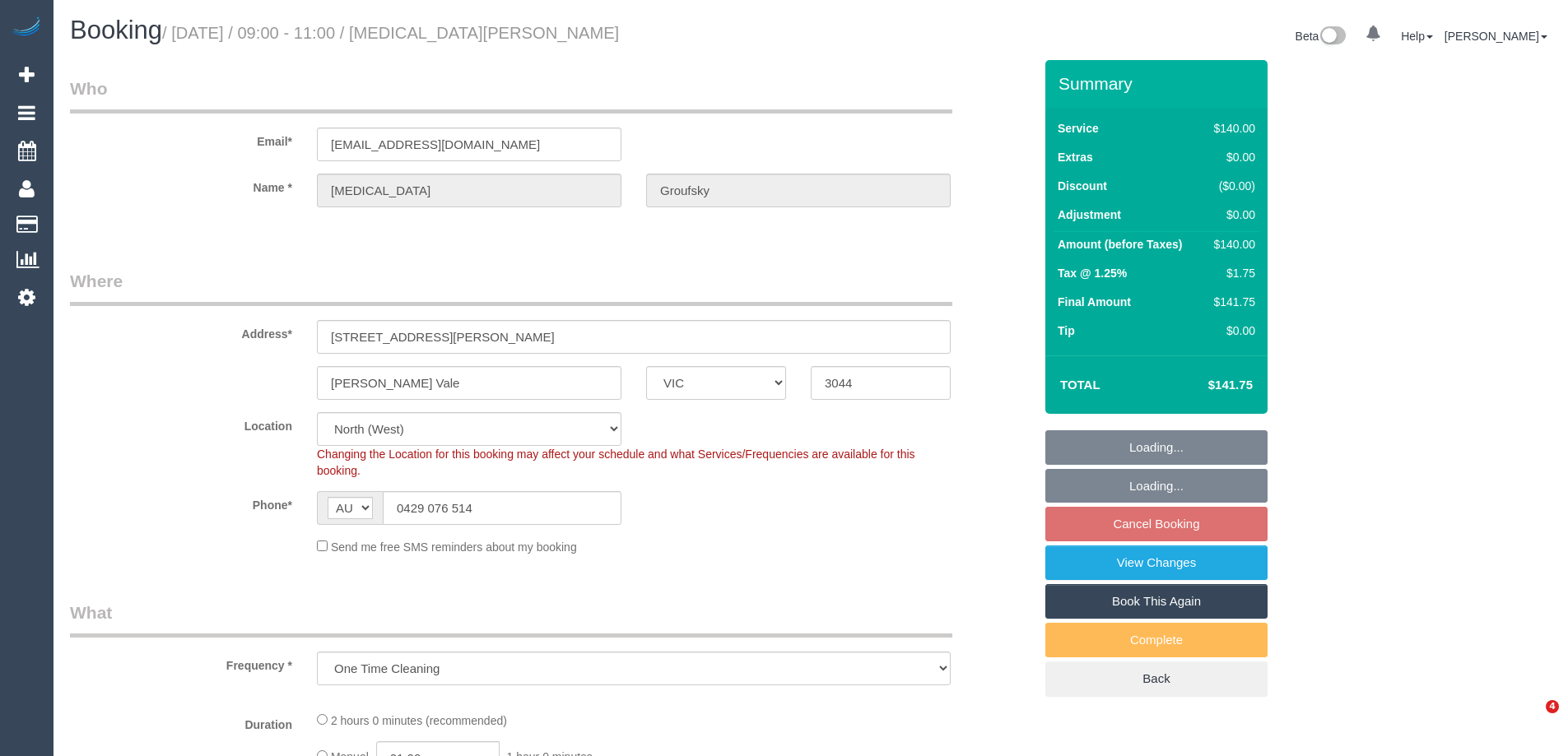
select select "number:34"
select select "number:13"
select select "object:720"
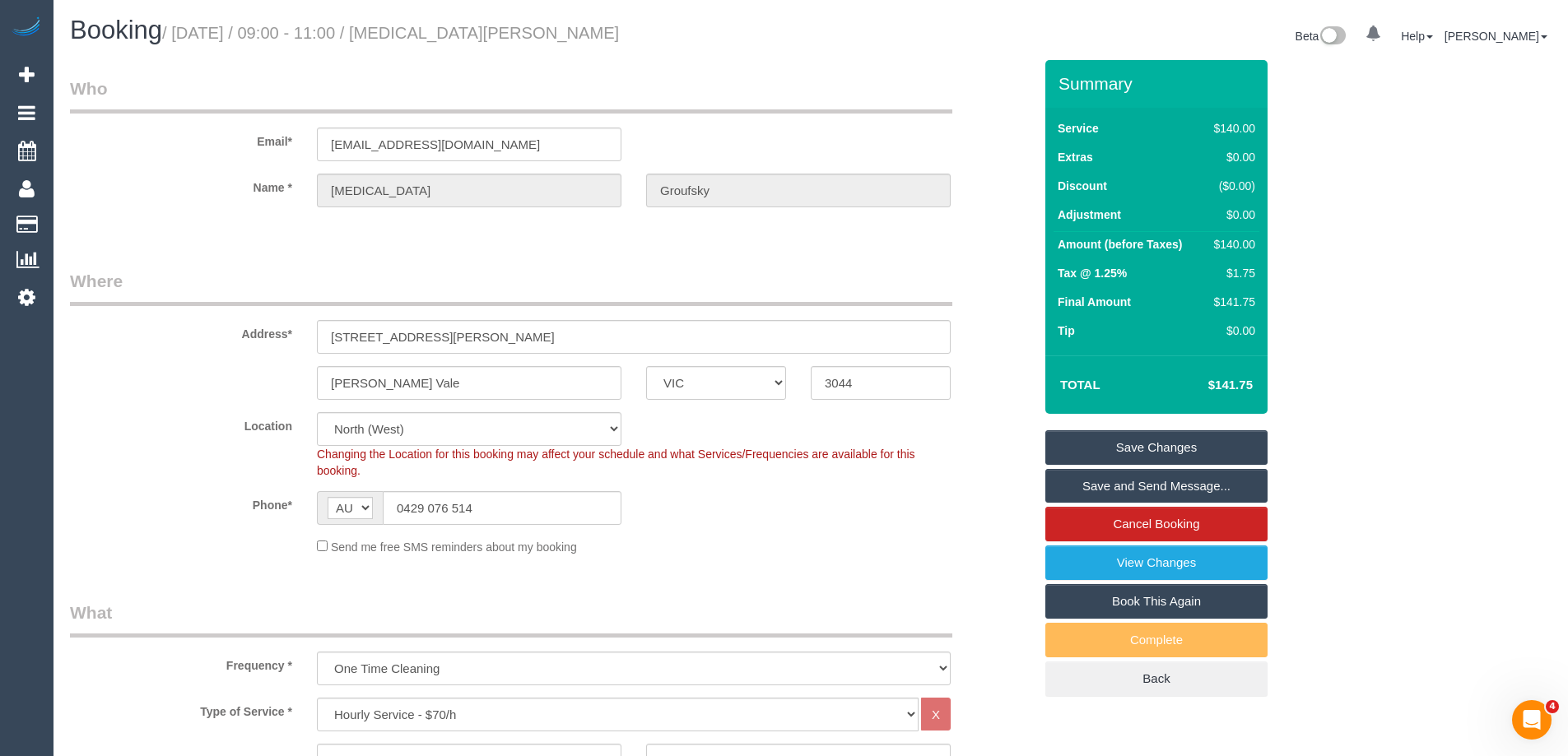
drag, startPoint x: 526, startPoint y: 33, endPoint x: 457, endPoint y: 39, distance: 69.3
click at [457, 39] on h1 "Booking / [DATE] / 09:00 - 11:00 / [MEDICAL_DATA][PERSON_NAME]" at bounding box center [434, 30] width 728 height 28
drag, startPoint x: 461, startPoint y: 38, endPoint x: 451, endPoint y: 39, distance: 10.0
copy small "[MEDICAL_DATA][PERSON_NAME]"
click at [772, 549] on div "Send me free SMS reminders about my booking" at bounding box center [633, 546] width 658 height 18
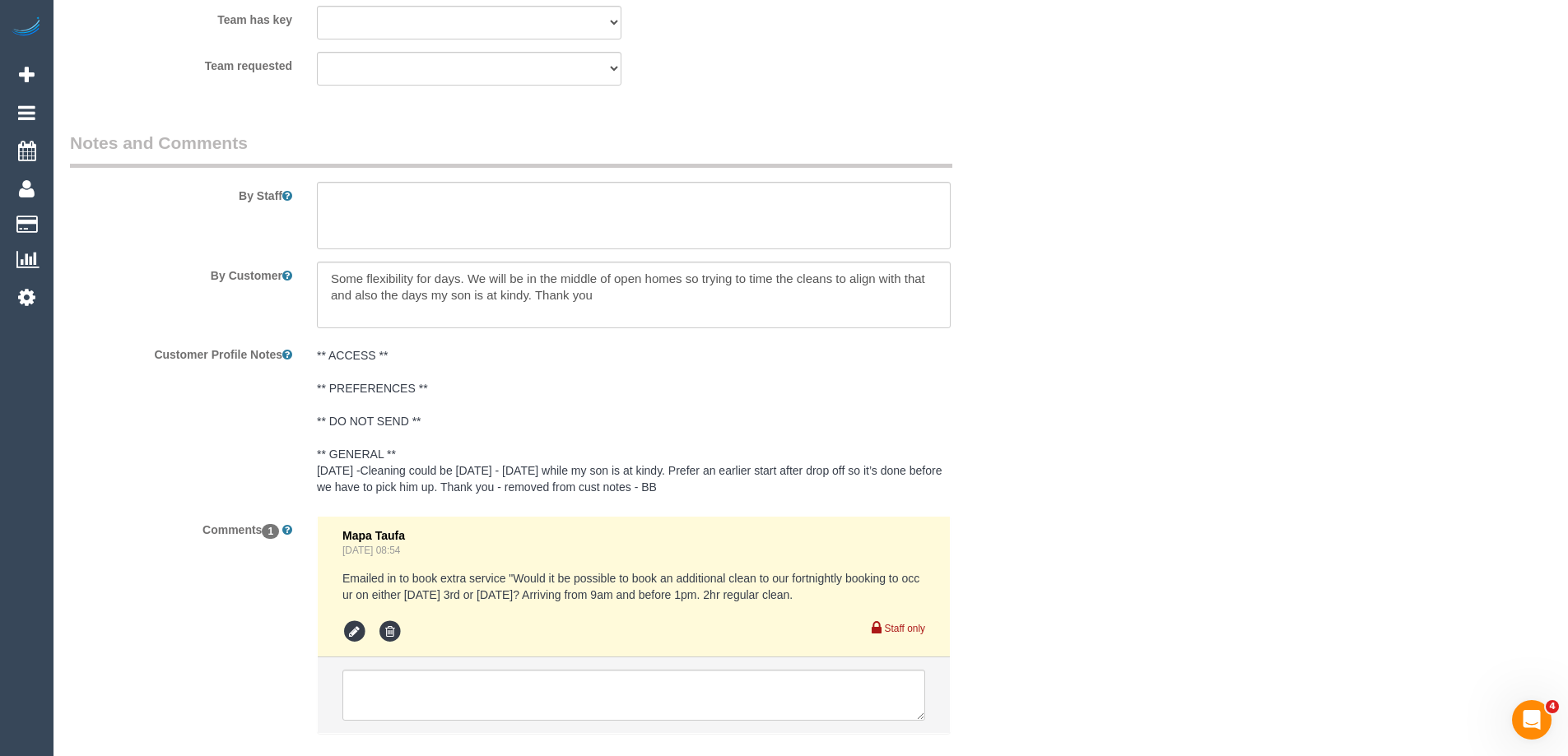
scroll to position [2304, 0]
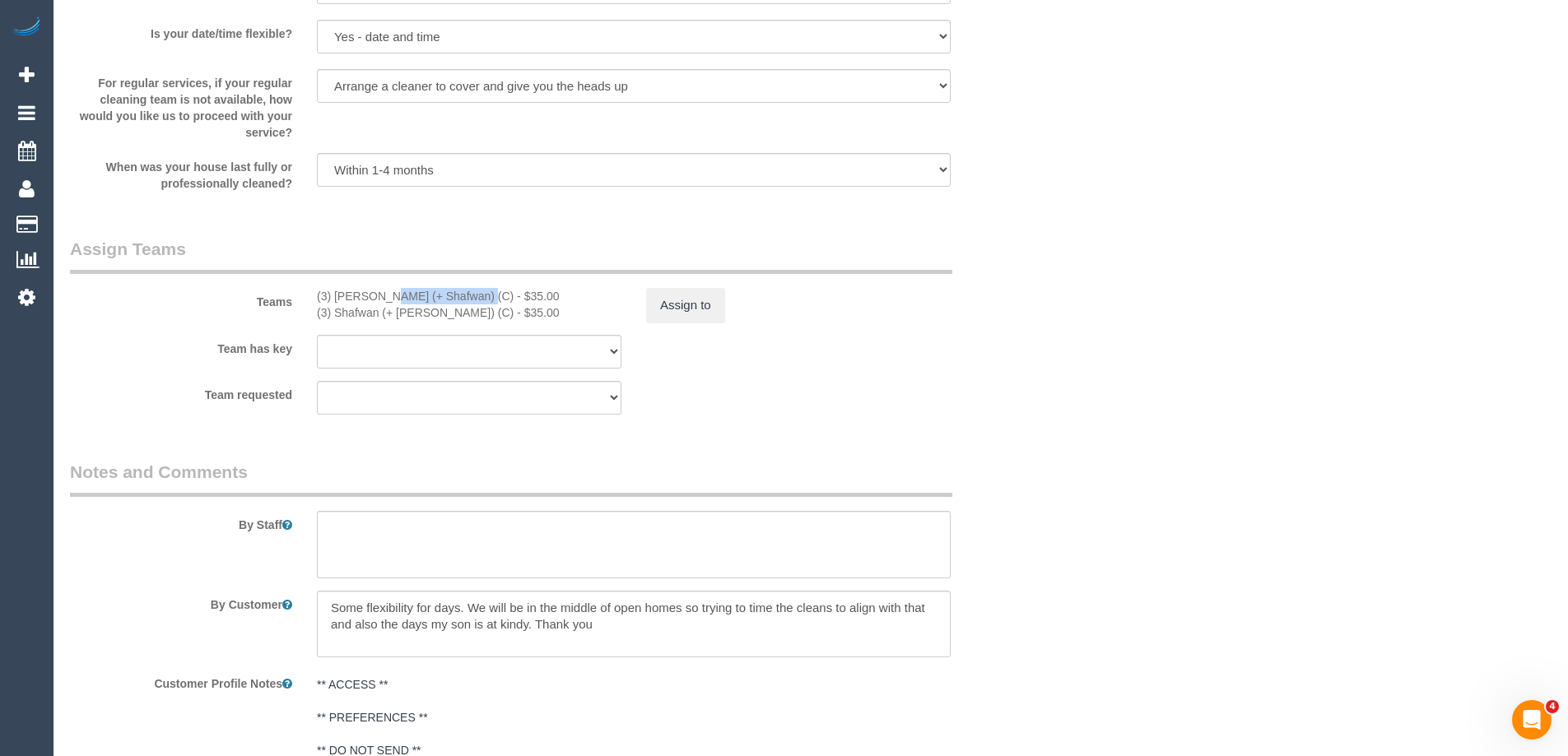
drag, startPoint x: 433, startPoint y: 294, endPoint x: 339, endPoint y: 294, distance: 94.0
click at [337, 294] on div "(3) [PERSON_NAME] (+ Shafwan) (C) - $35.00" at bounding box center [469, 296] width 304 height 16
copy div "[PERSON_NAME] (+ Shafwan"
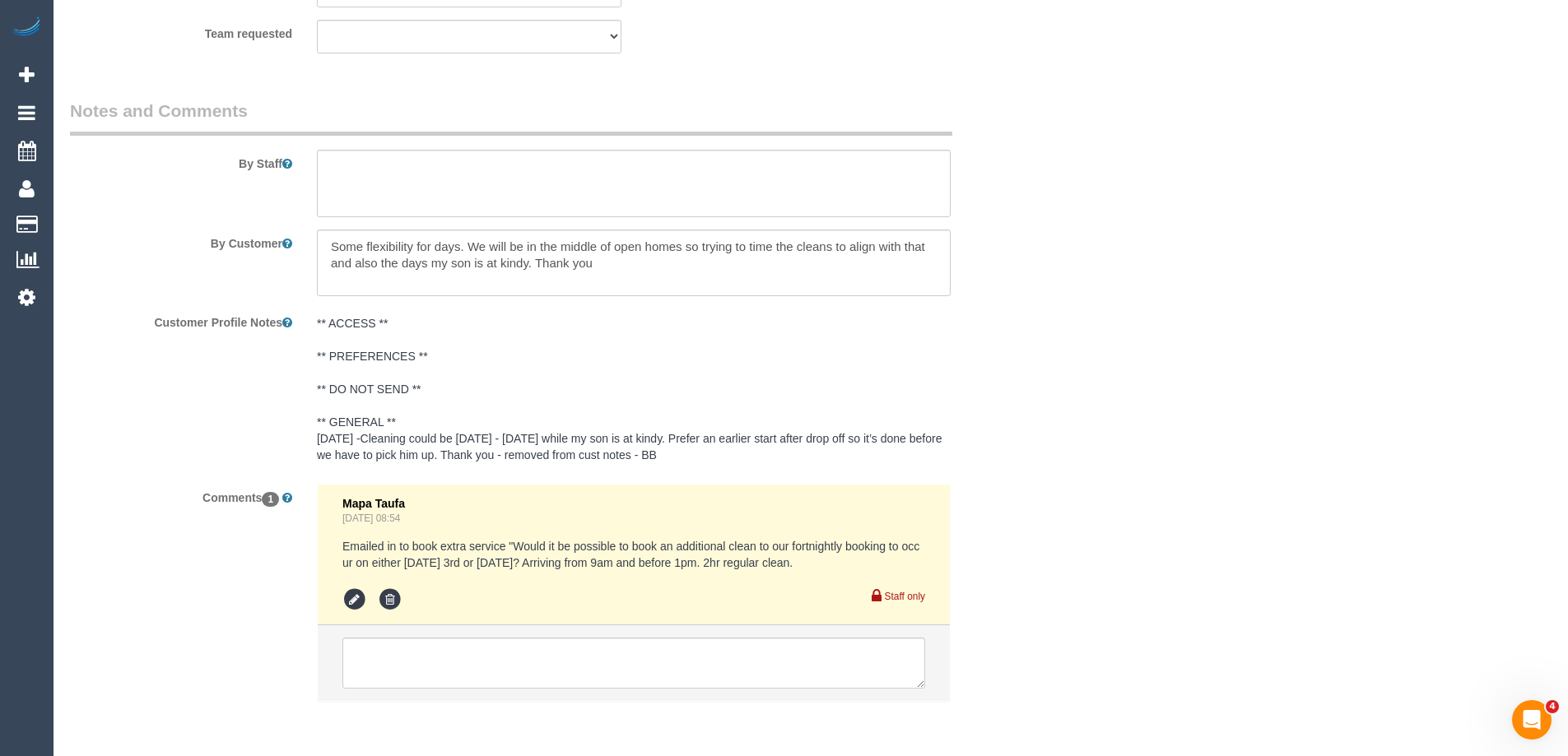
scroll to position [2730, 0]
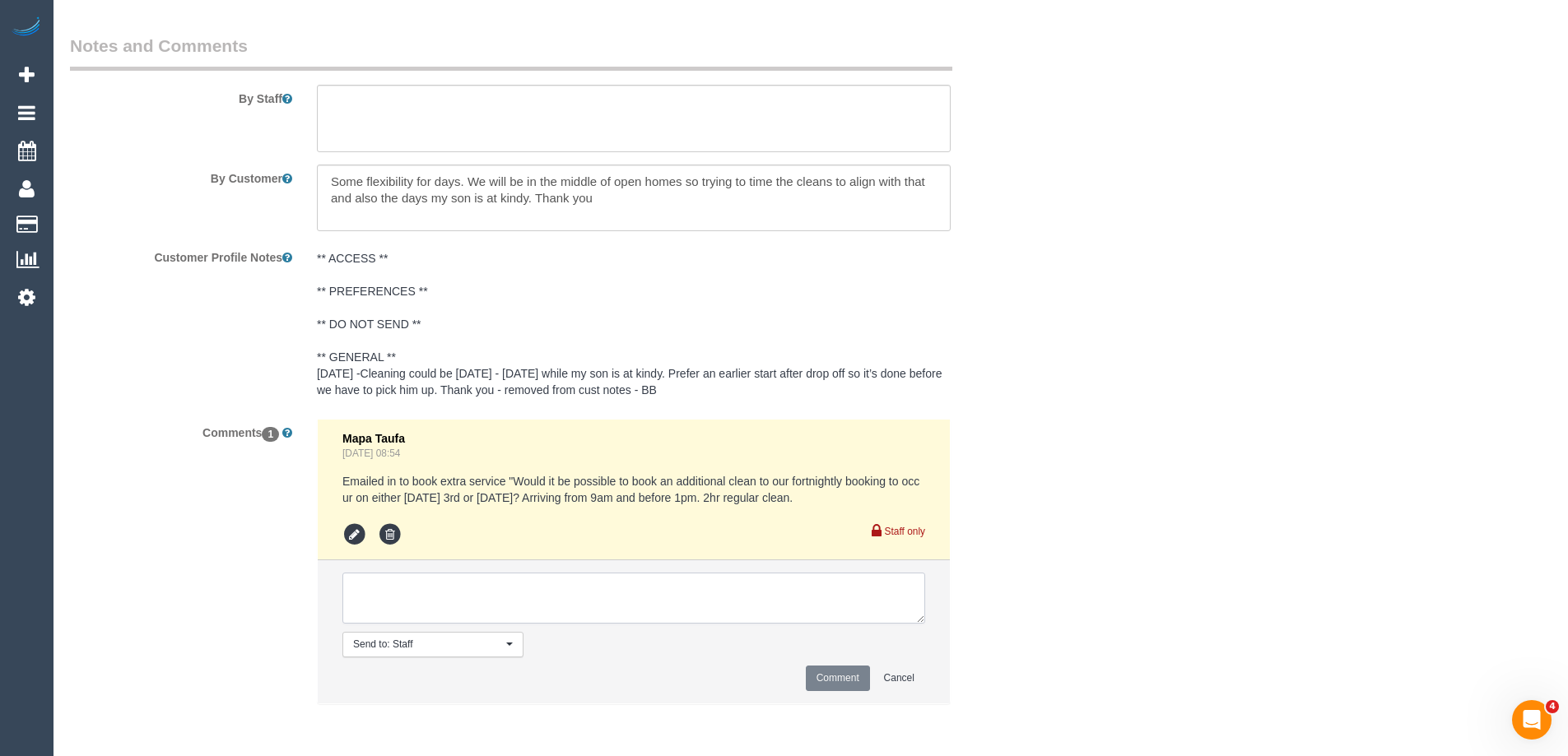
click at [450, 596] on textarea at bounding box center [633, 598] width 583 height 51
paste textarea "Farhan (+ Shafwan"
click at [405, 591] on textarea at bounding box center [633, 598] width 583 height 51
click at [550, 557] on li "Mapa Taufa Aug 18, 2025 08:54 Emailed in to book extra service "Would it be pos…" at bounding box center [634, 490] width 632 height 141
click at [557, 610] on textarea at bounding box center [633, 598] width 583 height 51
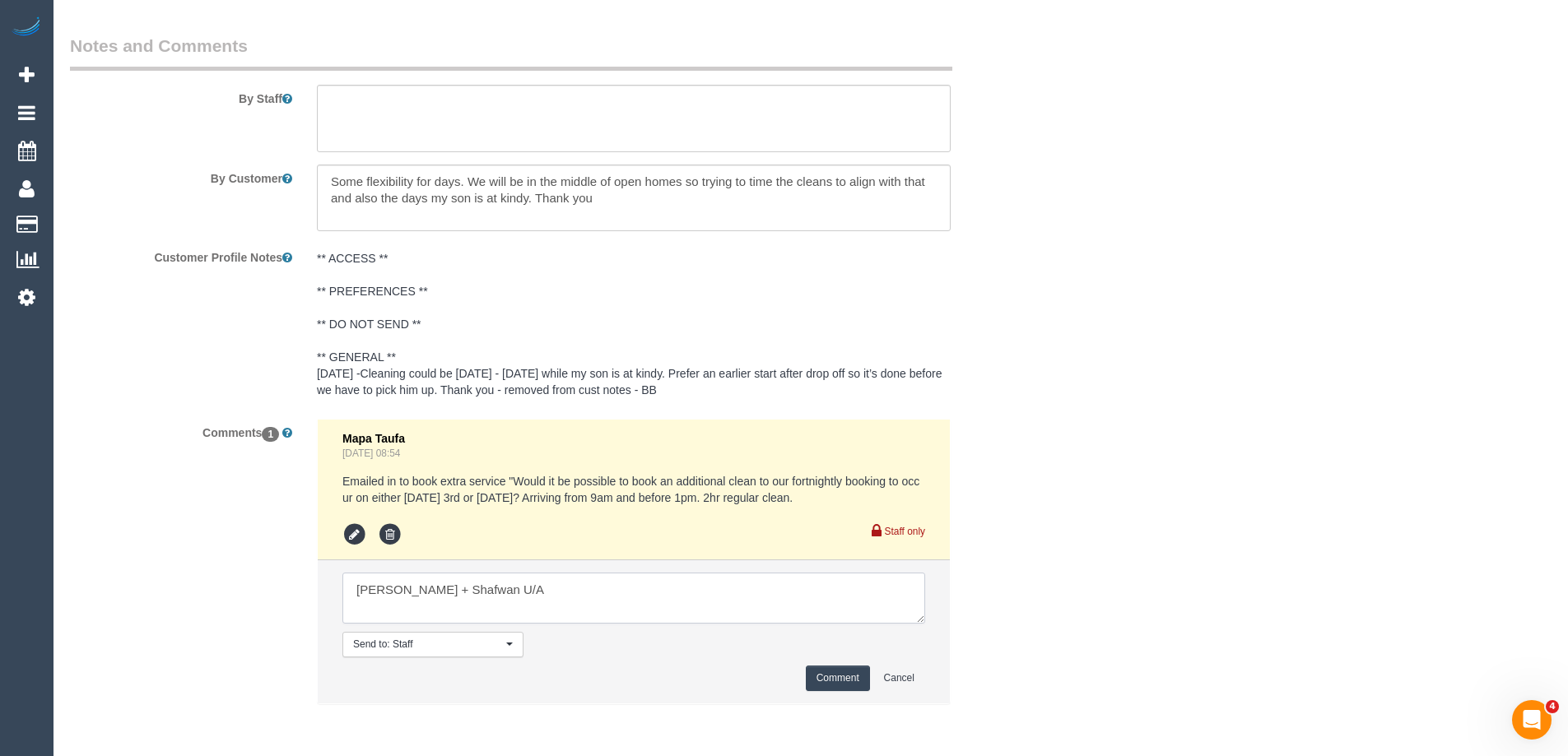
click at [352, 594] on textarea at bounding box center [633, 598] width 583 height 51
click at [673, 595] on textarea at bounding box center [633, 598] width 583 height 51
drag, startPoint x: 579, startPoint y: 593, endPoint x: 593, endPoint y: 607, distance: 19.8
click at [579, 595] on textarea at bounding box center [633, 598] width 583 height 51
type textarea "Review - Farhan + Shafwan U/A to fill Hp schedule"
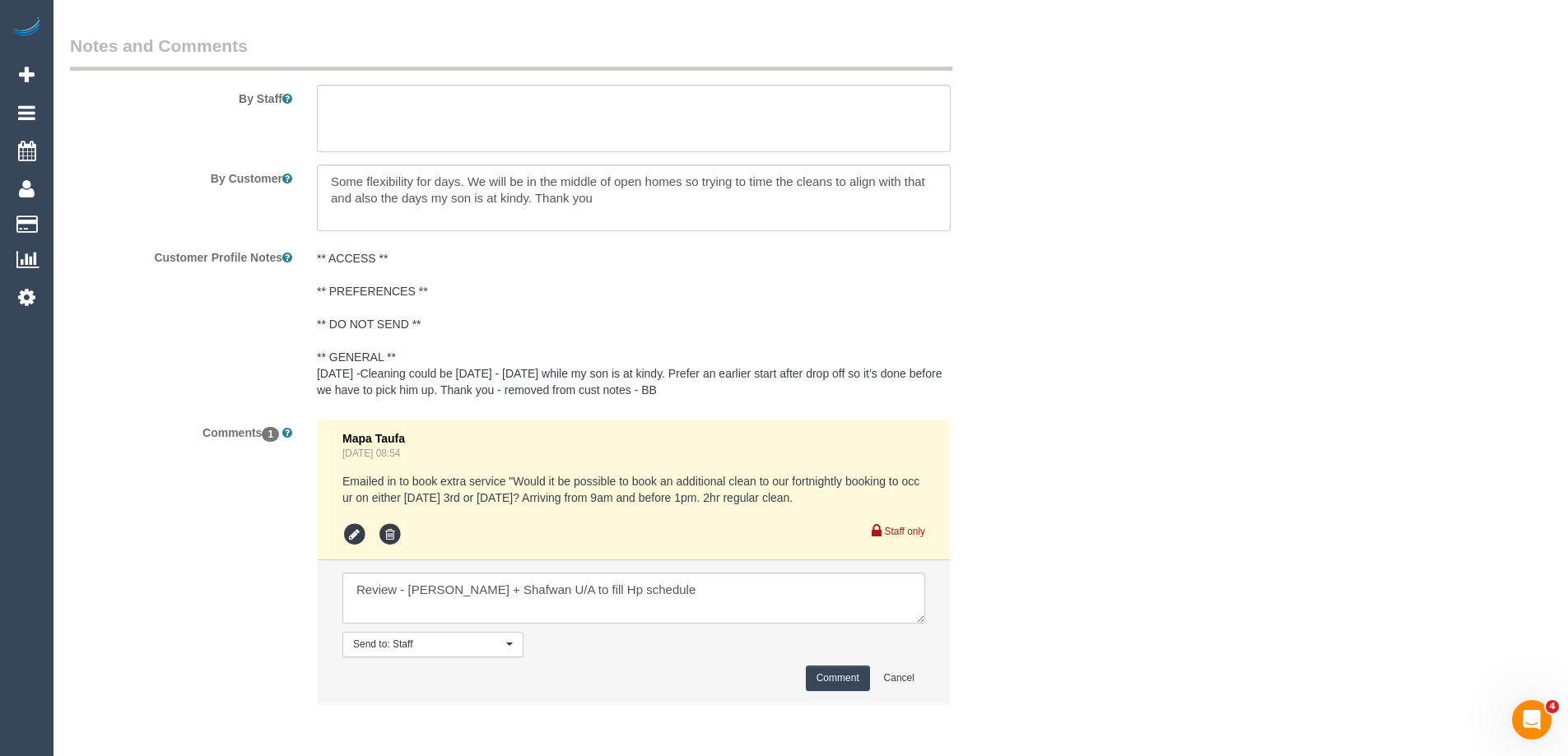
click at [840, 680] on button "Comment" at bounding box center [837, 678] width 64 height 25
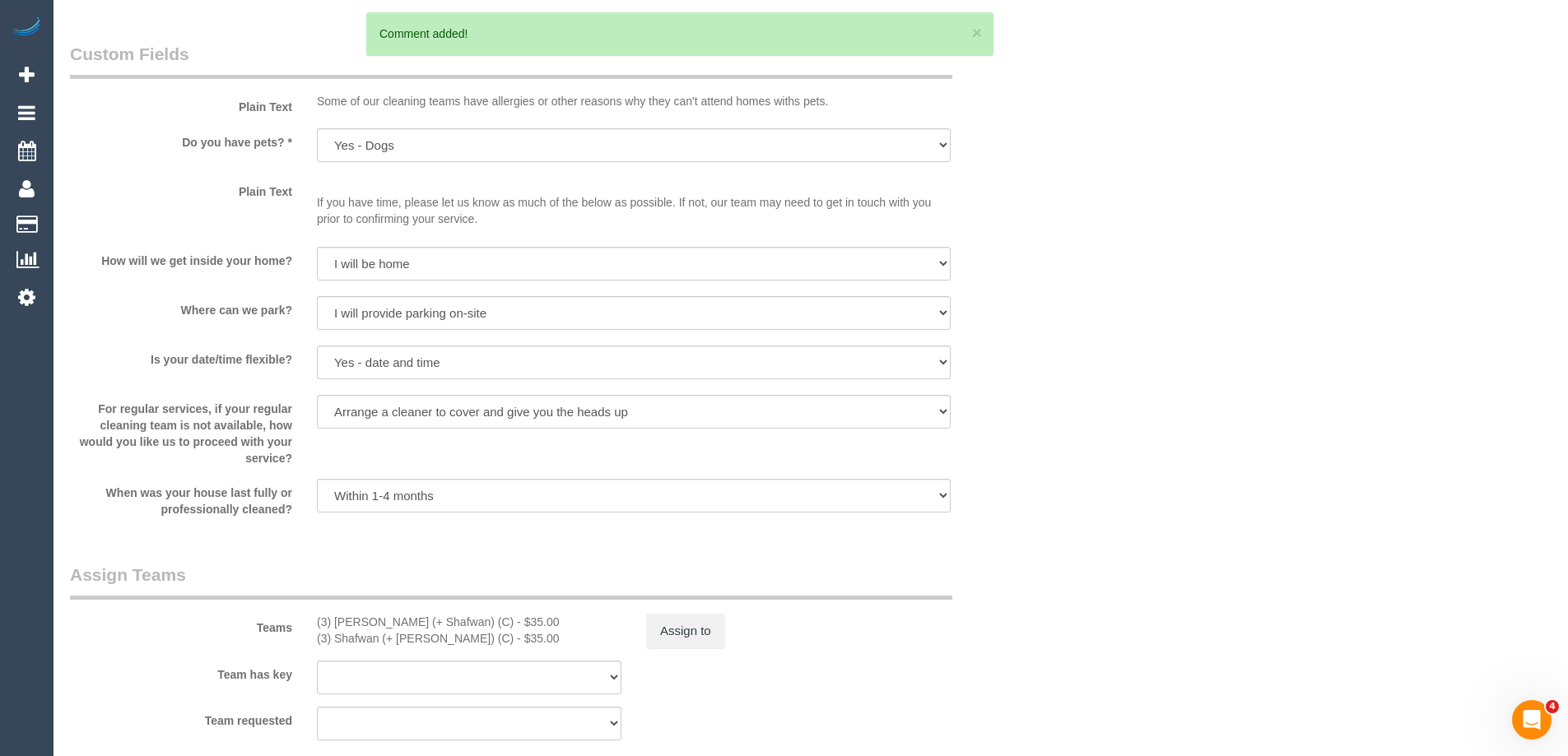
scroll to position [2155, 0]
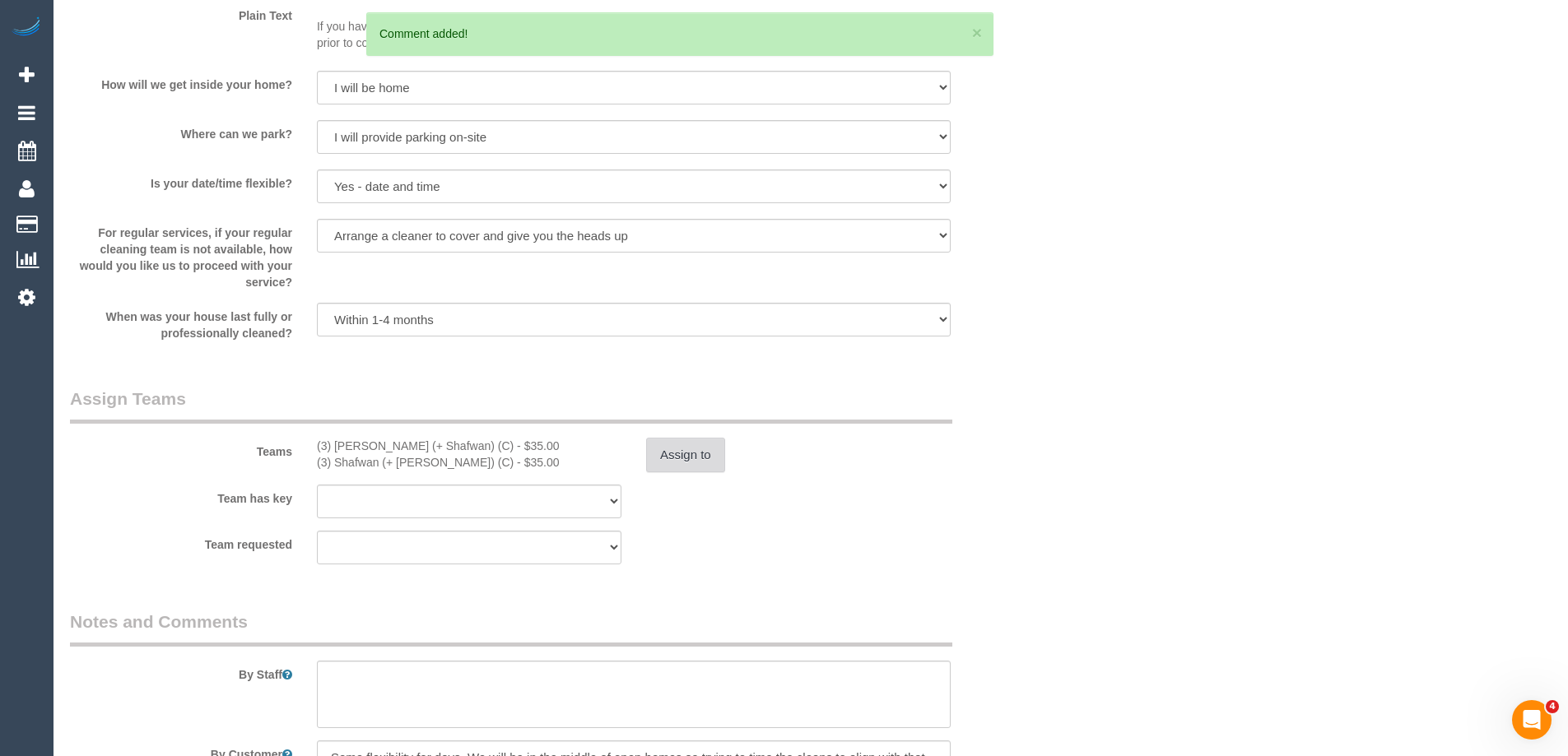
click at [674, 453] on button "Assign to" at bounding box center [685, 455] width 79 height 34
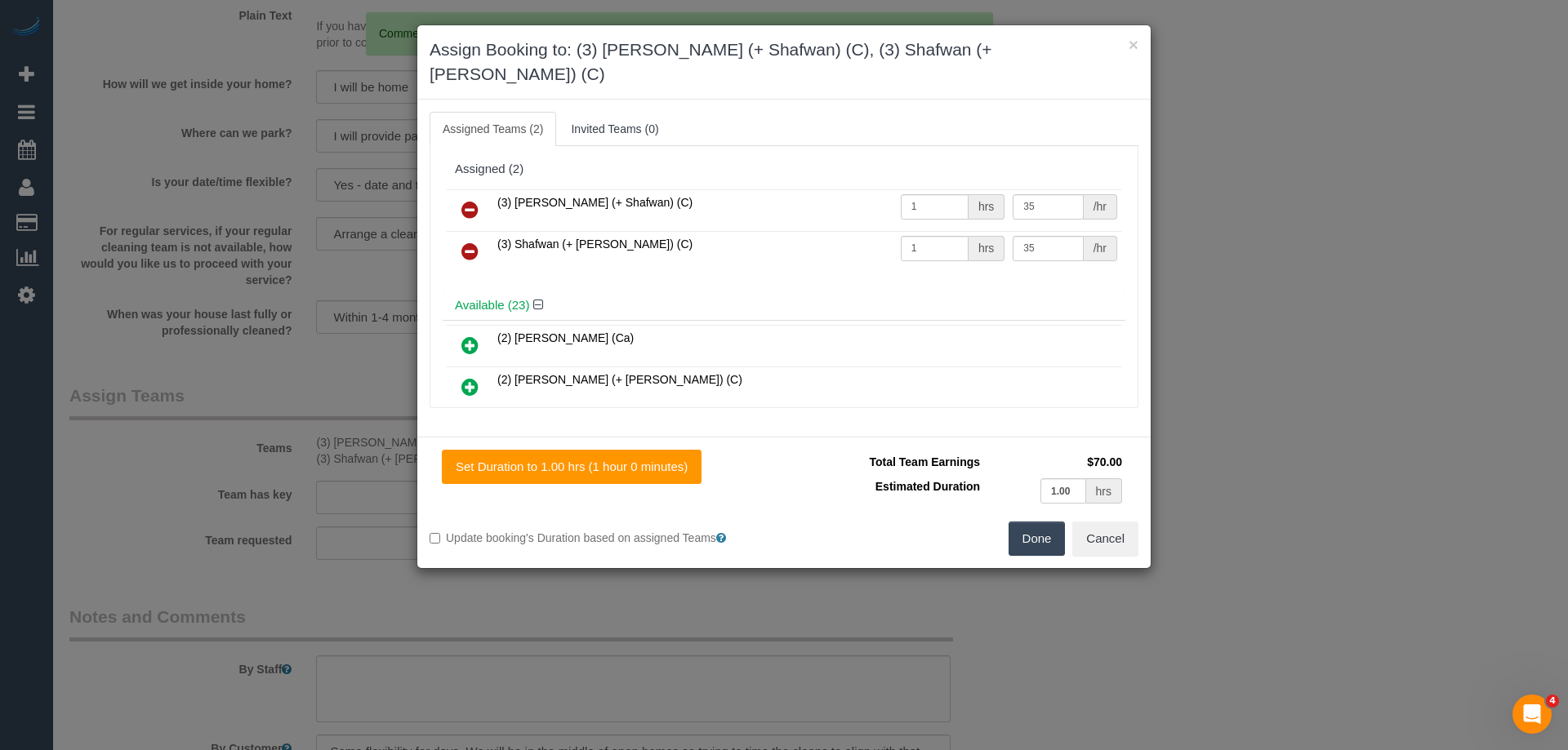
click at [467, 200] on icon at bounding box center [470, 210] width 17 height 20
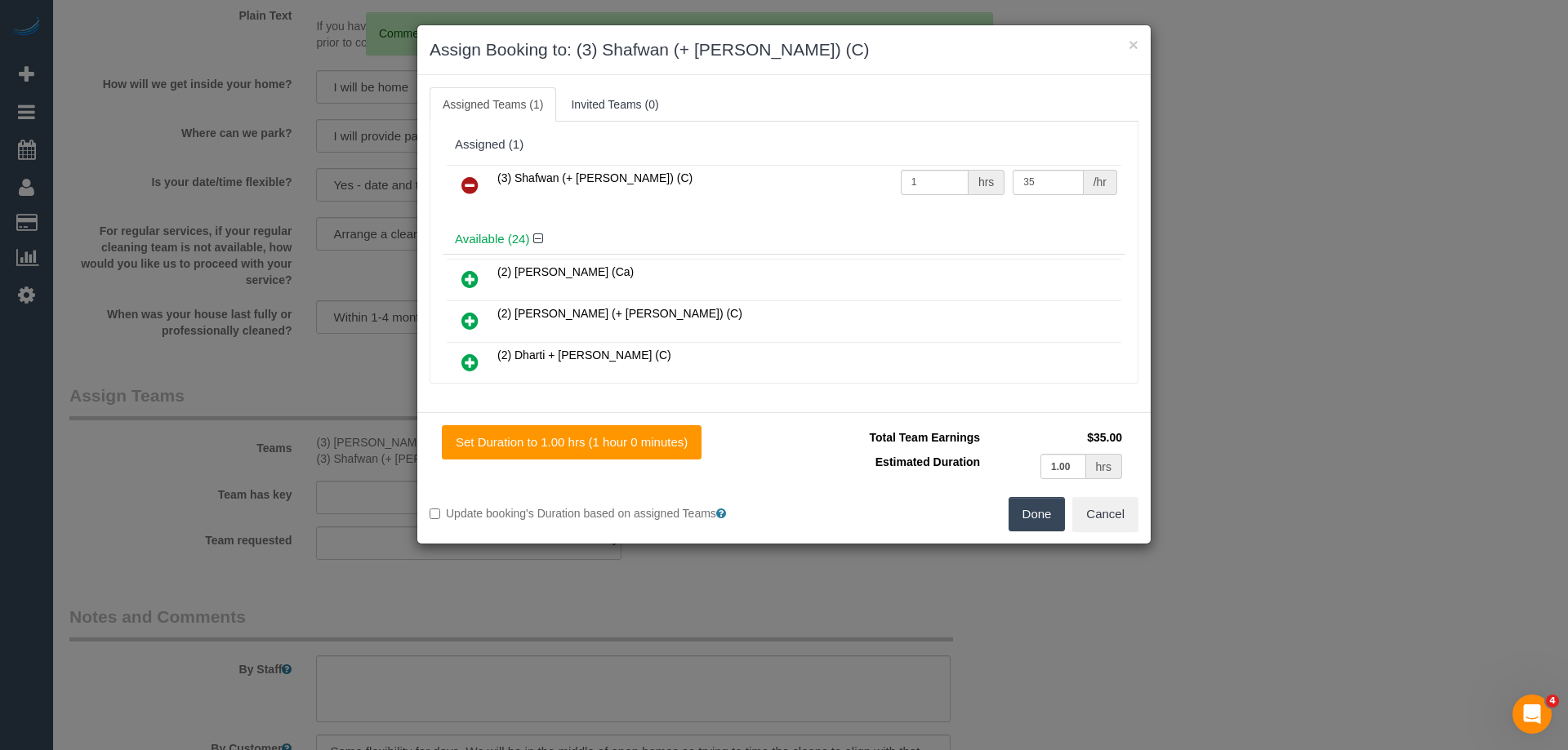
click at [464, 194] on icon at bounding box center [470, 185] width 17 height 20
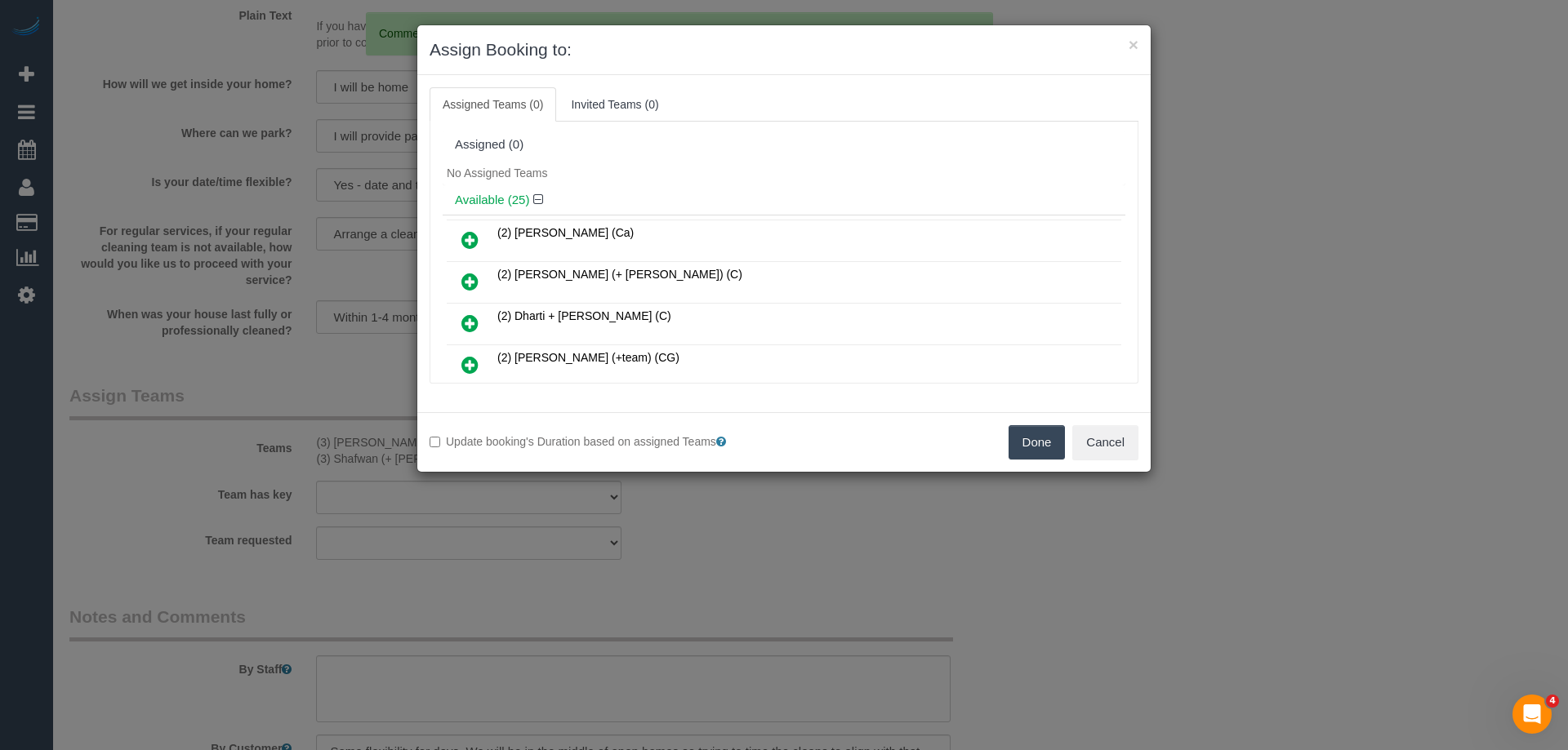
click at [633, 161] on div "No Assigned Teams" at bounding box center [784, 173] width 683 height 24
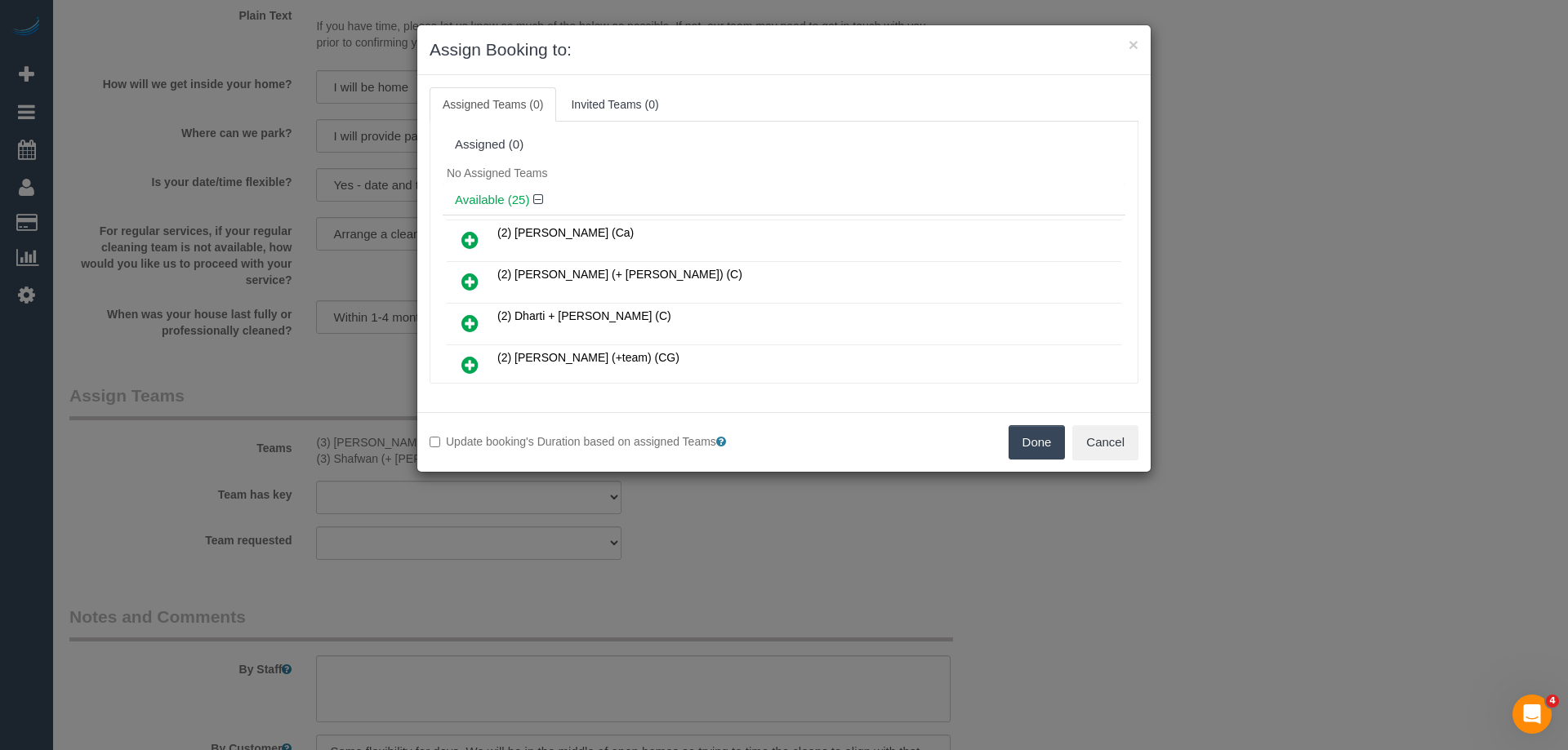
click at [469, 362] on icon at bounding box center [470, 365] width 17 height 20
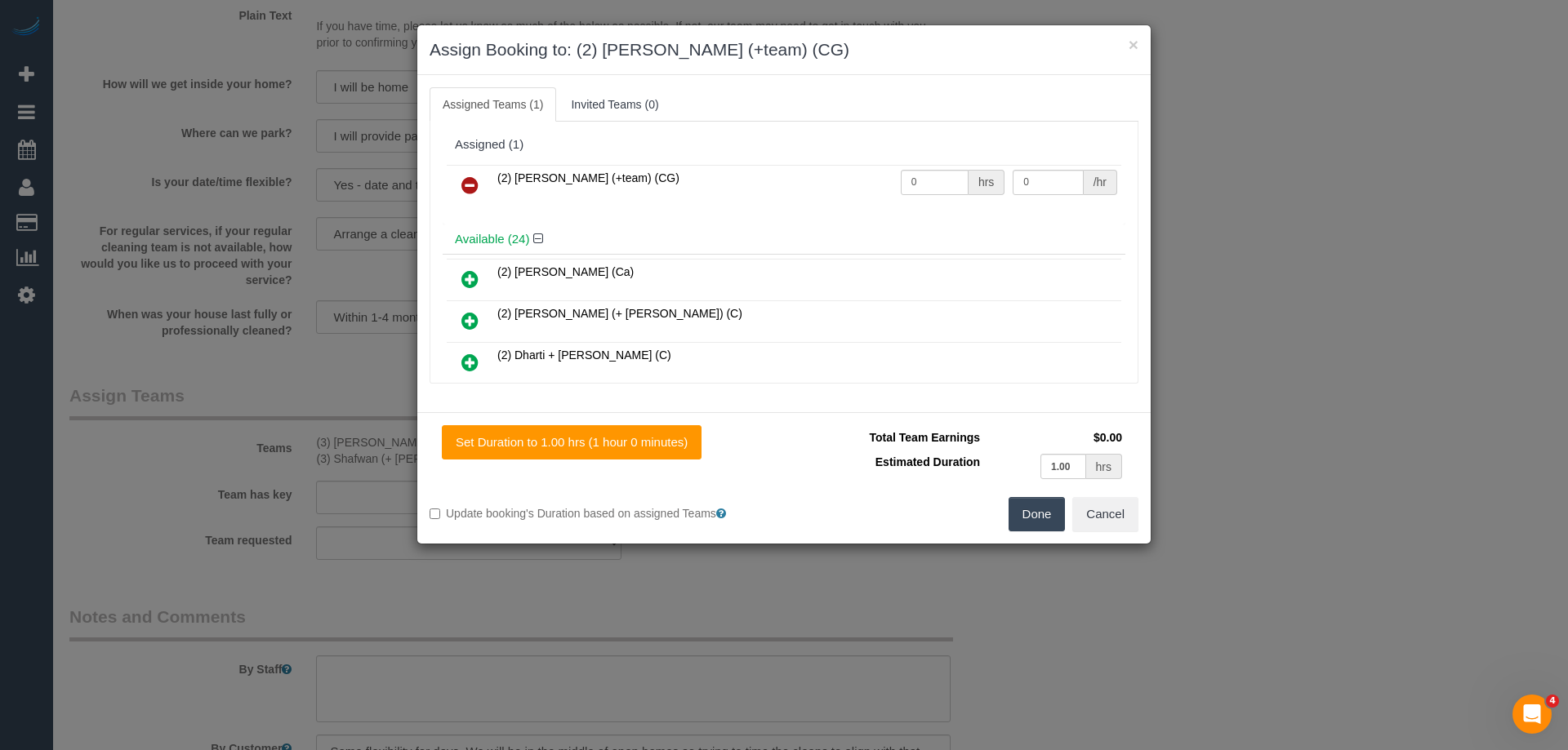
click at [933, 80] on div "Assigned Teams (1) Invited Teams (0) Assigned (1) (2) Maria (+team) (CG) 0 hrs …" at bounding box center [784, 244] width 733 height 337
click at [728, 240] on h4 "Available (24)" at bounding box center [784, 239] width 658 height 13
click at [1040, 508] on button "Done" at bounding box center [1037, 514] width 57 height 34
click at [1040, 508] on div "× Assign Booking to: (2) Maria (+team) (CG) Assigned Teams (1) Invited Teams (0…" at bounding box center [784, 375] width 1568 height 750
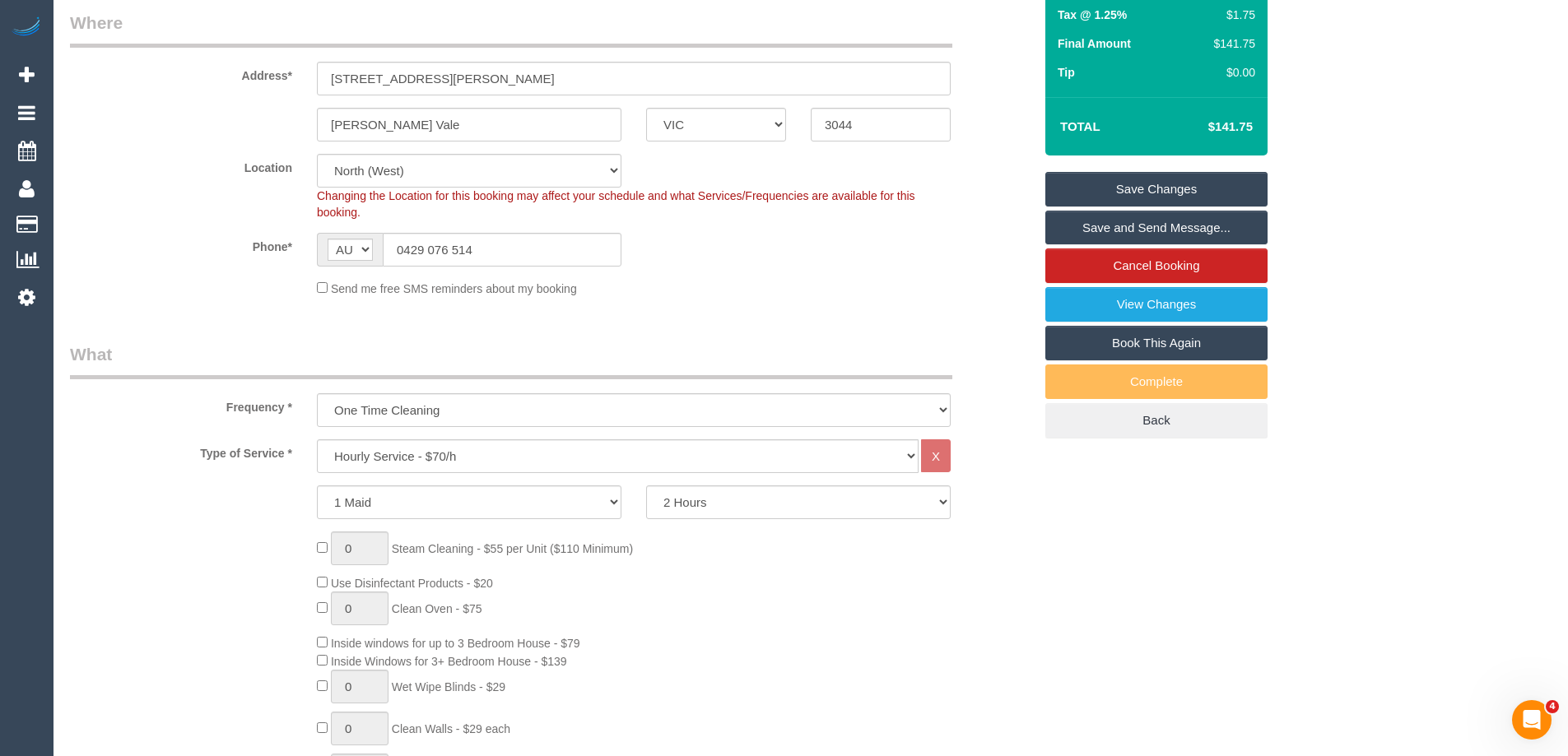
scroll to position [98, 0]
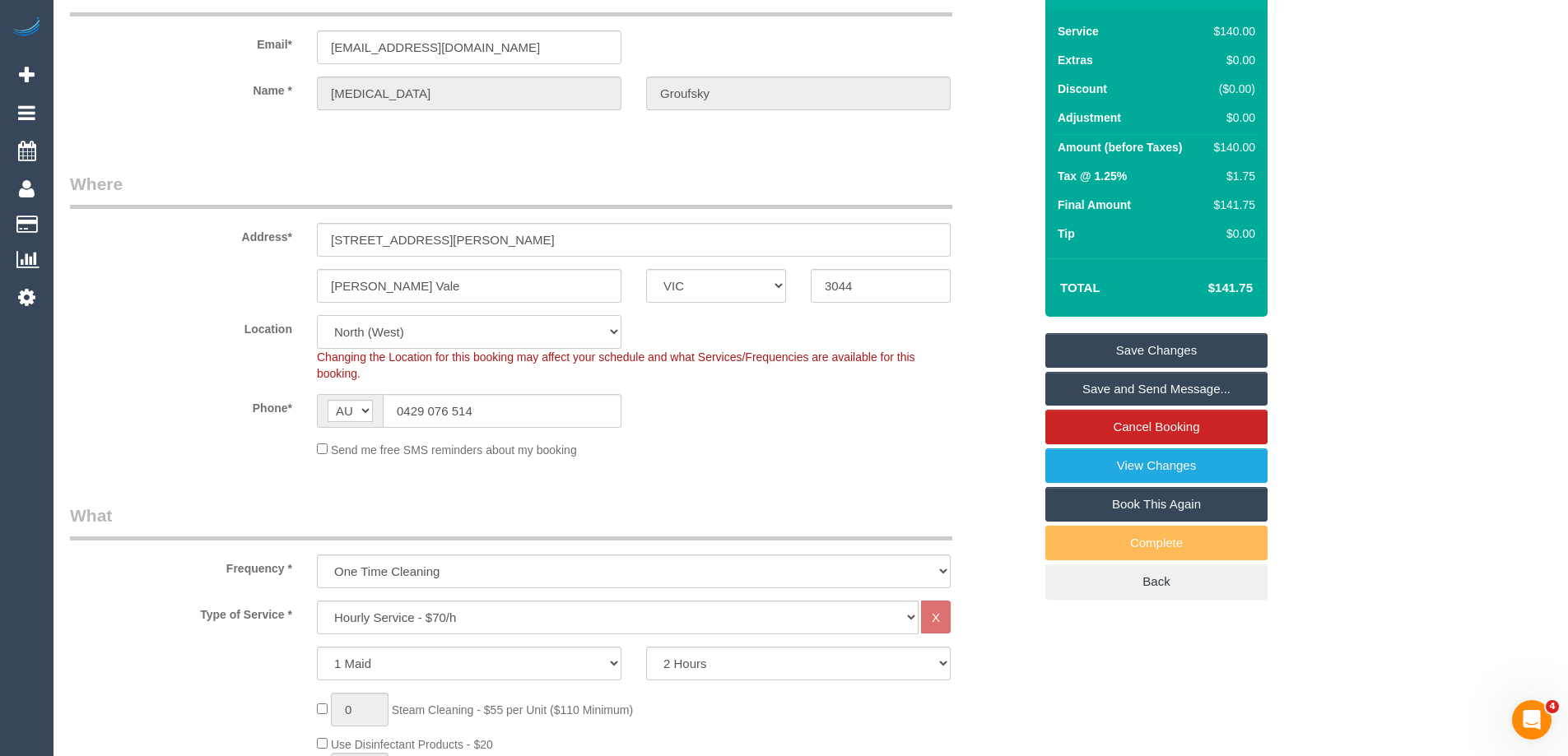
click at [418, 339] on select "Office City East (North) East (South) Inner East Inner North (East) Inner North…" at bounding box center [469, 331] width 304 height 33
select select "50"
click at [317, 315] on select "Office City East (North) East (South) Inner East Inner North (East) Inner North…" at bounding box center [469, 331] width 304 height 33
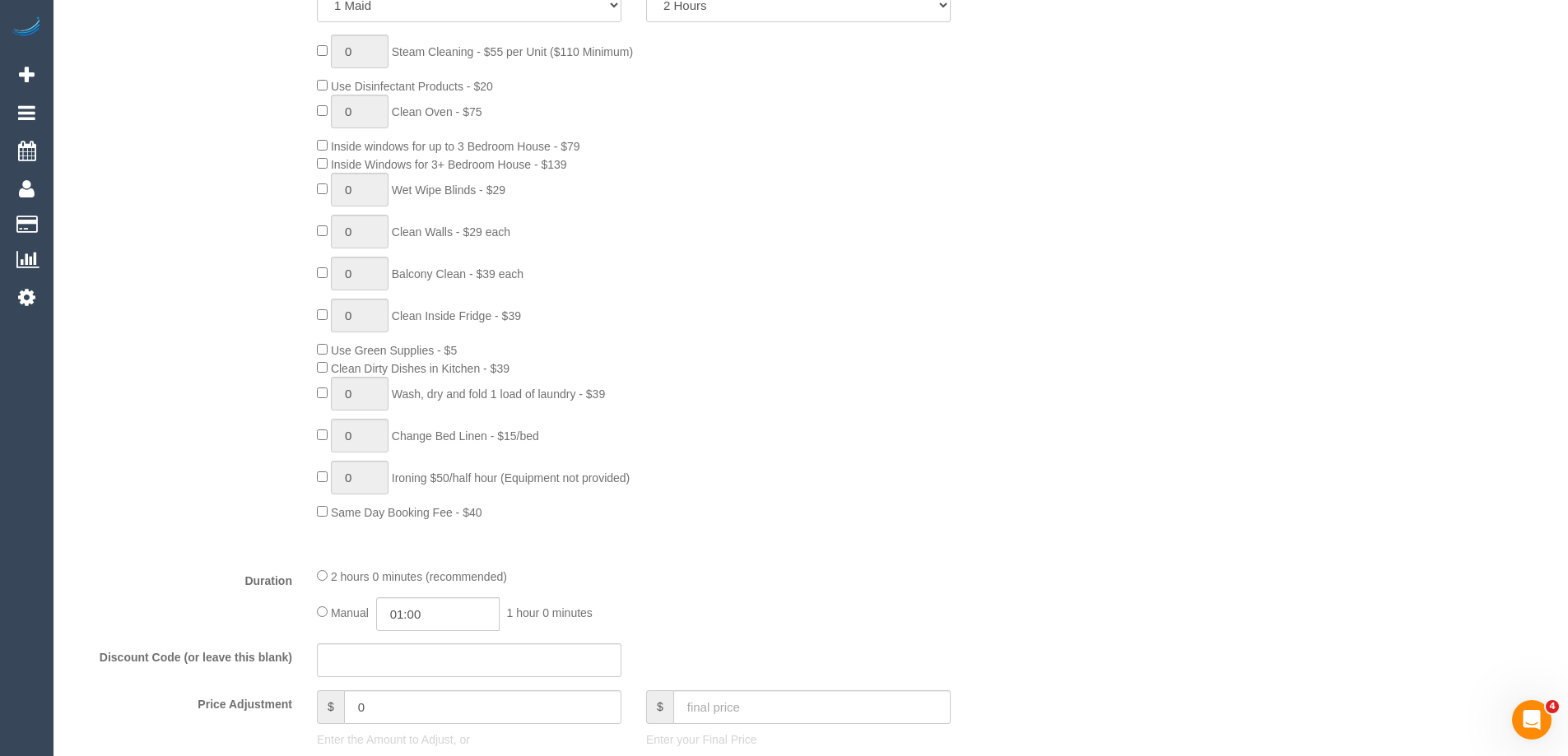
select select "object:4953"
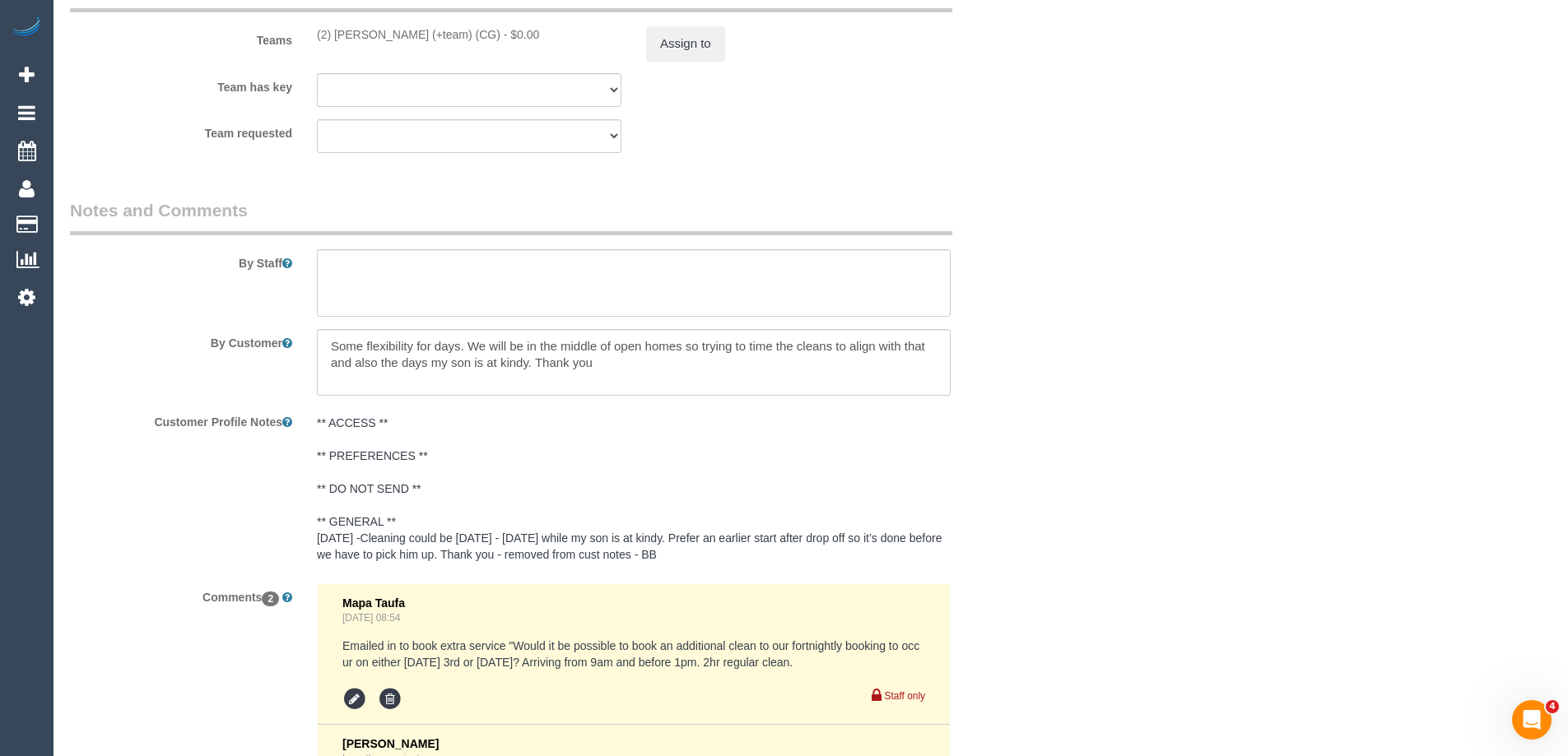
scroll to position [2553, 0]
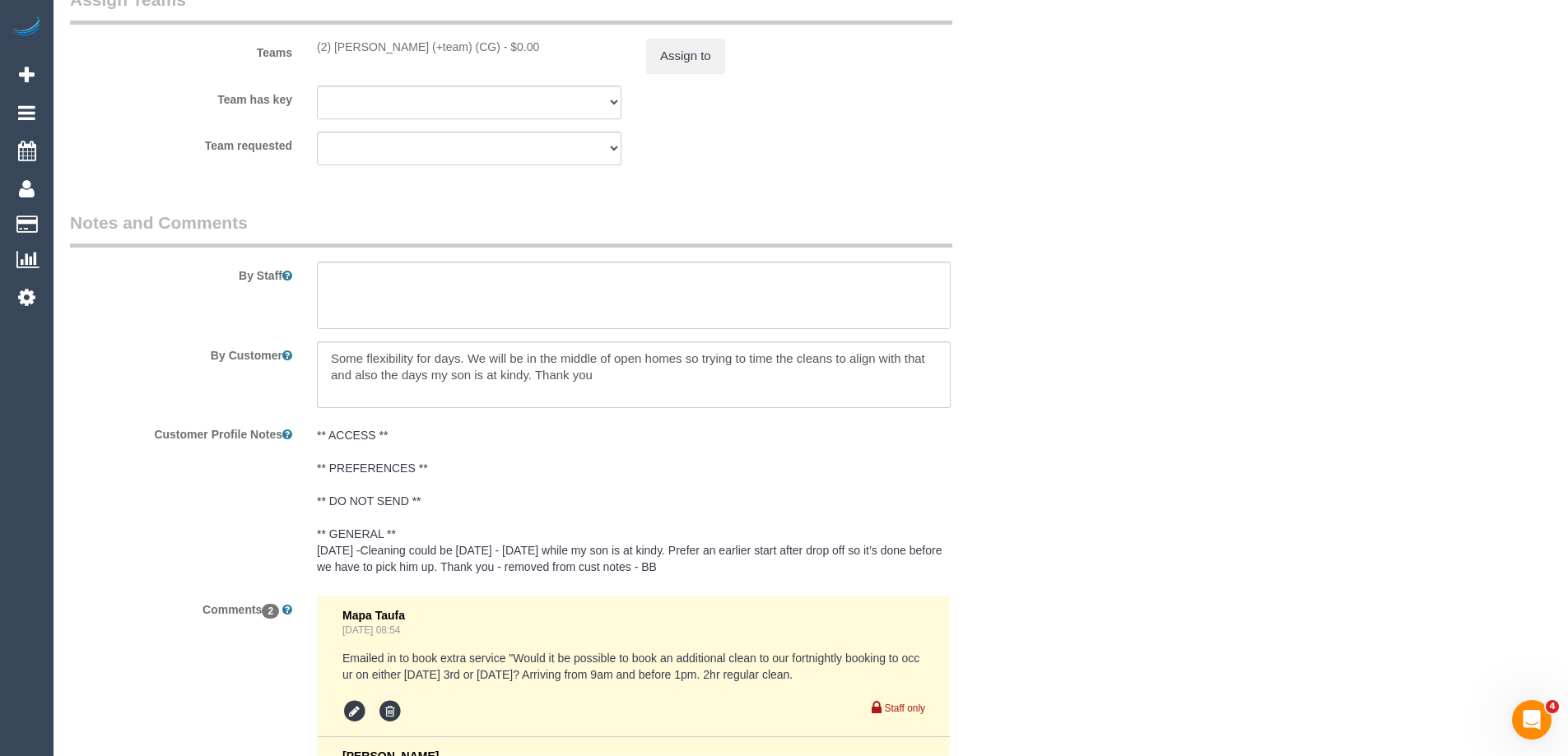
click at [878, 240] on legend "Notes and Comments" at bounding box center [510, 229] width 882 height 37
click at [691, 292] on textarea at bounding box center [634, 295] width 634 height 68
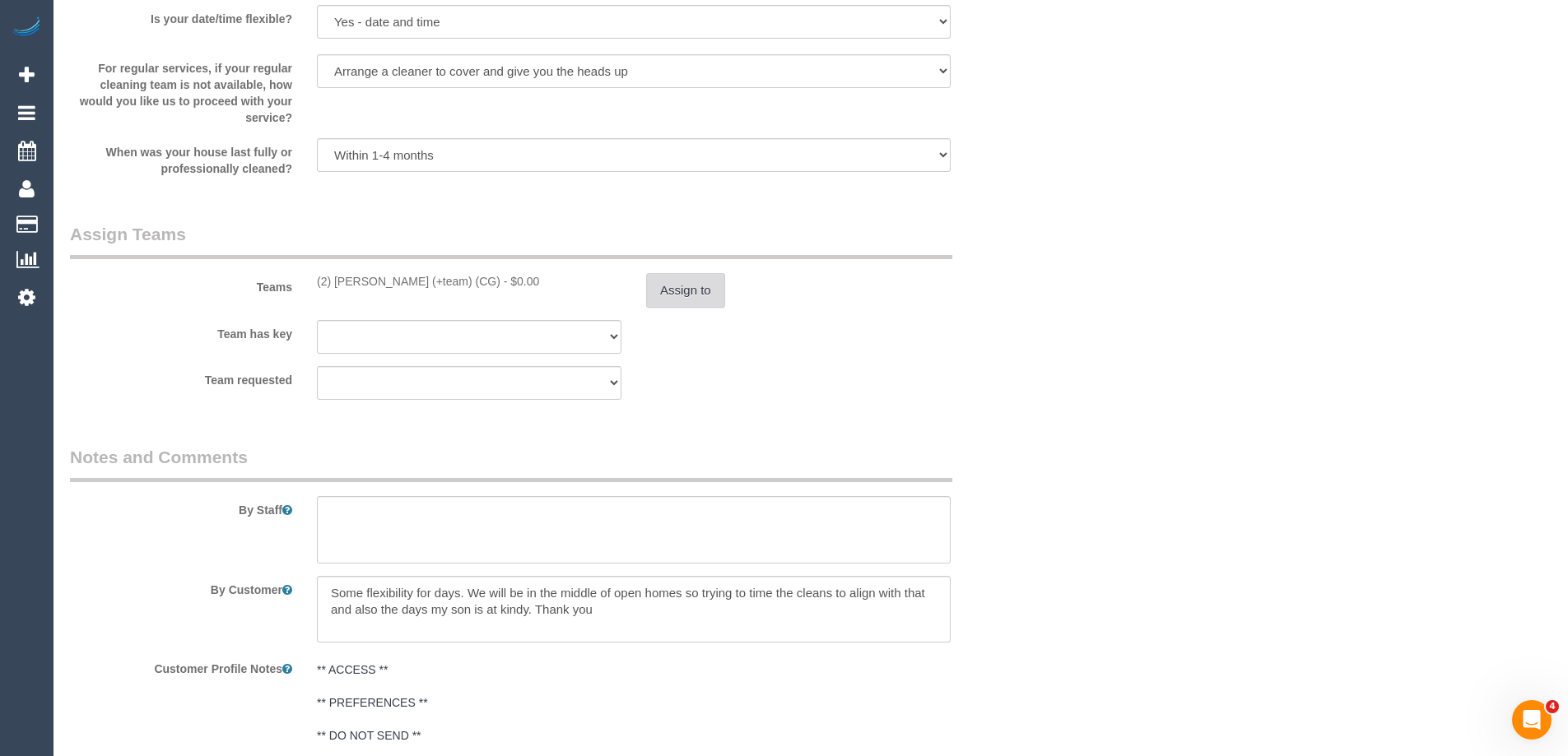
click at [672, 294] on button "Assign to" at bounding box center [685, 291] width 79 height 34
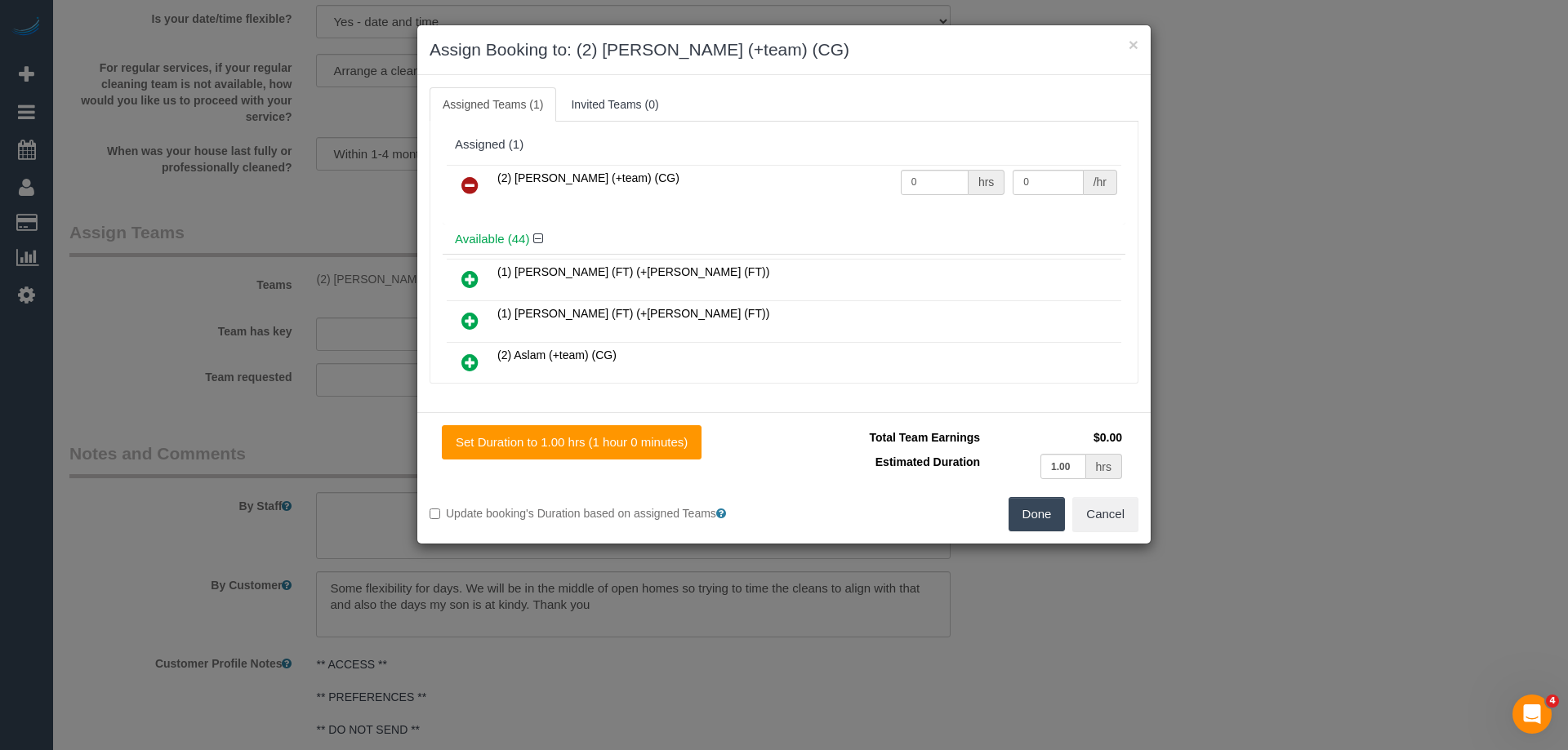
click at [466, 366] on icon at bounding box center [470, 363] width 17 height 20
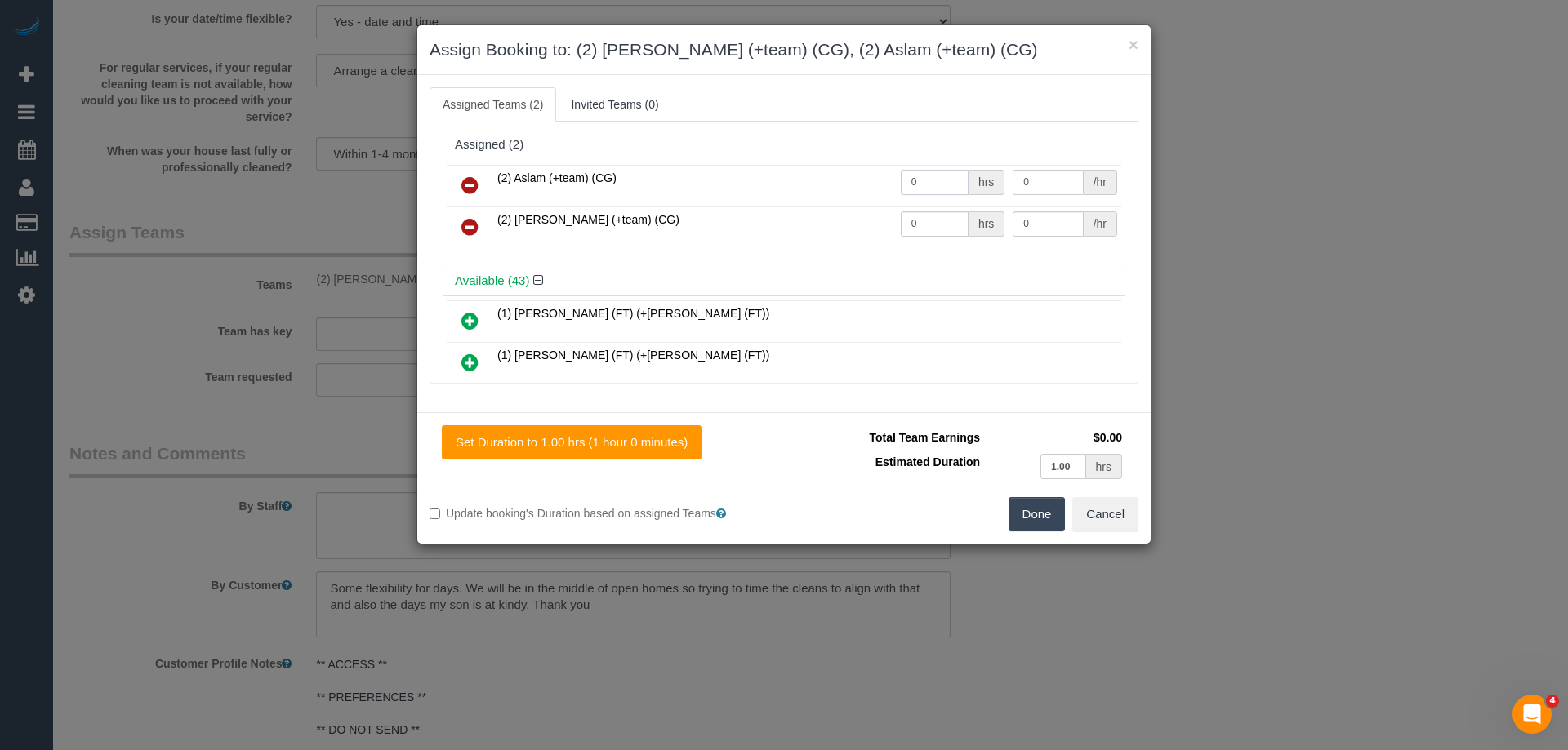
click at [930, 177] on input "0" at bounding box center [935, 183] width 68 height 25
type input "1"
click at [939, 223] on input "0" at bounding box center [935, 224] width 68 height 25
type input "1"
click at [1036, 191] on input "0" at bounding box center [1047, 183] width 70 height 25
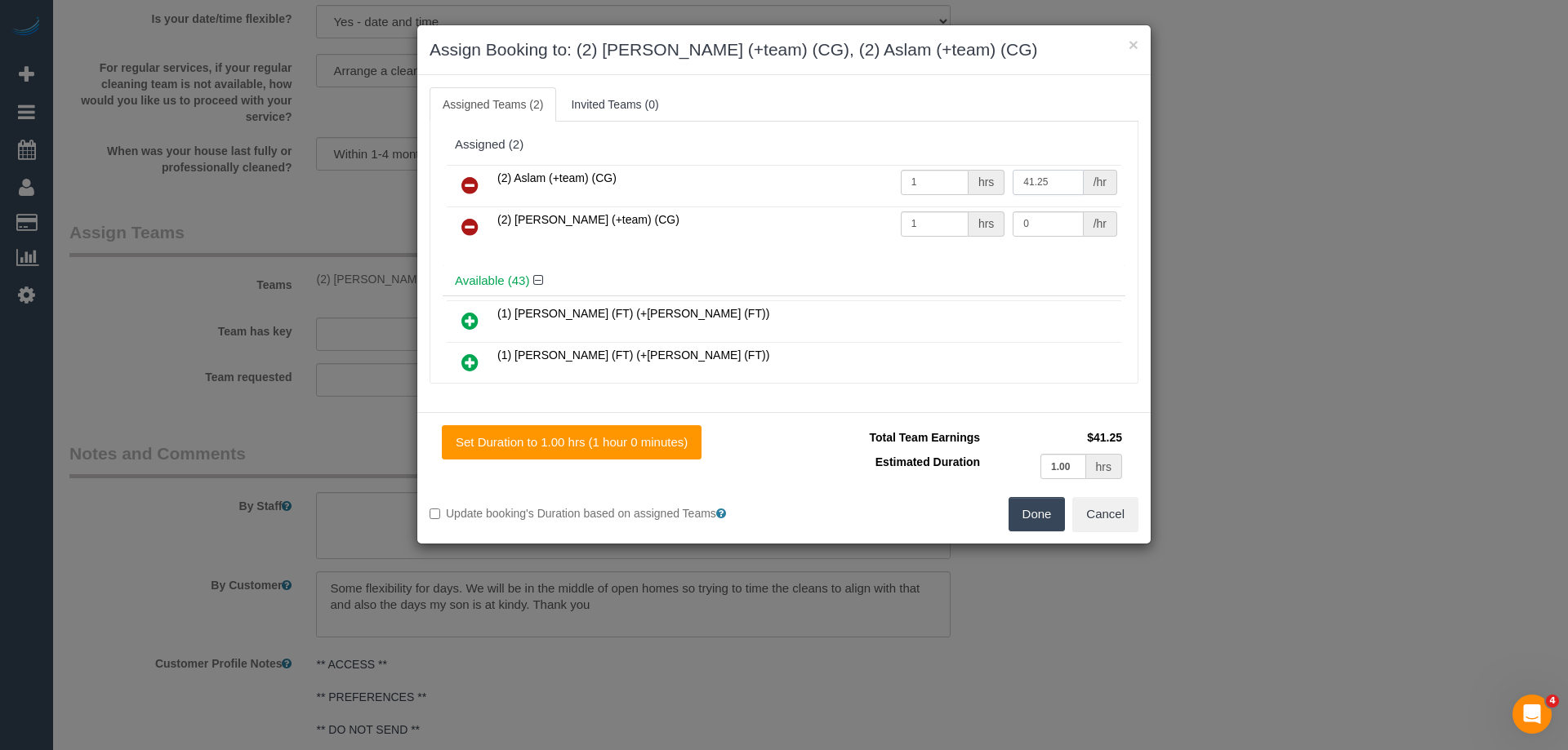
type input "41.25"
click at [1025, 244] on td "0 /hr" at bounding box center [1064, 228] width 113 height 41
click at [1041, 226] on input "0" at bounding box center [1047, 224] width 70 height 25
type input "41.25"
click at [1021, 517] on button "Done" at bounding box center [1037, 514] width 57 height 34
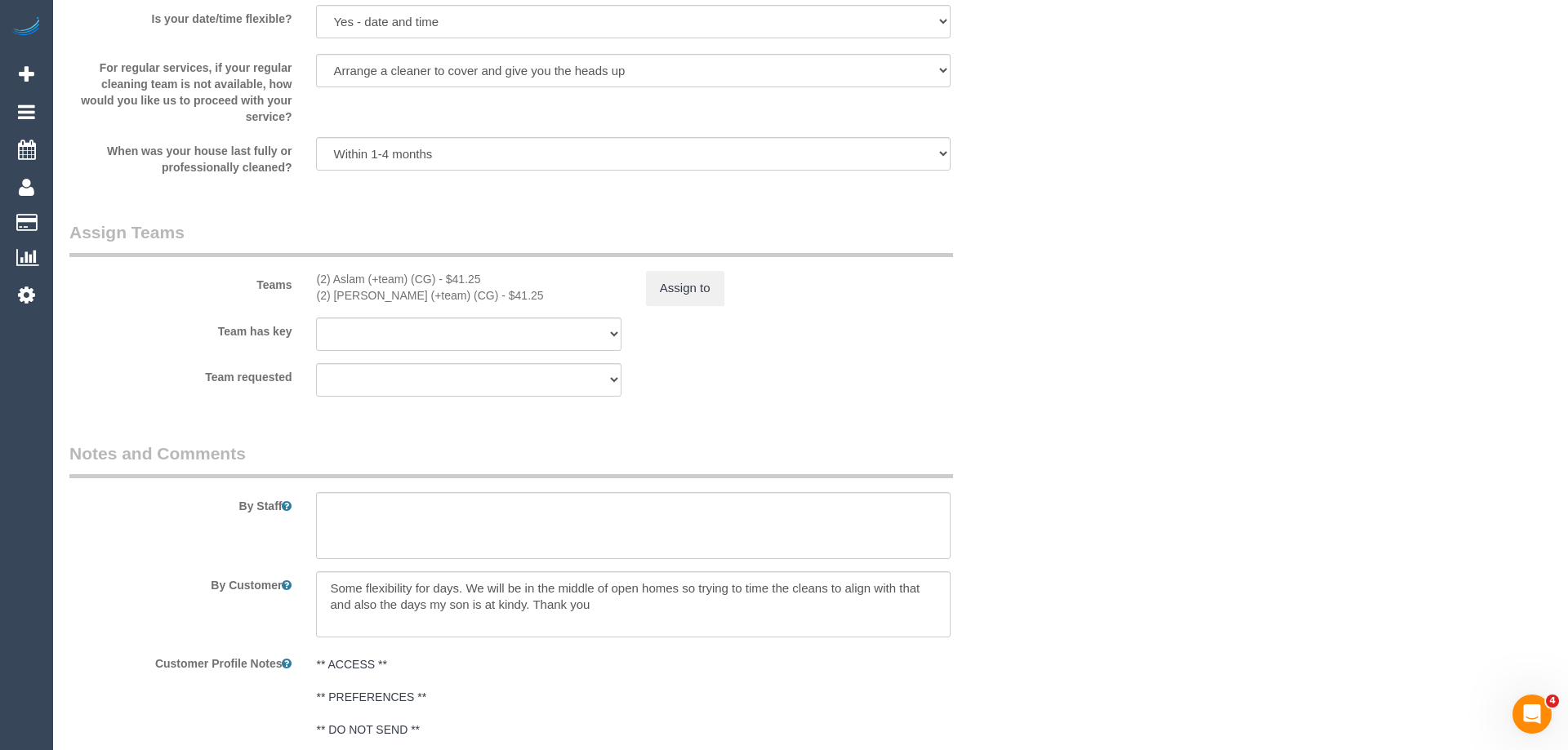
click at [1021, 517] on div "× Assign Booking to: (2) Maria (+team) (CG), (2) Aslam (+team) (CG) Assigned Te…" at bounding box center [784, 375] width 1568 height 750
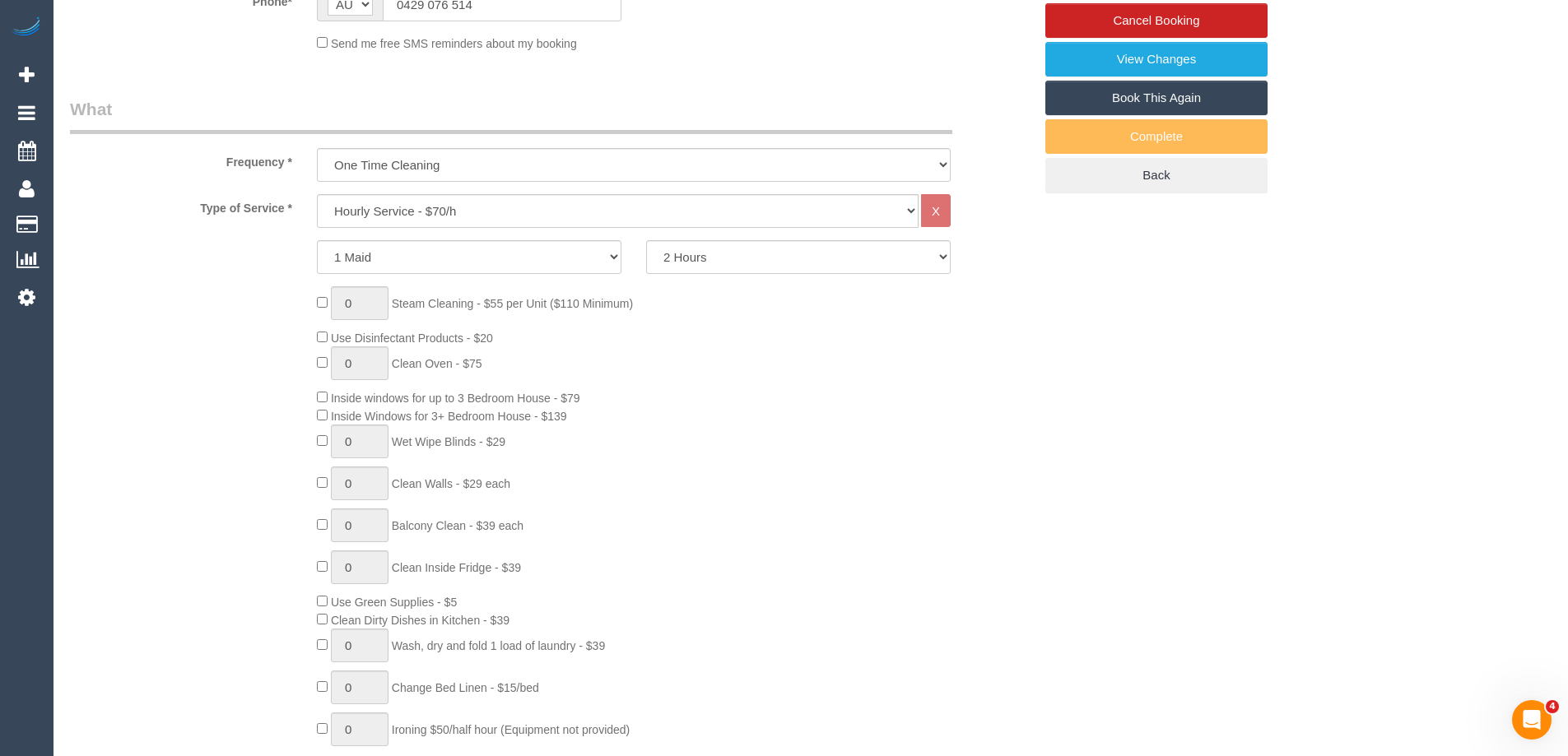
scroll to position [262, 0]
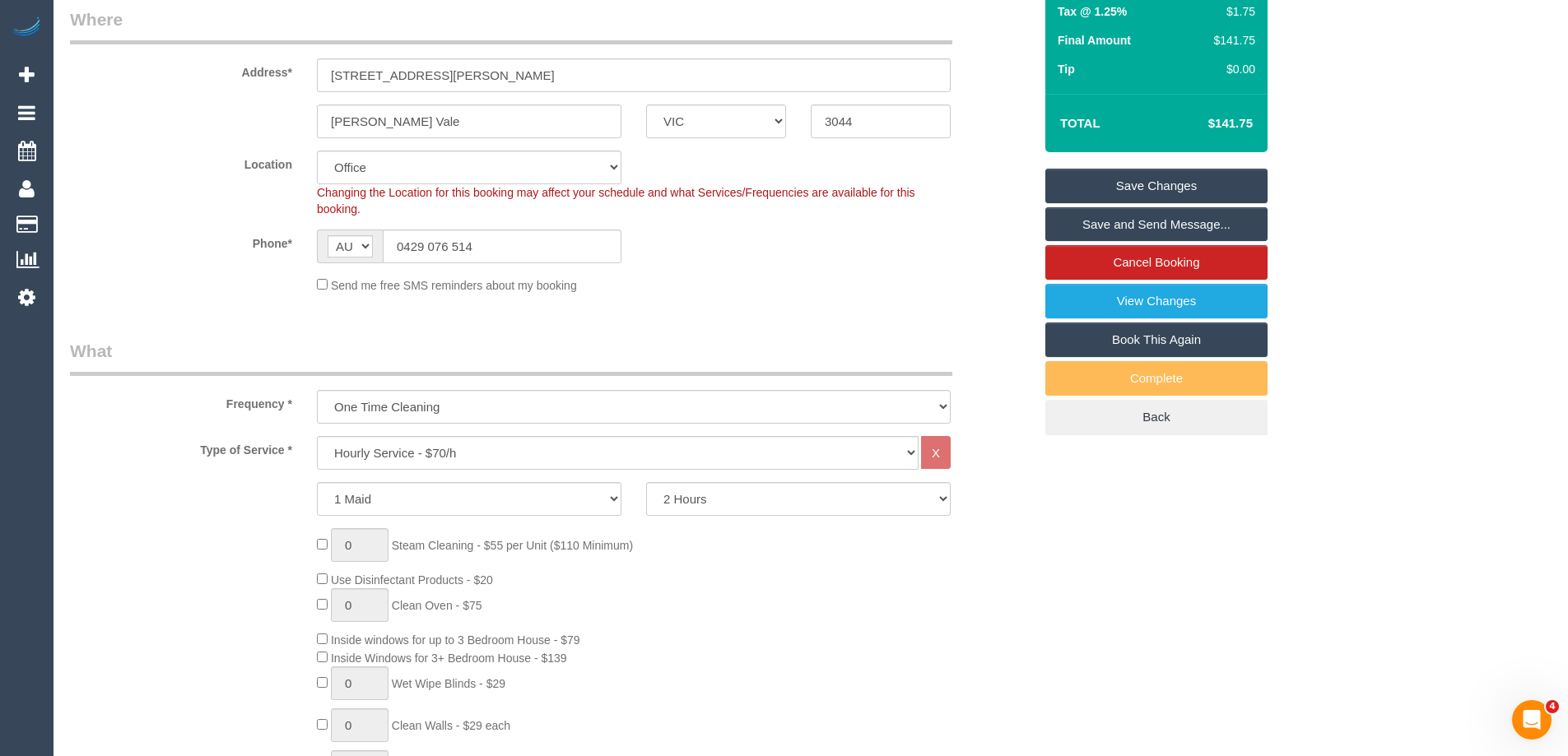
click at [1143, 181] on link "Save Changes" at bounding box center [1156, 186] width 222 height 34
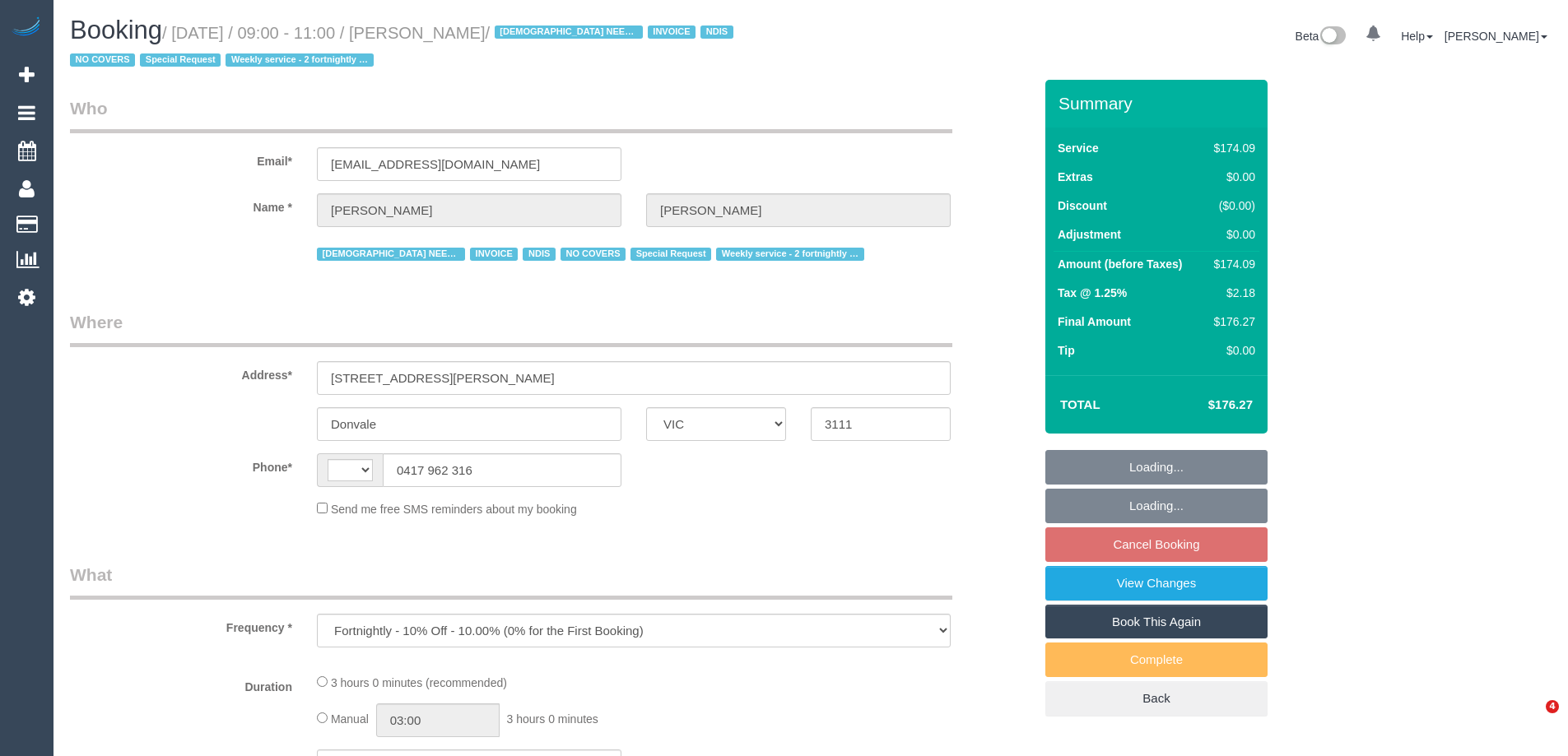
select select "VIC"
select select "180"
select select "number:28"
select select "number:14"
select select "number:19"
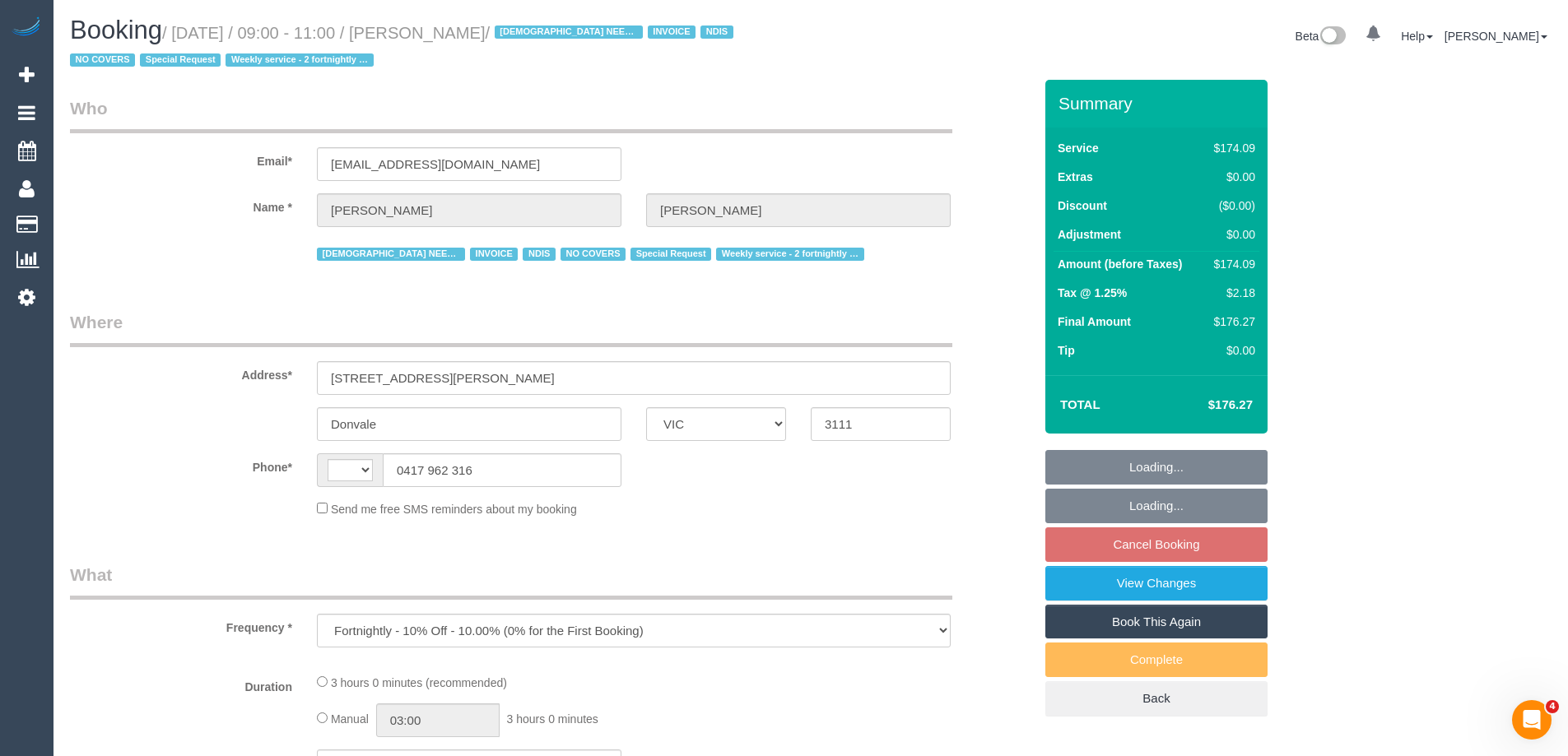
select select "number:25"
select select "number:35"
select select "number:11"
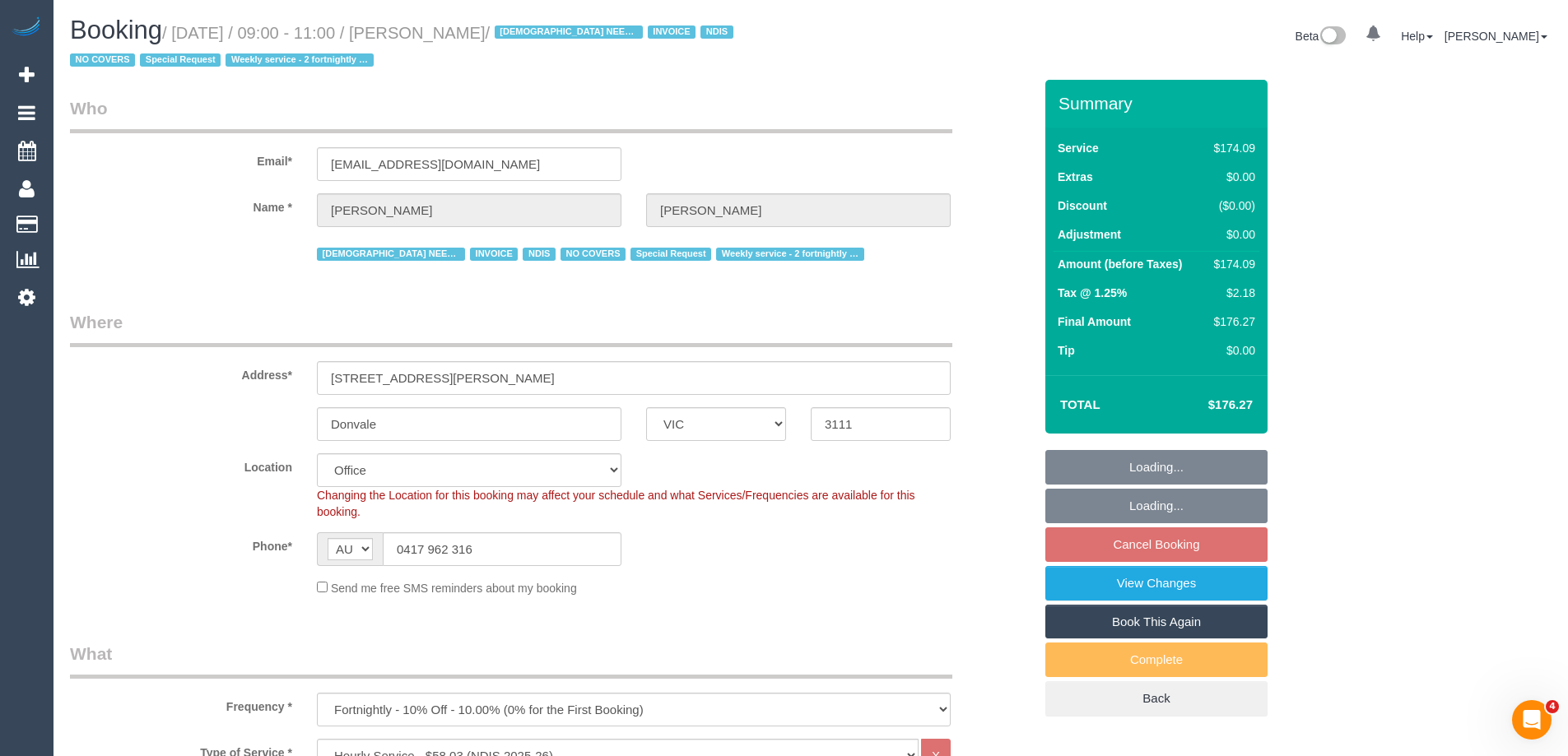
select select "string:AU"
select select "object:753"
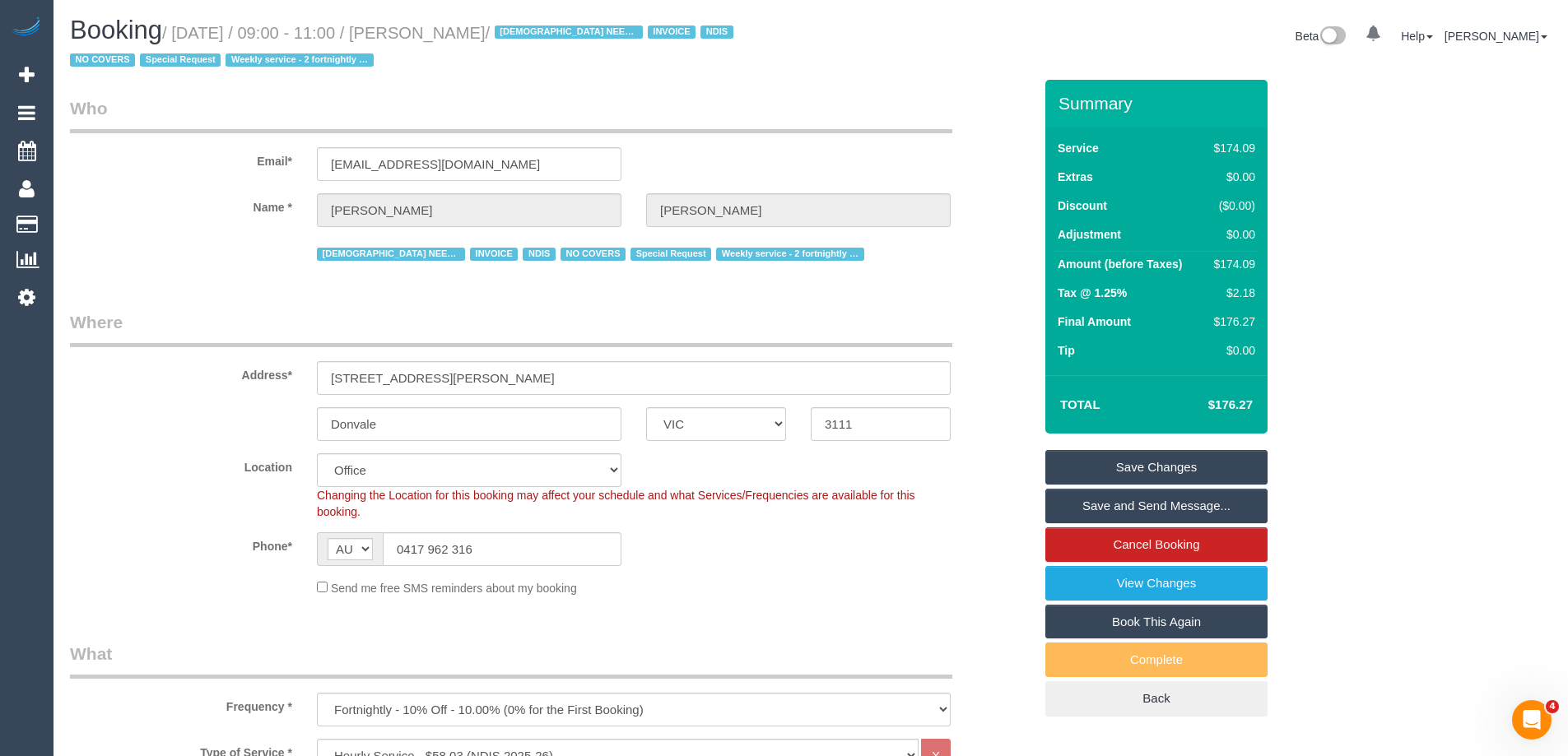
click at [190, 529] on sui-booking-location "Location [GEOGRAPHIC_DATA] (North) East (South) [GEOGRAPHIC_DATA] (East) [GEOGR…" at bounding box center [551, 525] width 963 height 144
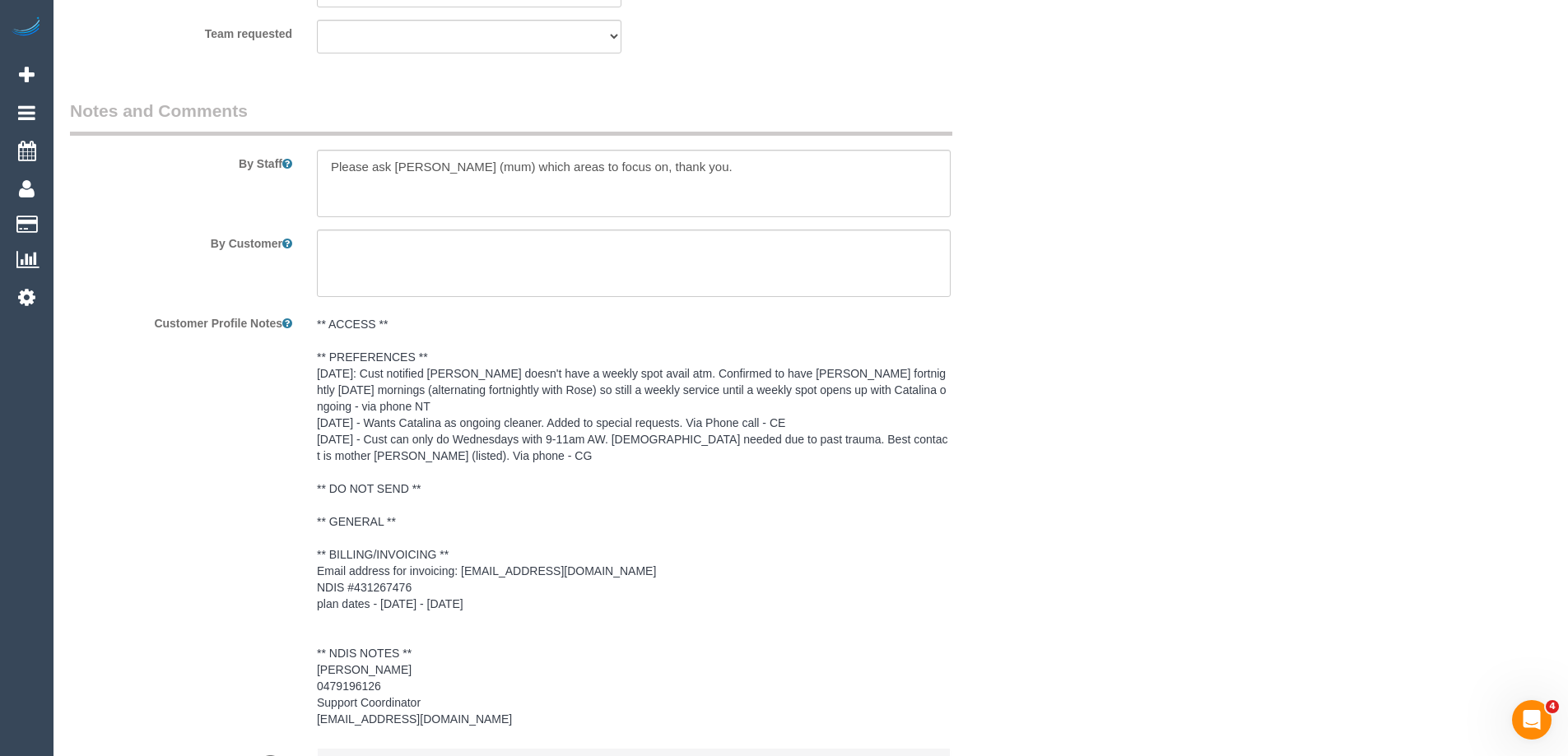
scroll to position [2439, 0]
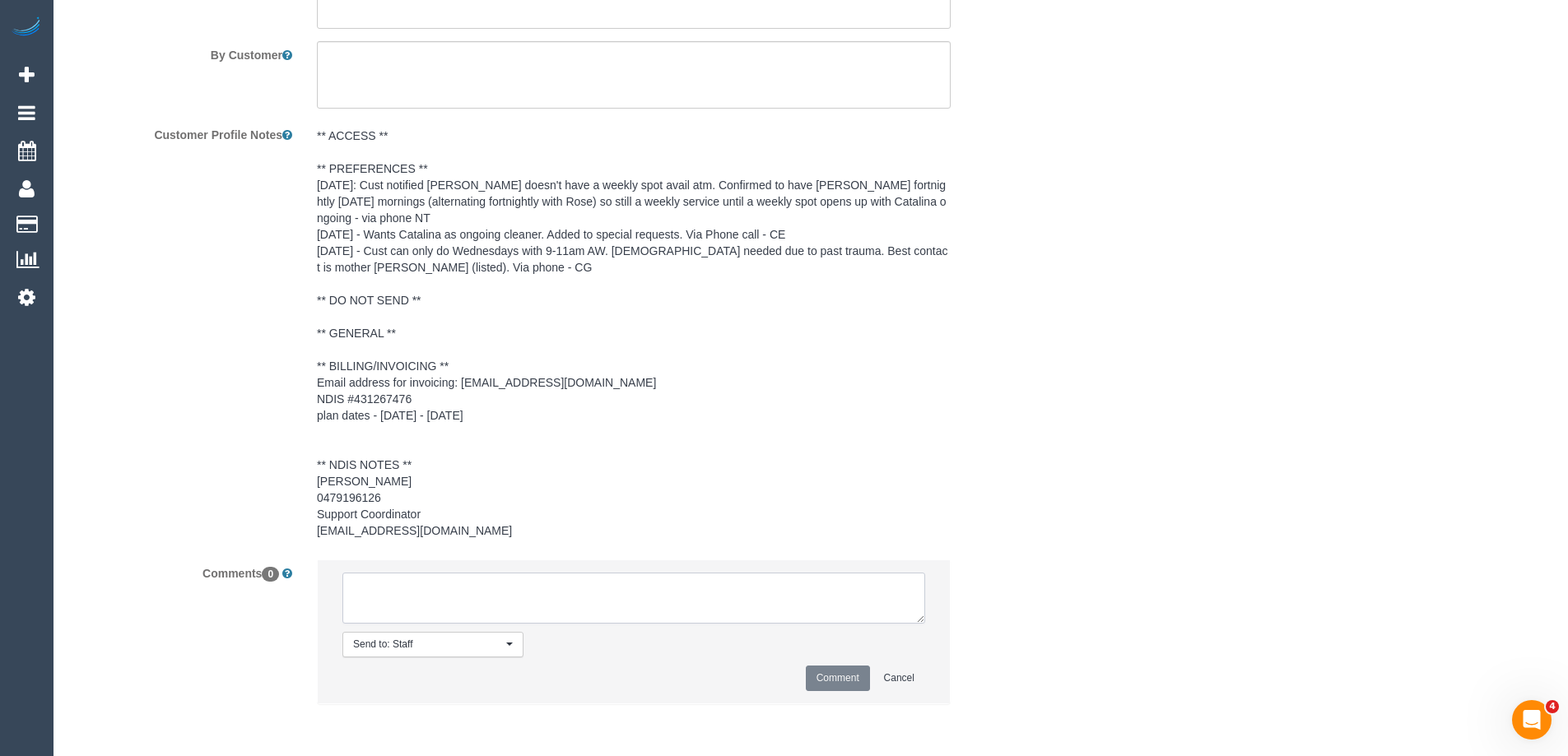
click at [469, 608] on textarea at bounding box center [633, 598] width 583 height 51
type textarea "Catalina"
click at [851, 681] on button "Comment" at bounding box center [837, 678] width 64 height 25
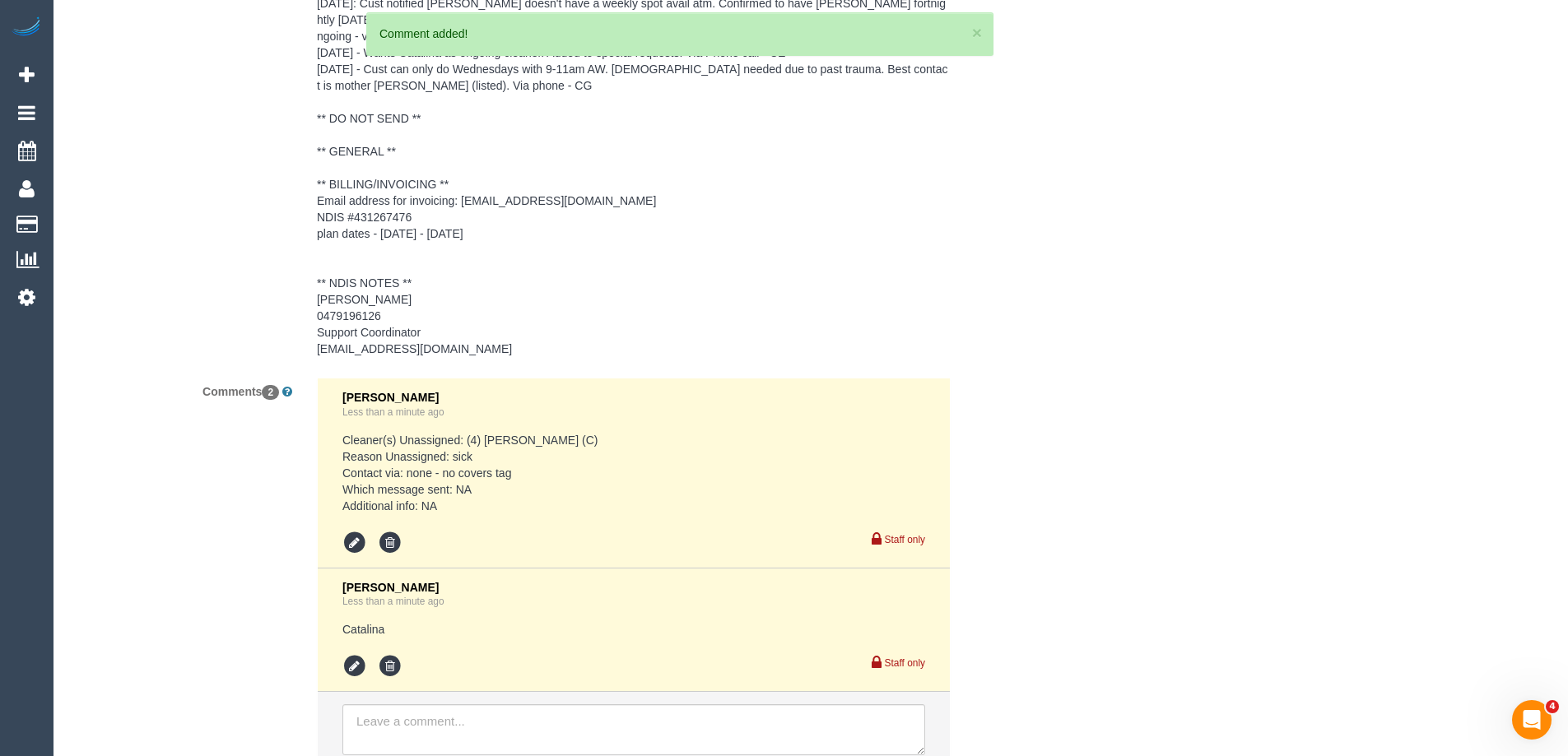
scroll to position [2752, 0]
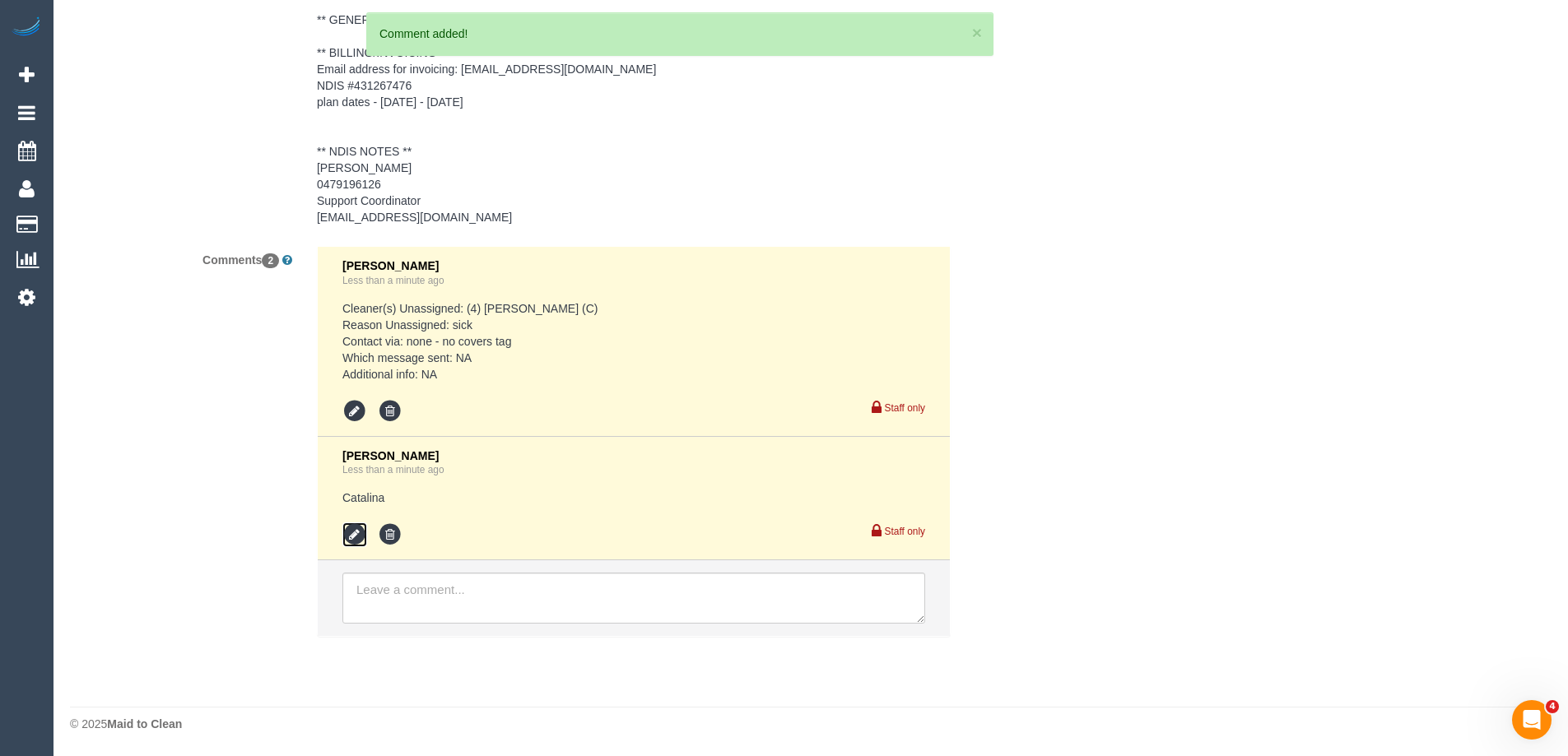
click at [354, 531] on icon at bounding box center [354, 535] width 24 height 24
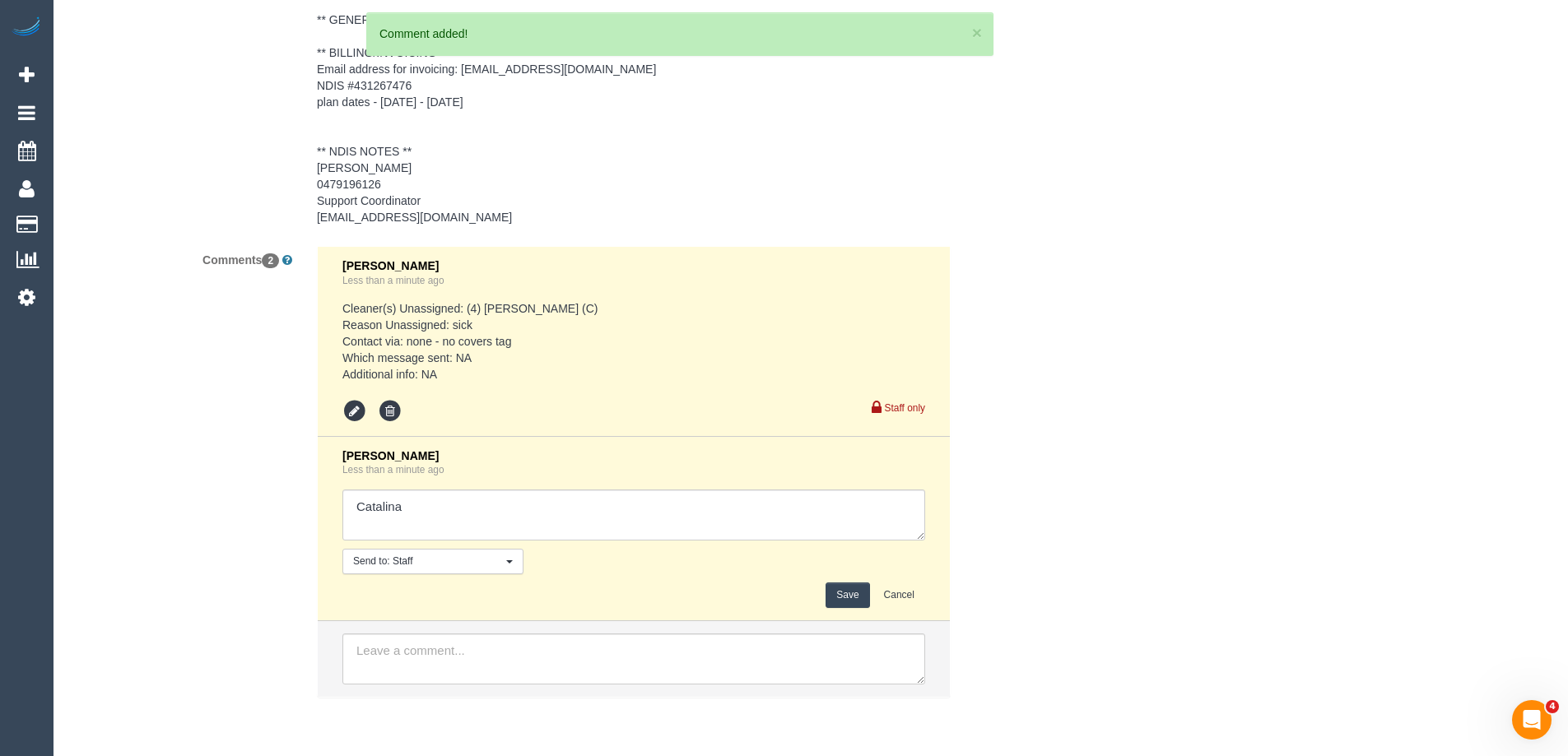
click at [458, 501] on textarea at bounding box center [633, 515] width 583 height 51
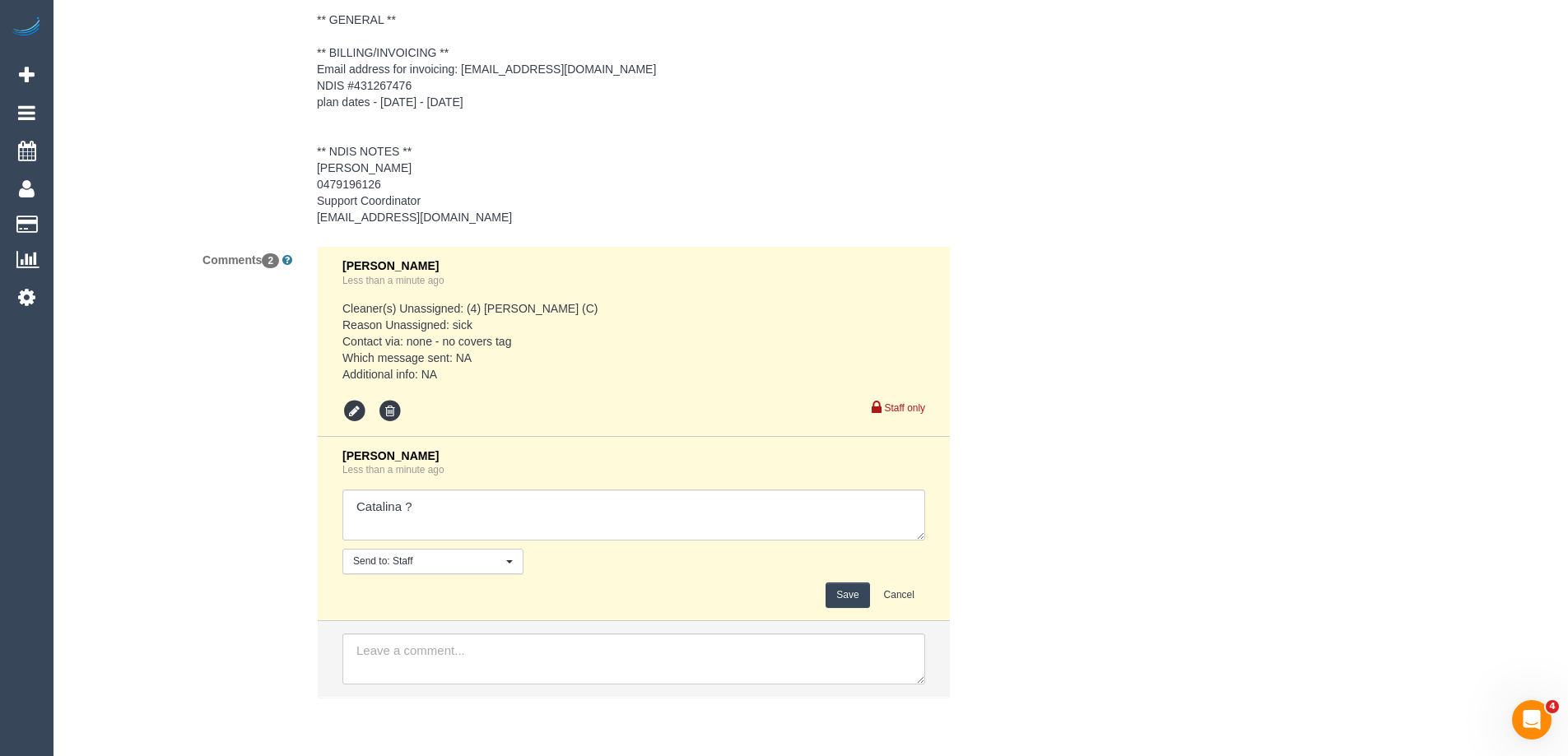
type textarea "Catalina ?"
click at [845, 603] on button "Save" at bounding box center [847, 595] width 43 height 25
drag, startPoint x: 1171, startPoint y: 455, endPoint x: 1213, endPoint y: 431, distance: 48.4
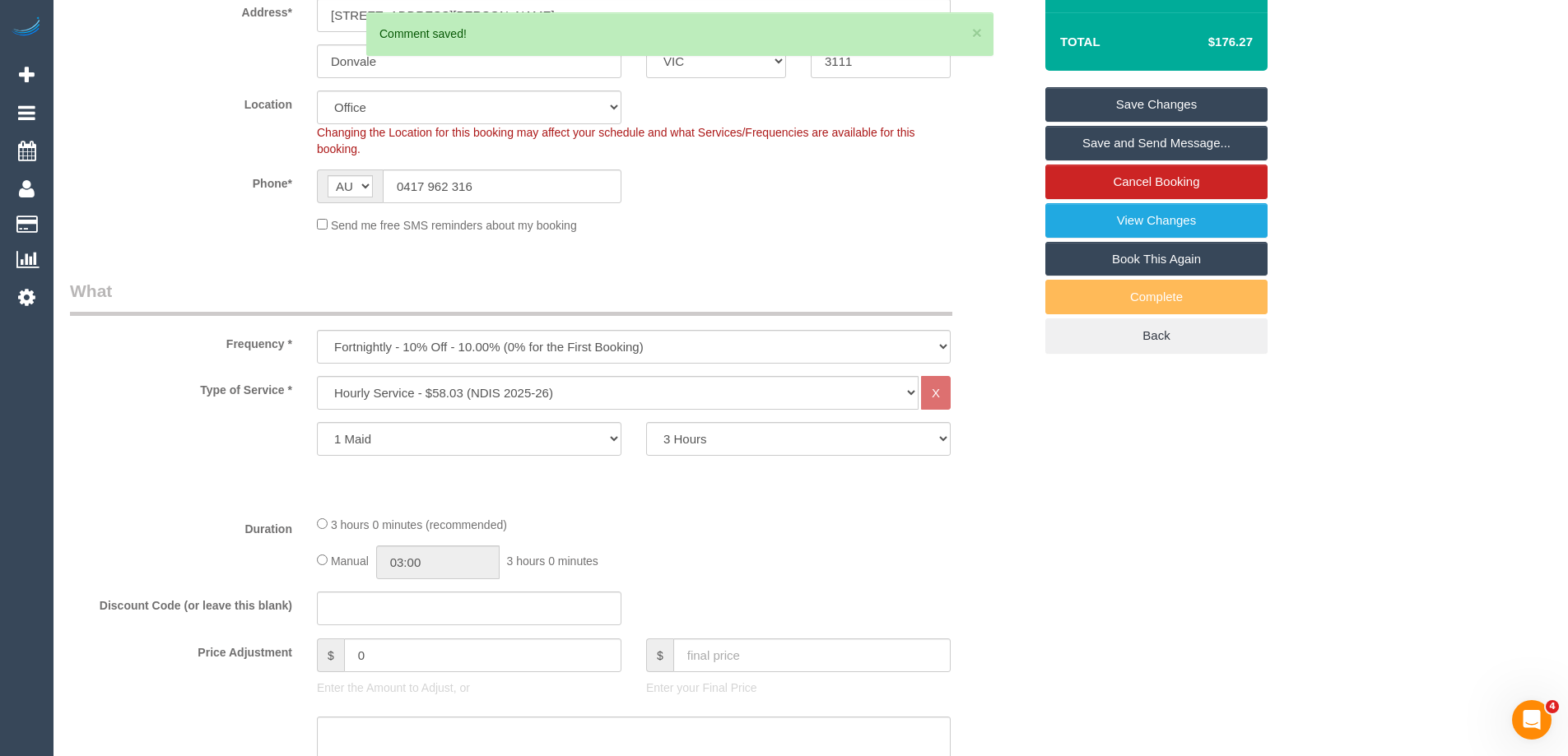
scroll to position [118, 0]
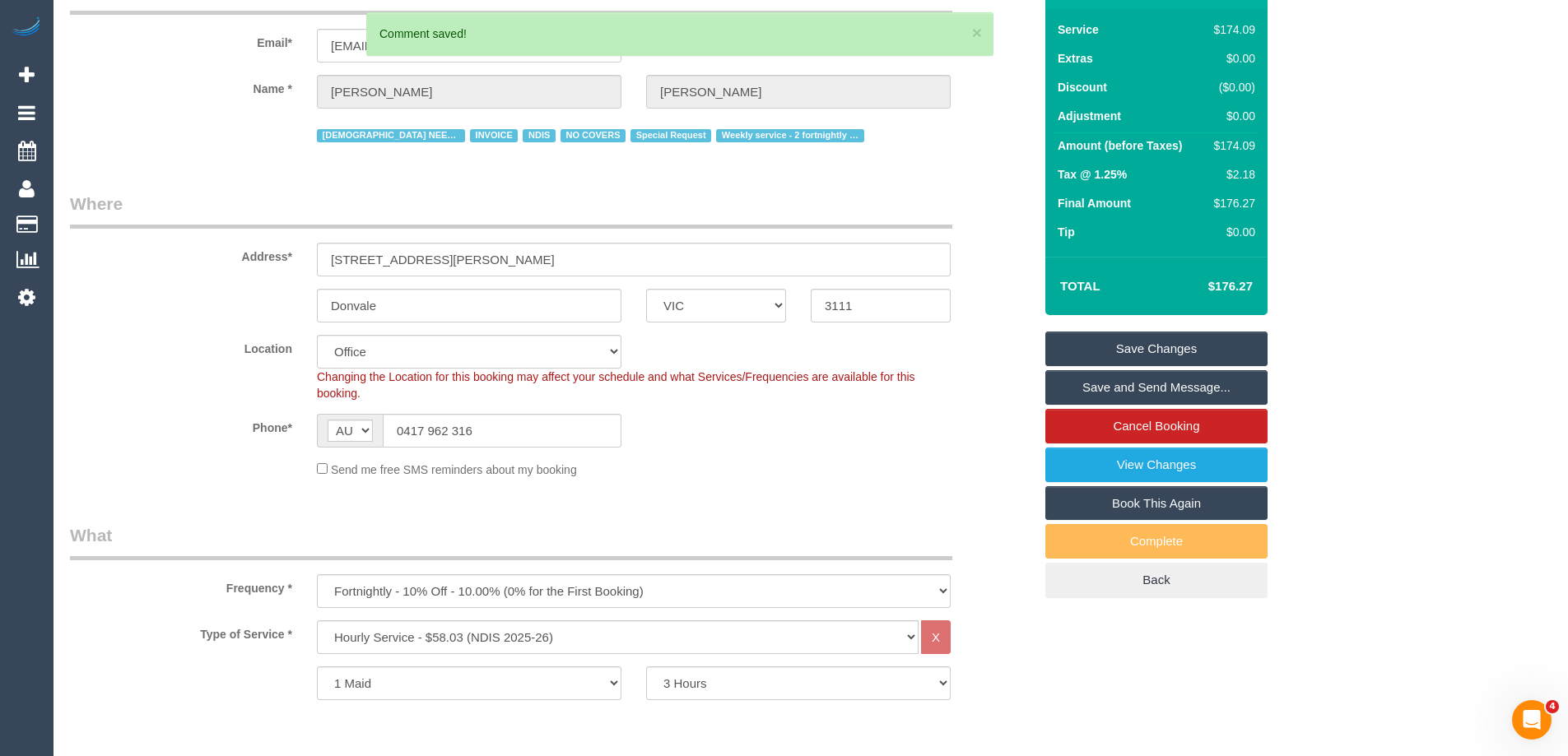
click at [1165, 346] on link "Save Changes" at bounding box center [1156, 349] width 222 height 34
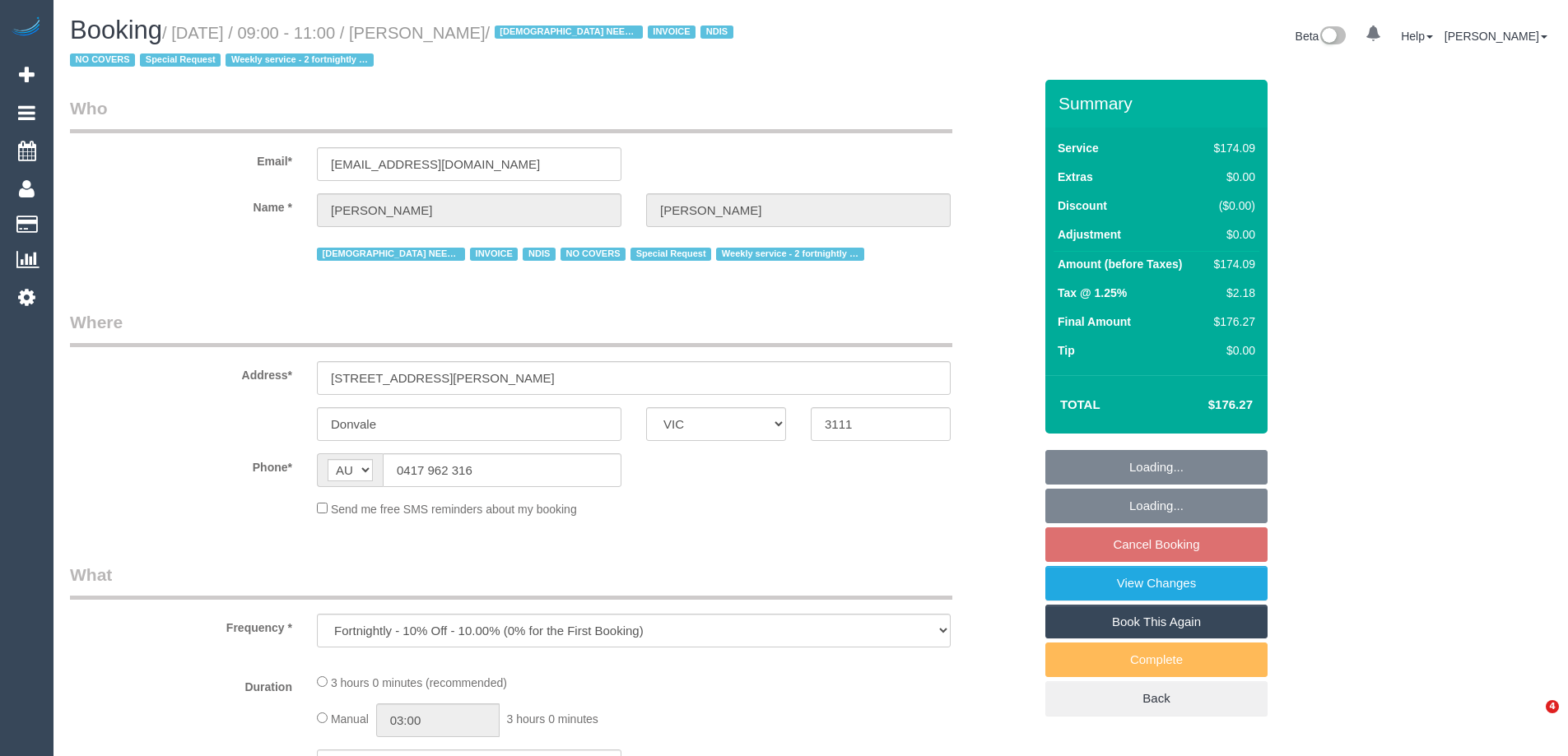
select select "VIC"
select select "180"
select select "number:28"
select select "number:14"
select select "number:19"
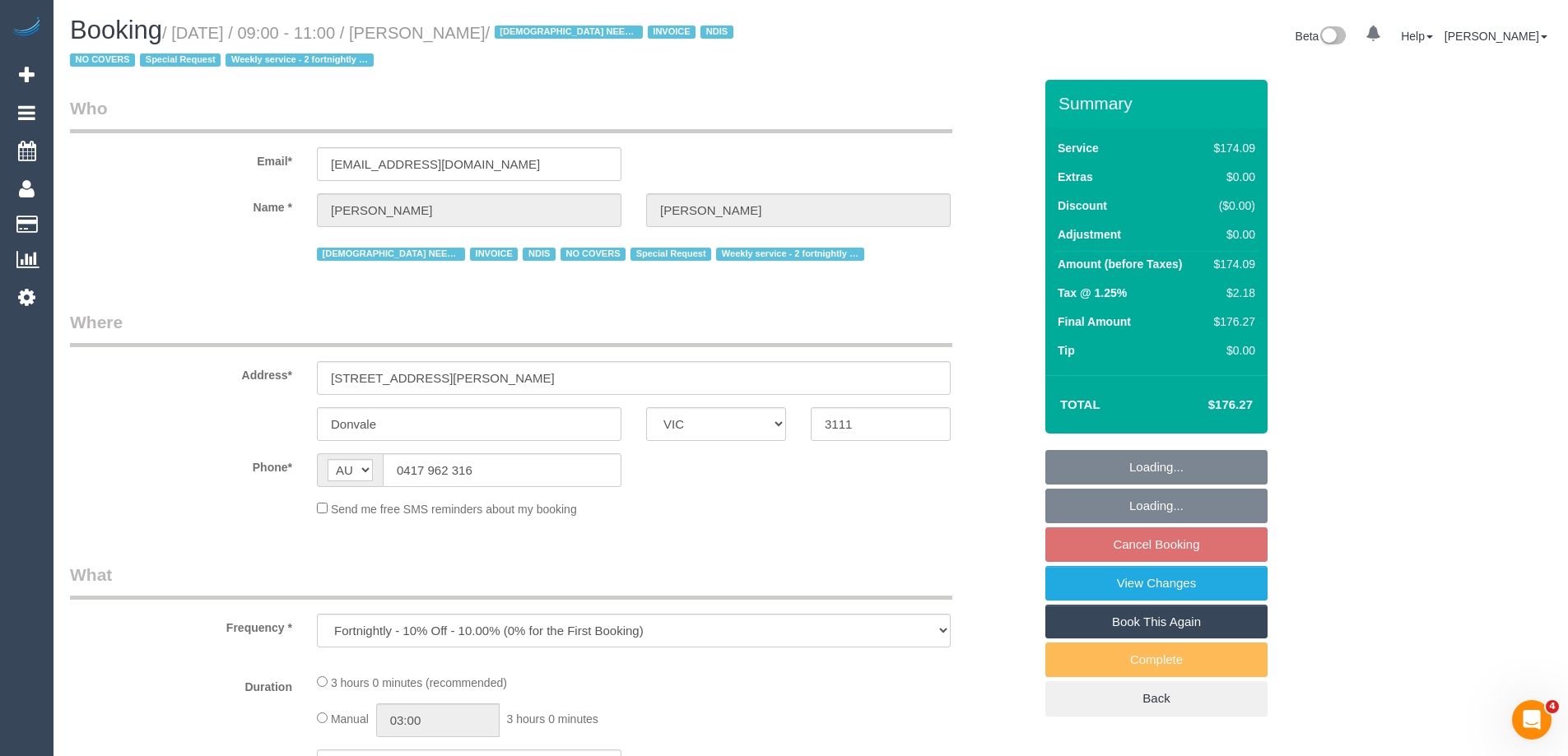
select select "number:25"
select select "number:35"
select select "number:11"
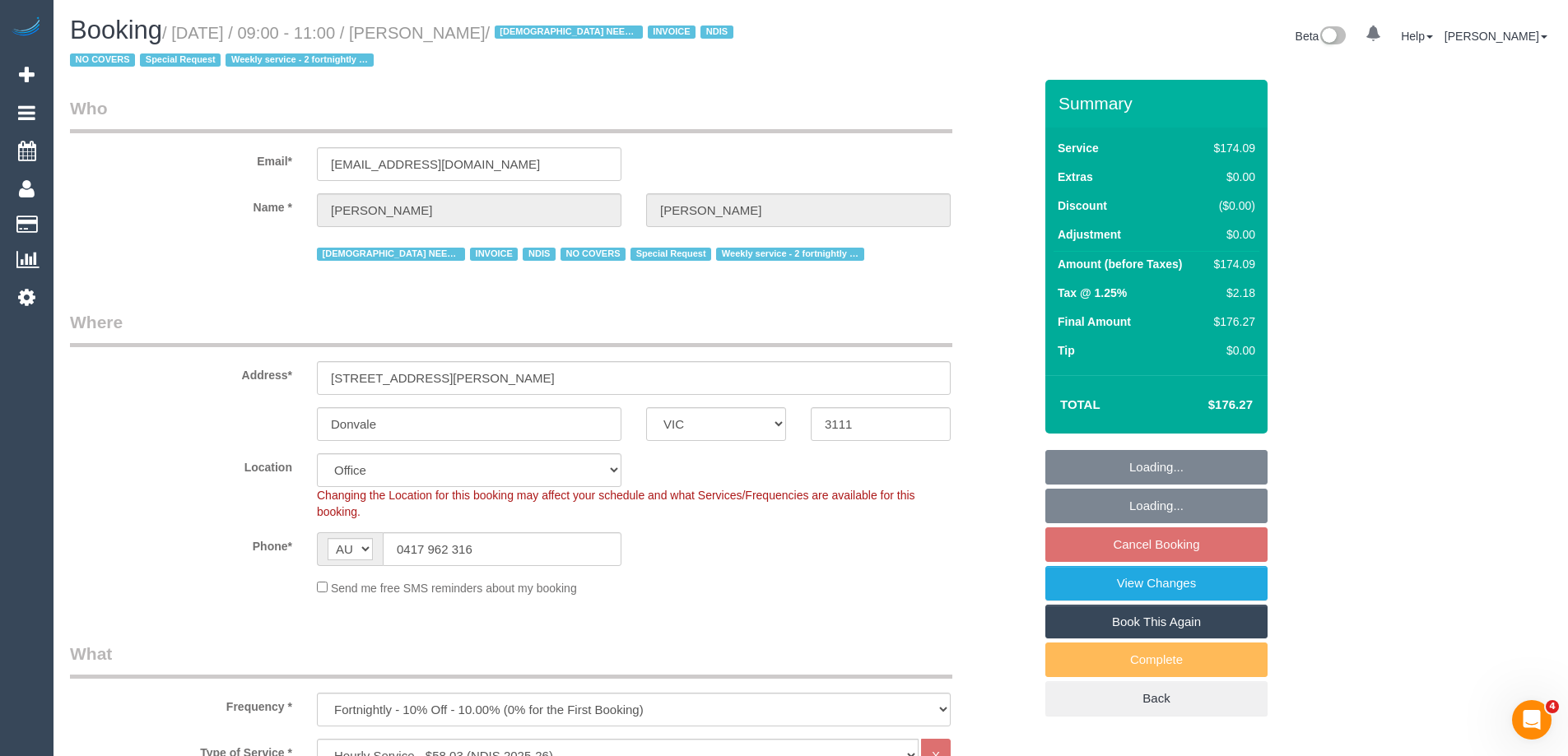
select select "object:789"
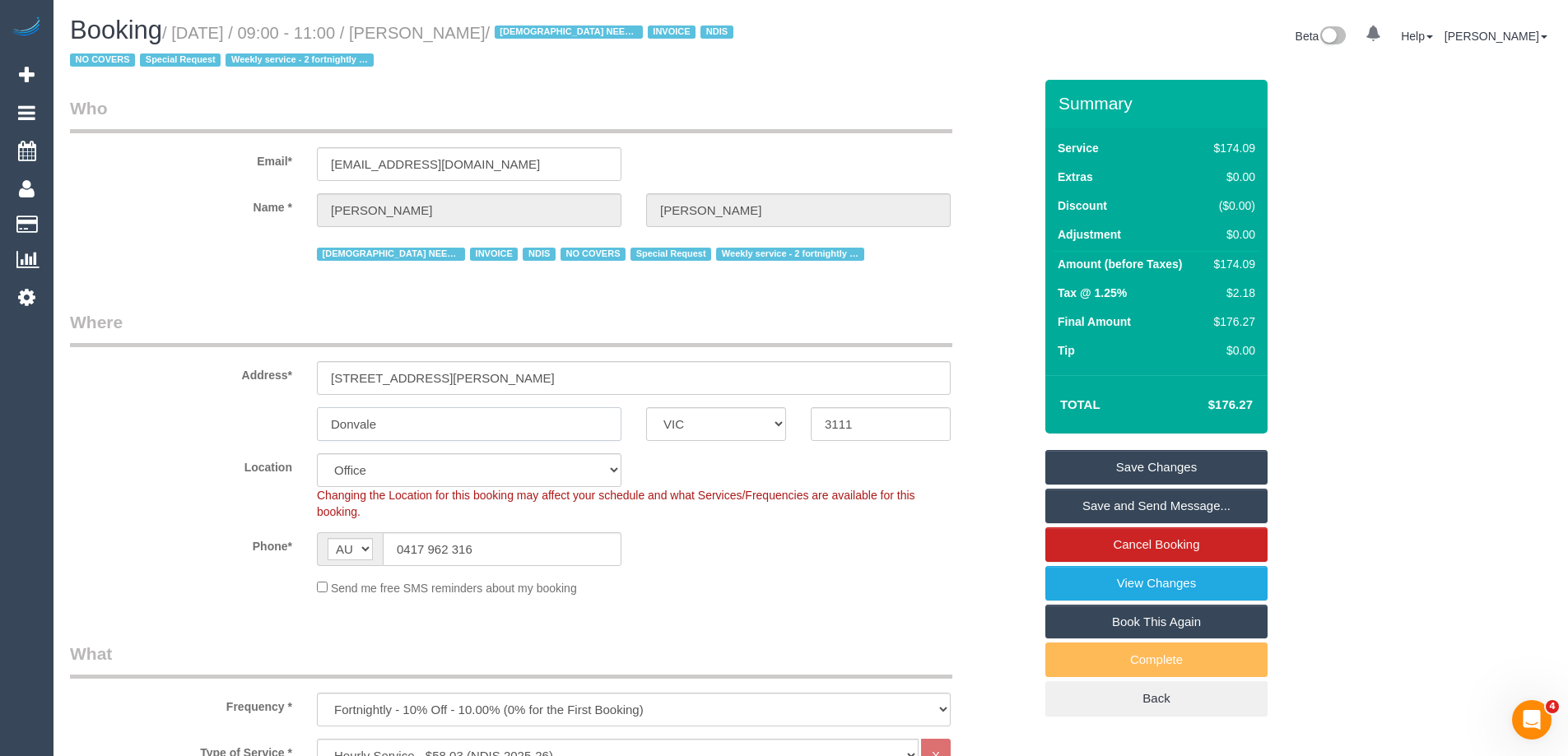
click at [359, 423] on input "Donvale" at bounding box center [469, 424] width 304 height 33
click at [197, 251] on div "[DEMOGRAPHIC_DATA] NEEDED INVOICE NDIS NO COVERS Special Request Weekly service…" at bounding box center [551, 252] width 987 height 25
drag, startPoint x: 570, startPoint y: 40, endPoint x: 456, endPoint y: 41, distance: 114.0
click at [455, 41] on small "/ [DATE] / 09:00 - 11:00 / [PERSON_NAME] / [DEMOGRAPHIC_DATA] NEEDED INVOICE ND…" at bounding box center [404, 46] width 668 height 46
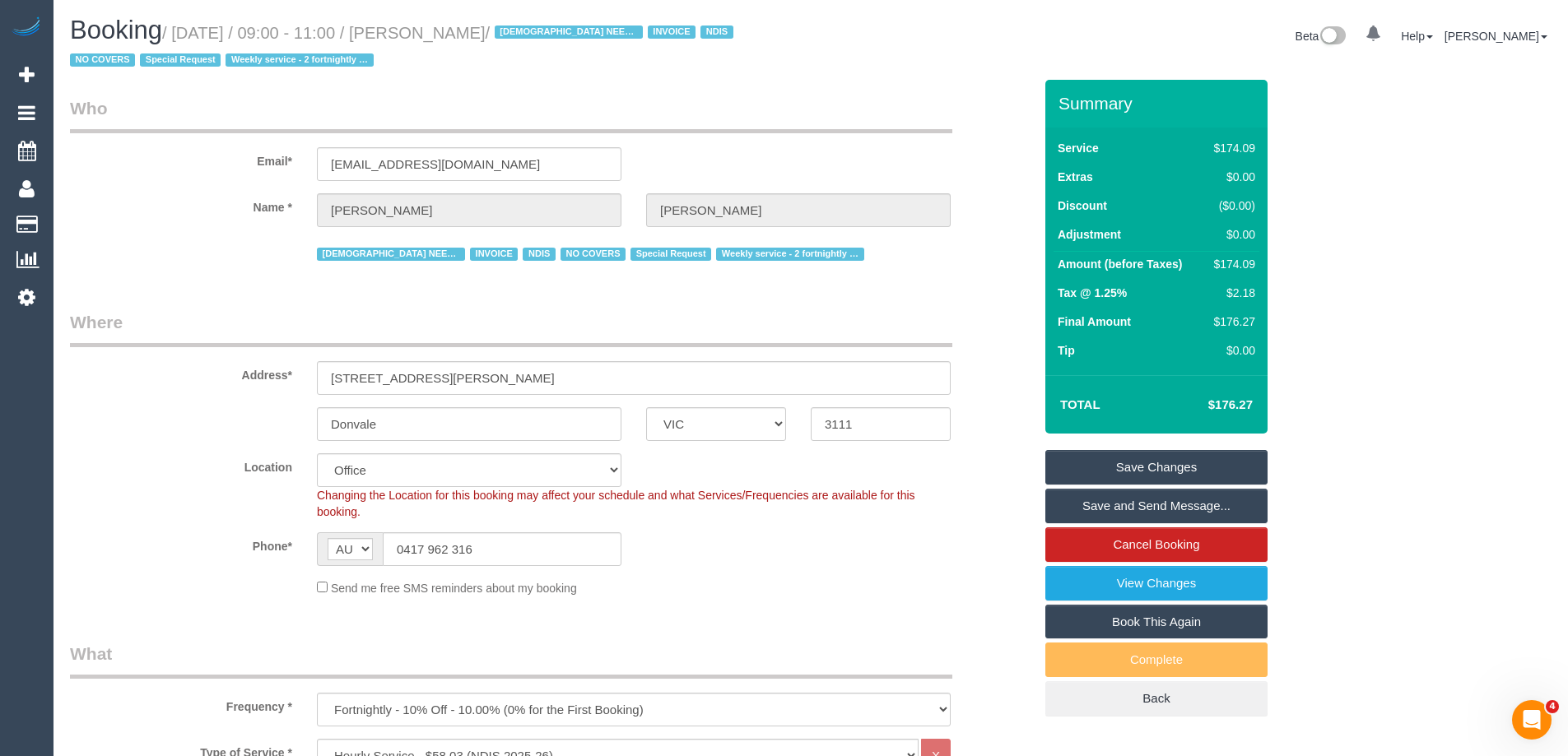
copy small "[PERSON_NAME]"
drag, startPoint x: 622, startPoint y: 292, endPoint x: 390, endPoint y: 14, distance: 362.1
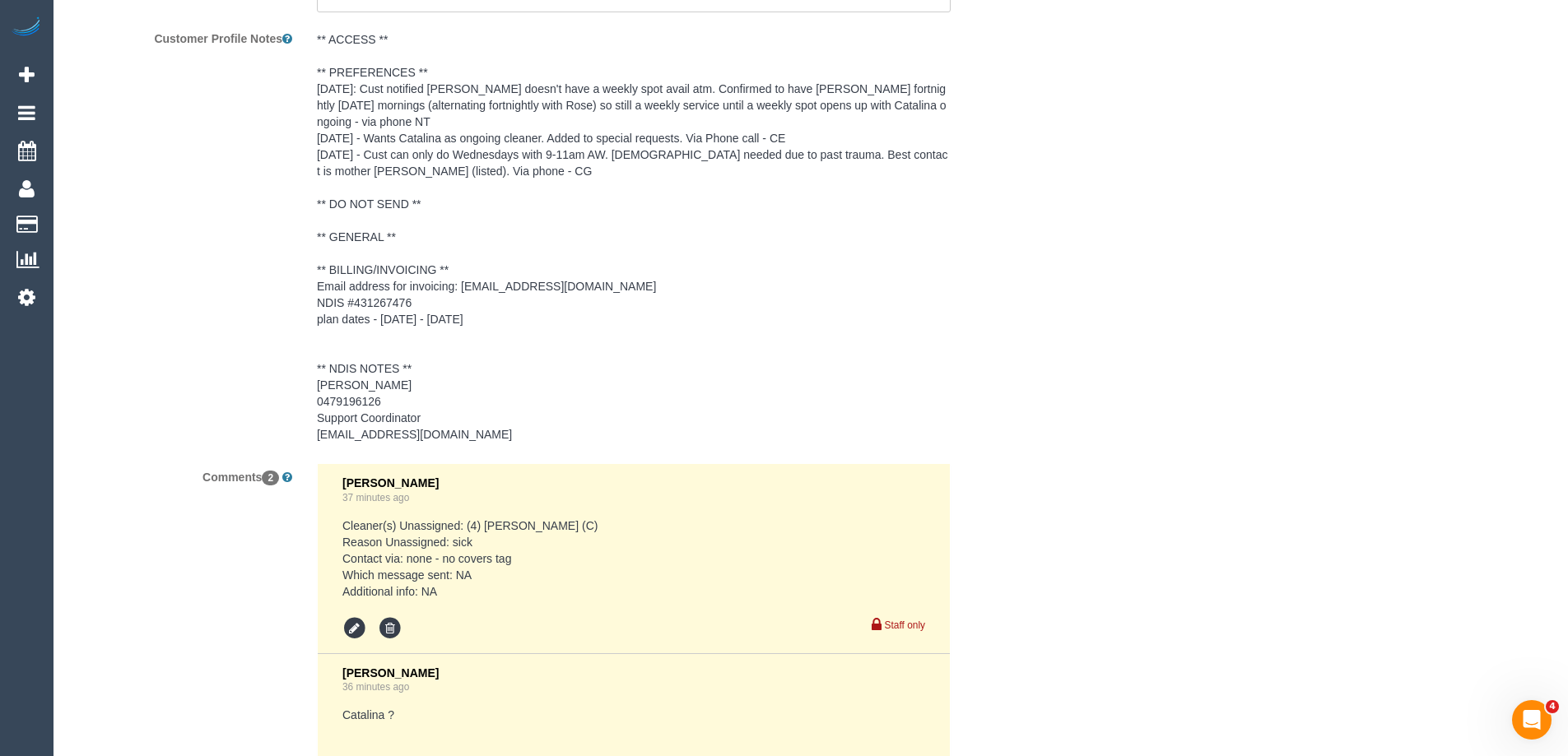
scroll to position [2810, 0]
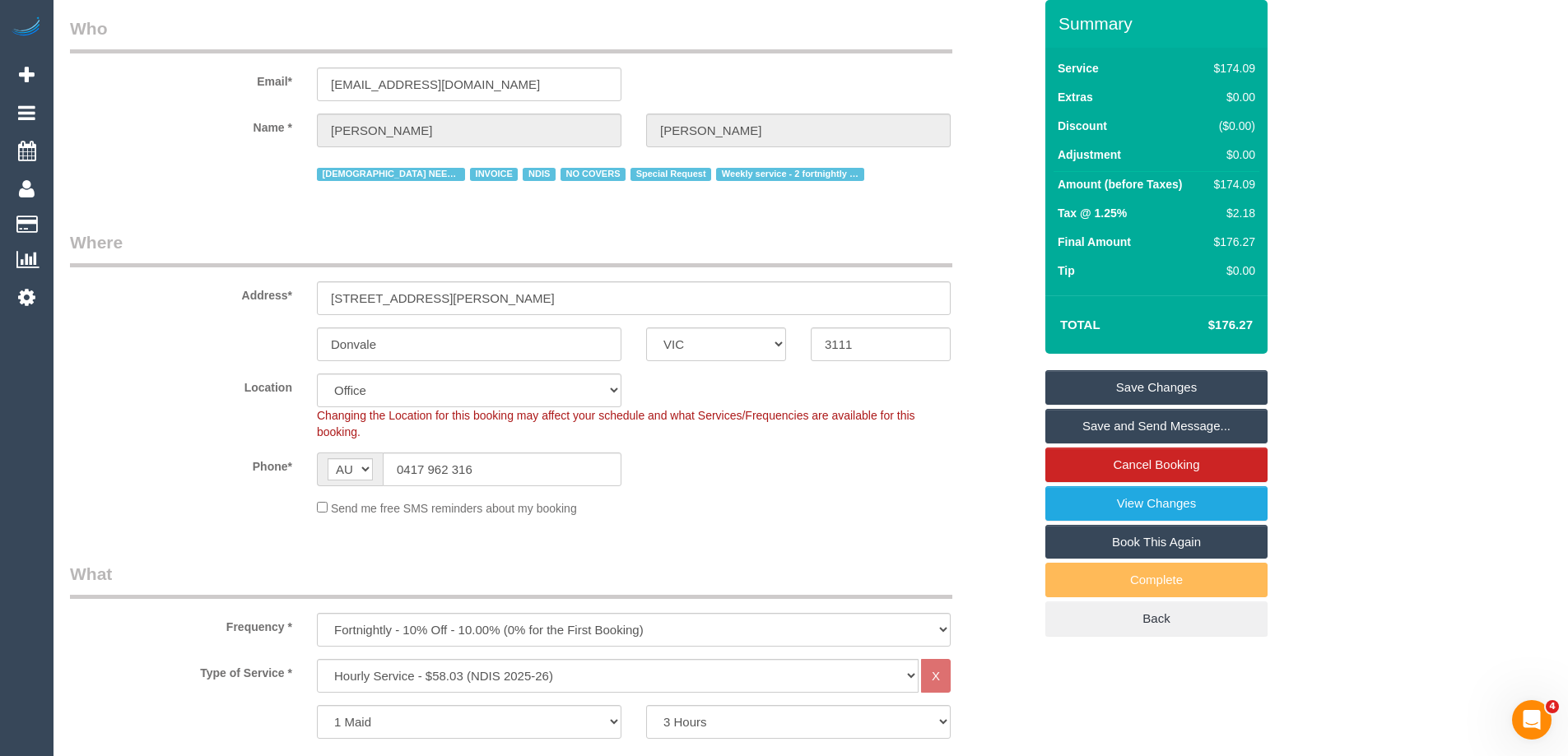
scroll to position [0, 0]
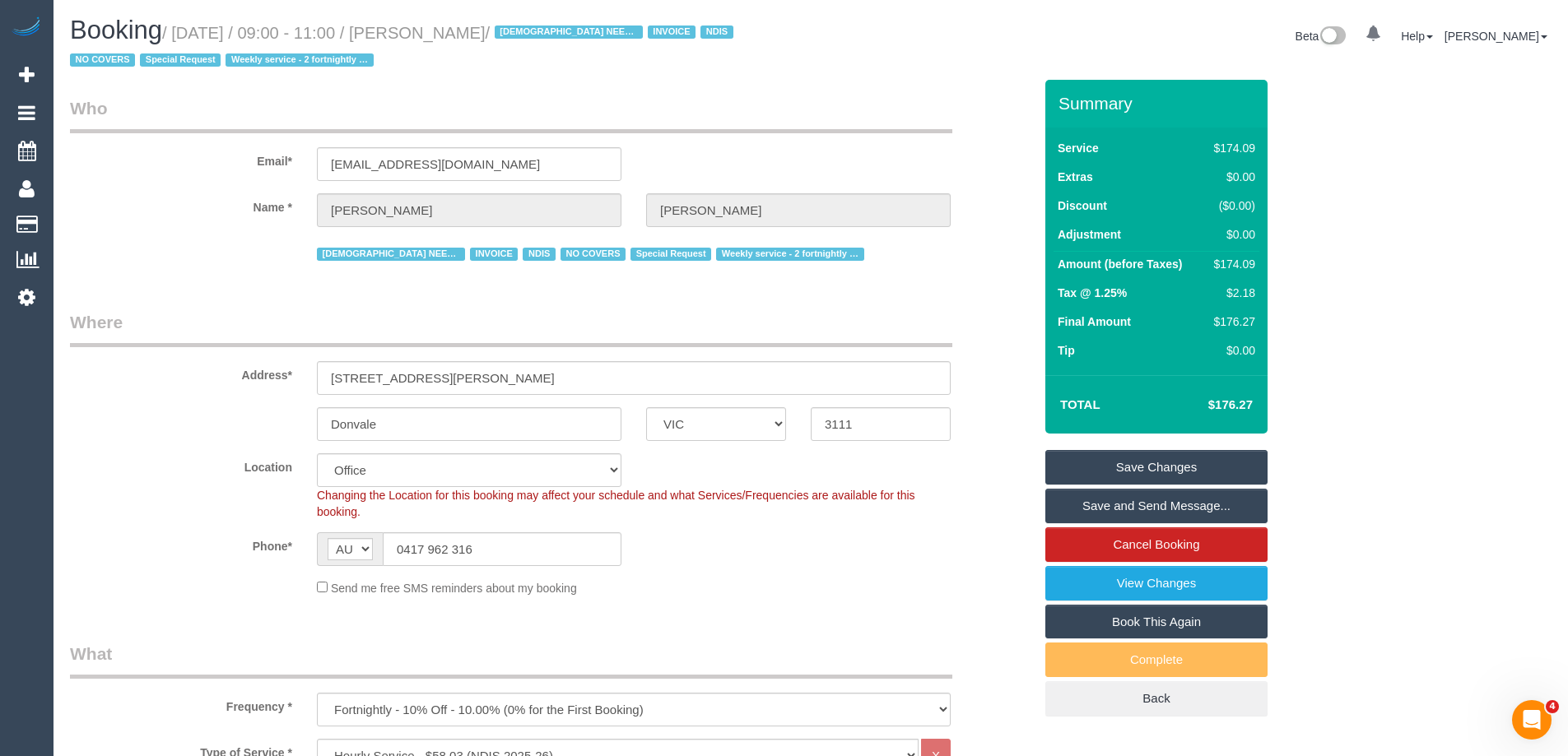
click at [229, 589] on div "Send me free SMS reminders about my booking" at bounding box center [551, 588] width 987 height 18
click at [470, 548] on input "0417 962 316" at bounding box center [502, 549] width 238 height 33
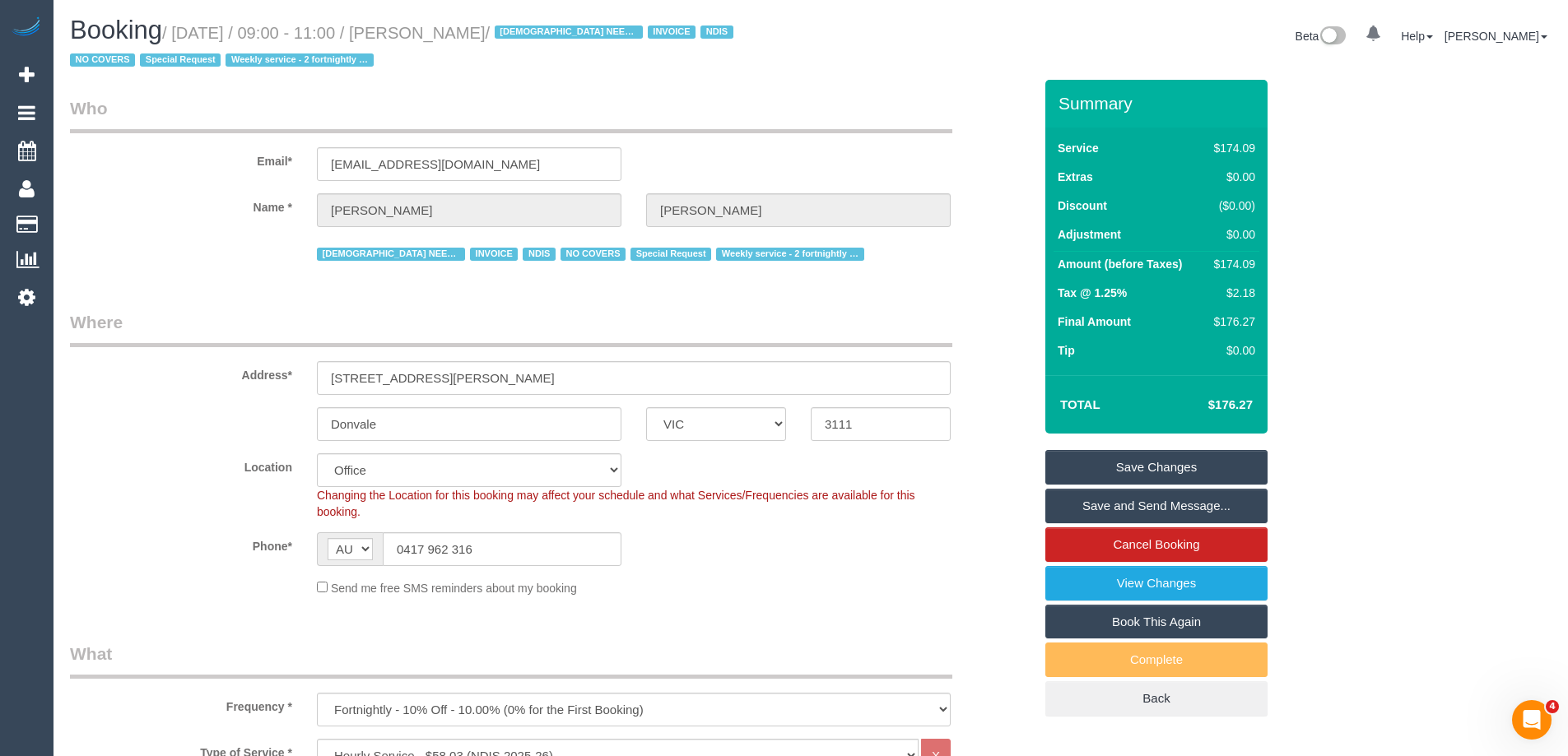
click at [190, 349] on div "Address* [STREET_ADDRESS][PERSON_NAME]" at bounding box center [551, 353] width 987 height 85
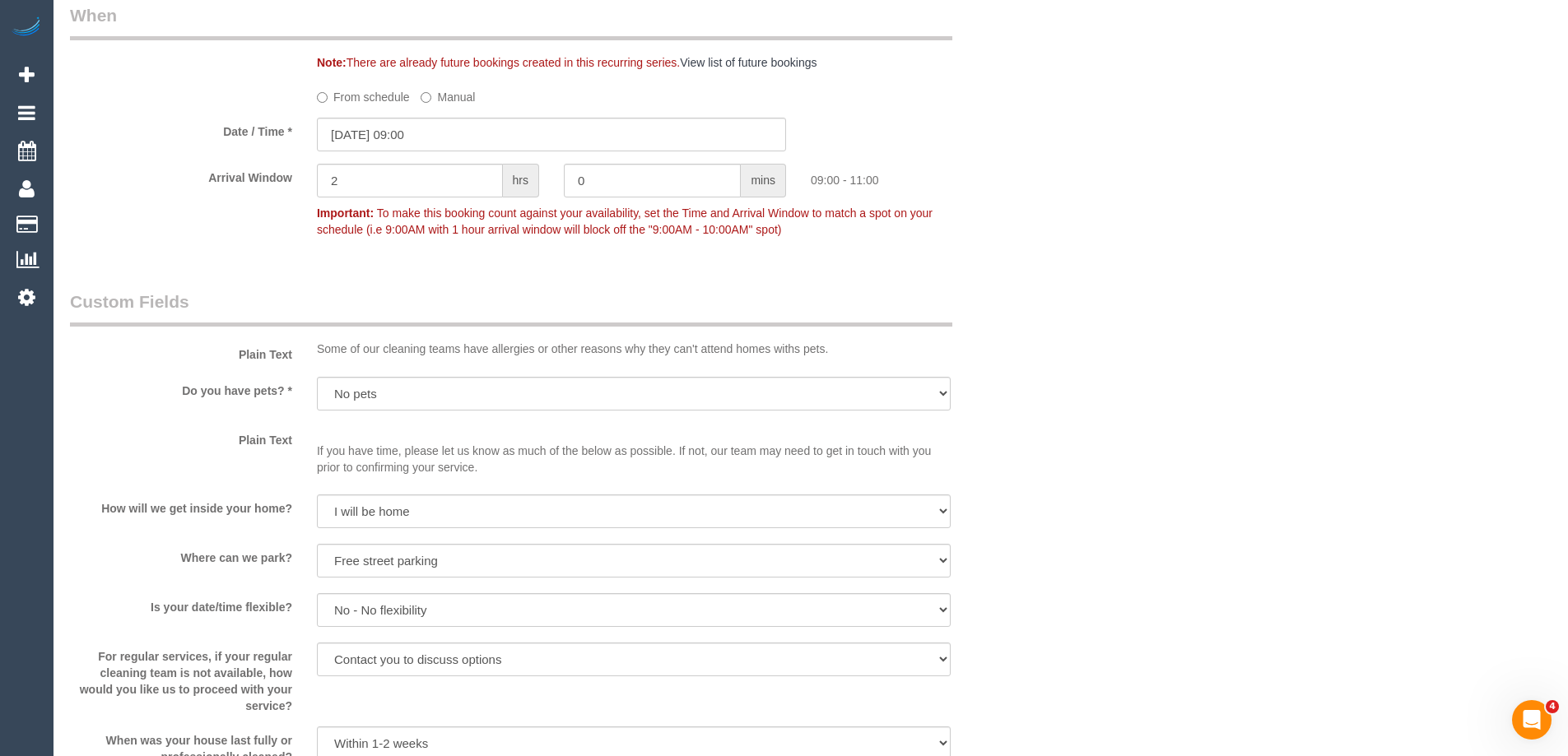
scroll to position [1317, 0]
click at [403, 135] on input "[DATE] 09:00" at bounding box center [551, 132] width 469 height 33
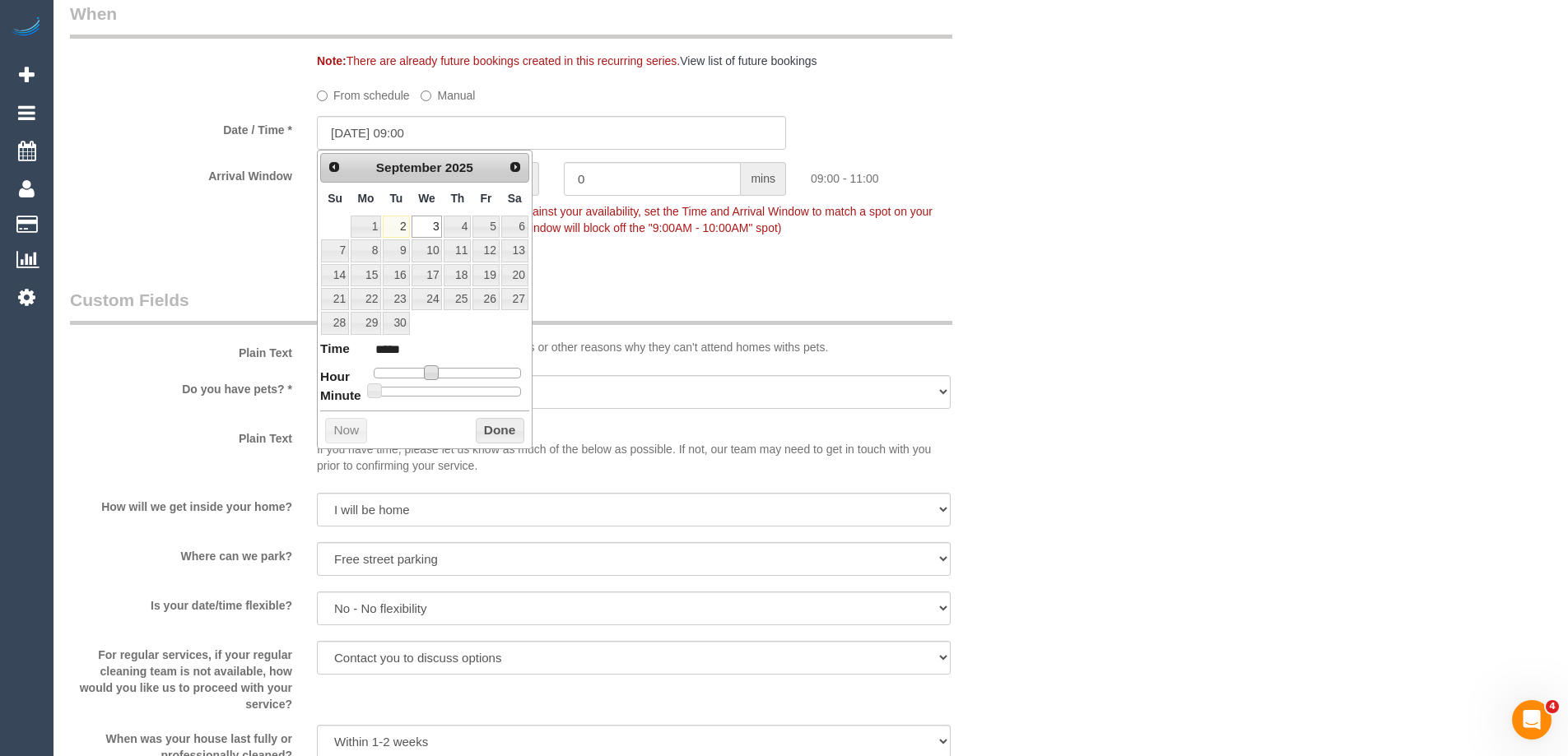
type input "03/09/2025 08:00"
type input "*****"
type input "03/09/2025 07:00"
type input "*****"
drag, startPoint x: 429, startPoint y: 374, endPoint x: 415, endPoint y: 376, distance: 14.1
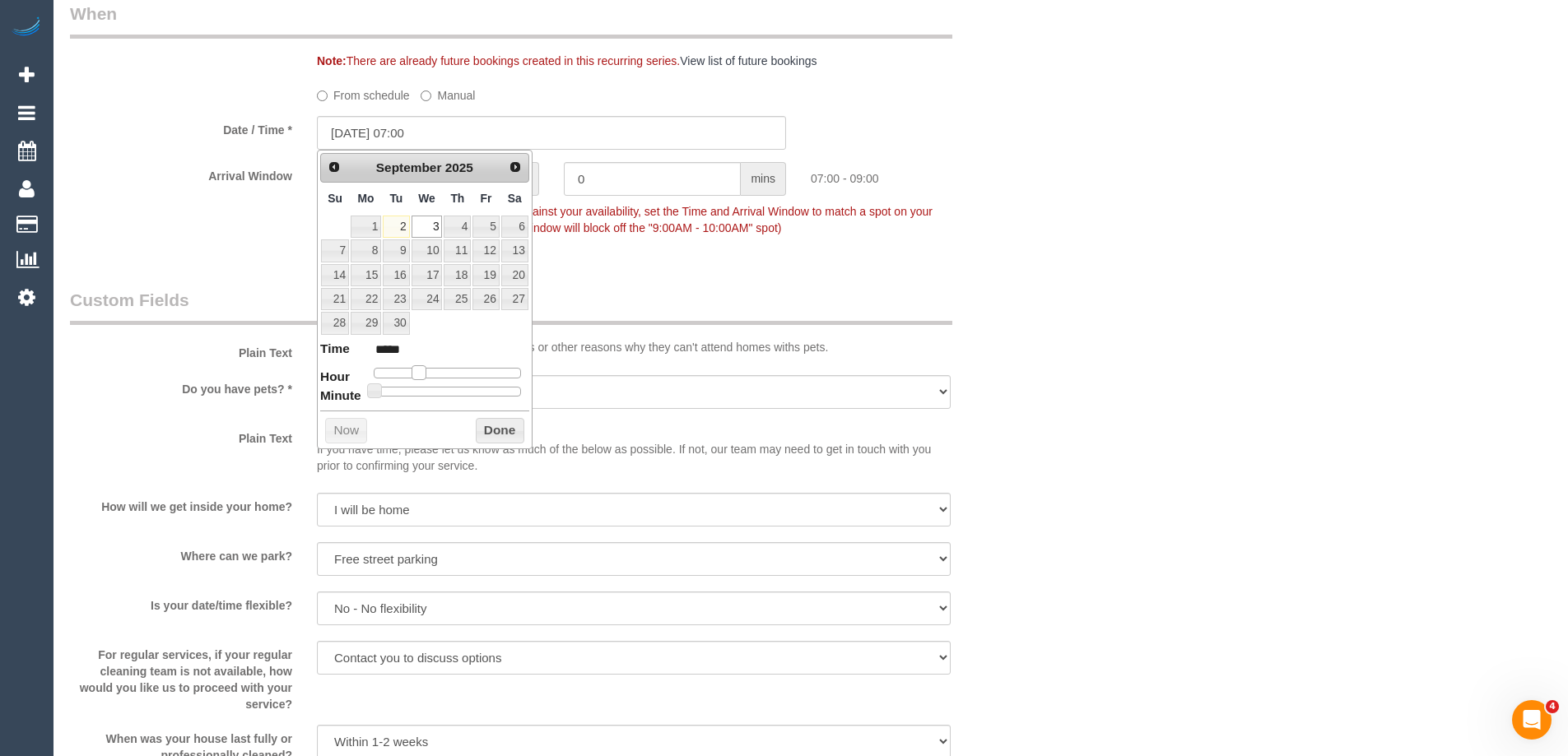
click at [415, 376] on span at bounding box center [419, 373] width 14 height 14
click at [491, 418] on button "Done" at bounding box center [500, 431] width 49 height 26
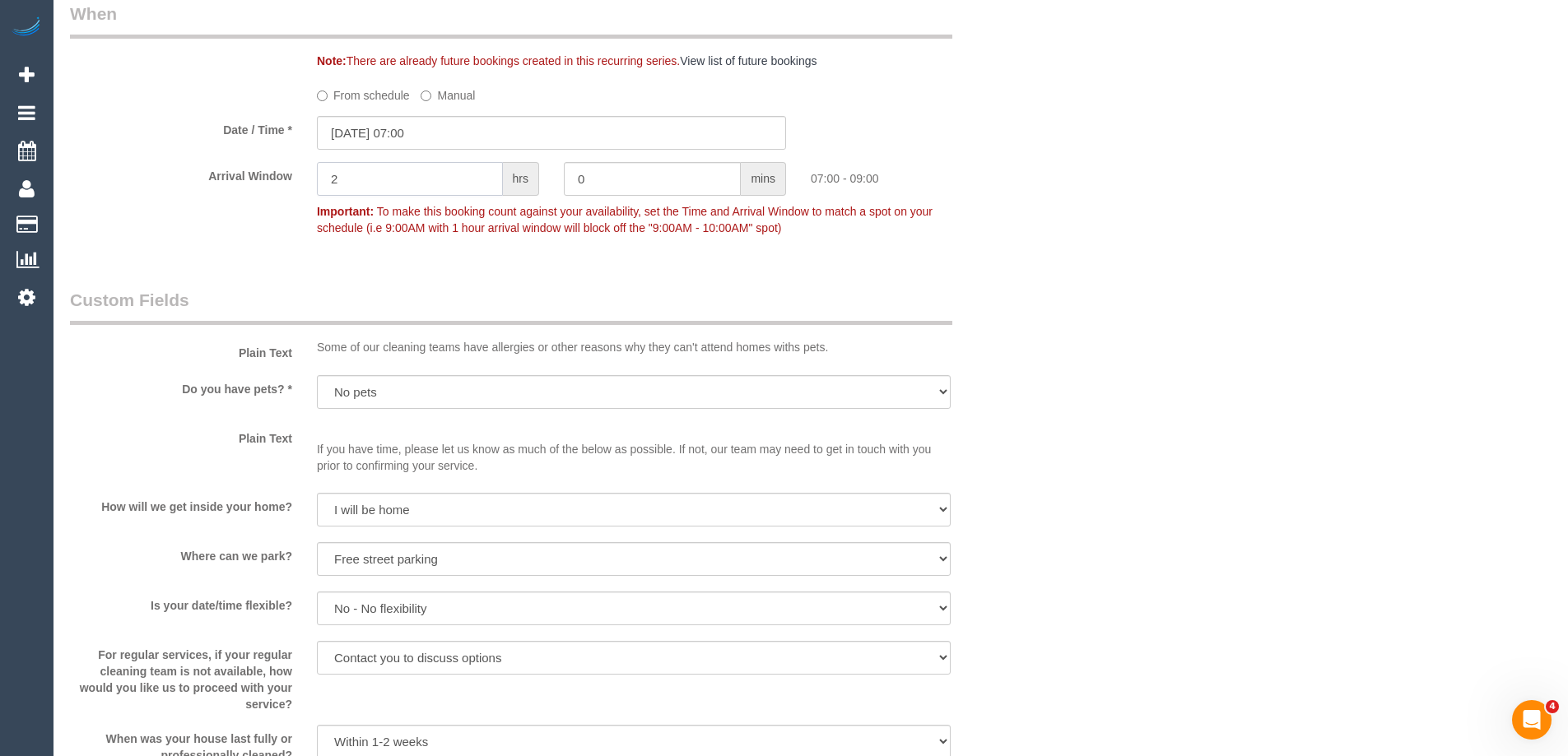
click at [388, 186] on input "2" at bounding box center [410, 179] width 186 height 33
type input "1"
click at [1256, 128] on div "Who Email* brettfi@tpg.com.au Name * Sarah Matthews FEMALE NEEDED INVOICE NDIS …" at bounding box center [810, 477] width 1481 height 3429
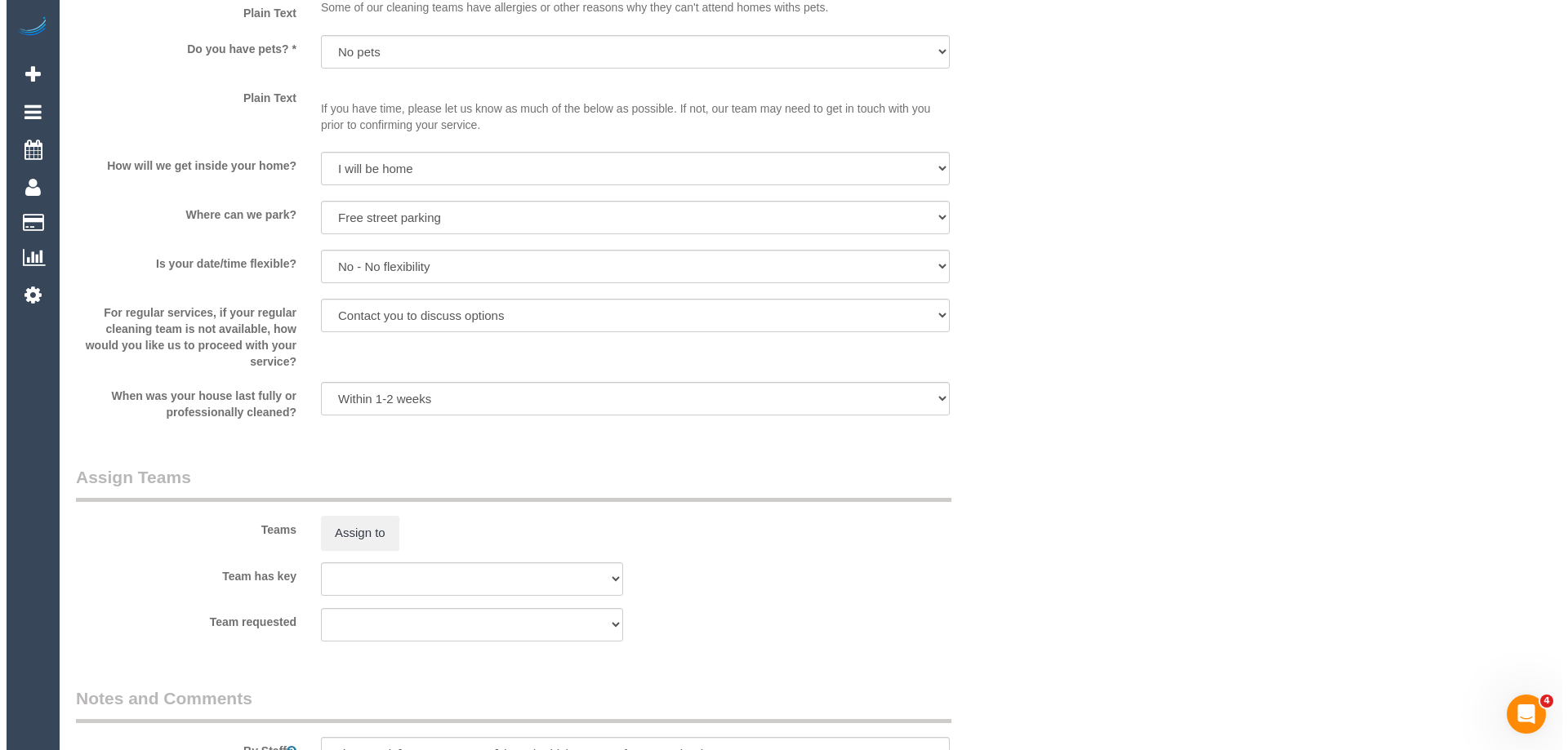
scroll to position [1960, 0]
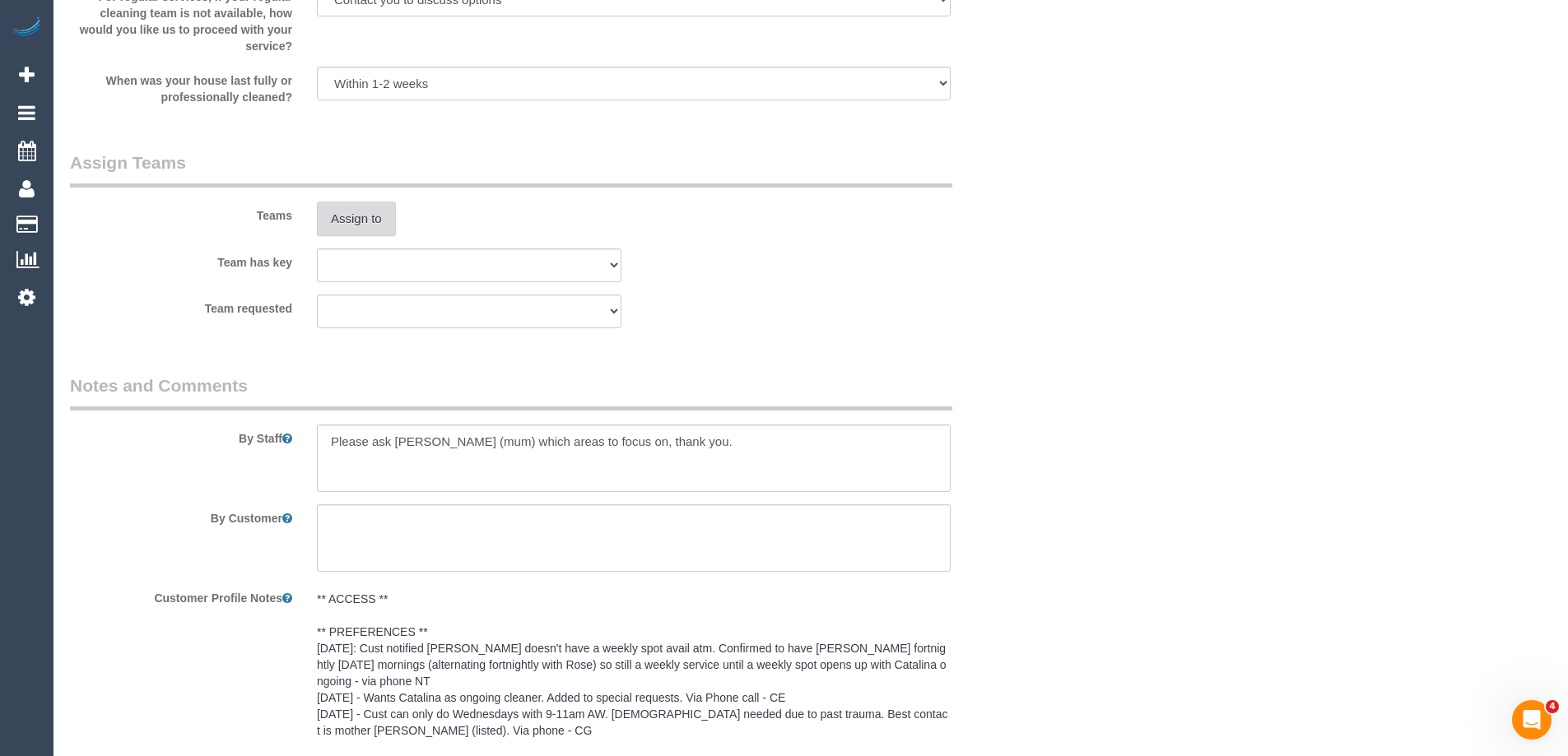
click at [354, 210] on button "Assign to" at bounding box center [356, 219] width 79 height 34
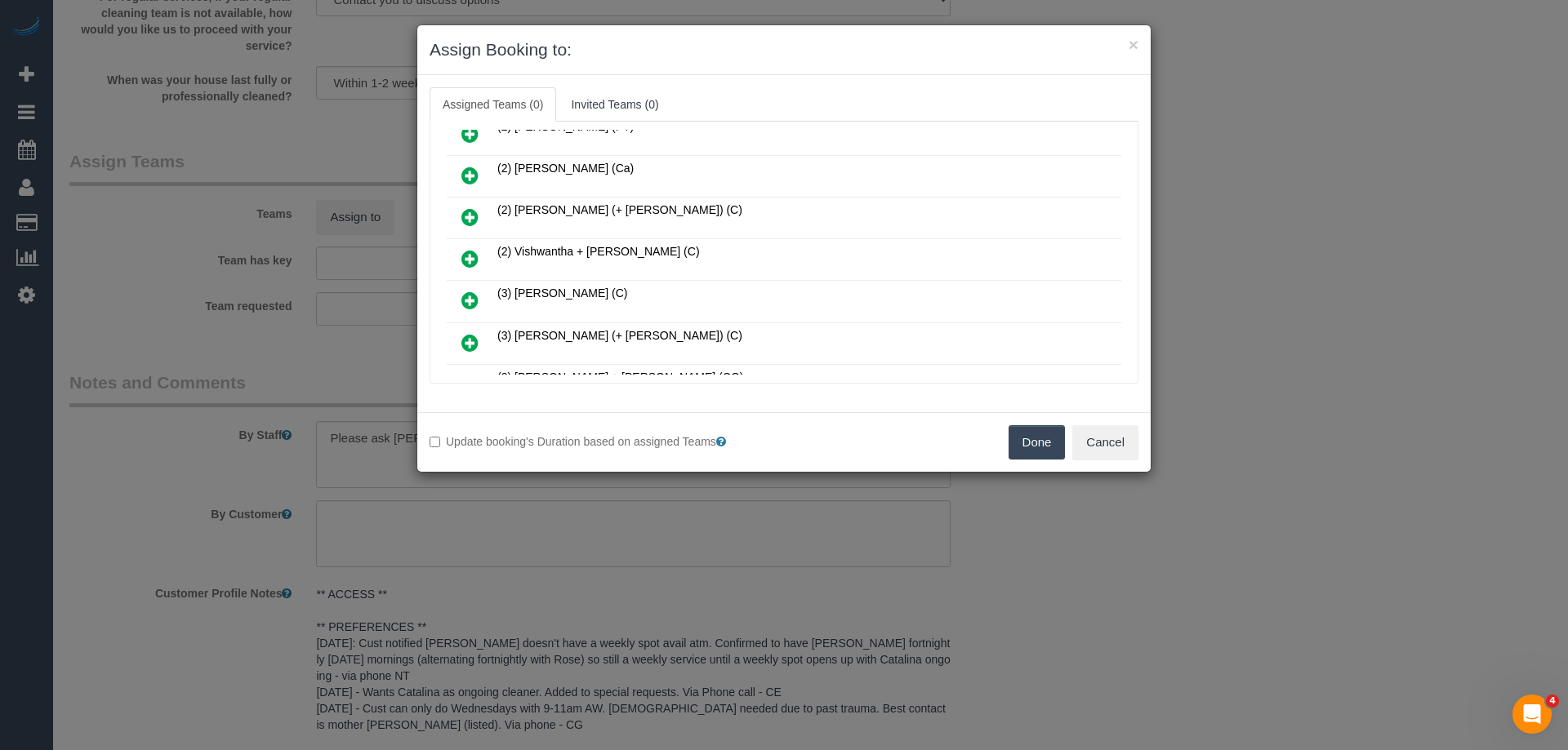
click at [467, 255] on icon at bounding box center [470, 259] width 17 height 20
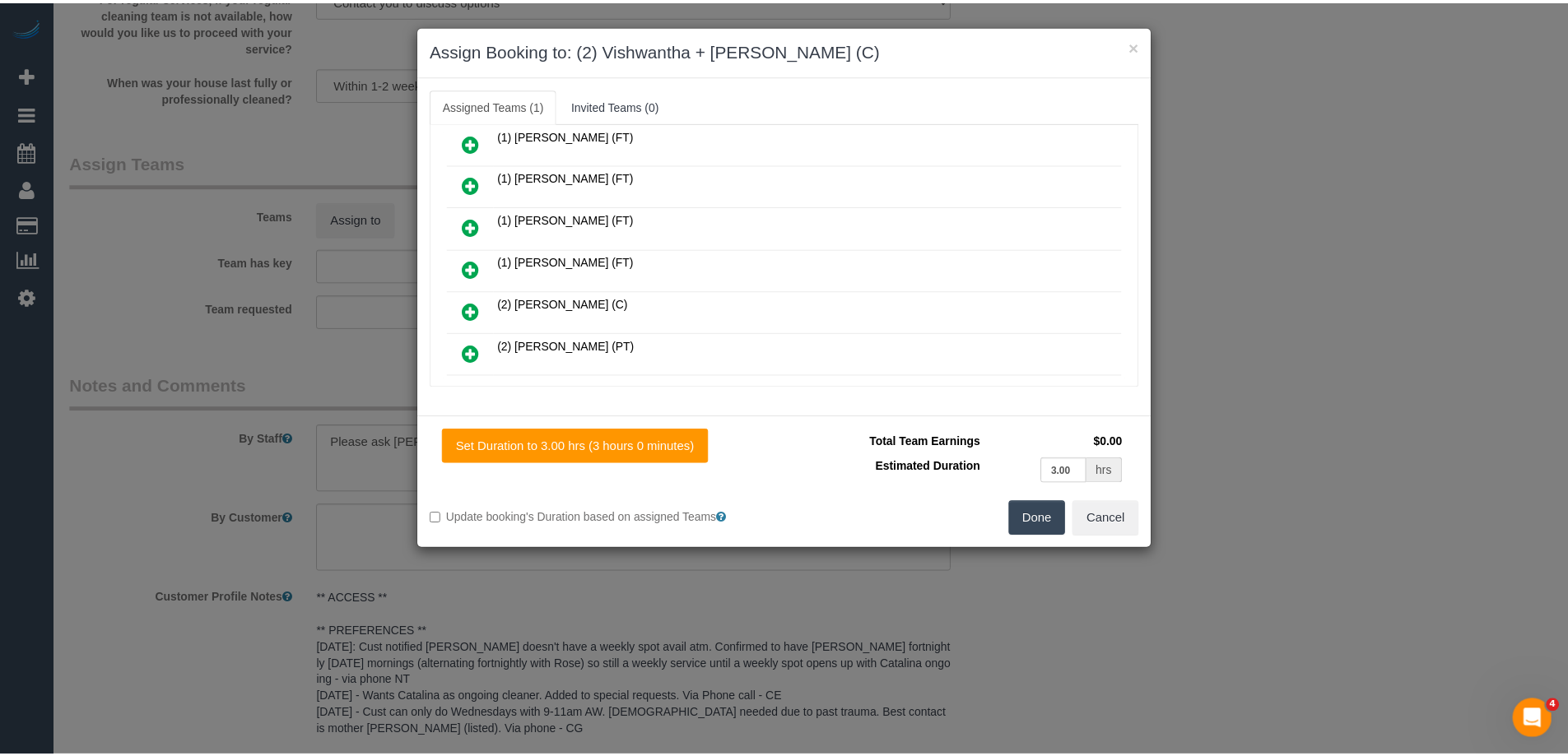
scroll to position [0, 0]
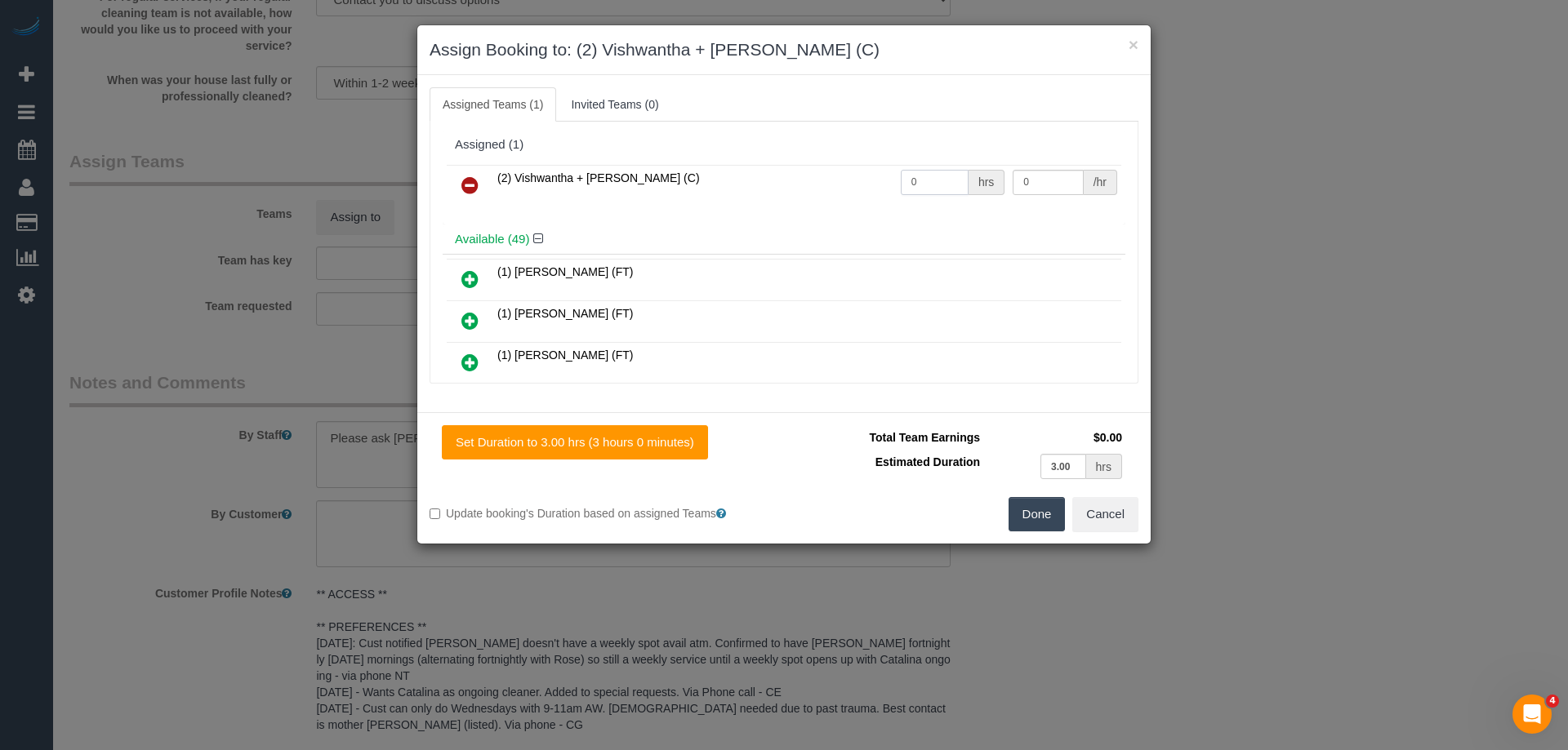
click at [918, 177] on input "0" at bounding box center [935, 183] width 68 height 25
type input "2"
click at [1050, 188] on input "0" at bounding box center [1047, 183] width 70 height 25
type input "7"
type input "37.5"
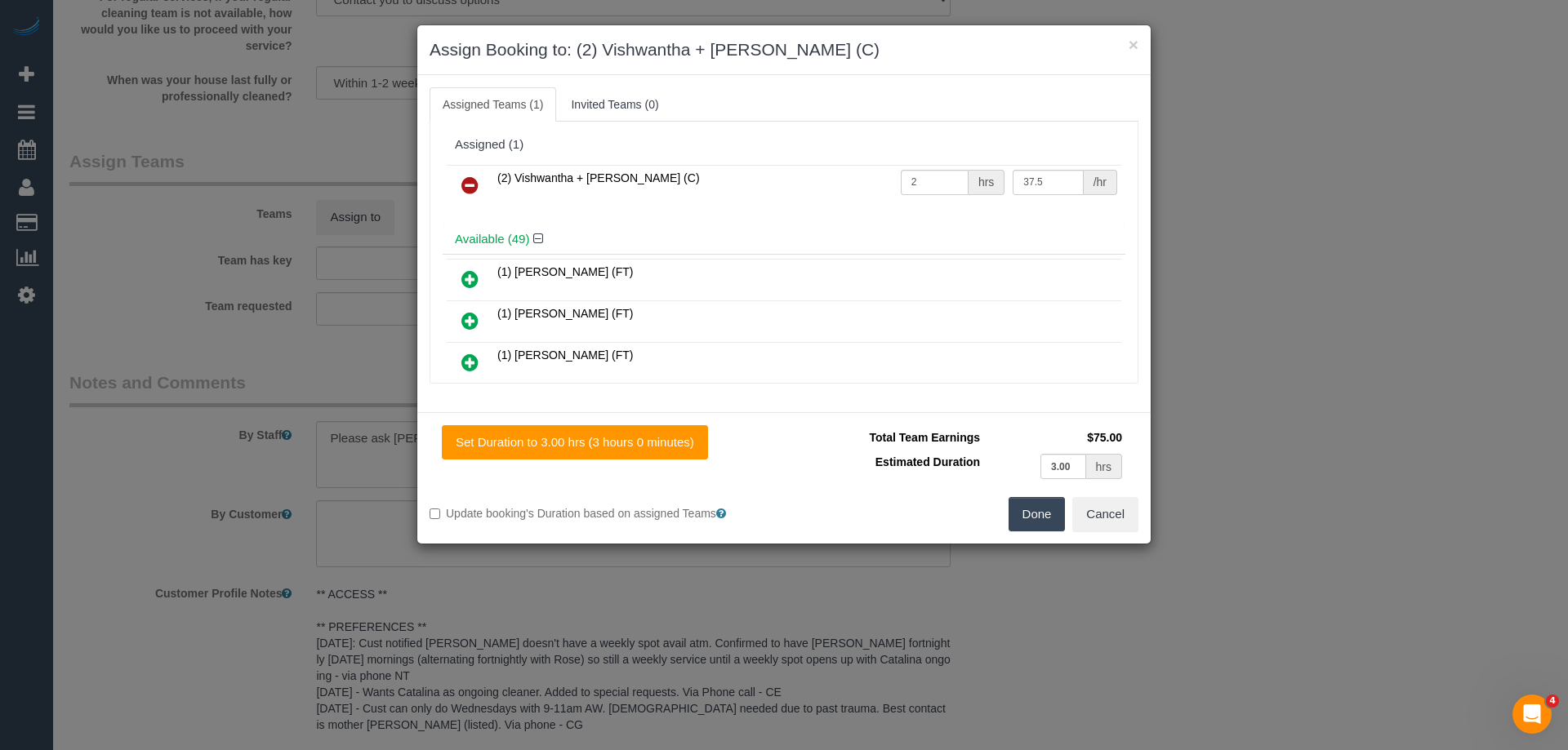
click at [1041, 518] on button "Done" at bounding box center [1037, 514] width 57 height 34
drag, startPoint x: 1041, startPoint y: 518, endPoint x: 1035, endPoint y: 511, distance: 9.2
click at [1040, 518] on div "× Assign Booking to: (2) Vishwantha + Madhushika (C) Assigned Teams (1) Invited…" at bounding box center [784, 375] width 1568 height 750
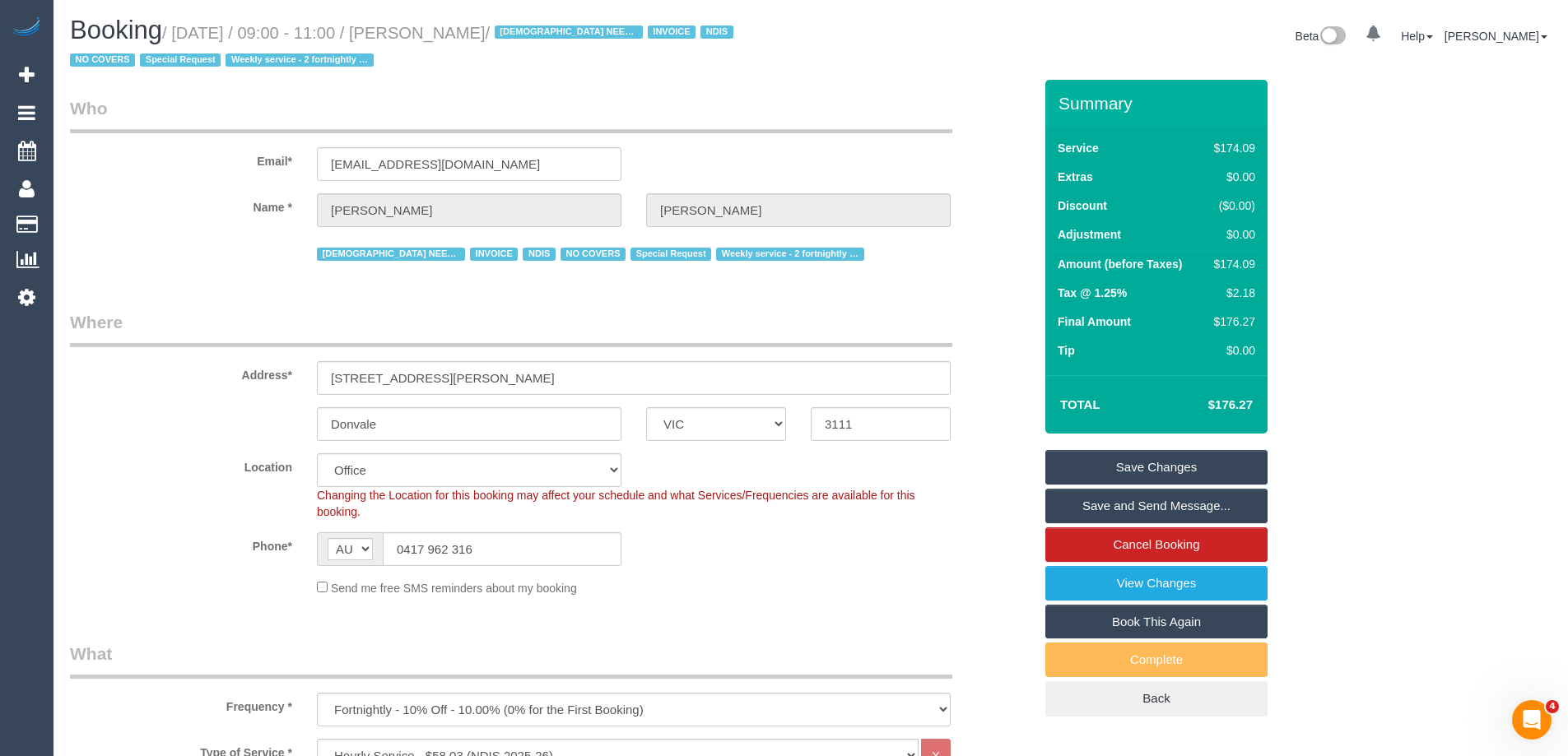
drag, startPoint x: 571, startPoint y: 31, endPoint x: 458, endPoint y: 30, distance: 113.0
click at [458, 30] on small "/ September 03, 2025 / 09:00 - 11:00 / Sarah Matthews / FEMALE NEEDED INVOICE N…" at bounding box center [404, 46] width 668 height 46
copy small "Sarah Matthews"
click at [808, 574] on sui-booking-location "Location Office City East (North) East (South) Inner East Inner North (East) In…" at bounding box center [551, 525] width 963 height 144
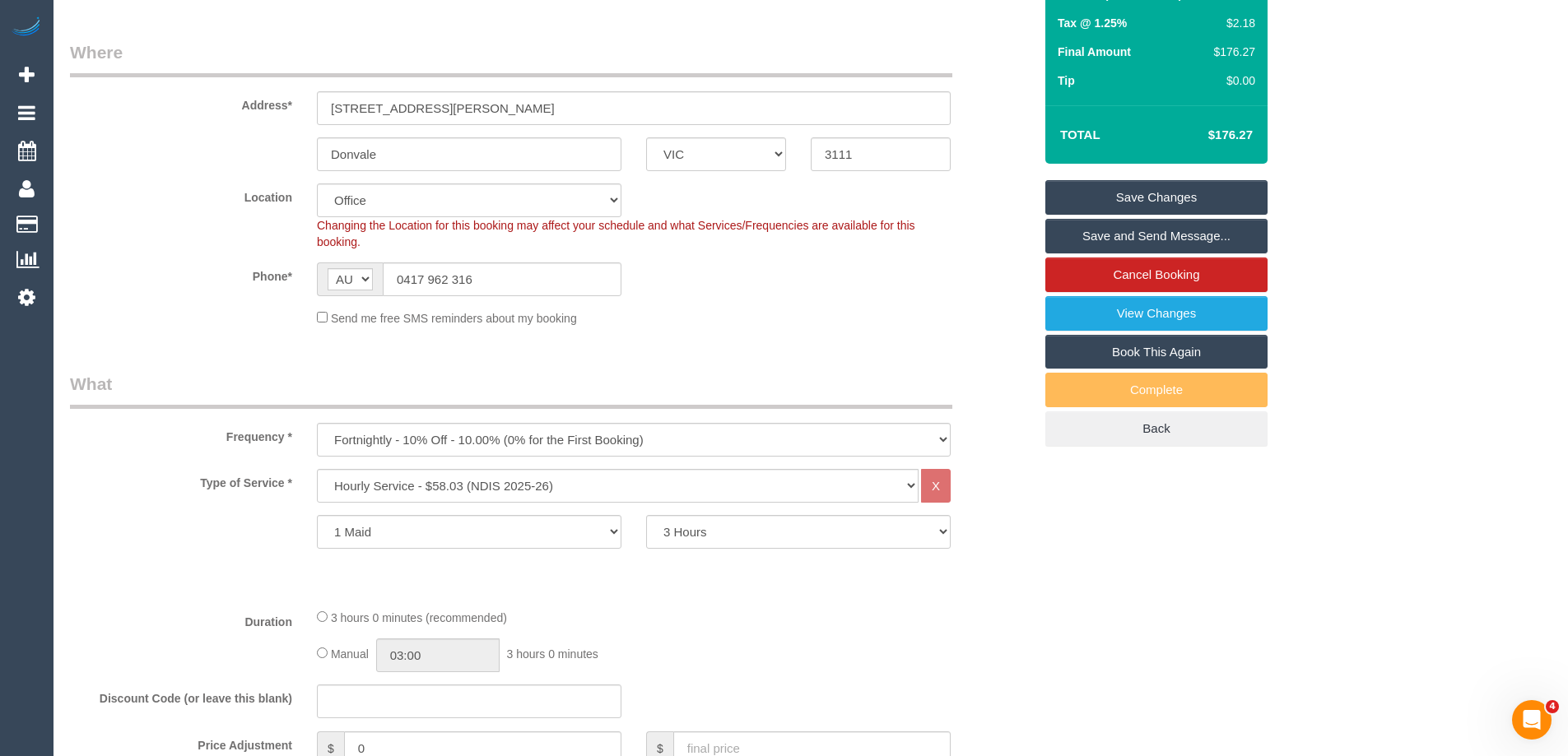
scroll to position [412, 0]
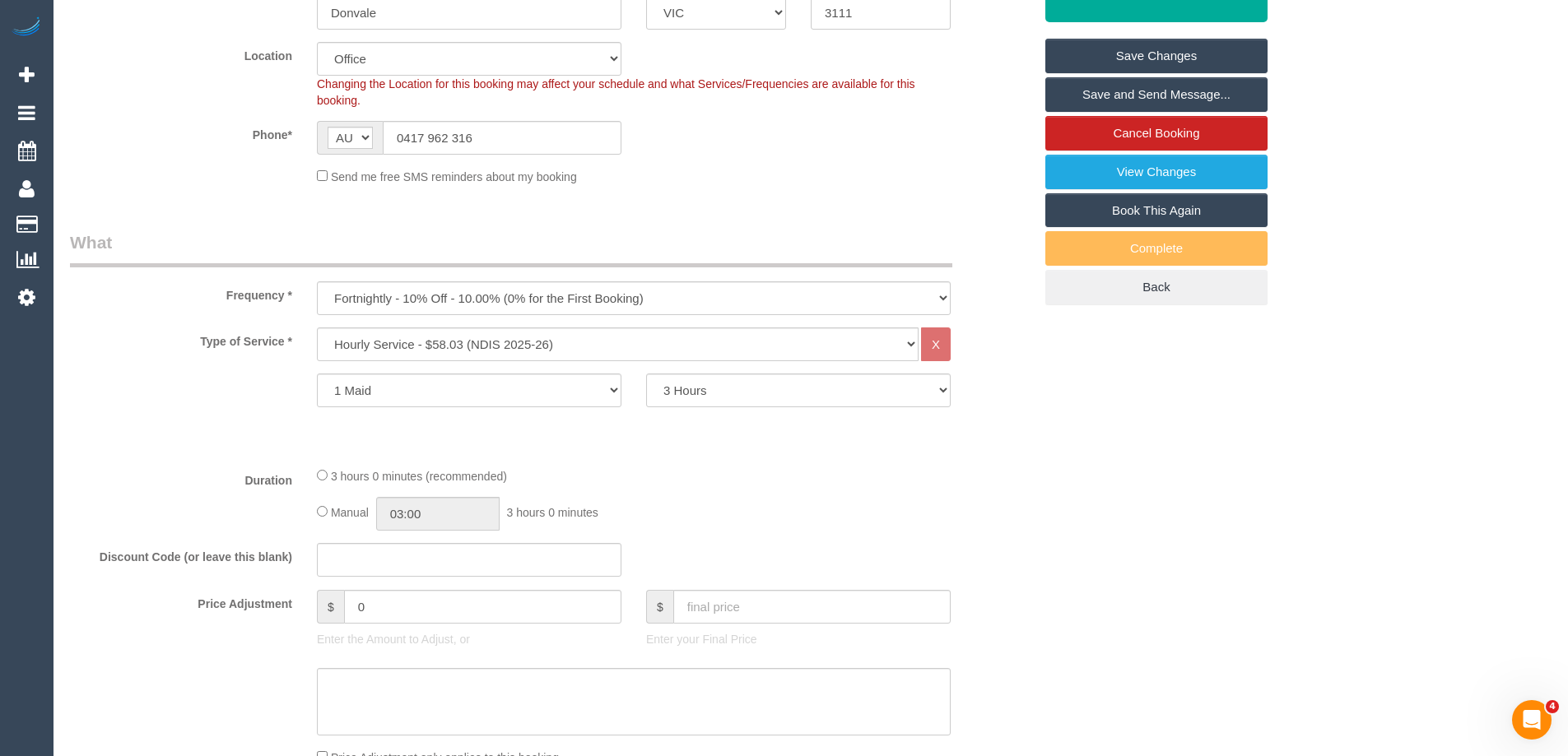
click at [322, 505] on div "Manual 03:00 3 hours 0 minutes" at bounding box center [634, 513] width 634 height 33
click at [415, 505] on input "03:00" at bounding box center [437, 513] width 124 height 33
type input "01:30"
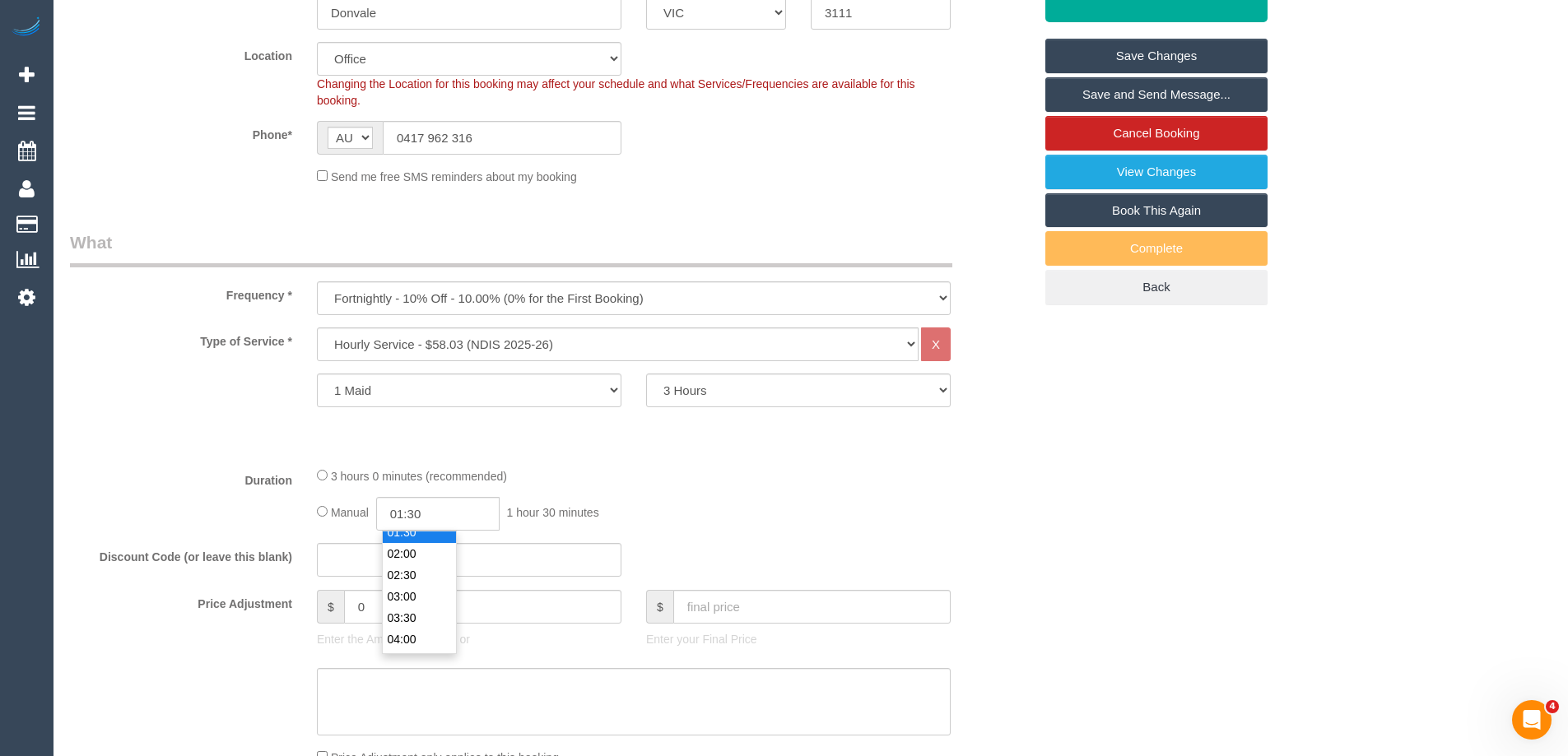
click at [426, 533] on li "01:30" at bounding box center [419, 533] width 73 height 22
click at [775, 461] on fieldset "What Frequency * One Time Cleaning Weekly - 10% Off - 10.00% (0% for the First …" at bounding box center [551, 552] width 963 height 644
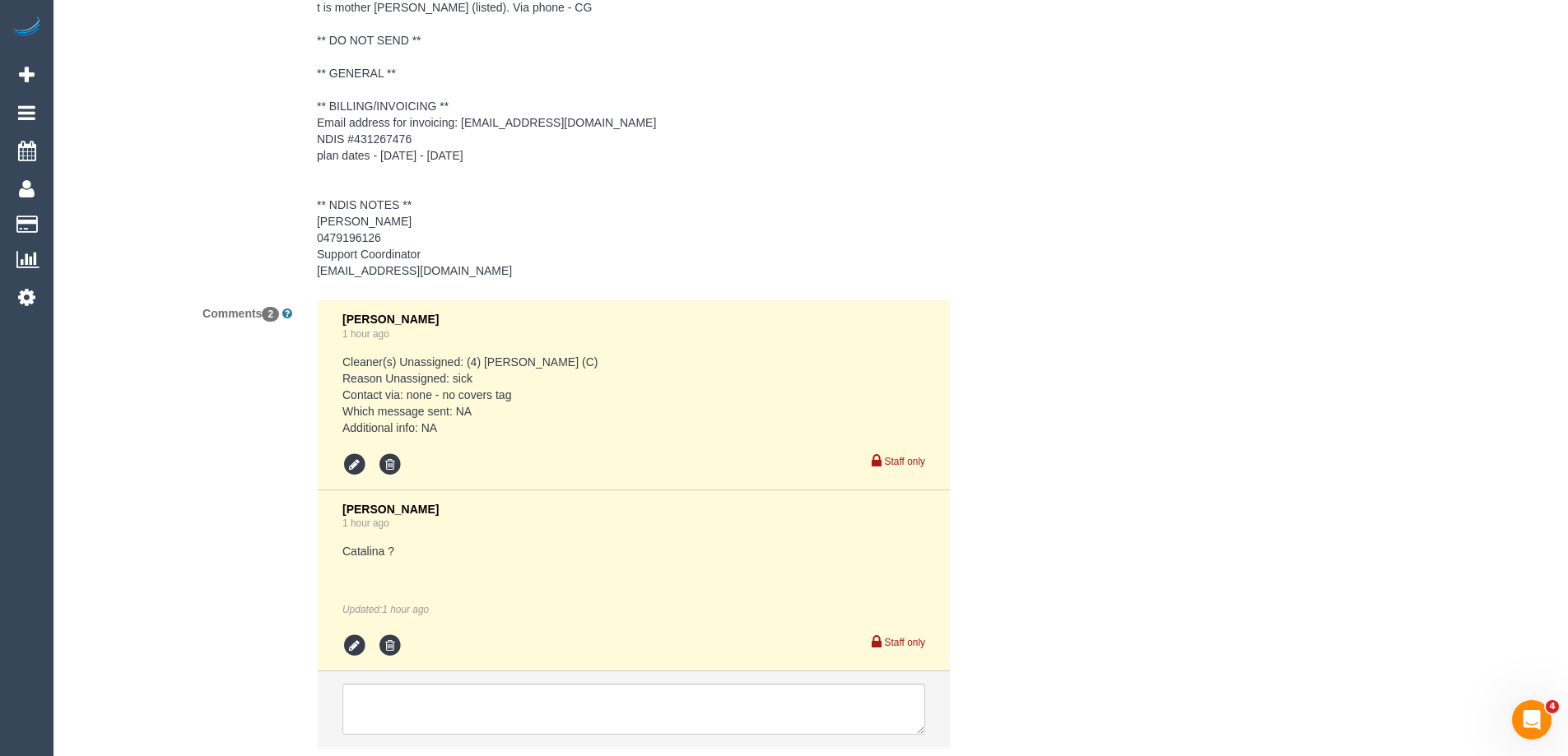
scroll to position [2810, 0]
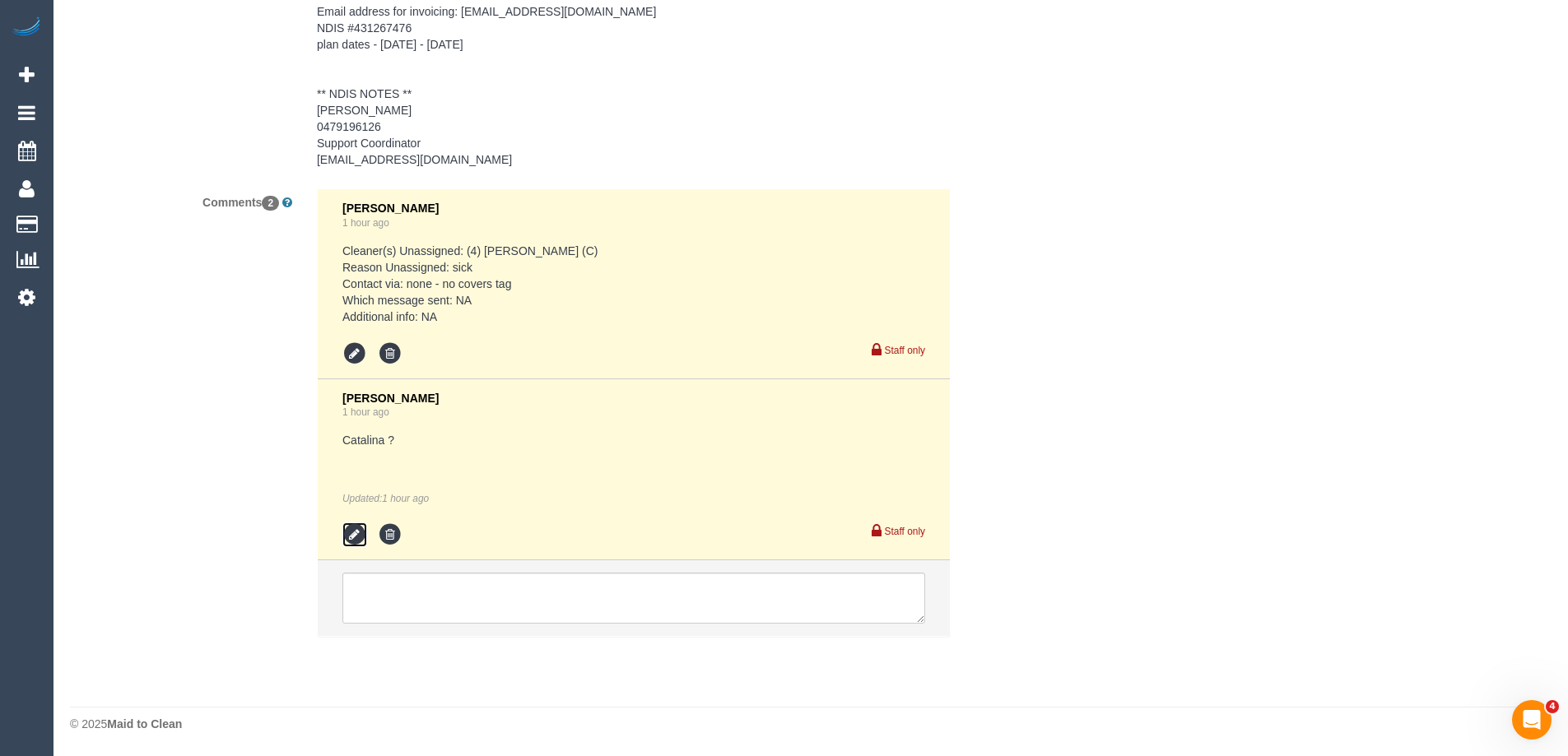
click at [354, 535] on icon at bounding box center [354, 535] width 24 height 24
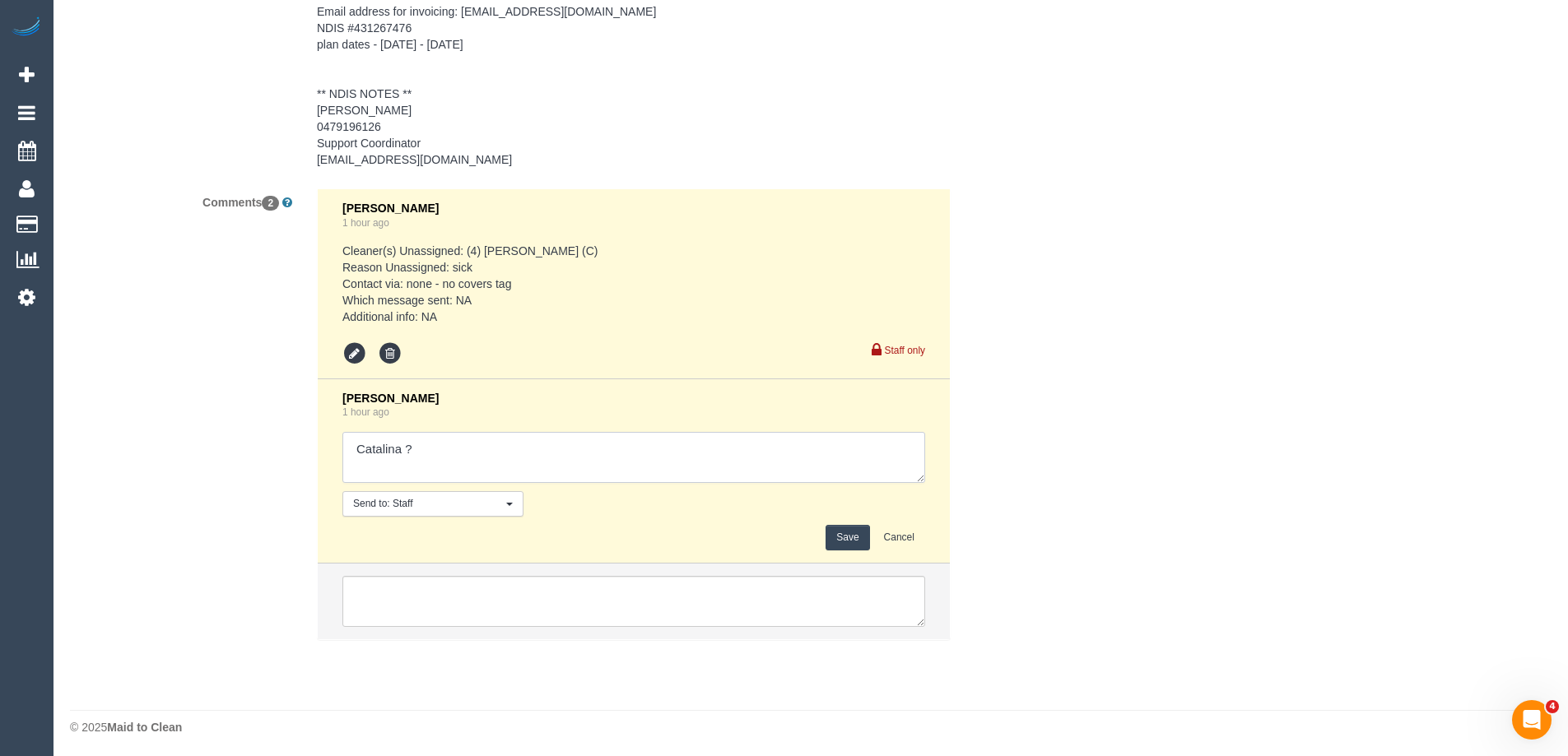
click at [488, 441] on textarea at bounding box center [633, 457] width 583 height 51
click at [141, 468] on div "Comments 2 Eleni Diacos 1 hour ago Cleaner(s) Unassigned: (4) Rose Southam (C) …" at bounding box center [551, 423] width 987 height 468
type textarea "customer agreed to M/F team 7-9am AW via sms"
click at [839, 537] on button "Save" at bounding box center [847, 537] width 43 height 25
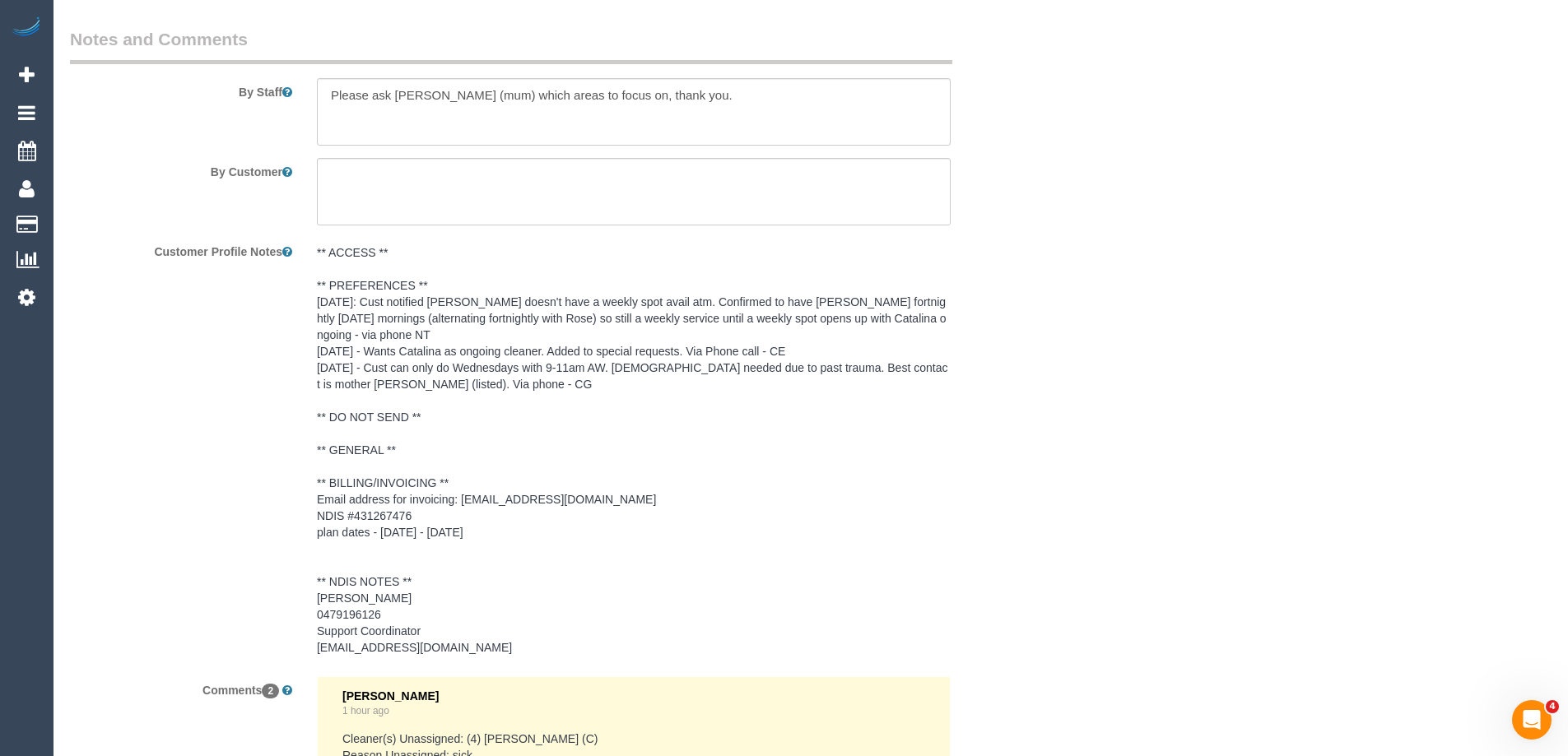
scroll to position [2234, 0]
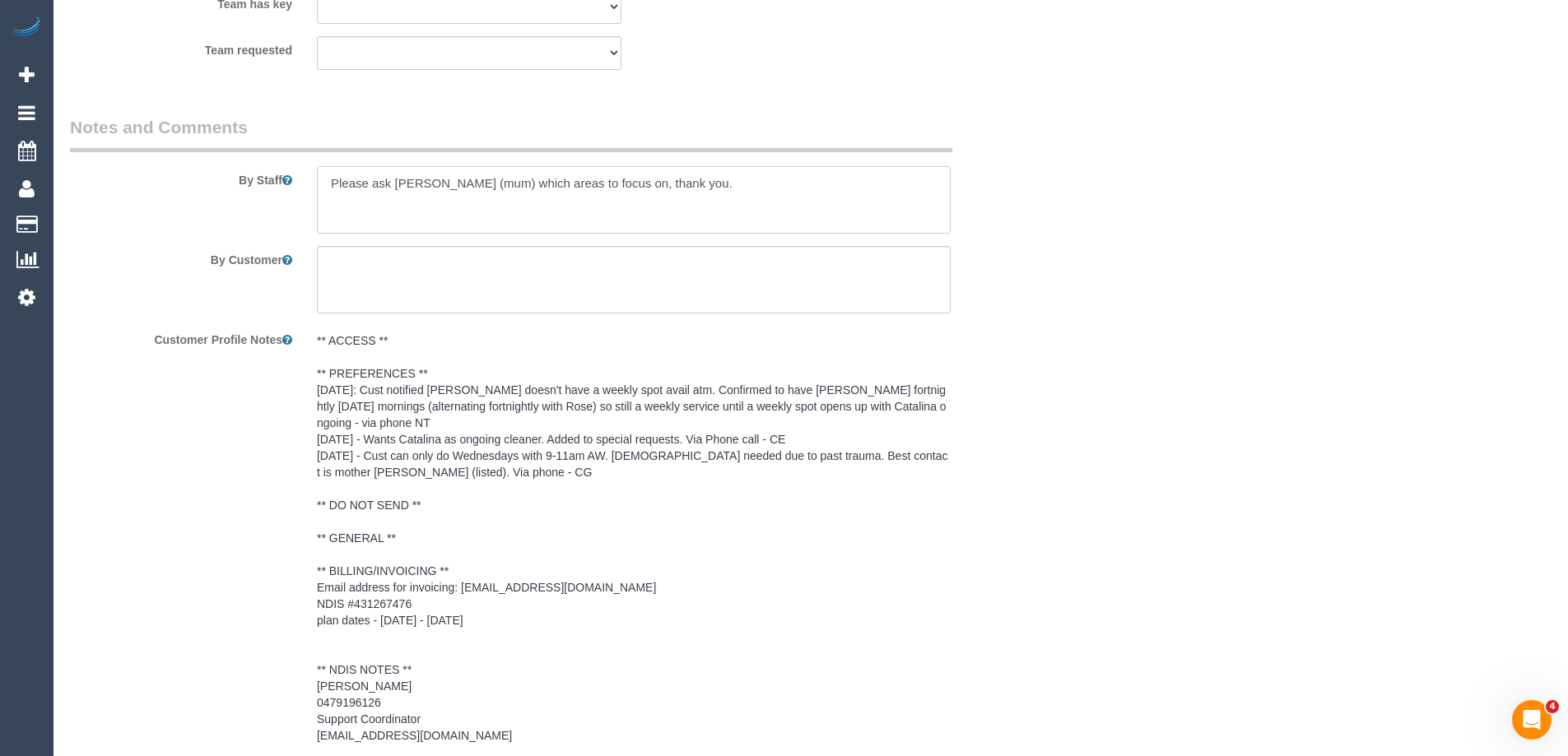
click at [329, 176] on textarea at bounding box center [634, 200] width 634 height 68
type textarea "*cover* Please ask Fiona (mum) which areas to focus on, thank you."
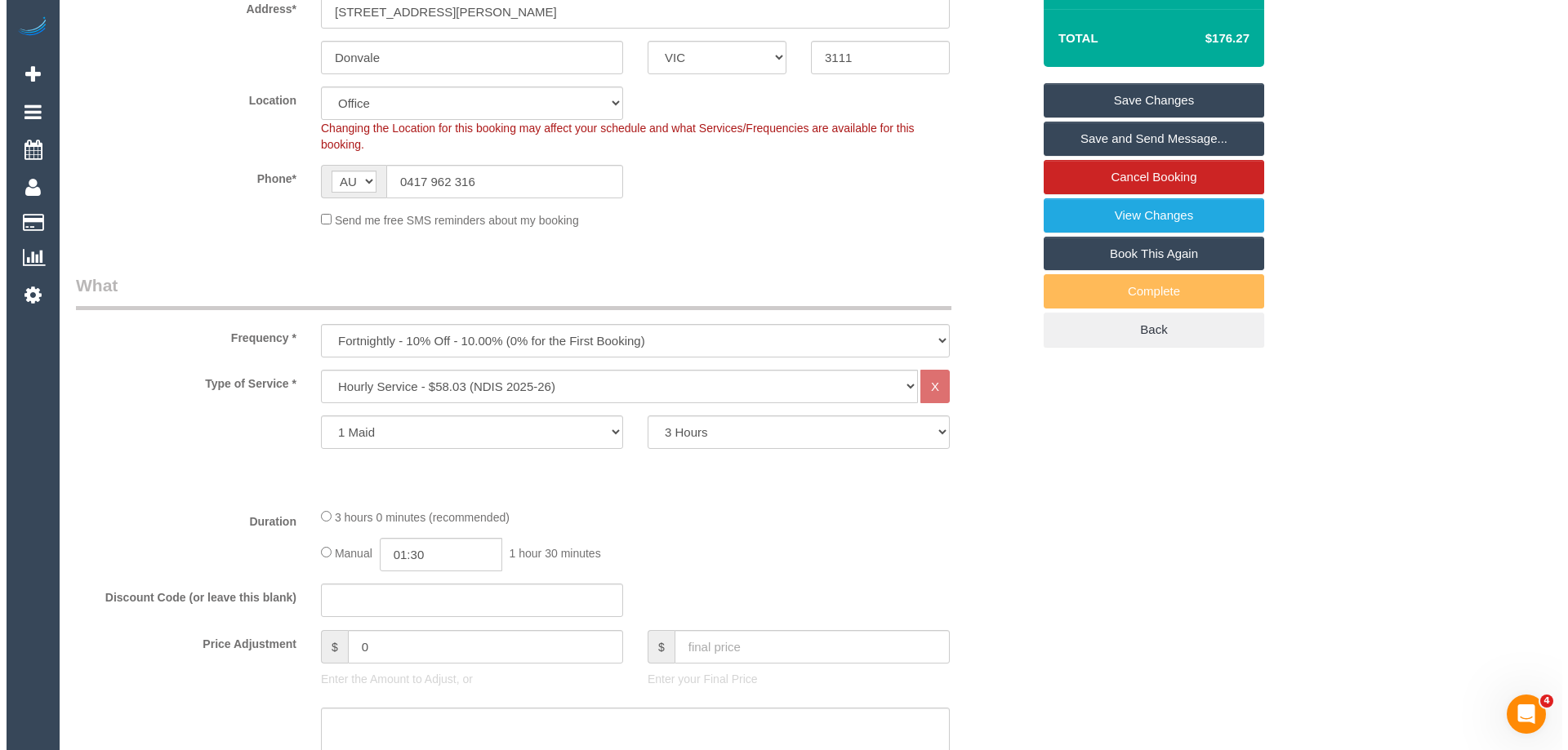
scroll to position [93, 0]
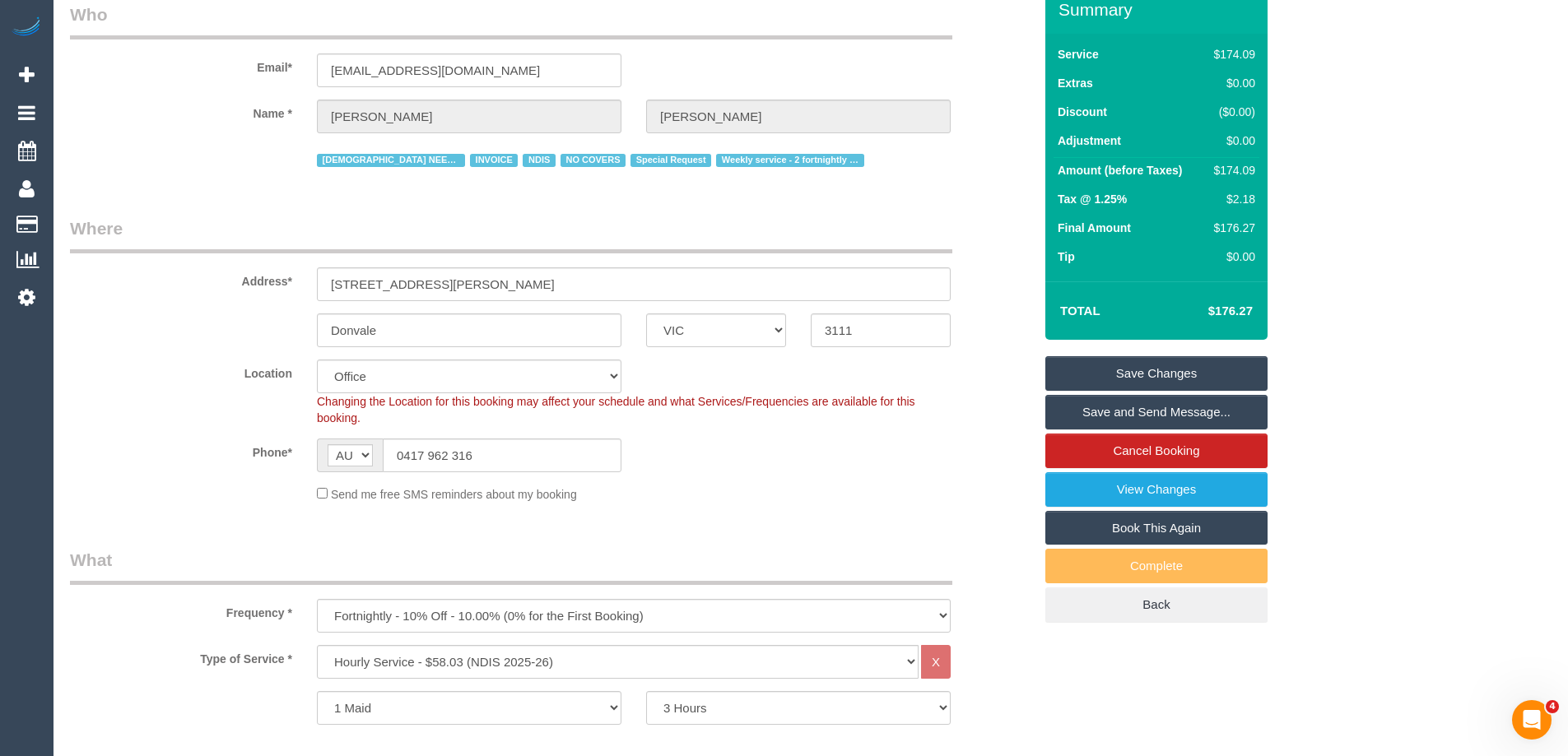
click at [1148, 414] on link "Save and Send Message..." at bounding box center [1156, 412] width 222 height 34
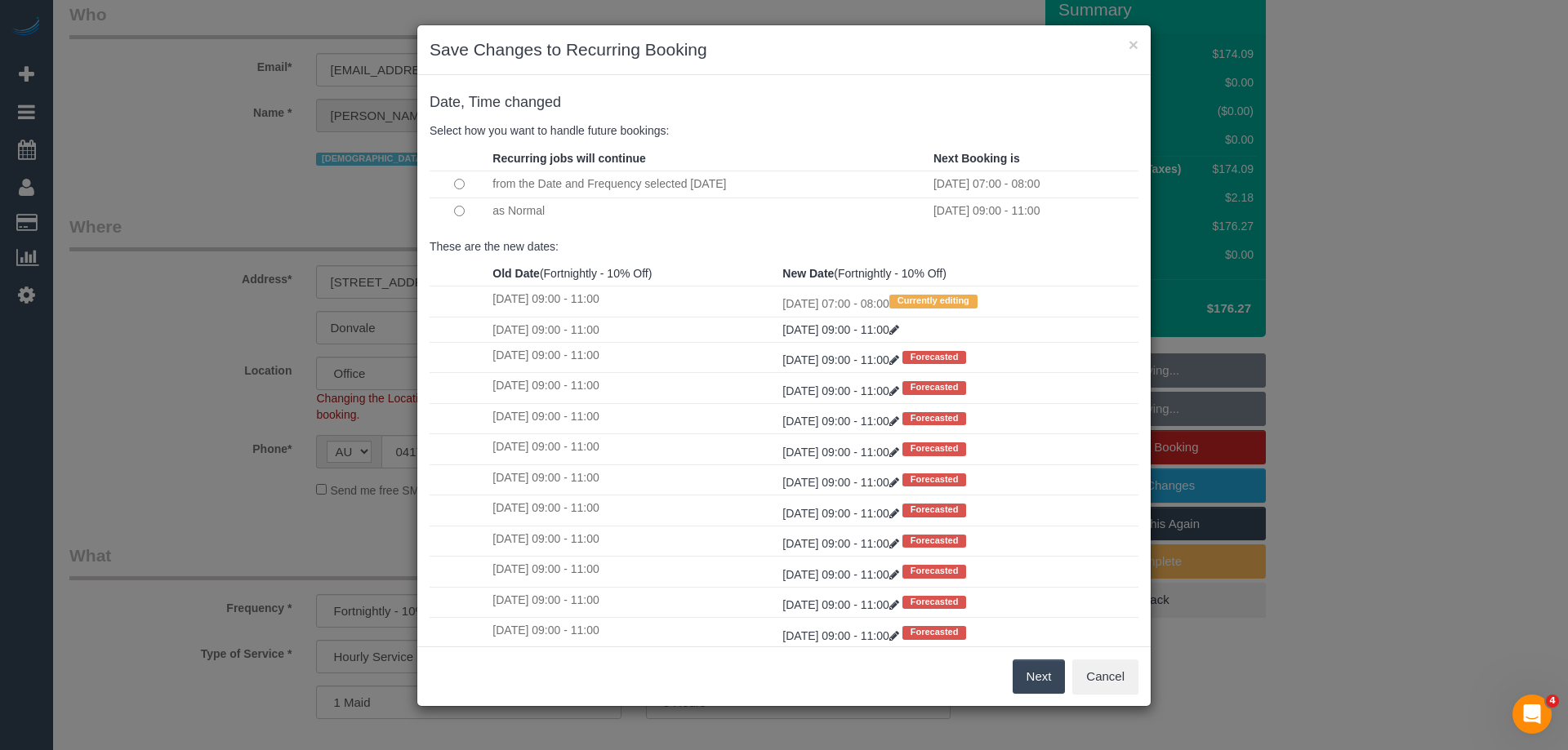
click at [1037, 669] on button "Next" at bounding box center [1038, 677] width 53 height 34
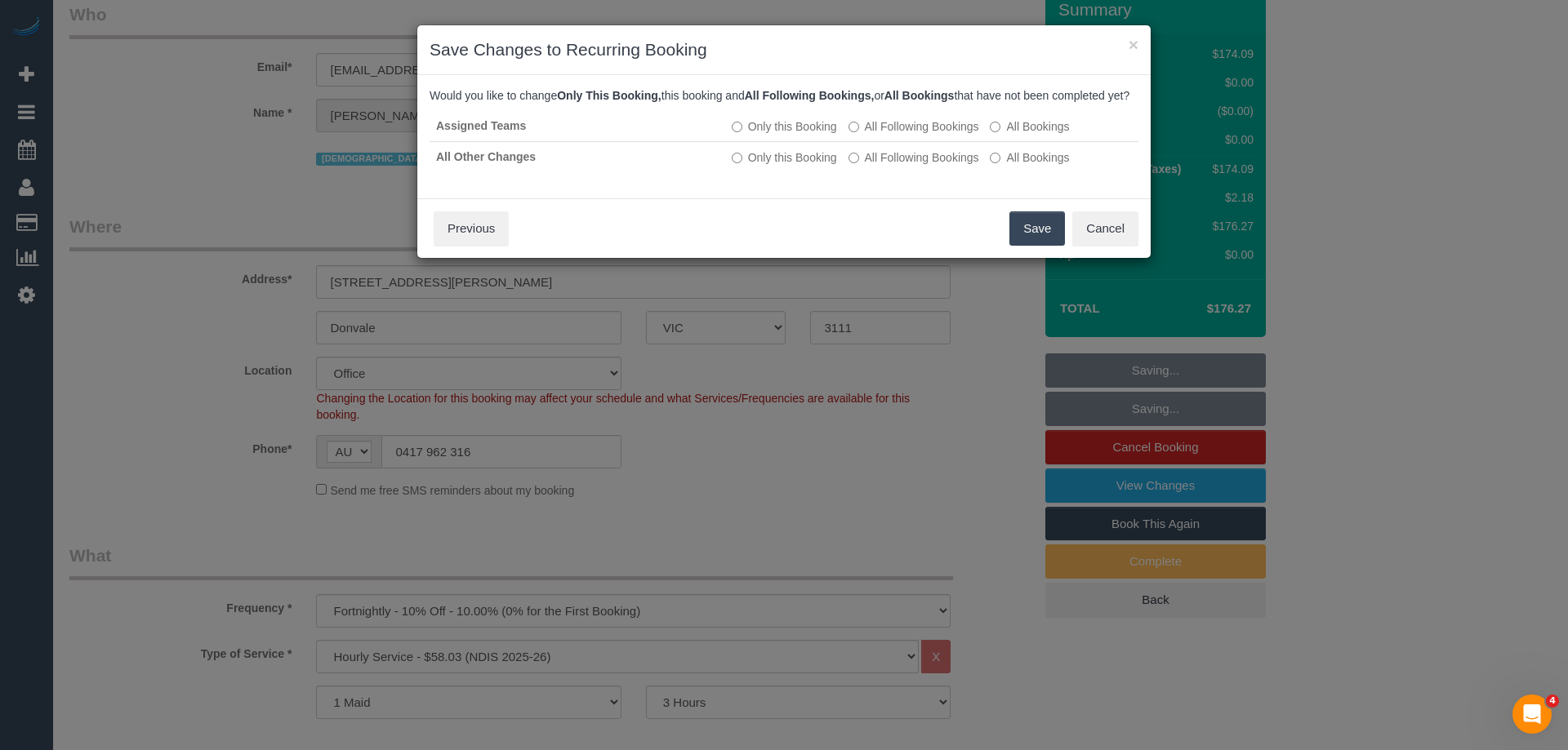
click at [1025, 242] on button "Save" at bounding box center [1037, 228] width 56 height 34
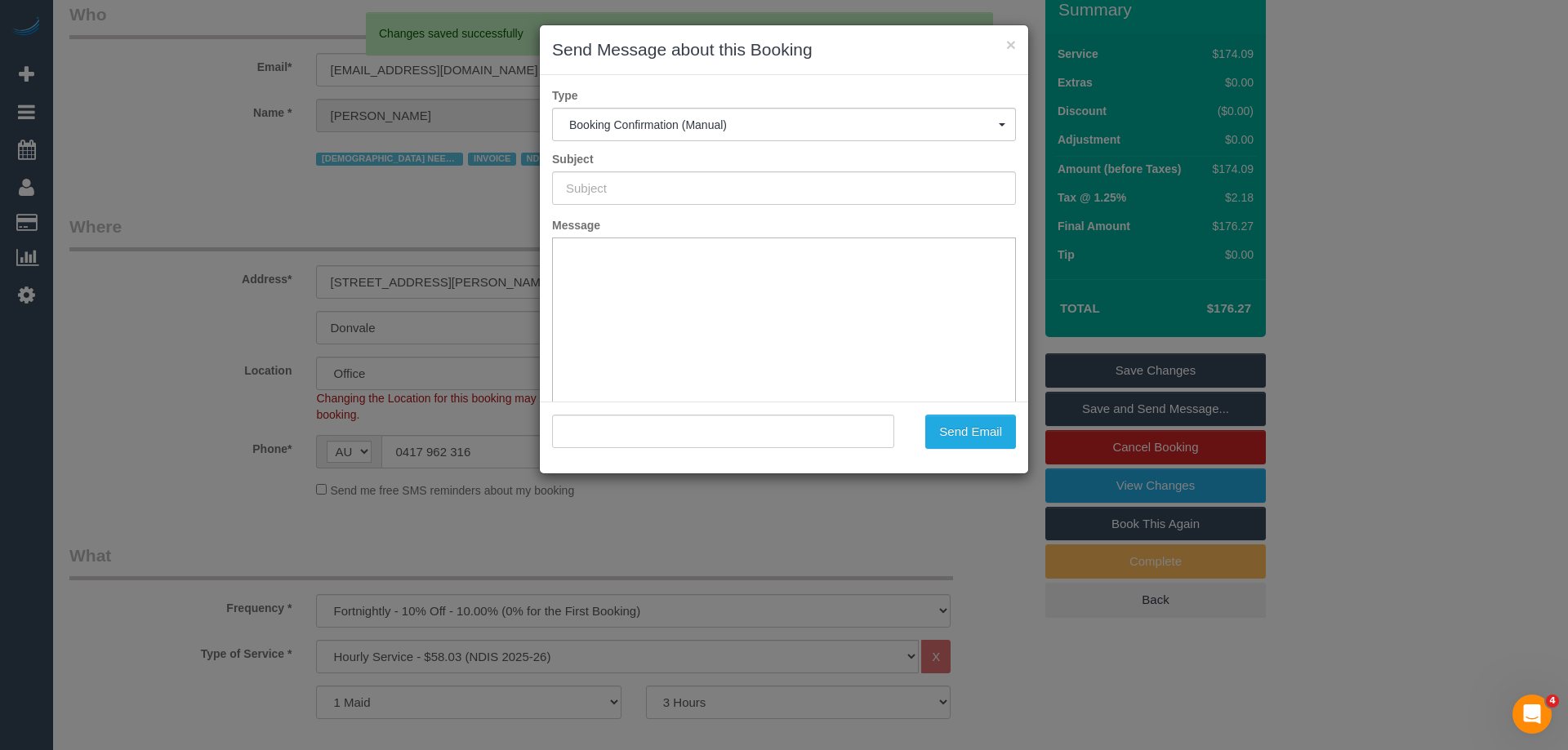
type input "Booking Confirmed"
type input ""Sarah Matthews" <brettfi@tpg.com.au>"
click at [849, 45] on h3 "Send Message about this Booking" at bounding box center [784, 49] width 464 height 24
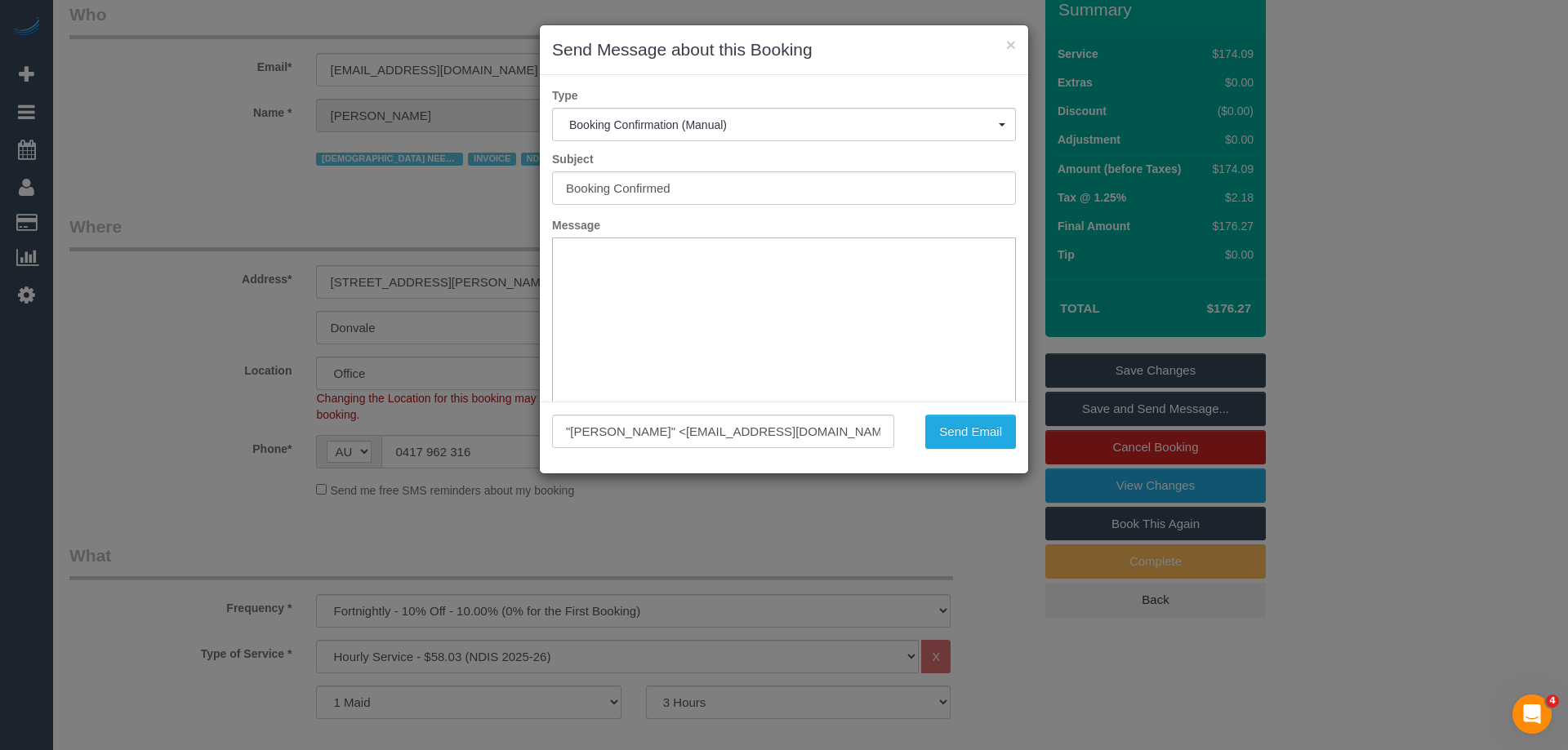
click at [864, 59] on h3 "Send Message about this Booking" at bounding box center [784, 49] width 464 height 24
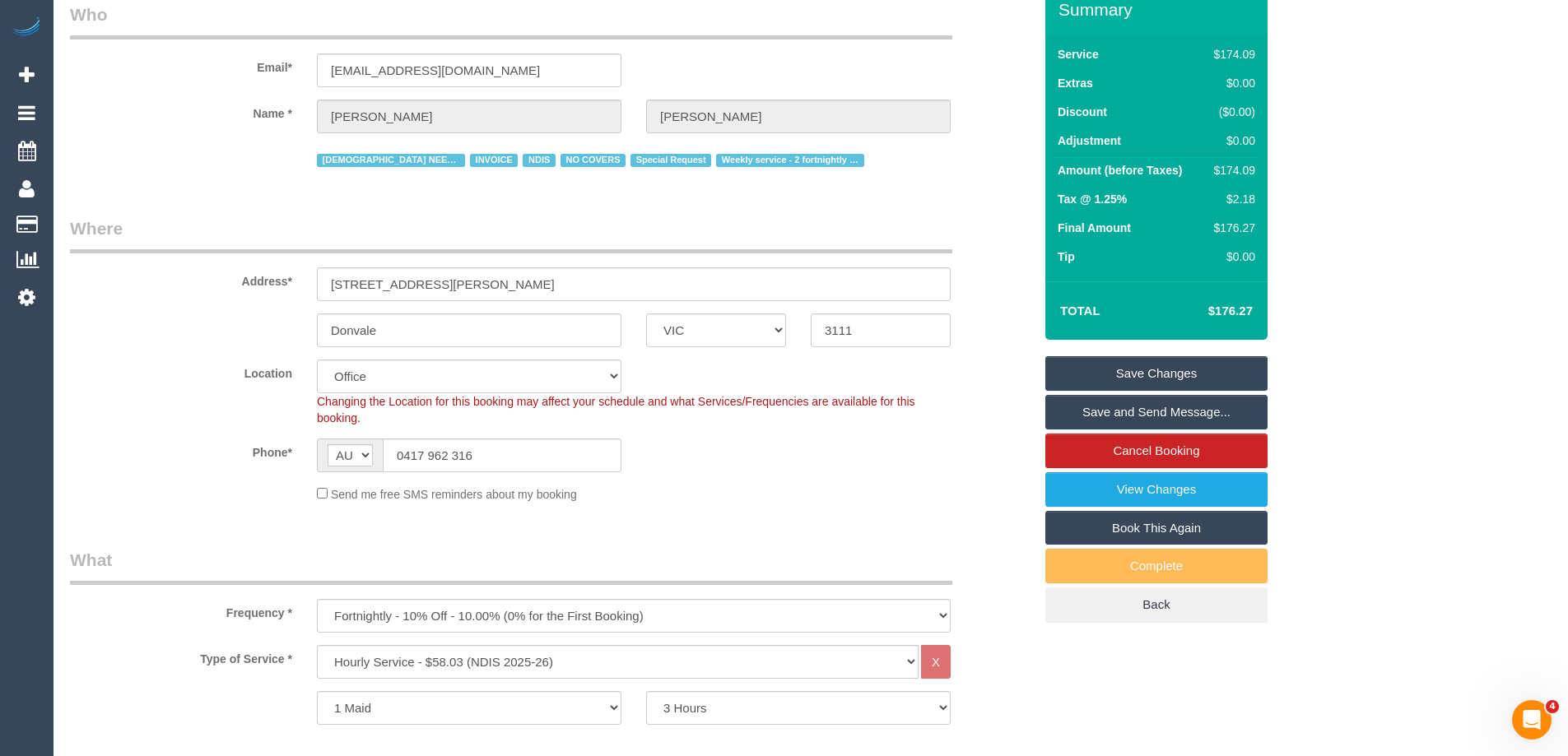
click at [1133, 414] on link "Save and Send Message..." at bounding box center [1156, 412] width 222 height 34
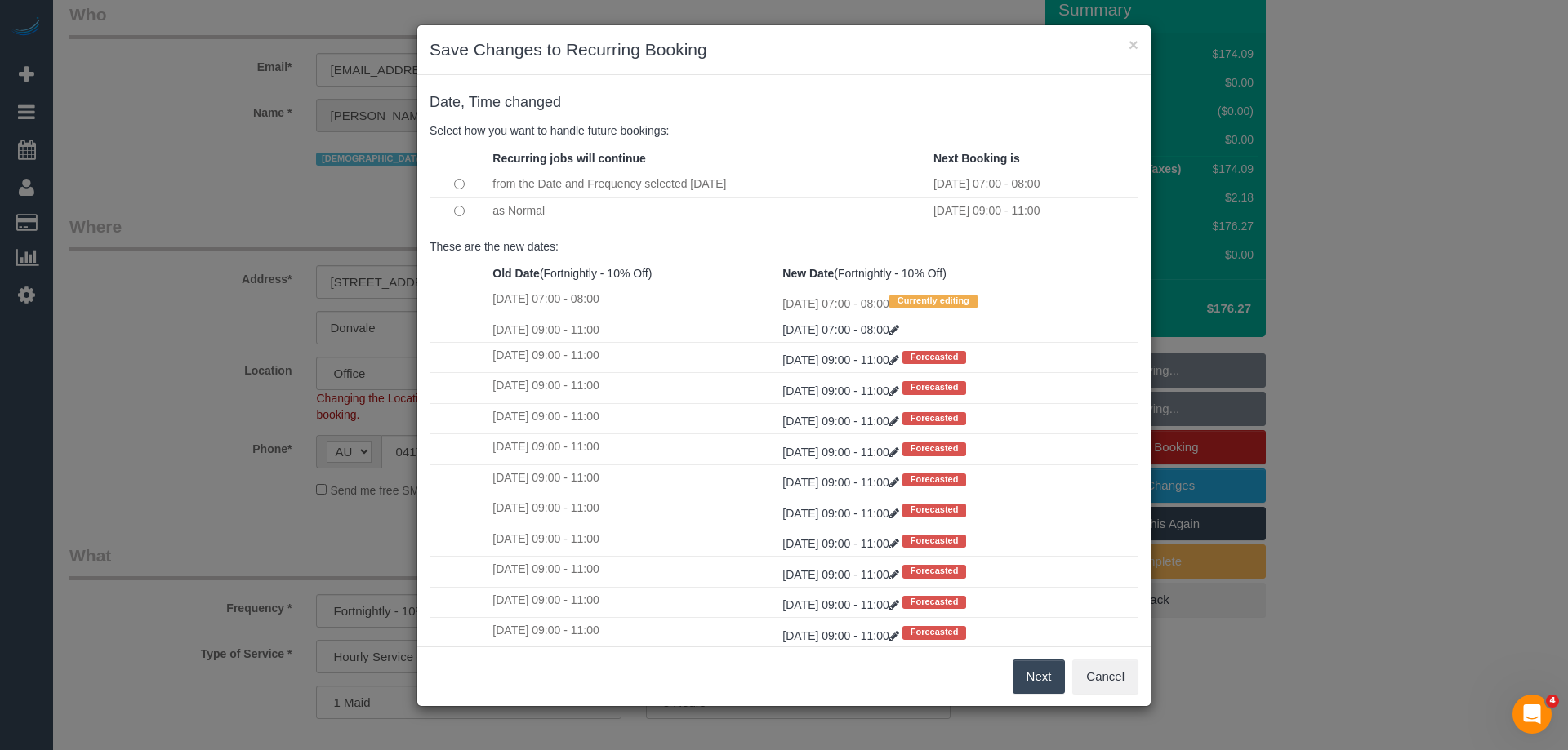
click at [458, 218] on td at bounding box center [459, 211] width 59 height 27
click at [1047, 677] on button "Next" at bounding box center [1038, 677] width 53 height 34
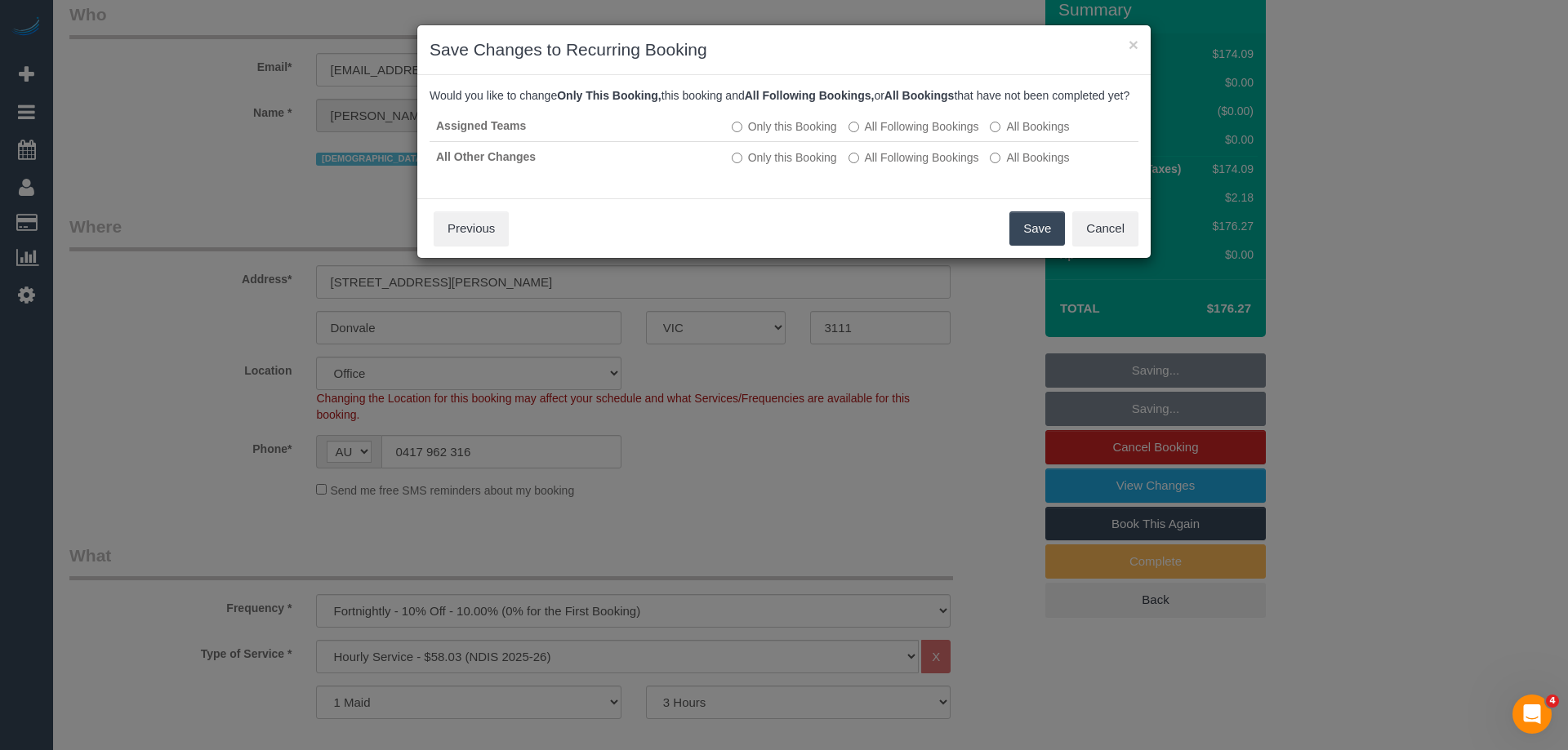
click at [1021, 246] on button "Save" at bounding box center [1037, 228] width 56 height 34
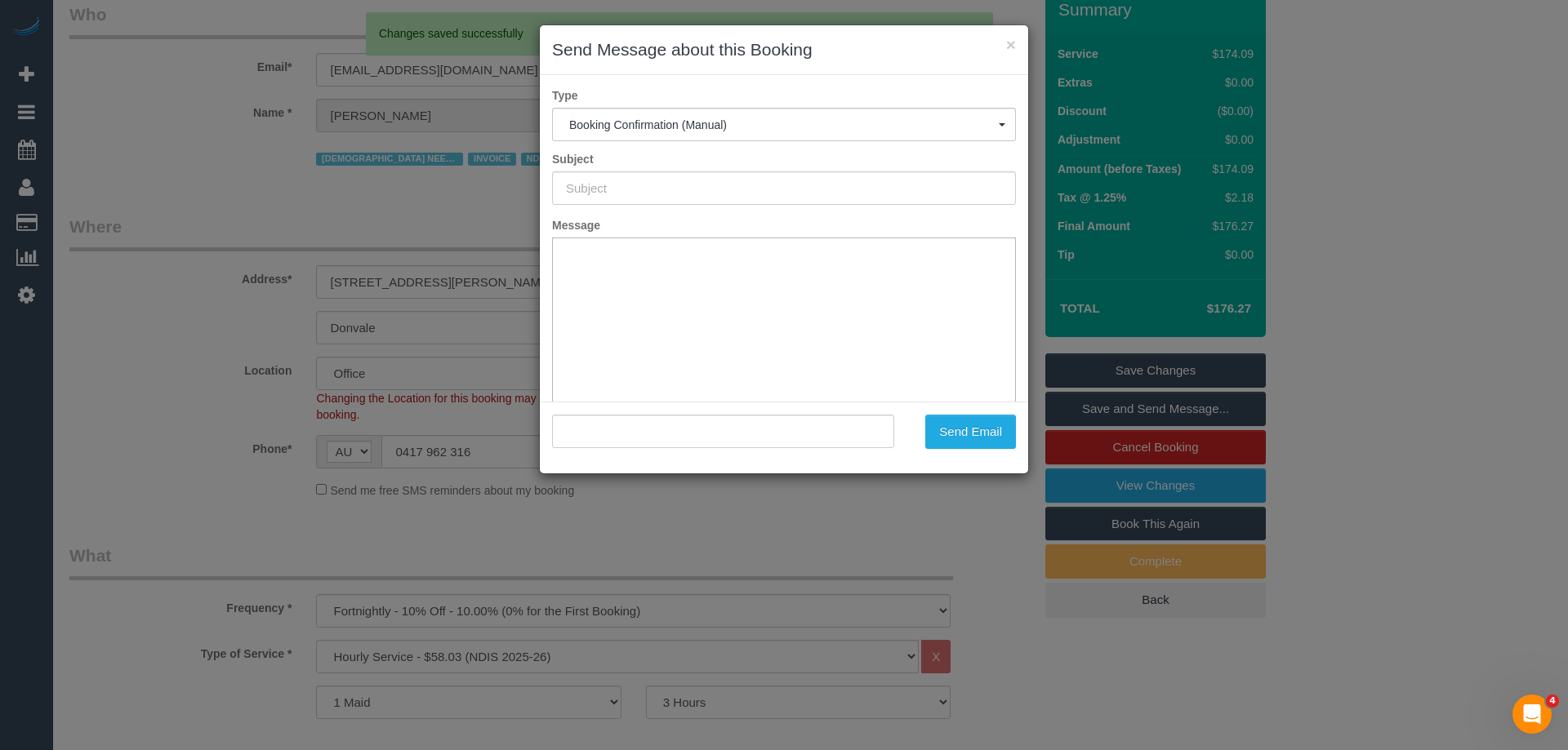
type input "Booking Confirmed"
type input ""Sarah Matthews" <brettfi@tpg.com.au>"
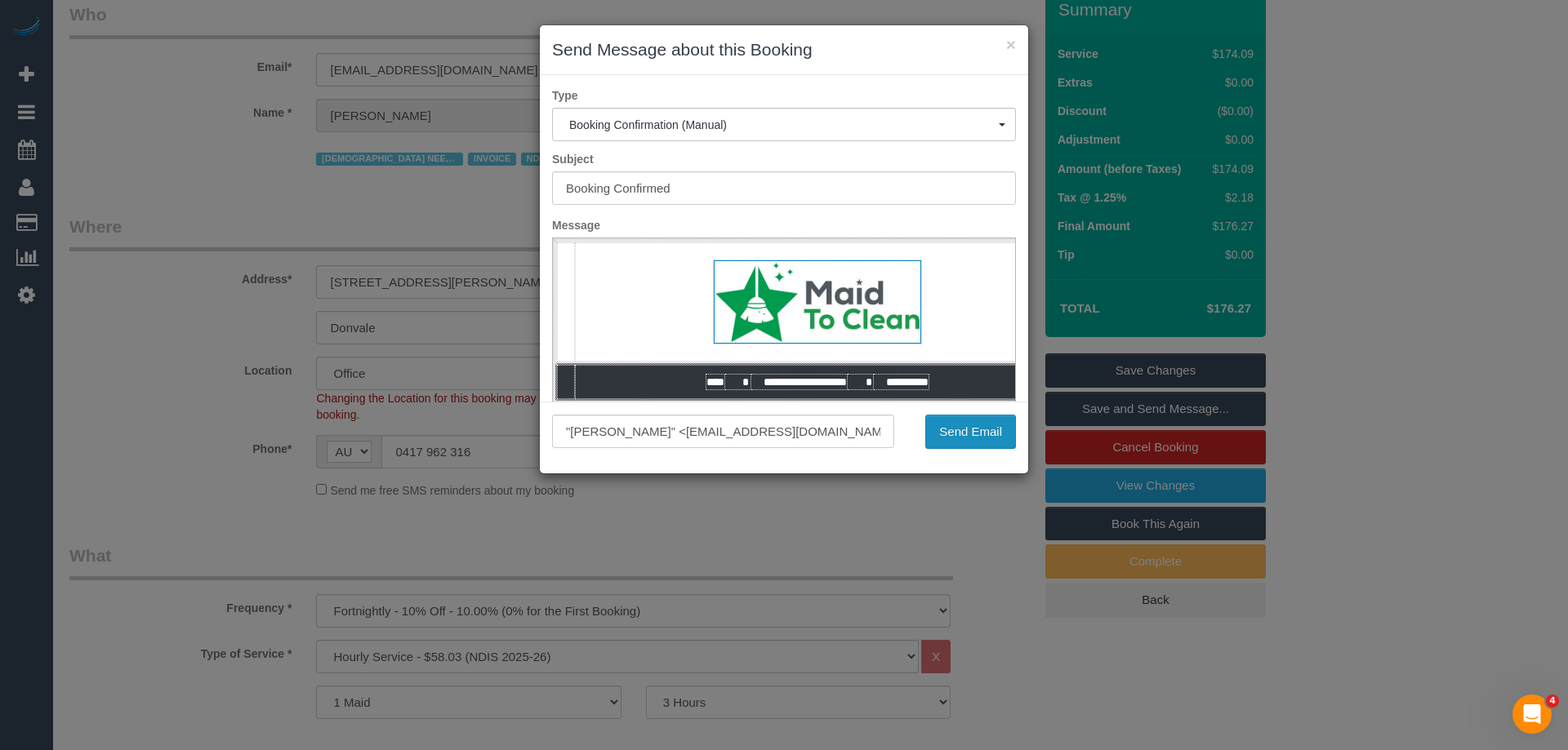
click at [950, 434] on button "Send Email" at bounding box center [969, 432] width 90 height 34
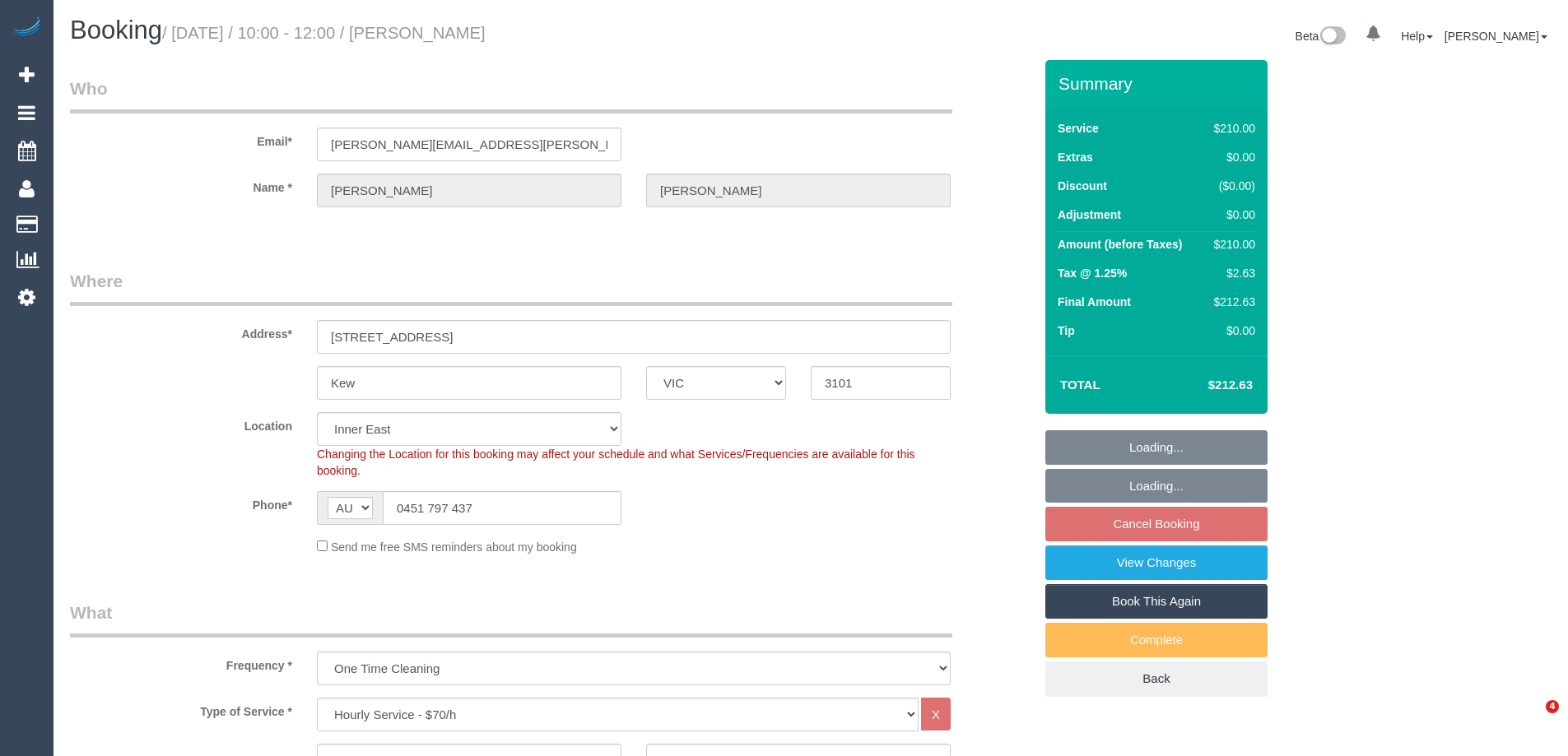
select select "VIC"
select select "180"
select select "string:stripe-pm_1RtgNE2GScqysDRVUirl8EZJ"
select select "number:30"
select select "number:14"
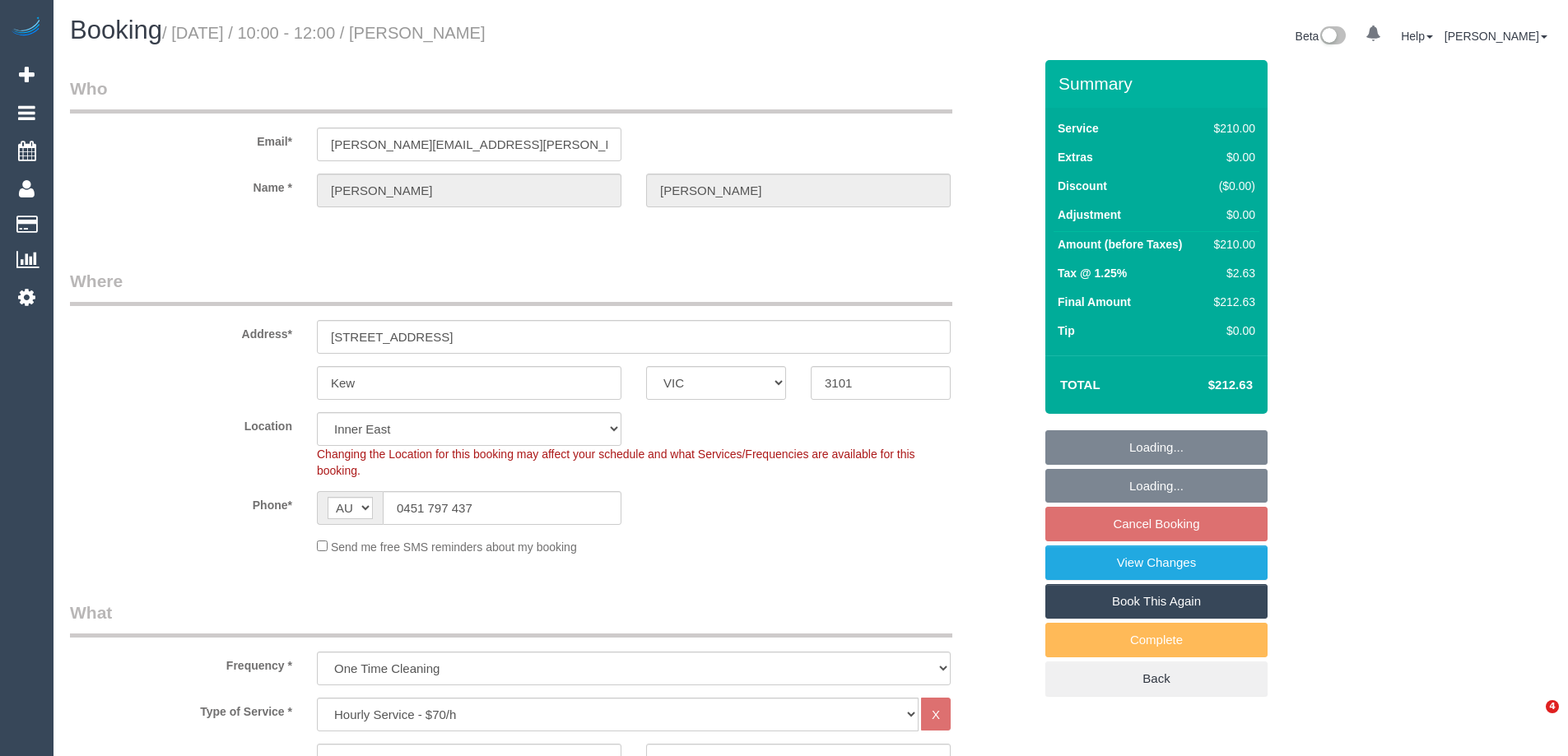
select select "number:19"
select select "number:25"
select select "number:35"
select select "object:1537"
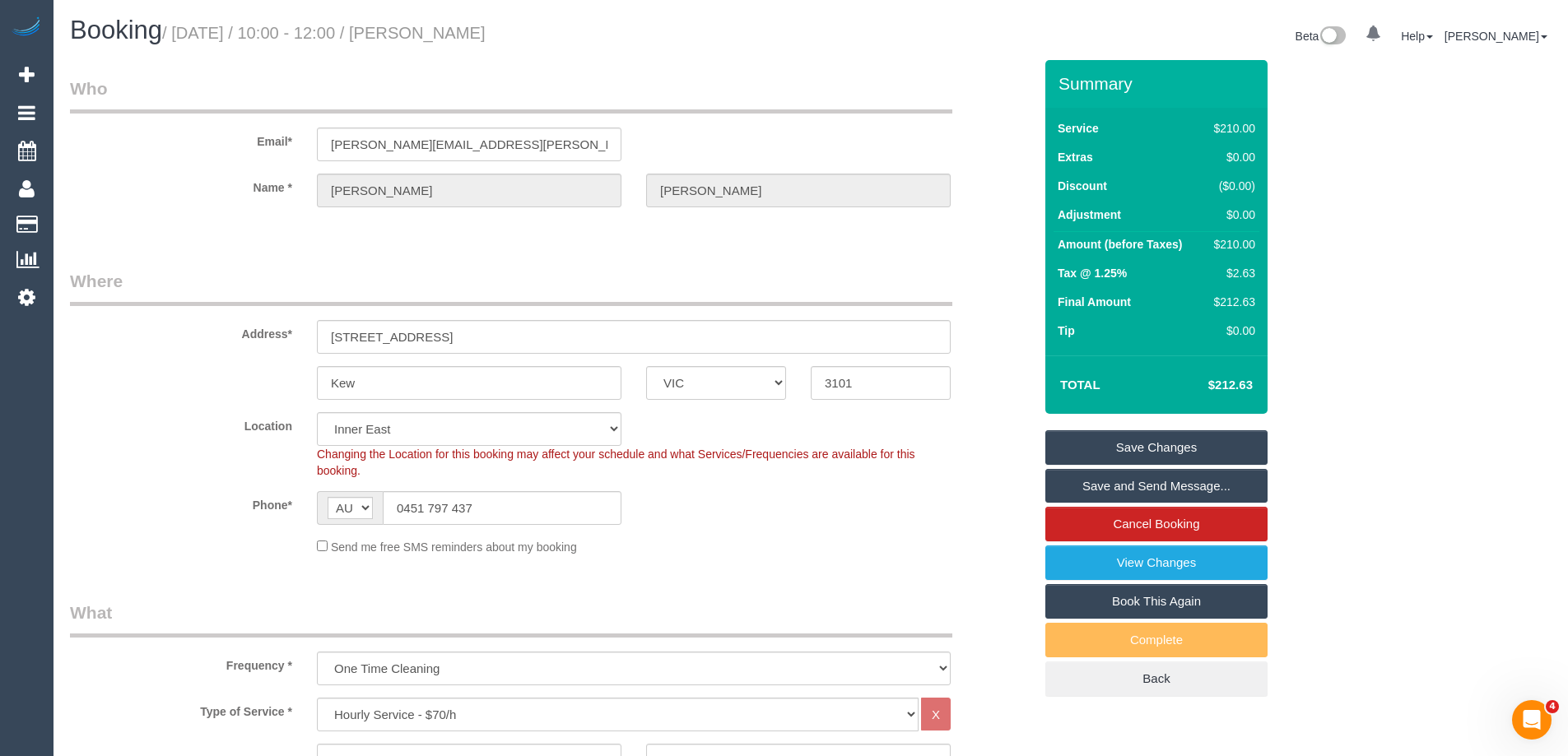
click at [486, 30] on small "/ September 03, 2025 / 10:00 - 12:00 / Sandy Iyngkaran" at bounding box center [324, 33] width 323 height 18
copy small "Iyngkaran"
click at [770, 508] on div "Phone* AF AL DZ AD AO AI AQ AG AR AM AW AU AT AZ BS BH BD BB BY BE BZ BJ BM BT …" at bounding box center [551, 508] width 987 height 33
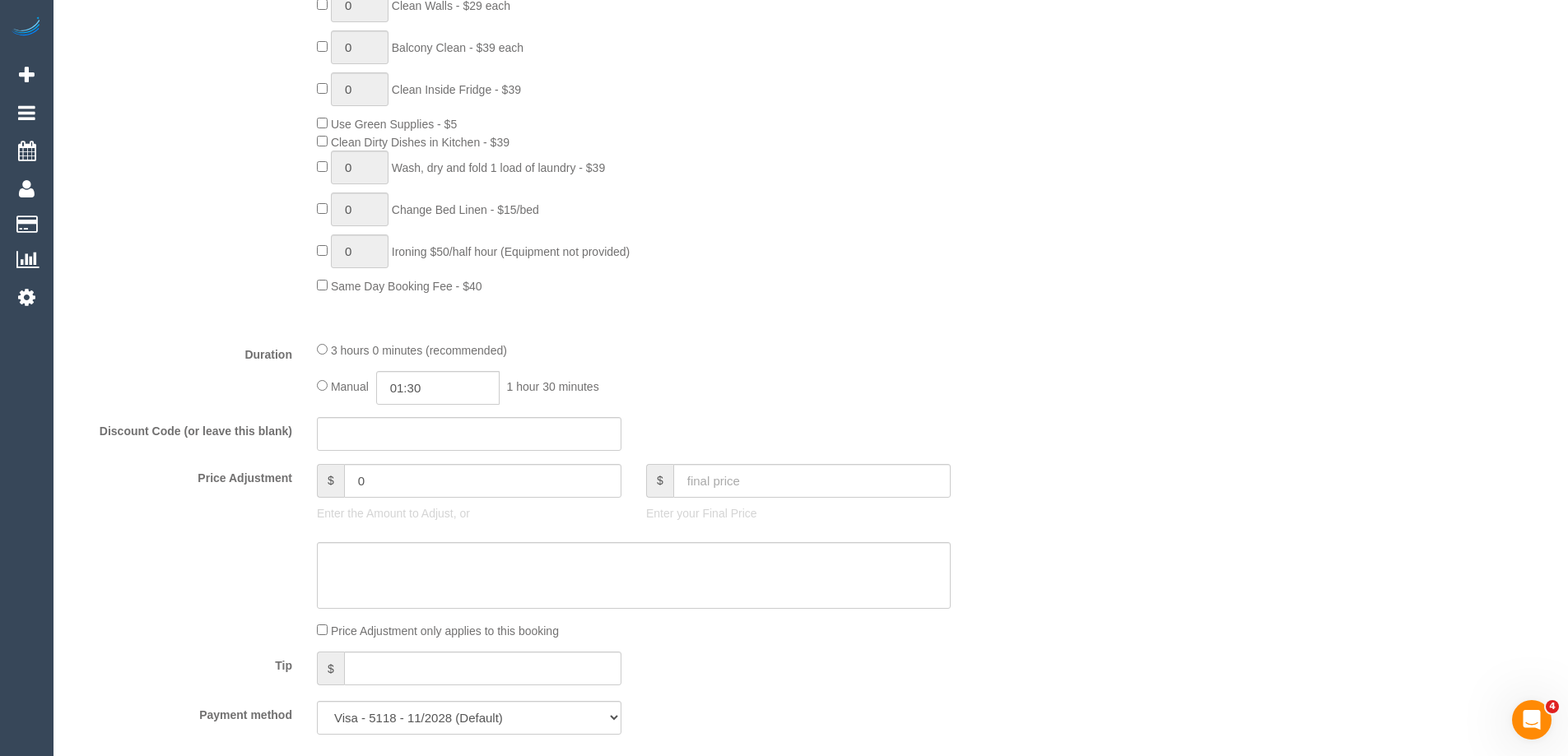
scroll to position [987, 0]
type input "03:00"
click at [919, 305] on div "Type of Service * Hourly Service - $70/h Hourly Service - $65/h Hourly Service …" at bounding box center [551, 15] width 963 height 611
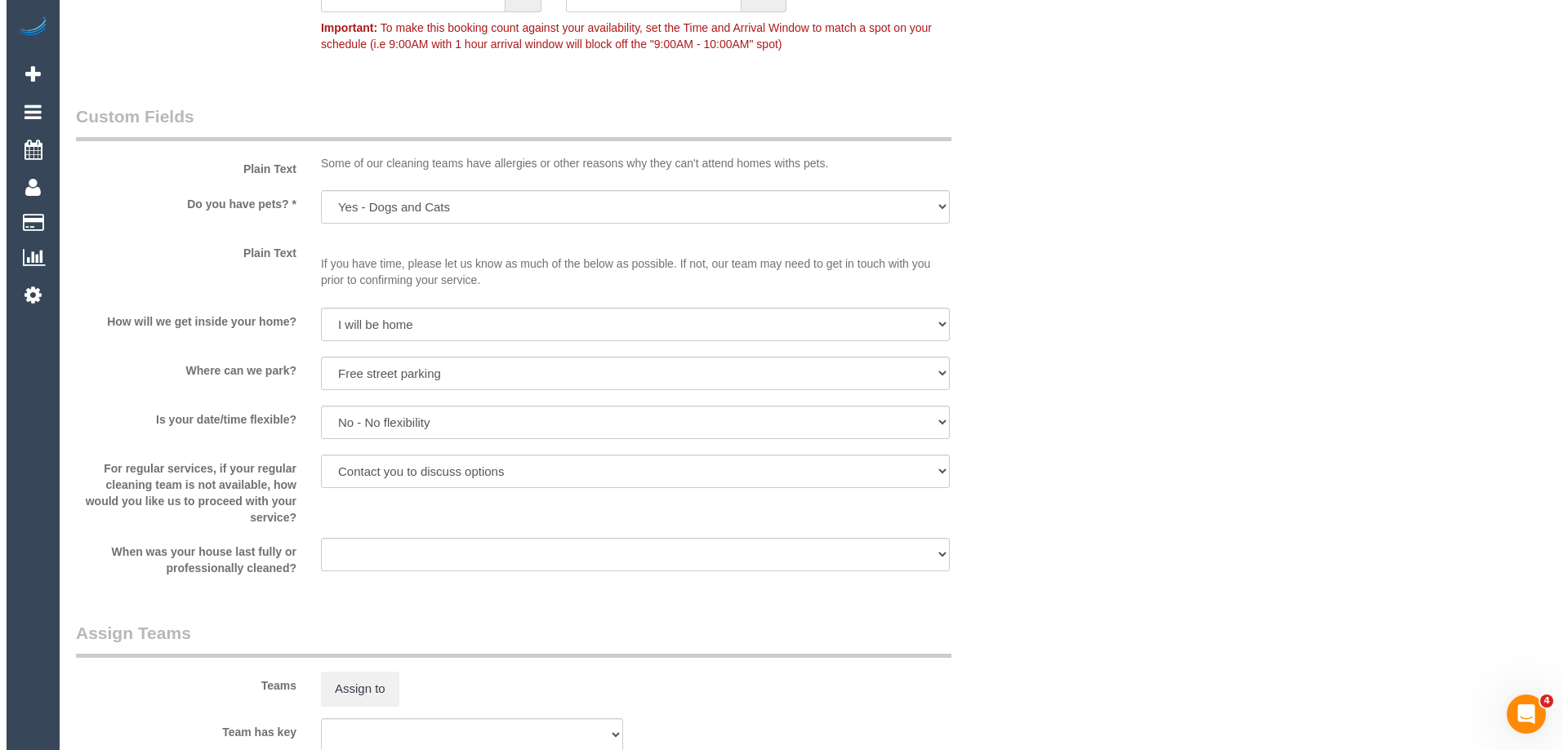
scroll to position [2123, 0]
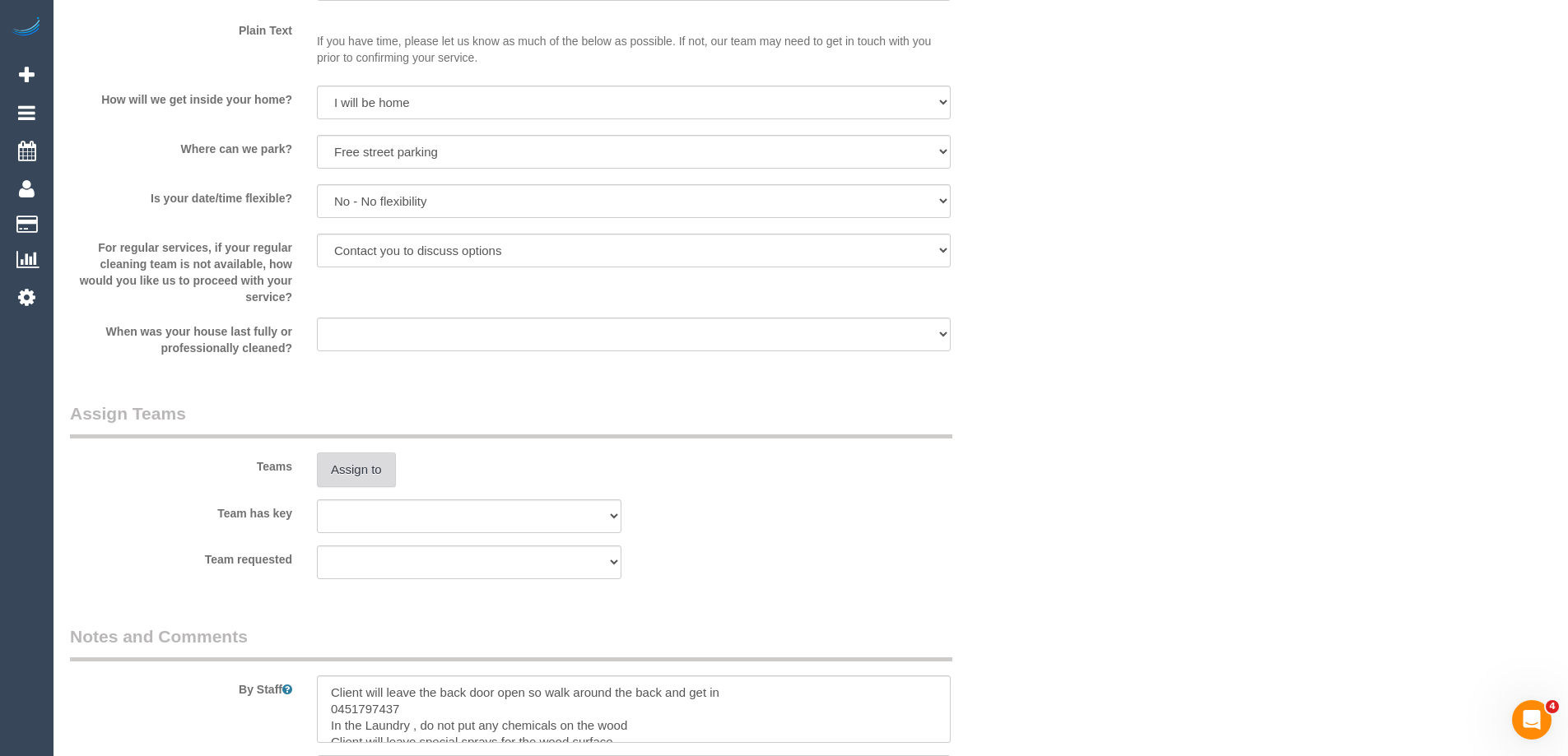
click at [371, 464] on button "Assign to" at bounding box center [356, 470] width 79 height 34
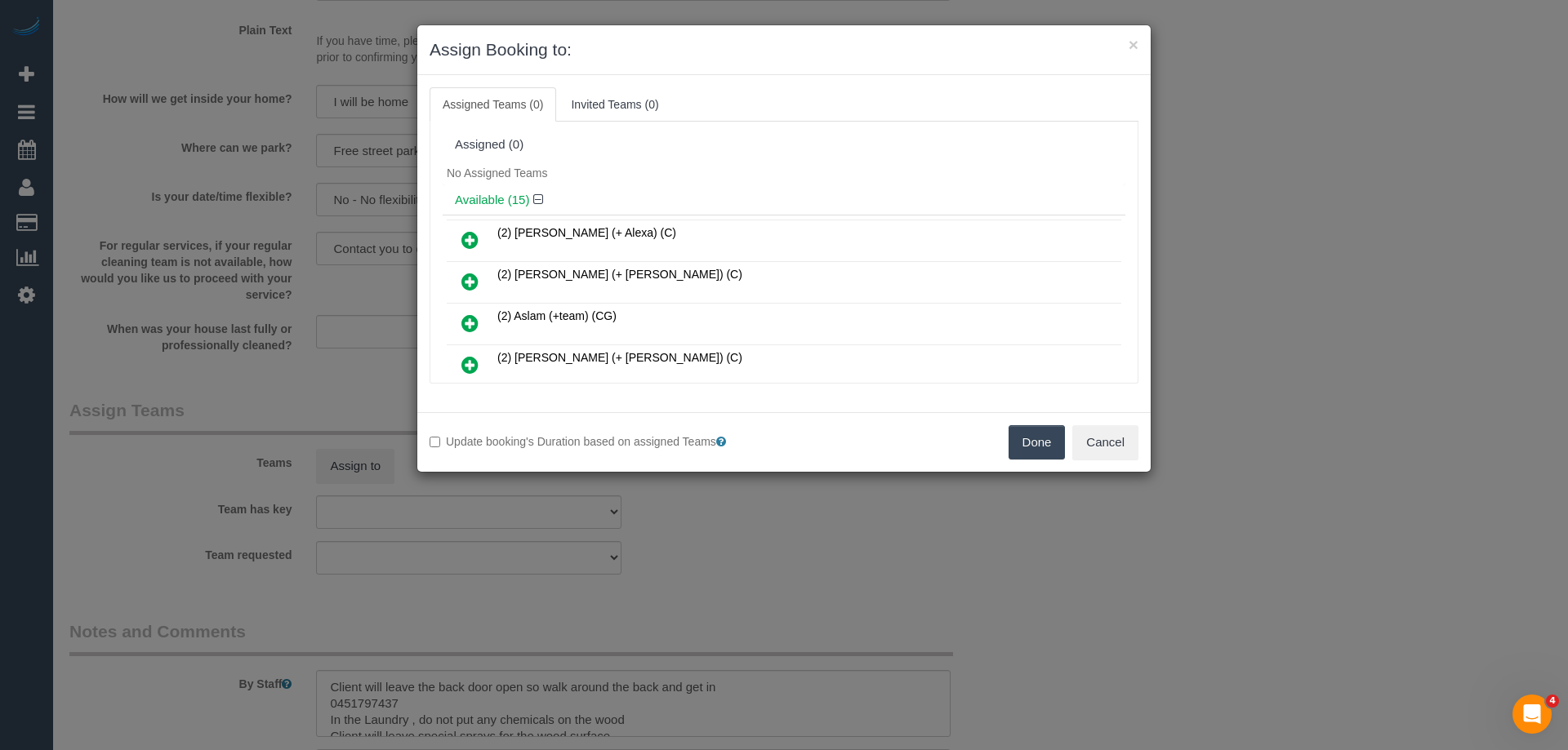
click at [816, 173] on div "No Assigned Teams" at bounding box center [784, 173] width 683 height 24
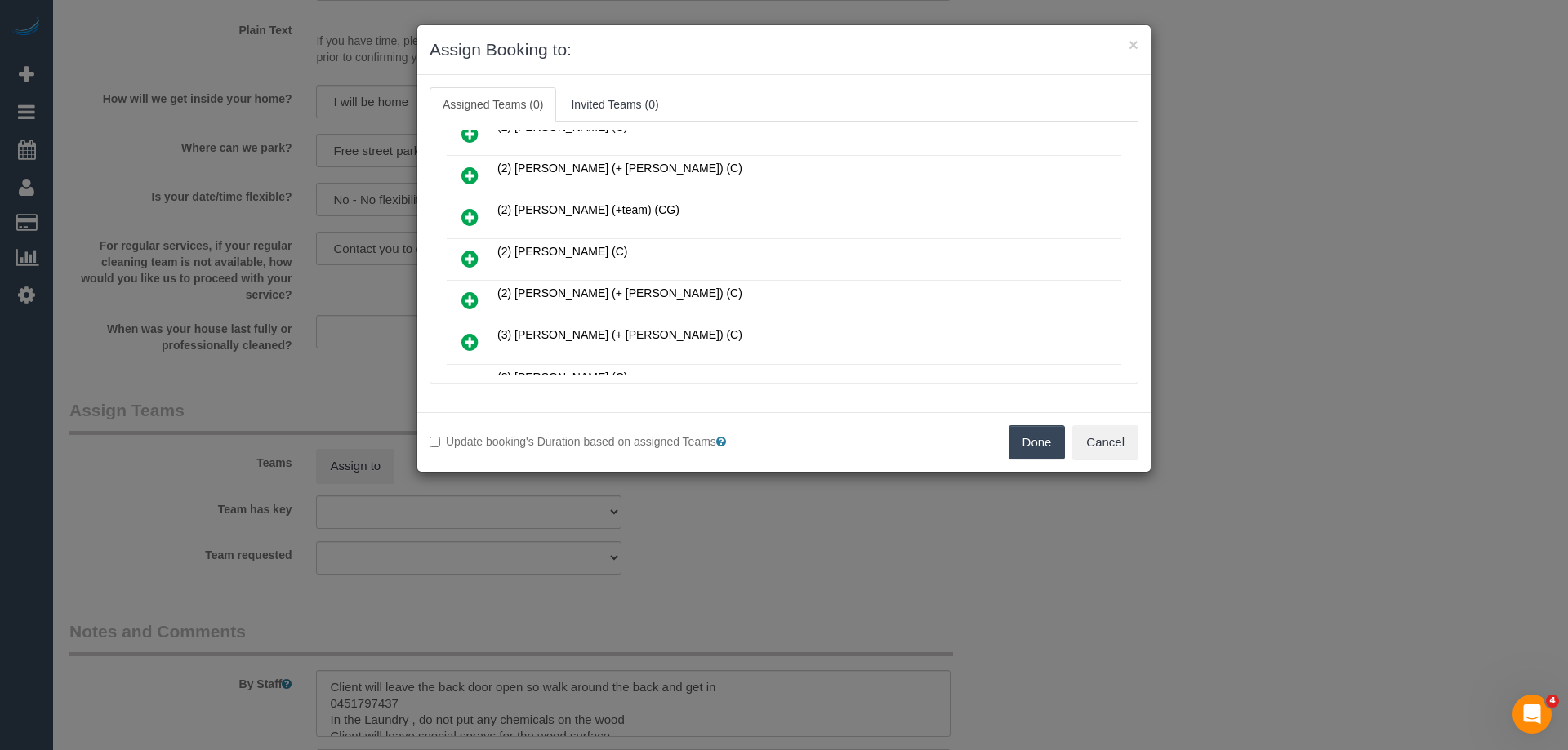
click at [472, 259] on icon at bounding box center [470, 259] width 17 height 20
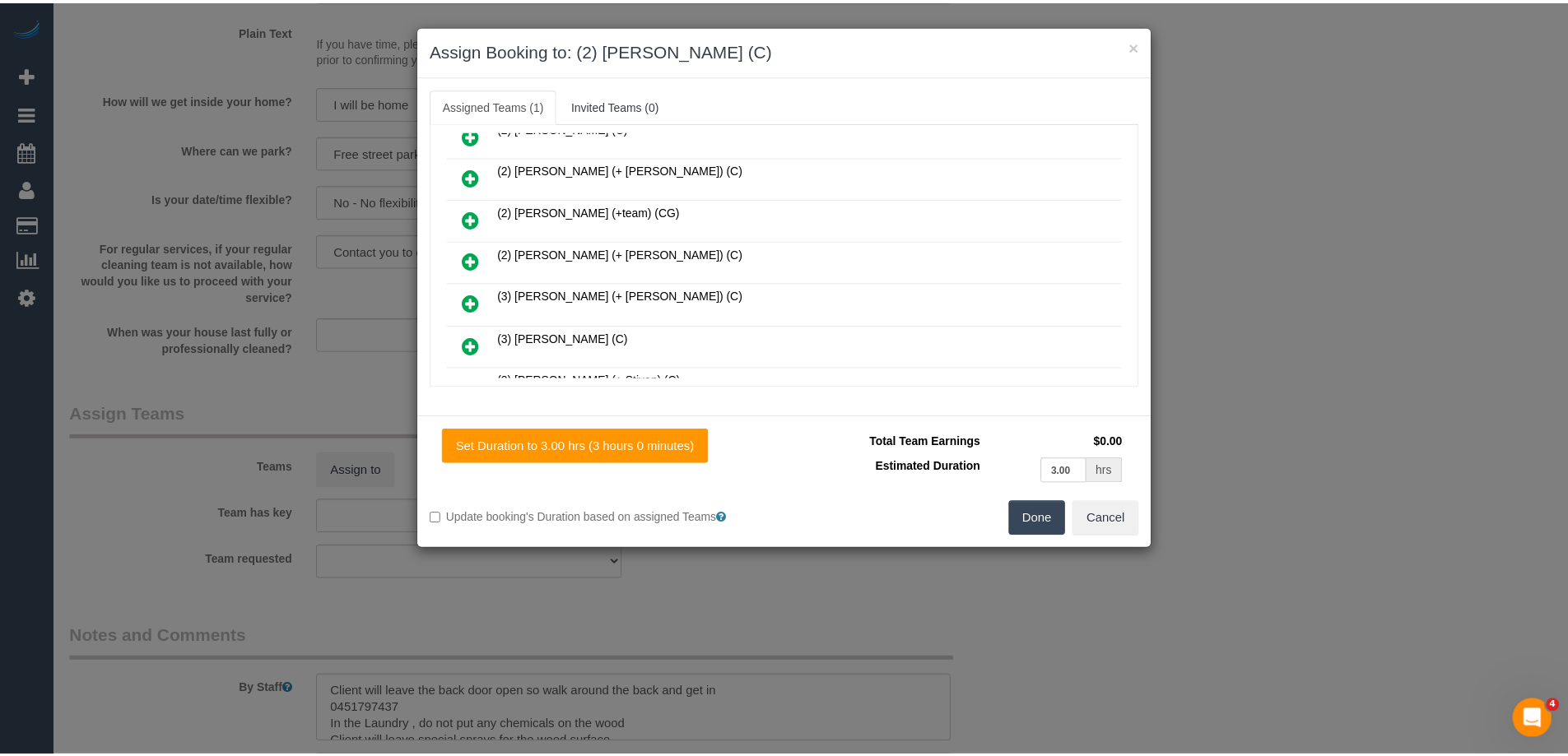
scroll to position [0, 0]
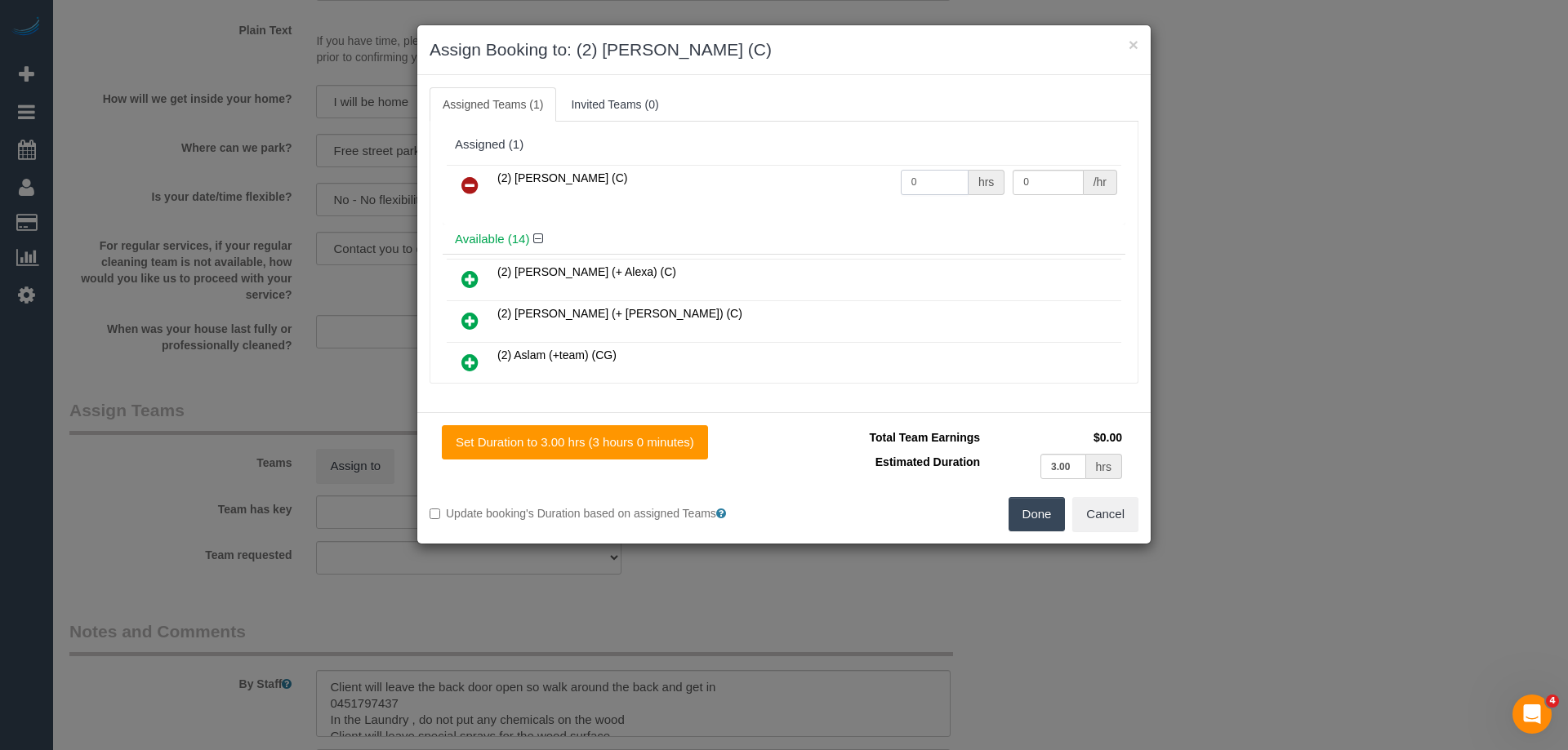
click at [937, 185] on input "0" at bounding box center [935, 183] width 68 height 25
type input "3"
click at [1042, 188] on input "0" at bounding box center [1047, 183] width 70 height 25
type input "37.5"
click at [1032, 509] on button "Done" at bounding box center [1037, 514] width 57 height 34
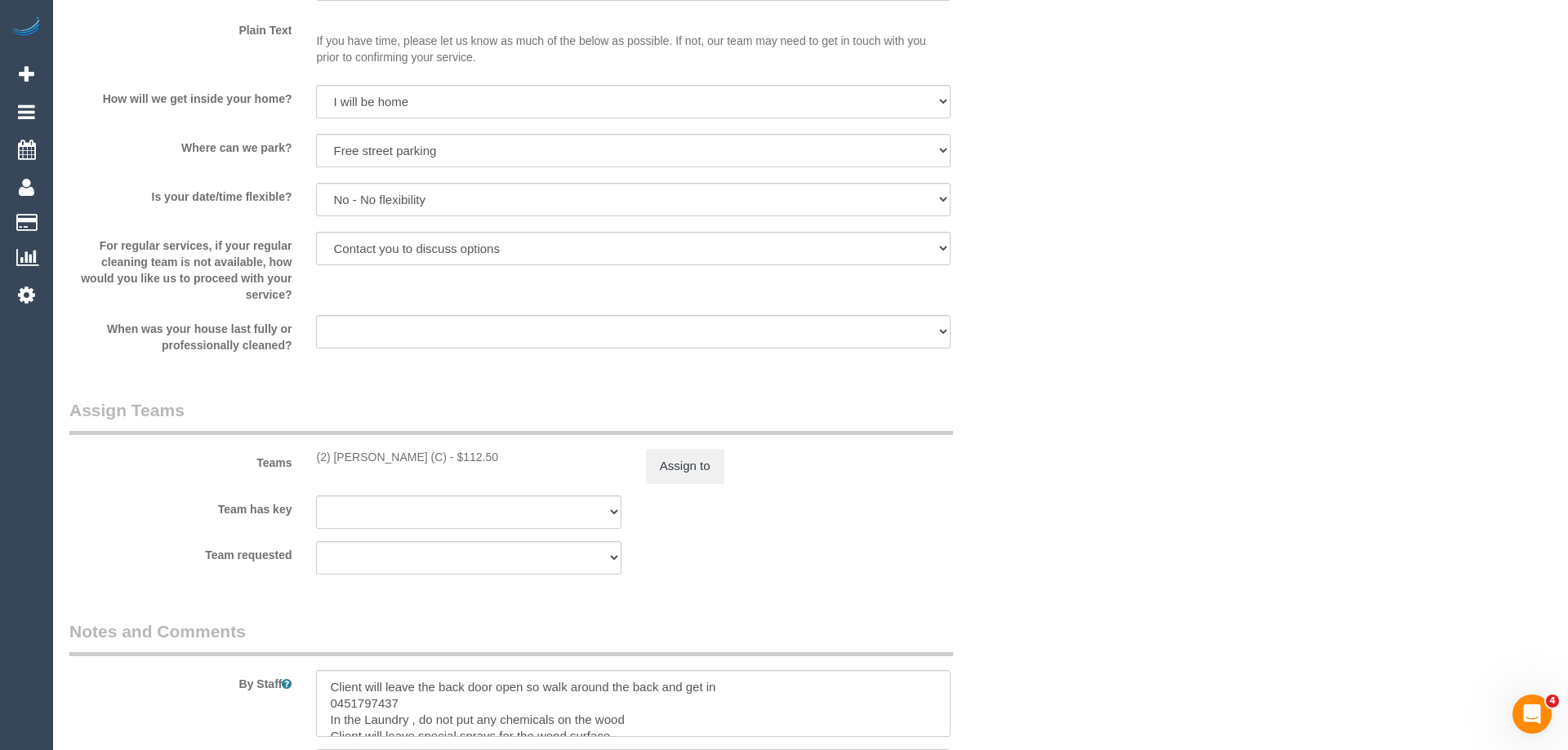
click at [1032, 509] on div "× Assign Booking to: (2) Nadine Young (C) Assigned Teams (1) Invited Teams (0) …" at bounding box center [784, 375] width 1568 height 750
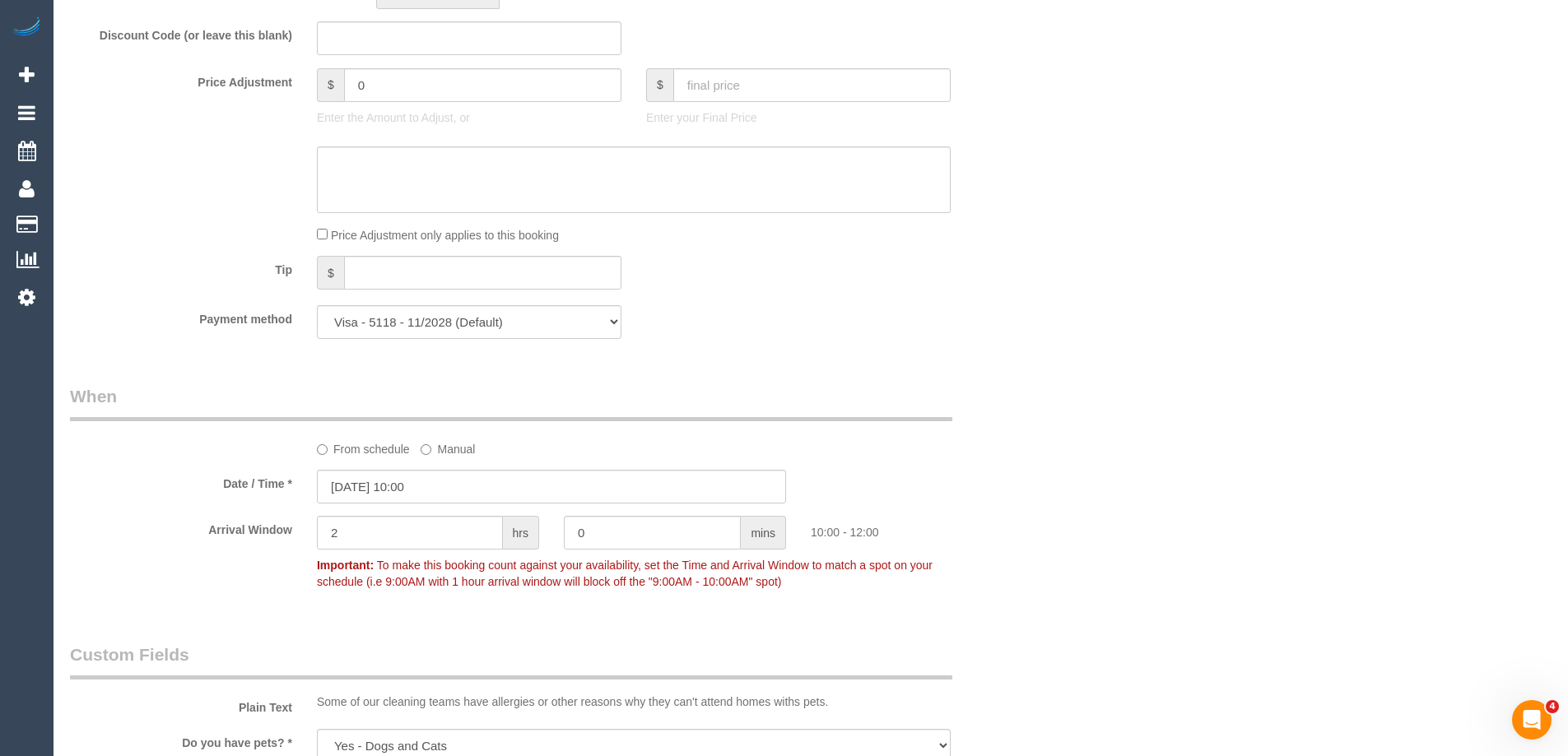
scroll to position [1563, 0]
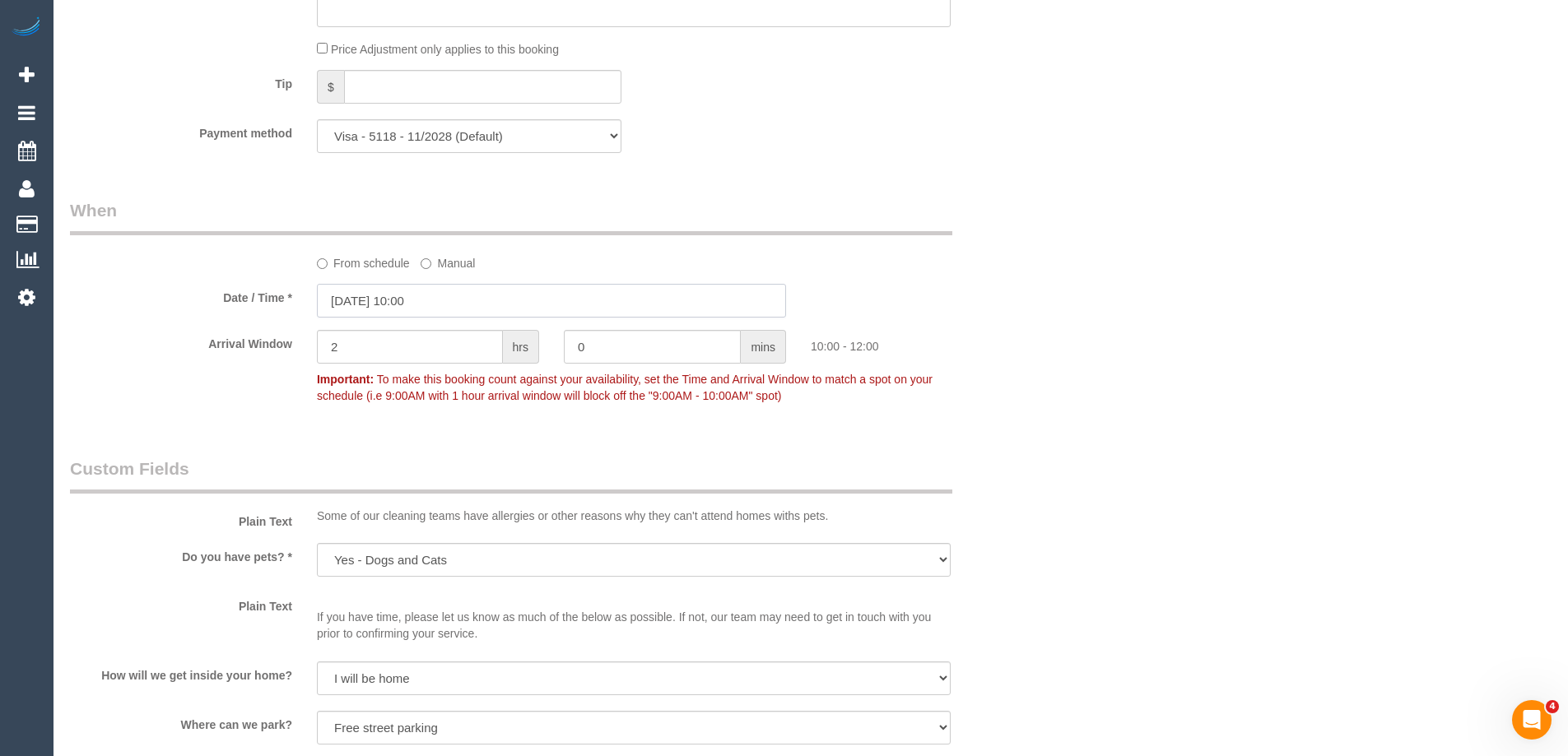
click at [405, 305] on input "03/09/2025 10:00" at bounding box center [551, 300] width 469 height 33
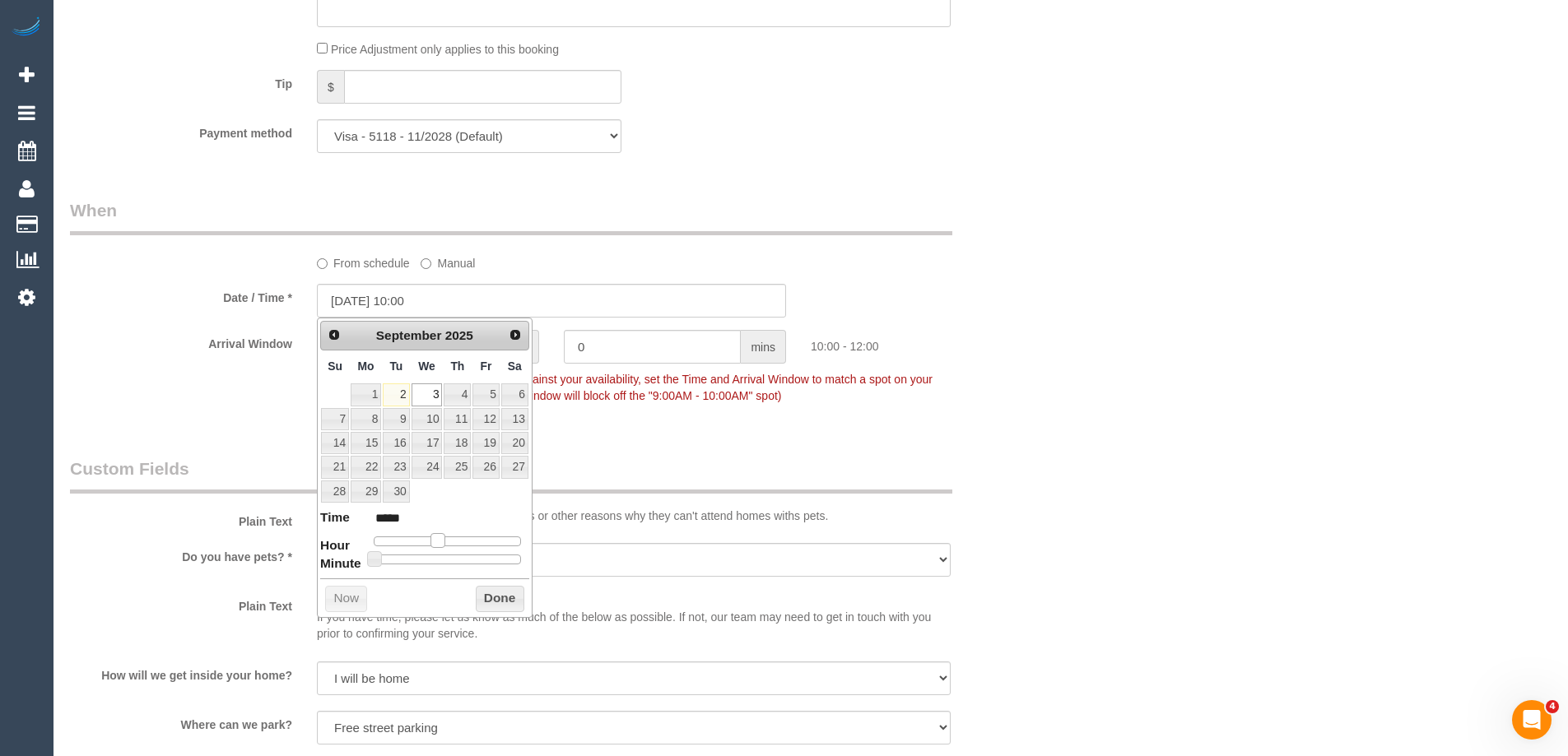
type input "03/09/2025 09:00"
type input "*****"
click at [438, 543] on span at bounding box center [431, 540] width 14 height 14
click at [509, 598] on button "Done" at bounding box center [500, 599] width 49 height 26
drag, startPoint x: 1145, startPoint y: 468, endPoint x: 1106, endPoint y: 517, distance: 62.6
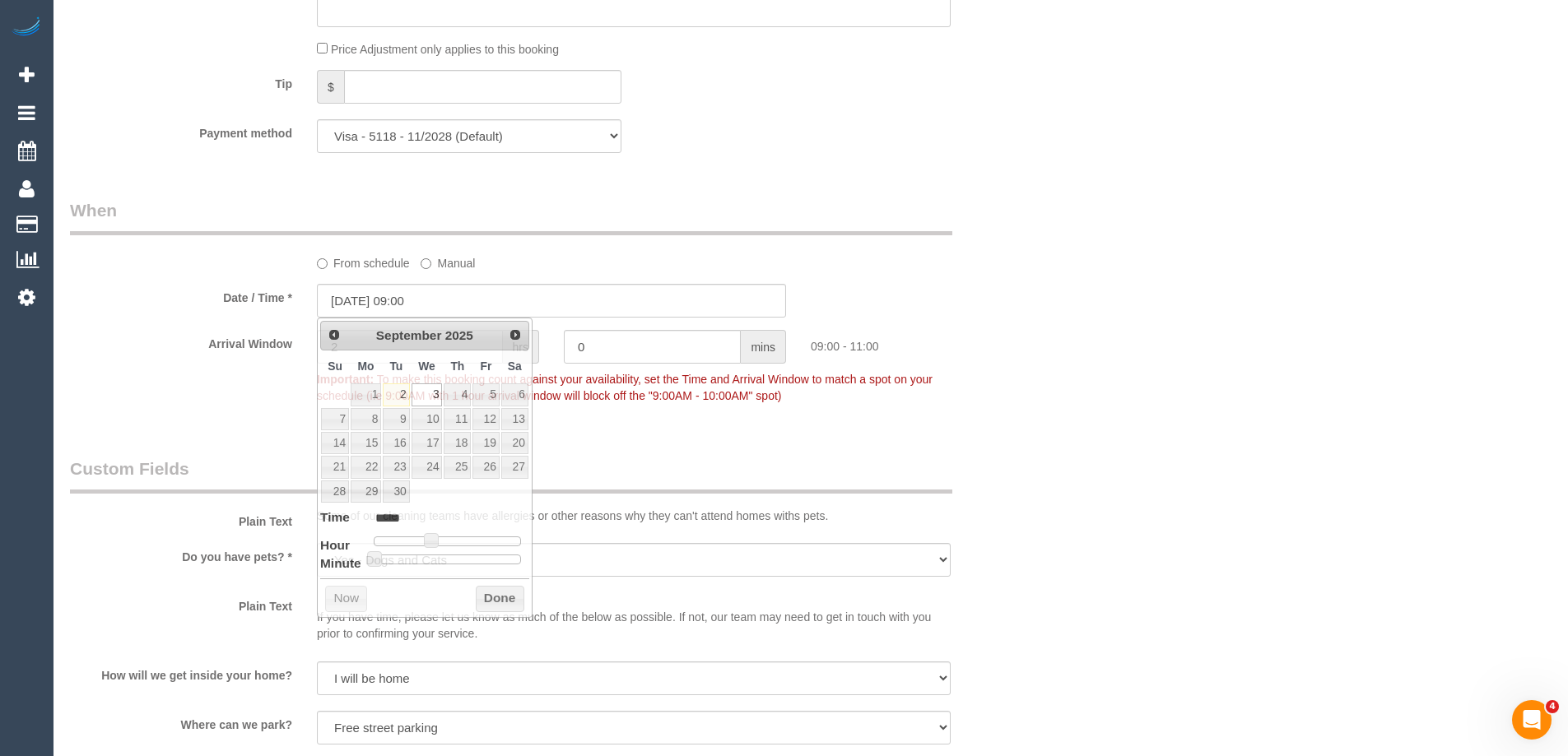
click at [1146, 468] on div "Who Email* sandy.iyngkaran@gmail.com Name * Sandy Iyngkaran Where Address* 145 …" at bounding box center [810, 478] width 1481 height 3963
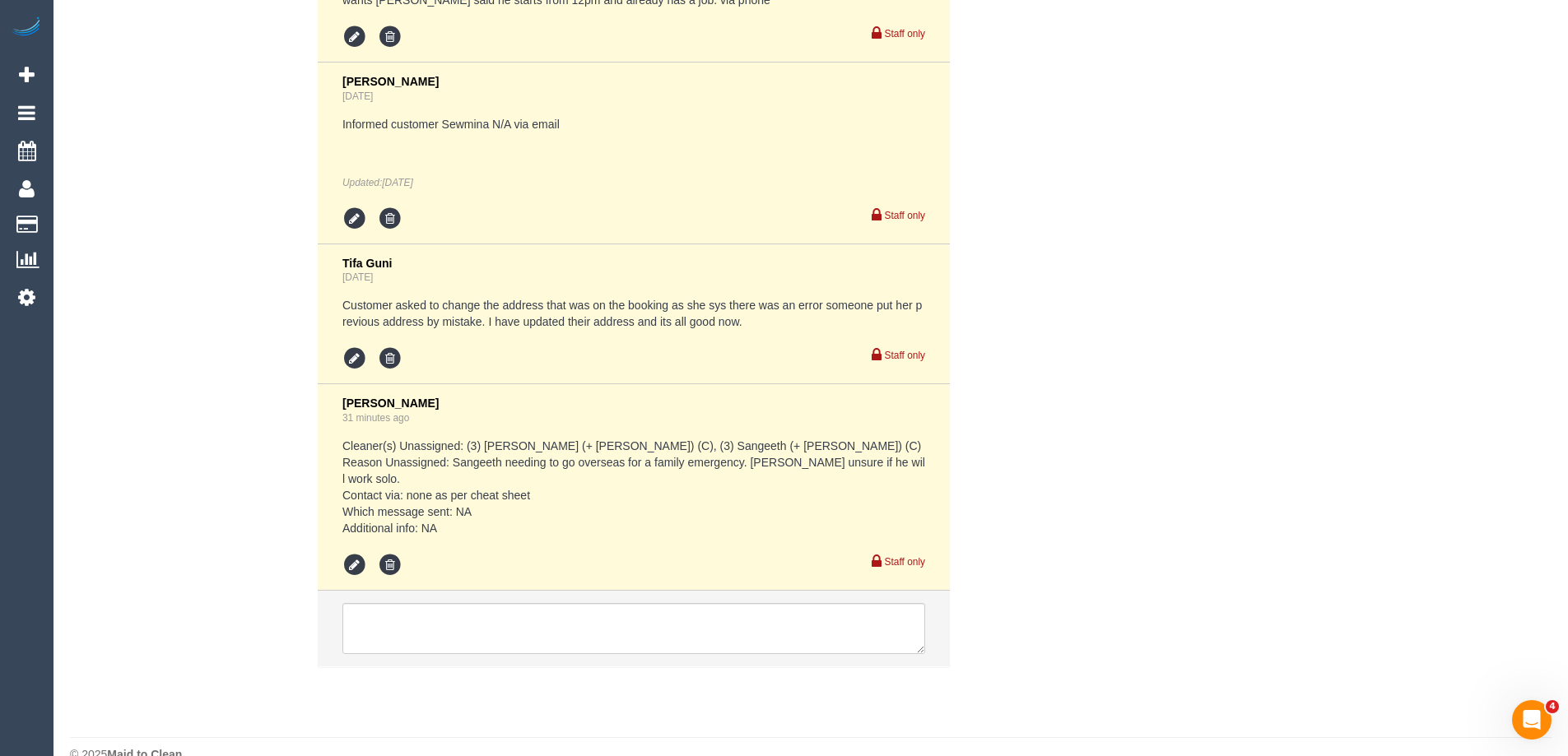
scroll to position [3309, 0]
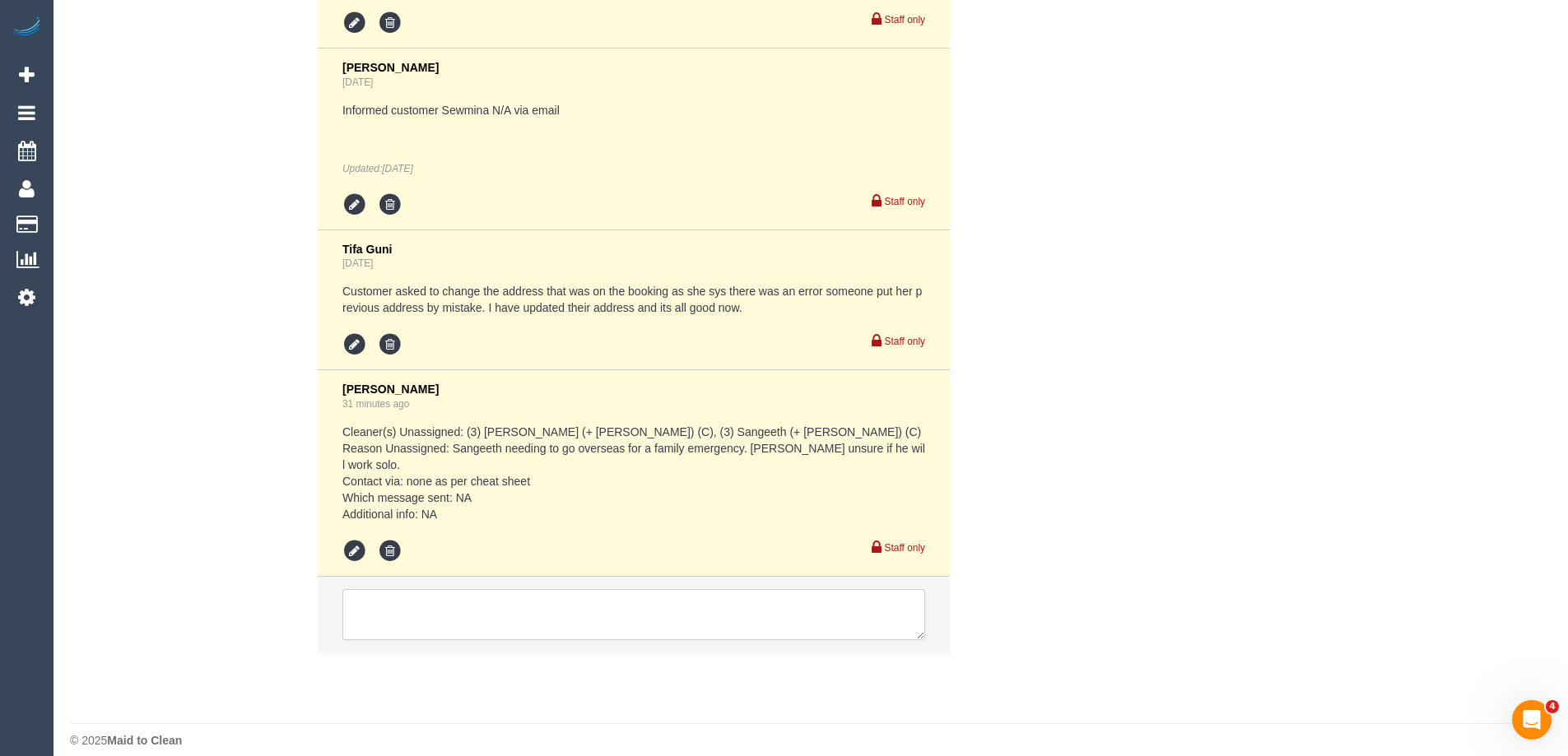
click at [451, 589] on textarea at bounding box center [633, 614] width 583 height 51
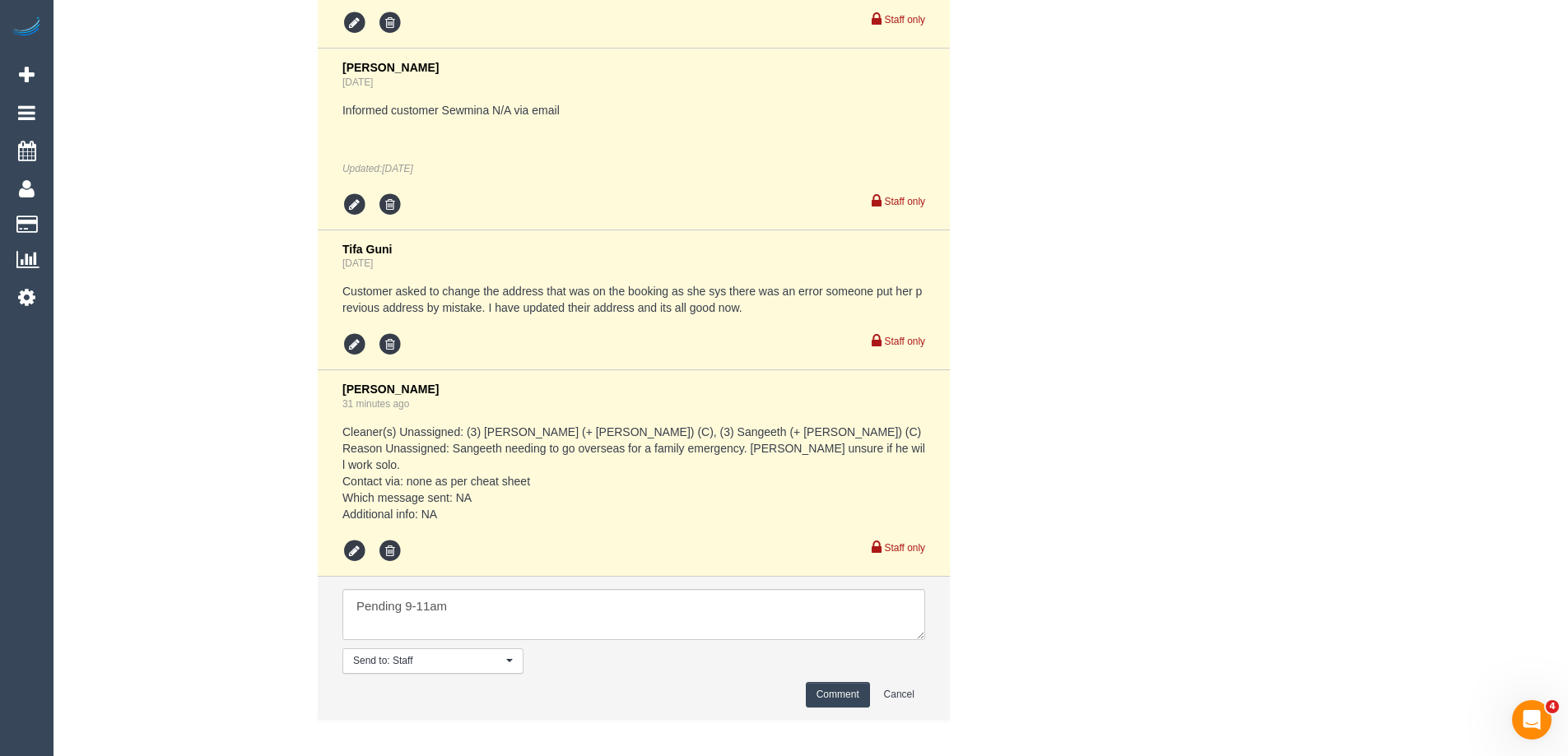
click at [570, 577] on li "Send to: Staff Nothing selected Send to: Staff Send to: Customer Send to: Team …" at bounding box center [634, 649] width 632 height 144
click at [579, 598] on textarea at bounding box center [633, 614] width 583 height 51
type textarea "Pending 9-11am - sms sent"
click at [833, 682] on button "Comment" at bounding box center [837, 695] width 64 height 25
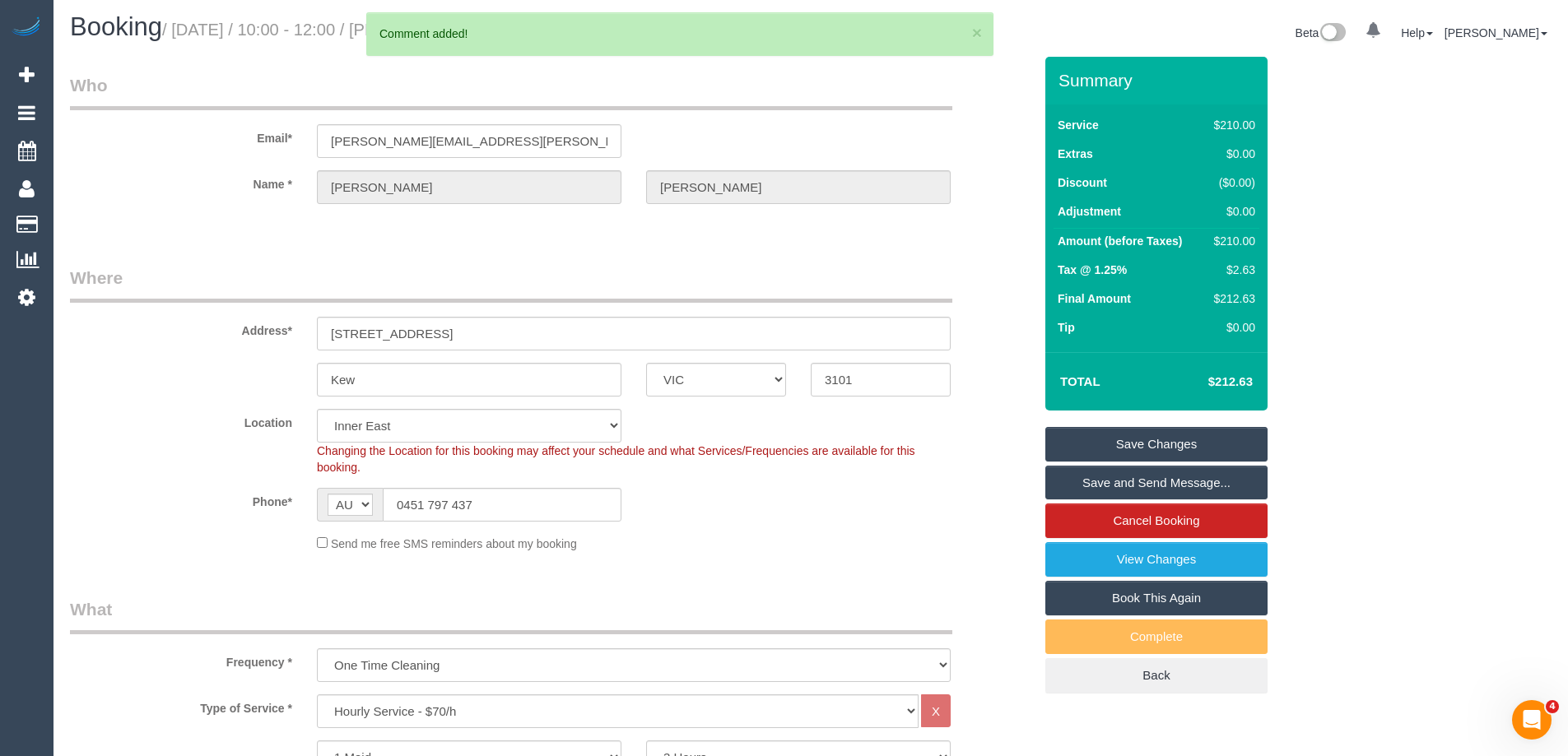
scroll to position [0, 0]
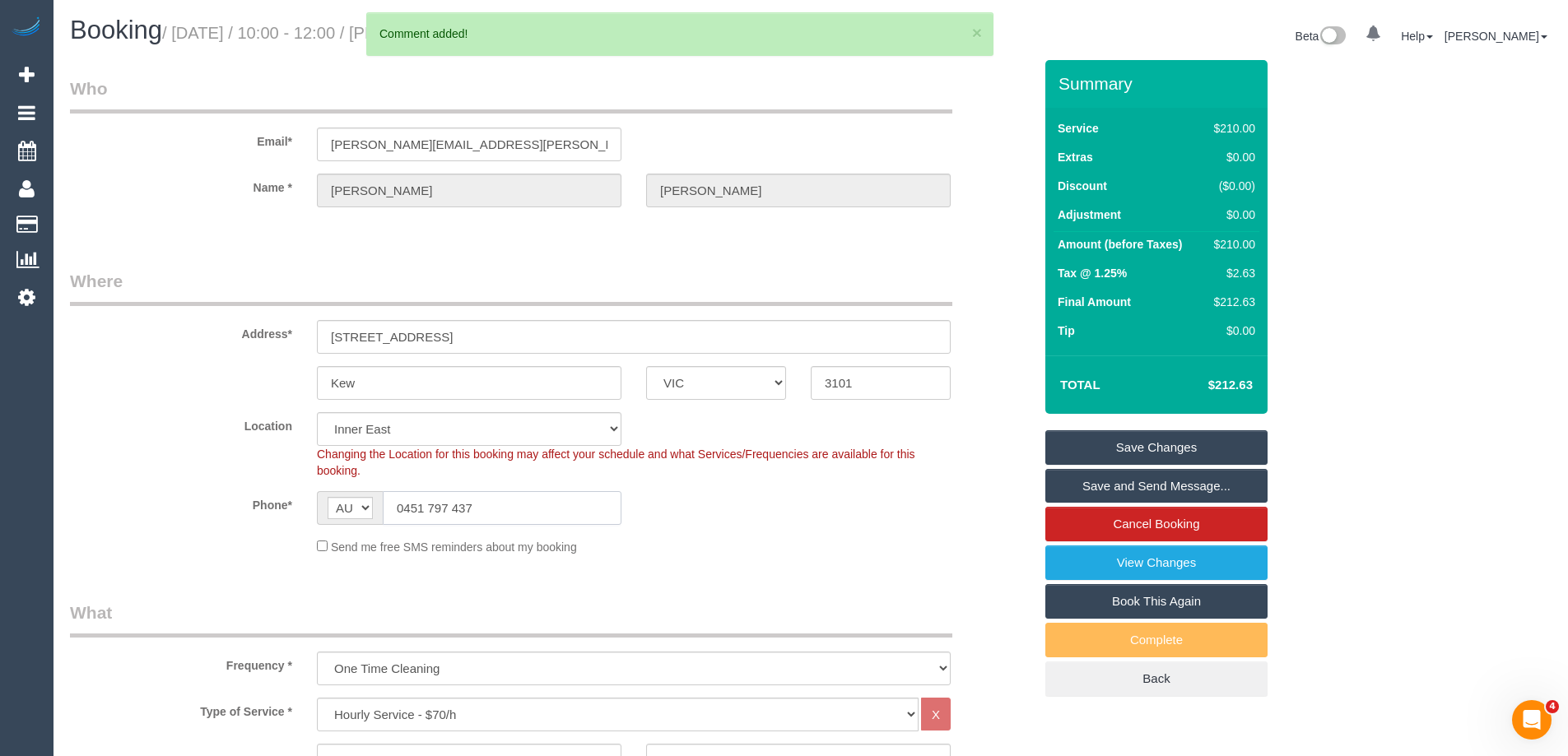
click at [462, 506] on input "0451 797 437" at bounding box center [502, 508] width 238 height 33
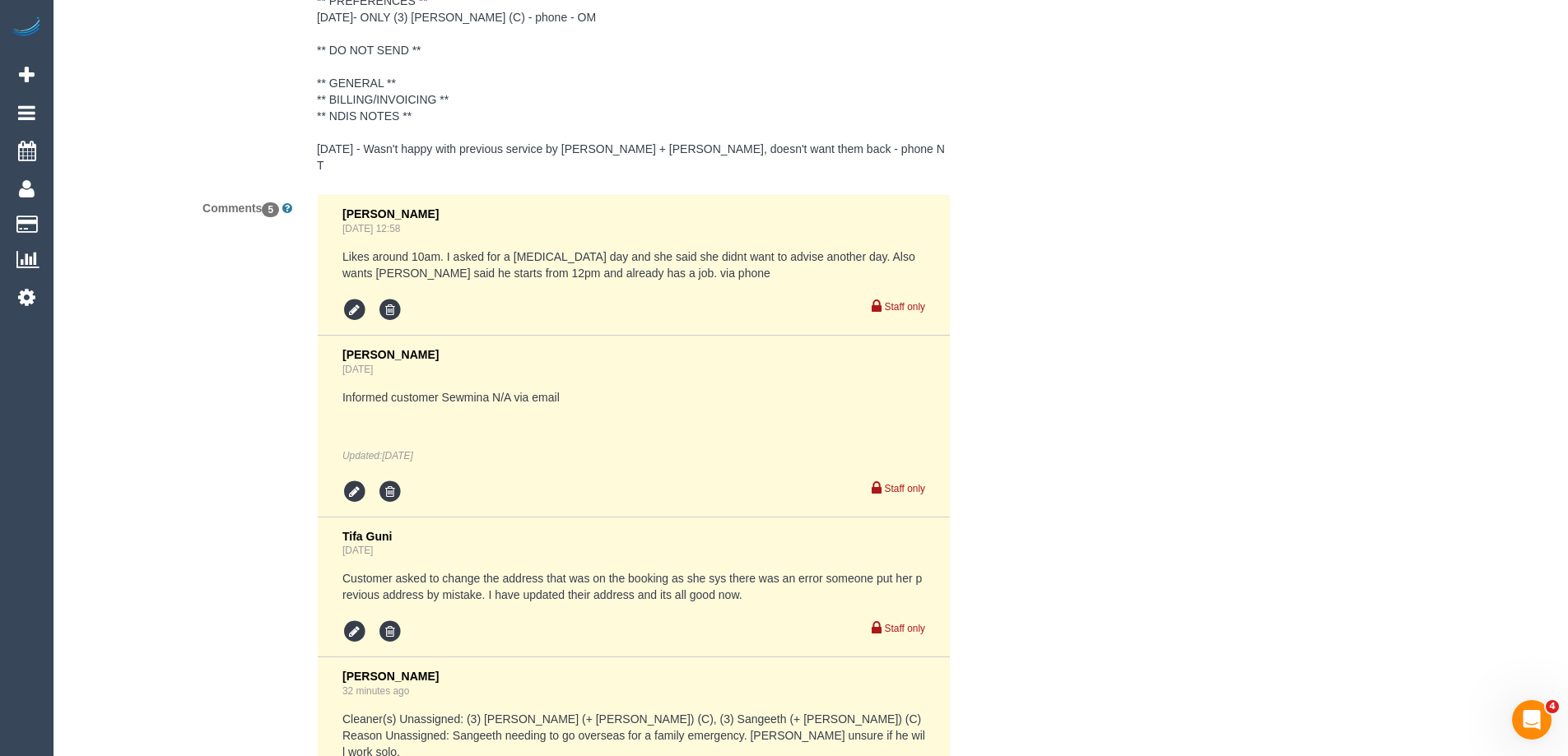
scroll to position [3020, 0]
click at [1042, 353] on div "Comments 5 Vanessa Christou Aug 26, 2025 12:58 Likes around 10am. I asked for a…" at bounding box center [551, 638] width 987 height 886
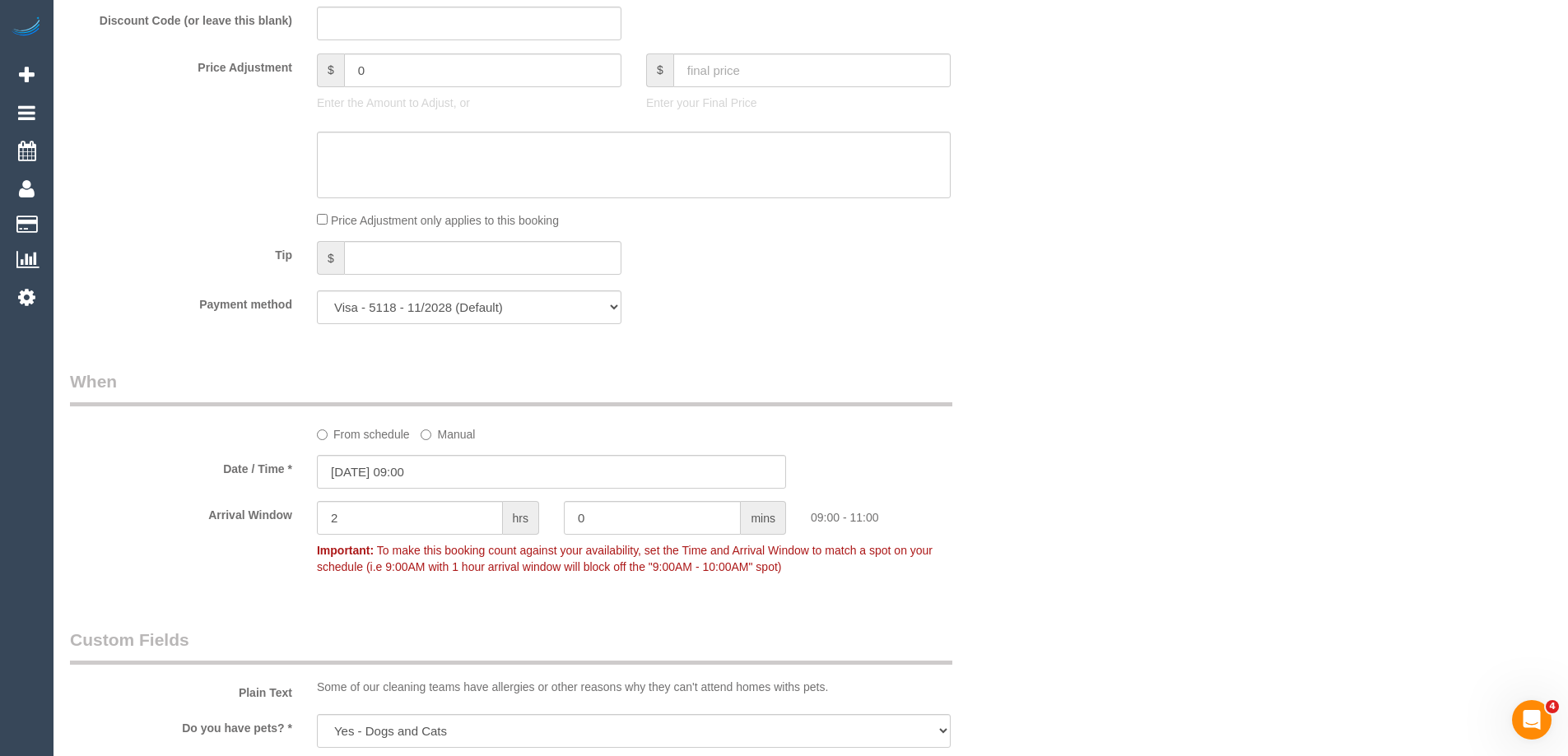
scroll to position [1375, 0]
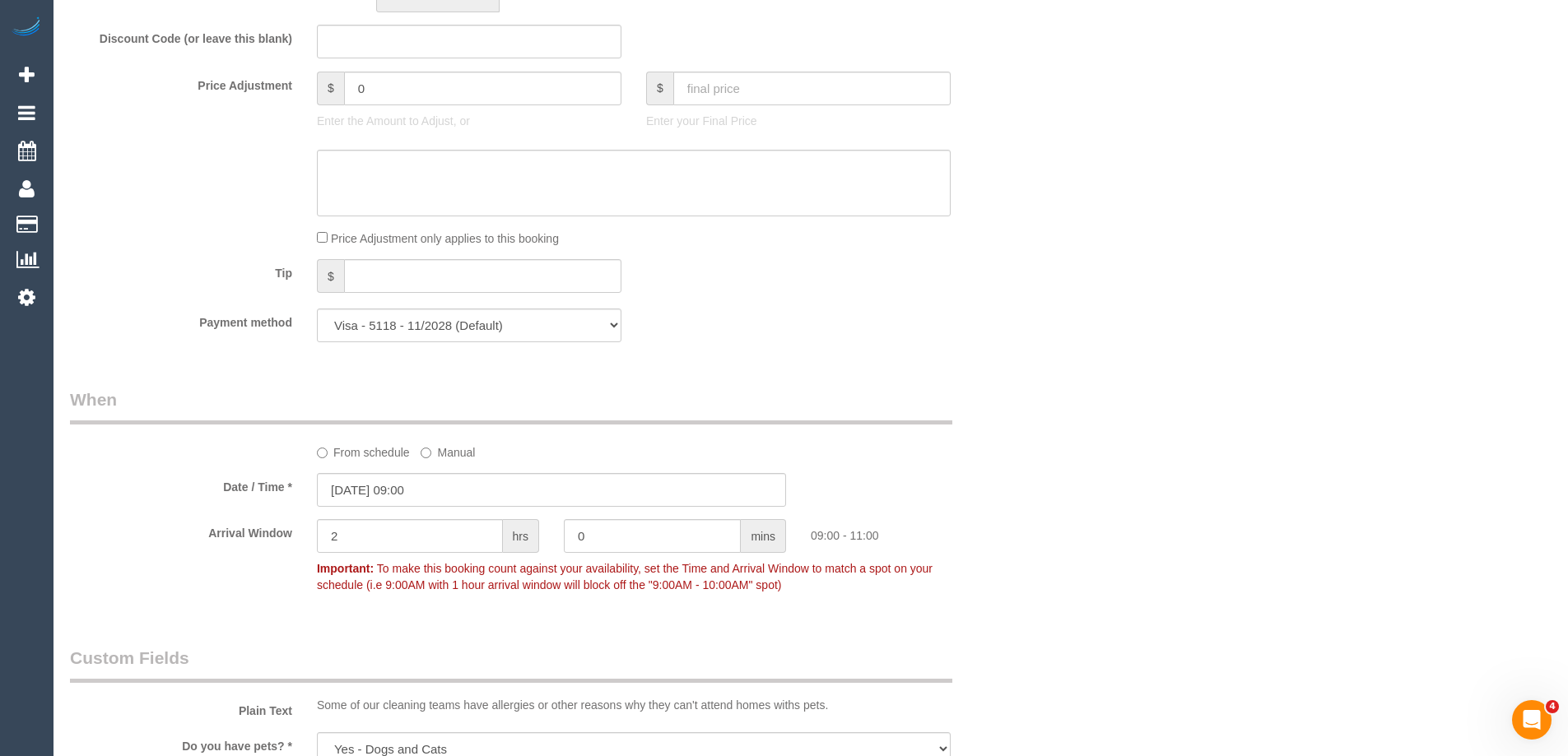
click at [1120, 339] on div "Who Email* [PERSON_NAME][EMAIL_ADDRESS][PERSON_NAME][DOMAIN_NAME] Name * [PERSO…" at bounding box center [810, 730] width 1481 height 4088
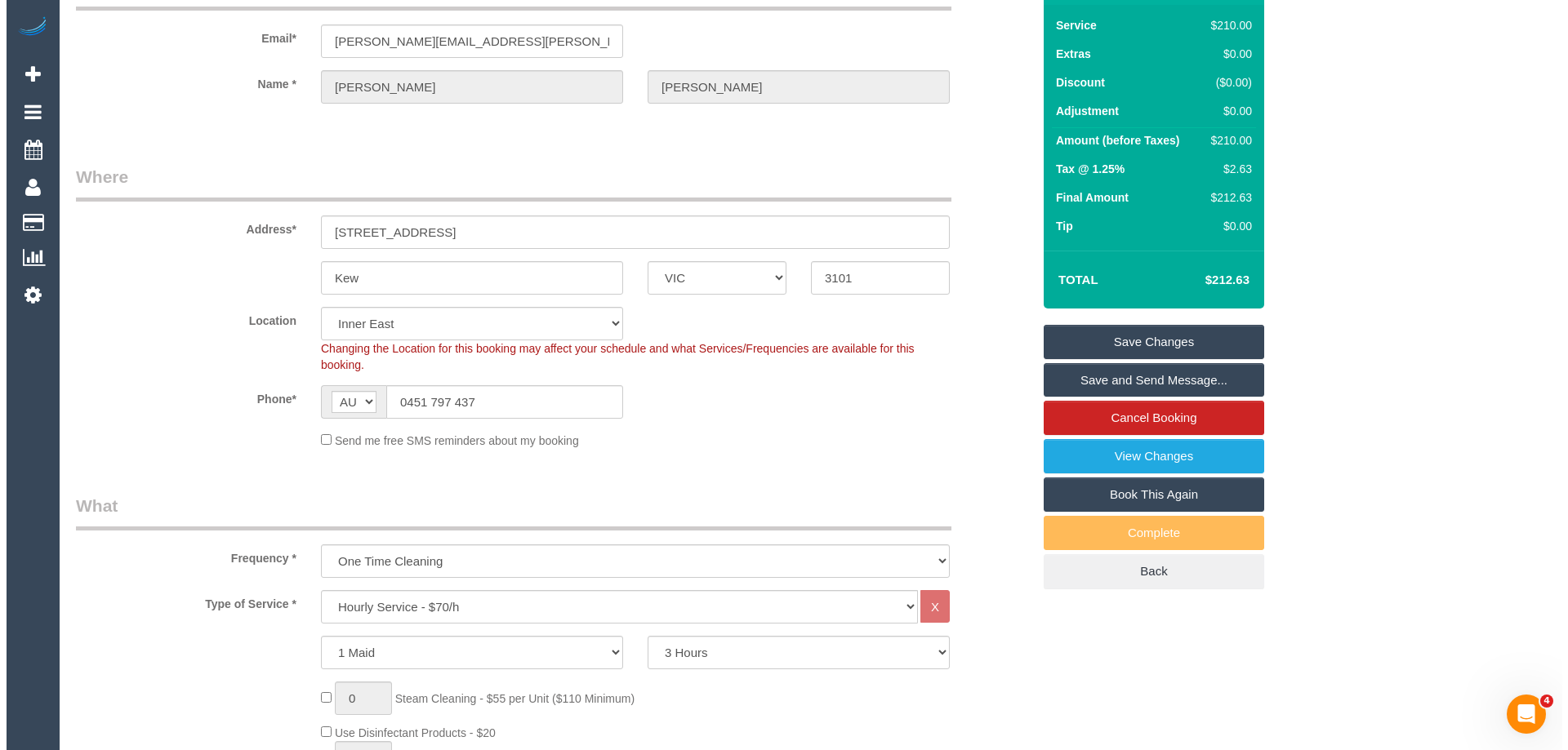
scroll to position [0, 0]
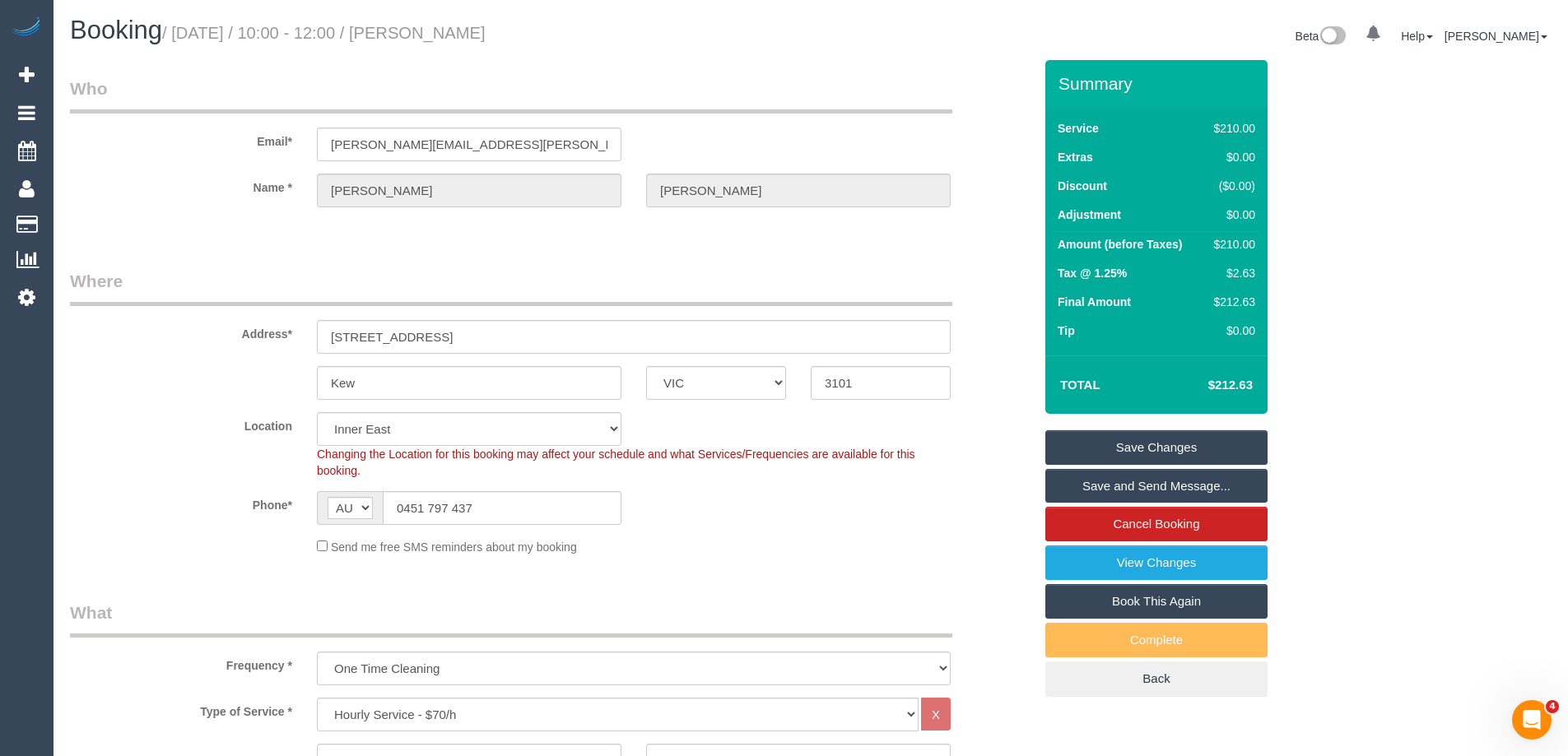
click at [1162, 453] on link "Save Changes" at bounding box center [1156, 448] width 222 height 34
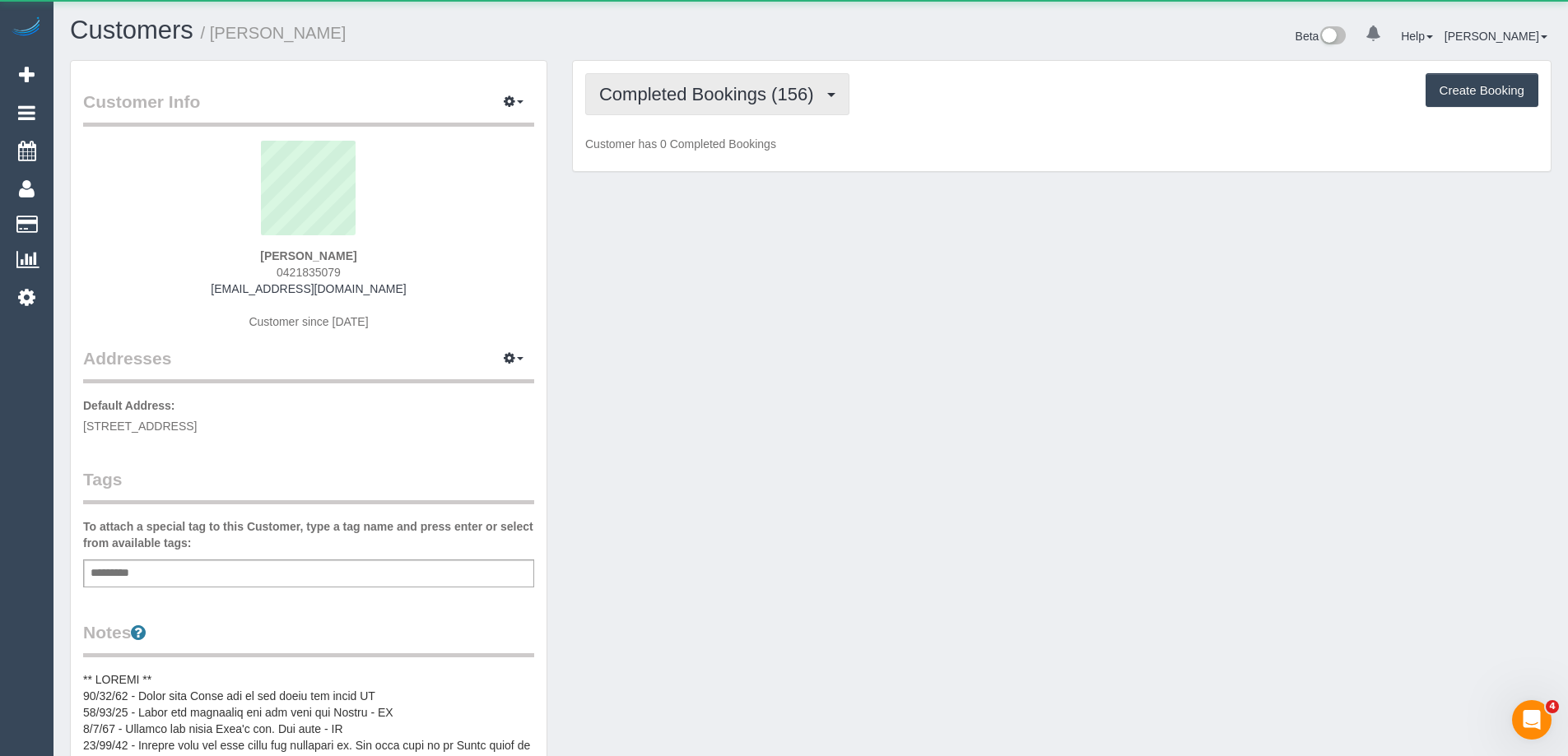
click at [715, 97] on span "Completed Bookings (156)" at bounding box center [710, 94] width 222 height 21
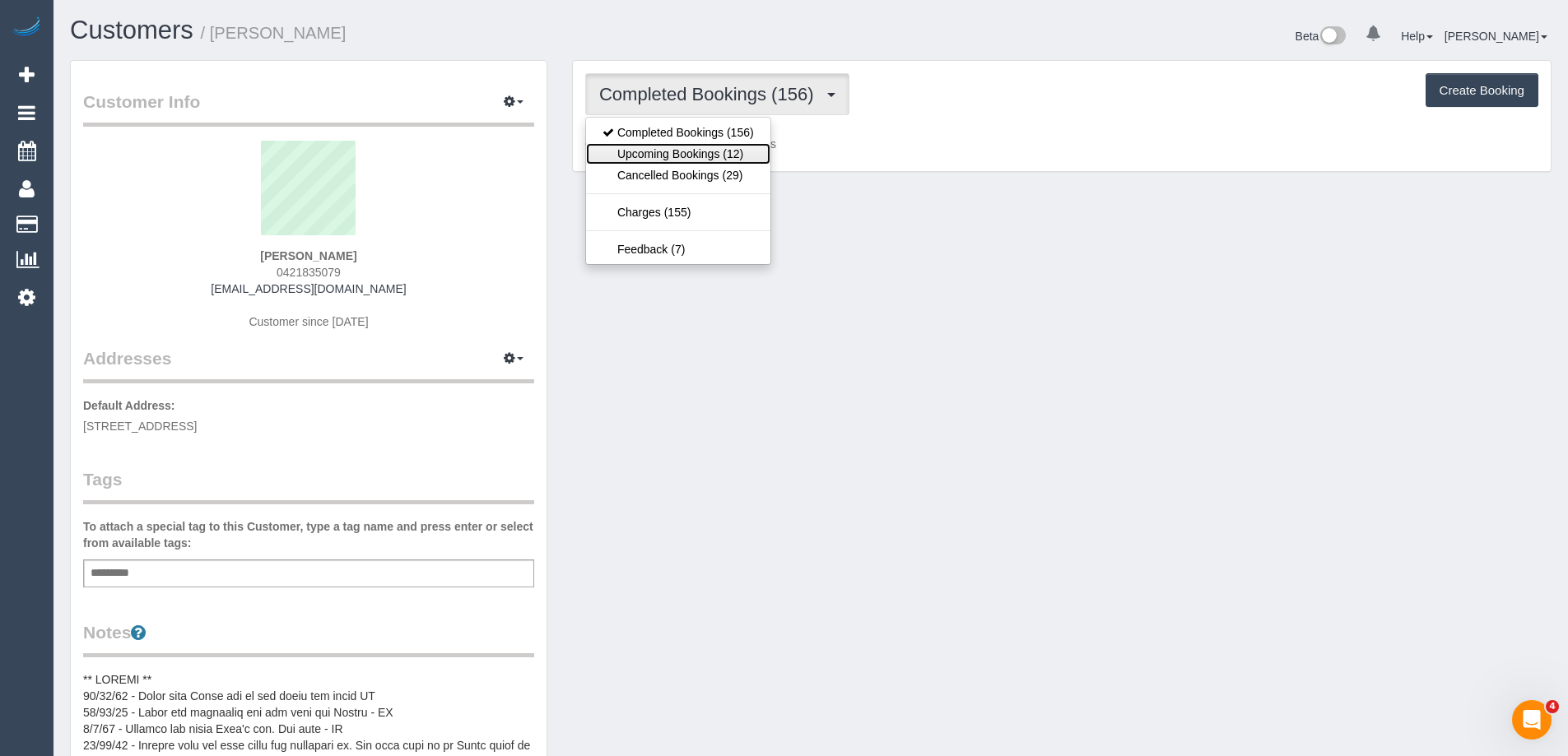
click at [693, 148] on link "Upcoming Bookings (12)" at bounding box center [678, 154] width 184 height 22
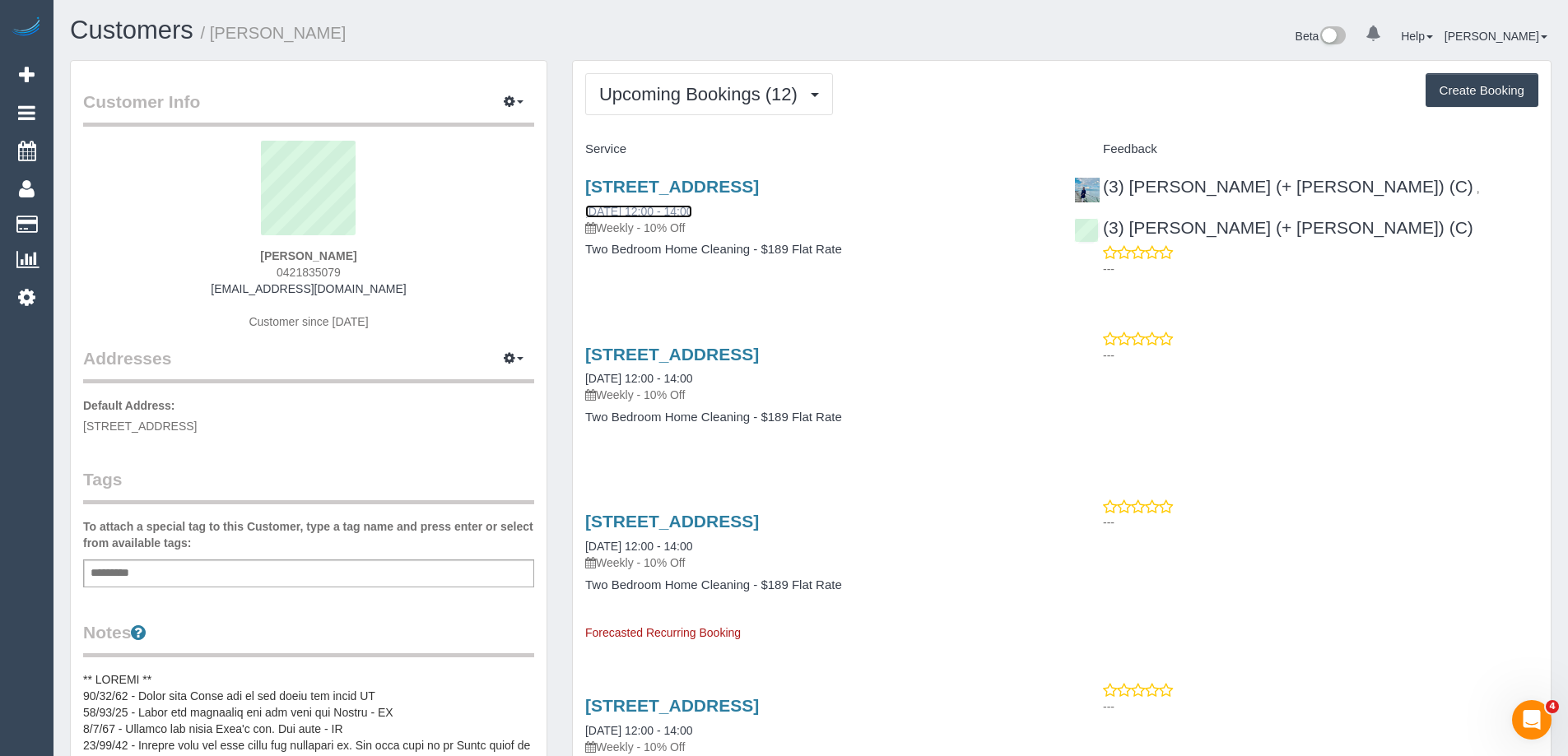
click at [692, 211] on link "03/09/2025 12:00 - 14:00" at bounding box center [639, 211] width 107 height 14
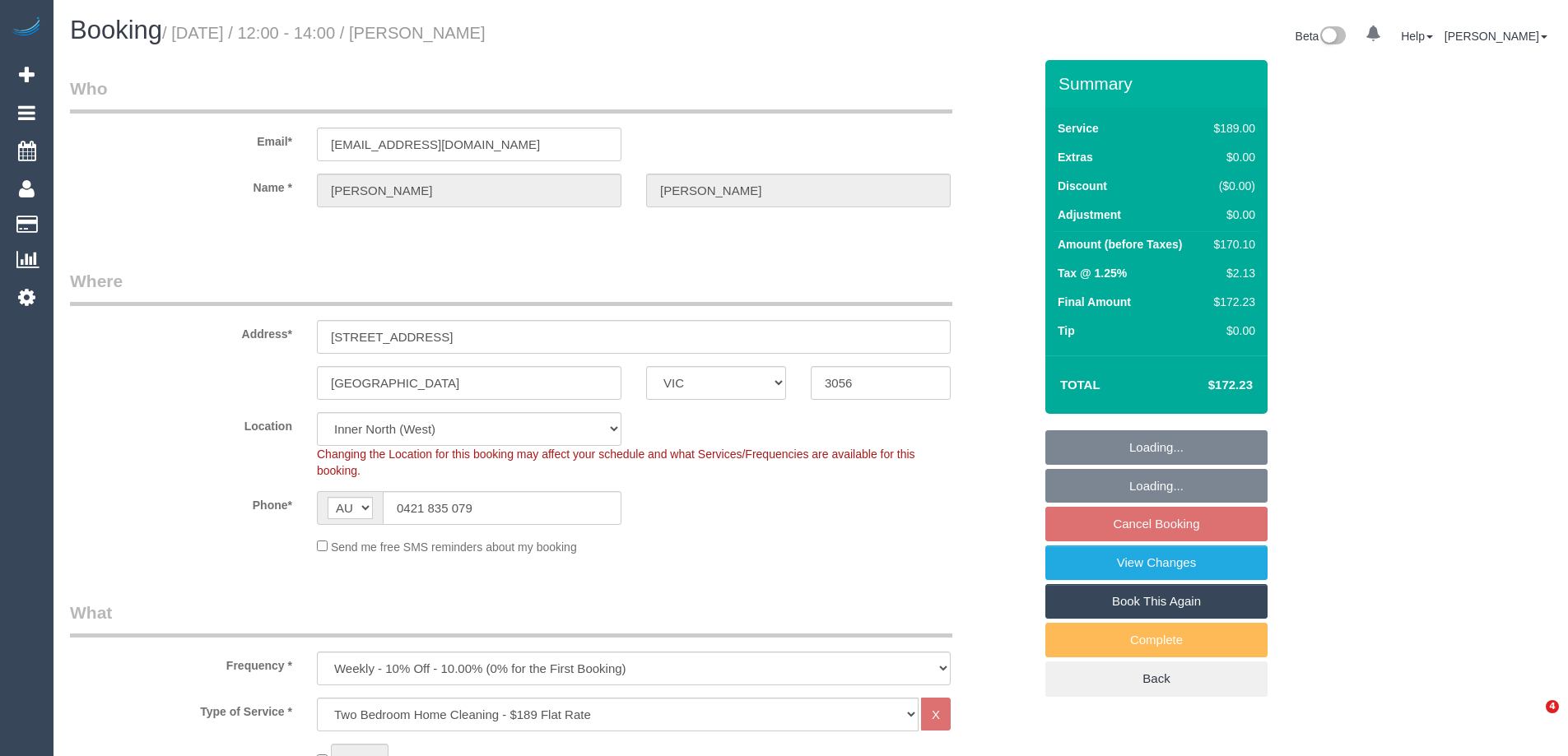
select select "VIC"
select select "object:1734"
select select "spot1"
select select "number:29"
select select "number:35"
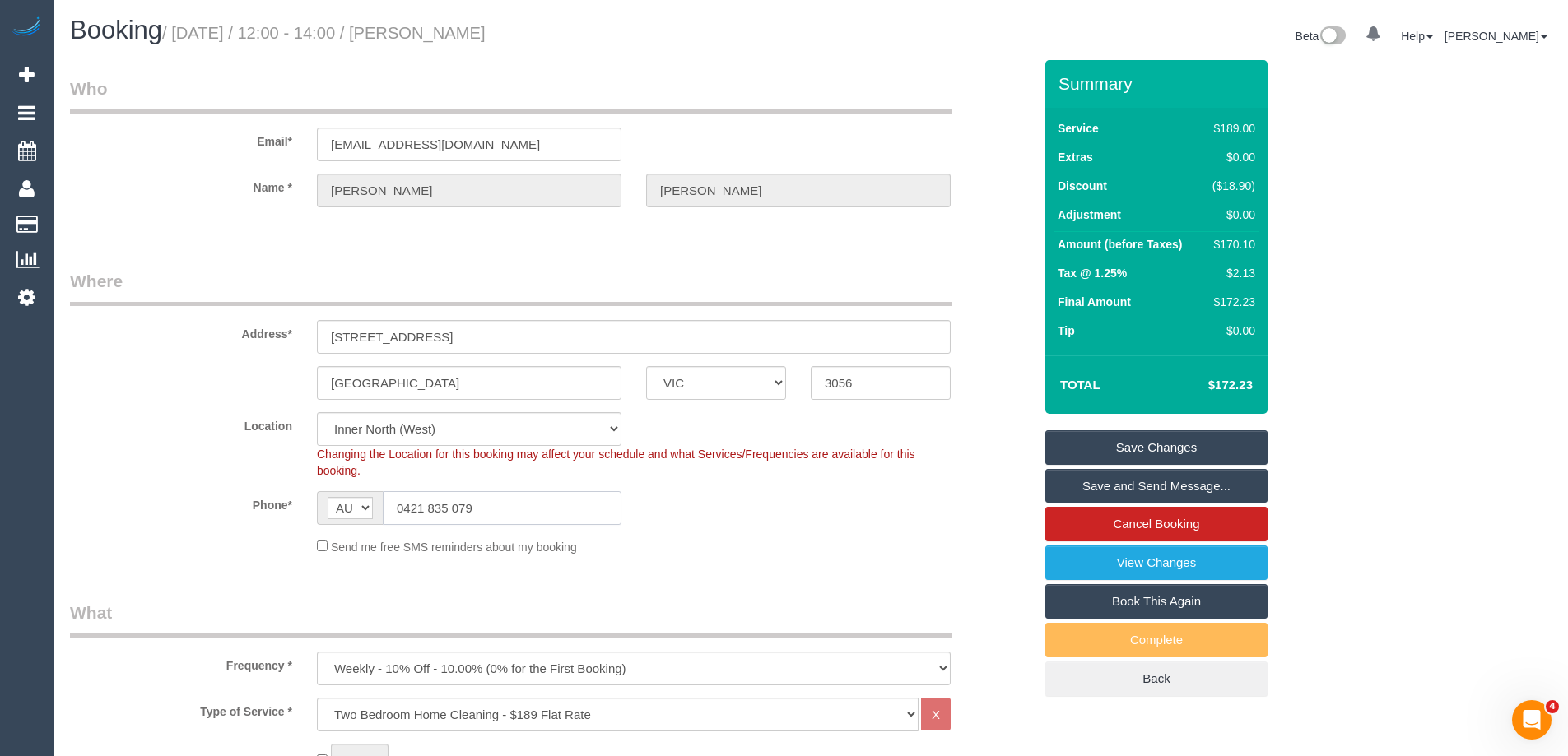
click at [480, 504] on input "0421 835 079" at bounding box center [502, 508] width 238 height 33
click at [666, 77] on legend "Who" at bounding box center [510, 95] width 882 height 37
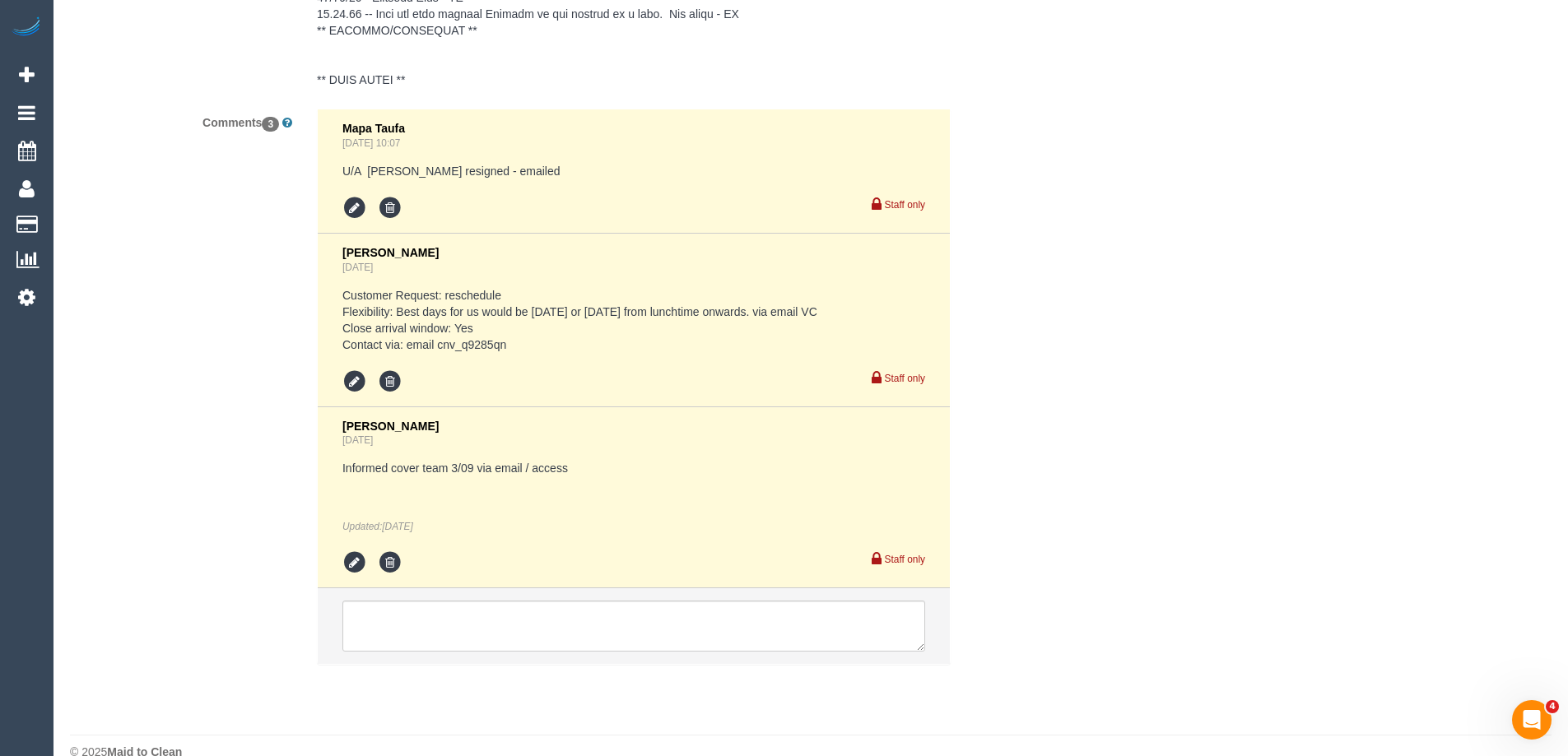
scroll to position [3654, 0]
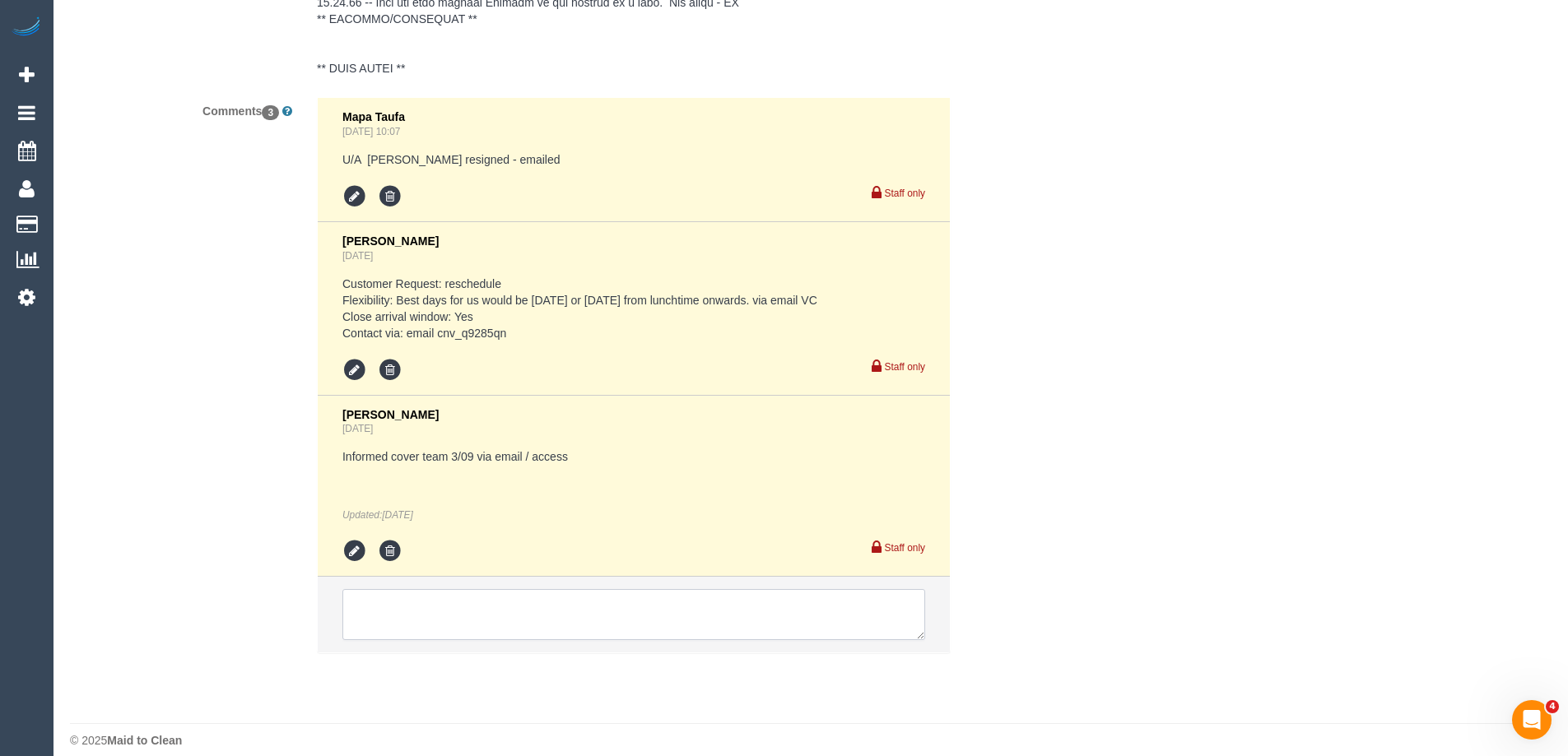
click at [486, 611] on textarea at bounding box center [633, 614] width 583 height 51
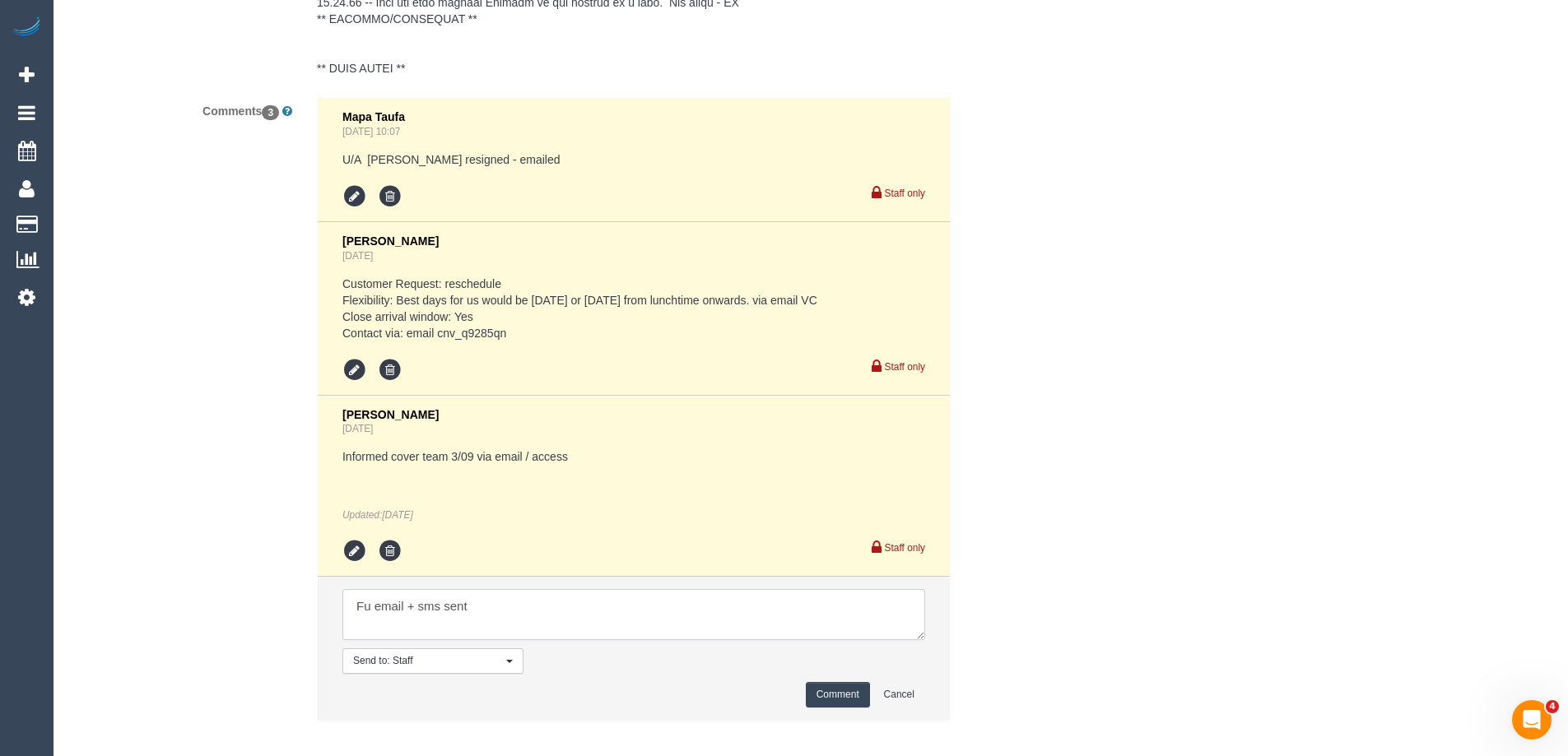
type textarea "Fu email + sms sent"
click at [823, 682] on button "Comment" at bounding box center [837, 695] width 64 height 25
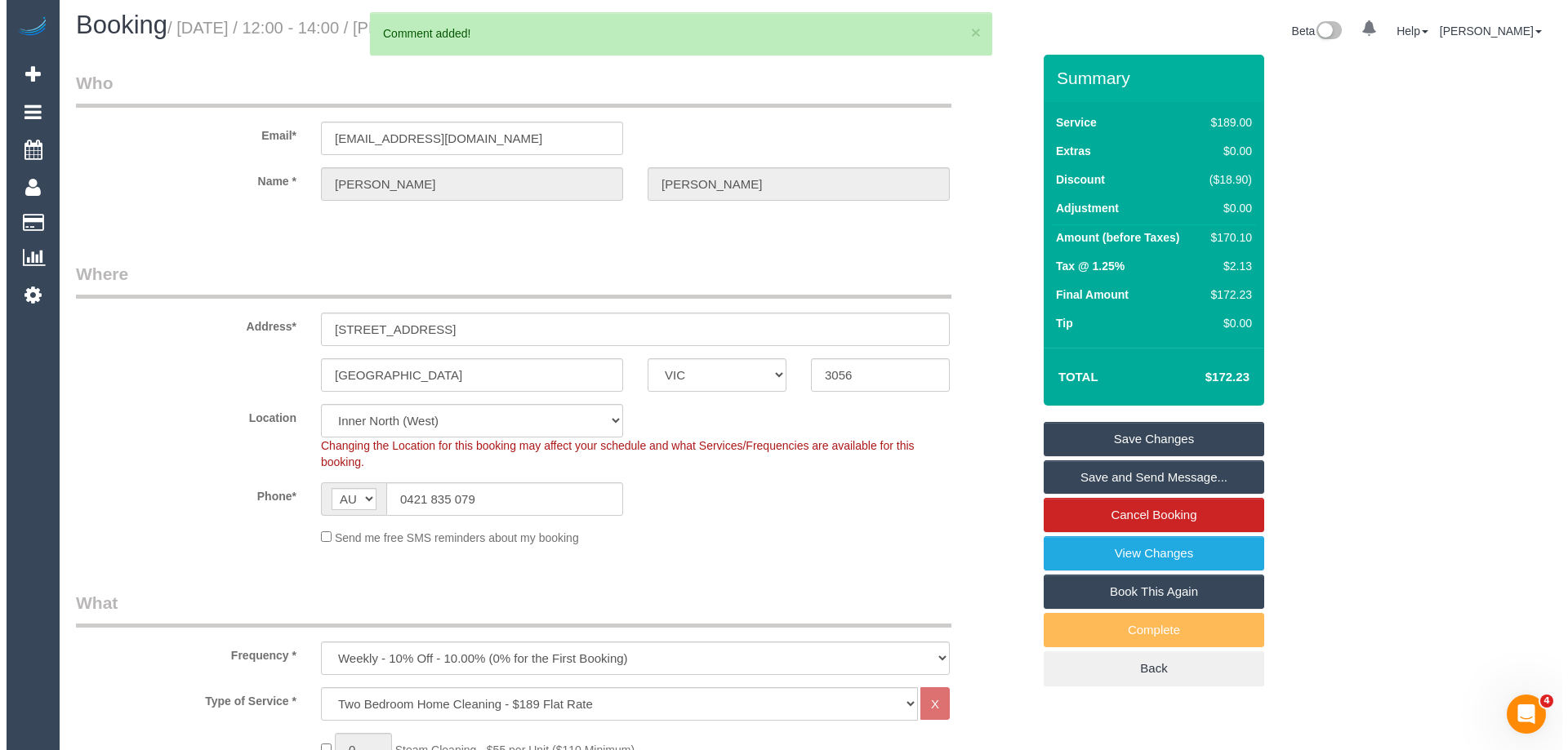
scroll to position [0, 0]
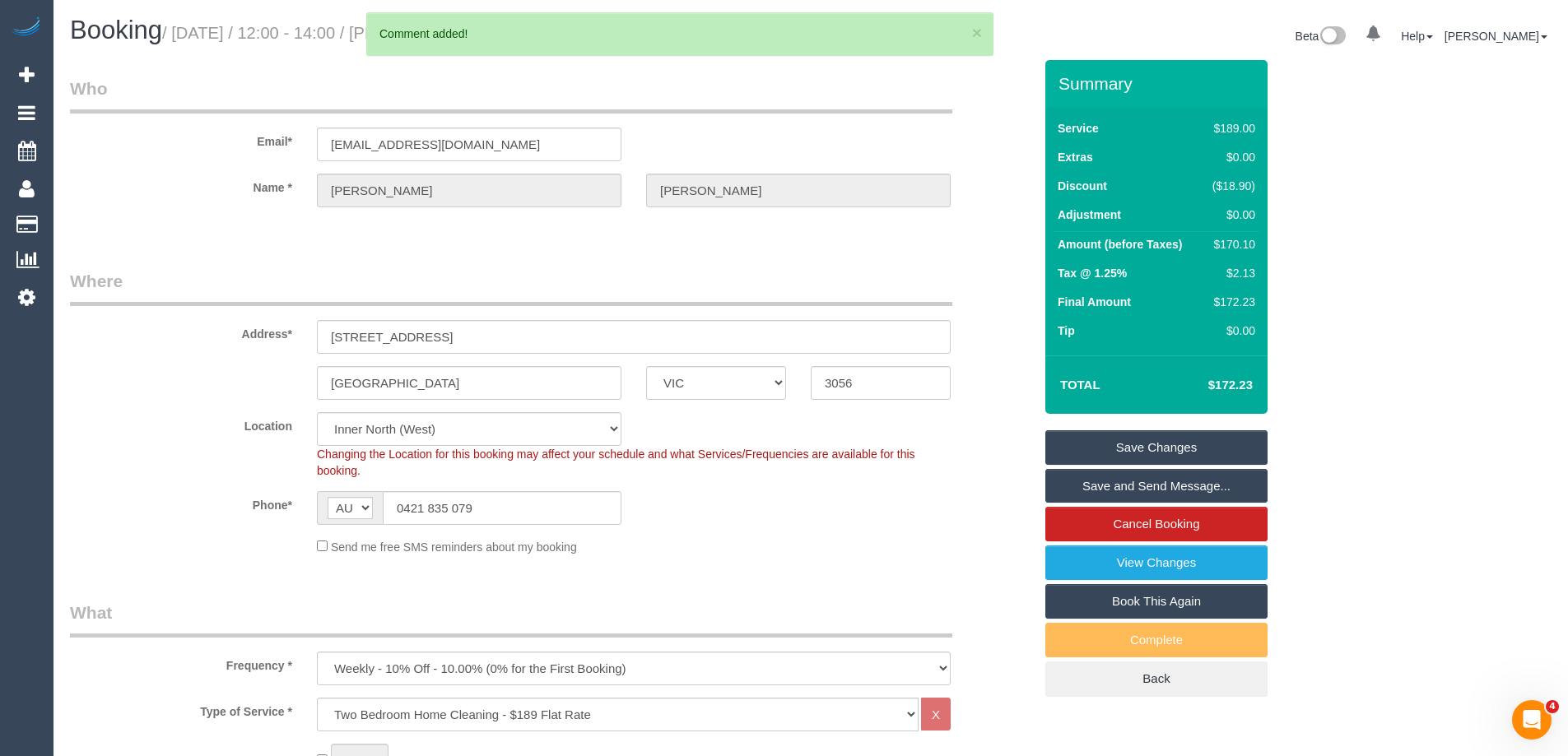
click at [1214, 448] on link "Save Changes" at bounding box center [1156, 448] width 222 height 34
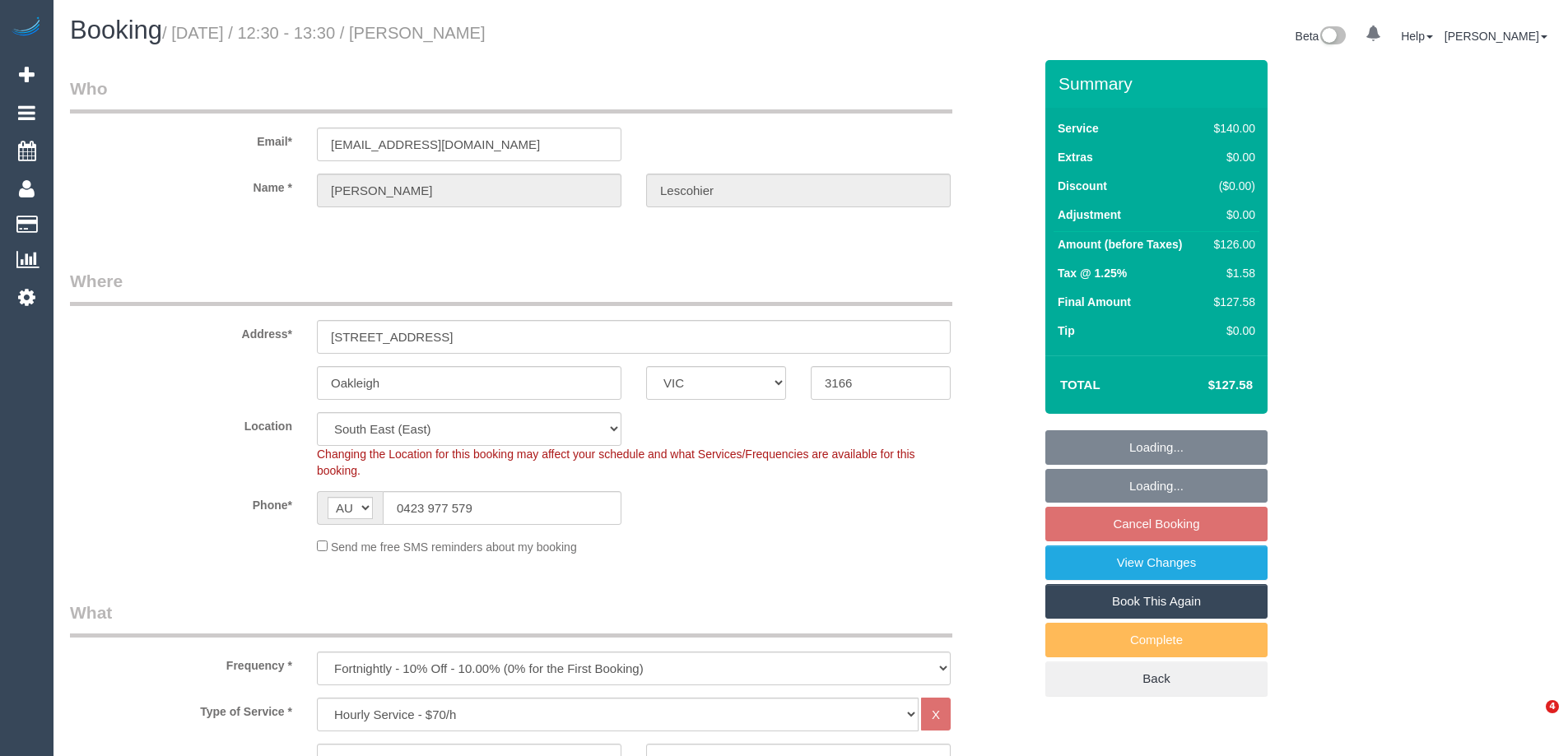
select select "VIC"
select select "number:27"
select select "number:14"
select select "number:19"
select select "number:22"
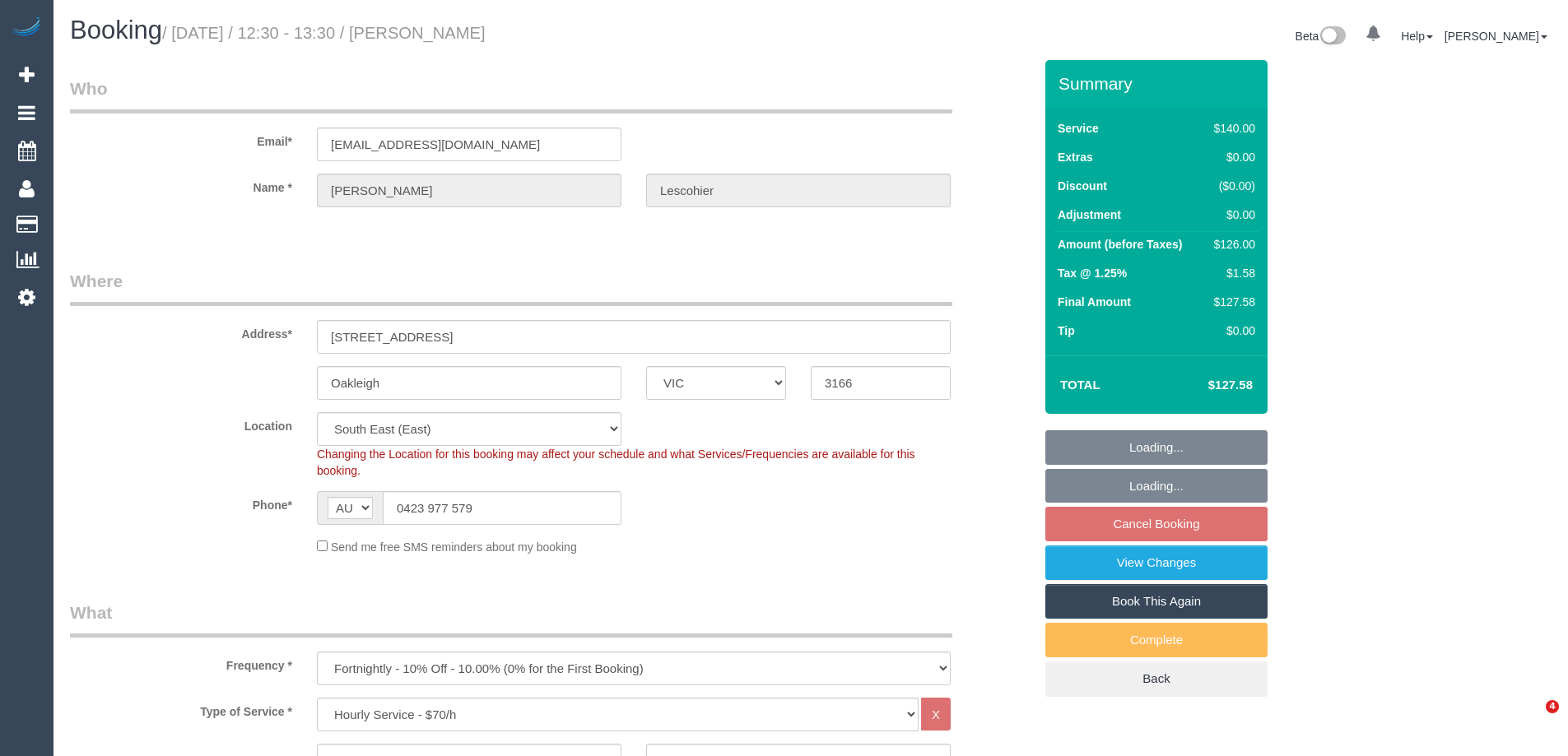
select select "number:34"
select select "number:11"
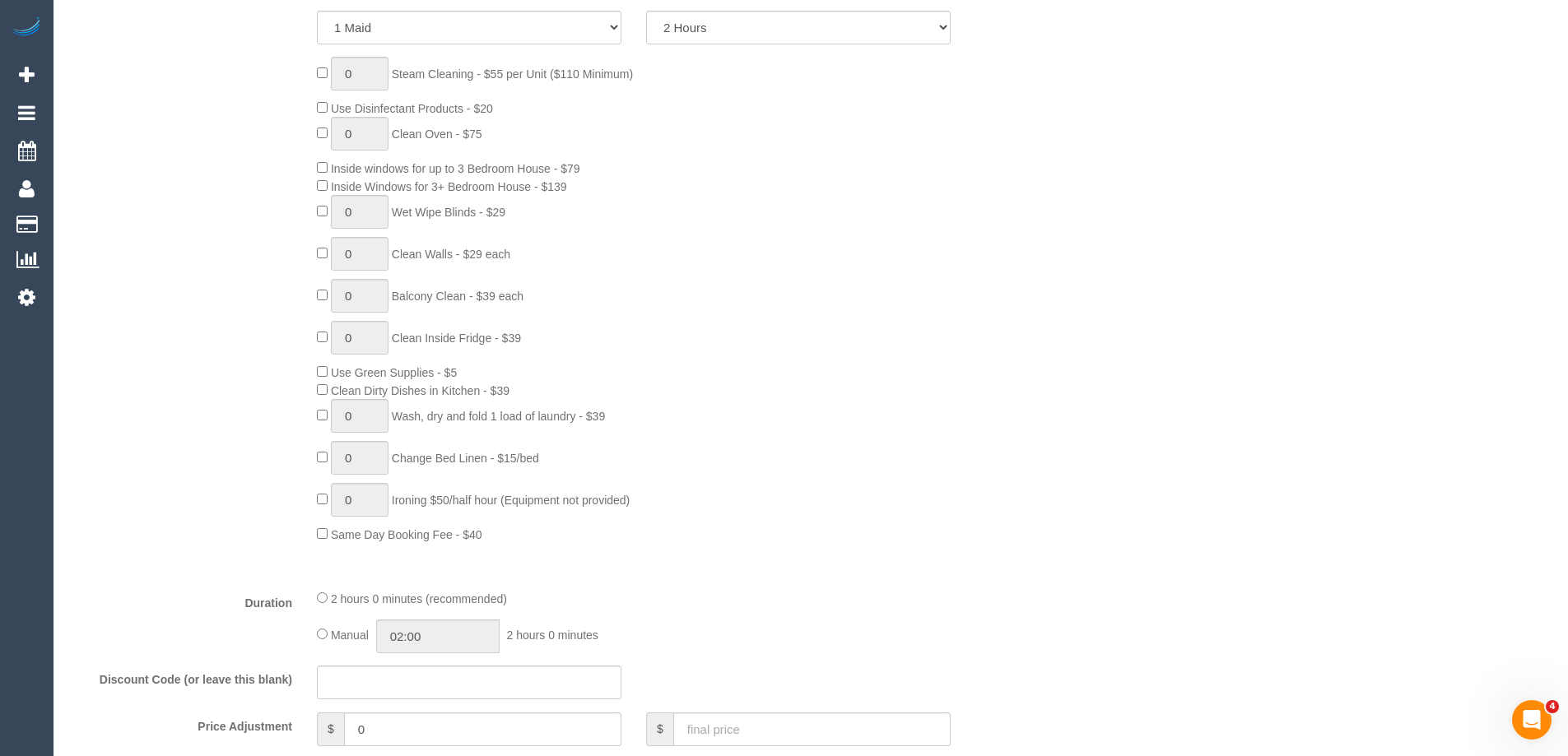
scroll to position [741, 0]
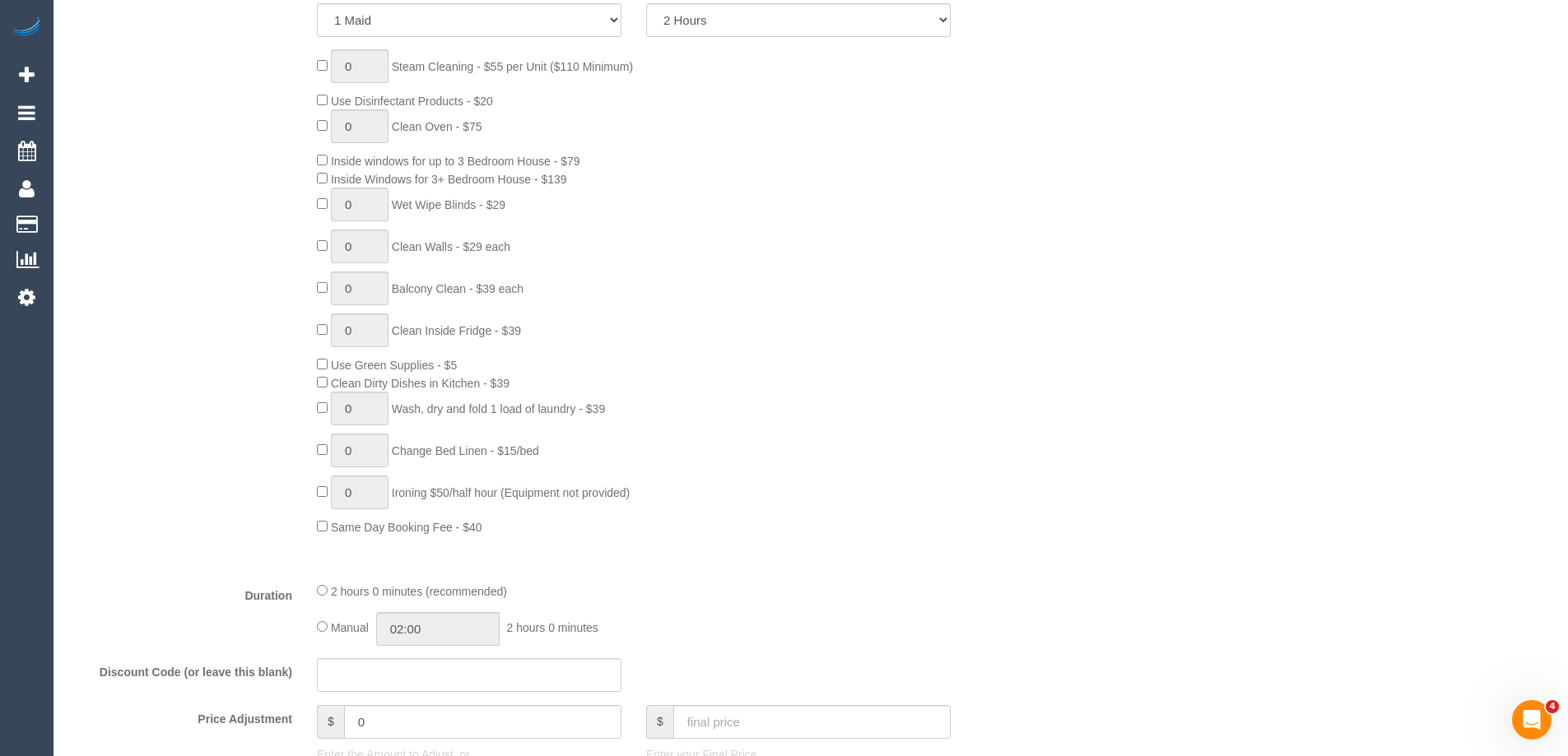
click at [780, 384] on div "0 Steam Cleaning - $55 per Unit ($110 Minimum) Use Disinfectant Products - $20 …" at bounding box center [675, 293] width 741 height 487
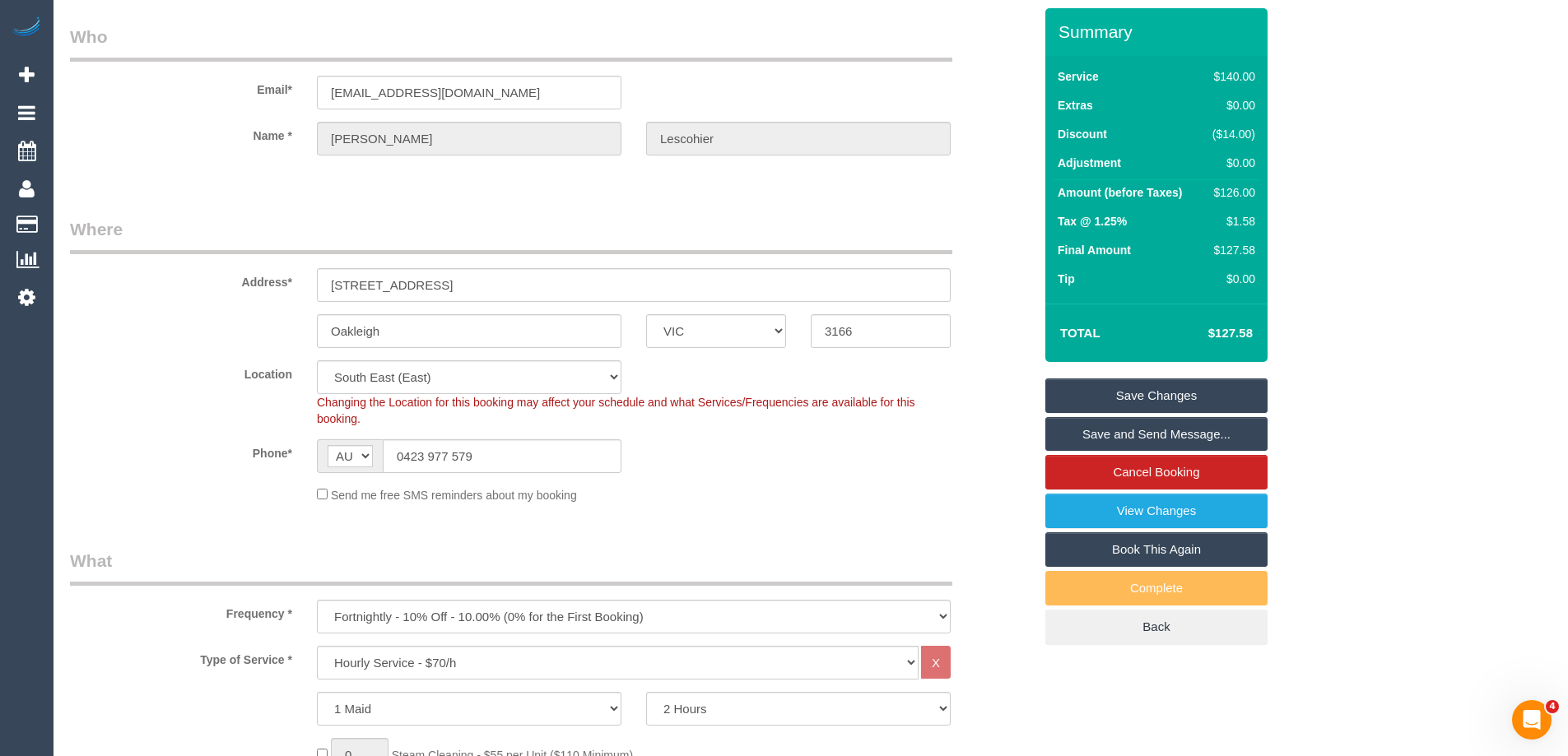
scroll to position [0, 0]
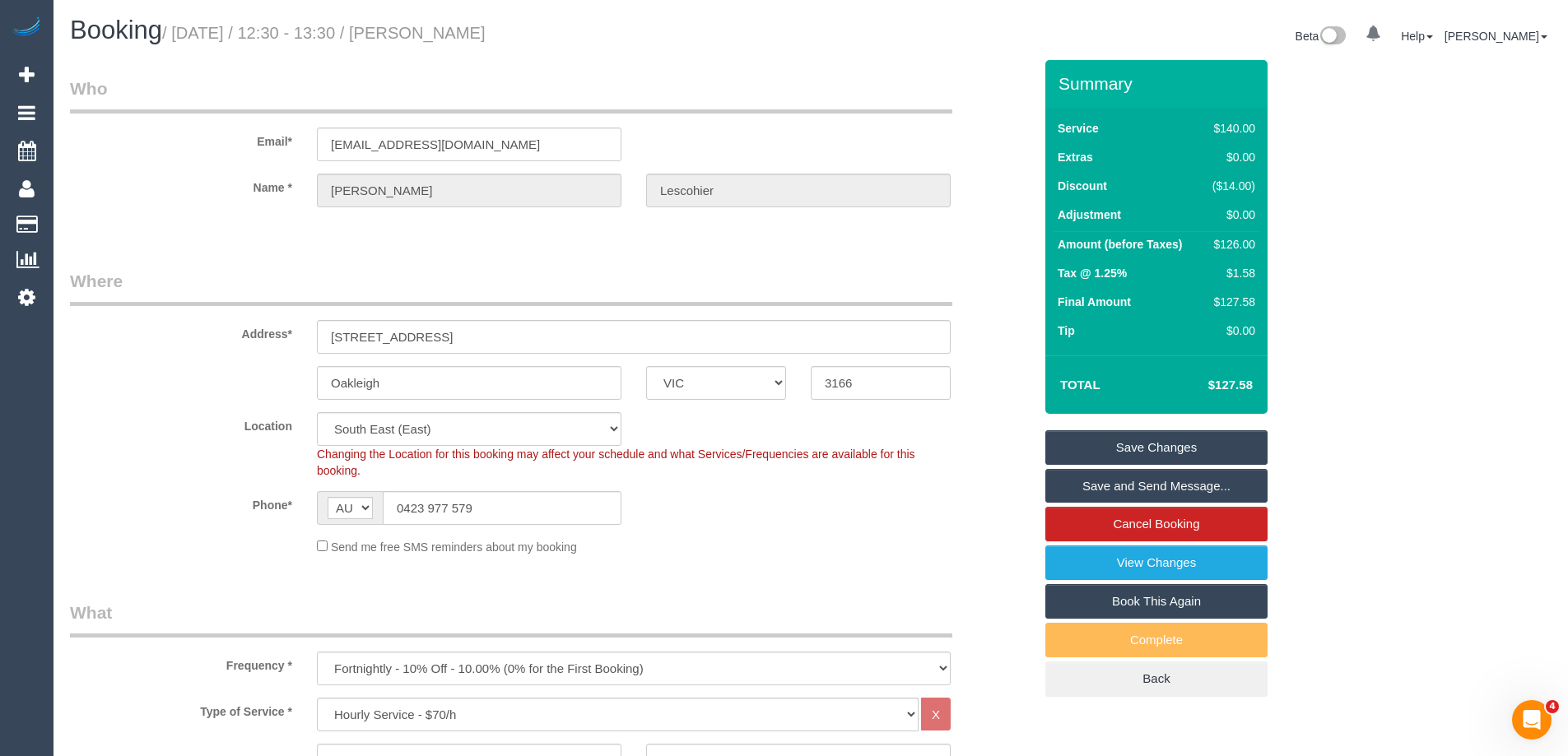
click at [845, 269] on legend "Where" at bounding box center [510, 287] width 882 height 37
click at [236, 371] on div "Oakleigh ACT [GEOGRAPHIC_DATA] NT [GEOGRAPHIC_DATA] SA TAS [GEOGRAPHIC_DATA] [G…" at bounding box center [551, 382] width 987 height 33
click at [760, 83] on legend "Who" at bounding box center [510, 95] width 882 height 37
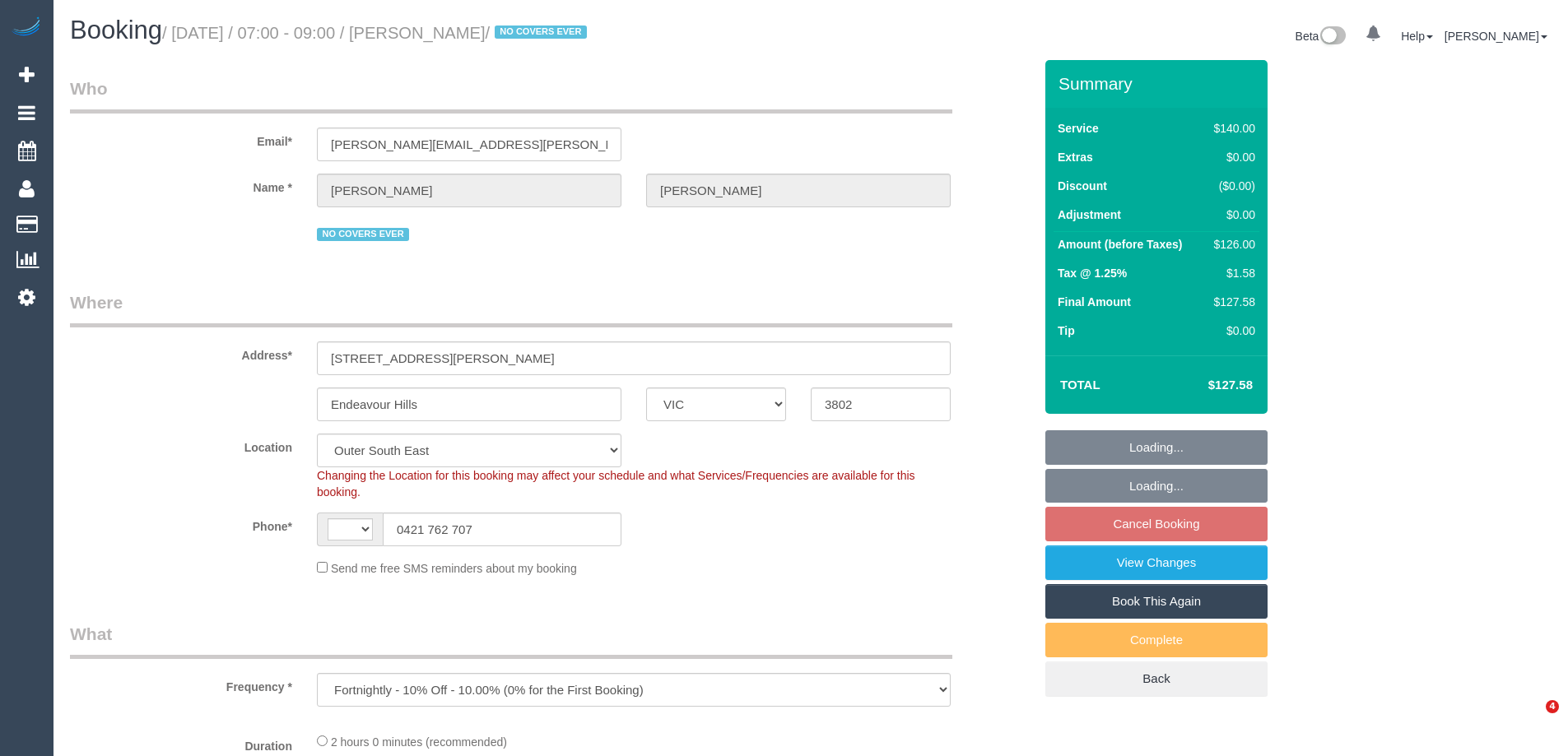
select select "VIC"
select select "object:723"
select select "string:AU"
select select "string:stripe-pm_1OZ8TD2GScqysDRVj76NFVLR"
select select "number:27"
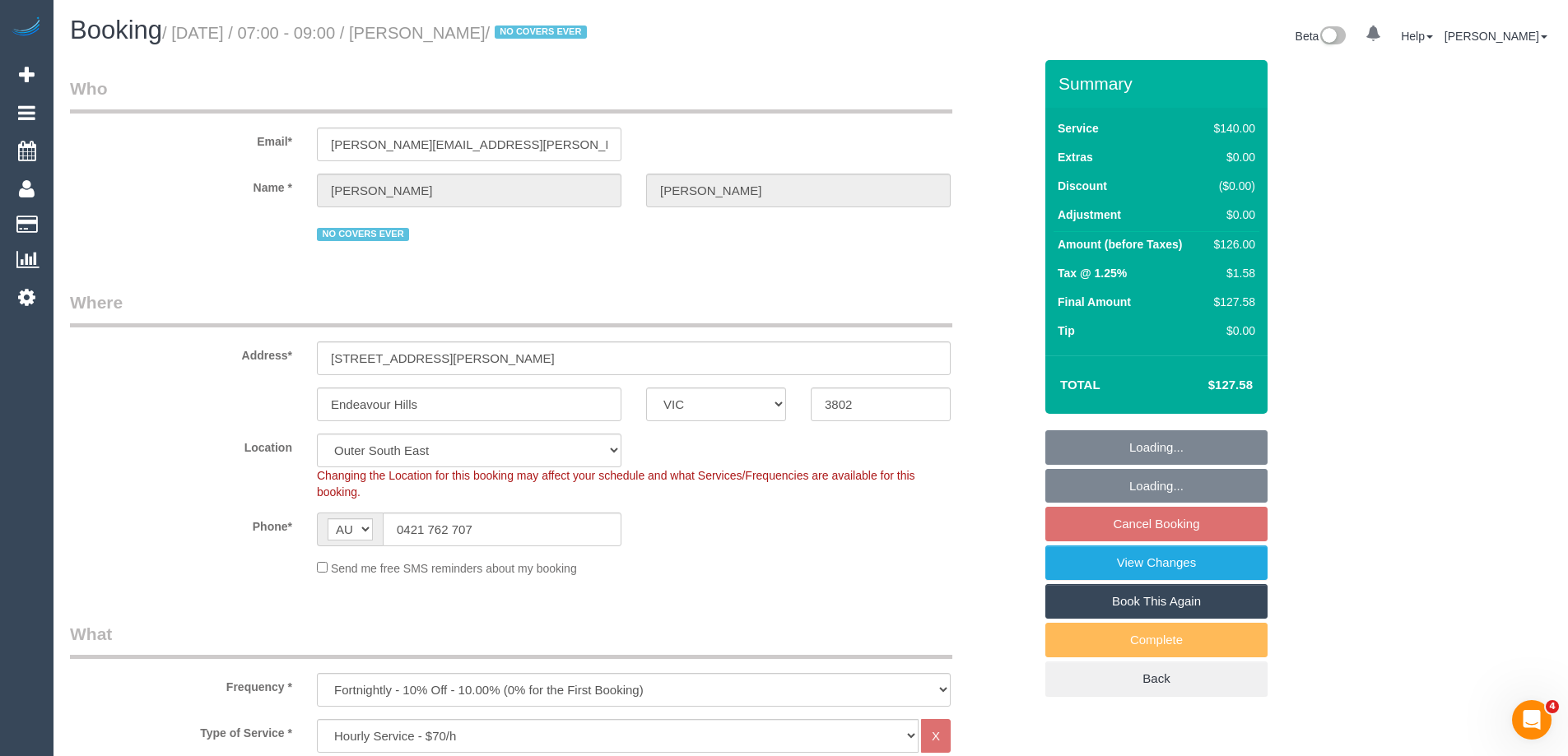
select select "number:14"
select select "number:19"
select select "number:36"
select select "number:35"
select select "number:11"
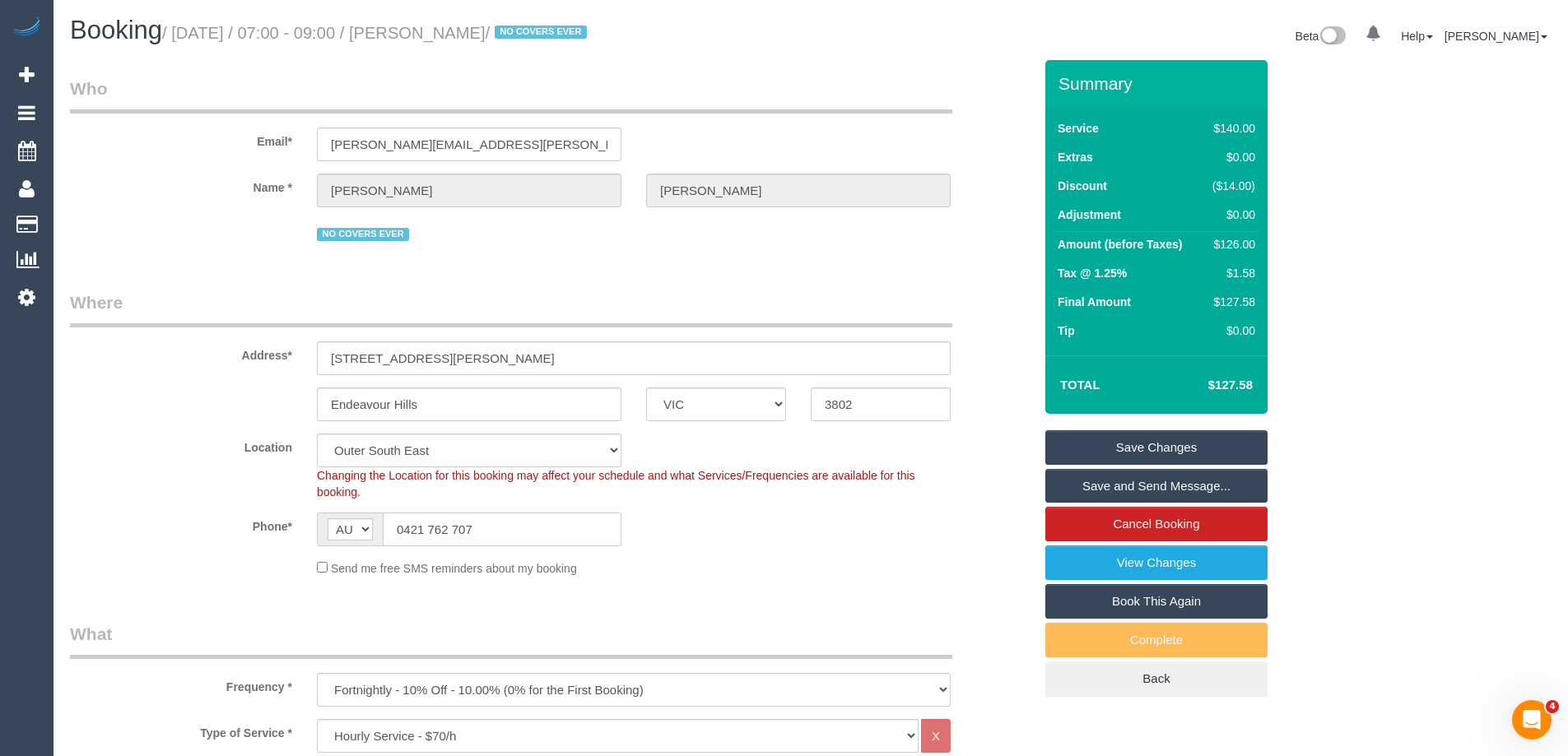
click at [478, 537] on input "0421 762 707" at bounding box center [502, 529] width 238 height 33
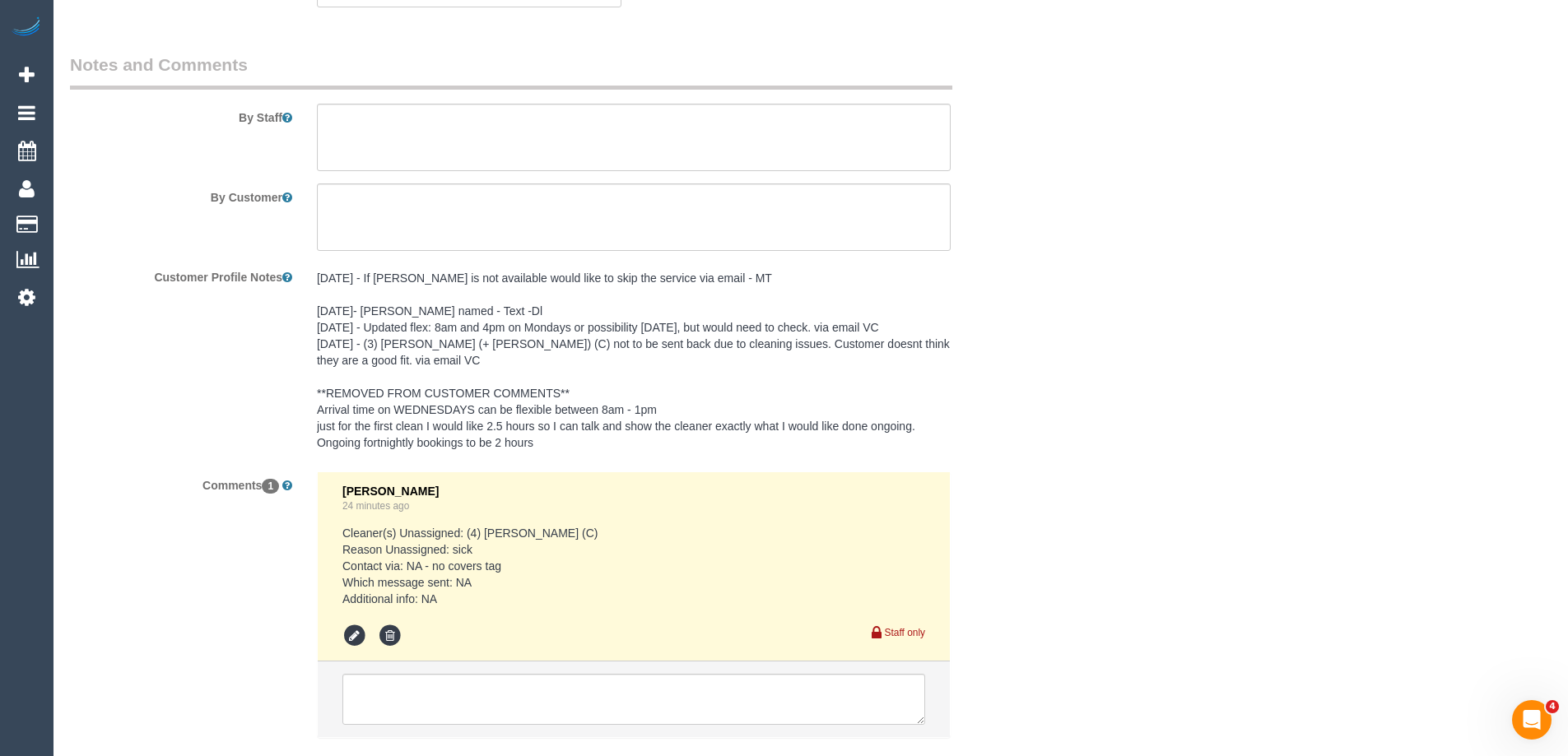
scroll to position [2863, 0]
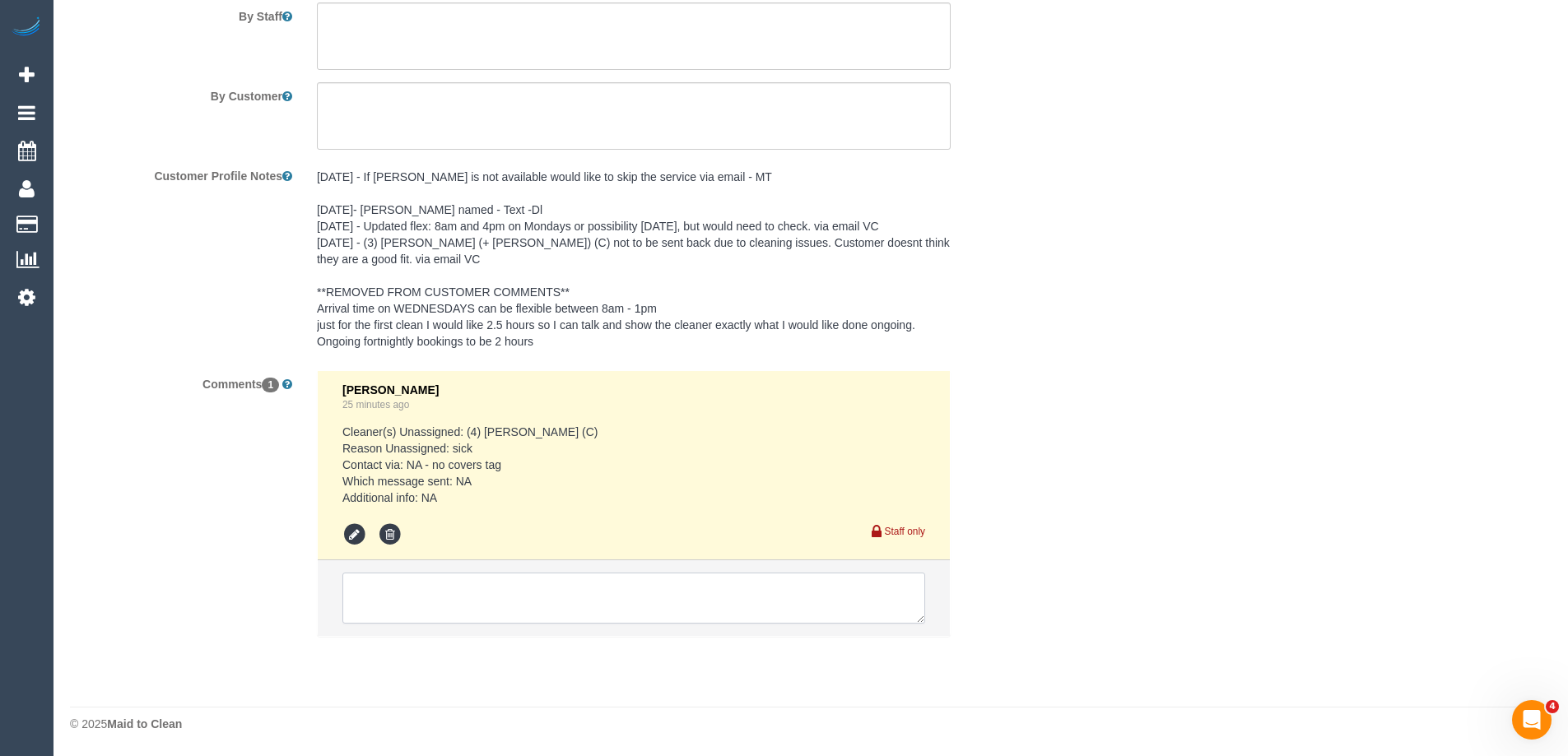
click at [457, 582] on textarea at bounding box center [633, 598] width 583 height 51
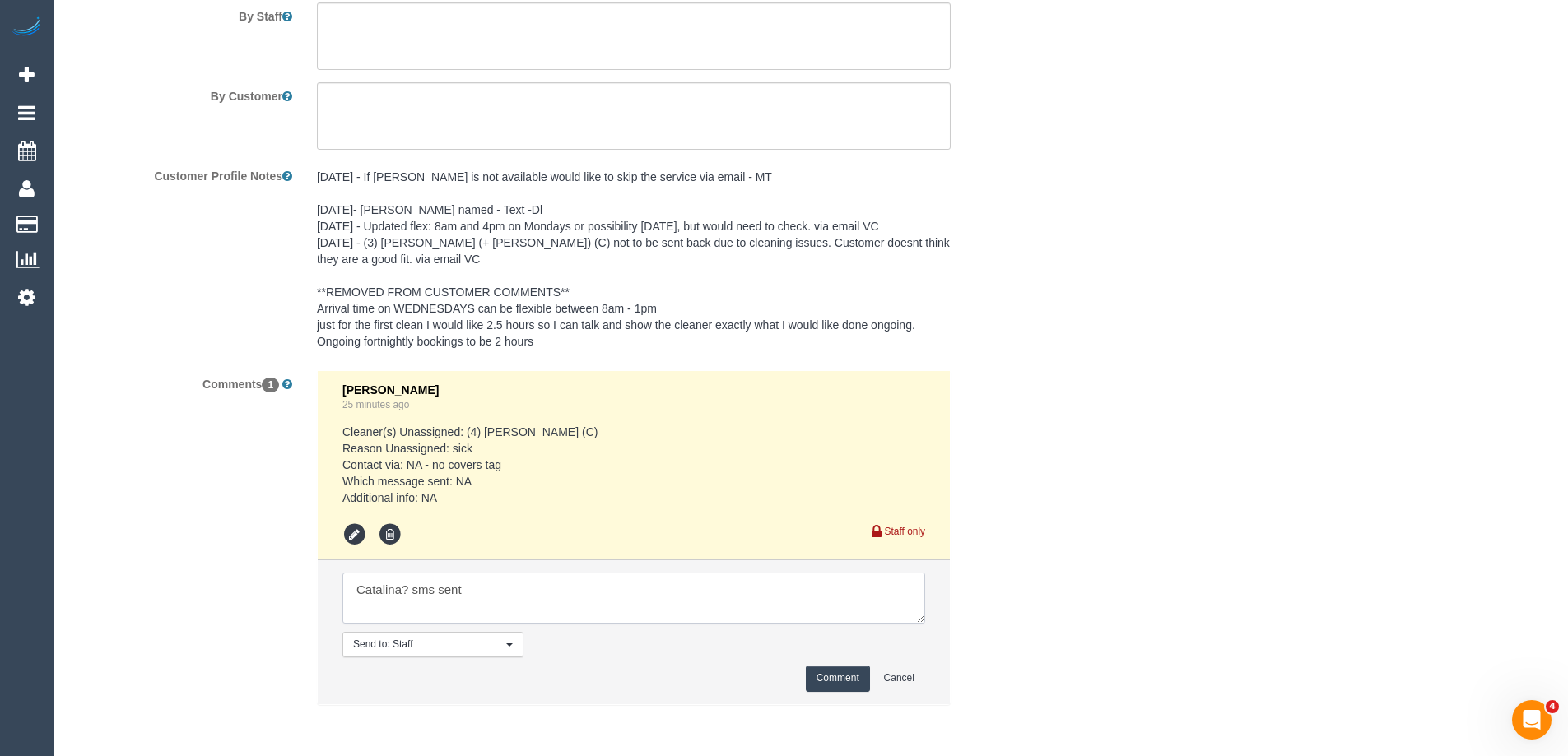
type textarea "Catalina? sms sent"
click at [828, 675] on button "Comment" at bounding box center [837, 678] width 64 height 25
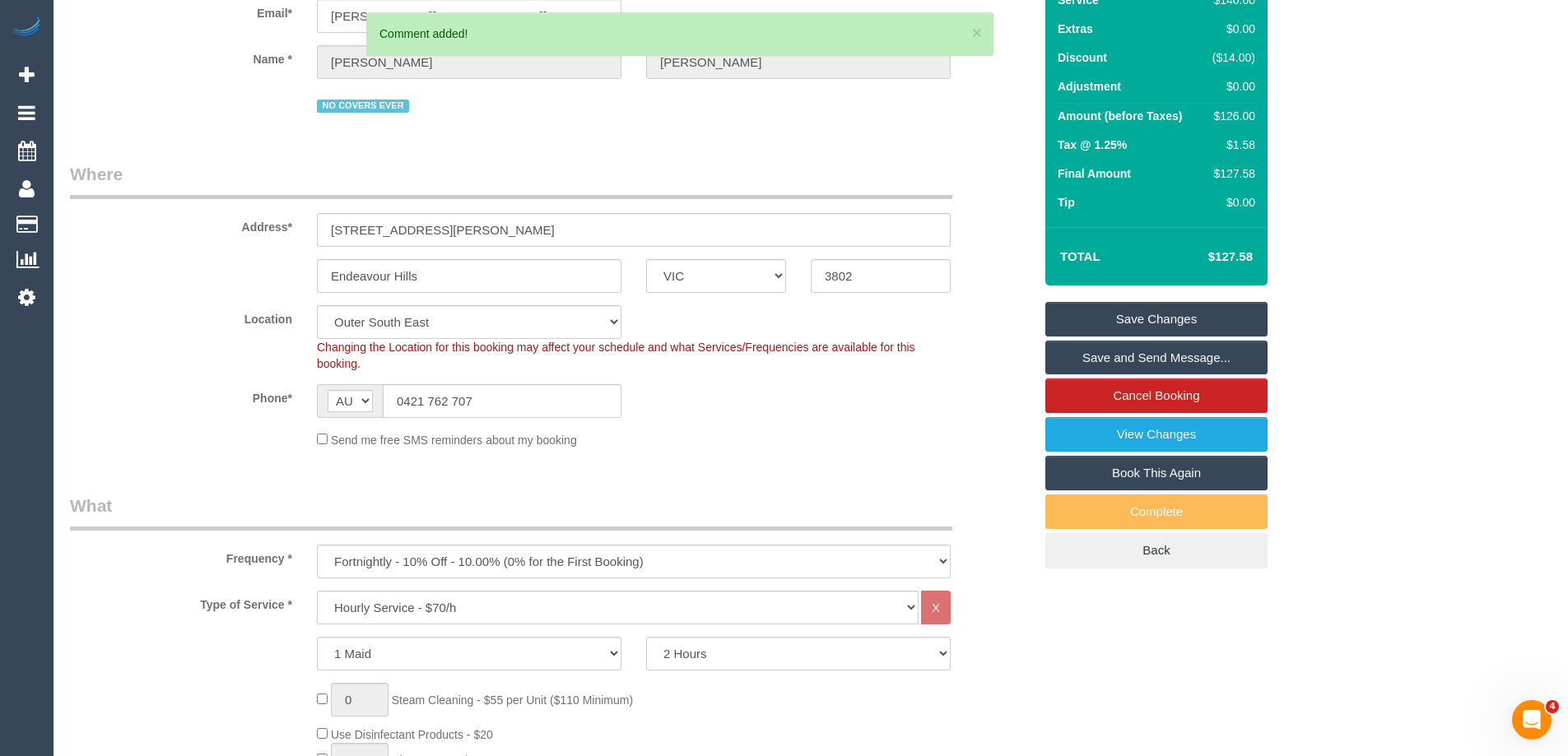
scroll to position [0, 0]
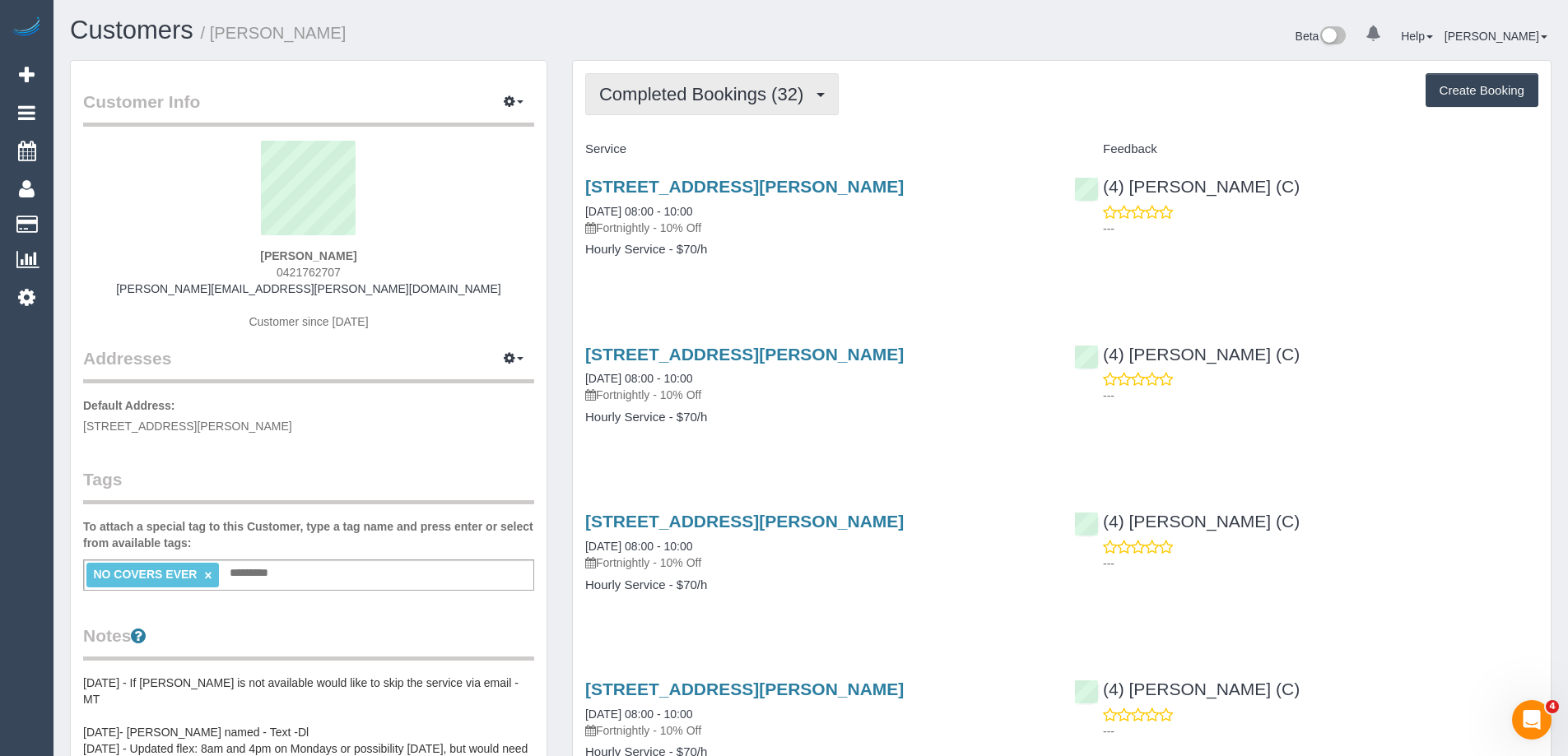
click at [701, 97] on span "Completed Bookings (32)" at bounding box center [705, 94] width 212 height 21
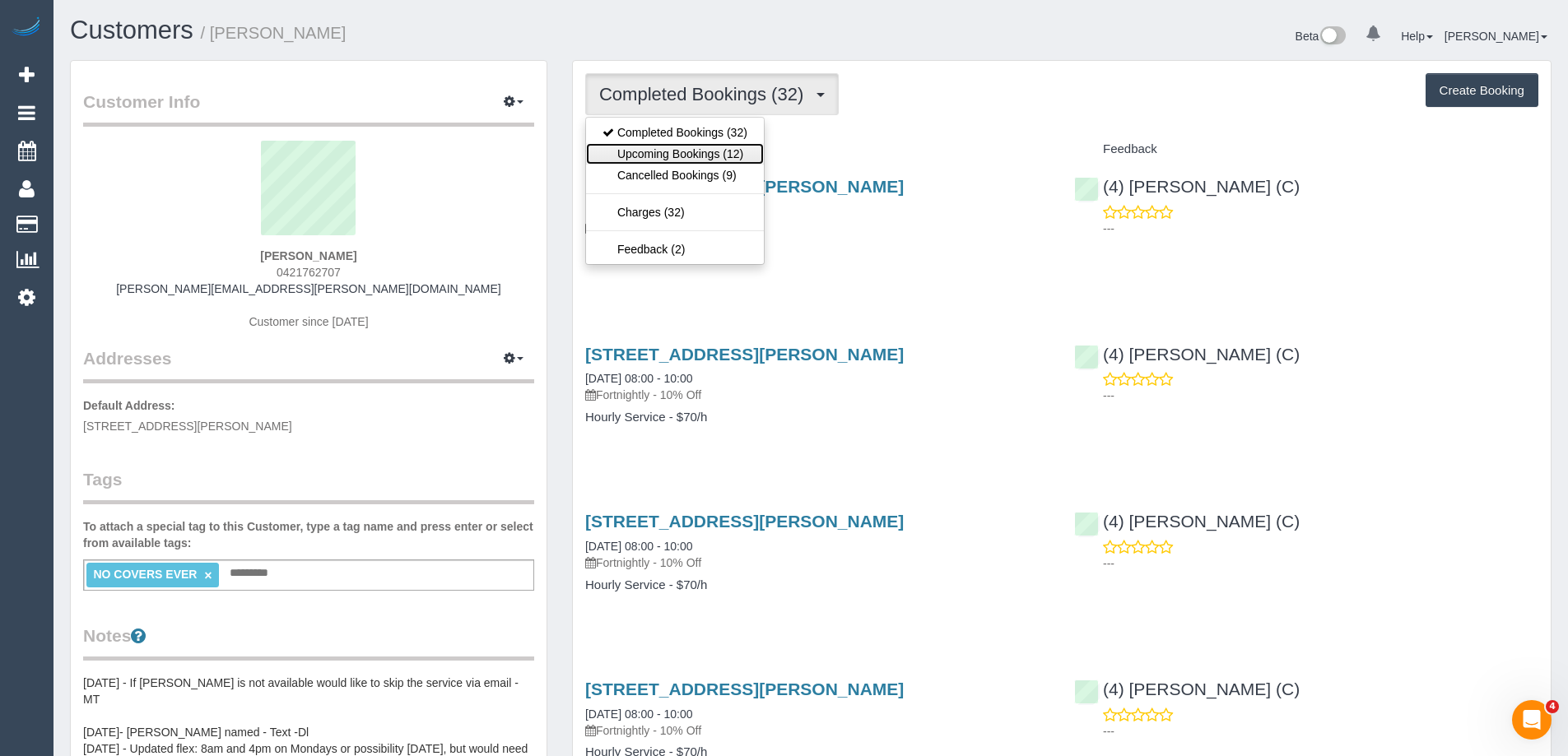
click at [638, 156] on link "Upcoming Bookings (12)" at bounding box center [675, 154] width 178 height 22
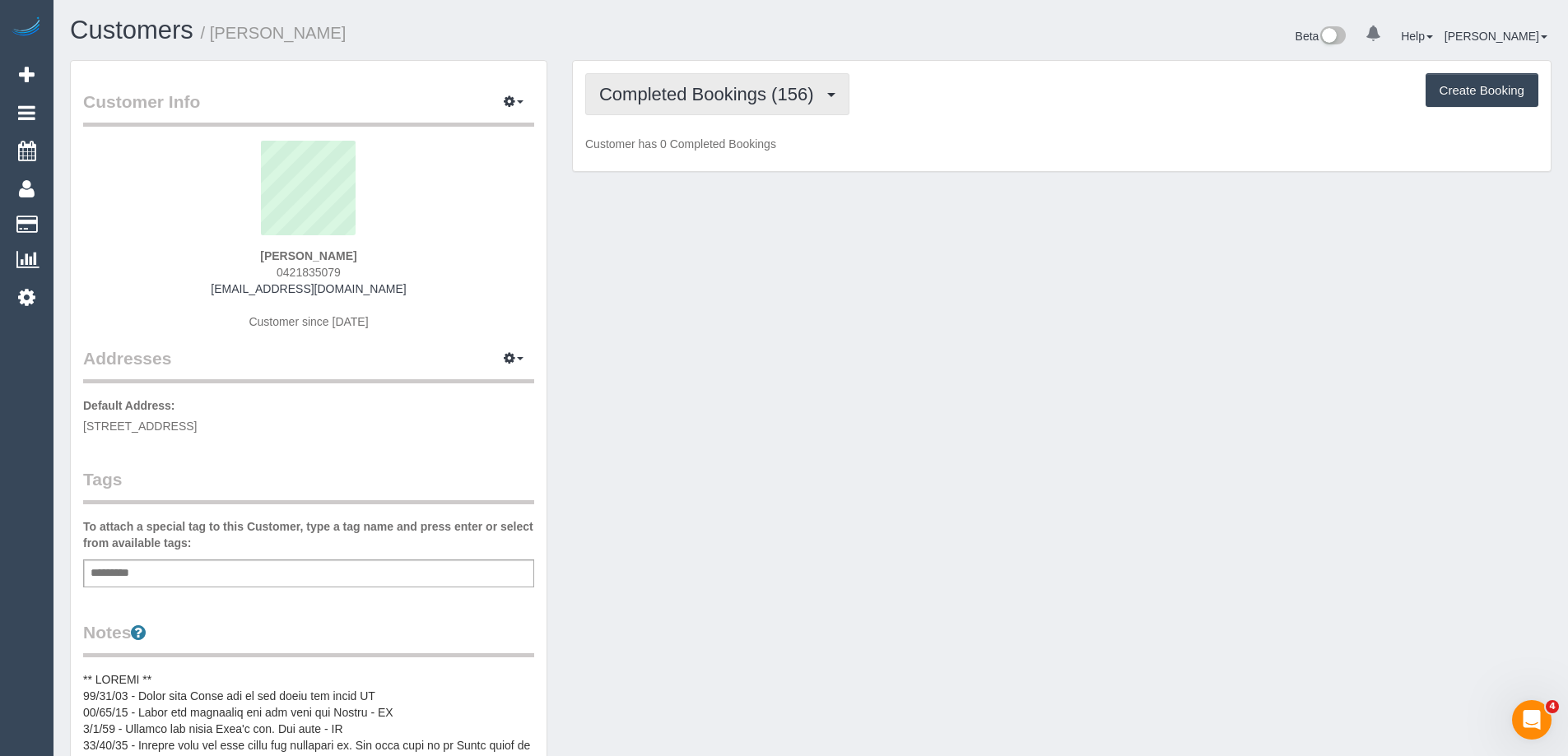
click at [791, 85] on span "Completed Bookings (156)" at bounding box center [710, 94] width 222 height 21
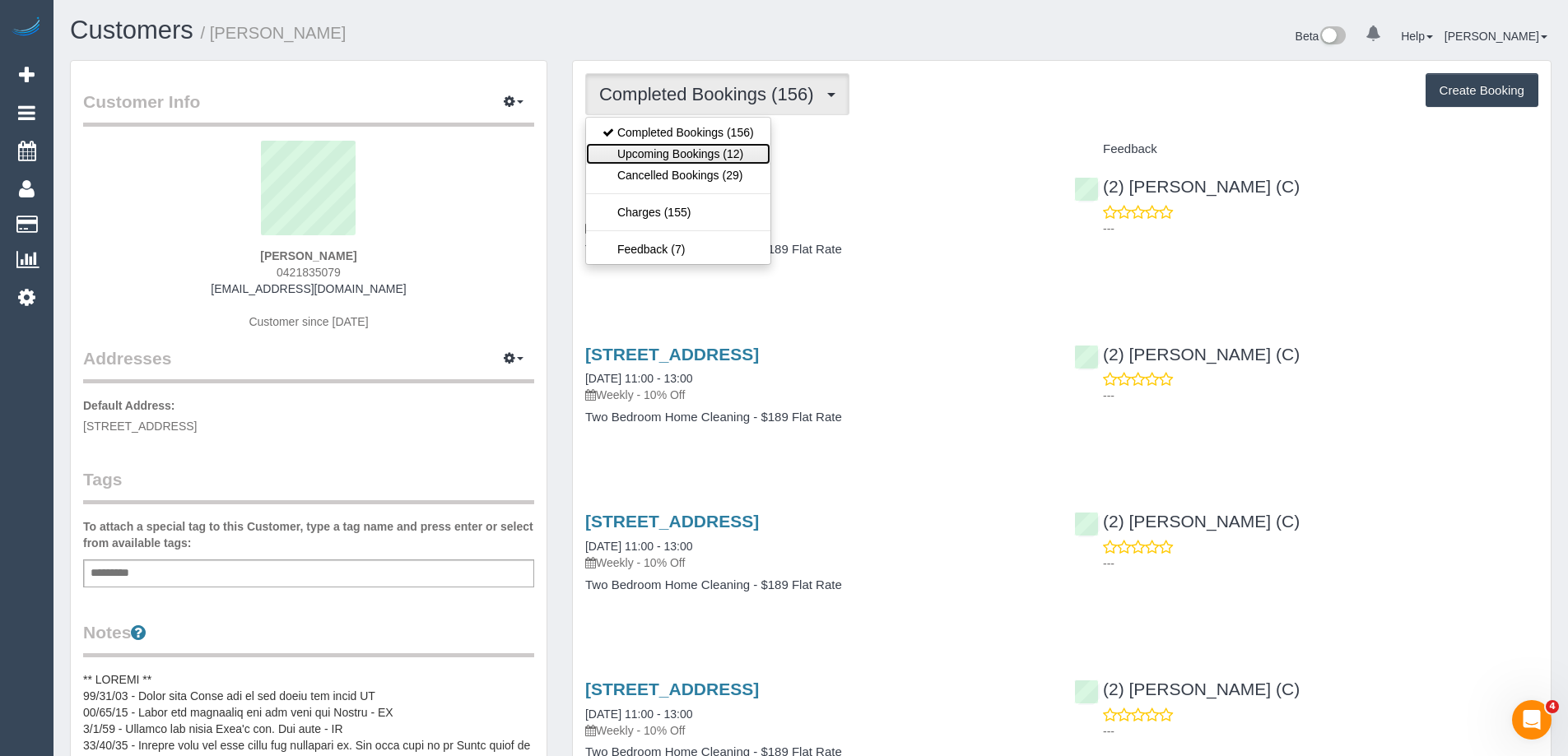
click at [676, 146] on link "Upcoming Bookings (12)" at bounding box center [678, 154] width 184 height 22
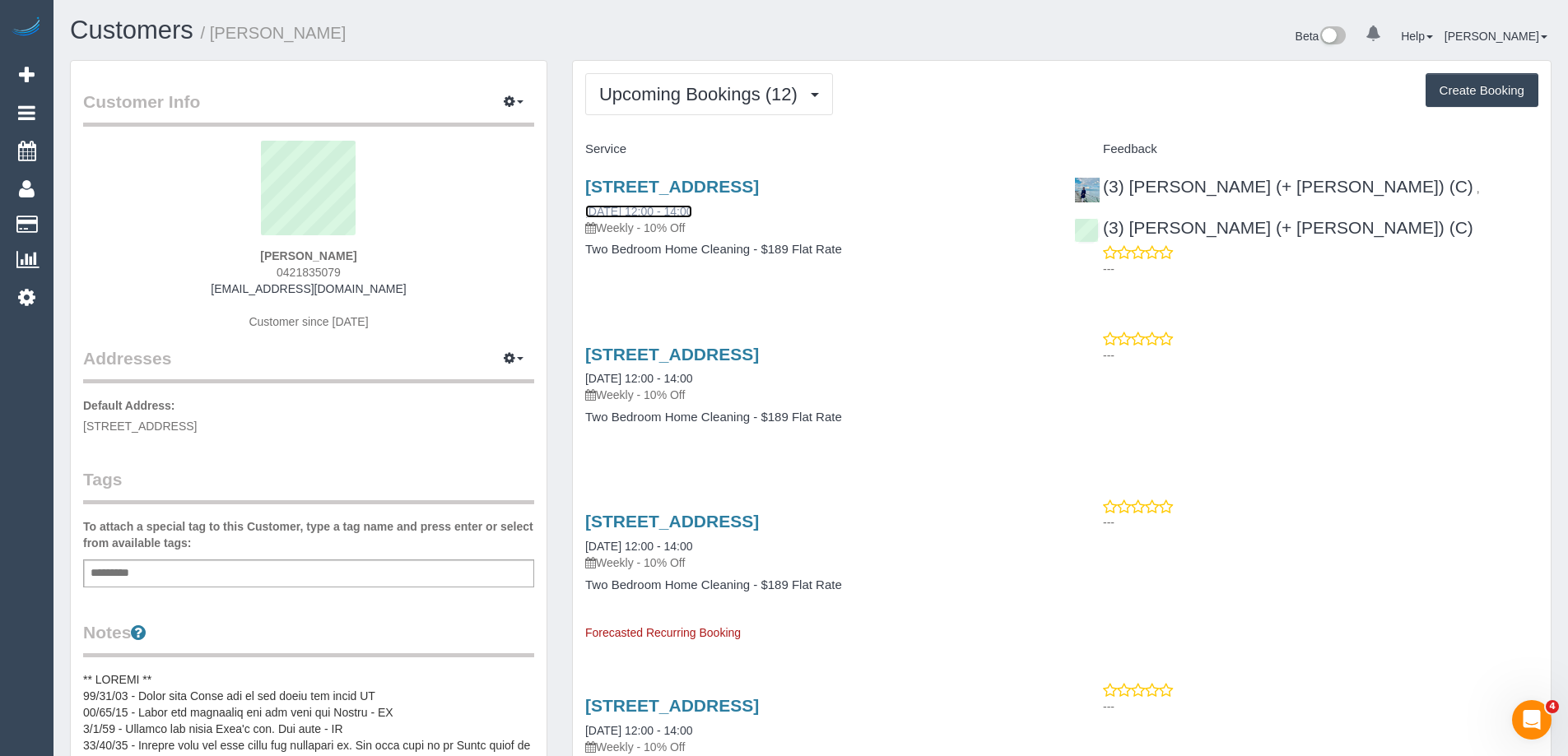
click at [675, 205] on link "[DATE] 12:00 - 14:00" at bounding box center [639, 211] width 107 height 14
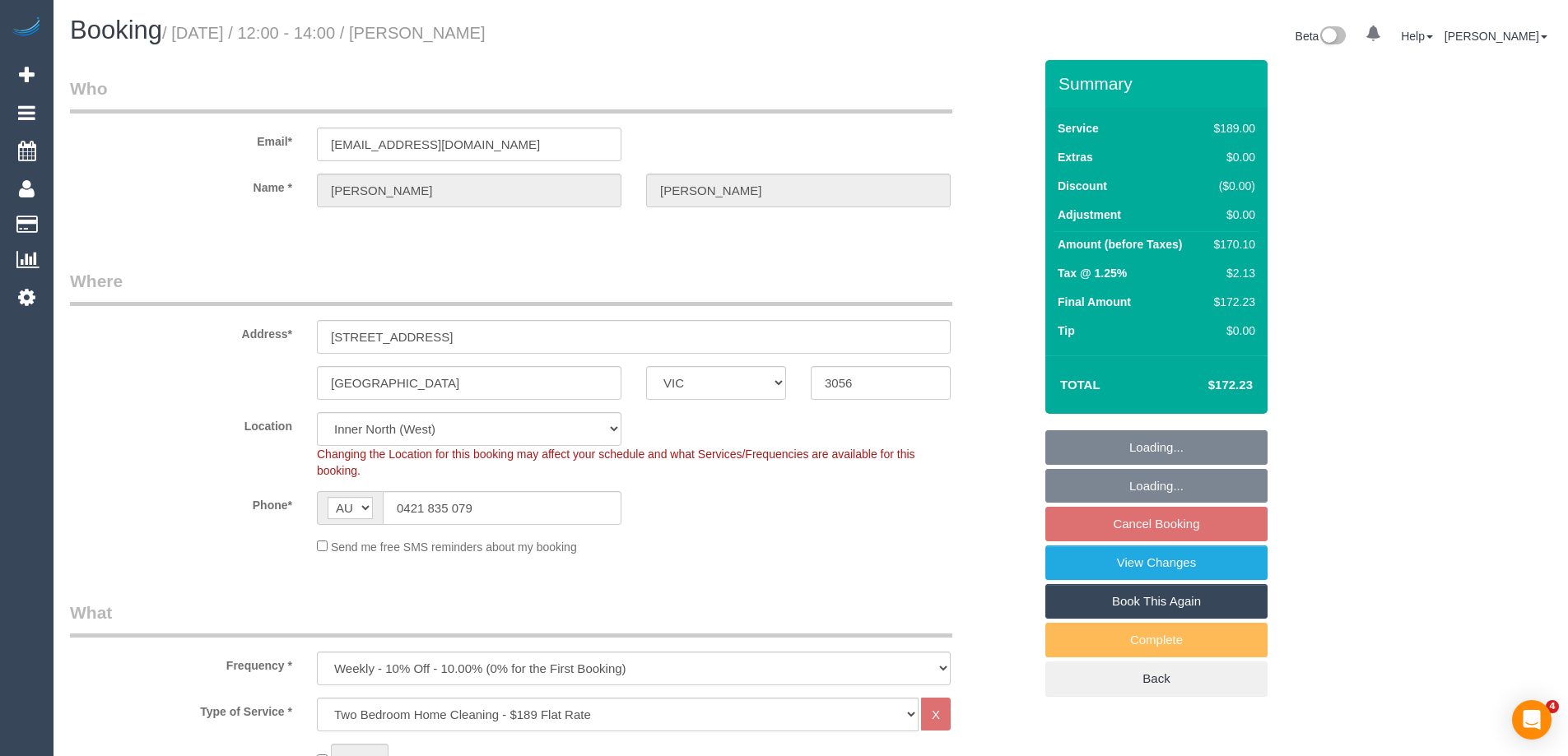
select select "VIC"
select select "spot1"
select select "number:29"
select select "number:35"
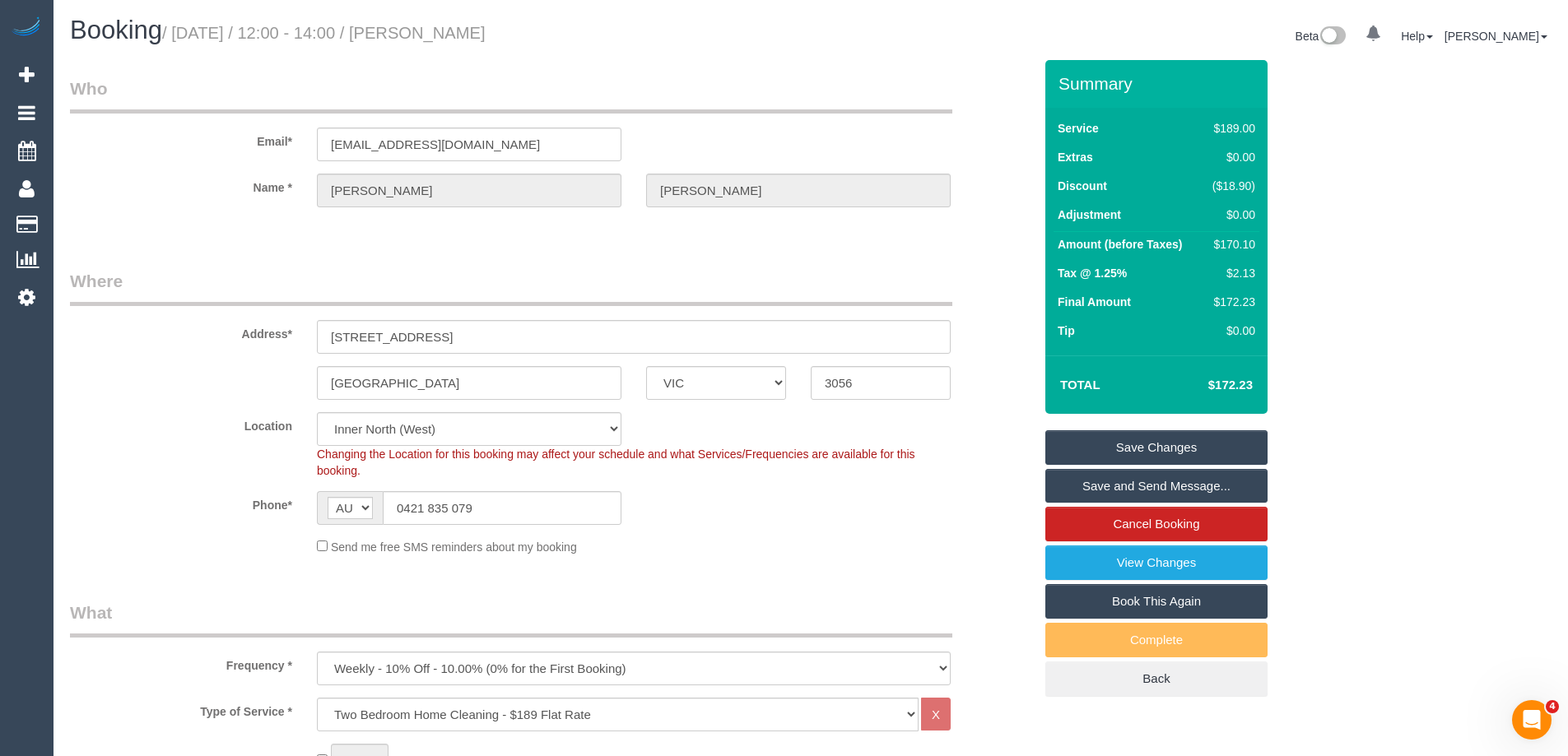
click at [832, 486] on sui-booking-location "Location [GEOGRAPHIC_DATA] (North) East (South) [GEOGRAPHIC_DATA] (East) [GEOGR…" at bounding box center [551, 484] width 963 height 144
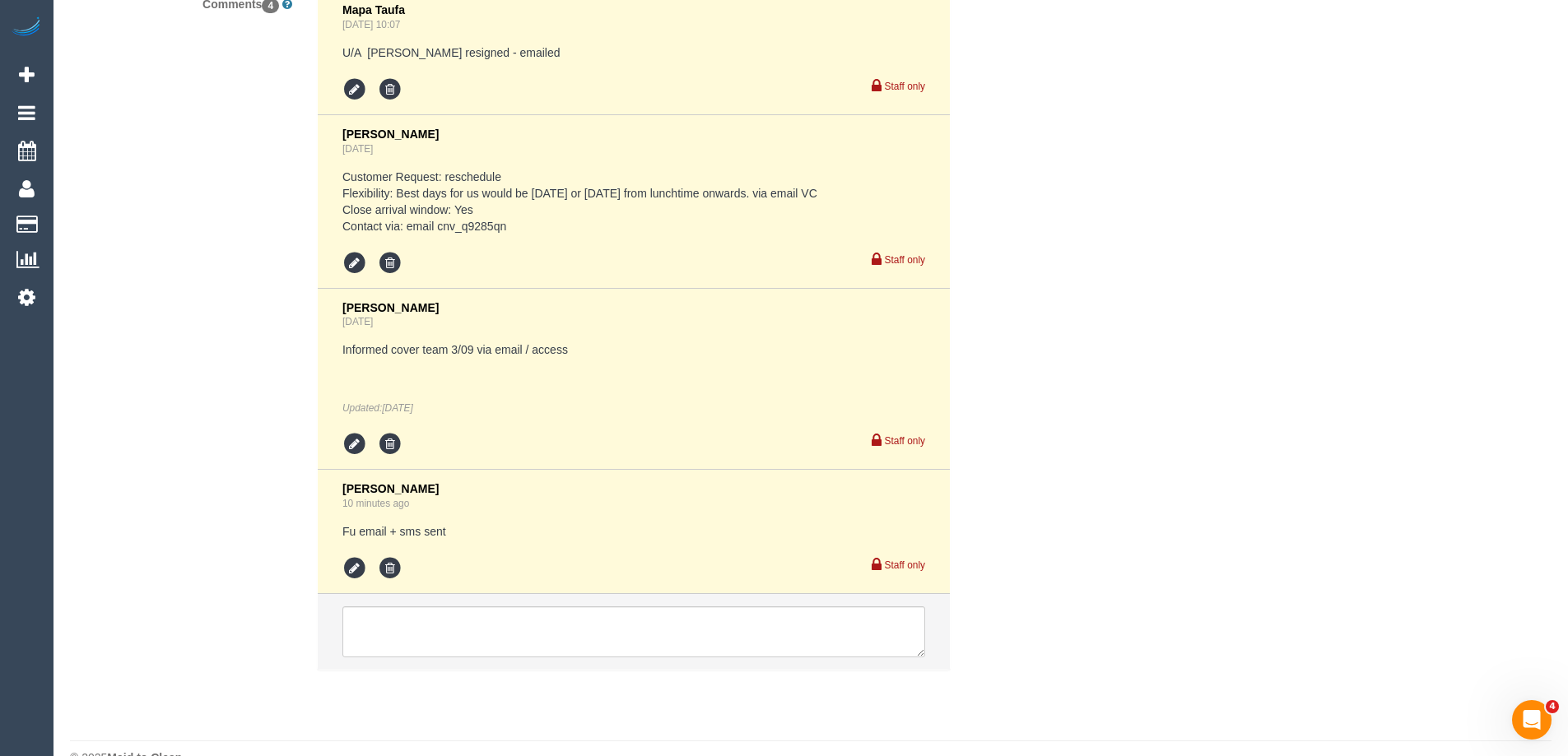
scroll to position [3778, 0]
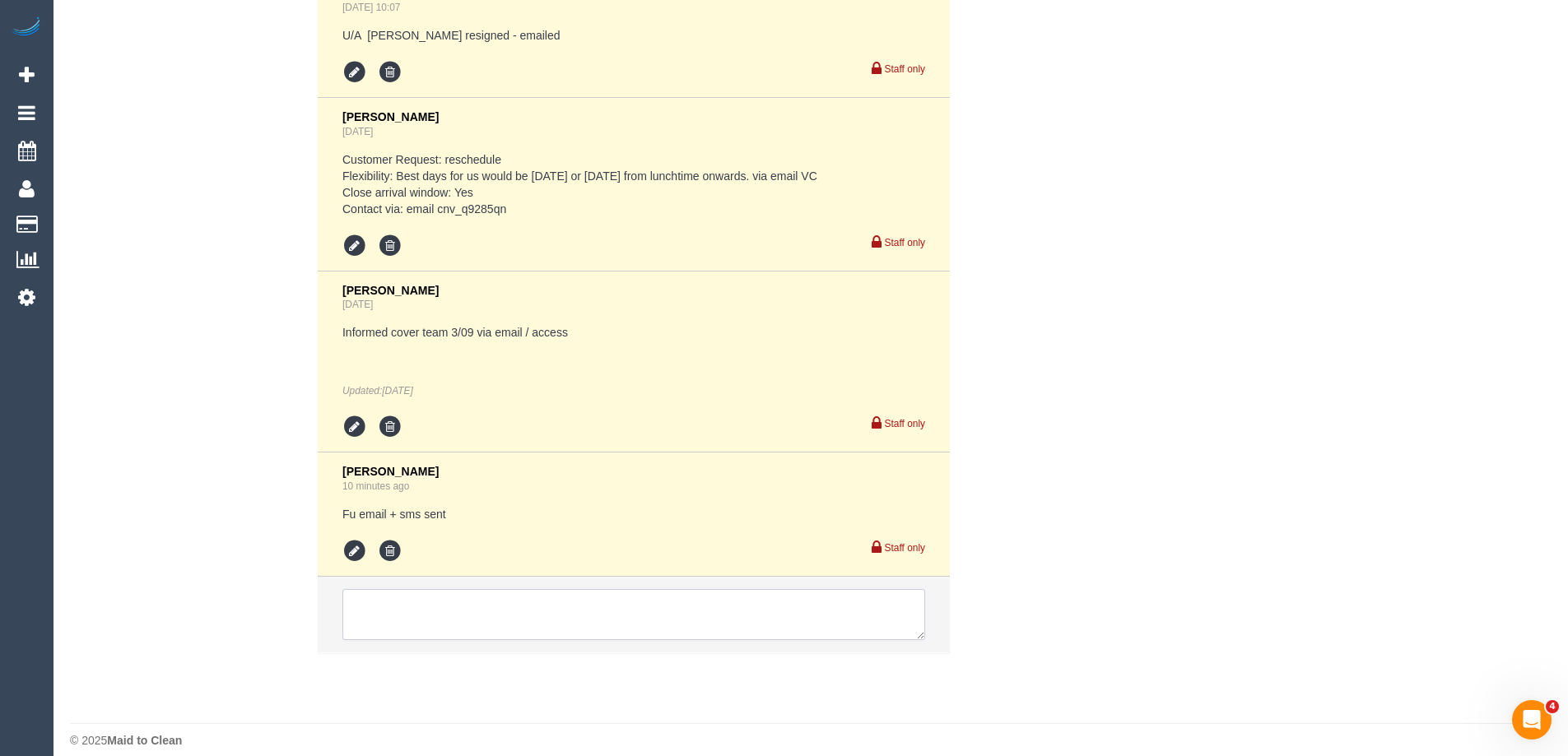
click at [418, 593] on textarea at bounding box center [633, 614] width 583 height 51
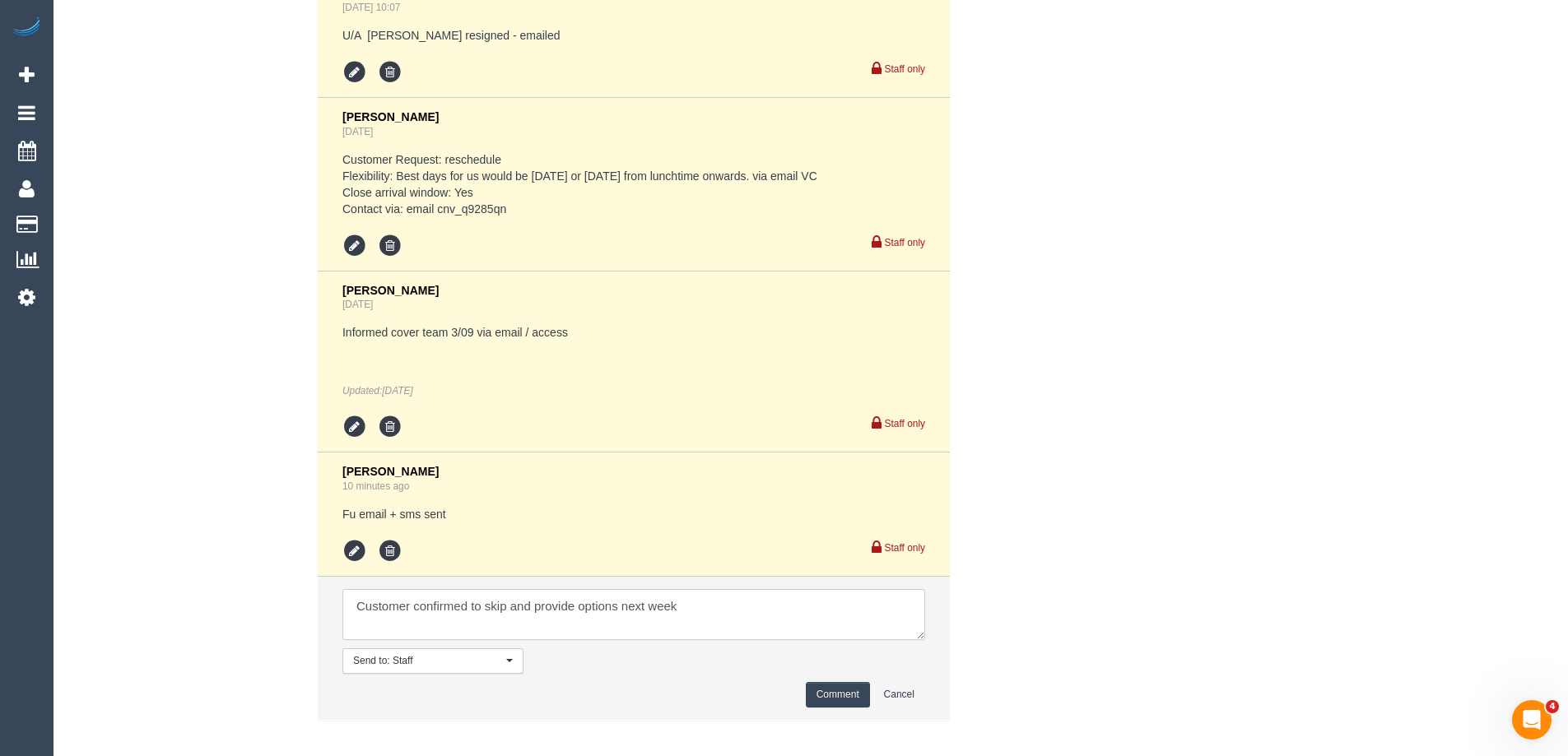
click at [717, 594] on textarea at bounding box center [633, 614] width 583 height 51
type textarea "Customer confirmed to skip and provide options next week"
click at [724, 589] on textarea at bounding box center [633, 614] width 583 height 51
click at [834, 682] on button "Comment" at bounding box center [837, 695] width 64 height 25
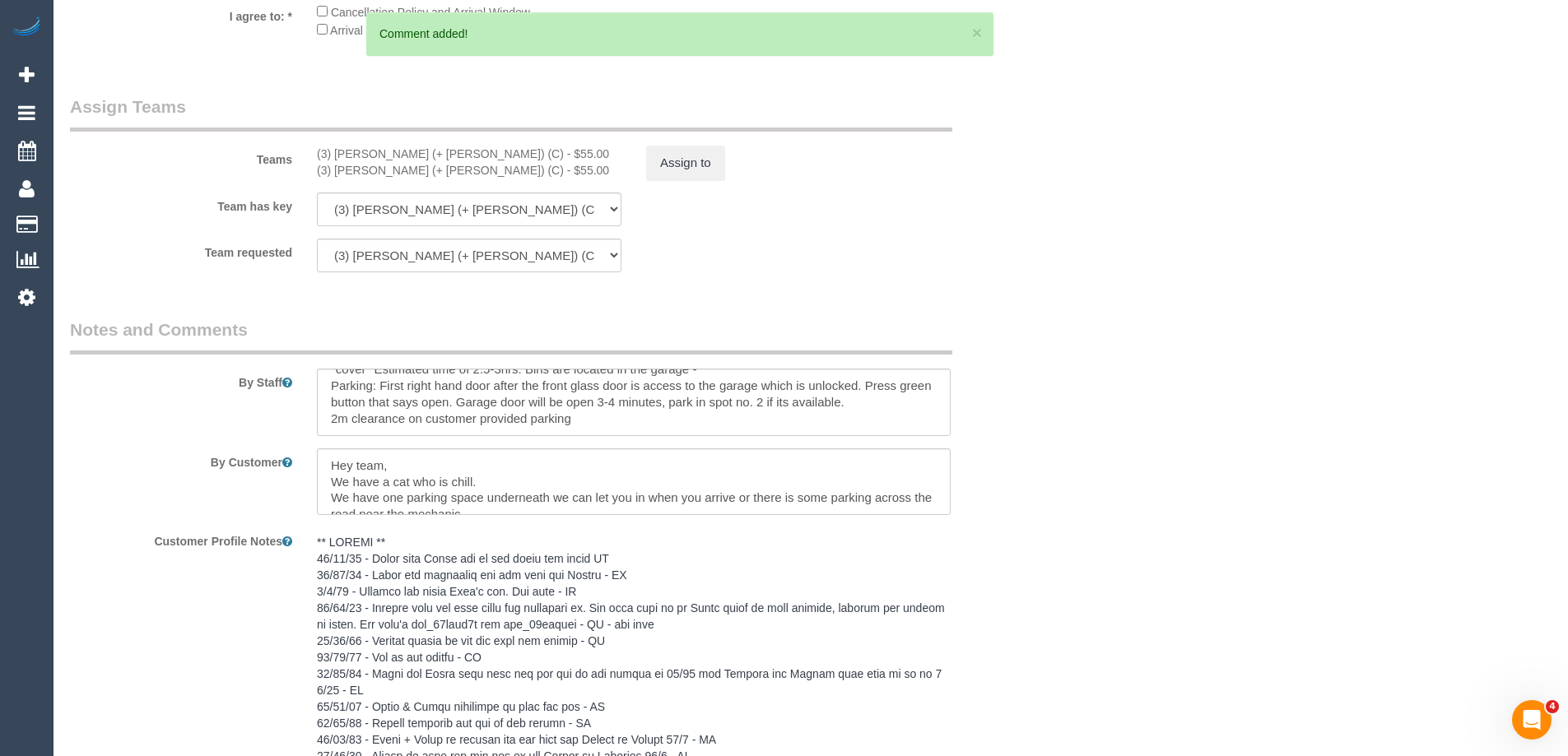
scroll to position [2215, 0]
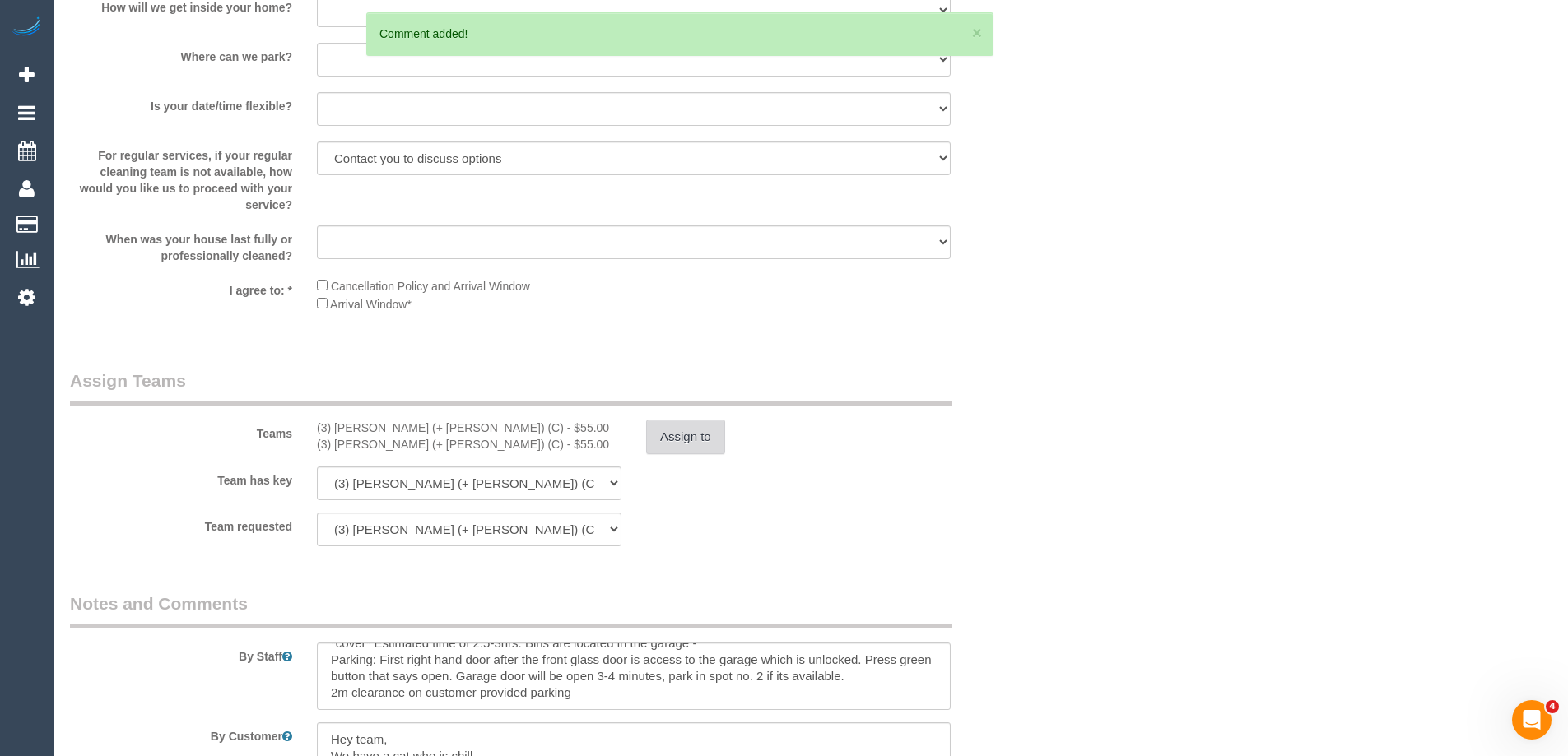
click at [705, 434] on button "Assign to" at bounding box center [685, 437] width 79 height 34
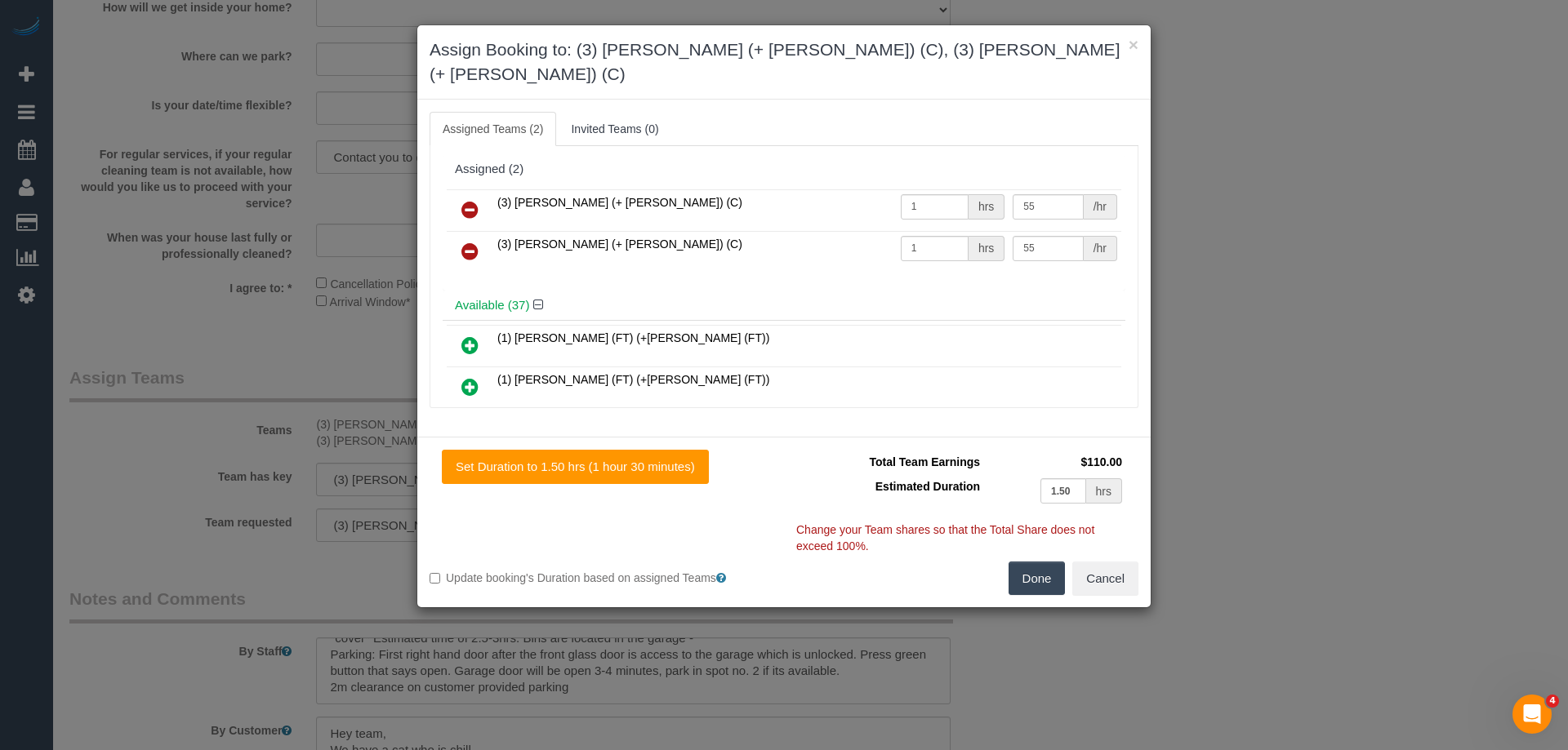
drag, startPoint x: 470, startPoint y: 185, endPoint x: 472, endPoint y: 214, distance: 29.1
click at [470, 200] on icon at bounding box center [470, 210] width 17 height 20
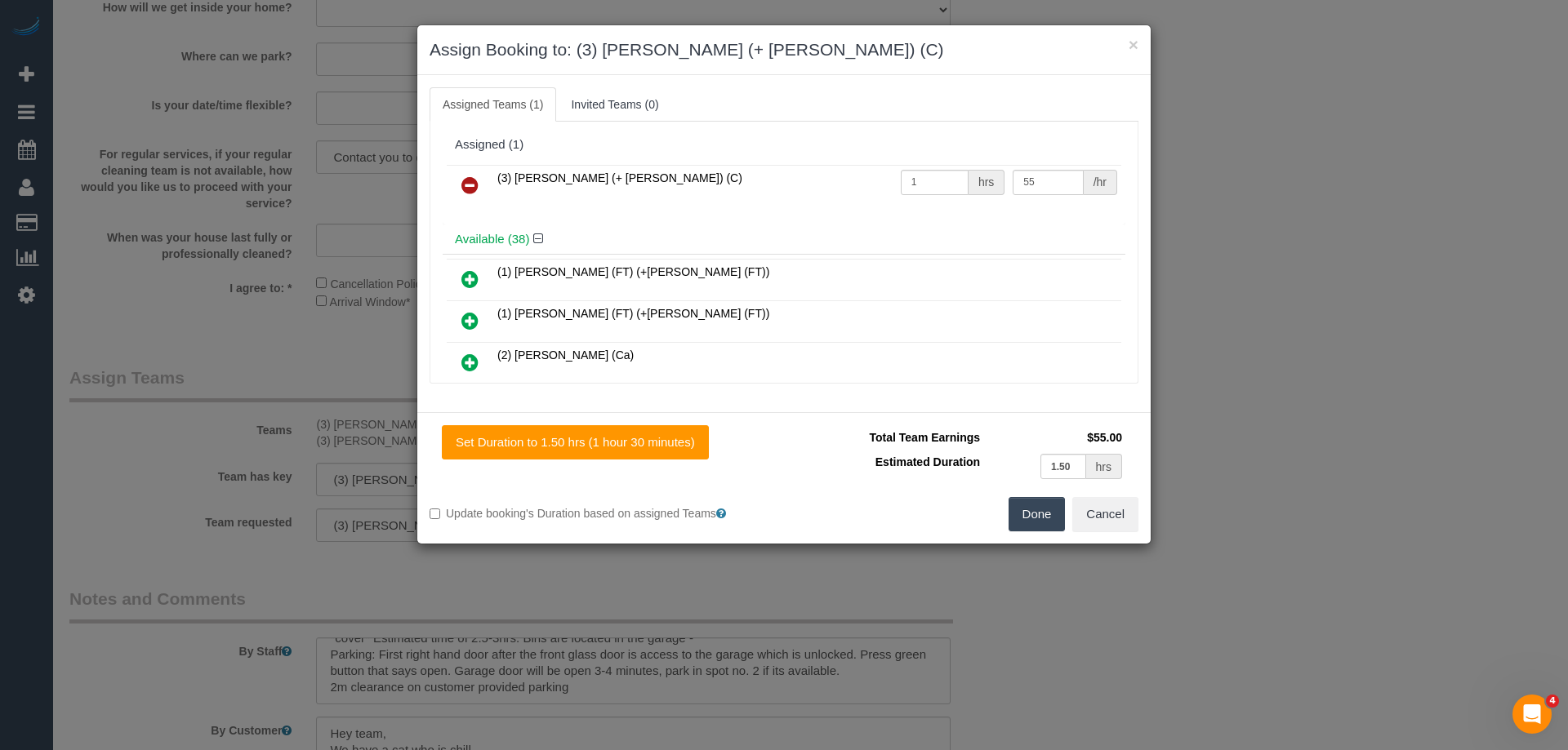
click at [470, 194] on icon at bounding box center [470, 185] width 17 height 20
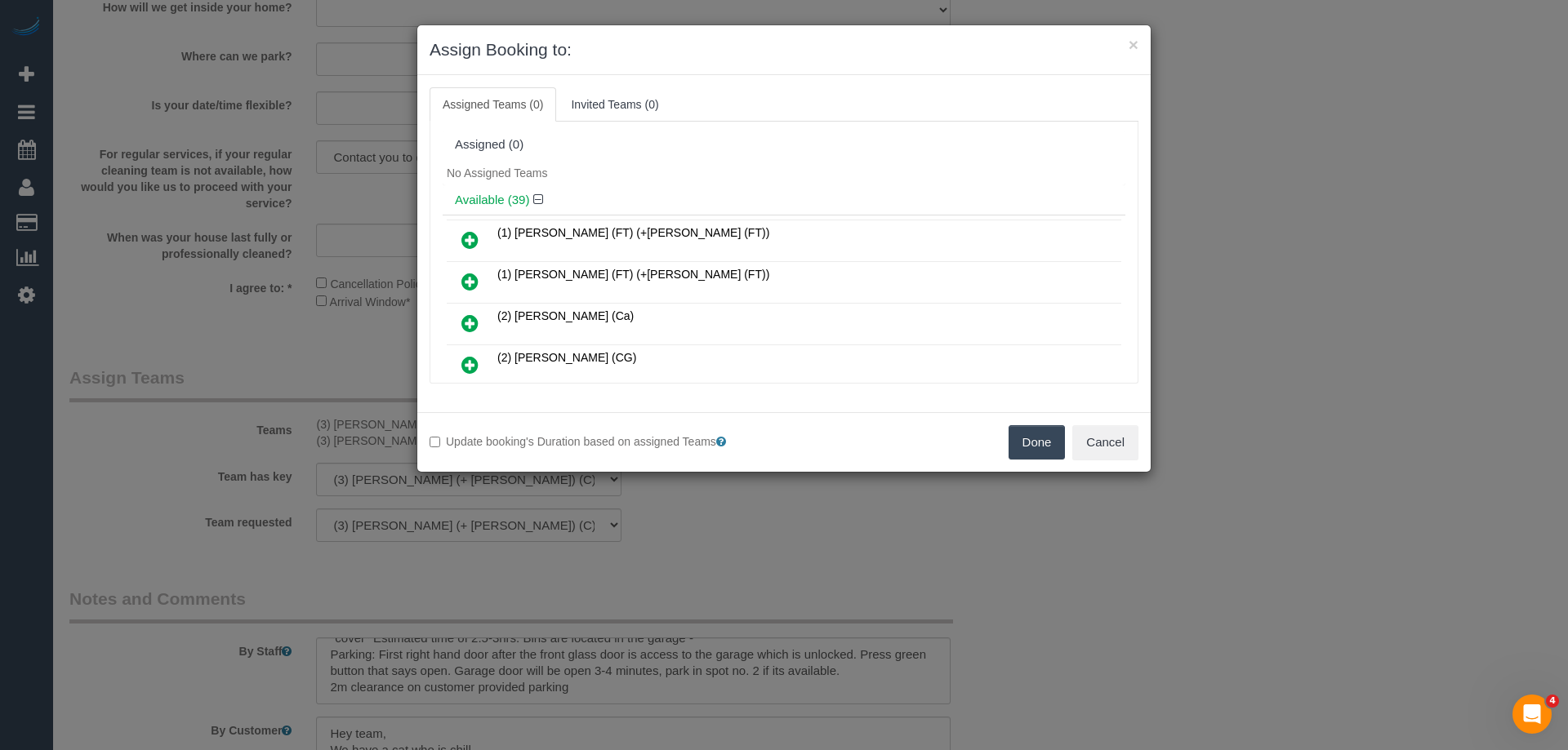
click at [1030, 453] on button "Done" at bounding box center [1037, 443] width 57 height 34
click at [1030, 453] on div "× Assign Booking to: Assigned Teams (0) Invited Teams (0) Assigned (0) No Assig…" at bounding box center [784, 248] width 735 height 448
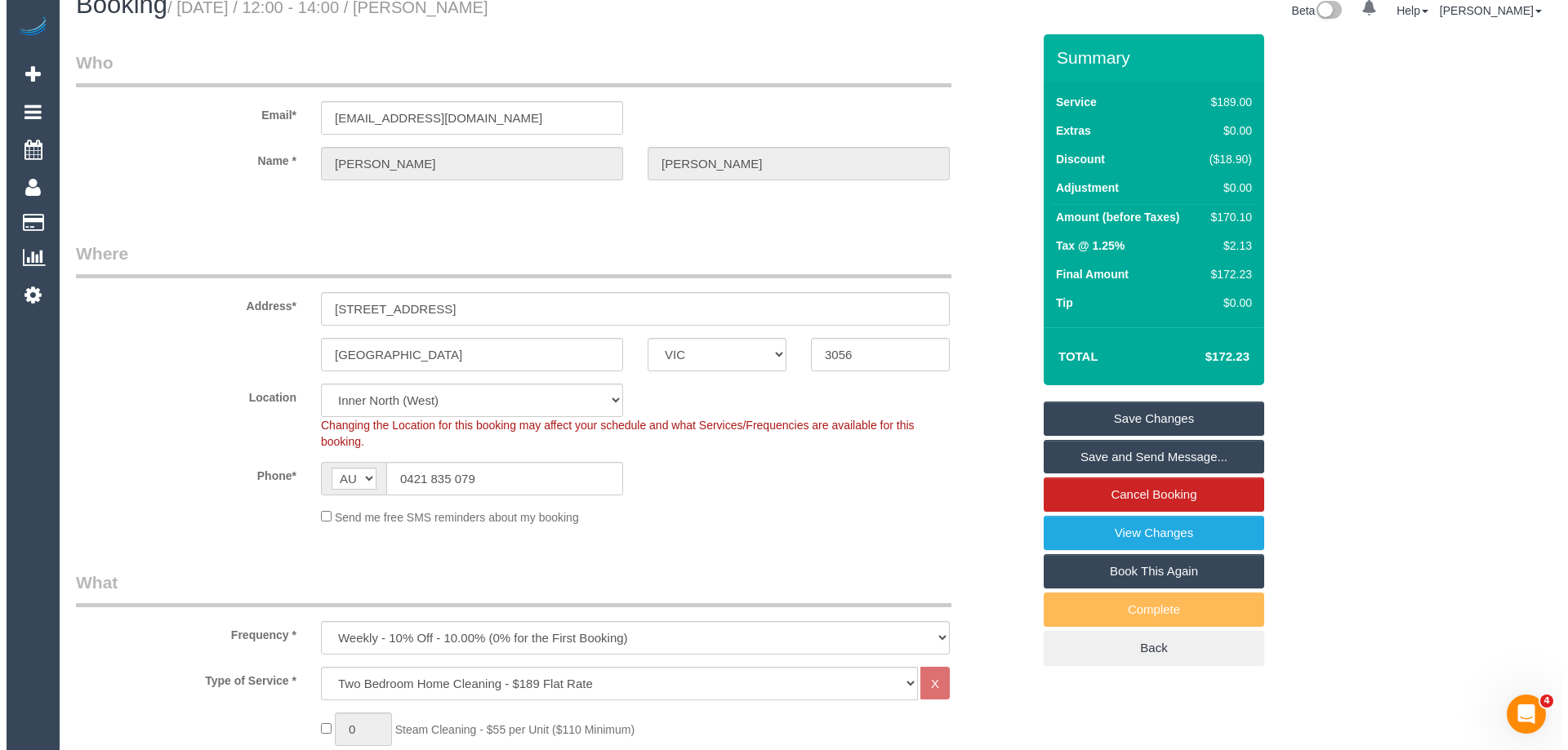
scroll to position [0, 0]
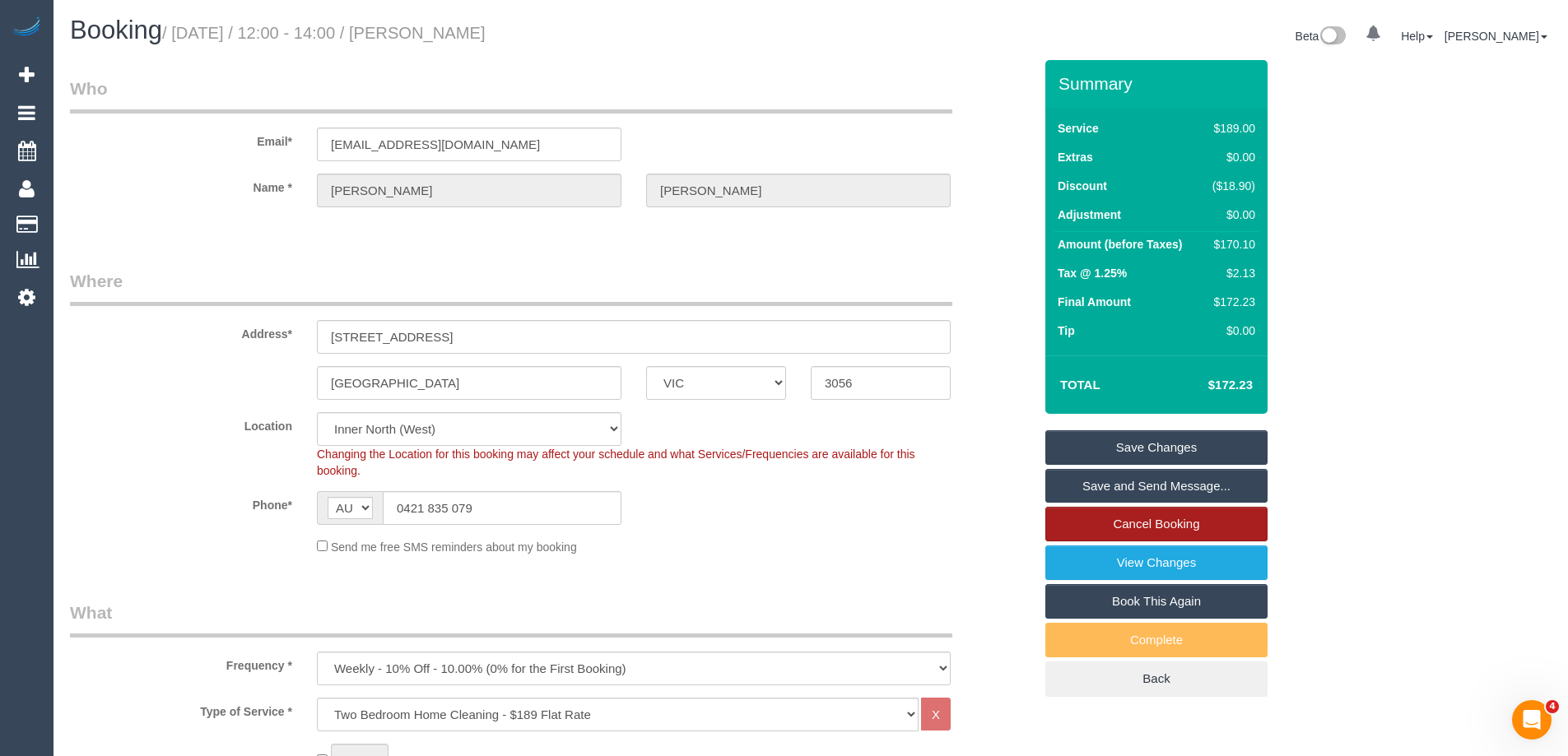
click at [1145, 520] on link "Cancel Booking" at bounding box center [1156, 524] width 222 height 34
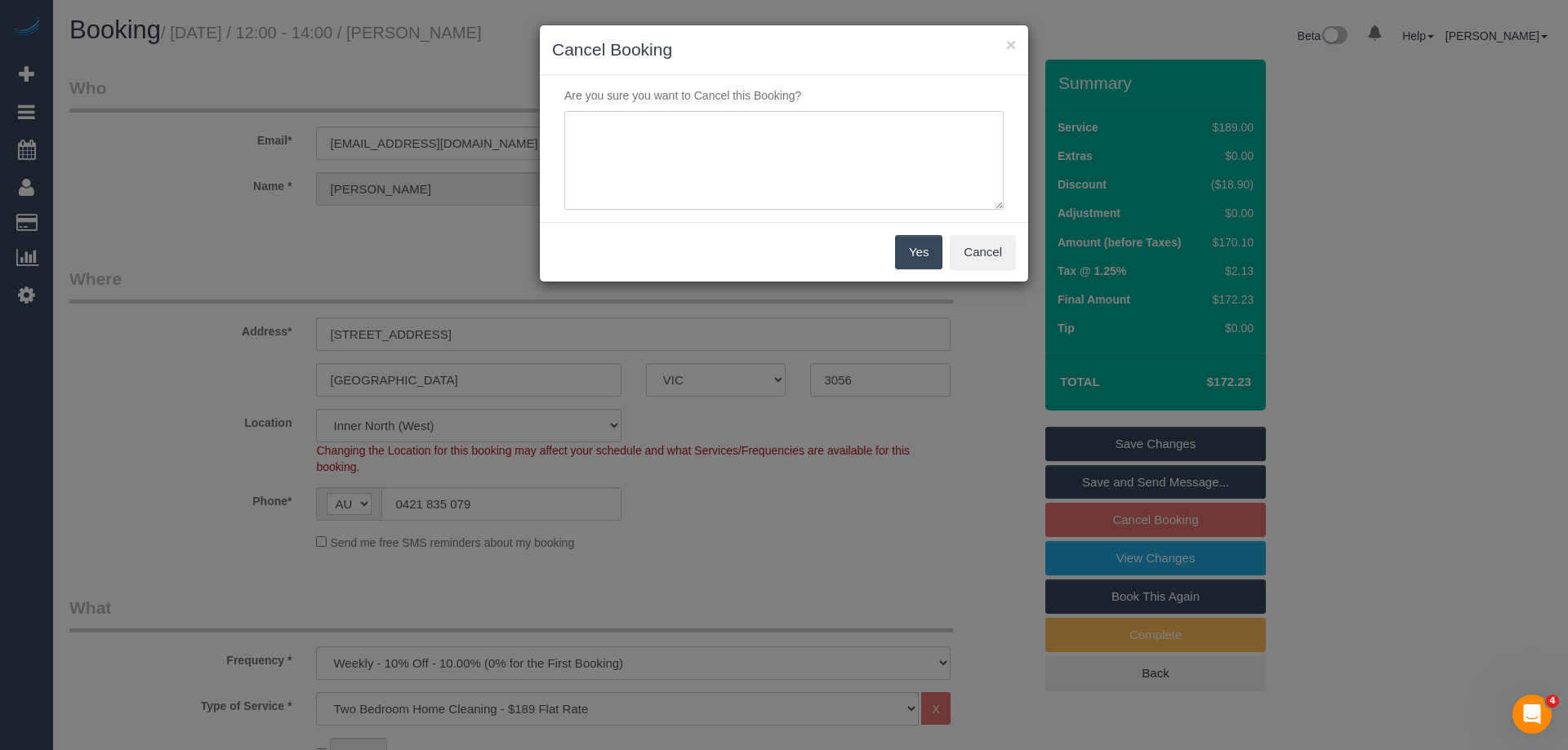
drag, startPoint x: 714, startPoint y: 159, endPoint x: 901, endPoint y: 271, distance: 218.0
click at [716, 159] on textarea at bounding box center [784, 160] width 439 height 99
click at [868, 168] on textarea at bounding box center [784, 160] width 439 height 99
type textarea "s"
drag, startPoint x: 668, startPoint y: 120, endPoint x: 648, endPoint y: 134, distance: 24.4
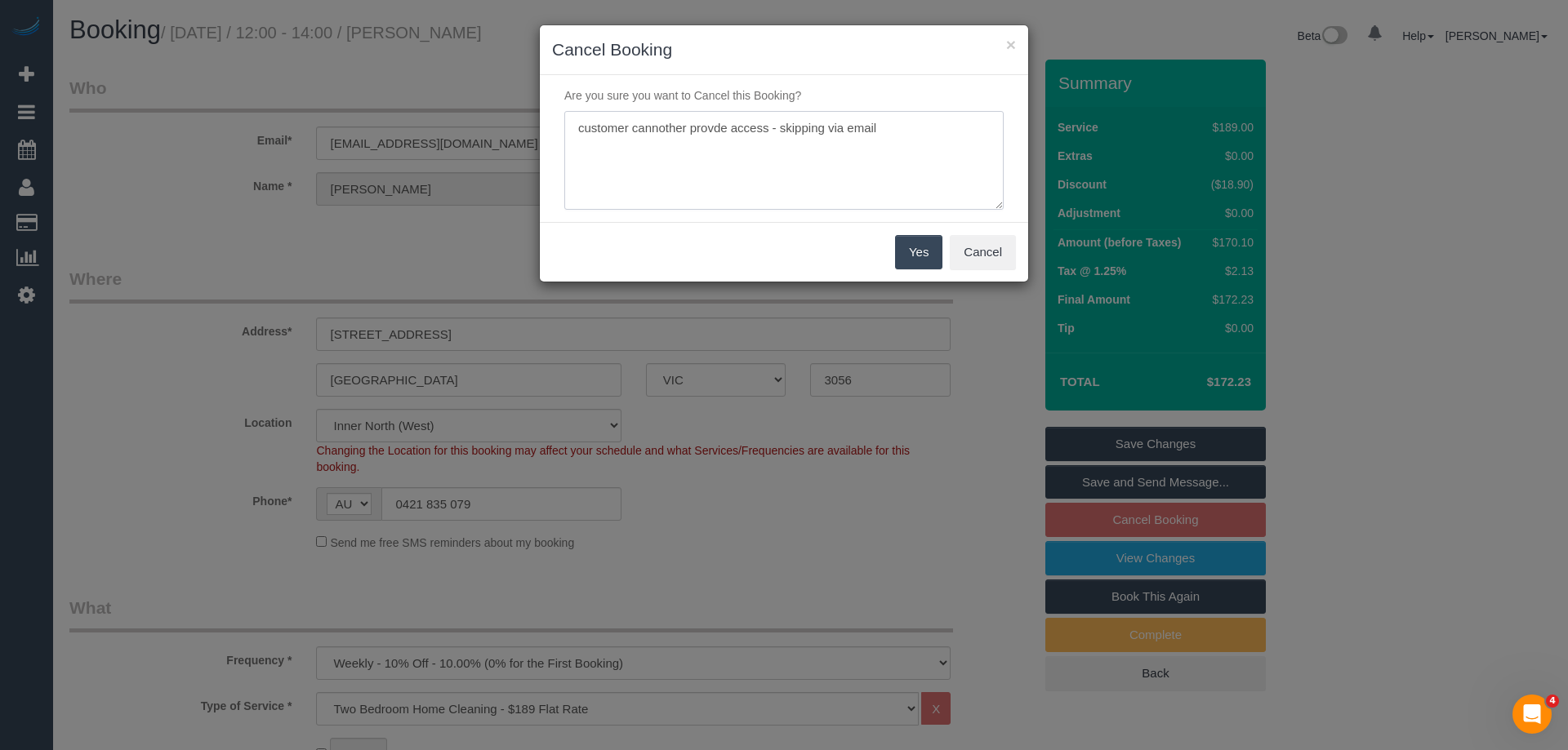
click at [648, 134] on textarea at bounding box center [784, 160] width 439 height 99
click at [649, 124] on textarea at bounding box center [784, 160] width 439 height 99
click at [898, 134] on textarea at bounding box center [784, 160] width 439 height 99
type textarea "customer cannot provide access - skipping via email"
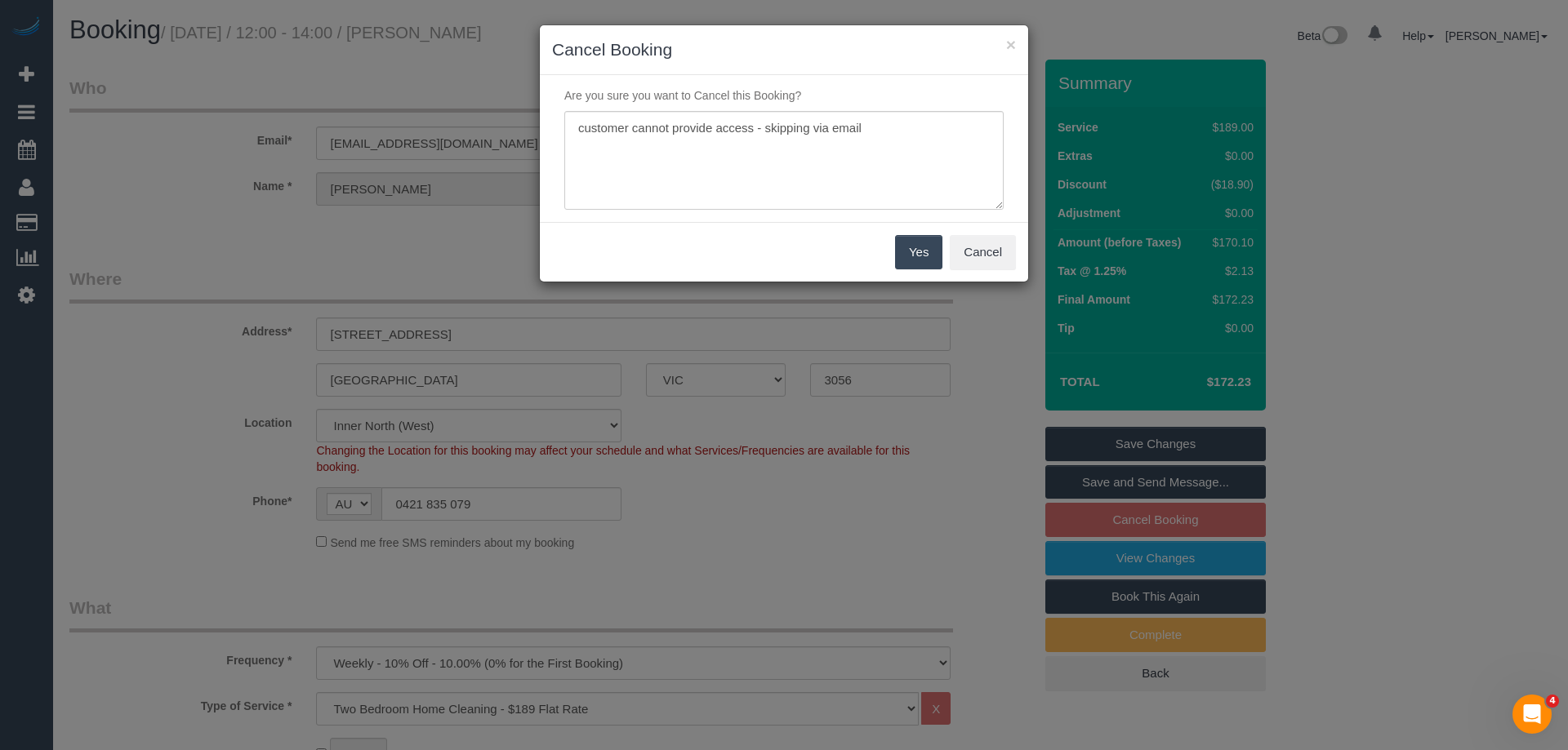
click at [907, 244] on button "Yes" at bounding box center [918, 252] width 47 height 34
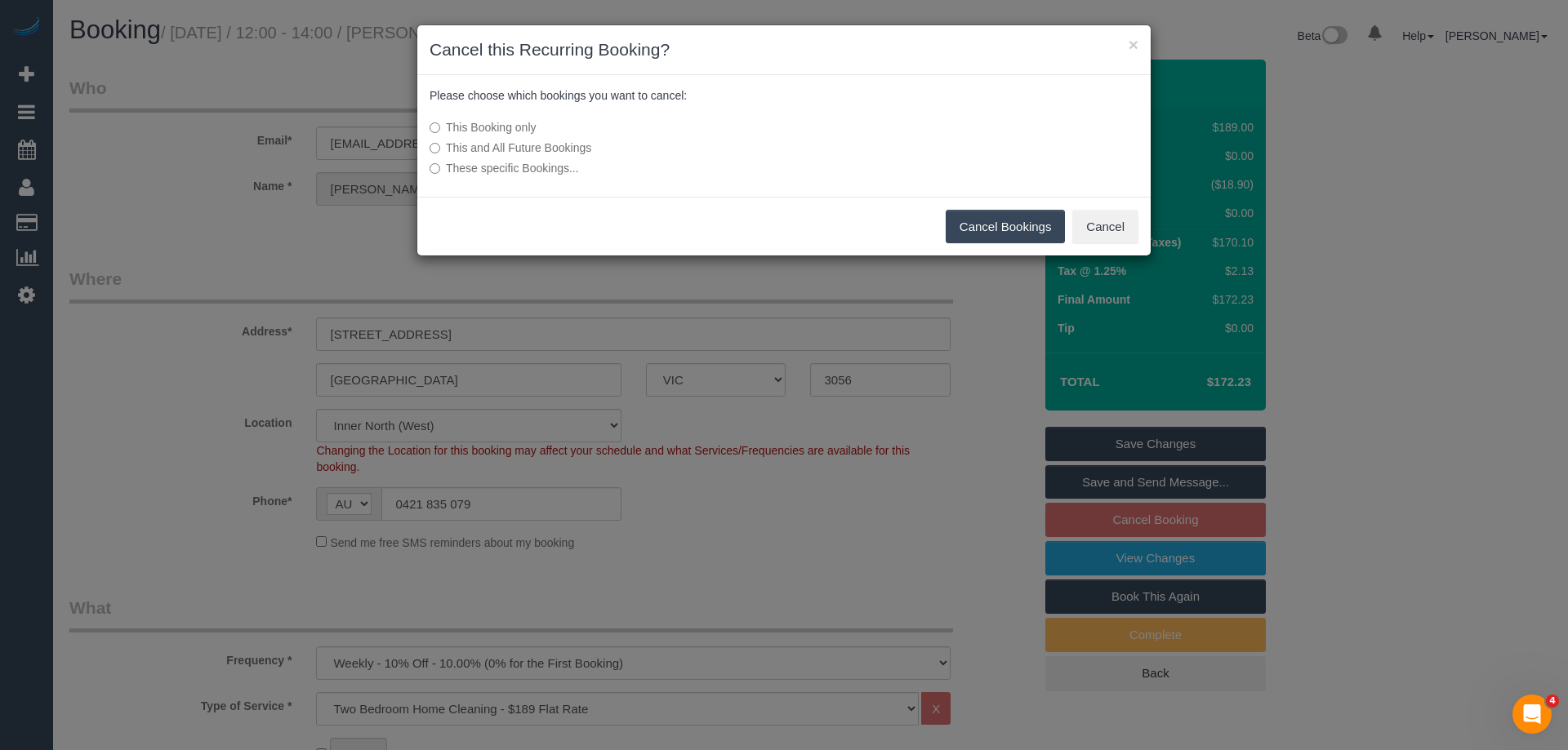
click at [1011, 226] on button "Cancel Bookings" at bounding box center [1005, 227] width 120 height 34
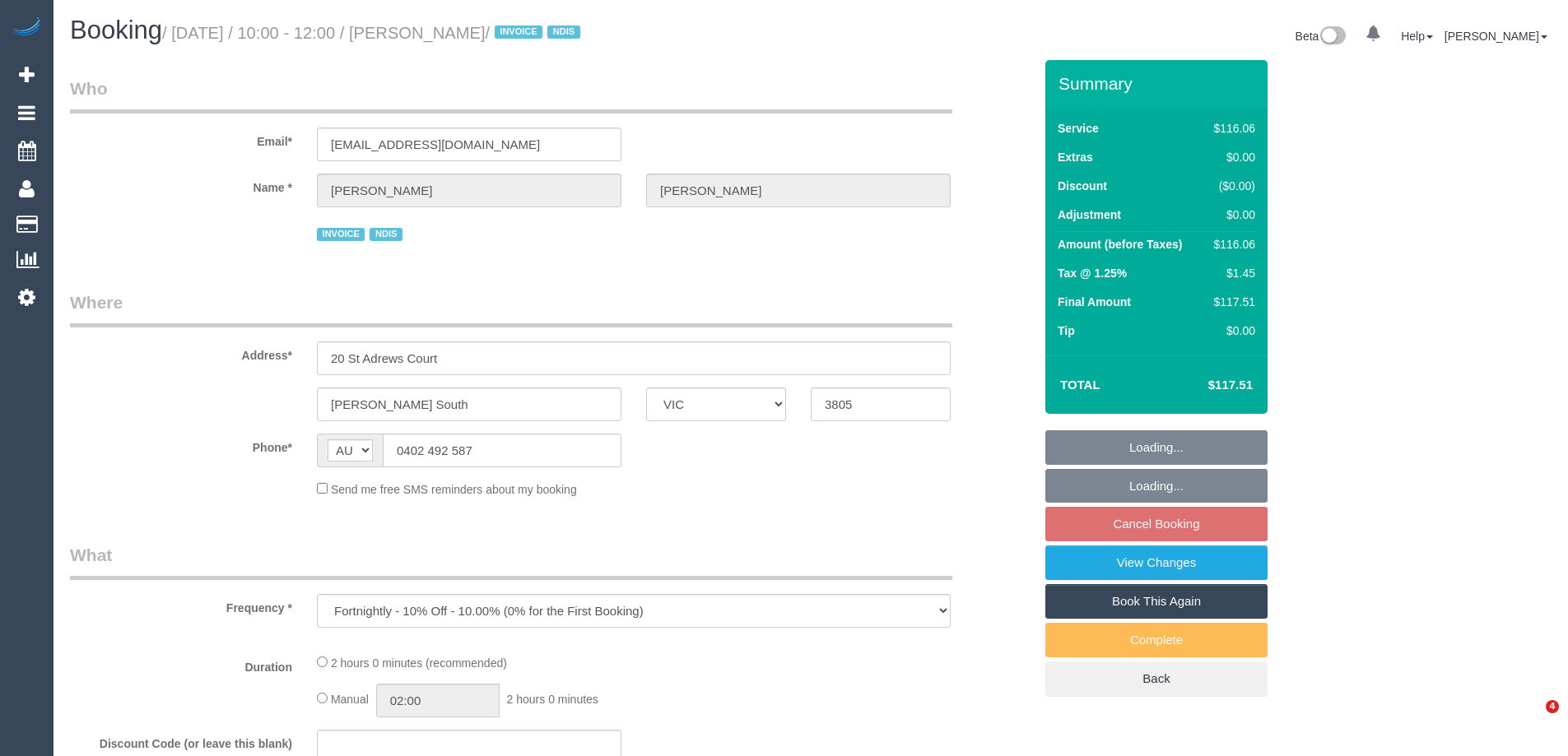
select select "VIC"
select select "number:27"
select select "number:14"
select select "number:18"
select select "number:22"
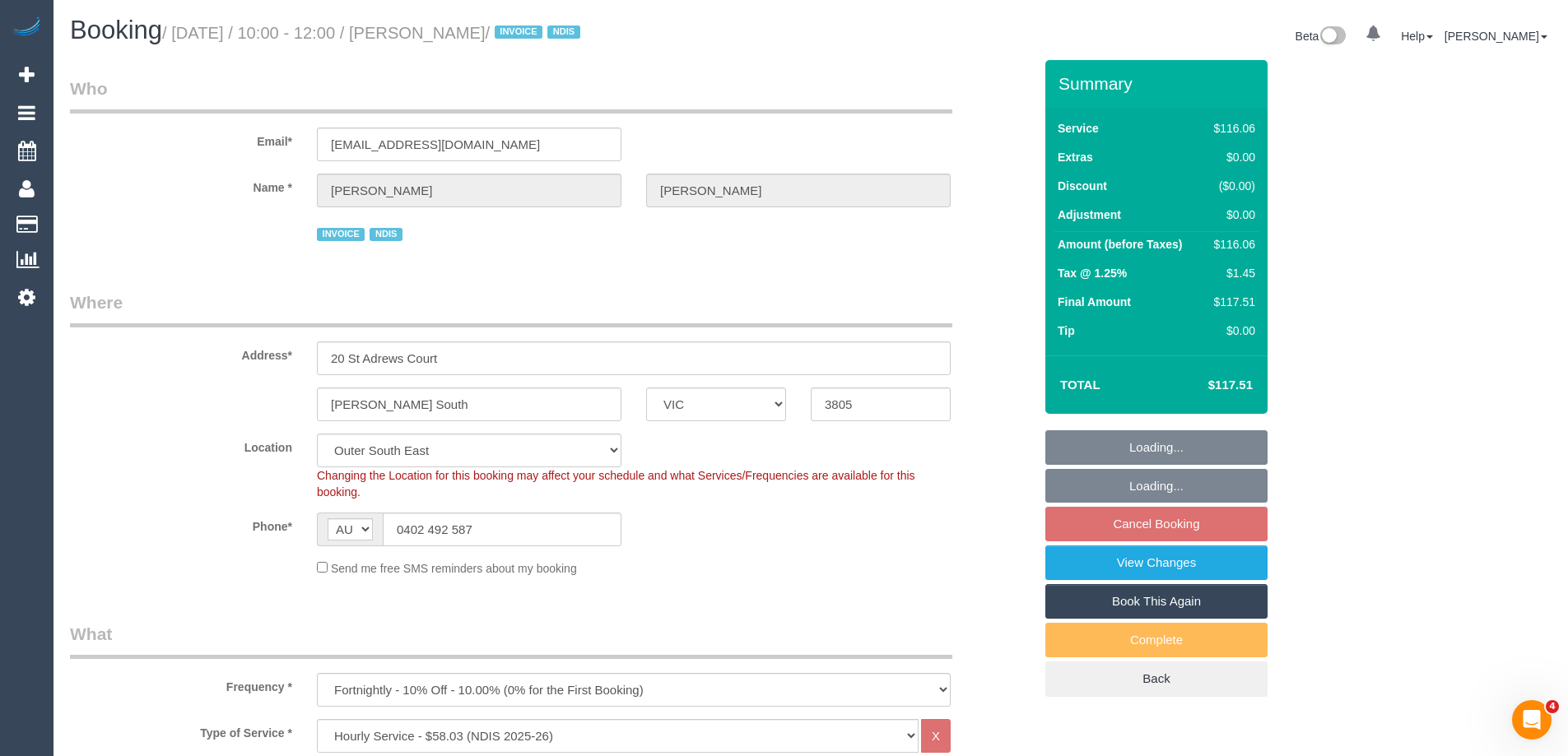
select select "object:1104"
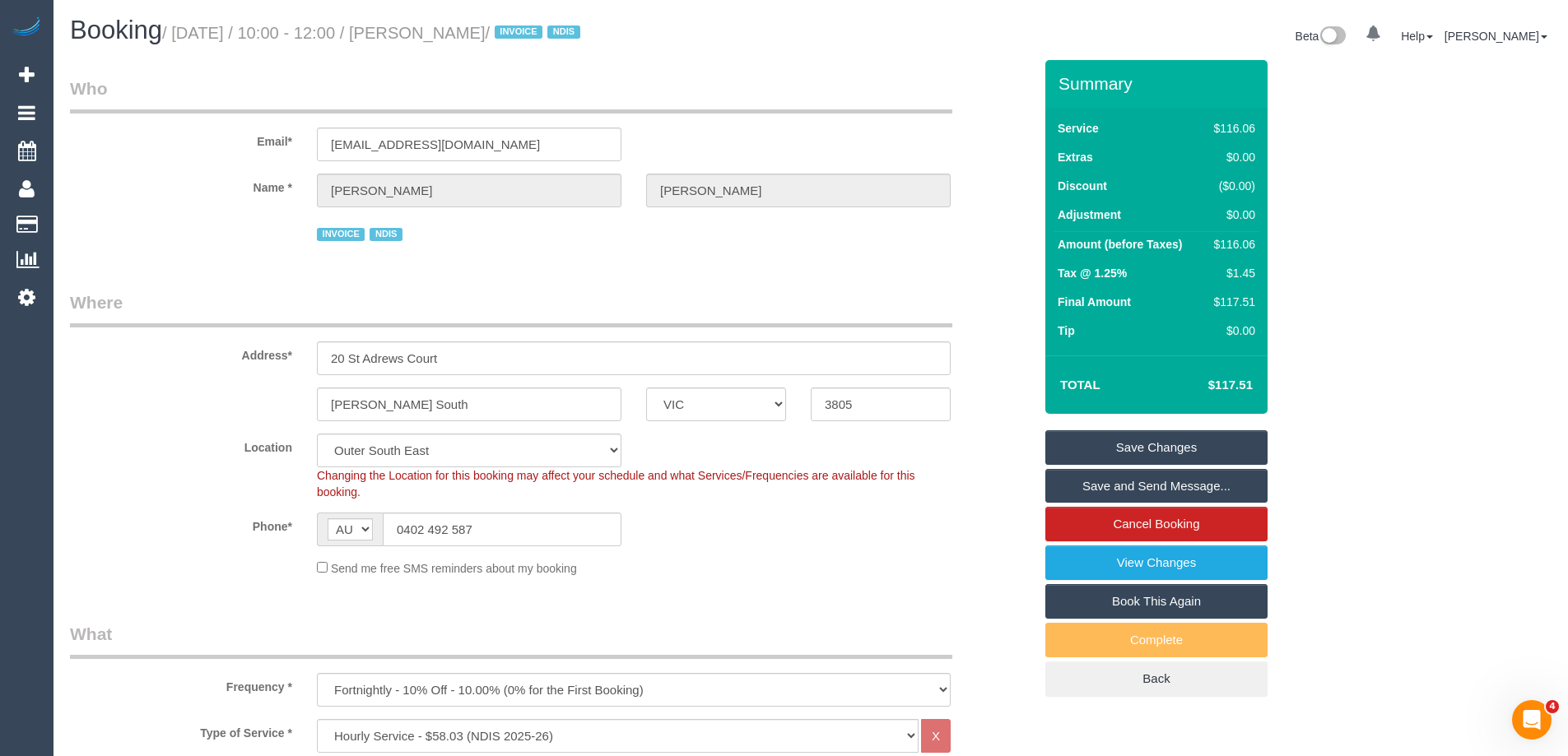
drag, startPoint x: 204, startPoint y: 507, endPoint x: 198, endPoint y: 501, distance: 8.5
click at [203, 507] on sui-booking-location "Location [GEOGRAPHIC_DATA] (North) East (South) [GEOGRAPHIC_DATA] (East) [GEOGR…" at bounding box center [551, 505] width 963 height 144
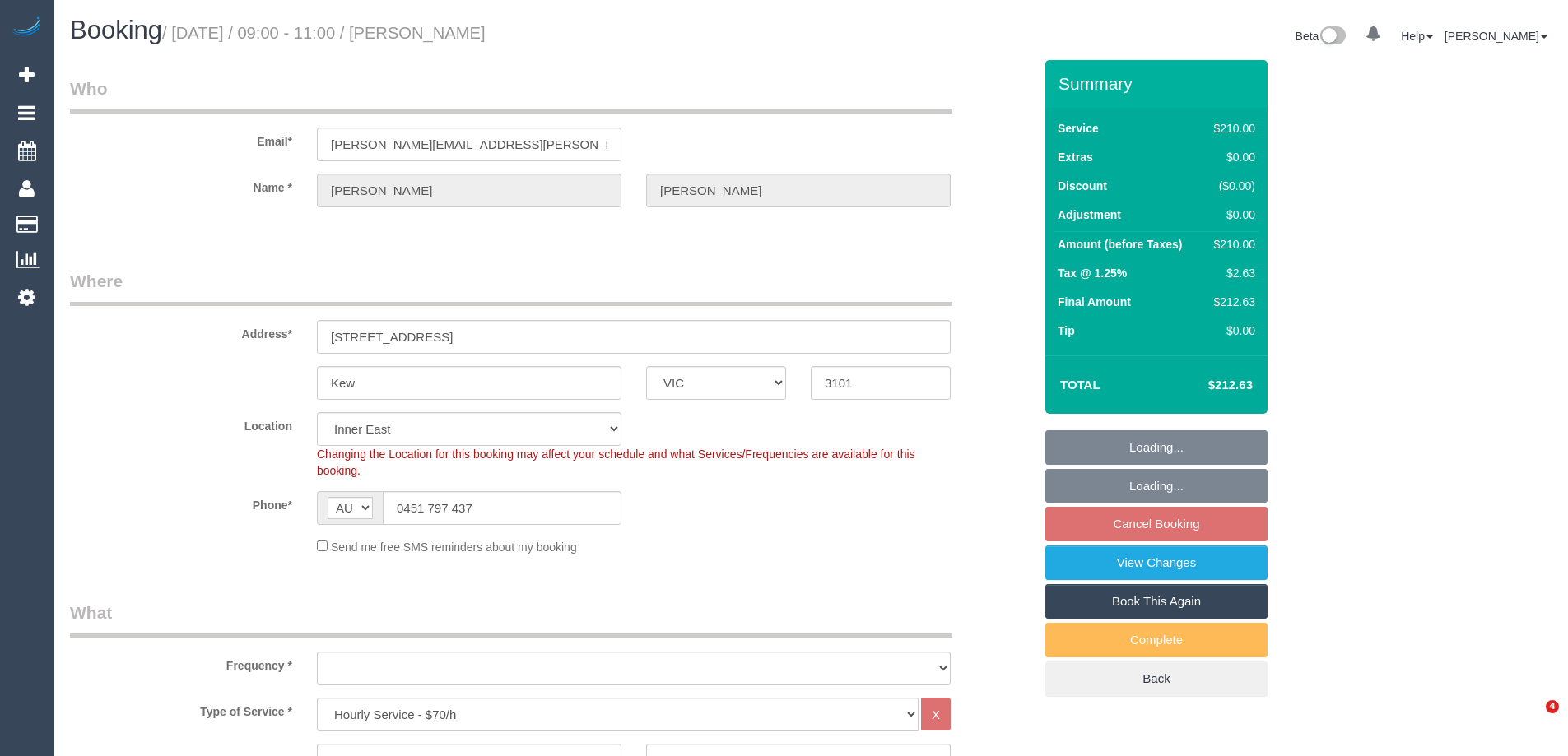
select select "VIC"
select select "180"
select select "string:stripe-pm_1RtgNE2GScqysDRVUirl8EZJ"
select select "number:30"
select select "number:14"
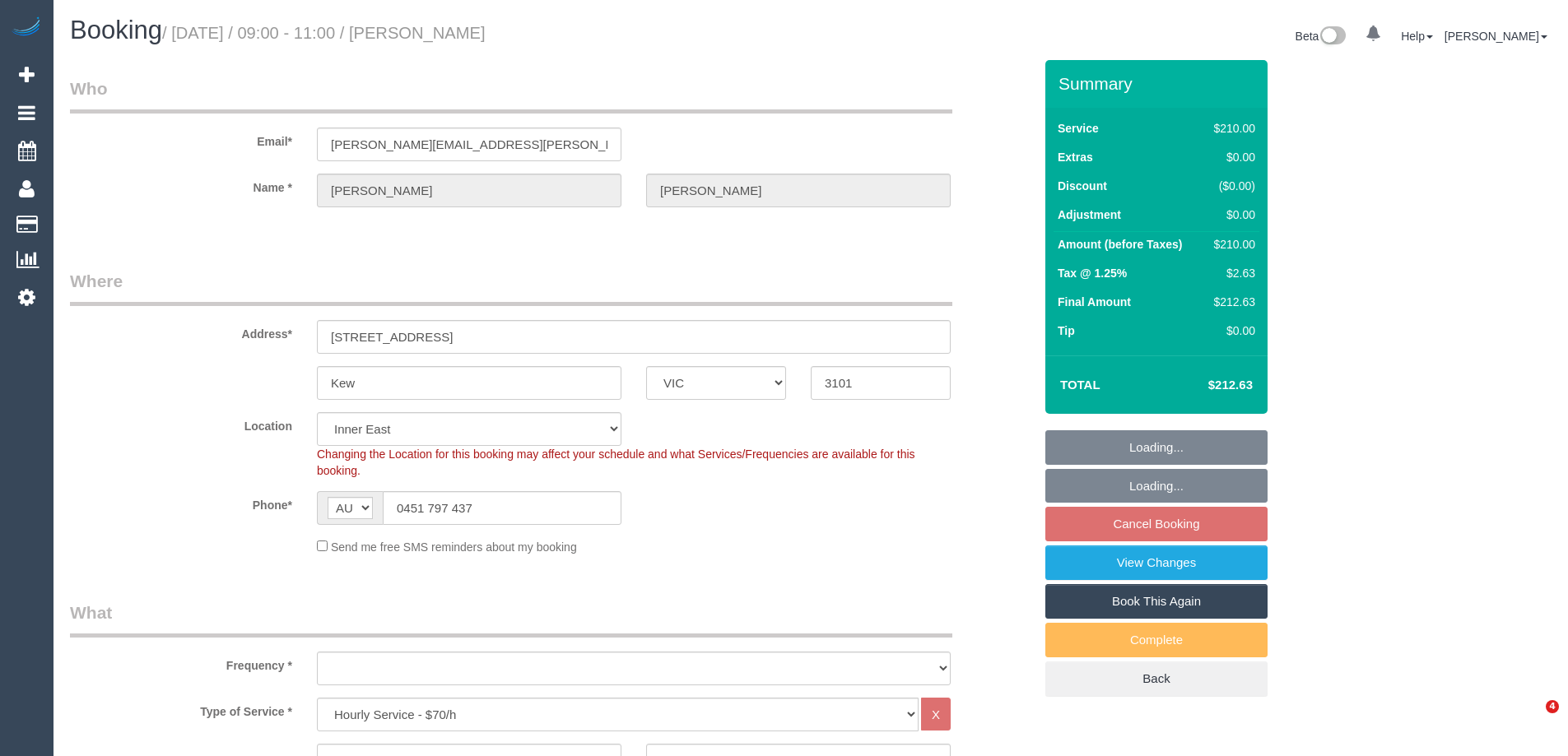
select select "number:19"
select select "number:25"
select select "number:35"
select select "object:1549"
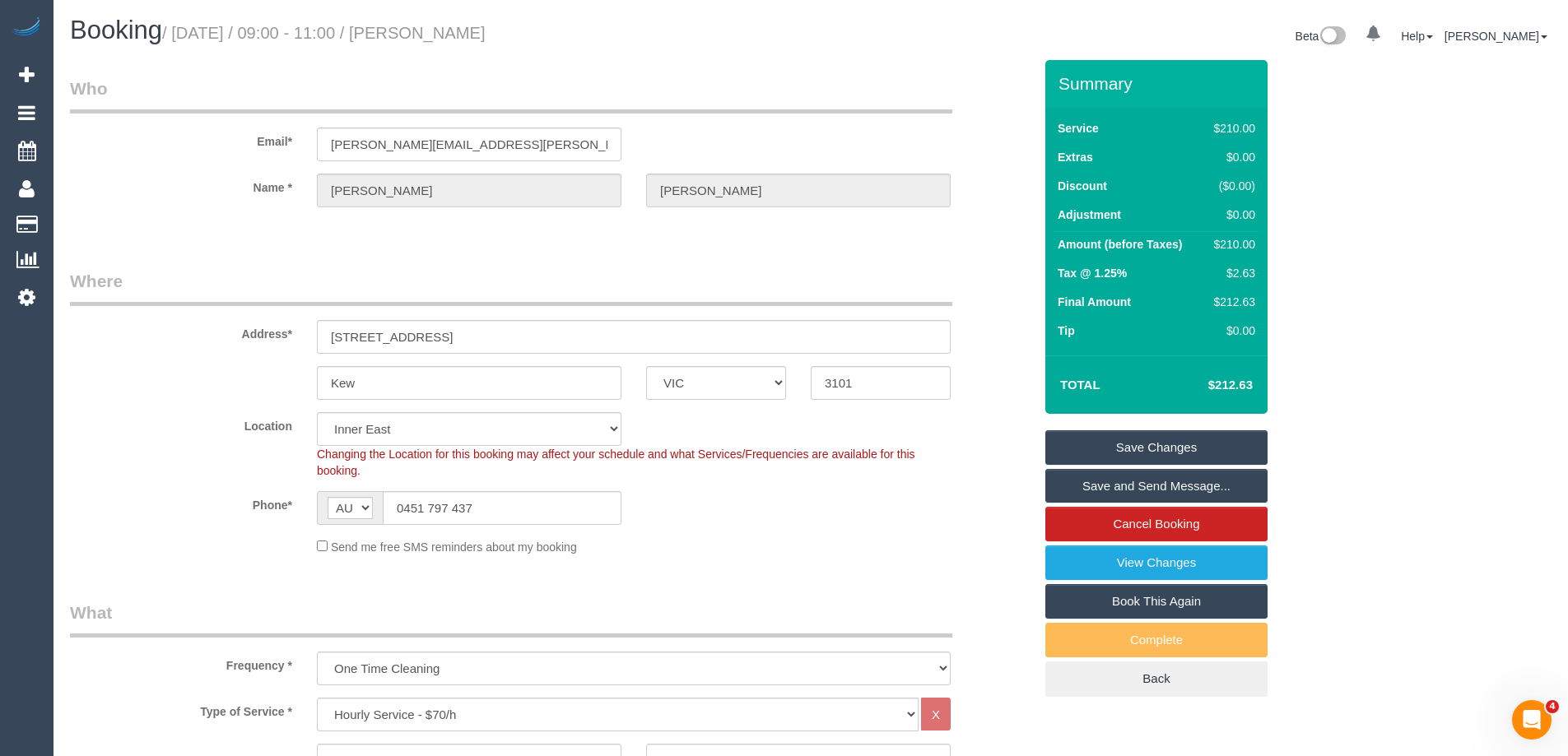
click at [839, 533] on sui-booking-location "Location [GEOGRAPHIC_DATA] (North) East (South) [GEOGRAPHIC_DATA] (East) [GEOGR…" at bounding box center [551, 484] width 963 height 144
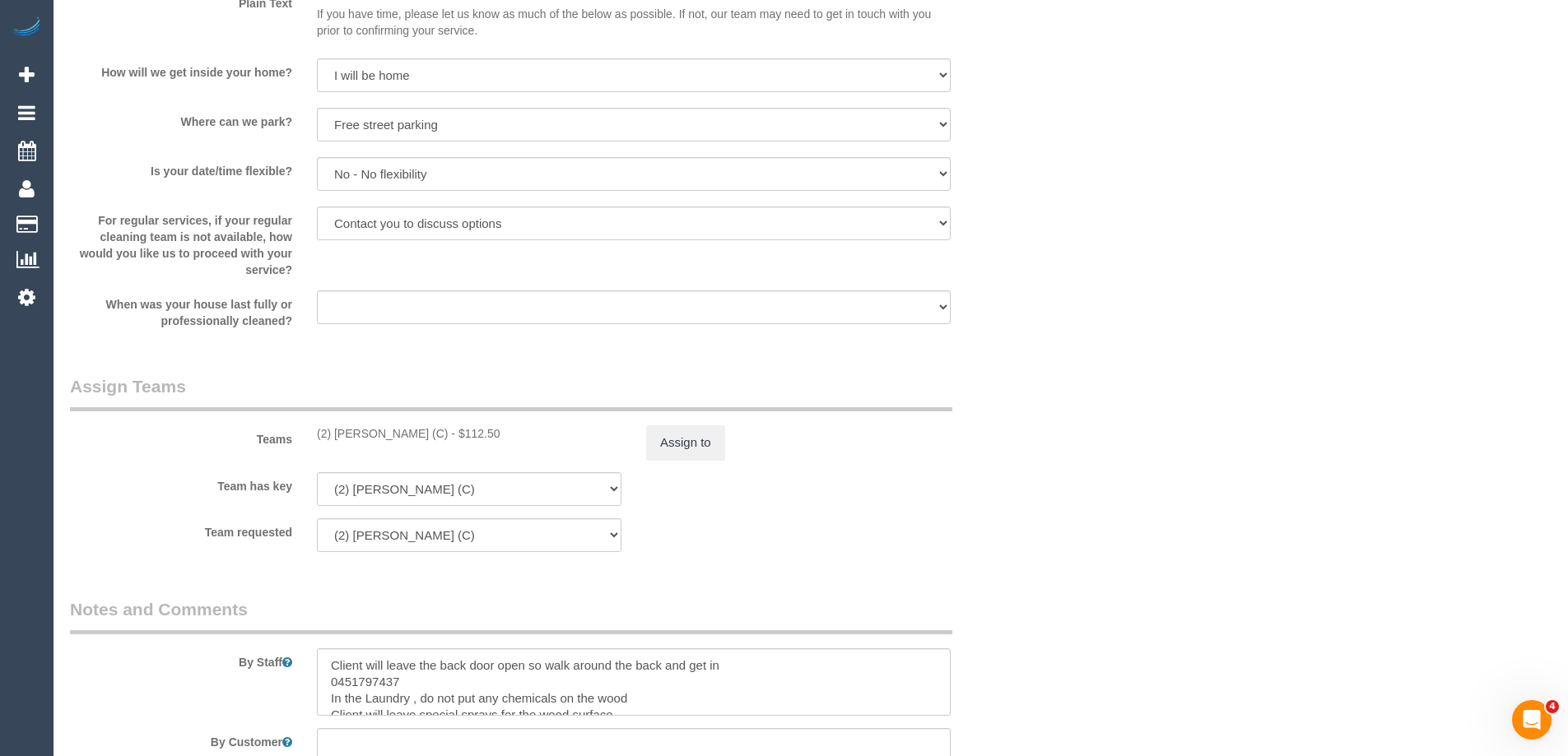
scroll to position [2304, 0]
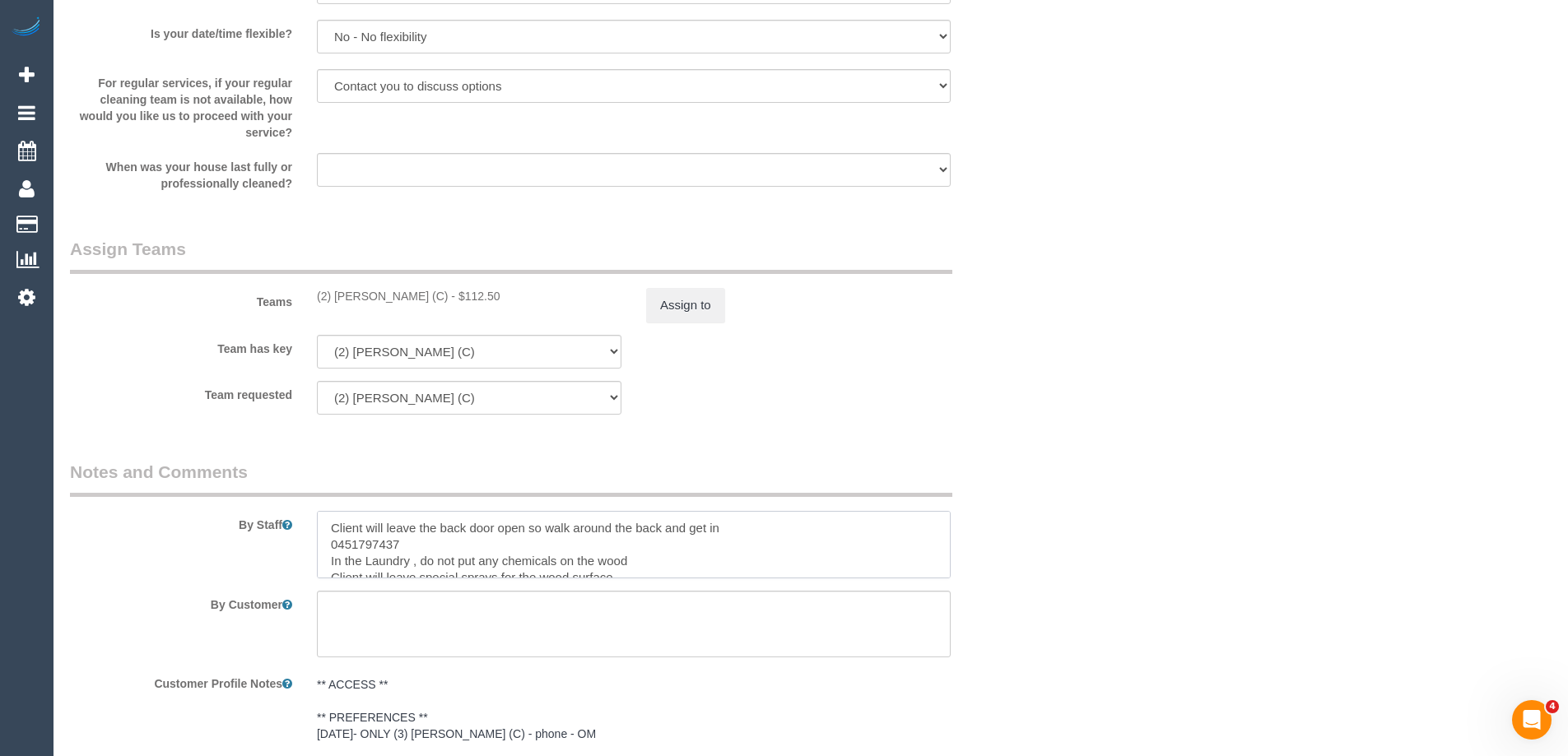
click at [483, 548] on textarea at bounding box center [634, 545] width 634 height 68
click at [751, 532] on textarea at bounding box center [634, 545] width 634 height 68
click at [440, 544] on textarea at bounding box center [634, 545] width 634 height 68
paste textarea "Please also just ask them not to let the cat outside. She's an indoor cat. Than…"
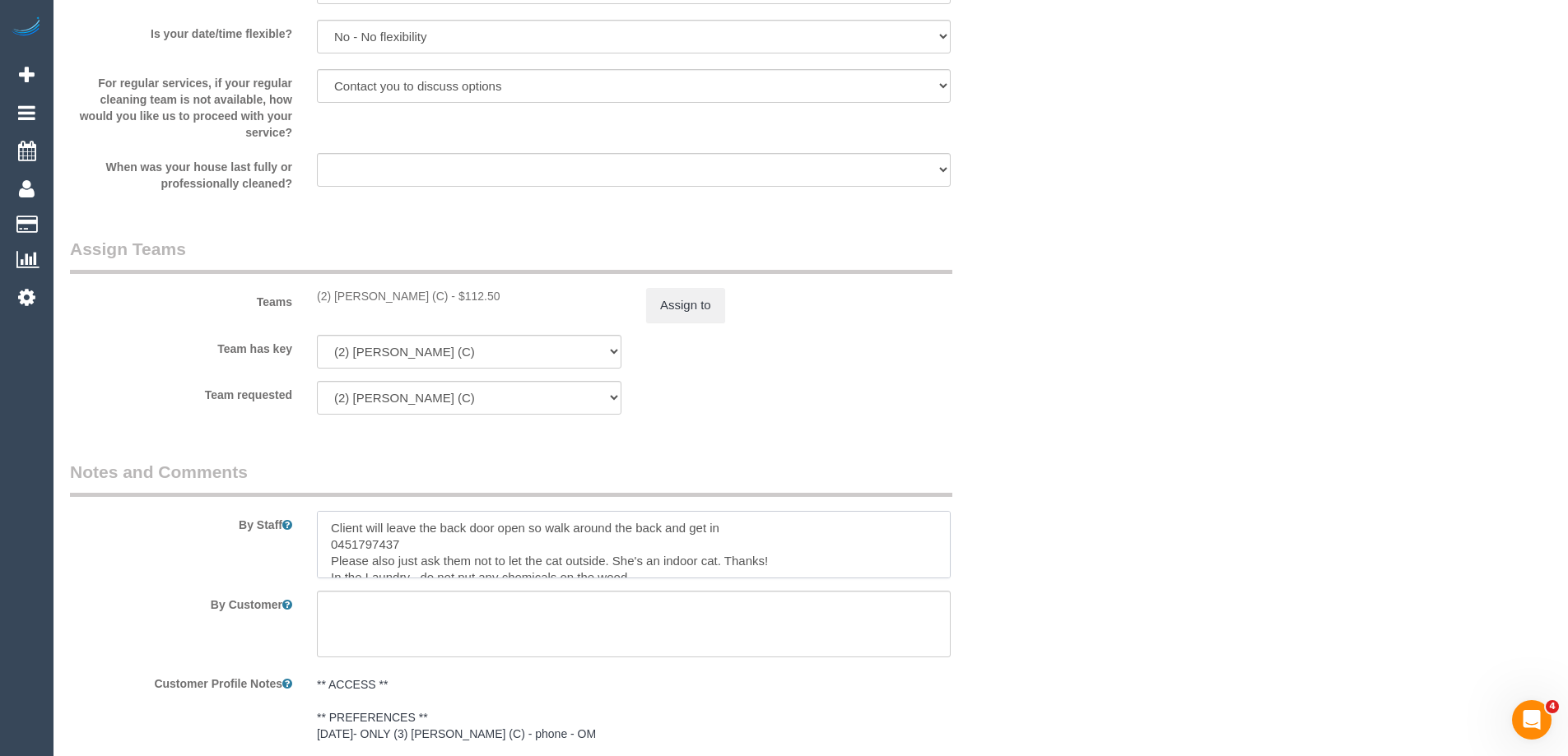
type textarea "Client will leave the back door open so walk around the back and get in 0451797…"
click at [785, 462] on legend "Notes and Comments" at bounding box center [510, 478] width 882 height 37
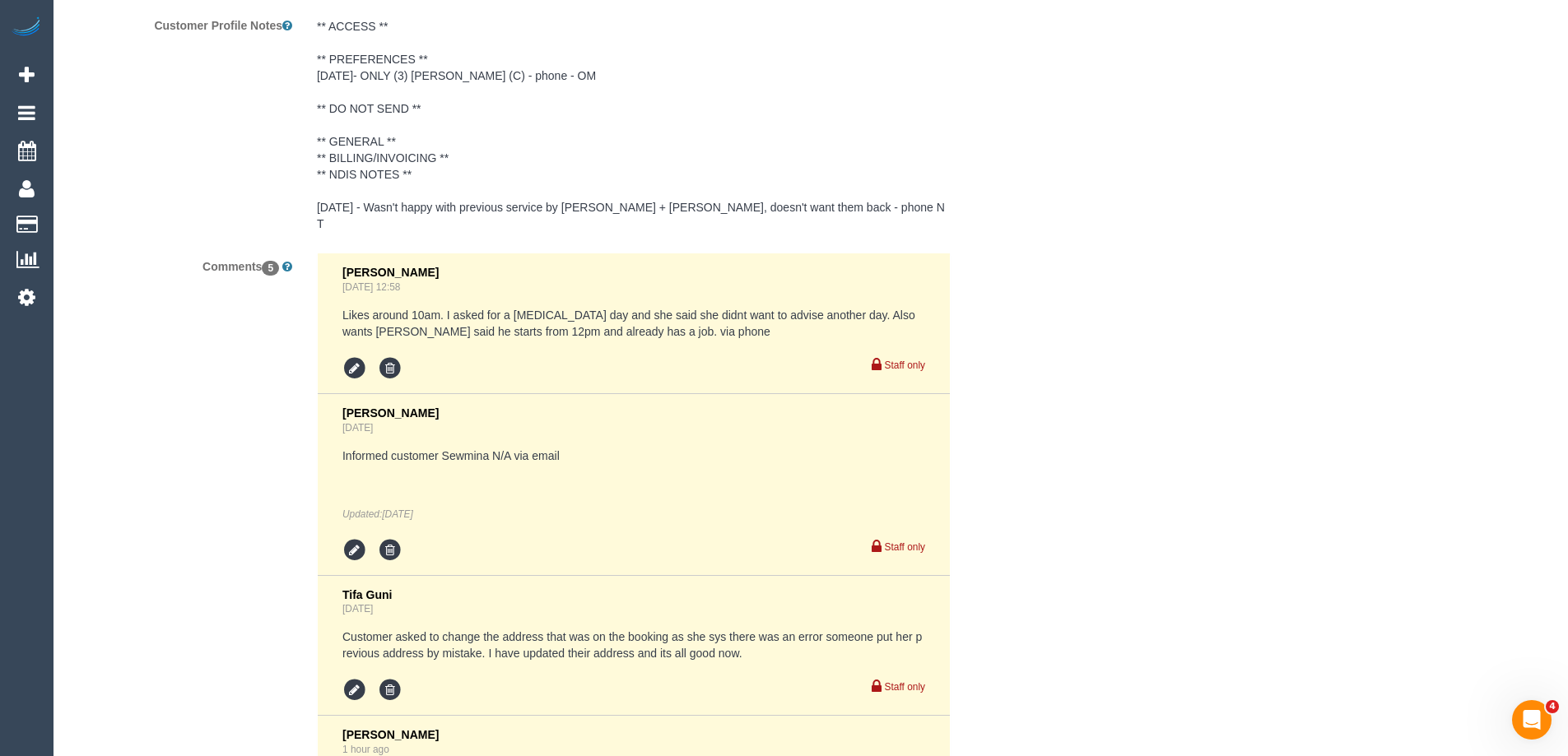
scroll to position [3432, 0]
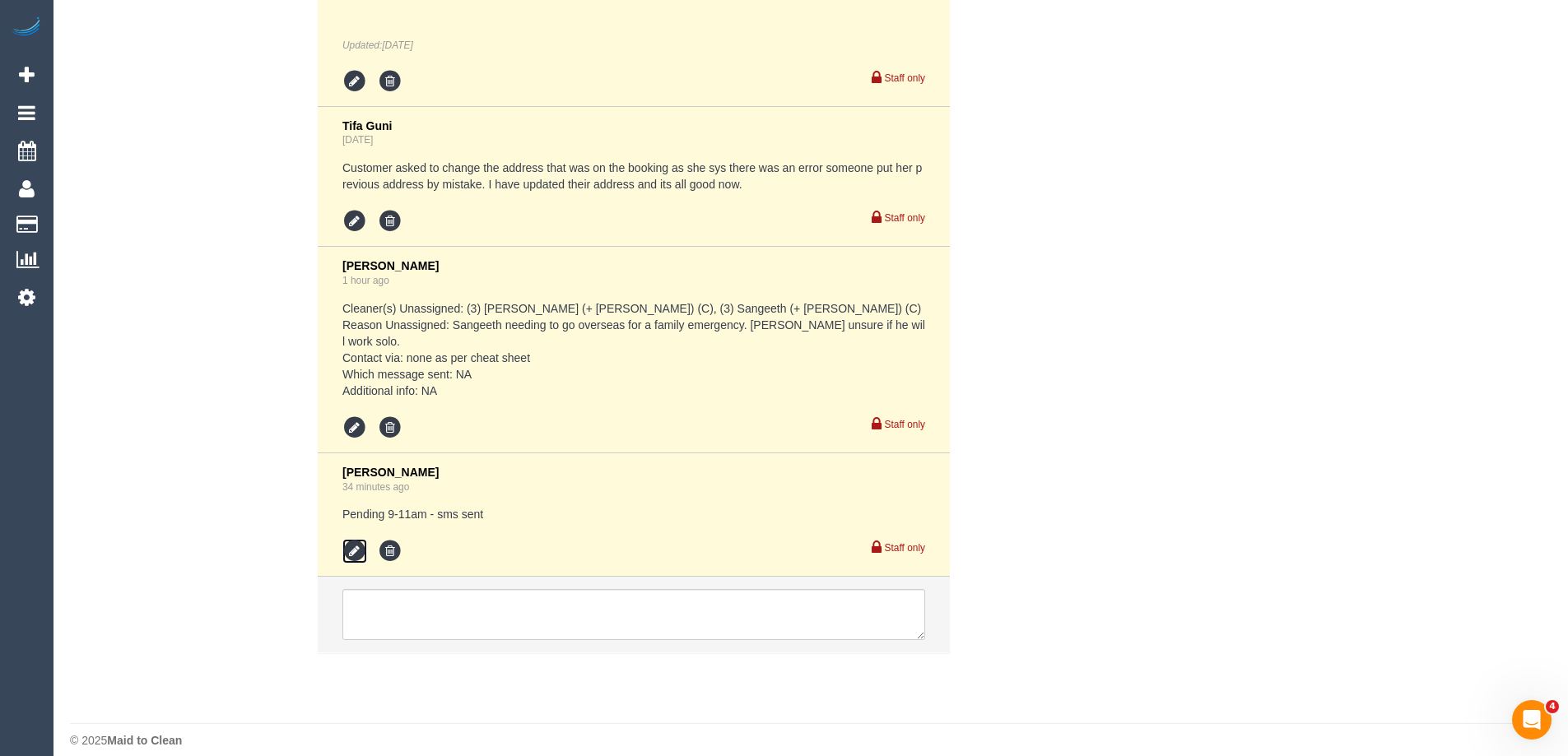
click at [357, 539] on icon at bounding box center [354, 551] width 24 height 24
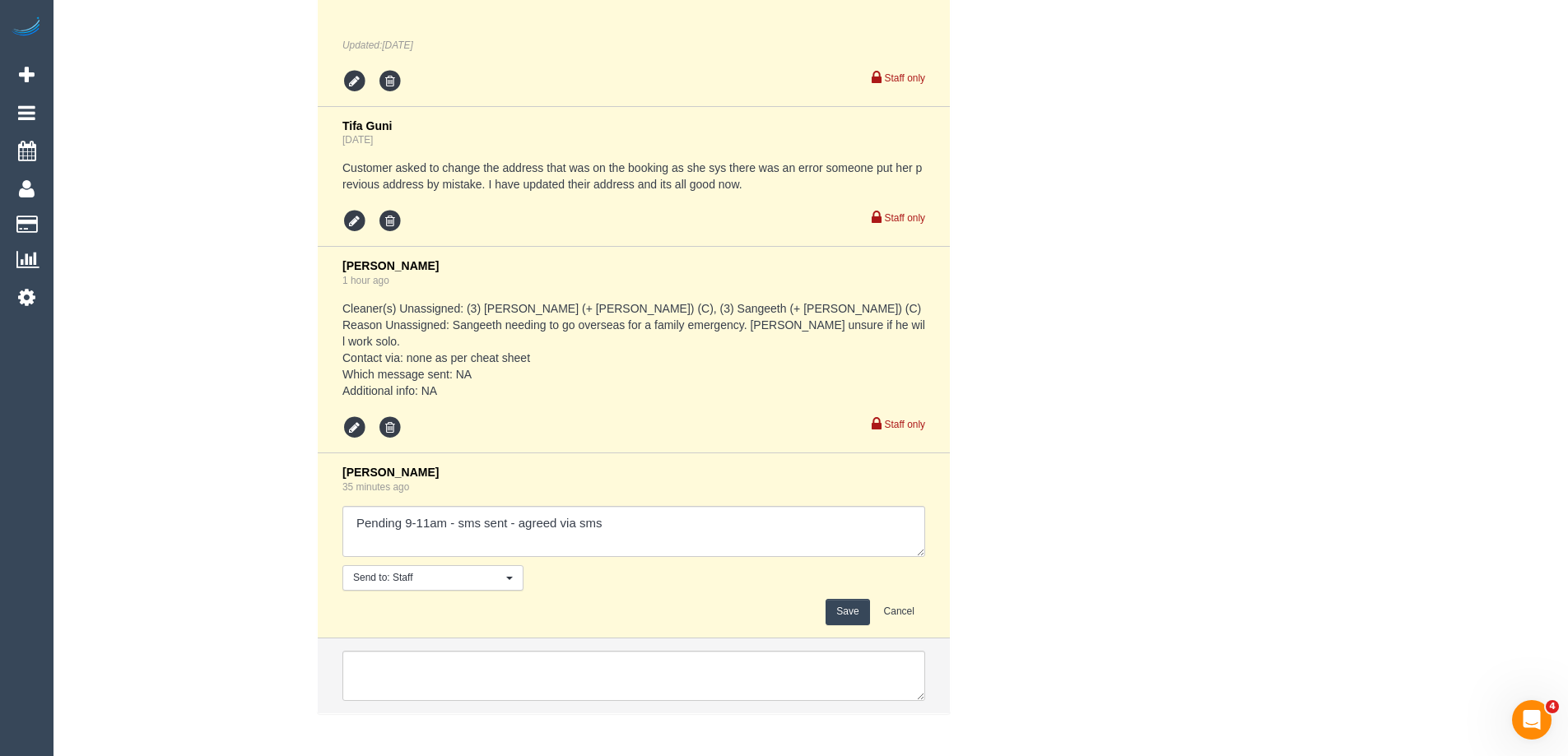
type textarea "Pending 9-11am - sms sent - agreed via sms"
click at [860, 599] on button "Save" at bounding box center [847, 611] width 43 height 25
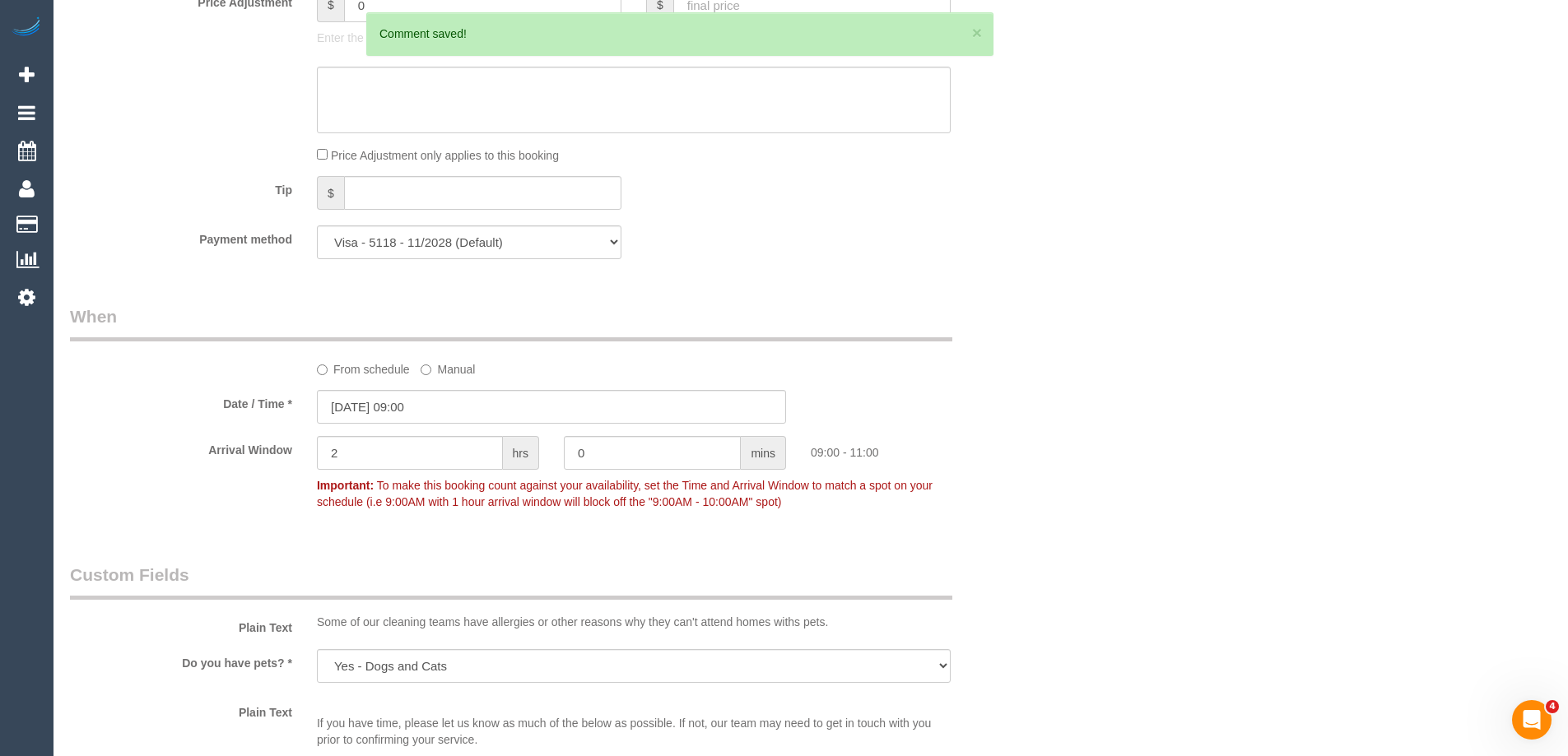
scroll to position [1209, 0]
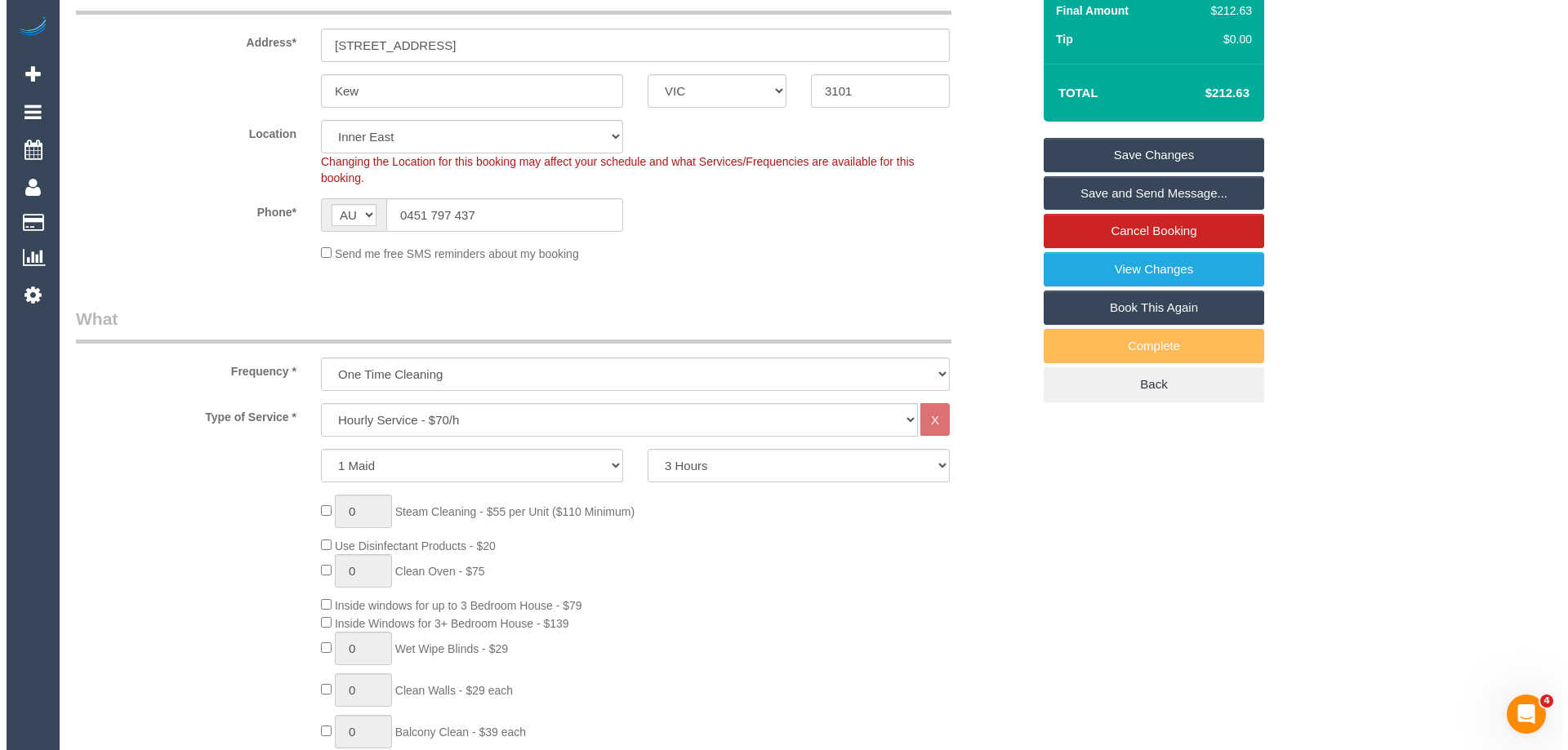
scroll to position [139, 0]
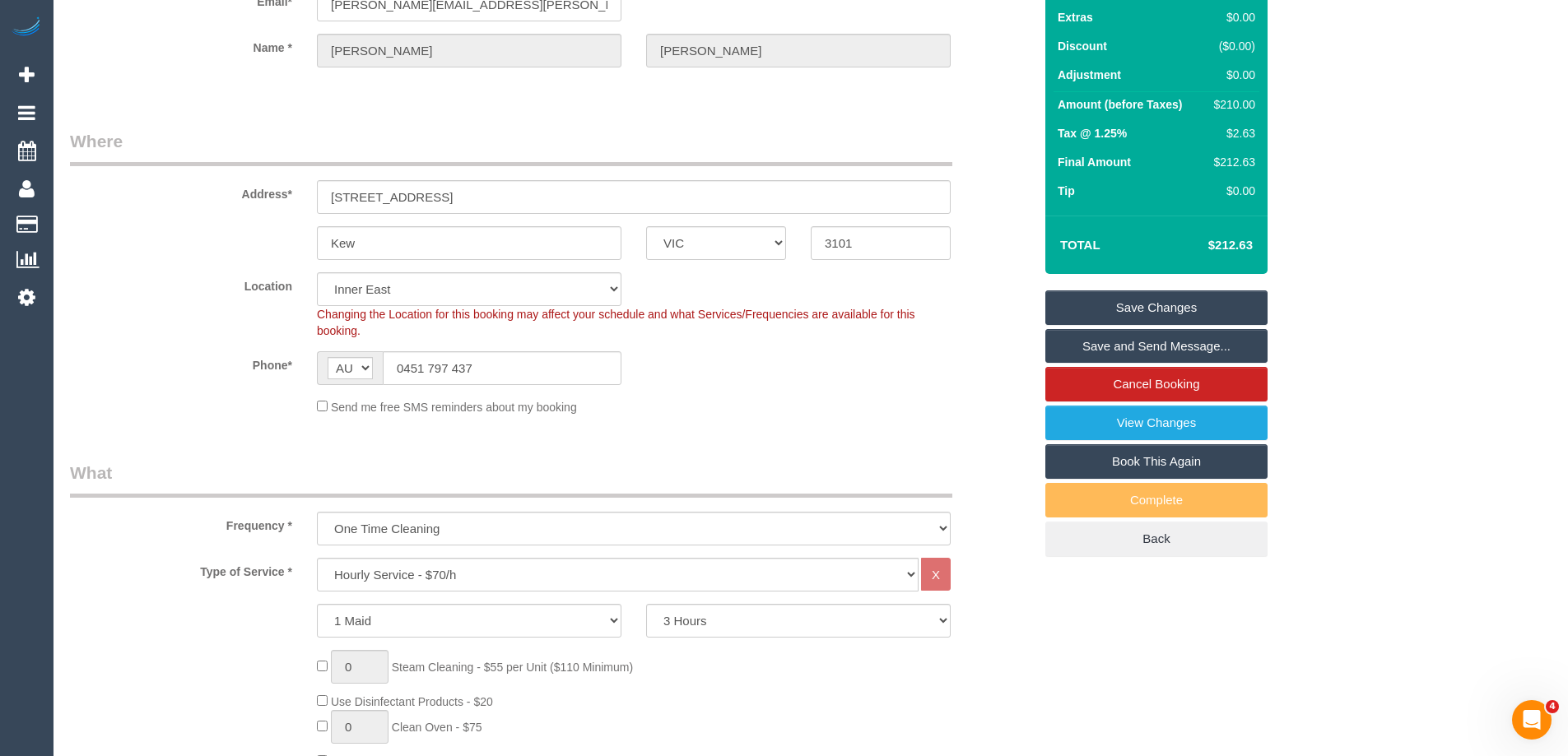
click at [1144, 342] on link "Save and Send Message..." at bounding box center [1156, 346] width 222 height 34
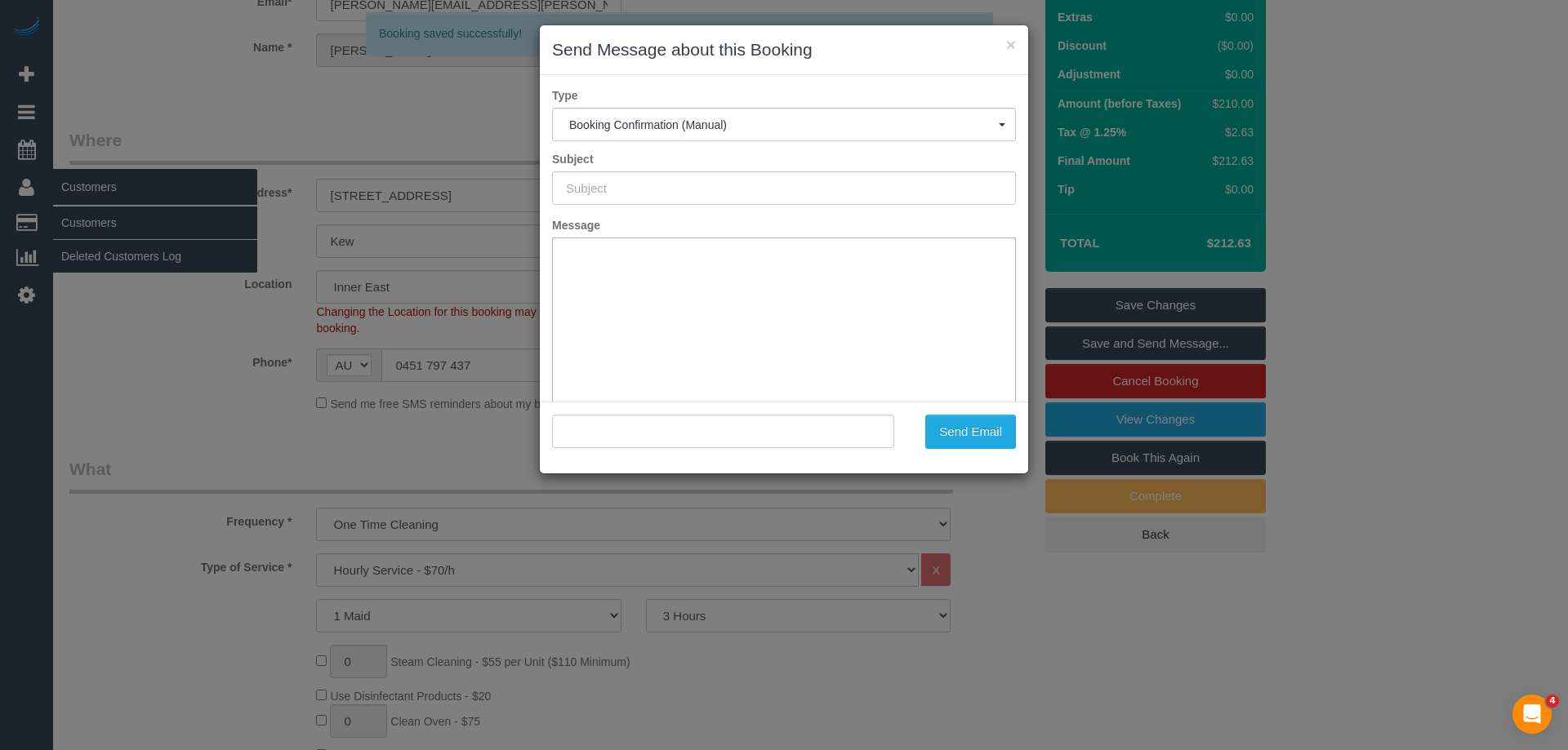
scroll to position [0, 0]
type input "Booking Confirmed"
type input ""Sandy Iyngkaran" <sandy.iyngkaran@gmail.com>"
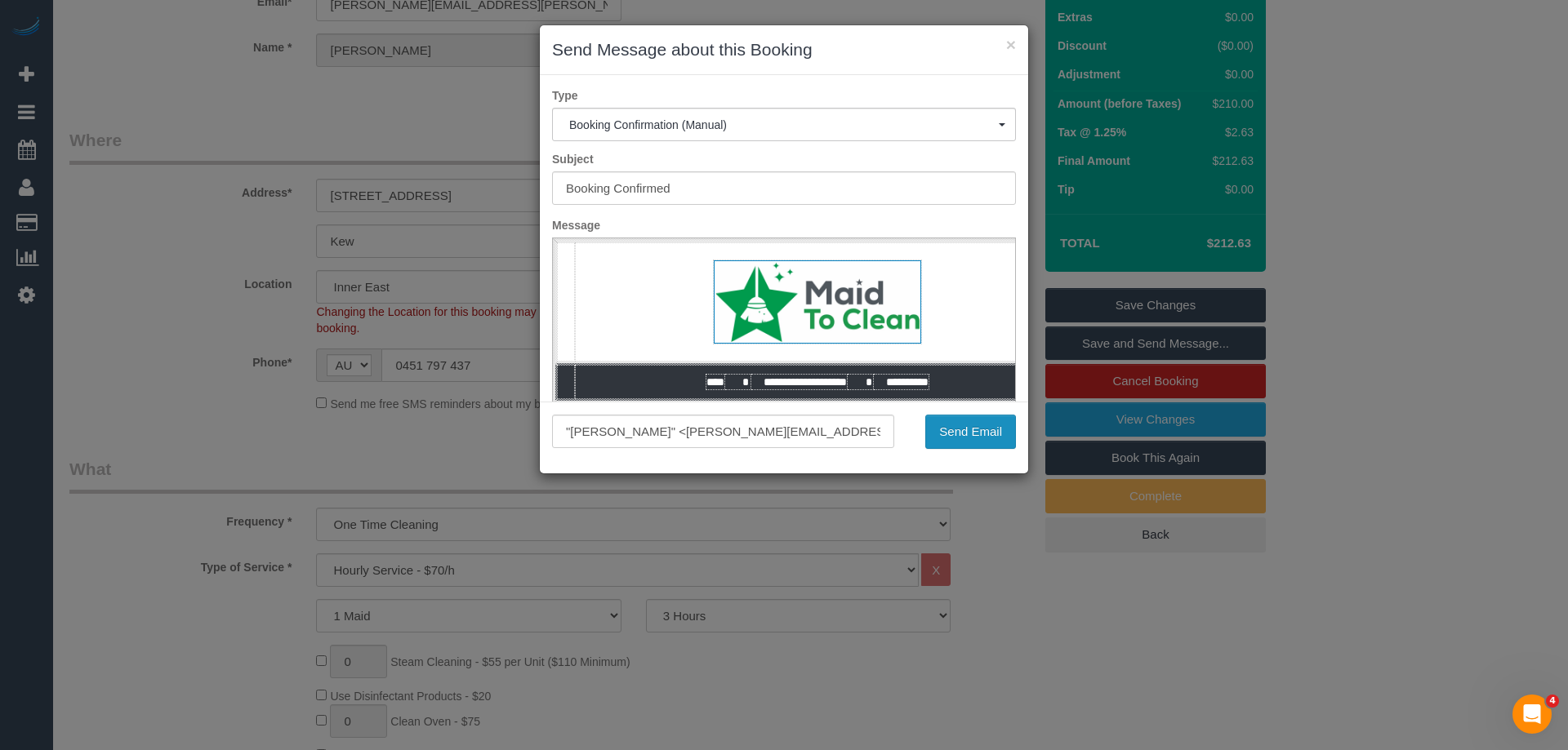
click at [959, 440] on button "Send Email" at bounding box center [969, 432] width 90 height 34
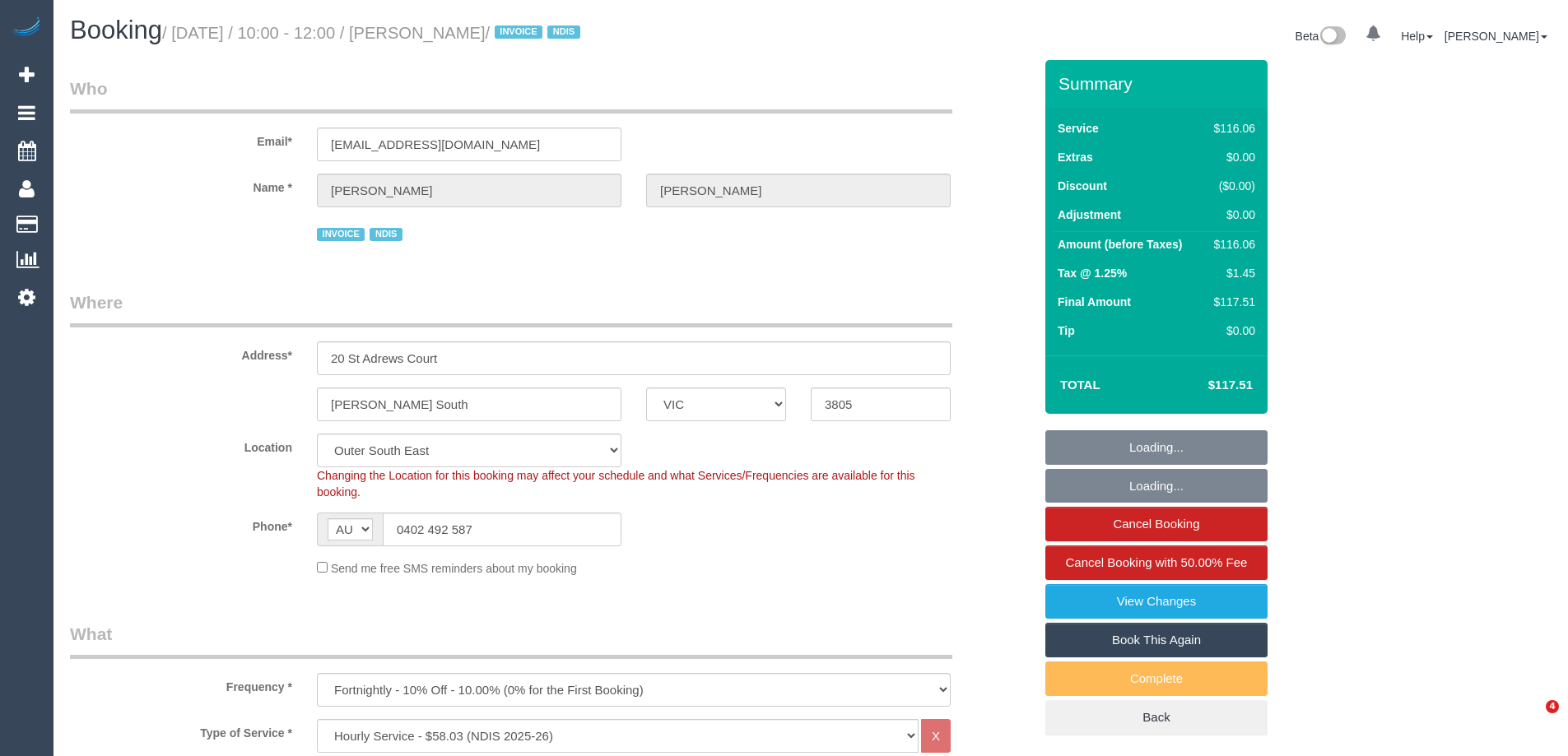
select select "VIC"
select select "number:27"
select select "number:14"
select select "number:18"
select select "number:22"
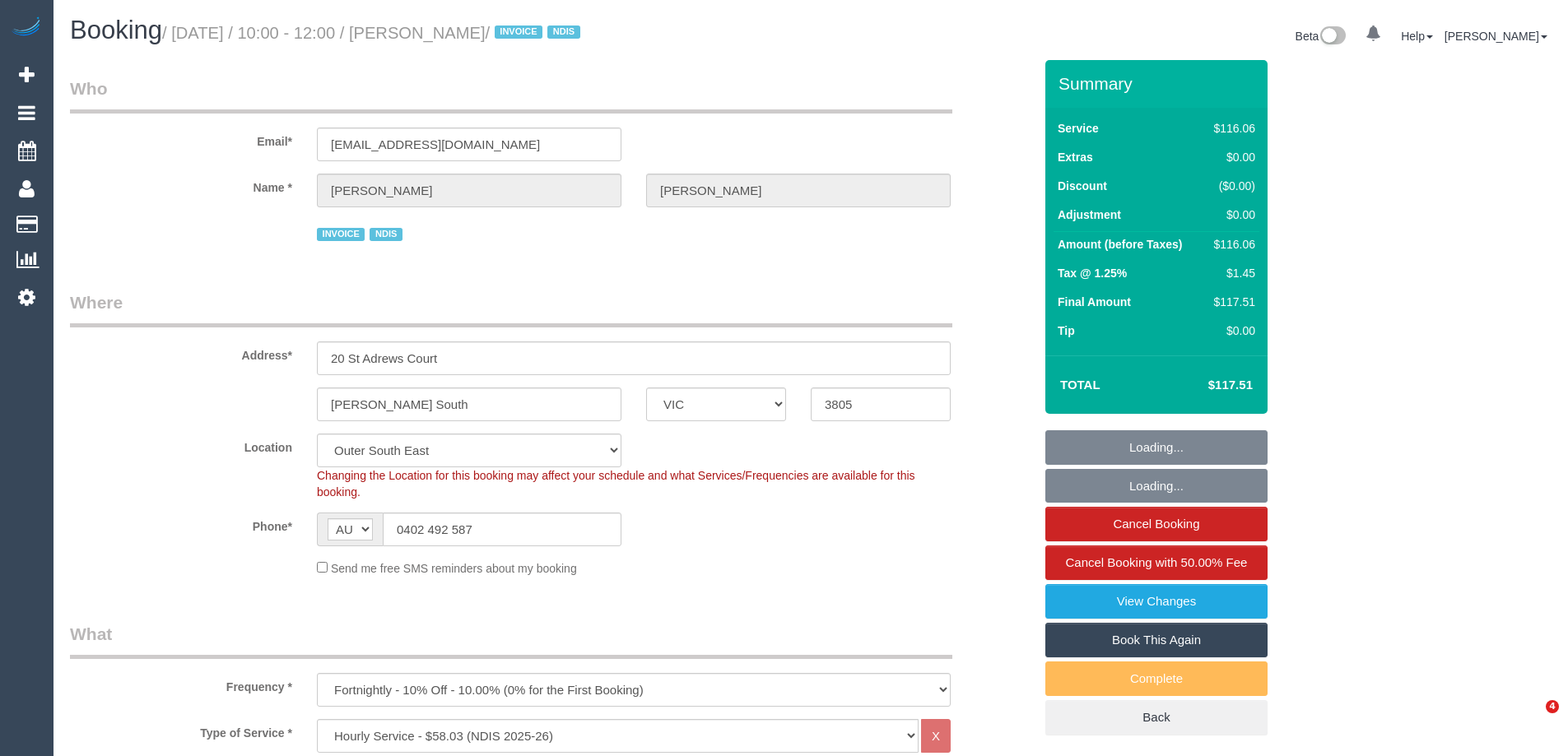
select select "object:1091"
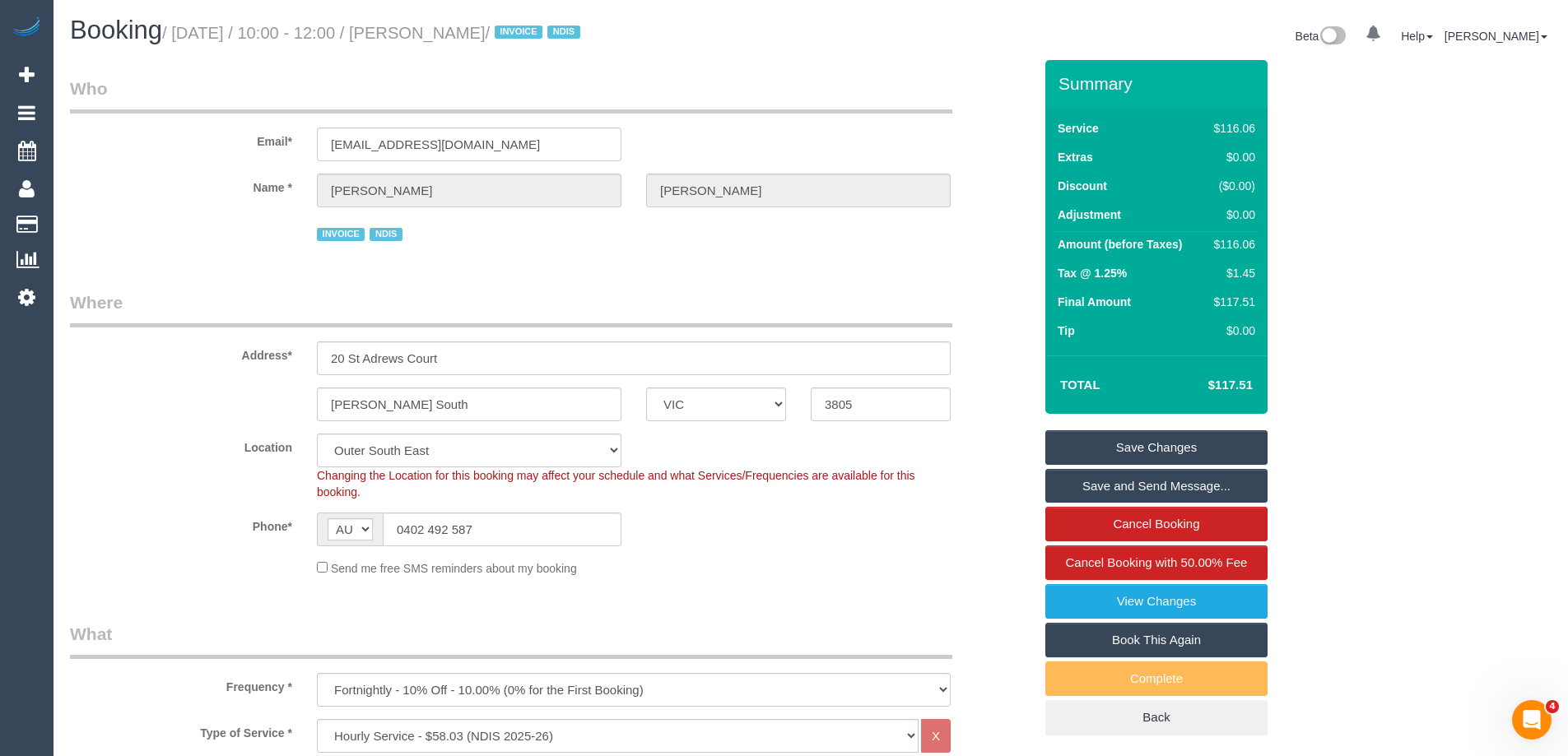
drag, startPoint x: 576, startPoint y: 32, endPoint x: 458, endPoint y: 28, distance: 118.1
click at [458, 28] on small "/ [DATE] / 10:00 - 12:00 / [PERSON_NAME] / INVOICE NDIS" at bounding box center [374, 33] width 423 height 18
copy small "[PERSON_NAME]"
click at [707, 542] on div "Phone* AF AL DZ AD AO AI AQ AG AR AM AW AU AT AZ BS BH BD BB BY BE BZ BJ BM BT …" at bounding box center [551, 529] width 987 height 33
click at [737, 528] on div "Phone* AF AL DZ AD AO AI AQ AG AR AM AW AU AT AZ BS BH BD BB BY BE BZ BJ BM BT …" at bounding box center [551, 529] width 987 height 33
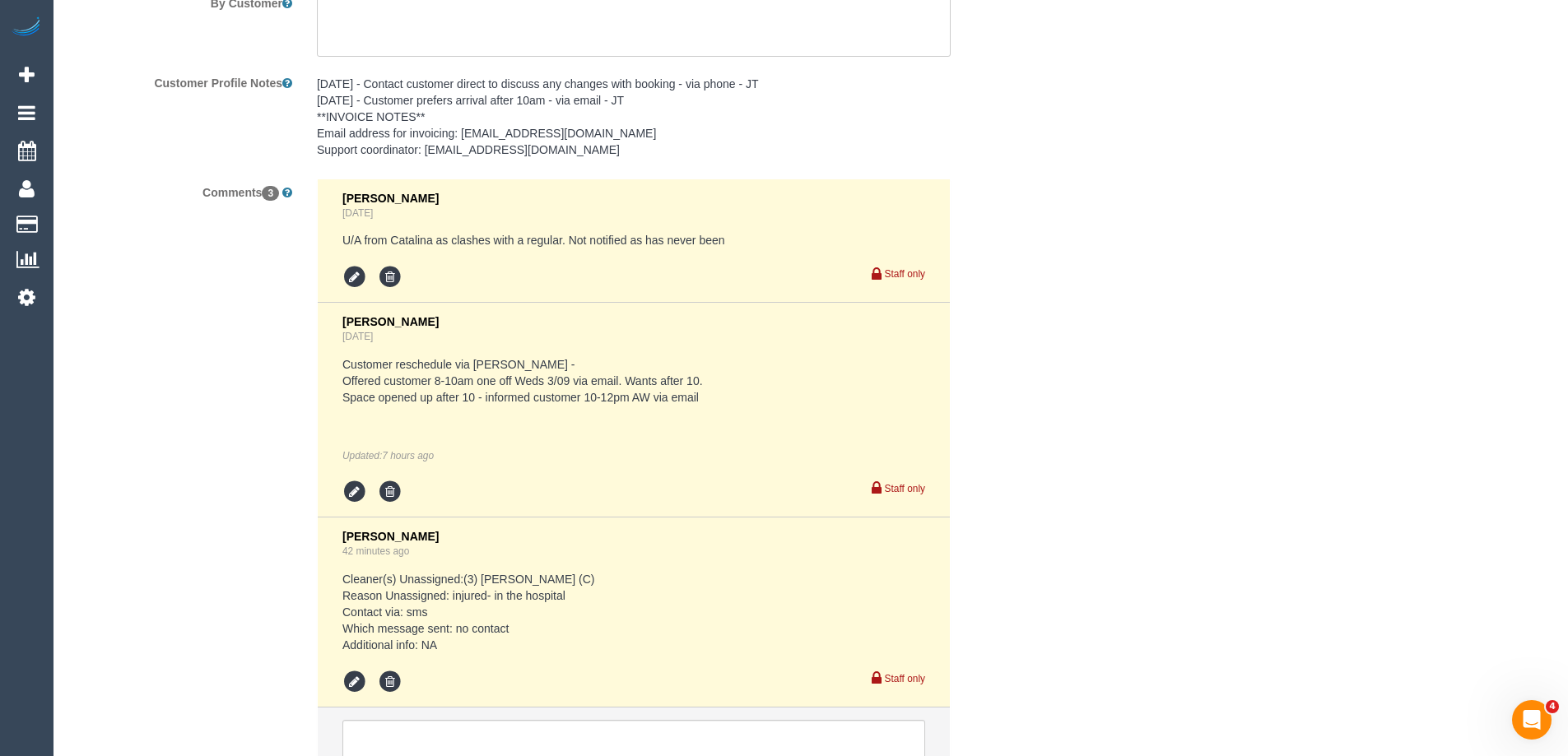
scroll to position [2618, 0]
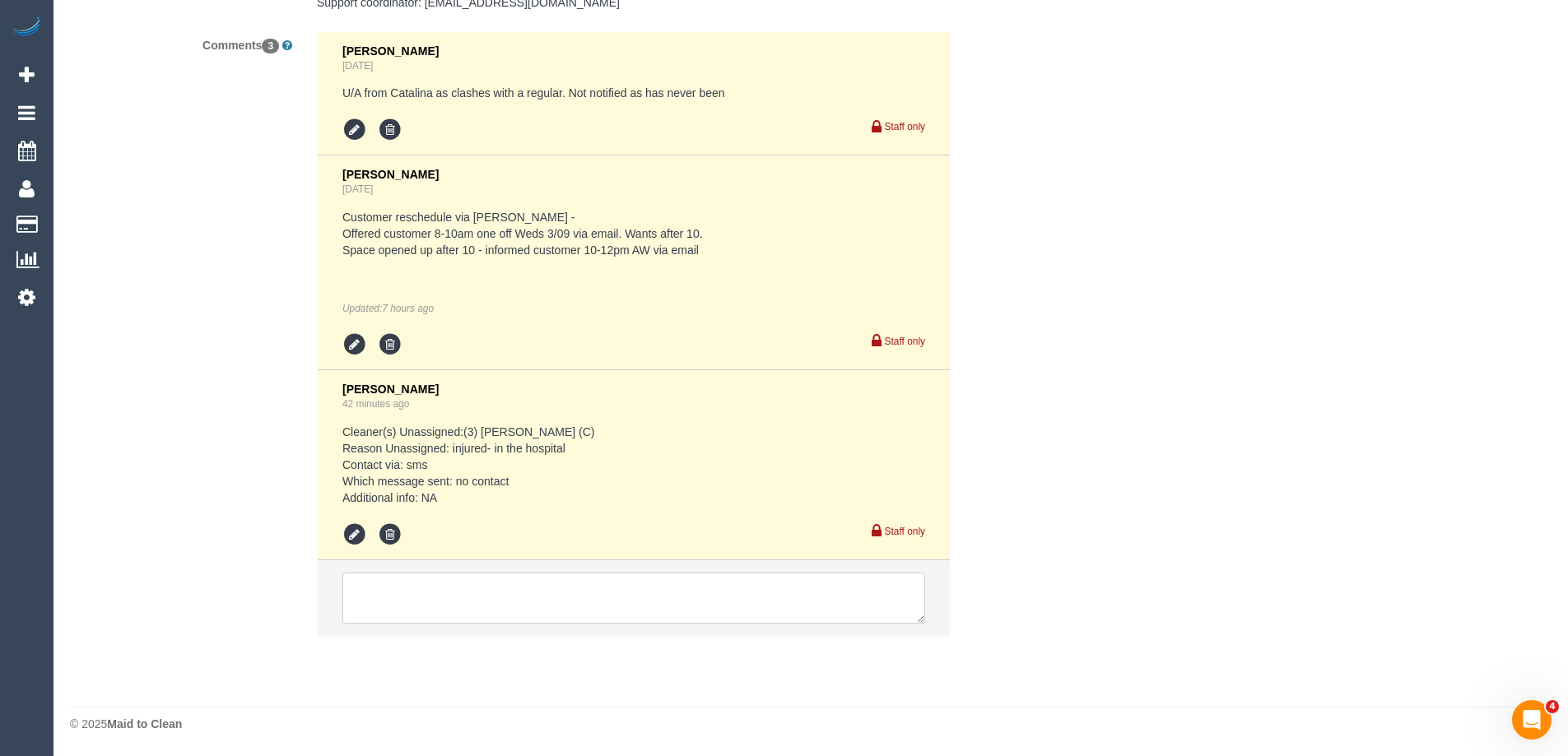
click at [420, 607] on textarea at bounding box center [633, 598] width 583 height 51
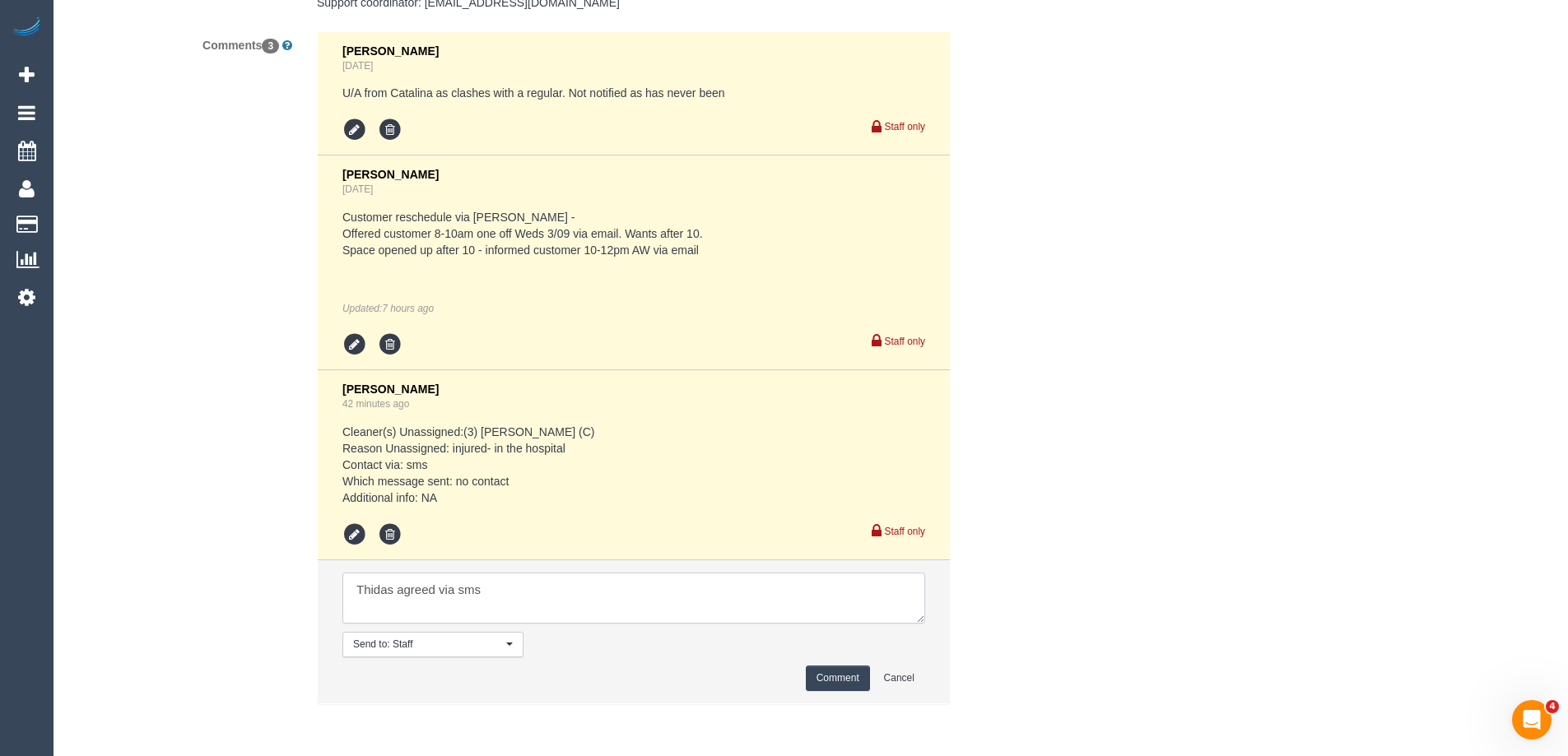
type textarea "Thidas agreed via sms"
click at [839, 679] on button "Comment" at bounding box center [837, 678] width 64 height 25
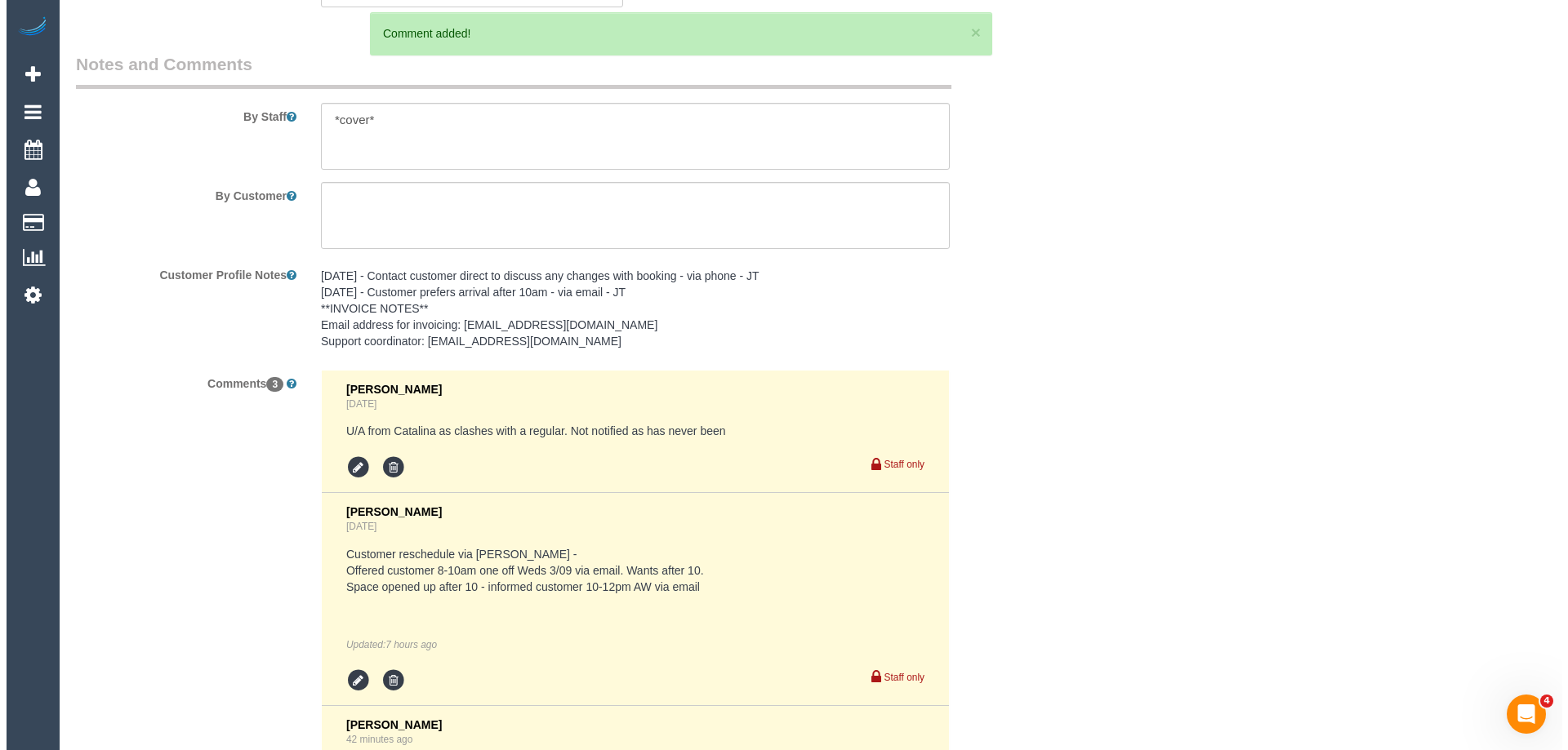
scroll to position [2026, 0]
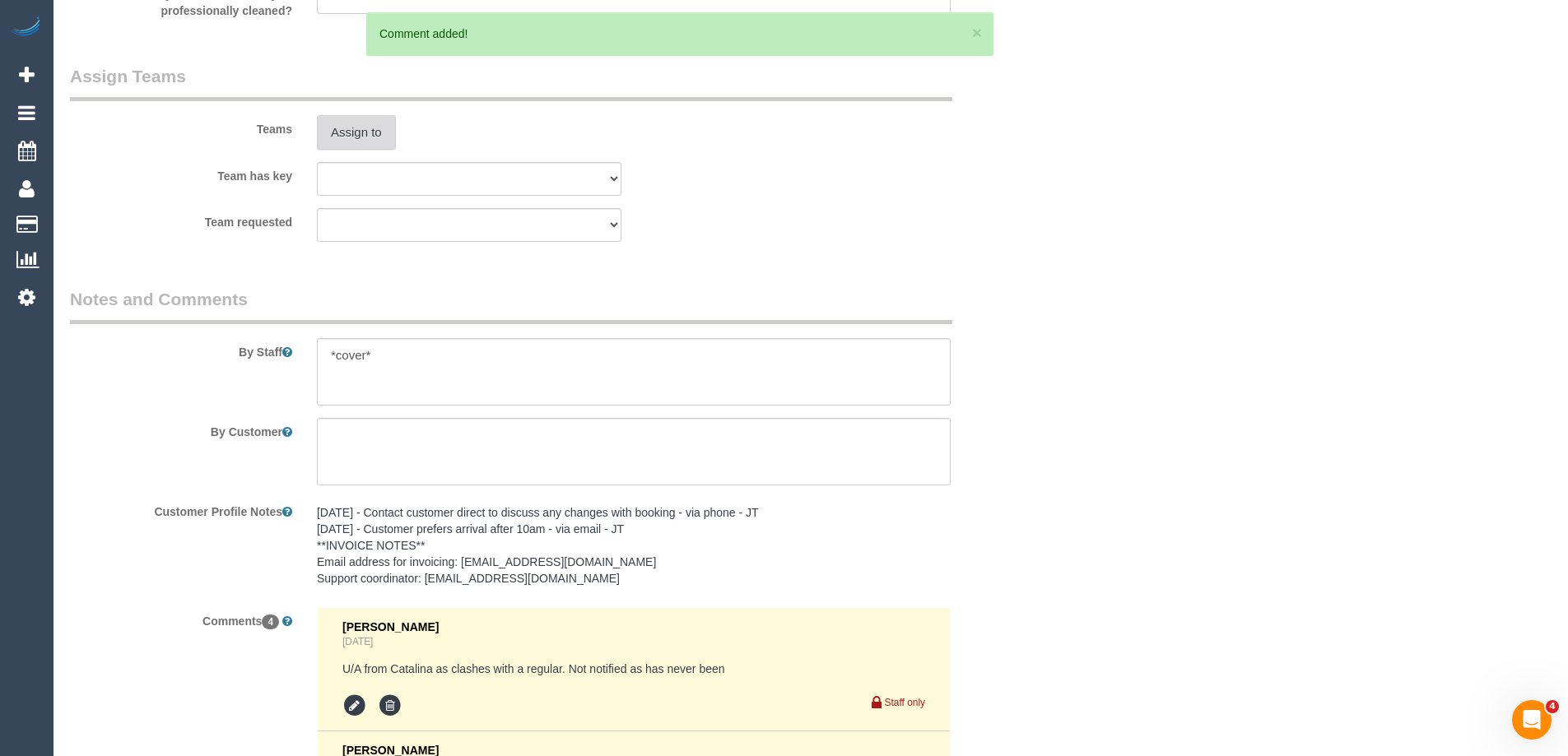
click at [366, 135] on button "Assign to" at bounding box center [356, 133] width 79 height 34
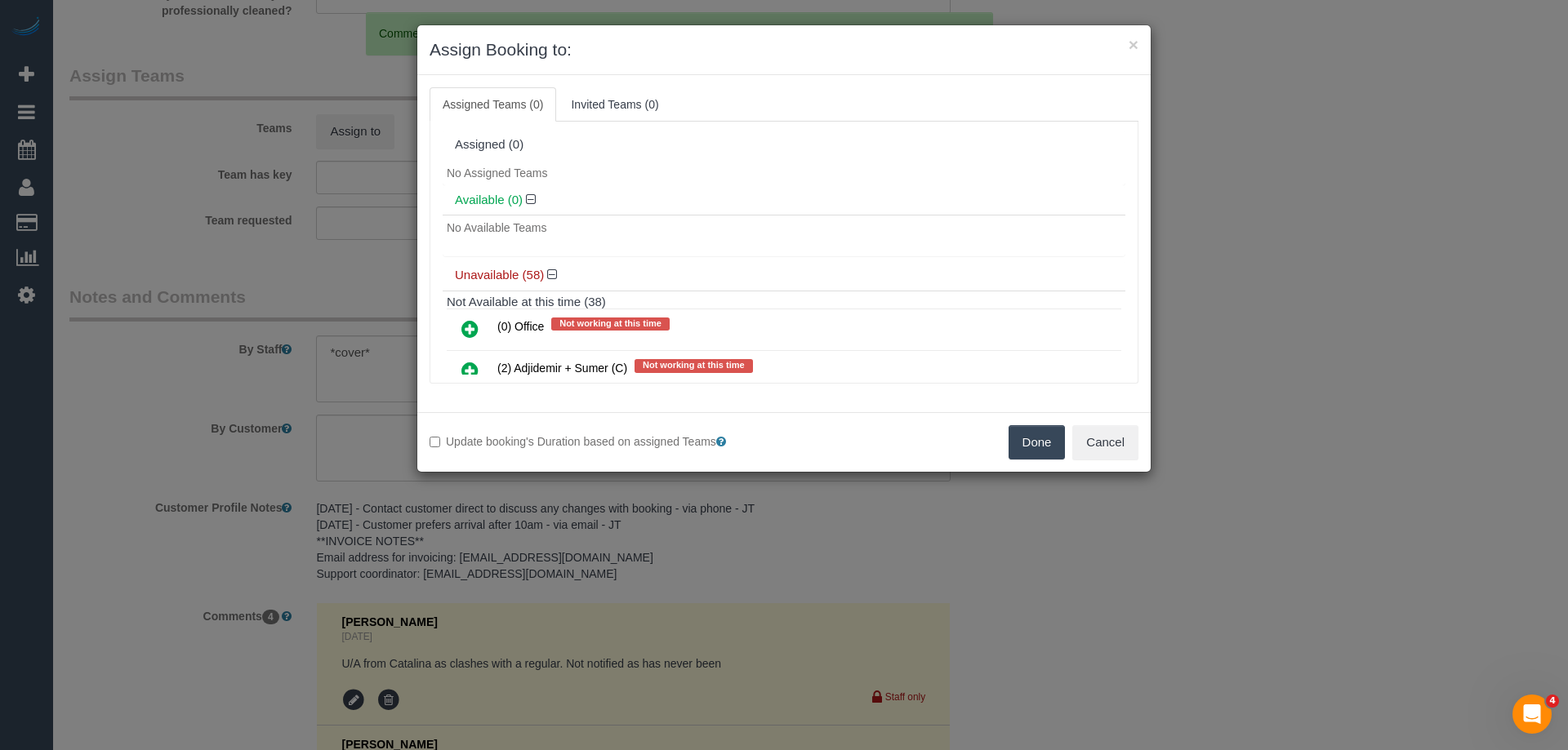
click at [656, 201] on h4 "Available (0)" at bounding box center [784, 200] width 658 height 13
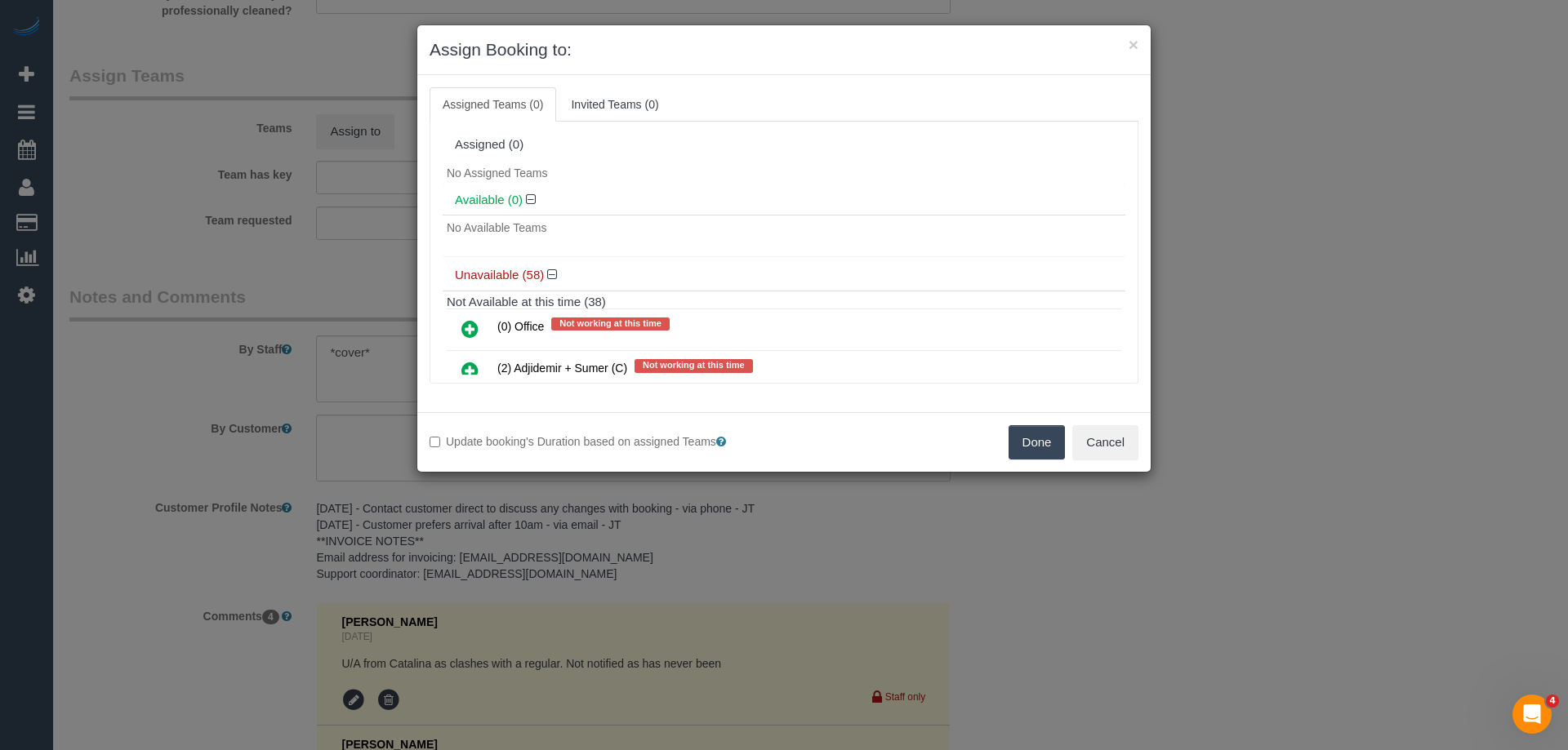
scroll to position [743, 0]
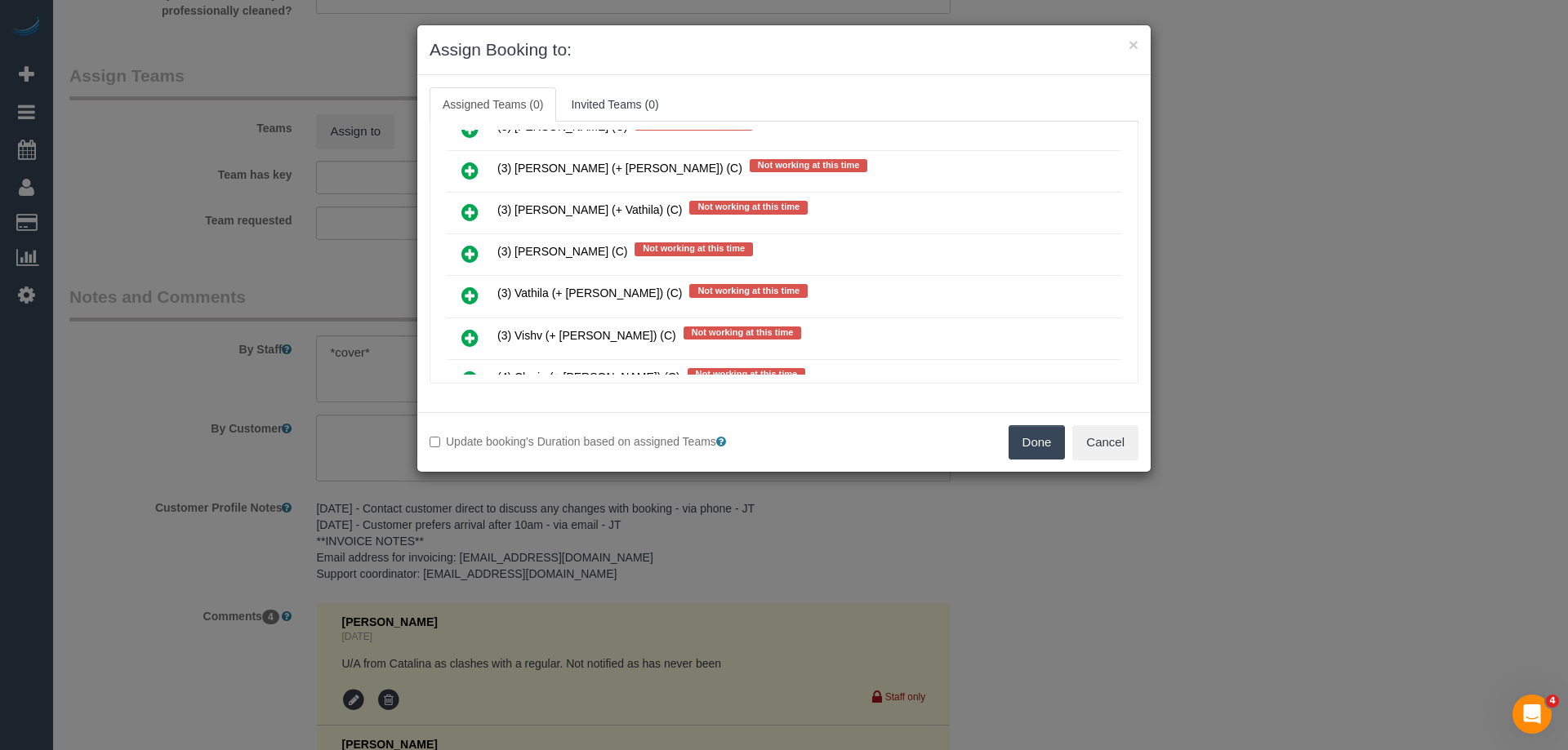
click at [464, 258] on icon at bounding box center [470, 254] width 17 height 20
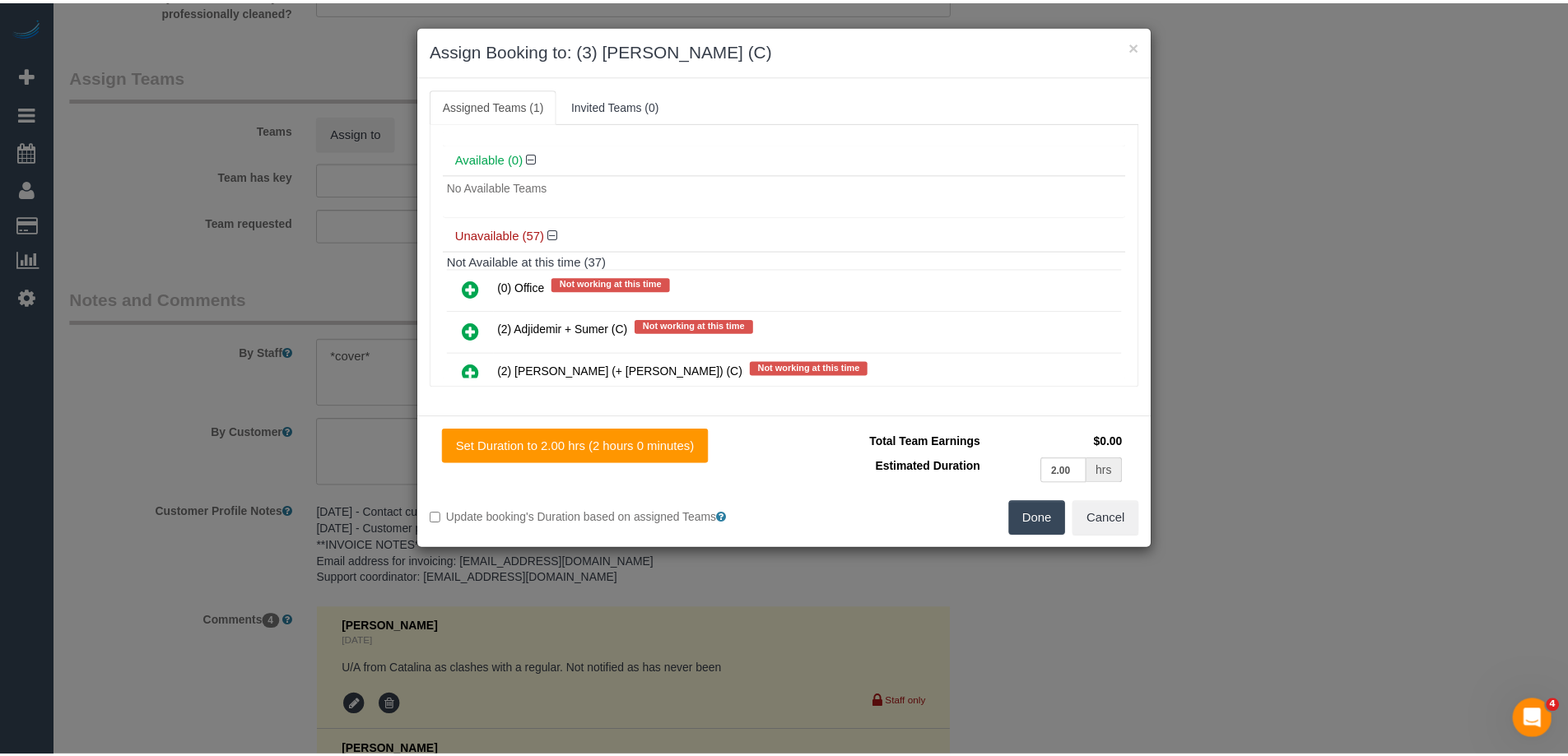
scroll to position [0, 0]
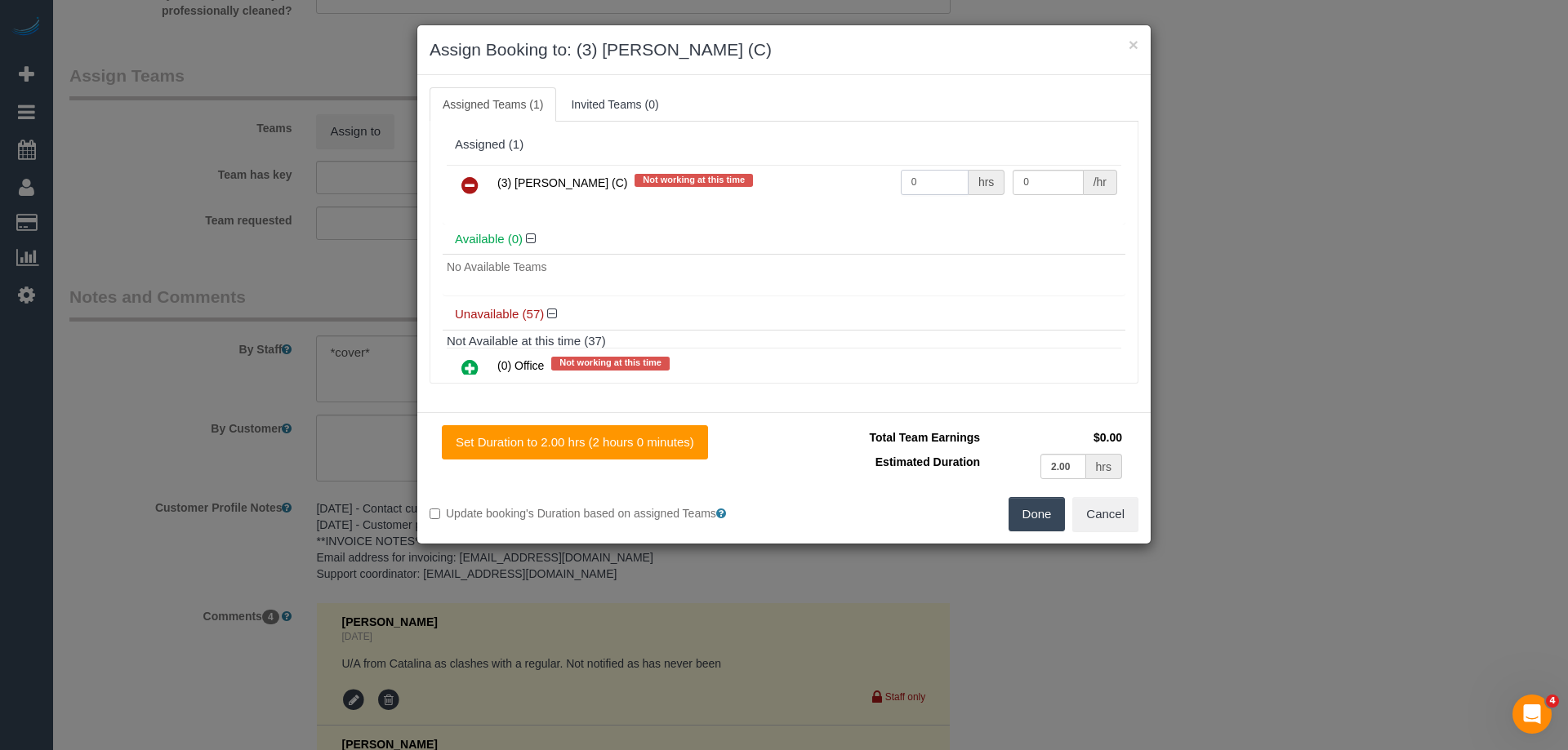
click at [934, 179] on input "0" at bounding box center [935, 183] width 68 height 25
type input "2"
click at [1043, 185] on input "0" at bounding box center [1047, 183] width 70 height 25
type input "35"
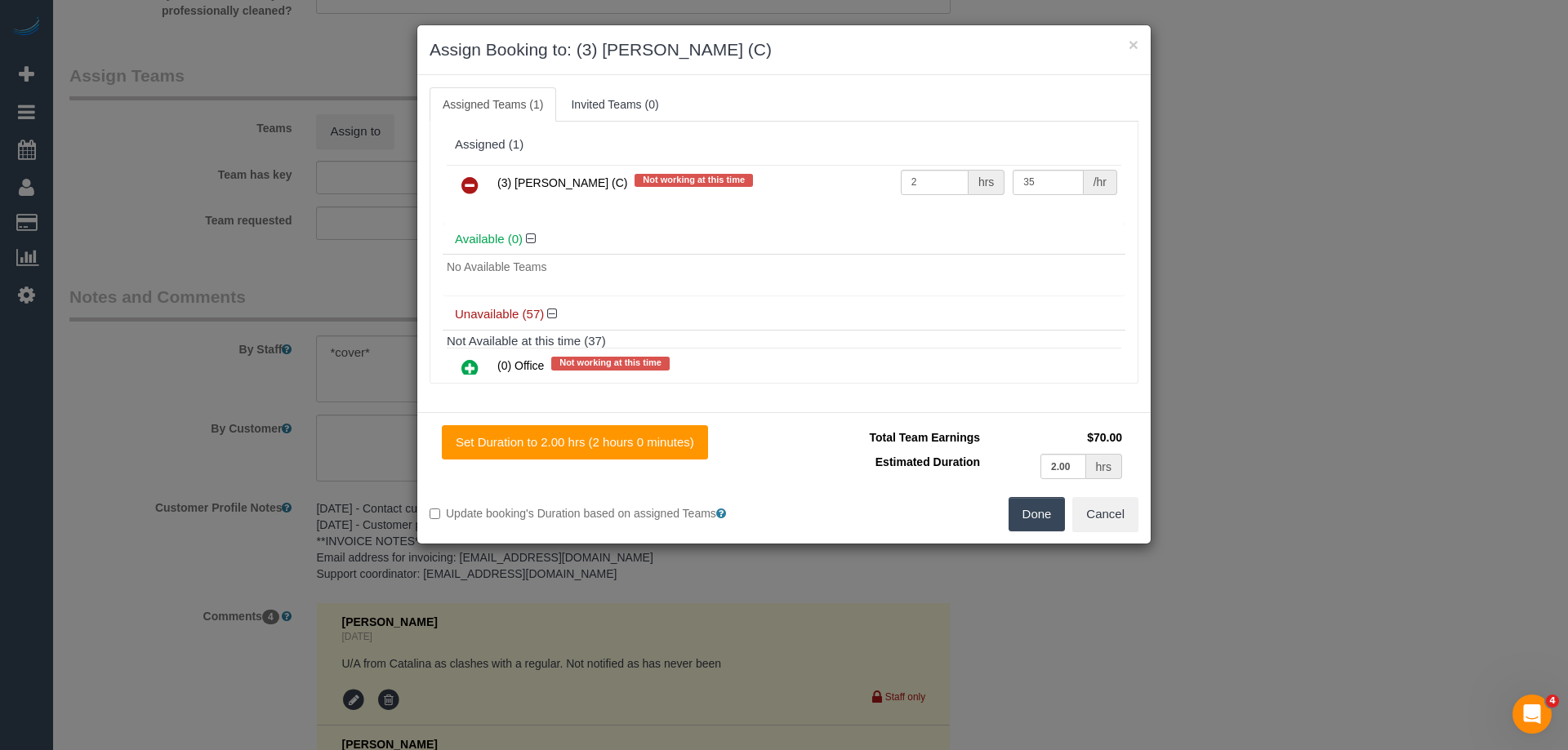
click at [1038, 513] on button "Done" at bounding box center [1037, 514] width 57 height 34
click at [1046, 510] on div "× Assign Booking to: (3) Thidas Wickramasinghe (C) Assigned Teams (1) Invited T…" at bounding box center [784, 375] width 1568 height 750
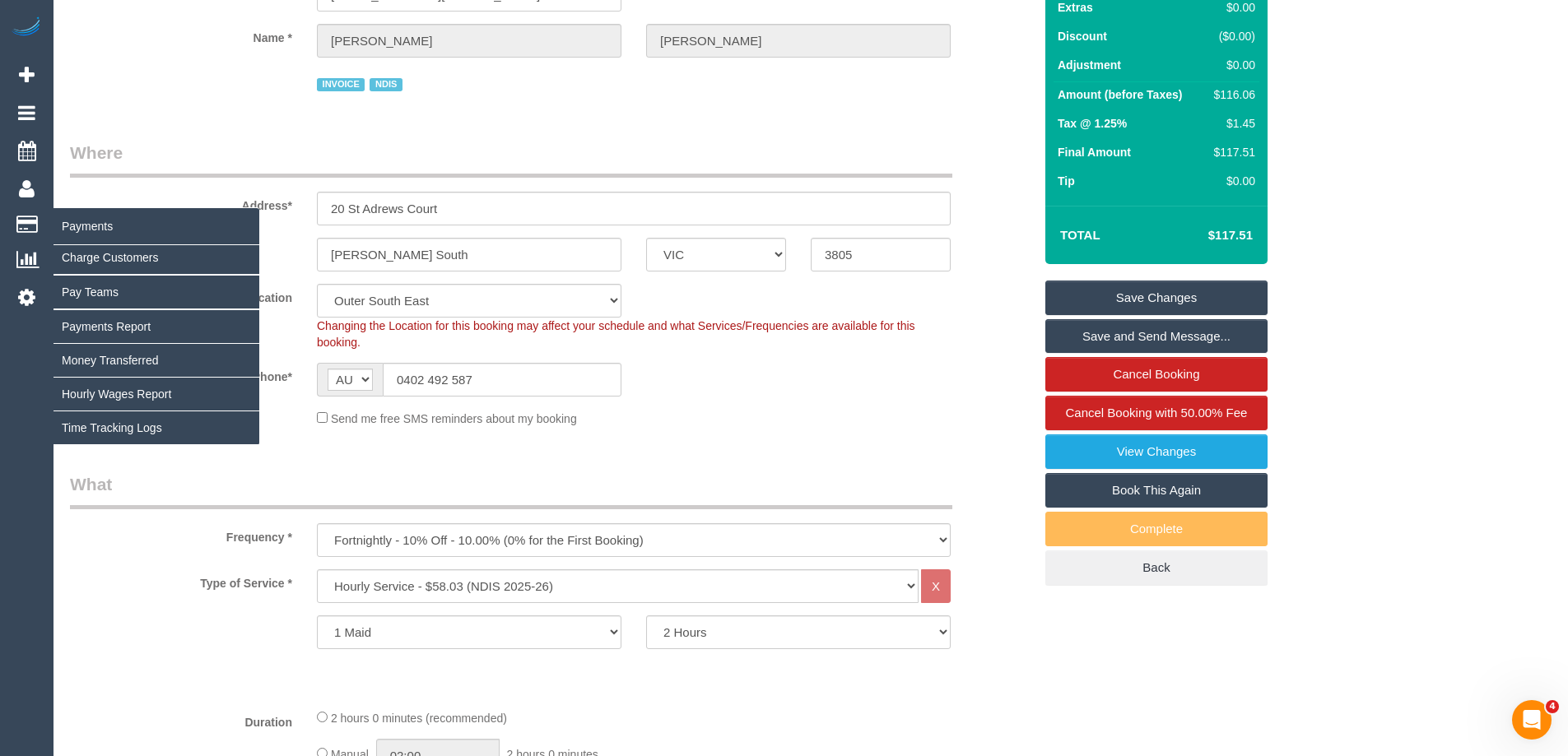
scroll to position [67, 0]
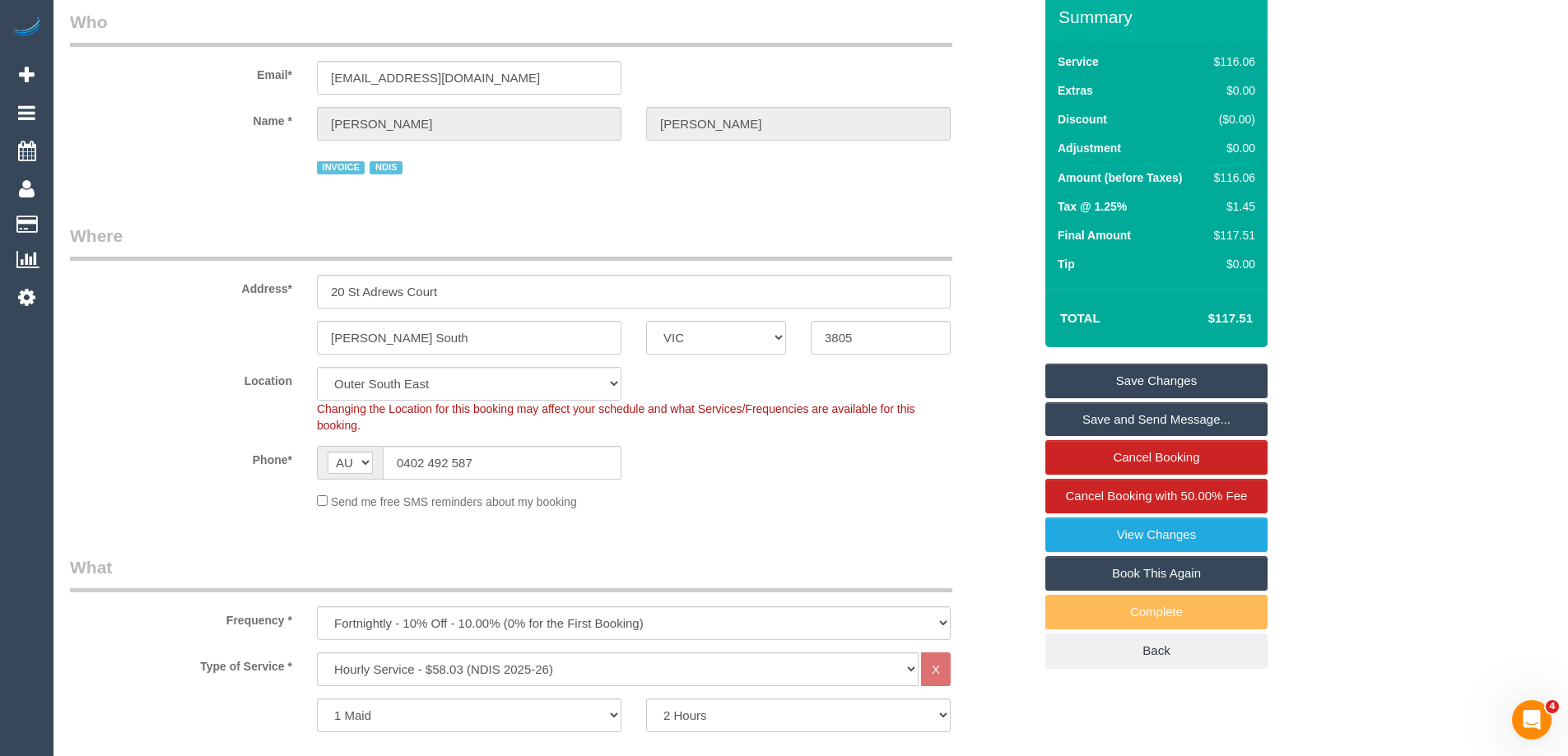
click at [1147, 380] on link "Save Changes" at bounding box center [1156, 381] width 222 height 34
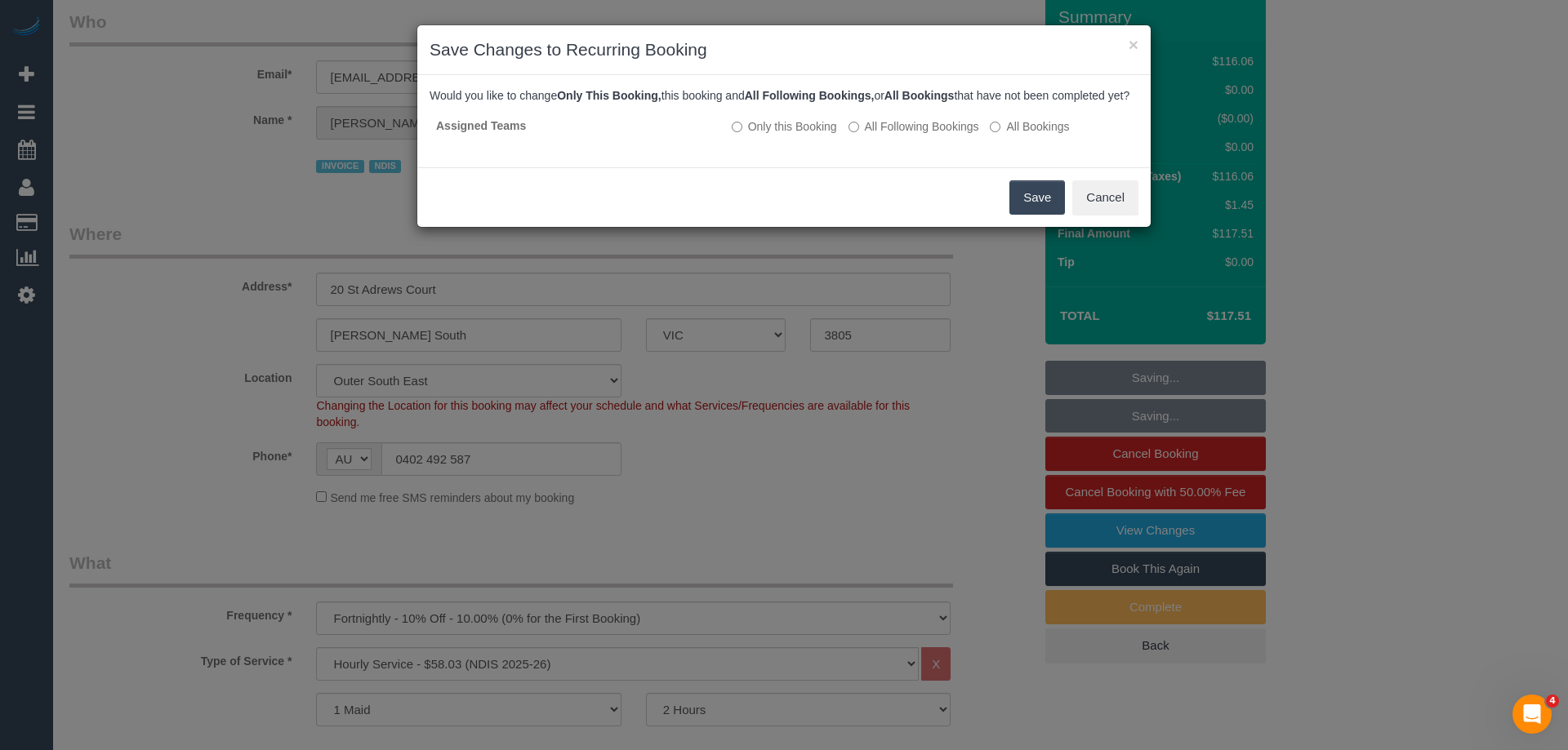
click at [1016, 212] on button "Save" at bounding box center [1037, 197] width 56 height 34
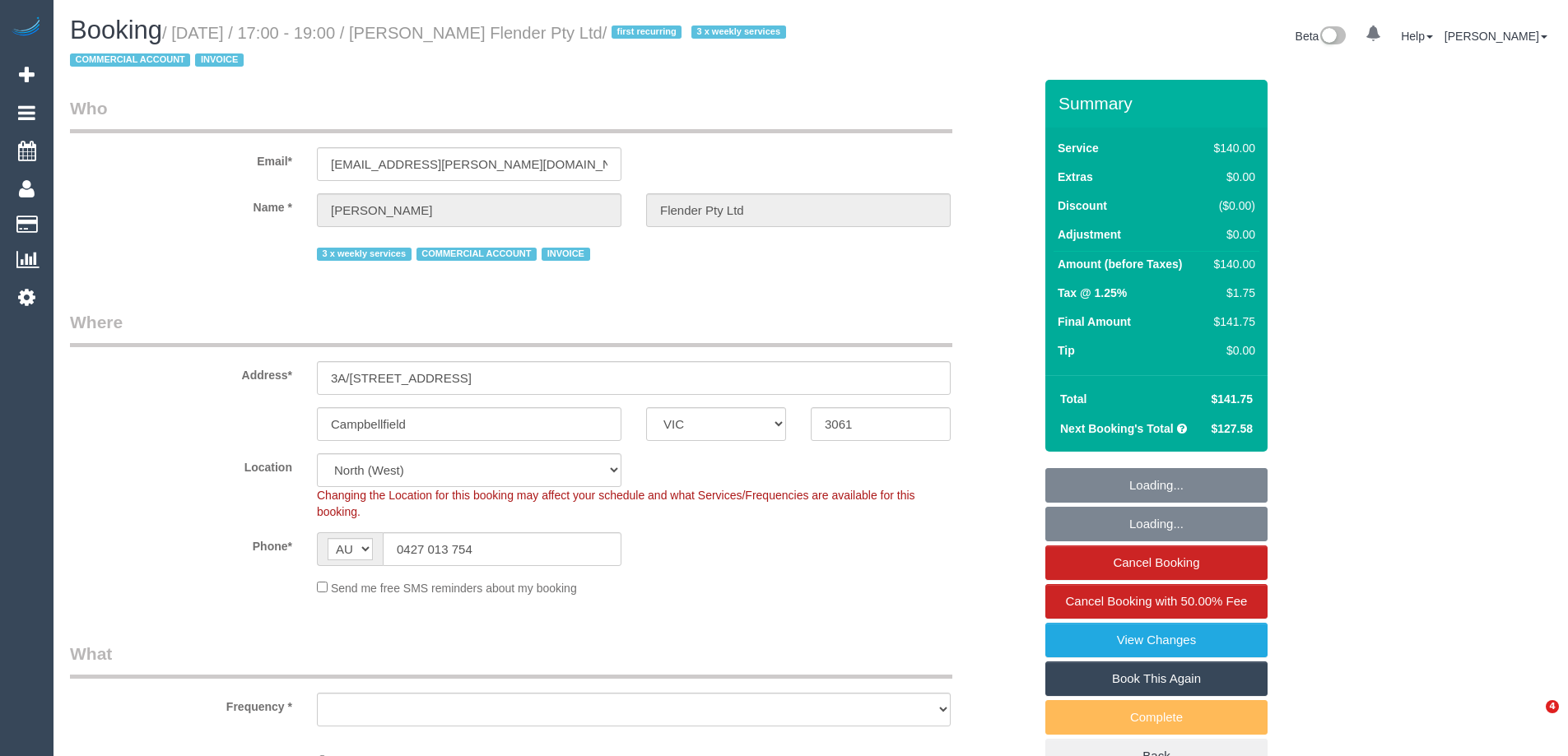
select select "VIC"
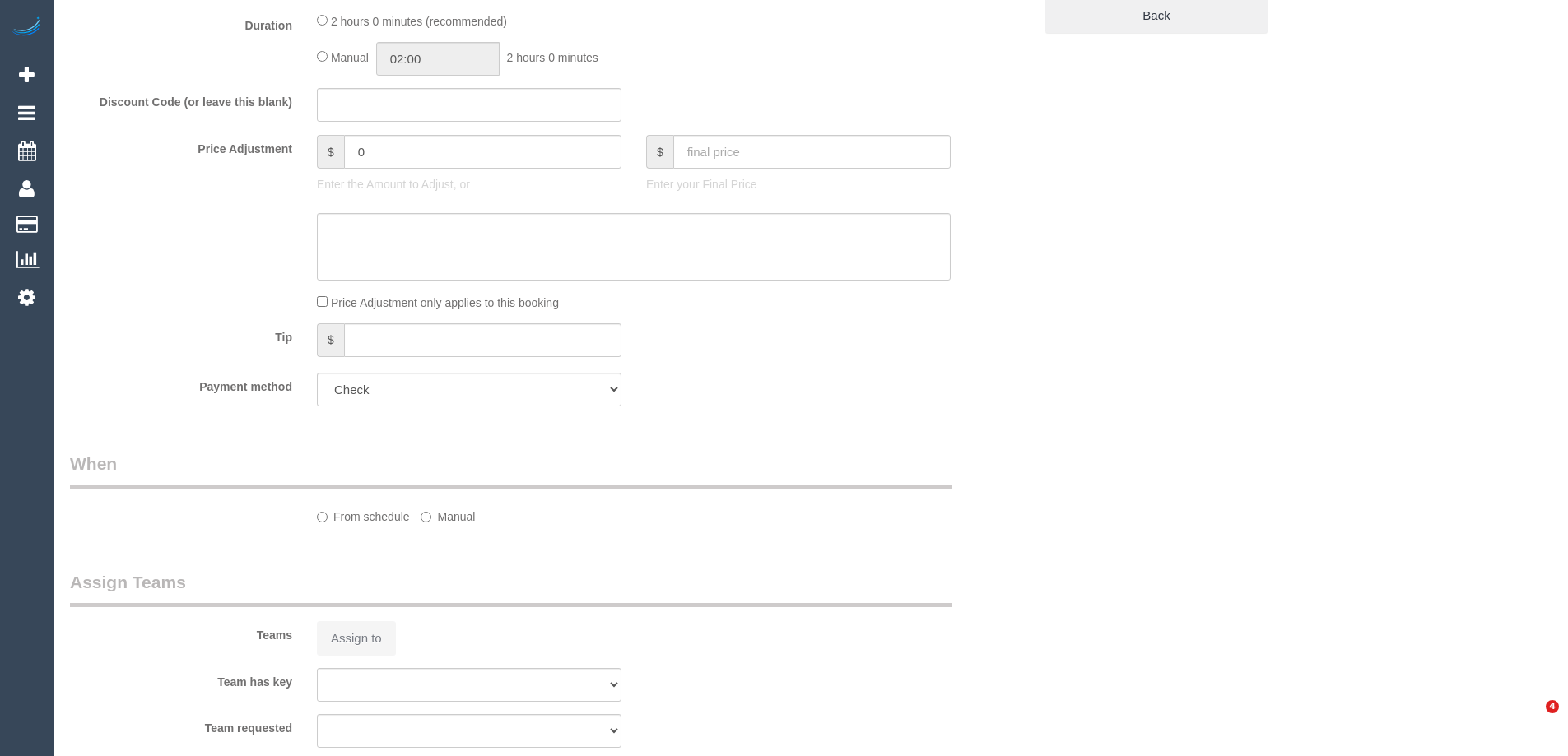
select select "object:698"
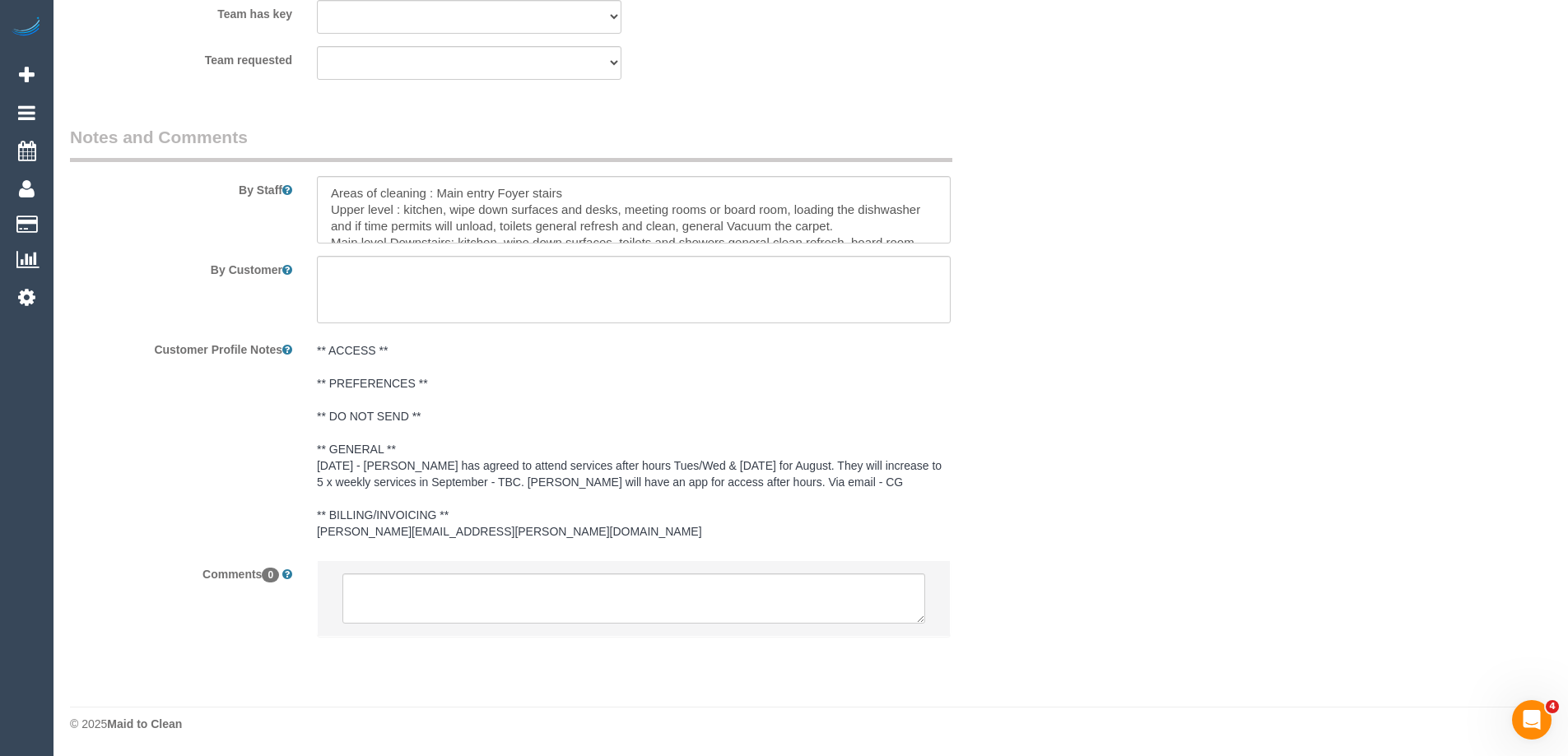
select select "number:28"
select select "number:17"
select select "number:18"
select select "number:25"
select select "number:35"
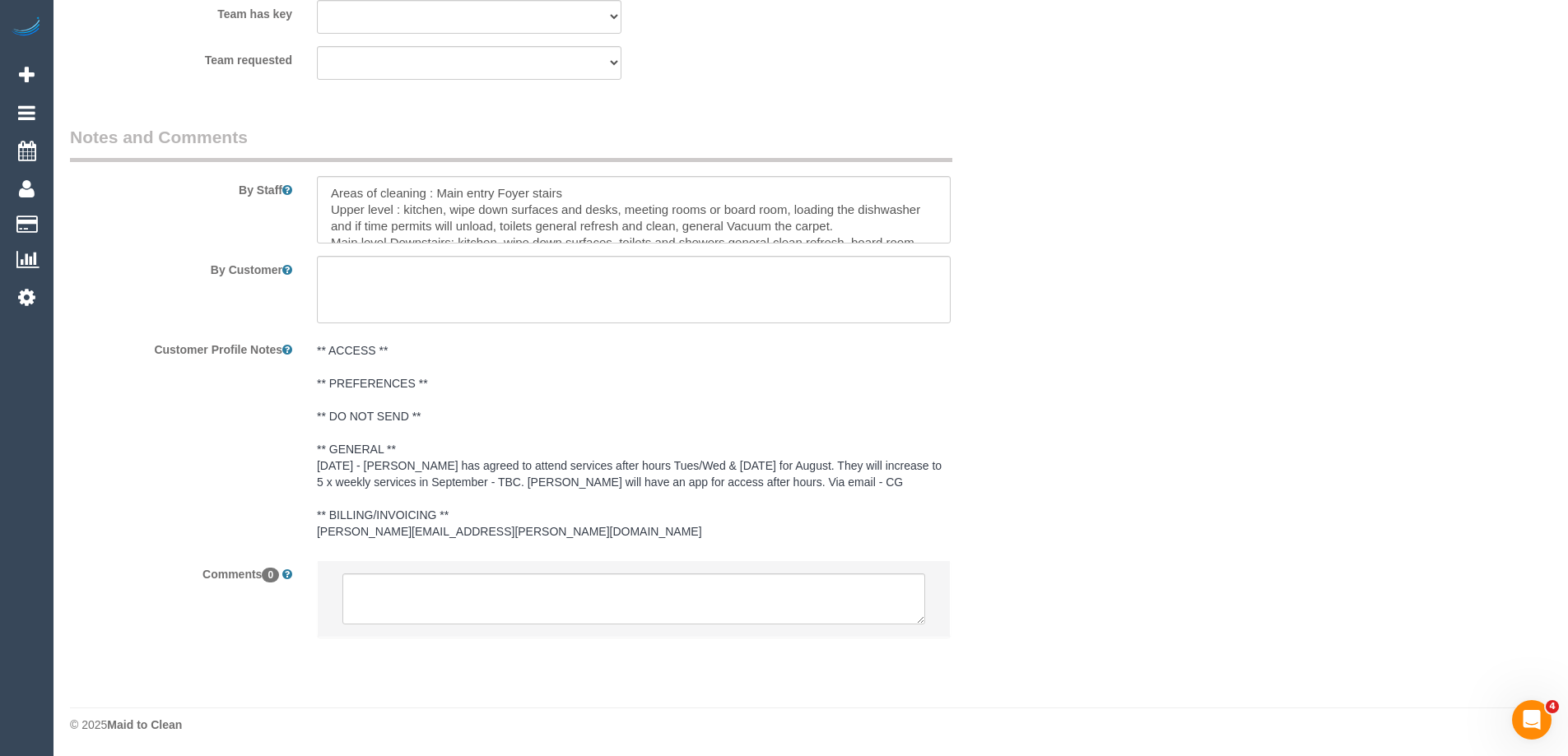
select select "object:1565"
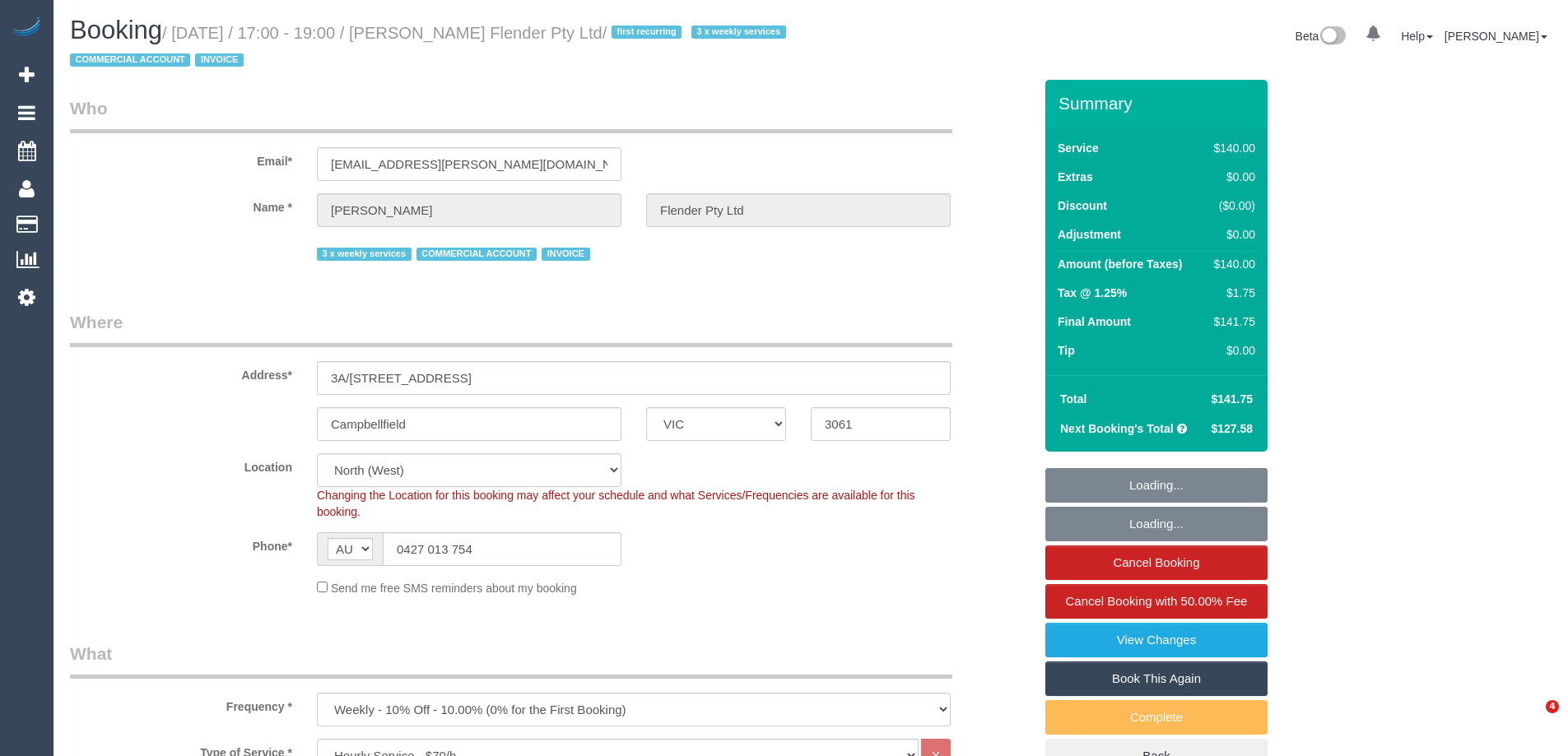
select select "VIC"
select select "number:28"
select select "number:17"
select select "number:18"
select select "number:25"
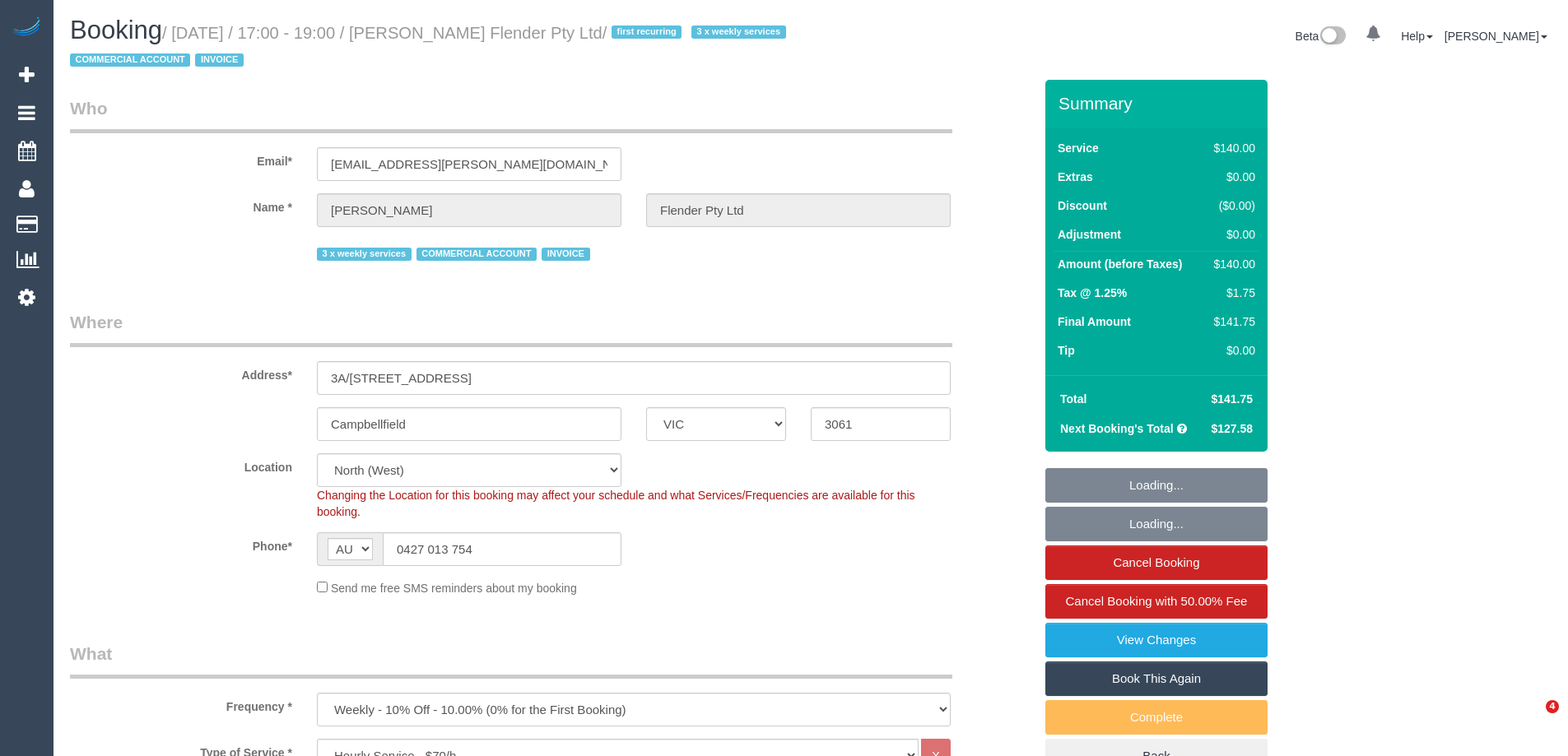
select select "number:35"
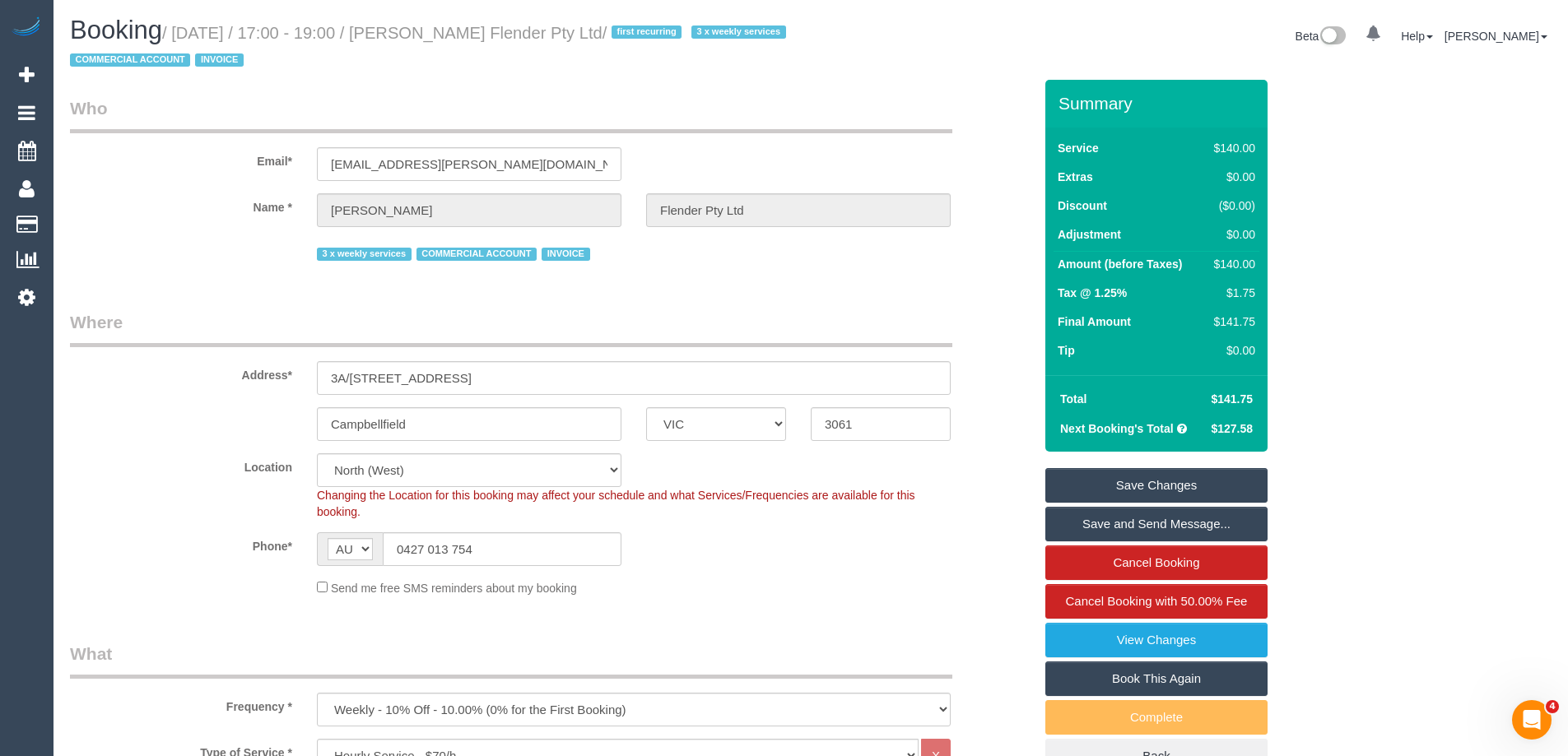
drag, startPoint x: 634, startPoint y: 36, endPoint x: 457, endPoint y: 37, distance: 177.0
click at [457, 37] on small "/ September 03, 2025 / 17:00 - 19:00 / Bobby Singh Flender Pty Ltd / first recu…" at bounding box center [430, 46] width 721 height 46
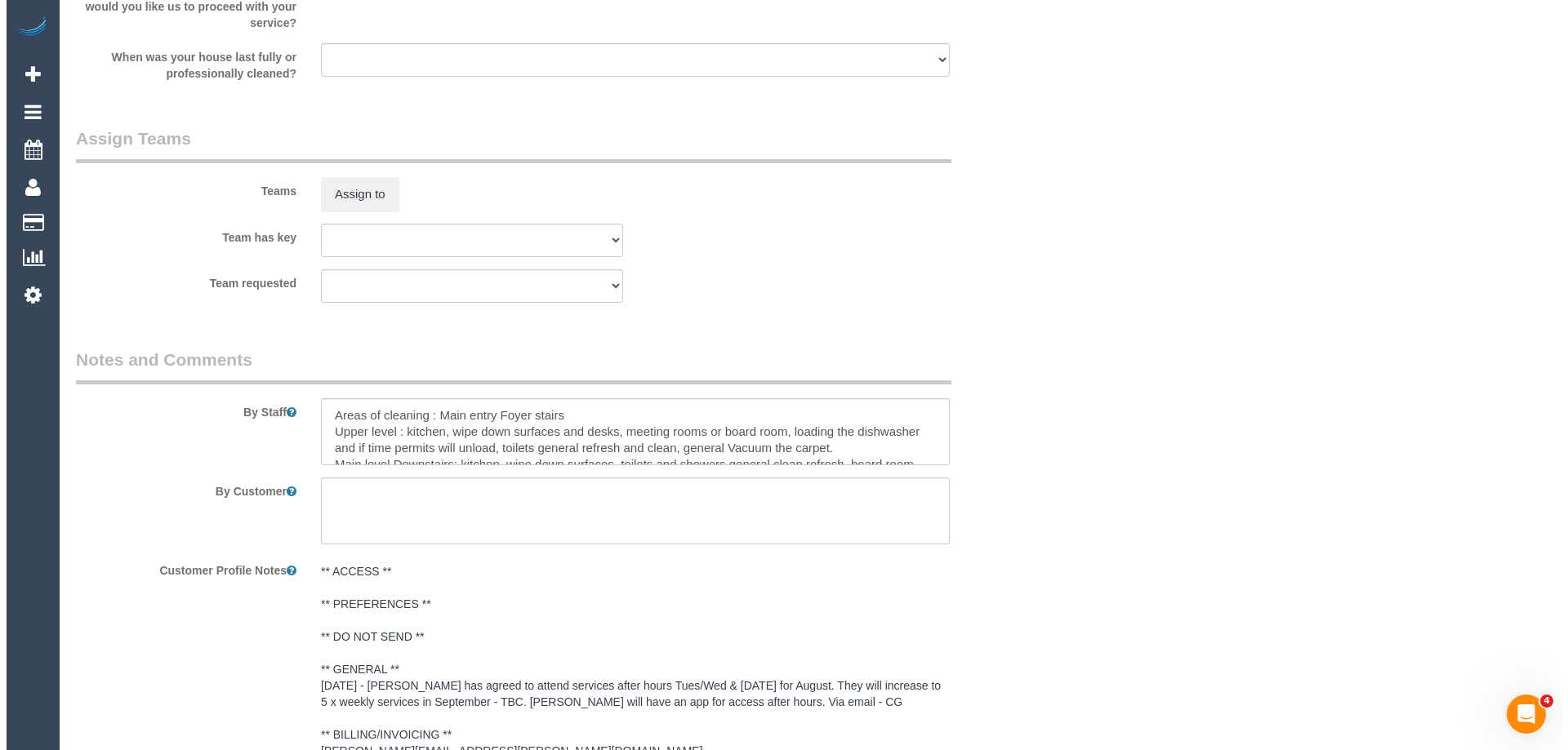
scroll to position [2333, 0]
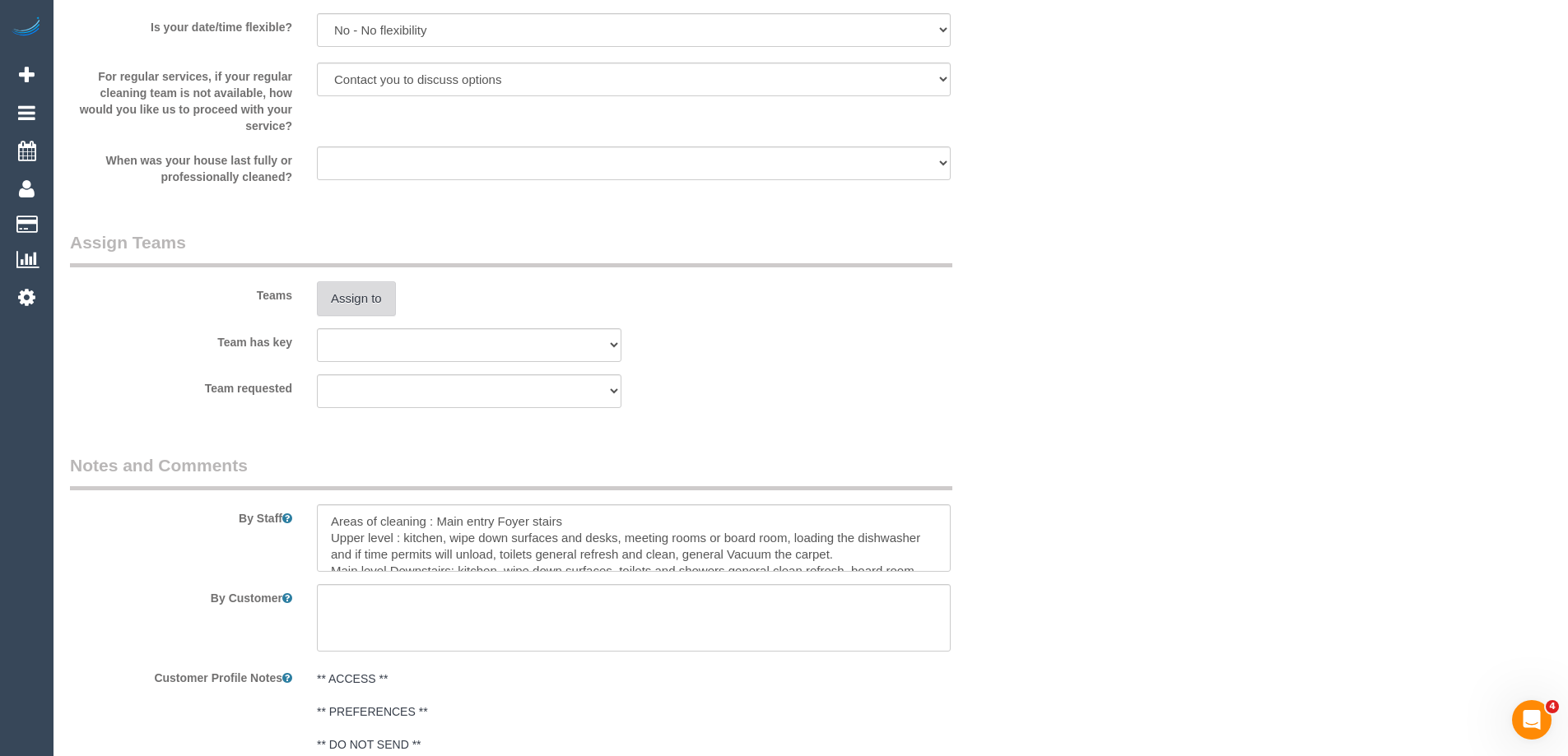
click at [352, 292] on button "Assign to" at bounding box center [356, 299] width 79 height 34
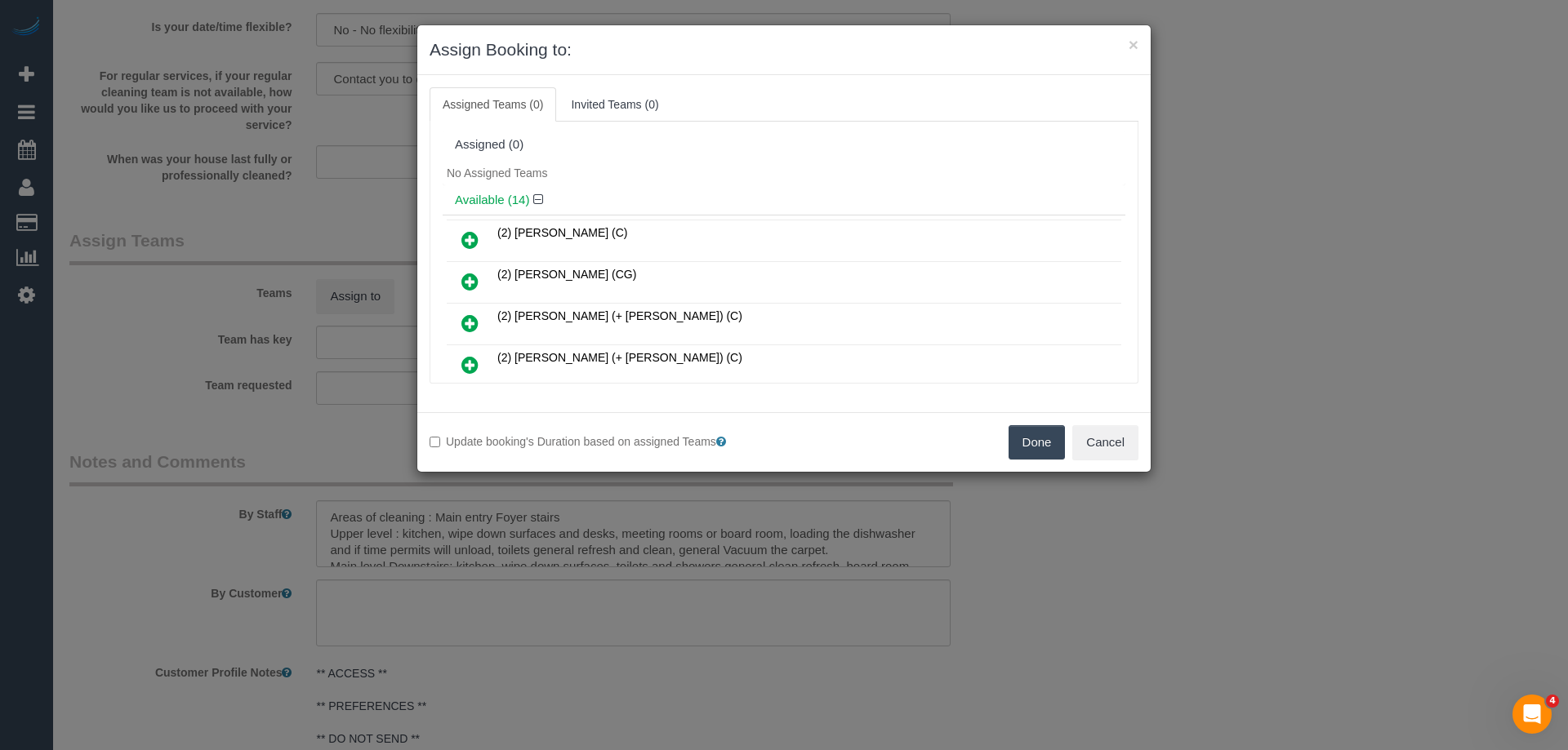
click at [695, 163] on div "No Assigned Teams" at bounding box center [784, 173] width 683 height 24
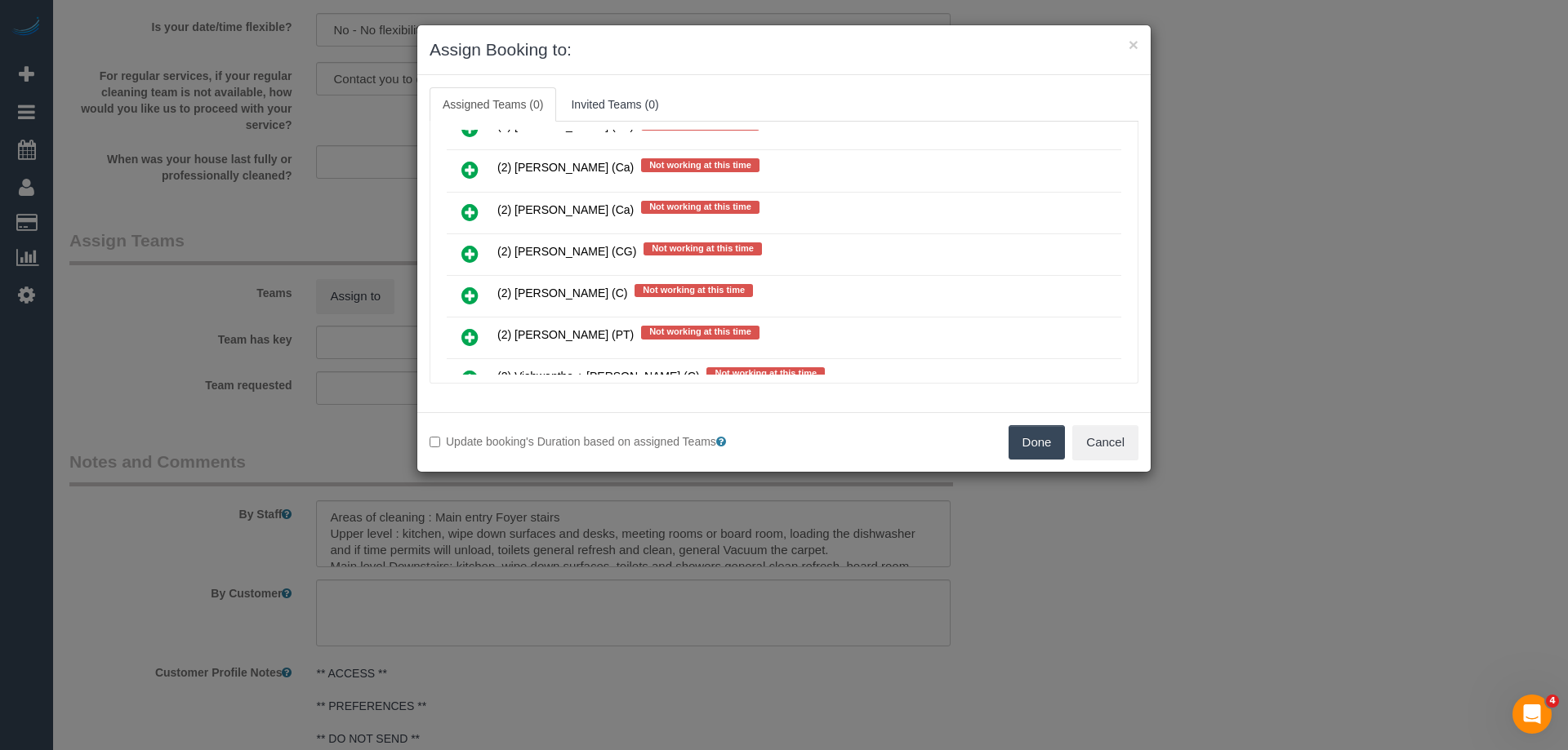
click at [476, 256] on icon at bounding box center [470, 254] width 17 height 20
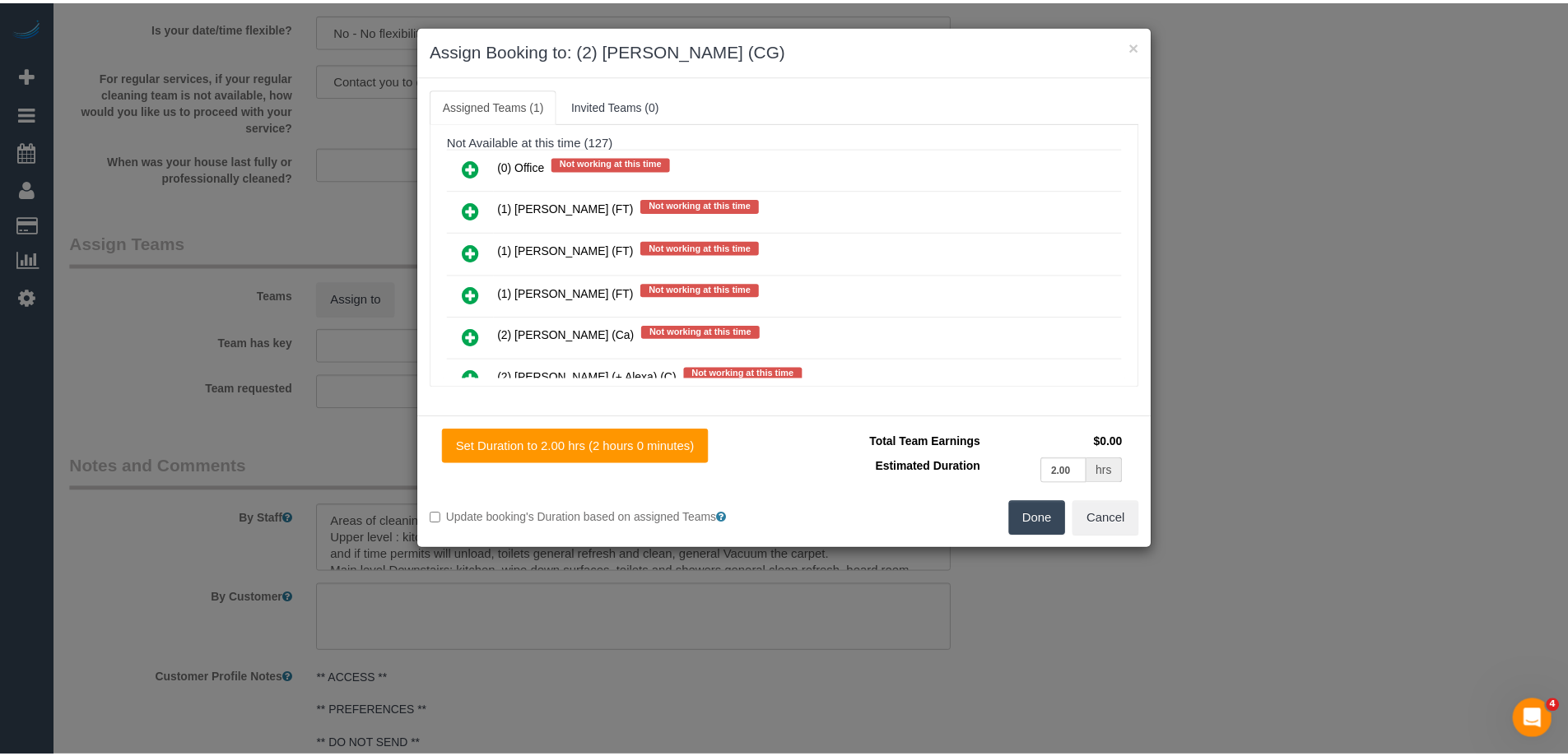
scroll to position [0, 0]
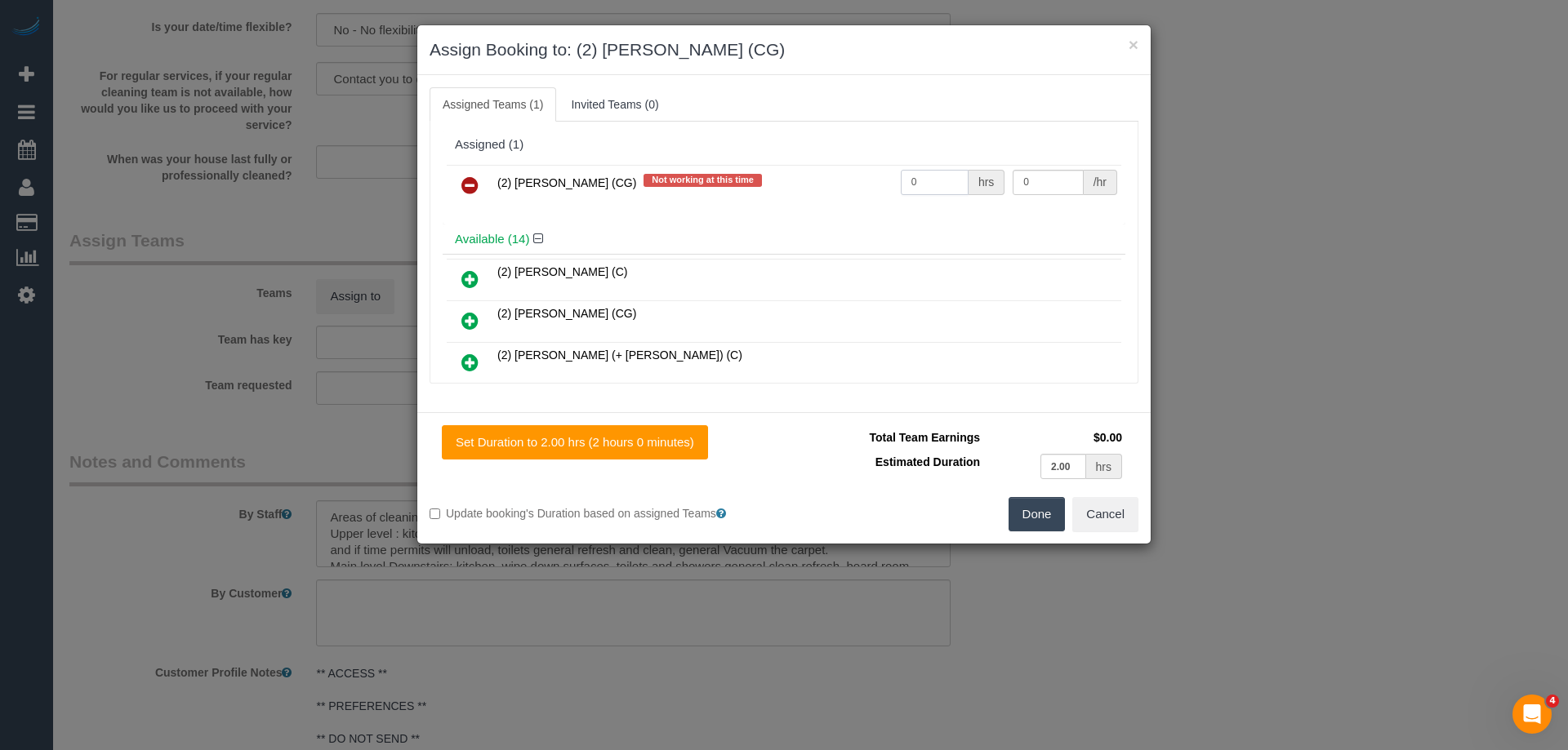
click at [915, 187] on input "0" at bounding box center [935, 183] width 68 height 25
type input "2"
click at [1036, 194] on input "0" at bounding box center [1047, 183] width 70 height 25
type input "41.25"
click at [1036, 520] on button "Done" at bounding box center [1037, 514] width 57 height 34
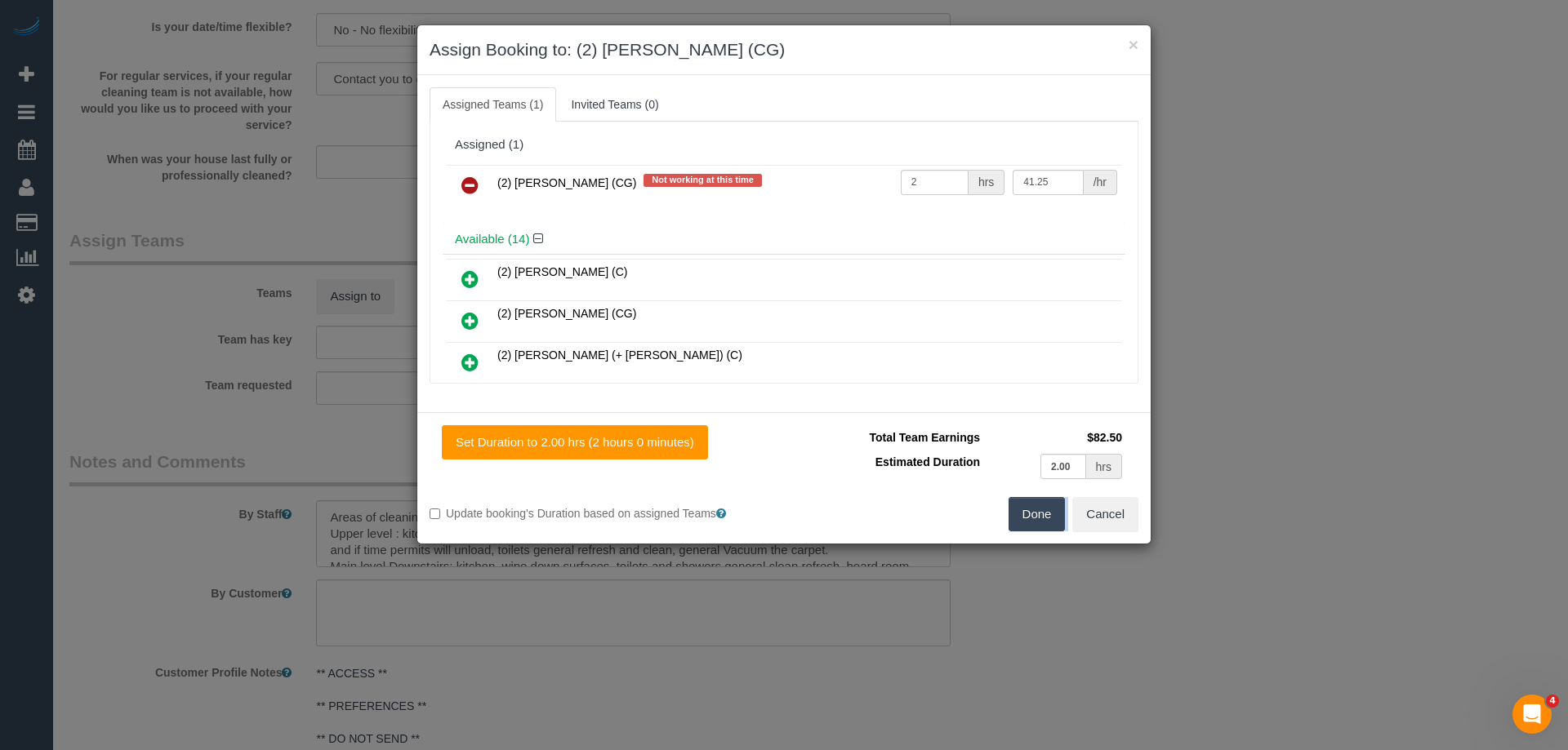
click at [1036, 520] on div "× Assign Booking to: (2) Syed Razvi (CG) Assigned Teams (1) Invited Teams (0) A…" at bounding box center [784, 375] width 1568 height 750
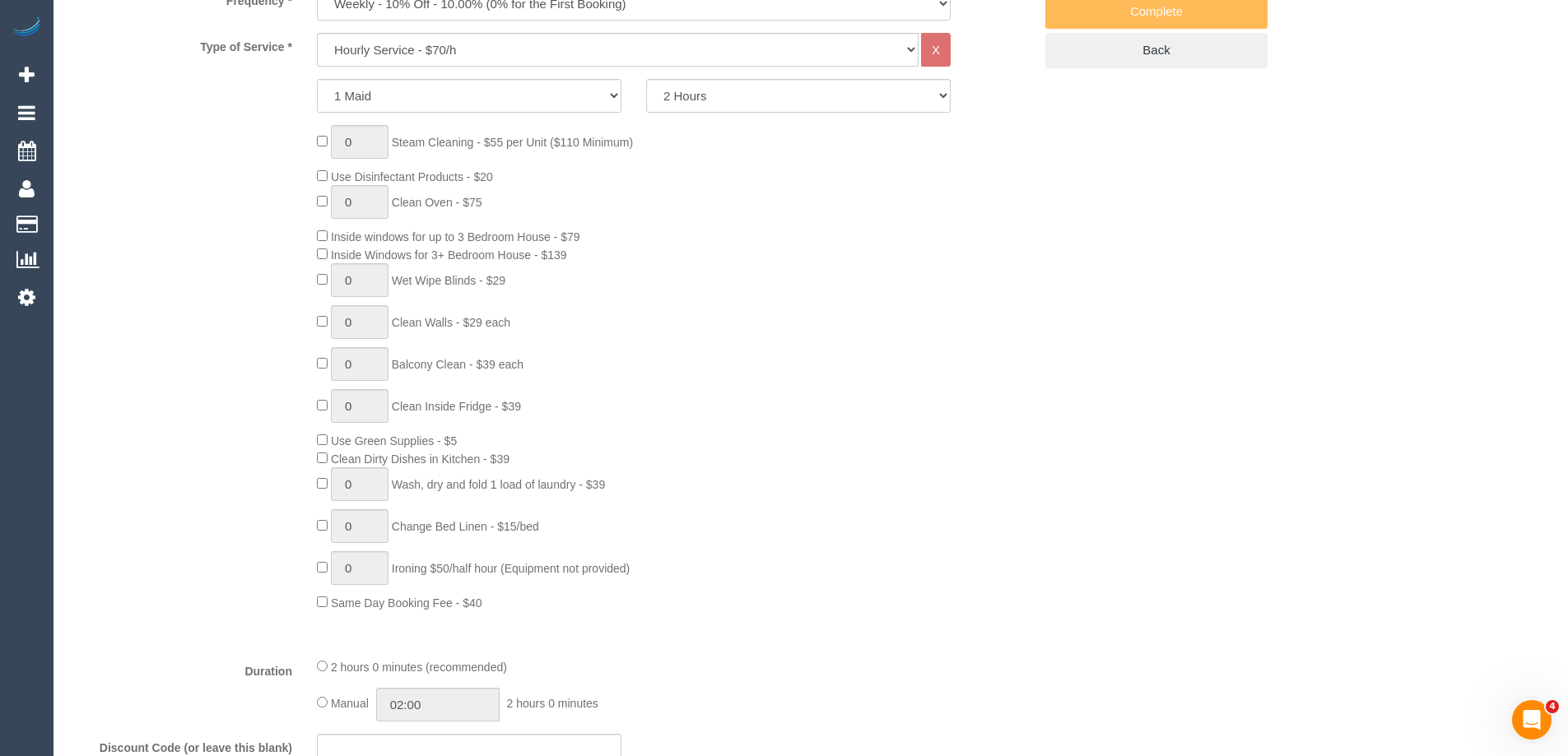
scroll to position [130, 0]
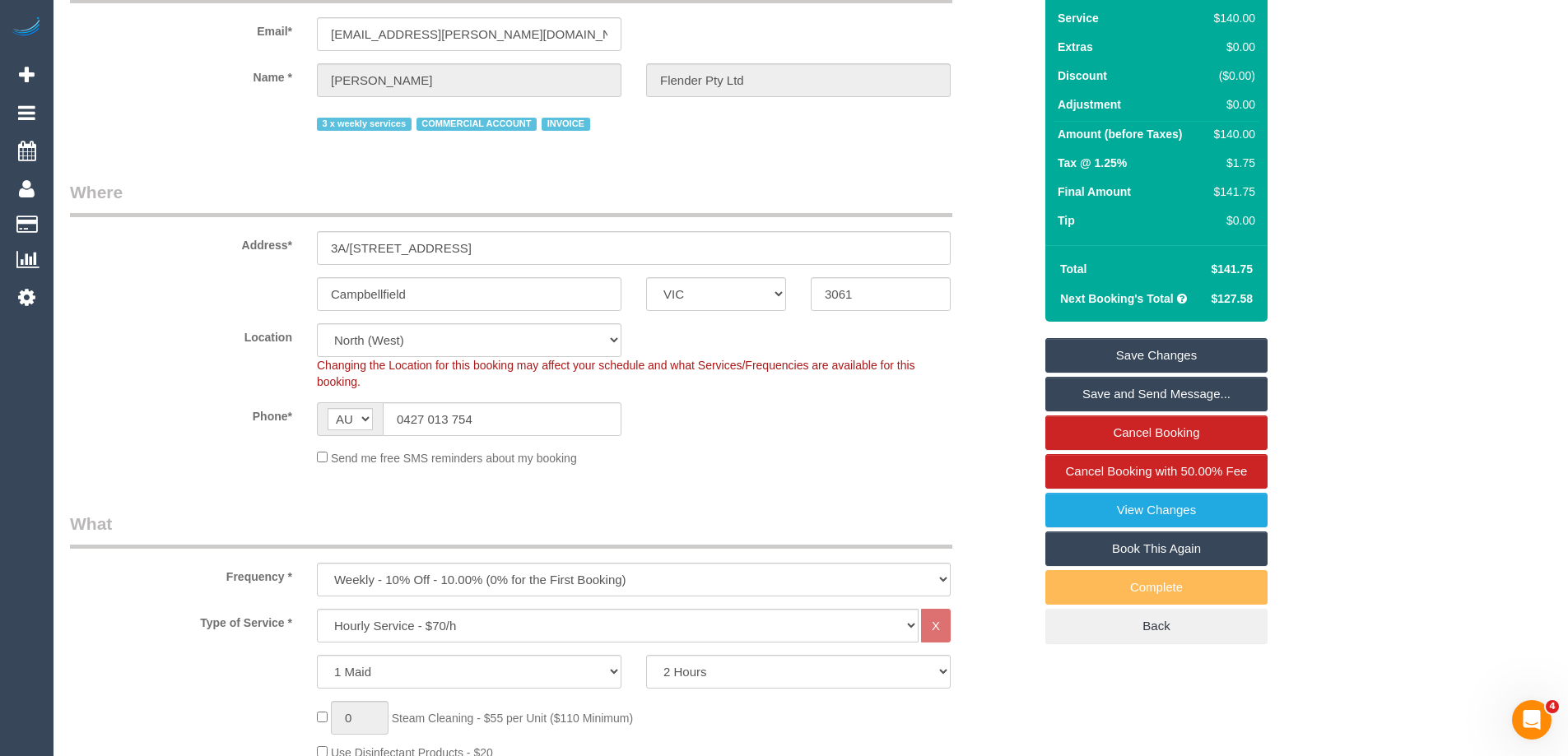
click at [1123, 358] on link "Save Changes" at bounding box center [1156, 356] width 222 height 34
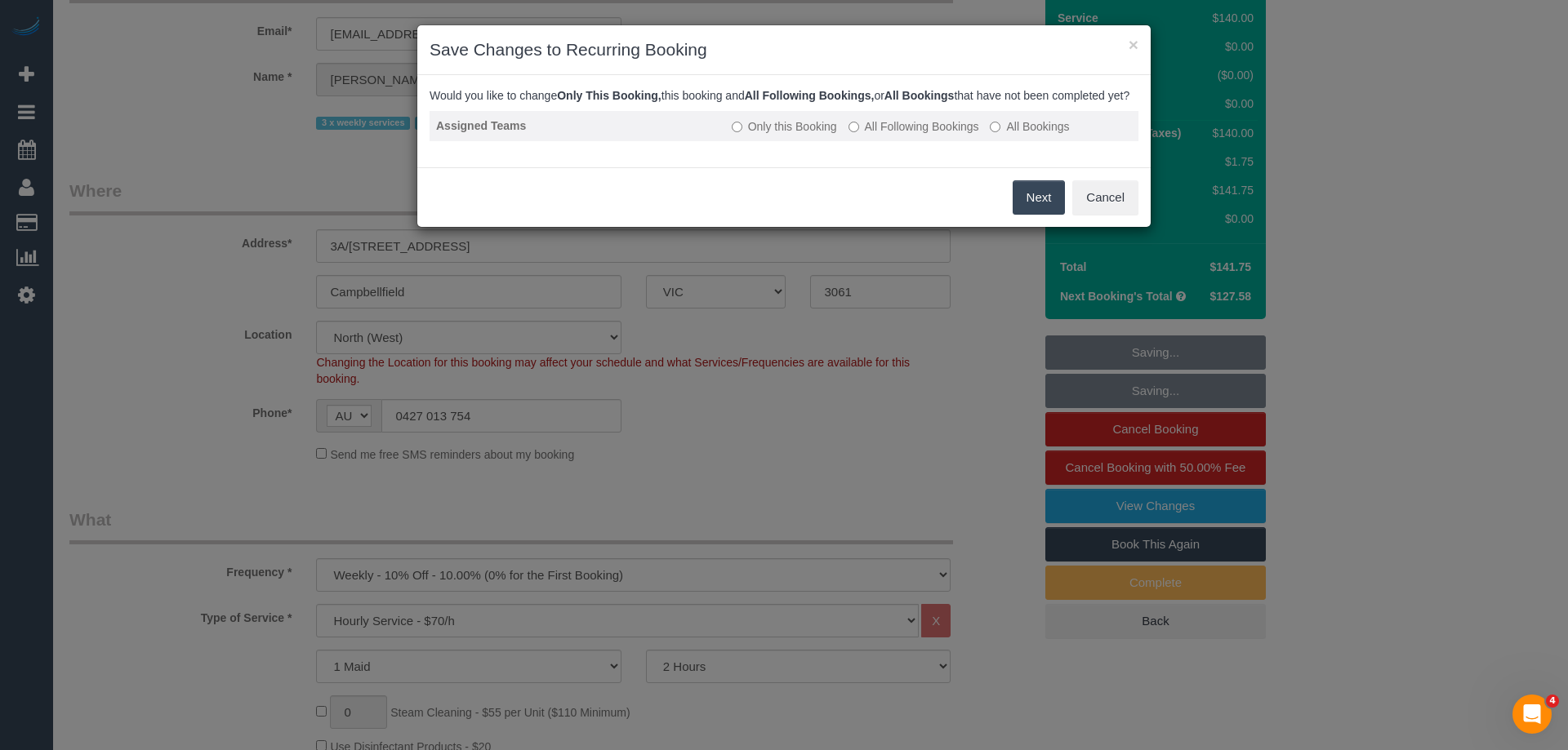
drag, startPoint x: 942, startPoint y: 142, endPoint x: 952, endPoint y: 151, distance: 13.5
click at [942, 134] on label "All Following Bookings" at bounding box center [914, 126] width 131 height 16
click at [1033, 215] on button "Save" at bounding box center [1037, 197] width 56 height 34
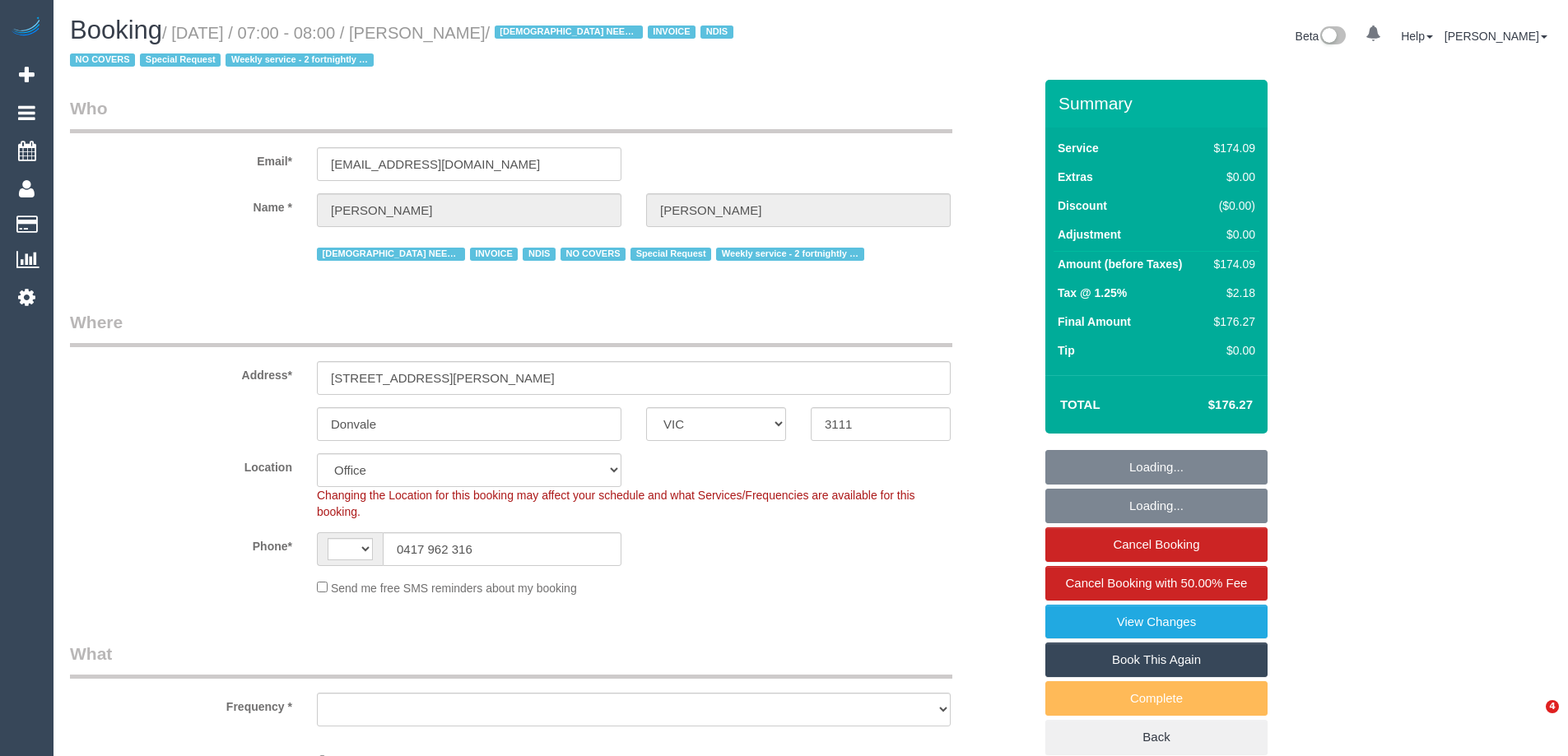
select select "VIC"
select select "string:AU"
select select "object:589"
select select "180"
select select "number:28"
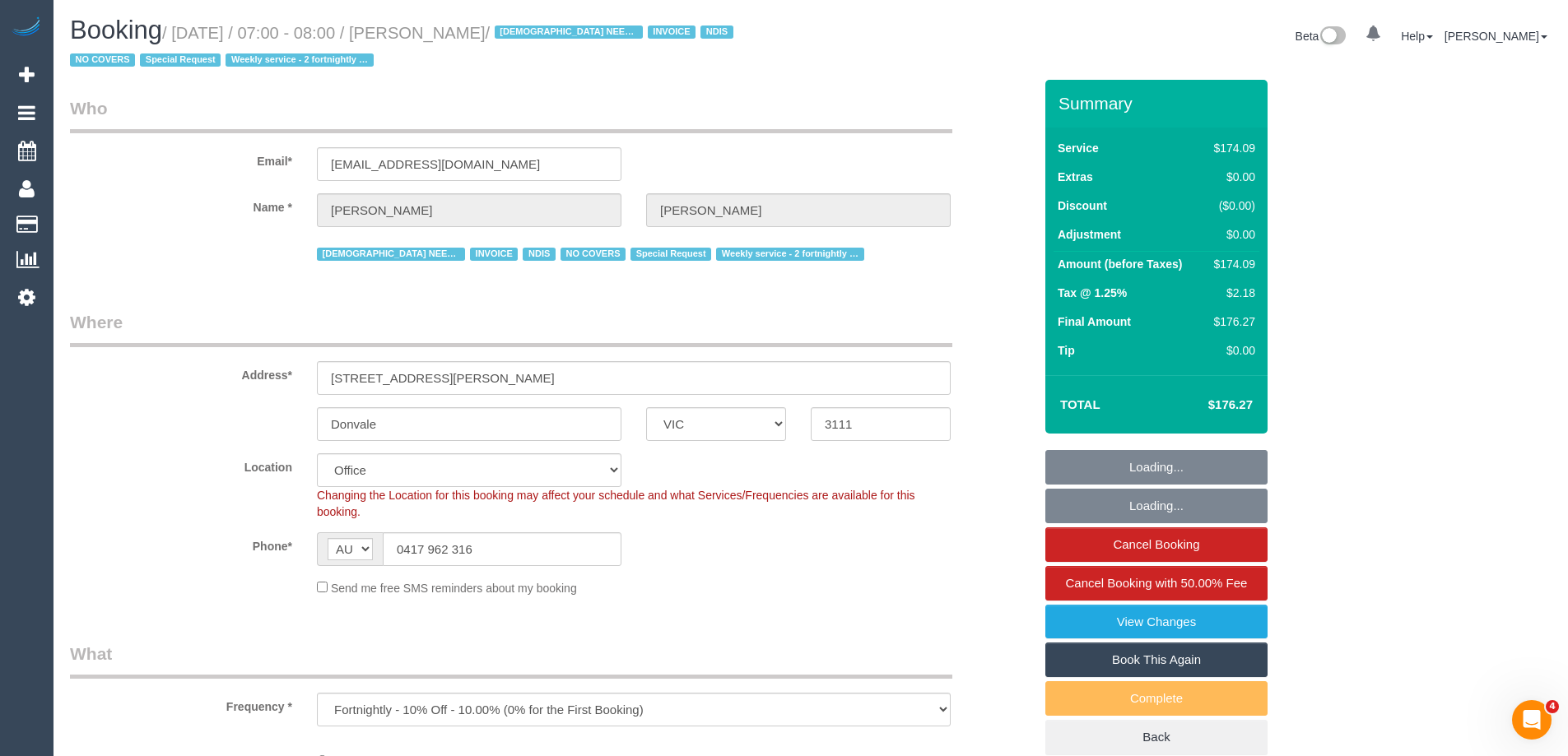
select select "number:14"
select select "number:19"
select select "number:25"
select select "number:35"
select select "number:11"
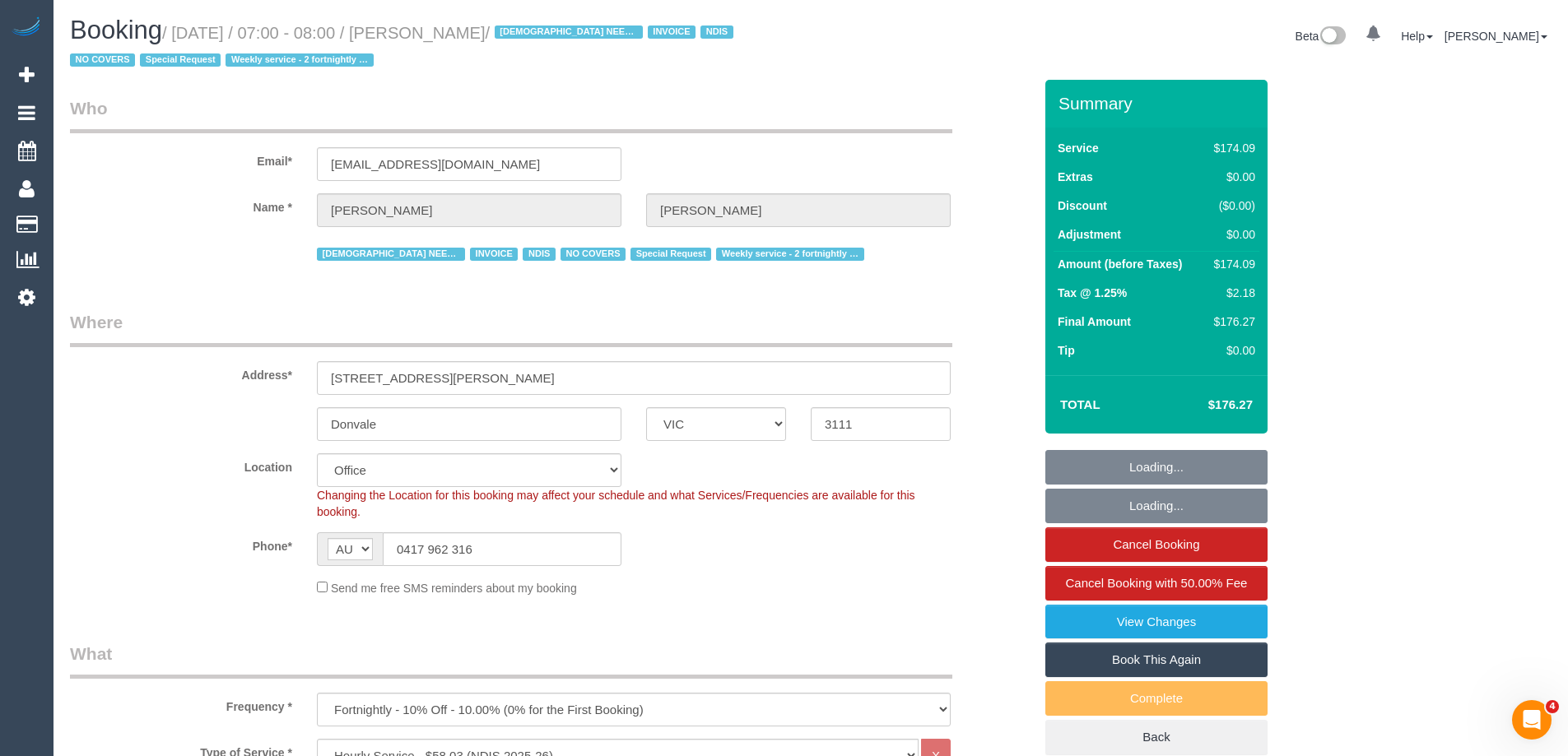
select select "object:2056"
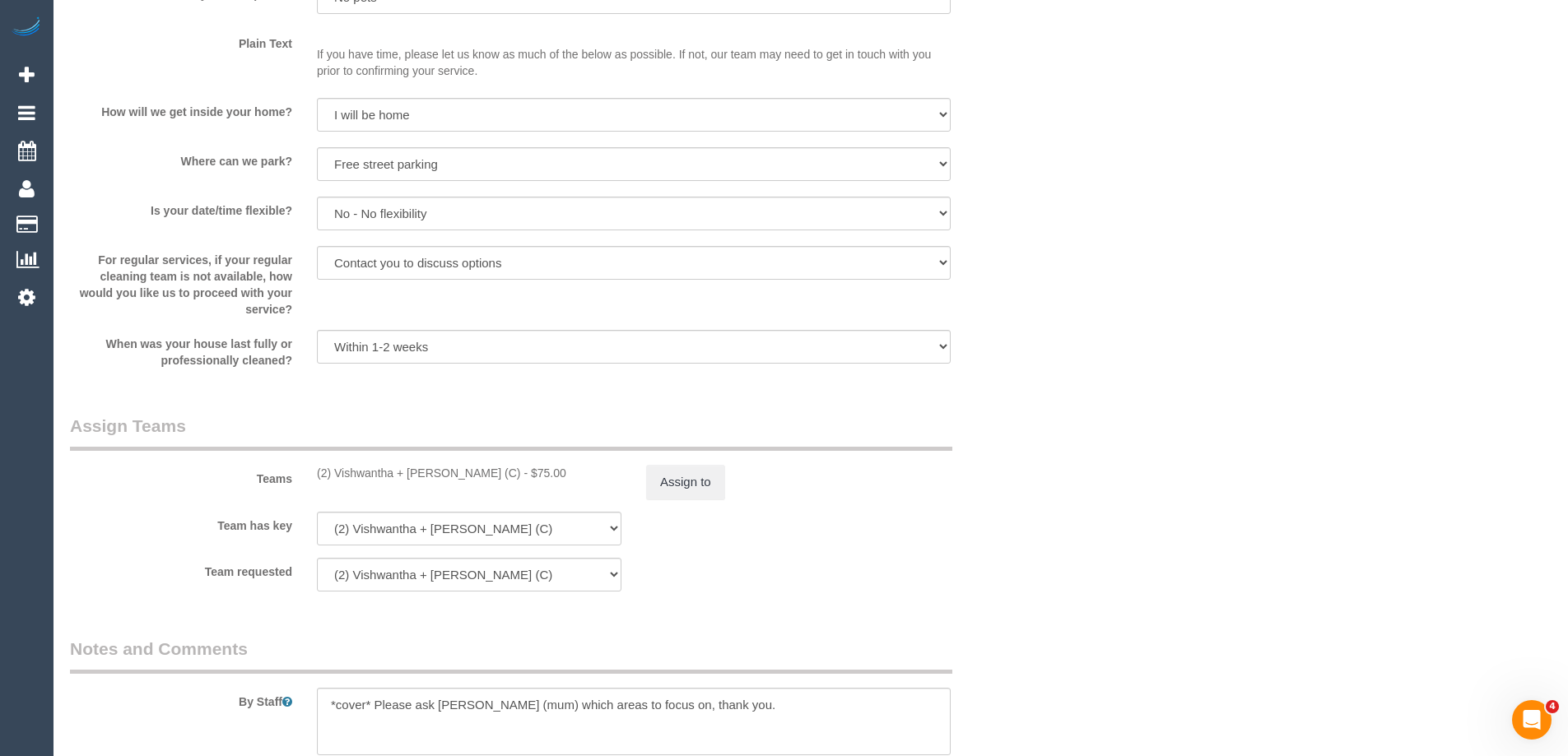
scroll to position [2058, 0]
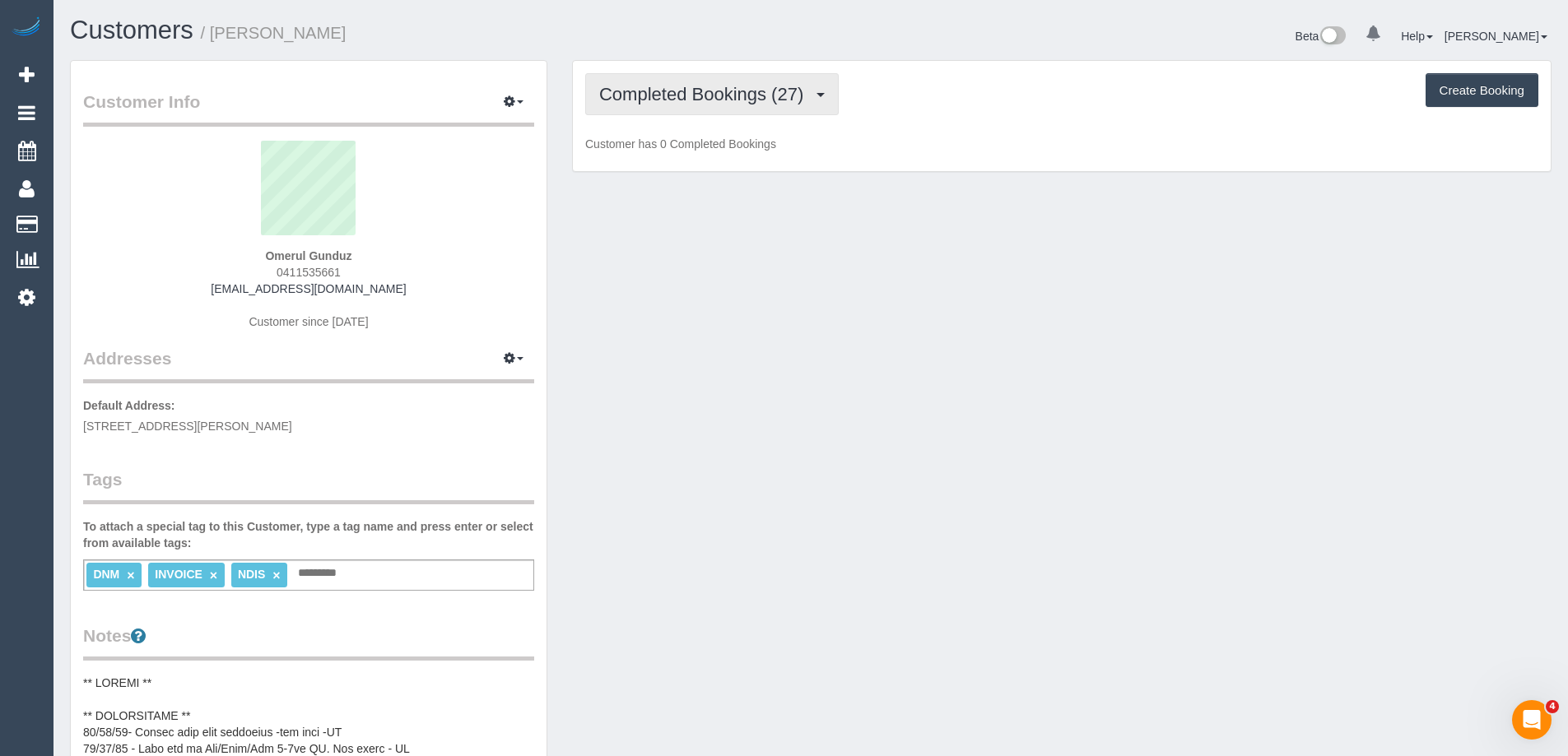
drag, startPoint x: 724, startPoint y: 115, endPoint x: 702, endPoint y: 153, distance: 43.9
click at [724, 115] on button "Completed Bookings (27)" at bounding box center [712, 94] width 254 height 42
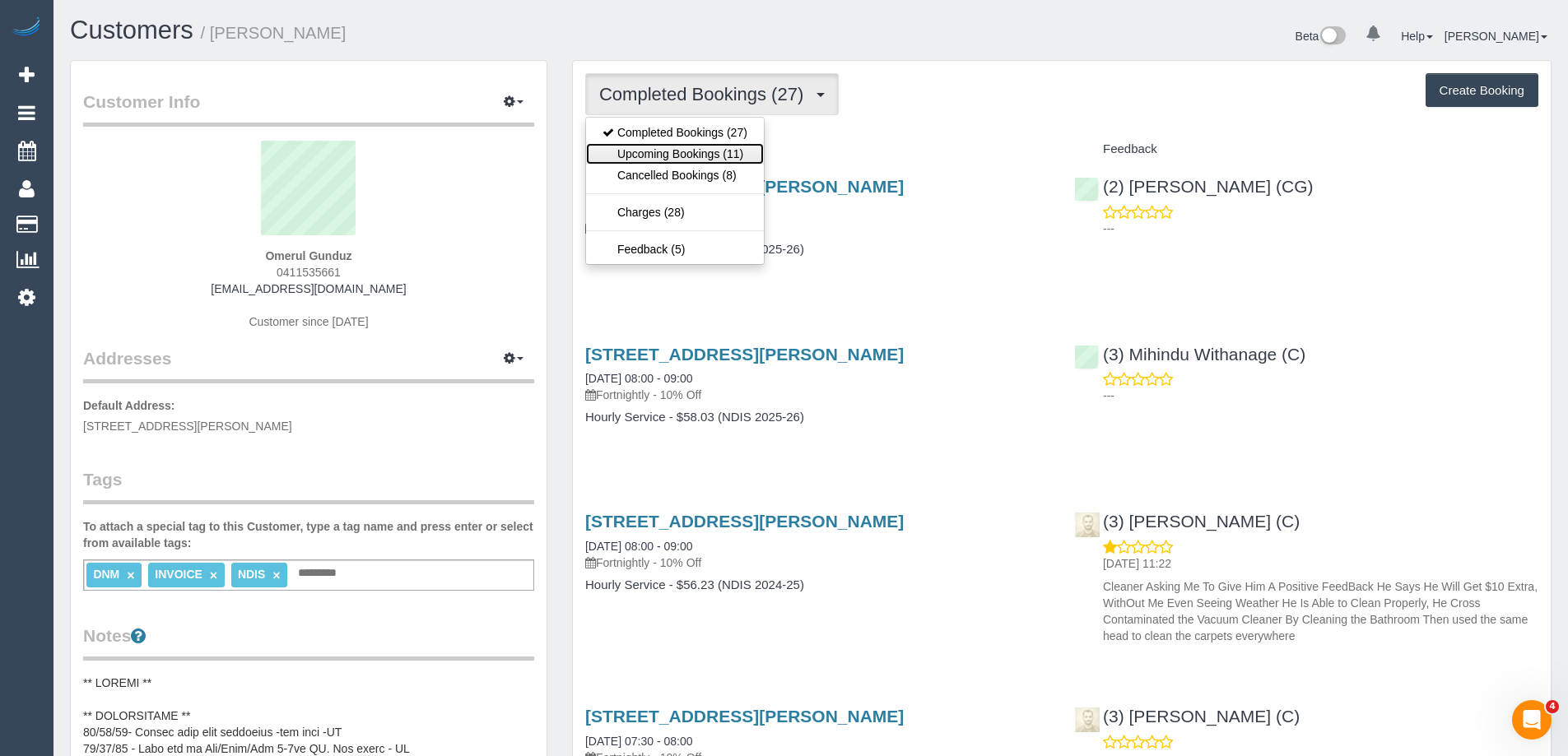
click at [690, 154] on link "Upcoming Bookings (11)" at bounding box center [675, 154] width 178 height 22
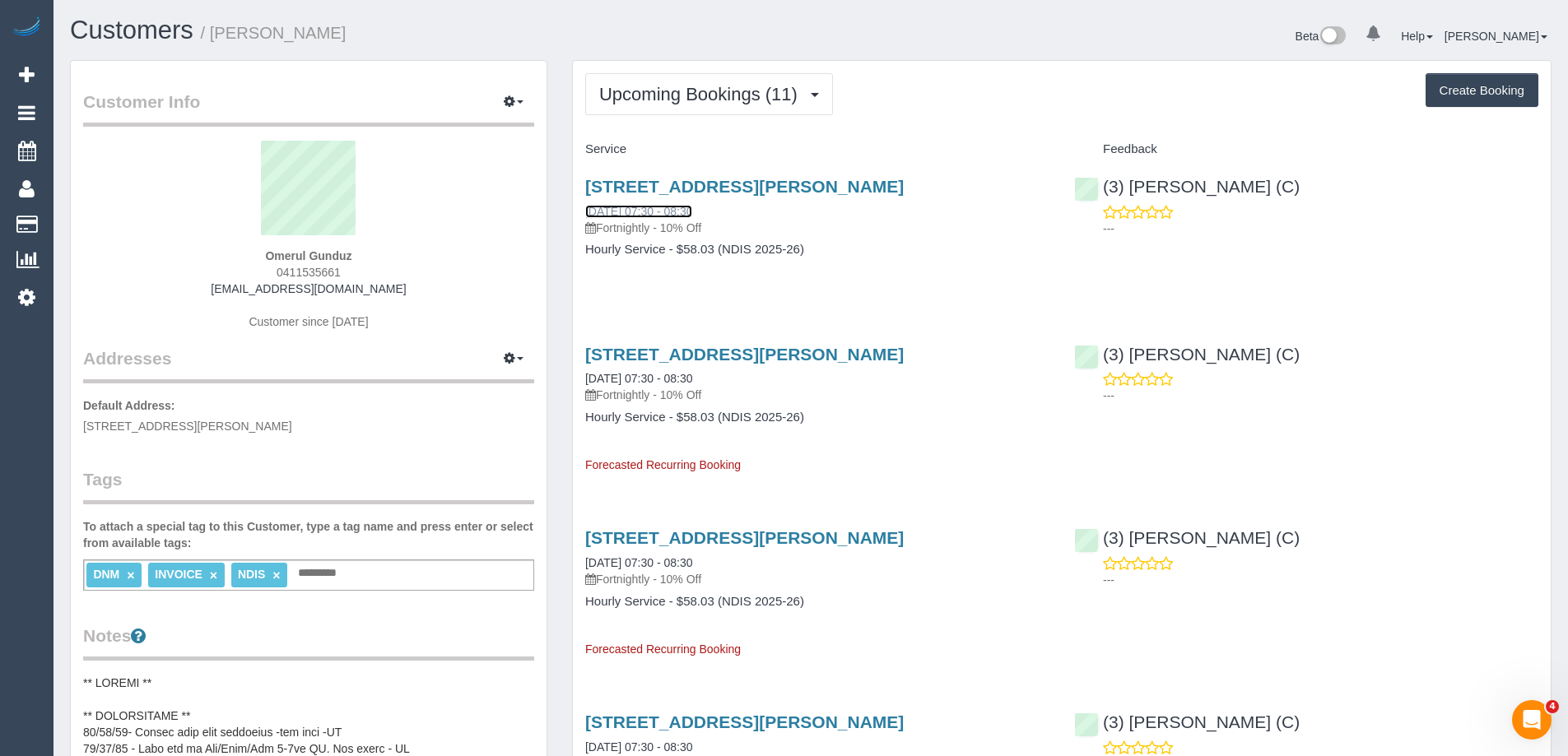
click at [692, 213] on link "[DATE] 07:30 - 08:30" at bounding box center [639, 211] width 107 height 14
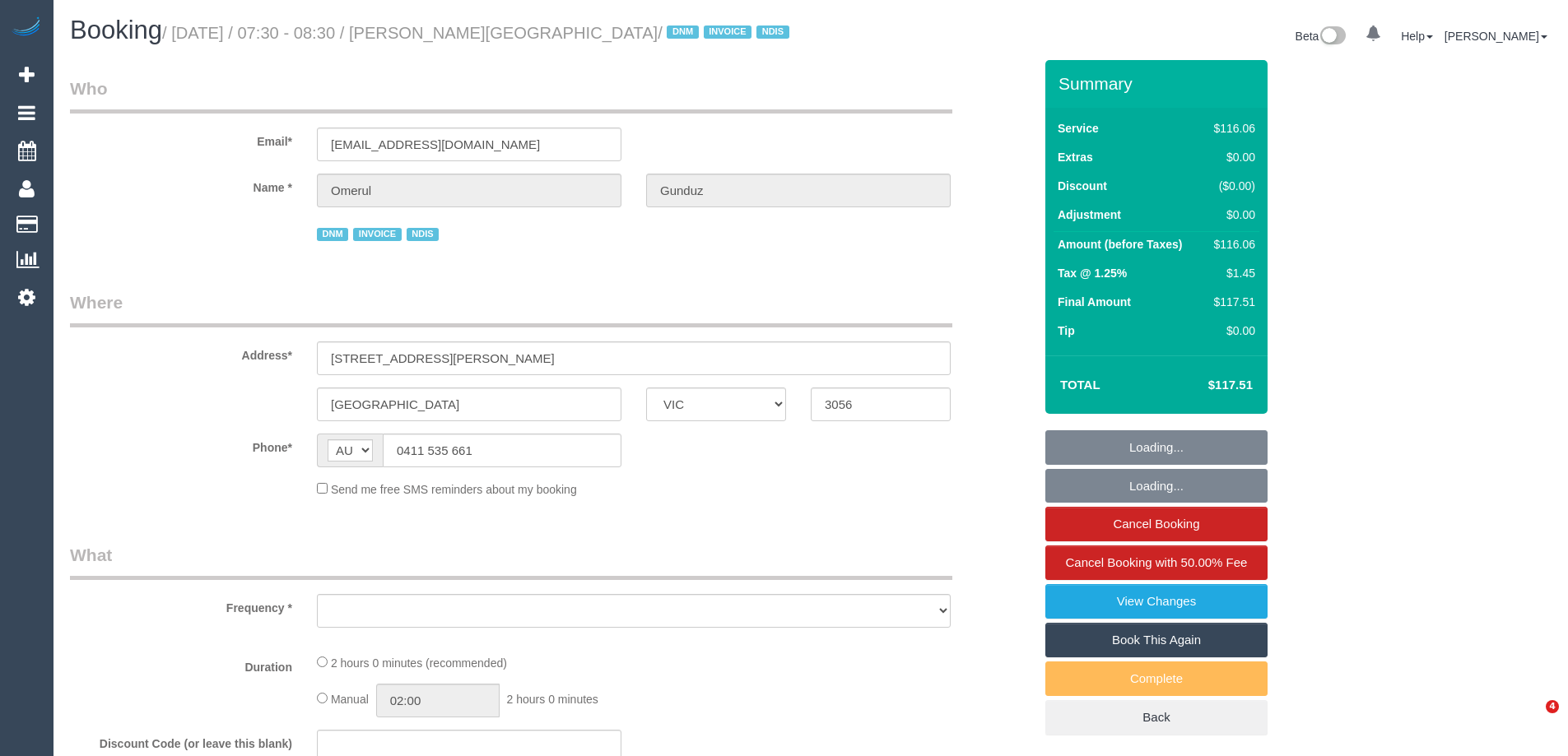
select select "VIC"
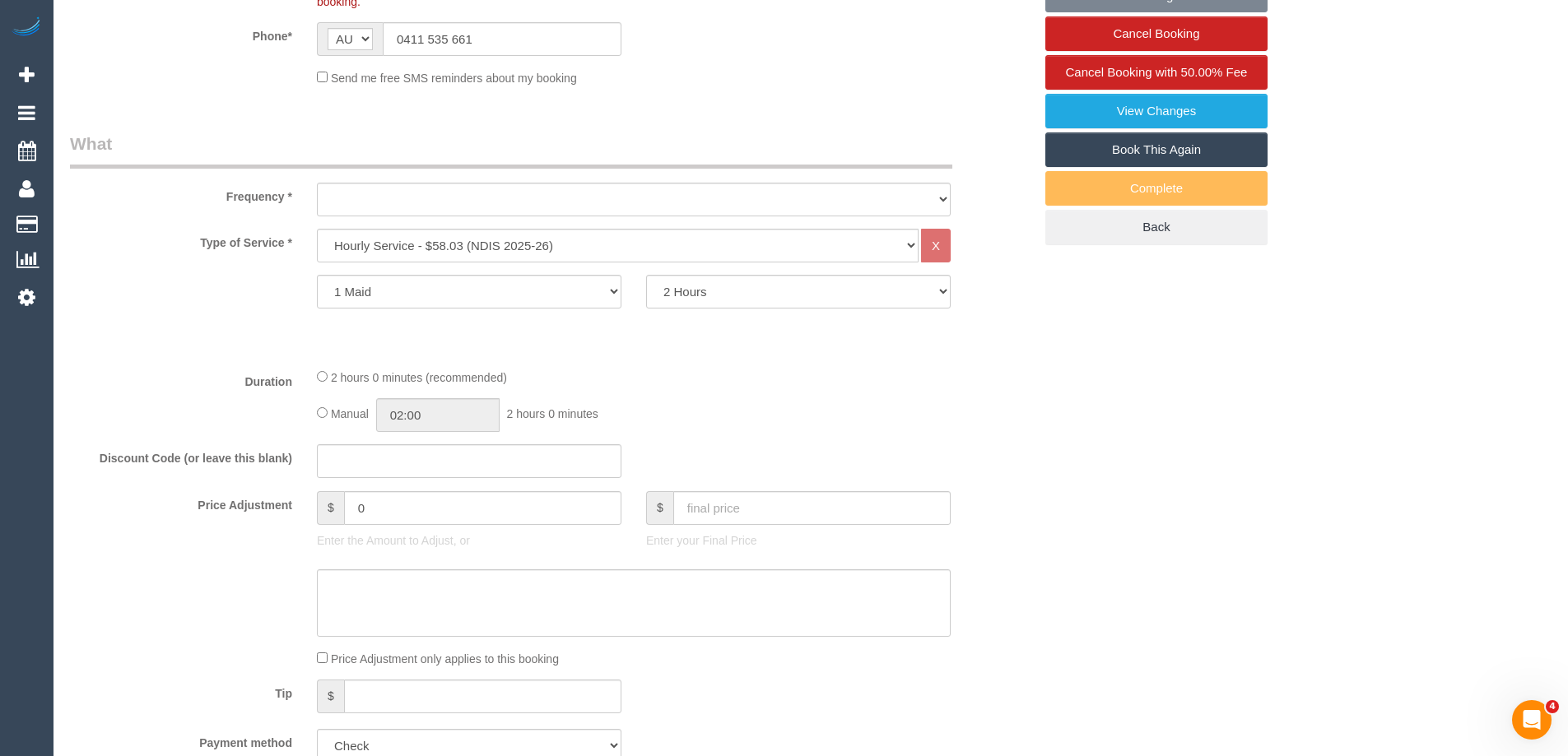
select select "object:615"
select select "number:28"
select select "number:14"
select select "number:19"
select select "number:23"
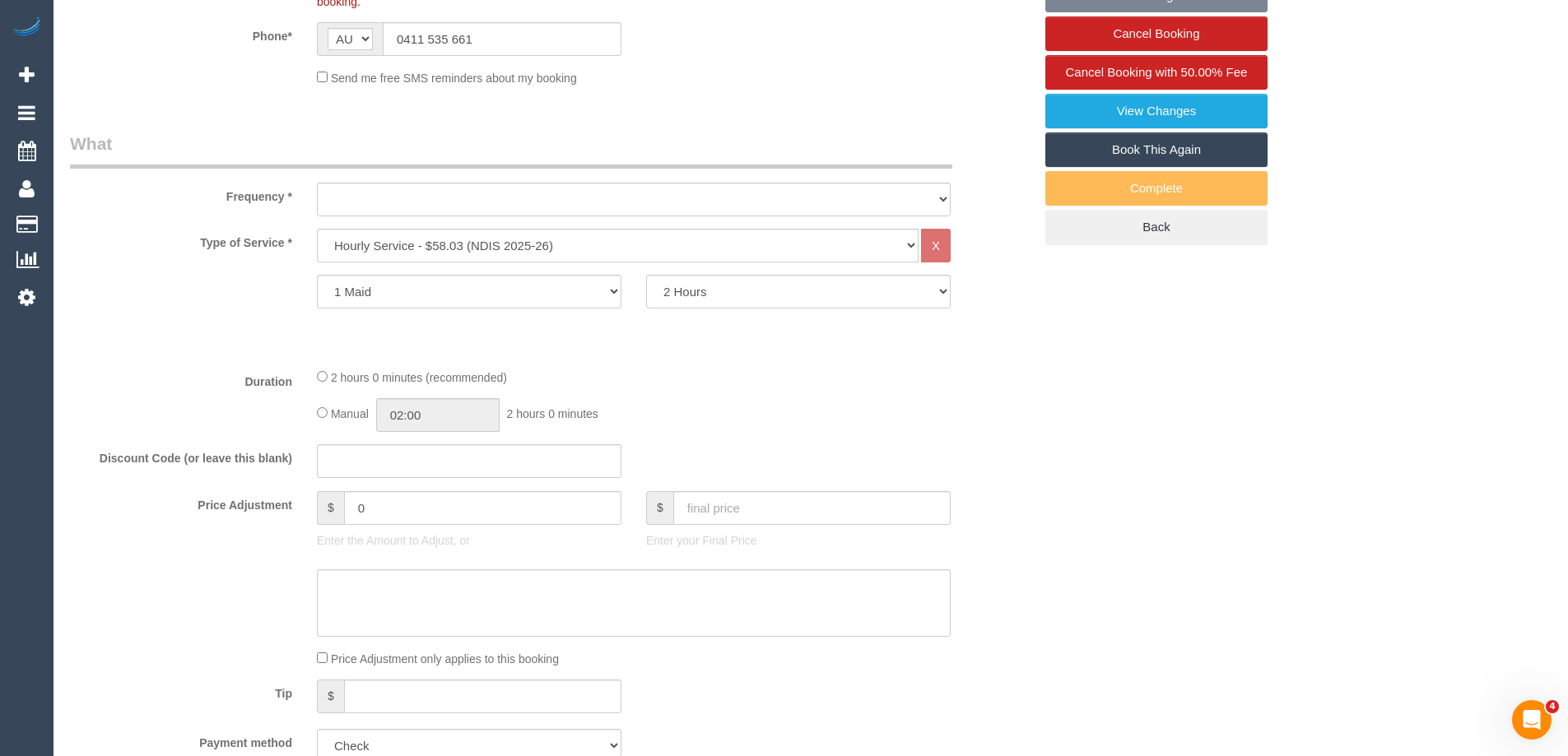
select select "number:35"
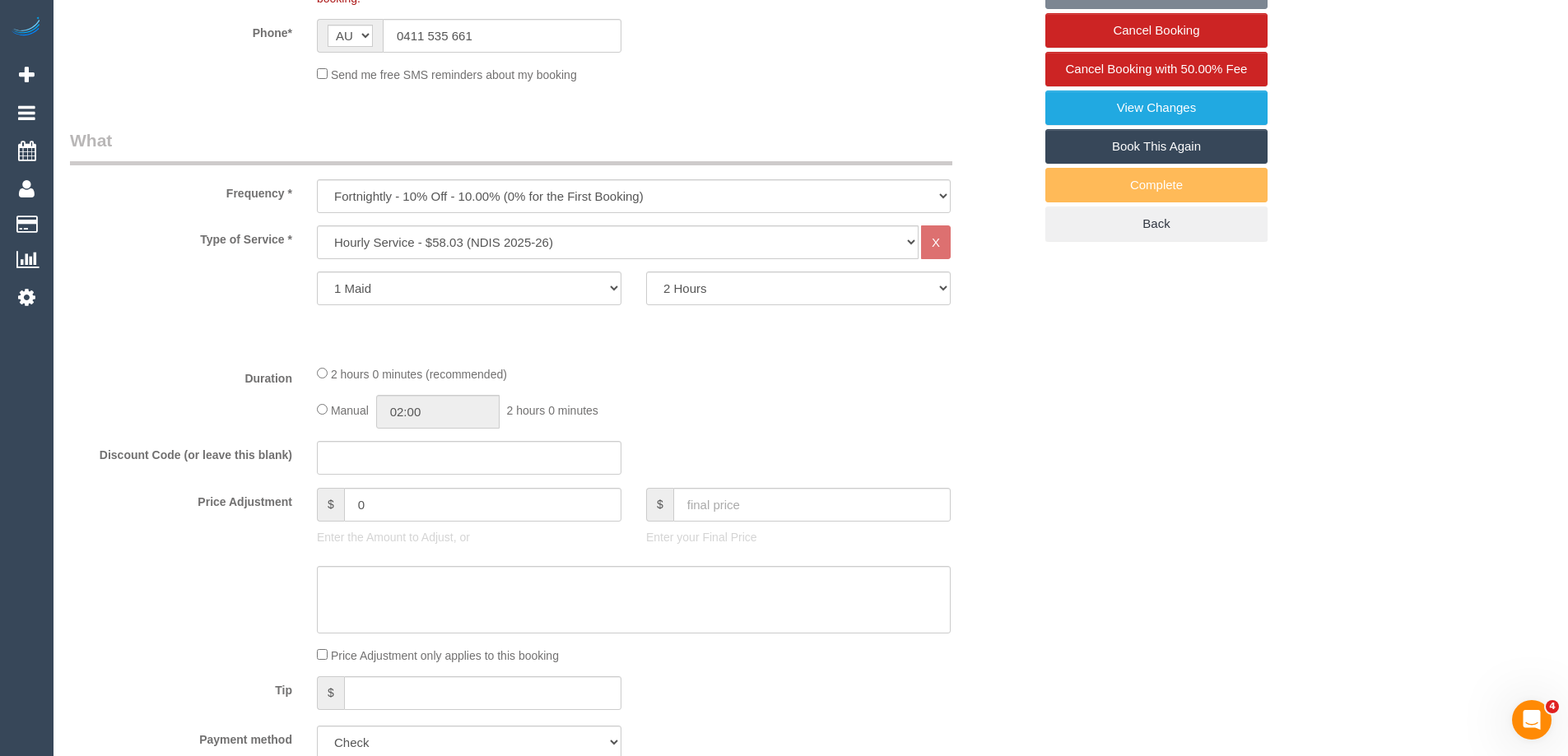
select select "object:1643"
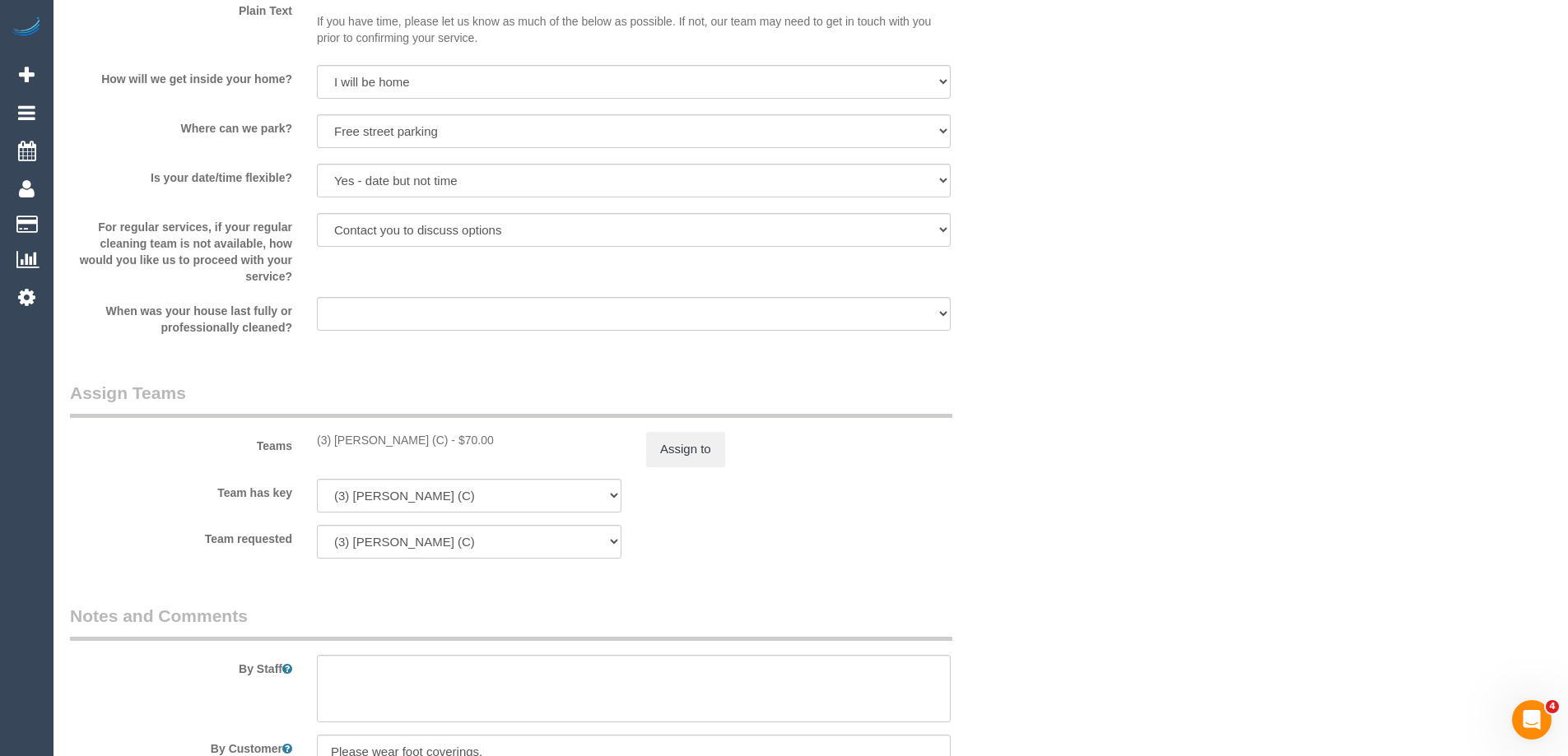
scroll to position [1235, 0]
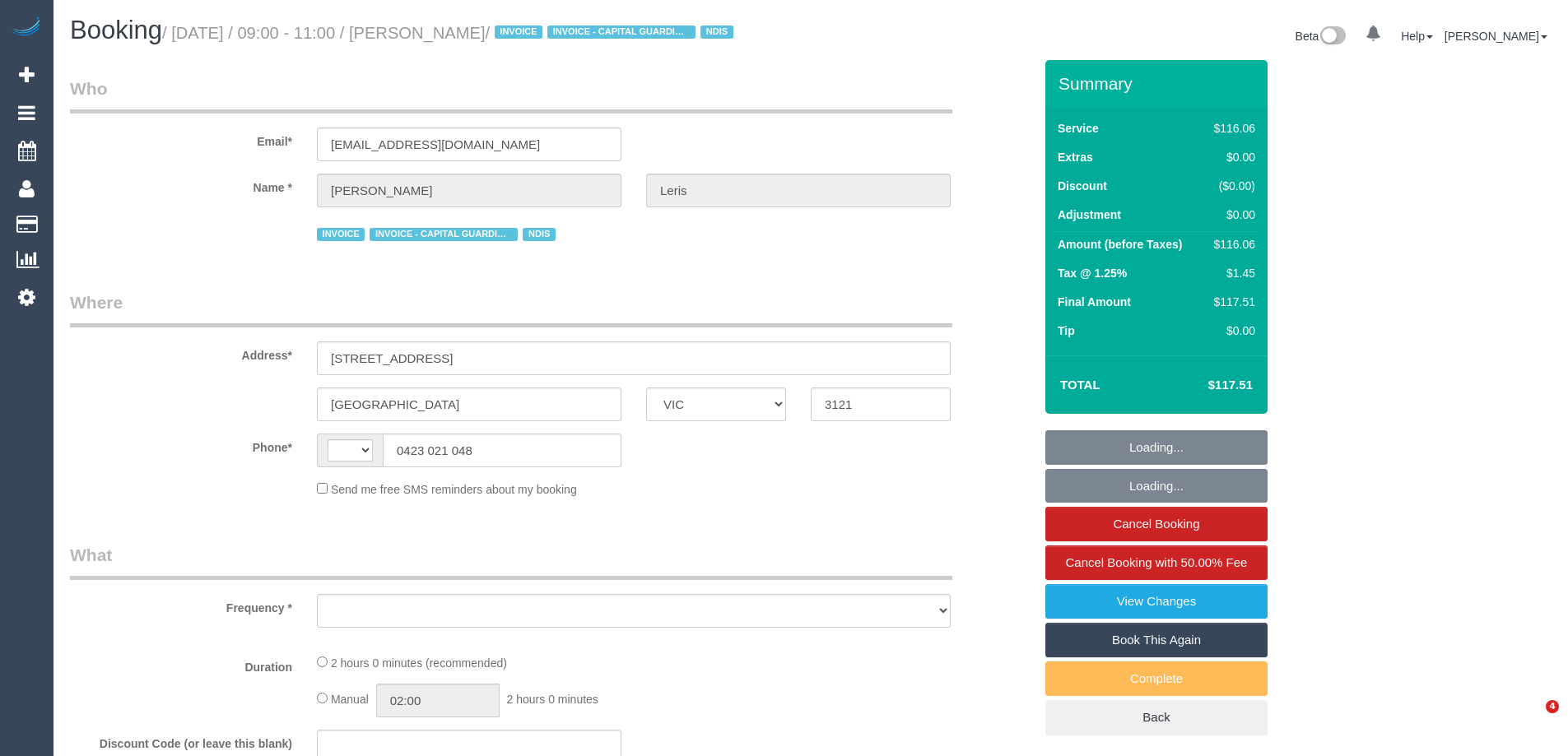
select select "VIC"
select select "string:AU"
select select "object:777"
select select "number:28"
select select "number:14"
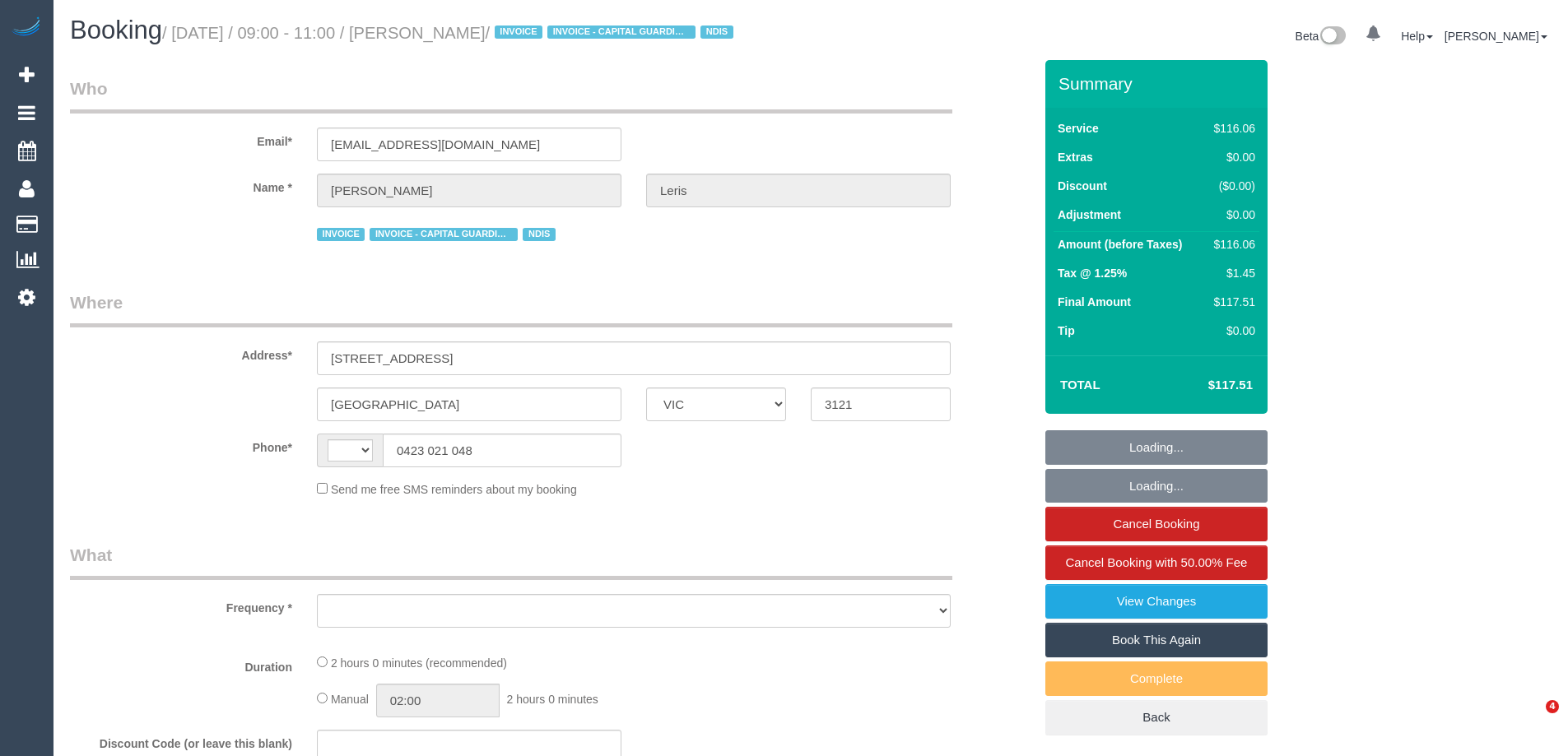
select select "number:19"
select select "number:36"
select select "number:35"
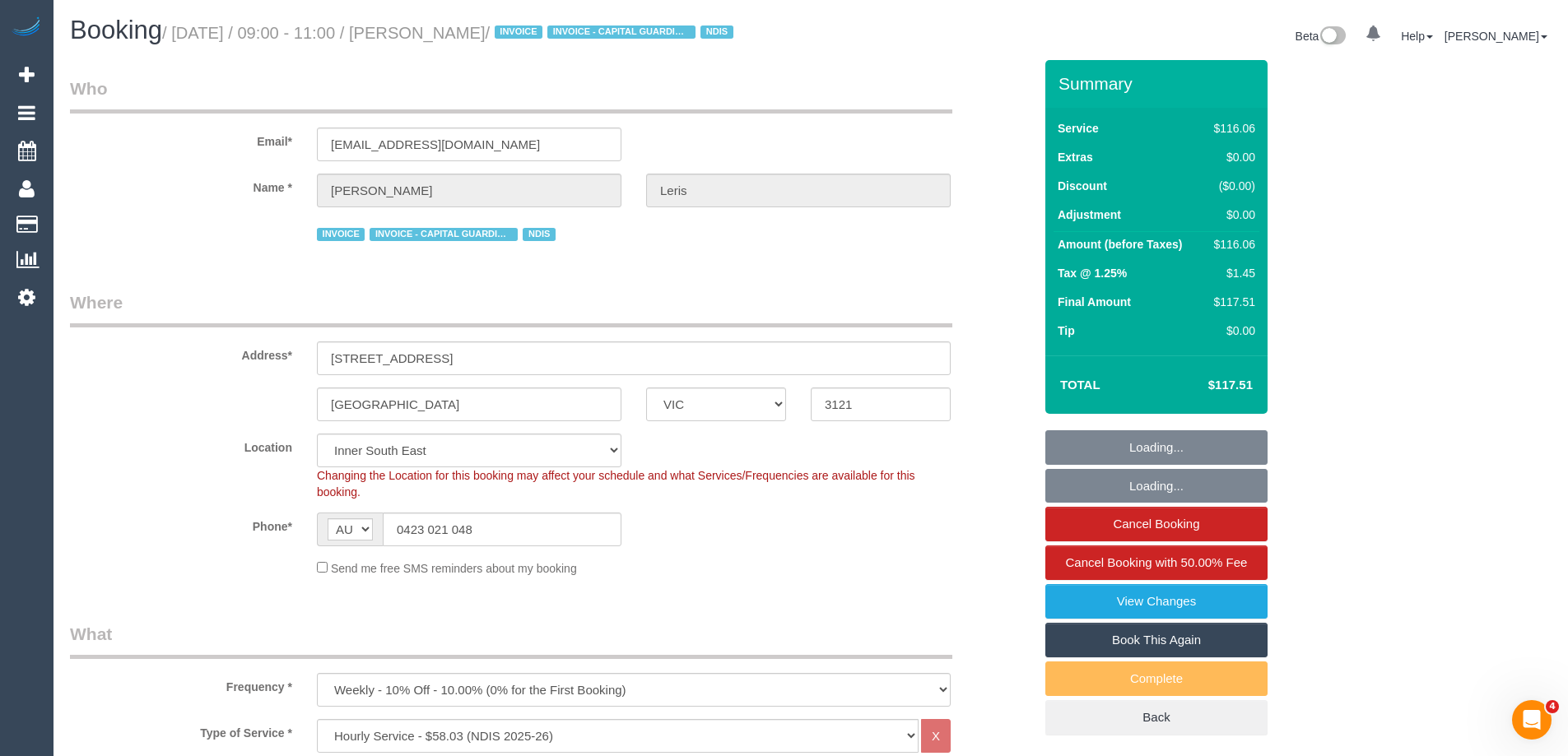
select select "object:1361"
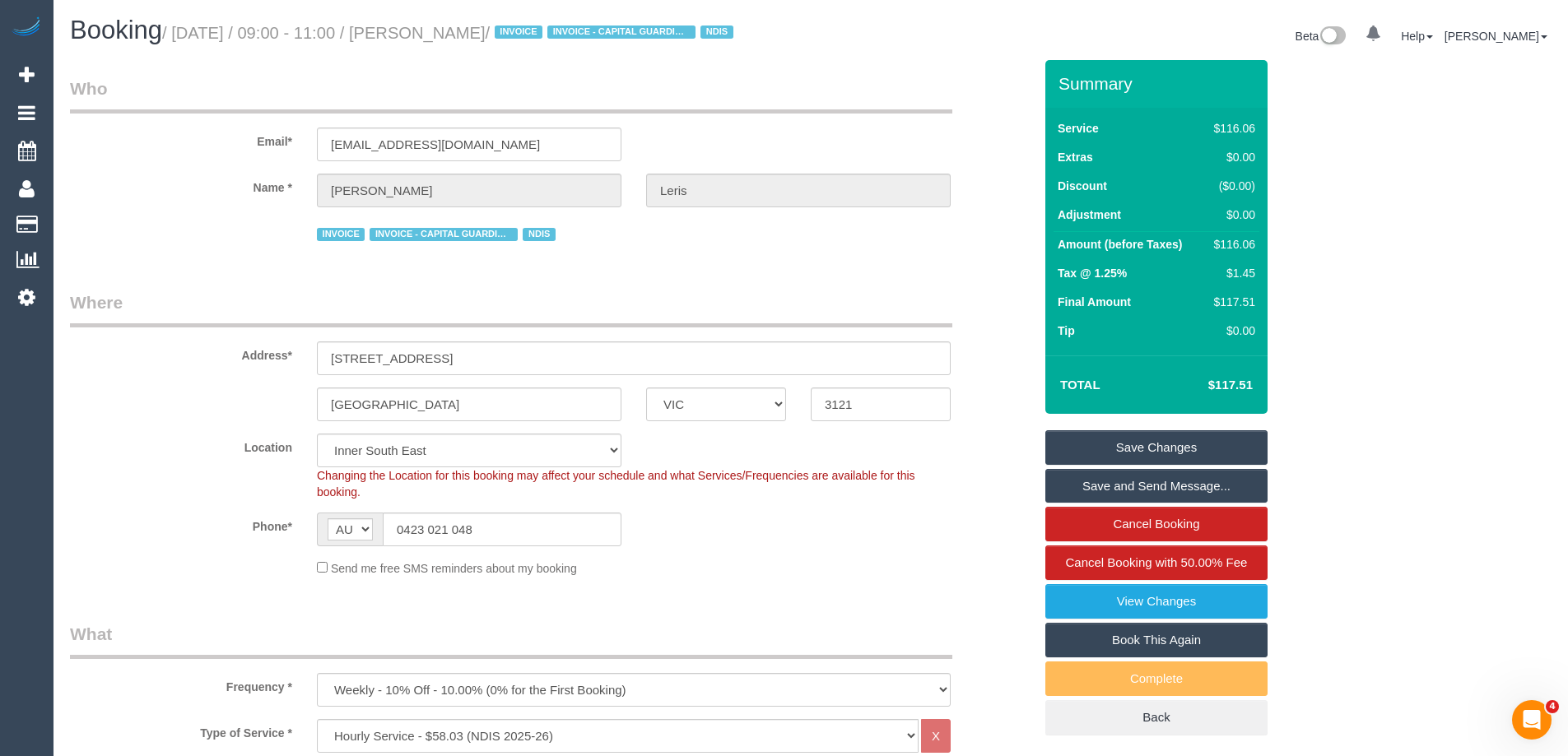
click at [527, 98] on legend "Who" at bounding box center [510, 95] width 882 height 37
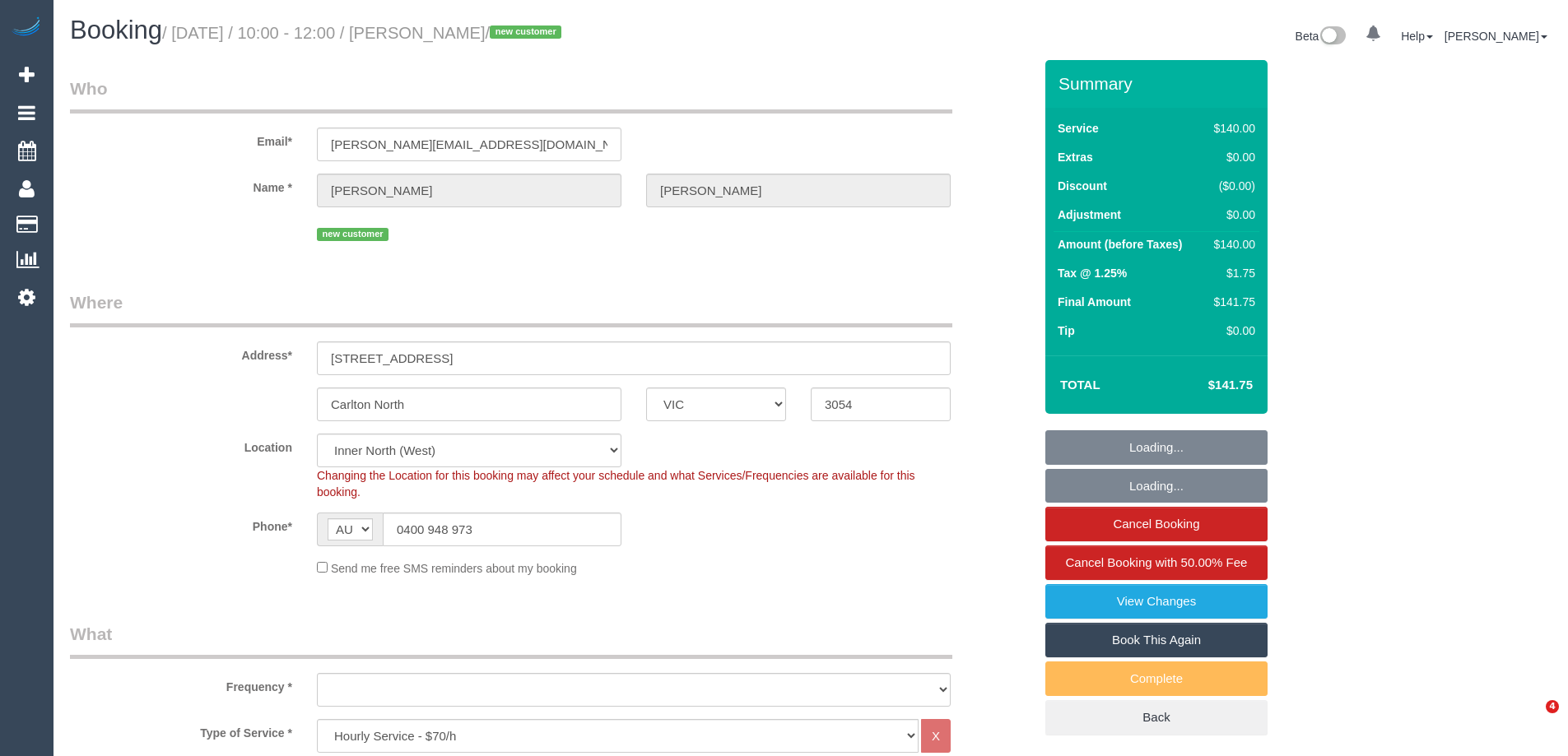
select select "VIC"
select select "number:28"
select select "number:14"
select select "number:19"
select select "number:24"
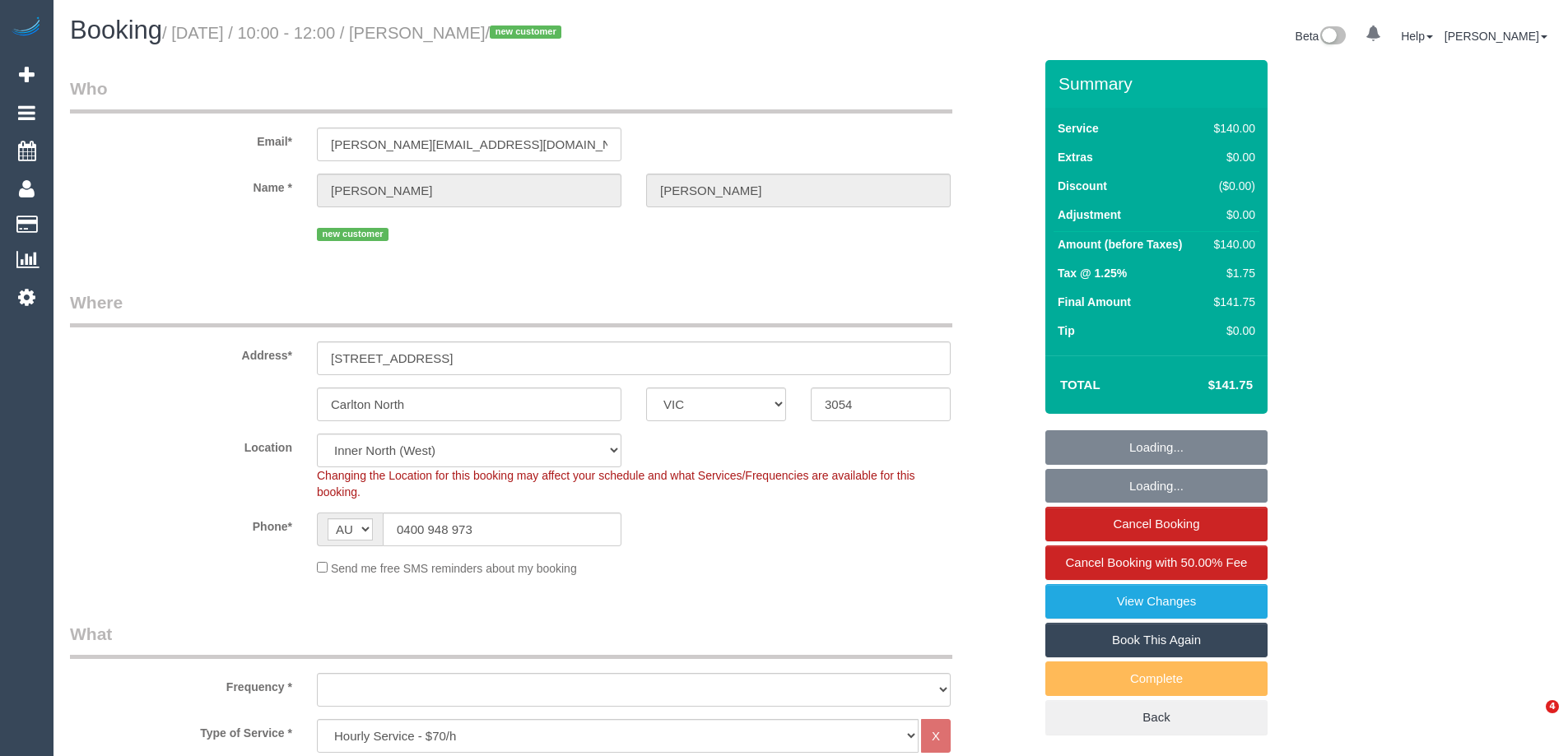
select select "number:11"
select select "object:1765"
select select "spot1"
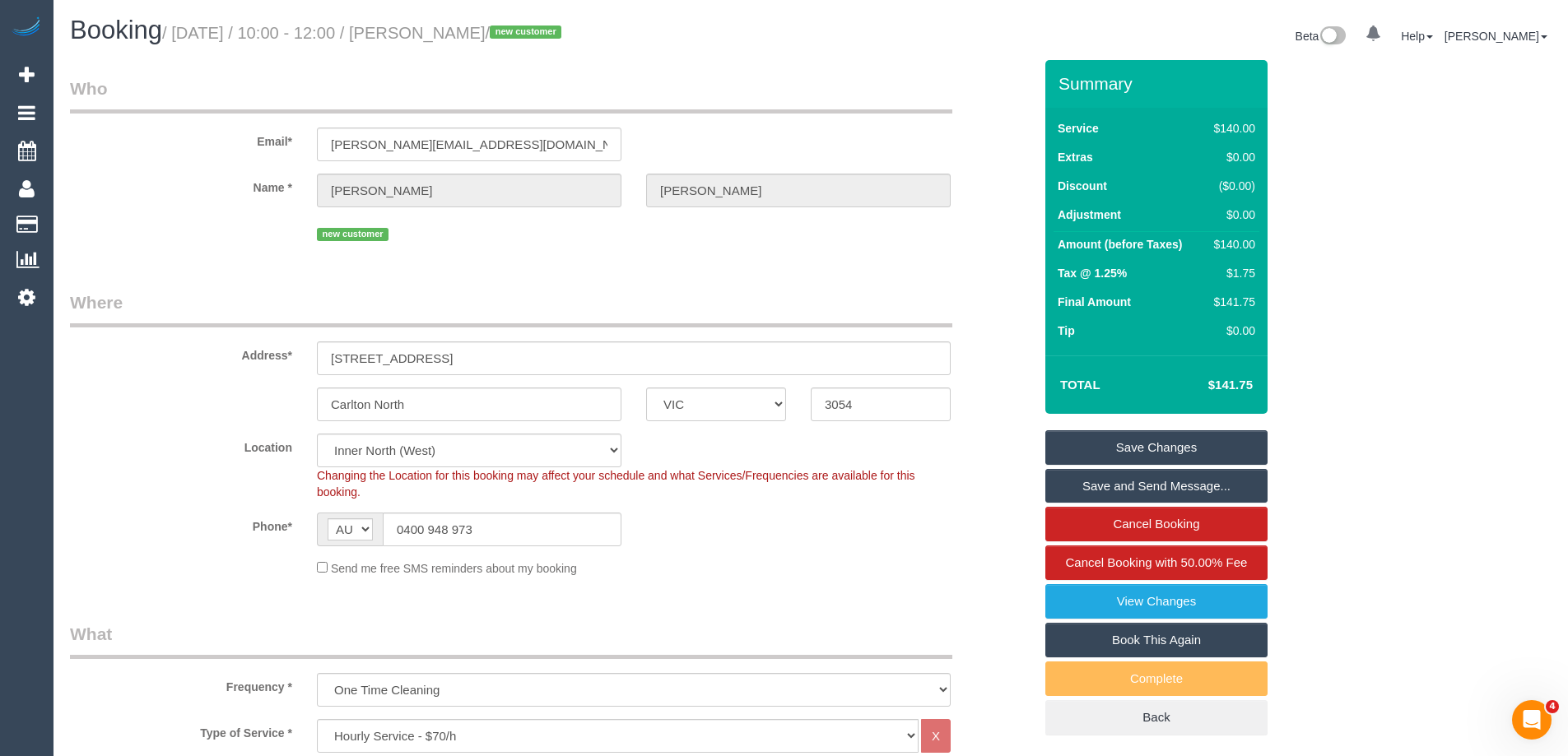
drag, startPoint x: 566, startPoint y: 35, endPoint x: 473, endPoint y: 32, distance: 93.0
click at [457, 32] on small "/ September 03, 2025 / 10:00 - 12:00 / William Forrest / new customer" at bounding box center [364, 33] width 404 height 18
copy small "William Forrest"
click at [802, 537] on div "Phone* AF AL DZ AD AO AI AQ AG AR AM AW AU AT AZ BS BH BD BB BY BE BZ BJ BM BT …" at bounding box center [551, 529] width 987 height 33
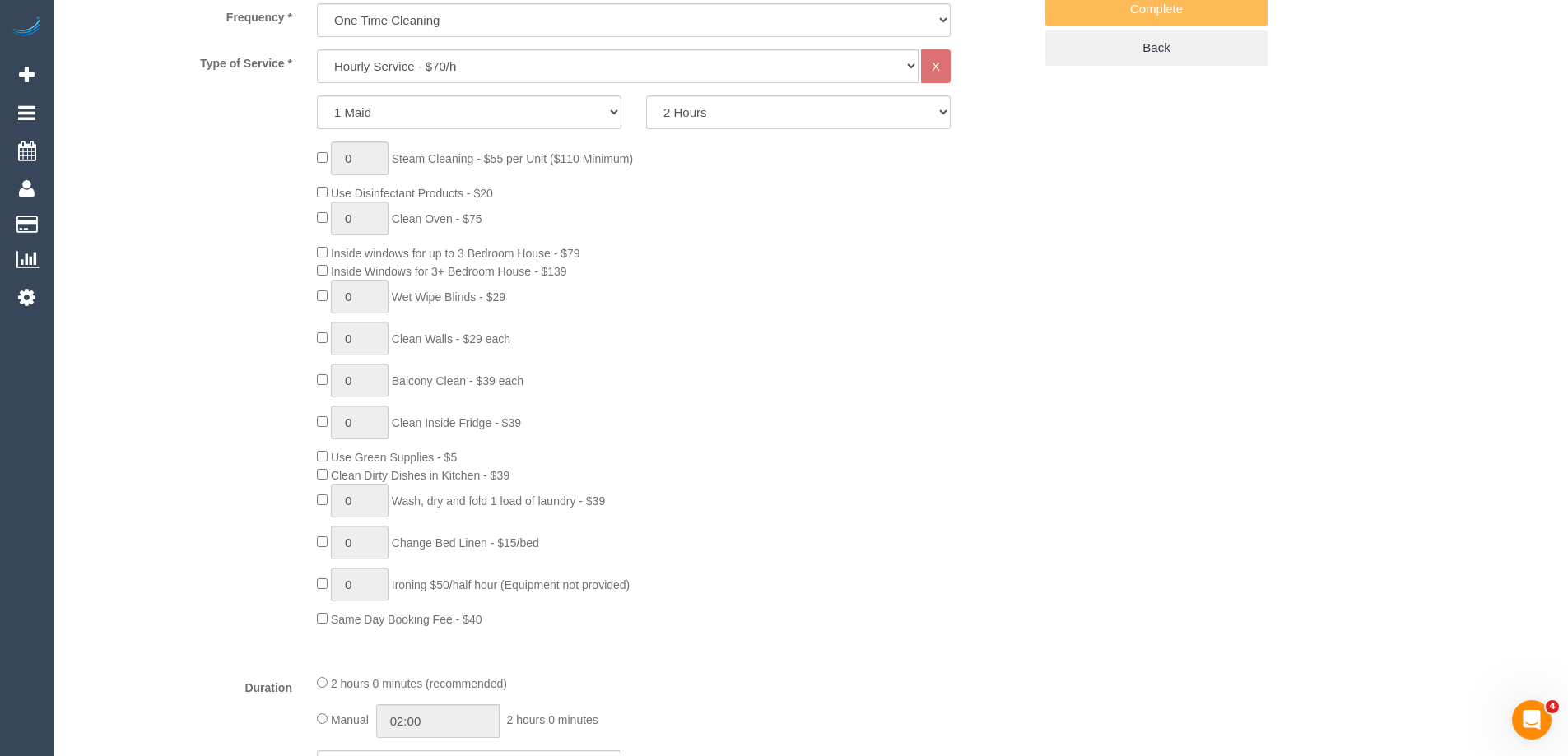
scroll to position [905, 0]
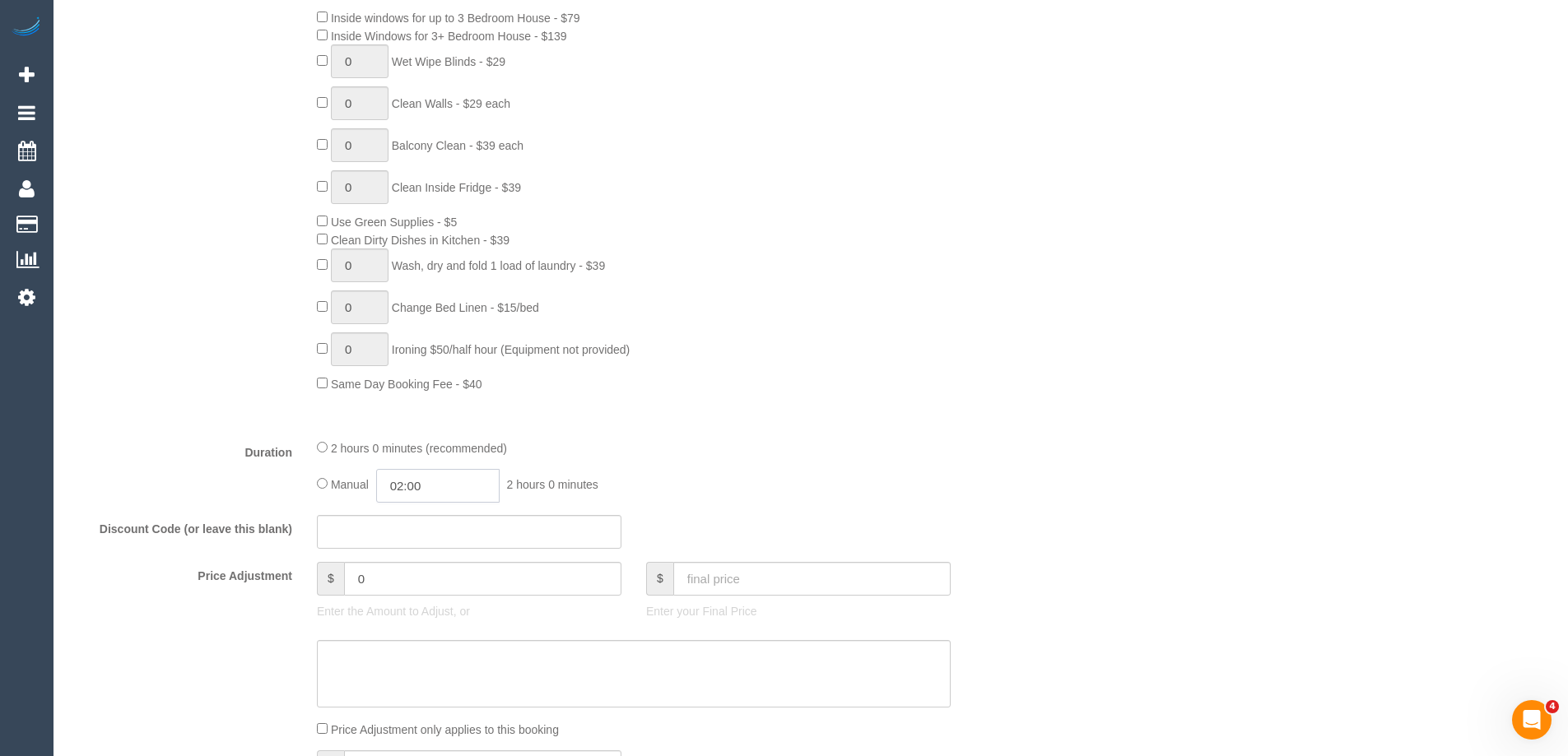
click at [413, 489] on input "02:00" at bounding box center [437, 485] width 124 height 33
type input "01:00"
click at [425, 525] on li "01:00" at bounding box center [419, 526] width 73 height 22
click at [786, 431] on fieldset "What Frequency * One Time Cleaning Weekly - 10% Off - 10.00% (0% for the First …" at bounding box center [551, 282] width 963 height 1129
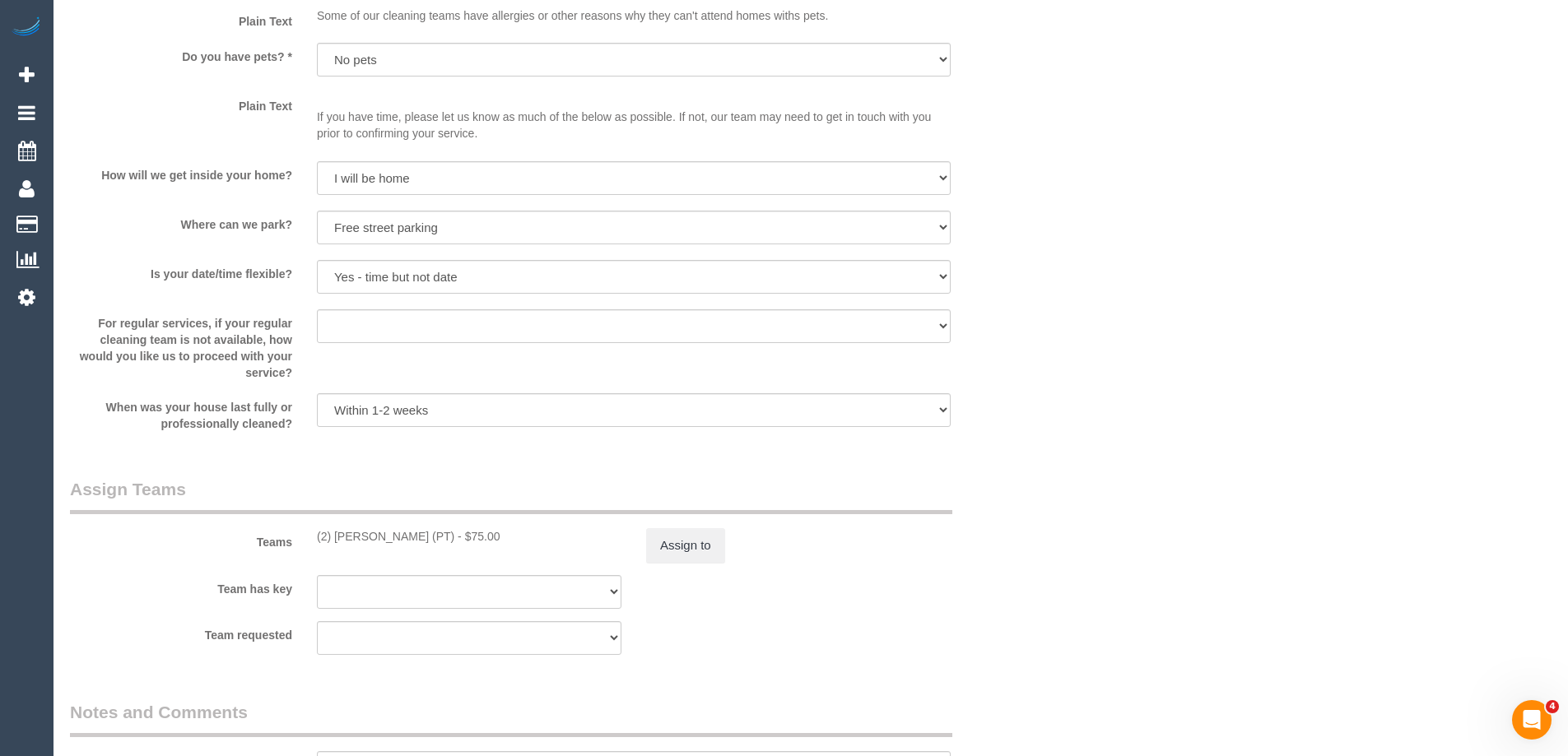
scroll to position [2222, 0]
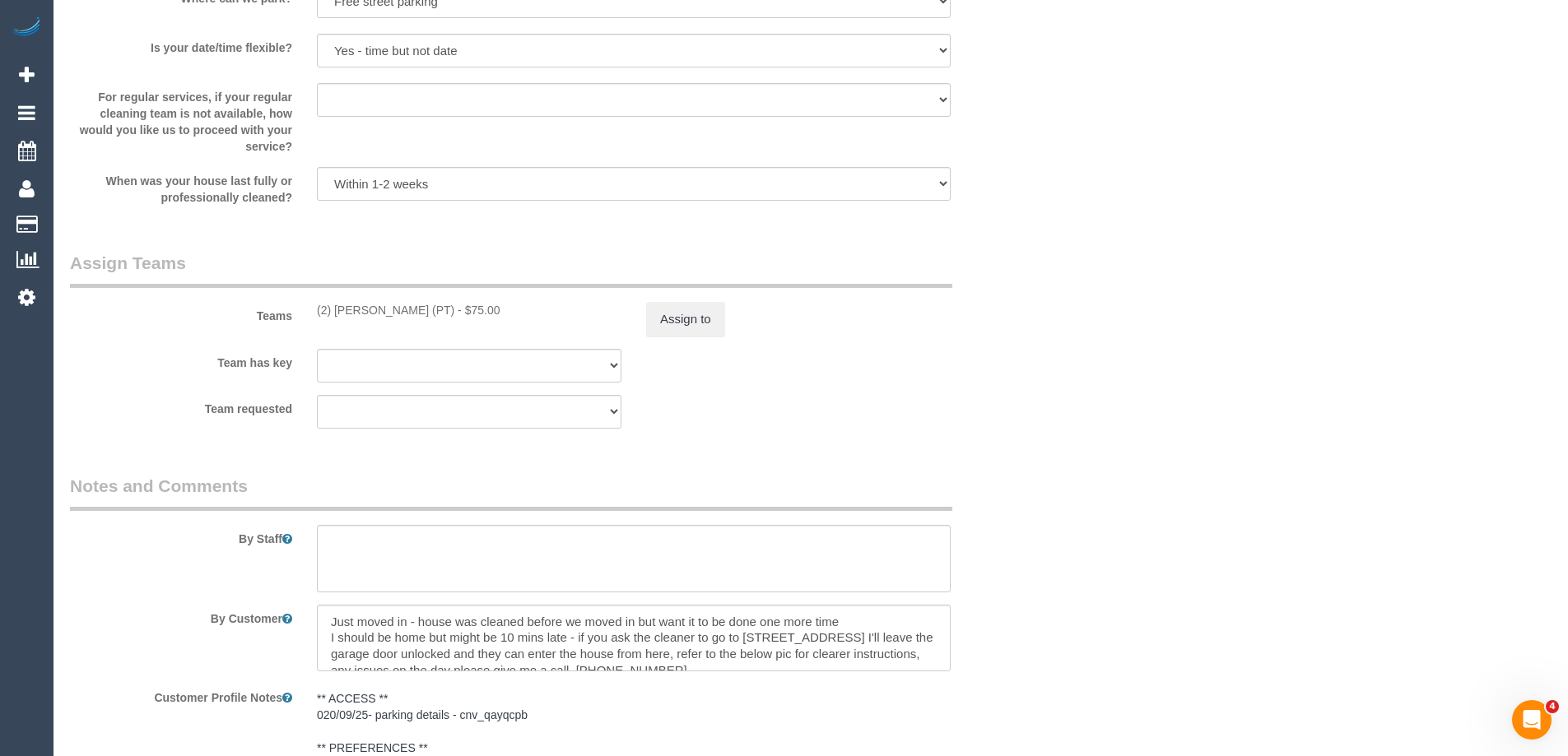
select select "spot13"
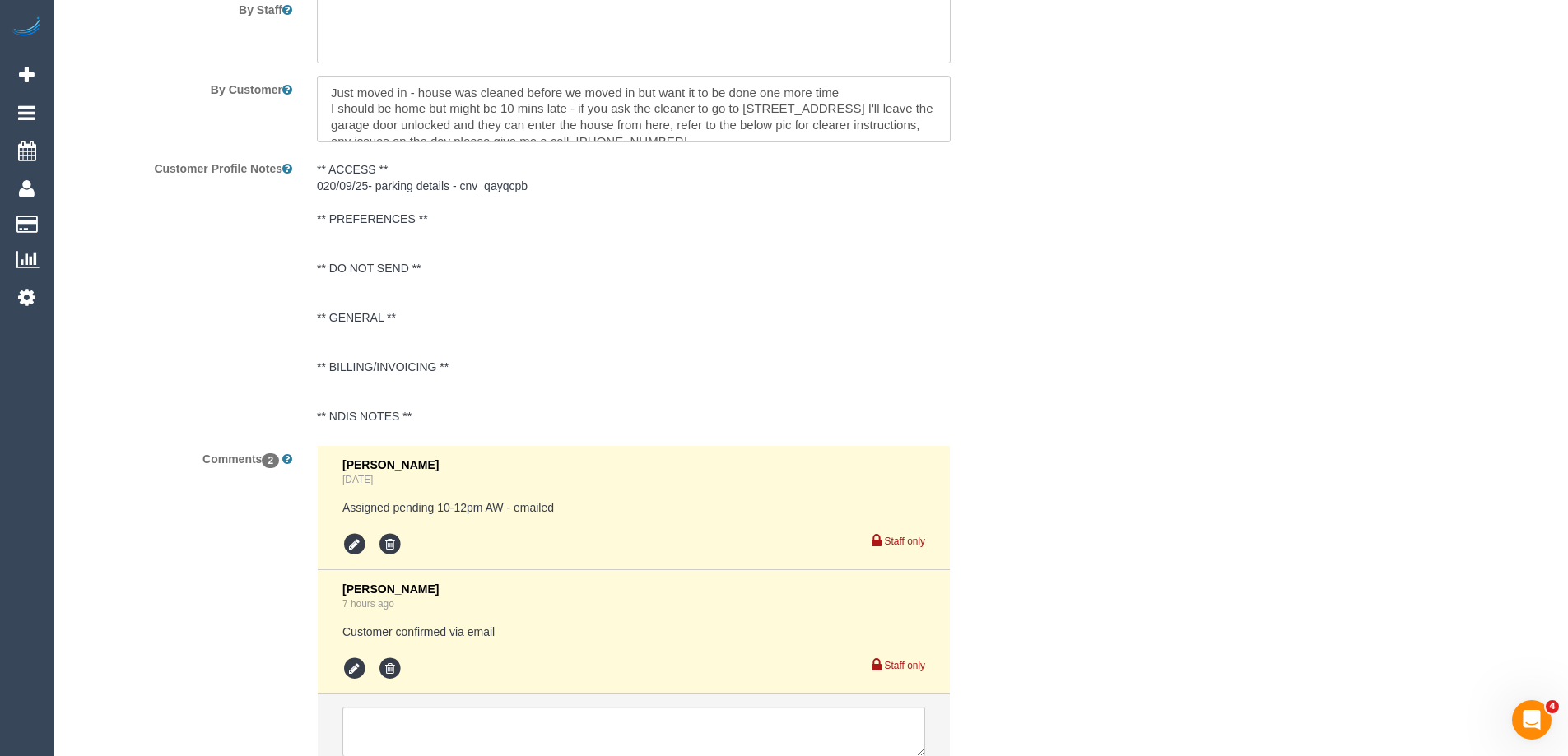
scroll to position [2885, 0]
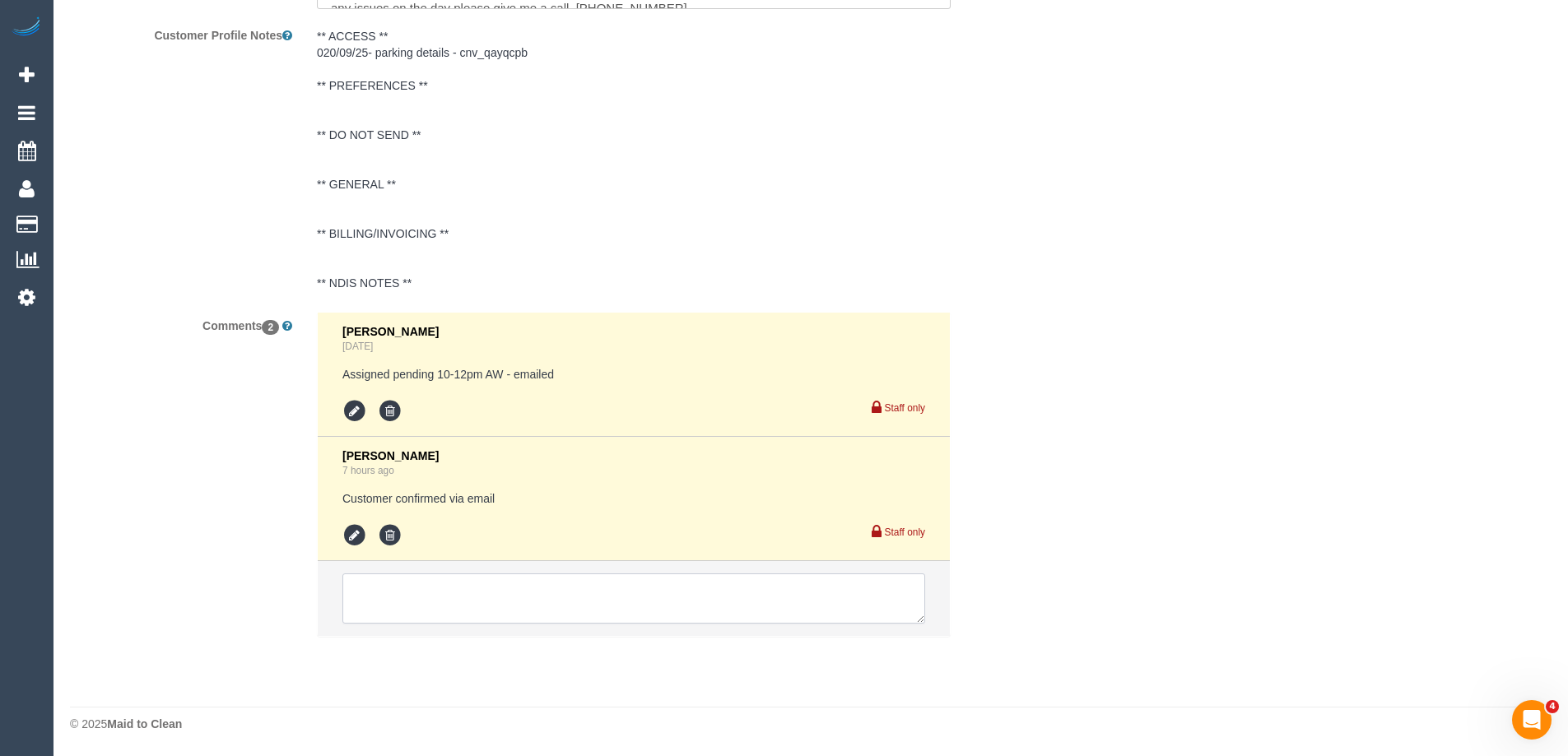
click at [431, 588] on textarea at bounding box center [633, 599] width 583 height 51
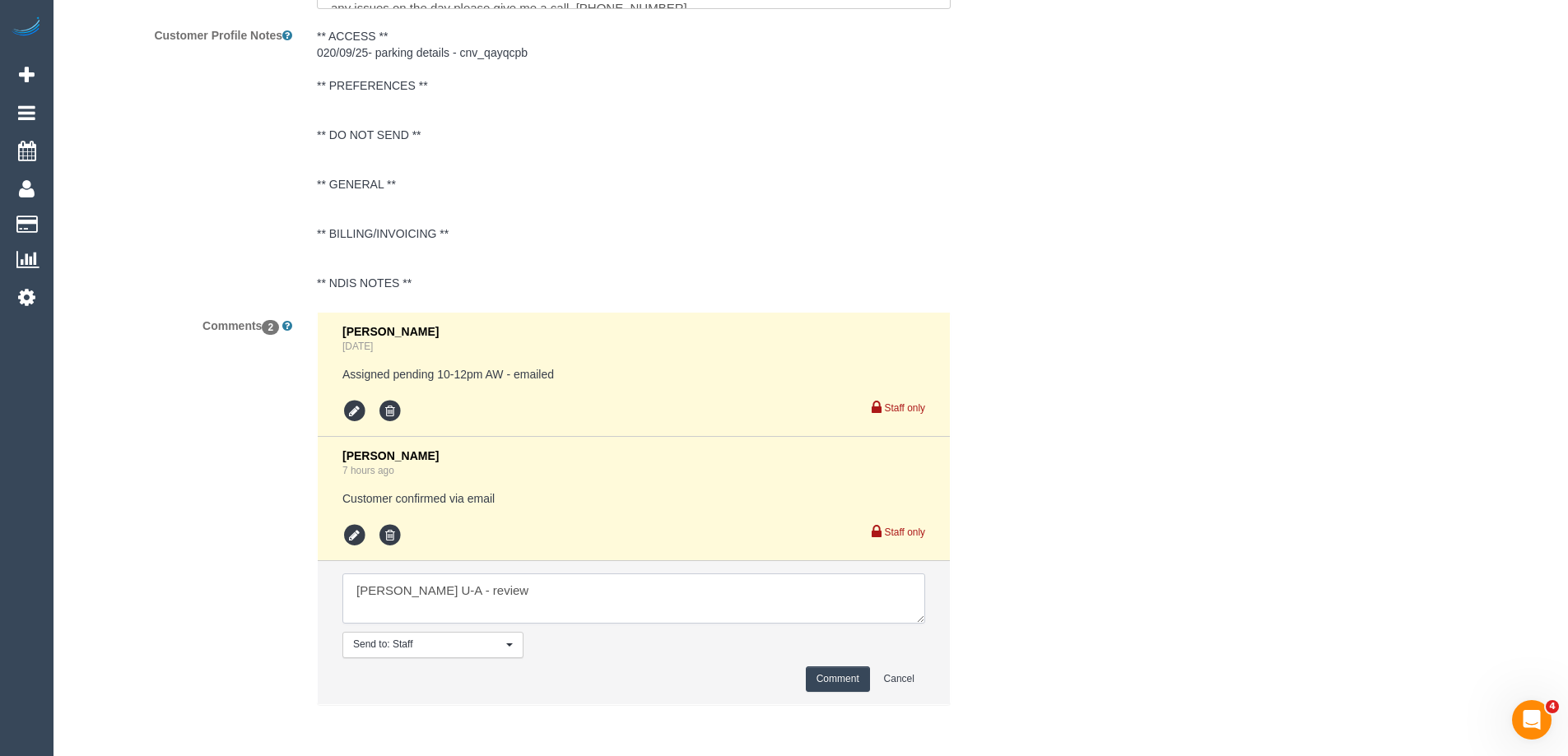
drag, startPoint x: 481, startPoint y: 591, endPoint x: 435, endPoint y: 587, distance: 46.2
click at [435, 587] on textarea at bounding box center [633, 599] width 583 height 51
click at [499, 593] on textarea at bounding box center [633, 599] width 583 height 51
type textarea "Reggy U-A - review to make space"
click at [833, 672] on button "Comment" at bounding box center [837, 679] width 64 height 25
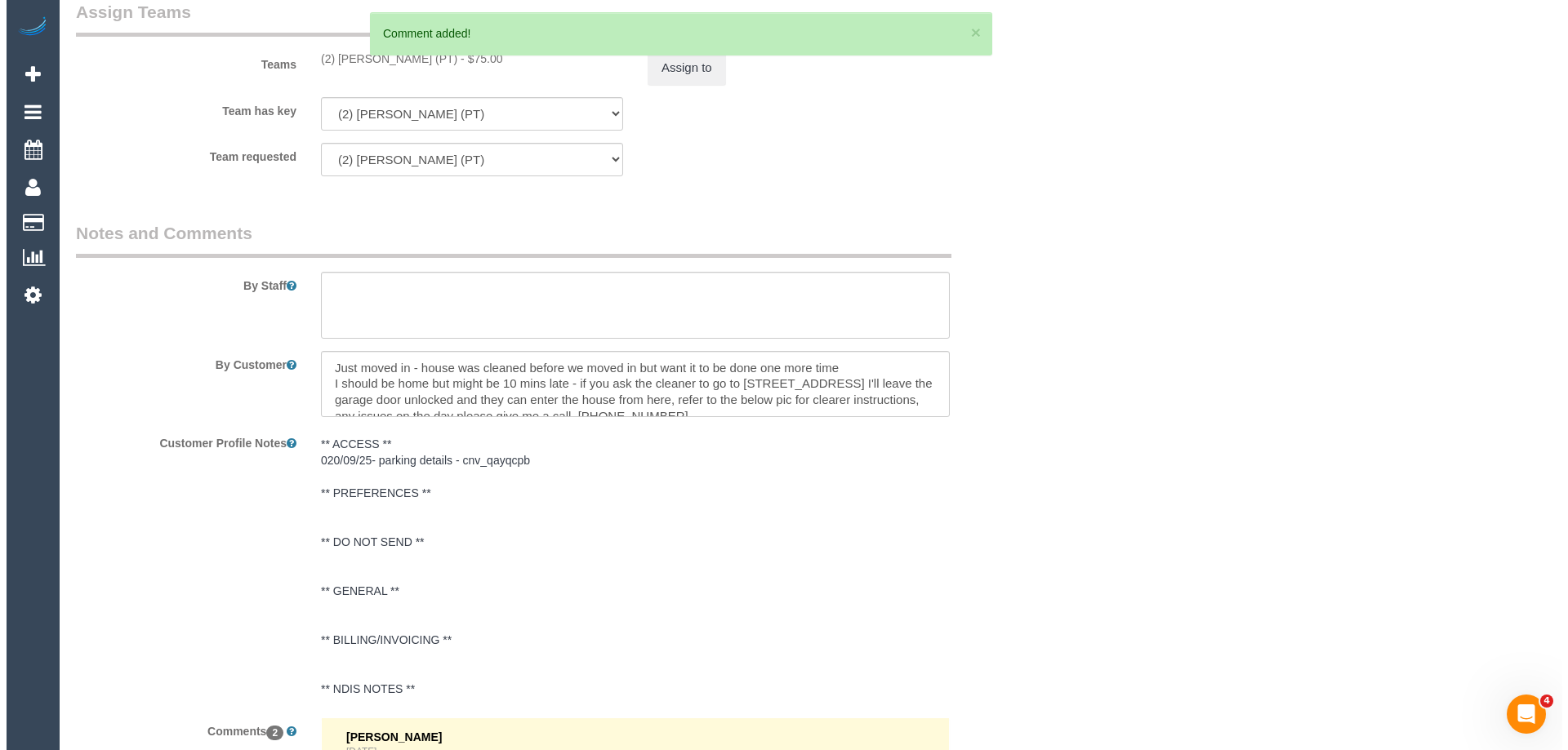
scroll to position [2290, 0]
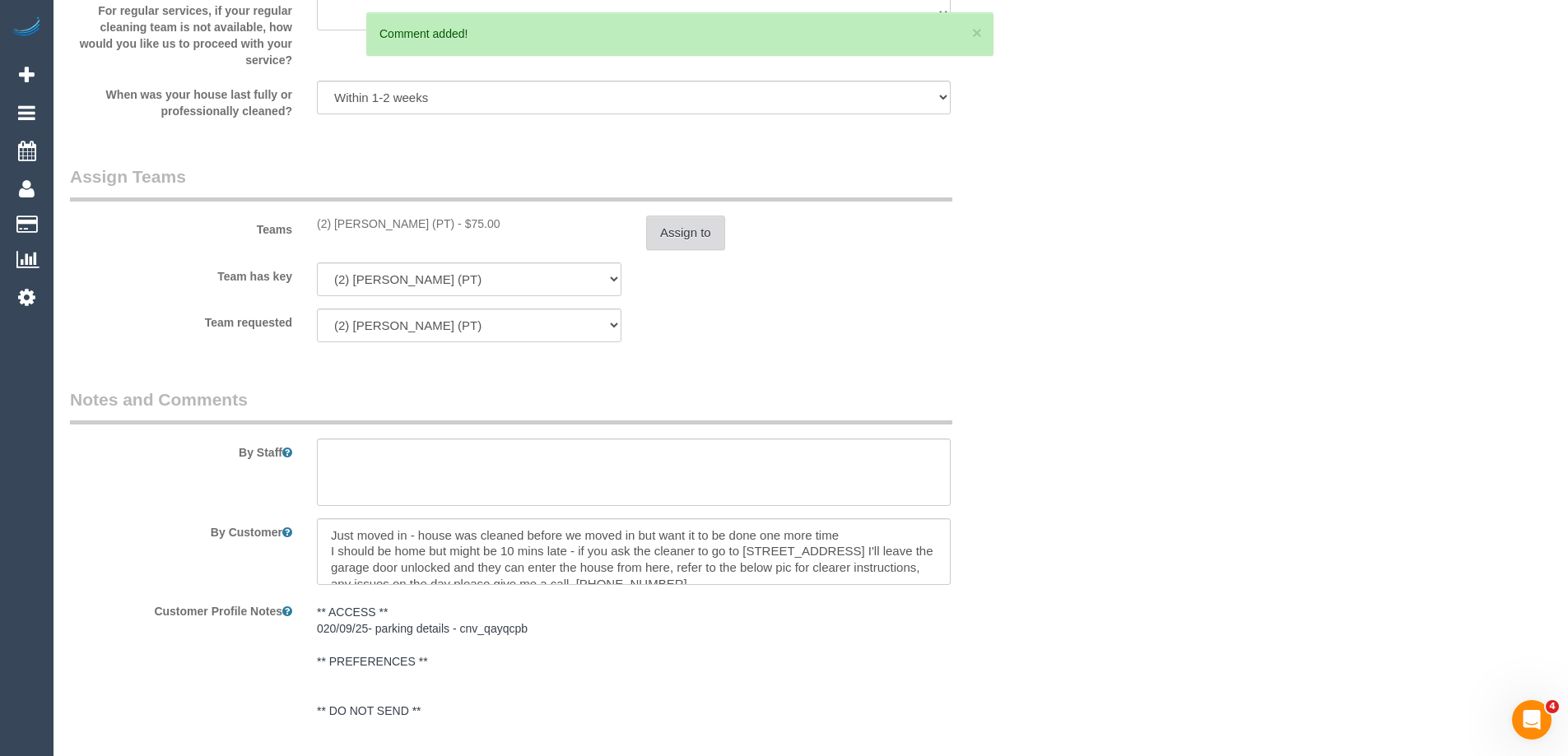
click at [693, 246] on button "Assign to" at bounding box center [685, 233] width 79 height 34
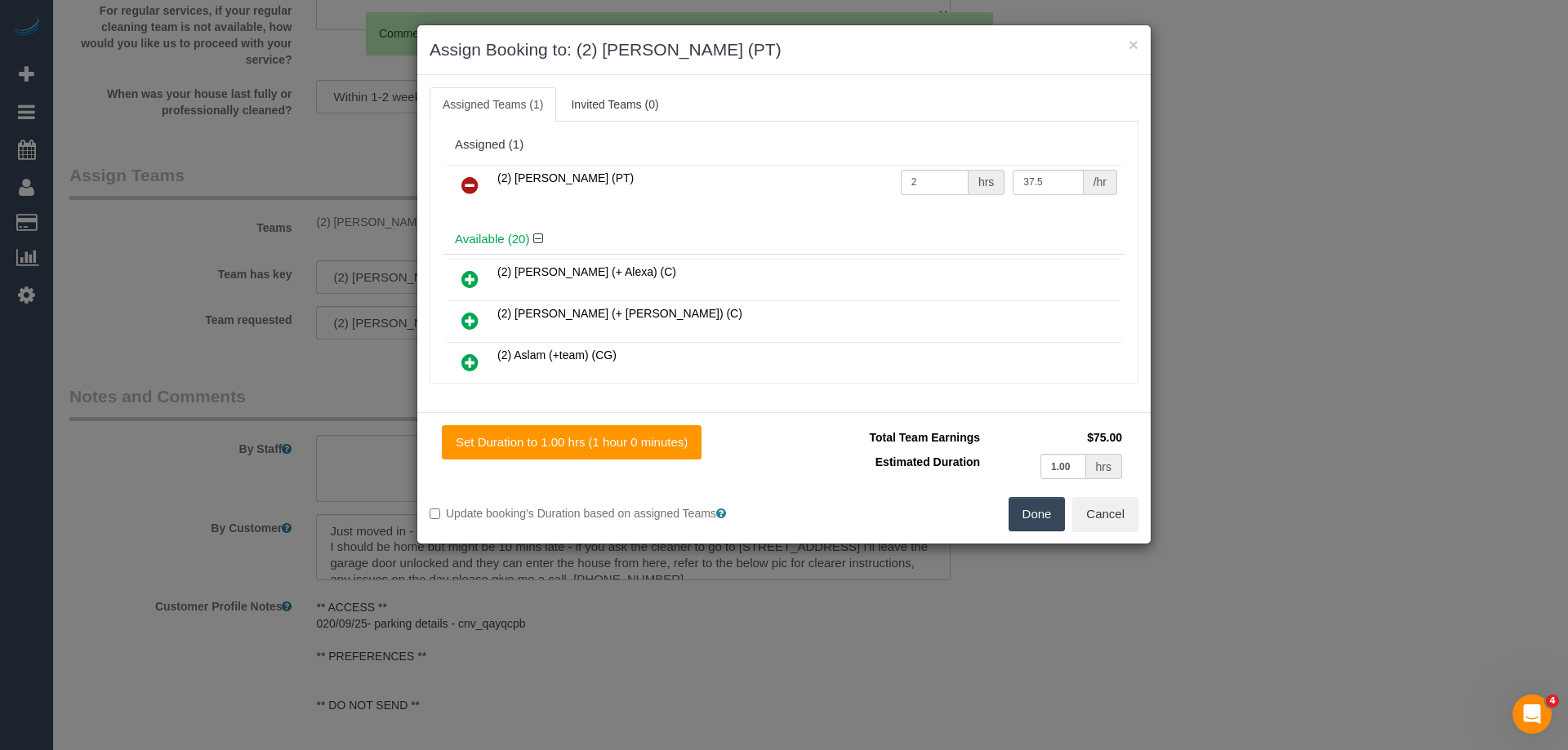
click at [470, 177] on icon at bounding box center [470, 185] width 17 height 20
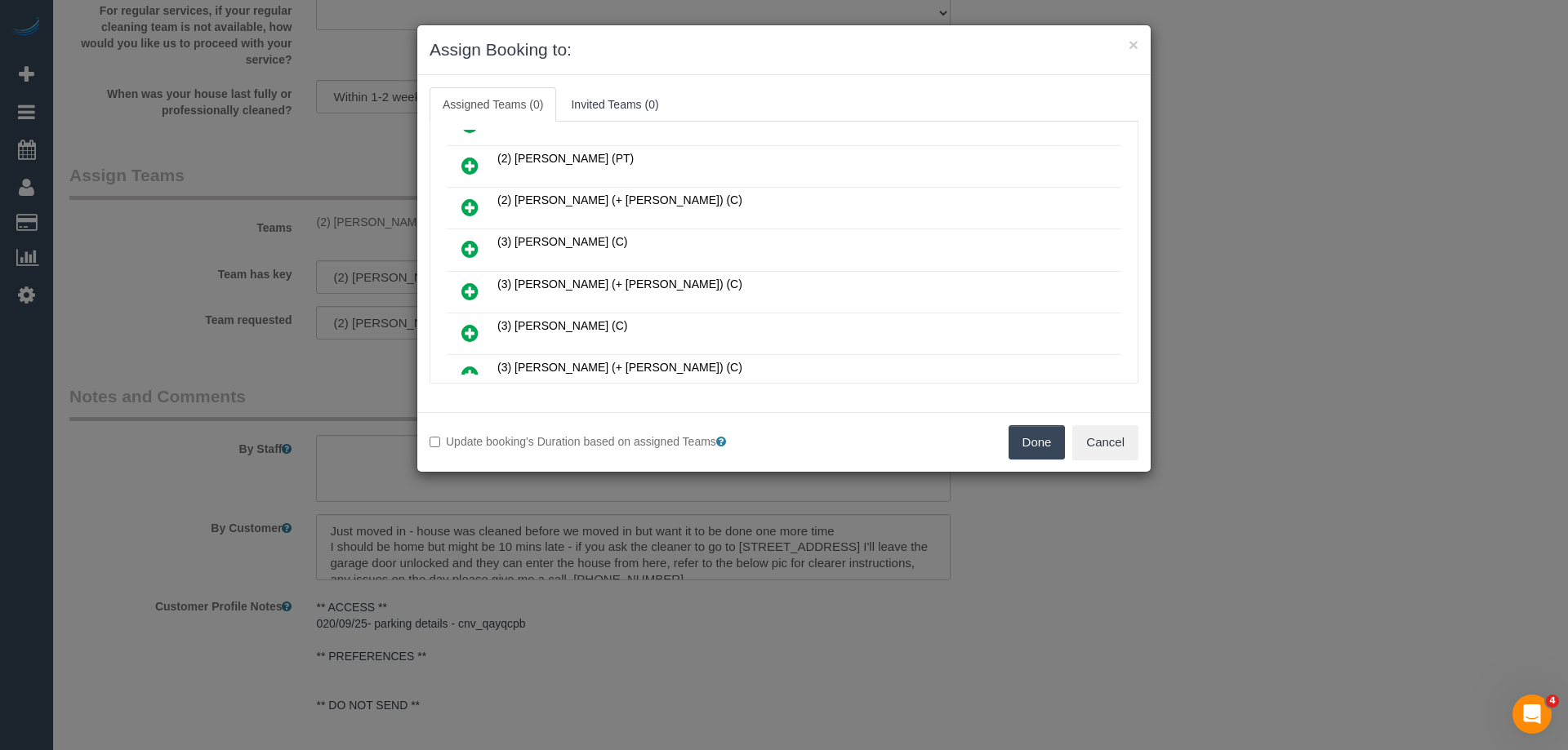
scroll to position [490, 0]
click at [814, 75] on div "Assigned Teams (0) Invited Teams (0) Assigned (0) No Assigned Teams Available (…" at bounding box center [784, 244] width 733 height 337
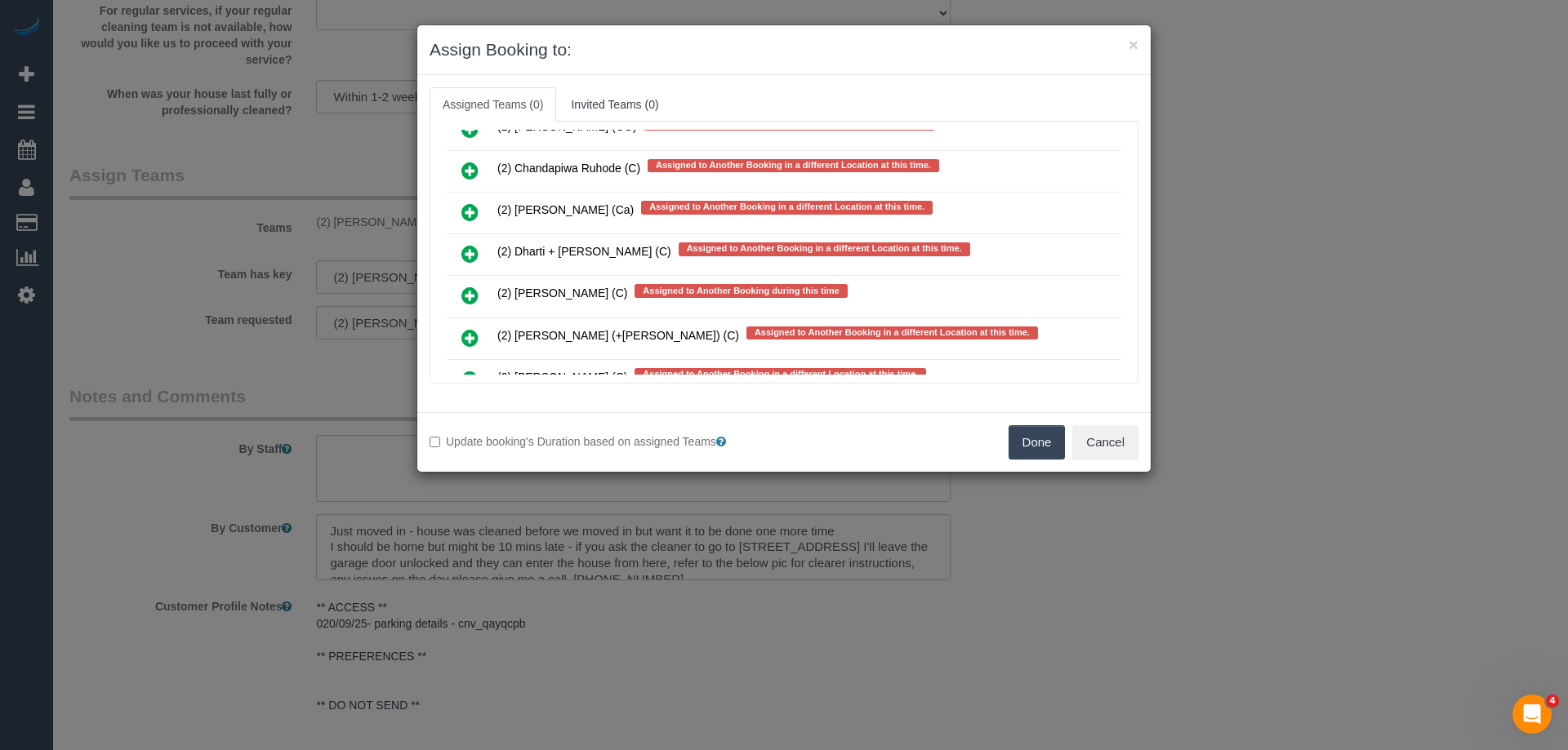
click at [473, 249] on icon at bounding box center [470, 254] width 17 height 20
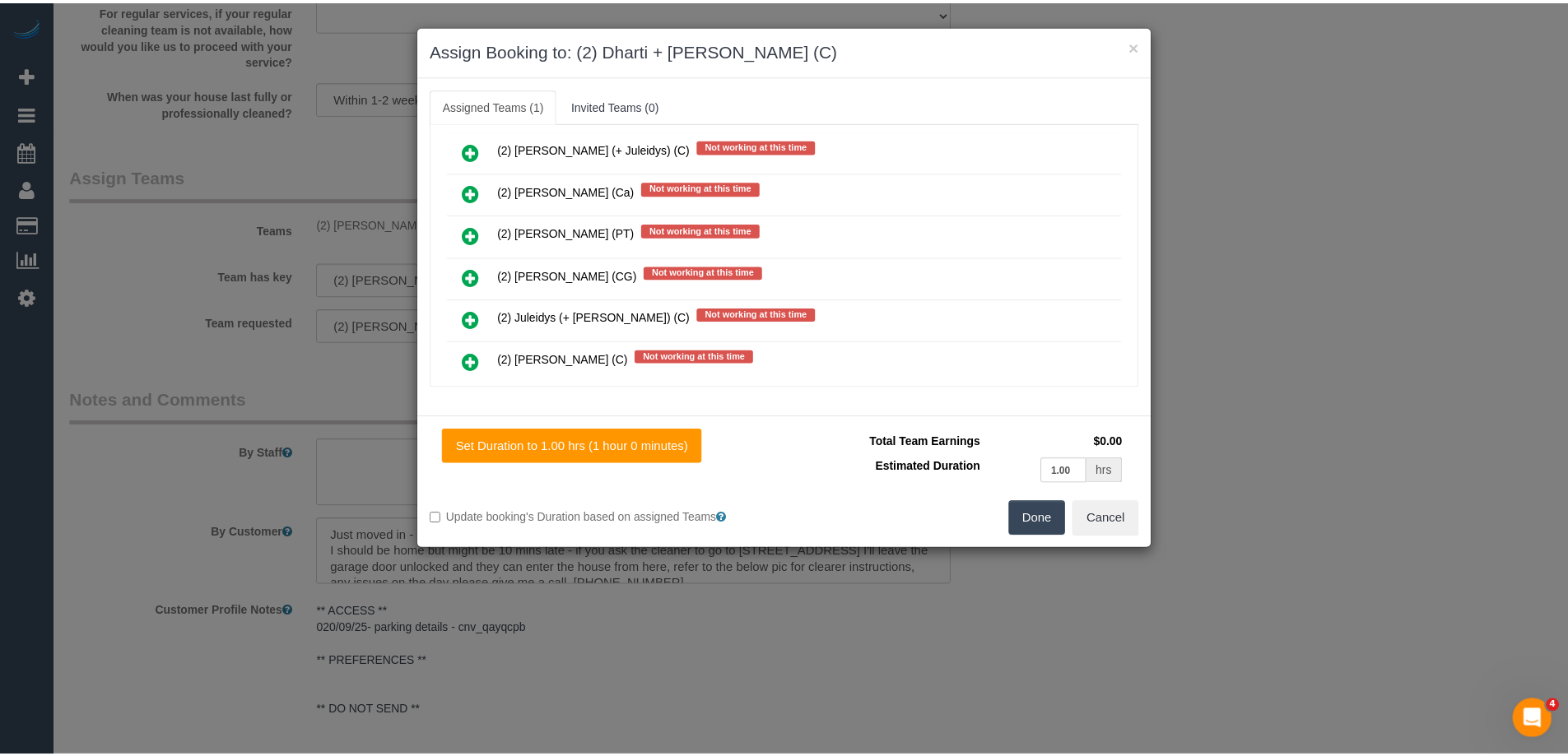
scroll to position [0, 0]
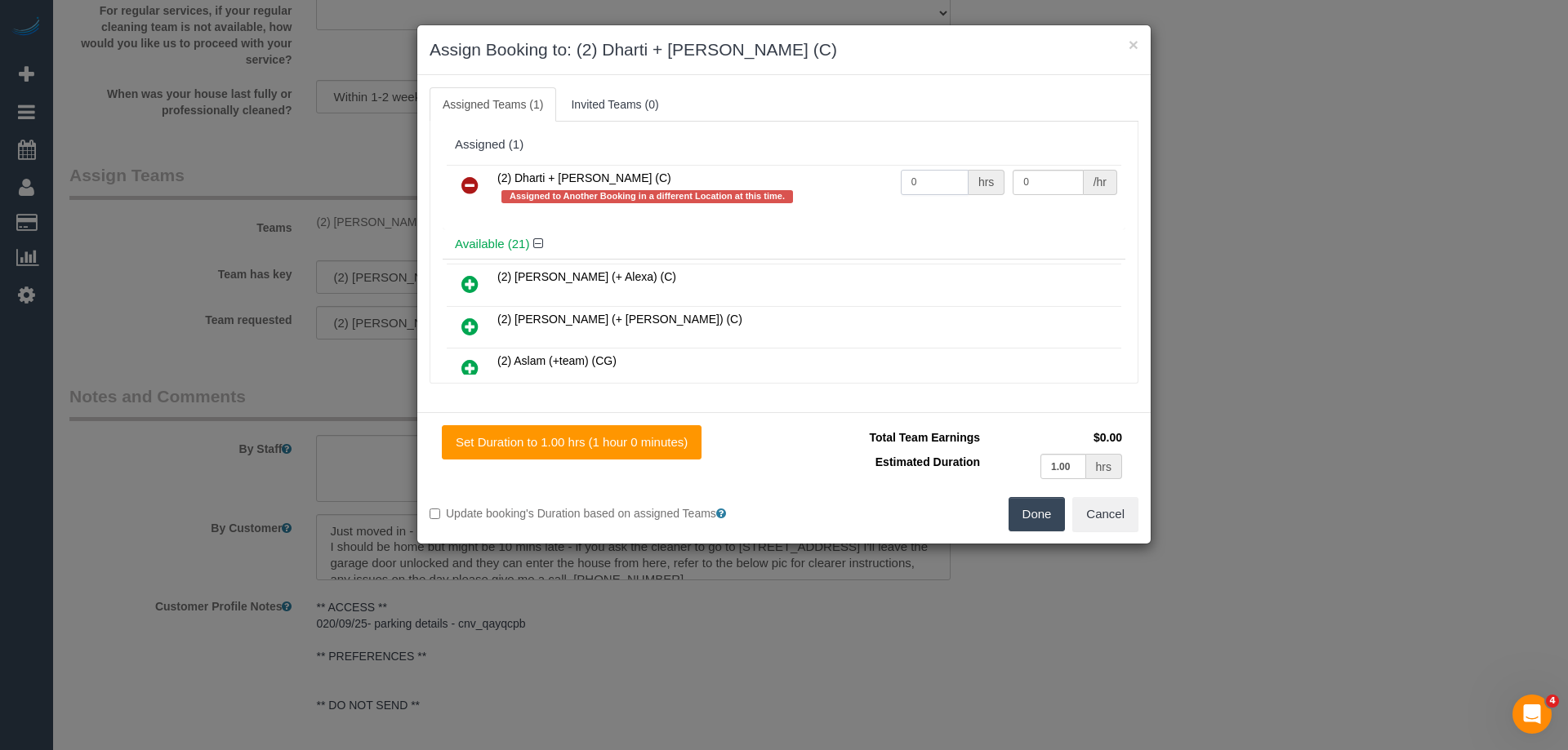
click at [923, 185] on input "0" at bounding box center [935, 183] width 68 height 25
type input "2"
click at [1047, 188] on input "0" at bounding box center [1047, 183] width 70 height 25
type input "37.5"
click at [1048, 511] on button "Done" at bounding box center [1037, 514] width 57 height 34
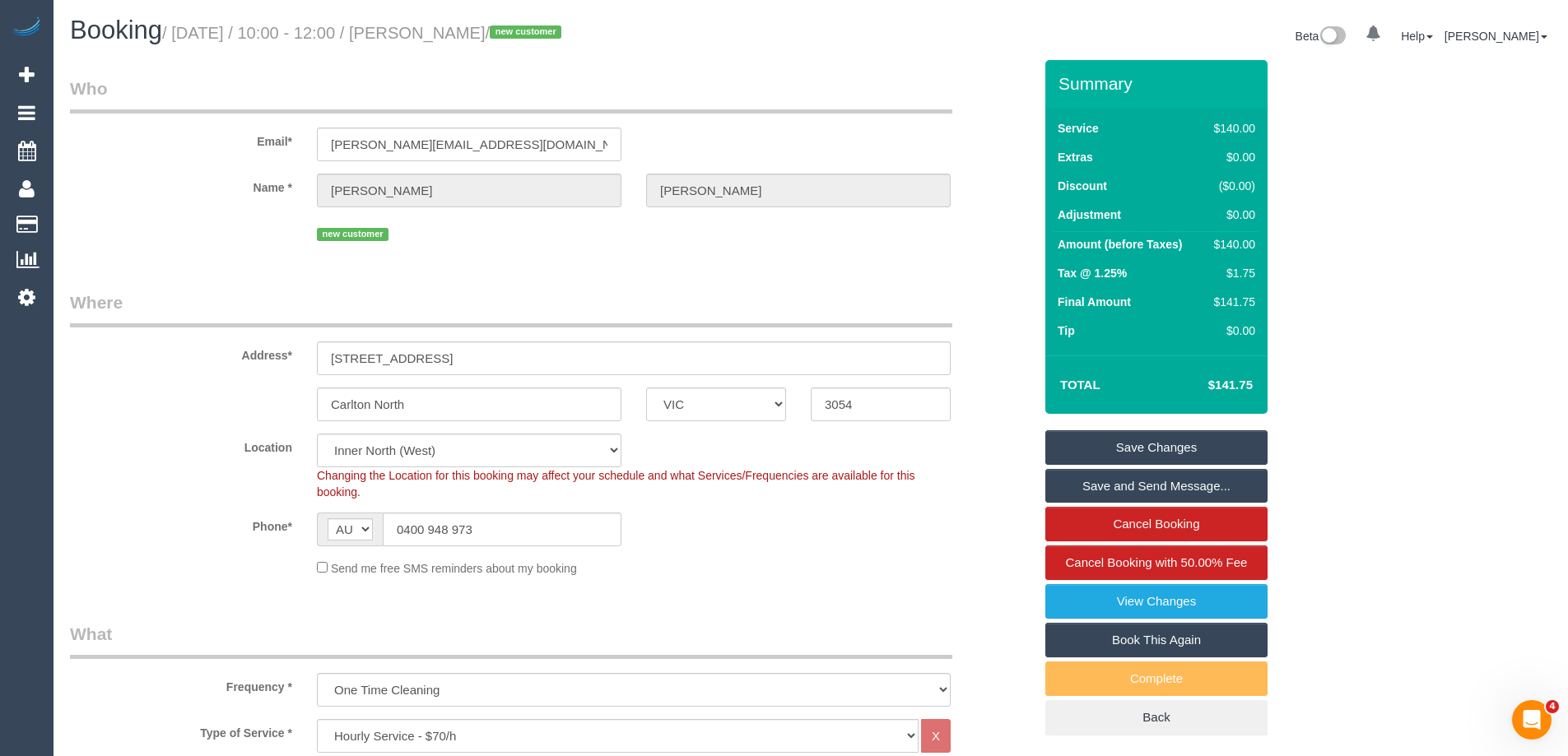
click at [1130, 450] on link "Save Changes" at bounding box center [1156, 448] width 222 height 34
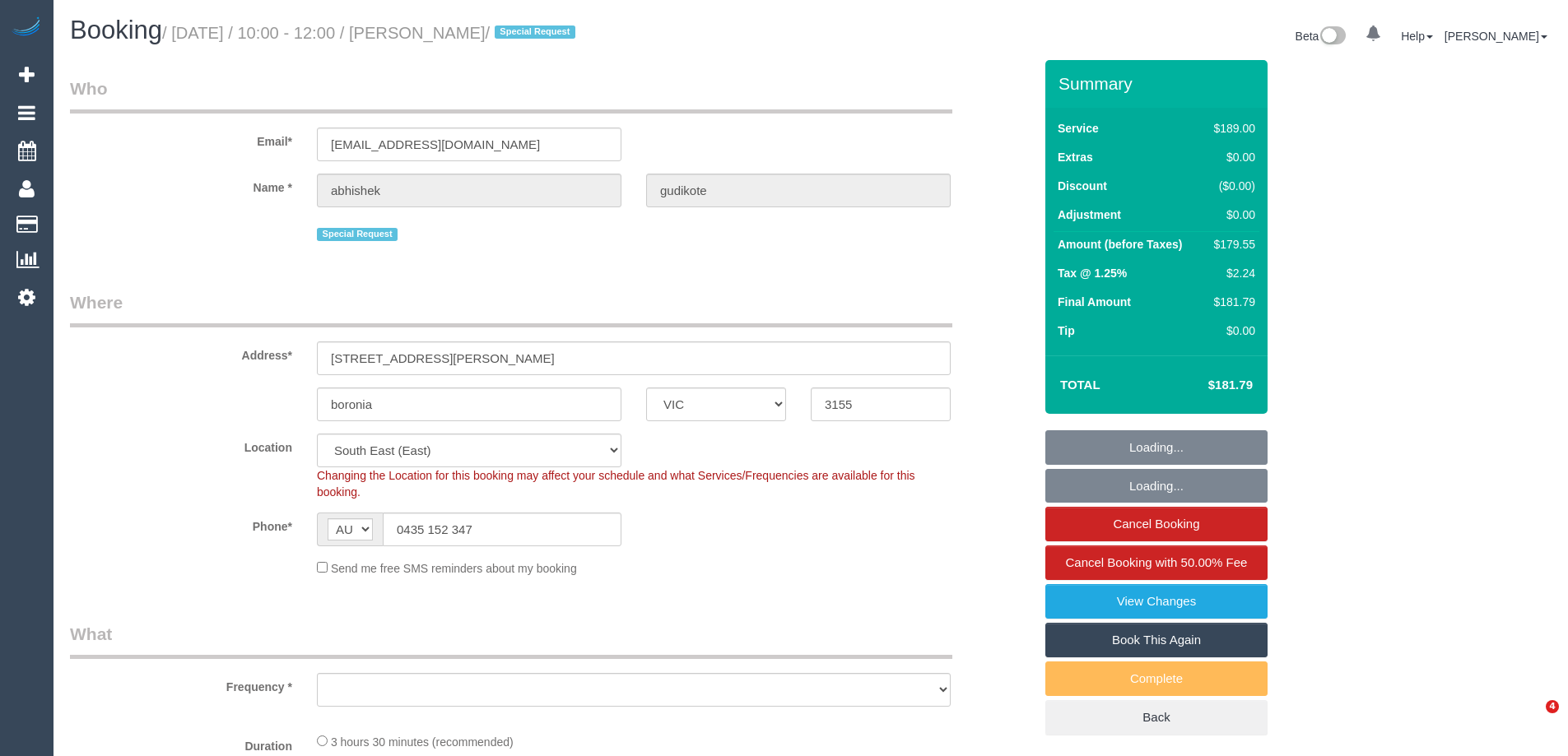
select select "VIC"
select select "number:28"
select select "number:14"
select select "number:19"
select select "number:36"
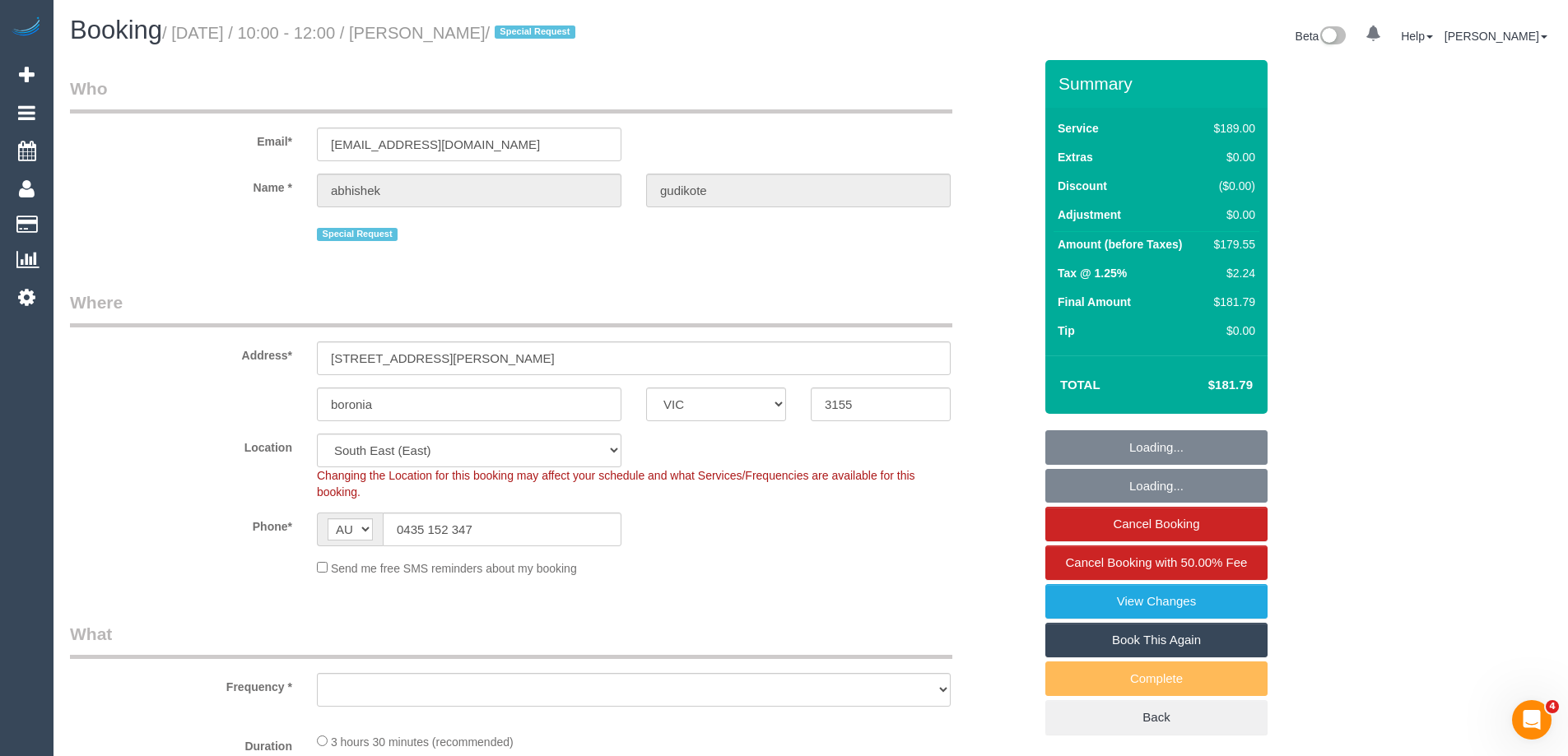
select select "number:33"
select select "object:1354"
select select "string:stripe-pm_1QFnoa2GScqysDRVAmUsthfz"
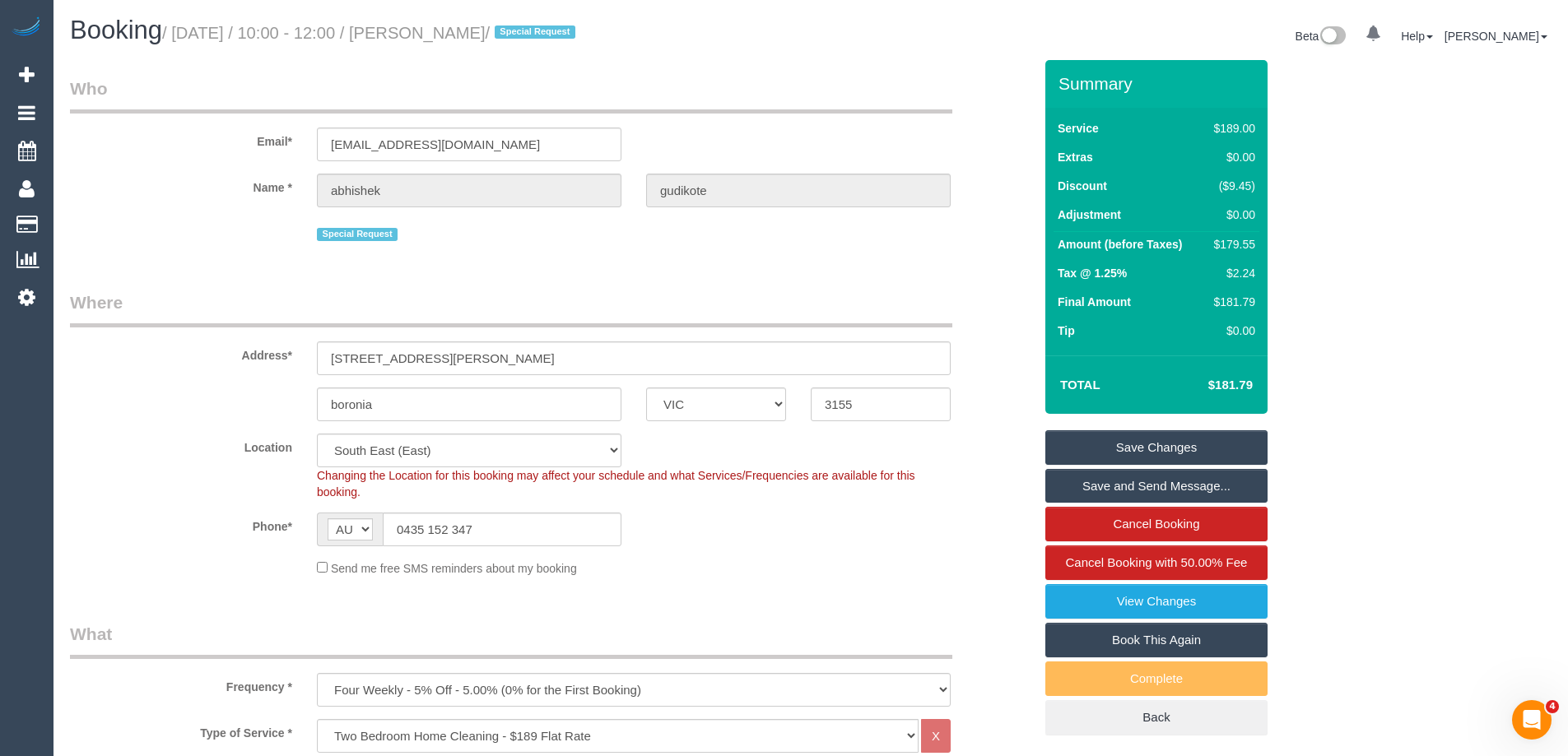
drag, startPoint x: 595, startPoint y: 34, endPoint x: 465, endPoint y: 29, distance: 130.1
click at [465, 29] on small "/ [DATE] / 10:00 - 12:00 / [PERSON_NAME] / Special Request" at bounding box center [371, 33] width 418 height 18
click at [790, 564] on div "Send me free SMS reminders about my booking" at bounding box center [633, 568] width 658 height 18
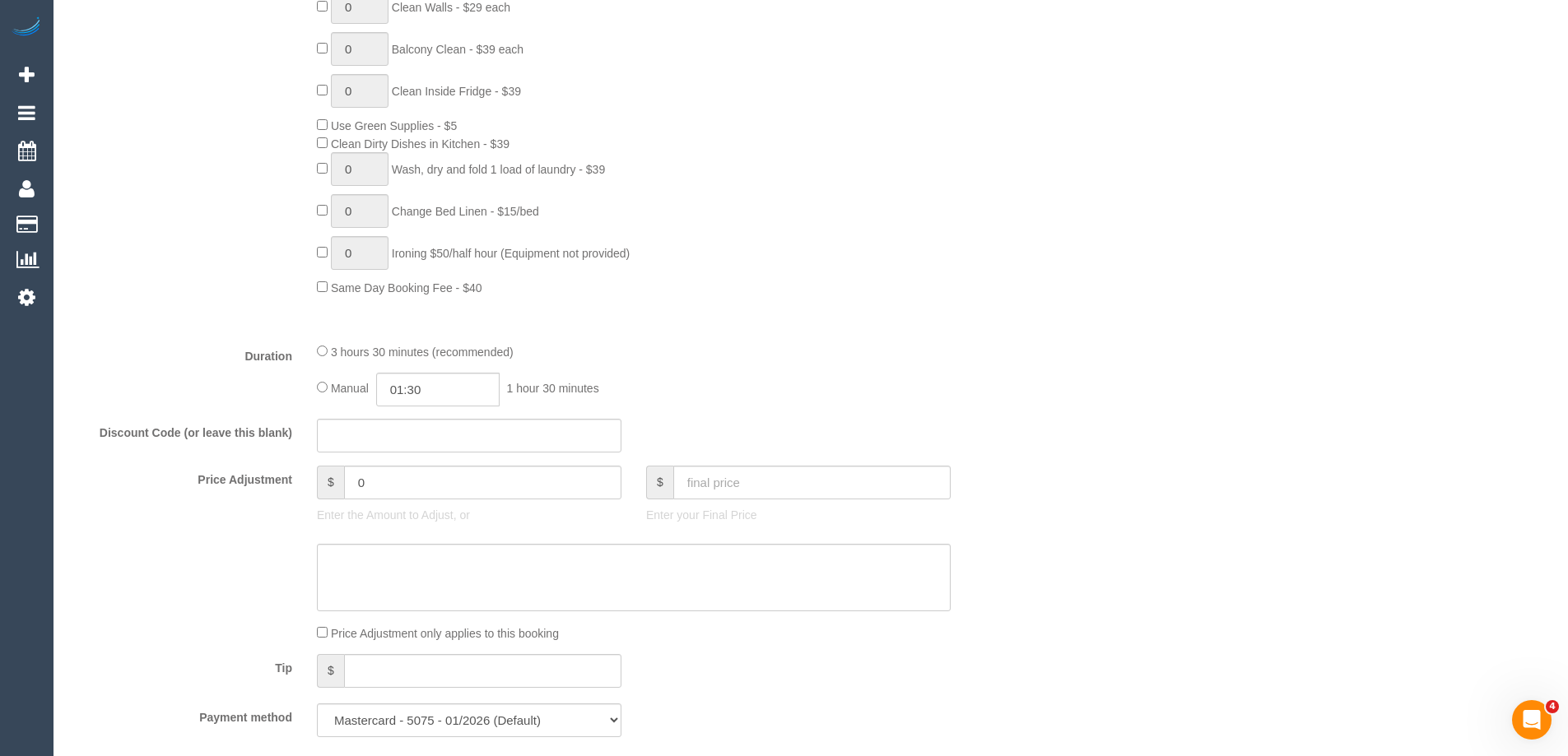
scroll to position [3206, 0]
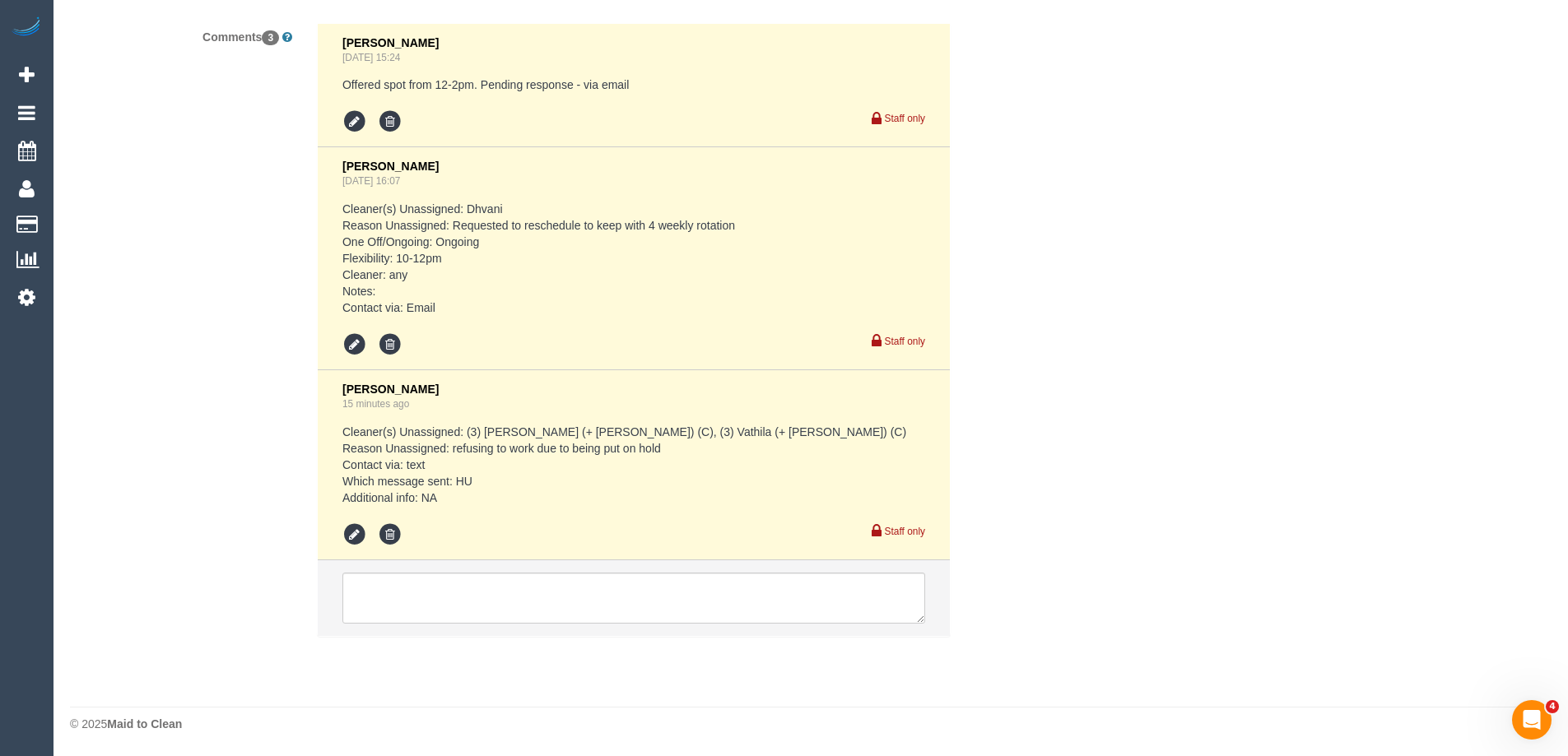
drag, startPoint x: 1234, startPoint y: 368, endPoint x: 1224, endPoint y: 389, distance: 23.3
click at [504, 597] on textarea at bounding box center [633, 598] width 583 height 51
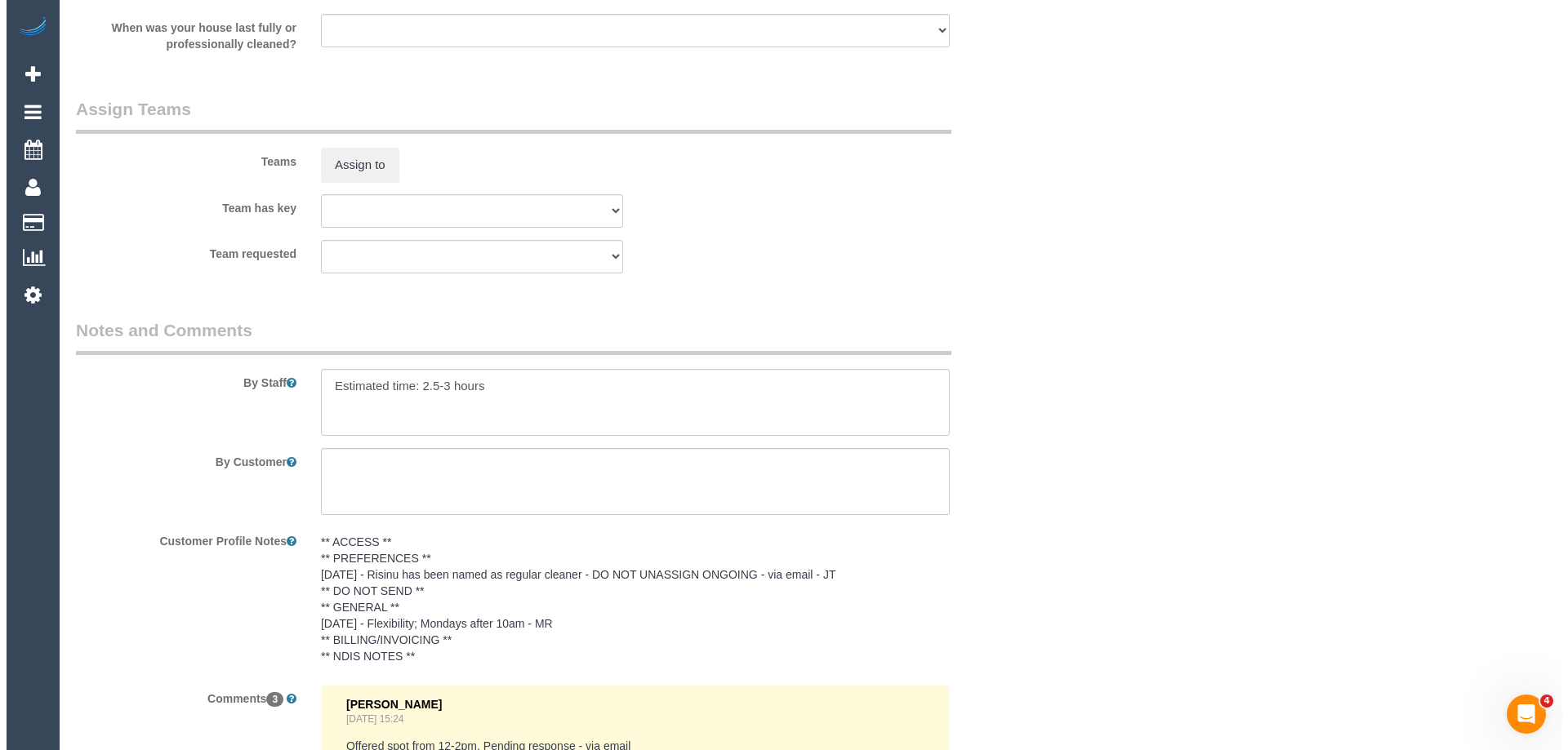
scroll to position [2364, 0]
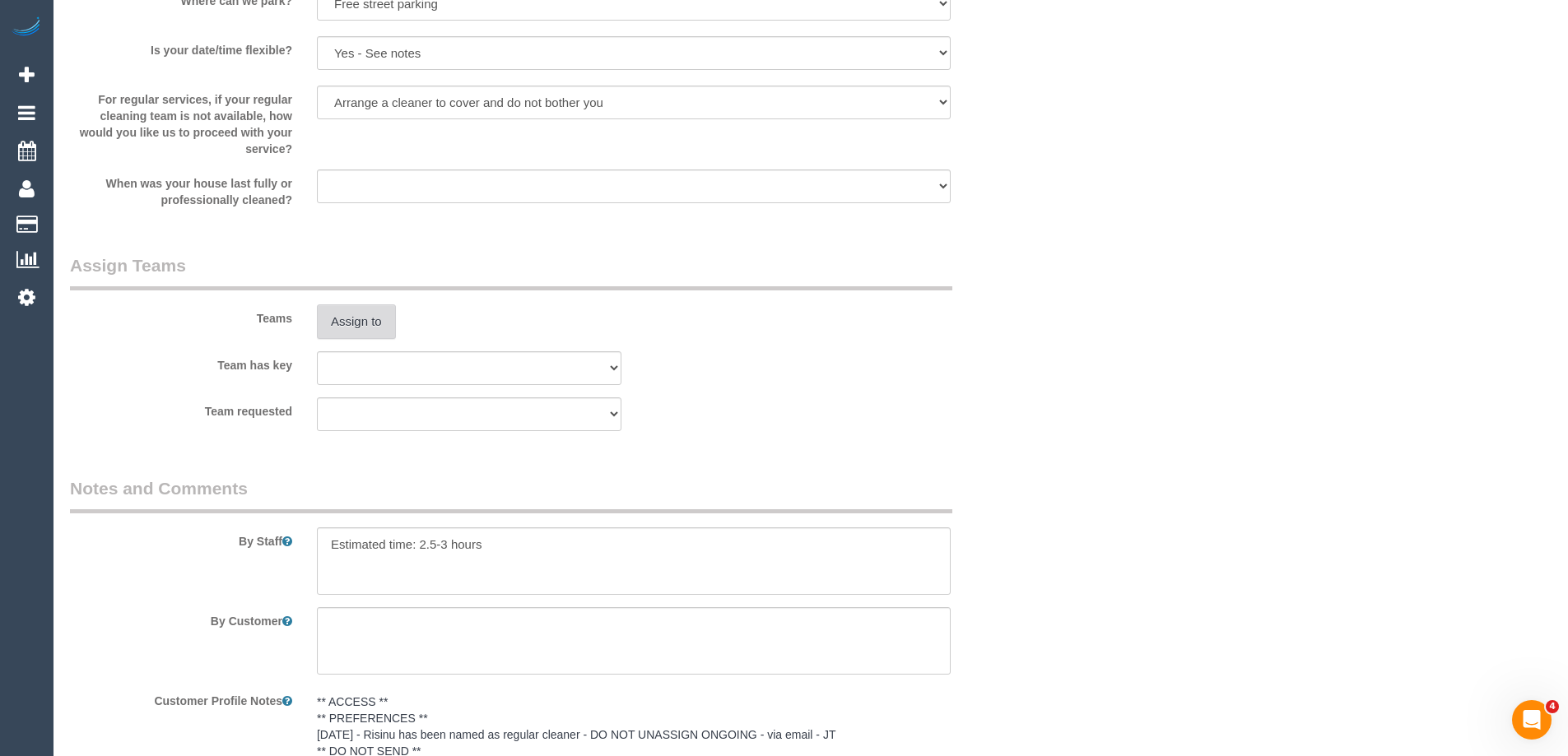
click at [350, 315] on button "Assign to" at bounding box center [356, 322] width 79 height 34
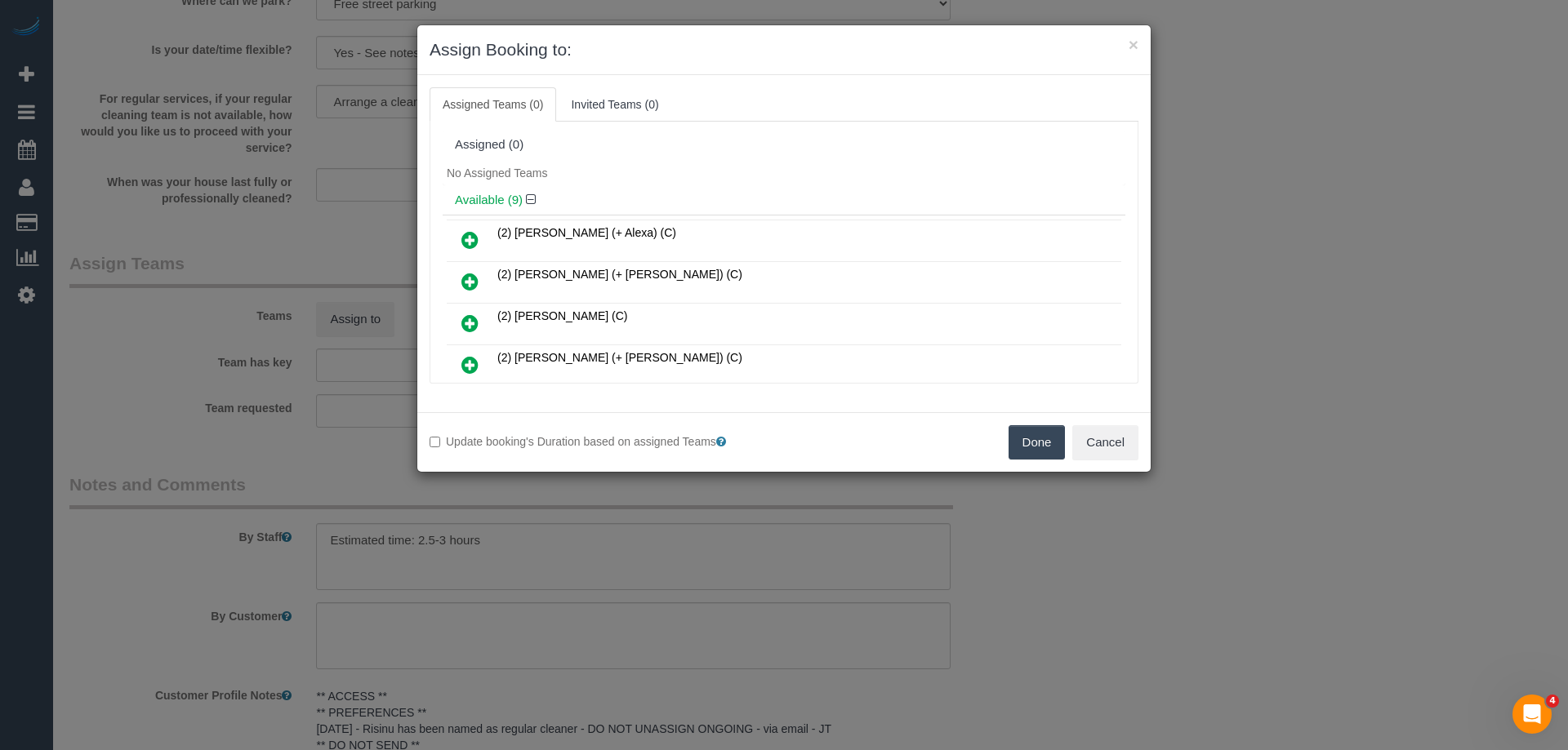
click at [658, 180] on div "No Assigned Teams" at bounding box center [784, 173] width 683 height 24
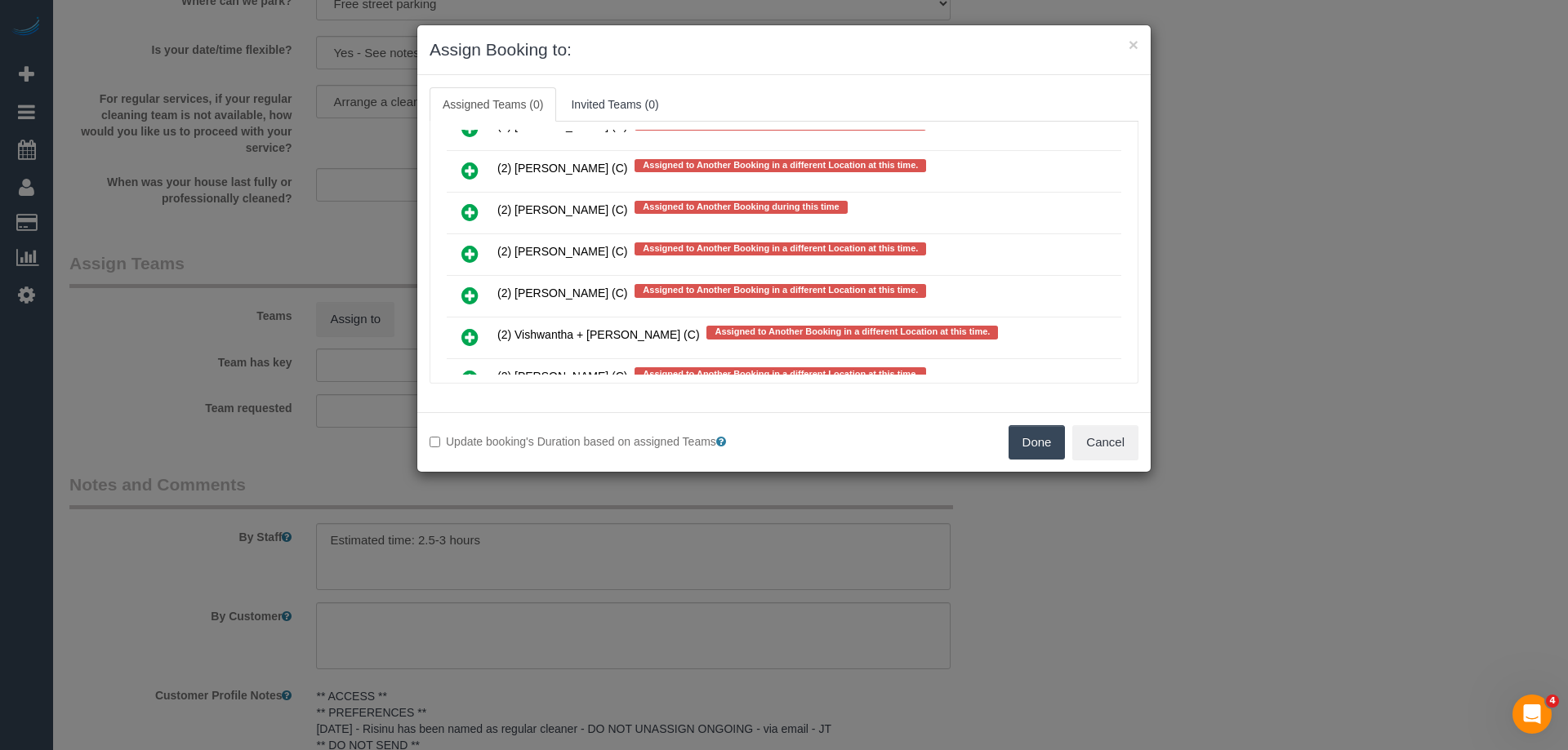
scroll to position [3885, 0]
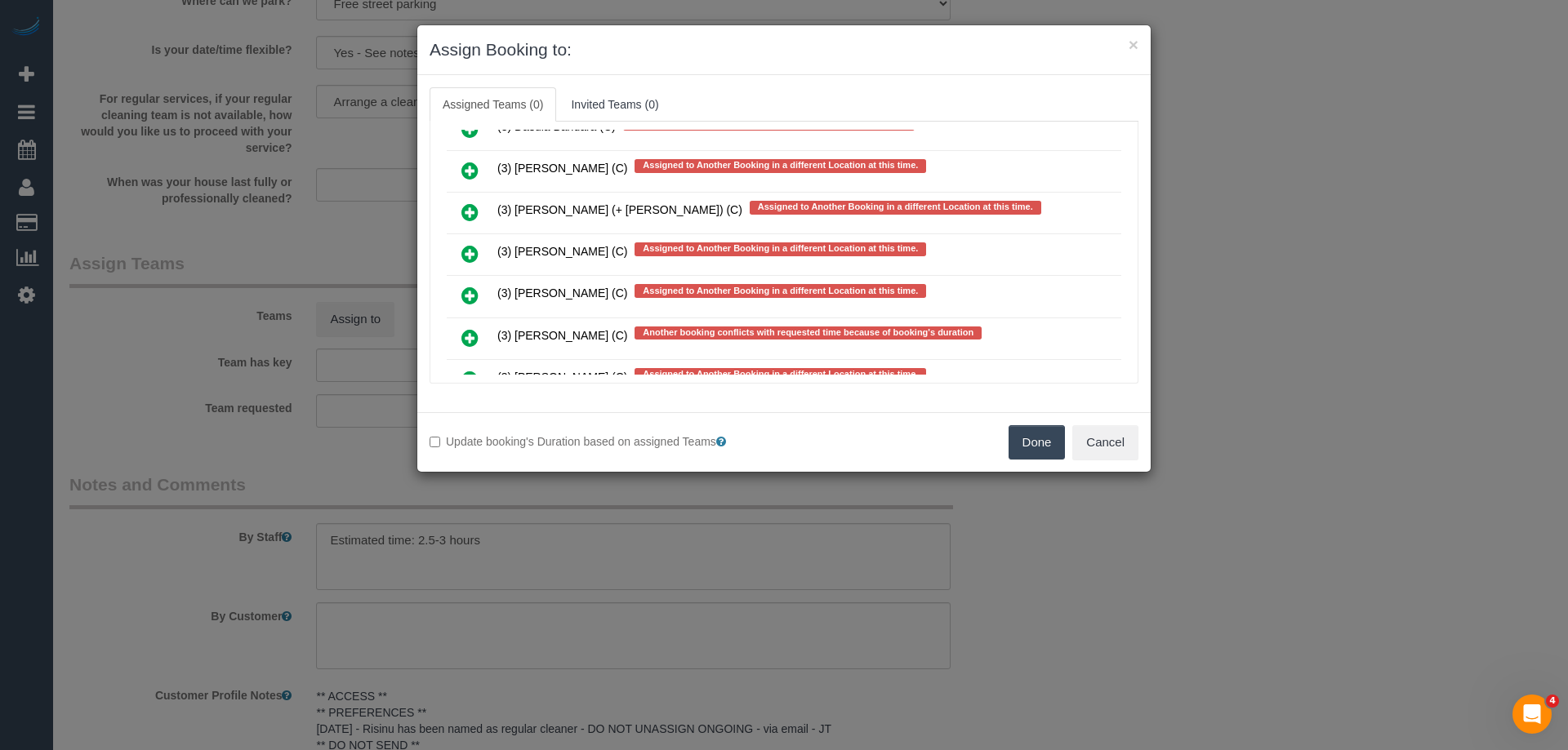
click at [469, 340] on icon at bounding box center [470, 338] width 17 height 20
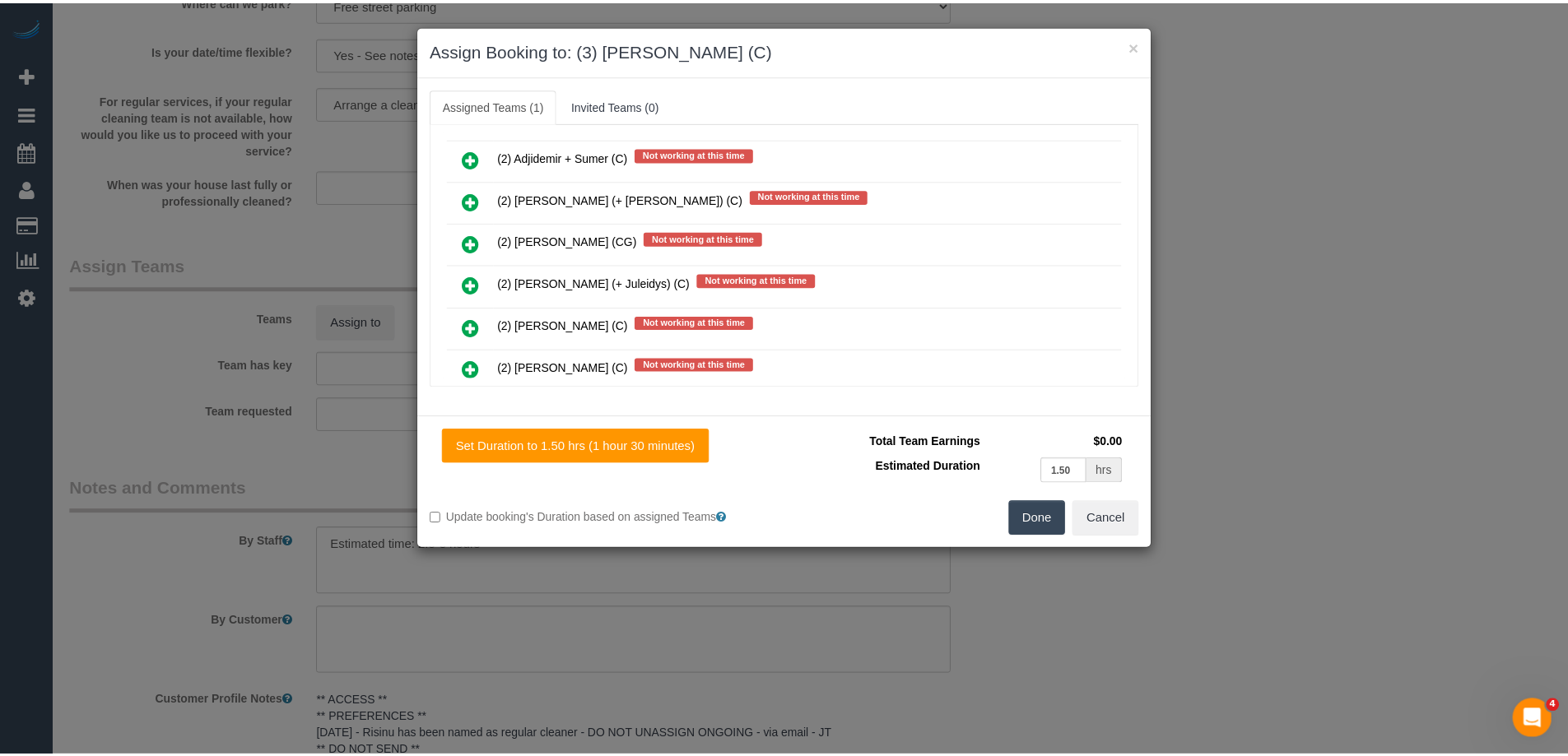
scroll to position [398, 0]
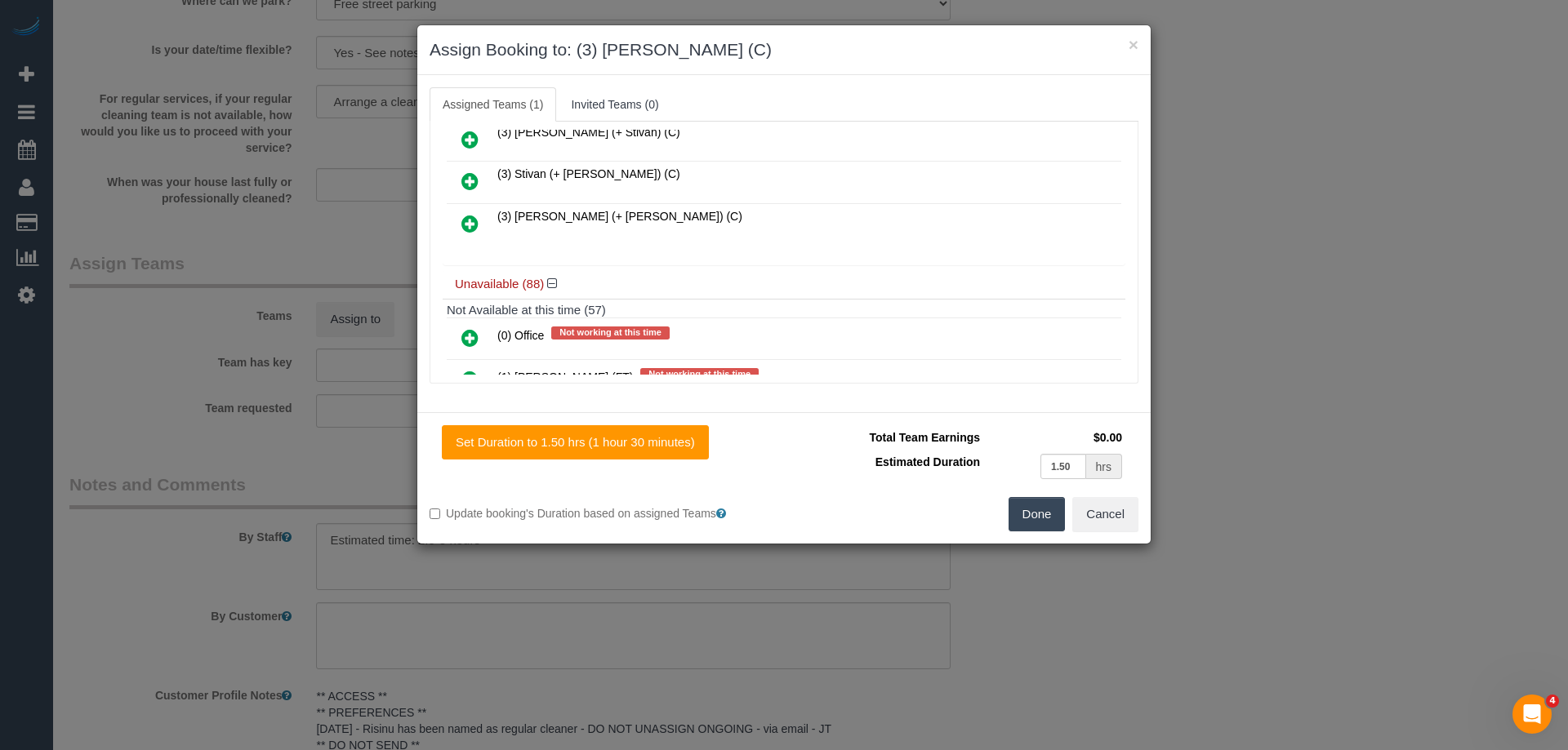
click at [1038, 511] on button "Done" at bounding box center [1037, 514] width 57 height 34
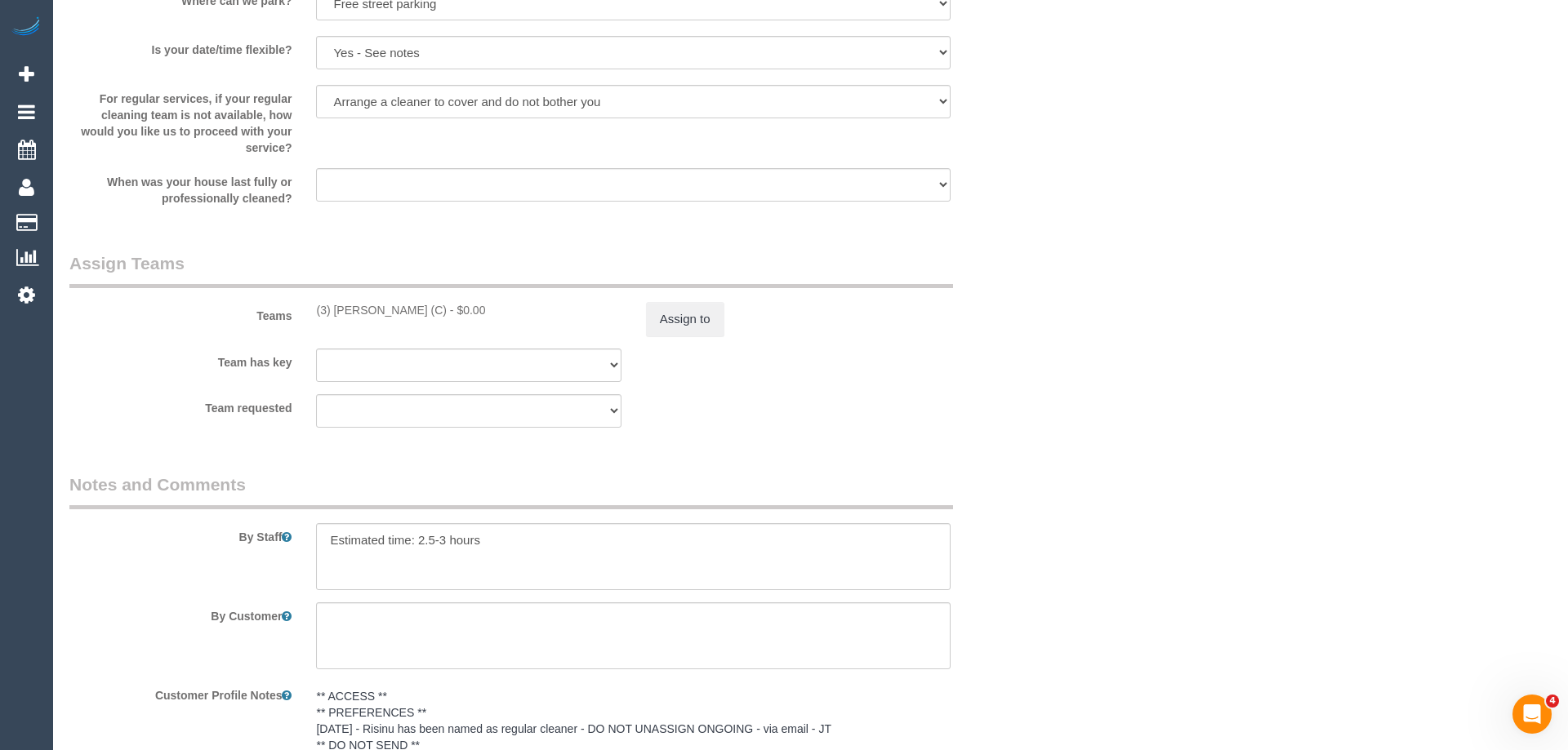
click at [1038, 511] on div "× Assign Booking to: (3) Manula Wimalasooriya (C) Assigned Teams (1) Invited Te…" at bounding box center [784, 375] width 1568 height 750
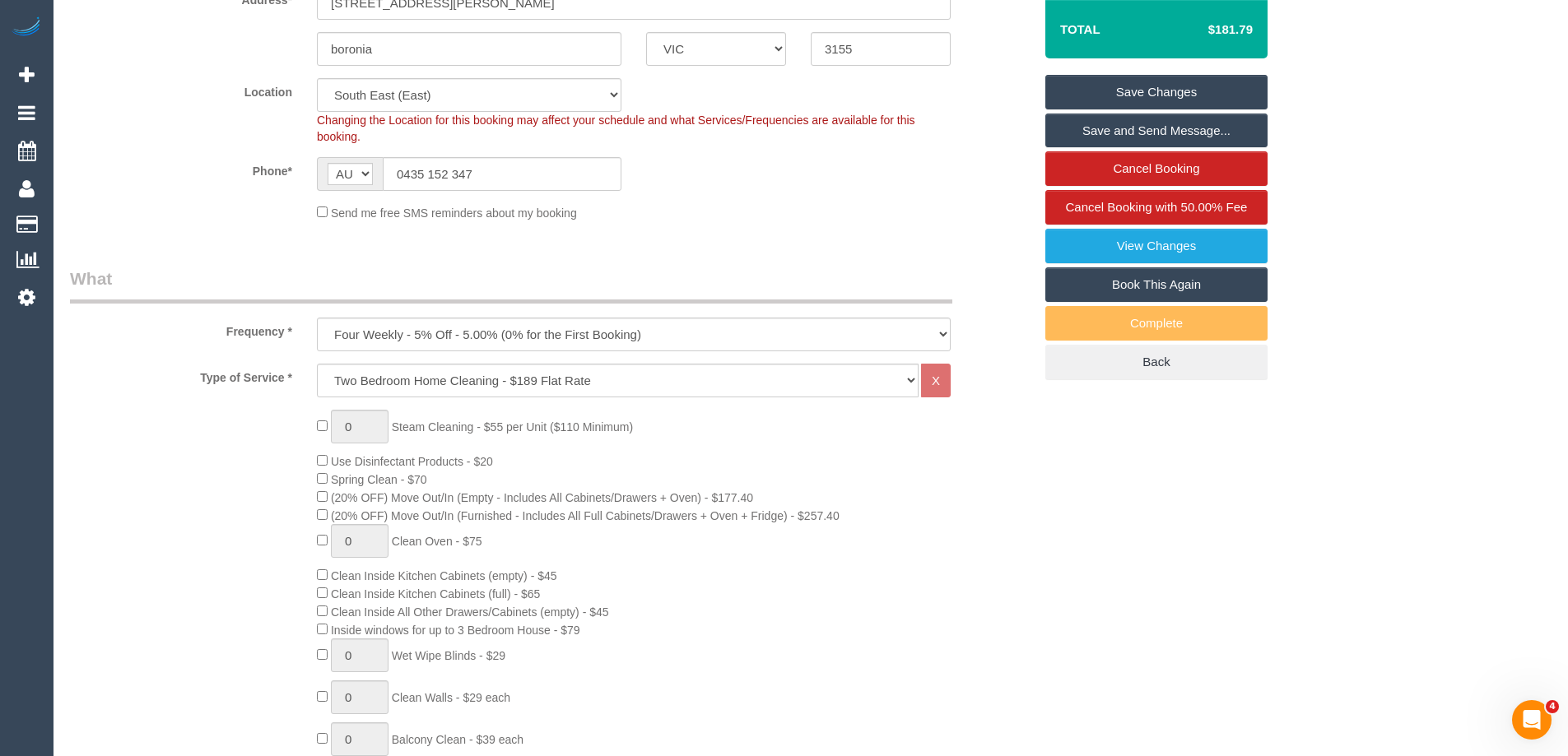
scroll to position [0, 0]
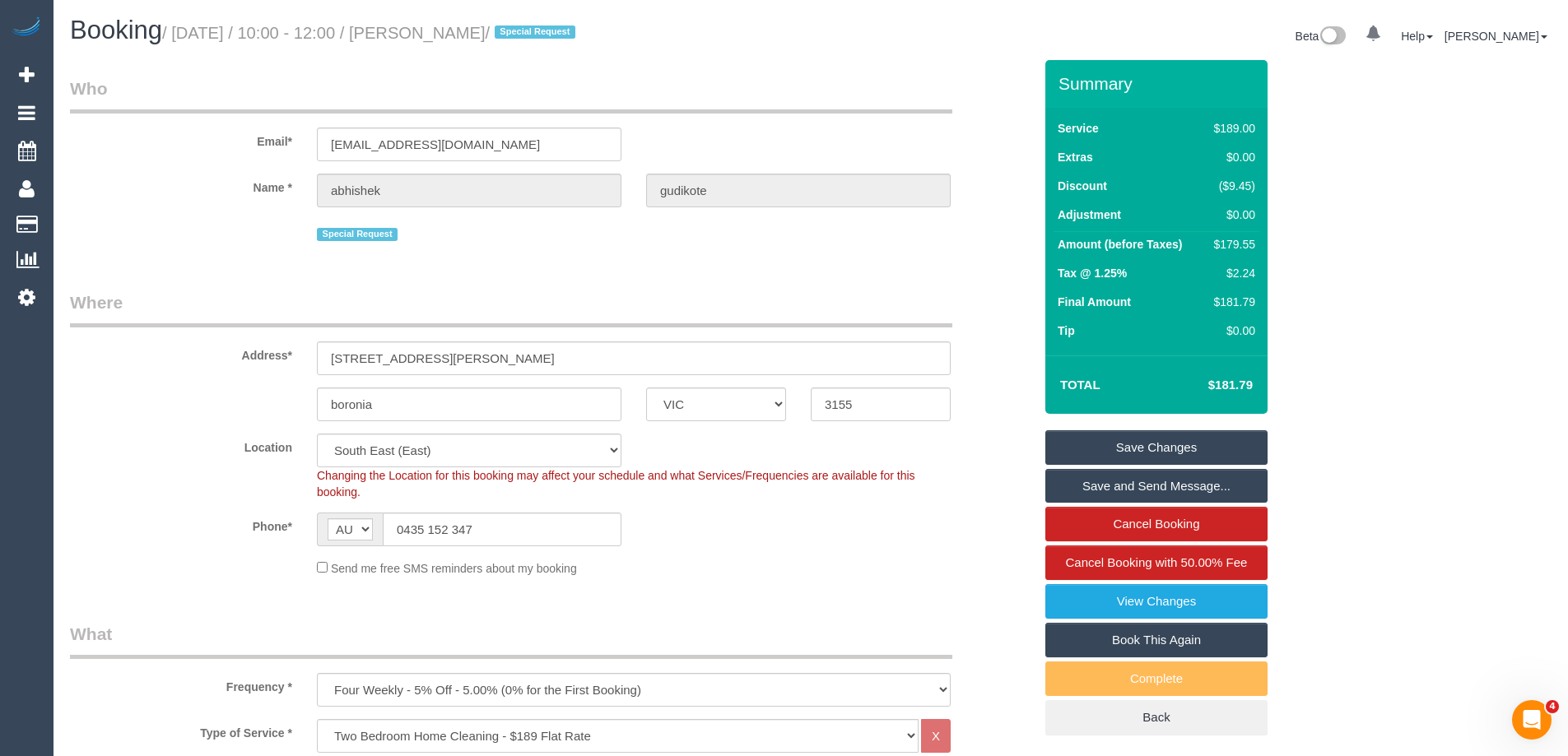
click at [1227, 239] on div "$179.55" at bounding box center [1231, 245] width 48 height 16
copy div "179.55"
click at [1338, 249] on div "Summary Service $189.00 Extras $0.00 Discount ($9.45) Adjustment $0.00 Amount (…" at bounding box center [1218, 415] width 370 height 709
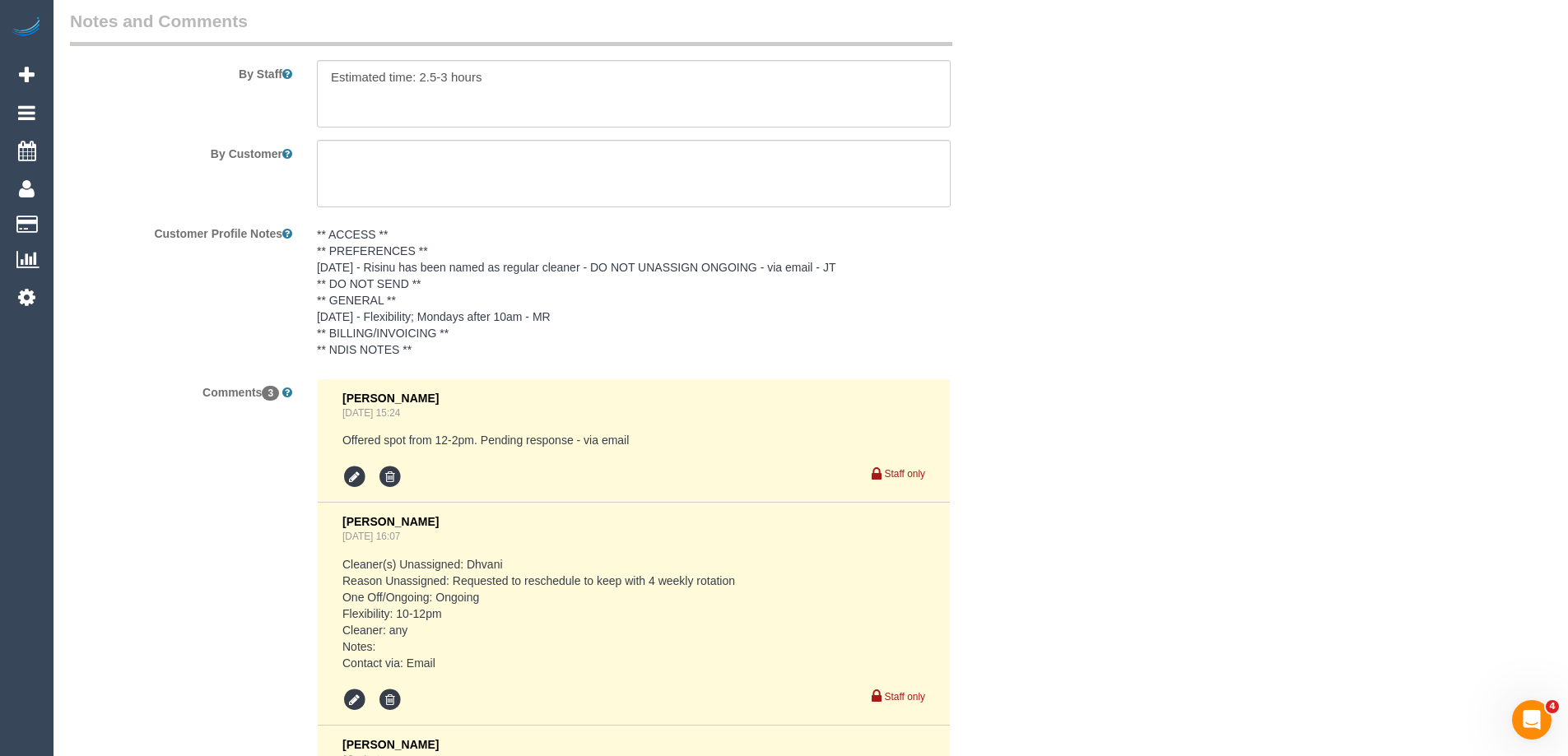
scroll to position [3210, 0]
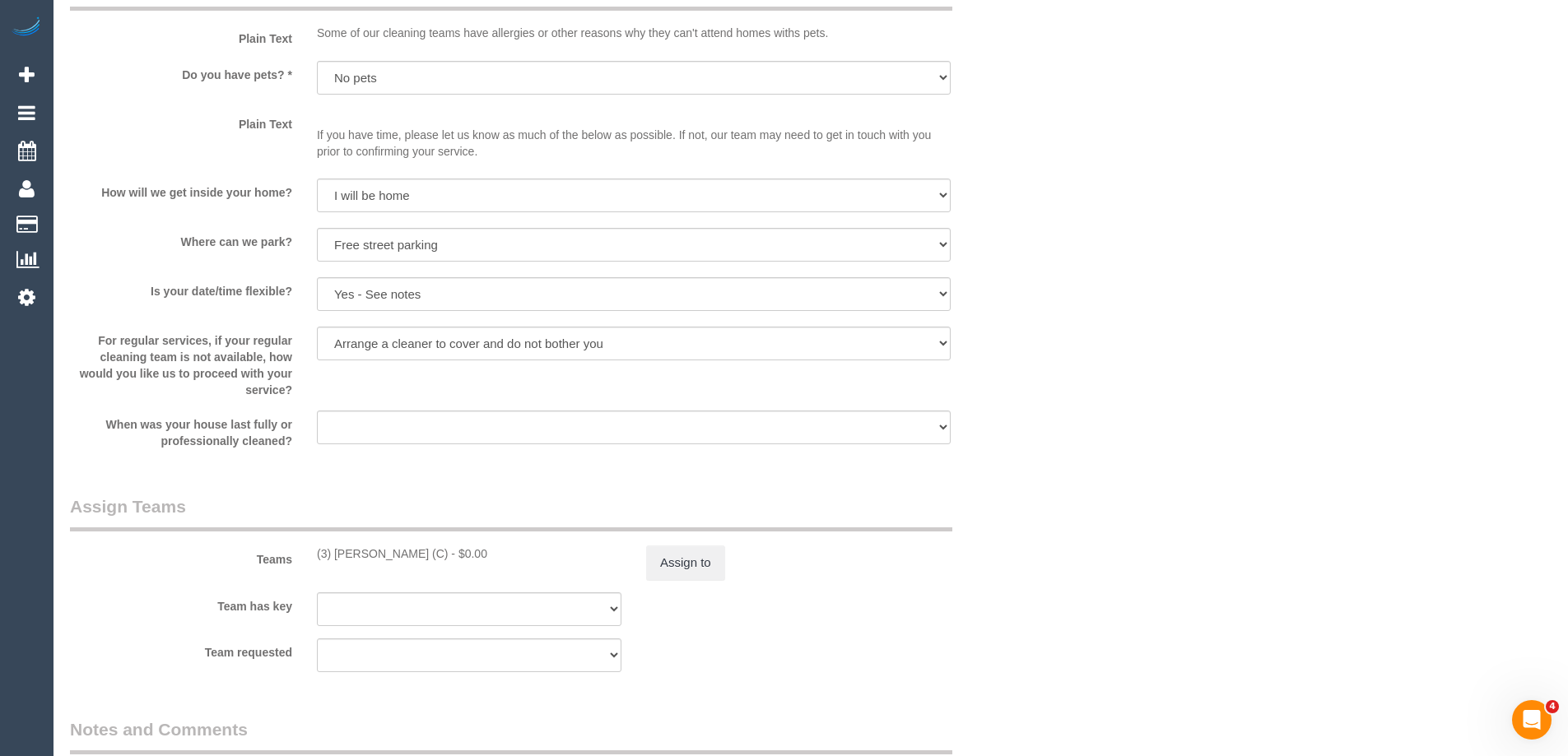
scroll to position [2140, 0]
click at [650, 569] on button "Assign to" at bounding box center [685, 565] width 79 height 34
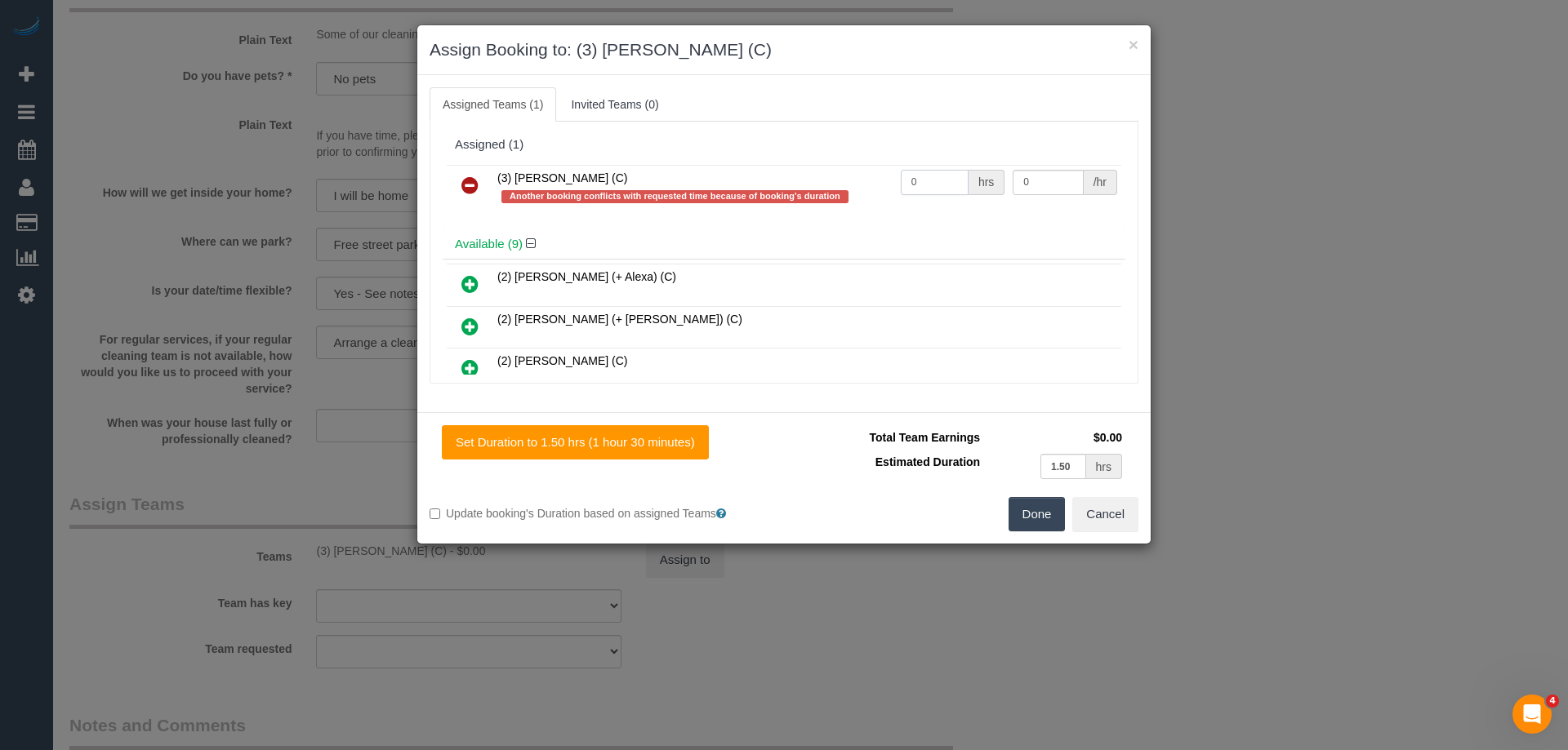
click at [952, 180] on input "0" at bounding box center [935, 183] width 68 height 25
type input "1"
click at [1033, 183] on input "0" at bounding box center [1047, 183] width 70 height 25
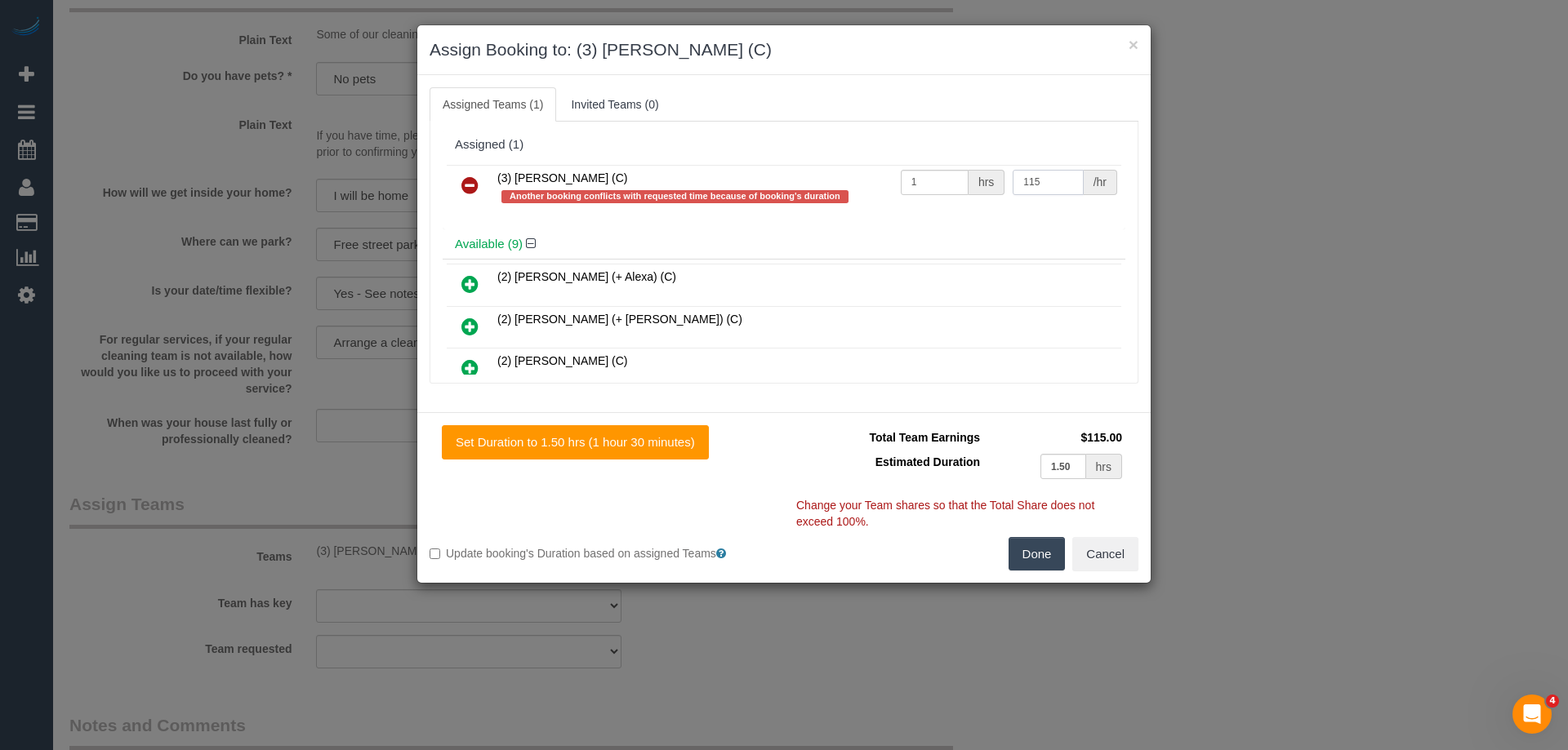
type input "115"
click at [1046, 565] on button "Done" at bounding box center [1037, 555] width 57 height 34
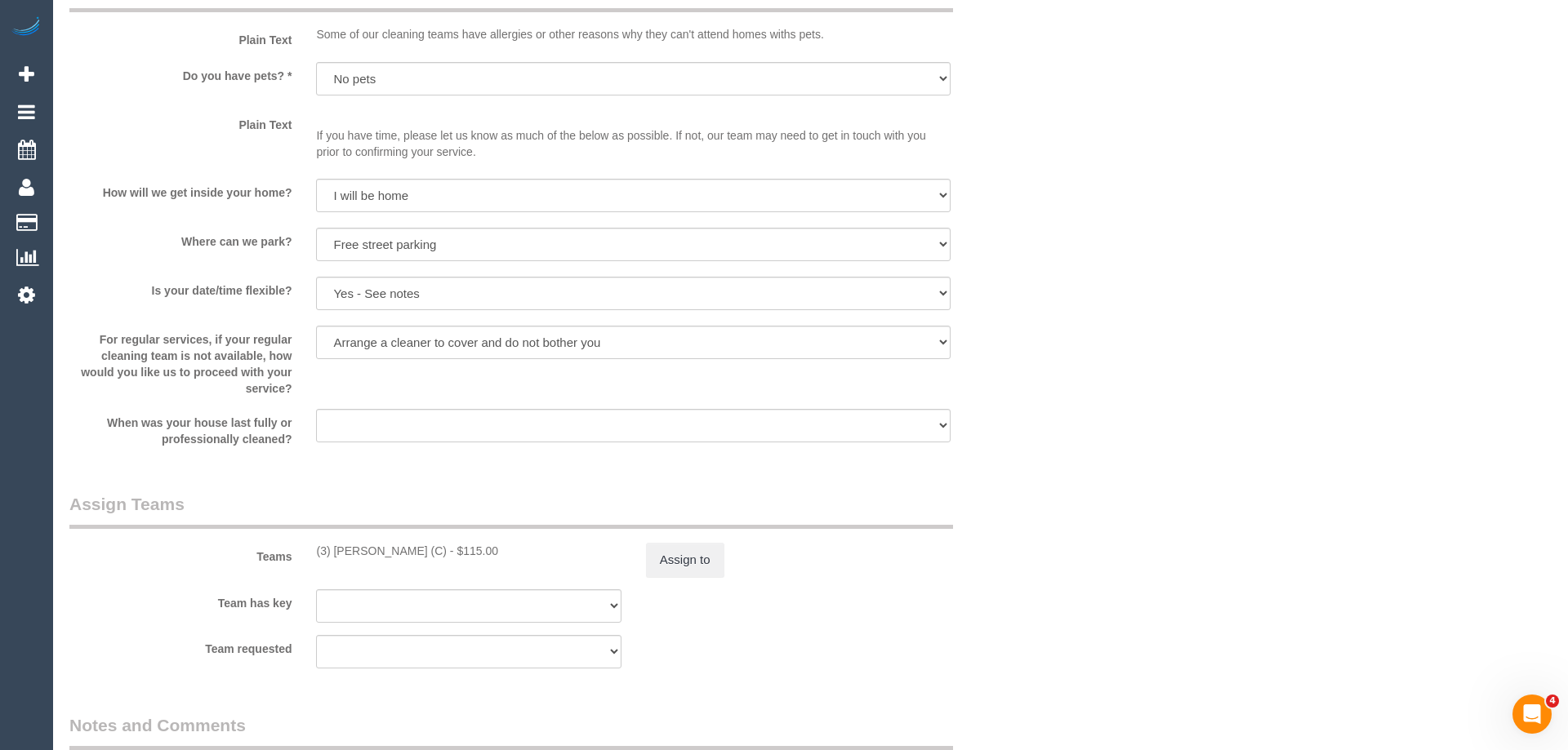
click at [1046, 565] on div "× Assign Booking to: (3) Manula Wimalasooriya (C) Assigned Teams (1) Invited Te…" at bounding box center [784, 375] width 1568 height 750
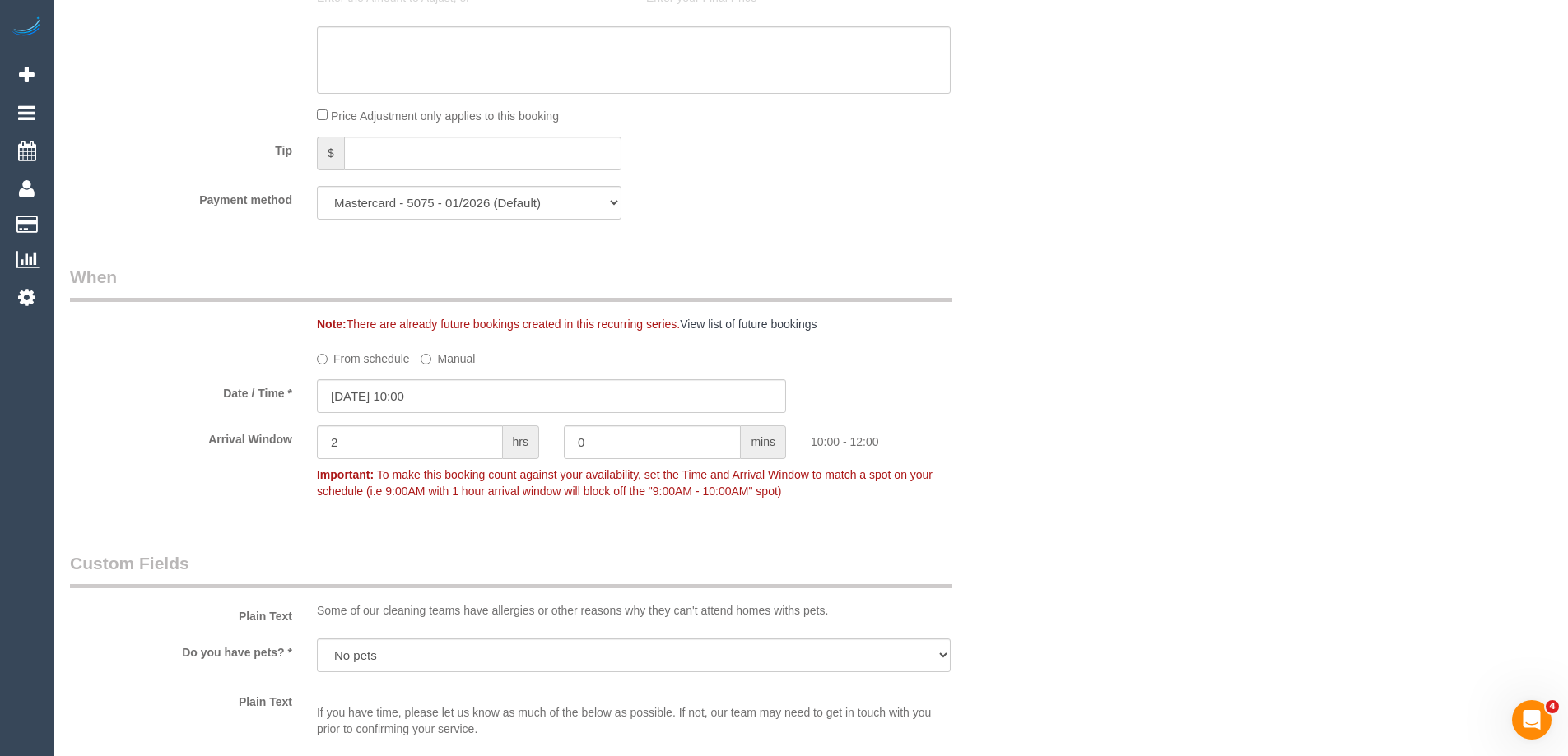
scroll to position [1153, 0]
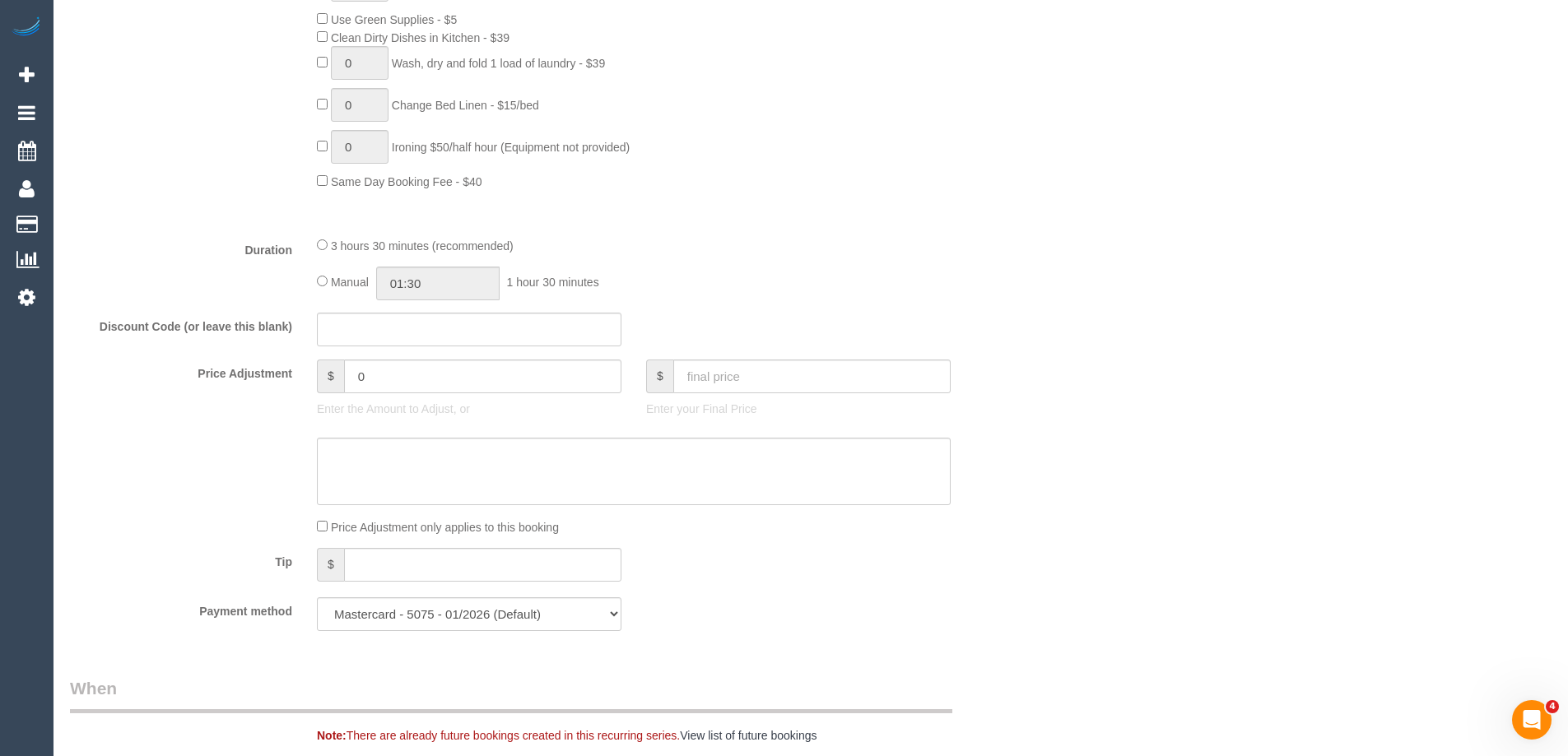
click at [321, 287] on div "Manual 01:30 1 hour 30 minutes" at bounding box center [634, 283] width 634 height 33
click at [413, 285] on input "03:30" at bounding box center [437, 283] width 124 height 33
type input "03:00"
click at [424, 313] on li "03:00" at bounding box center [419, 313] width 73 height 22
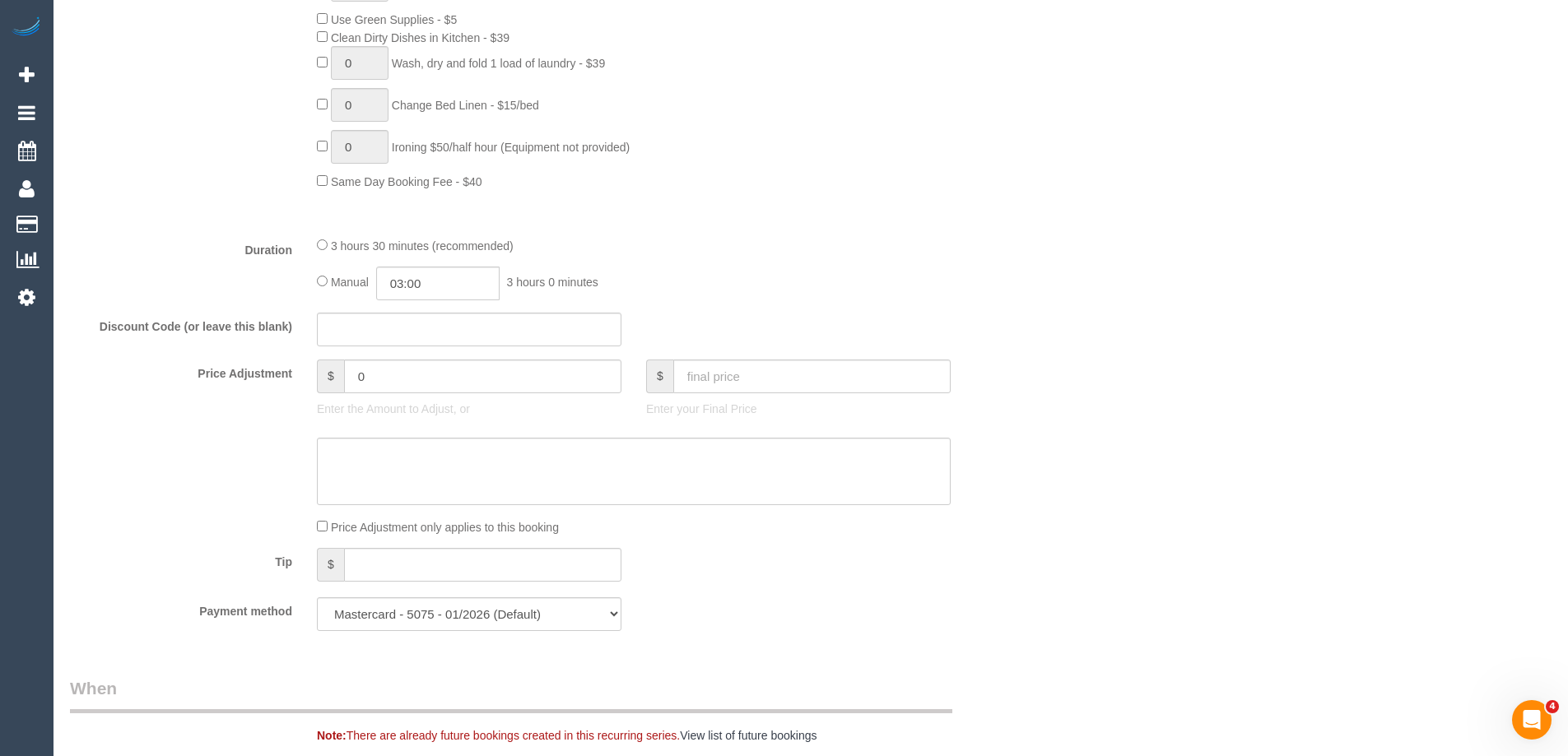
click at [711, 267] on div "Manual 03:00 3 hours 0 minutes" at bounding box center [634, 283] width 634 height 33
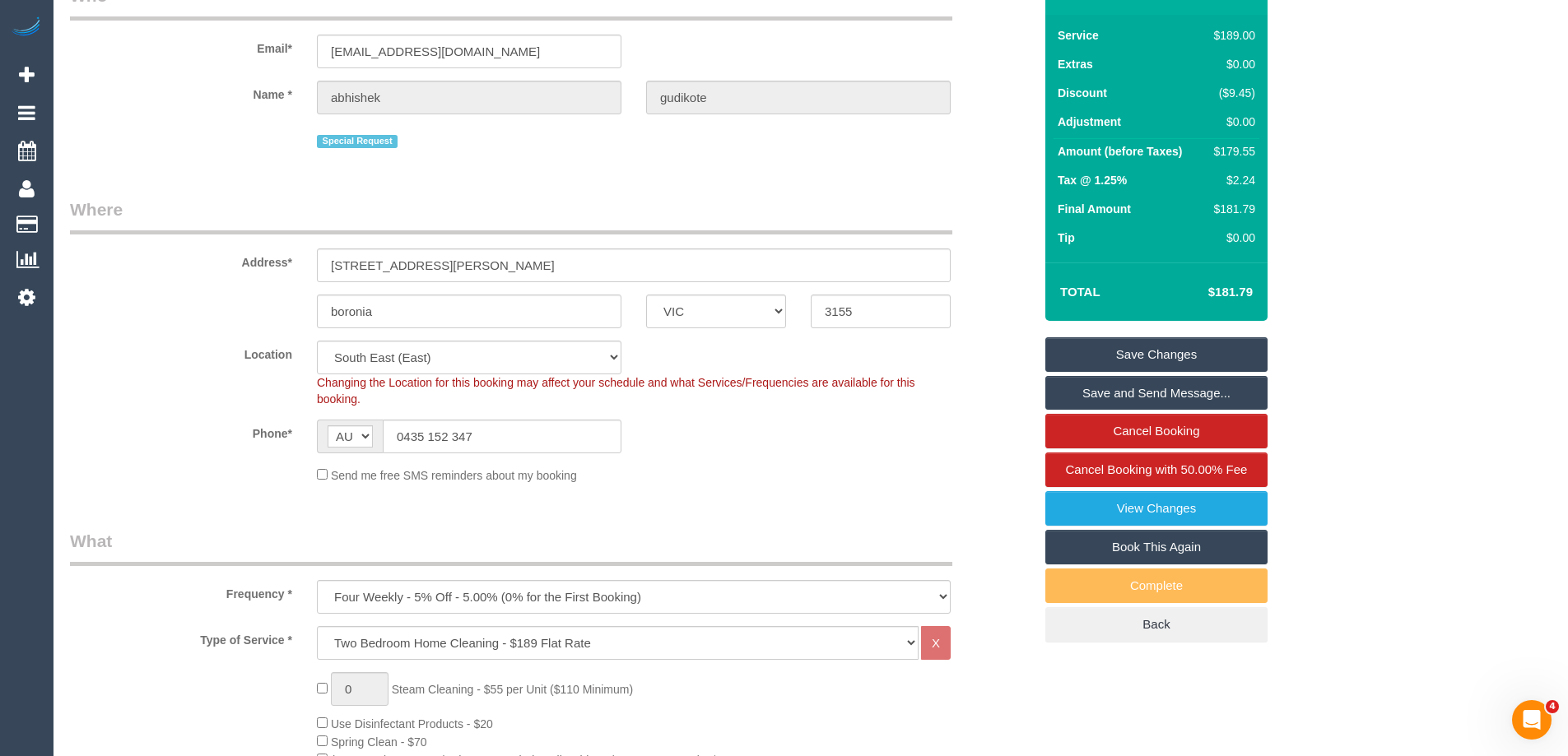
scroll to position [82, 0]
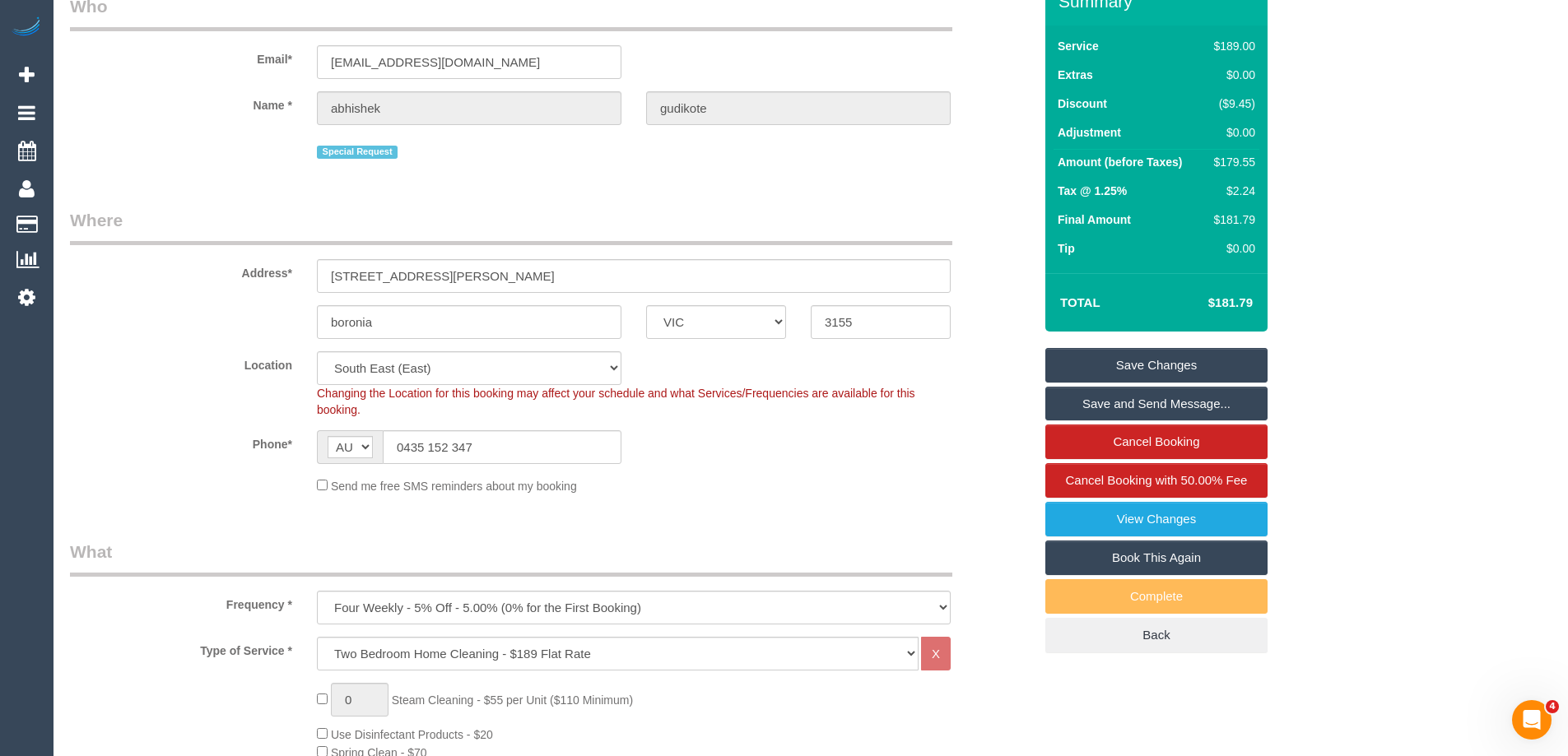
click at [1138, 369] on link "Save Changes" at bounding box center [1156, 365] width 222 height 34
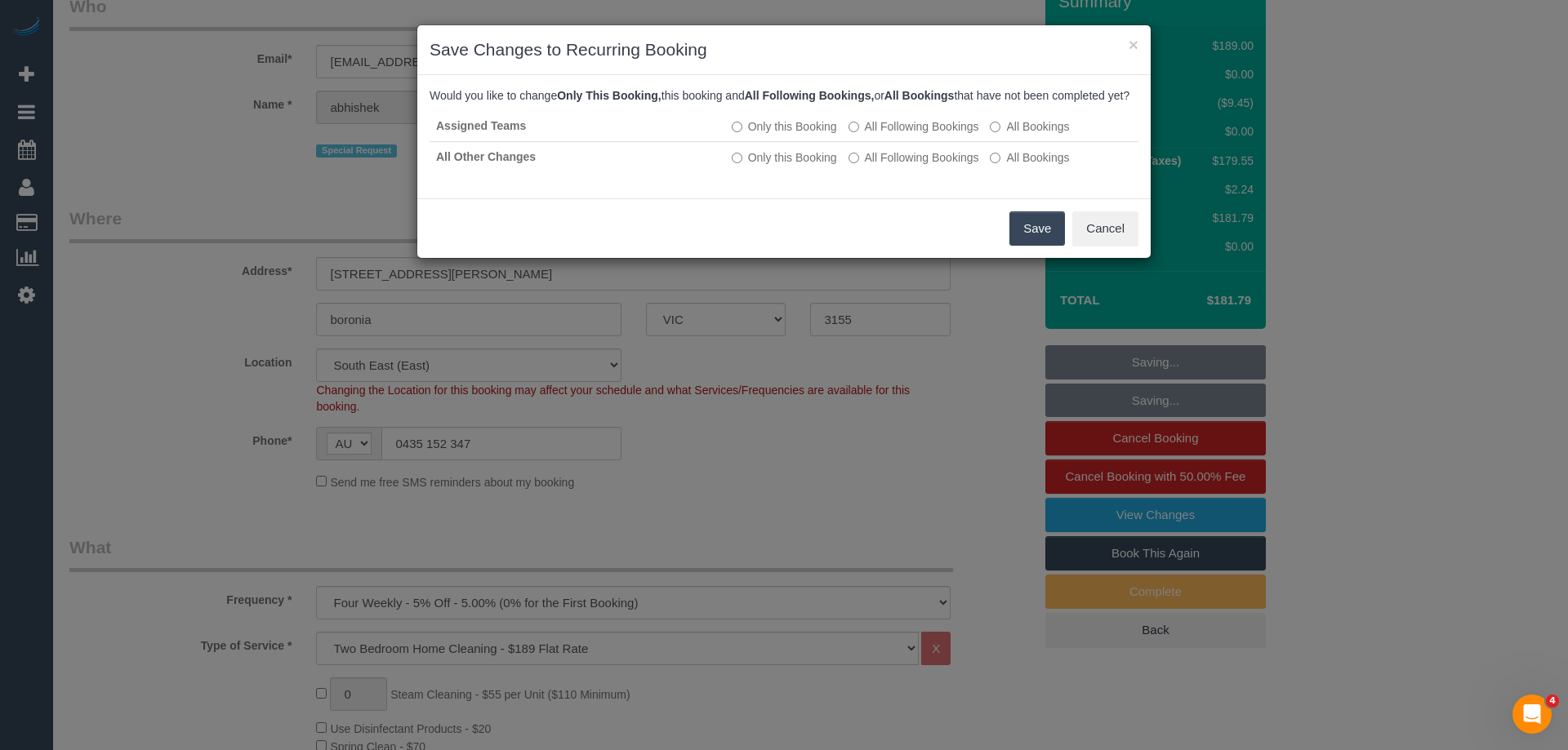
click at [1039, 245] on button "Save" at bounding box center [1037, 228] width 56 height 34
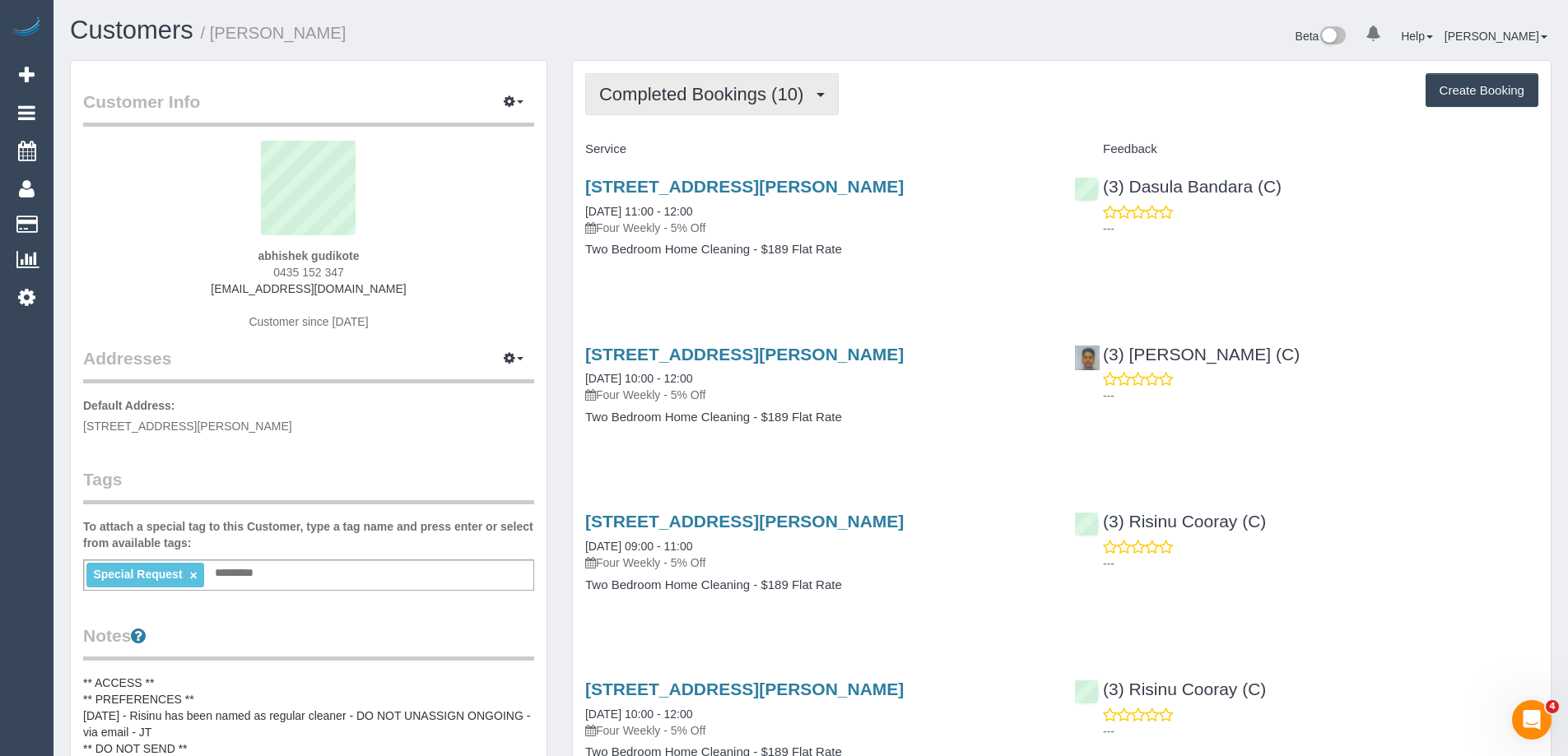
click at [717, 98] on span "Completed Bookings (10)" at bounding box center [705, 94] width 212 height 21
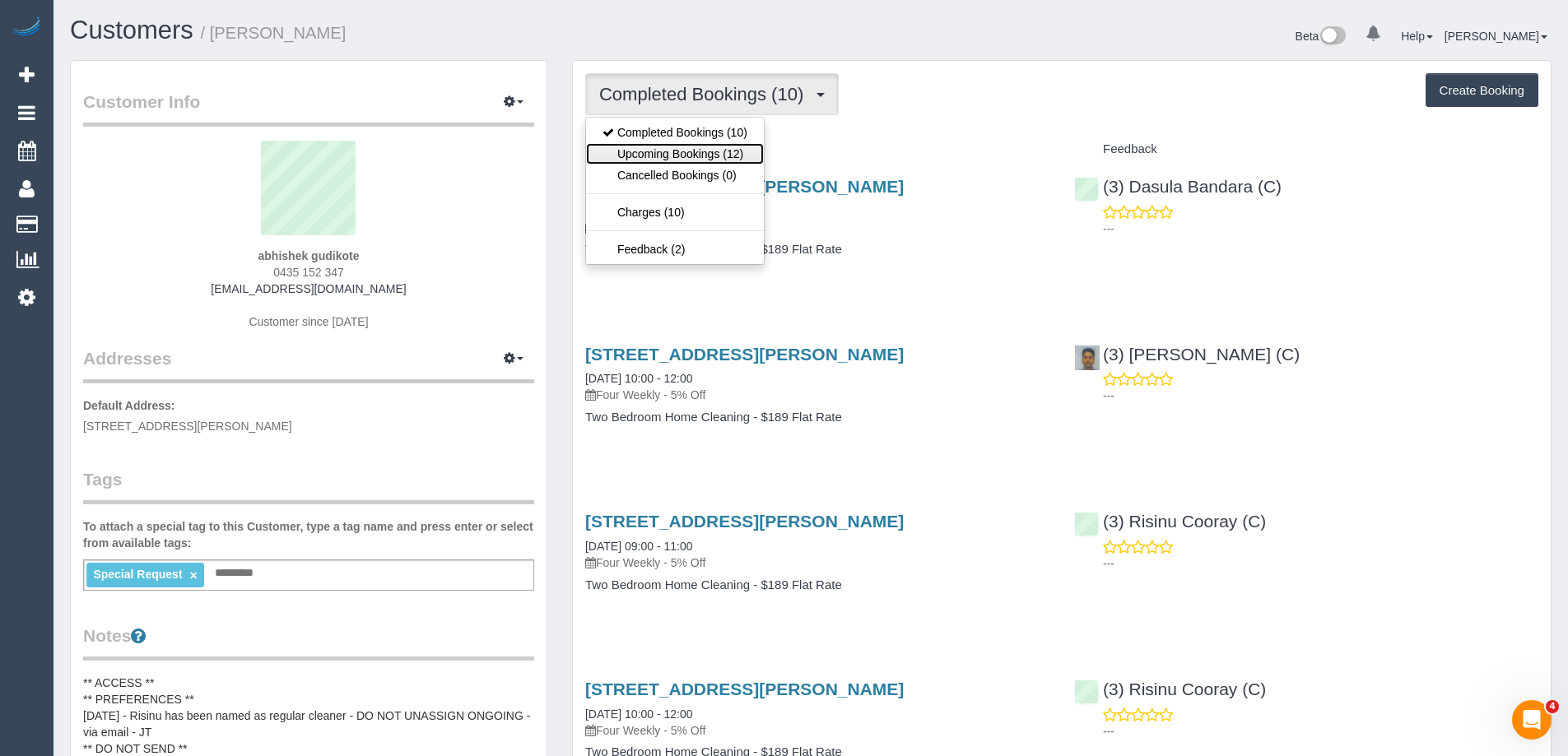
click at [662, 154] on link "Upcoming Bookings (12)" at bounding box center [675, 154] width 178 height 22
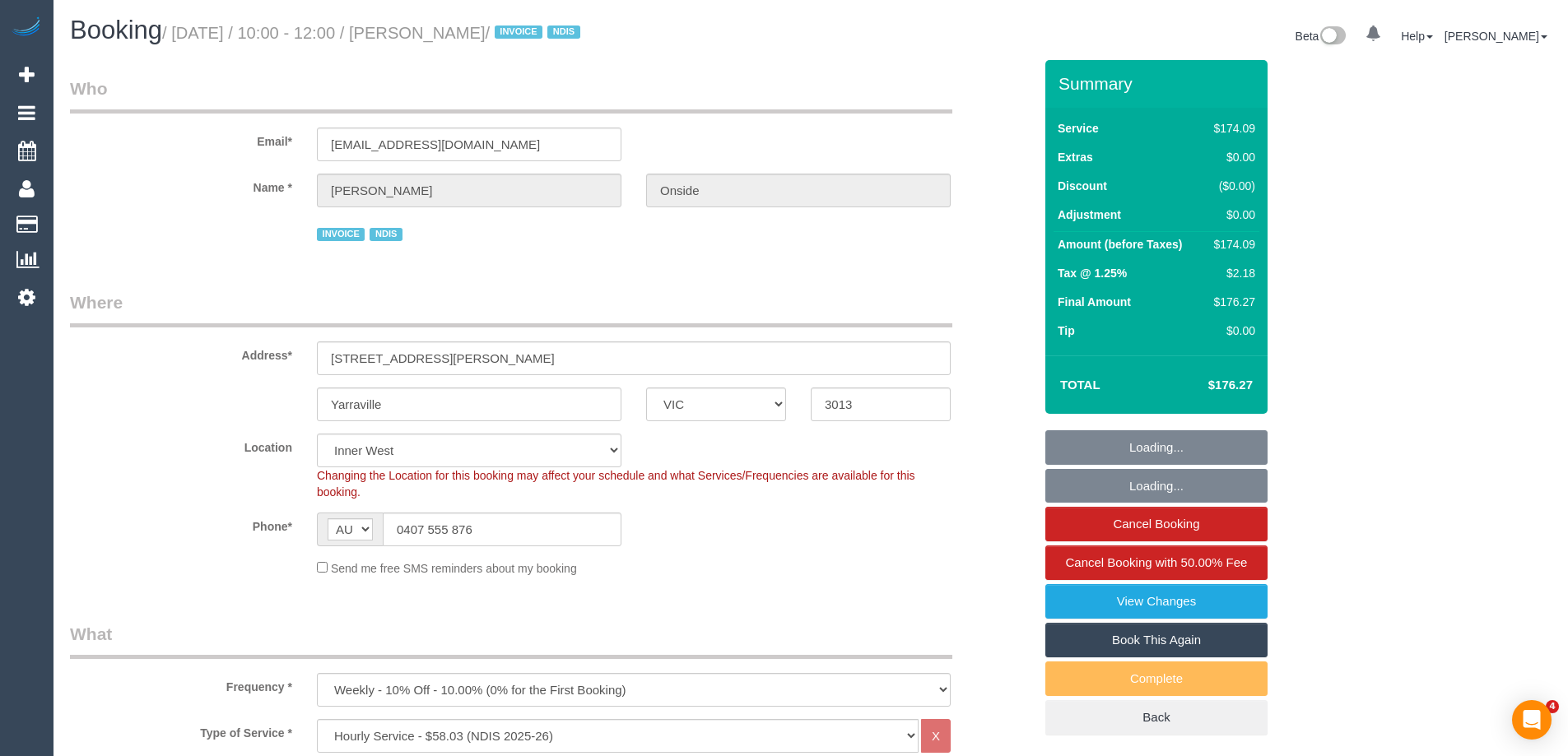
select select "VIC"
select select "180"
select select "spot1"
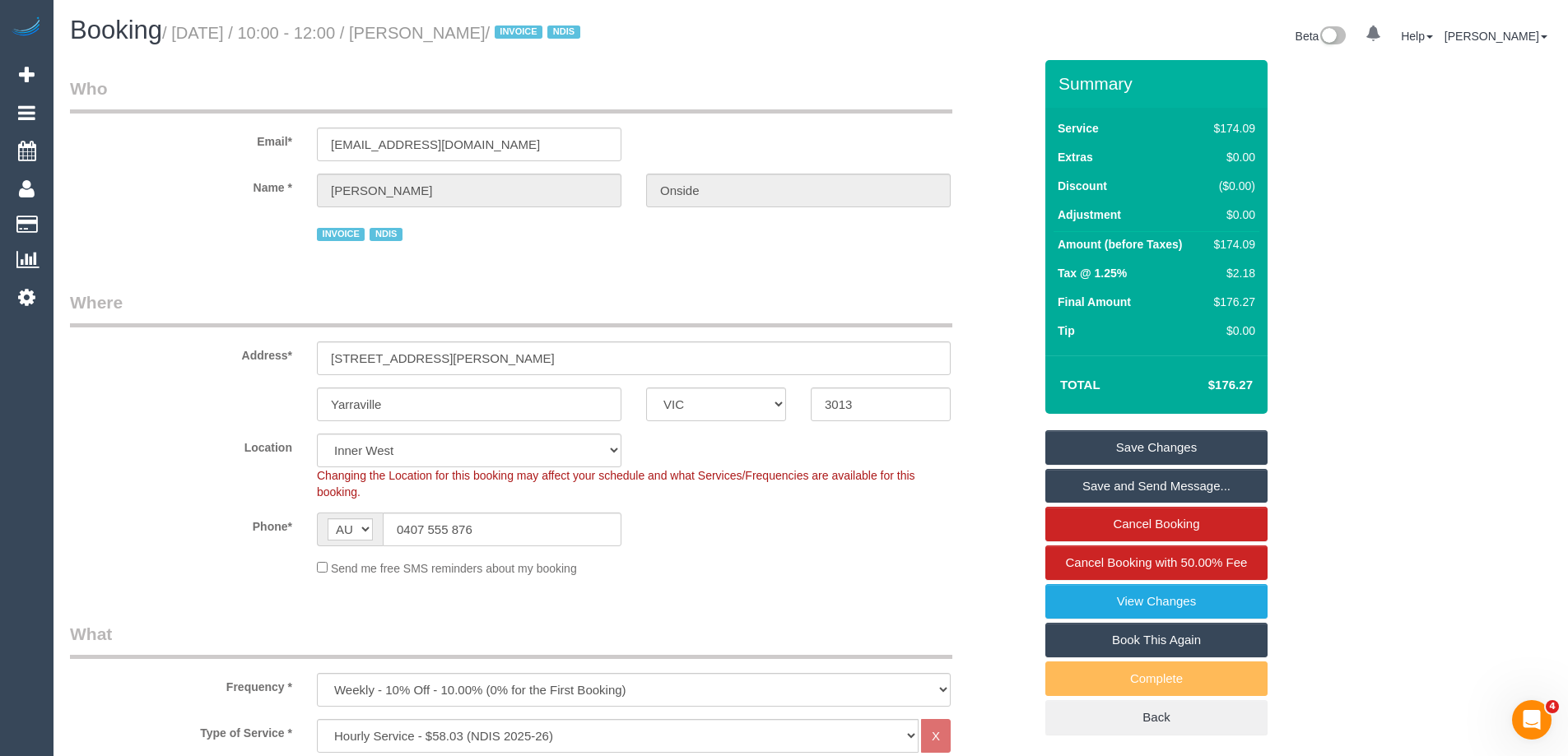
drag, startPoint x: 455, startPoint y: 31, endPoint x: 616, endPoint y: 37, distance: 161.1
click at [585, 37] on small "/ September 03, 2025 / 10:00 - 12:00 / Abigail Walker Onside / INVOICE NDIS" at bounding box center [374, 33] width 423 height 18
copy small "Abigail Walker Onside"
click at [851, 527] on div "Phone* AF AL DZ AD AO AI AQ AG AR AM AW AU AT AZ BS BH BD BB BY BE BZ BJ BM BT …" at bounding box center [551, 529] width 987 height 33
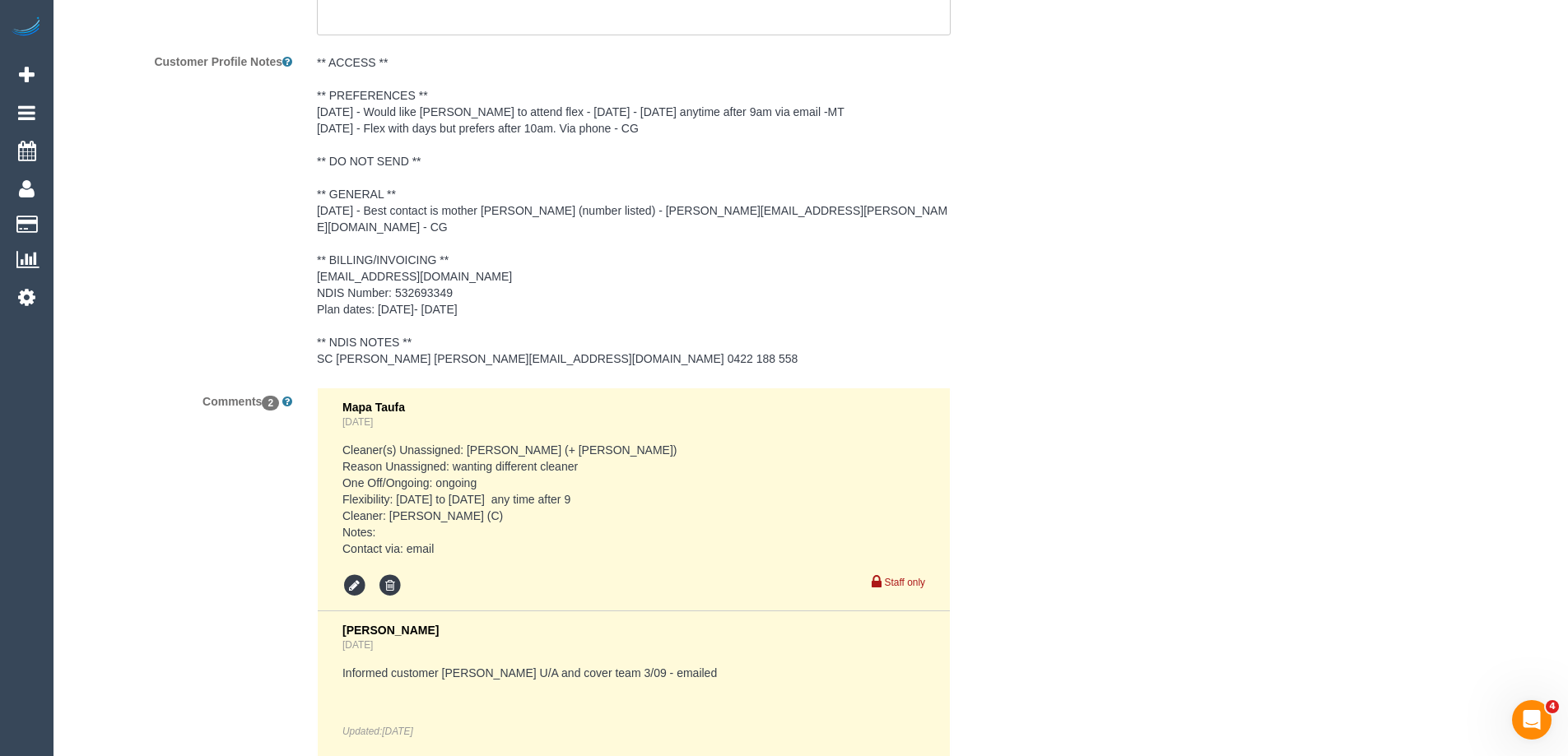
scroll to position [2618, 0]
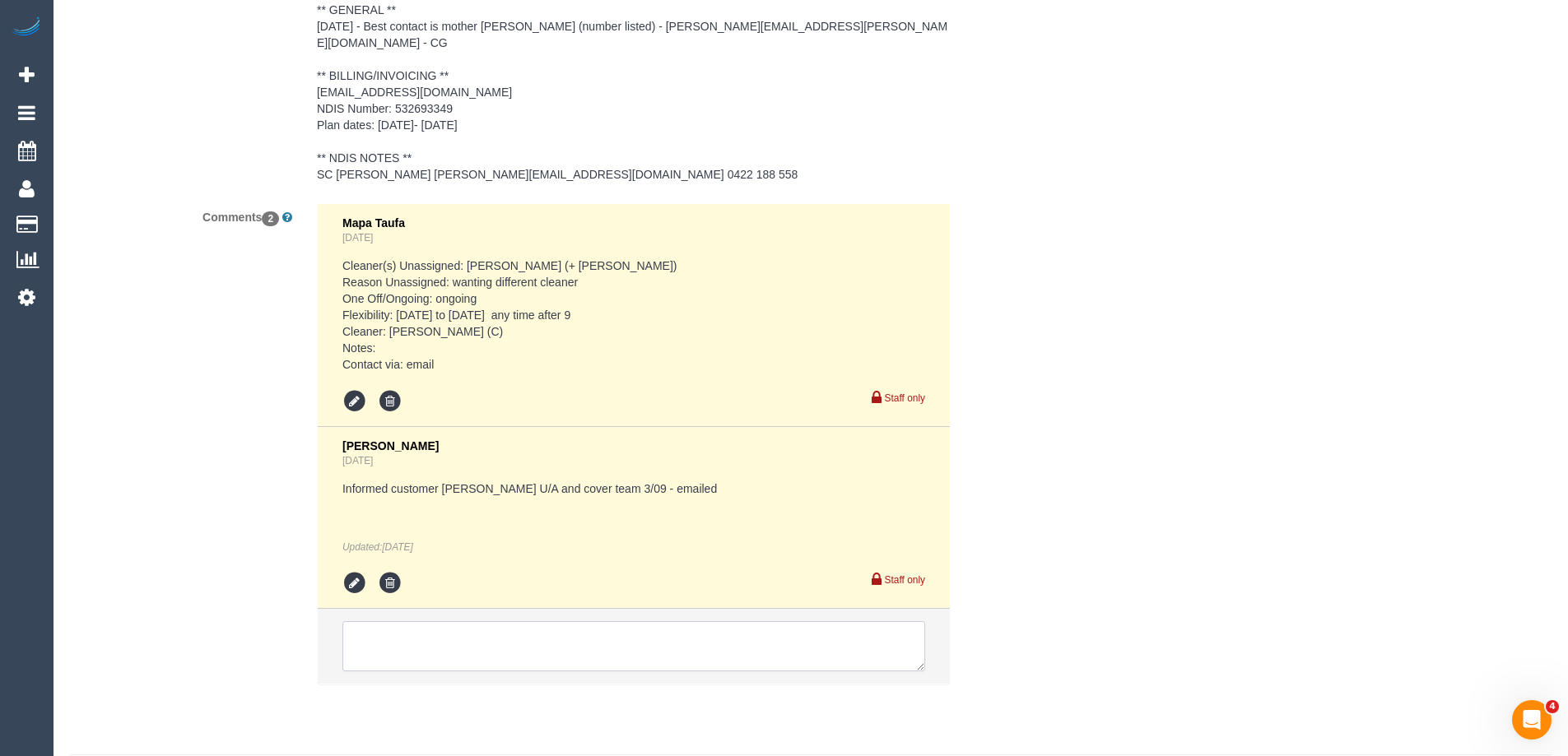
click at [565, 621] on textarea at bounding box center [633, 647] width 583 height 51
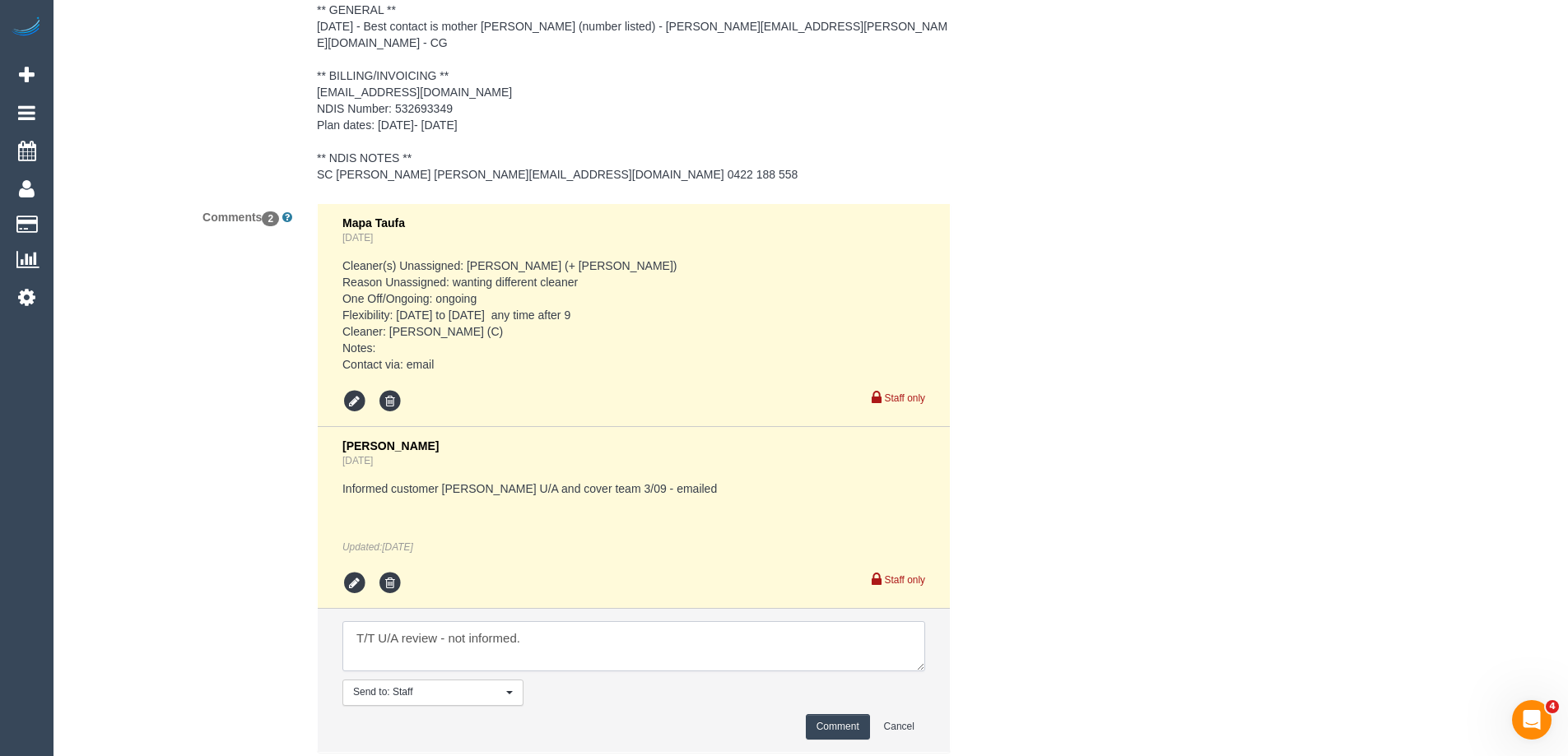
type textarea "T/T U/A review - not informed."
click at [836, 714] on button "Comment" at bounding box center [837, 727] width 64 height 25
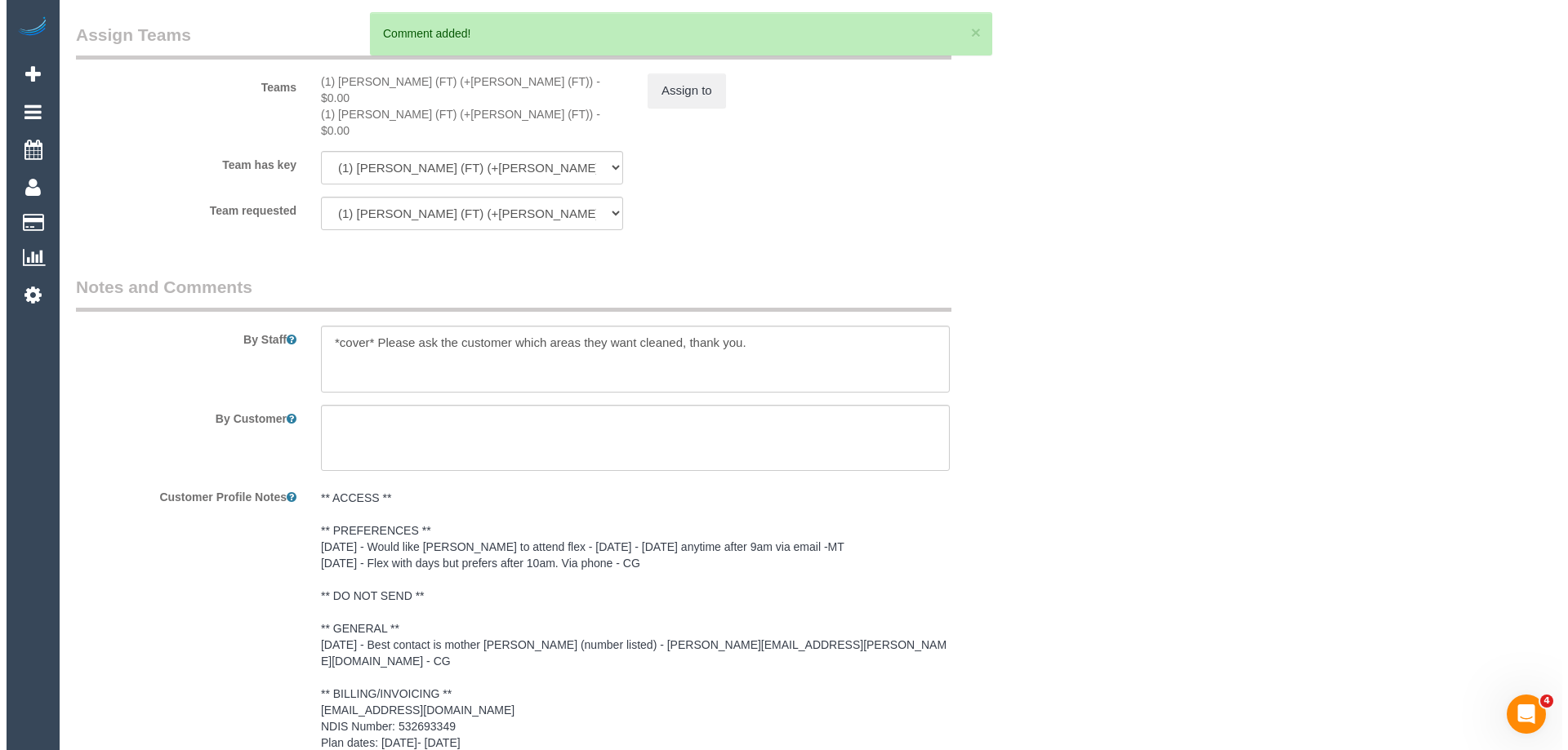
scroll to position [1780, 0]
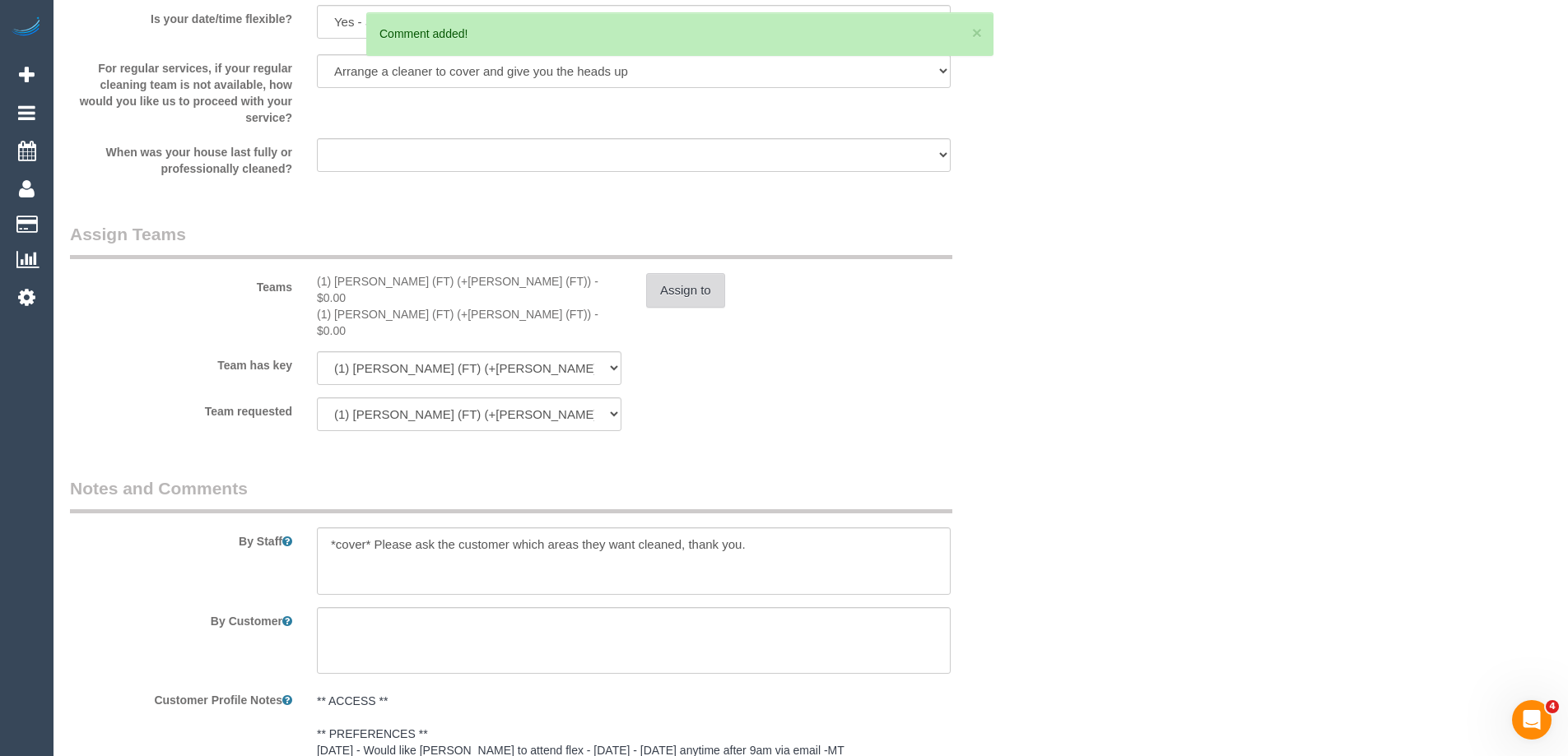
click at [691, 289] on button "Assign to" at bounding box center [685, 291] width 79 height 34
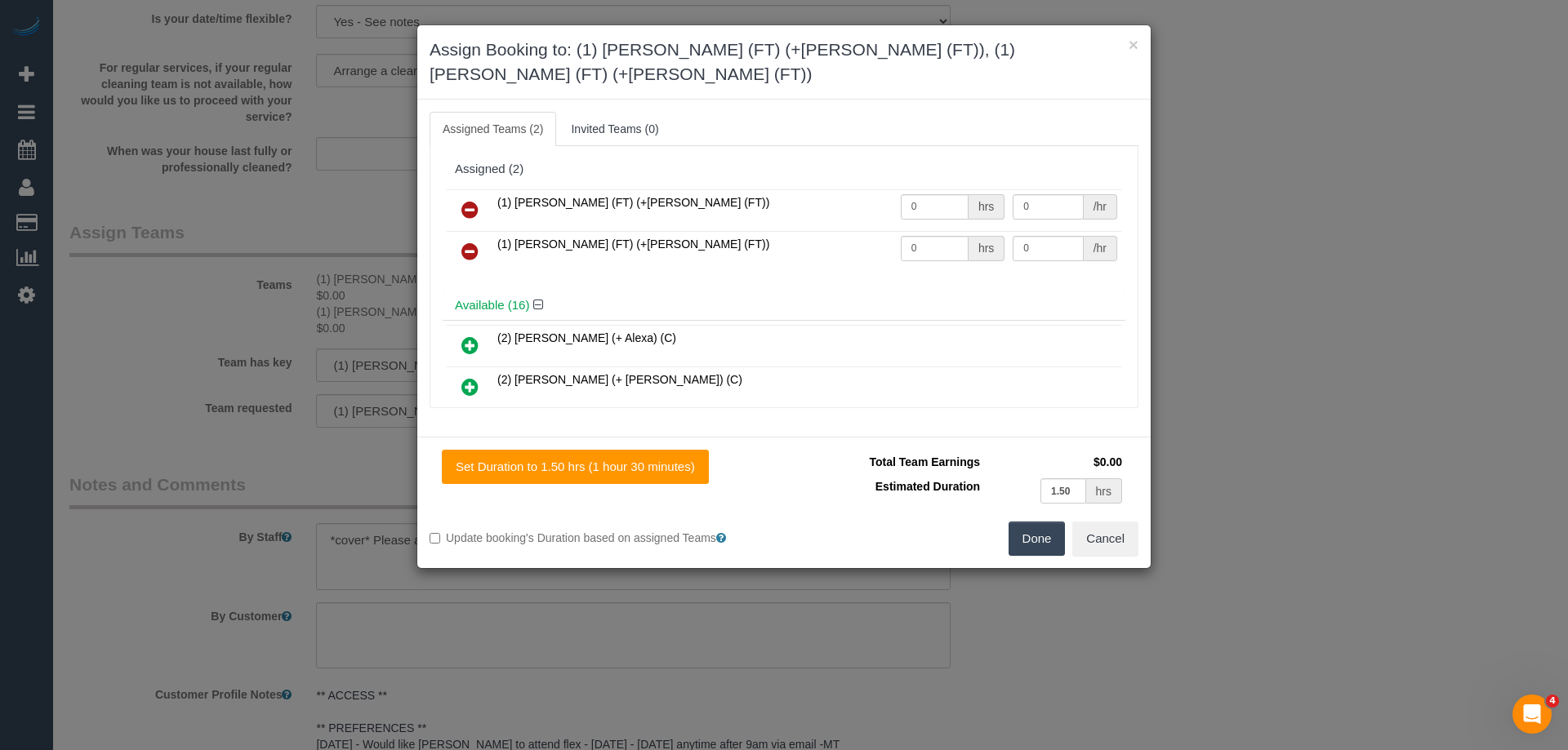
click at [478, 200] on icon at bounding box center [470, 210] width 17 height 20
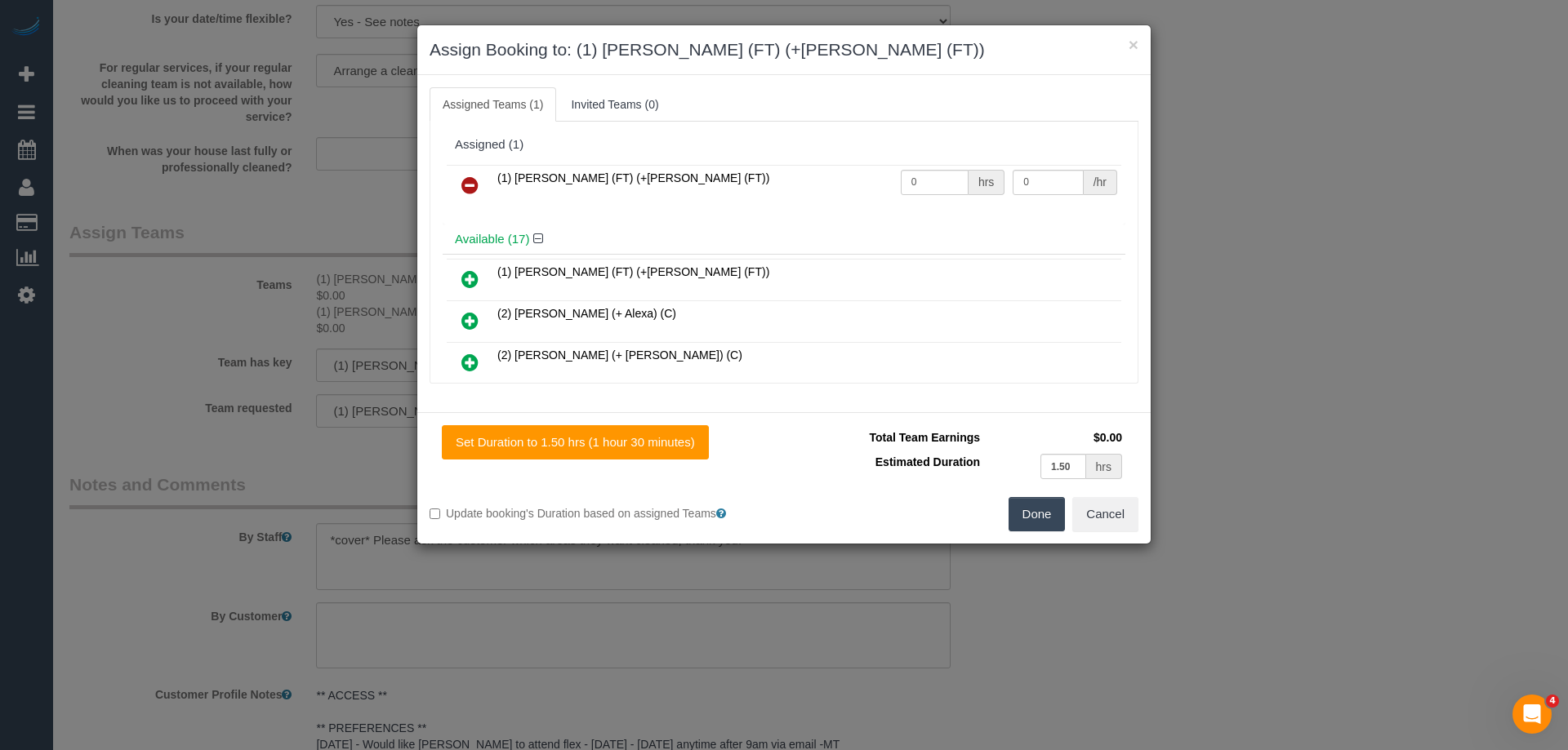
click at [473, 188] on icon at bounding box center [470, 185] width 17 height 20
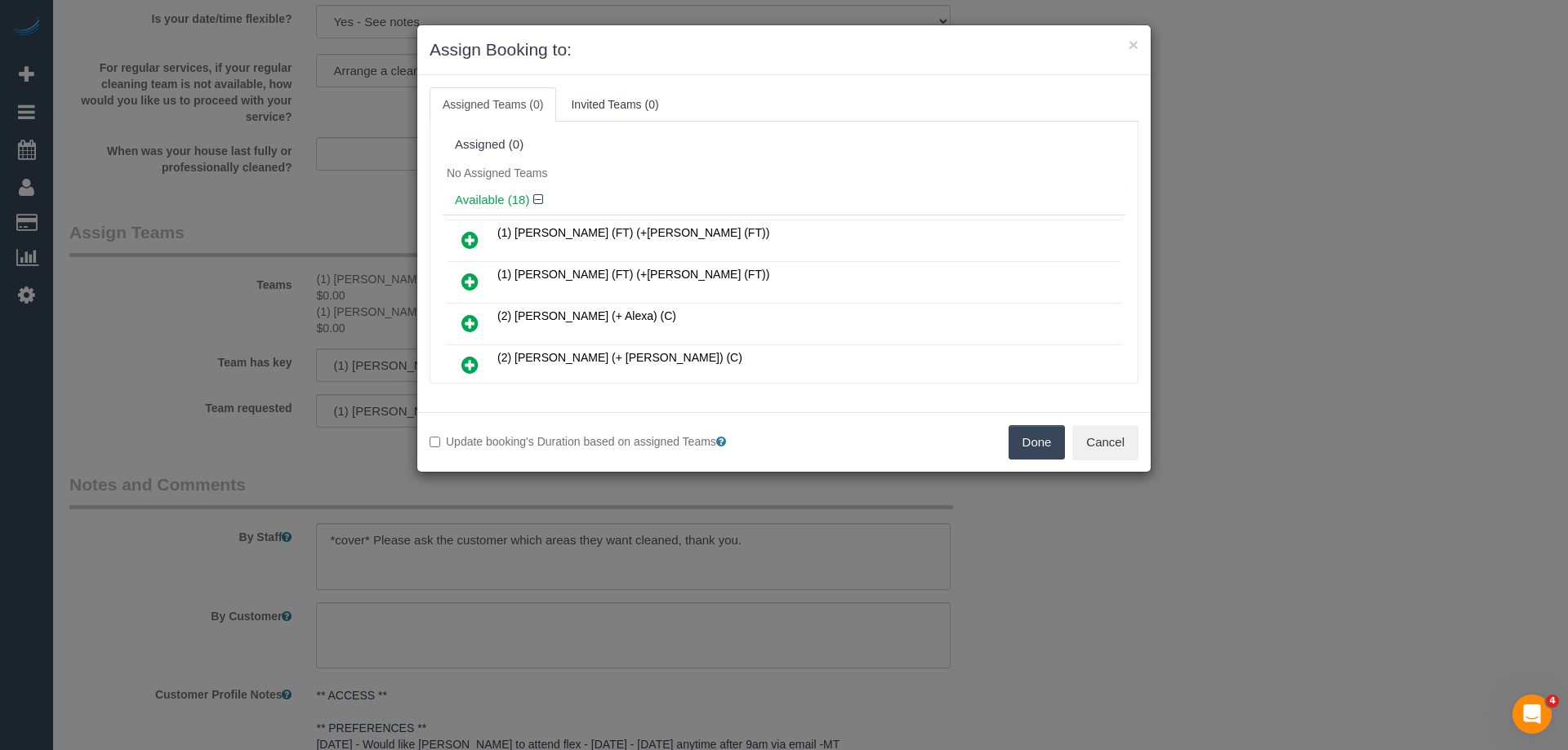
click at [728, 184] on div "No Assigned Teams" at bounding box center [784, 173] width 683 height 24
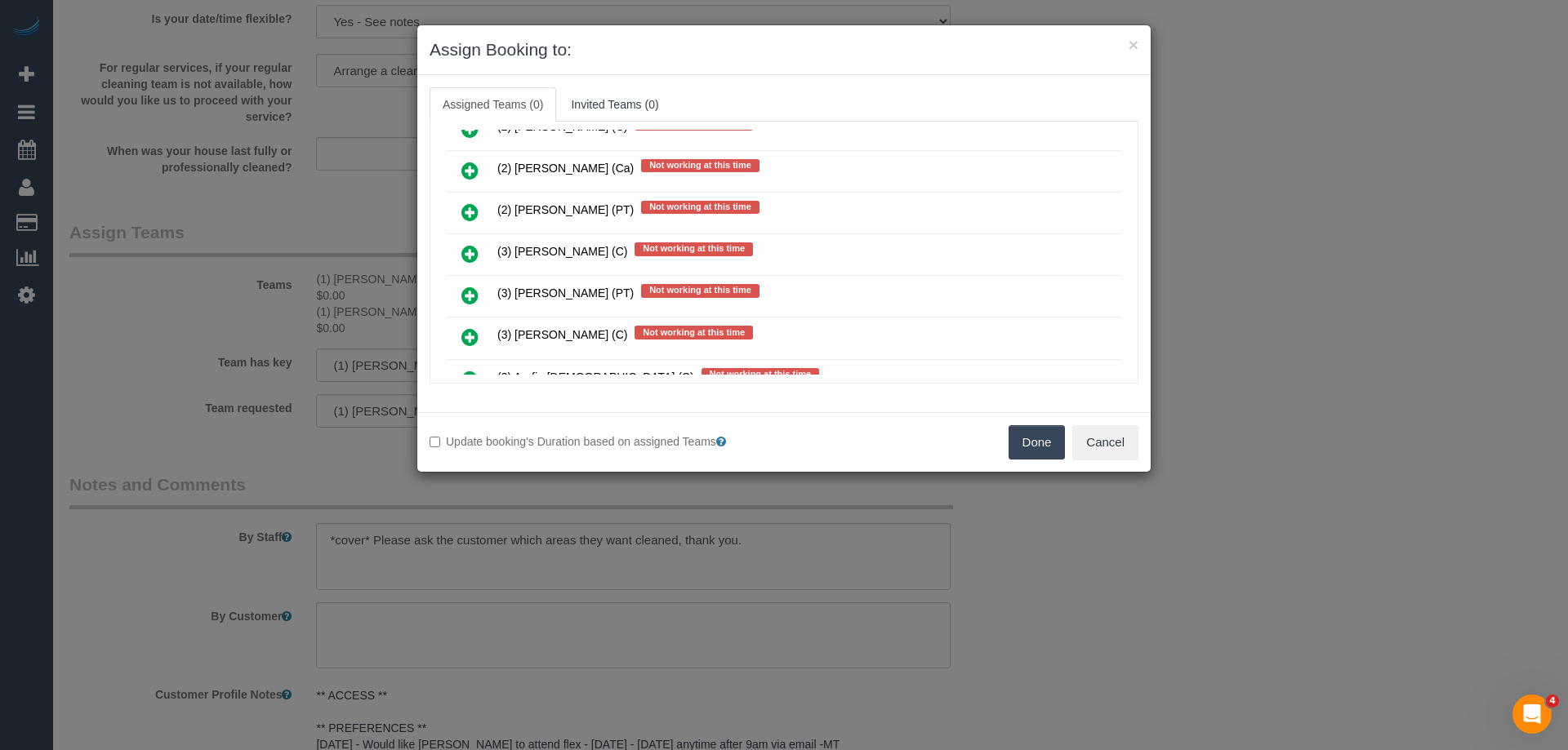
scroll to position [2607, 0]
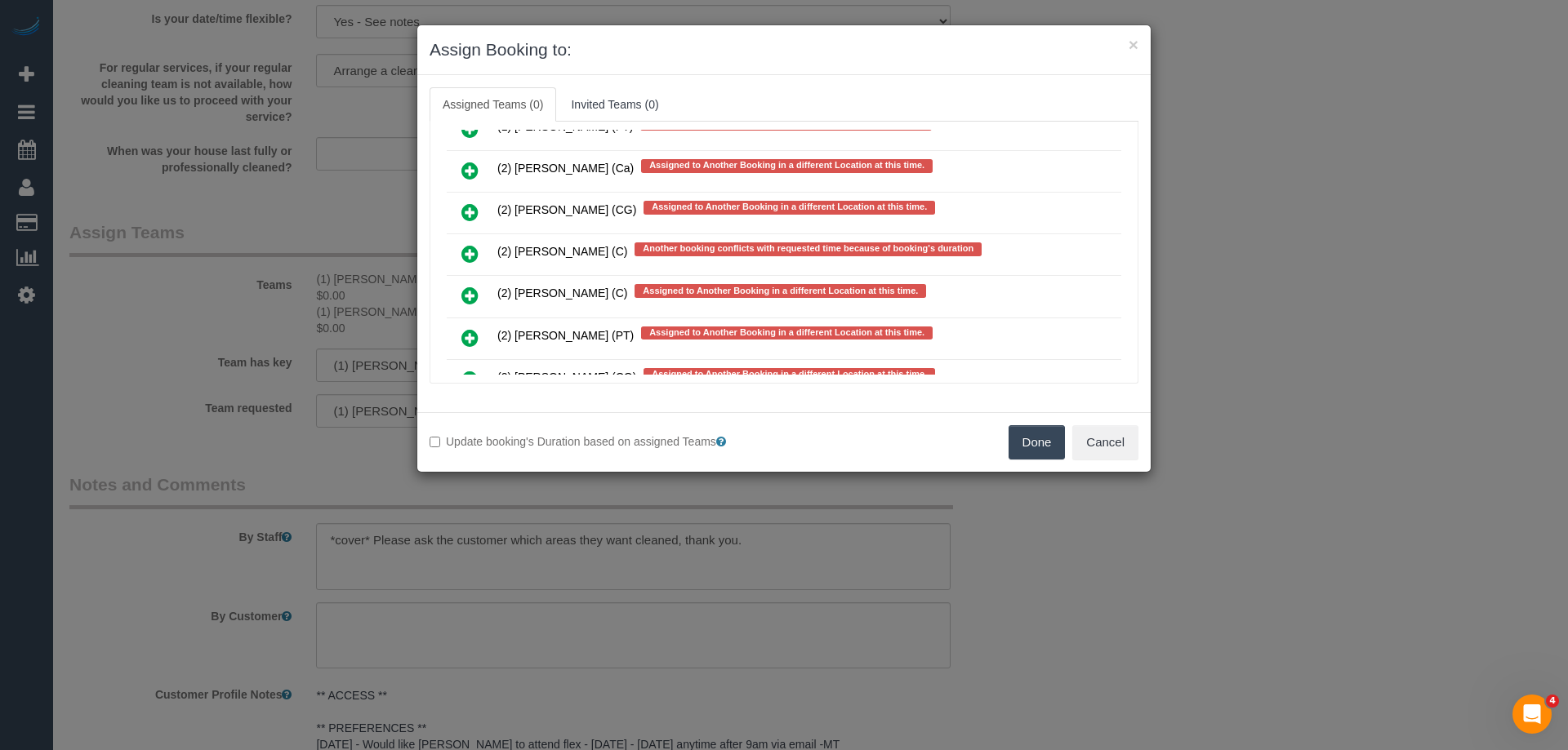
click at [463, 260] on icon at bounding box center [470, 254] width 17 height 20
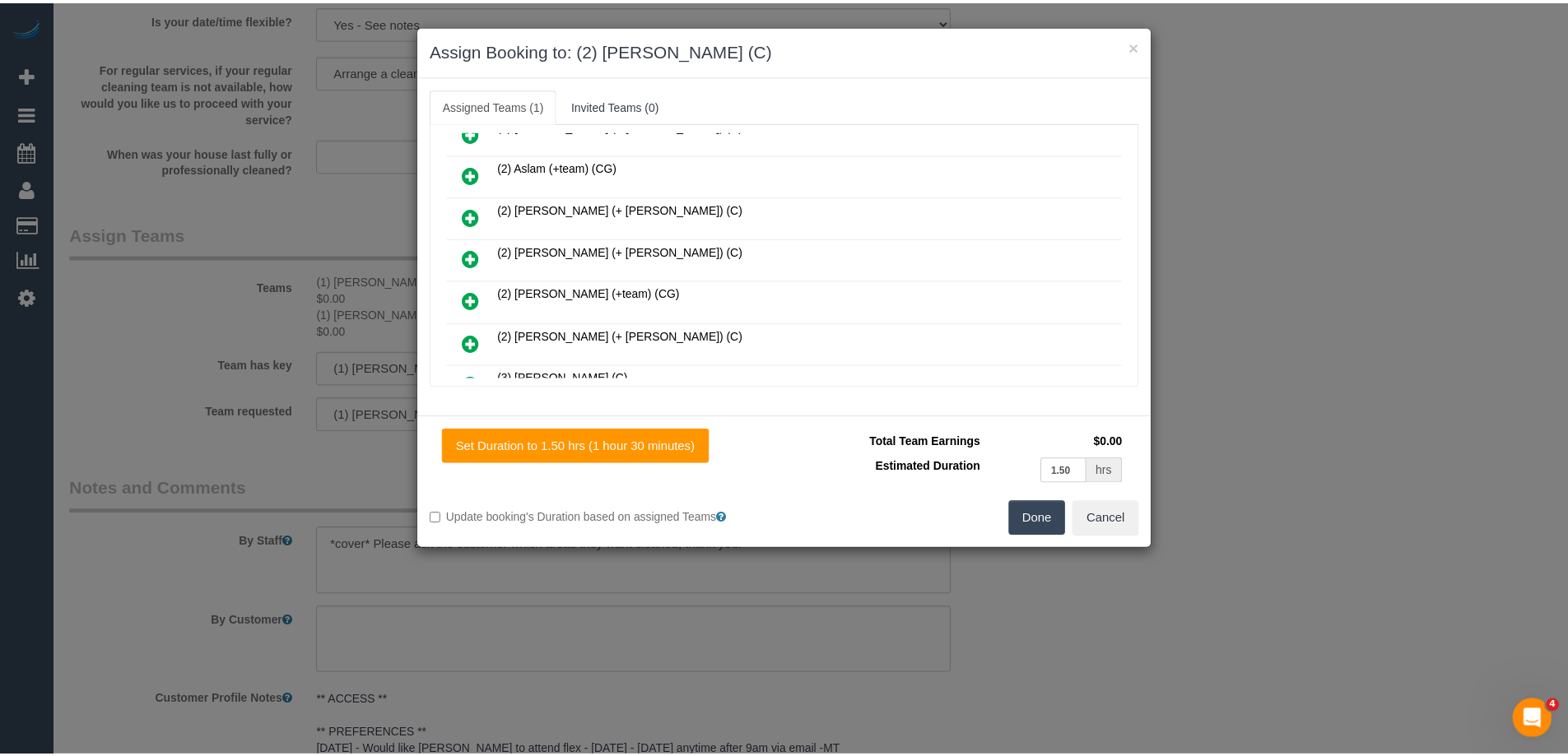
scroll to position [0, 0]
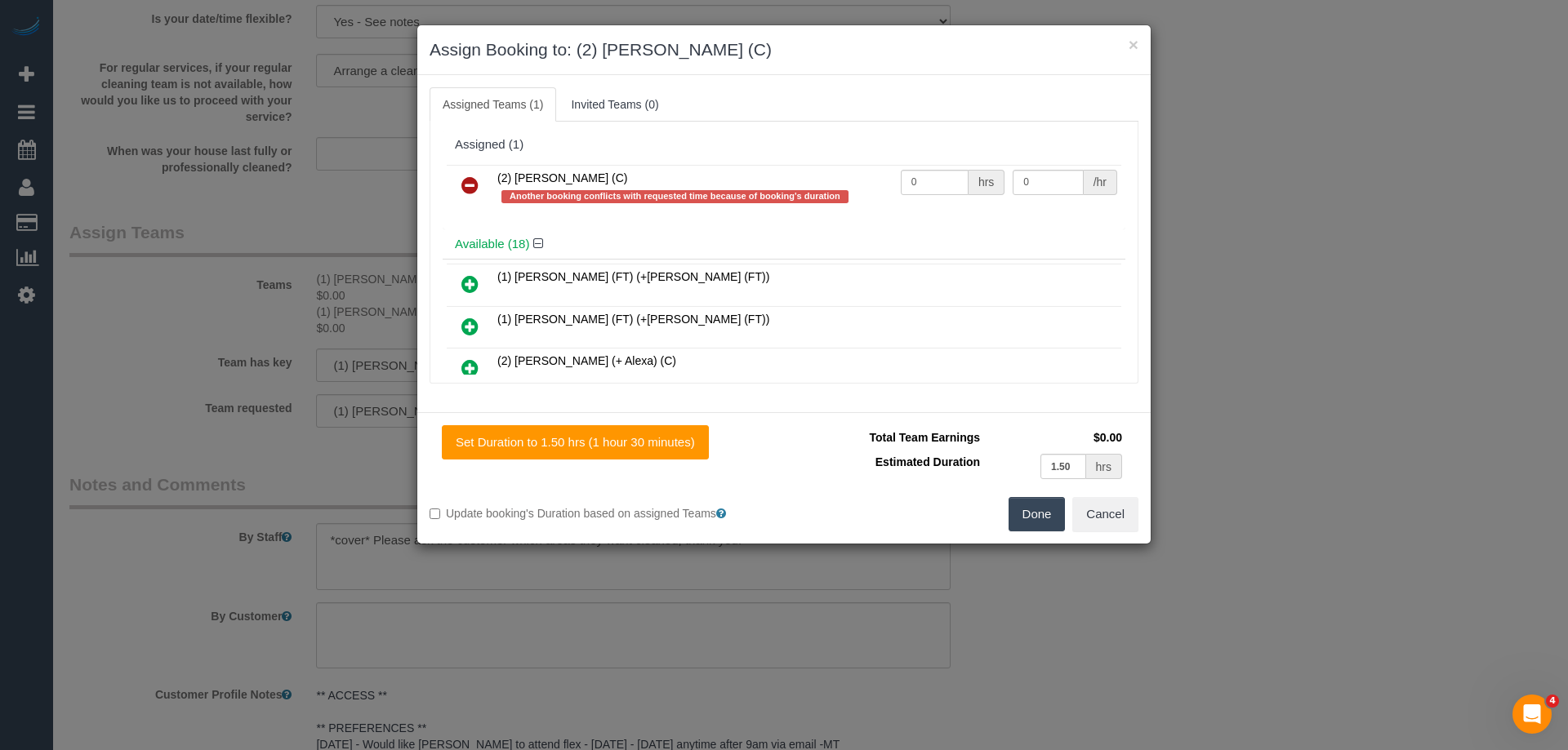
click at [1035, 515] on button "Done" at bounding box center [1037, 514] width 57 height 34
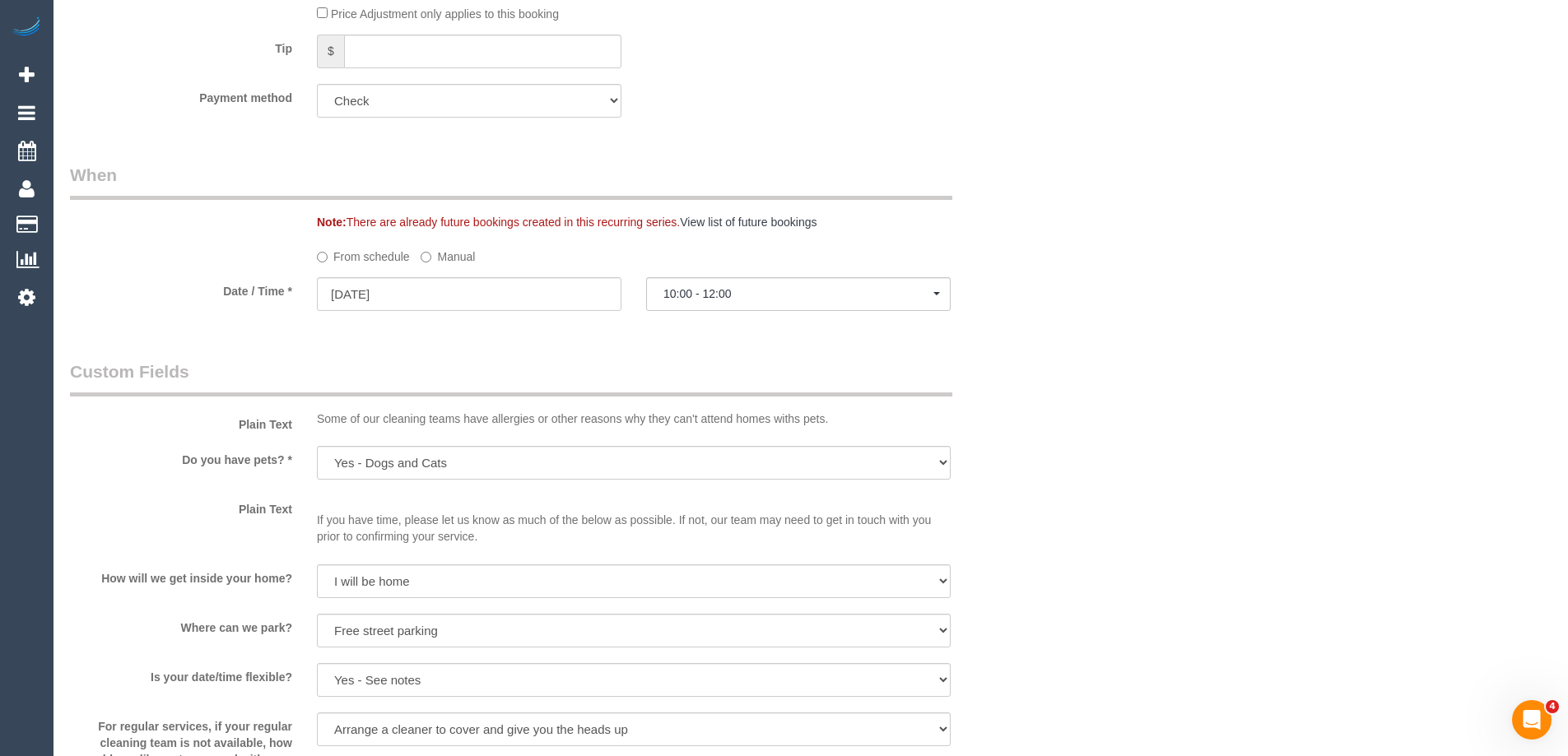
scroll to position [560, 0]
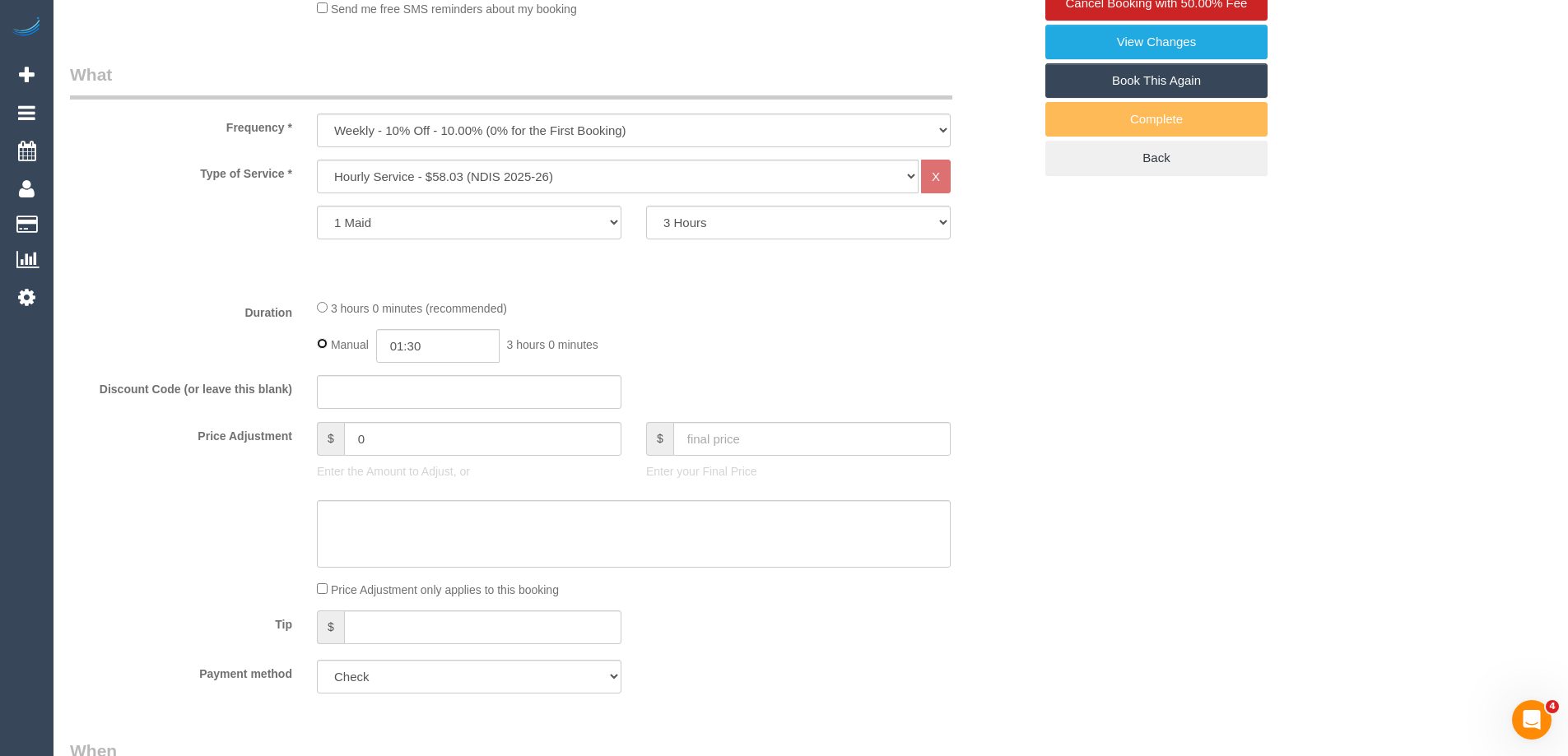
type input "03:00"
select select "spot10"
click at [728, 330] on div "Manual 03:00 3 hours 0 minutes" at bounding box center [634, 345] width 634 height 33
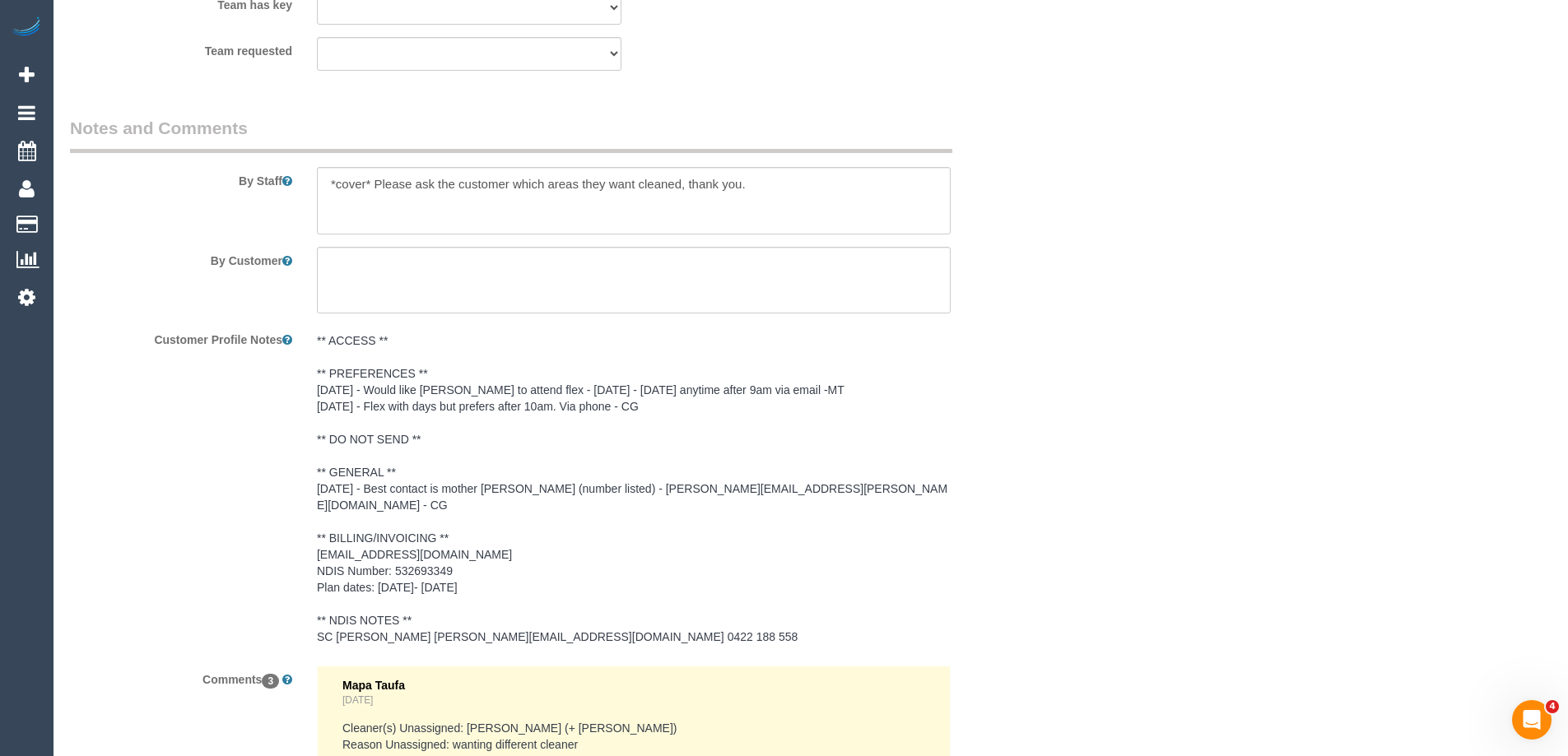
scroll to position [1794, 0]
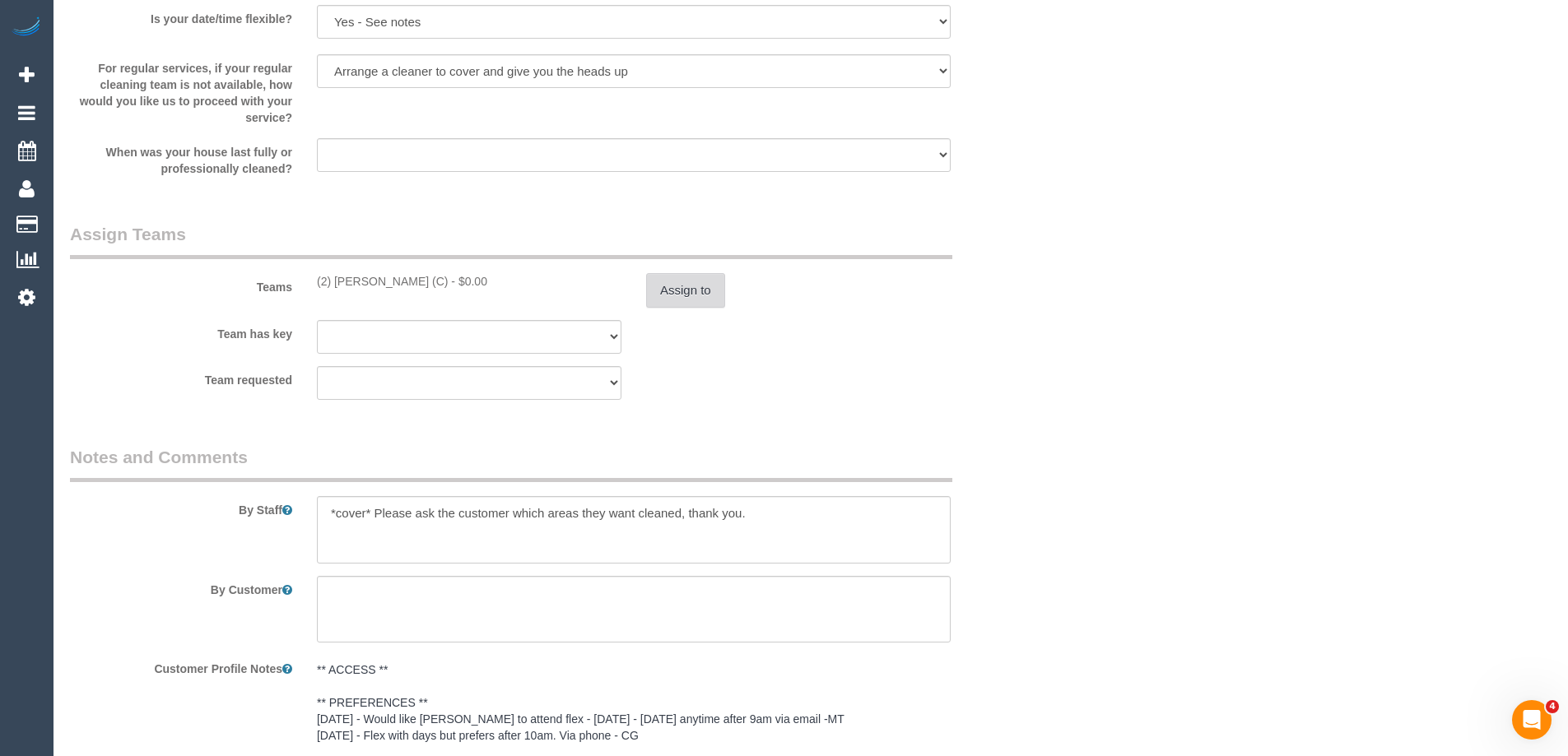
click at [704, 303] on button "Assign to" at bounding box center [685, 291] width 79 height 34
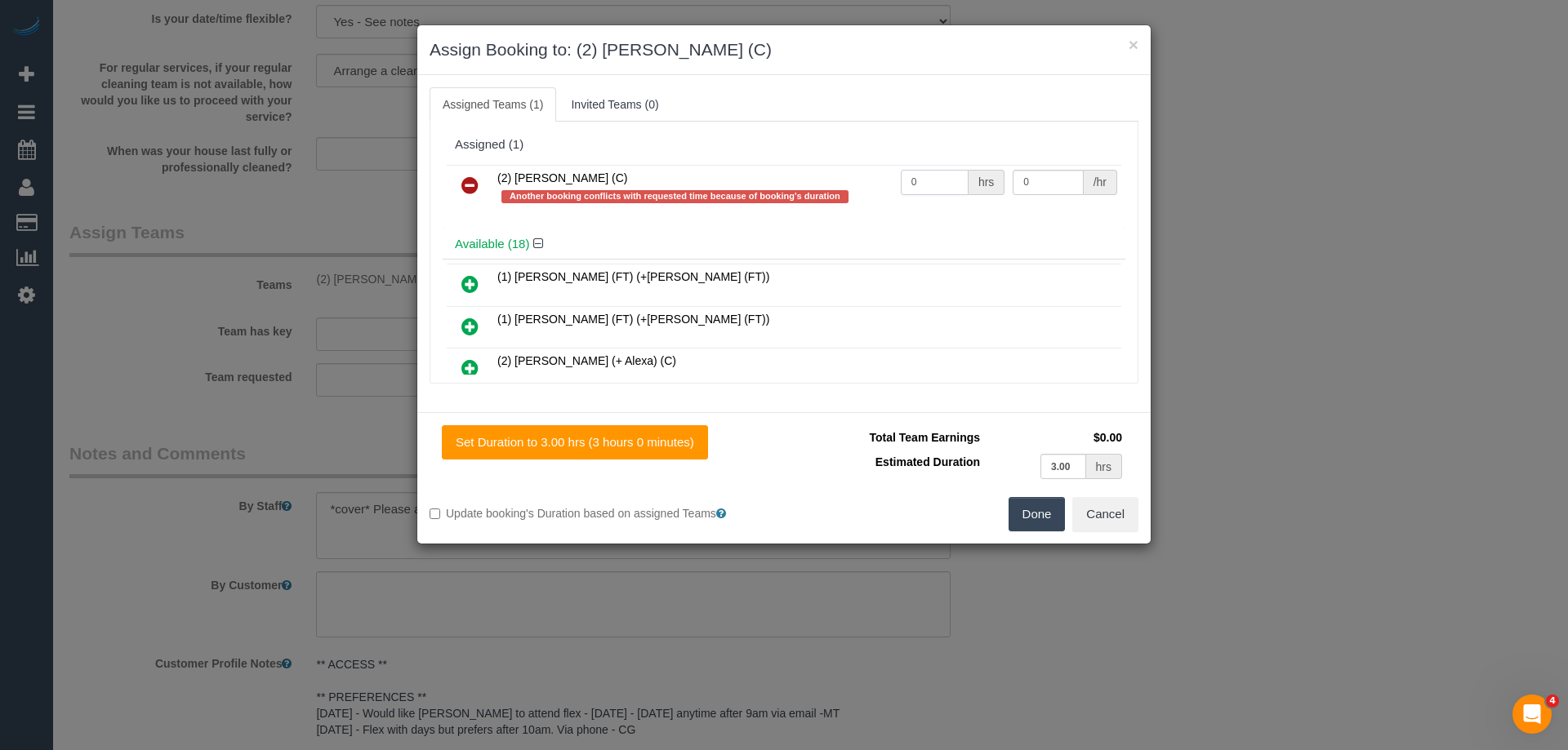
click at [927, 179] on input "0" at bounding box center [935, 183] width 68 height 25
type input "3"
click at [1054, 183] on input "0" at bounding box center [1047, 183] width 70 height 25
type input "37.5"
click at [1039, 532] on div "Set Duration to 3.00 hrs (3 hours 0 minutes) Total Team Earnings $112.50 Estima…" at bounding box center [784, 478] width 733 height 132
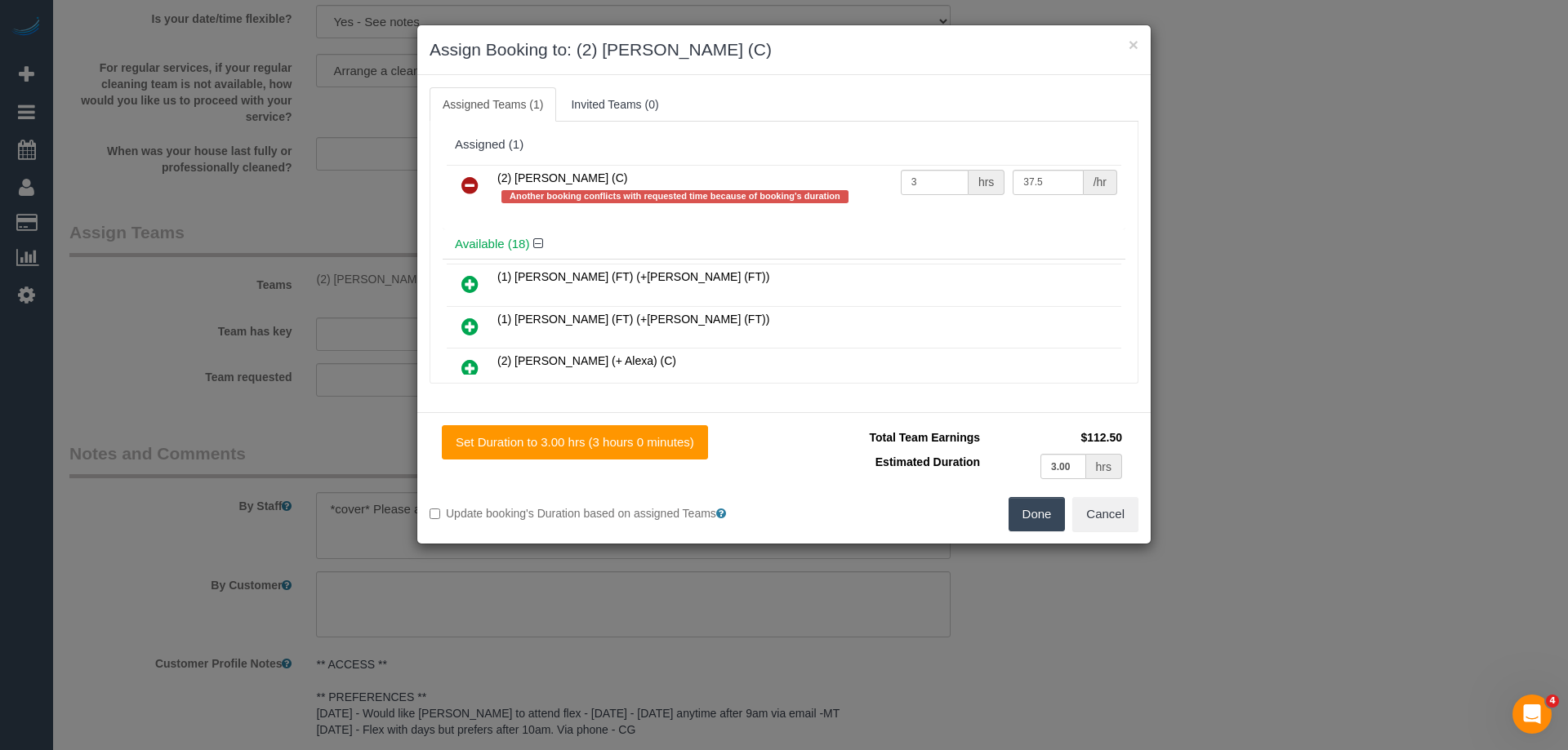
click at [1040, 527] on button "Done" at bounding box center [1037, 514] width 57 height 34
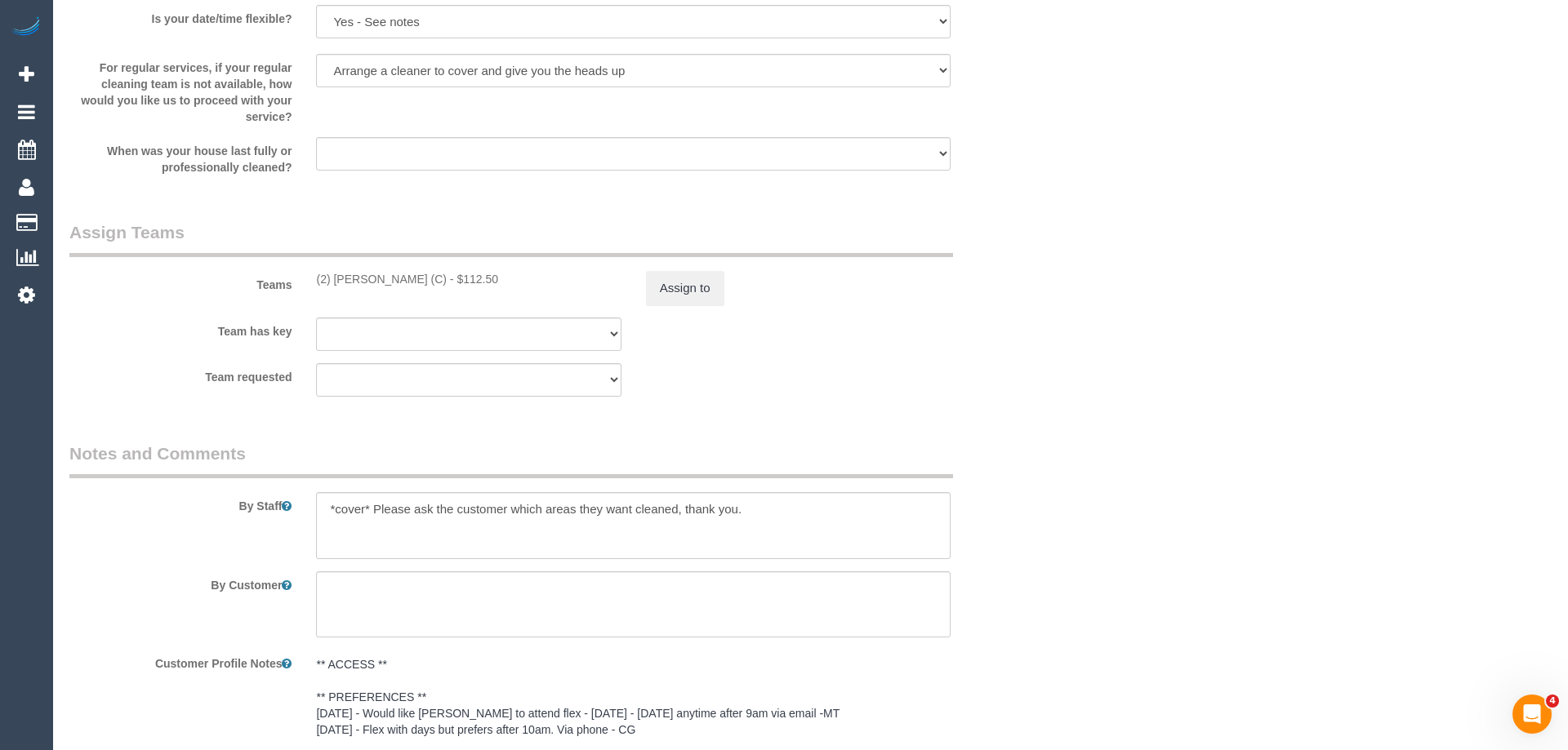
click at [1040, 527] on div "× Assign Booking to: (2) Ashik Miah (C) Assigned Teams (1) Invited Teams (0) As…" at bounding box center [784, 375] width 1568 height 750
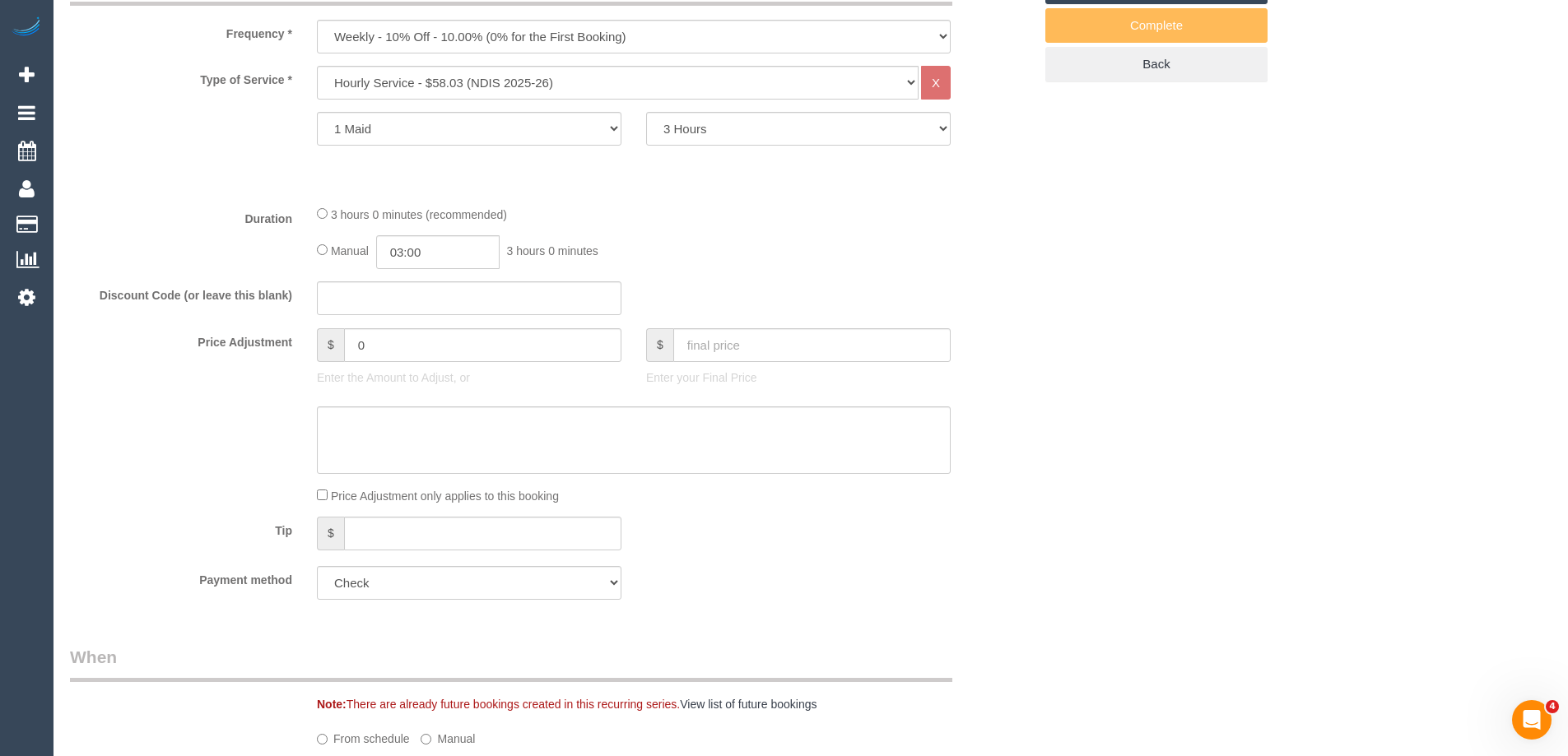
scroll to position [395, 0]
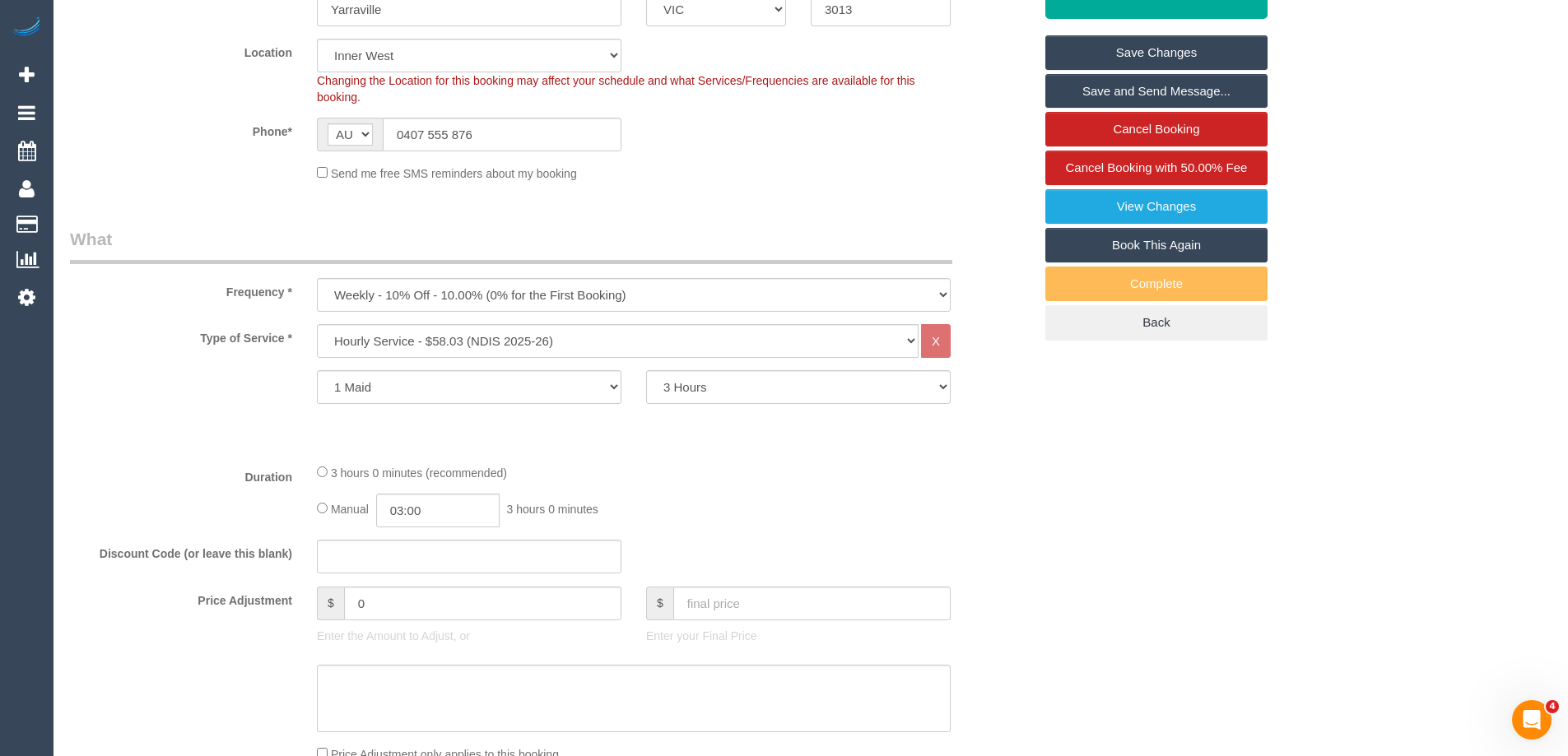
click at [1111, 45] on link "Save Changes" at bounding box center [1156, 52] width 222 height 34
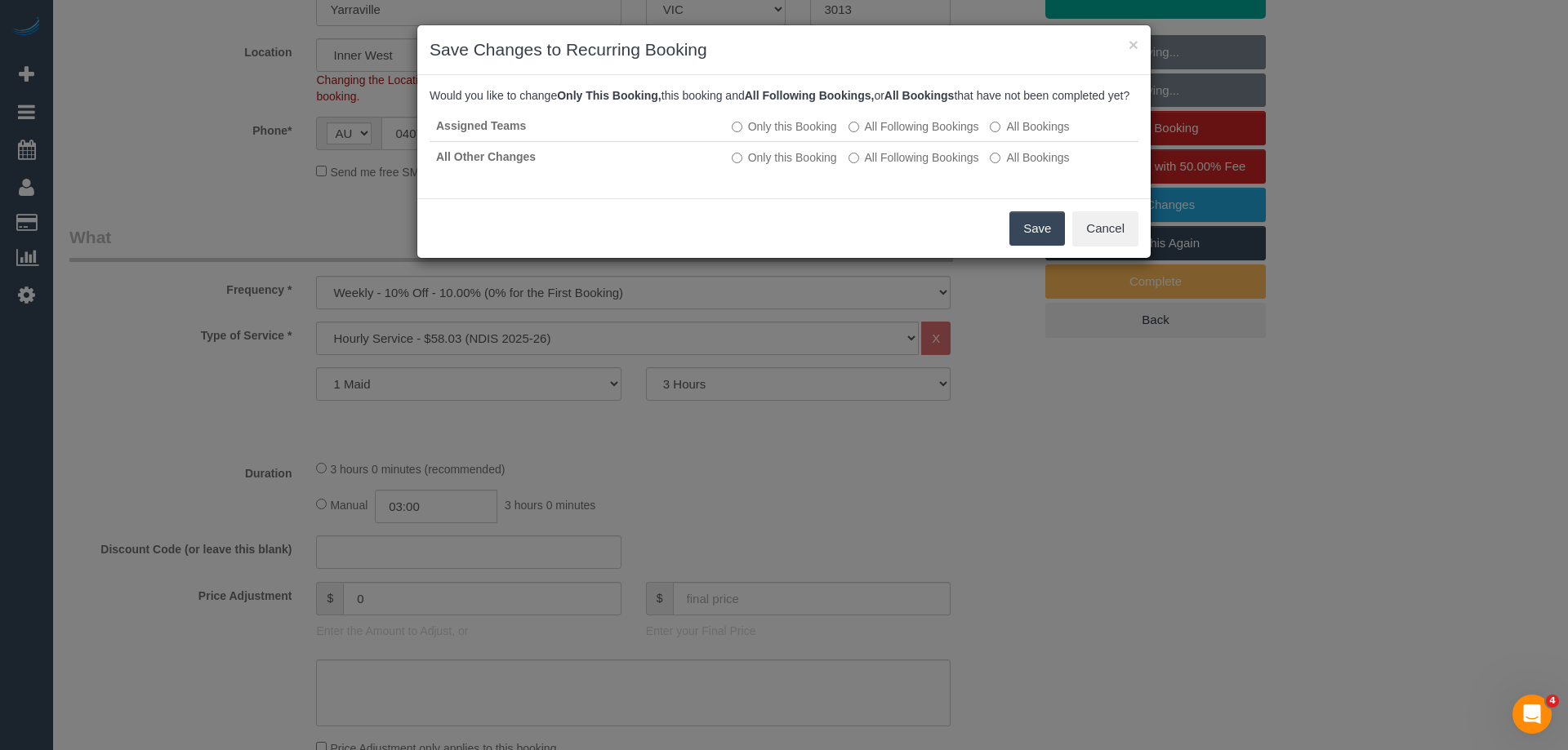
click at [1020, 240] on button "Save" at bounding box center [1037, 228] width 56 height 34
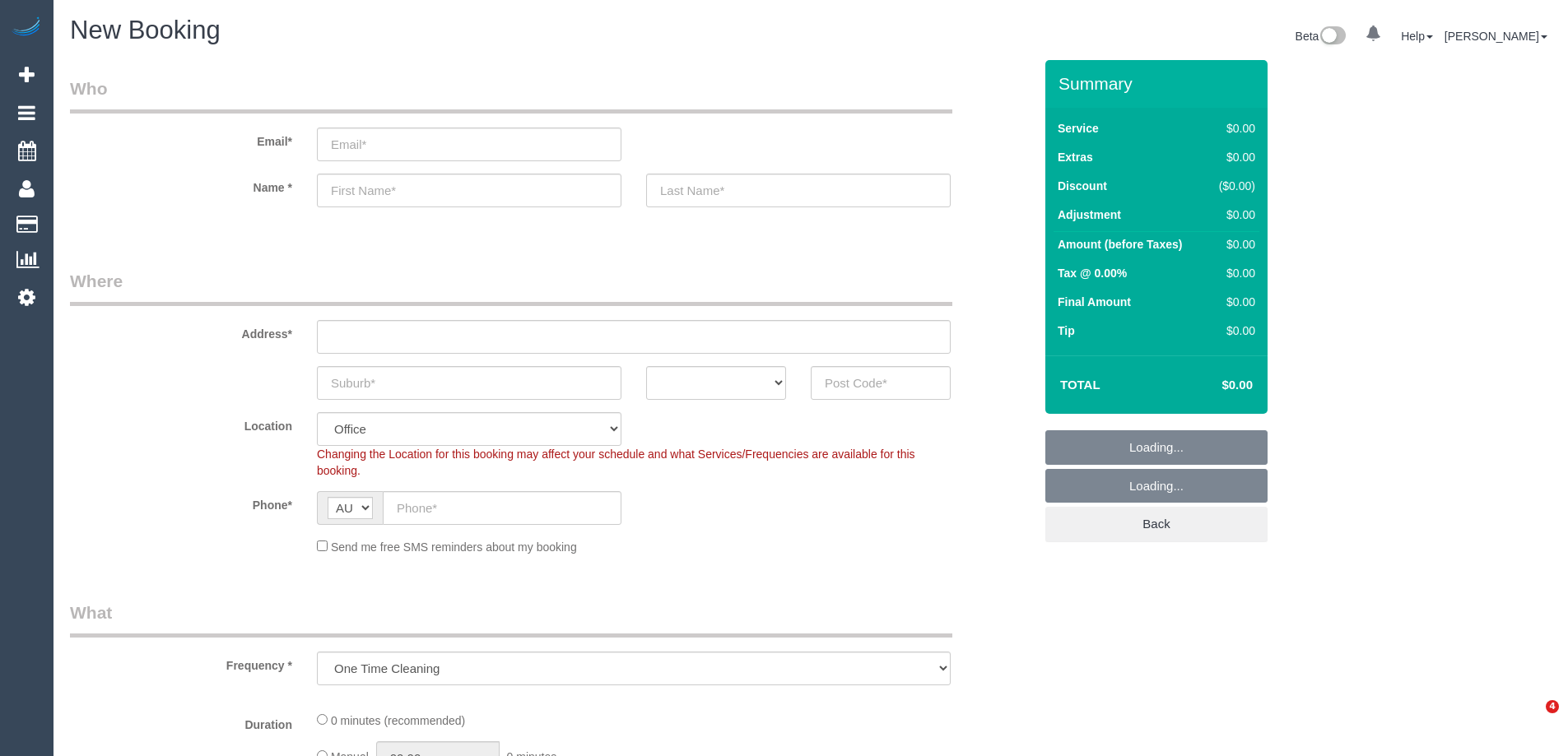
select select "object:2064"
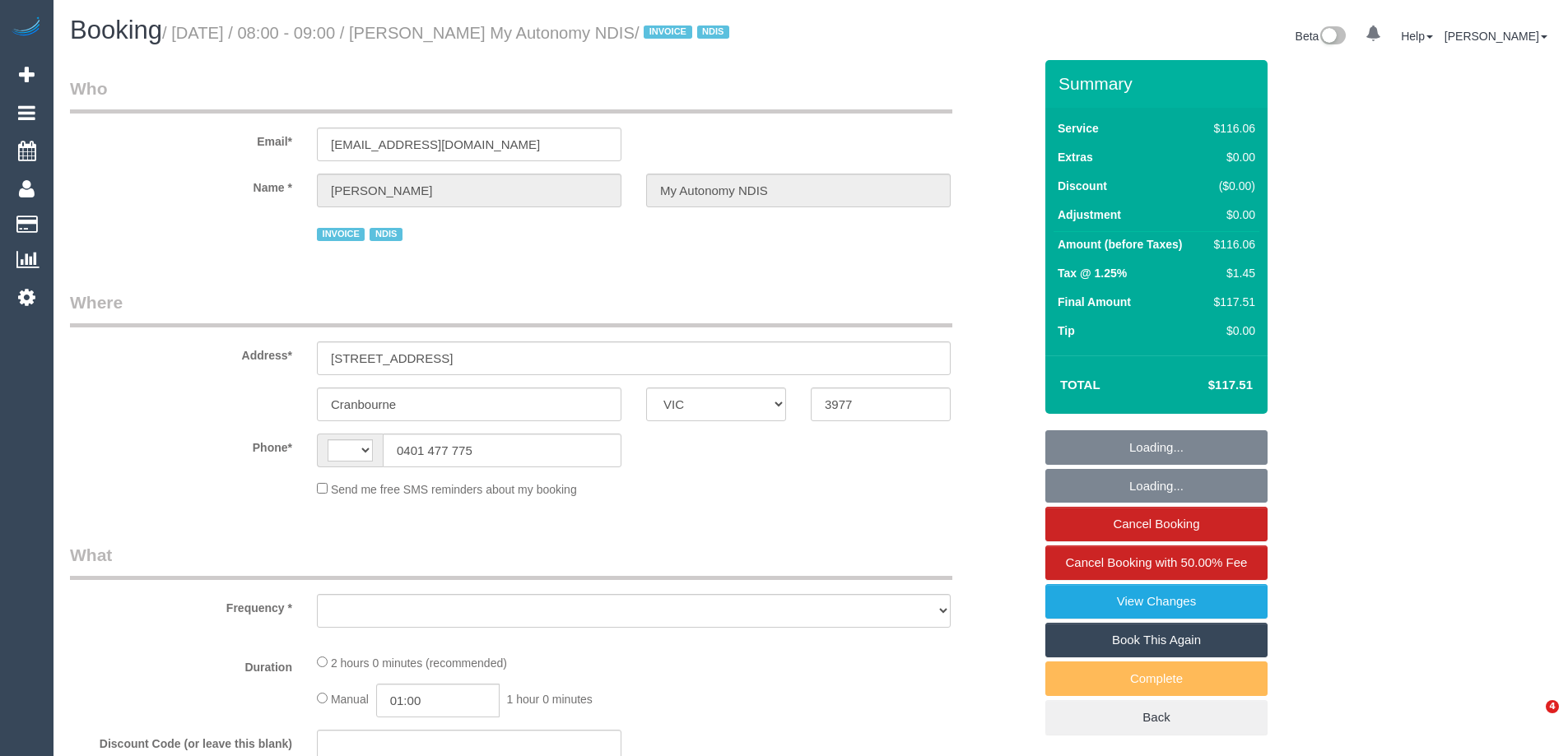
select select "VIC"
select select "string:AU"
select select "object:544"
select select "number:27"
select select "number:14"
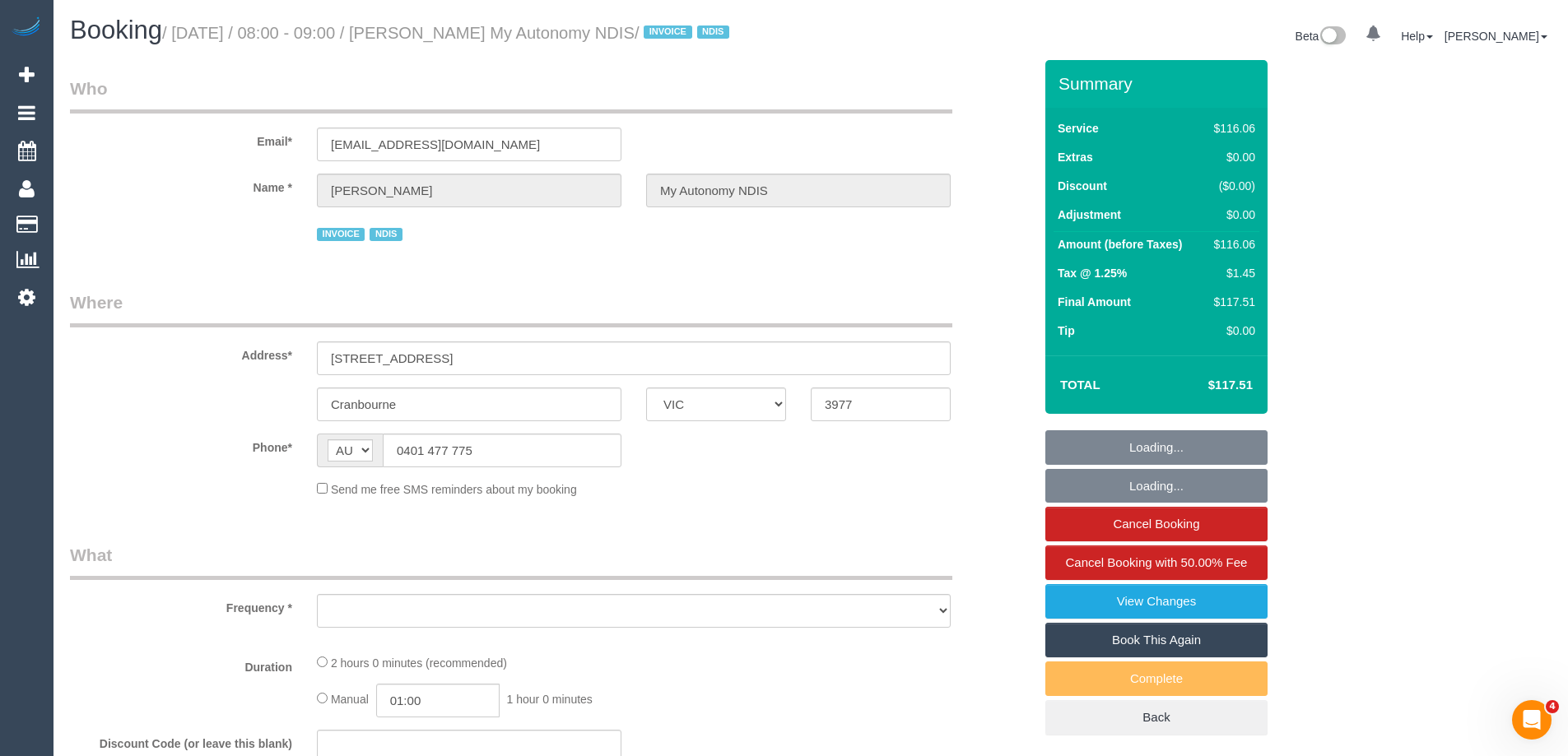
select select "number:19"
select select "number:25"
select select "number:35"
select select "number:13"
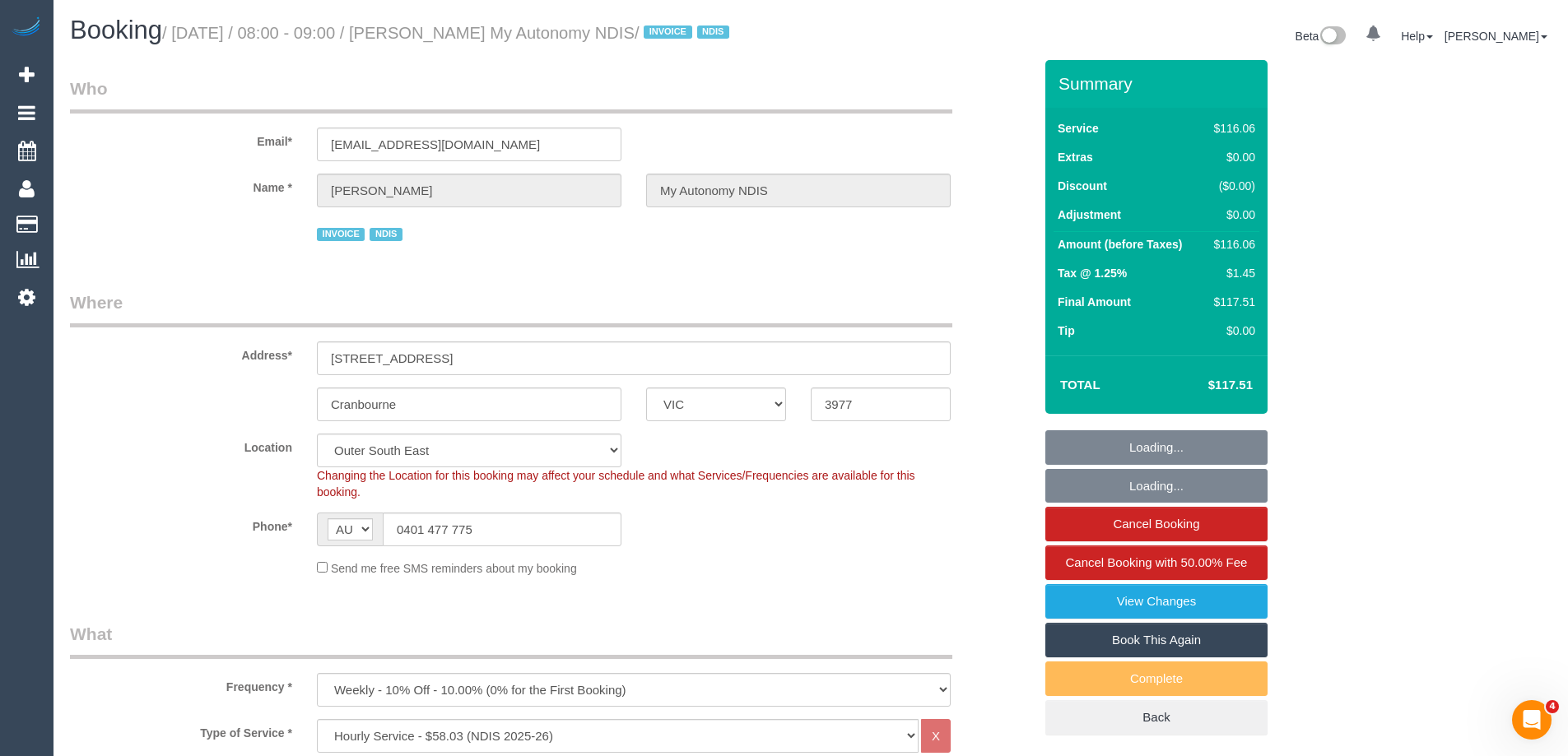
select select "object:1056"
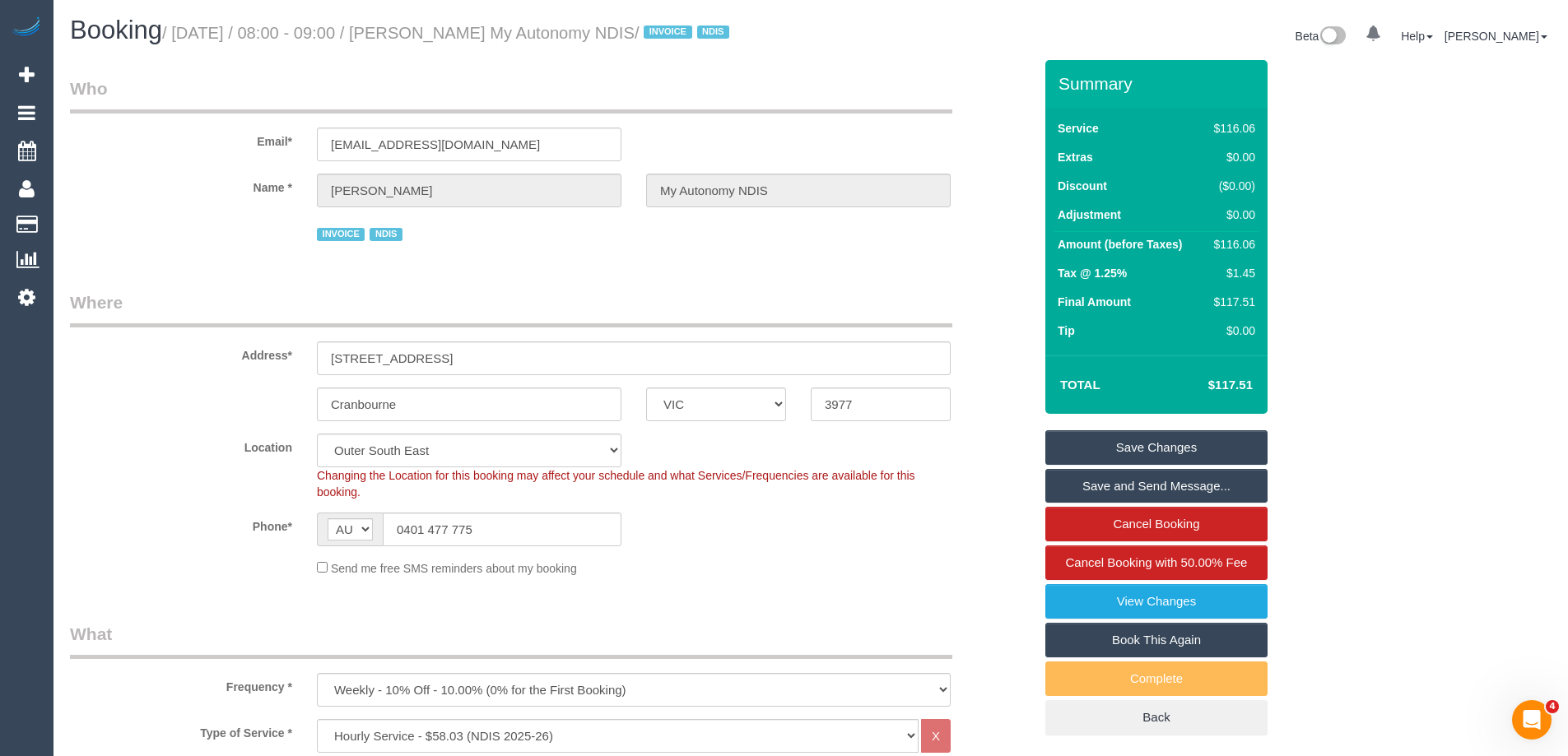
drag, startPoint x: 725, startPoint y: 32, endPoint x: 456, endPoint y: 42, distance: 269.2
click at [456, 42] on small "/ [DATE] / 08:00 - 09:00 / [PERSON_NAME] My Autonomy NDIS / INVOICE NDIS" at bounding box center [448, 33] width 572 height 18
copy small "[PERSON_NAME] My Autonomy NDIS"
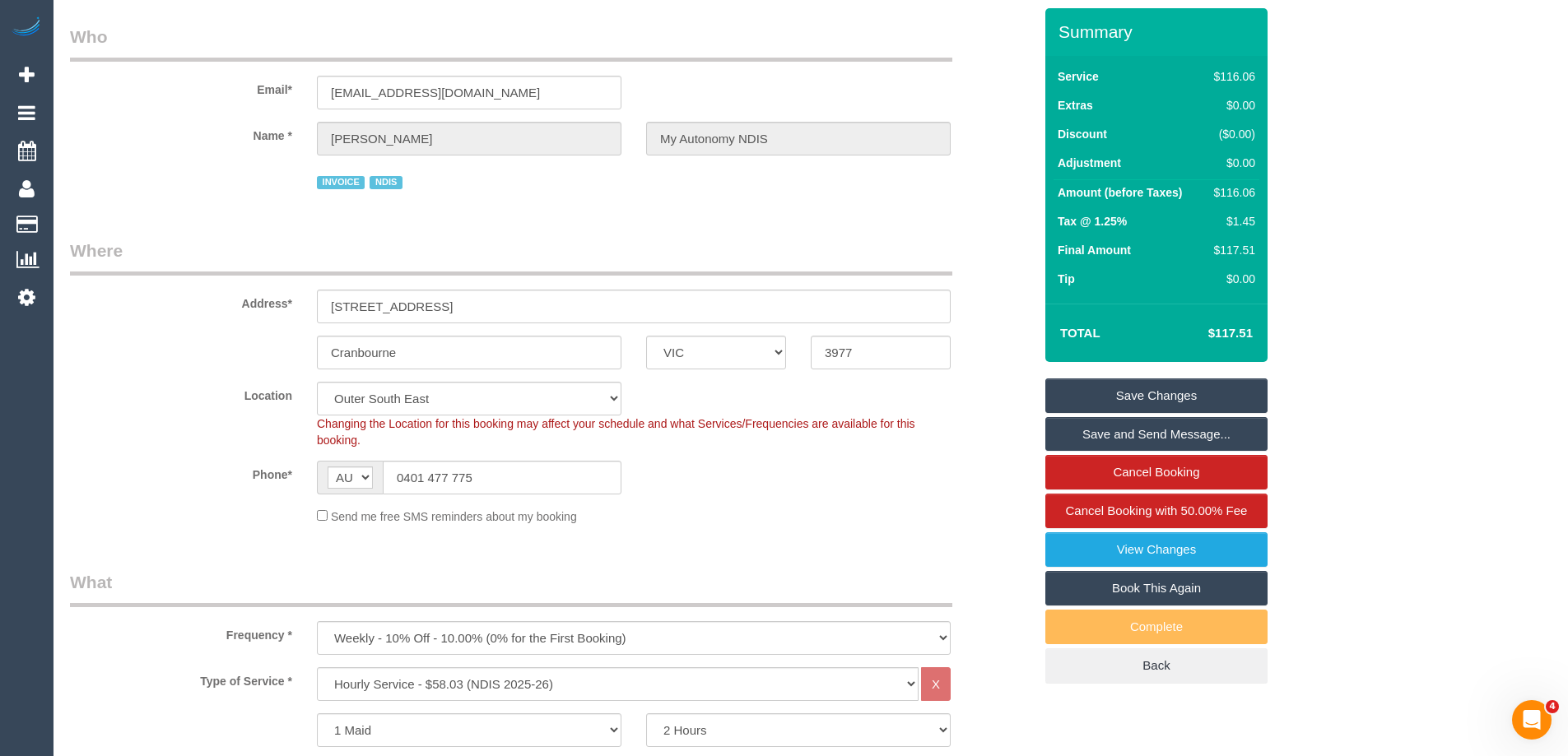
scroll to position [247, 0]
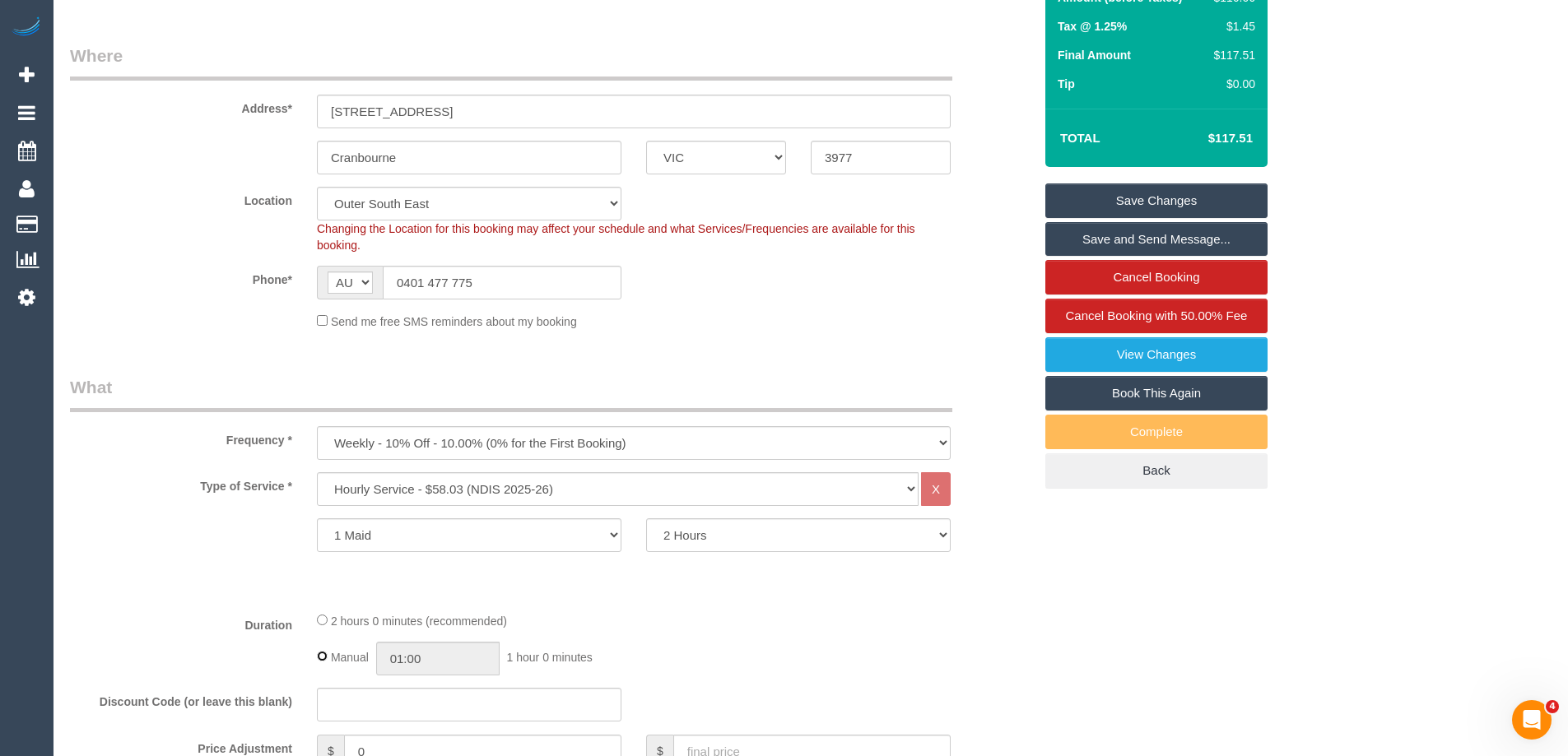
type input "02:00"
click at [716, 630] on div "2 hours 0 minutes (recommended)" at bounding box center [634, 621] width 634 height 18
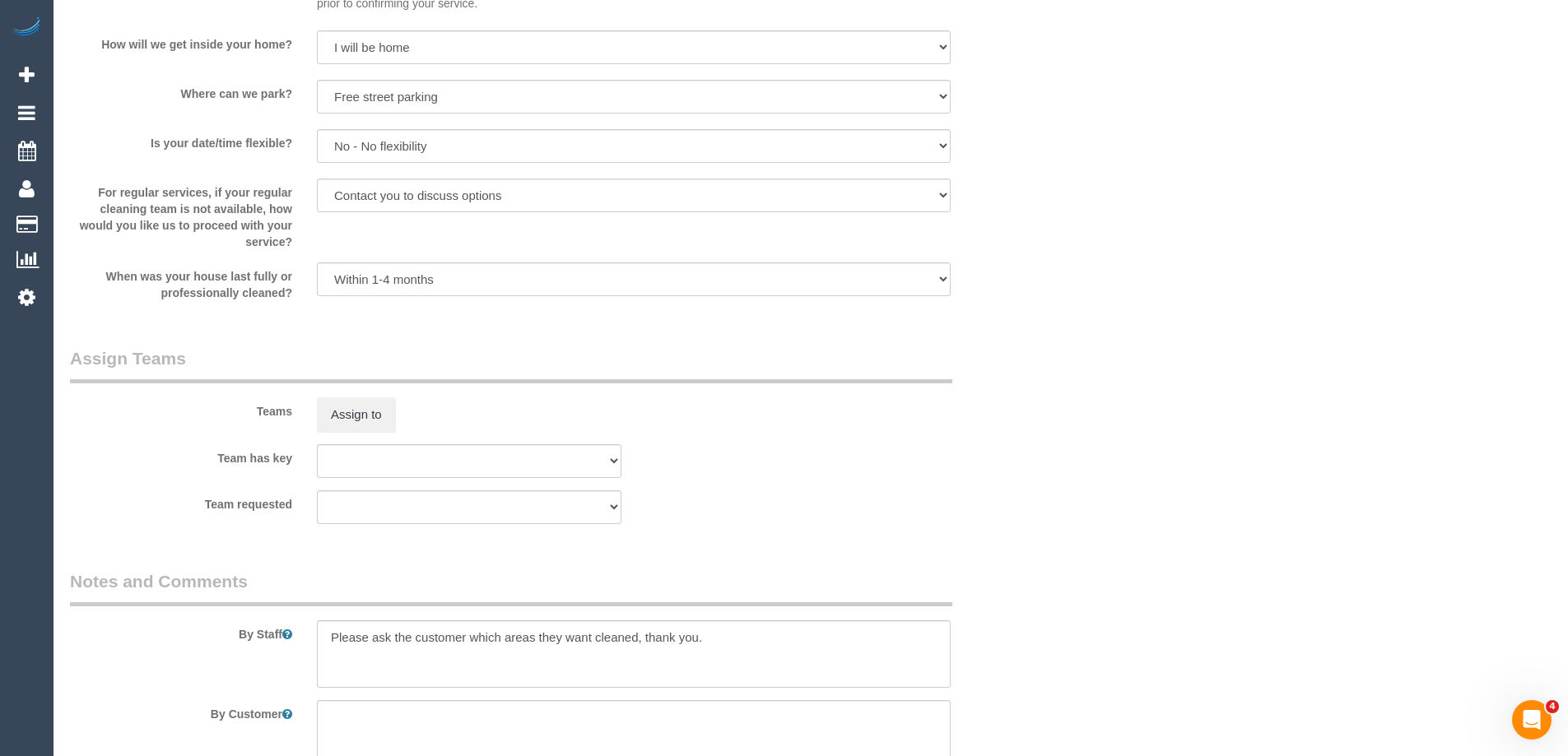
scroll to position [1975, 0]
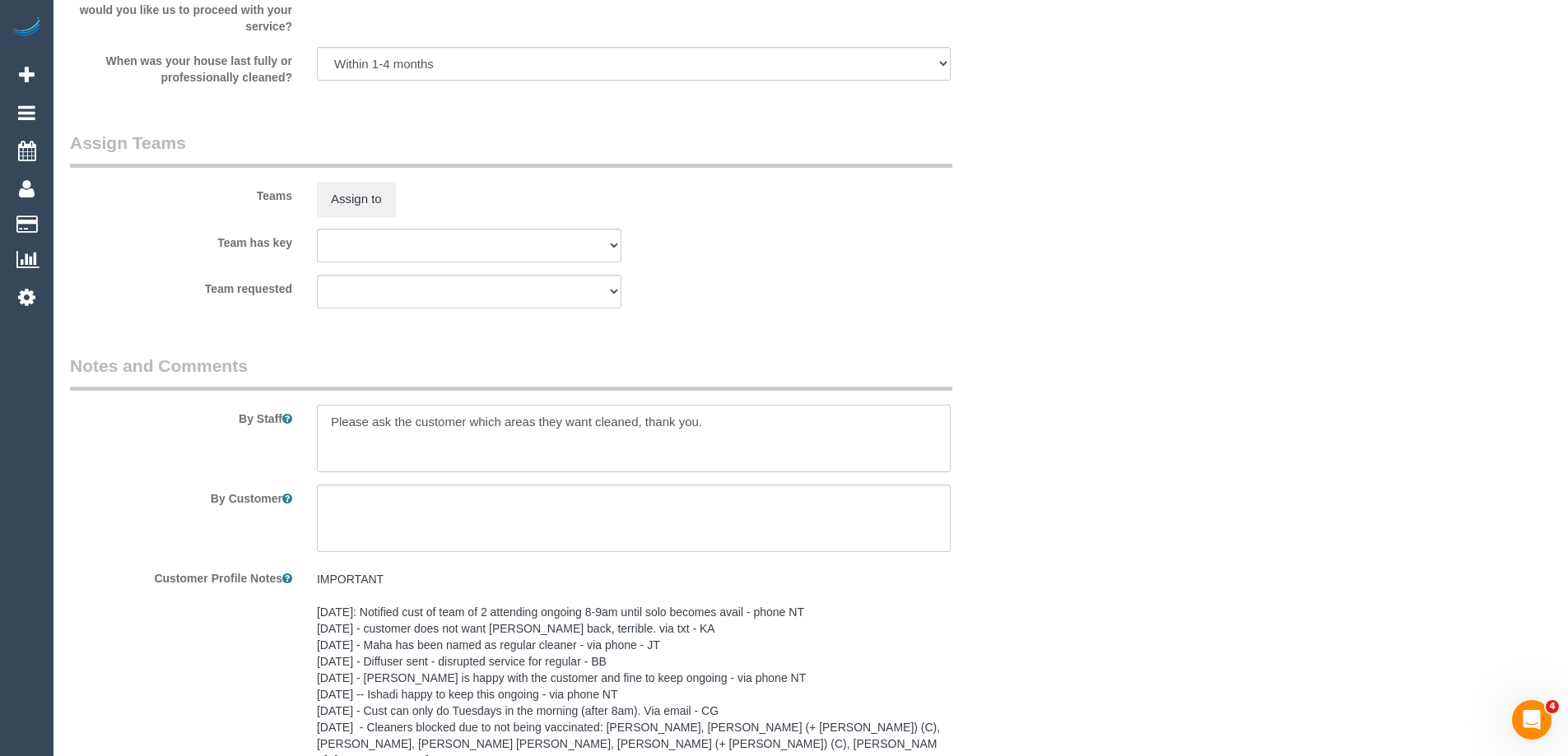
click at [322, 443] on textarea at bounding box center [634, 438] width 634 height 68
type textarea "*cover* Please ask the customer which areas they want cleaned, thank you."
click at [881, 292] on sui-booking-teams "Teams Assign to Team has key (0) Office (1) [PERSON_NAME] (FT) (1) [PERSON_NAME…" at bounding box center [551, 219] width 963 height 178
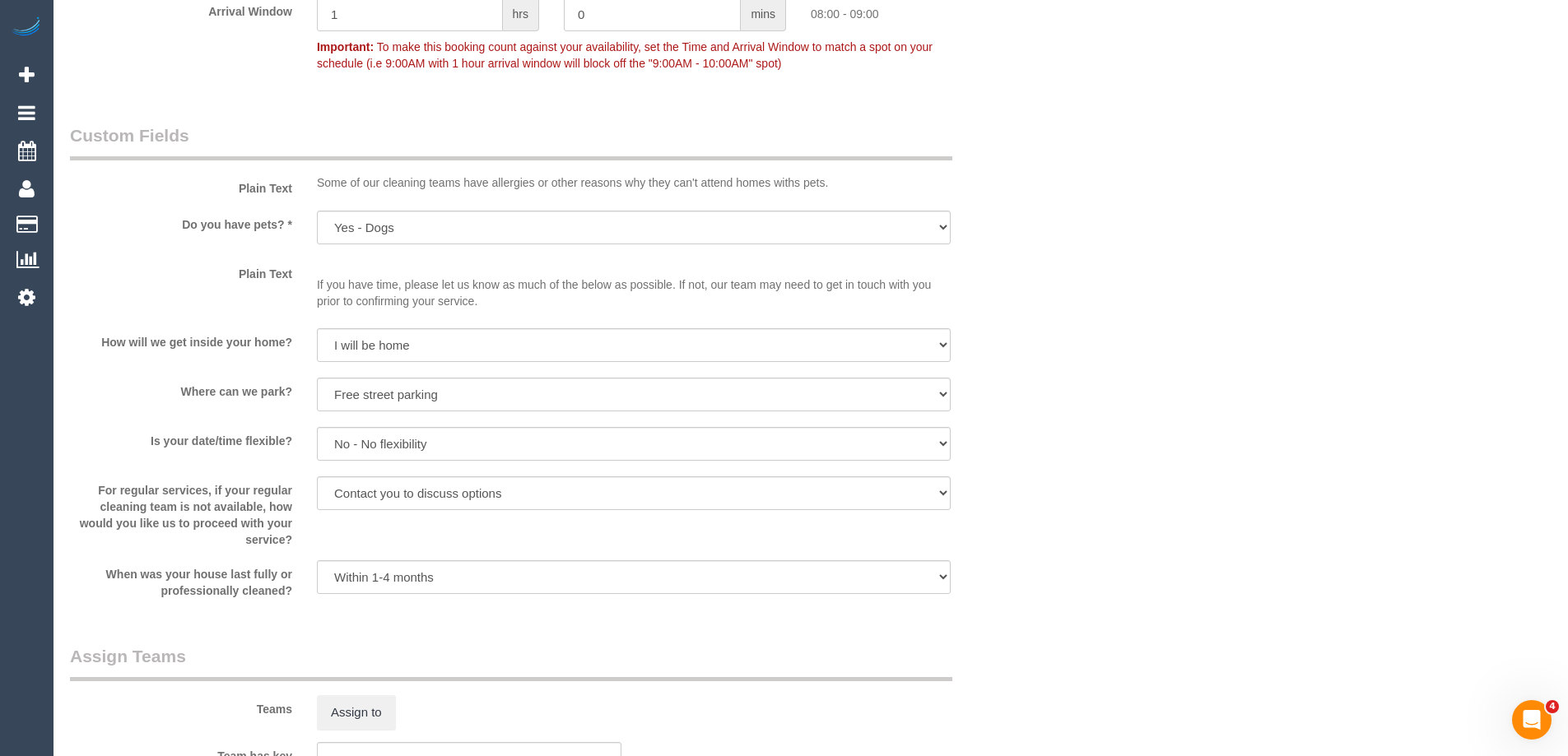
scroll to position [1317, 0]
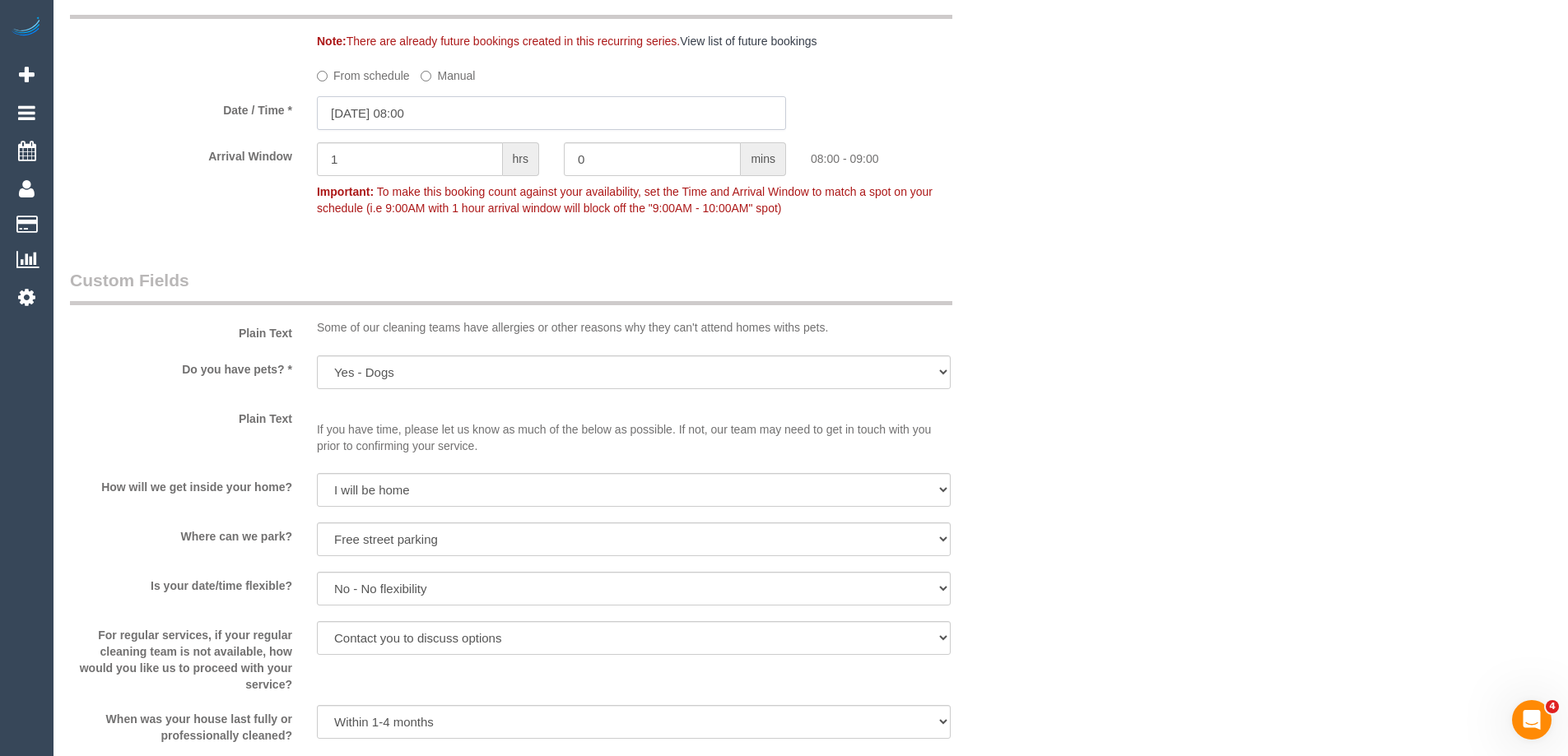
click at [425, 119] on input "[DATE] 08:00" at bounding box center [551, 113] width 469 height 33
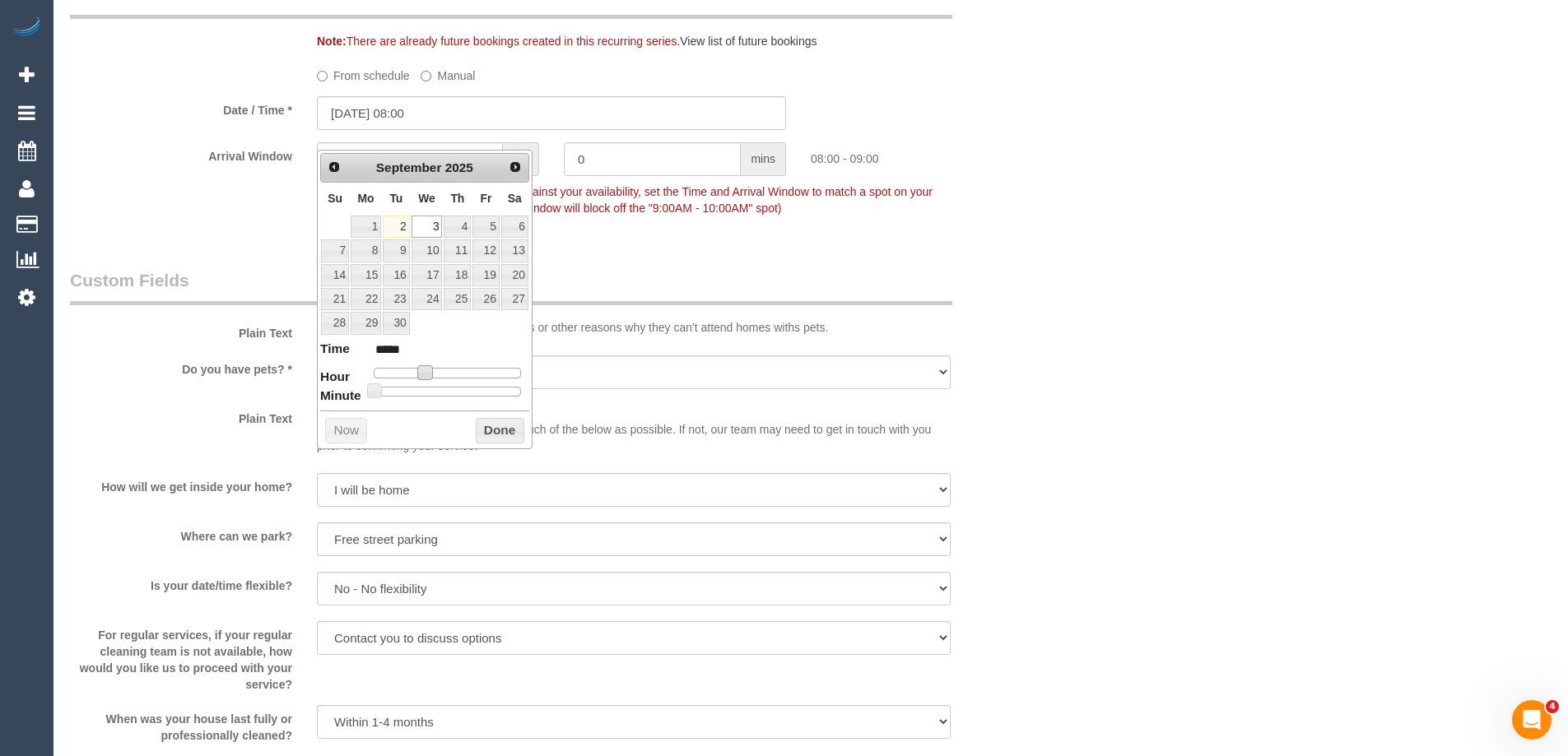
type input "[DATE] 07:00"
type input "*****"
click at [415, 372] on span at bounding box center [419, 373] width 14 height 14
type input "[DATE] 07:05"
type input "*****"
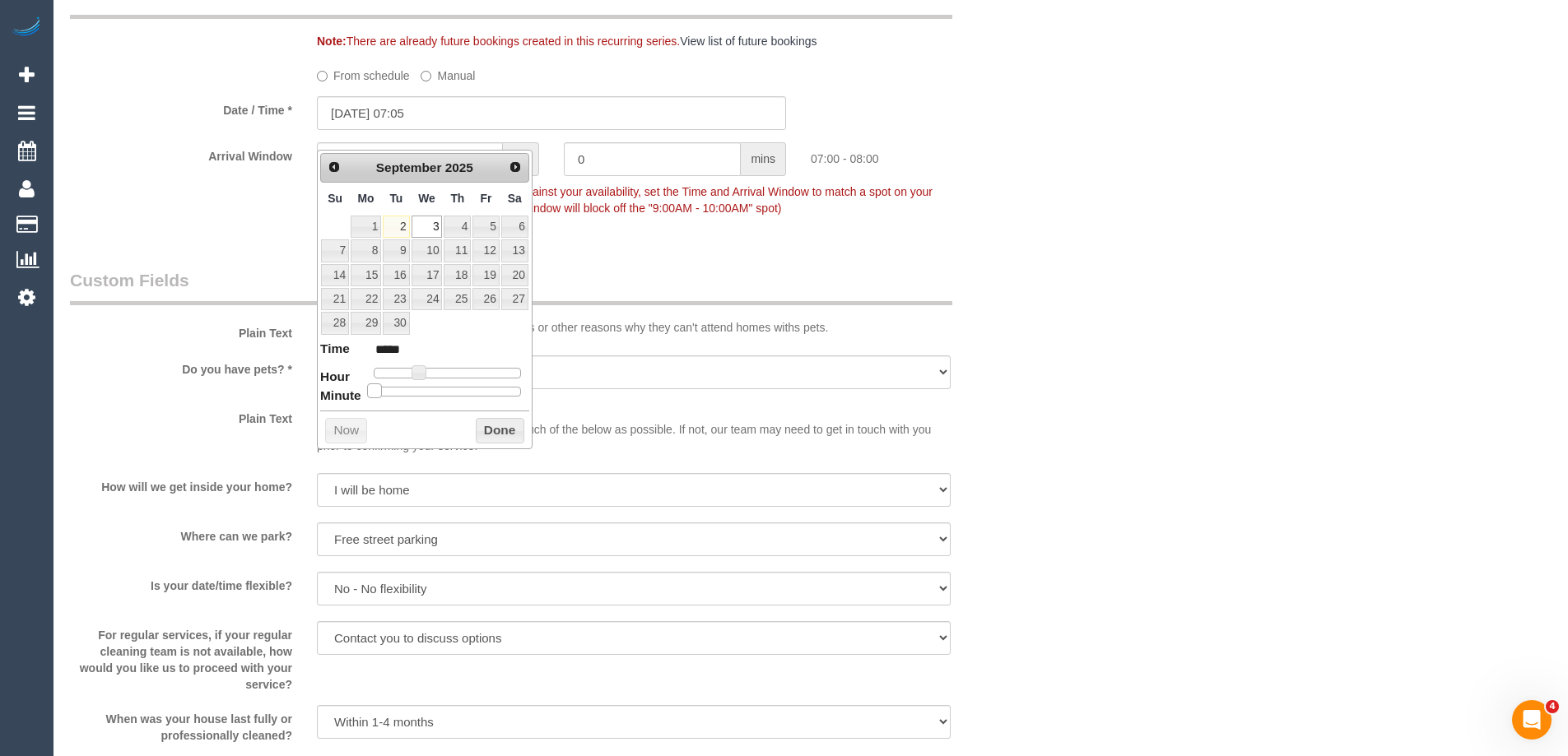
type input "[DATE] 07:10"
type input "*****"
type input "[DATE] 07:15"
type input "*****"
type input "[DATE] 07:20"
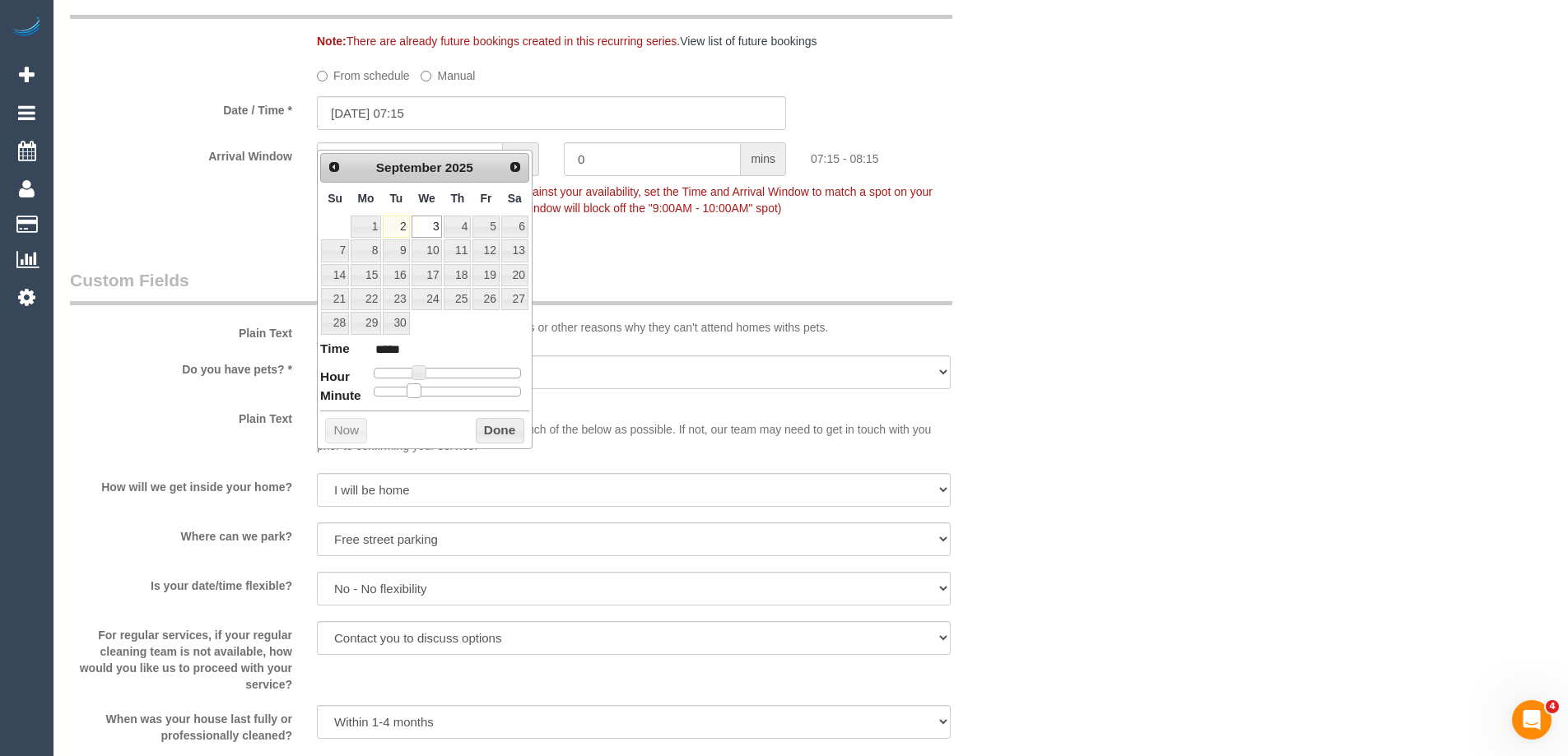
type input "*****"
type input "[DATE] 07:25"
type input "*****"
type input "[DATE] 07:30"
type input "*****"
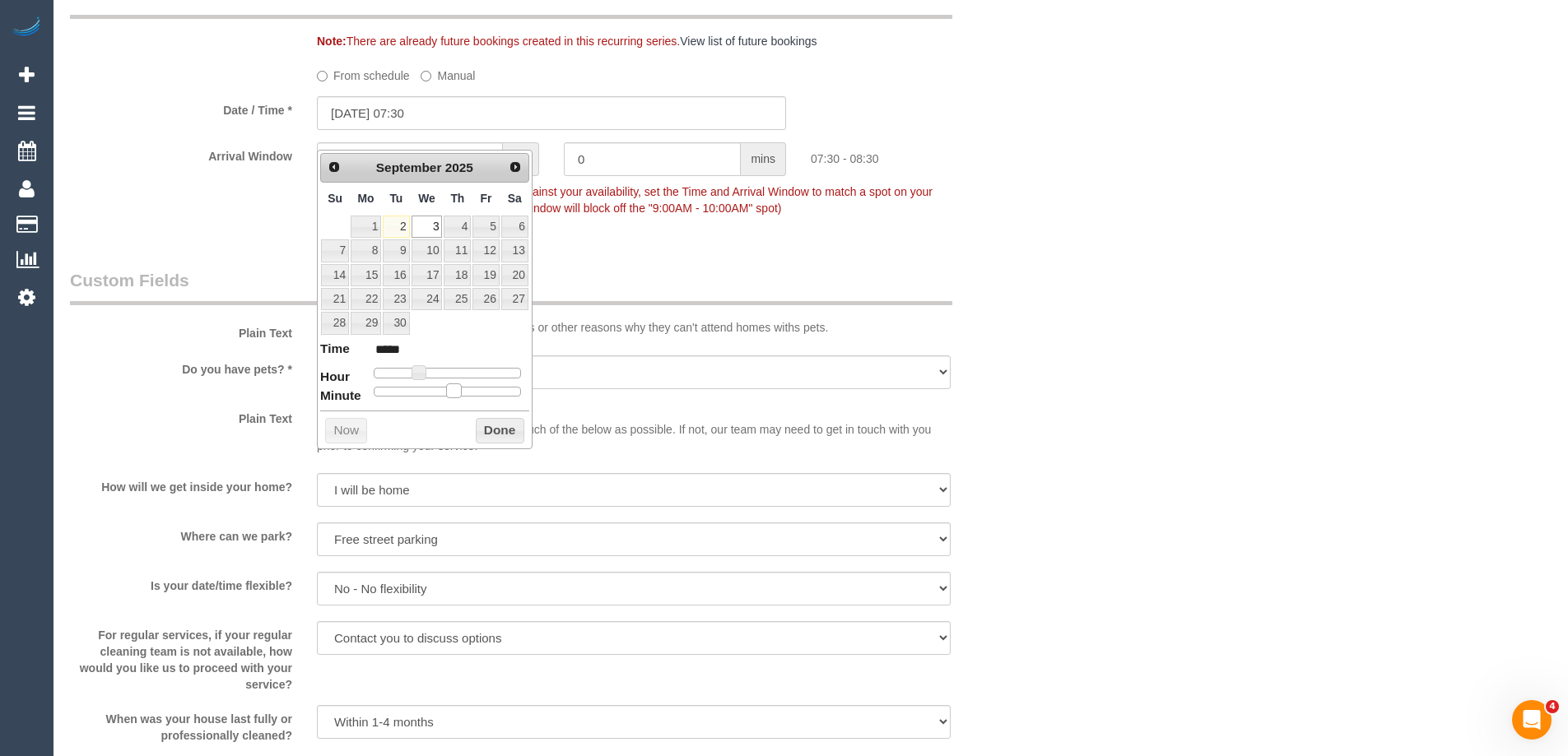
drag, startPoint x: 376, startPoint y: 395, endPoint x: 462, endPoint y: 398, distance: 86.1
click at [455, 399] on div "Prev Next [DATE] Su Mo Tu We Th Fr Sa 1 2 3 4 5 6 7 8 9 10 11 12 13 14 15 16 17…" at bounding box center [425, 300] width 216 height 300
click at [493, 428] on button "Done" at bounding box center [500, 431] width 49 height 26
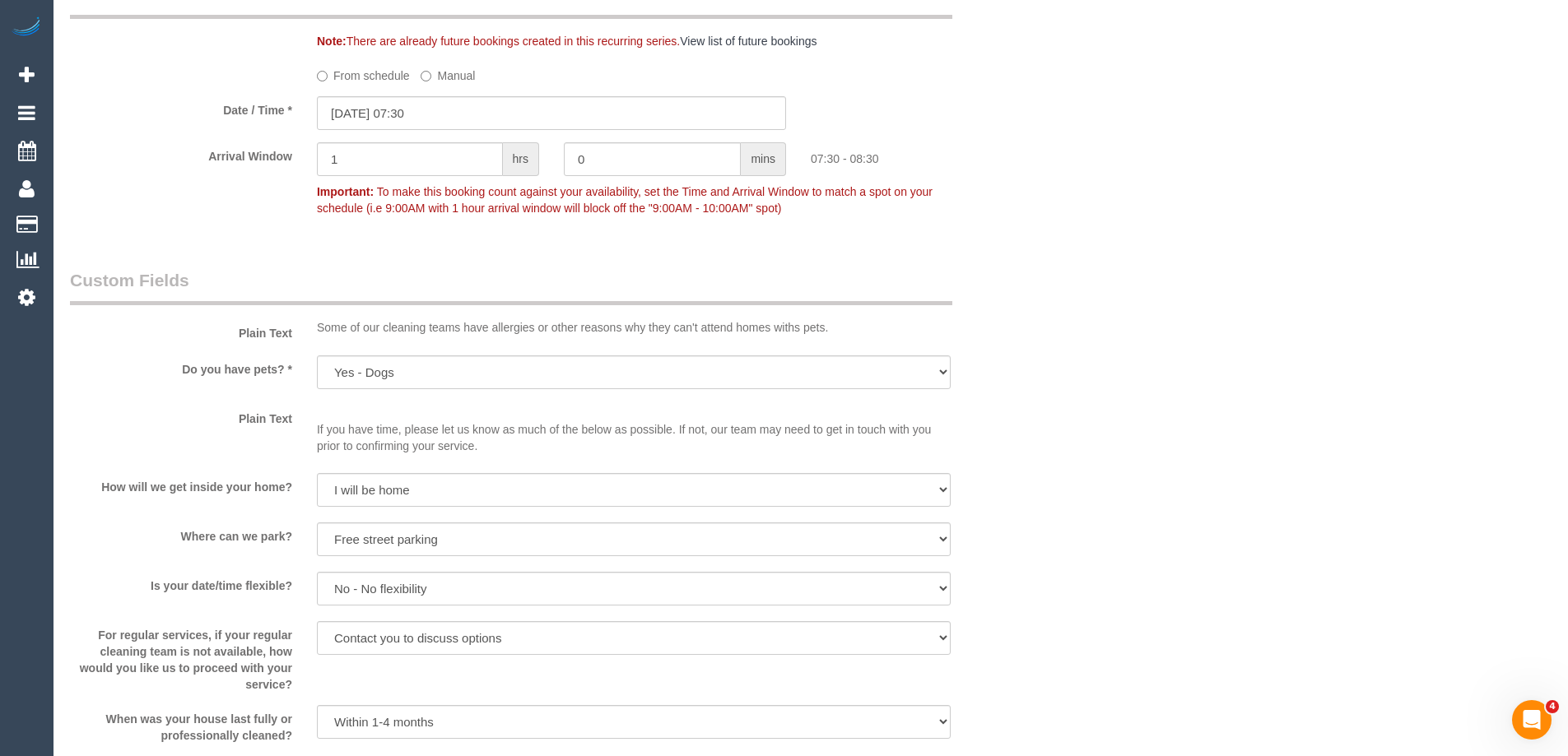
click at [1184, 320] on div "Who Email* [EMAIL_ADDRESS][DOMAIN_NAME] Name * [PERSON_NAME] My Autonomy NDIS I…" at bounding box center [810, 326] width 1481 height 3166
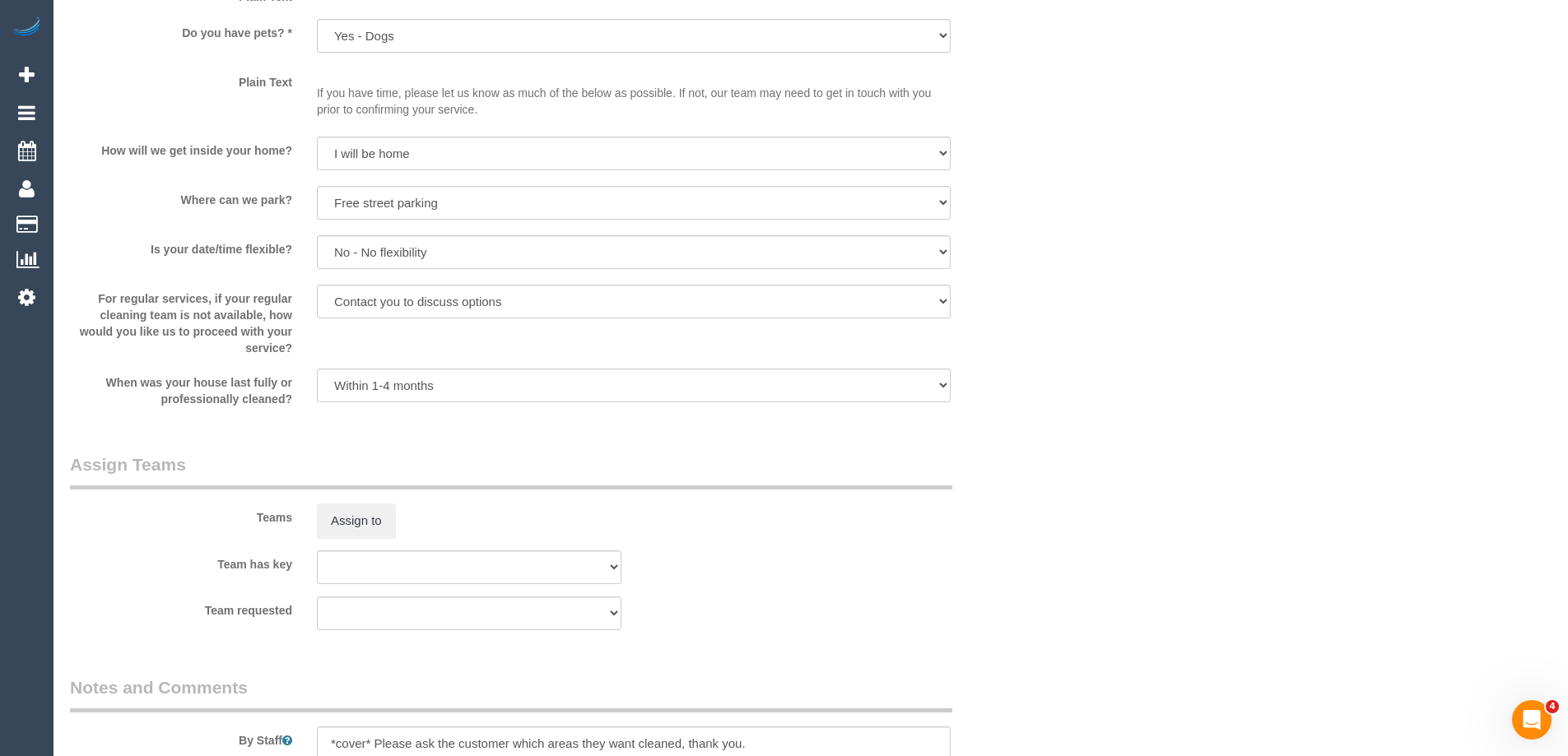
scroll to position [1893, 0]
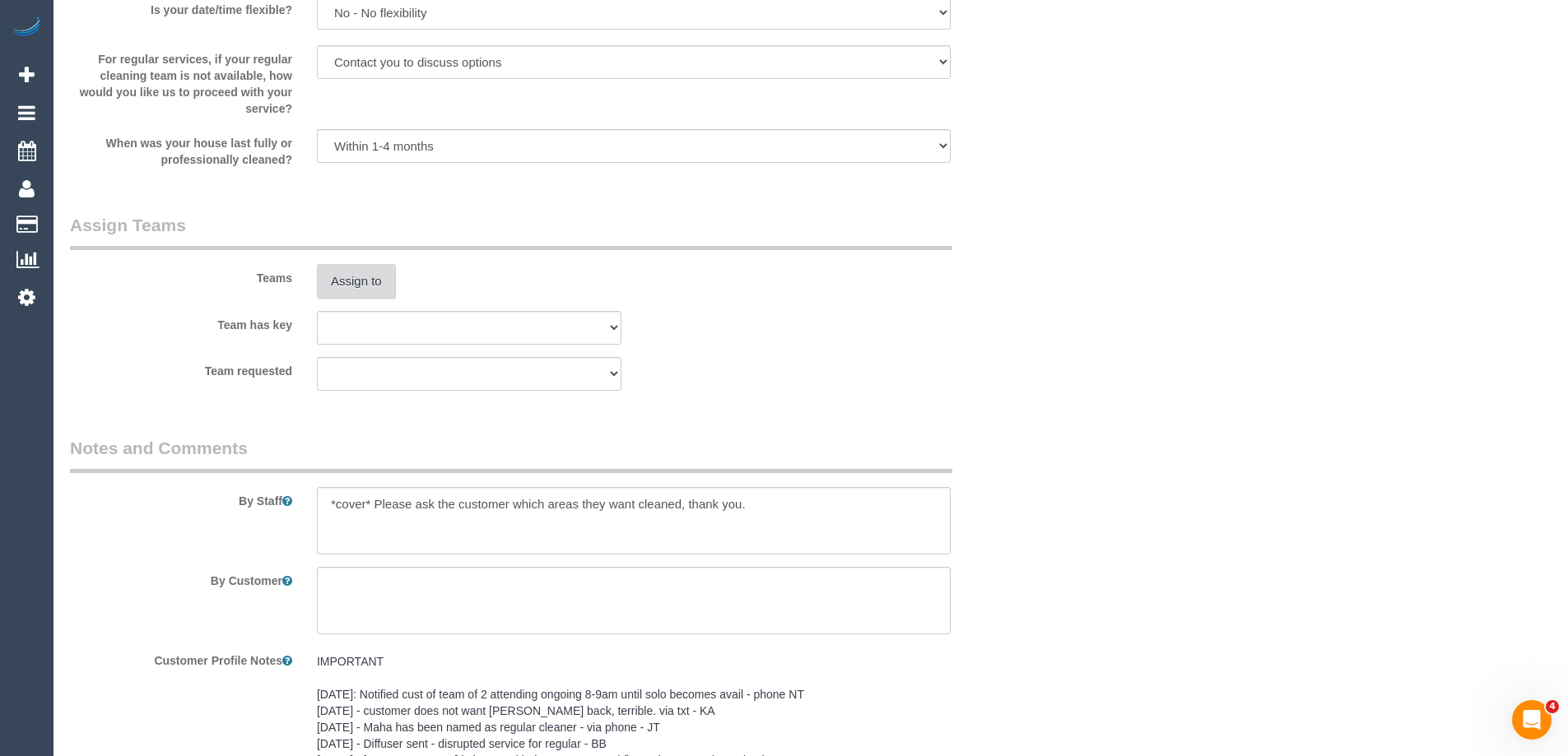
click at [362, 299] on button "Assign to" at bounding box center [356, 281] width 79 height 34
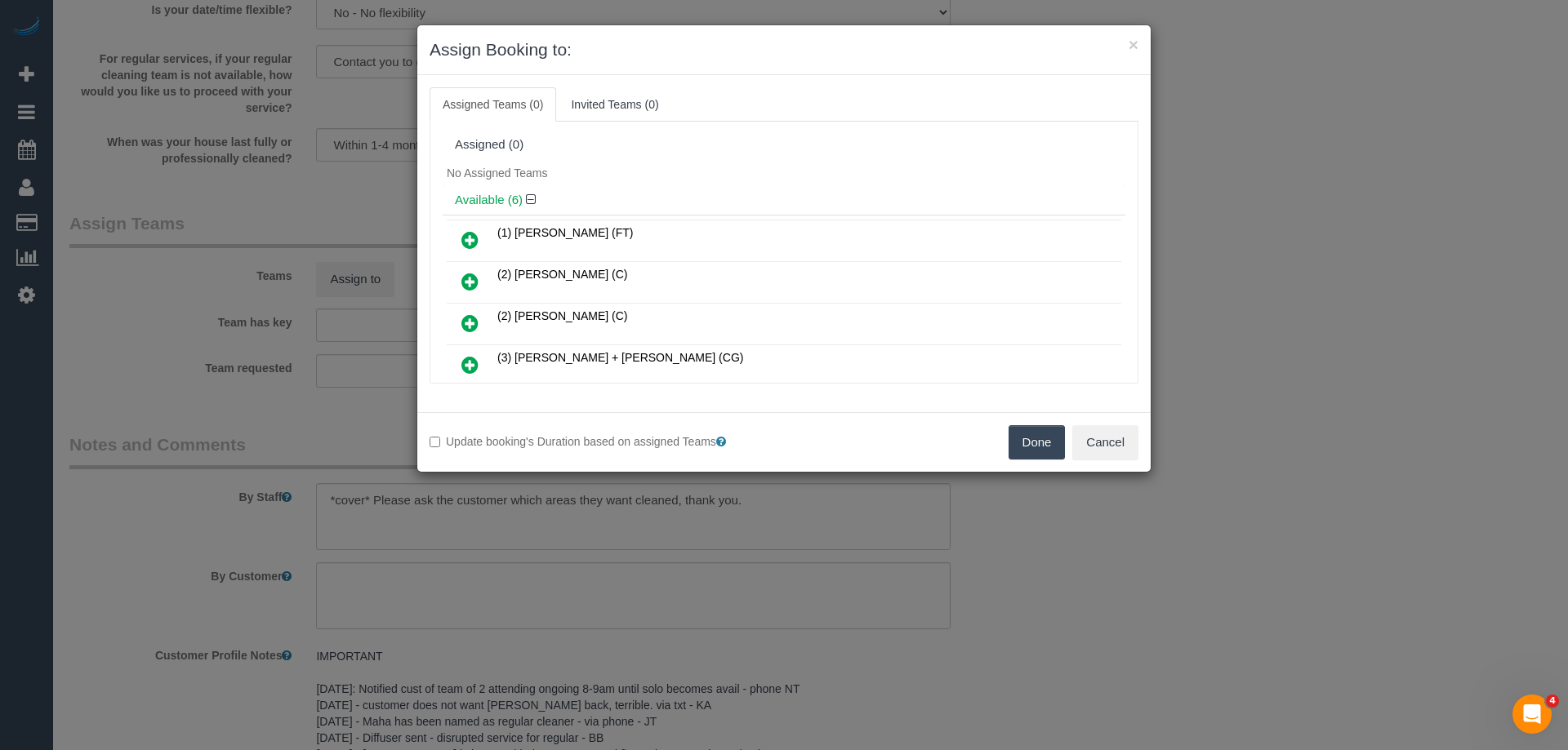
click at [470, 328] on icon at bounding box center [470, 323] width 17 height 20
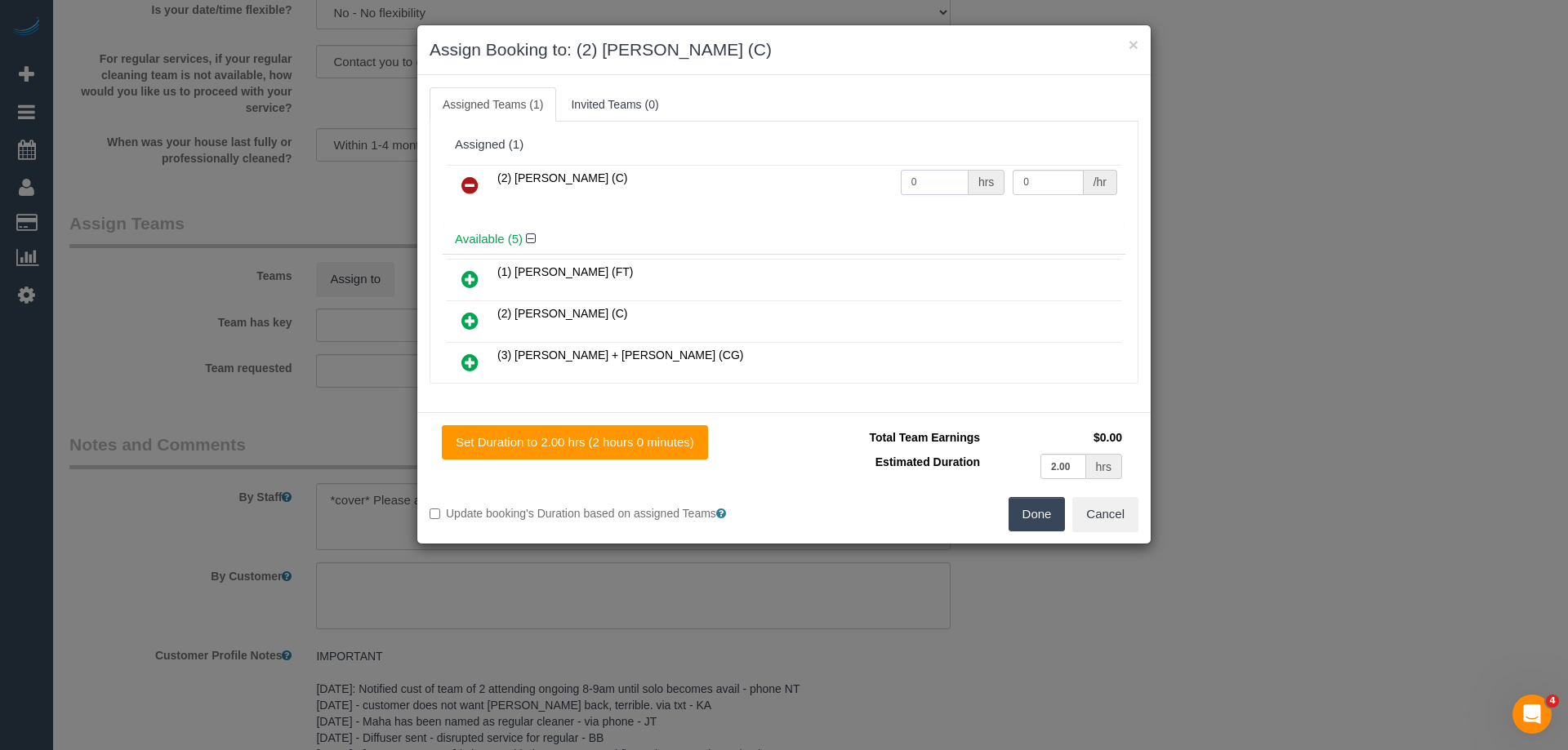
click at [945, 187] on input "0" at bounding box center [935, 183] width 68 height 25
type input "2"
click at [1041, 183] on input "0" at bounding box center [1047, 183] width 70 height 25
type input "37.5"
click at [1048, 520] on button "Done" at bounding box center [1037, 514] width 57 height 34
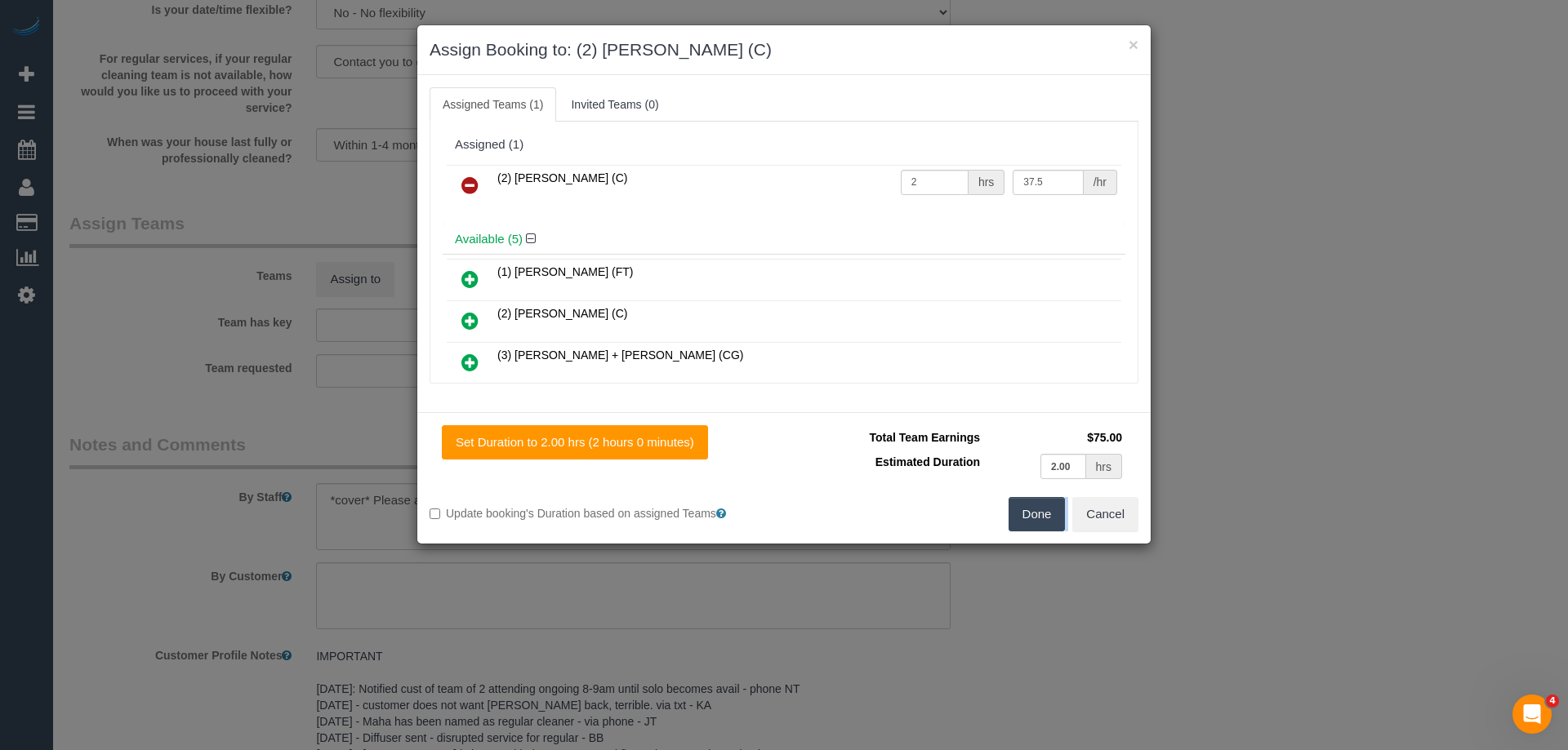
click at [1048, 520] on div "× Assign Booking to: (2) [PERSON_NAME] (C) Assigned Teams (1) Invited Teams (0)…" at bounding box center [784, 375] width 1568 height 750
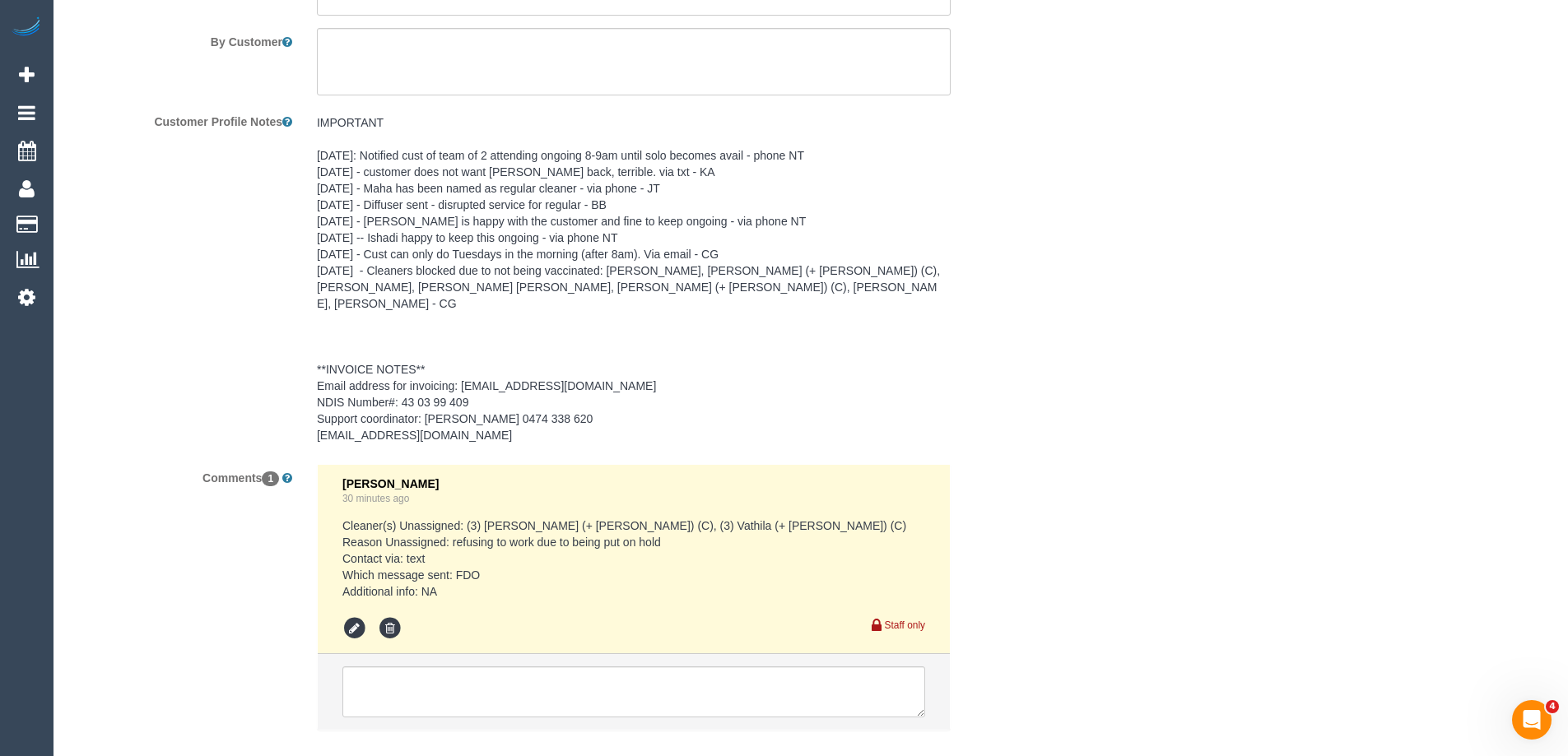
scroll to position [2530, 0]
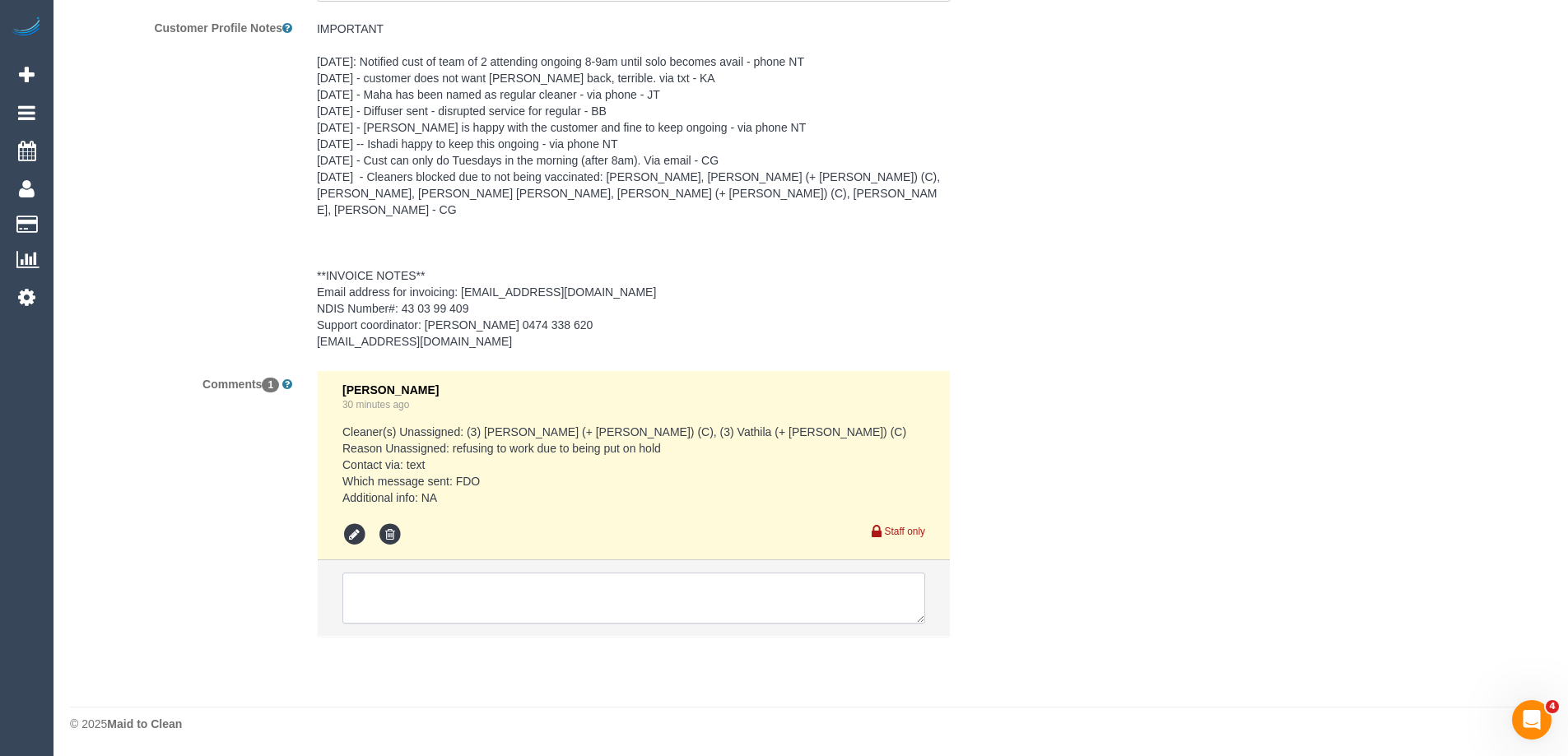
click at [436, 598] on textarea at bounding box center [633, 598] width 583 height 51
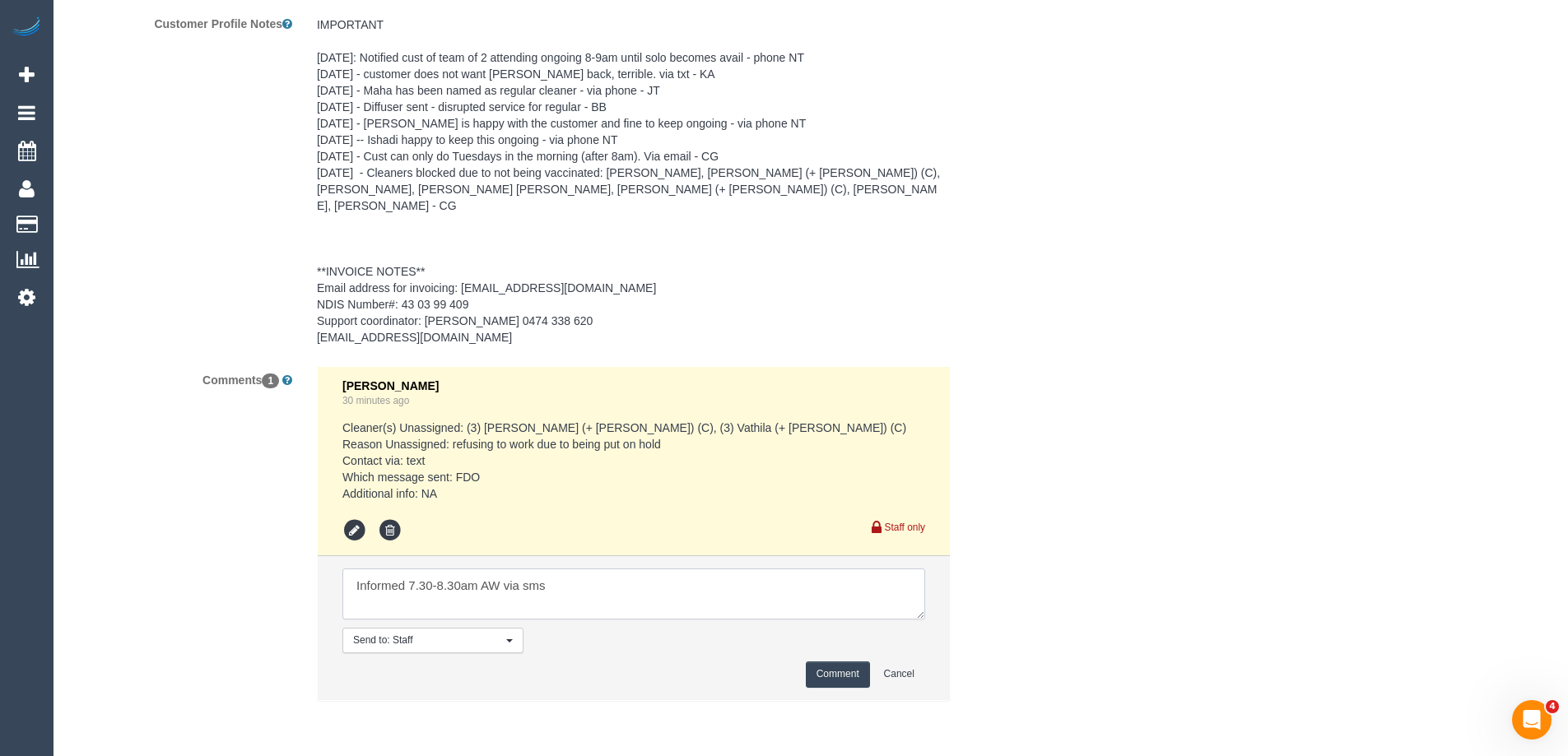
type textarea "Informed 7.30-8.30am AW via sms"
click at [856, 679] on button "Comment" at bounding box center [837, 675] width 64 height 25
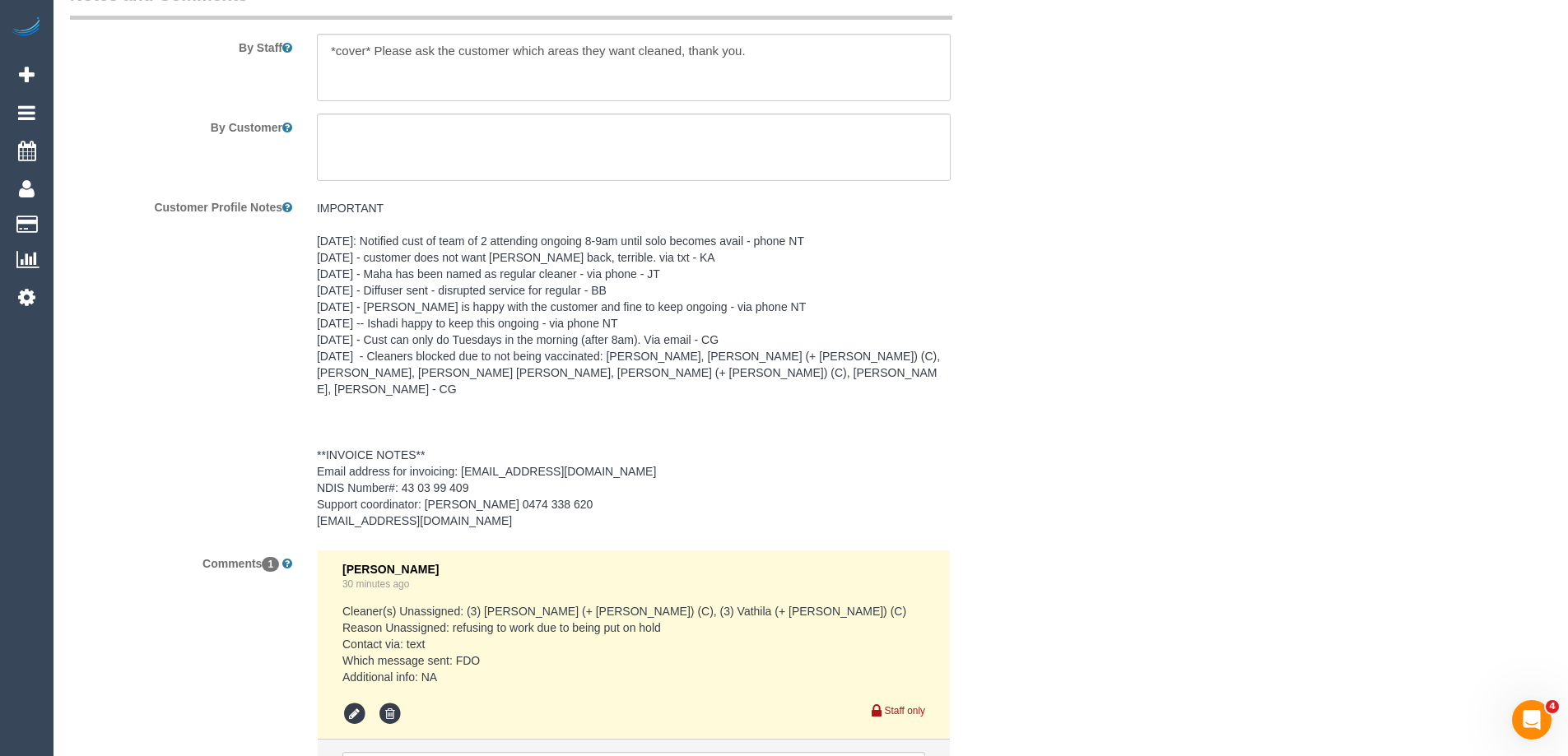
scroll to position [2201, 0]
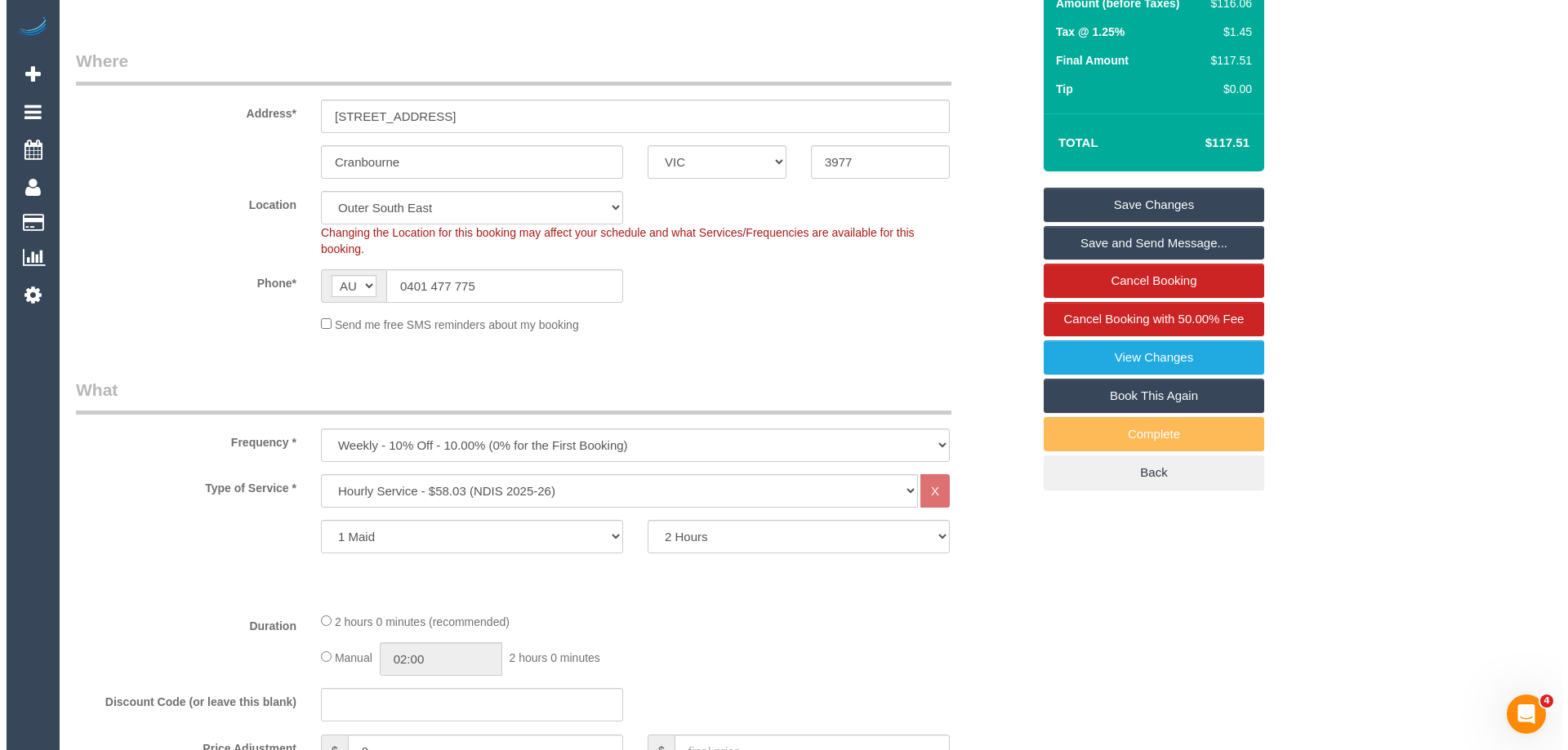
scroll to position [142, 0]
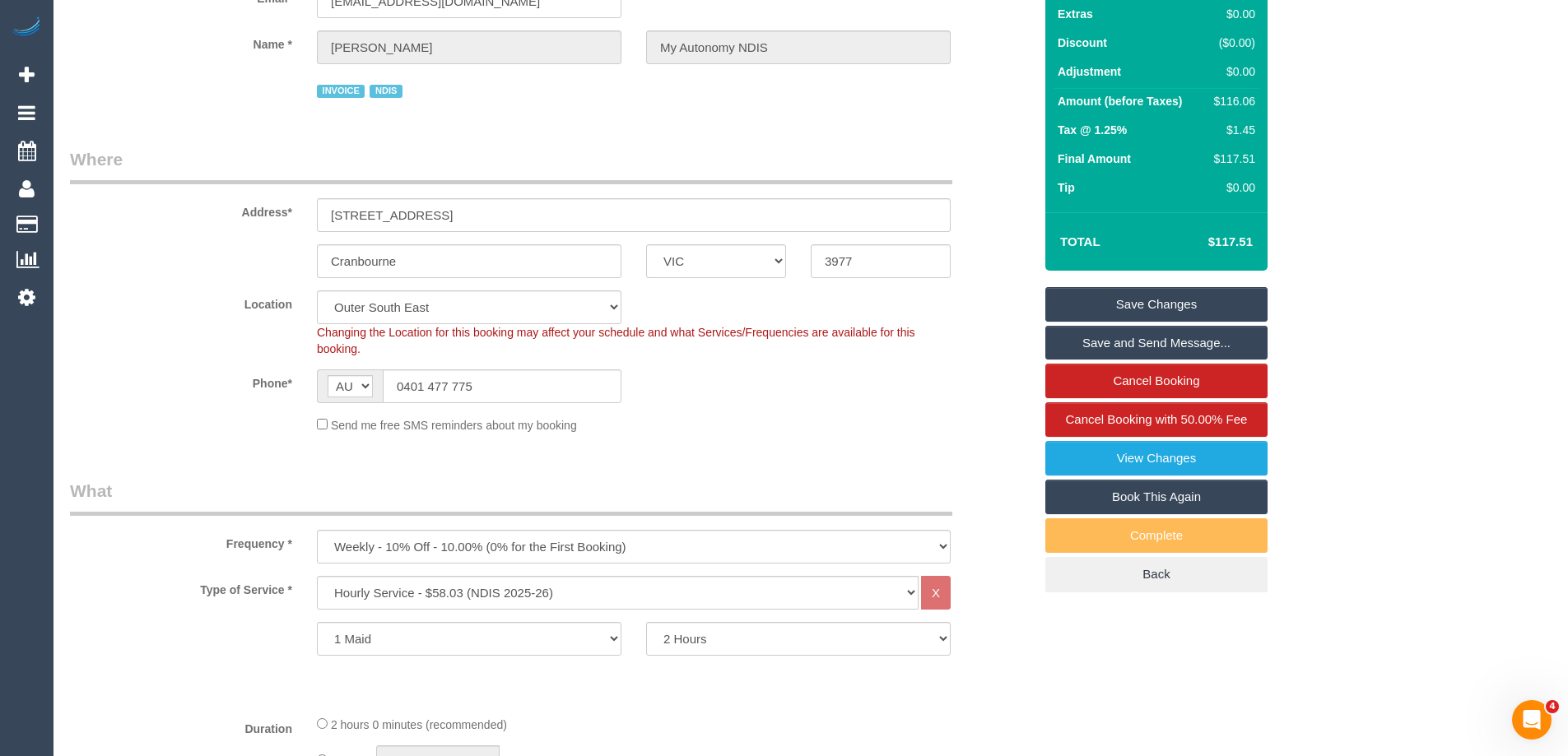
click at [1112, 359] on link "Save and Send Message..." at bounding box center [1156, 343] width 222 height 34
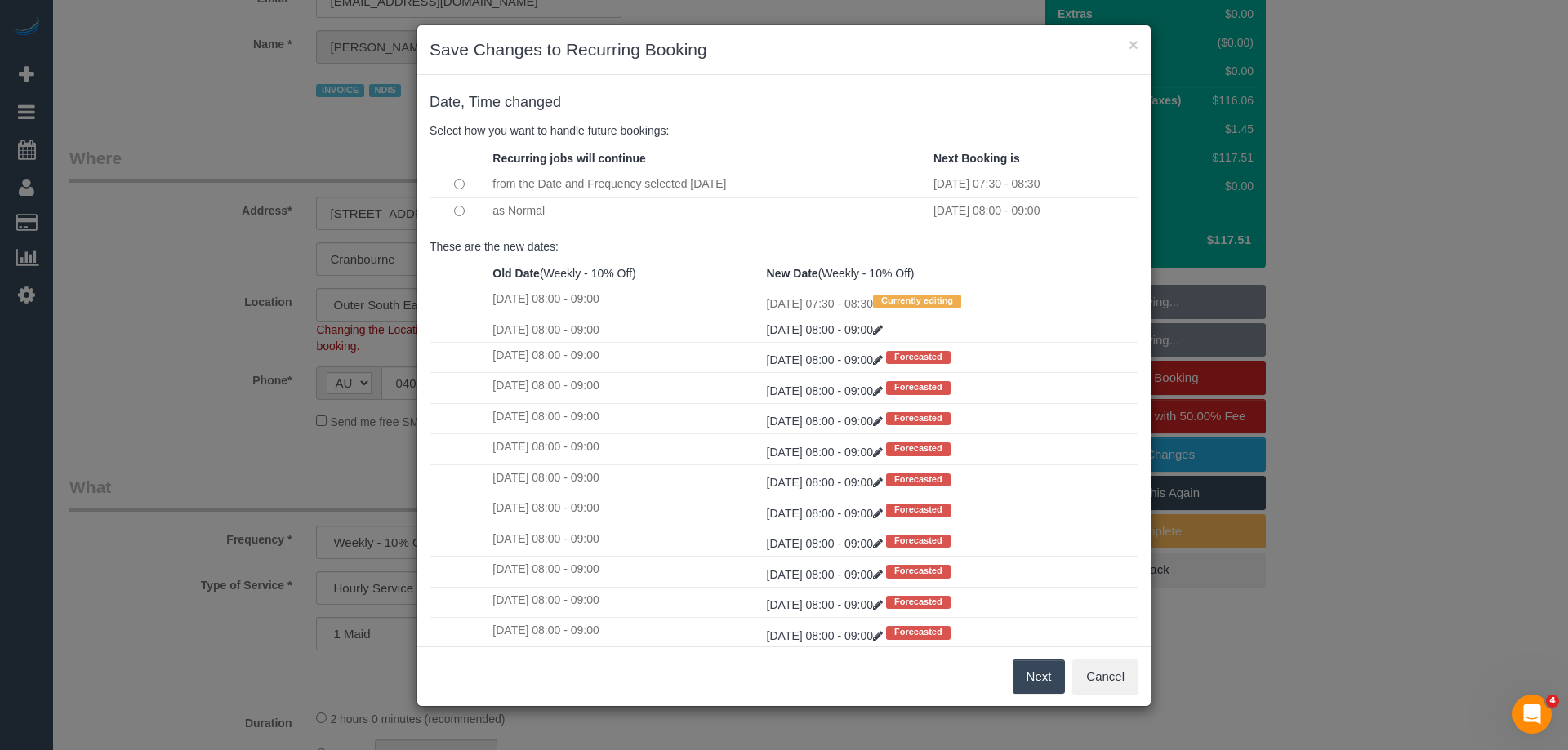
click at [1043, 676] on button "Next" at bounding box center [1038, 677] width 53 height 34
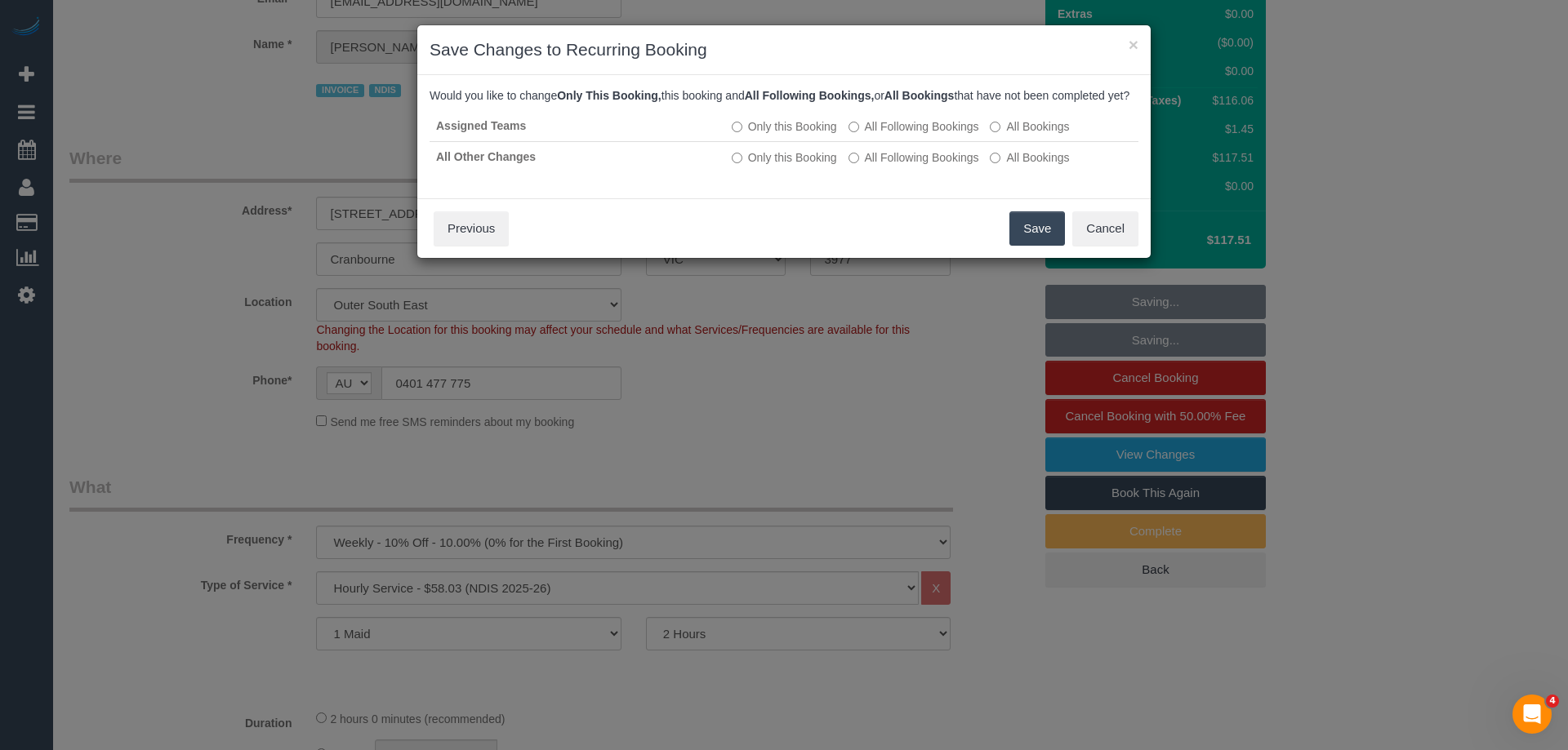
click at [1052, 244] on button "Save" at bounding box center [1037, 228] width 56 height 34
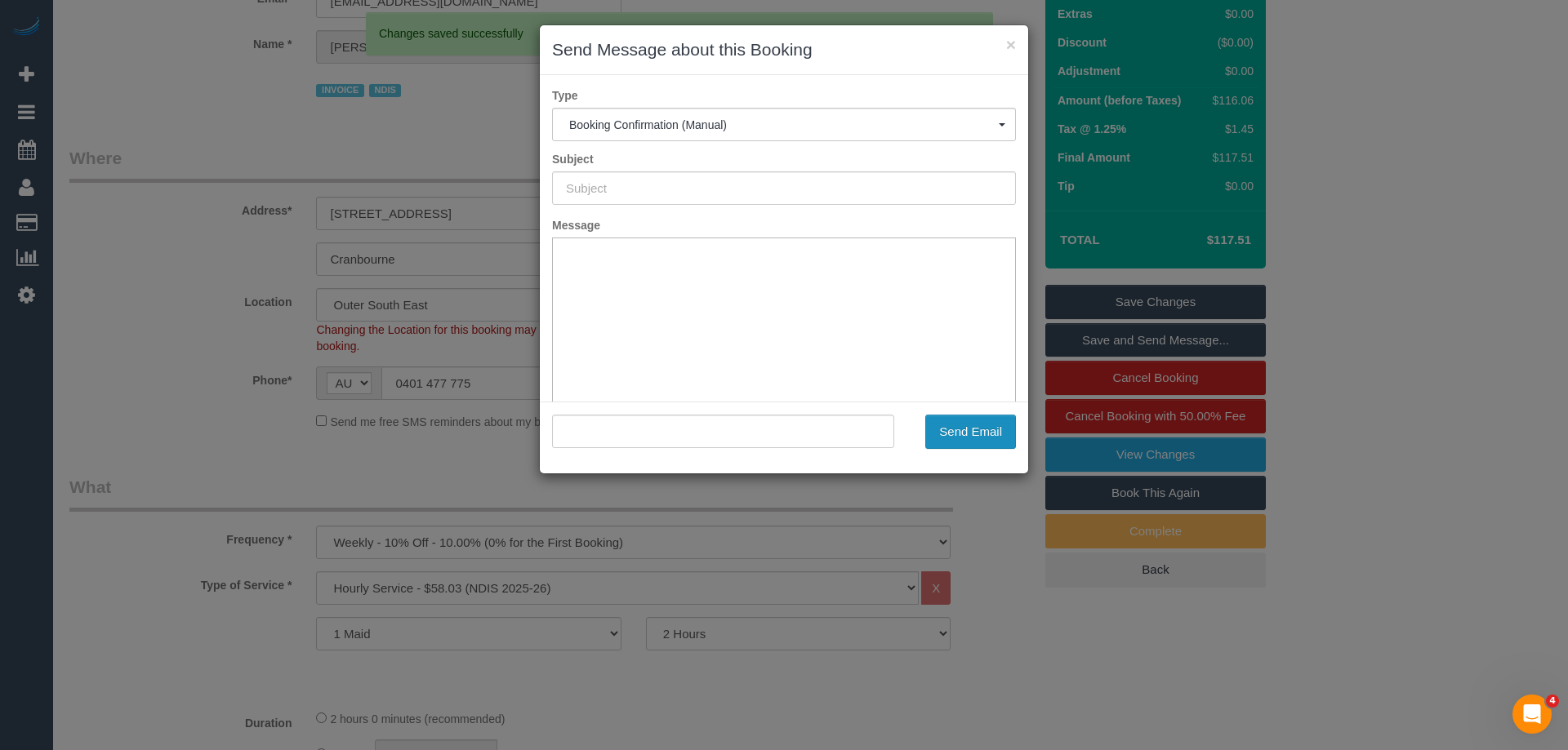
scroll to position [0, 0]
drag, startPoint x: 984, startPoint y: 440, endPoint x: 867, endPoint y: 418, distance: 119.1
click at [984, 440] on button "Send Email" at bounding box center [969, 432] width 90 height 34
type input "Booking Confirmed"
type input ""[PERSON_NAME] My Autonomy NDIS" <[EMAIL_ADDRESS][DOMAIN_NAME]>"
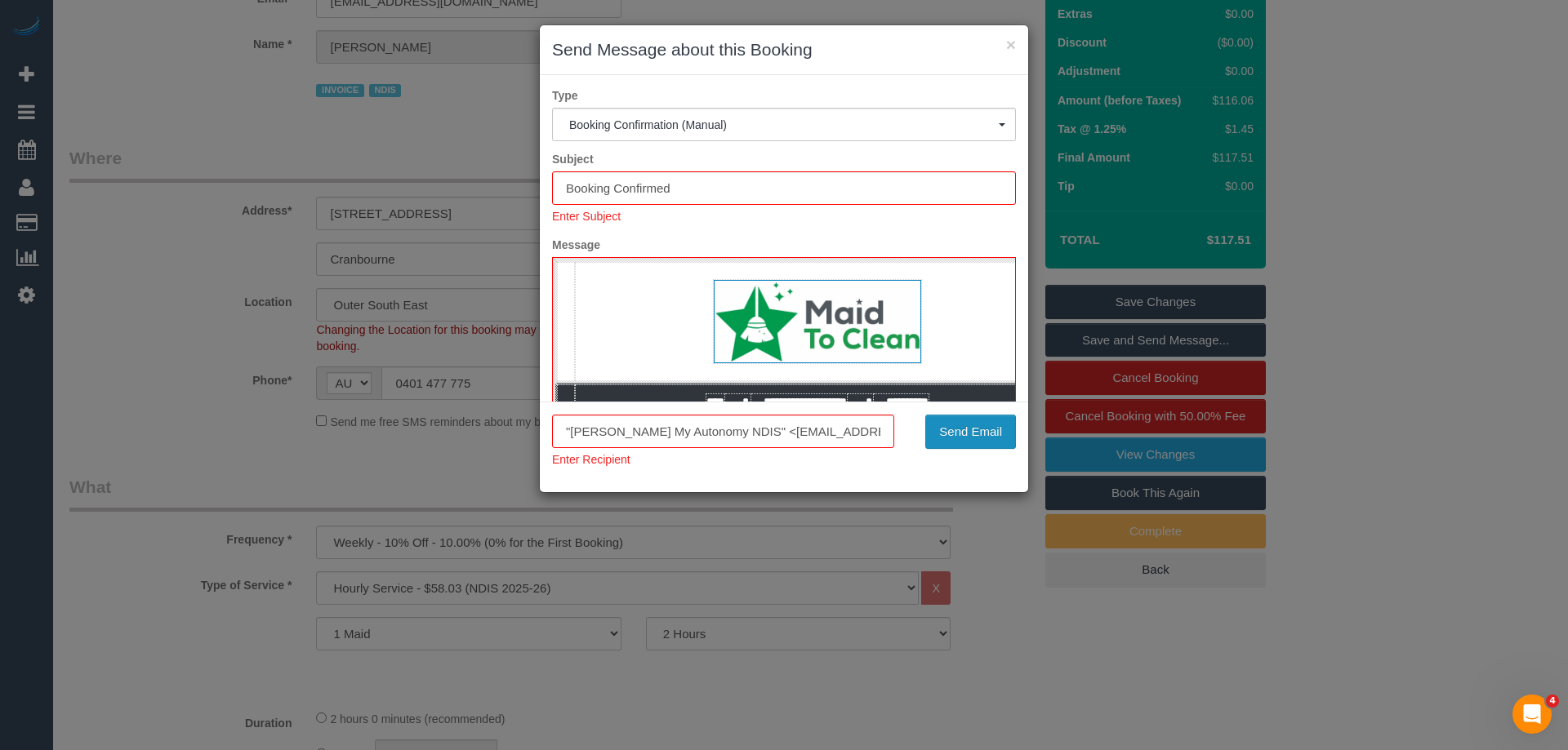
click at [994, 435] on button "Send Email" at bounding box center [969, 432] width 90 height 34
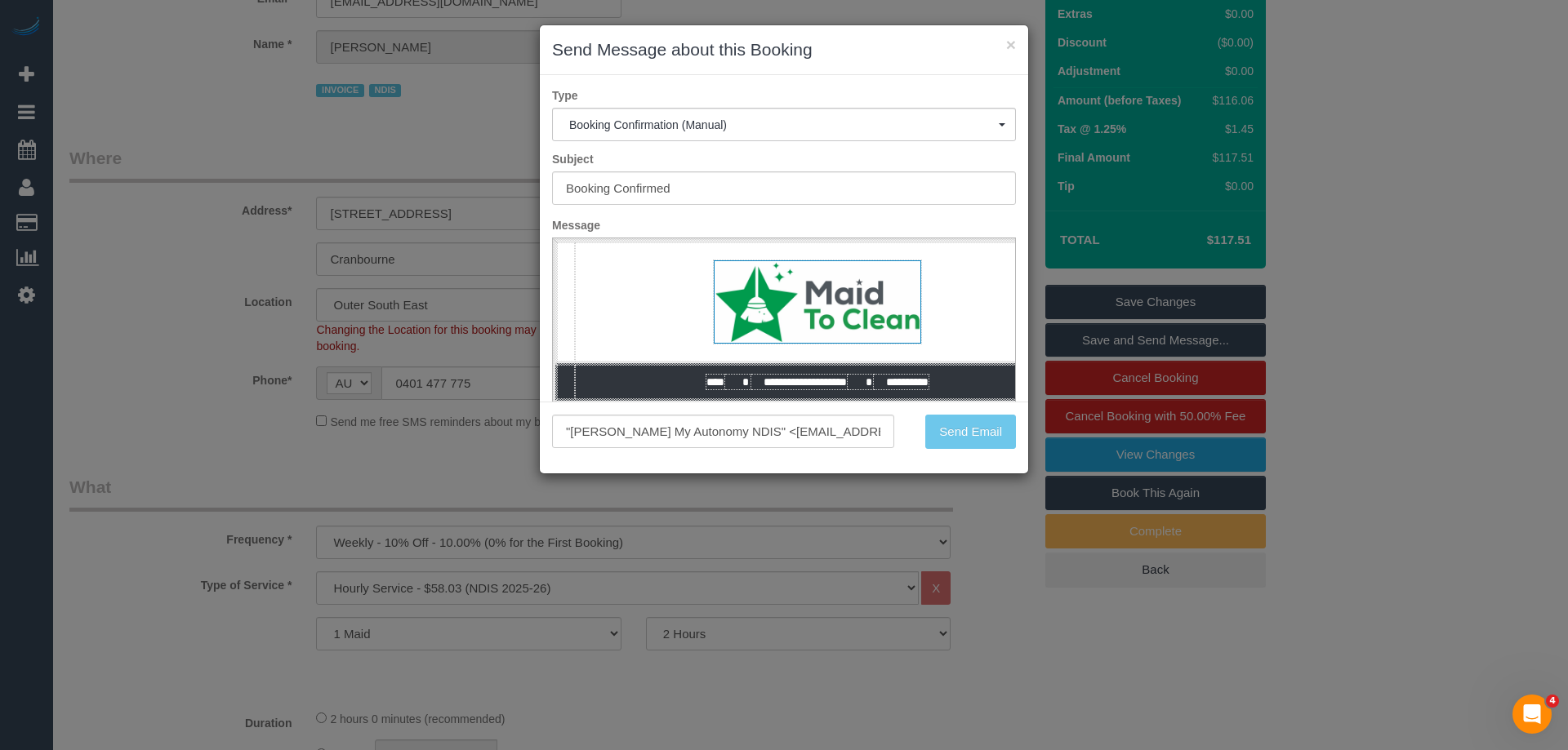
click at [844, 52] on h3 "Send Message about this Booking" at bounding box center [784, 49] width 464 height 24
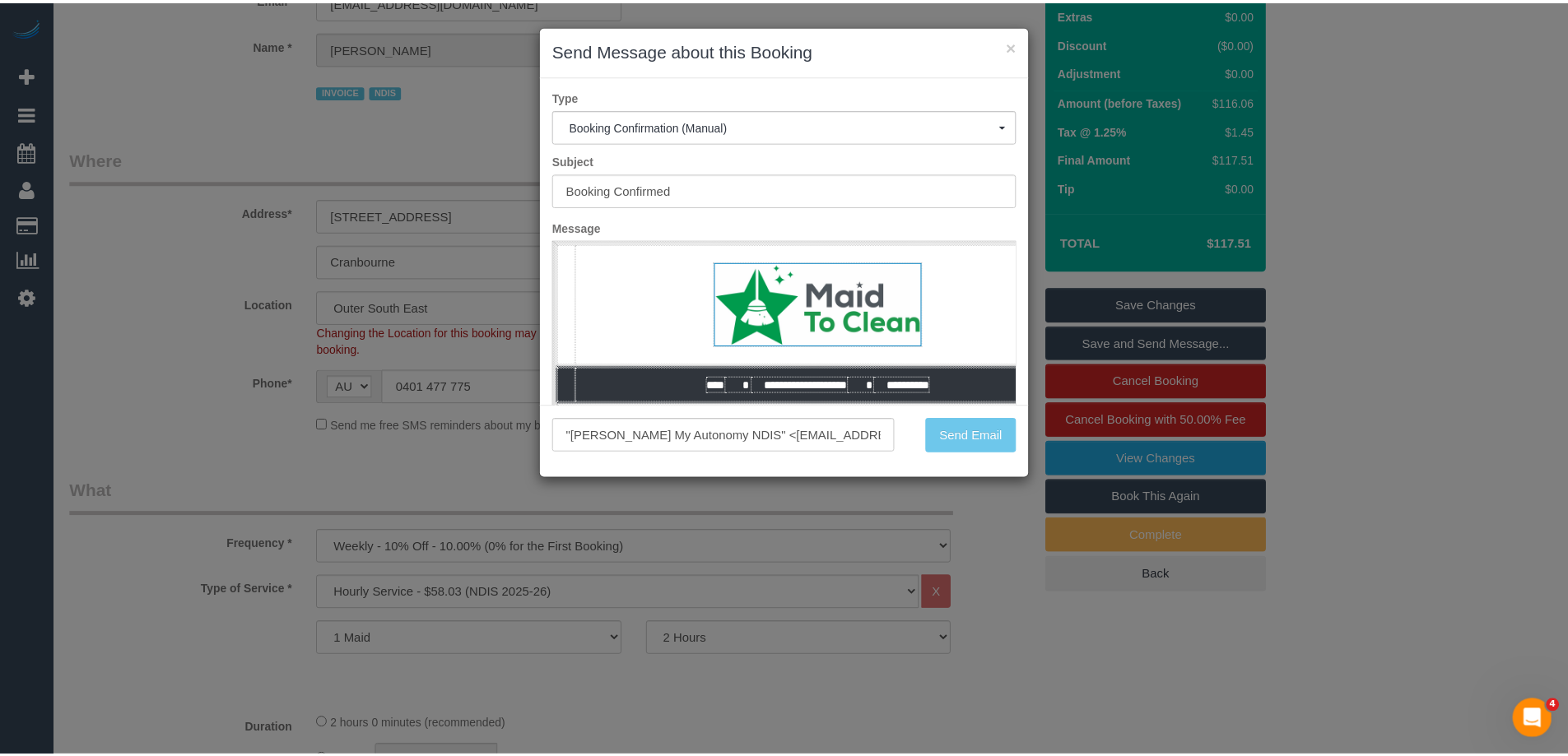
scroll to position [202, 0]
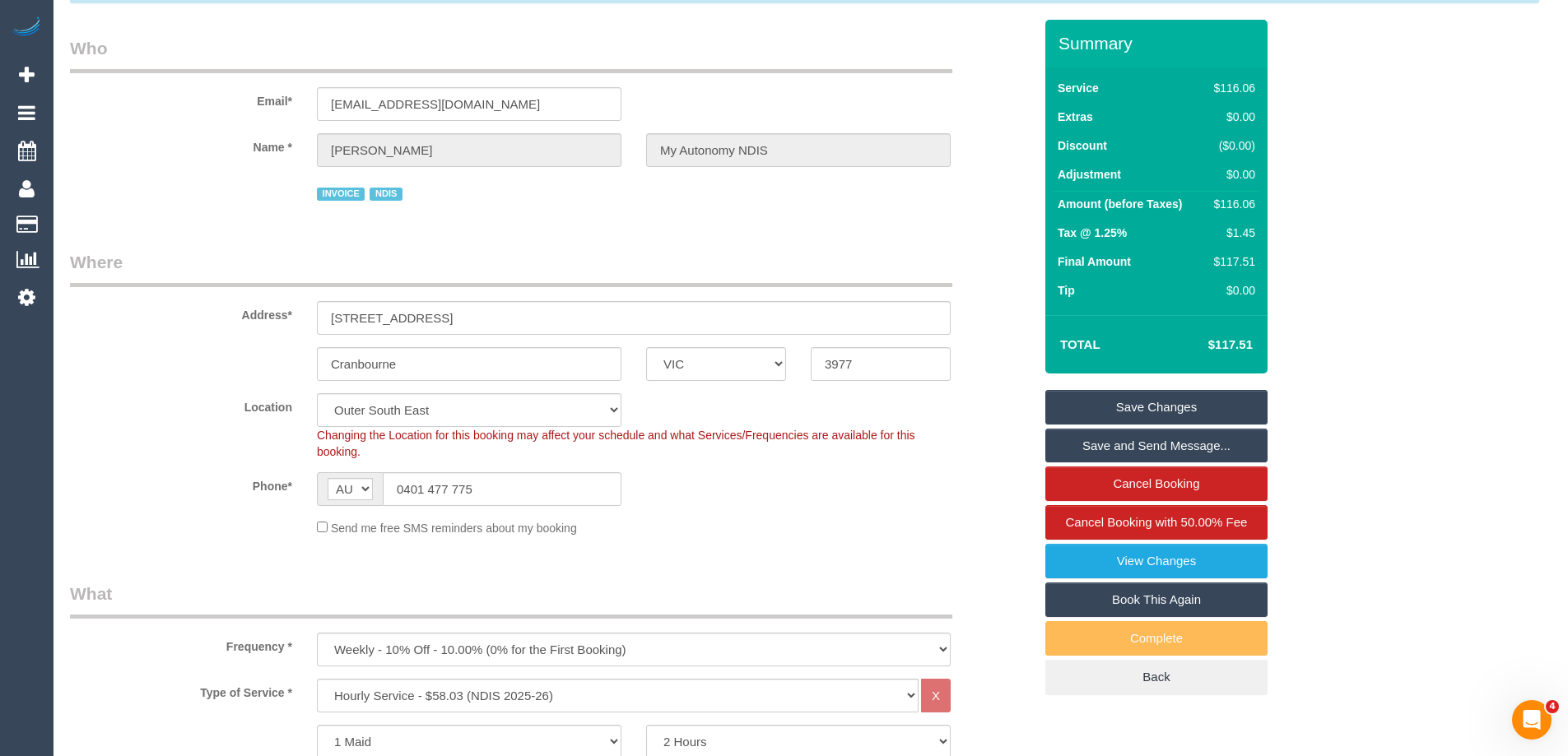
scroll to position [0, 0]
